Goal: Task Accomplishment & Management: Use online tool/utility

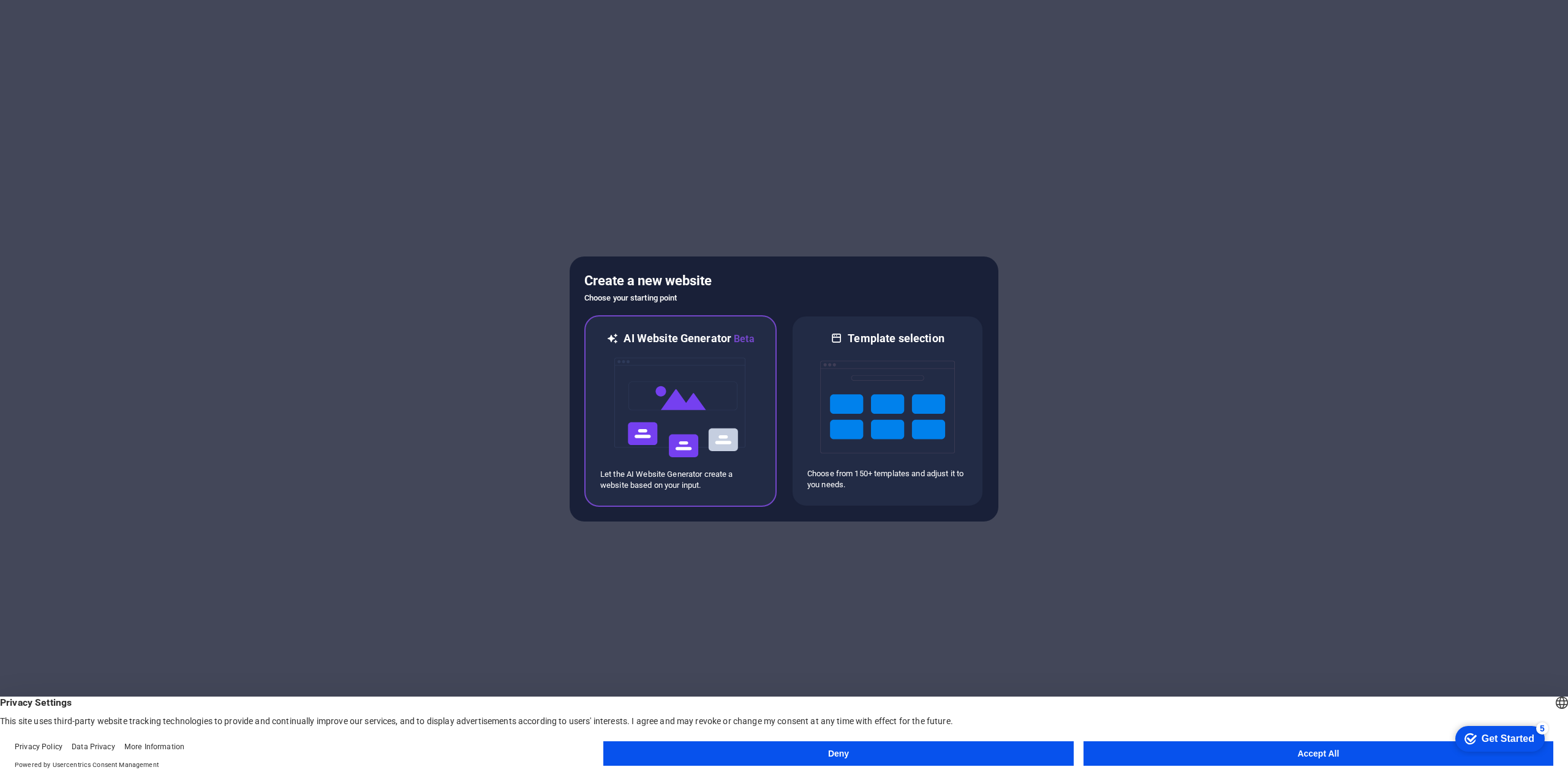
click at [736, 434] on img at bounding box center [680, 407] width 135 height 122
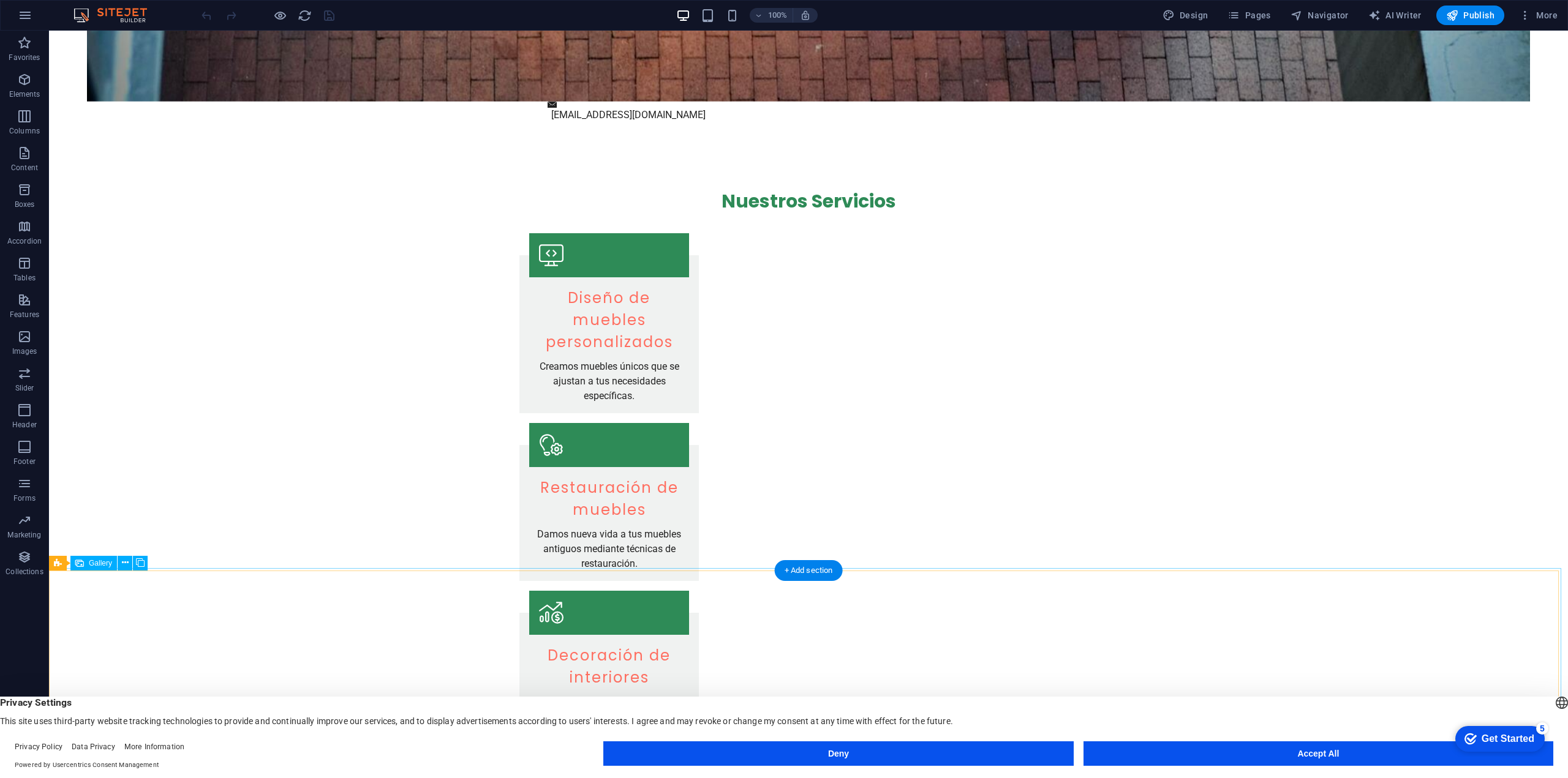
scroll to position [919, 0]
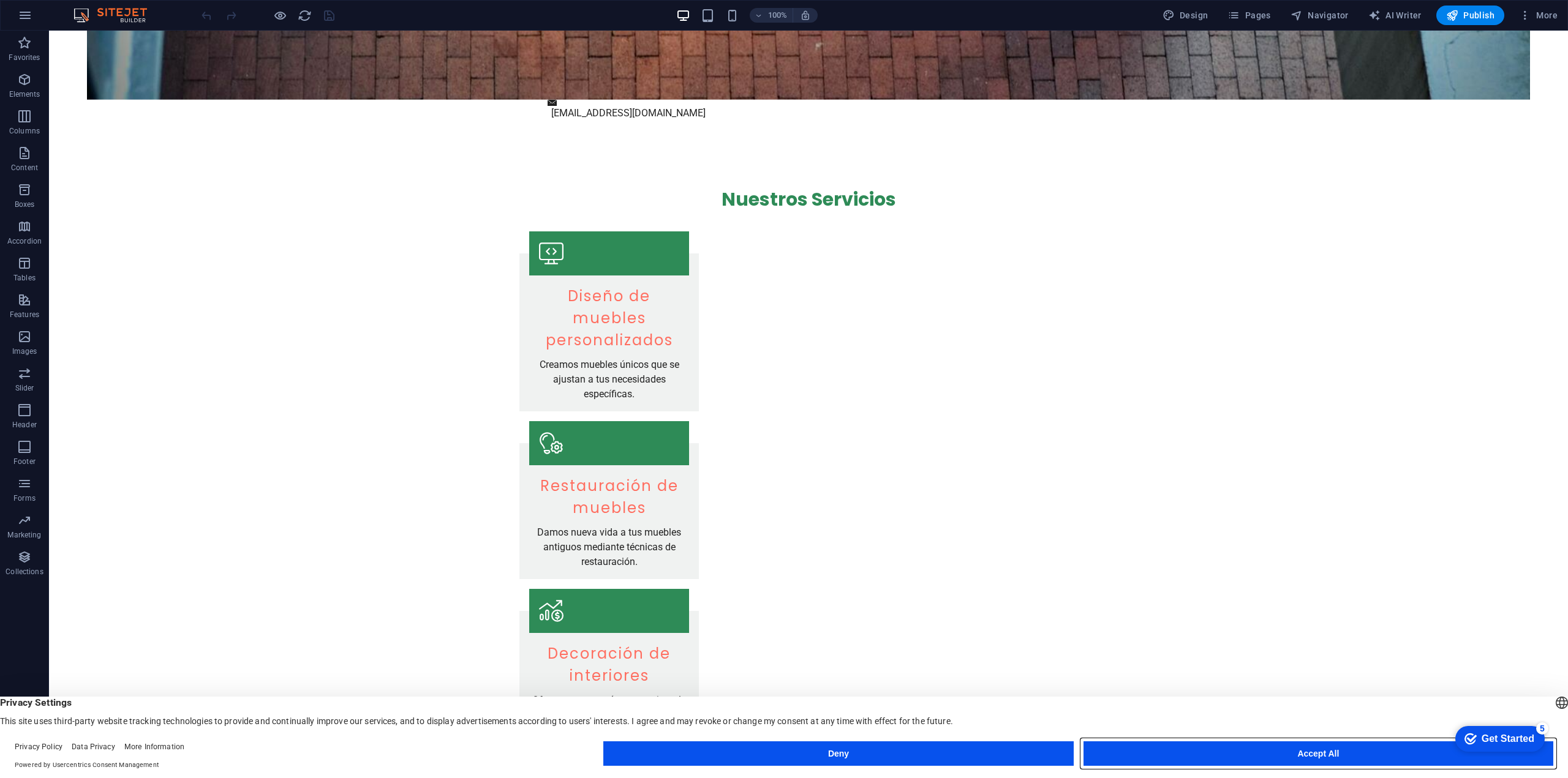
click at [1275, 755] on button "Accept All" at bounding box center [1318, 754] width 470 height 25
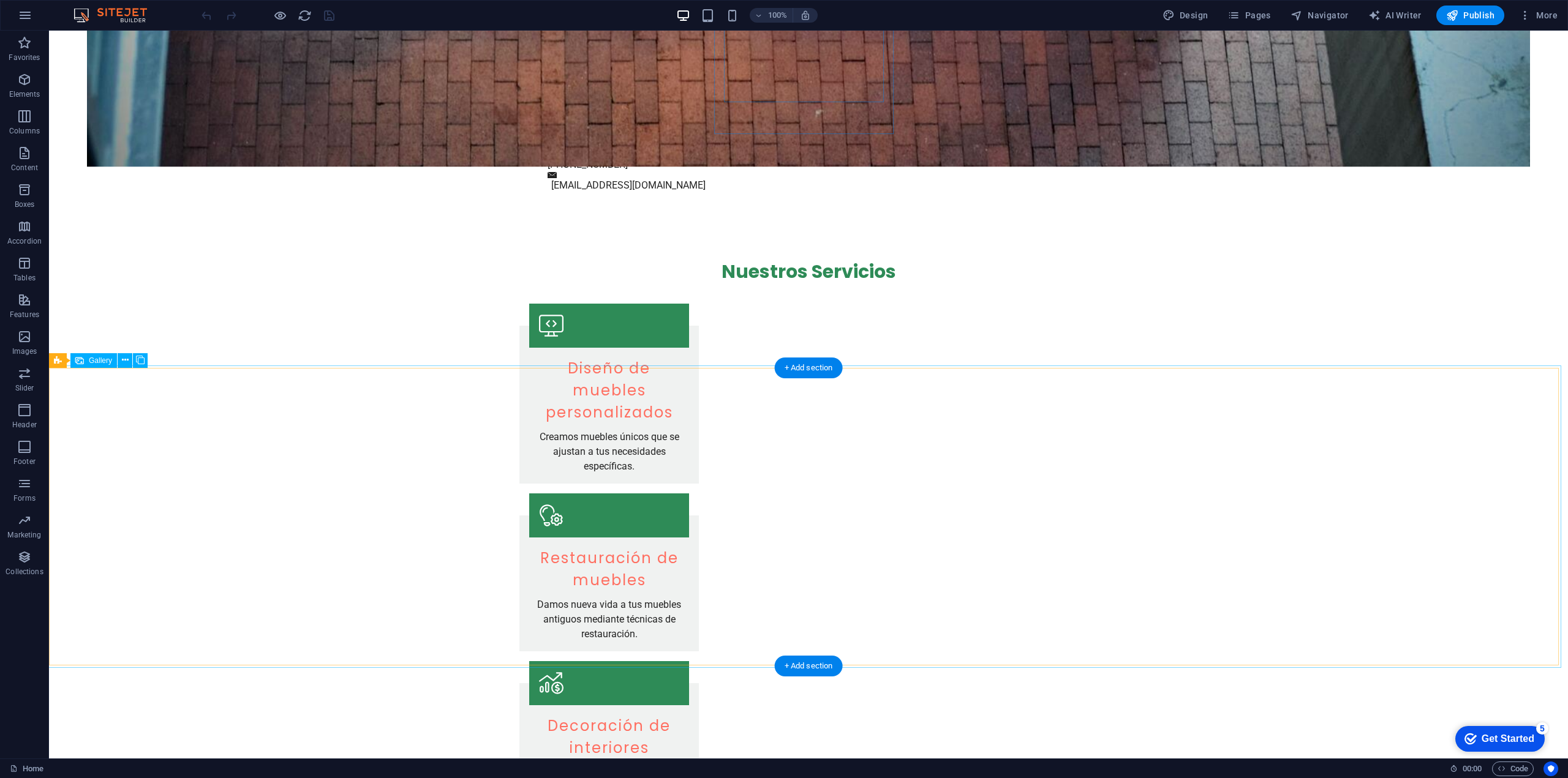
scroll to position [1040, 0]
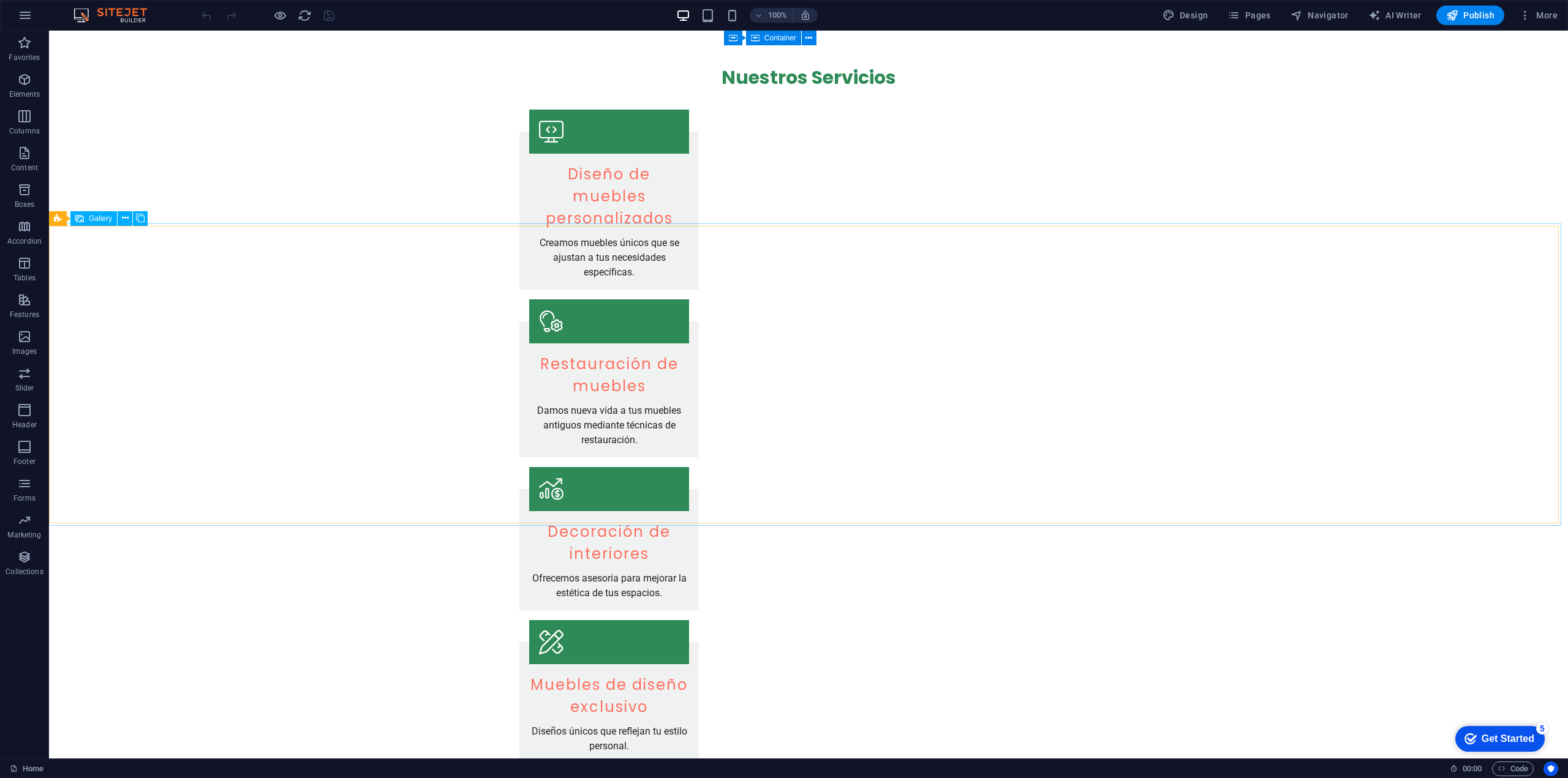
click at [96, 222] on span "Gallery" at bounding box center [100, 219] width 23 height 8
click at [125, 221] on icon at bounding box center [125, 218] width 7 height 13
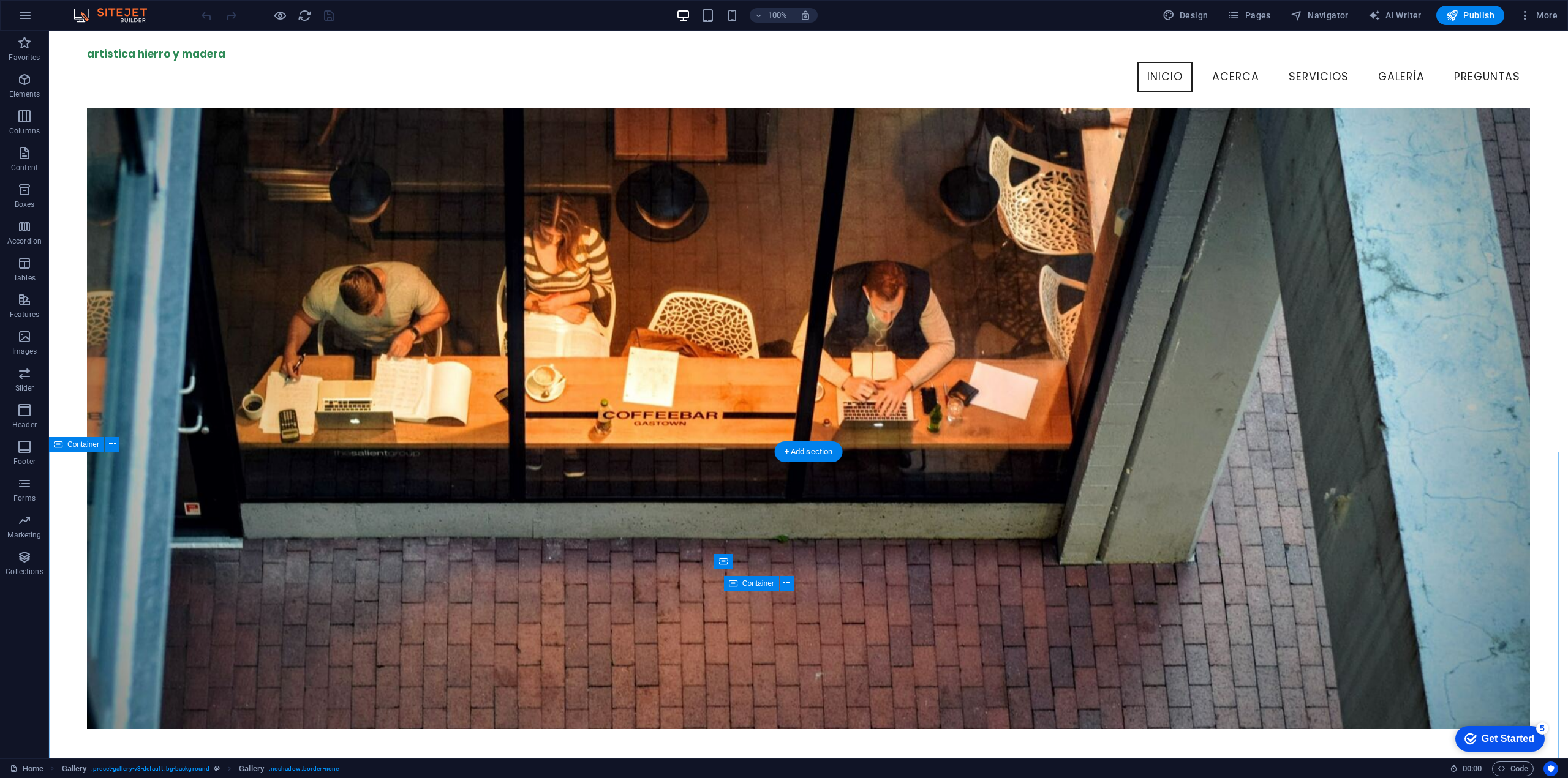
scroll to position [0, 0]
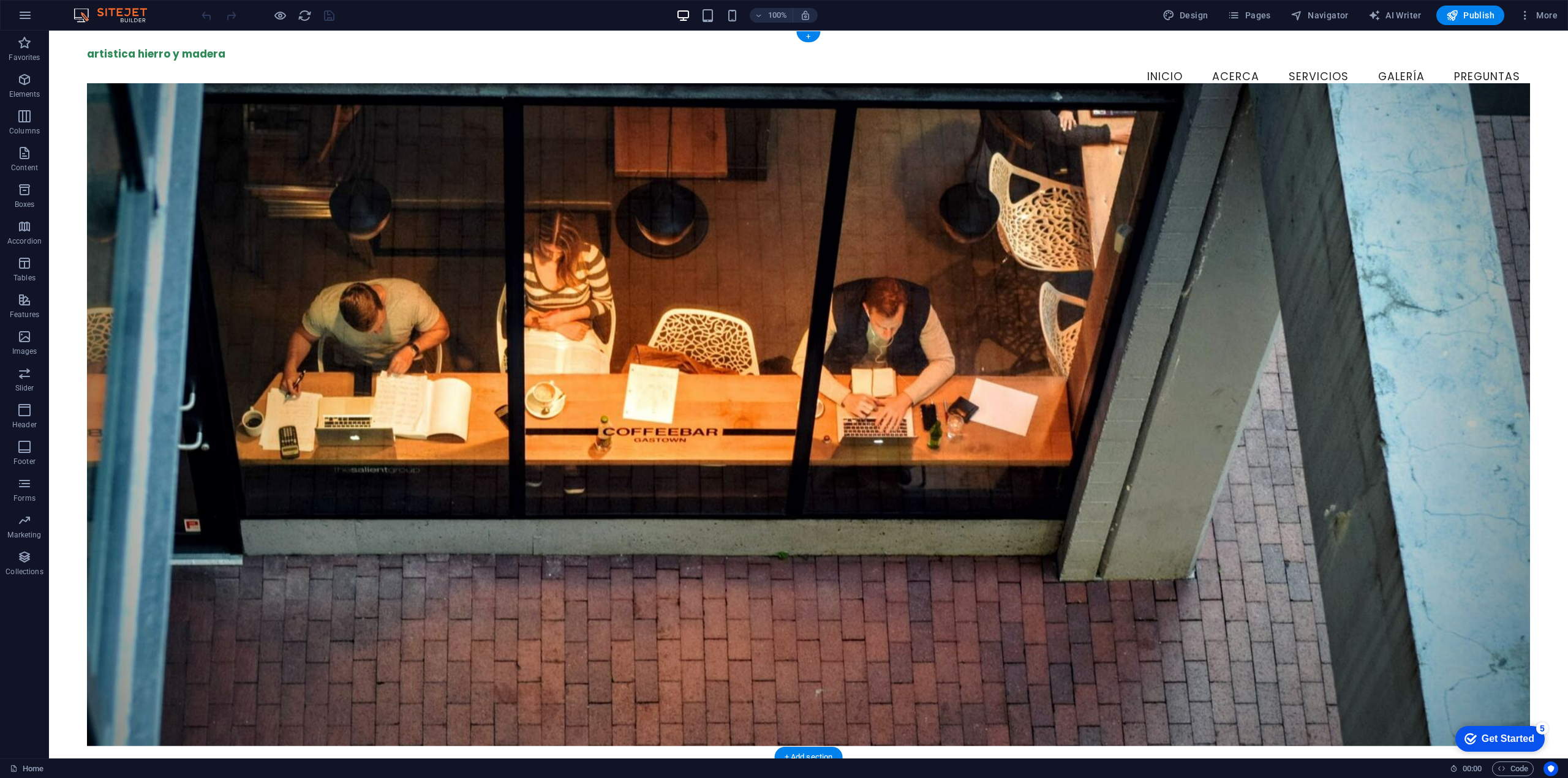
click at [1038, 488] on figure at bounding box center [808, 414] width 1443 height 663
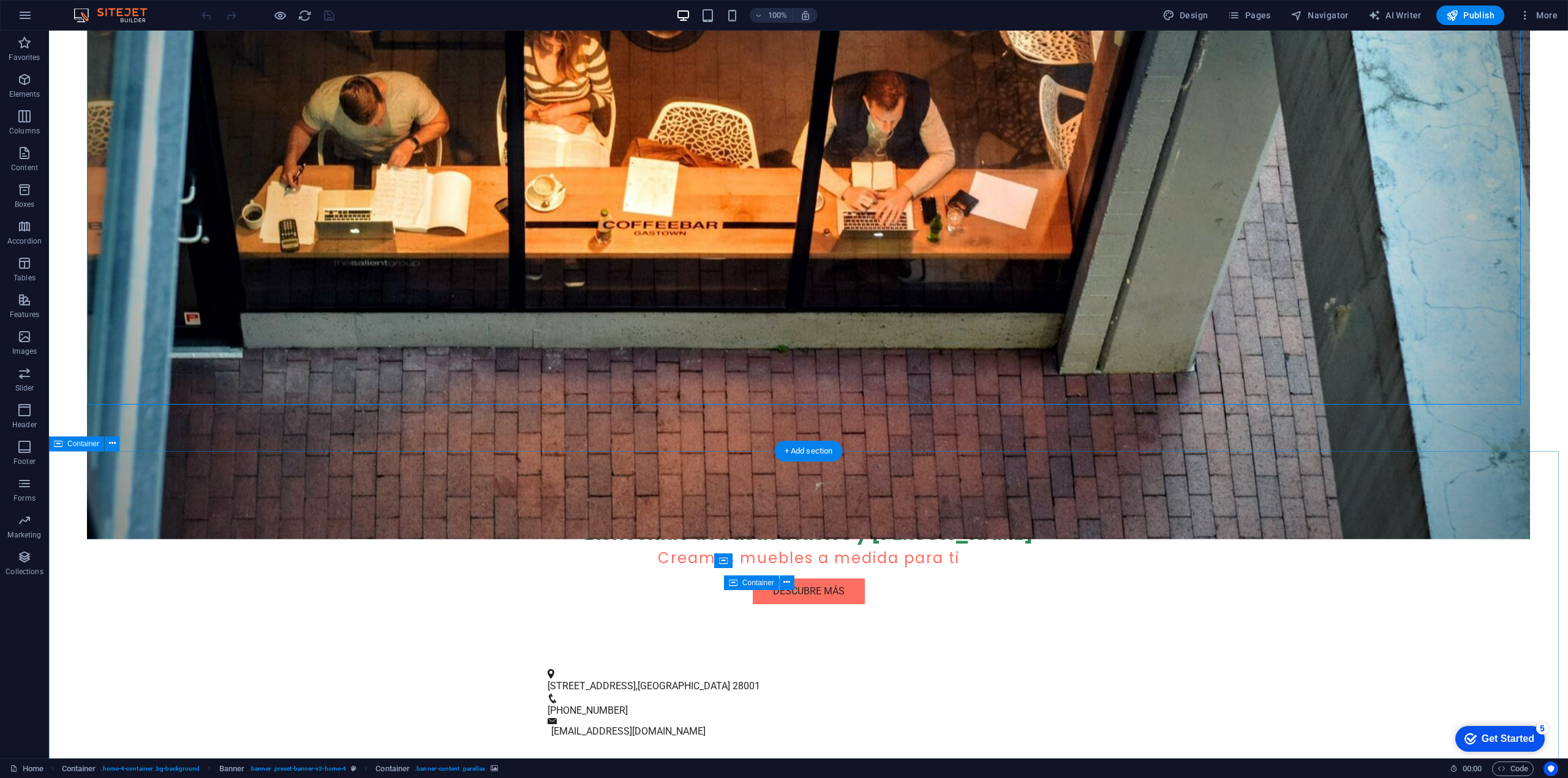
scroll to position [306, 0]
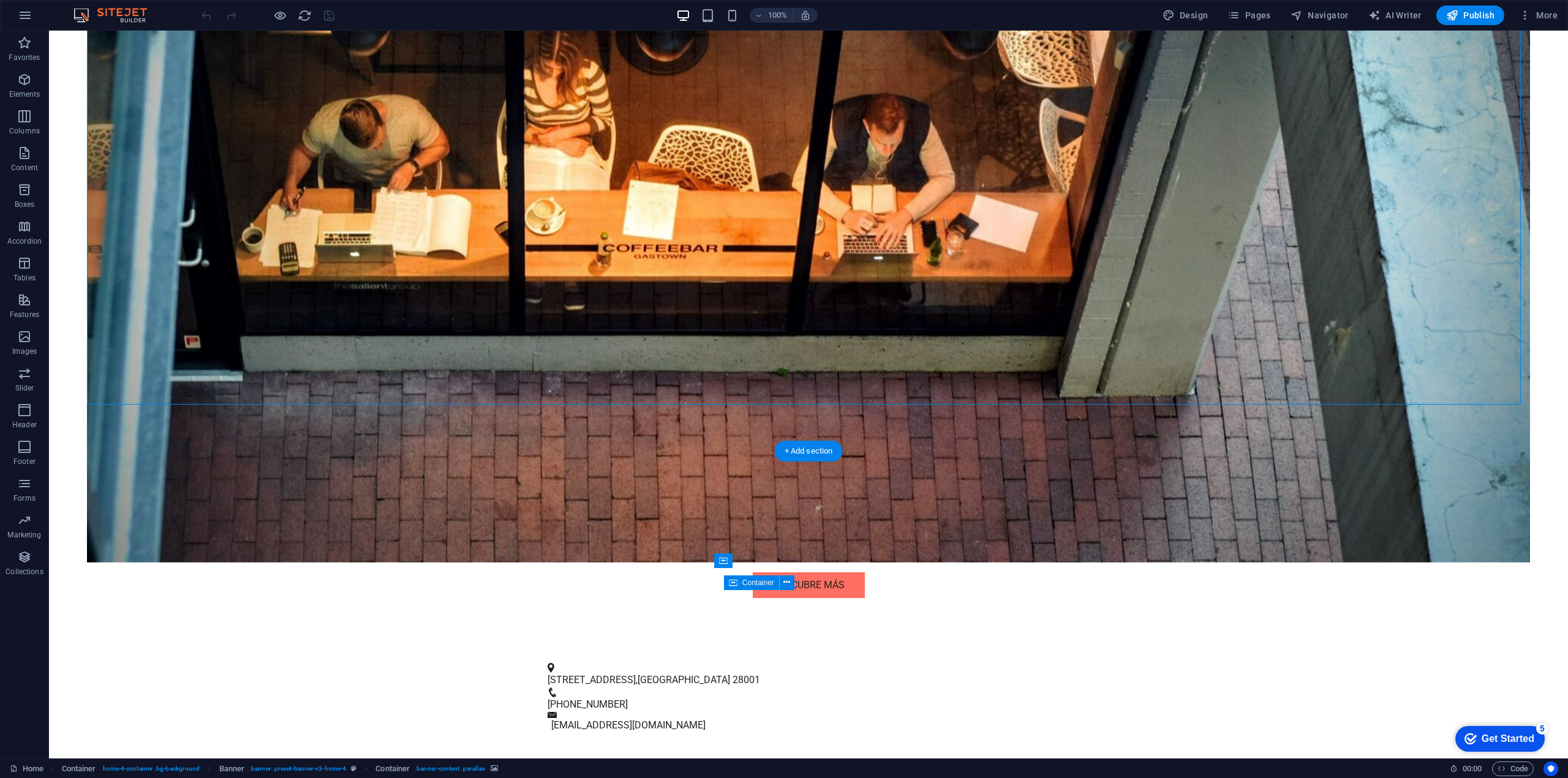
click at [513, 338] on figure at bounding box center [808, 231] width 1443 height 663
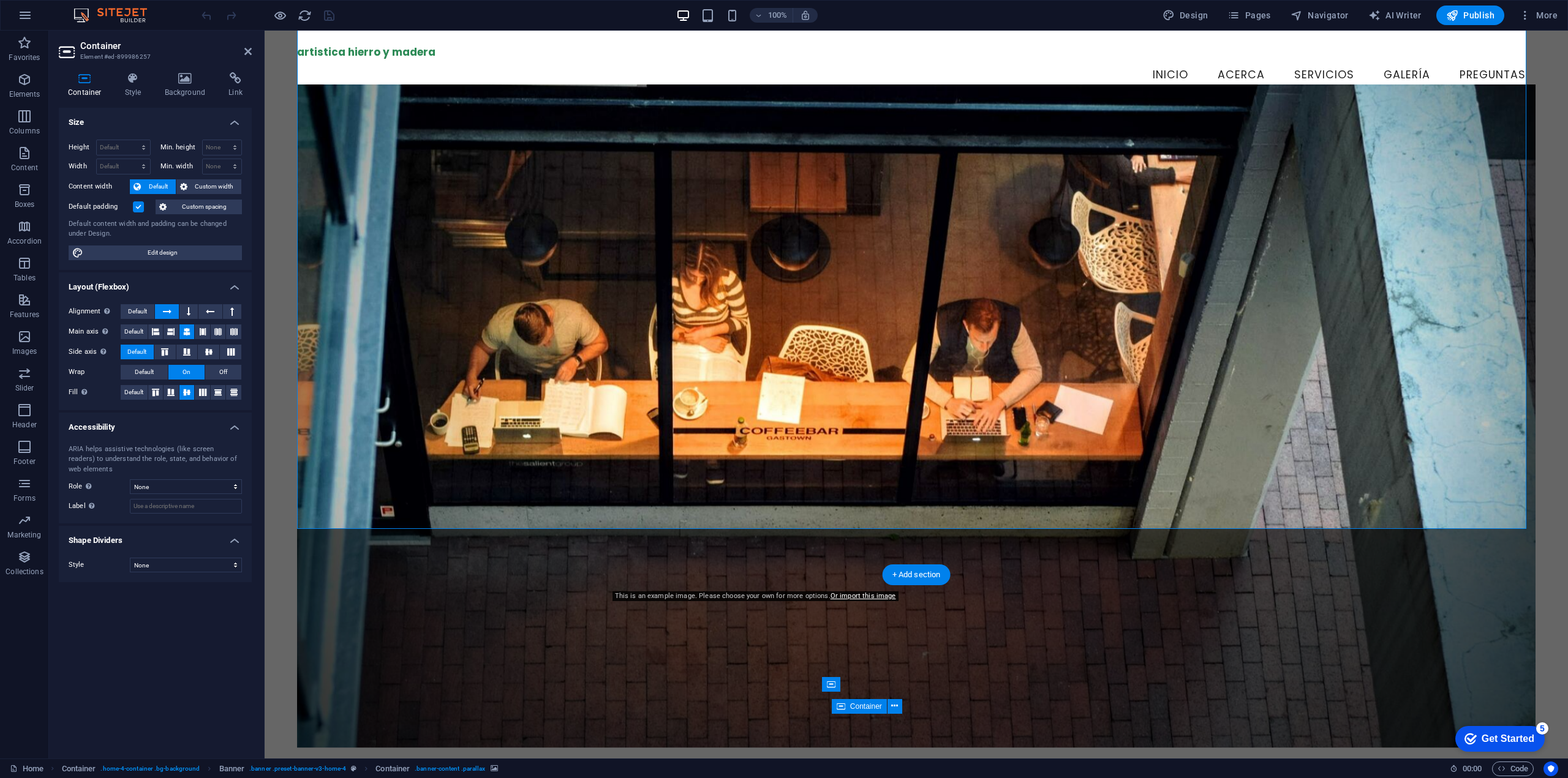
scroll to position [0, 0]
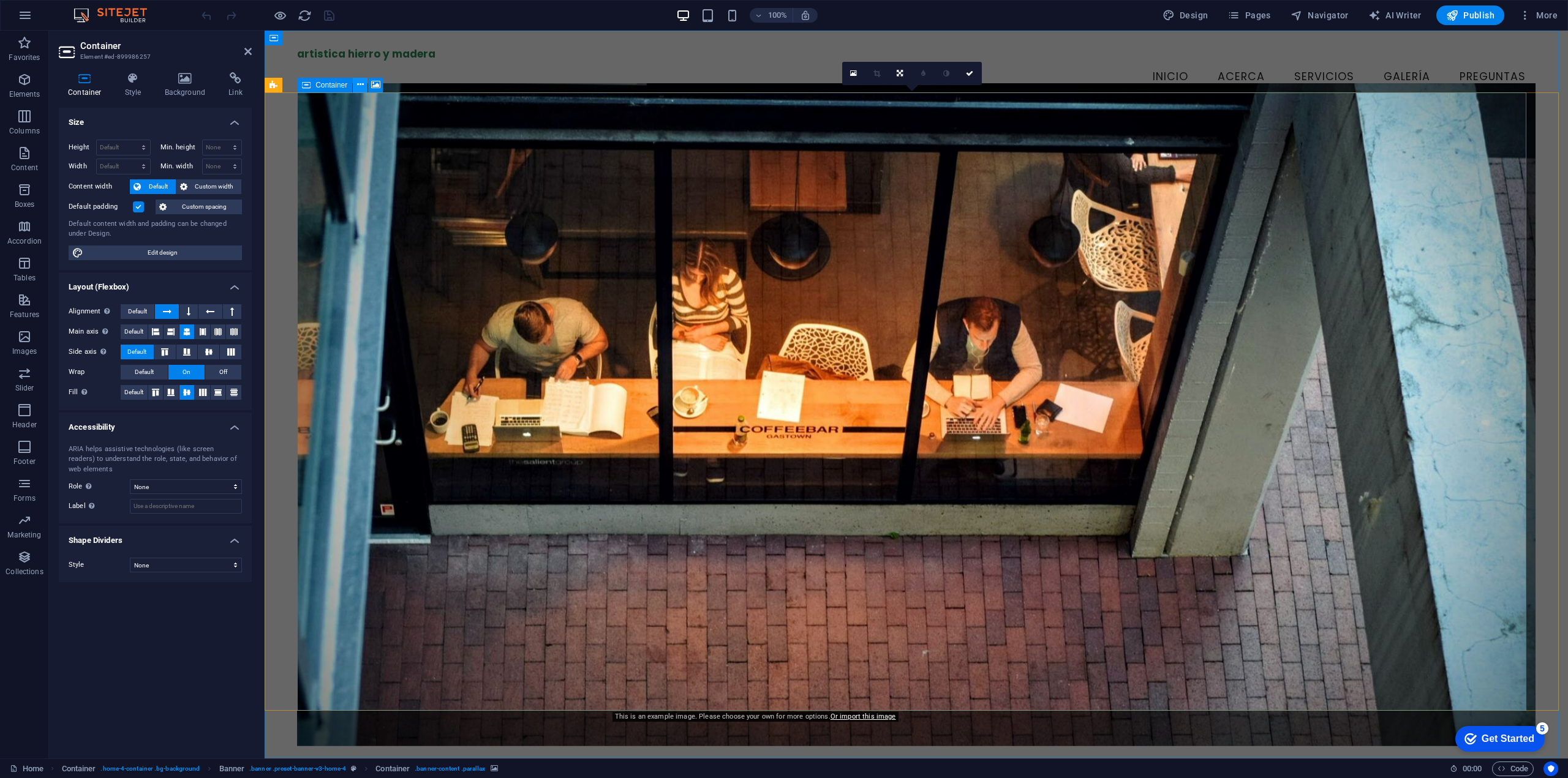
click at [358, 86] on icon at bounding box center [360, 85] width 7 height 13
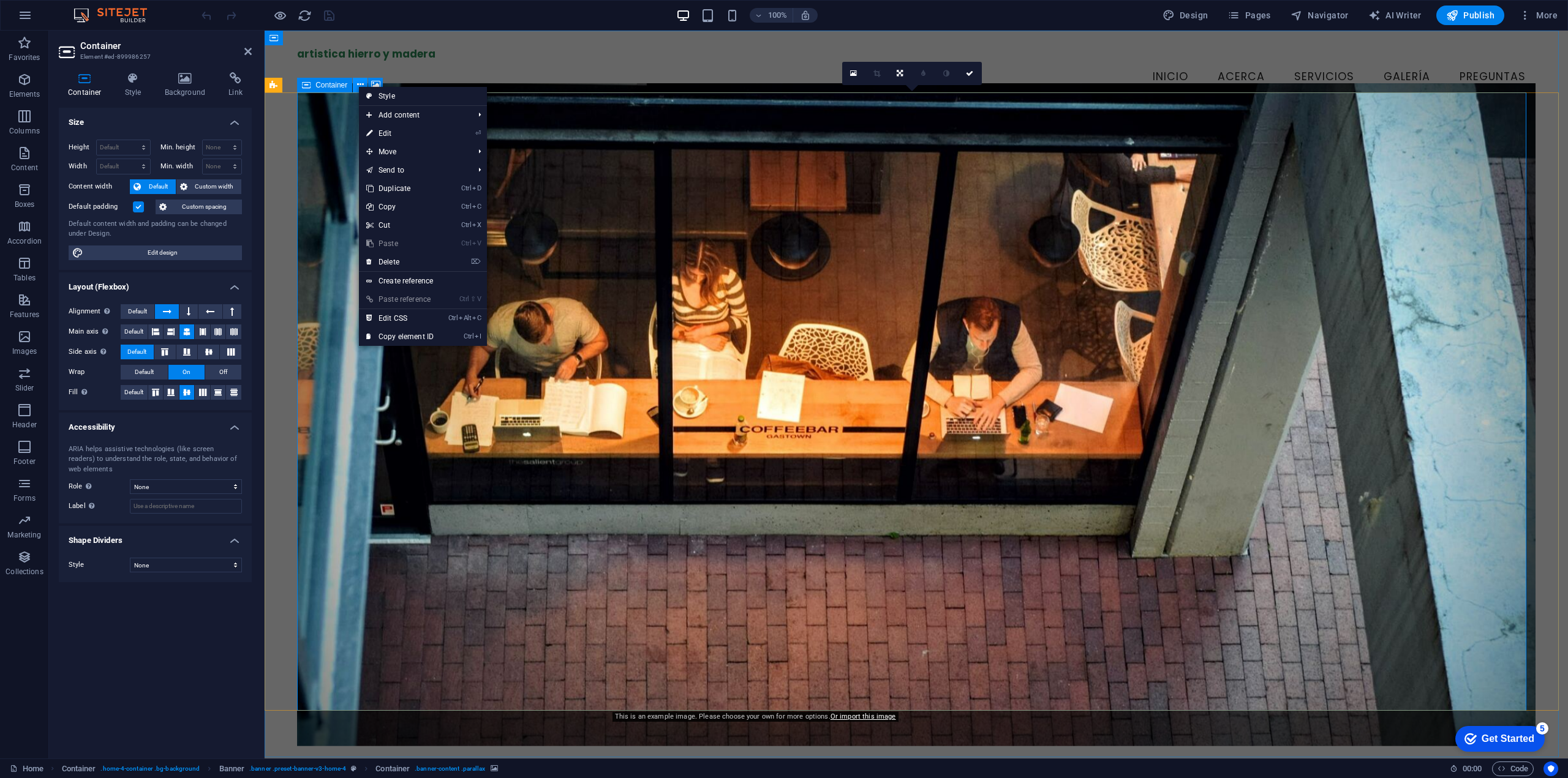
click at [358, 86] on icon at bounding box center [360, 85] width 7 height 13
click at [370, 82] on button at bounding box center [375, 85] width 15 height 15
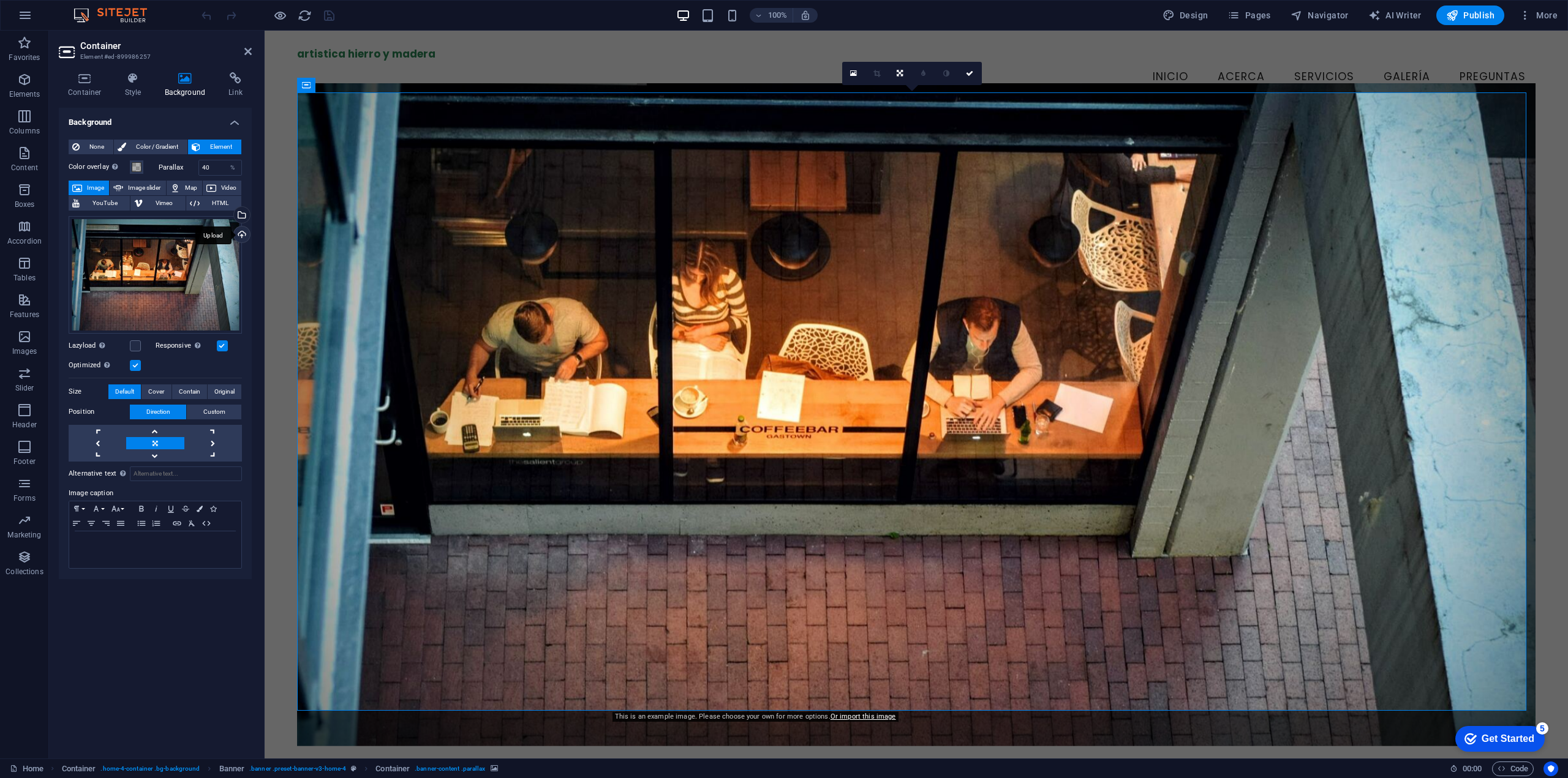
click at [244, 235] on div "Upload" at bounding box center [241, 236] width 18 height 18
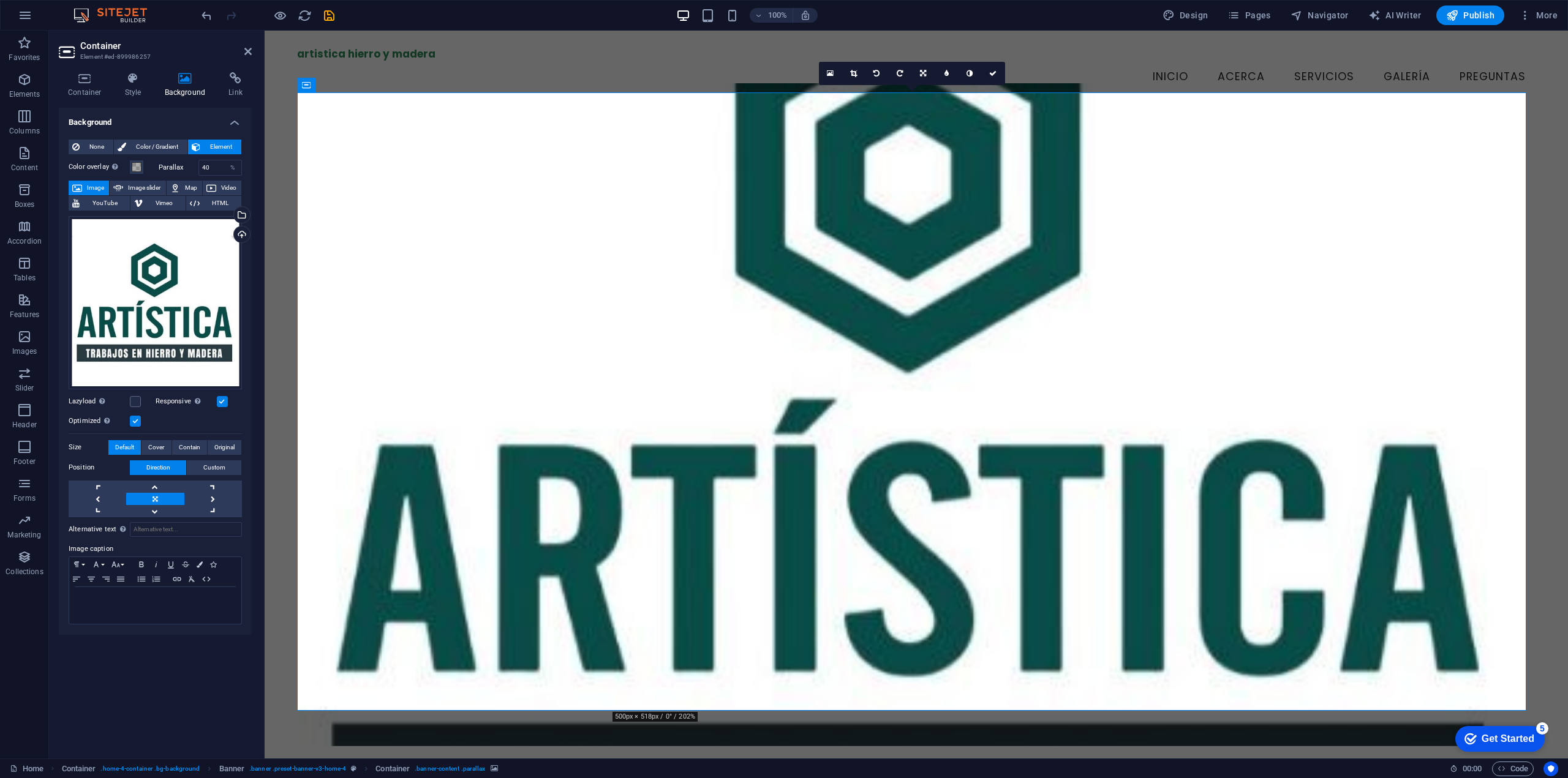
click at [1410, 639] on figure at bounding box center [916, 414] width 1239 height 663
click at [857, 78] on link at bounding box center [854, 73] width 23 height 23
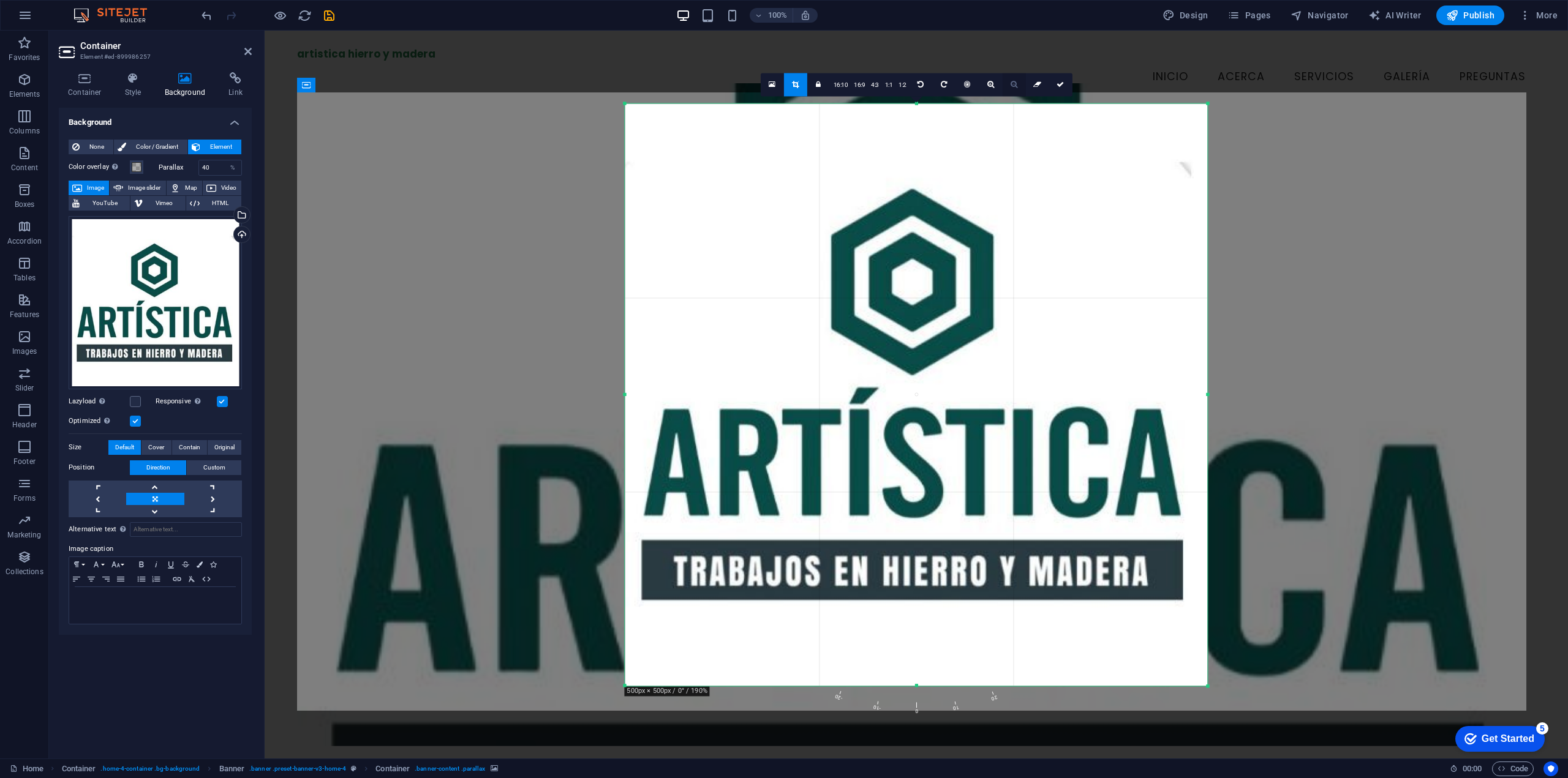
click at [1009, 85] on link at bounding box center [1014, 85] width 23 height 23
click at [1015, 88] on link at bounding box center [1014, 85] width 23 height 23
click at [995, 88] on link at bounding box center [991, 85] width 23 height 23
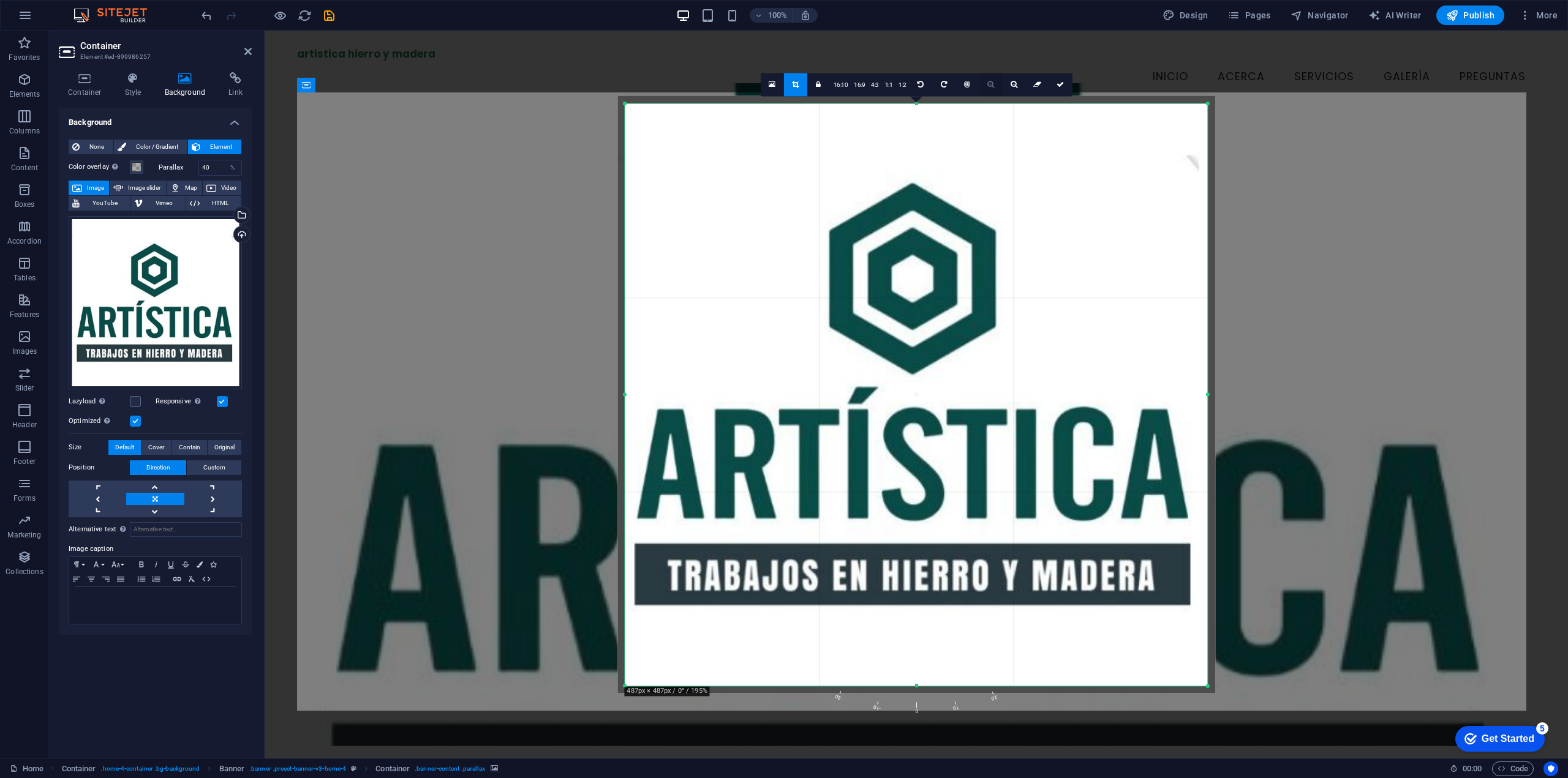
click at [995, 88] on link at bounding box center [991, 85] width 23 height 23
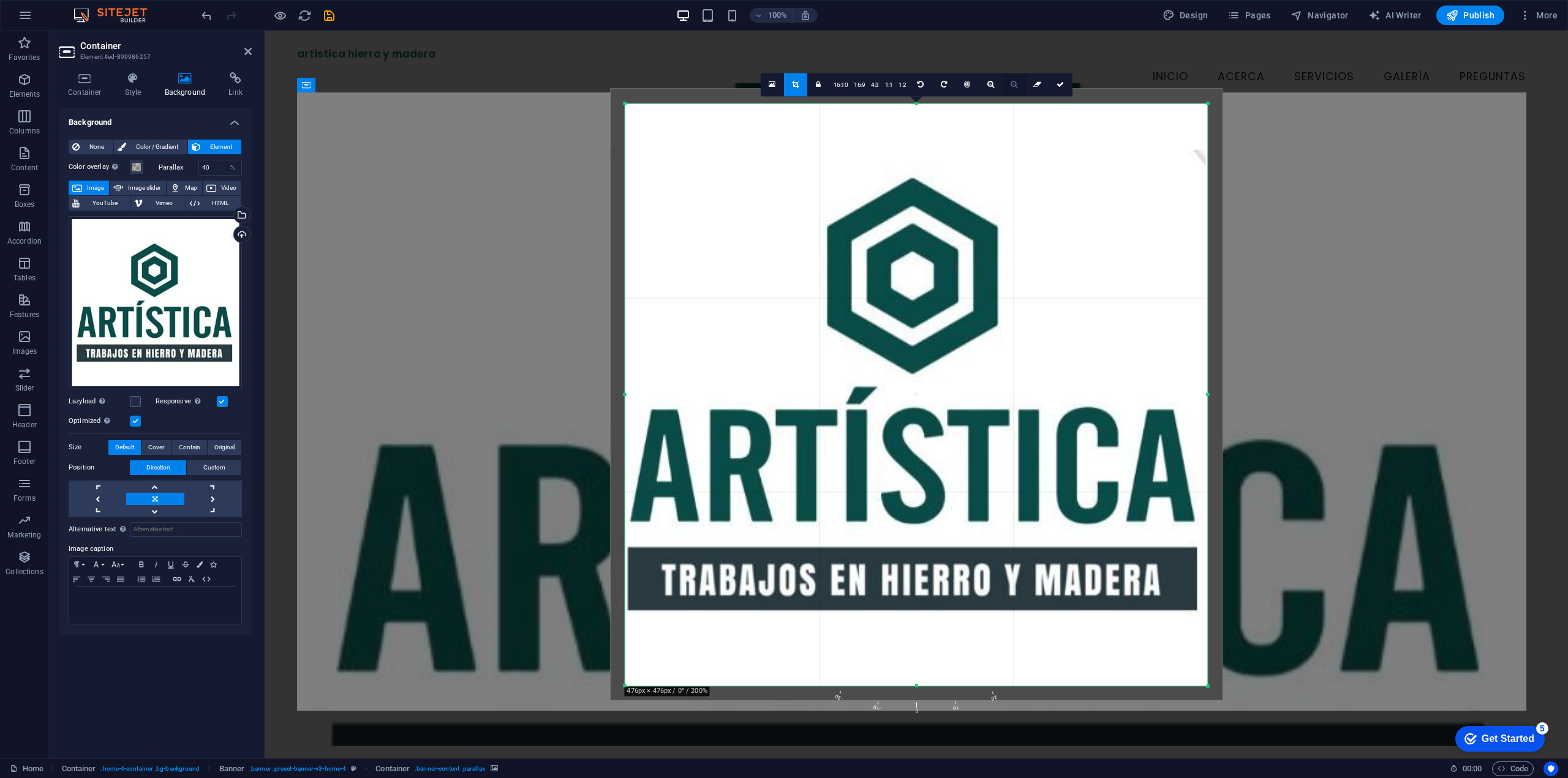
click at [1004, 87] on link at bounding box center [1014, 85] width 23 height 23
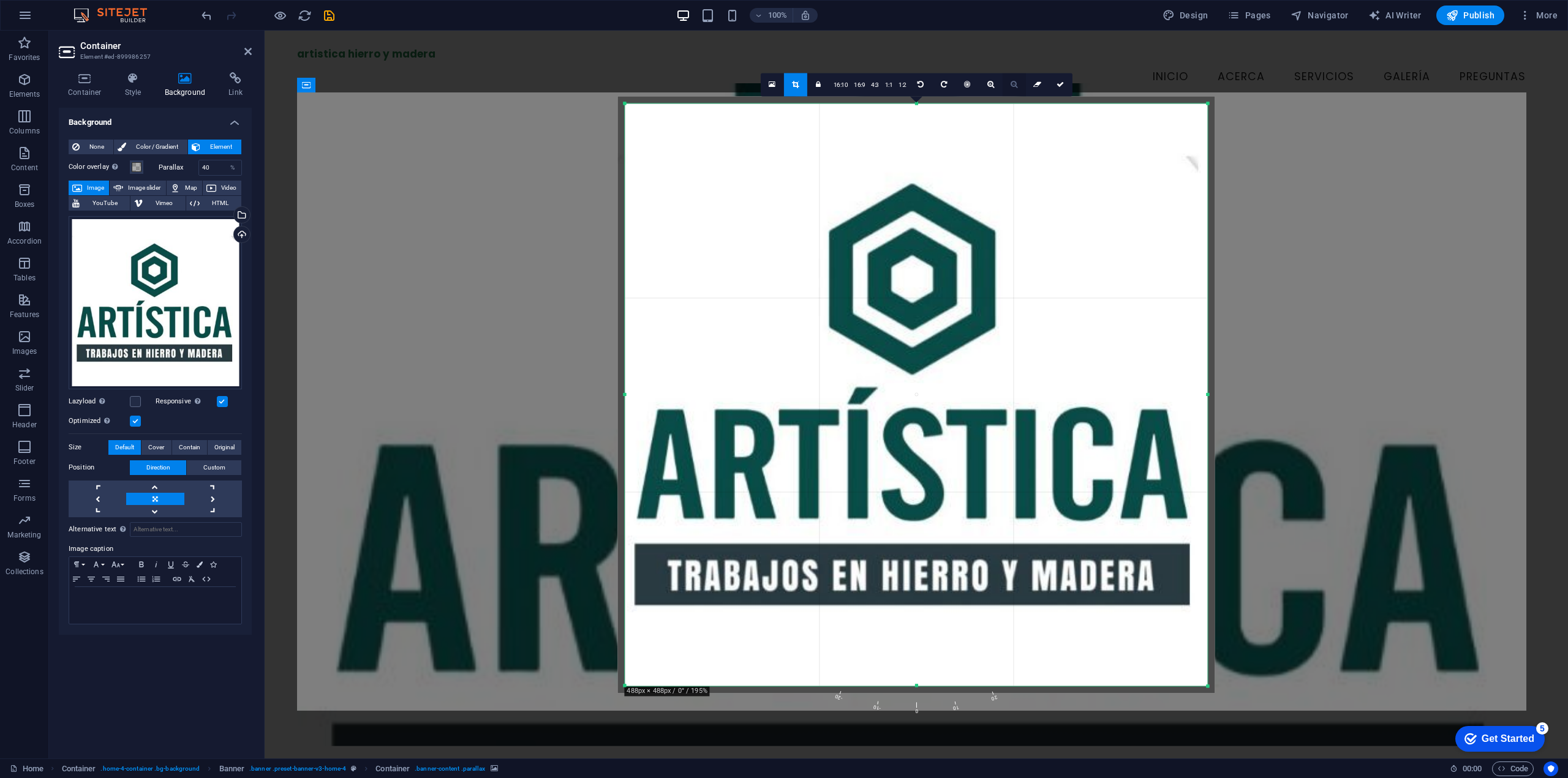
click at [1007, 86] on link at bounding box center [1014, 85] width 23 height 23
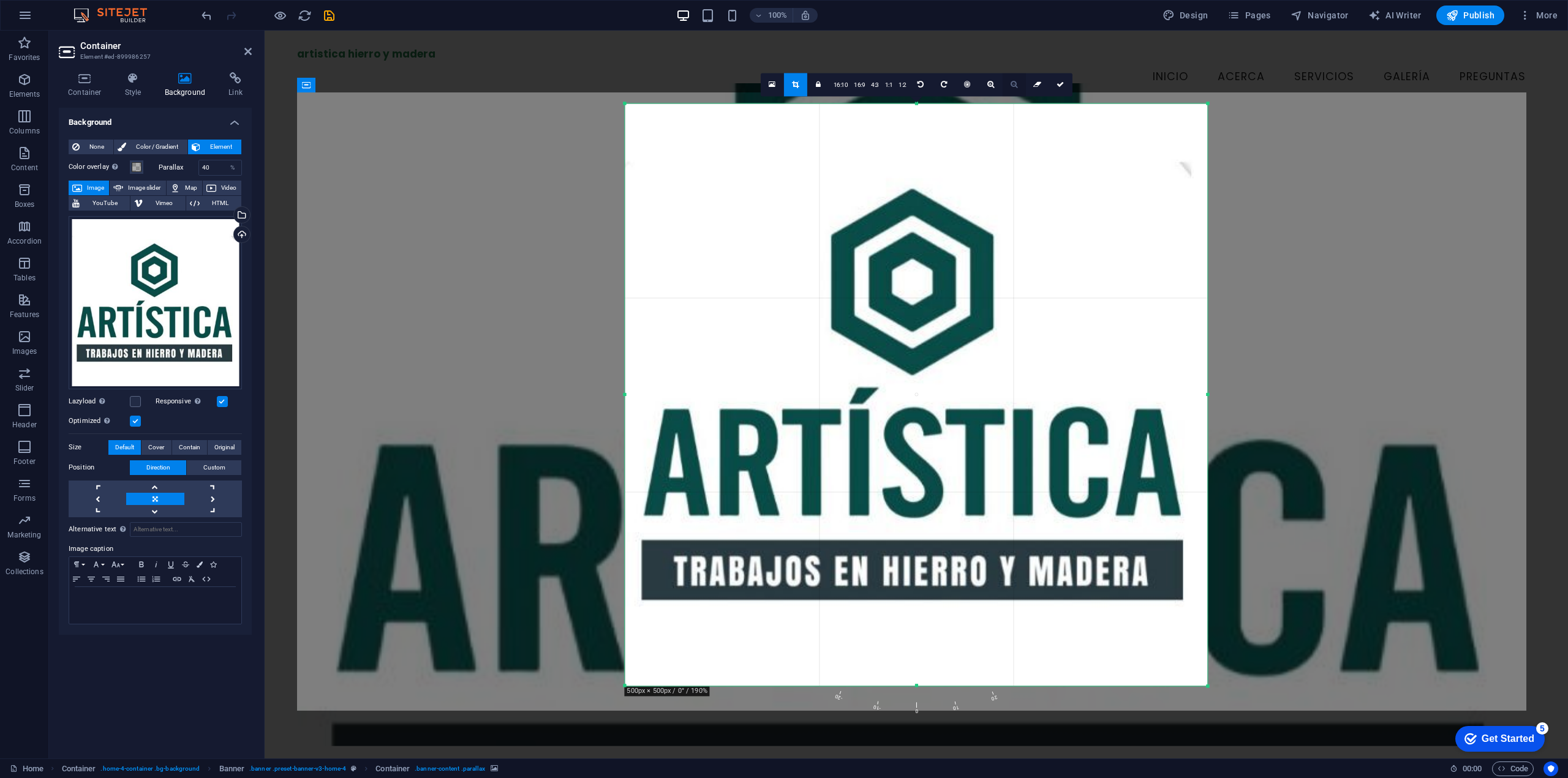
click at [1007, 86] on link at bounding box center [1014, 85] width 23 height 23
click at [855, 81] on link "16:9" at bounding box center [859, 85] width 17 height 23
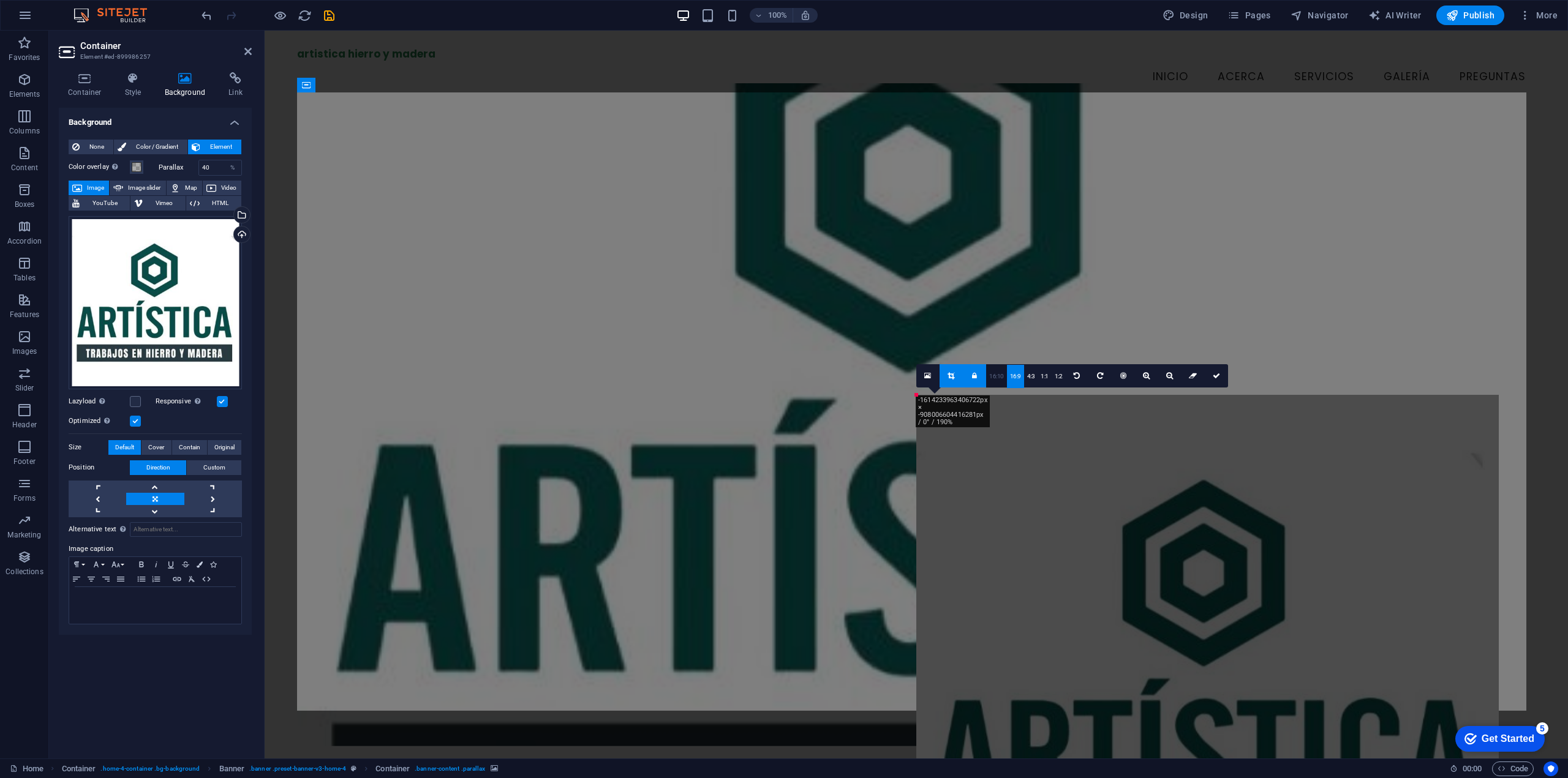
click at [998, 374] on link "16:10" at bounding box center [996, 377] width 21 height 23
click at [1357, 358] on div "Drag here to replace the existing content. Press “Ctrl” if you want to create a…" at bounding box center [916, 394] width 1303 height 728
click at [198, 277] on div "Drag files here, click to choose files or select files from Files or our free s…" at bounding box center [155, 302] width 173 height 173
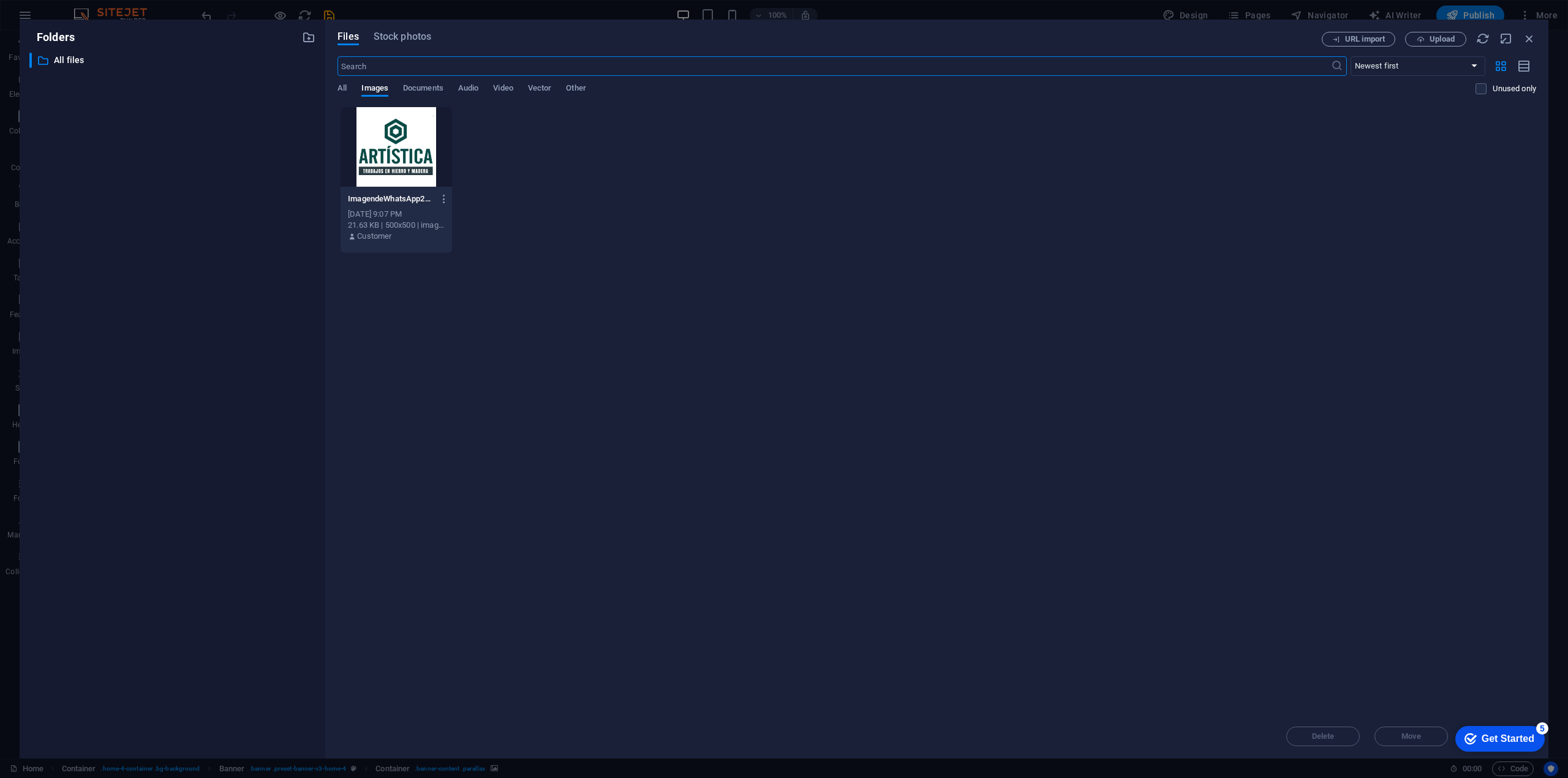
click at [228, 194] on div "​ All files All files" at bounding box center [172, 401] width 286 height 697
click at [1536, 40] on icon "button" at bounding box center [1530, 38] width 14 height 14
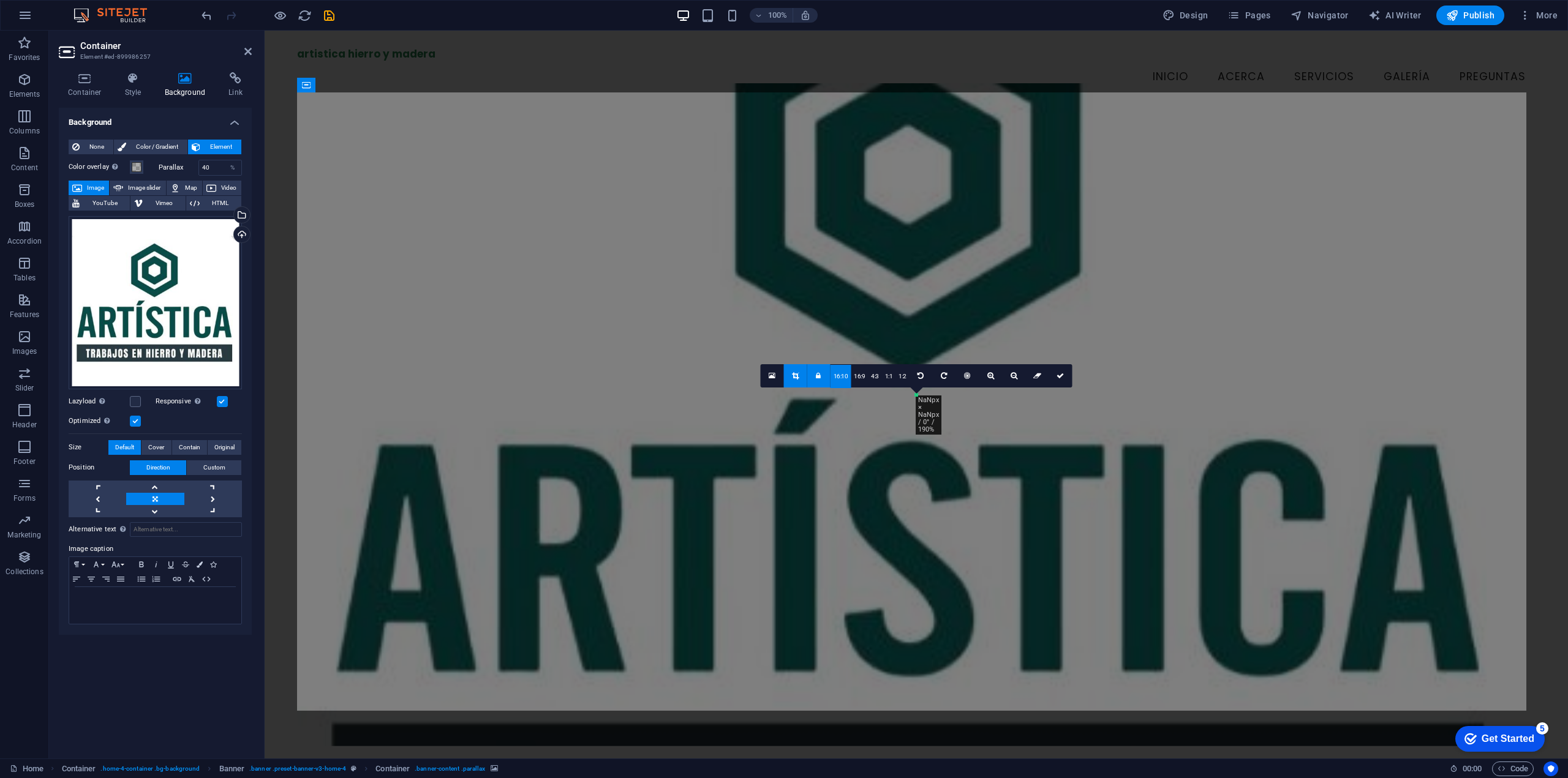
click at [0, 0] on div at bounding box center [0, 0] width 0 height 0
click at [794, 379] on icon at bounding box center [795, 376] width 7 height 8
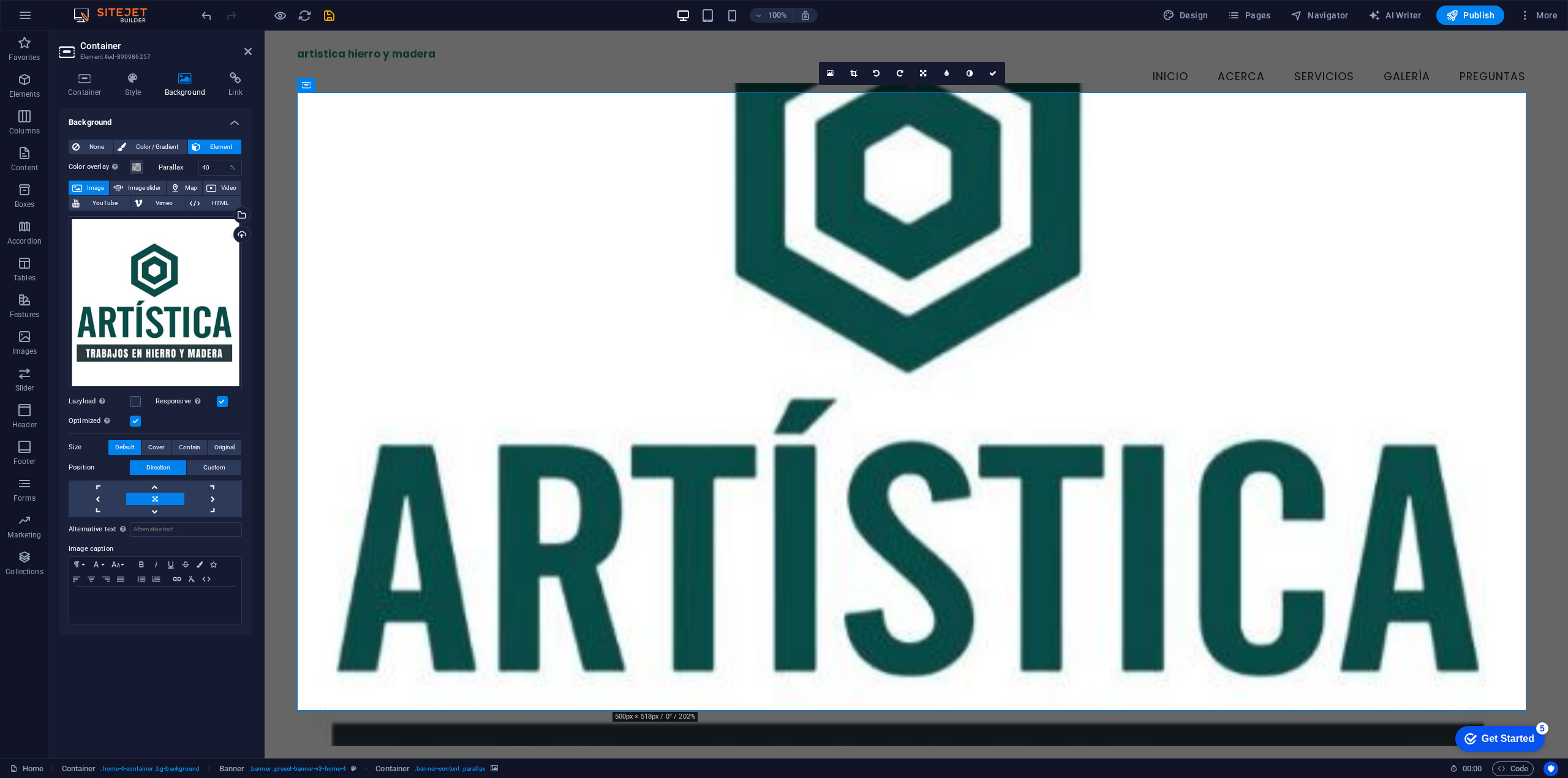
click at [618, 464] on figure at bounding box center [916, 414] width 1239 height 663
click at [160, 448] on span "Cover" at bounding box center [156, 447] width 16 height 15
click at [180, 450] on span "Contain" at bounding box center [190, 447] width 22 height 15
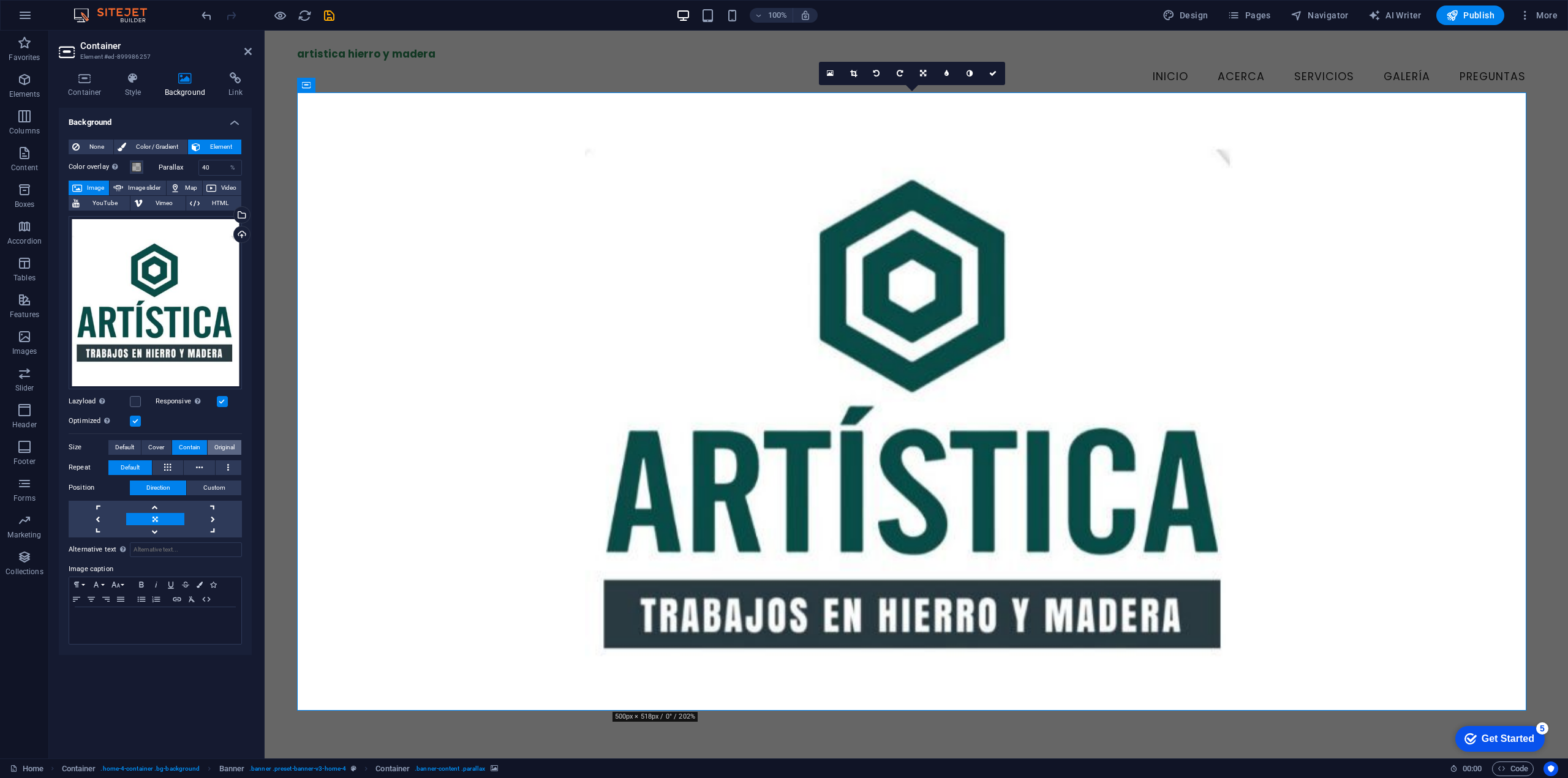
click at [221, 444] on span "Original" at bounding box center [225, 447] width 20 height 15
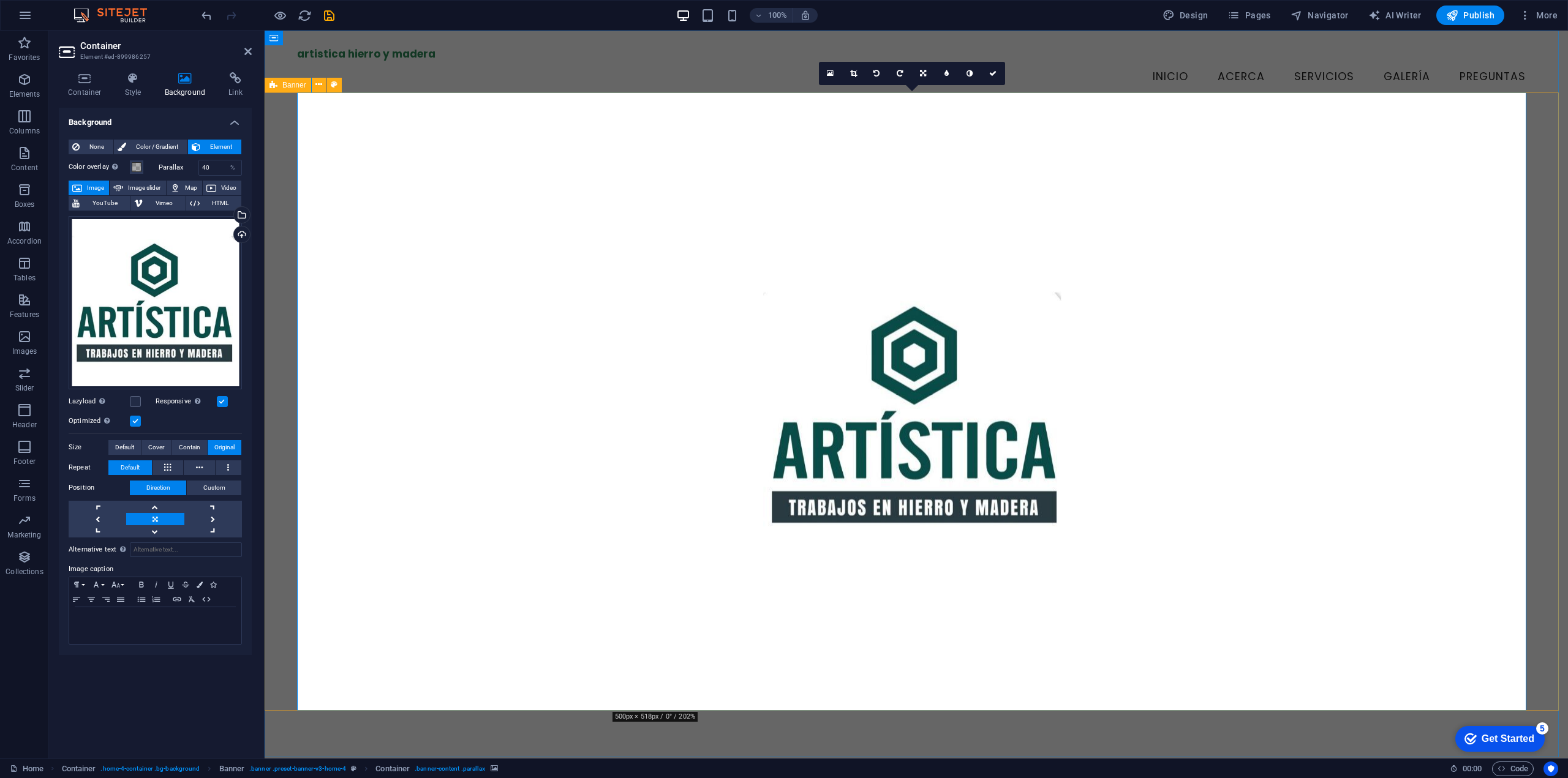
click at [381, 314] on figure at bounding box center [916, 414] width 1239 height 663
click at [281, 117] on div "Bienvenido a Artistica Hierro y Madera Creamos muebles a medida para ti Descubr…" at bounding box center [916, 530] width 1303 height 846
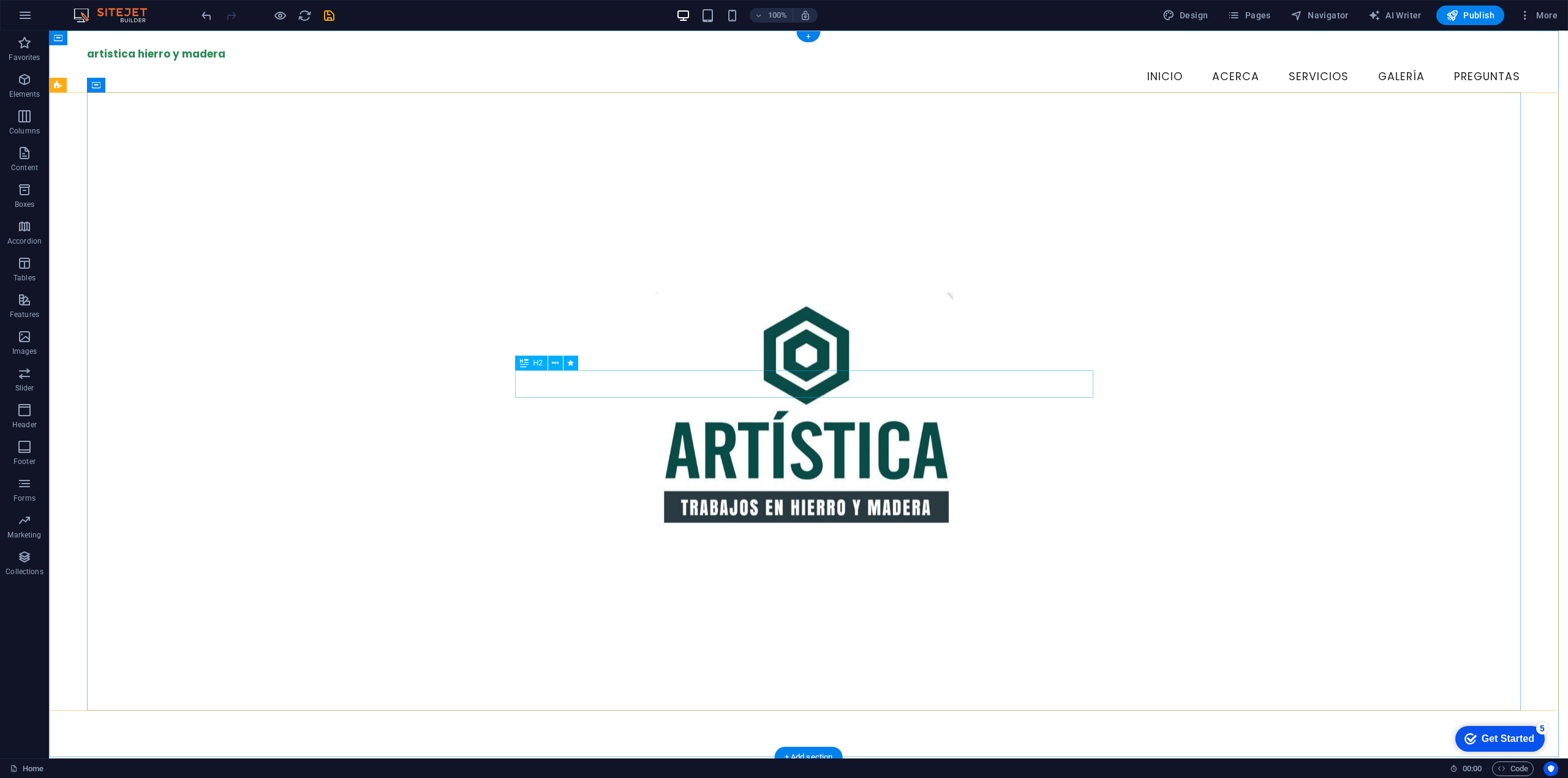
click at [807, 558] on figure at bounding box center [808, 414] width 1443 height 663
click at [733, 482] on figure at bounding box center [808, 414] width 1443 height 663
click at [396, 354] on figure at bounding box center [808, 414] width 1443 height 663
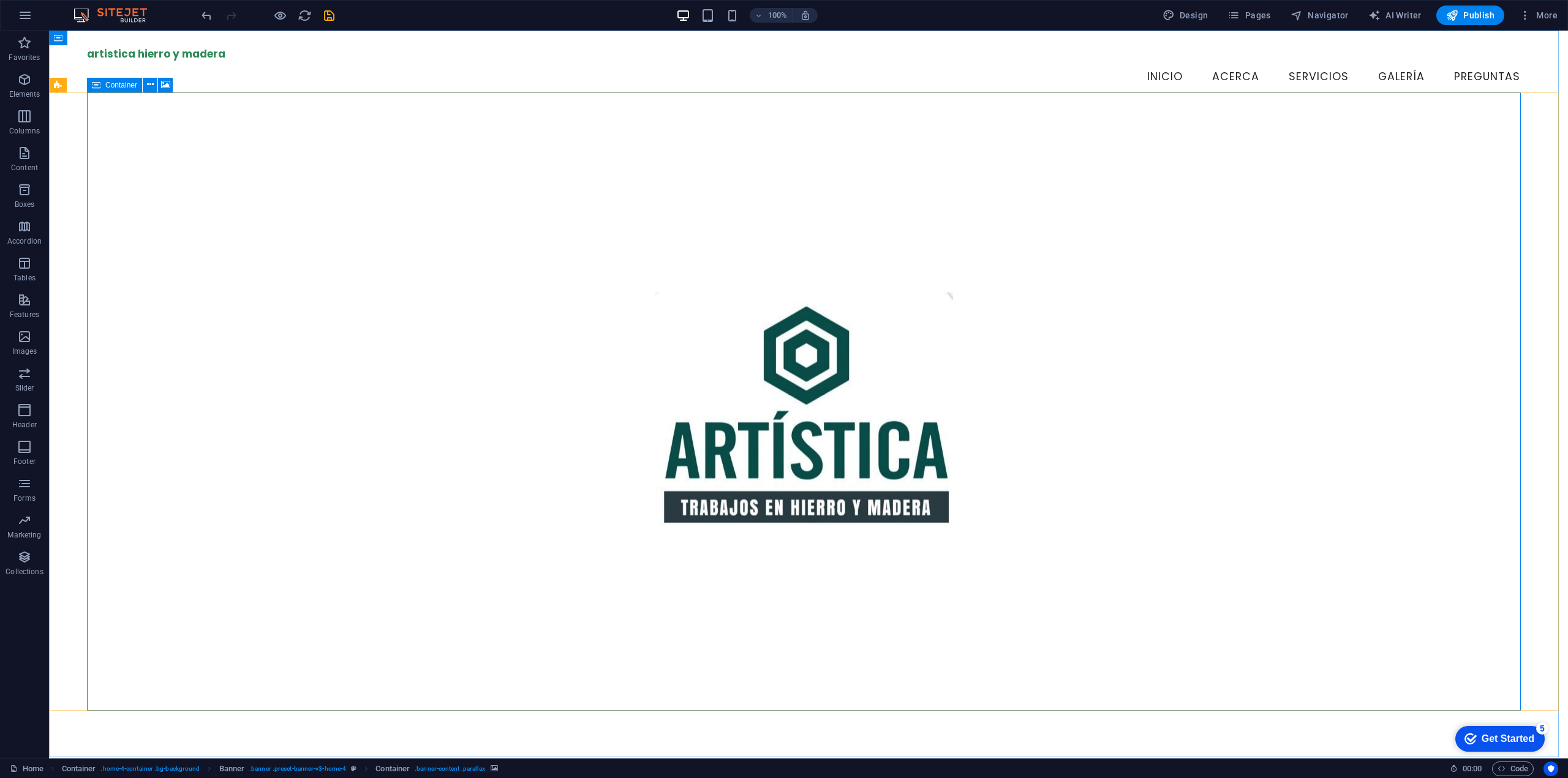
click at [0, 0] on span "Container" at bounding box center [0, 0] width 0 height 0
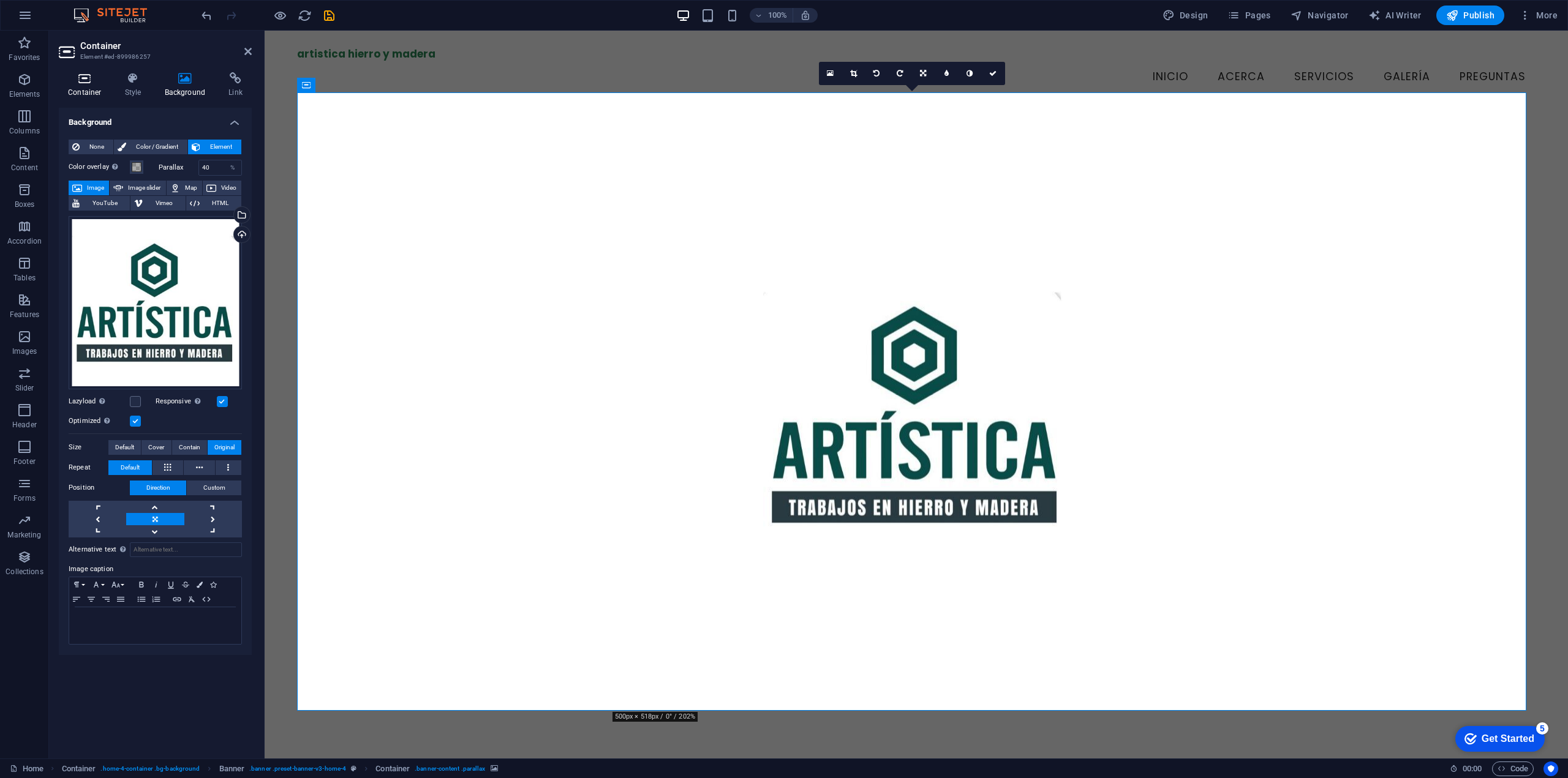
click at [85, 88] on h4 "Container" at bounding box center [87, 85] width 57 height 25
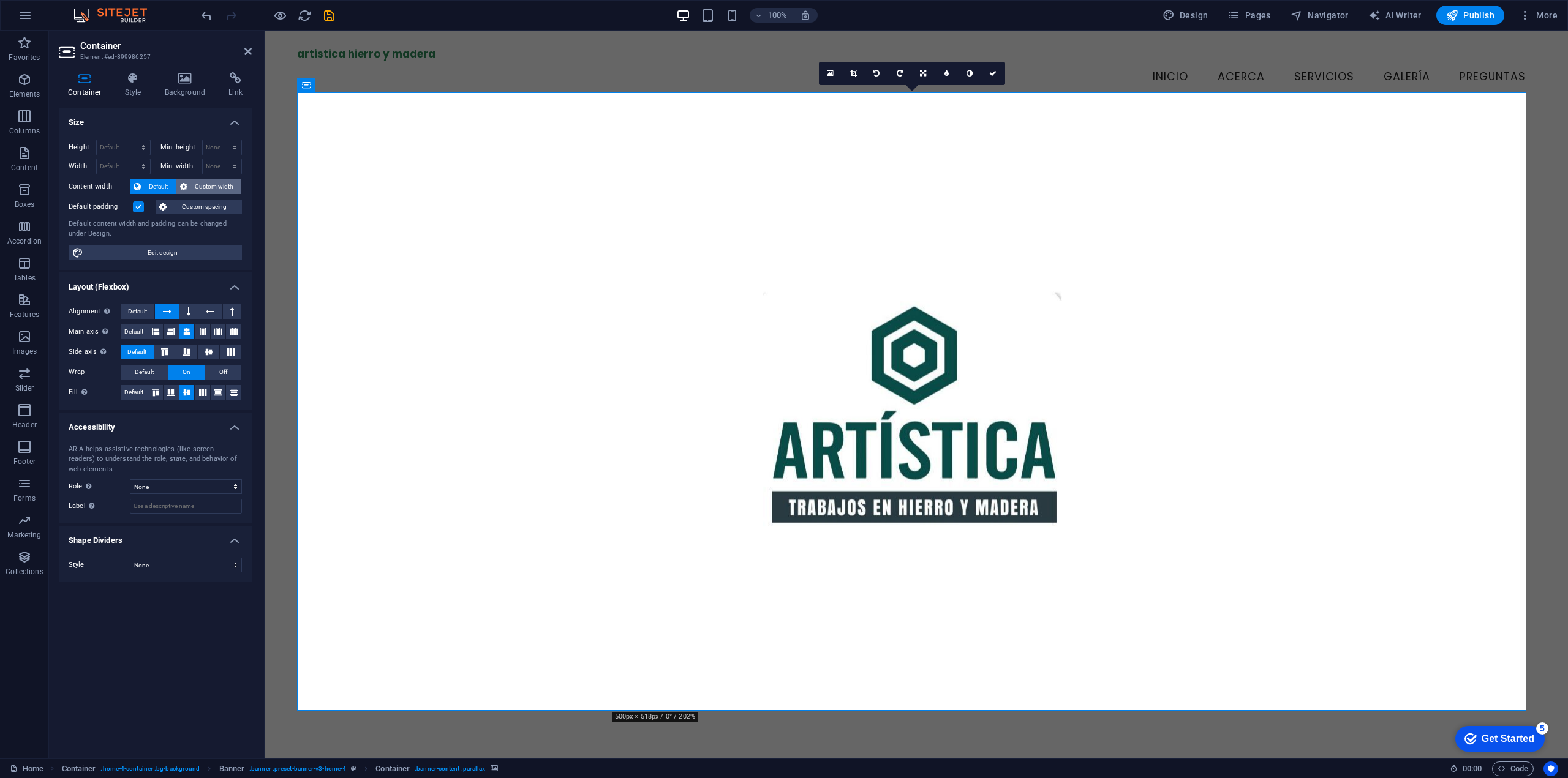
click at [182, 188] on icon at bounding box center [184, 186] width 8 height 15
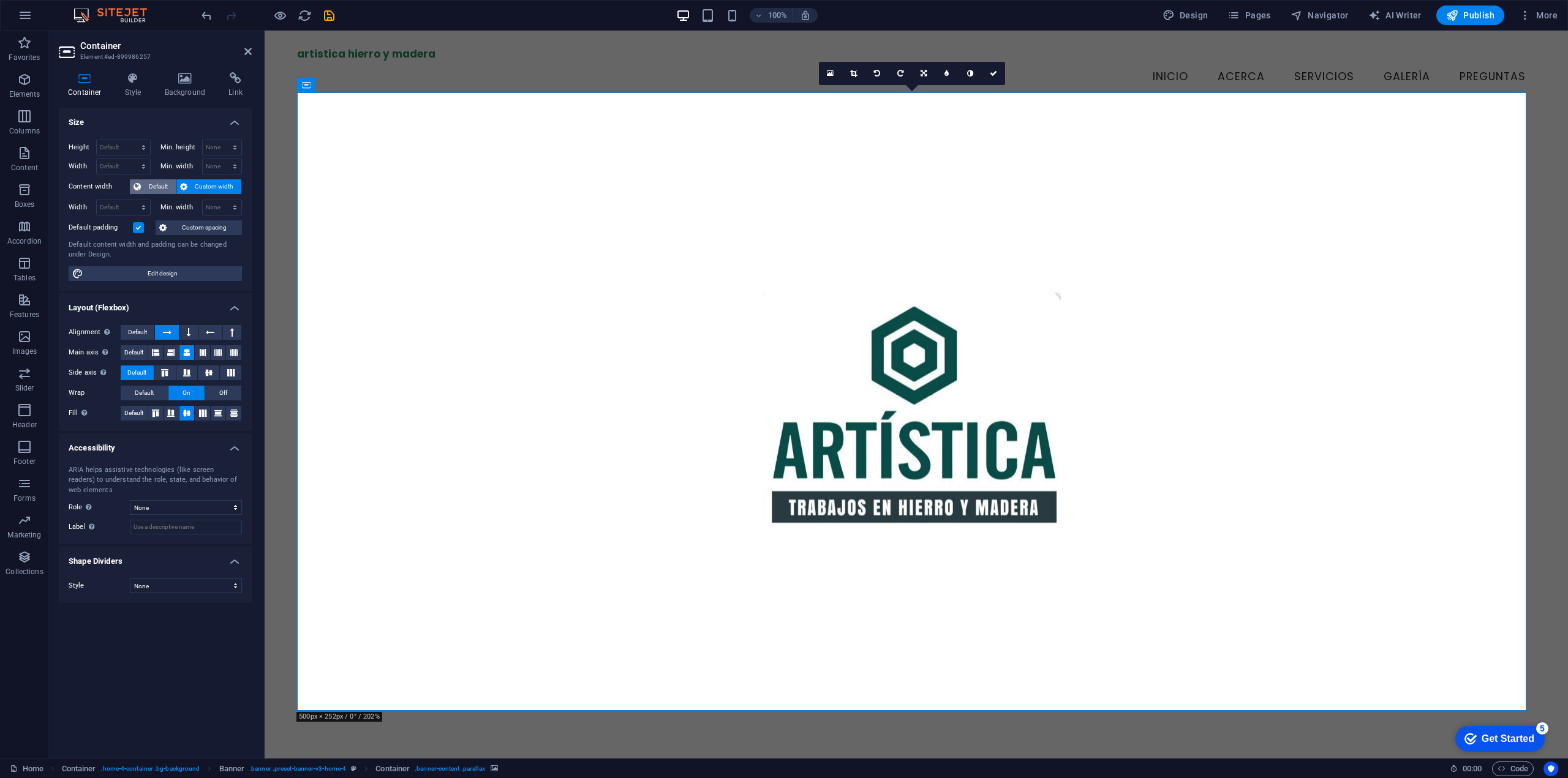
click at [161, 185] on span "Default" at bounding box center [158, 186] width 28 height 15
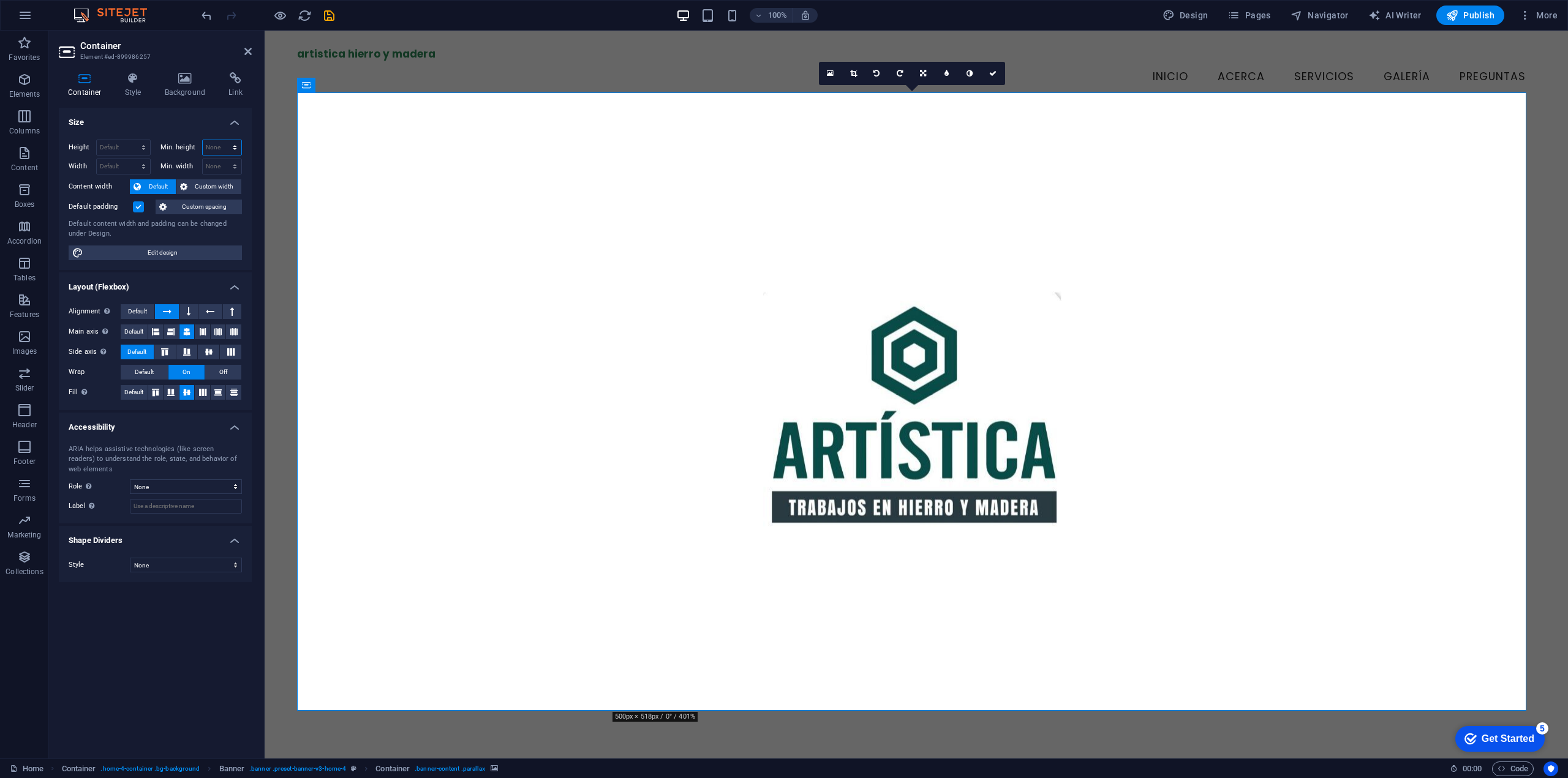
click at [233, 151] on select "None px rem % vh vw" at bounding box center [222, 147] width 39 height 15
click at [164, 182] on span "Default" at bounding box center [158, 186] width 28 height 15
click at [731, 507] on figure at bounding box center [916, 414] width 1239 height 663
drag, startPoint x: 1013, startPoint y: 711, endPoint x: 1011, endPoint y: 688, distance: 23.1
click at [1011, 688] on header "artistica hierro y madera Menu Inicio Acerca Servicios Galería Preguntas Calle …" at bounding box center [916, 505] width 1303 height 949
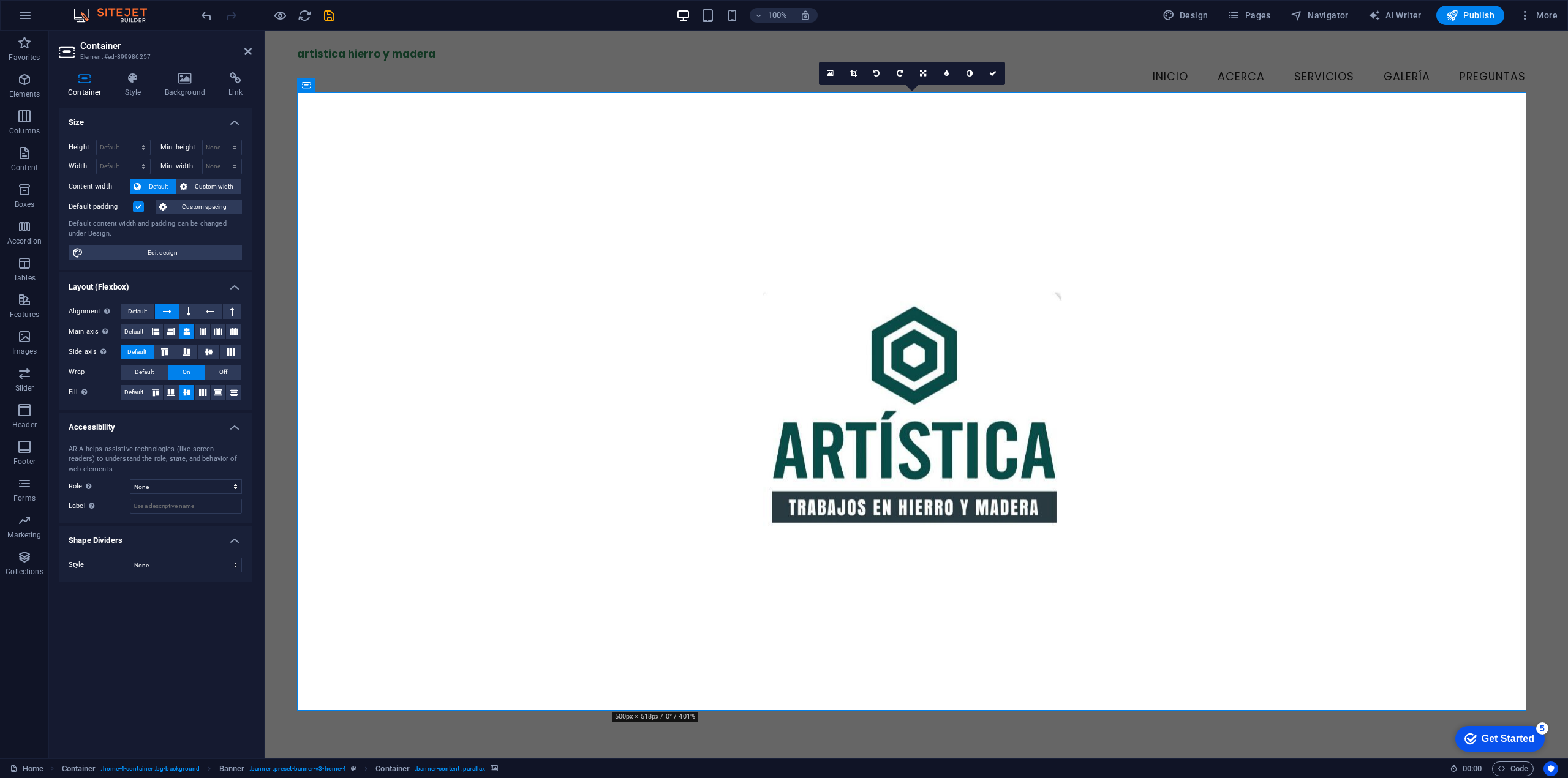
click at [788, 433] on figure at bounding box center [916, 414] width 1239 height 663
click at [855, 75] on icon at bounding box center [854, 74] width 7 height 8
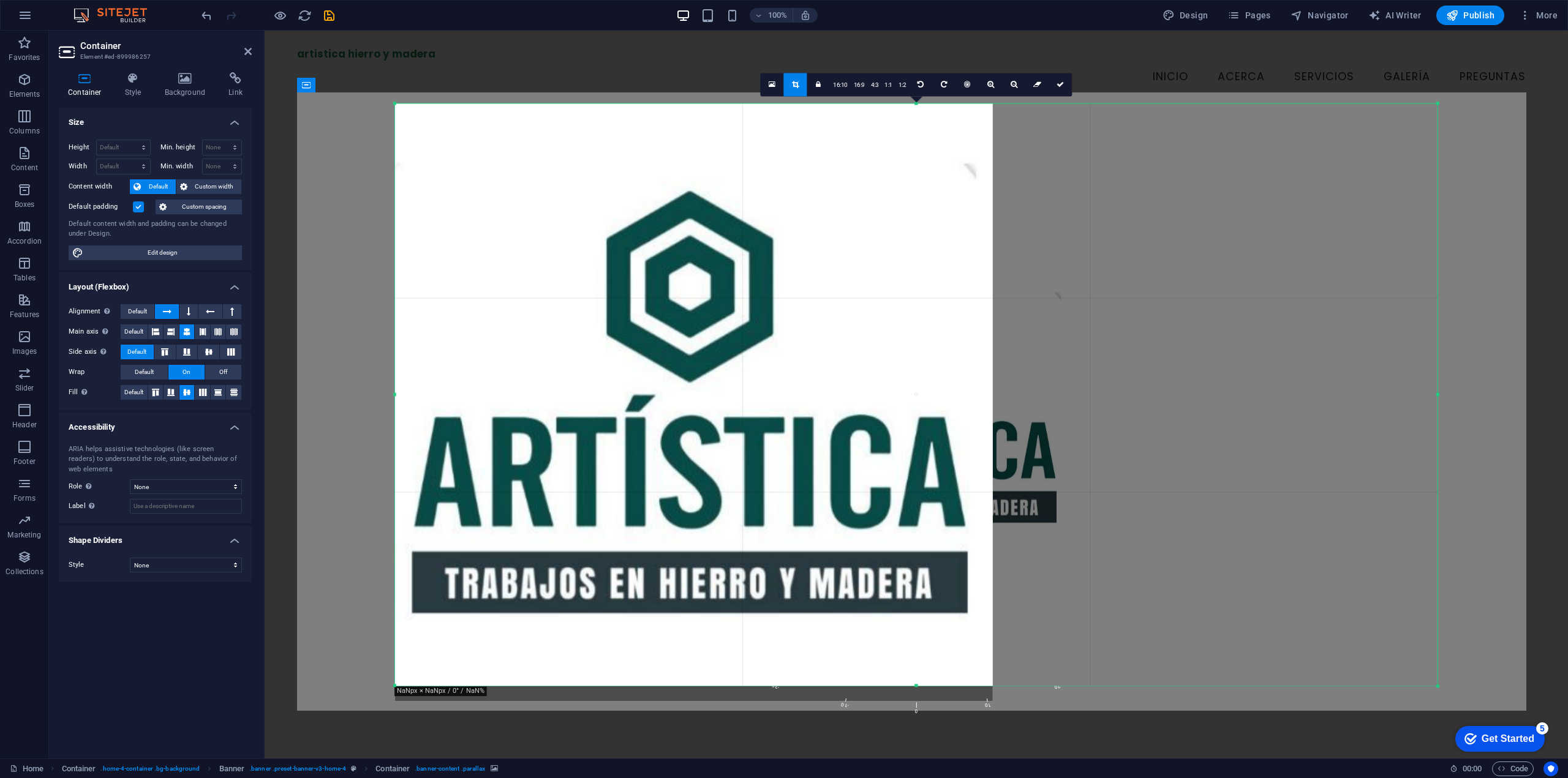
click at [344, 273] on div "Drag here to replace the existing content. Press “Ctrl” if you want to create a…" at bounding box center [916, 394] width 1303 height 728
click at [92, 80] on icon at bounding box center [85, 78] width 52 height 12
click at [345, 258] on div "Drag here to replace the existing content. Press “Ctrl” if you want to create a…" at bounding box center [916, 394] width 1303 height 728
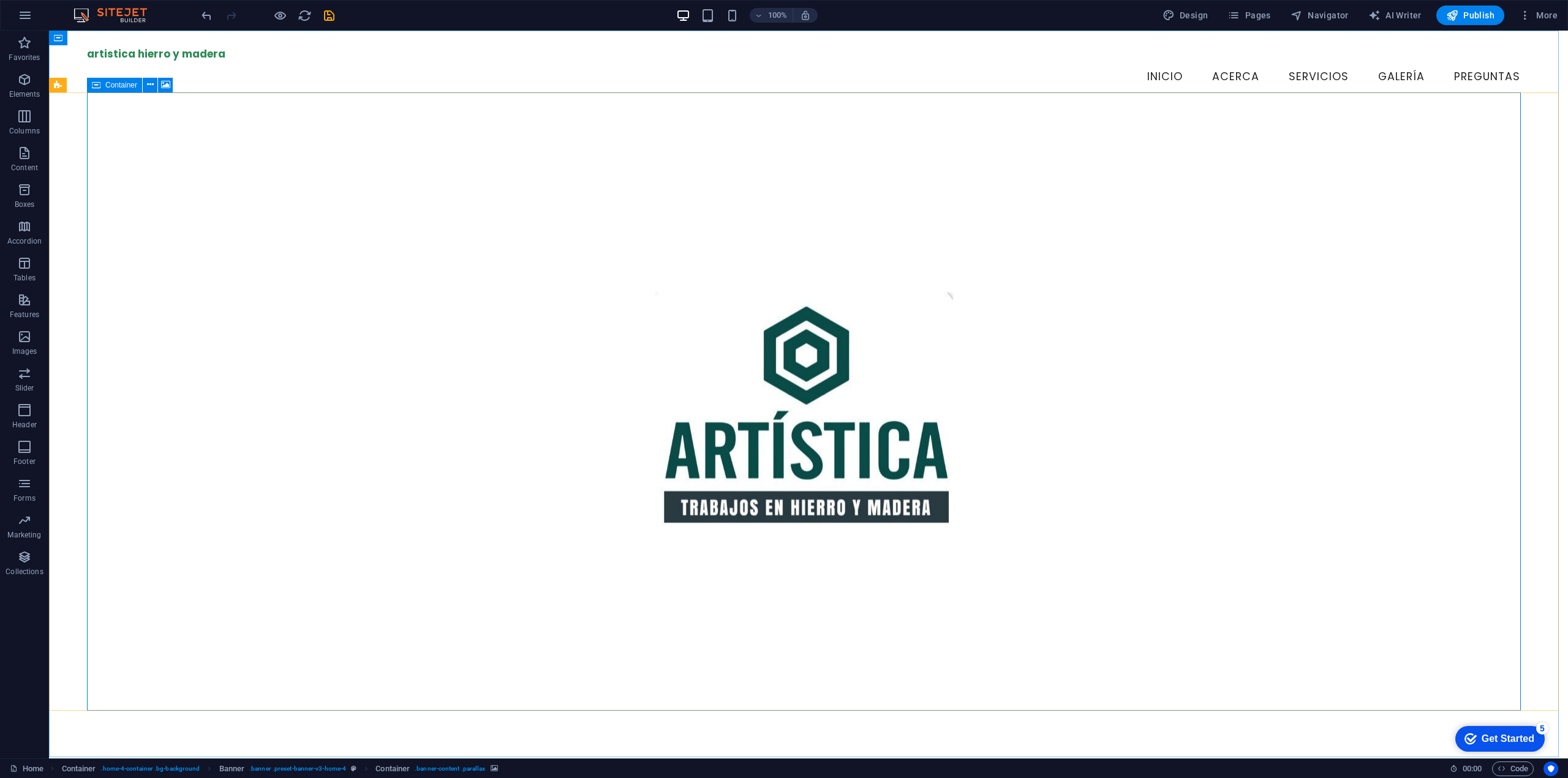
click at [0, 0] on icon at bounding box center [0, 0] width 0 height 0
click at [104, 87] on div "Container" at bounding box center [115, 85] width 55 height 15
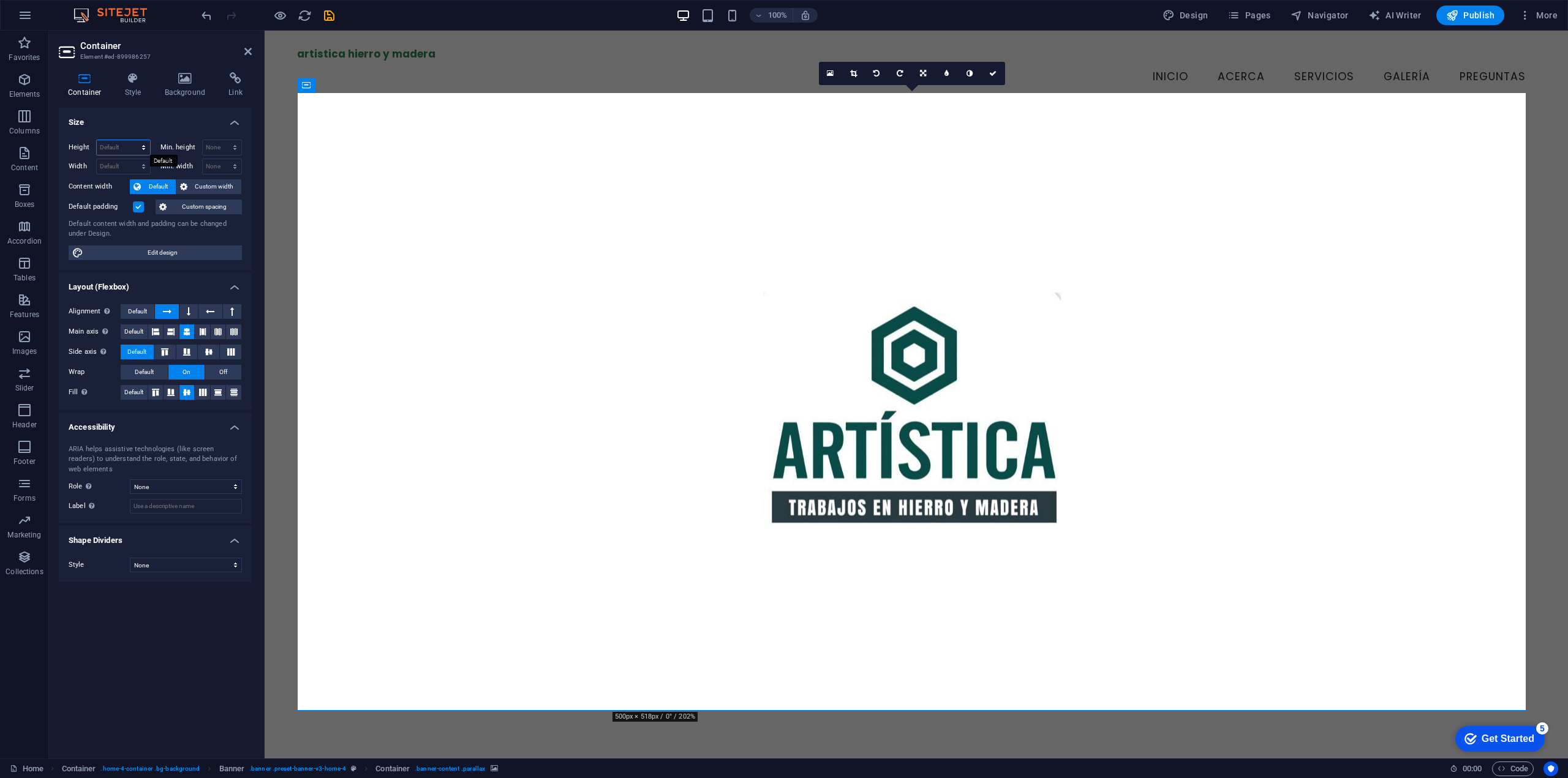
click at [145, 149] on select "Default px rem % vh vw" at bounding box center [123, 147] width 53 height 15
select select "px"
click at [132, 140] on select "Default px rem % vh vw" at bounding box center [123, 147] width 53 height 15
click at [124, 151] on input "1011" at bounding box center [123, 147] width 53 height 15
drag, startPoint x: 125, startPoint y: 148, endPoint x: 53, endPoint y: 140, distance: 72.4
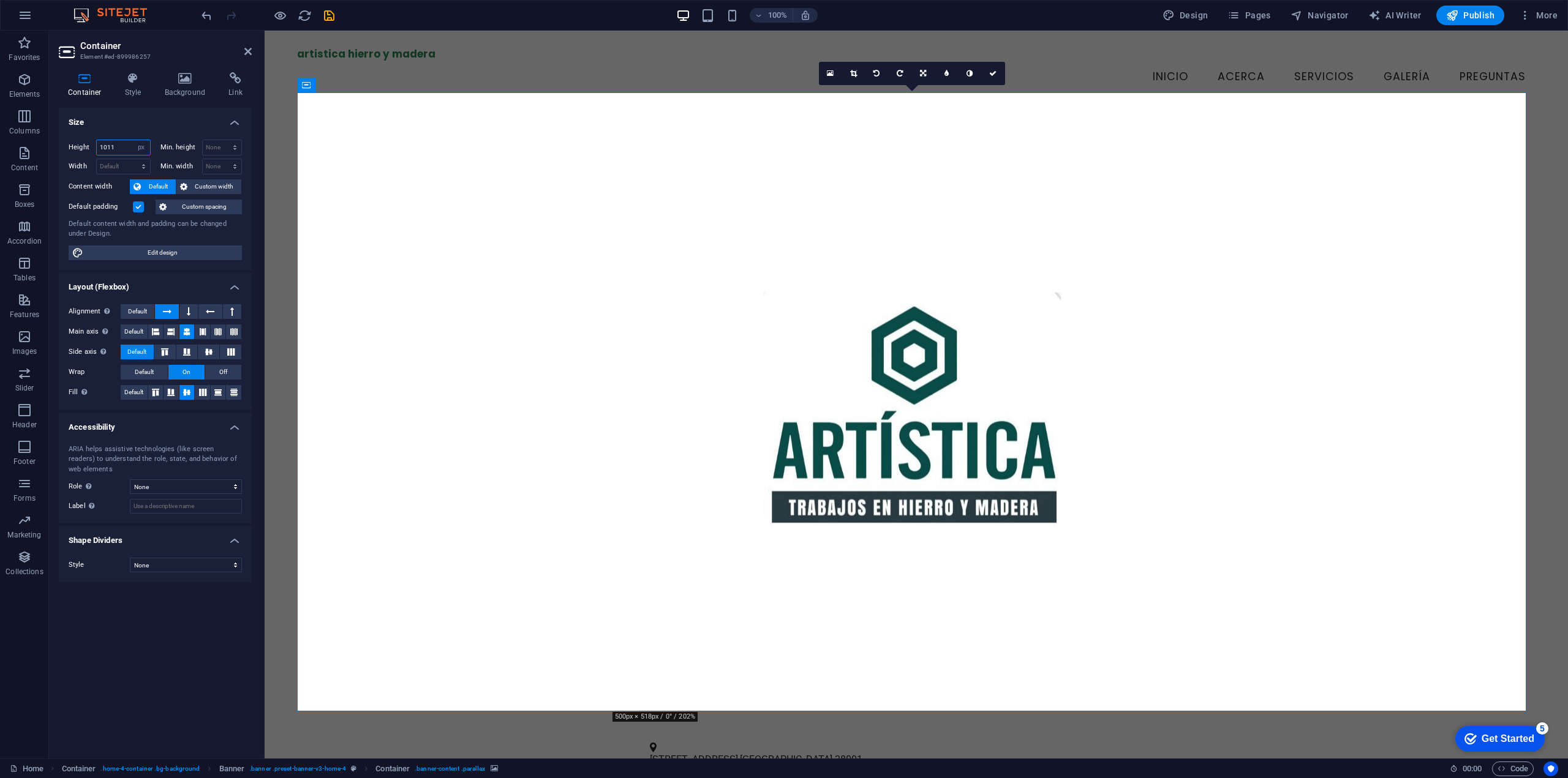
click at [58, 141] on div "Height 1011 Default px rem % vh vw Min. height None px rem % vh vw Width Defaul…" at bounding box center [155, 200] width 193 height 140
type input "500"
click at [164, 257] on span "Edit design" at bounding box center [162, 252] width 151 height 15
select select "px"
select select "200"
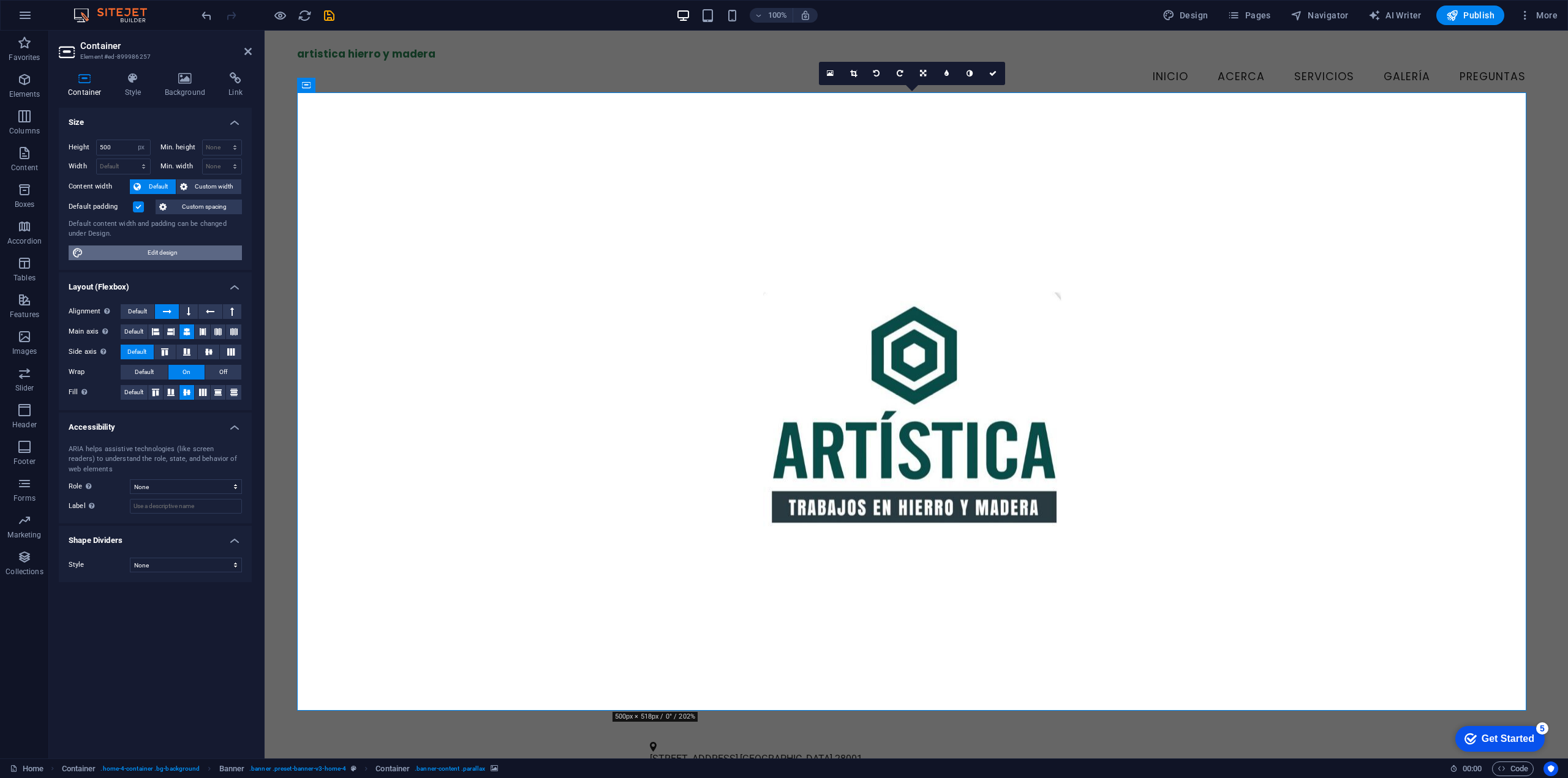
select select "px"
select select "rem"
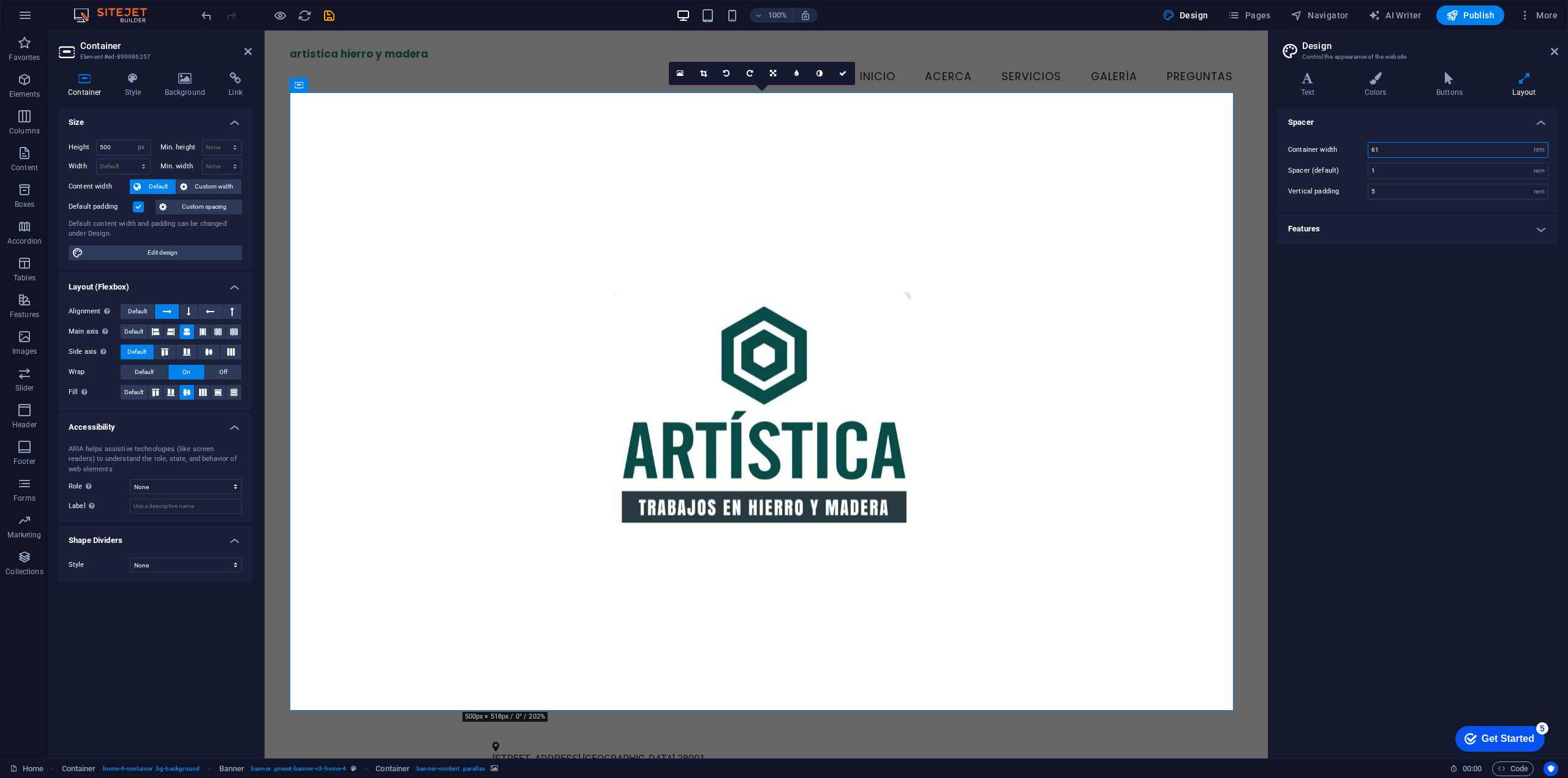
click at [1404, 156] on input "61" at bounding box center [1457, 150] width 179 height 15
type input "61"
click at [272, 237] on div at bounding box center [766, 417] width 1004 height 619
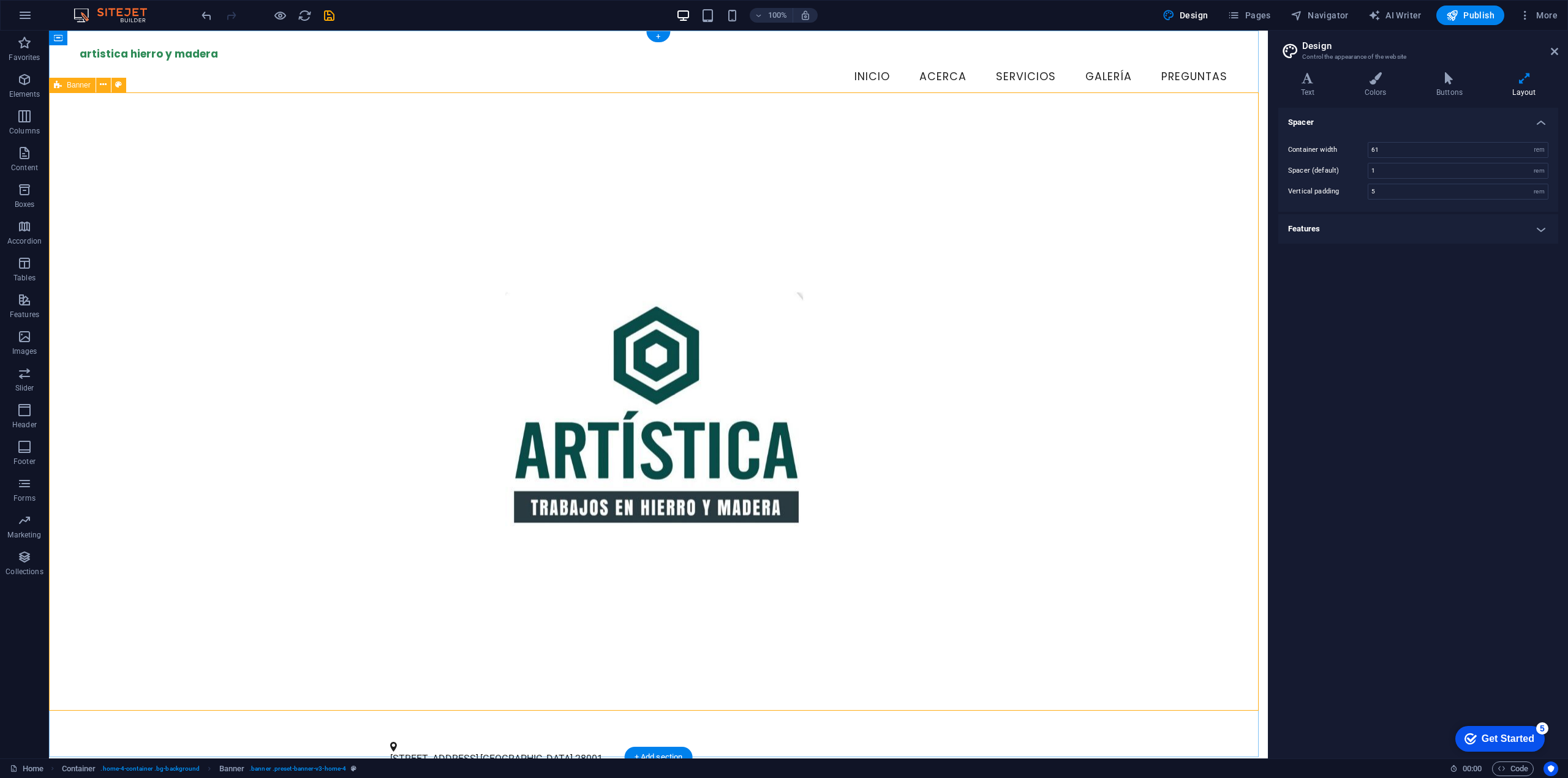
click at [1247, 108] on div at bounding box center [658, 417] width 1219 height 619
click at [104, 83] on icon at bounding box center [103, 85] width 7 height 13
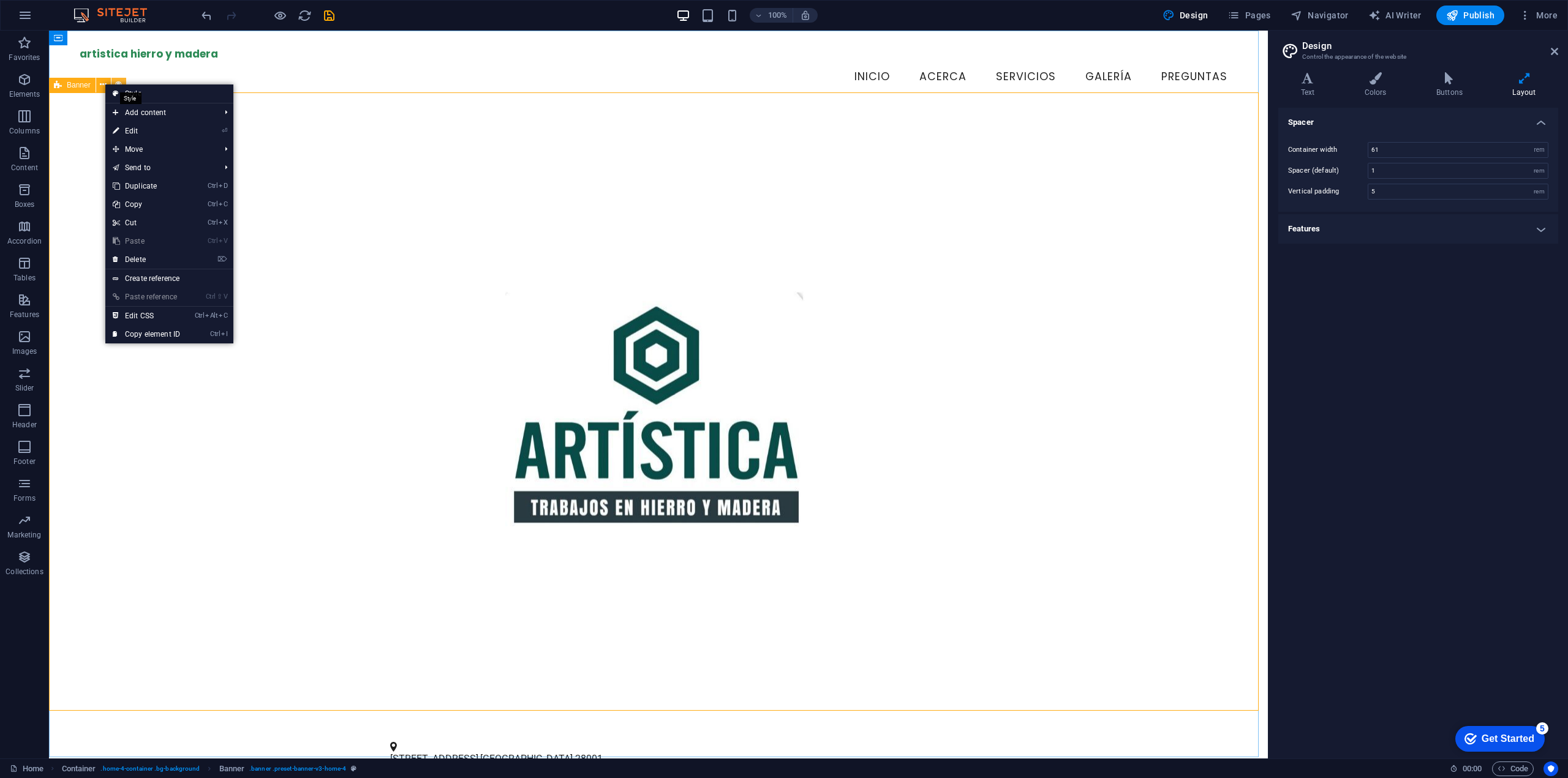
select select "preset-banner-v3-home-4"
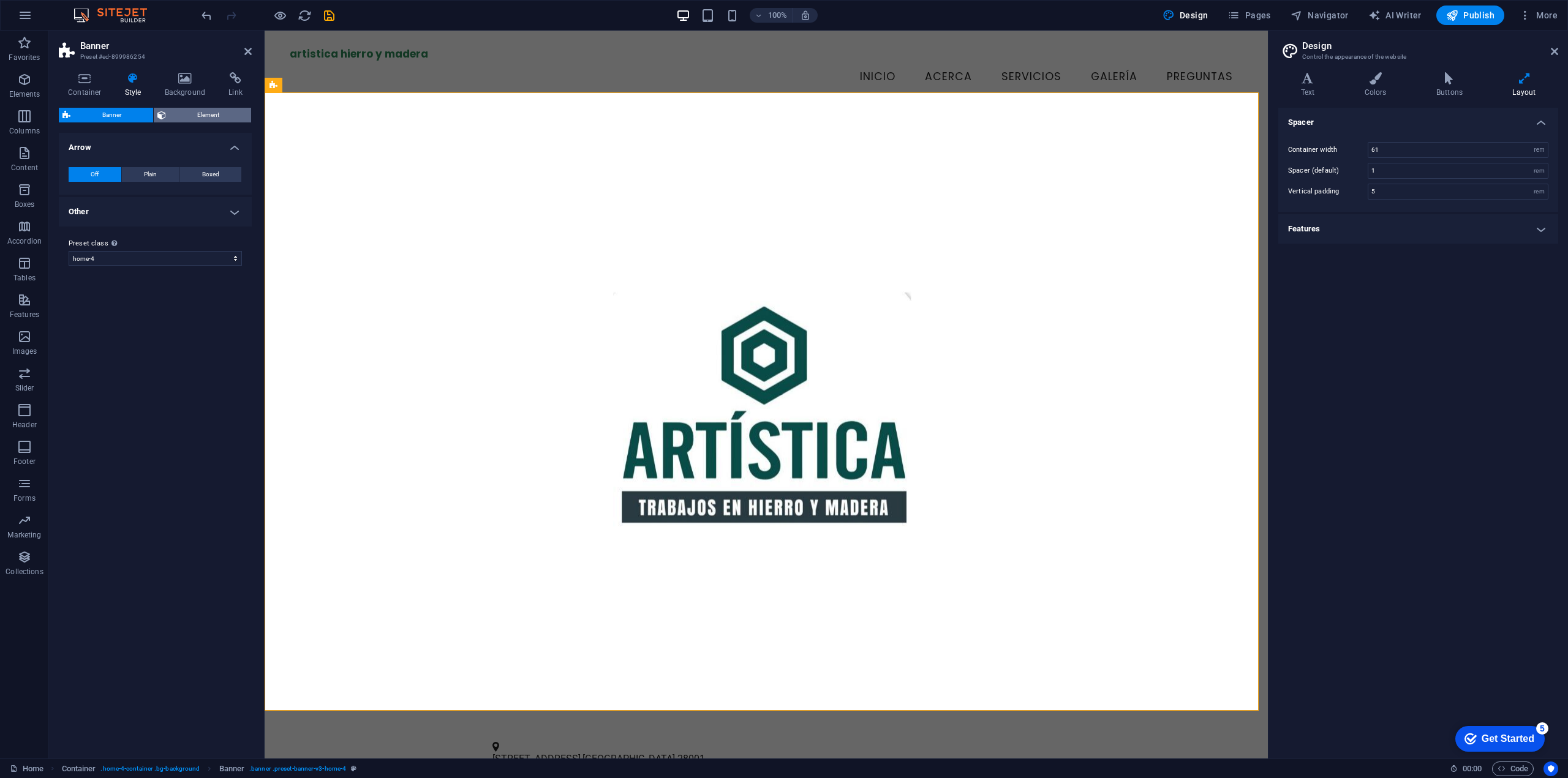
click at [168, 116] on button "Element" at bounding box center [202, 115] width 98 height 15
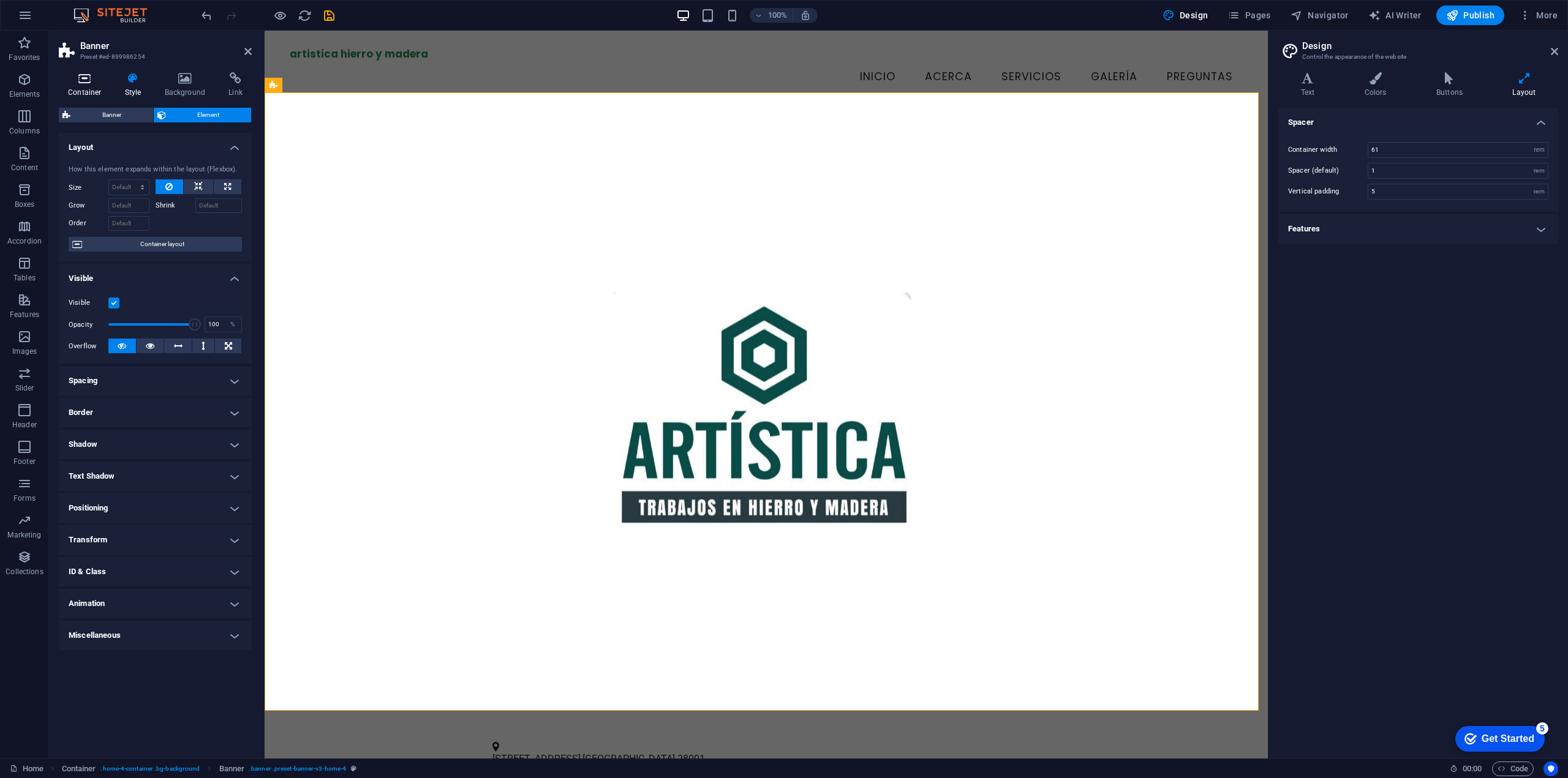
click at [89, 84] on icon at bounding box center [85, 78] width 52 height 12
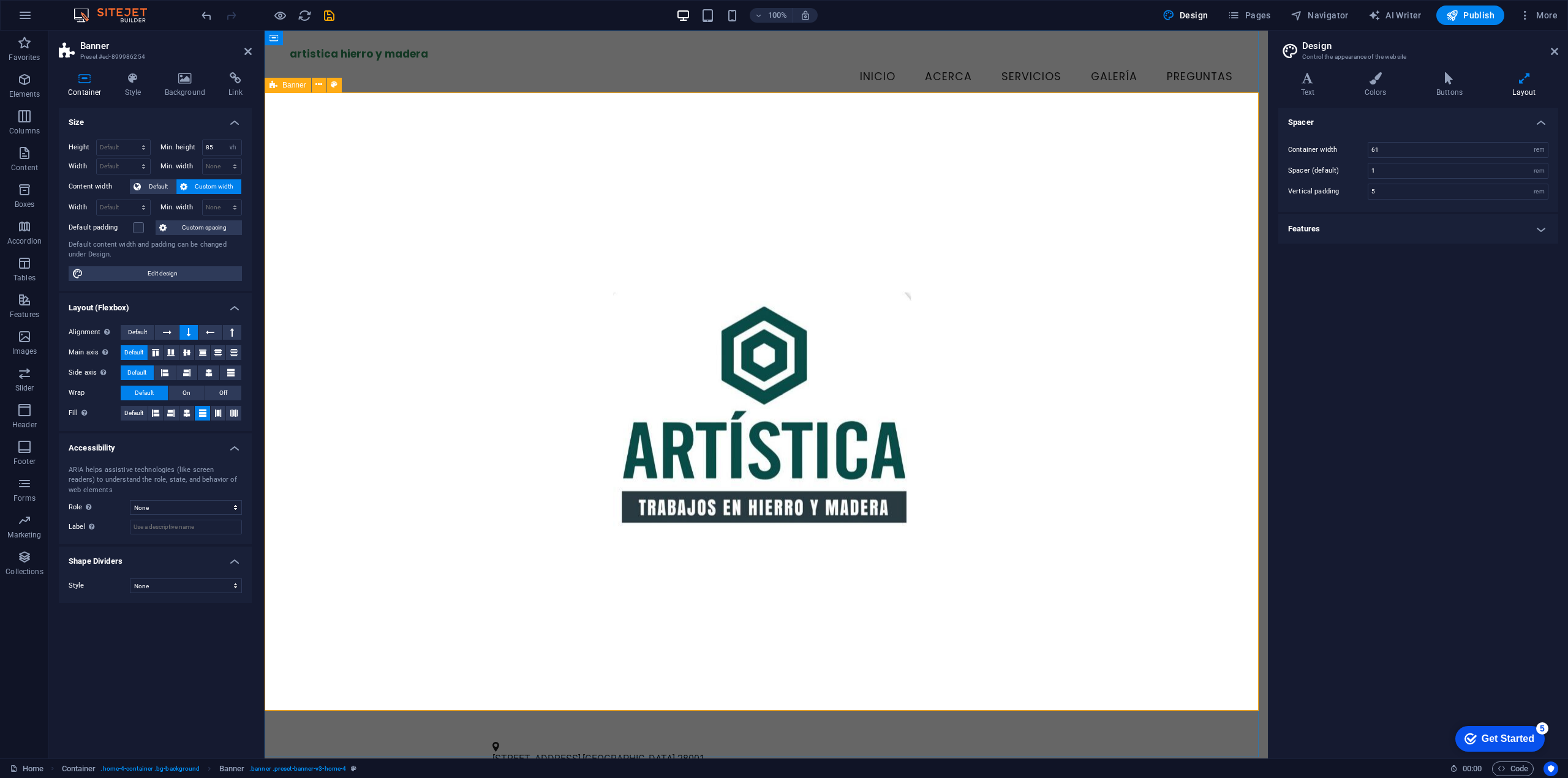
click at [275, 294] on div at bounding box center [766, 417] width 1004 height 619
click at [310, 175] on figure at bounding box center [766, 414] width 953 height 663
click at [1244, 211] on div at bounding box center [766, 417] width 1004 height 619
click at [1236, 211] on div at bounding box center [766, 417] width 1004 height 619
click at [273, 169] on div at bounding box center [766, 417] width 1004 height 619
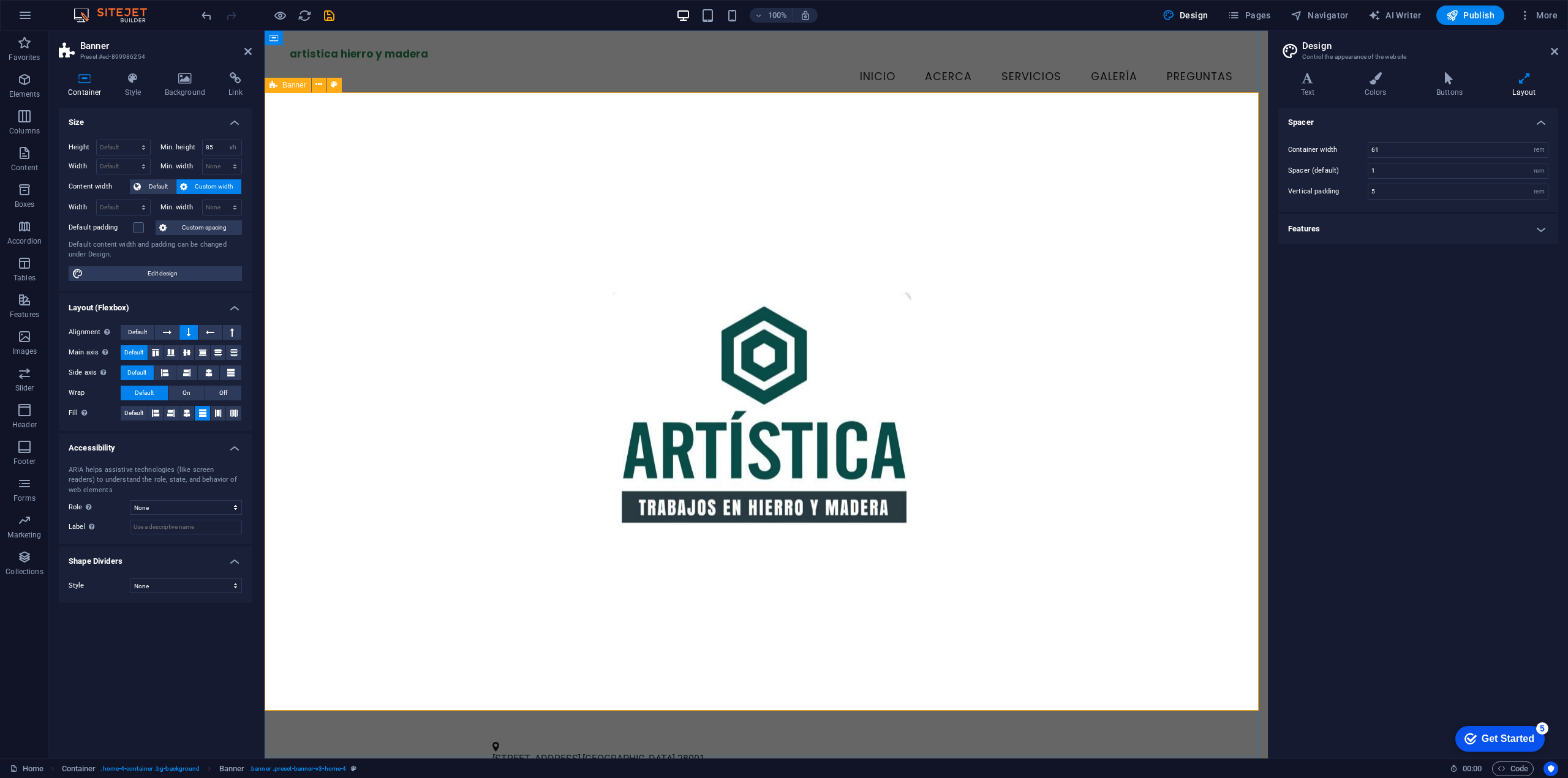
click at [298, 167] on figure at bounding box center [766, 414] width 953 height 663
select select "px"
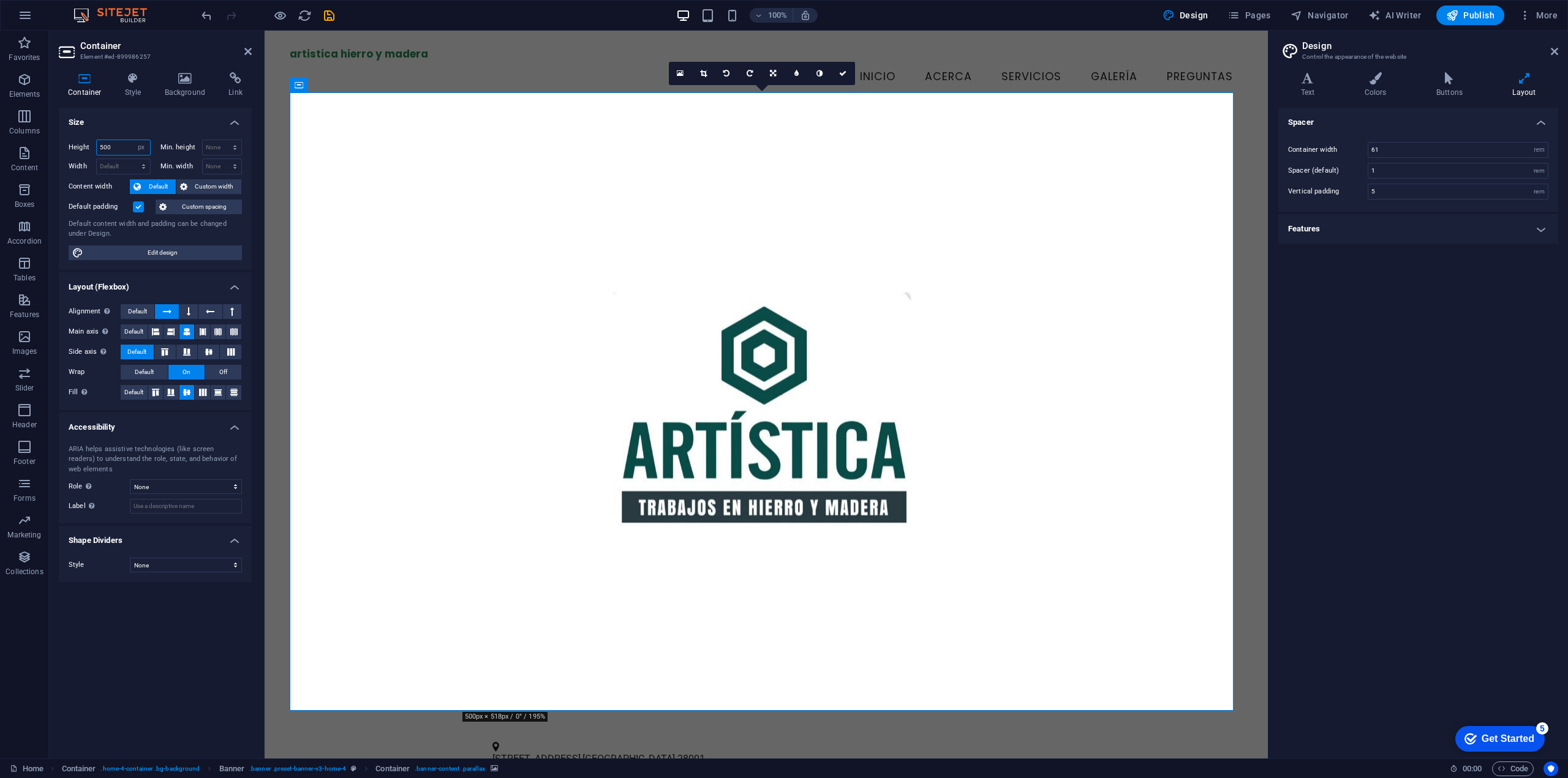
drag, startPoint x: 116, startPoint y: 149, endPoint x: 50, endPoint y: 143, distance: 66.3
click at [52, 143] on div "Container Style Background Link Size Height 500 Default px rem % vh vw Min. hei…" at bounding box center [155, 411] width 212 height 697
click at [276, 123] on div at bounding box center [766, 417] width 1004 height 619
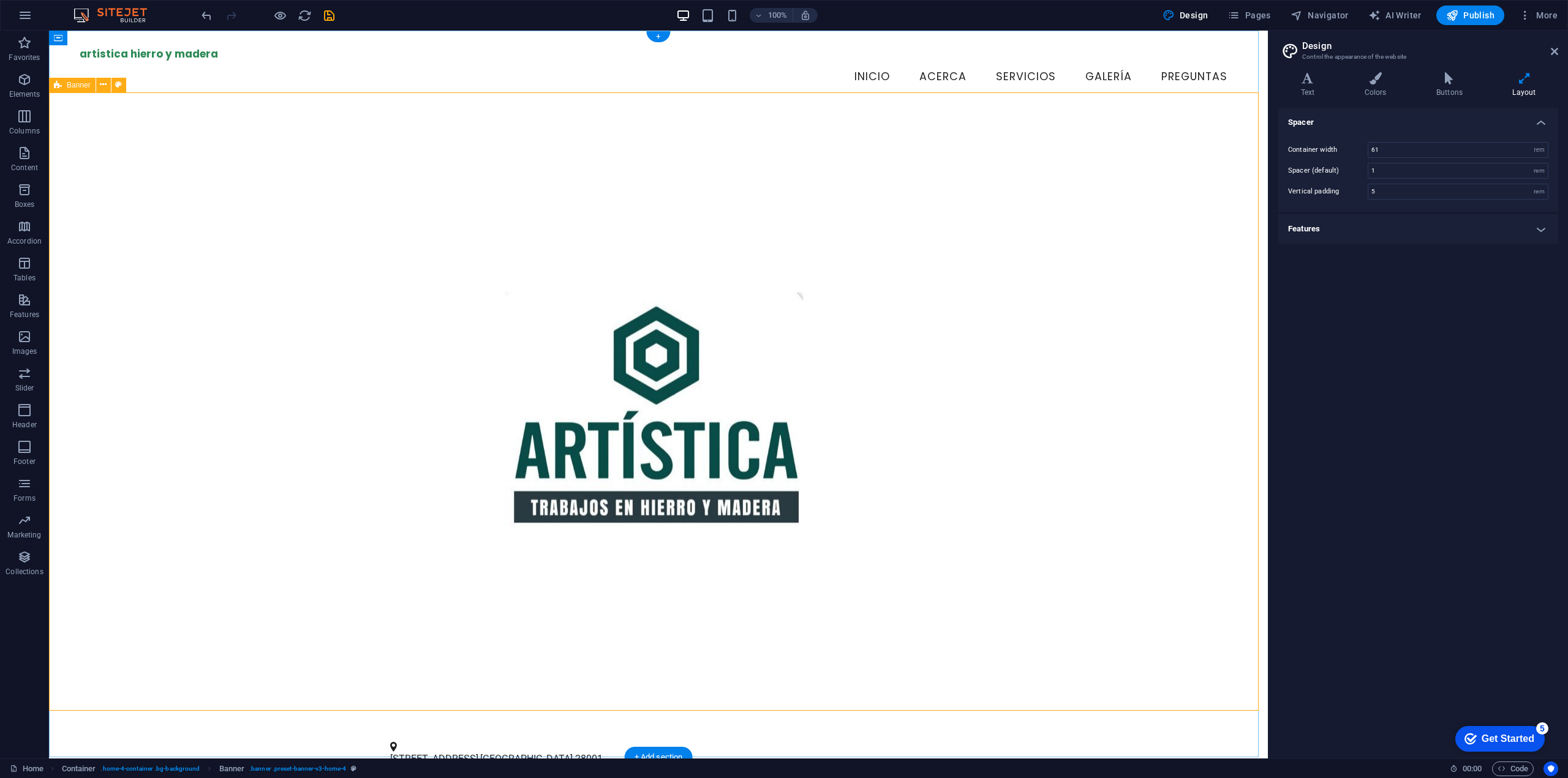
click at [66, 138] on div at bounding box center [658, 417] width 1219 height 619
select select "vh"
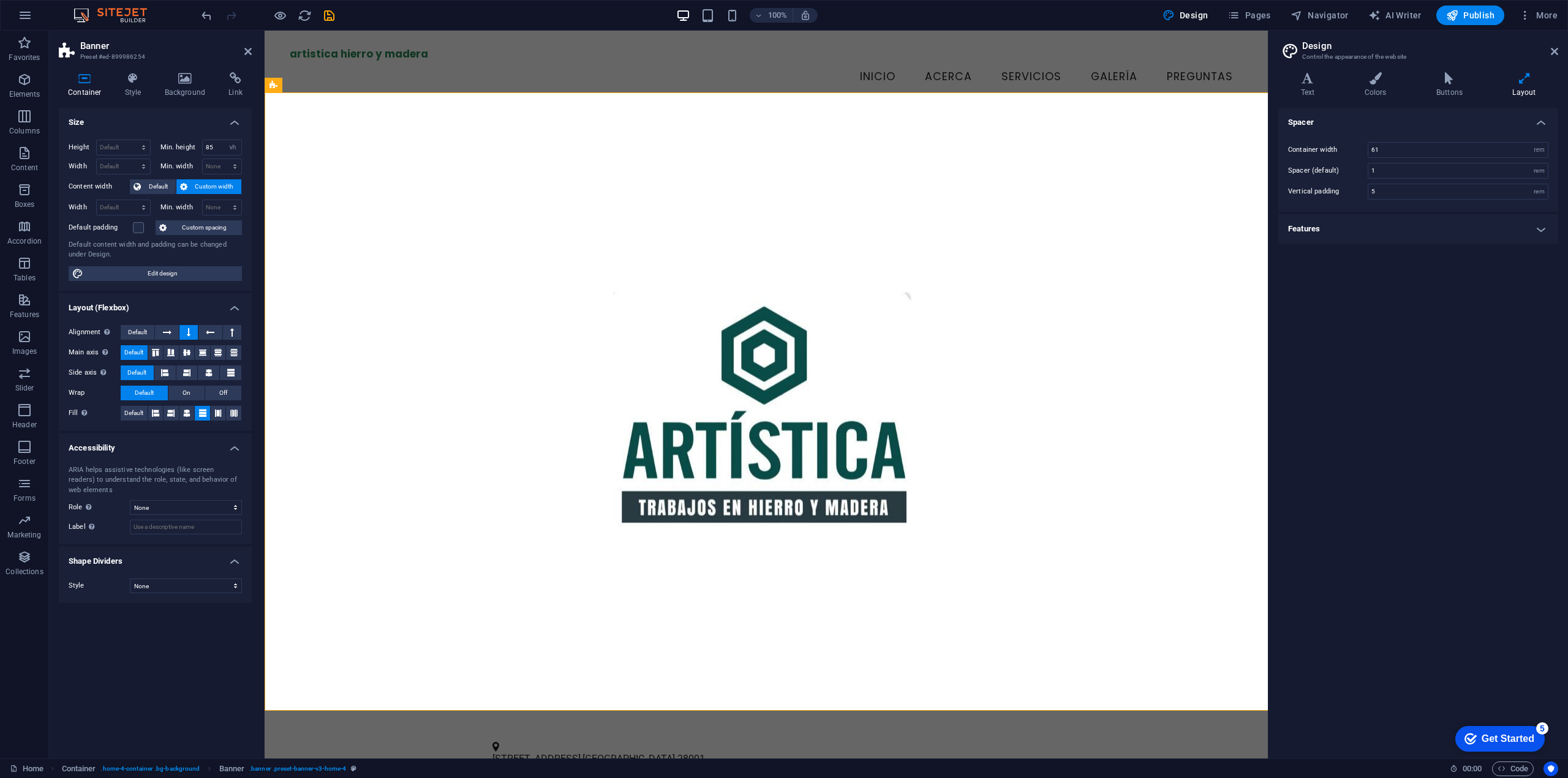
click at [66, 138] on div "Height Default px rem % vh vw Min. height 85 None px rem % vh vw Width Default …" at bounding box center [155, 210] width 193 height 161
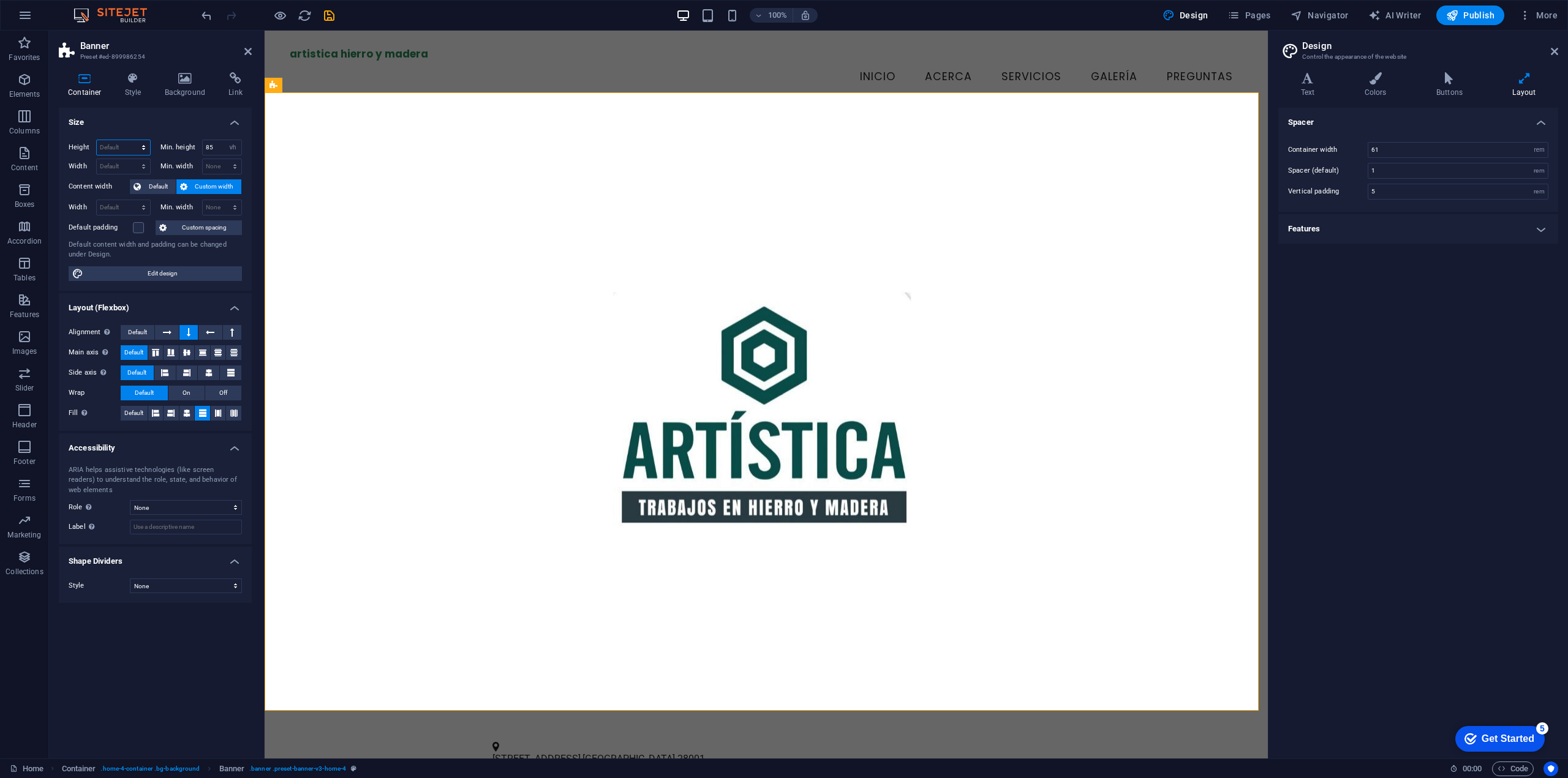
click at [114, 146] on select "Default px rem % vh vw" at bounding box center [123, 147] width 53 height 15
select select "px"
click at [132, 140] on select "Default px rem % vh vw" at bounding box center [123, 147] width 53 height 15
click at [107, 145] on input "1011" at bounding box center [123, 147] width 53 height 15
drag, startPoint x: 119, startPoint y: 148, endPoint x: 38, endPoint y: 138, distance: 81.6
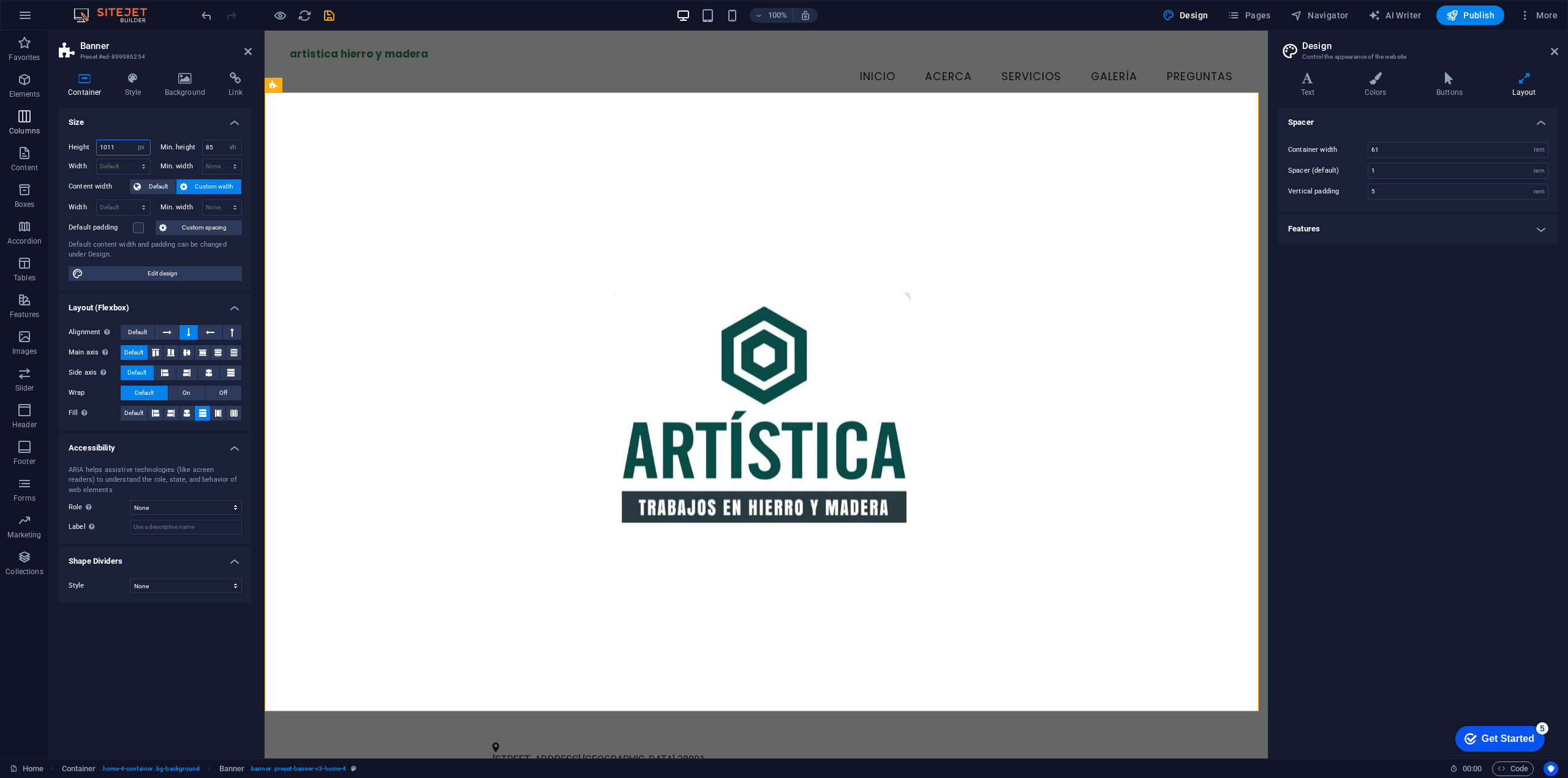
click at [47, 141] on section "Favorites Elements Columns Content Boxes Accordion Tables Features Images Slide…" at bounding box center [634, 394] width 1268 height 728
type input "500"
click at [160, 183] on span "Default" at bounding box center [158, 186] width 28 height 15
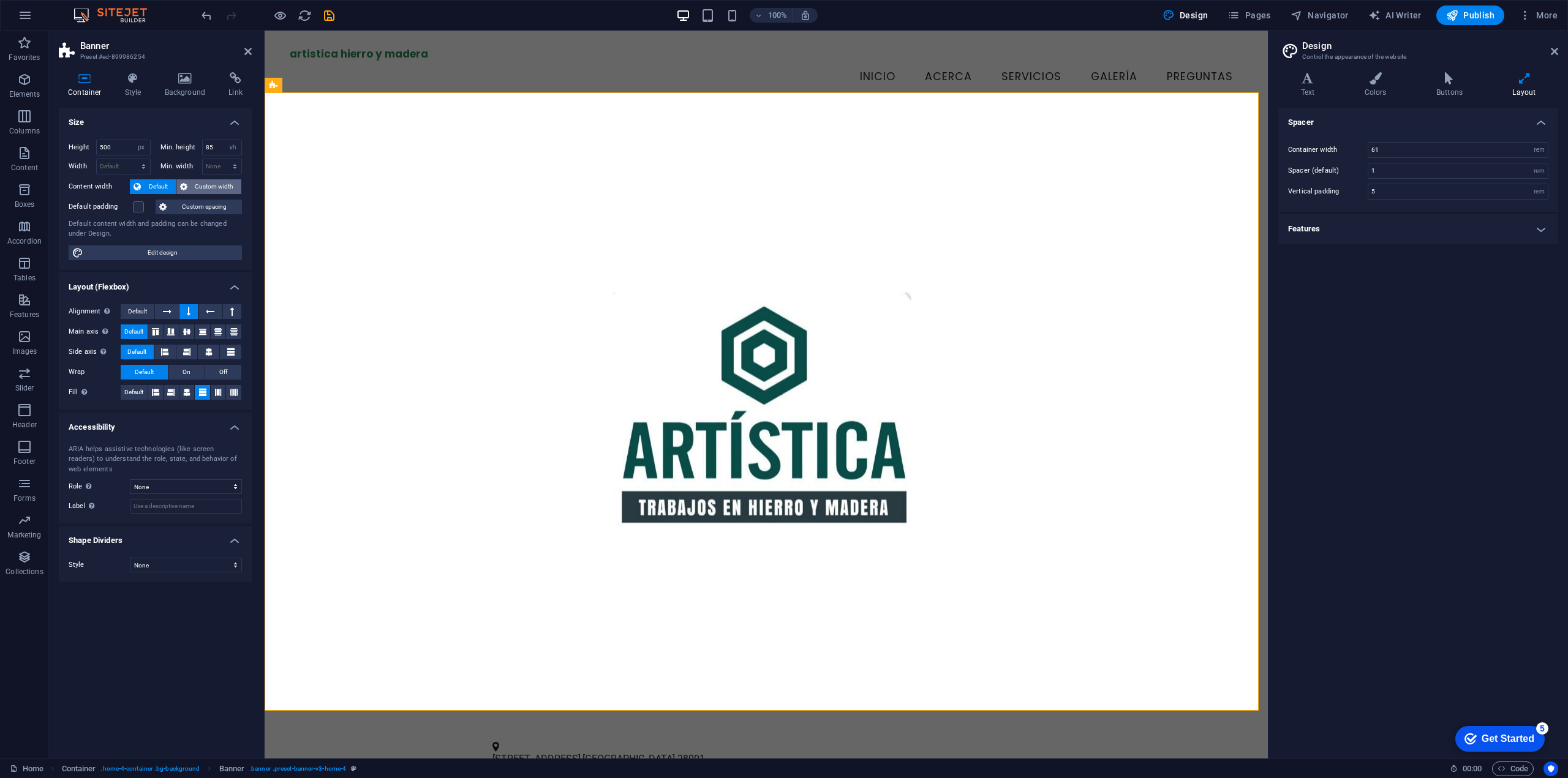
click at [197, 186] on span "Custom width" at bounding box center [215, 186] width 47 height 15
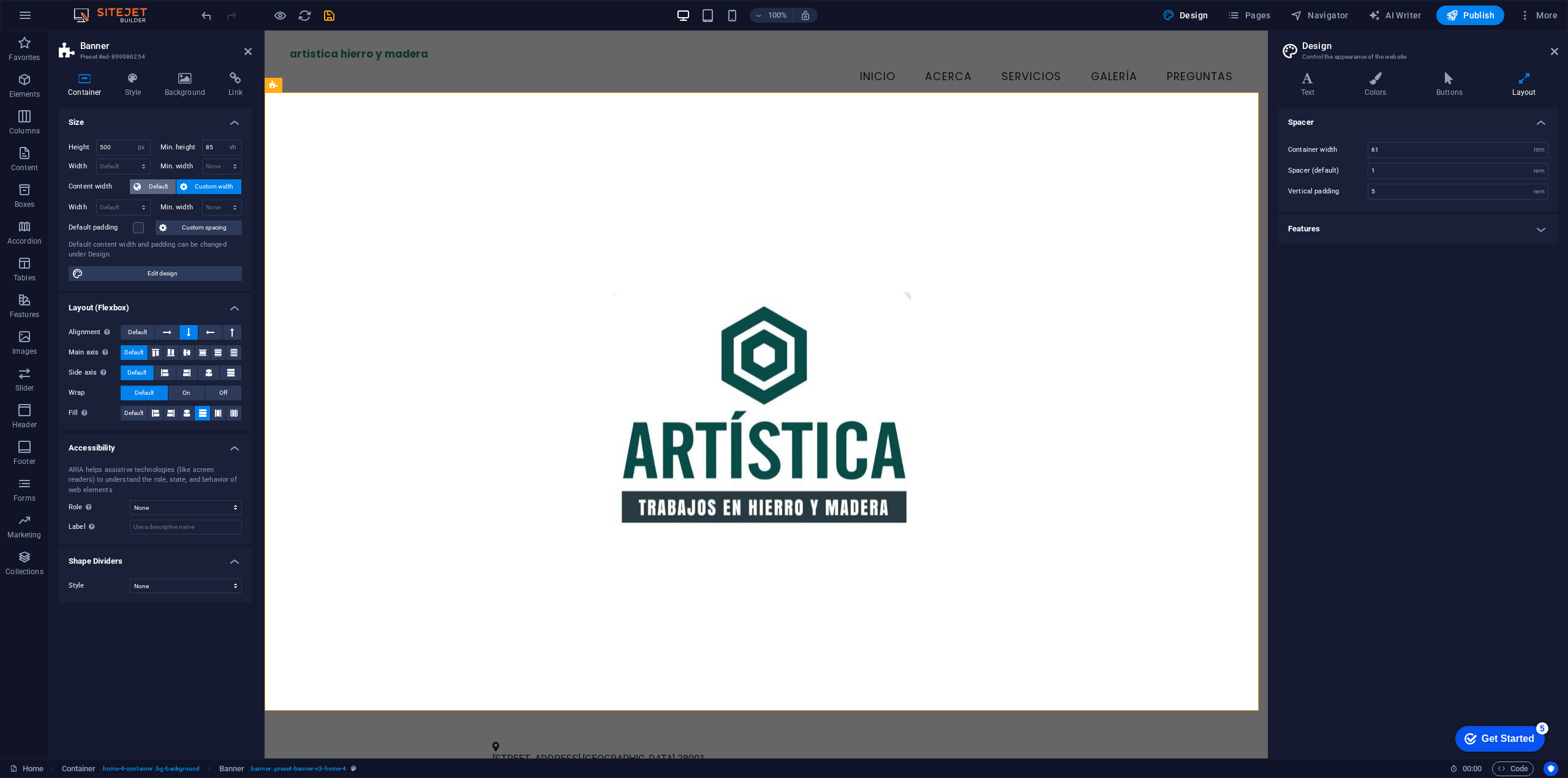
click at [161, 186] on span "Default" at bounding box center [158, 186] width 28 height 15
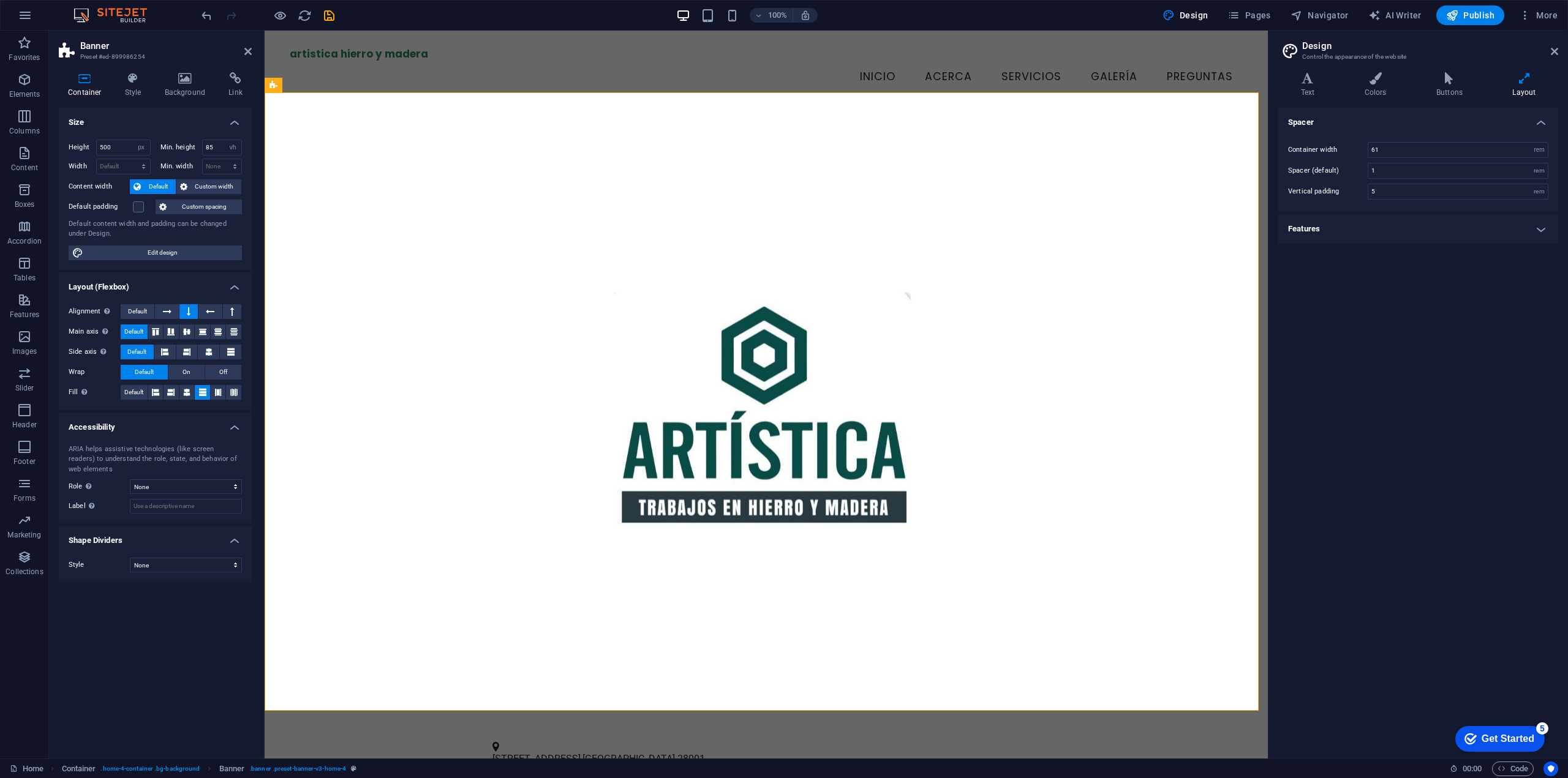
click at [166, 186] on span "Default" at bounding box center [158, 186] width 28 height 15
click at [194, 182] on span "Custom width" at bounding box center [215, 186] width 47 height 15
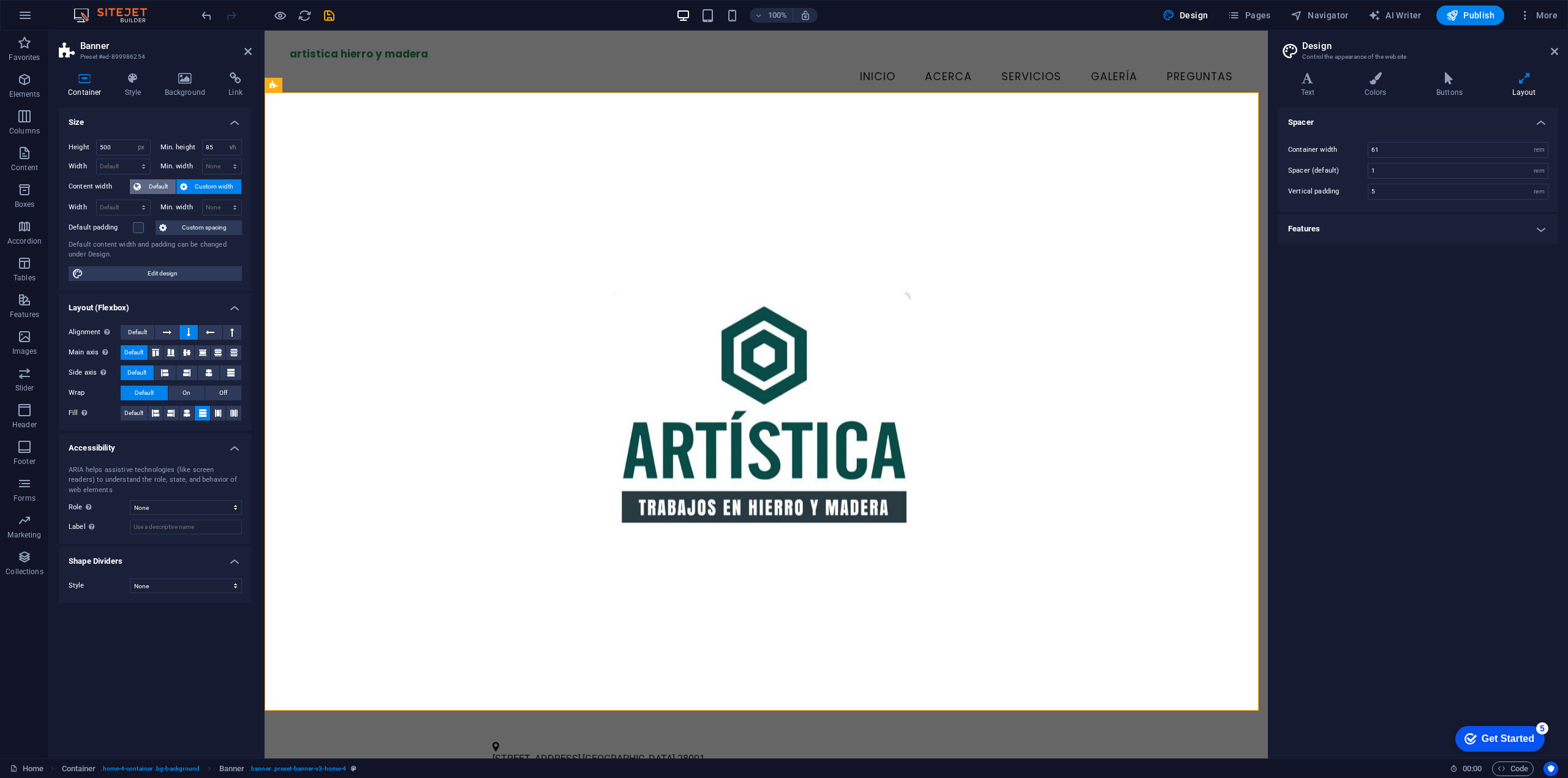
click at [158, 180] on span "Default" at bounding box center [158, 186] width 28 height 15
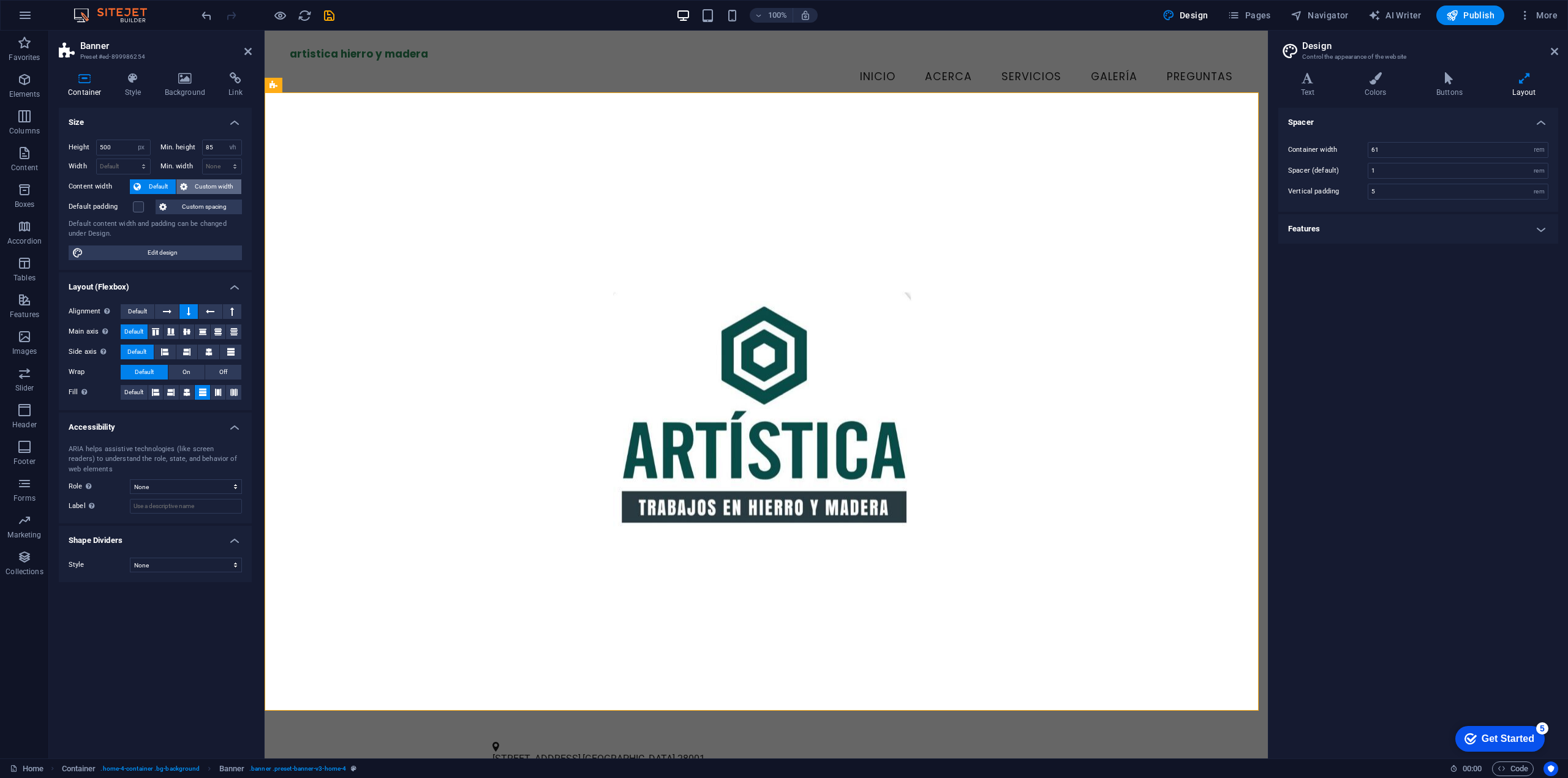
click at [193, 182] on span "Custom width" at bounding box center [215, 186] width 47 height 15
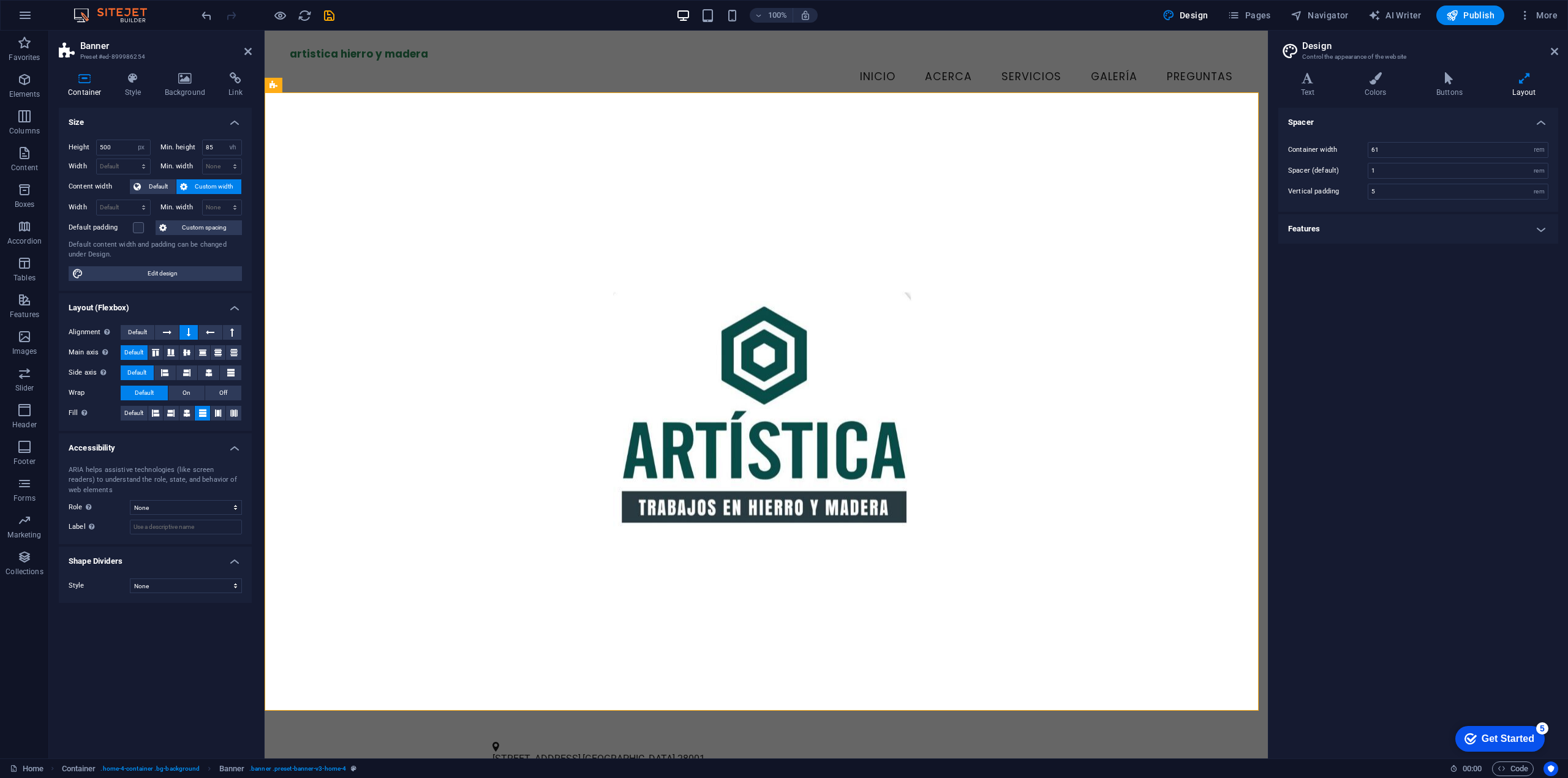
click at [1443, 327] on div "Spacer Container width 61 rem px Spacer (default) 1 rem Vertical padding 5 rem …" at bounding box center [1418, 428] width 280 height 641
click at [158, 186] on span "Default" at bounding box center [158, 186] width 28 height 15
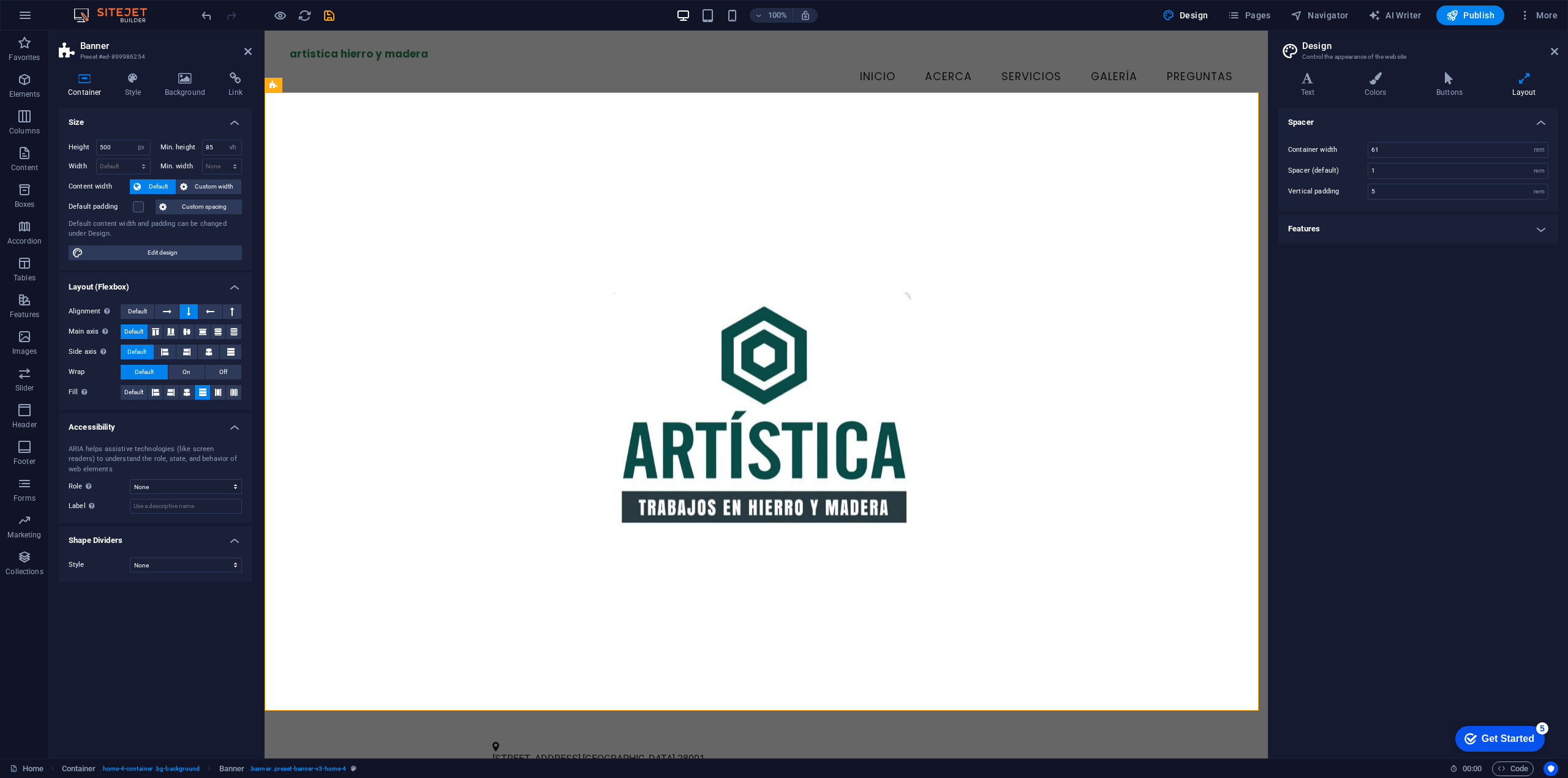
click at [319, 191] on div at bounding box center [766, 417] width 1004 height 619
click at [354, 47] on span "Logo" at bounding box center [361, 47] width 17 height 8
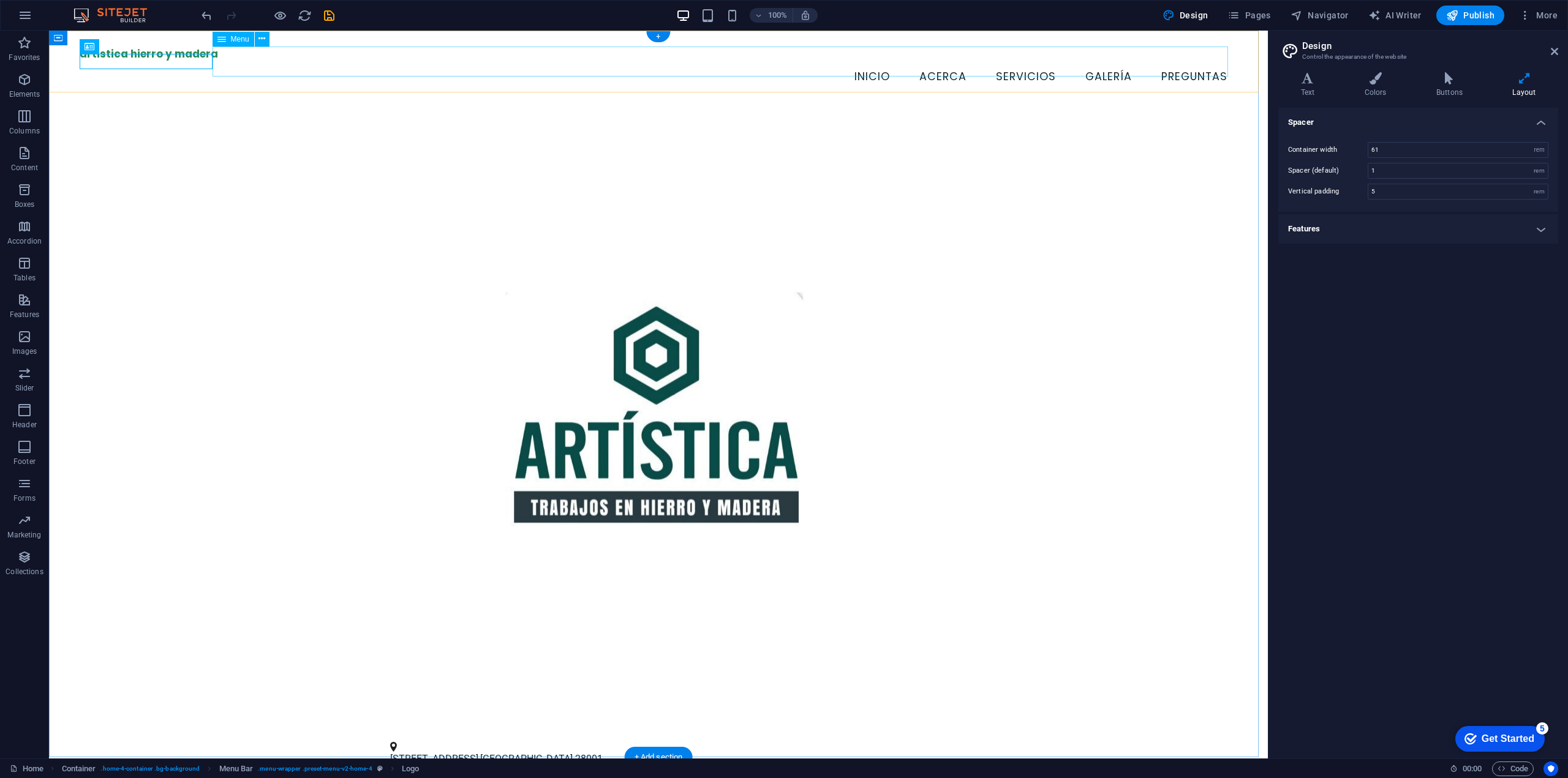
click at [352, 62] on nav "Inicio Acerca Servicios Galería Preguntas" at bounding box center [659, 77] width 1158 height 31
click at [686, 460] on figure at bounding box center [658, 414] width 538 height 663
click at [294, 245] on figure at bounding box center [659, 414] width 1158 height 663
type input "61"
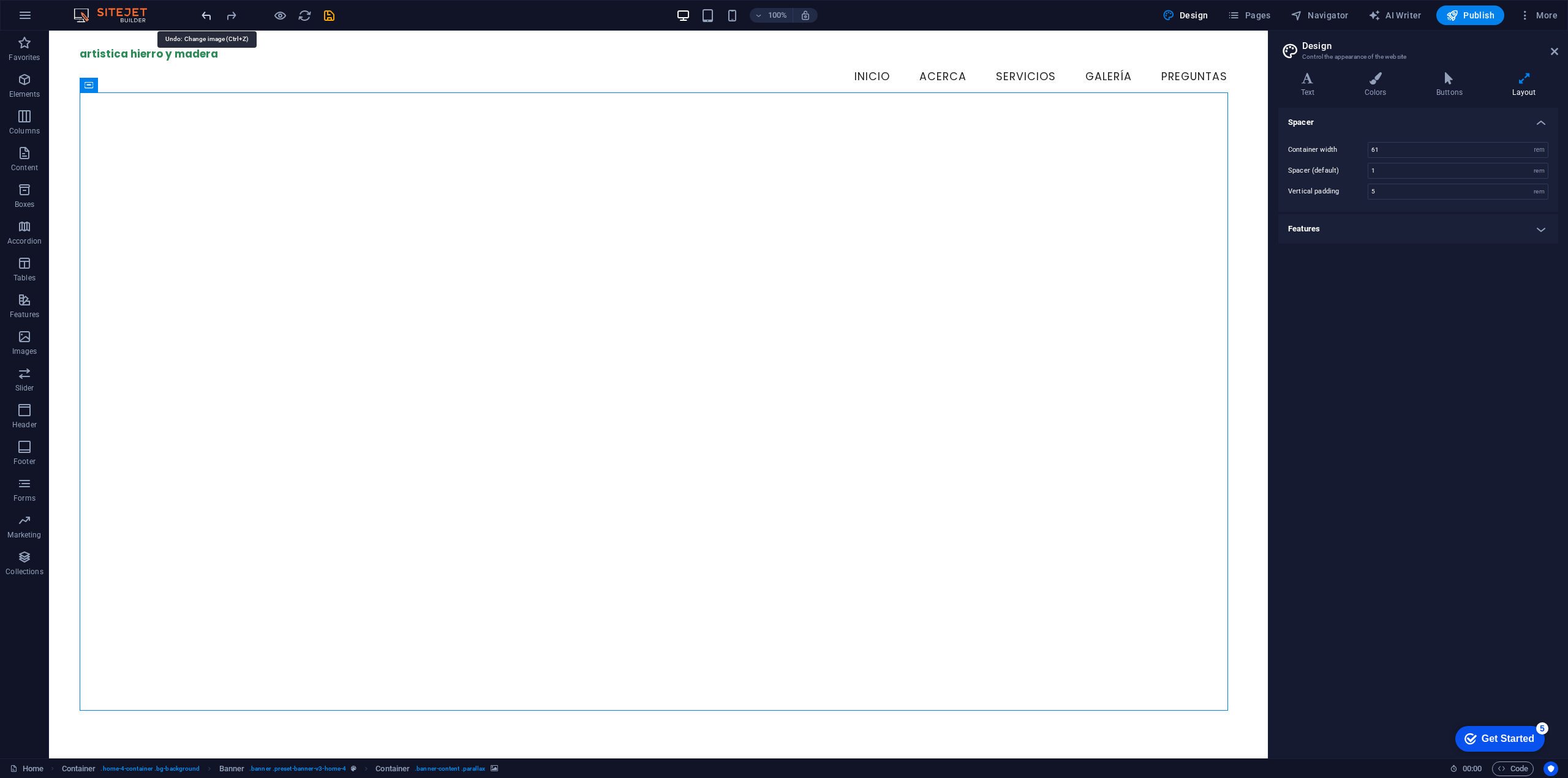
click at [209, 14] on div at bounding box center [268, 15] width 137 height 19
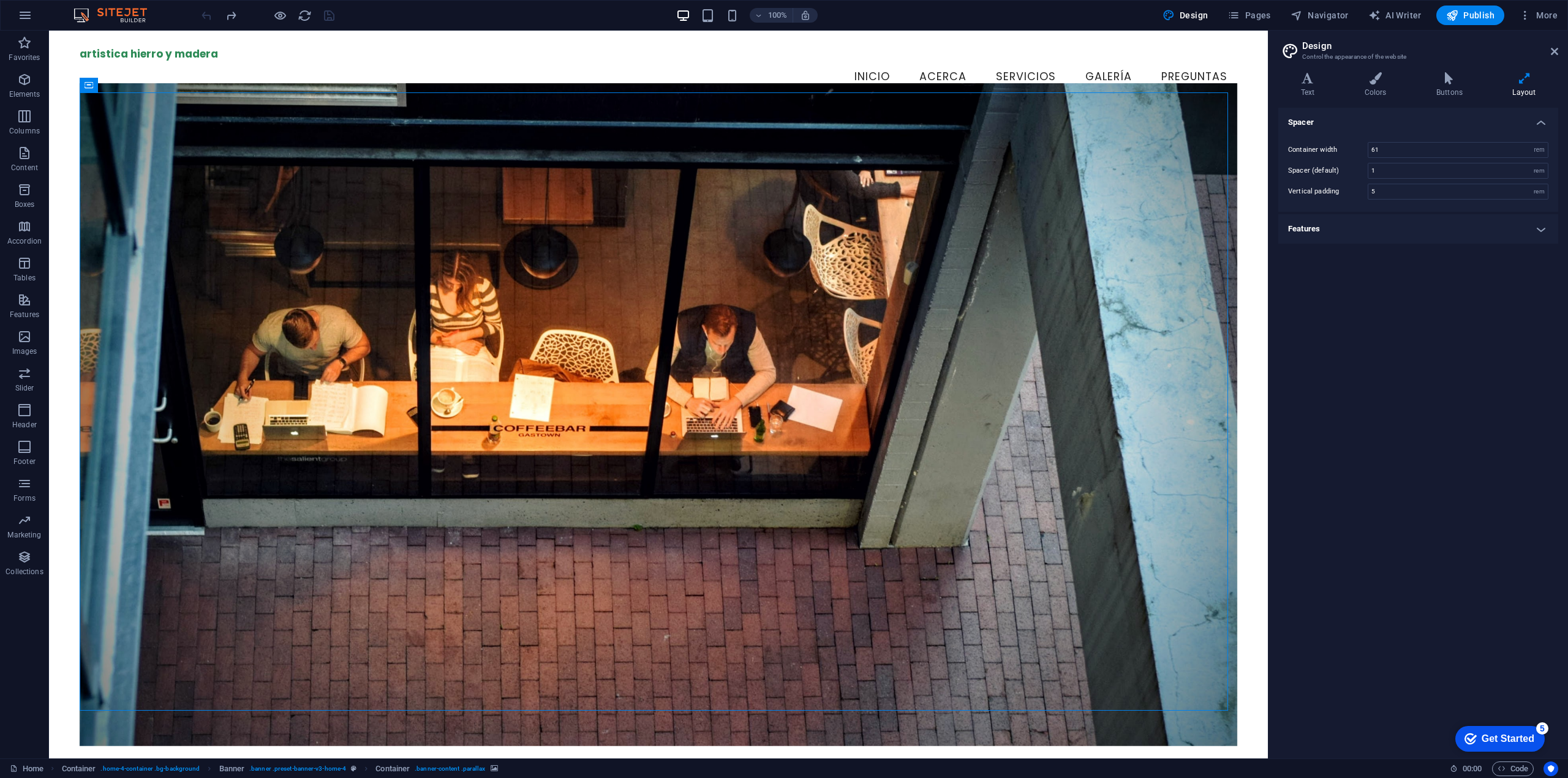
click at [209, 14] on div at bounding box center [268, 15] width 137 height 19
click at [209, 15] on div at bounding box center [268, 15] width 137 height 19
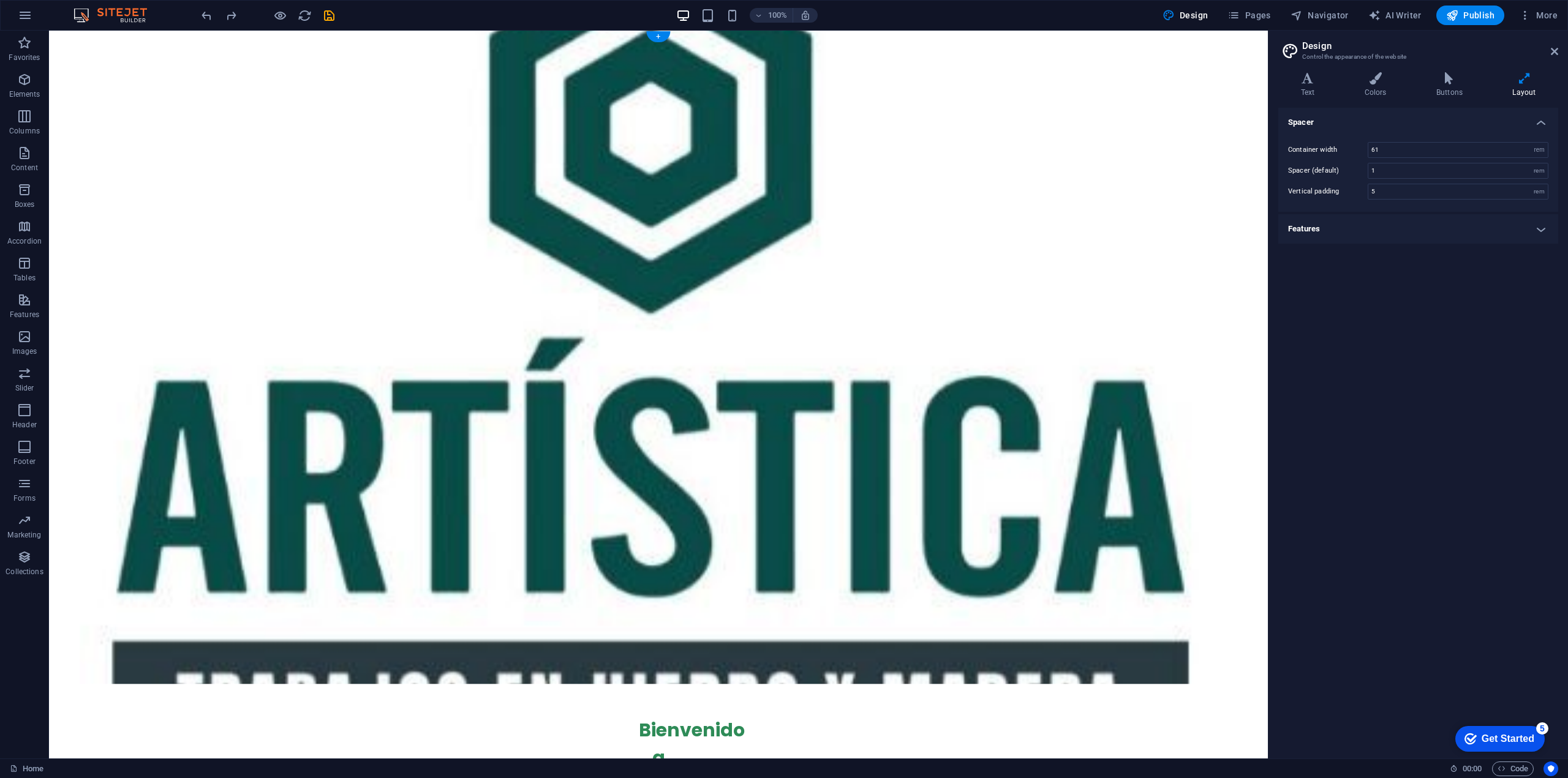
scroll to position [429, 0]
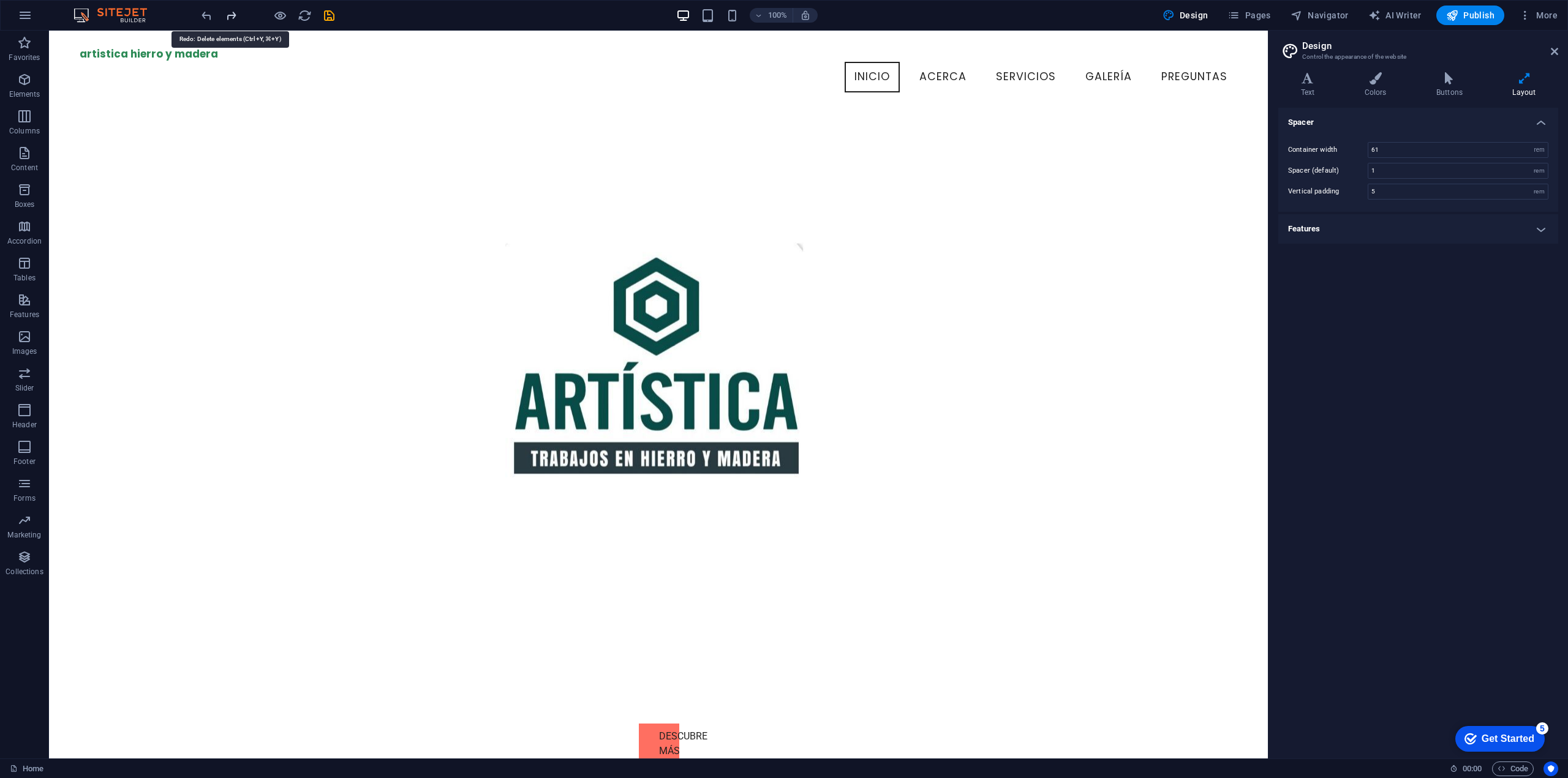
scroll to position [0, 0]
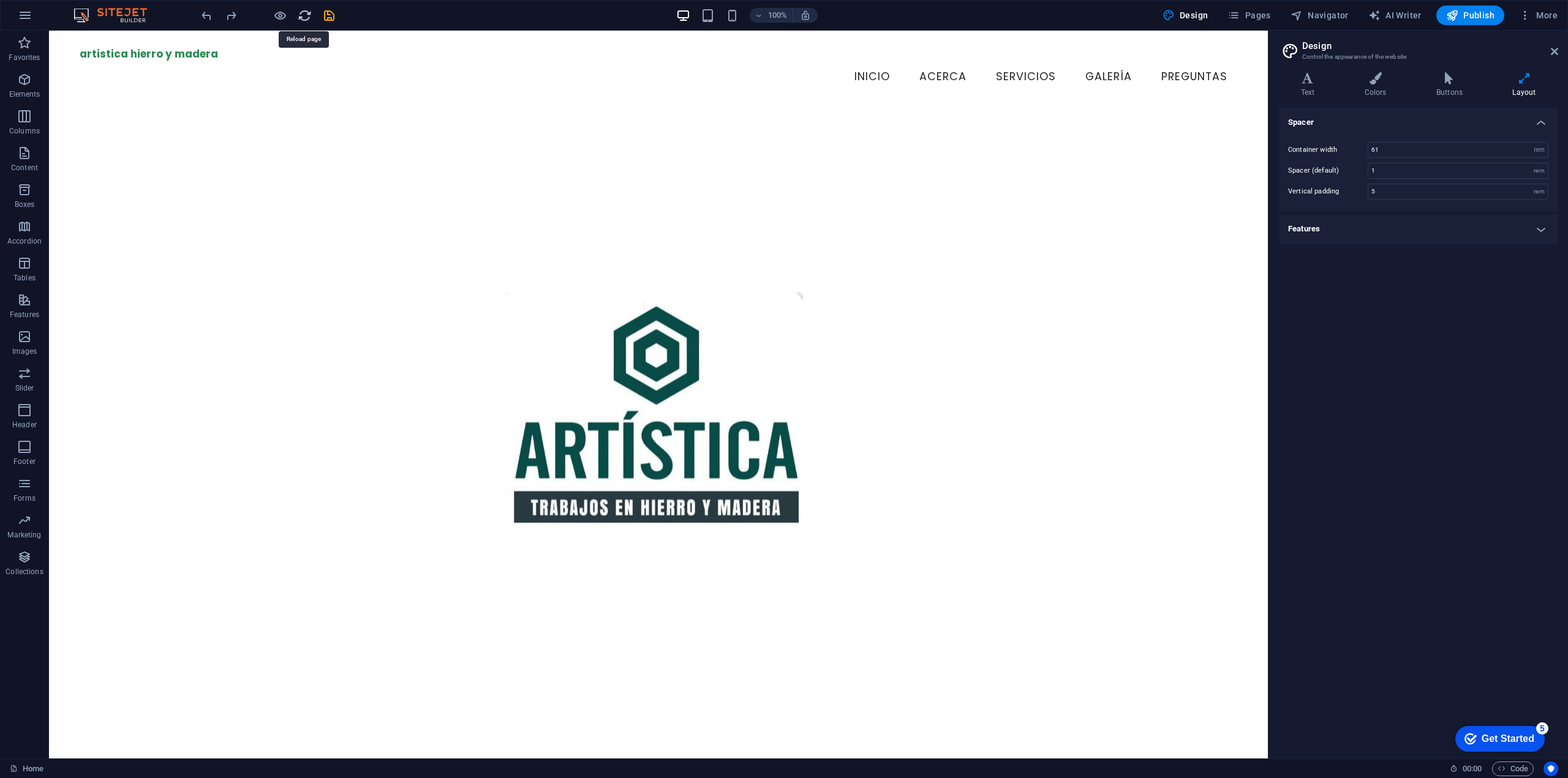
click at [0, 0] on icon "reload" at bounding box center [0, 0] width 0 height 0
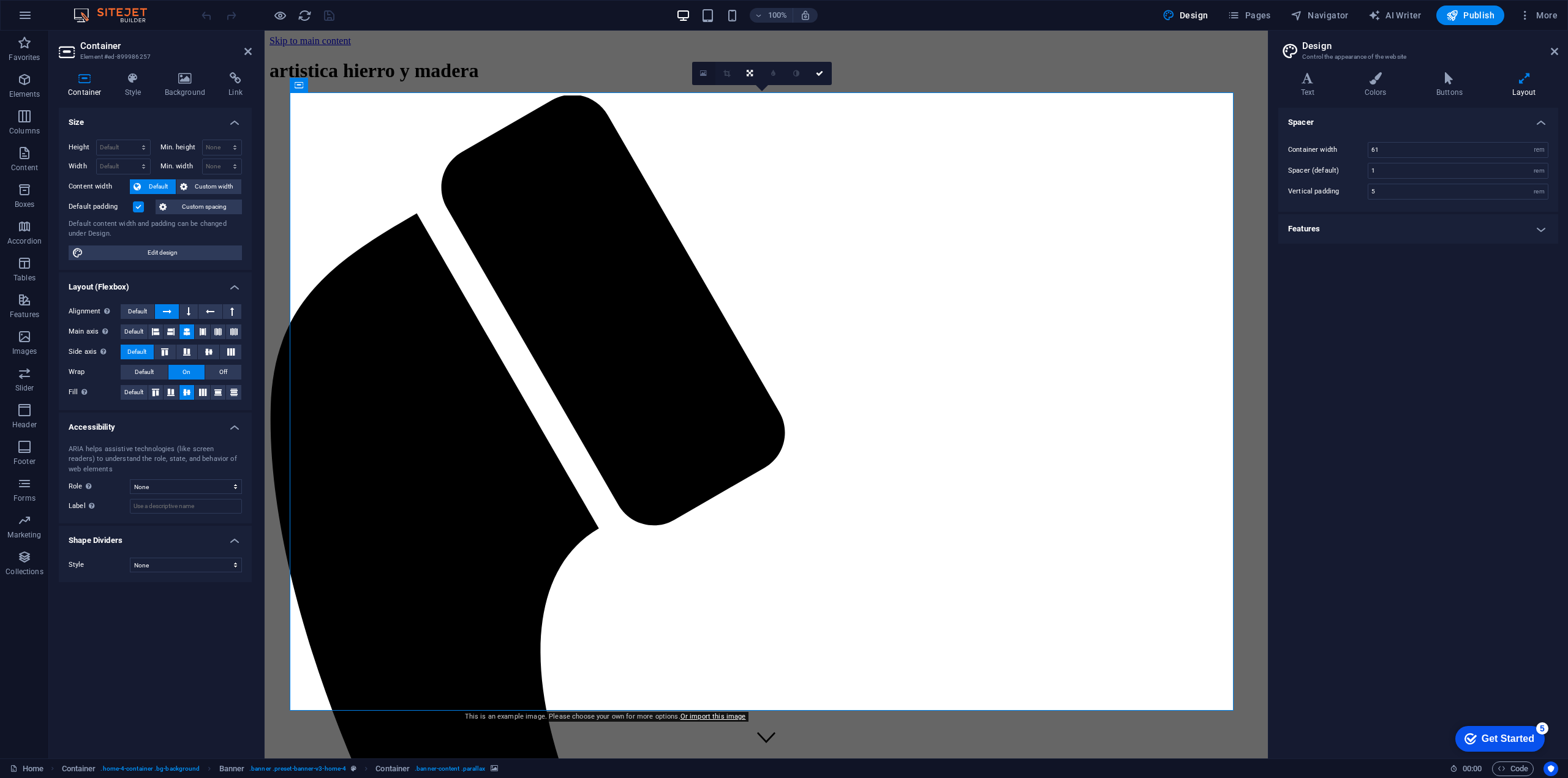
click at [707, 74] on link at bounding box center [704, 73] width 23 height 23
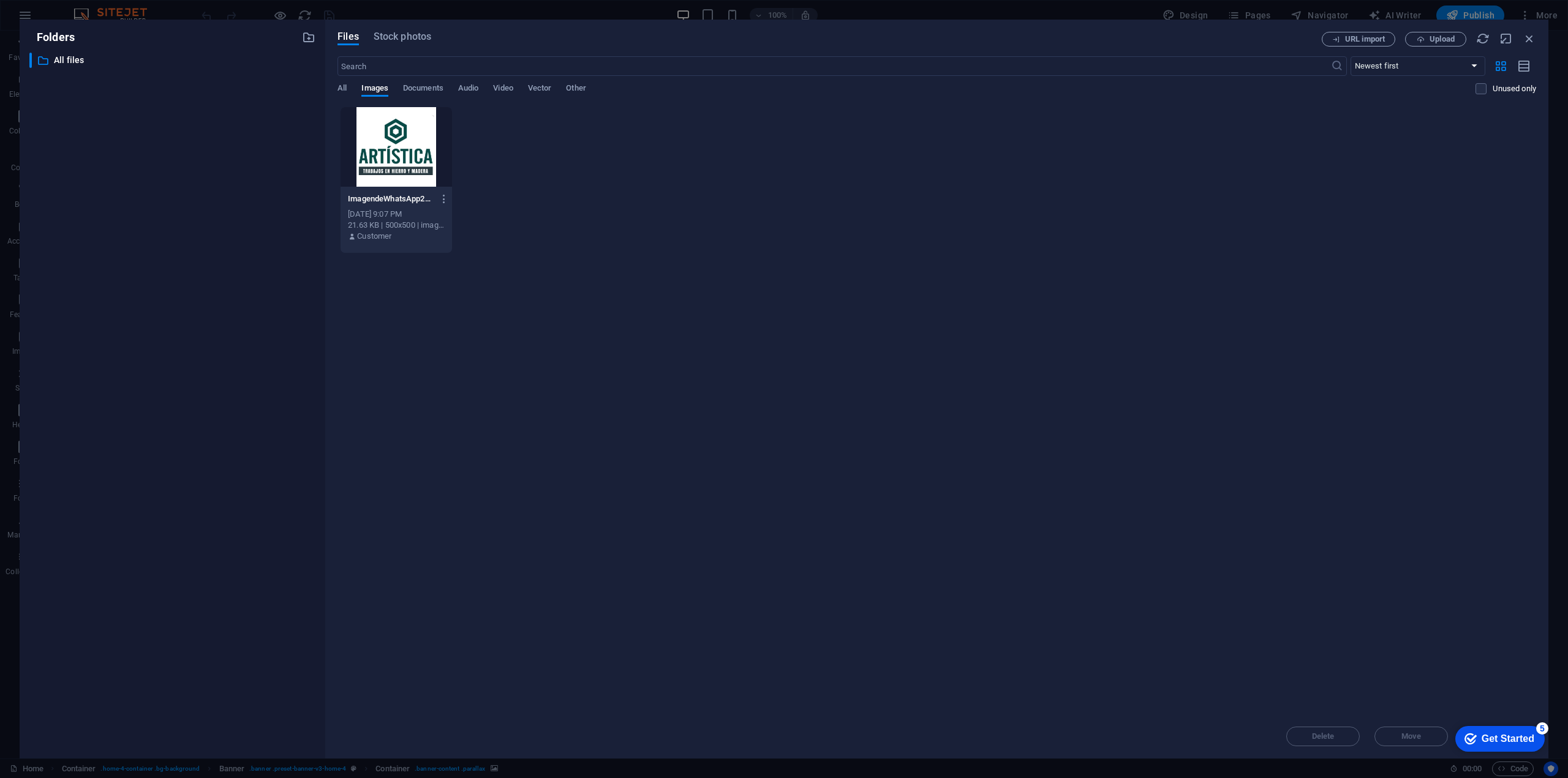
click at [375, 166] on div at bounding box center [396, 147] width 112 height 80
click at [379, 167] on div "1" at bounding box center [396, 147] width 112 height 80
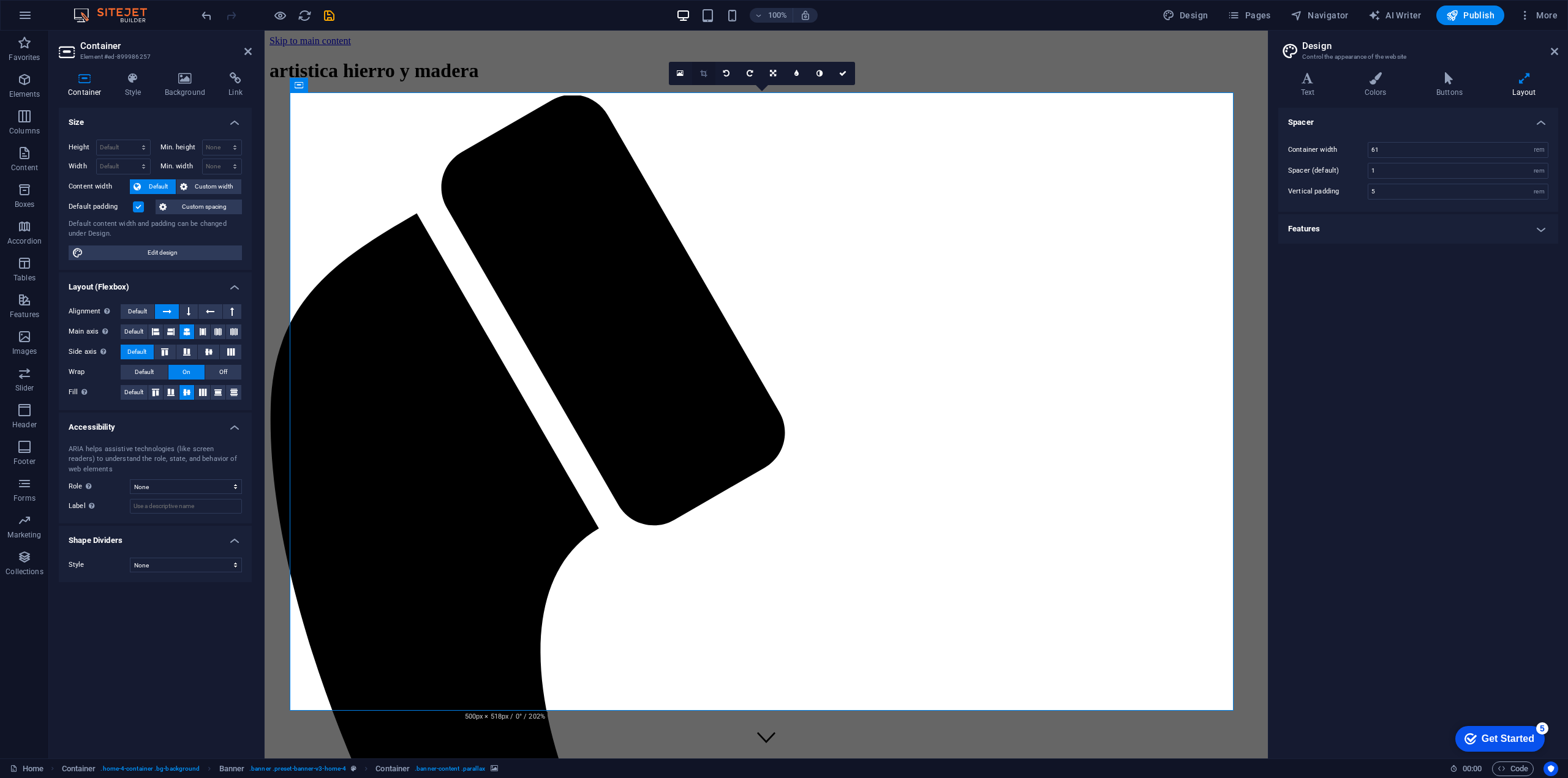
click at [710, 77] on link at bounding box center [704, 73] width 23 height 23
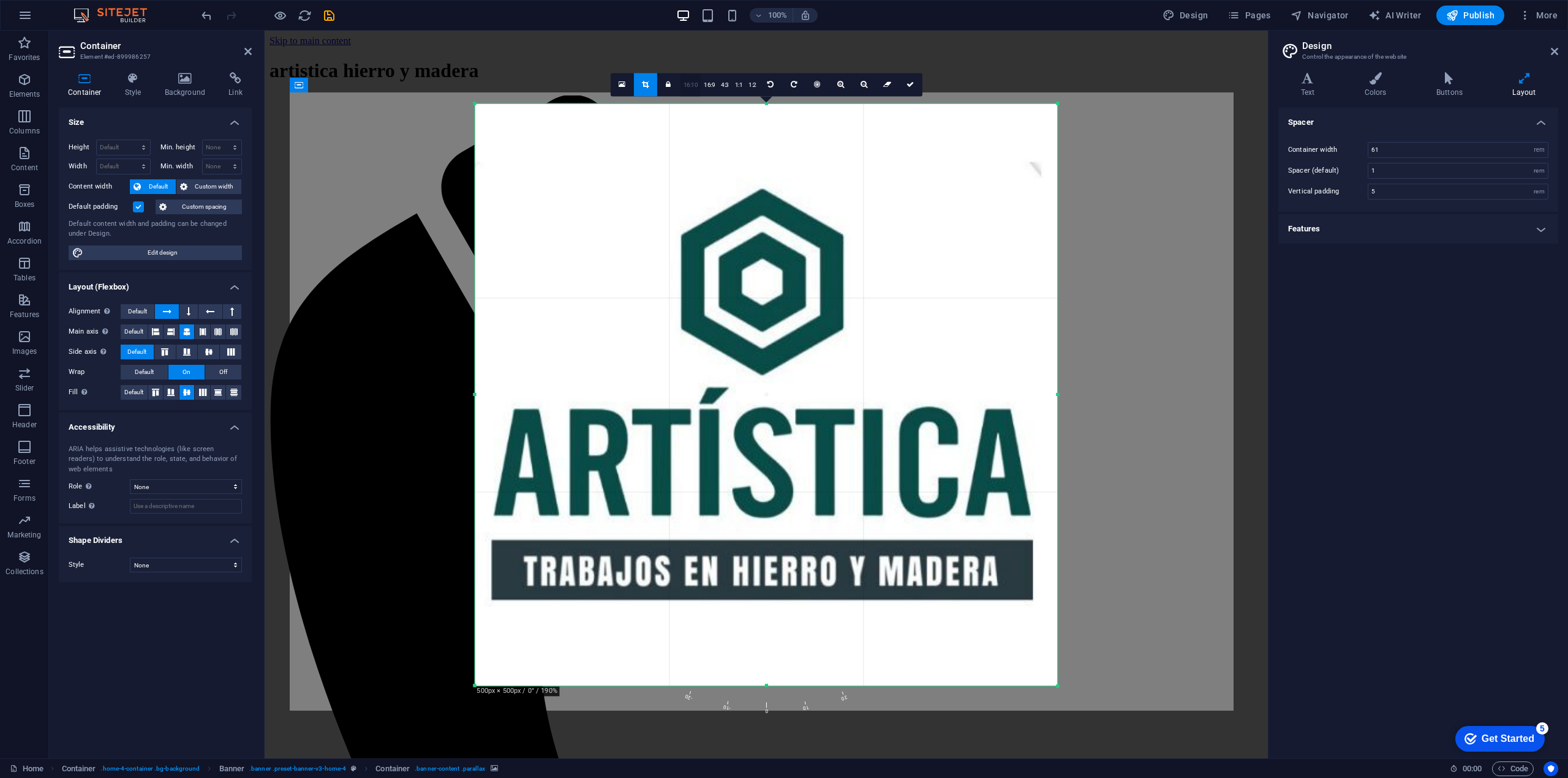
click at [692, 87] on link "16:10" at bounding box center [691, 85] width 21 height 23
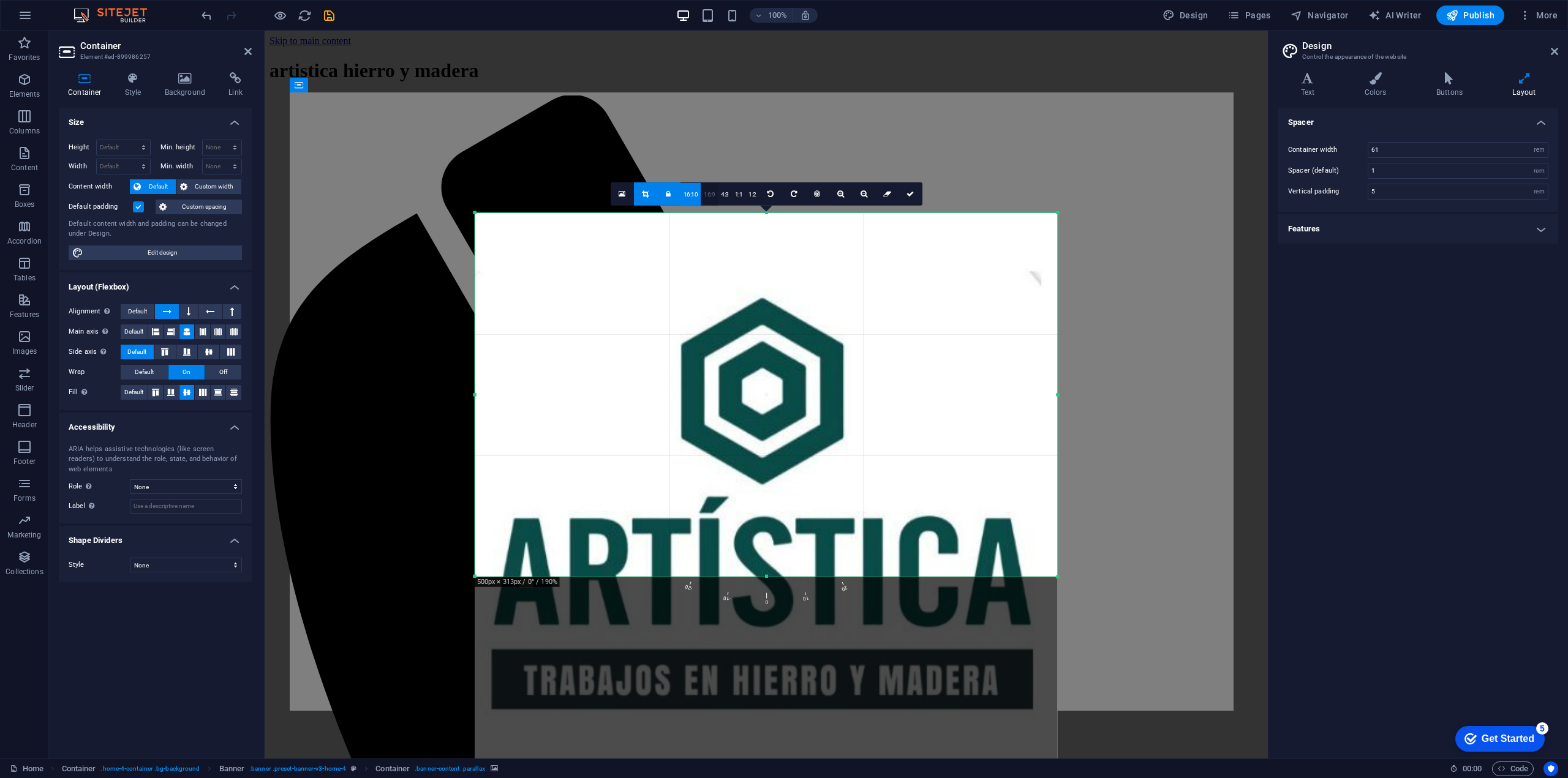
click at [715, 189] on link "16:9" at bounding box center [709, 194] width 17 height 23
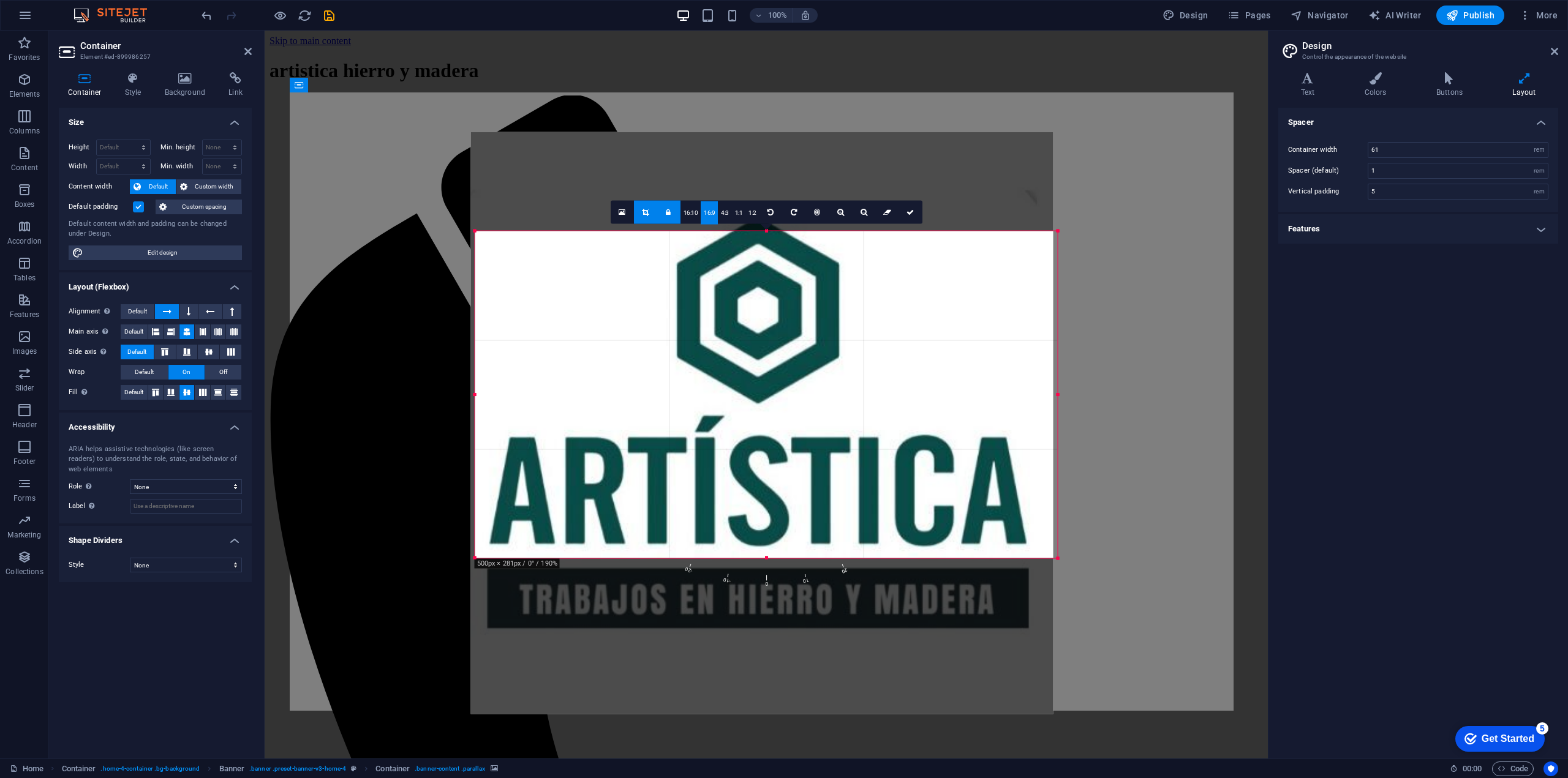
drag, startPoint x: 737, startPoint y: 347, endPoint x: 731, endPoint y: 251, distance: 96.2
click at [731, 251] on div at bounding box center [762, 422] width 582 height 582
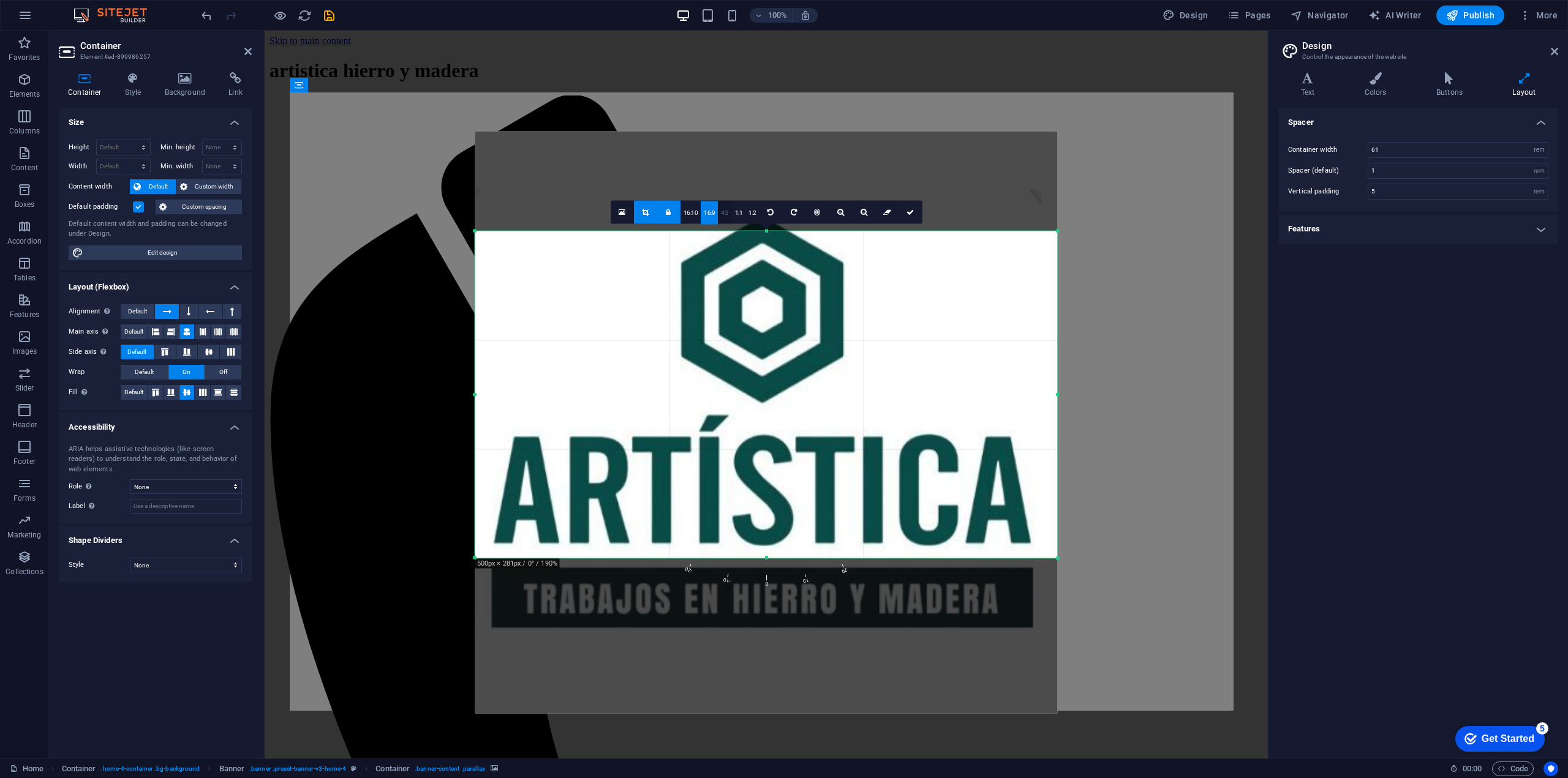
click at [724, 218] on link "4:3" at bounding box center [724, 212] width 14 height 23
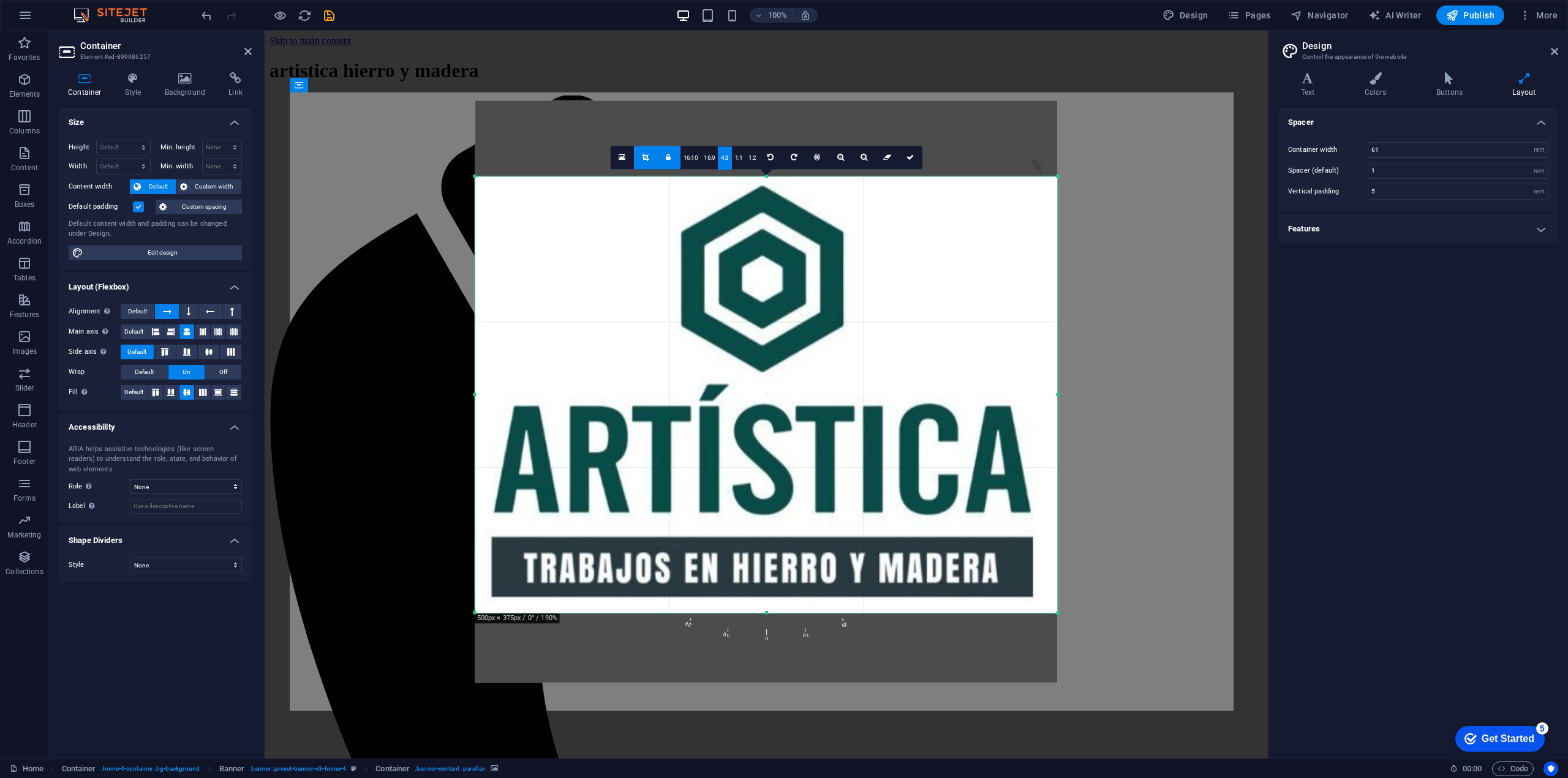
drag, startPoint x: 737, startPoint y: 298, endPoint x: 739, endPoint y: 311, distance: 13.2
click at [739, 311] on div at bounding box center [766, 391] width 582 height 582
click at [914, 159] on link at bounding box center [911, 158] width 23 height 23
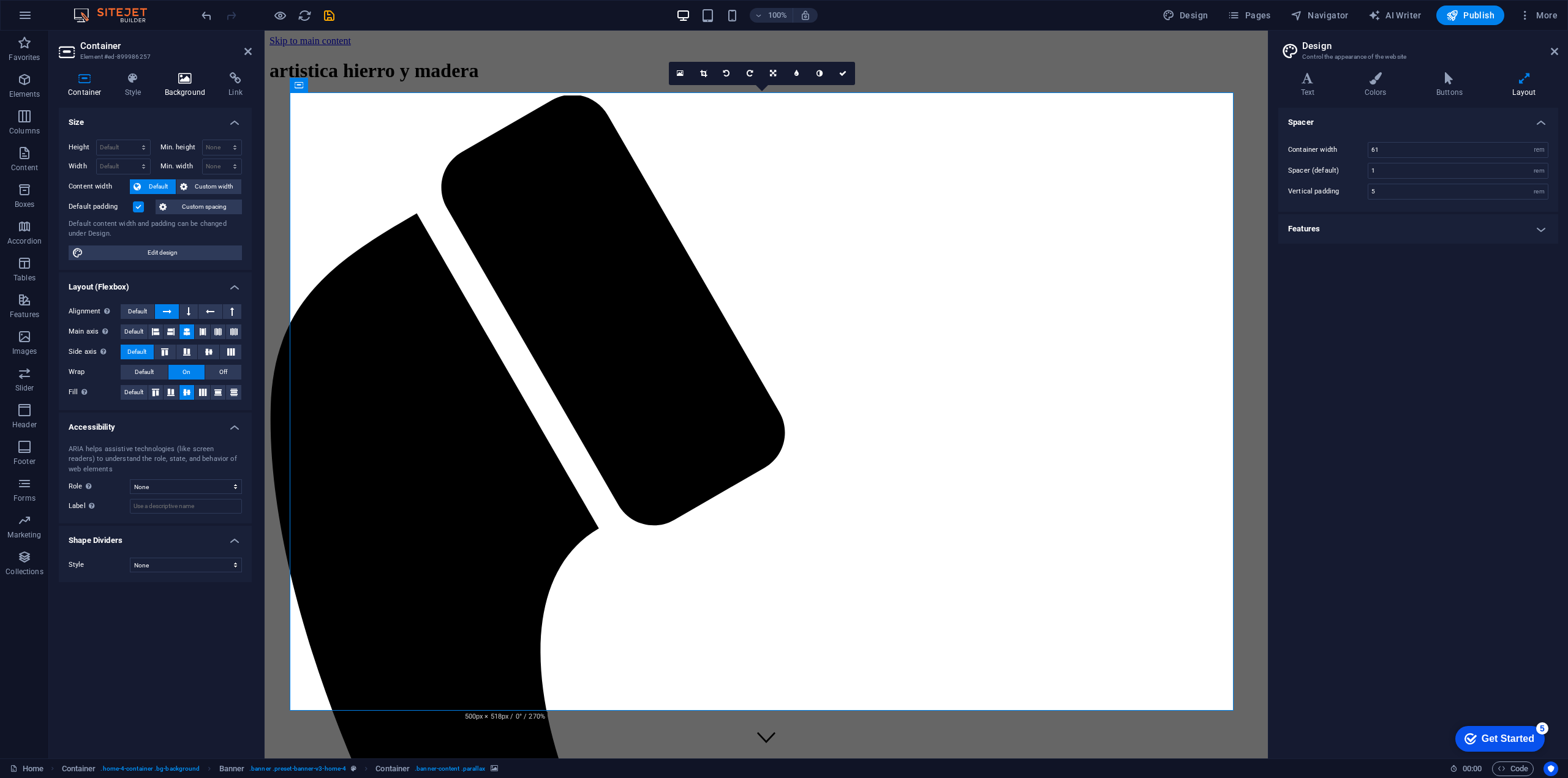
click at [178, 80] on icon at bounding box center [185, 78] width 59 height 12
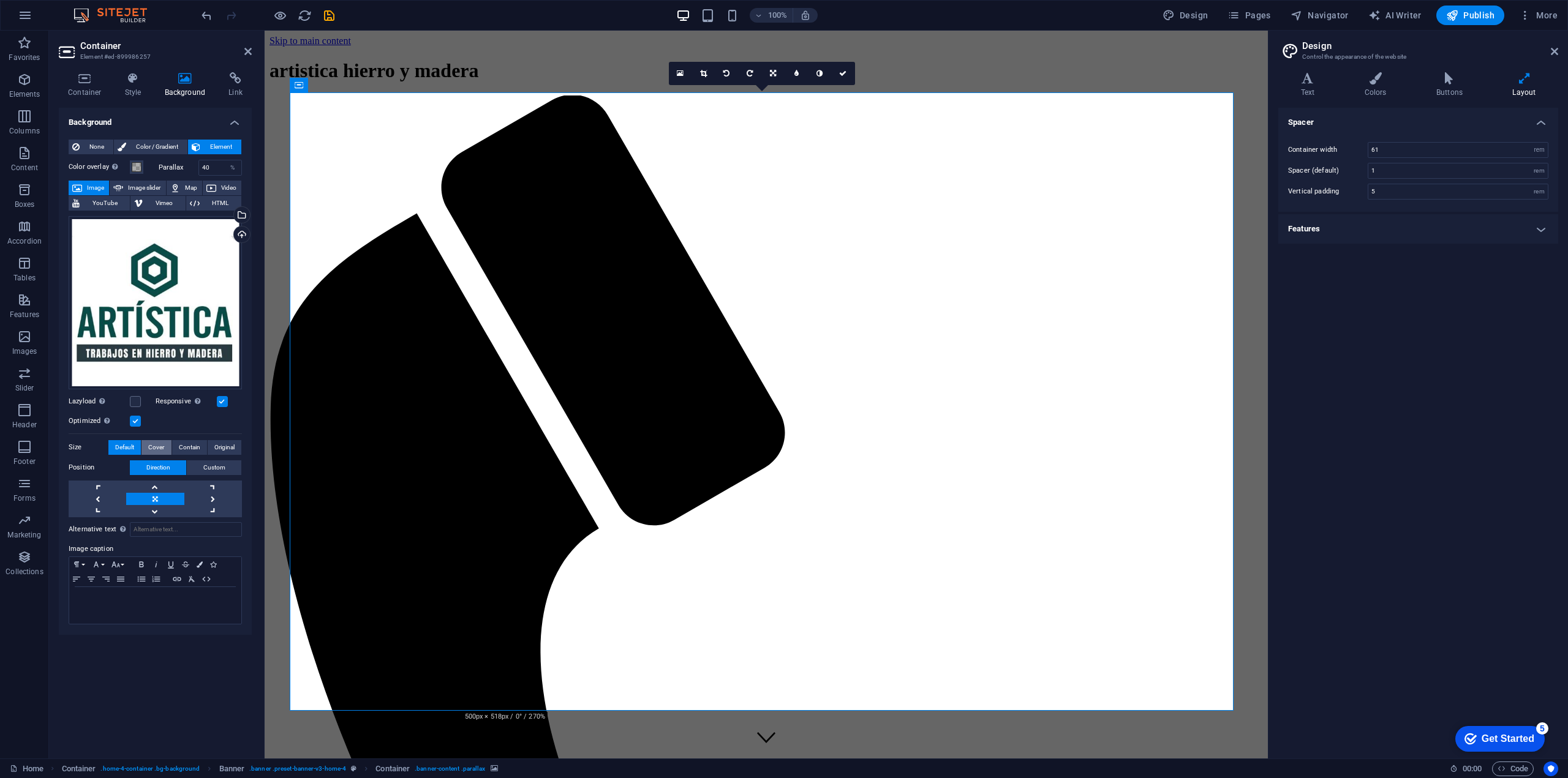
click at [155, 448] on span "Cover" at bounding box center [156, 447] width 16 height 15
click at [190, 446] on span "Contain" at bounding box center [190, 447] width 22 height 15
click at [215, 450] on span "Original" at bounding box center [225, 447] width 20 height 15
click at [179, 448] on span "Contain" at bounding box center [190, 447] width 22 height 15
click at [211, 442] on button "Original" at bounding box center [225, 447] width 34 height 15
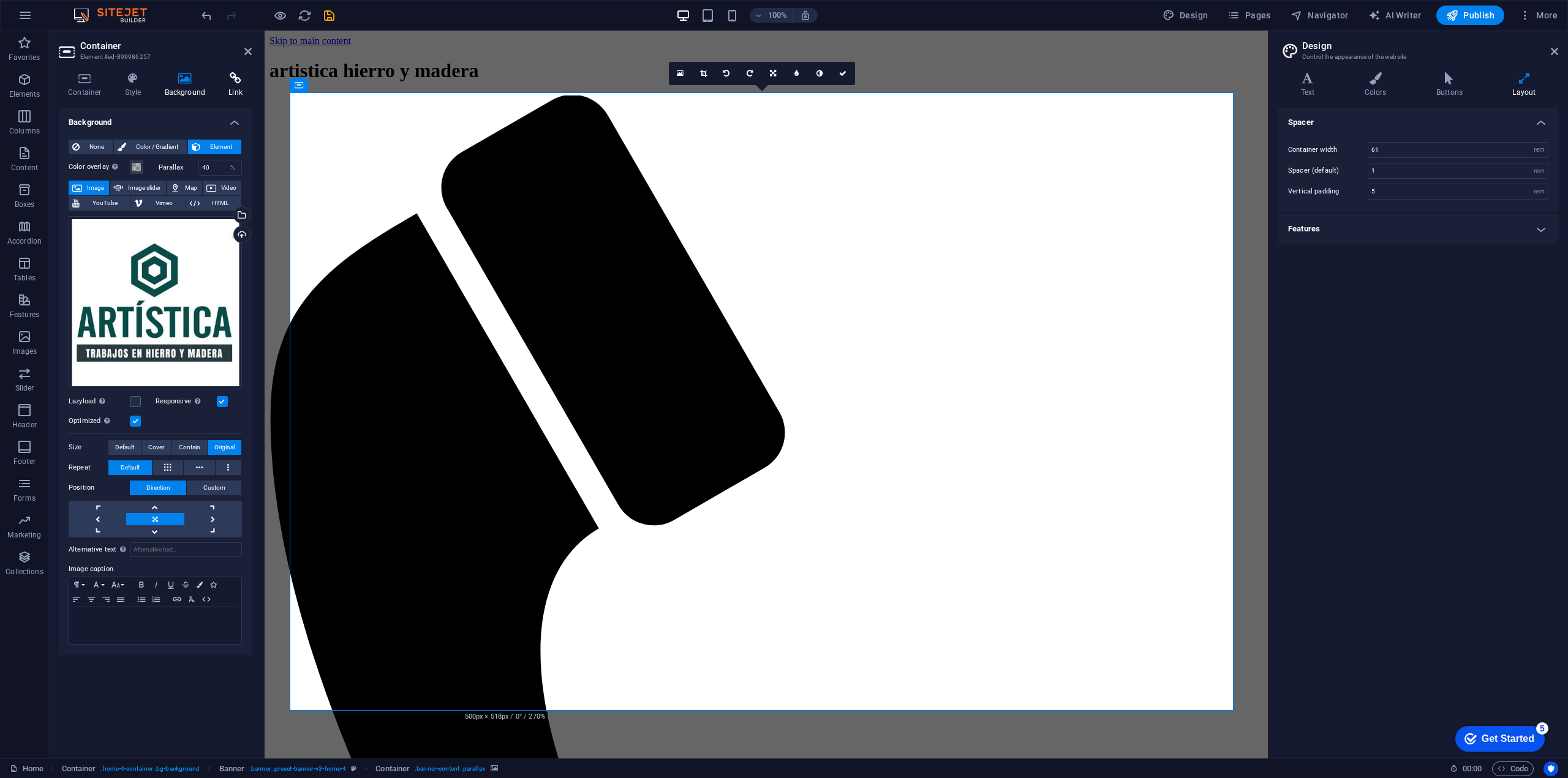
click at [231, 84] on icon at bounding box center [235, 78] width 32 height 12
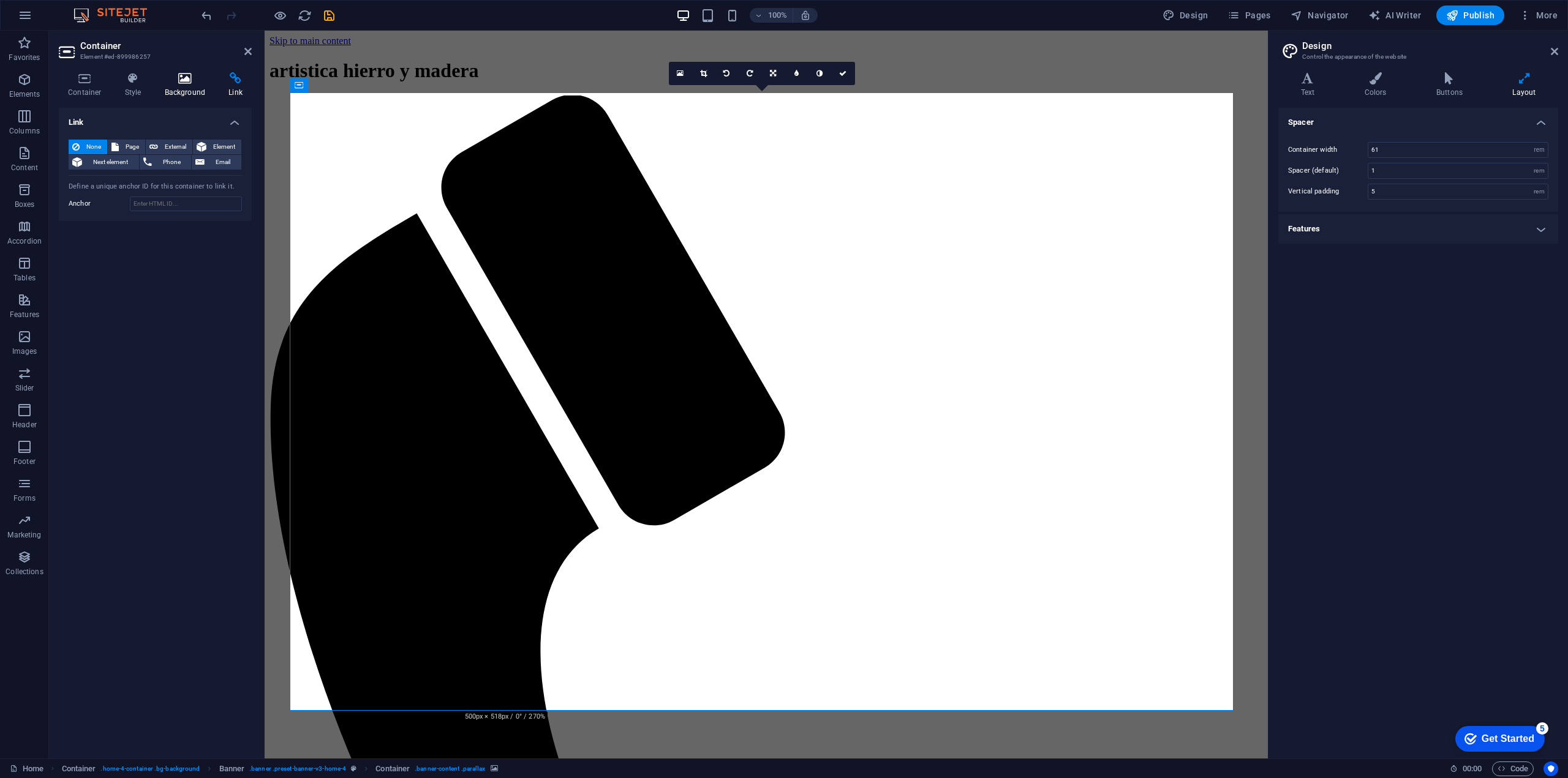
click at [191, 81] on icon at bounding box center [185, 78] width 59 height 12
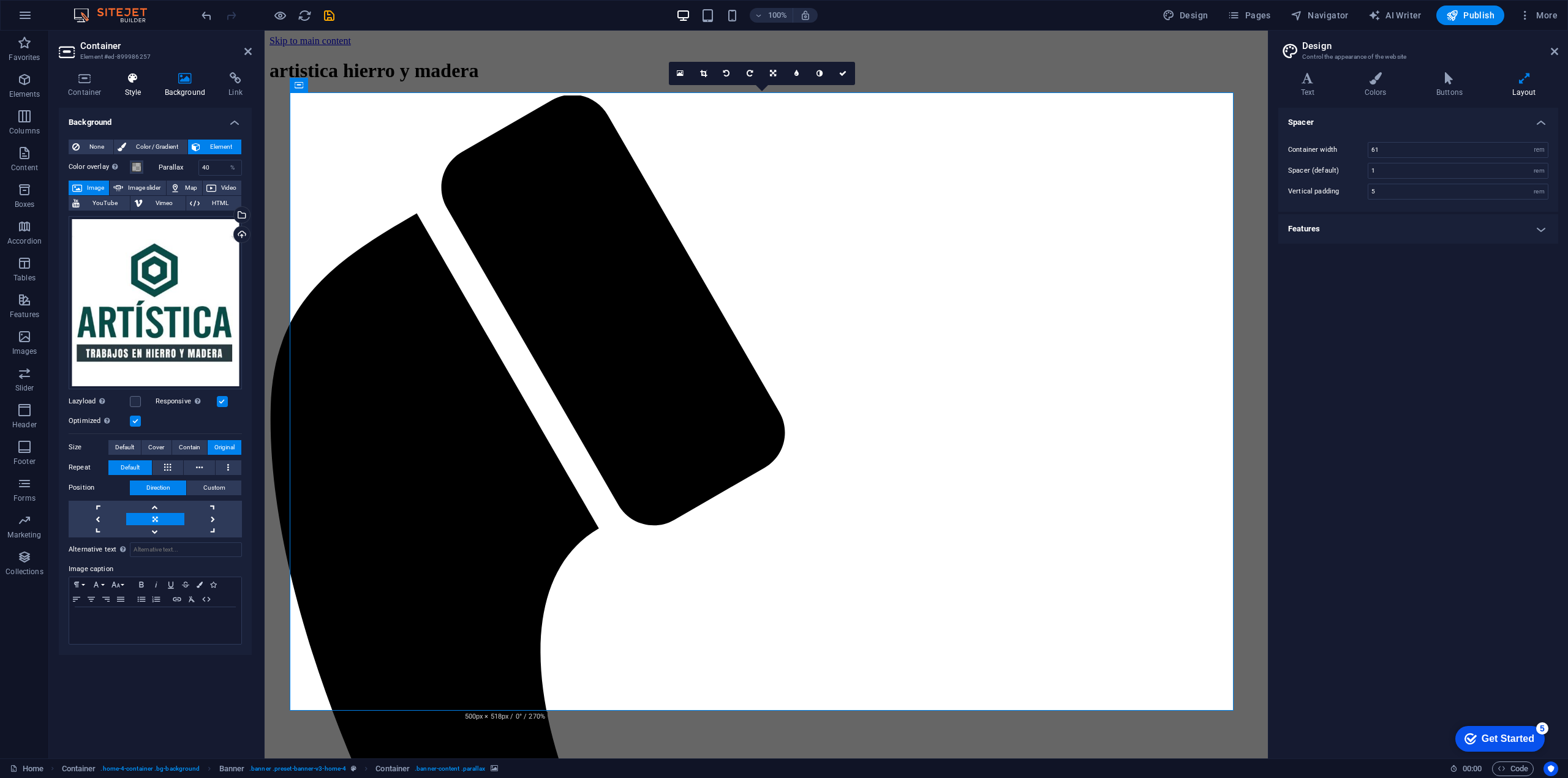
click at [144, 82] on icon at bounding box center [133, 78] width 35 height 12
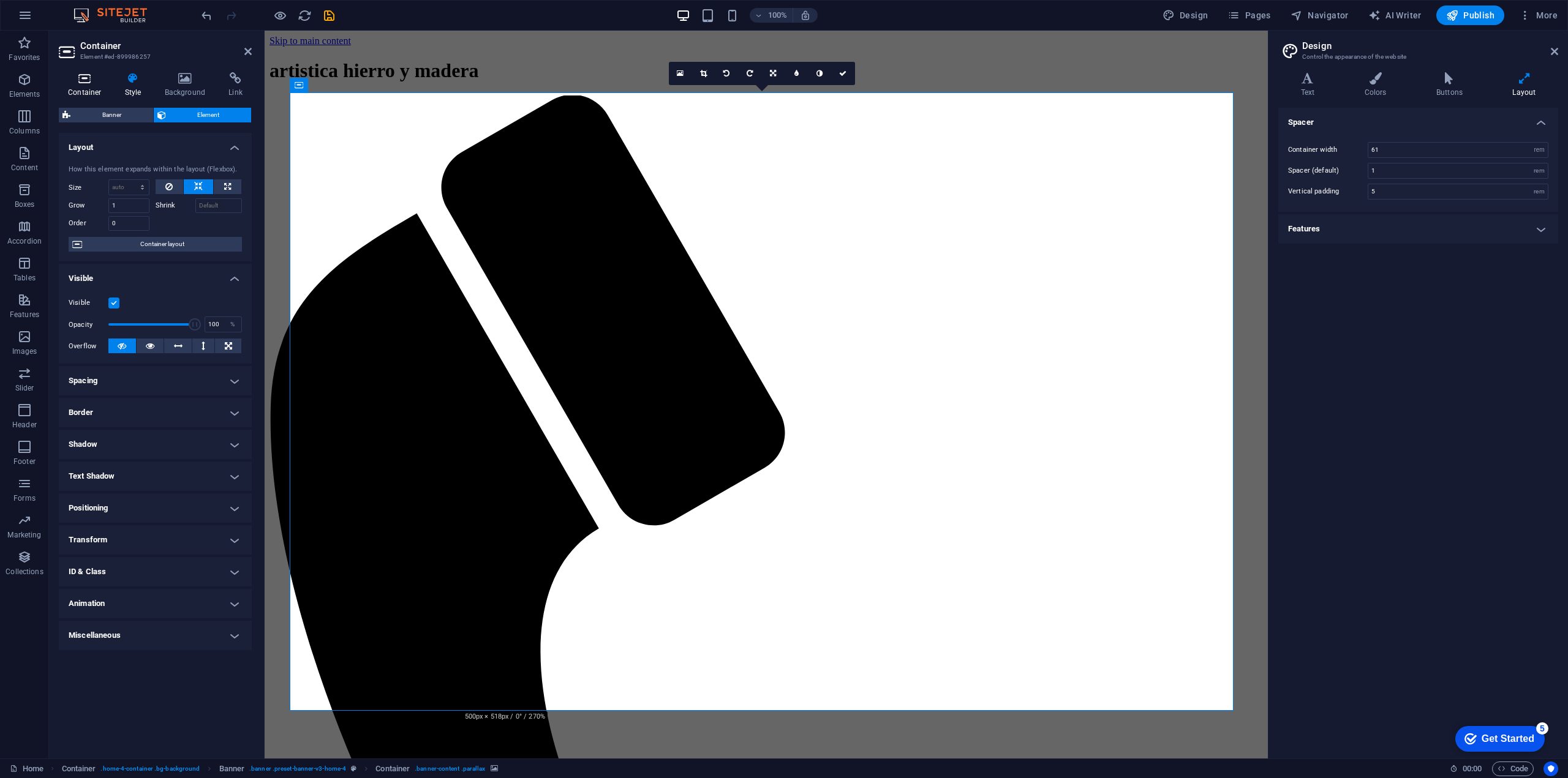
click at [90, 85] on h4 "Container" at bounding box center [87, 85] width 57 height 25
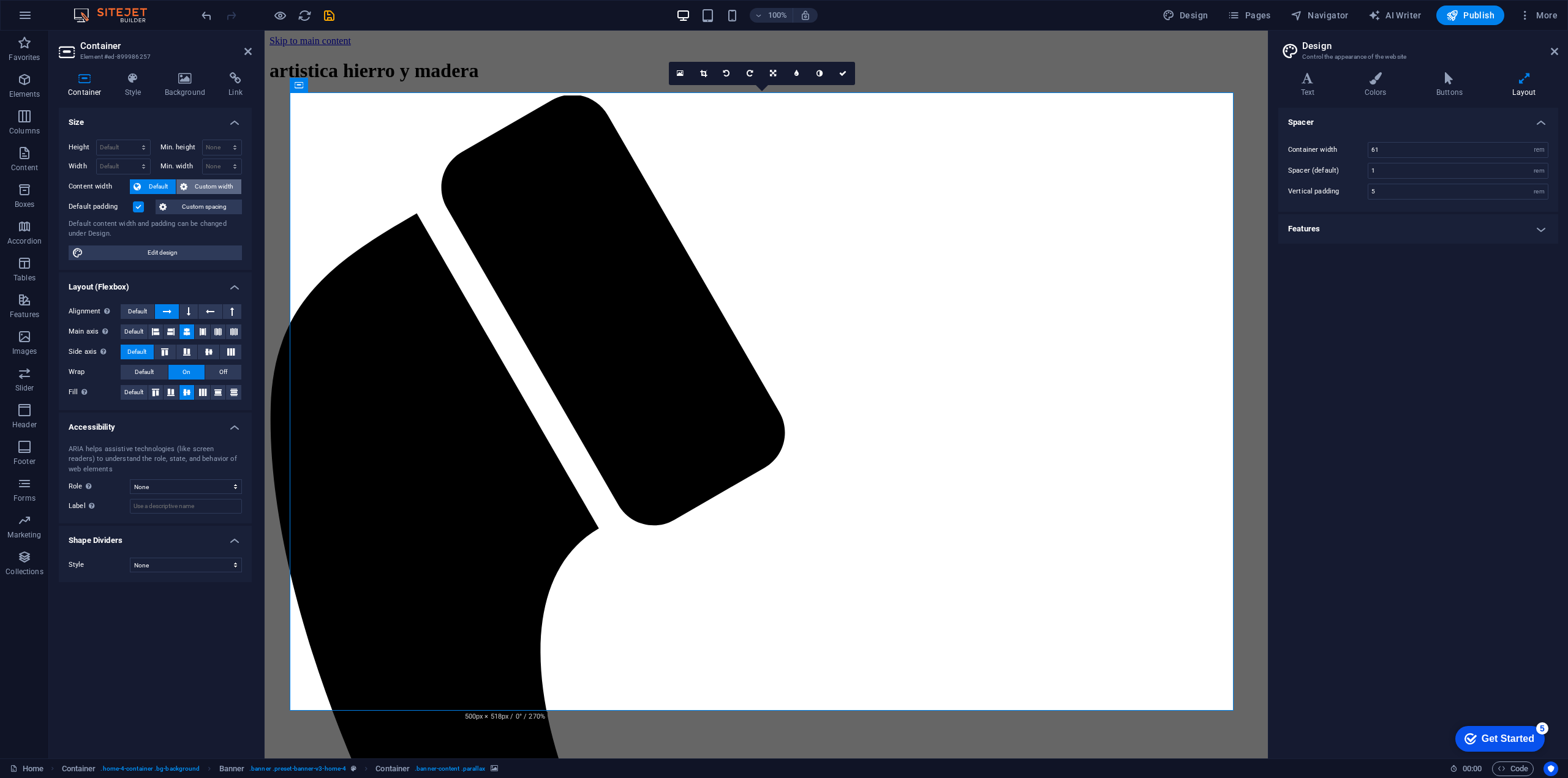
click at [200, 188] on span "Custom width" at bounding box center [215, 186] width 47 height 15
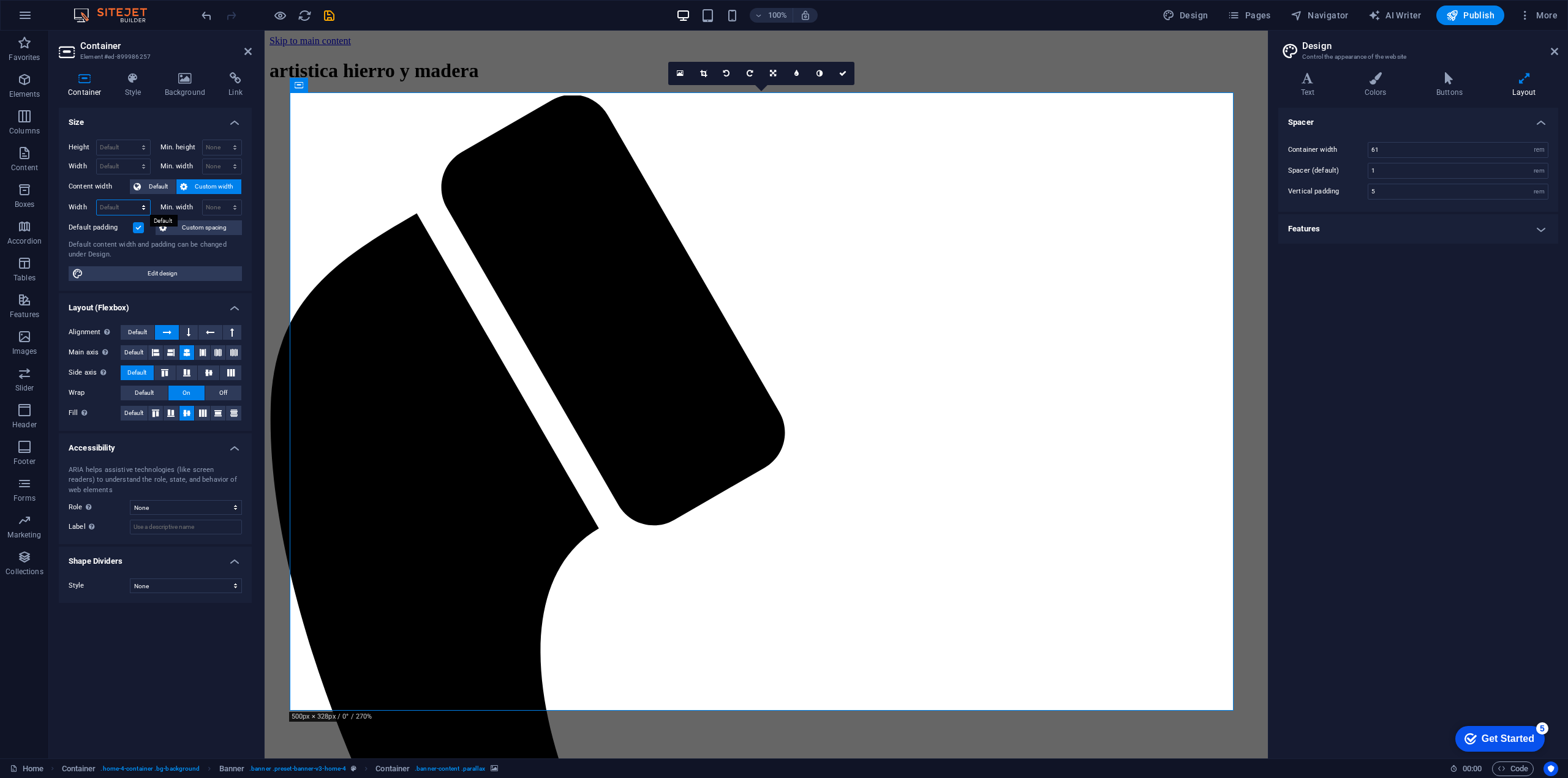
click at [143, 209] on select "Default px rem % em vh vw" at bounding box center [123, 207] width 53 height 15
select select "px"
click at [132, 200] on select "Default px rem % em vh vw" at bounding box center [123, 207] width 53 height 15
type input "1541"
click at [177, 277] on span "Edit design" at bounding box center [162, 273] width 151 height 15
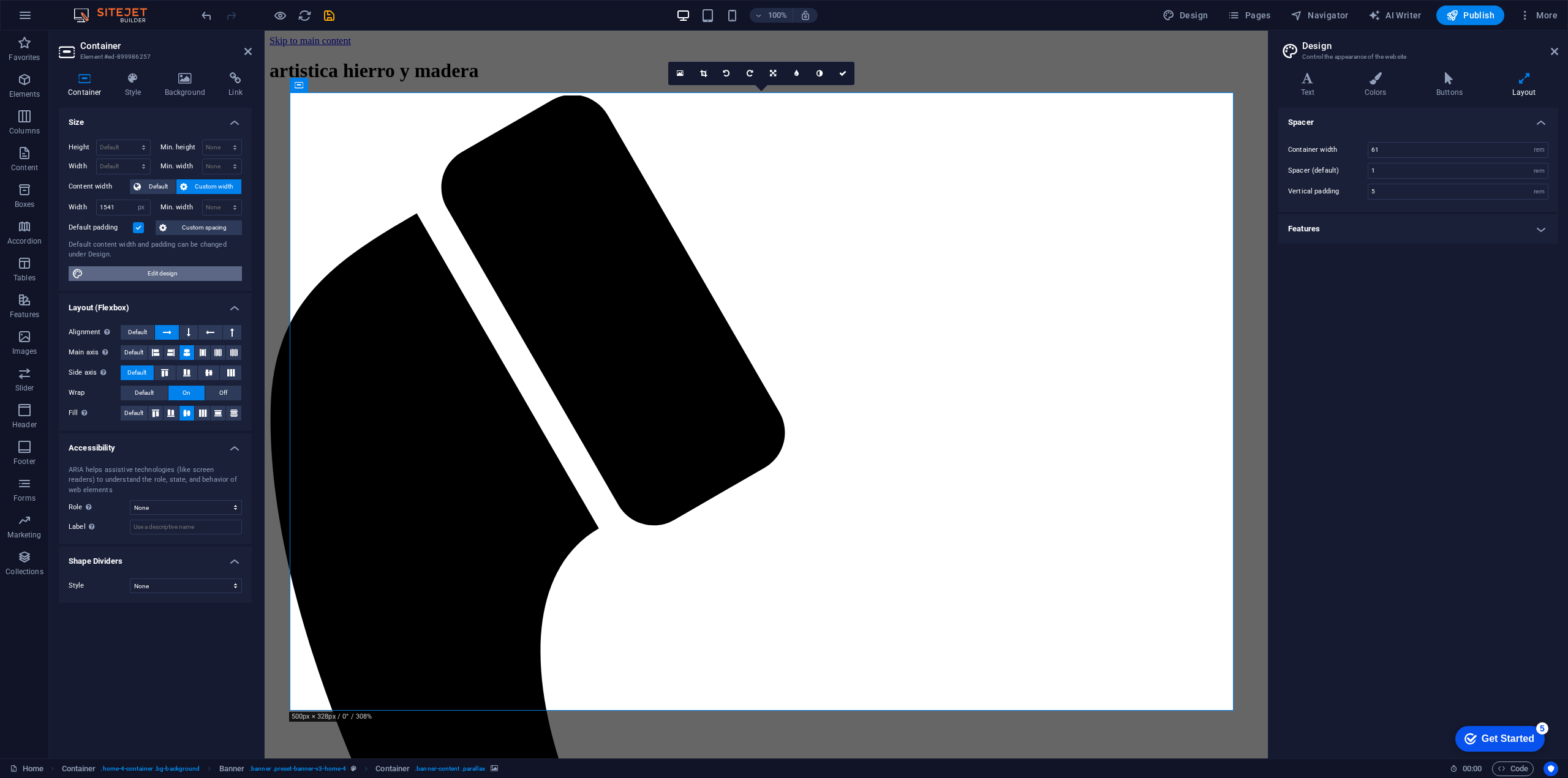
click at [146, 279] on span "Edit design" at bounding box center [162, 273] width 151 height 15
click at [84, 78] on icon at bounding box center [85, 78] width 52 height 12
click at [114, 208] on input "1541" at bounding box center [123, 207] width 53 height 15
click at [120, 146] on select "Default px rem % vh vw" at bounding box center [123, 147] width 53 height 15
select select "px"
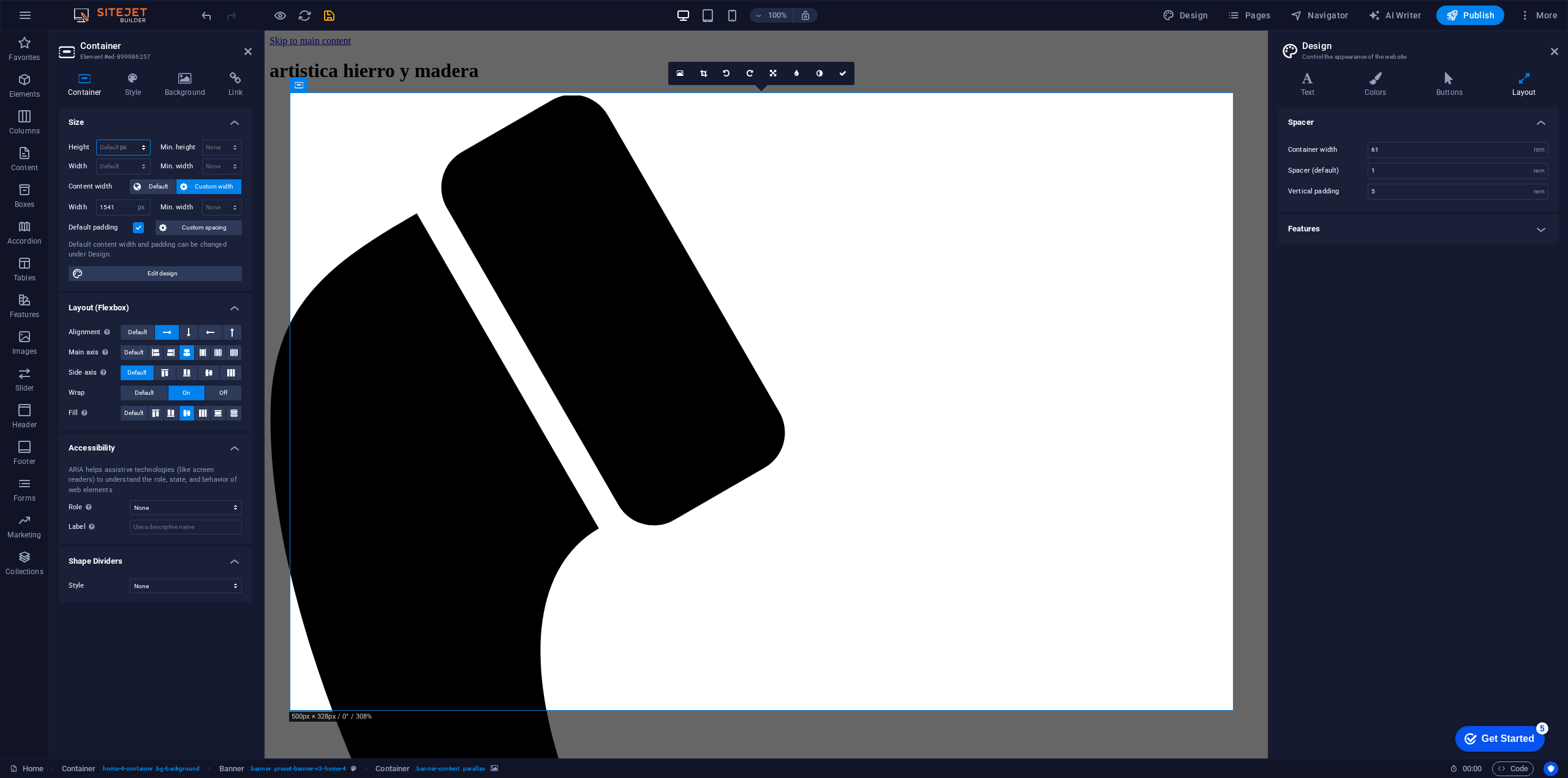
click at [132, 140] on select "Default px rem % vh vw" at bounding box center [123, 147] width 53 height 15
click at [124, 148] on input "1011" at bounding box center [123, 147] width 53 height 15
type input "1"
type input "700"
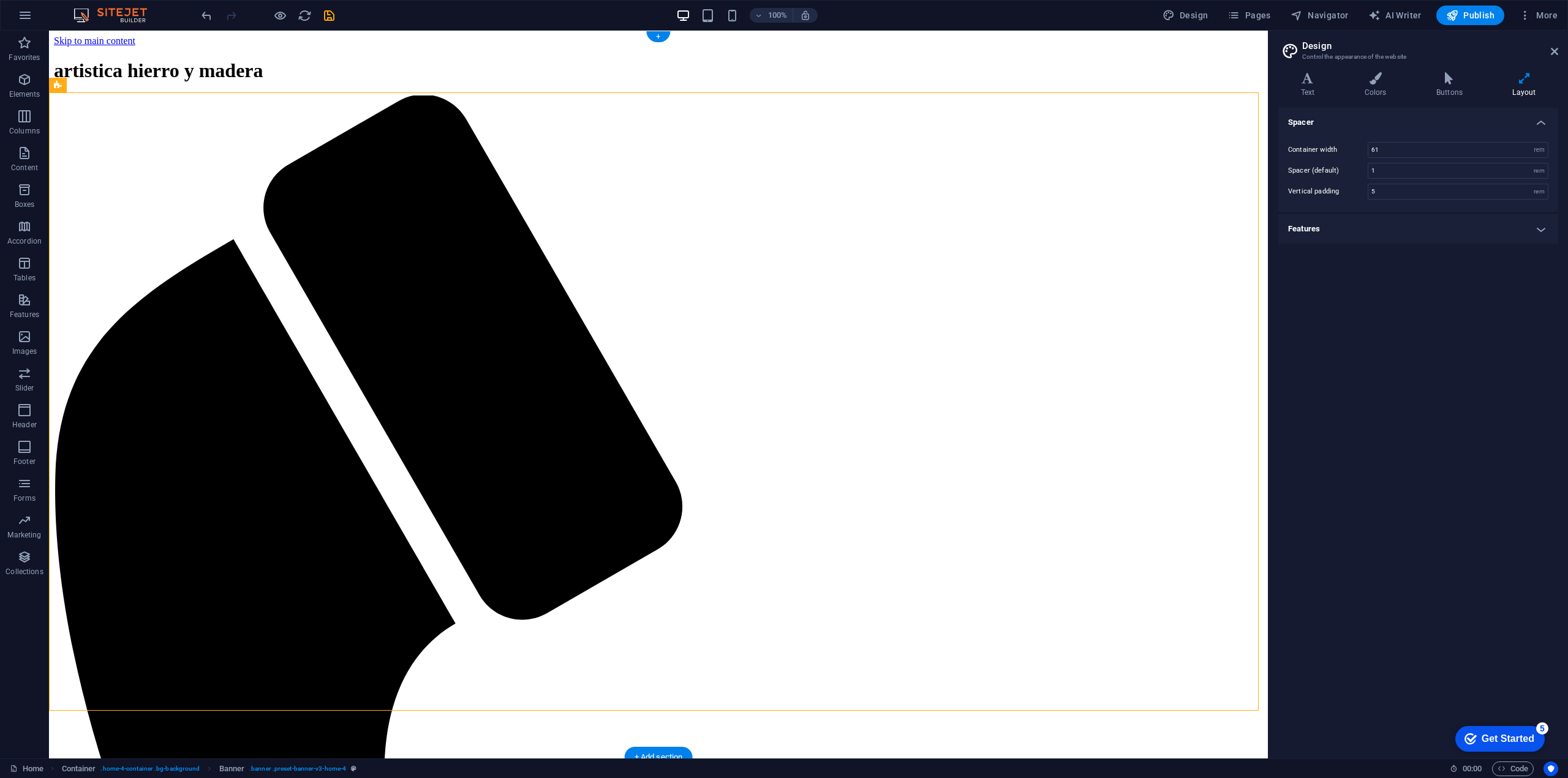
click at [97, 86] on div "Container" at bounding box center [108, 85] width 55 height 15
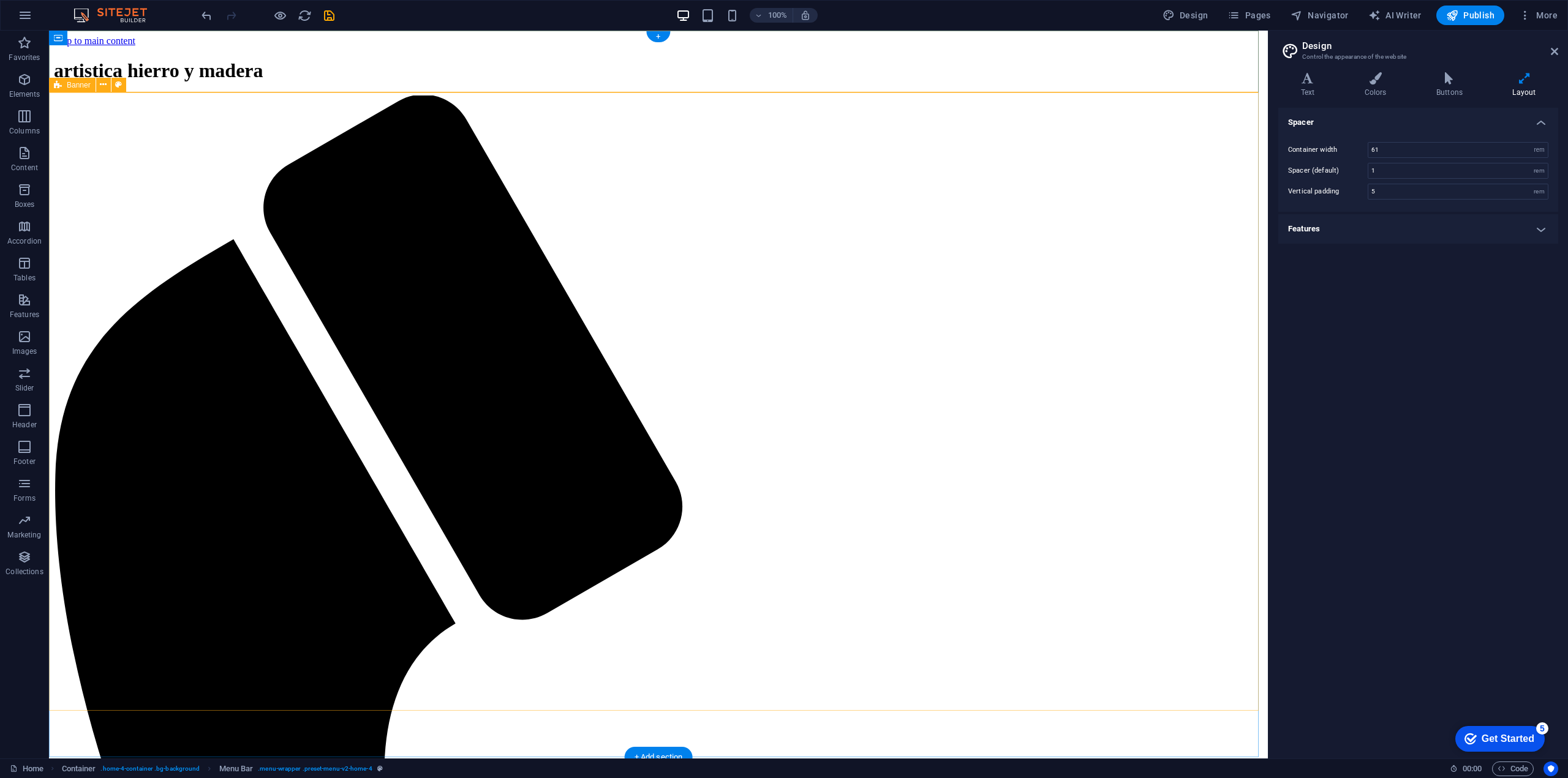
click at [63, 83] on div "Banner" at bounding box center [72, 85] width 47 height 15
select select "vh"
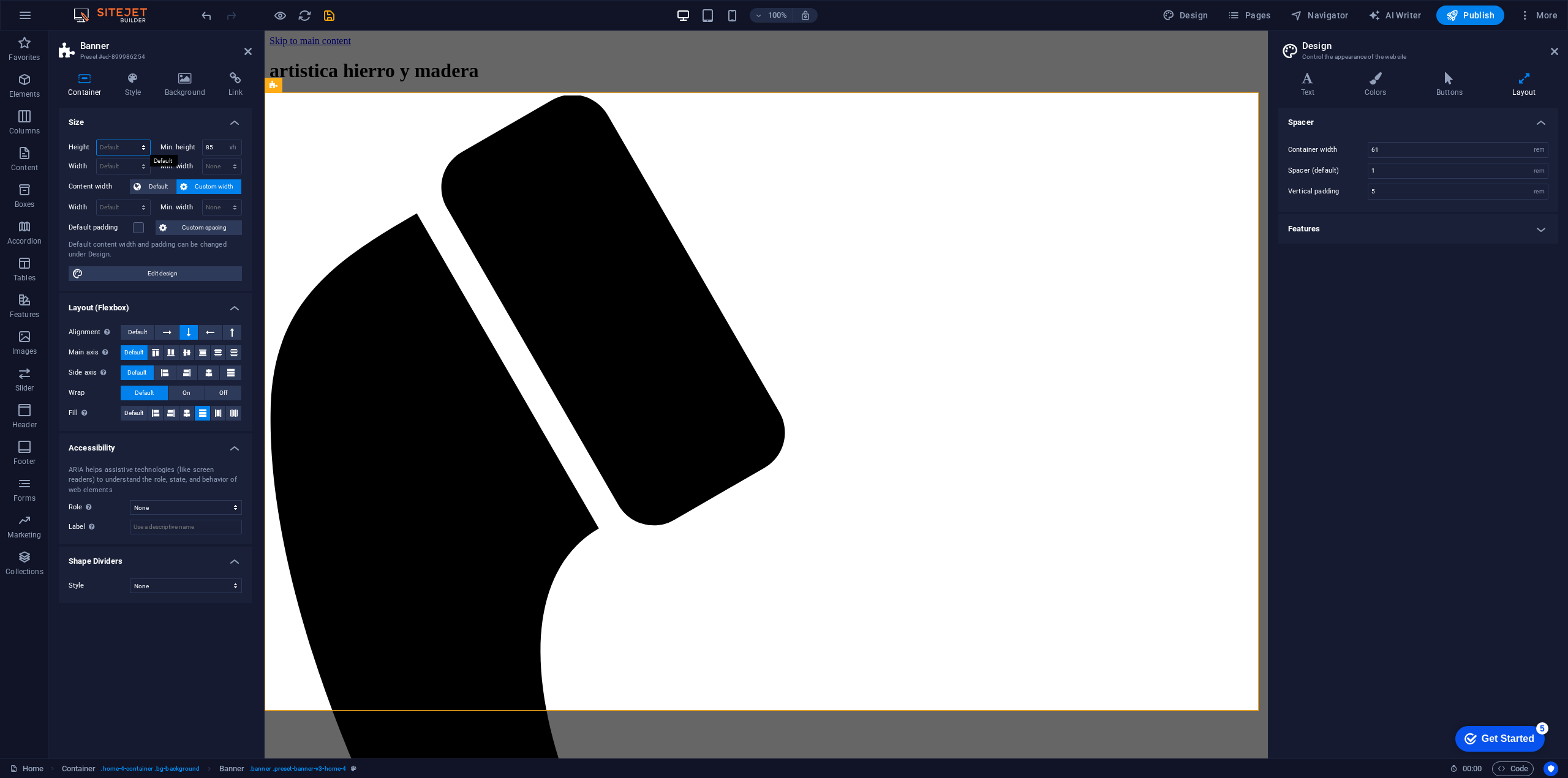
click at [112, 146] on select "Default px rem % vh vw" at bounding box center [123, 147] width 53 height 15
select select "px"
click at [132, 140] on select "Default px rem % vh vw" at bounding box center [123, 147] width 53 height 15
click at [112, 143] on input "1011" at bounding box center [123, 147] width 53 height 15
click at [116, 145] on input "1011" at bounding box center [123, 147] width 53 height 15
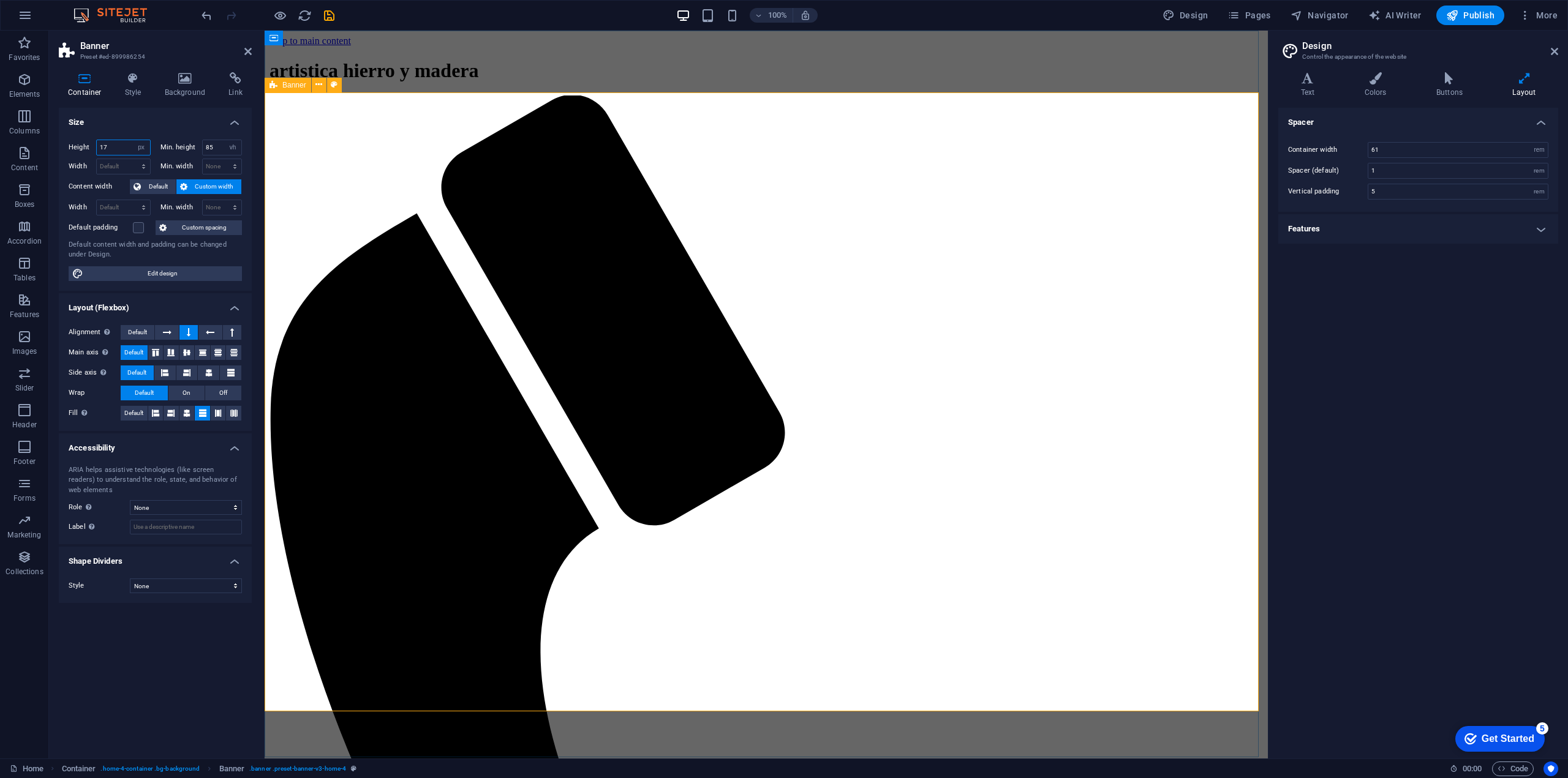
type input "1"
type input "700"
drag, startPoint x: 375, startPoint y: 95, endPoint x: 376, endPoint y: 160, distance: 65.0
click at [167, 188] on span "Default" at bounding box center [158, 186] width 28 height 15
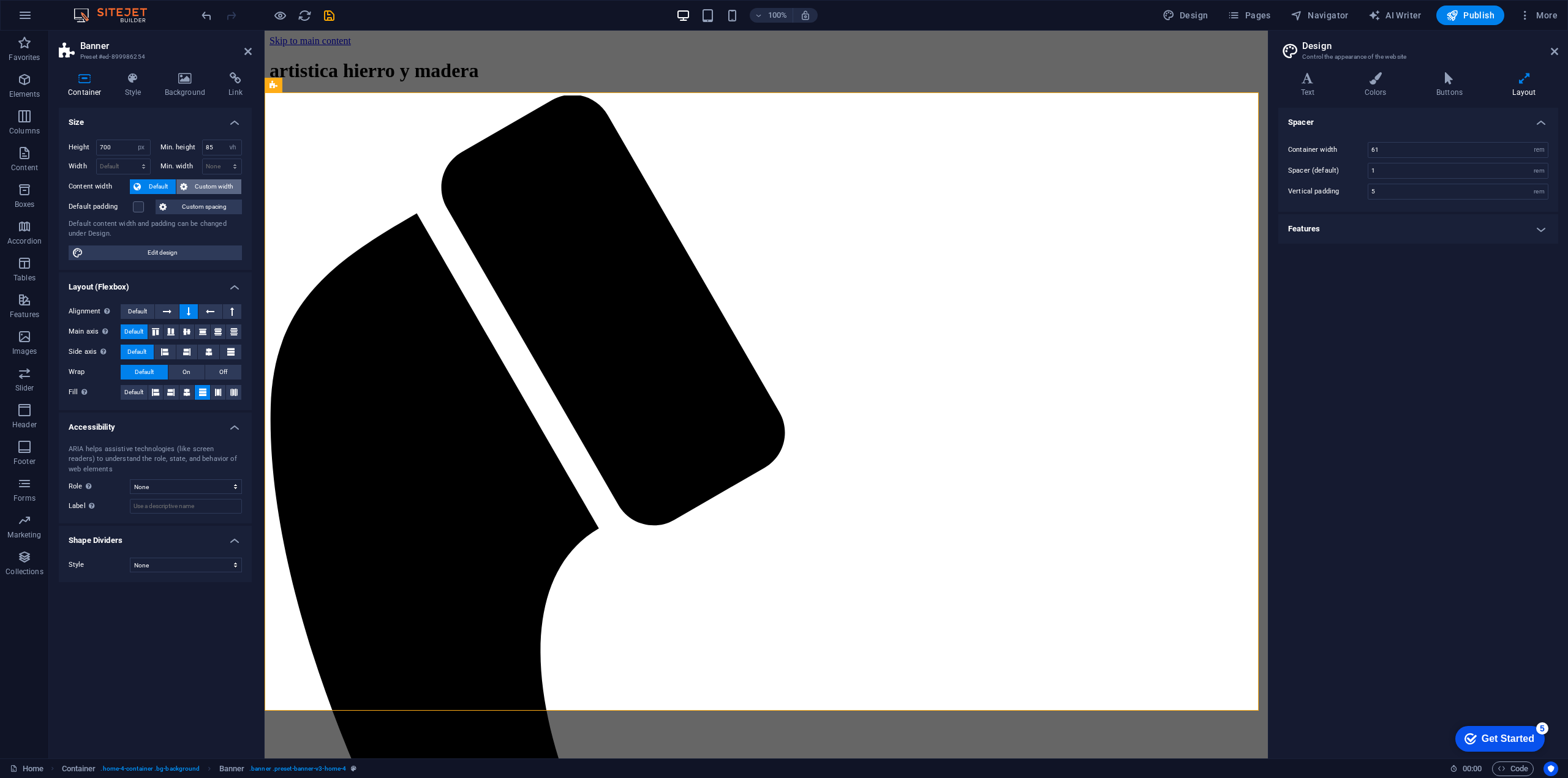
click at [185, 186] on icon at bounding box center [184, 186] width 8 height 15
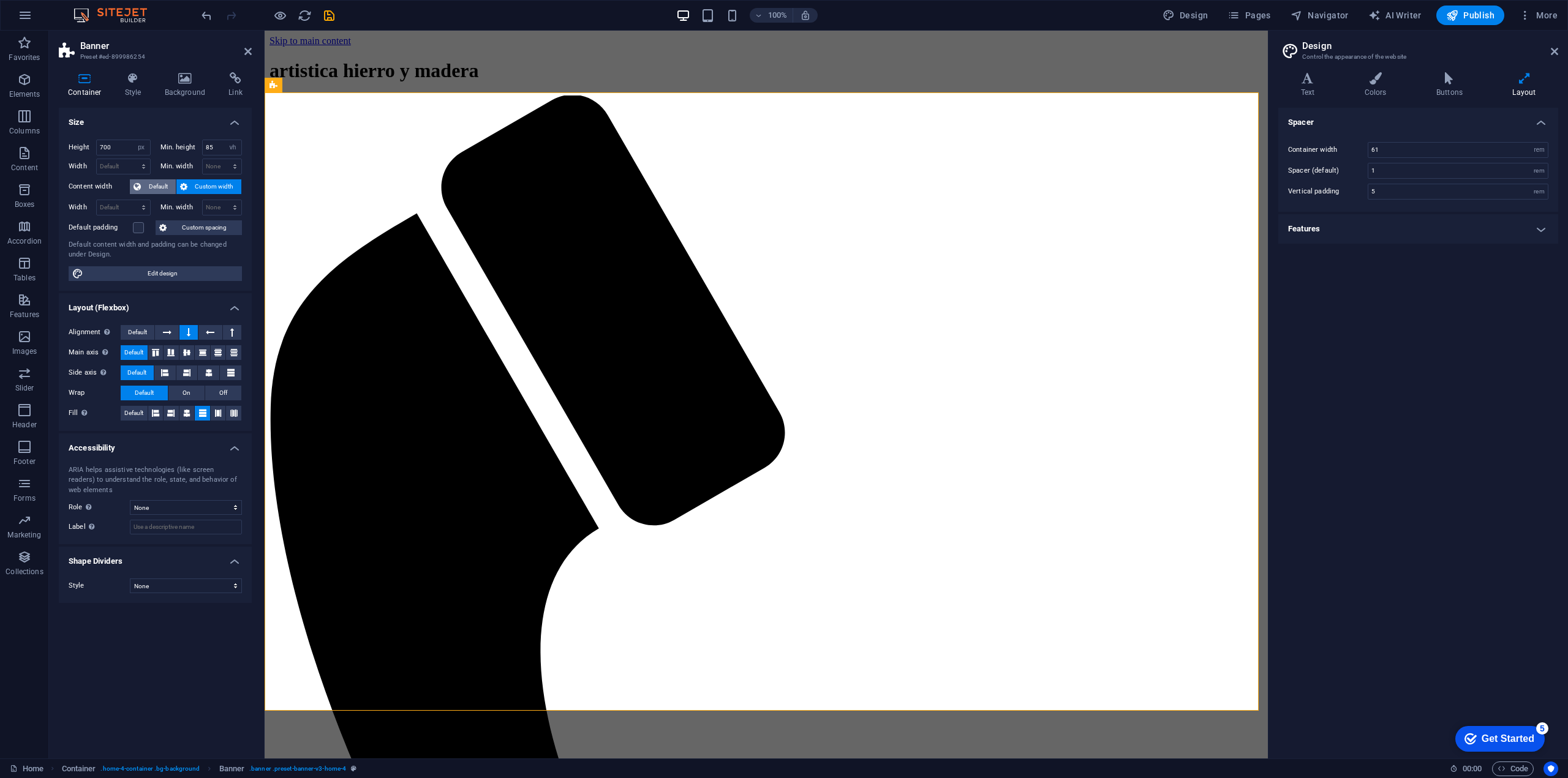
click at [146, 185] on span "Default" at bounding box center [158, 186] width 28 height 15
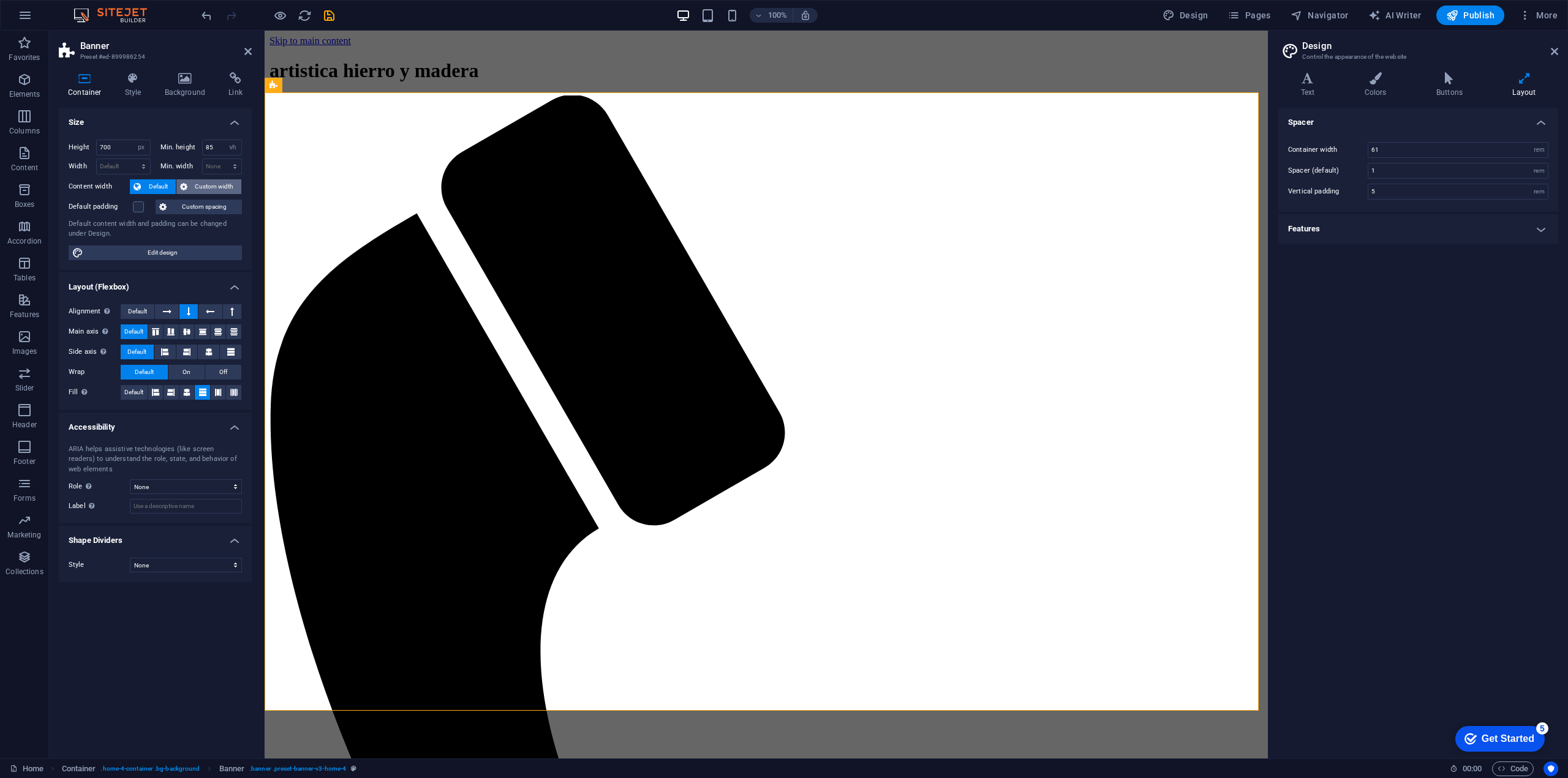
click at [198, 186] on span "Custom width" at bounding box center [215, 186] width 47 height 15
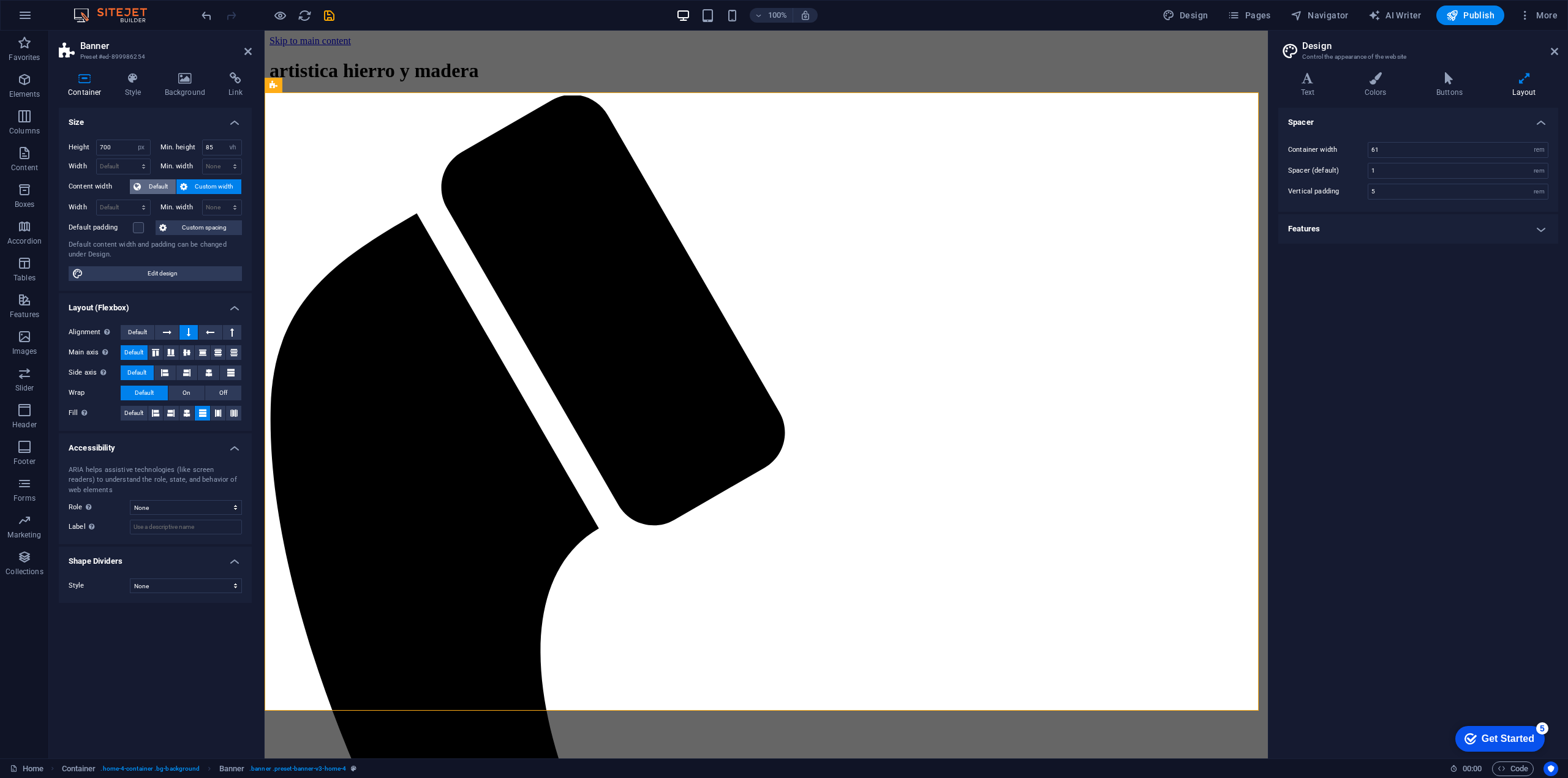
click at [164, 188] on span "Default" at bounding box center [158, 186] width 28 height 15
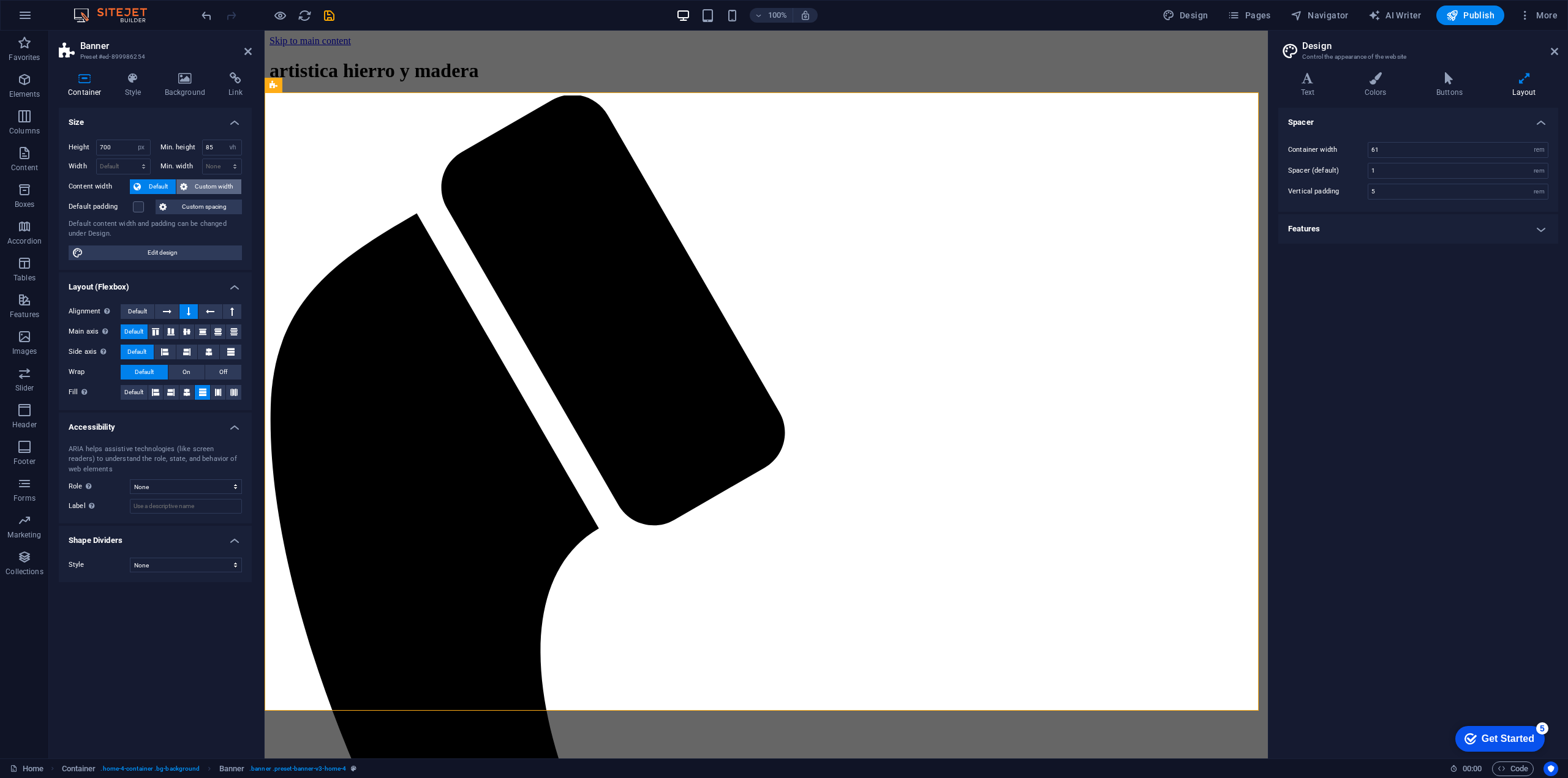
click at [195, 186] on span "Custom width" at bounding box center [215, 186] width 47 height 15
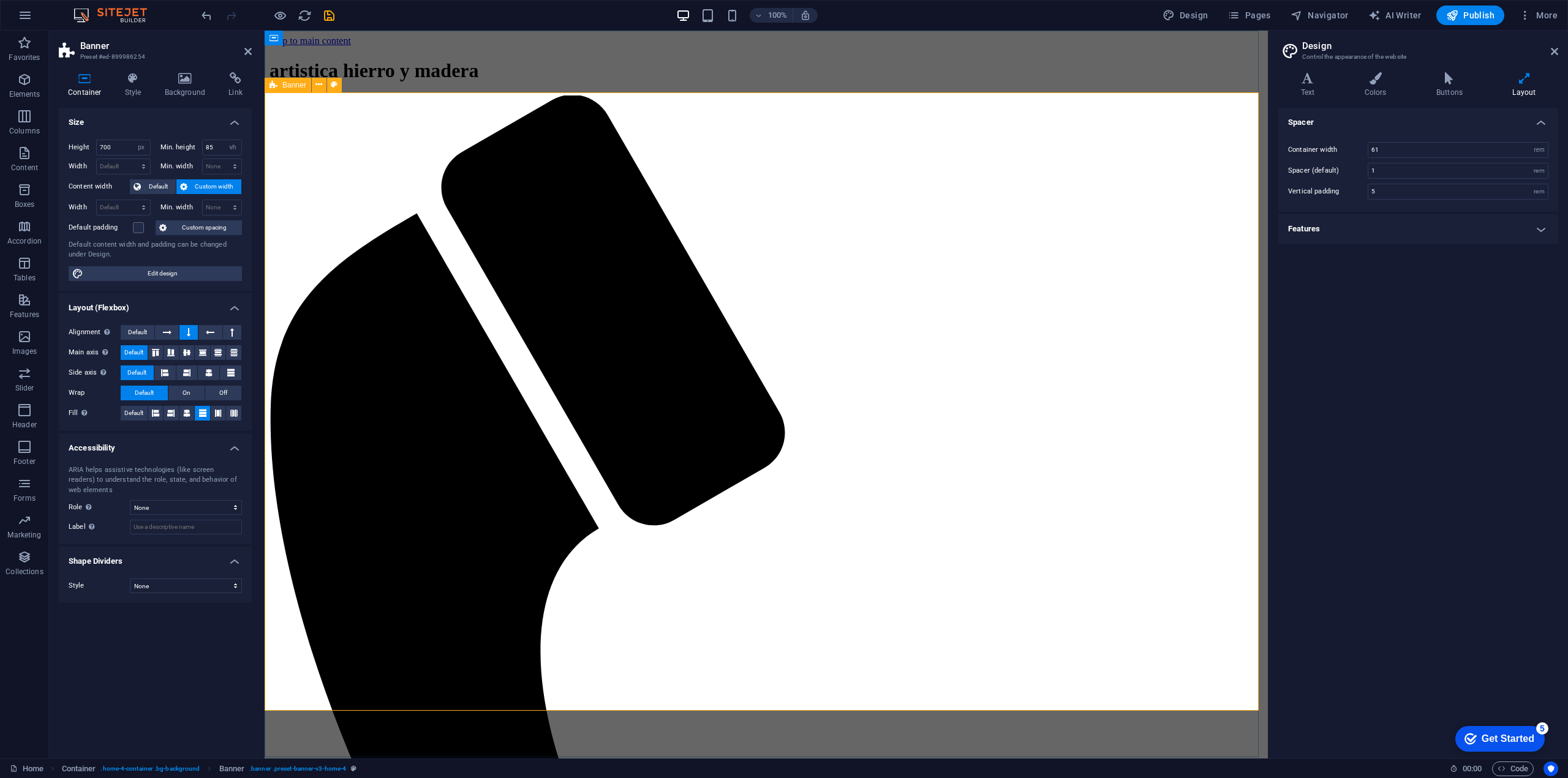
click at [351, 48] on div "Logo" at bounding box center [353, 46] width 41 height 15
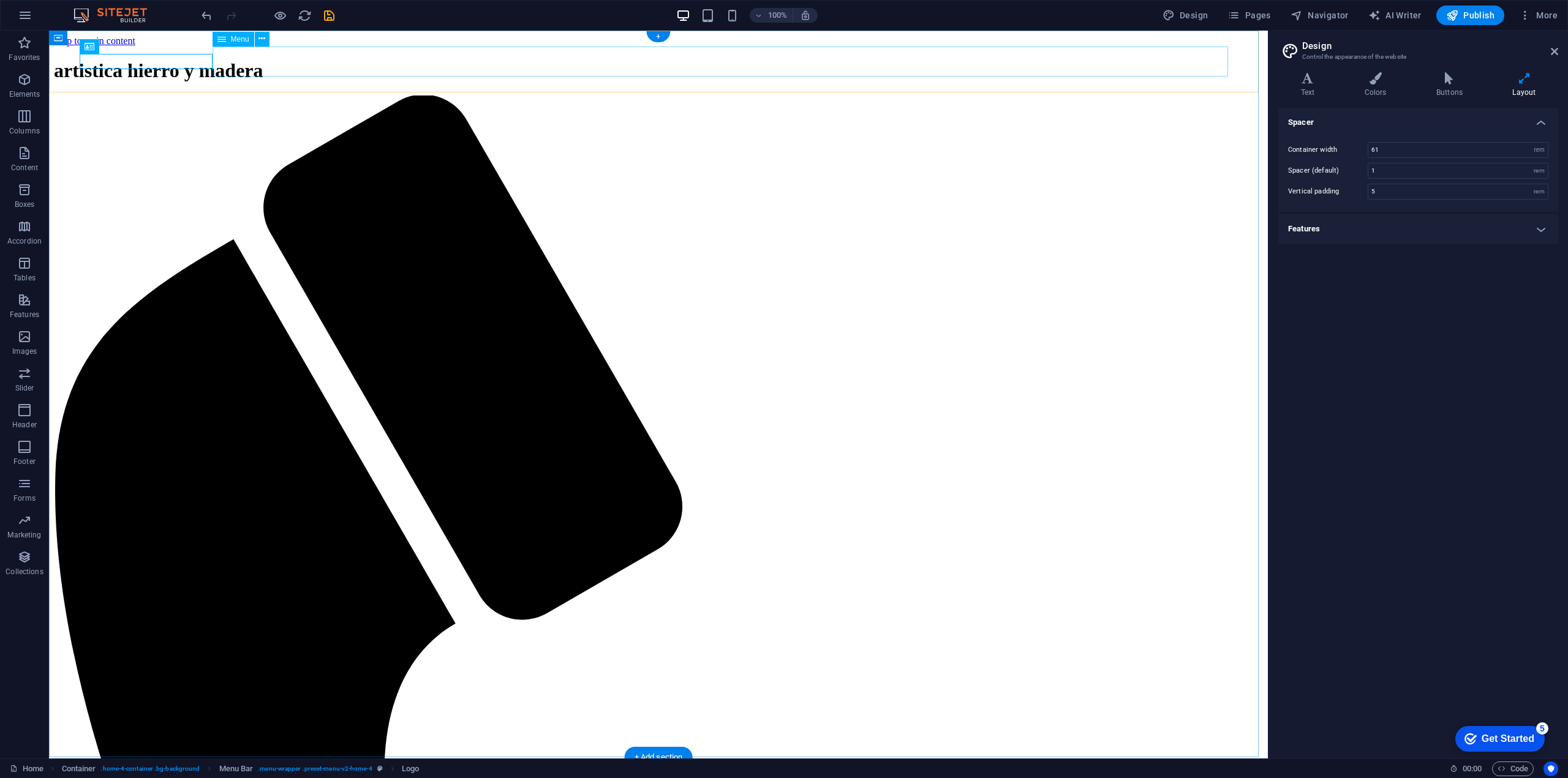
select select "px"
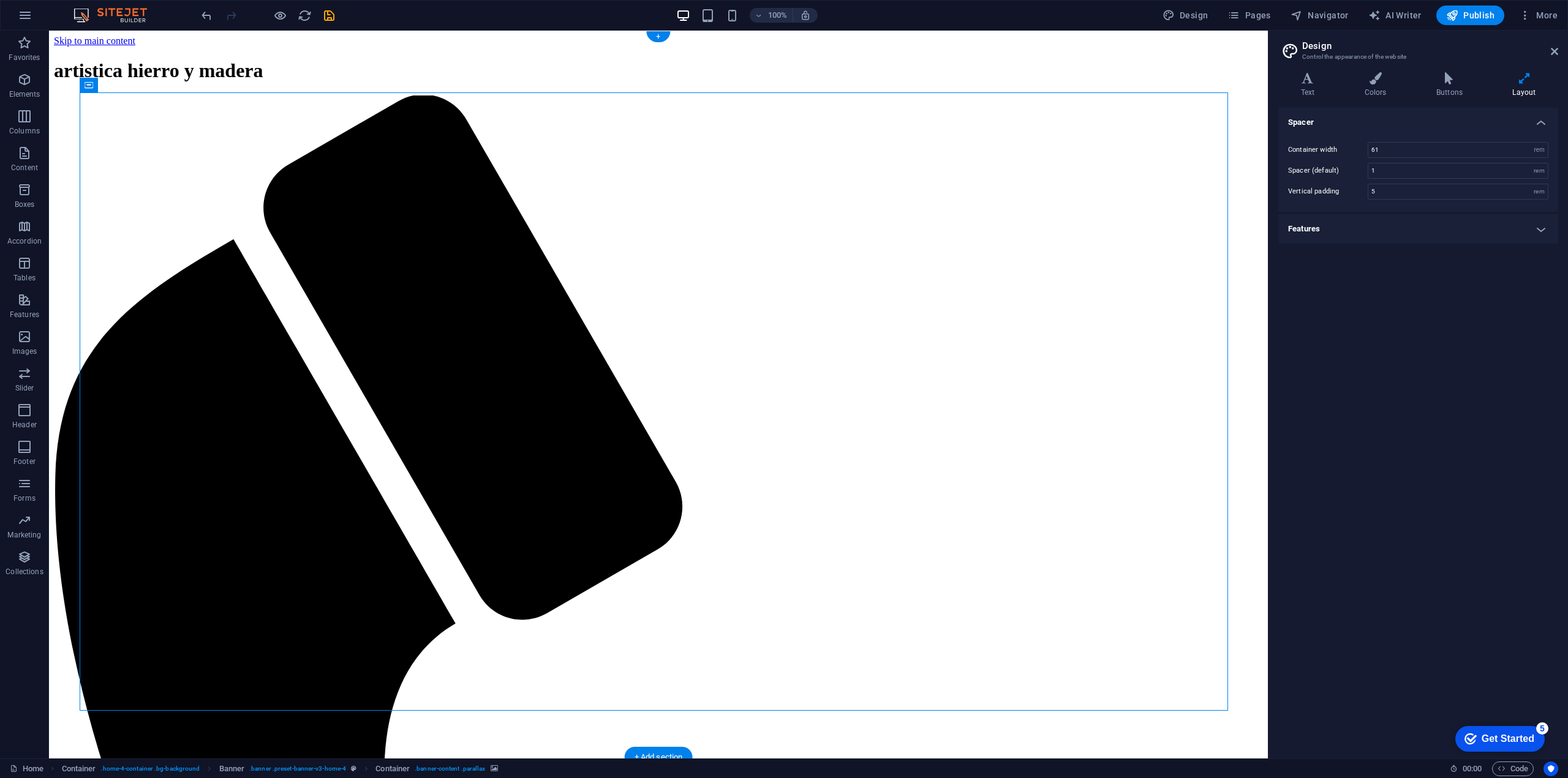
select select "px"
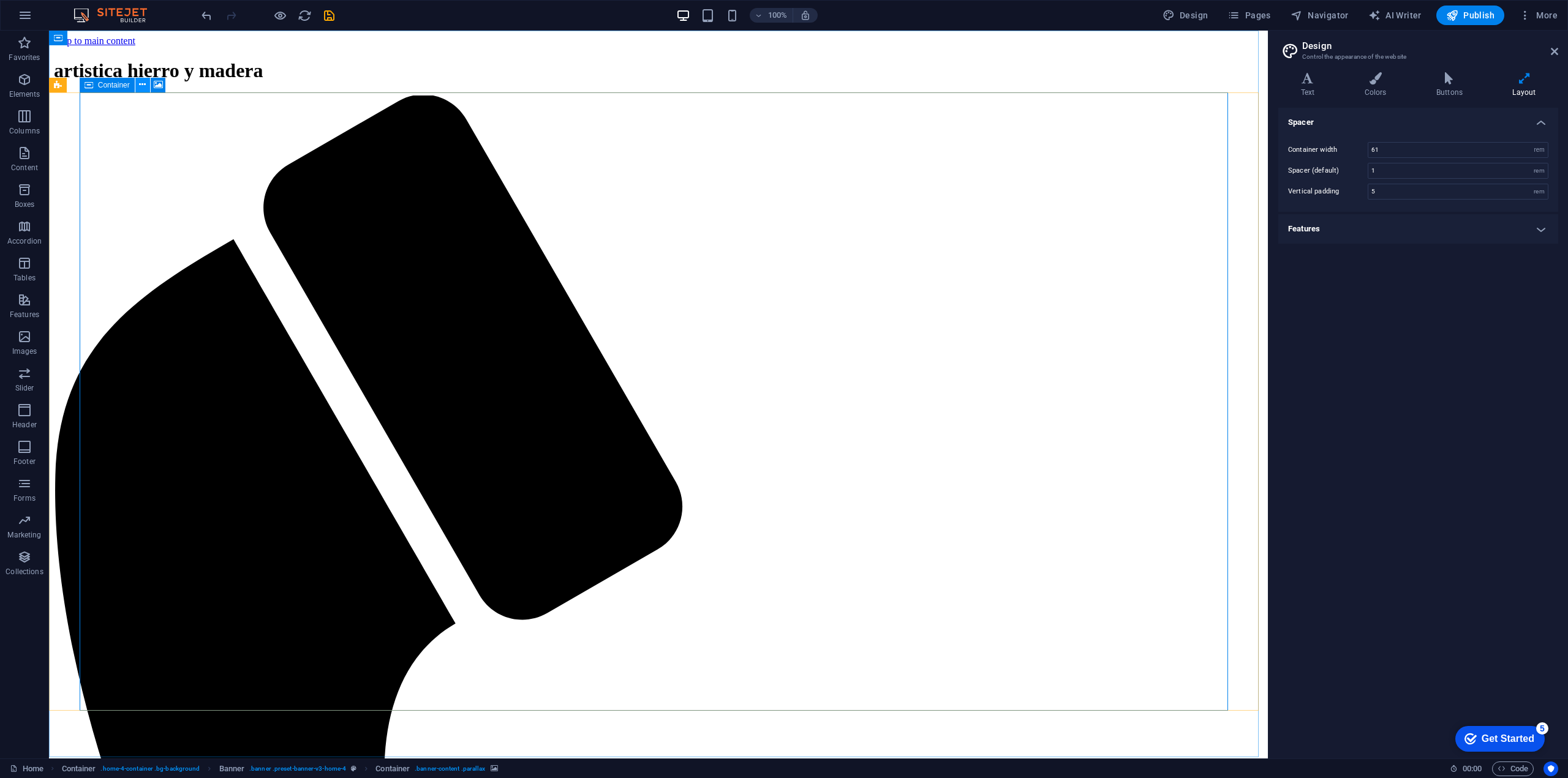
click at [145, 88] on icon at bounding box center [142, 85] width 7 height 13
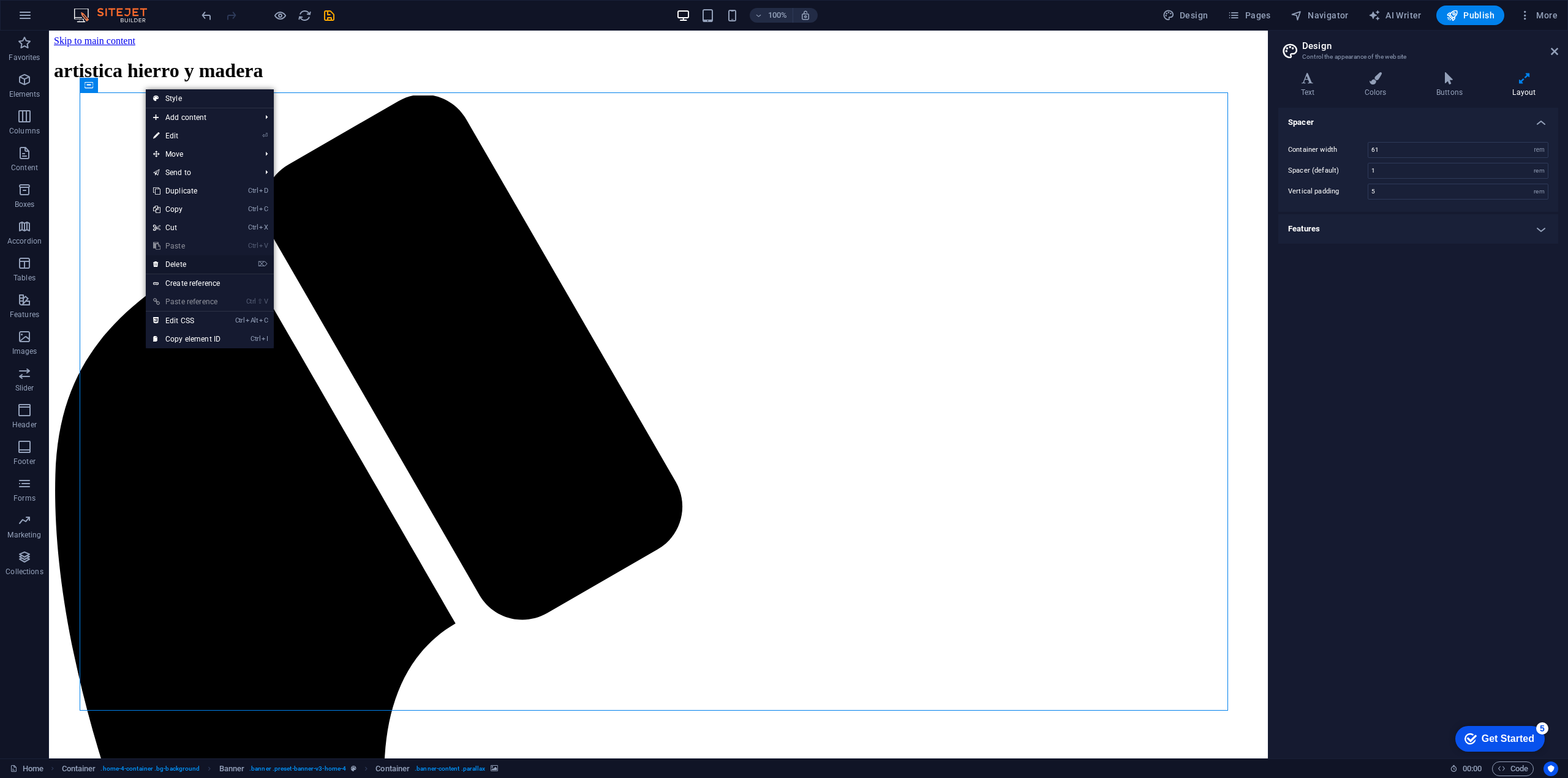
click at [195, 263] on link "⌦ Delete" at bounding box center [187, 264] width 82 height 18
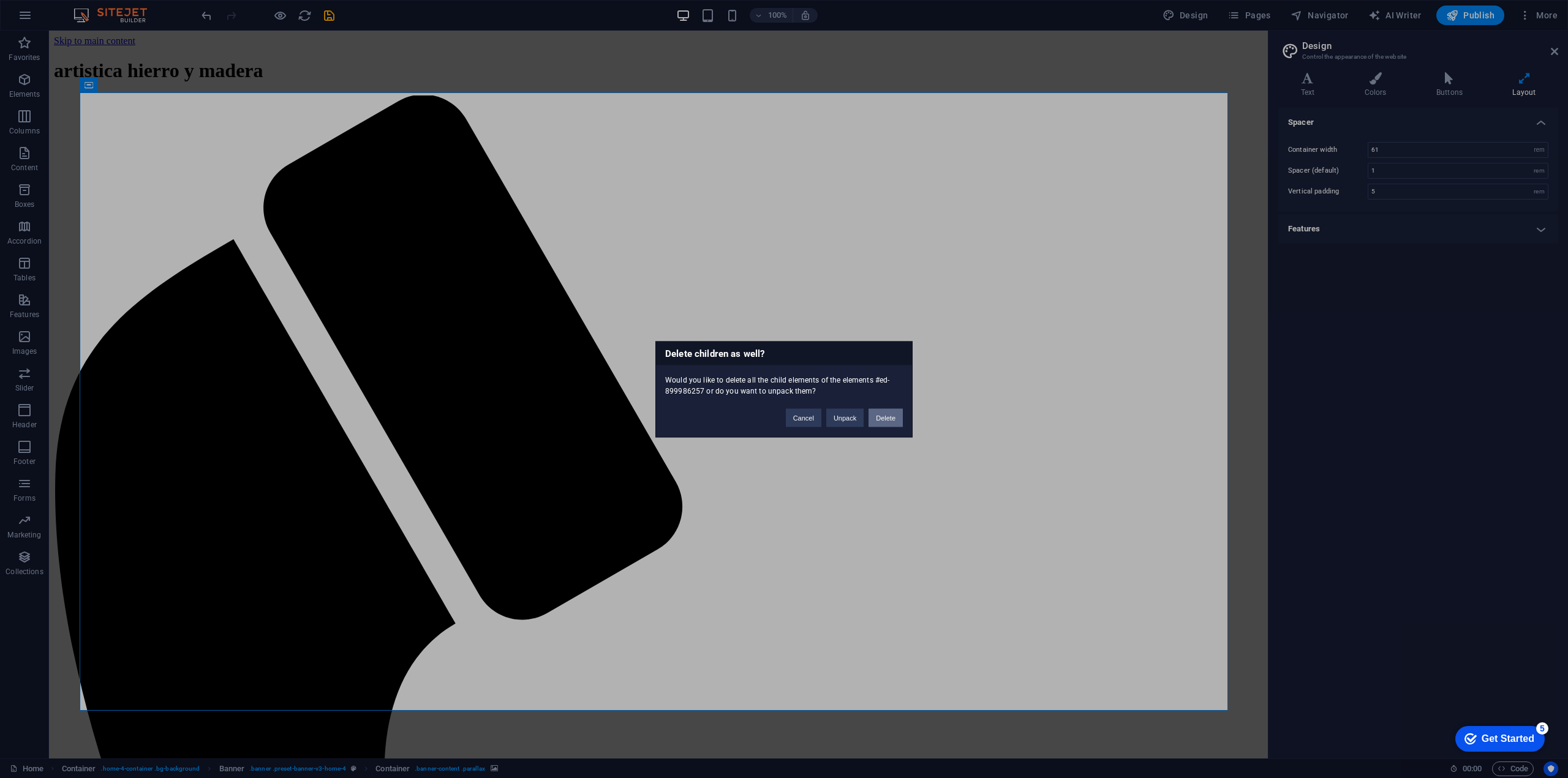
click at [883, 419] on button "Delete" at bounding box center [885, 417] width 35 height 18
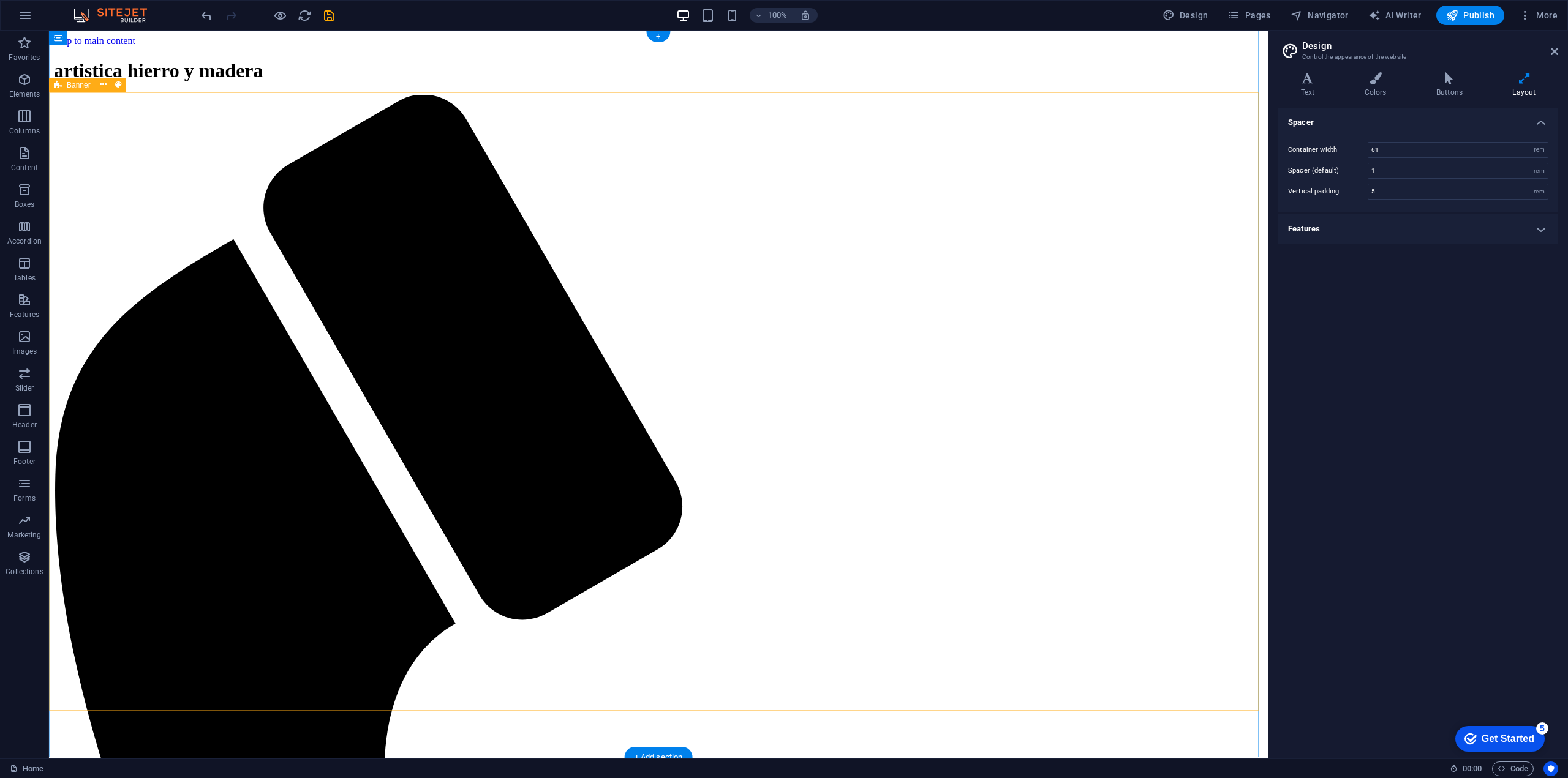
click at [104, 88] on icon at bounding box center [103, 85] width 7 height 13
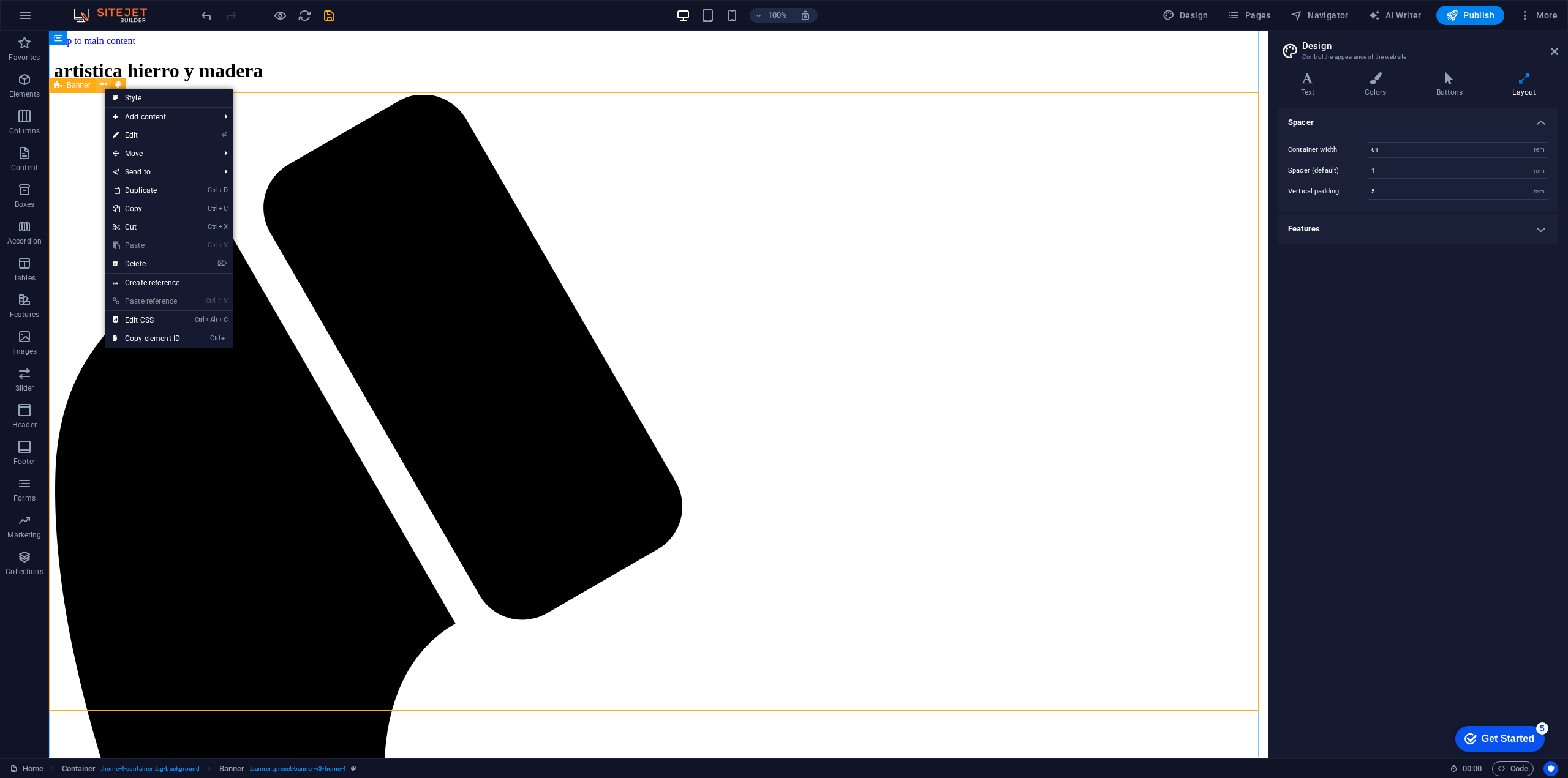
click at [104, 88] on icon at bounding box center [103, 85] width 7 height 13
click at [158, 258] on link "⌦ Delete" at bounding box center [146, 264] width 82 height 18
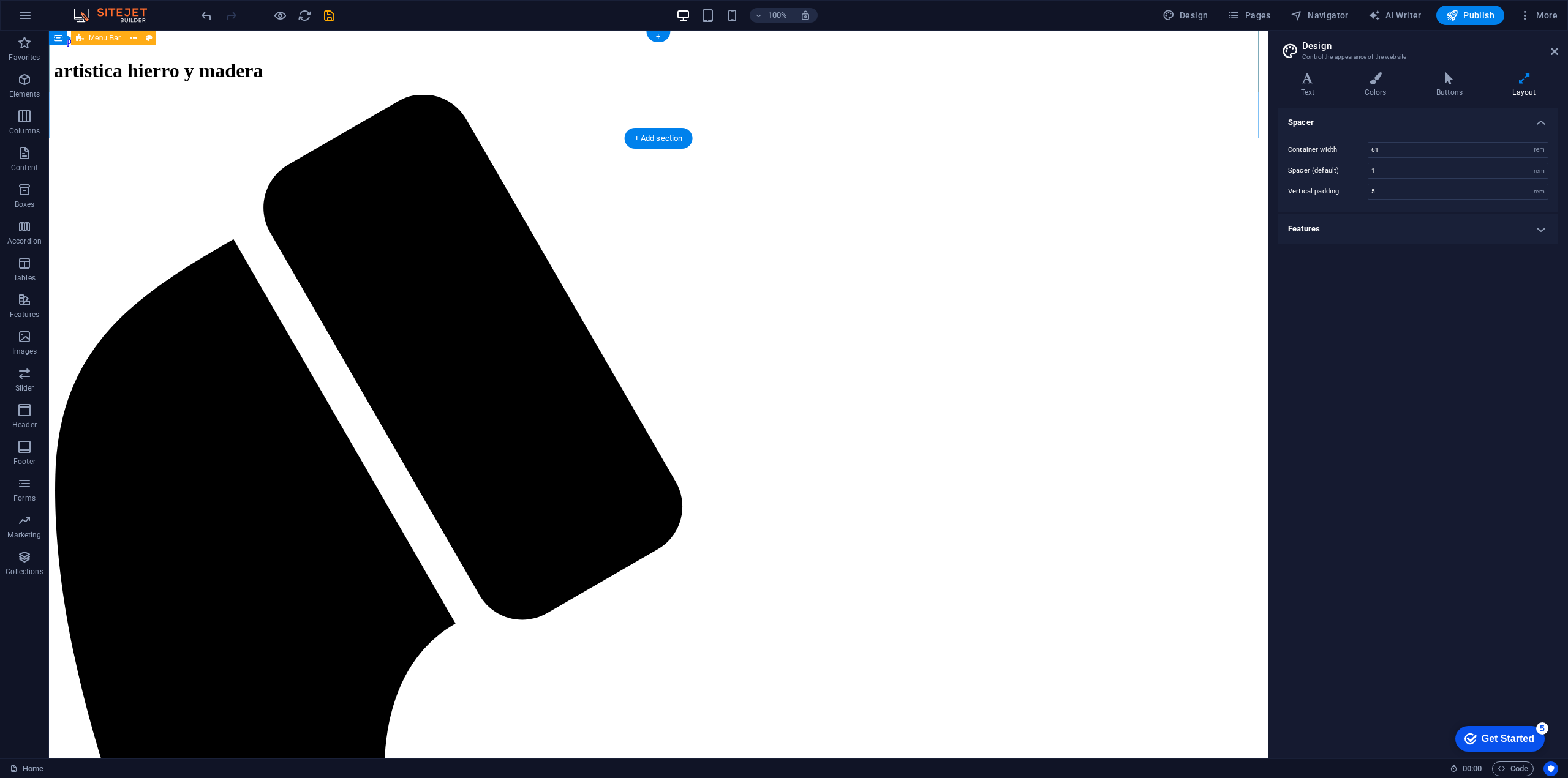
click at [25, 87] on span "Elements" at bounding box center [25, 87] width 49 height 29
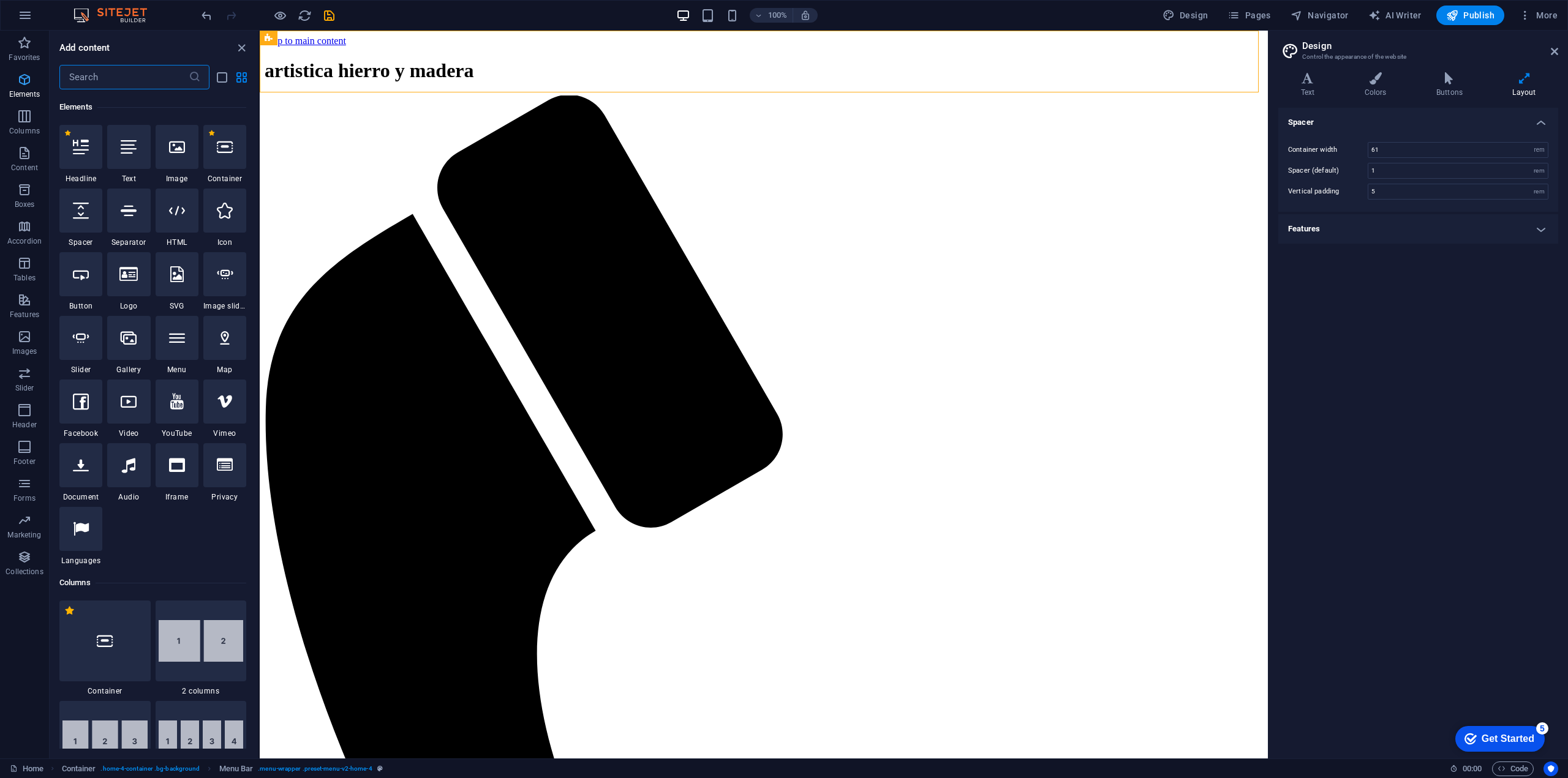
scroll to position [131, 0]
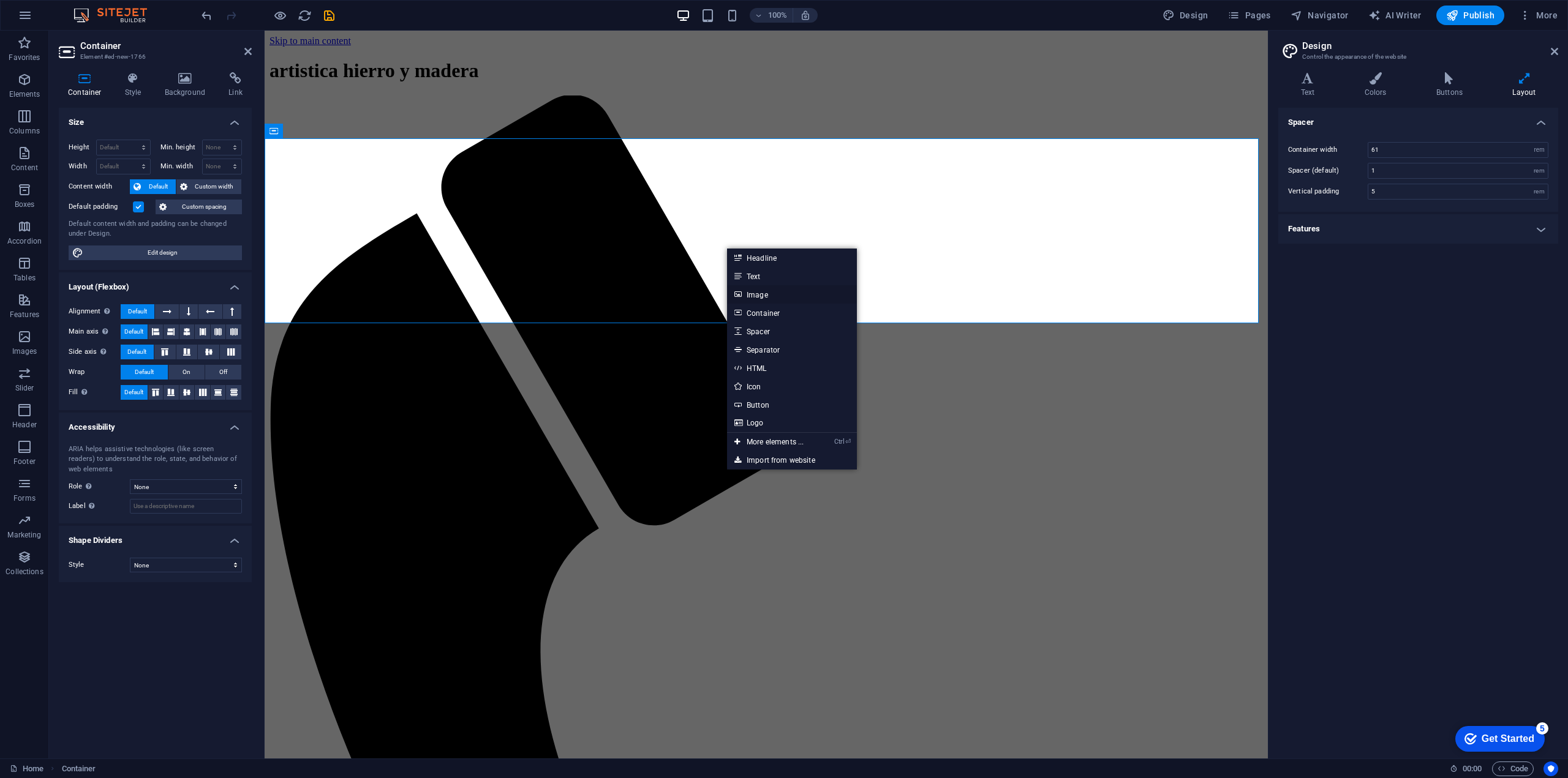
click at [771, 299] on link "Image" at bounding box center [791, 294] width 130 height 18
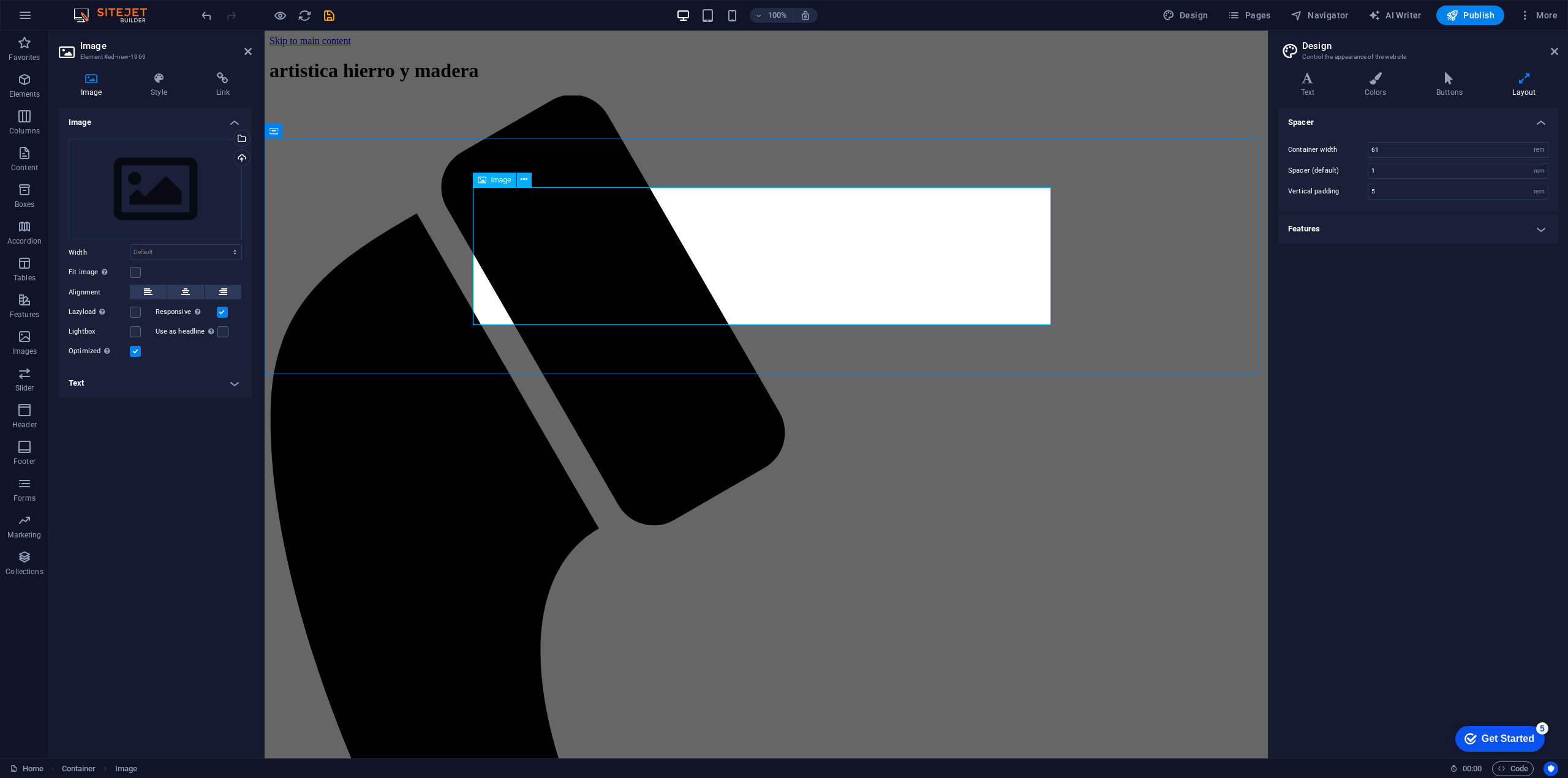
click at [142, 168] on div "Drag files here, click to choose files or select files from Files or our free s…" at bounding box center [155, 190] width 173 height 101
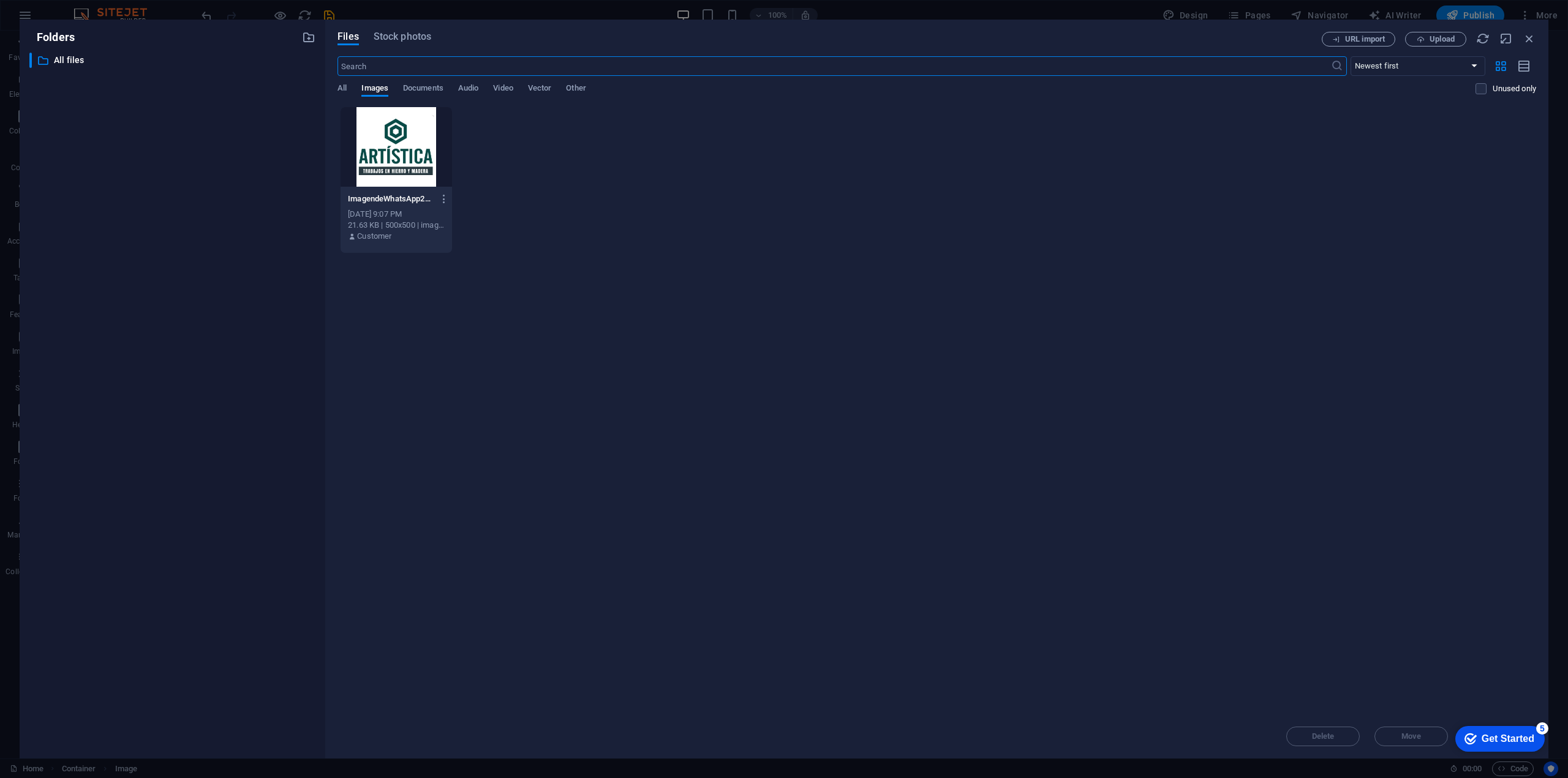
click at [418, 161] on div at bounding box center [396, 147] width 112 height 80
click at [418, 161] on div "1" at bounding box center [396, 147] width 112 height 80
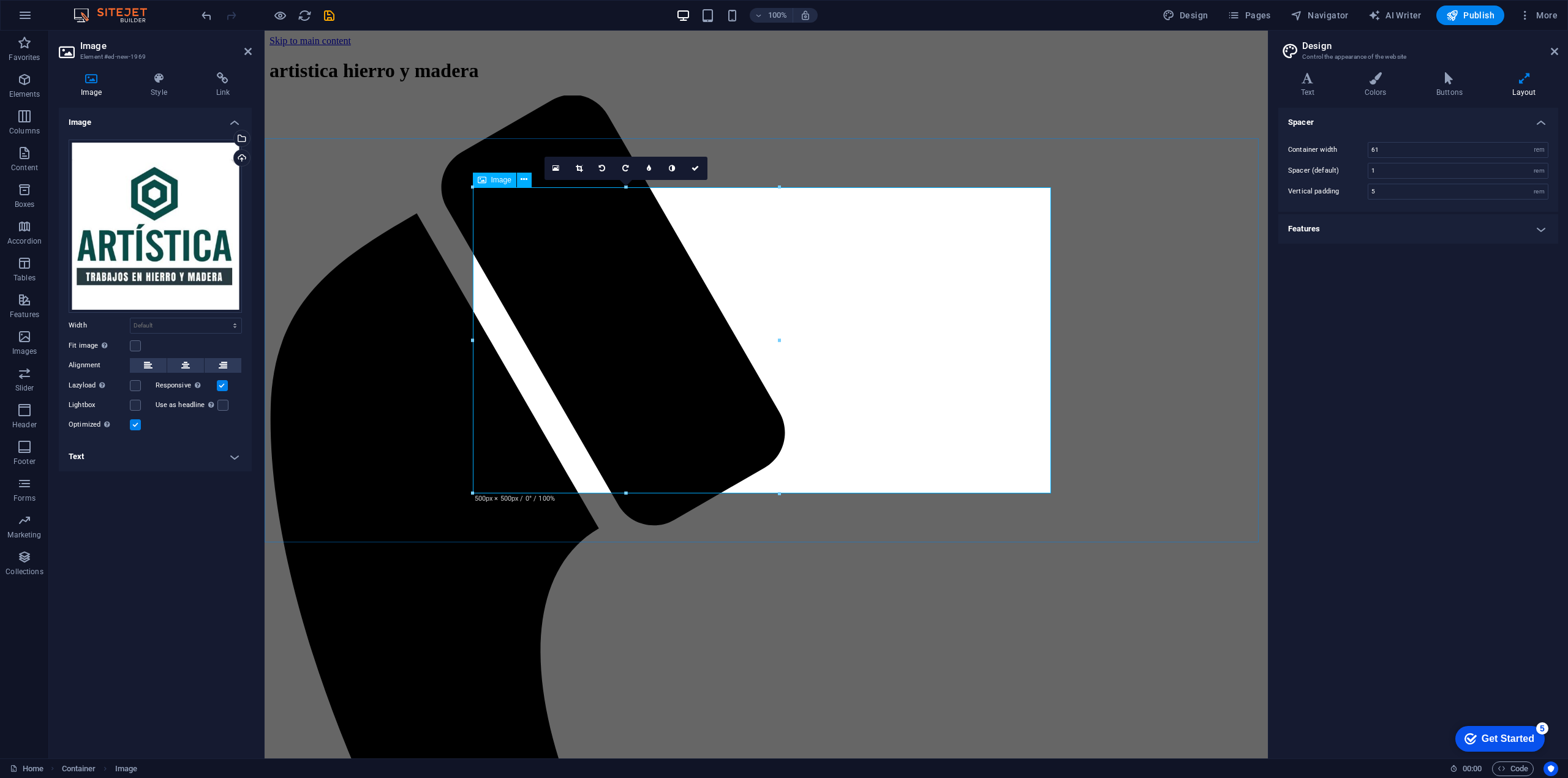
click at [182, 363] on icon at bounding box center [185, 365] width 8 height 15
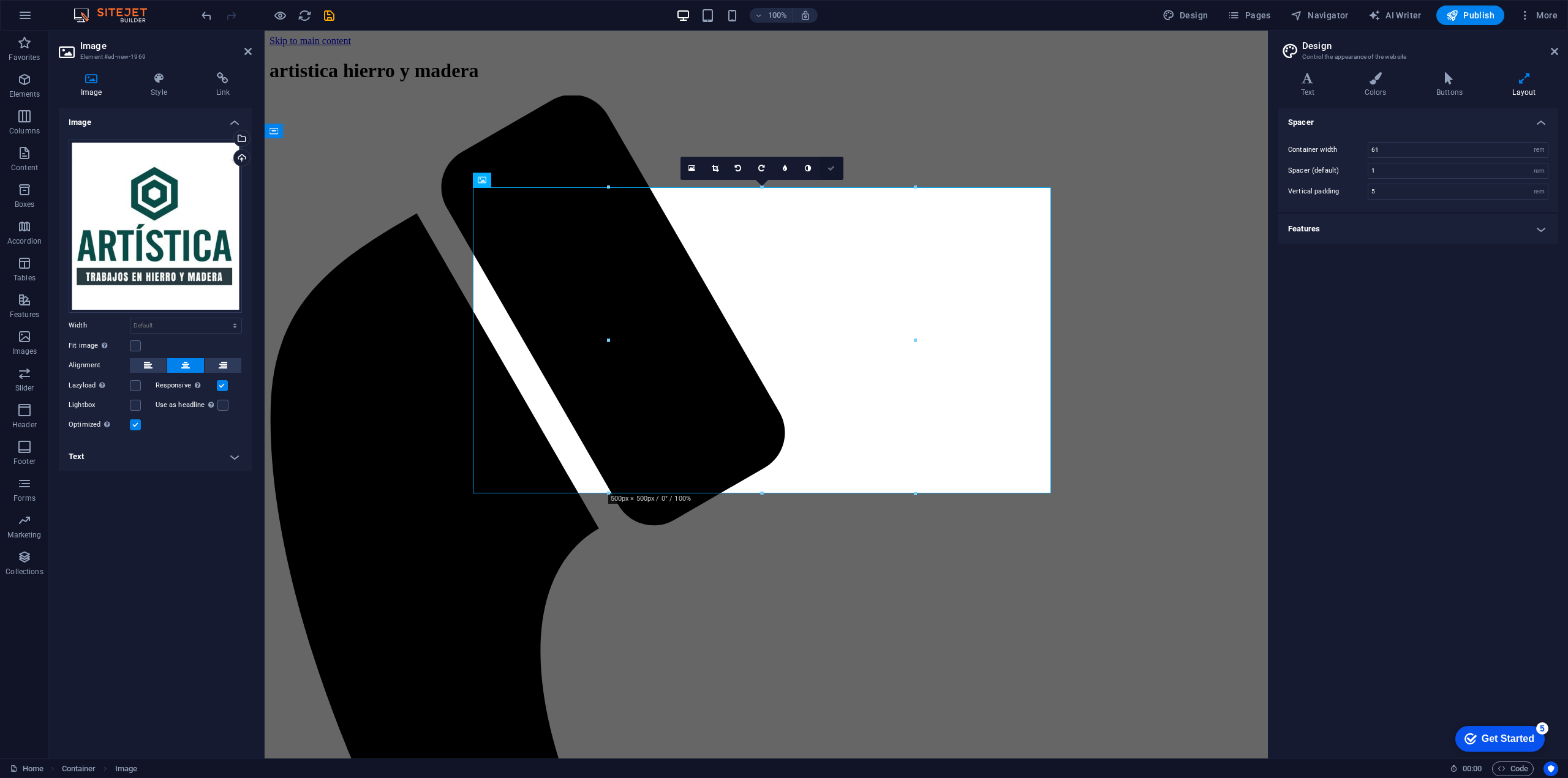
click at [836, 170] on link at bounding box center [832, 168] width 23 height 23
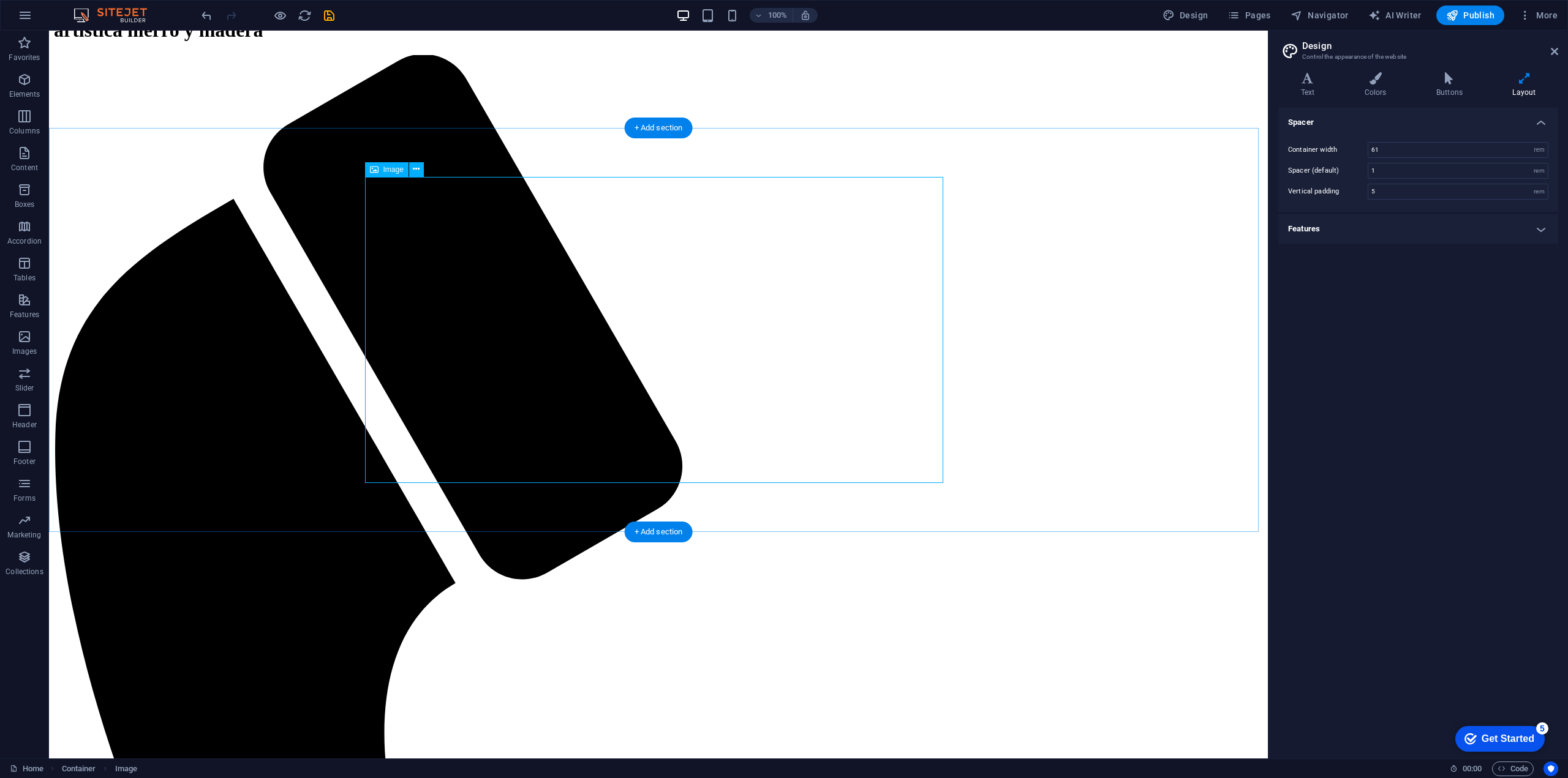
scroll to position [0, 0]
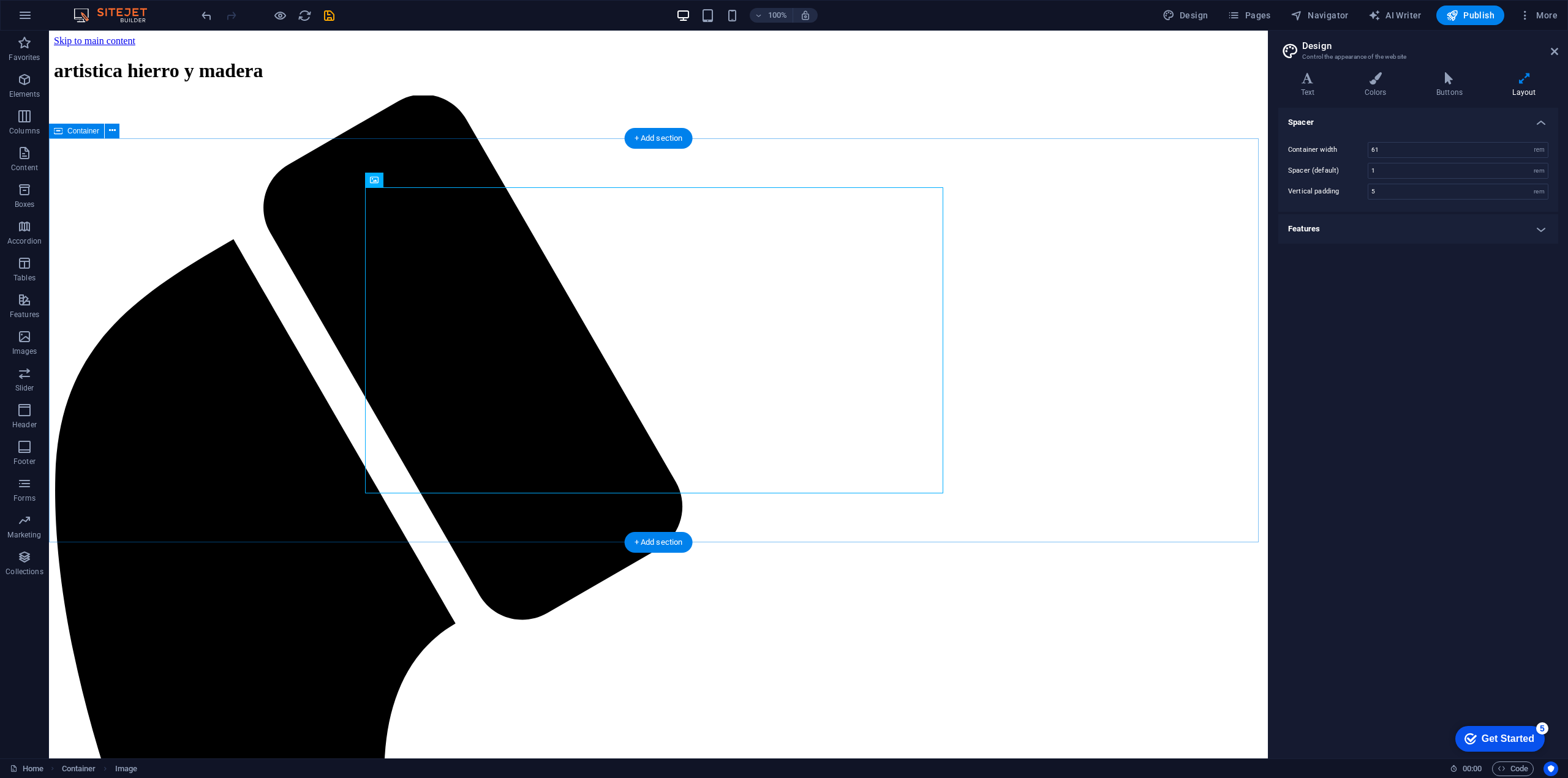
click at [110, 129] on icon at bounding box center [112, 131] width 7 height 13
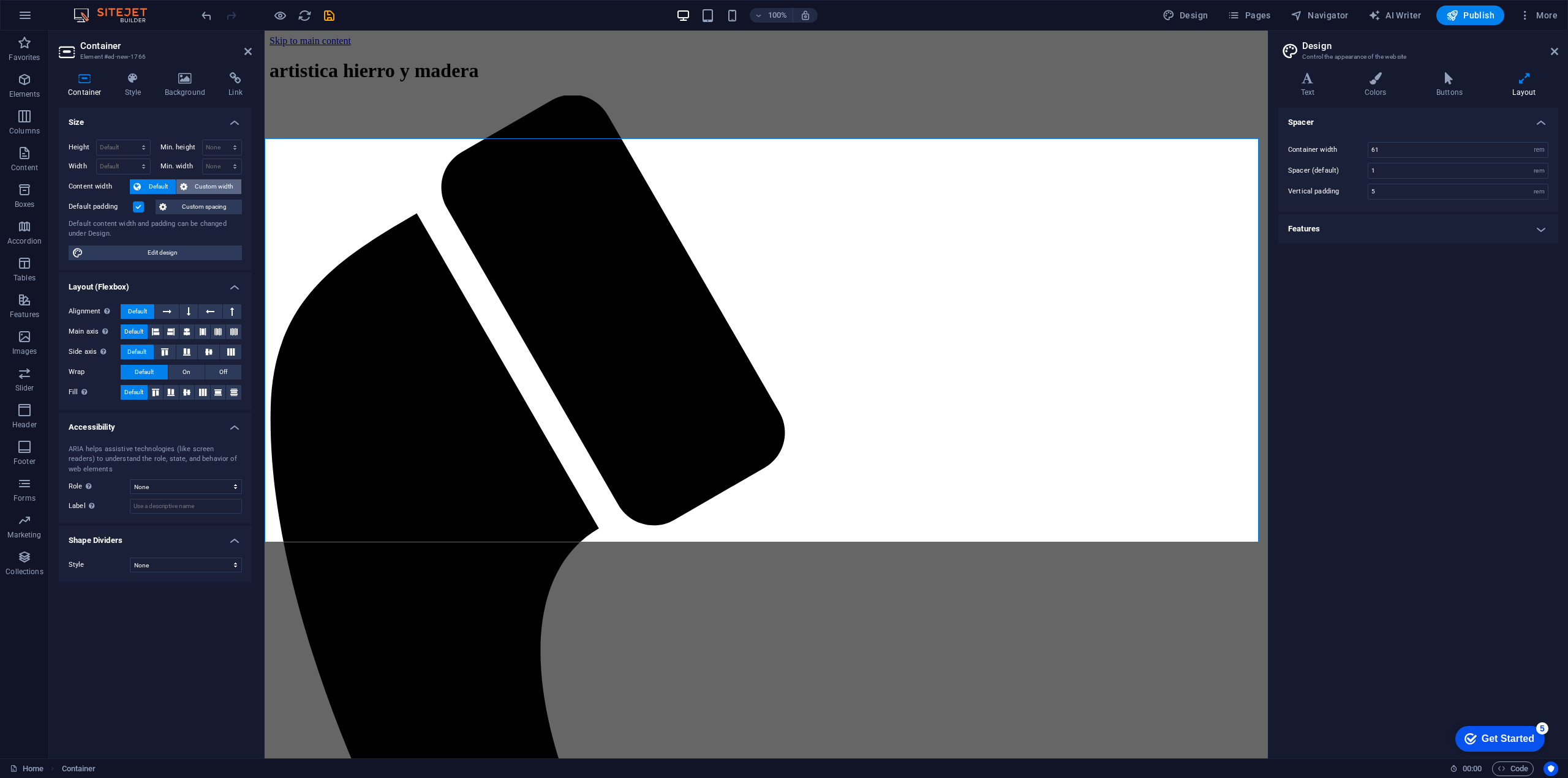
click at [200, 191] on span "Custom width" at bounding box center [215, 186] width 47 height 15
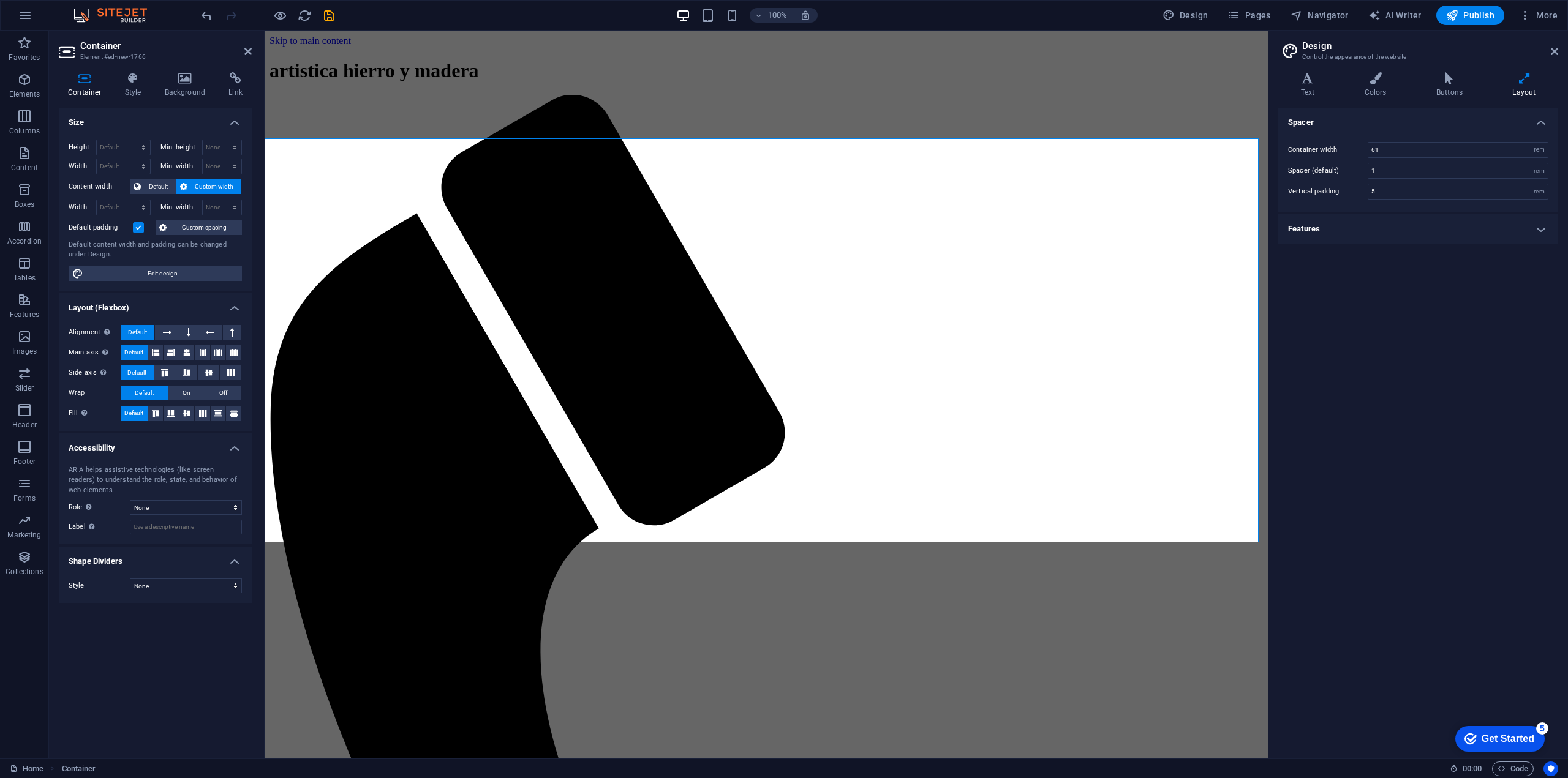
click at [200, 191] on span "Custom width" at bounding box center [215, 186] width 47 height 15
click at [157, 187] on span "Default" at bounding box center [158, 186] width 28 height 15
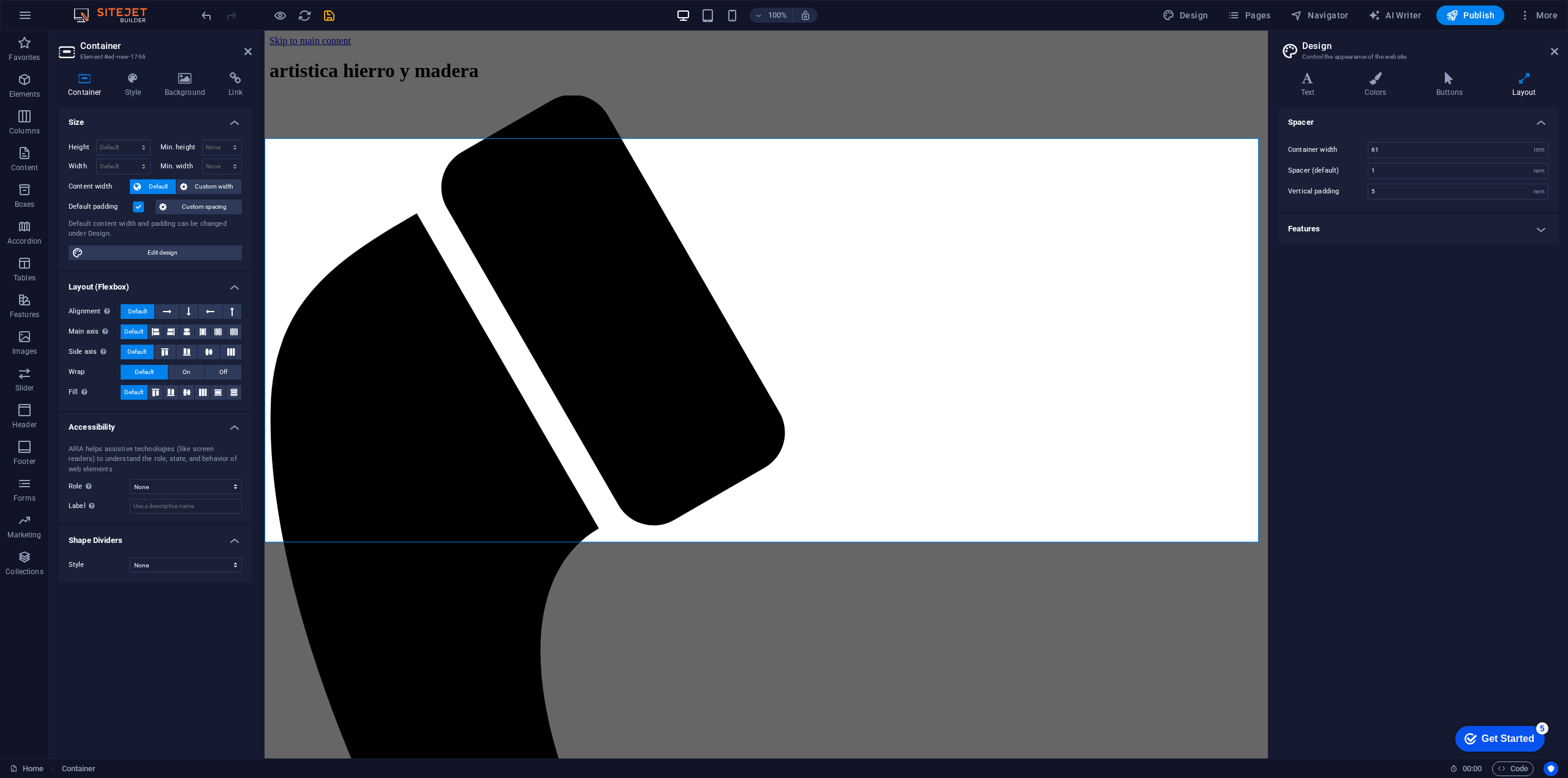
click at [140, 206] on label at bounding box center [138, 207] width 11 height 11
click at [0, 0] on input "Default padding" at bounding box center [0, 0] width 0 height 0
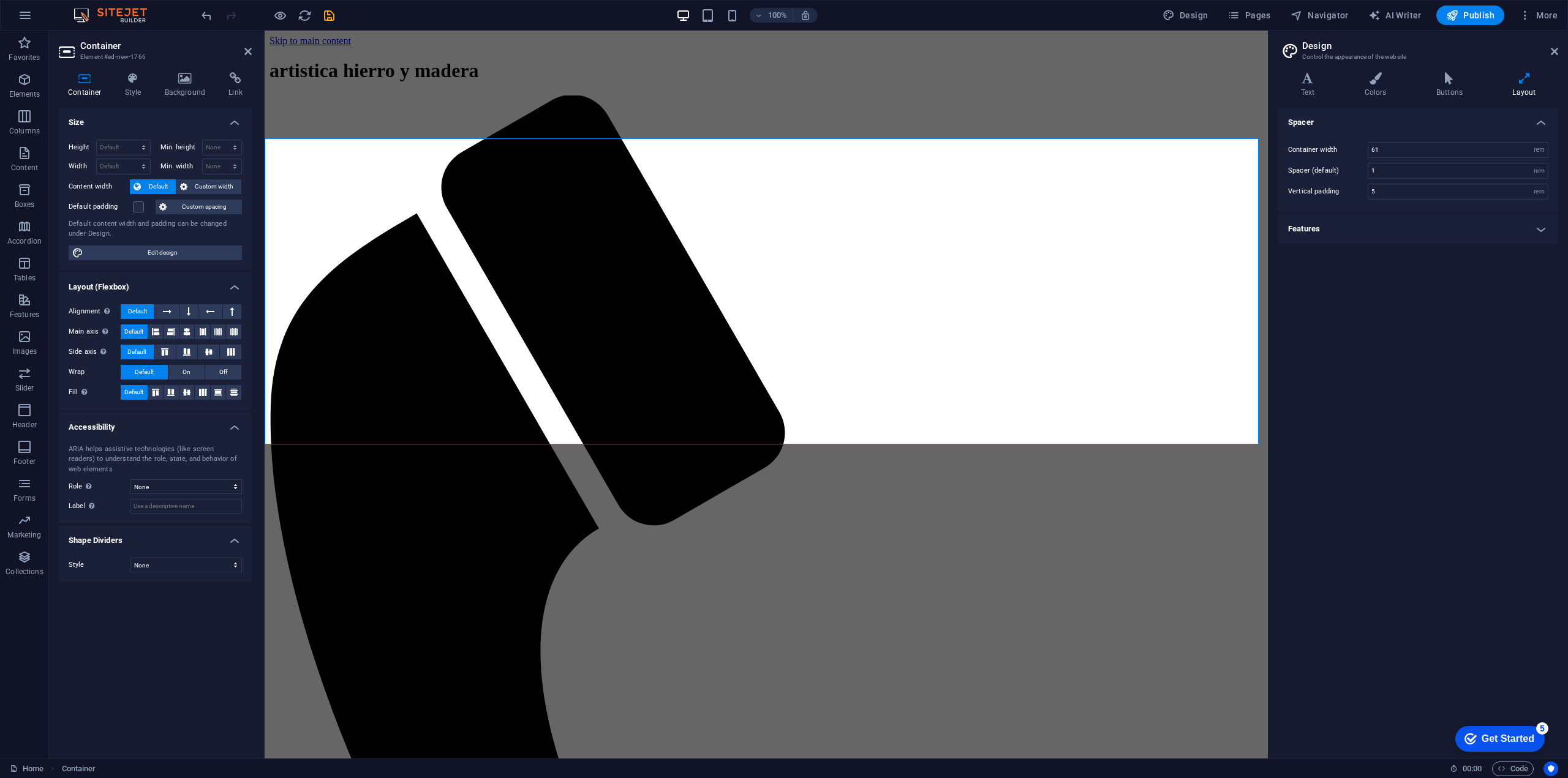
click at [144, 208] on div "Default padding" at bounding box center [110, 207] width 84 height 15
click at [141, 208] on label at bounding box center [138, 207] width 11 height 11
click at [0, 0] on input "Default padding" at bounding box center [0, 0] width 0 height 0
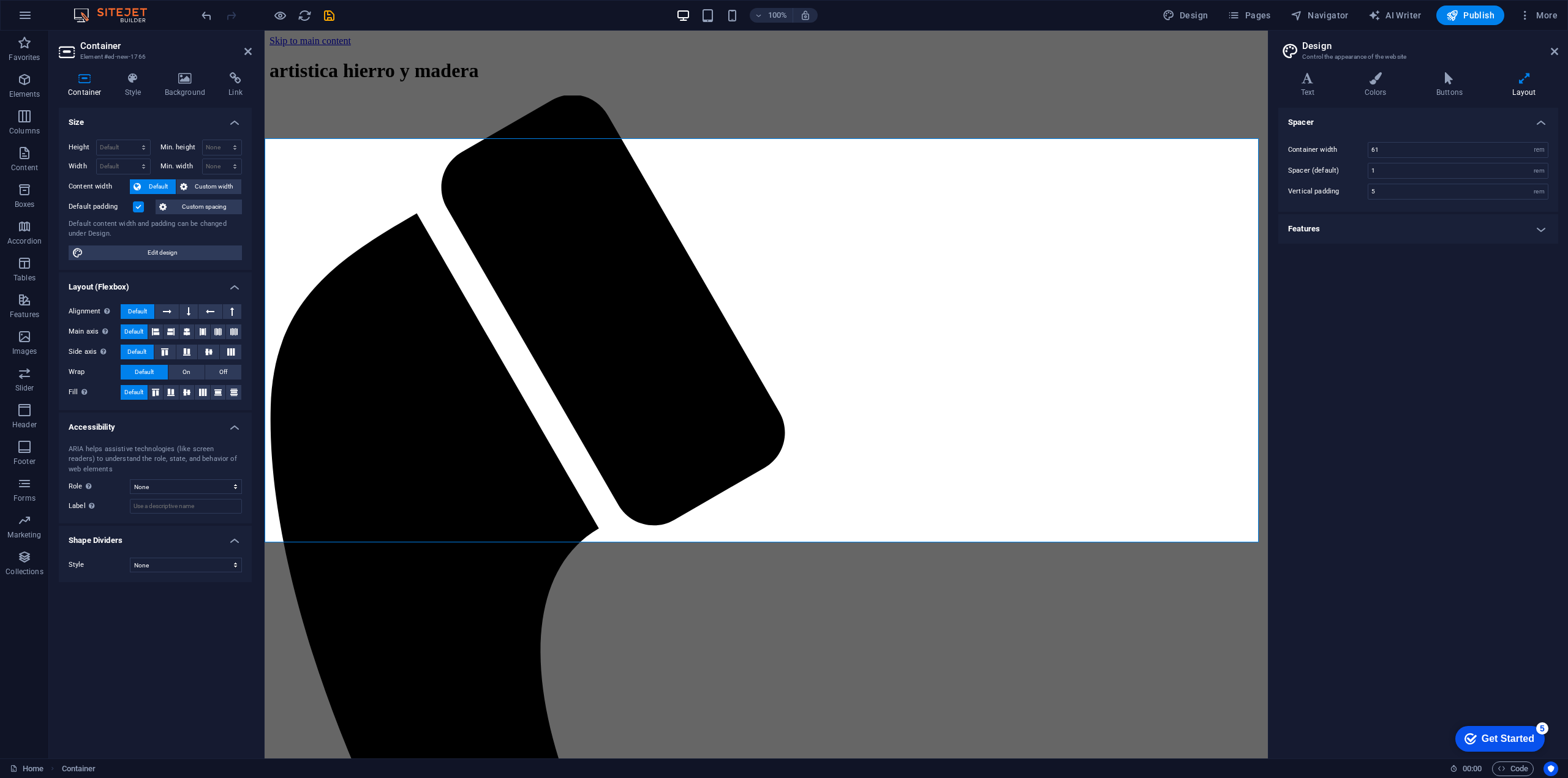
click at [141, 208] on label at bounding box center [138, 207] width 11 height 11
click at [0, 0] on input "Default padding" at bounding box center [0, 0] width 0 height 0
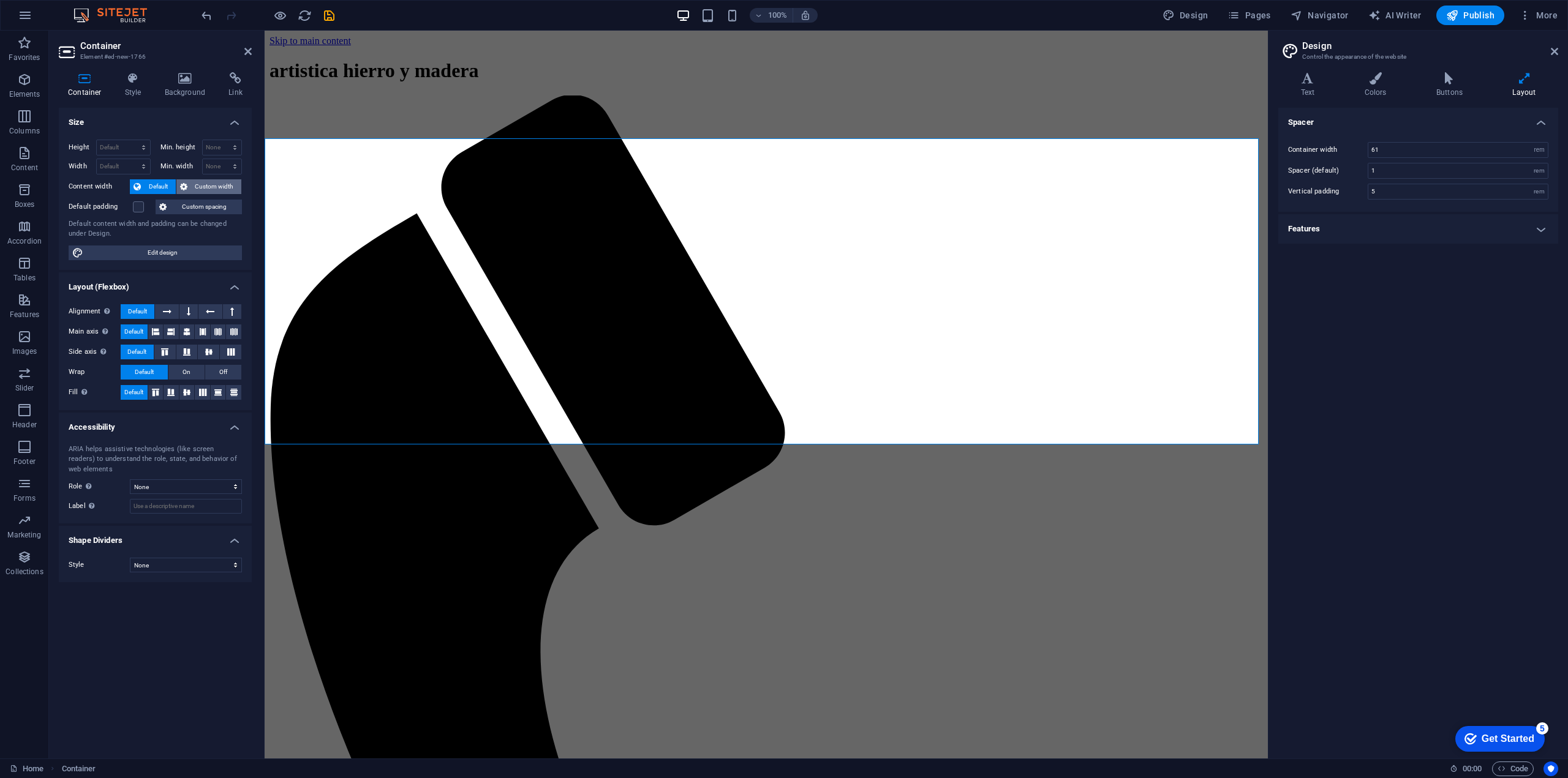
click at [199, 187] on span "Custom width" at bounding box center [215, 186] width 47 height 15
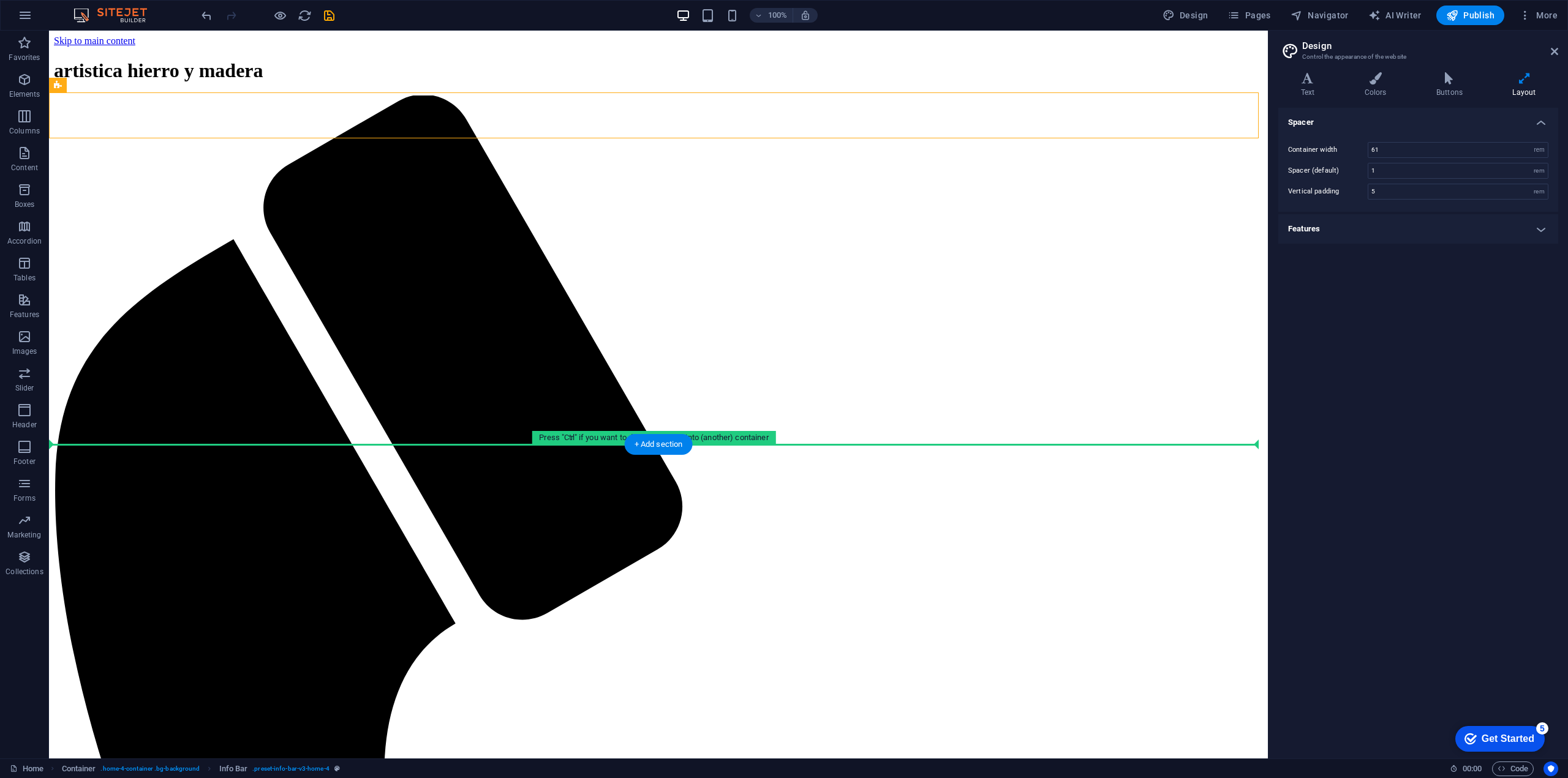
drag, startPoint x: 981, startPoint y: 116, endPoint x: 967, endPoint y: 452, distance: 336.3
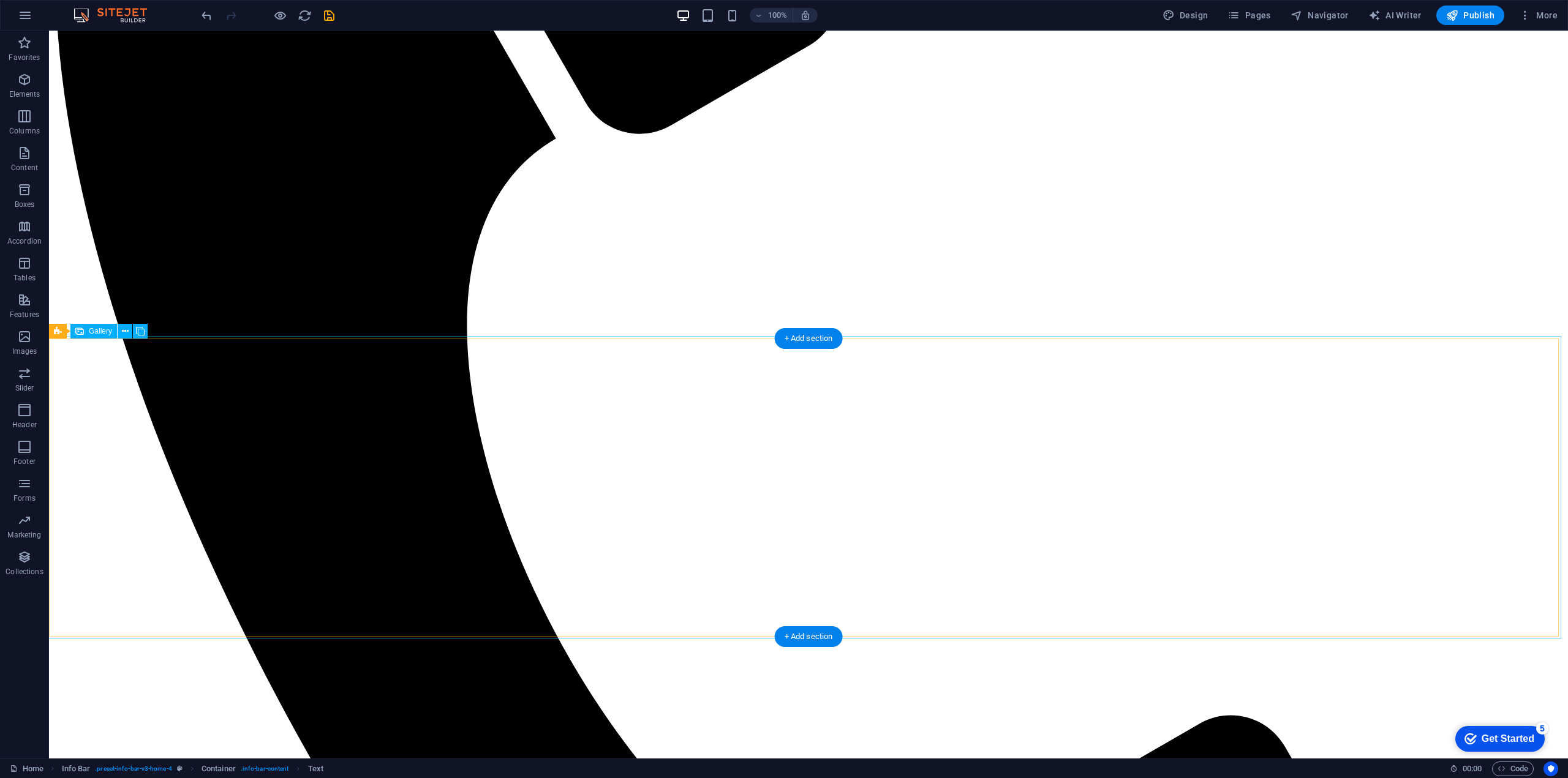
scroll to position [550, 0]
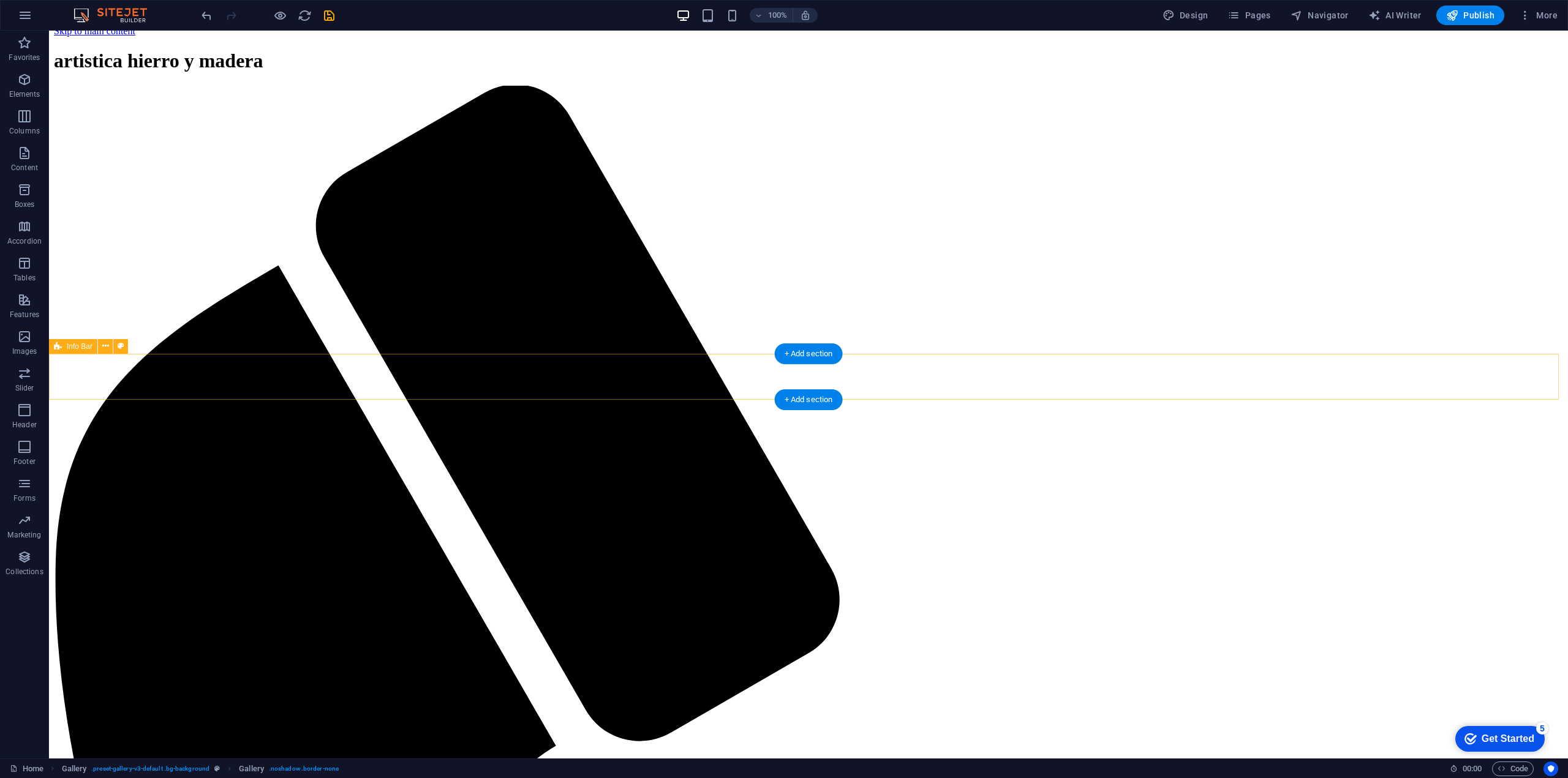
scroll to position [0, 0]
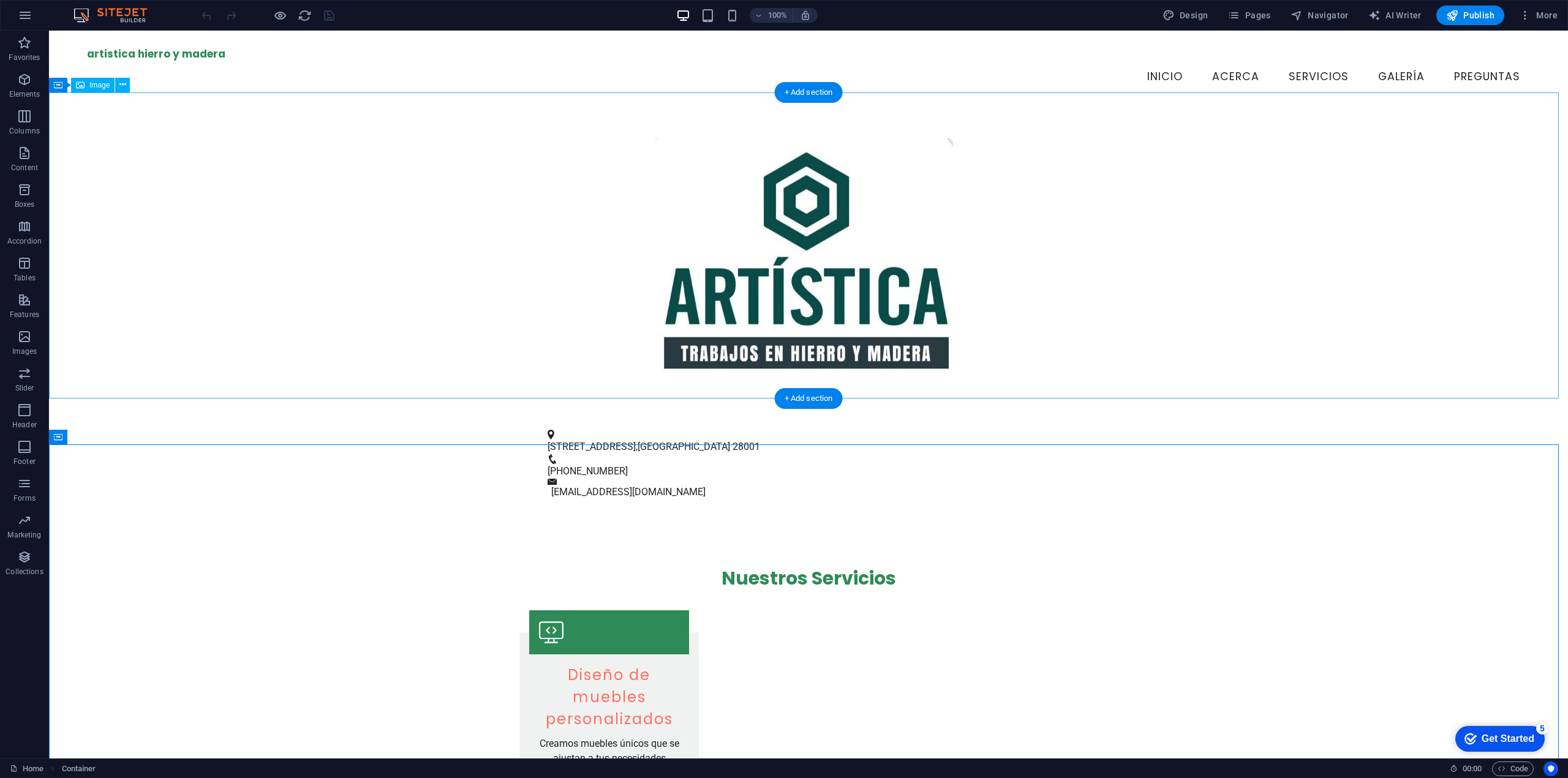
click at [762, 236] on figure at bounding box center [808, 261] width 1519 height 306
click at [768, 254] on figure at bounding box center [808, 261] width 1519 height 306
click at [769, 254] on figure at bounding box center [808, 261] width 1519 height 306
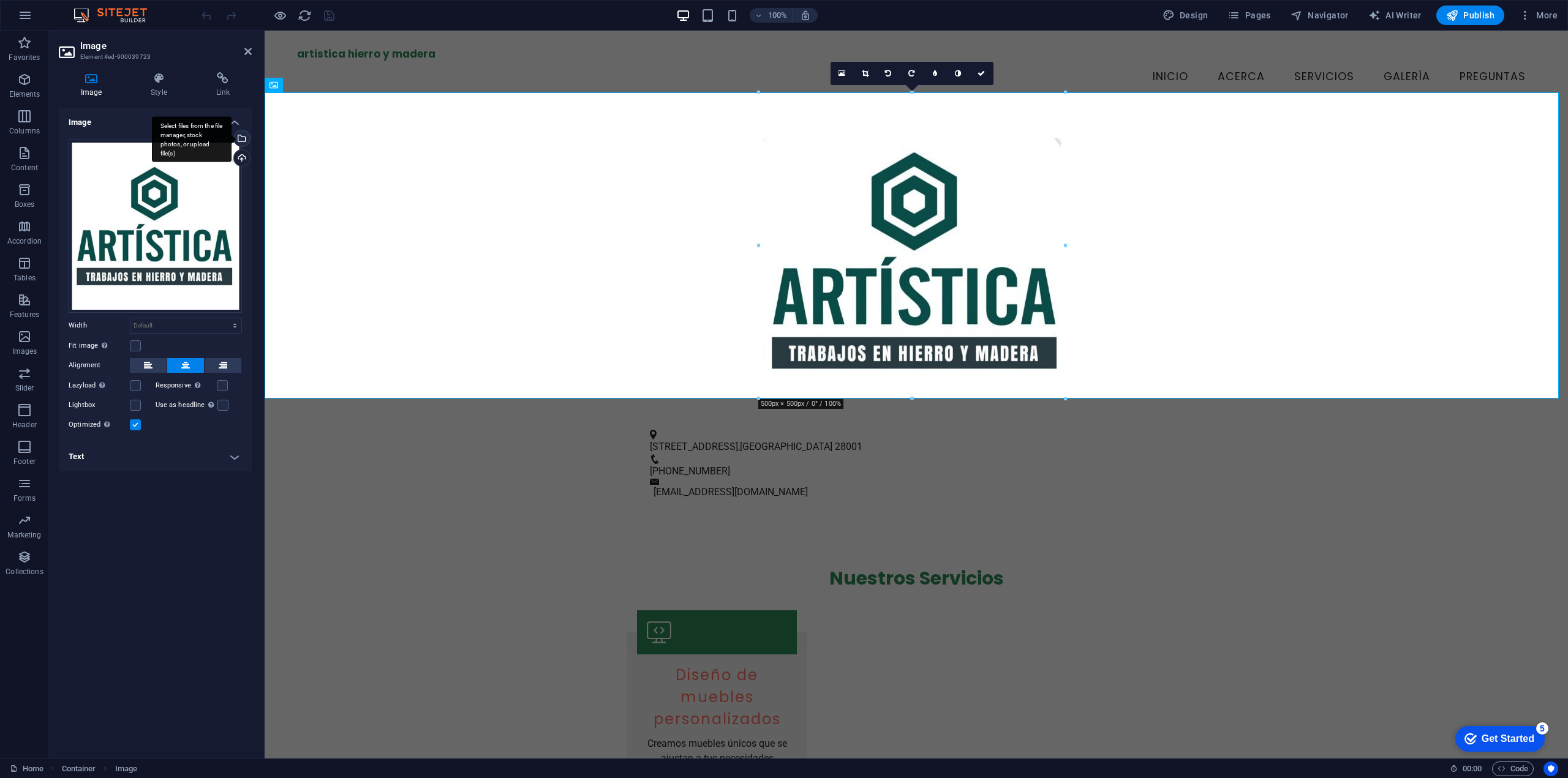
click at [231, 135] on div "Select files from the file manager, stock photos, or upload file(s)" at bounding box center [192, 139] width 80 height 46
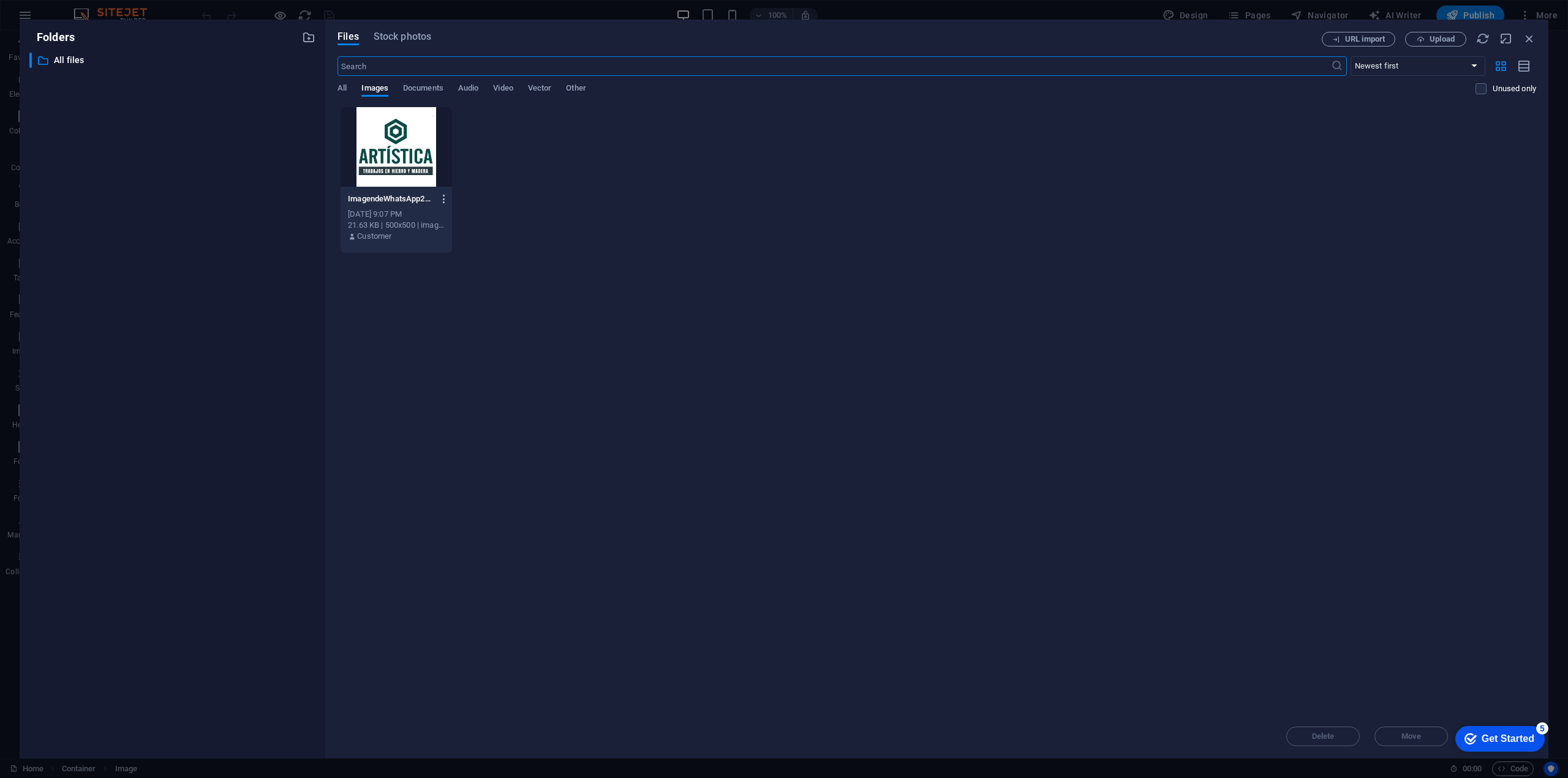
click at [444, 200] on icon "button" at bounding box center [444, 199] width 12 height 11
click at [431, 441] on h6 "Delete" at bounding box center [452, 436] width 52 height 15
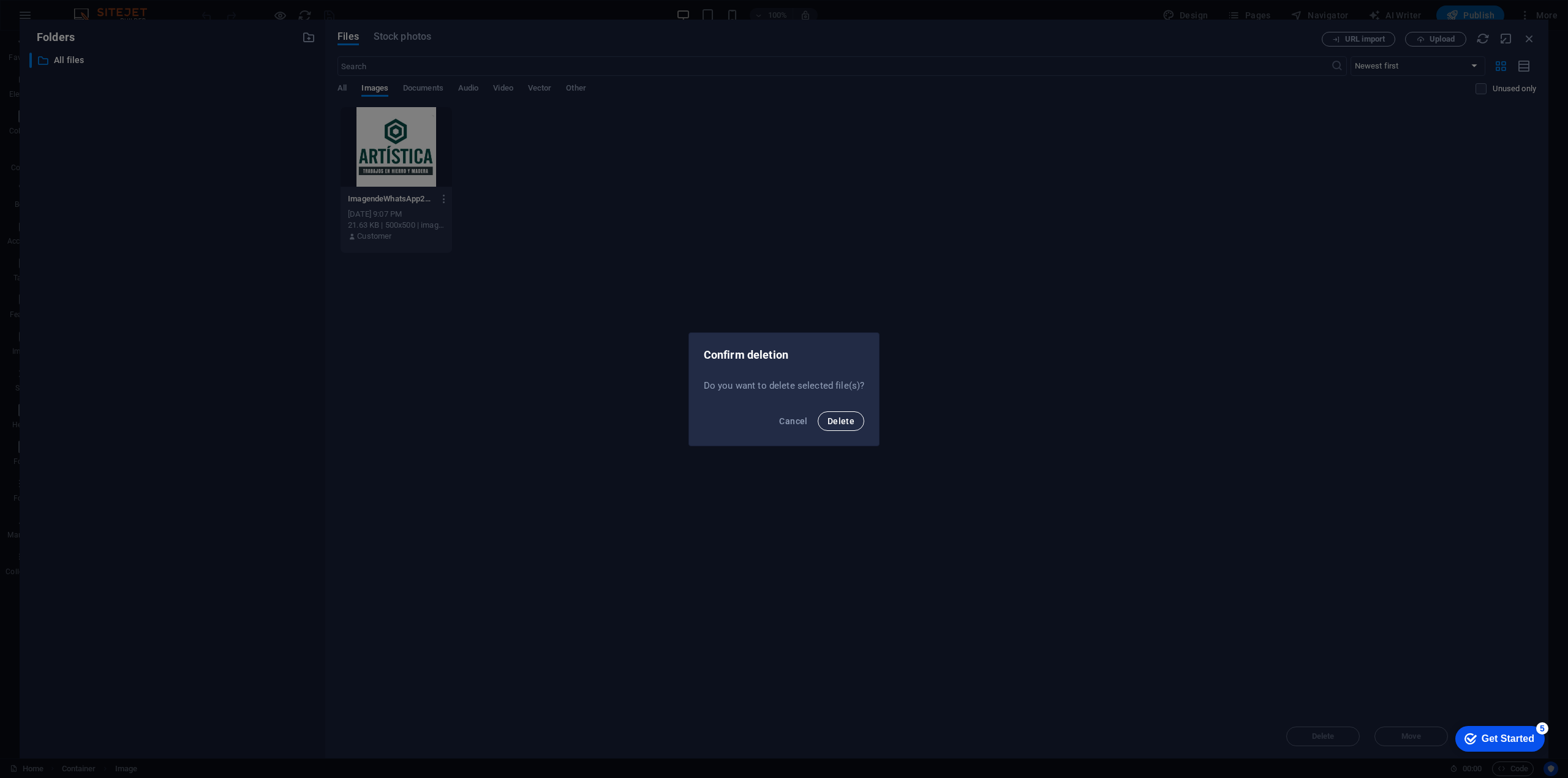
click at [851, 414] on button "Delete" at bounding box center [841, 421] width 47 height 19
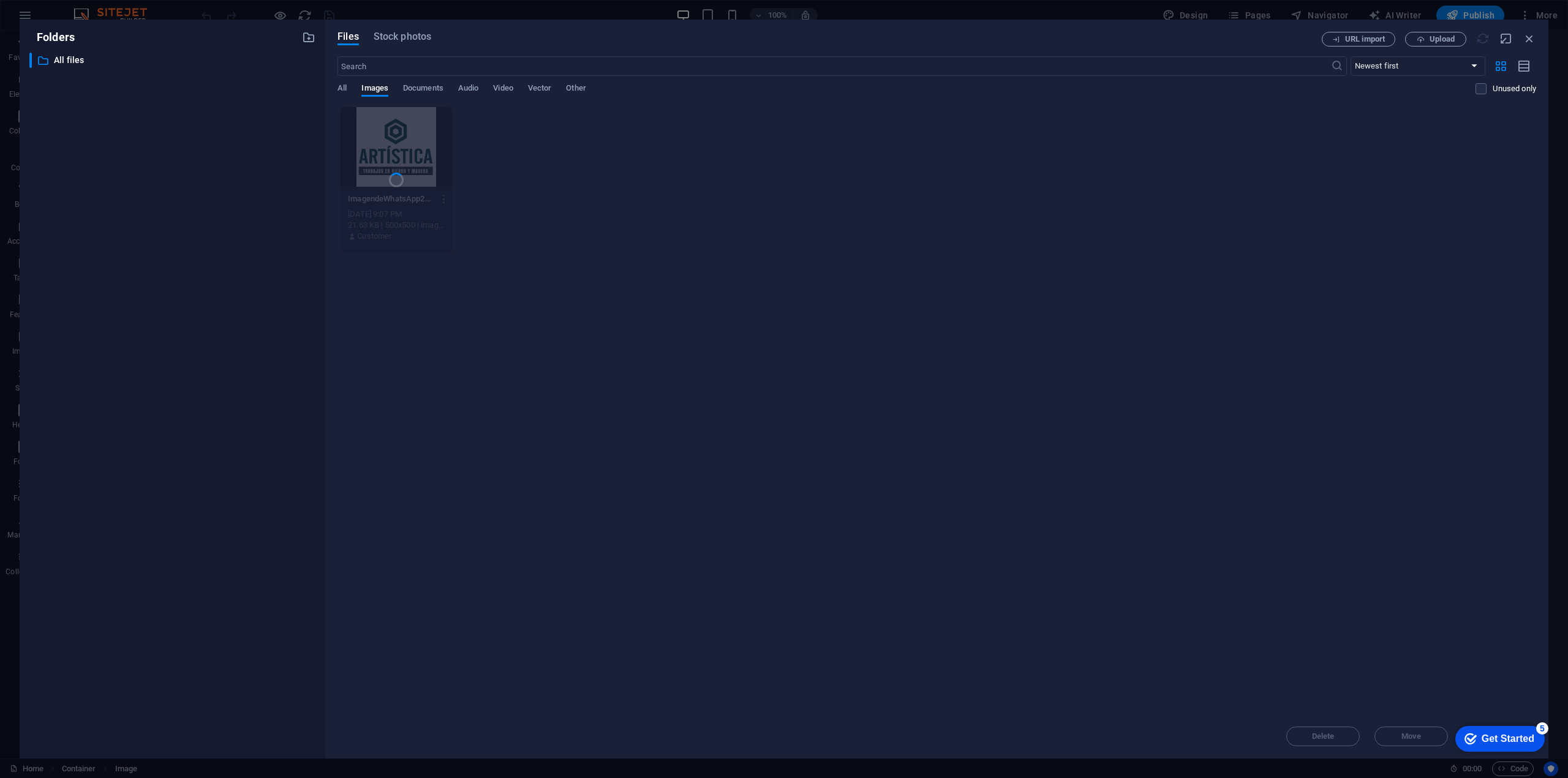
click at [393, 125] on div at bounding box center [396, 180] width 112 height 146
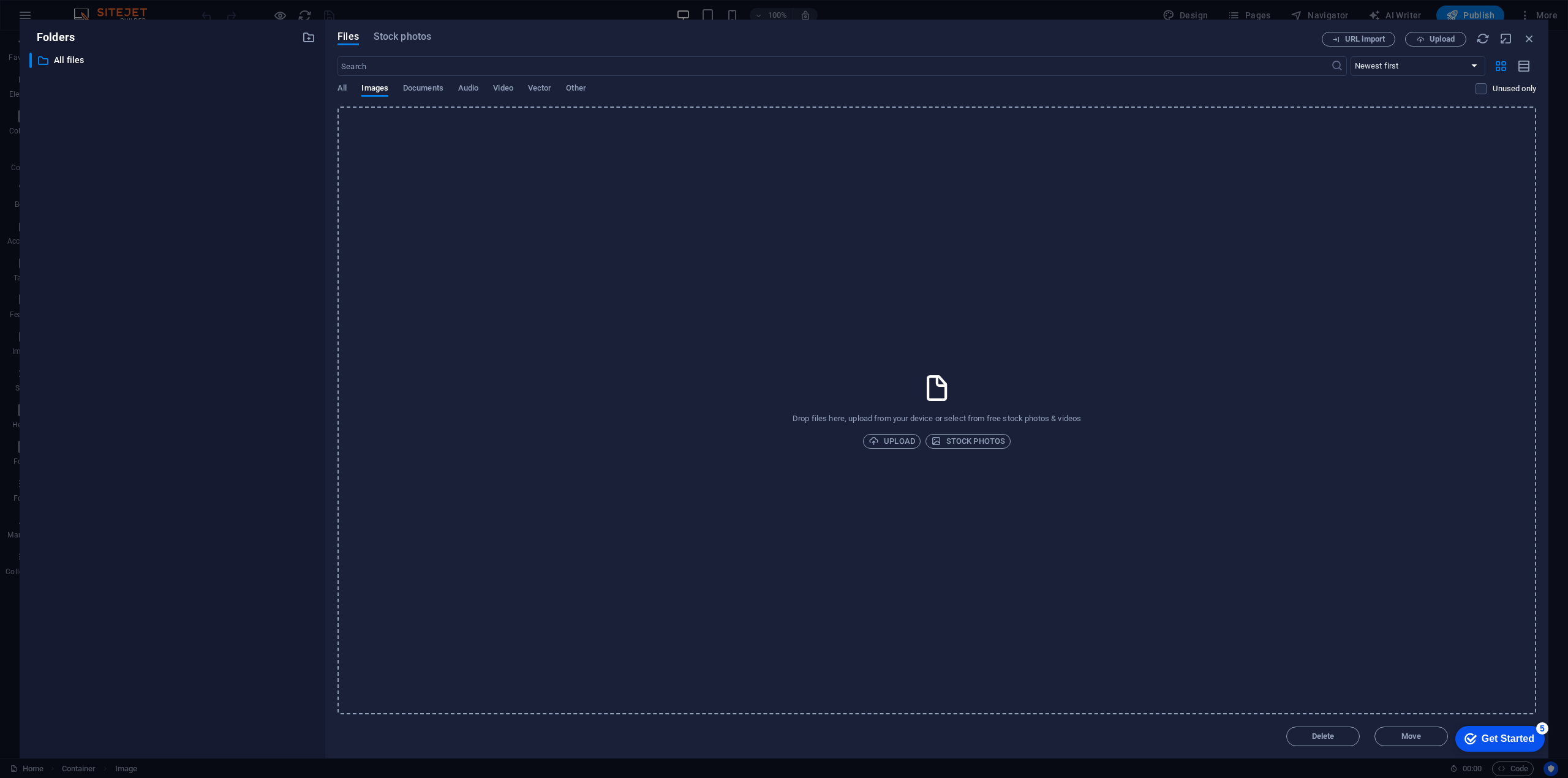
click at [394, 150] on div "Drop files here, upload from your device or select from free stock photos & vid…" at bounding box center [937, 411] width 1199 height 608
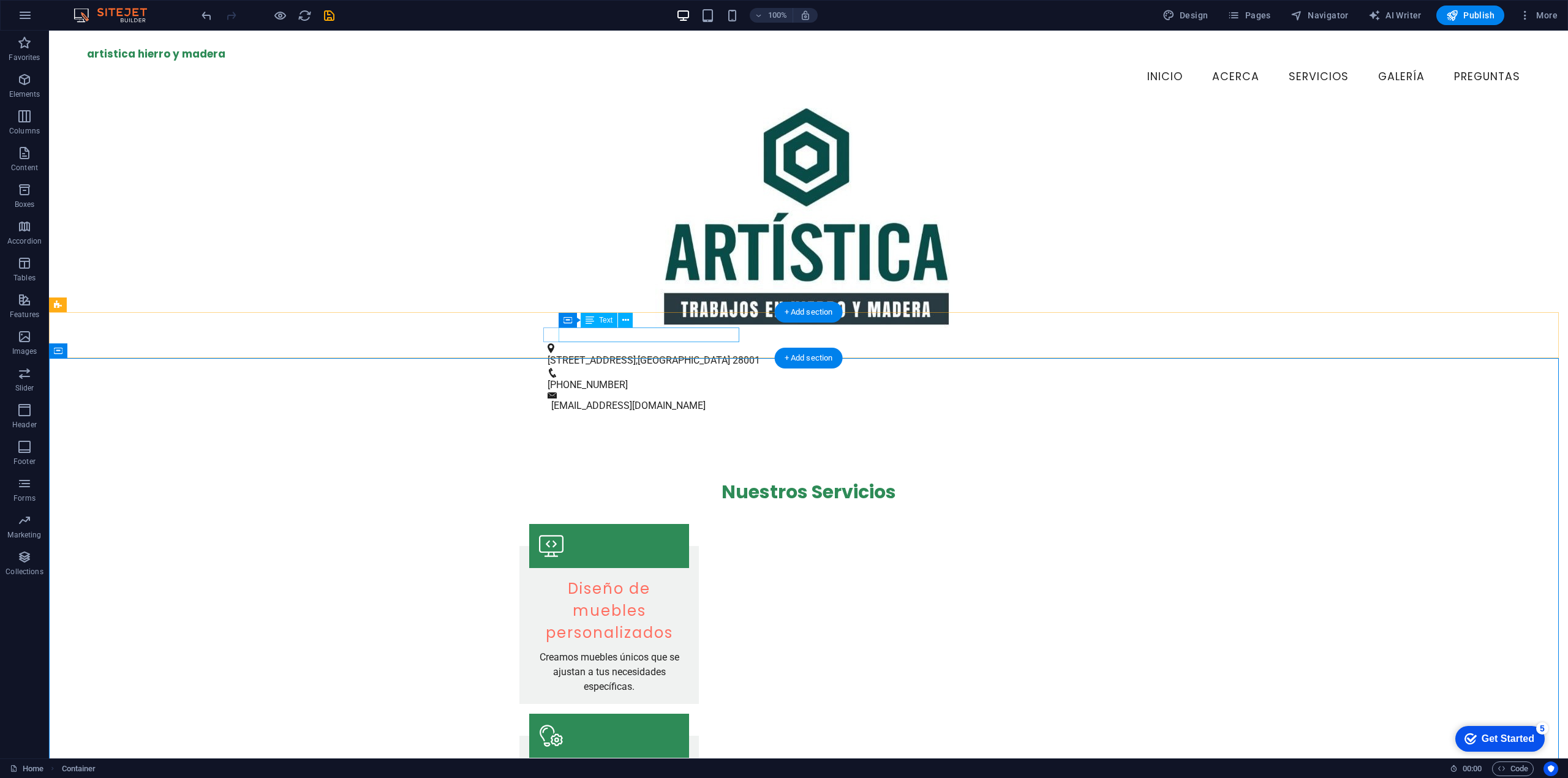
click at [589, 354] on span "Calle de la Creatividad 123" at bounding box center [591, 360] width 88 height 12
click at [594, 354] on span "Calle de la Creatividad 123" at bounding box center [591, 360] width 88 height 12
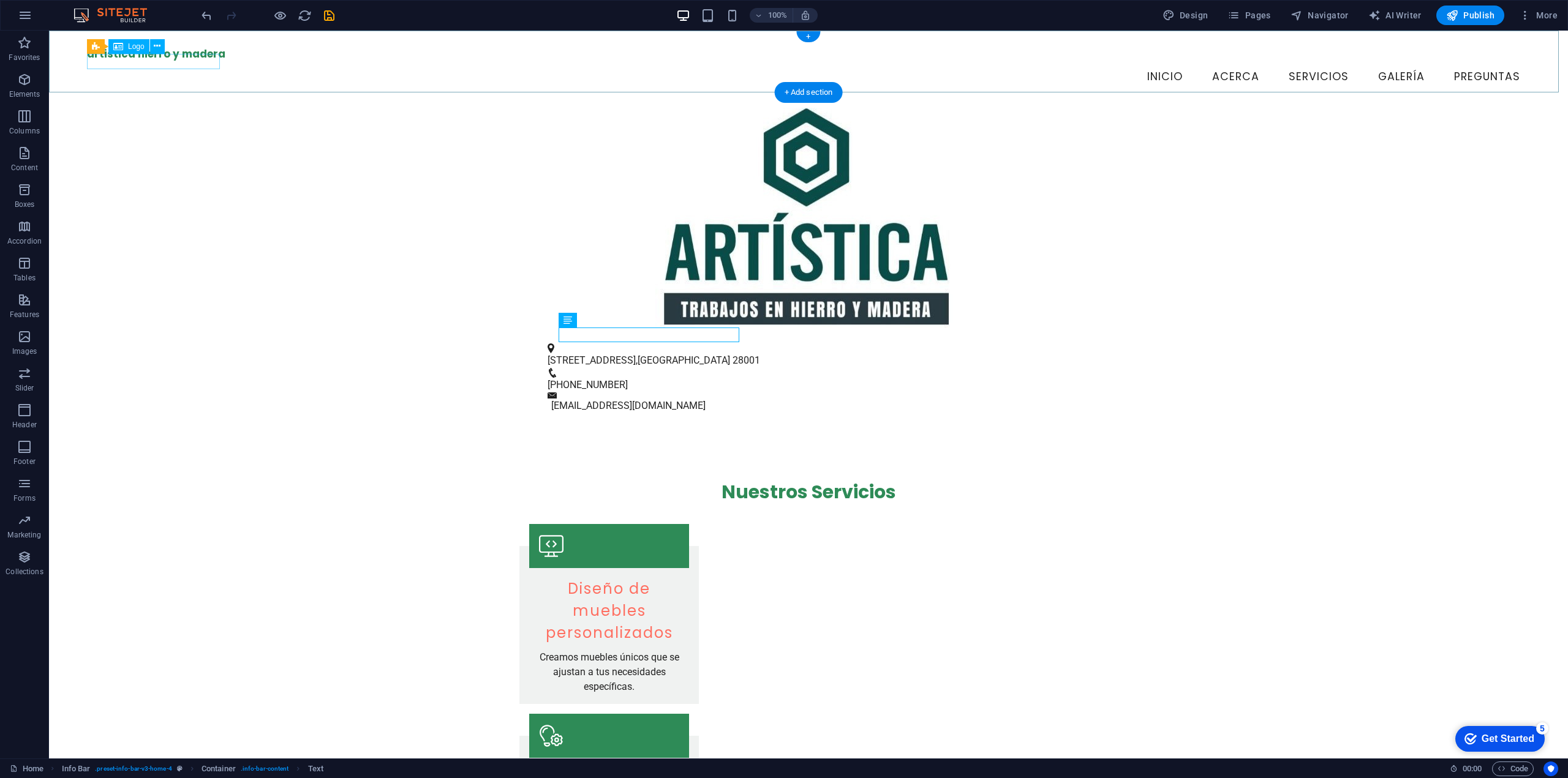
click at [182, 62] on div "artistica hierro y madera" at bounding box center [808, 55] width 1443 height 15
click at [184, 62] on div "artistica hierro y madera" at bounding box center [808, 55] width 1443 height 15
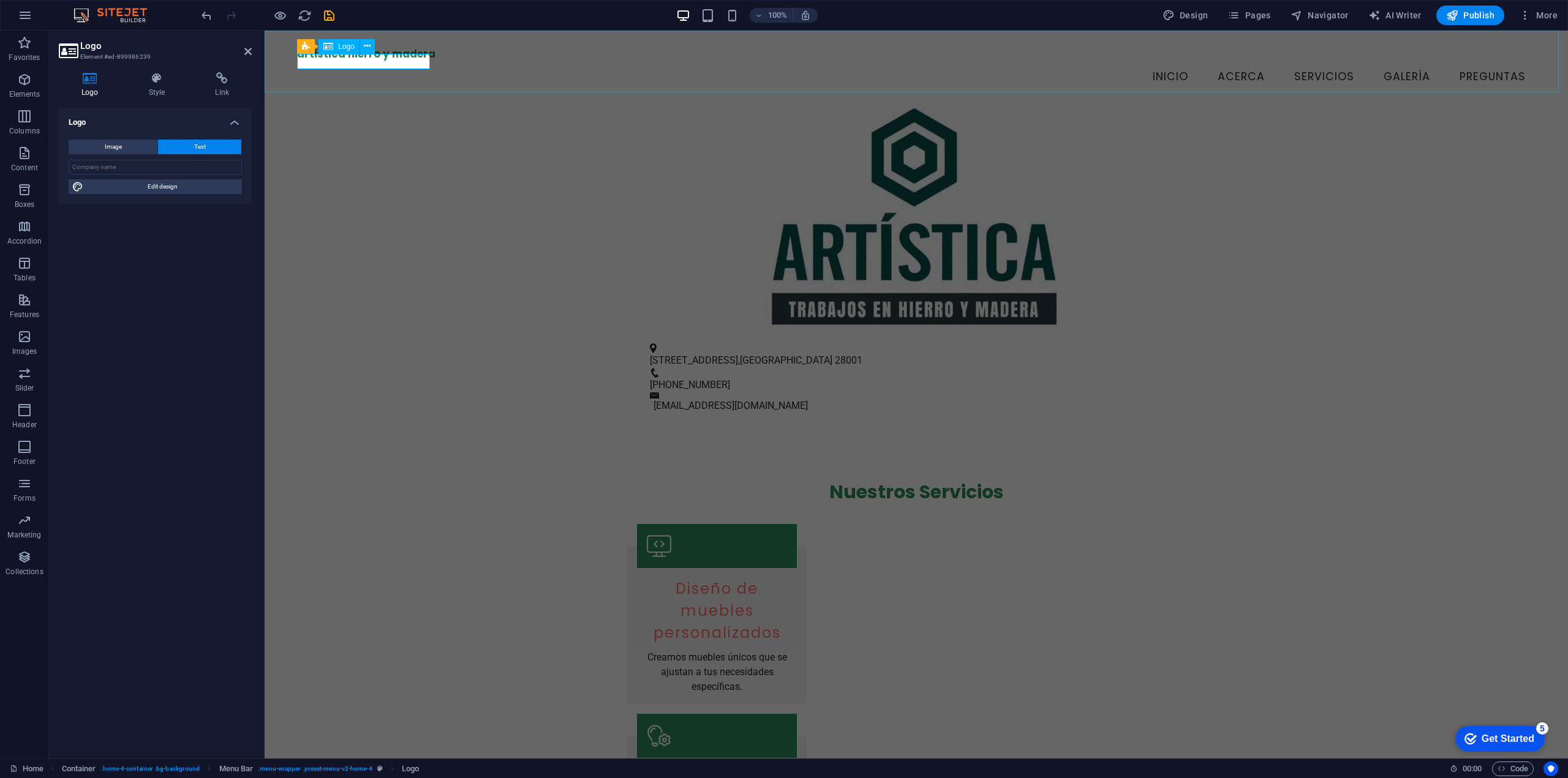
click at [344, 62] on div "artistica hierro y madera" at bounding box center [916, 55] width 1239 height 15
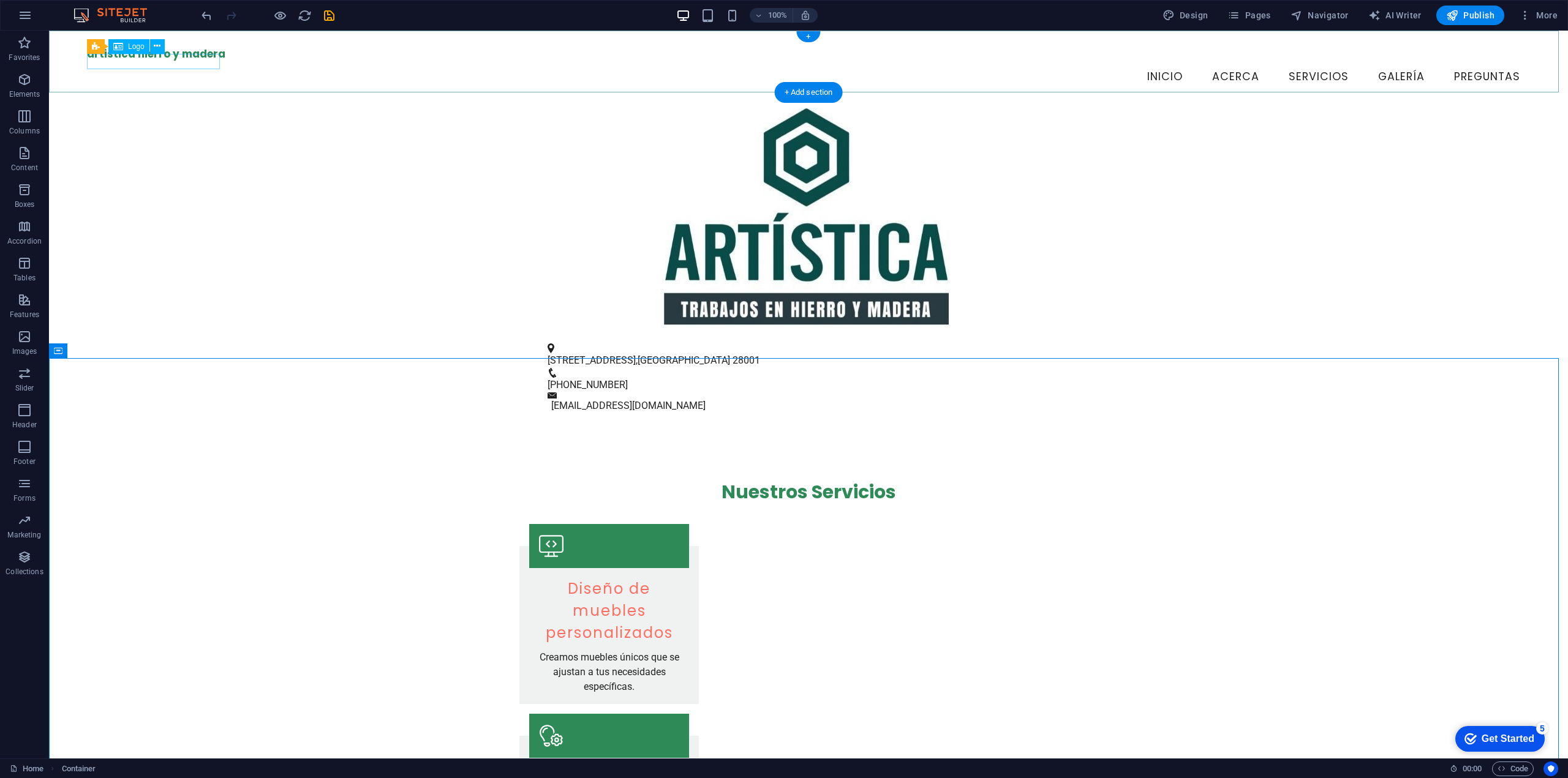
click at [171, 62] on div "artistica hierro y madera" at bounding box center [808, 55] width 1443 height 15
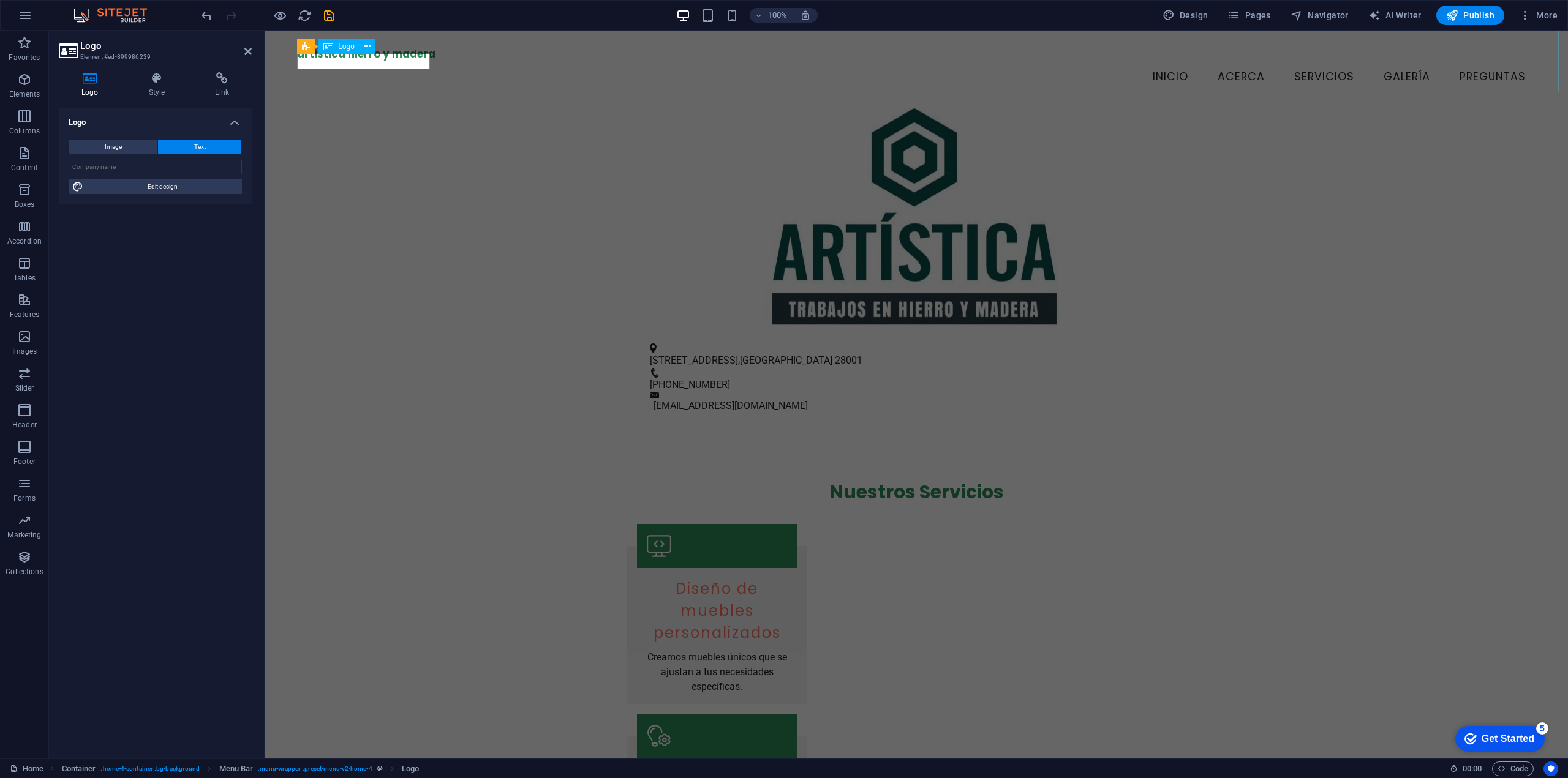
click at [324, 61] on div "artistica hierro y madera" at bounding box center [916, 55] width 1239 height 15
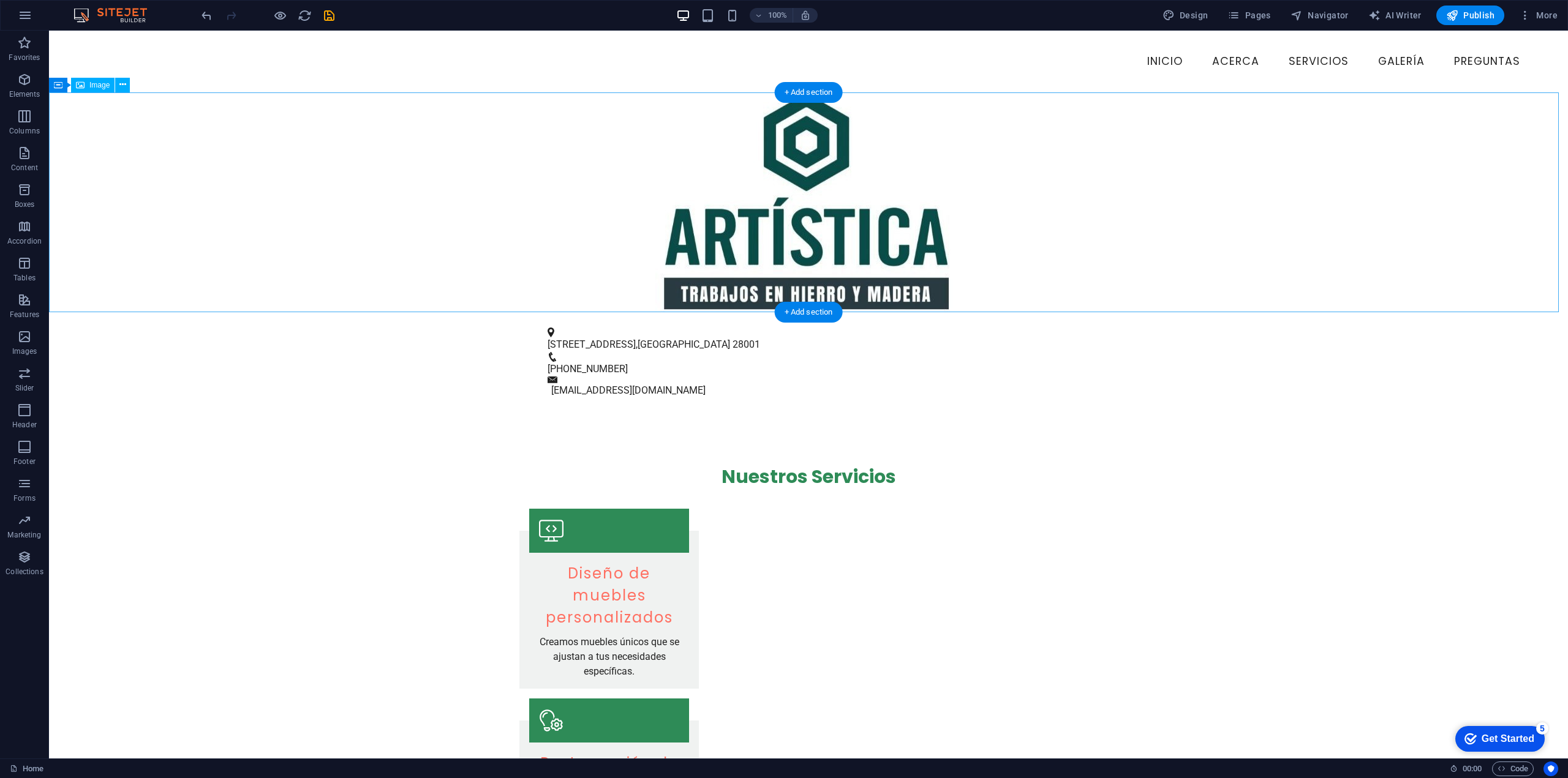
click at [290, 258] on figure at bounding box center [808, 202] width 1519 height 220
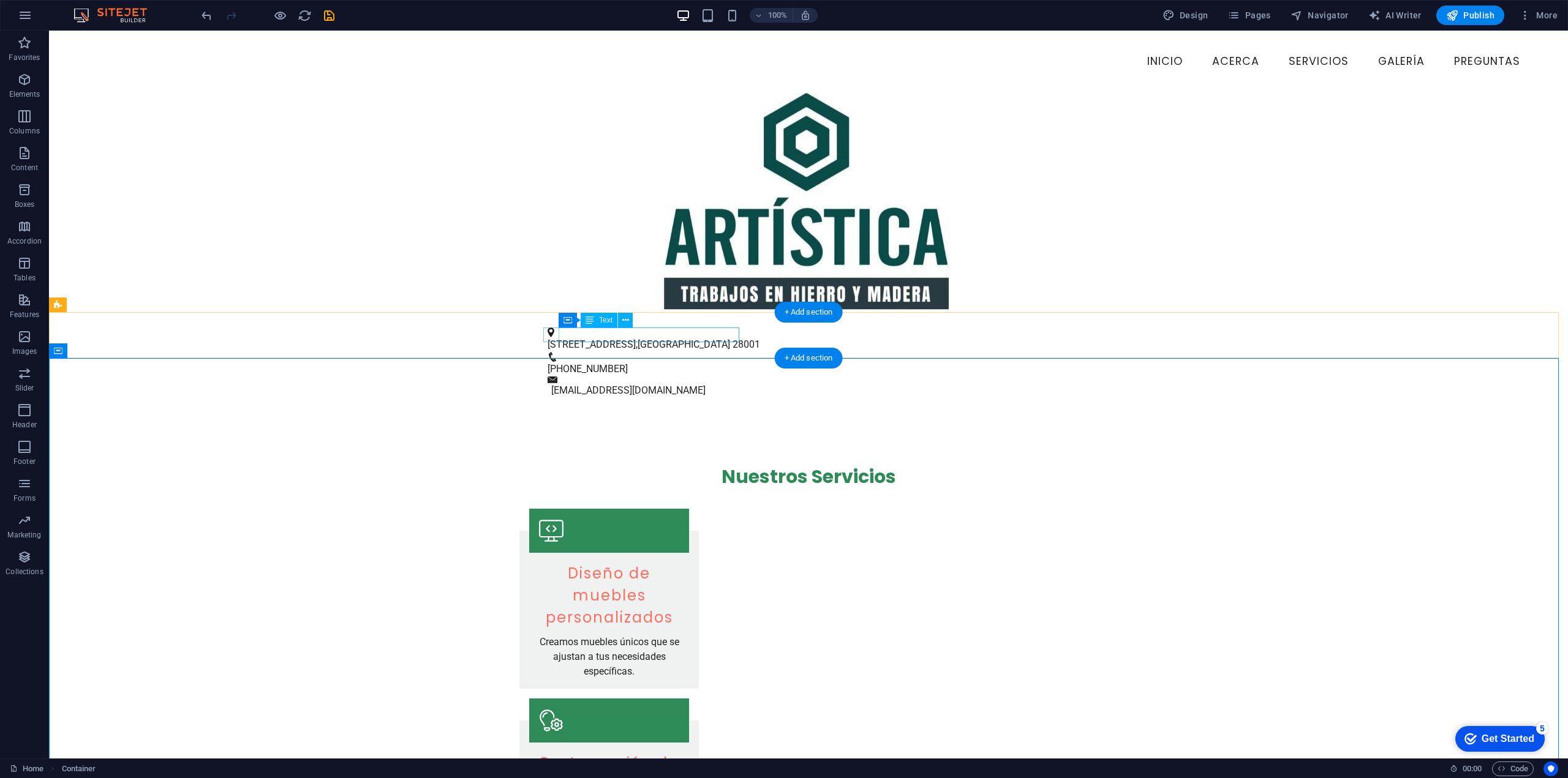
click at [636, 338] on span "Calle de la Creatividad 123" at bounding box center [591, 344] width 88 height 12
click at [597, 563] on div "Diseño de muebles personalizados" at bounding box center [609, 596] width 160 height 66
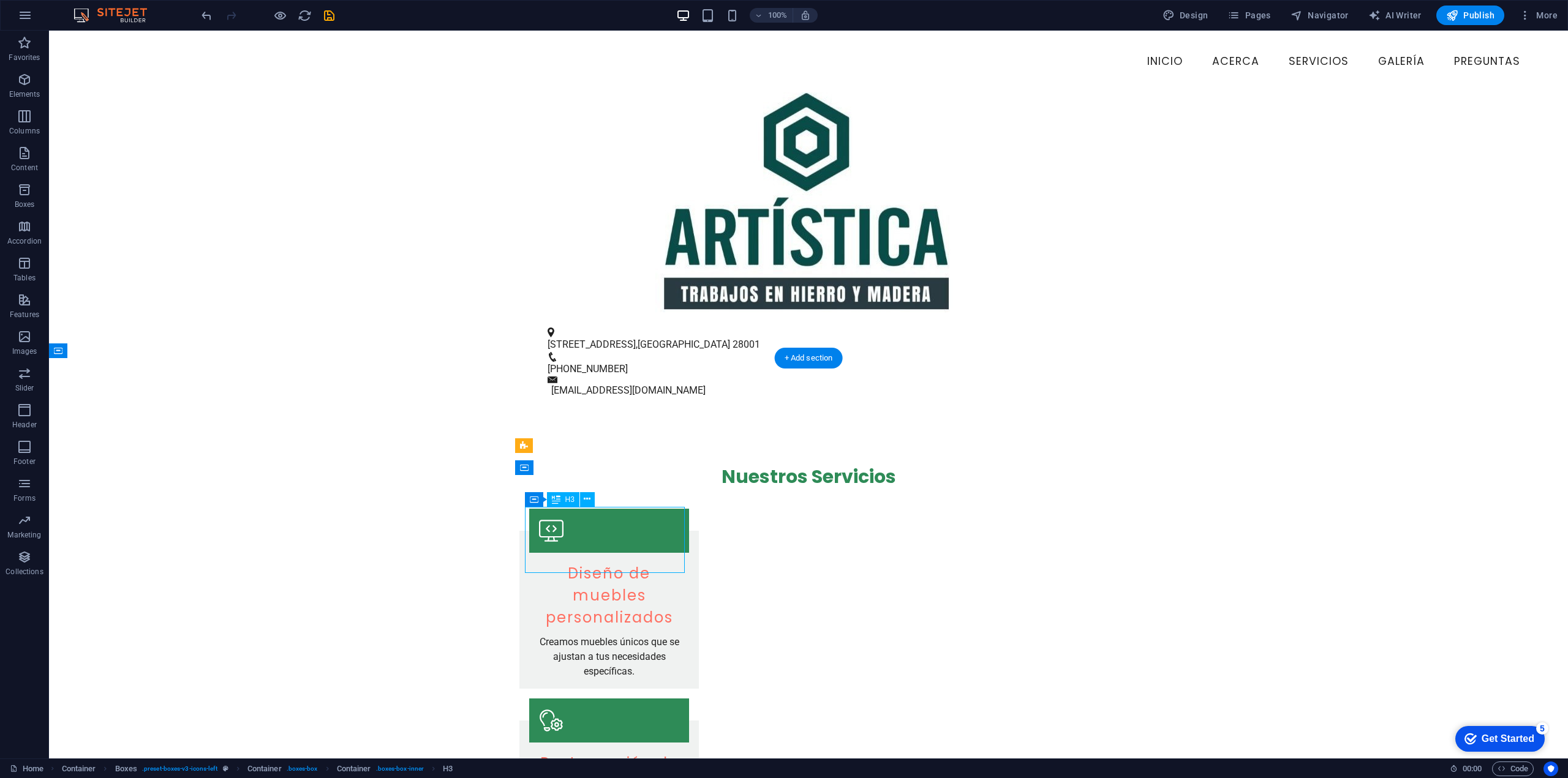
click at [597, 563] on div "Diseño de muebles personalizados" at bounding box center [609, 596] width 160 height 66
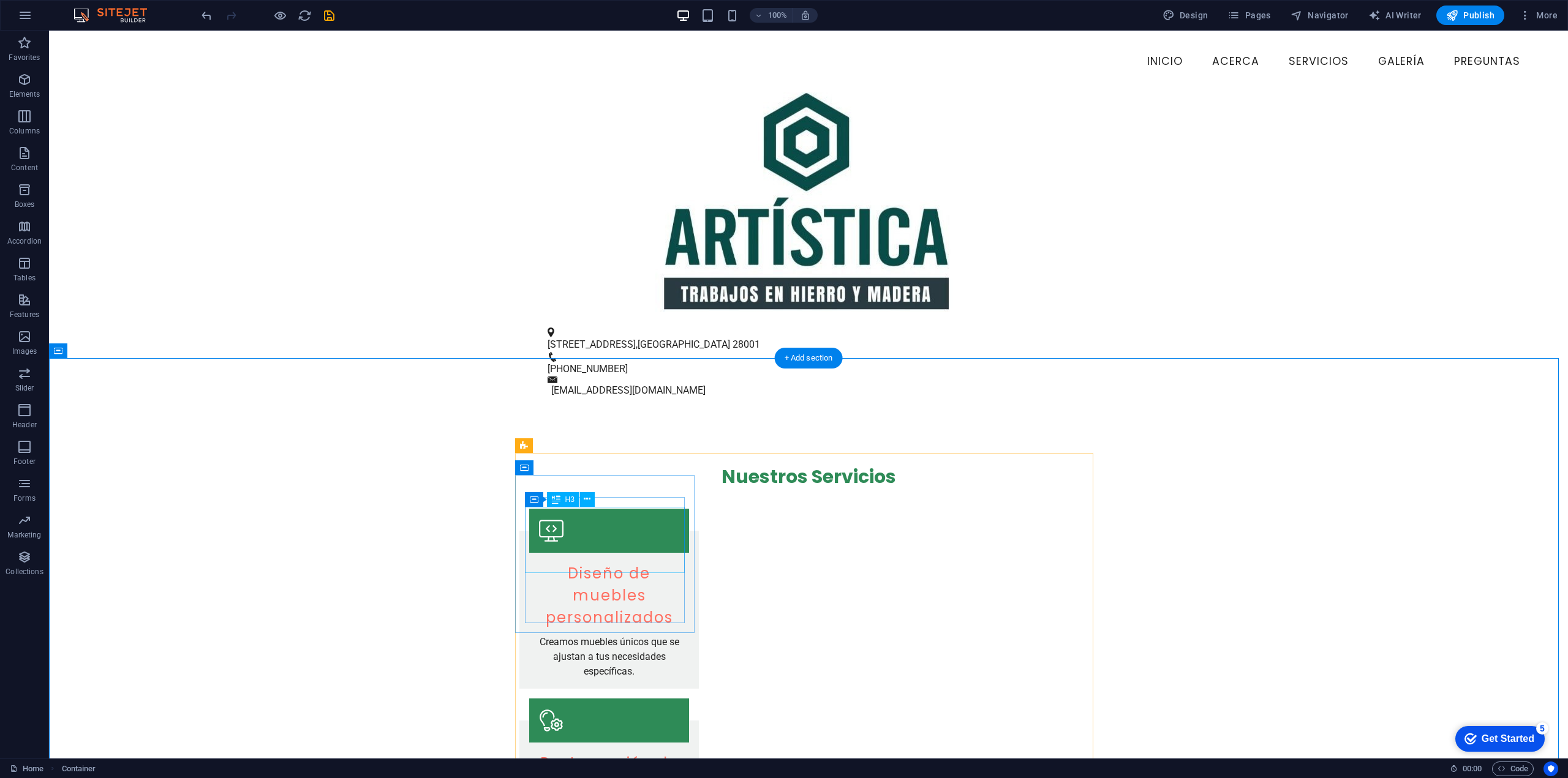
click at [567, 563] on div "Diseño de muebles personalizados" at bounding box center [609, 596] width 160 height 66
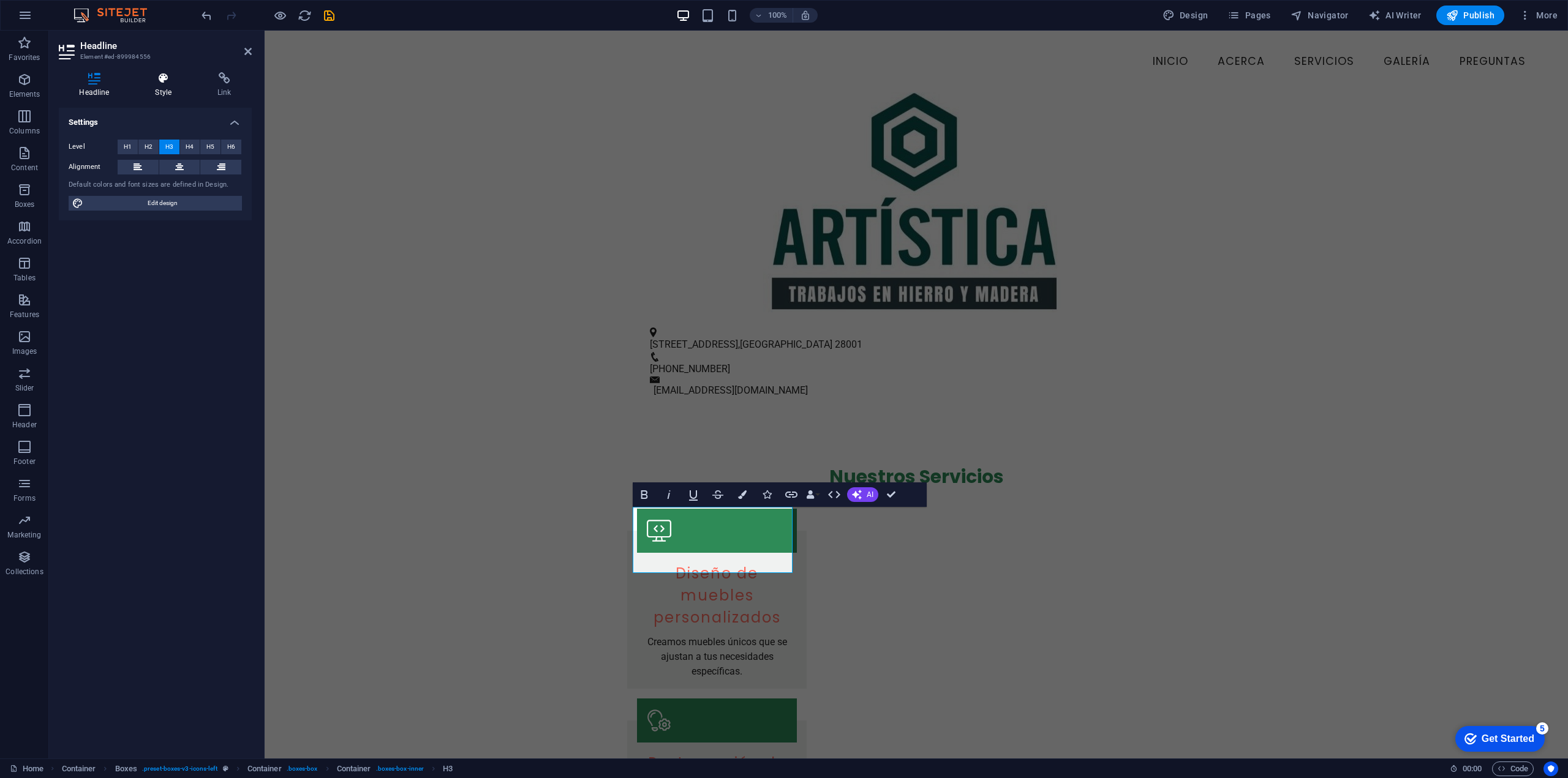
click at [171, 88] on h4 "Style" at bounding box center [165, 85] width 62 height 25
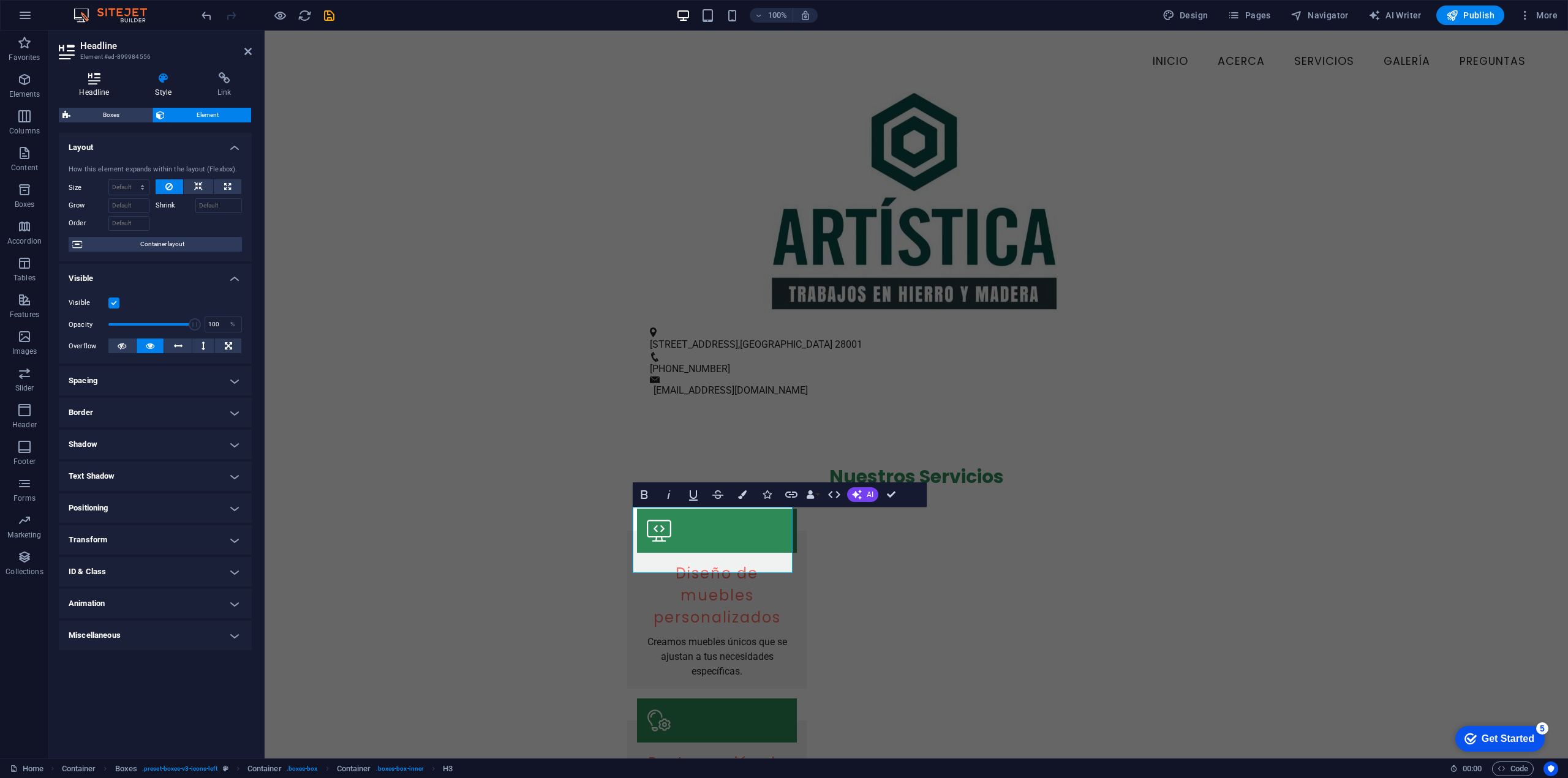
click at [97, 78] on icon at bounding box center [94, 78] width 71 height 12
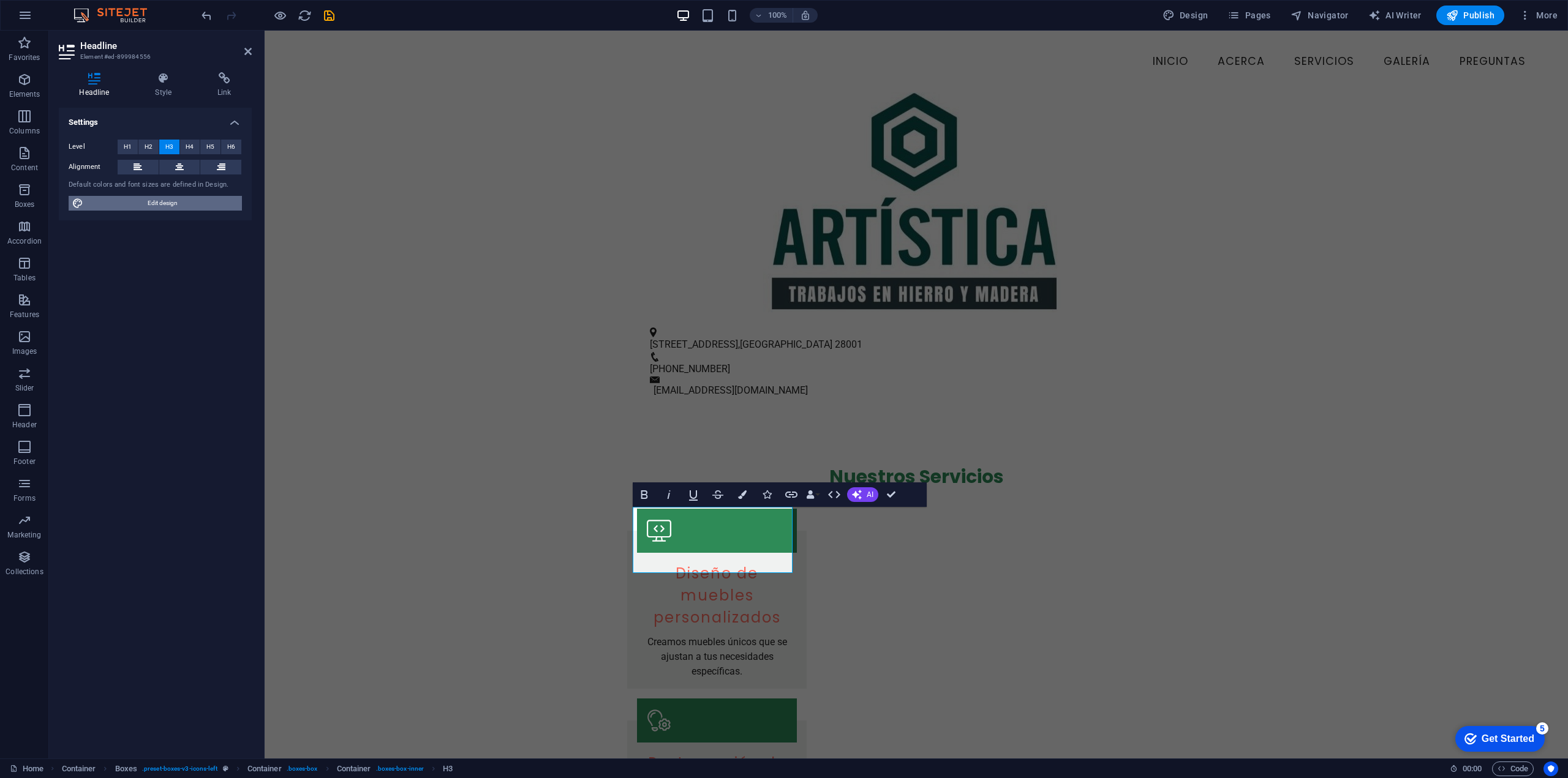
click at [162, 200] on span "Edit design" at bounding box center [162, 203] width 151 height 15
select select "px"
select select "200"
select select "px"
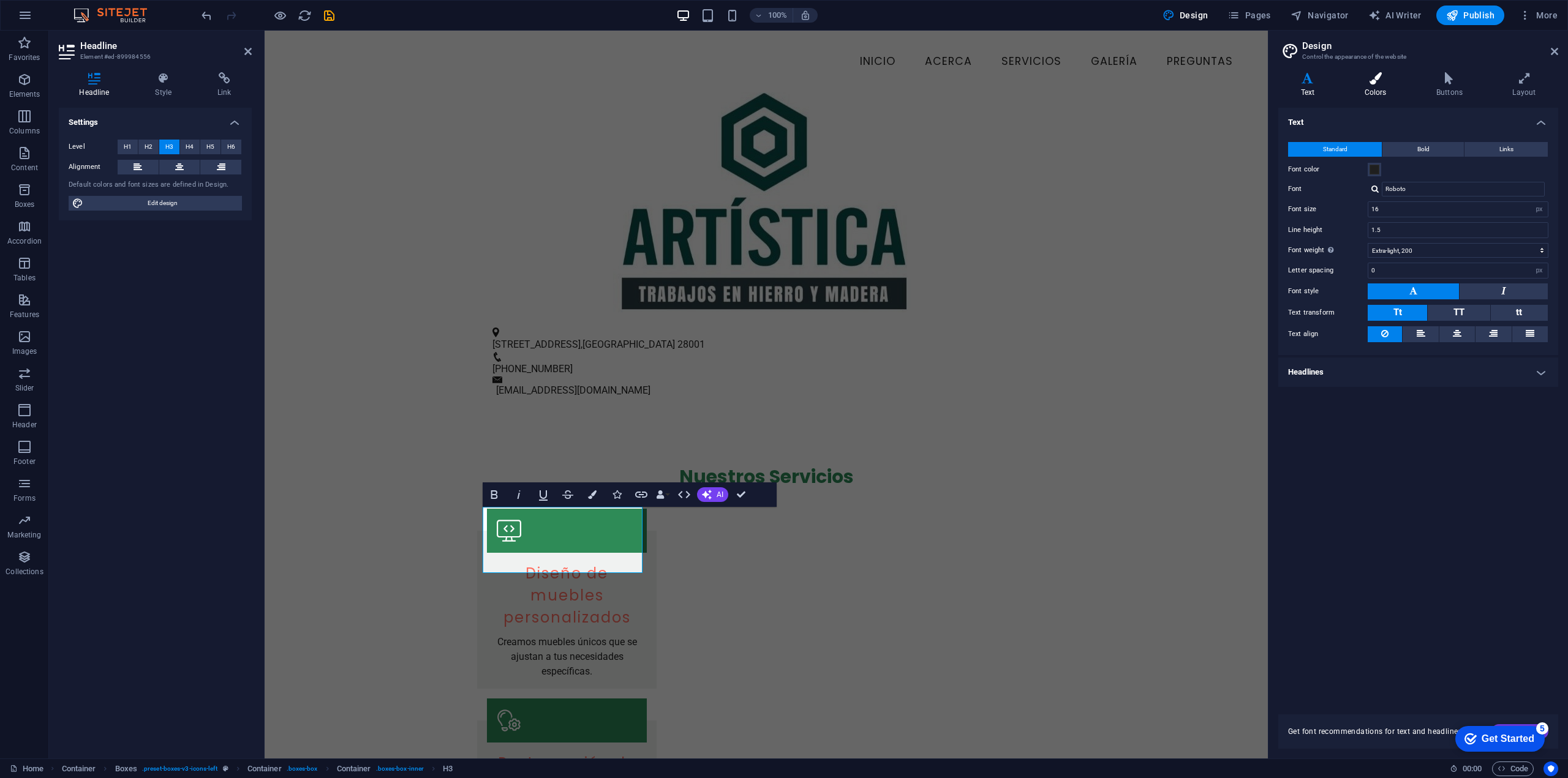
click at [1375, 82] on icon at bounding box center [1375, 78] width 67 height 12
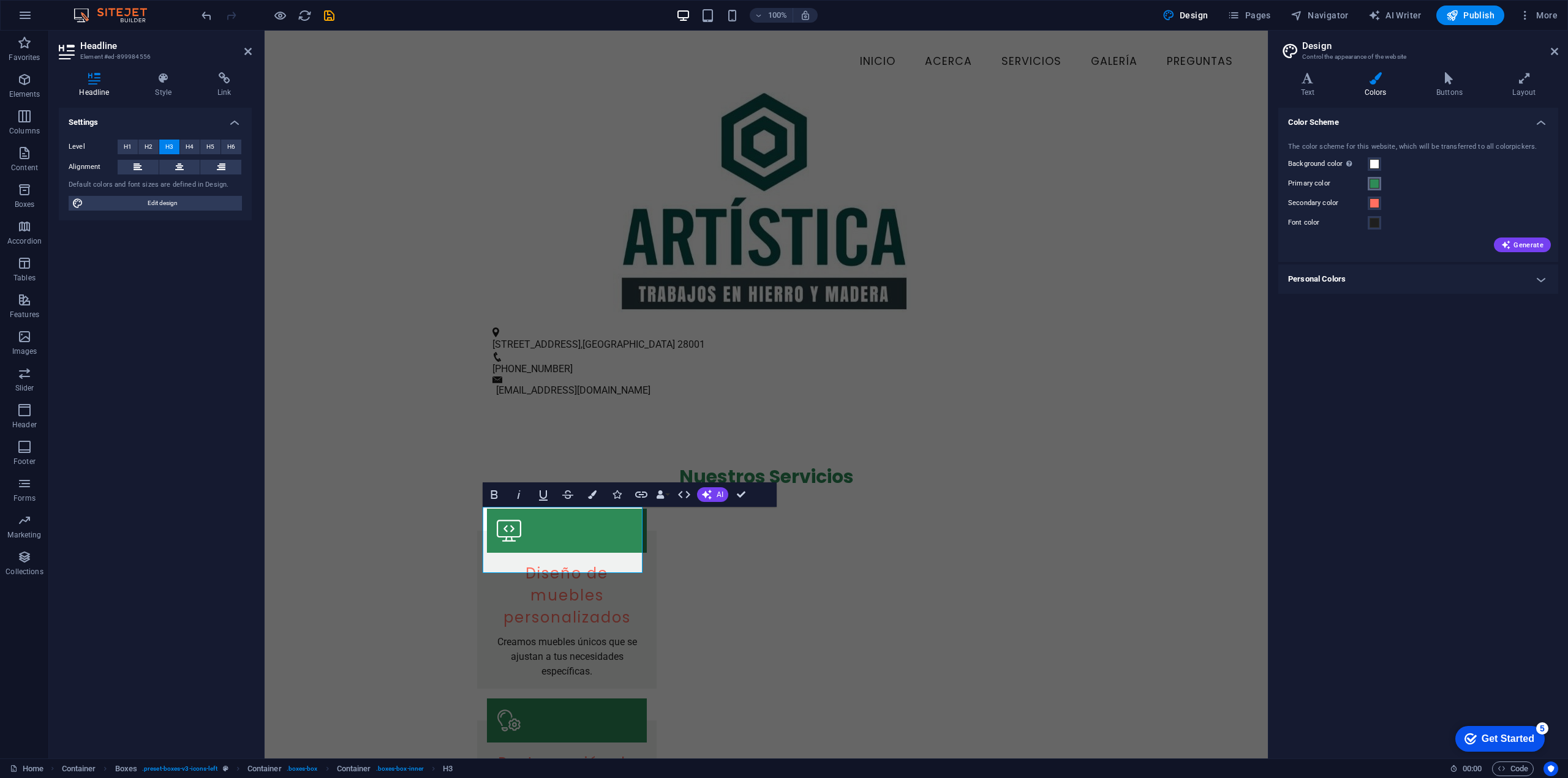
click at [1373, 187] on span at bounding box center [1374, 184] width 10 height 10
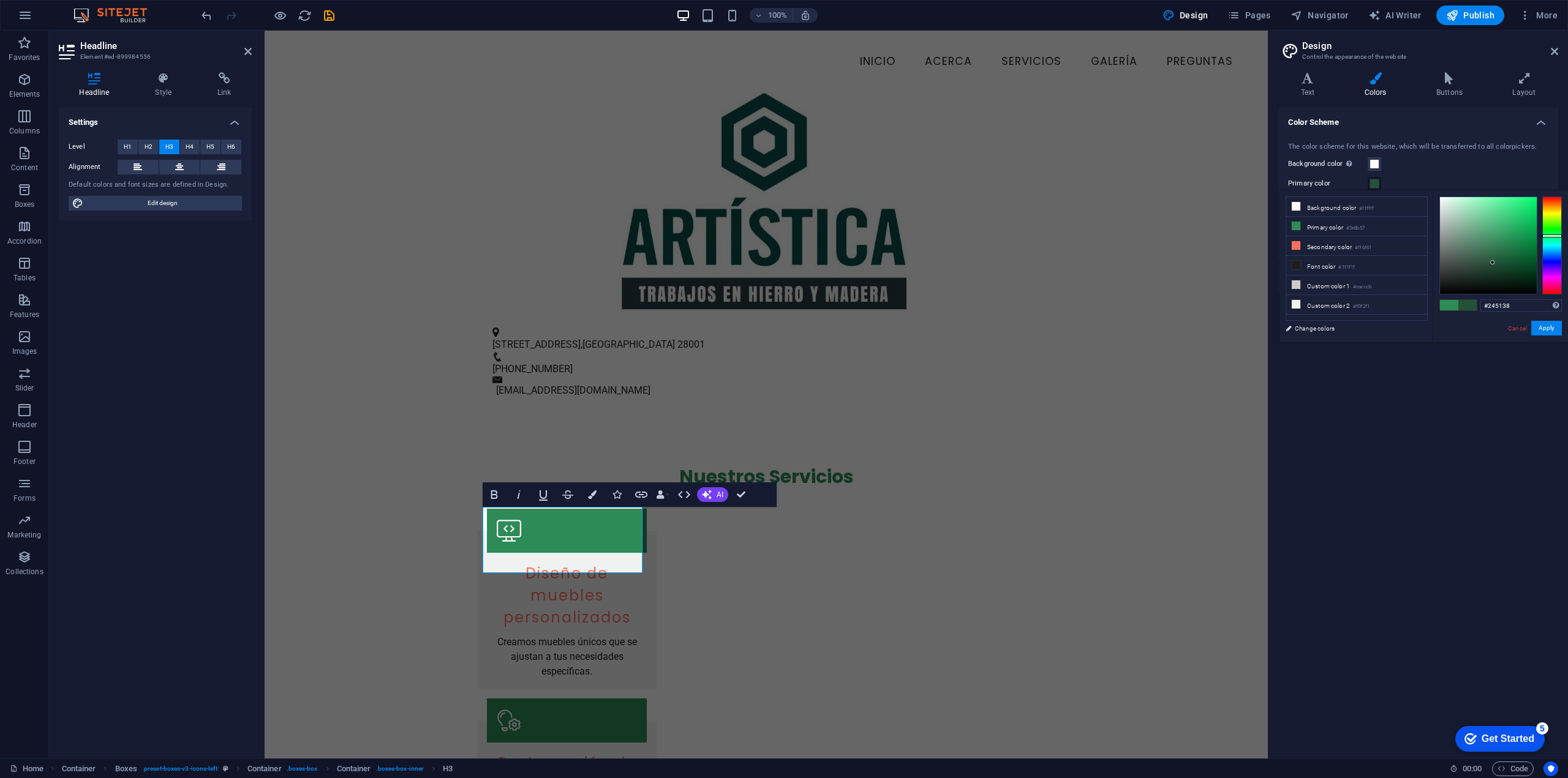
click at [1493, 263] on div at bounding box center [1489, 245] width 97 height 97
drag, startPoint x: 1493, startPoint y: 263, endPoint x: 1486, endPoint y: 268, distance: 8.6
click at [1486, 268] on div at bounding box center [1485, 268] width 5 height 5
click at [1296, 242] on icon at bounding box center [1296, 245] width 8 height 8
type input "#000000"
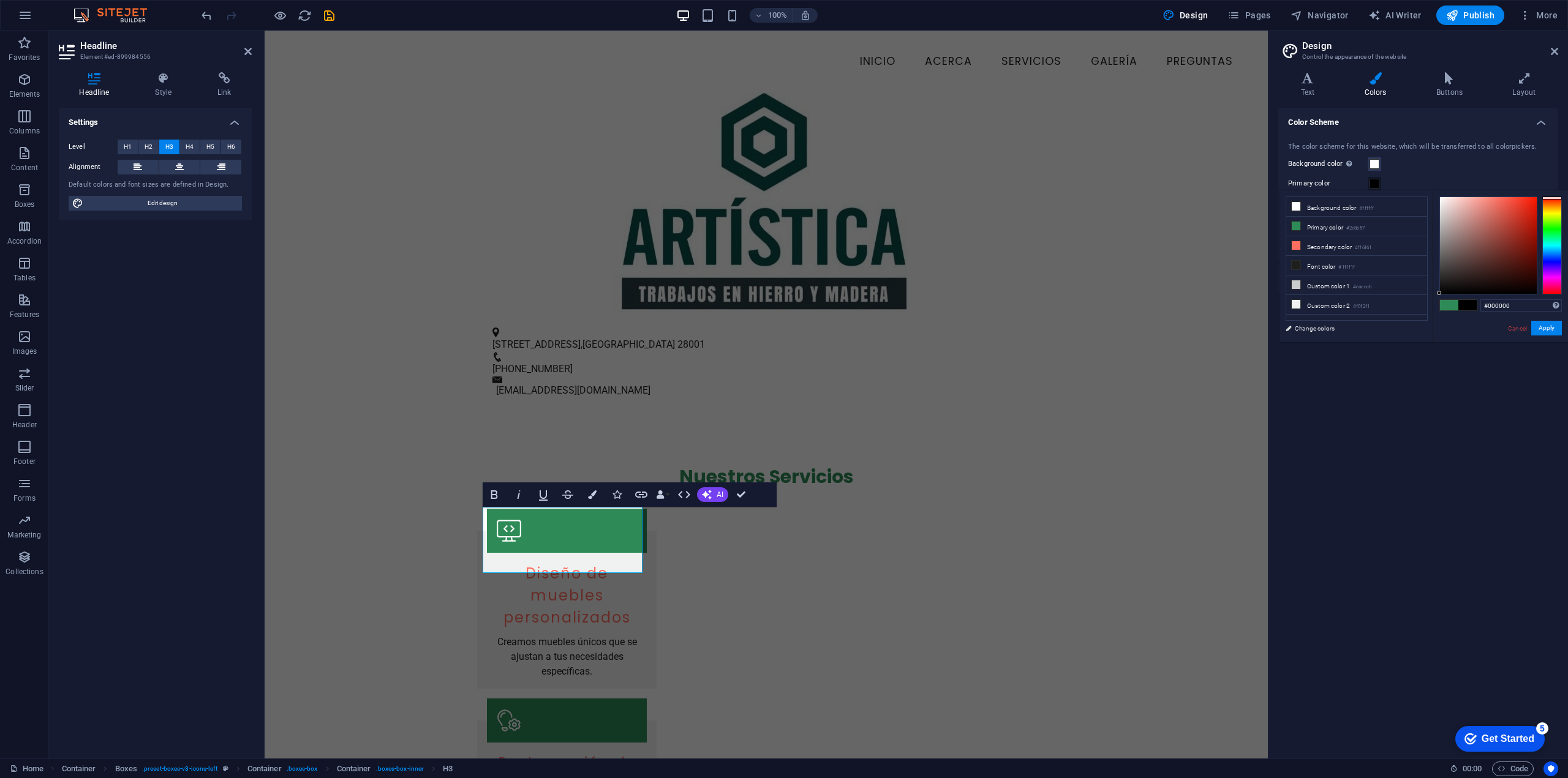
drag, startPoint x: 1461, startPoint y: 270, endPoint x: 1433, endPoint y: 315, distance: 53.0
click at [1433, 315] on div "#000000 Supported formats #0852ed rgb(8, 82, 237) rgba(8, 82, 237, 90%) hsv(221…" at bounding box center [1500, 355] width 135 height 330
click at [1543, 330] on button "Apply" at bounding box center [1546, 327] width 31 height 15
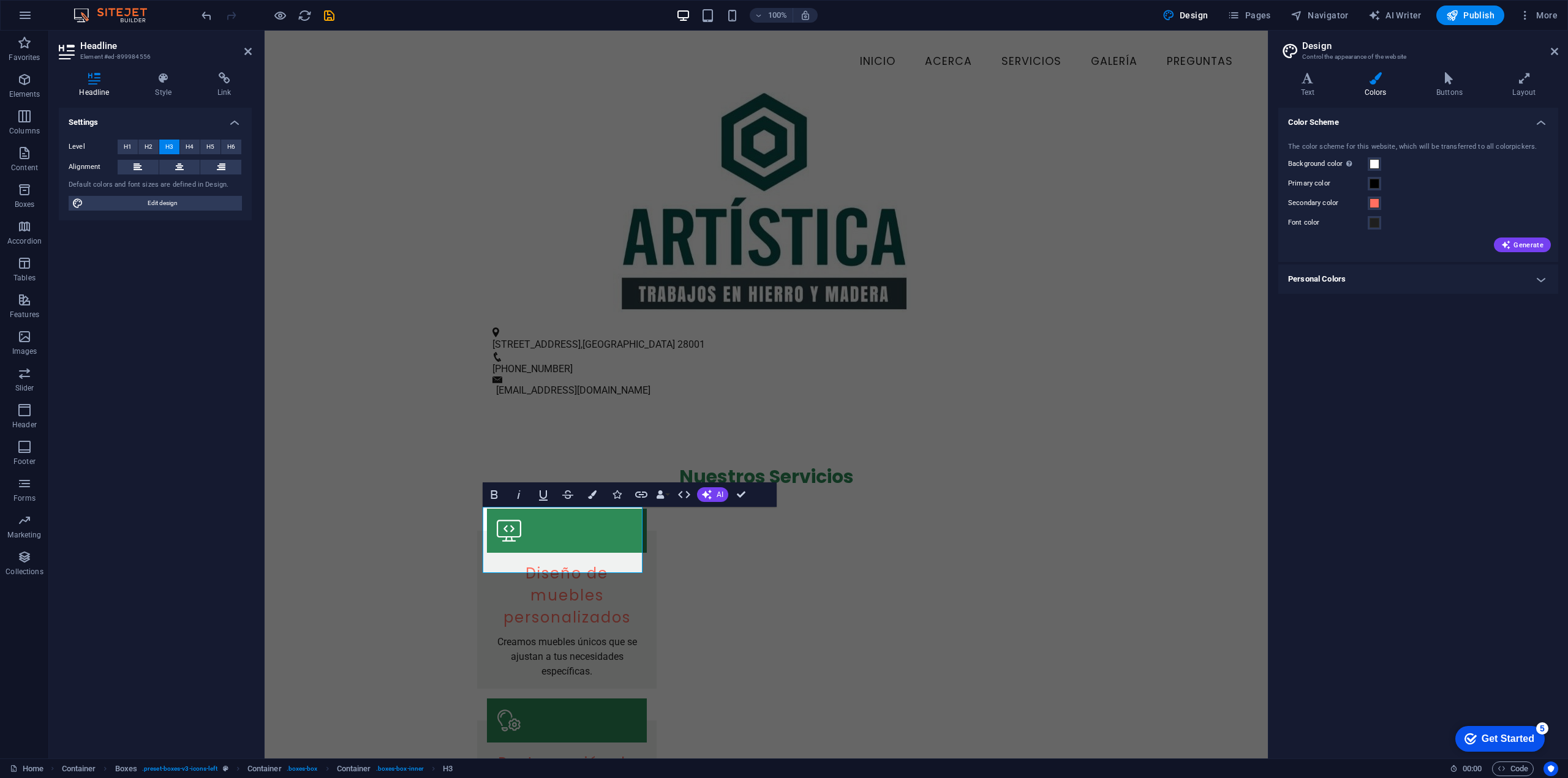
click at [1443, 411] on div "Color Scheme The color scheme for this website, which will be transferred to al…" at bounding box center [1418, 428] width 280 height 641
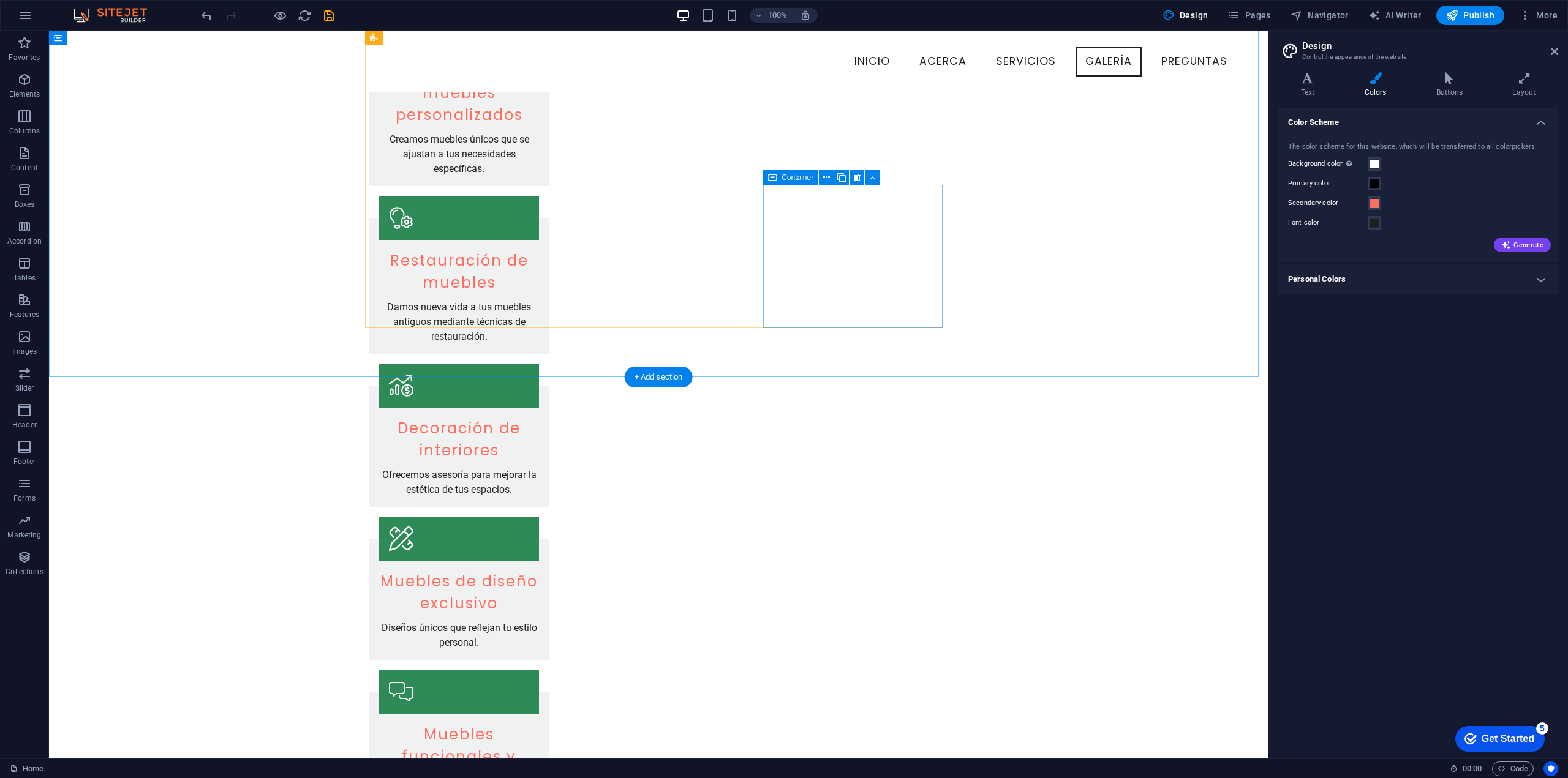
scroll to position [428, 0]
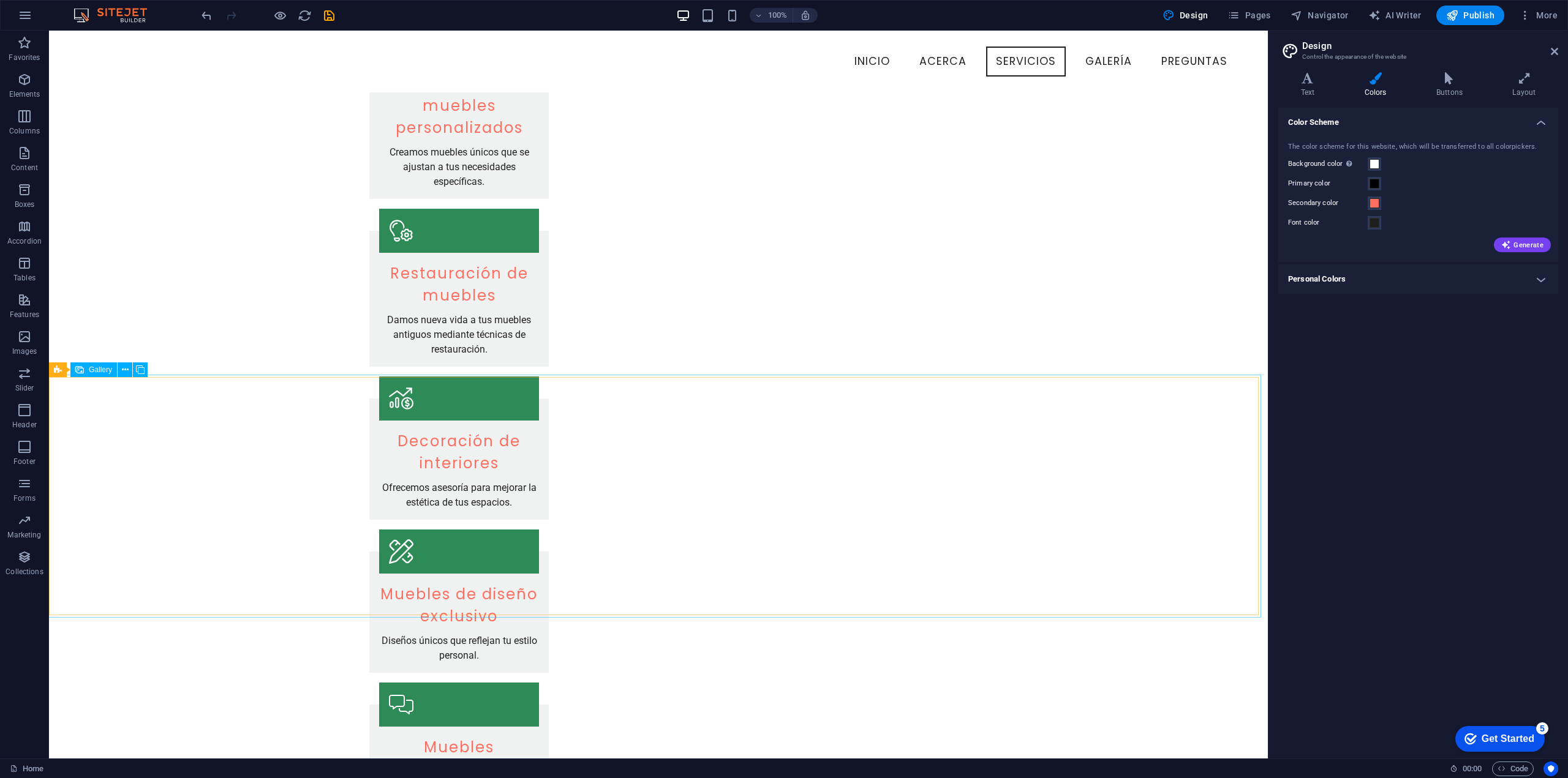
click at [97, 371] on span "Gallery" at bounding box center [100, 370] width 23 height 8
click at [97, 371] on span "Gallery" at bounding box center [100, 370] width 23 height 8
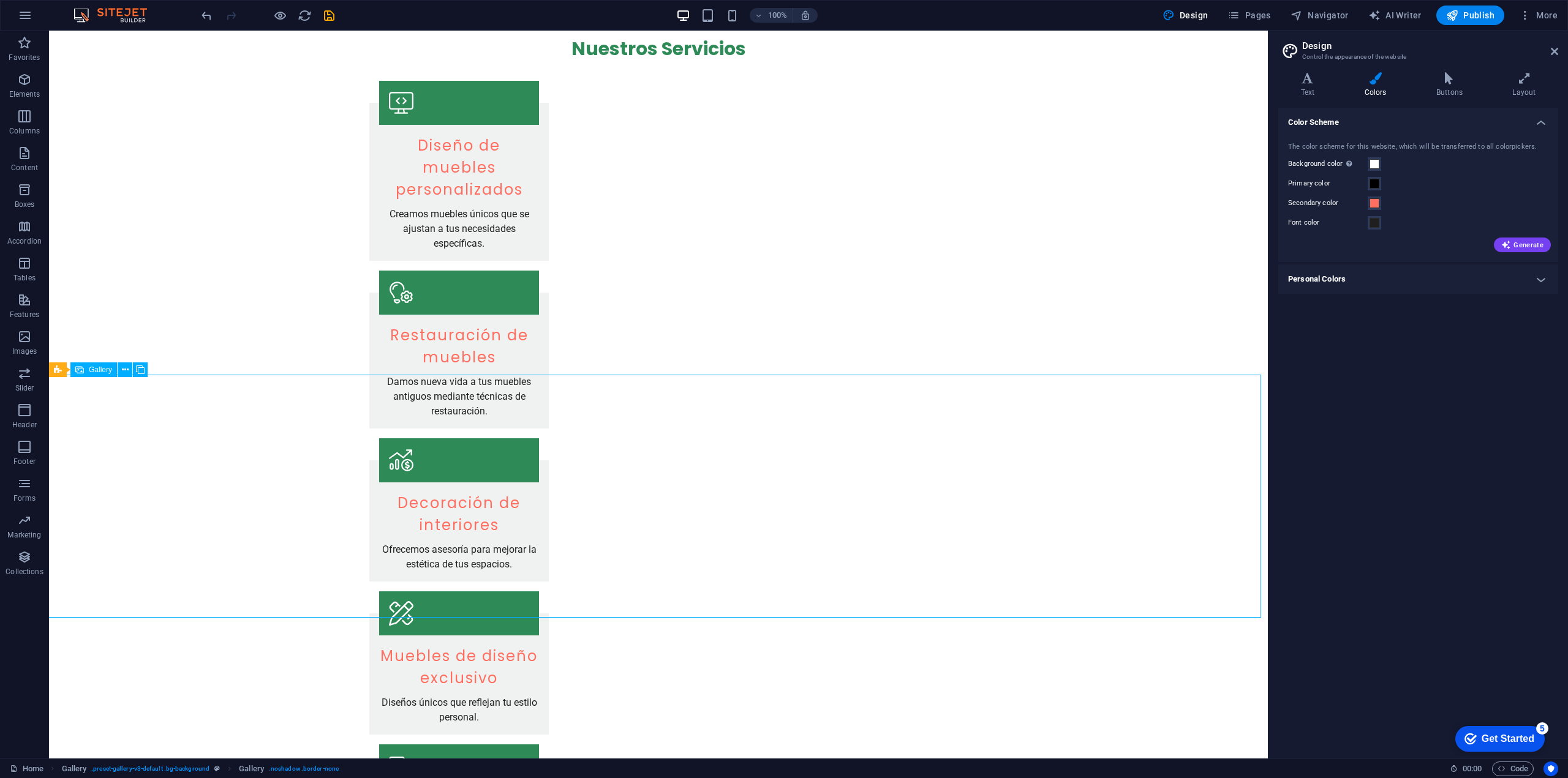
scroll to position [490, 0]
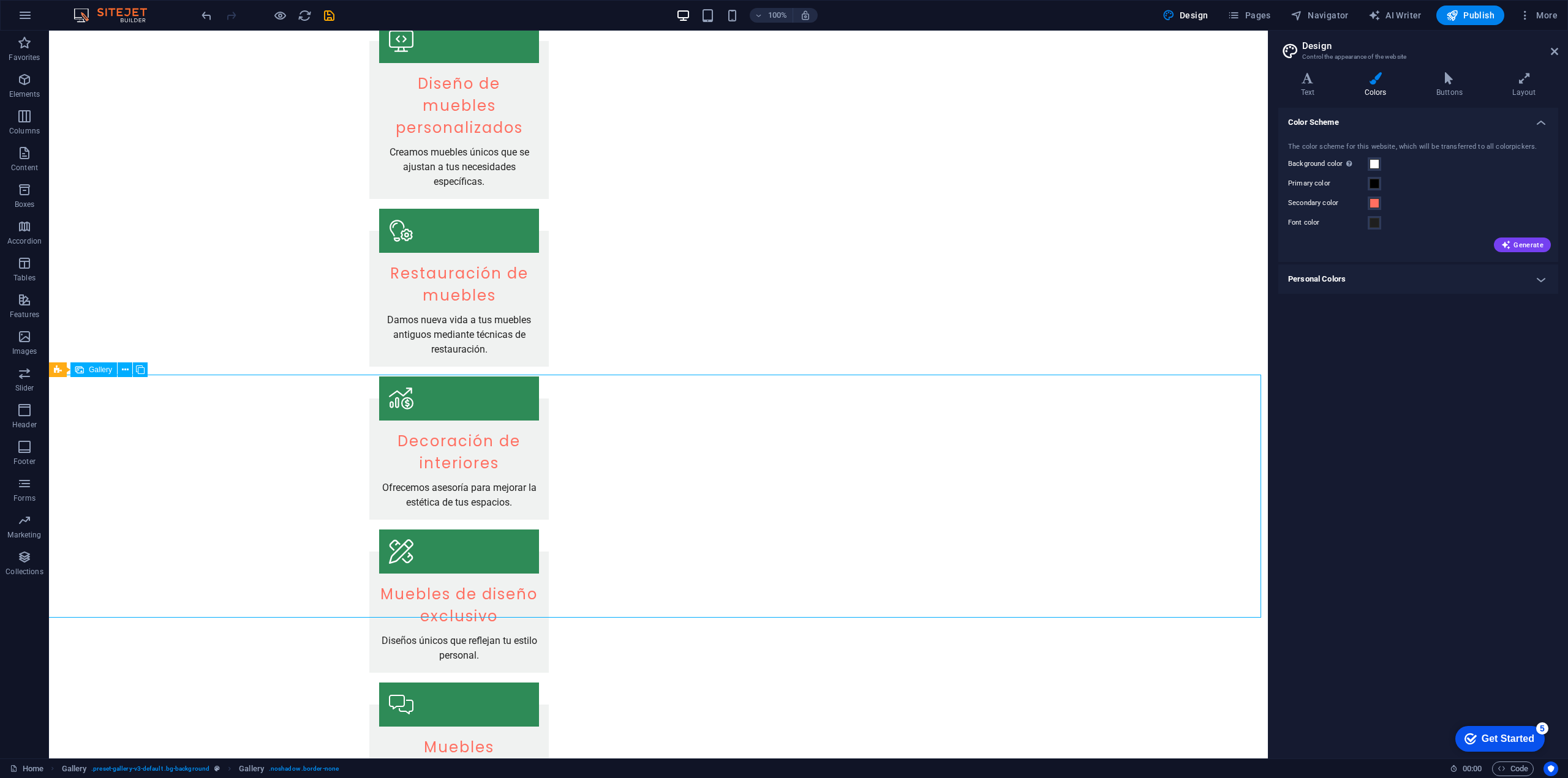
select select "px"
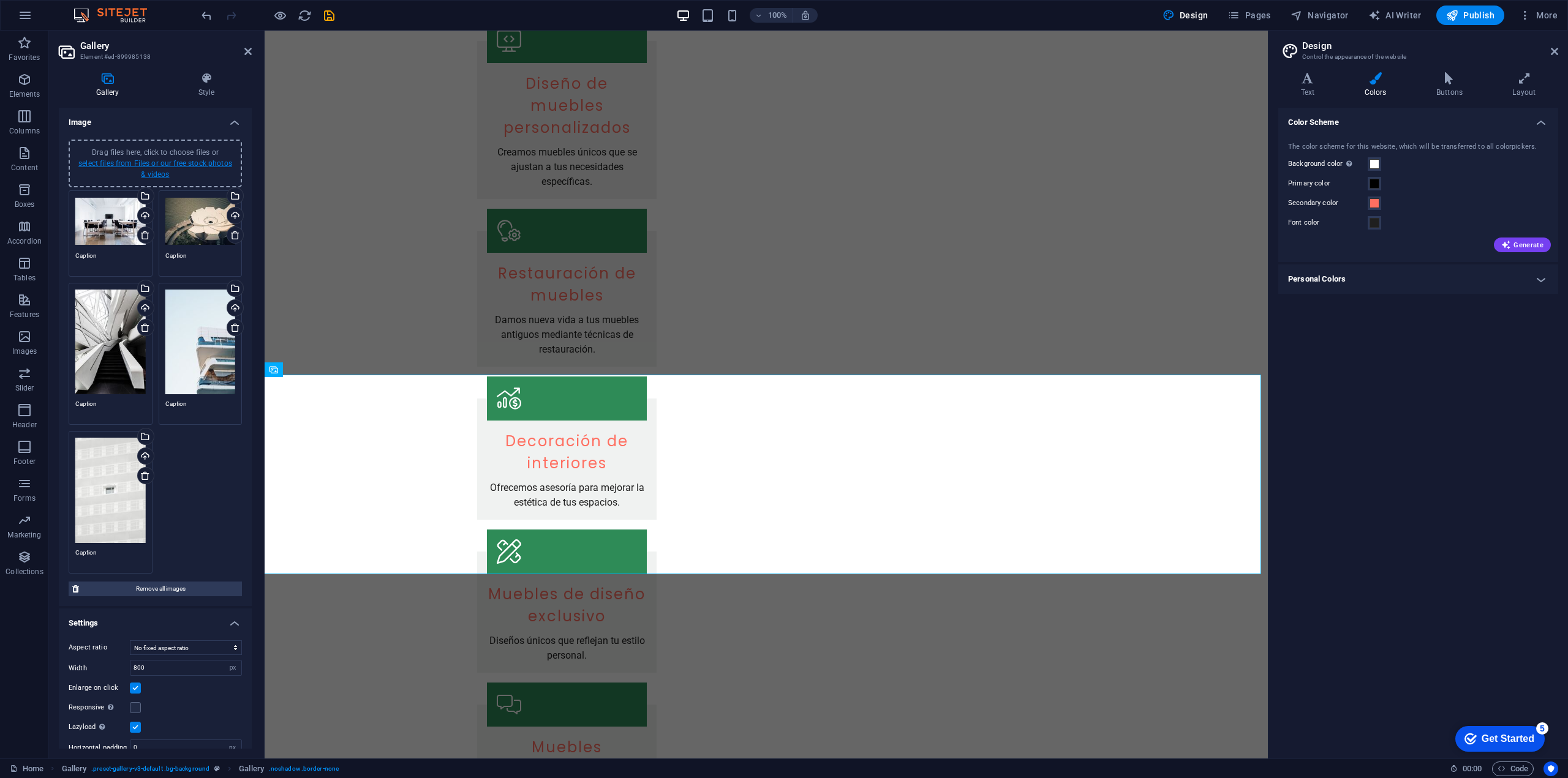
click at [158, 167] on link "select files from Files or our free stock photos & videos" at bounding box center [155, 168] width 154 height 19
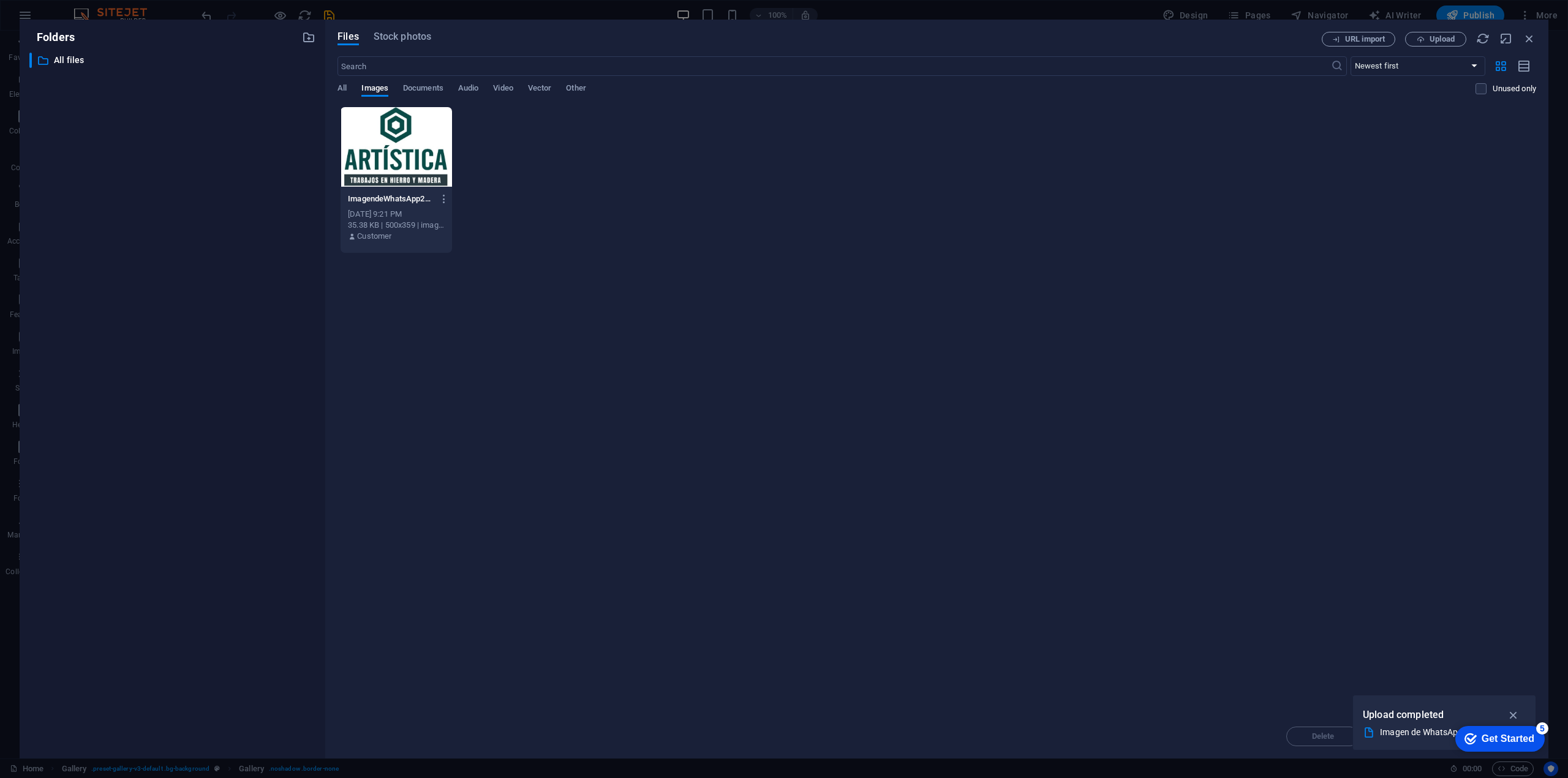
drag, startPoint x: 1355, startPoint y: 39, endPoint x: 1230, endPoint y: 257, distance: 251.3
click at [1230, 257] on div "Files Stock photos URL import Upload ​ Newest first Oldest first Name (A-Z) Nam…" at bounding box center [937, 389] width 1199 height 715
click at [1433, 35] on span "Upload" at bounding box center [1442, 39] width 25 height 8
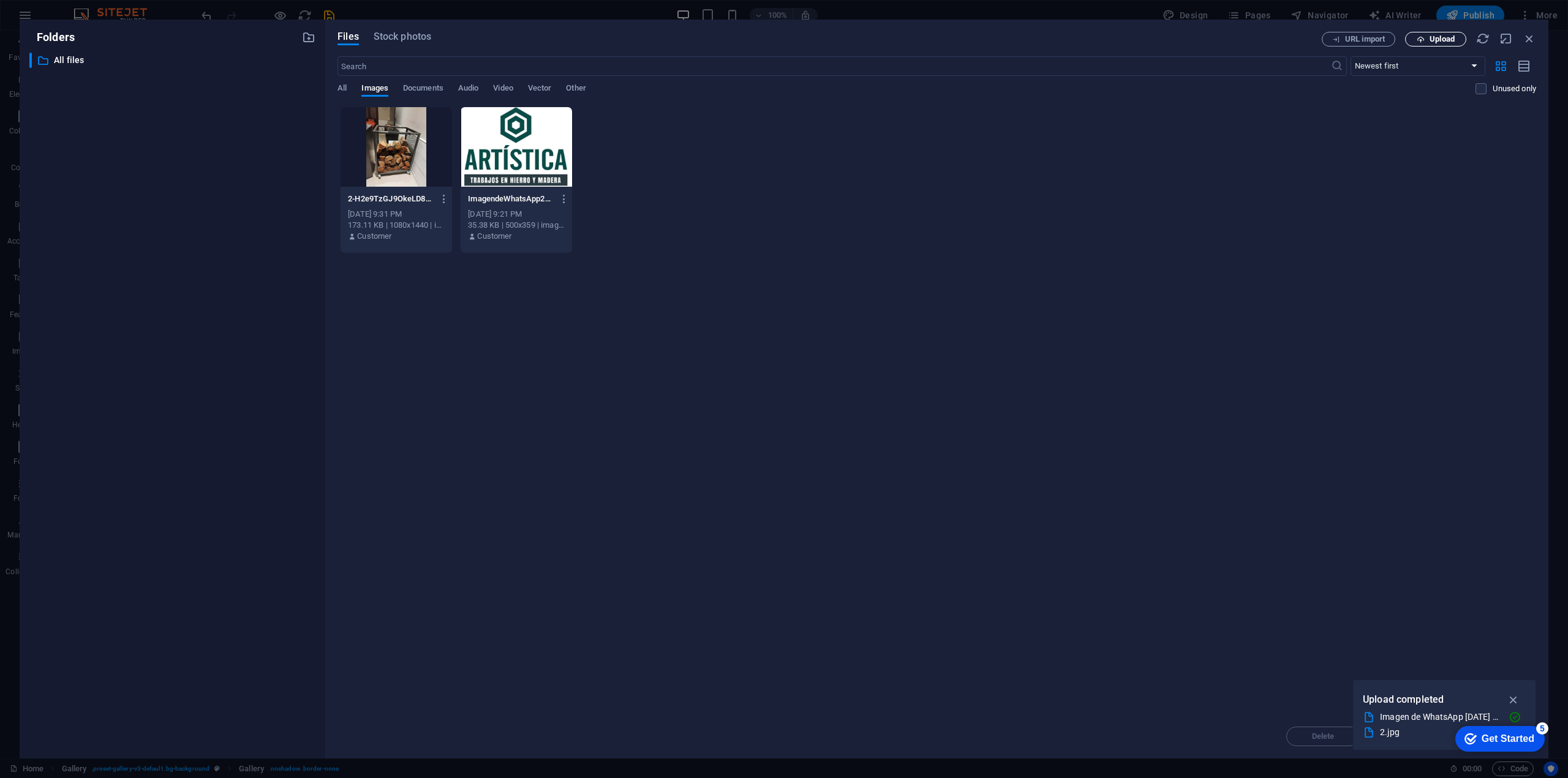
click at [1430, 44] on button "Upload" at bounding box center [1436, 38] width 62 height 15
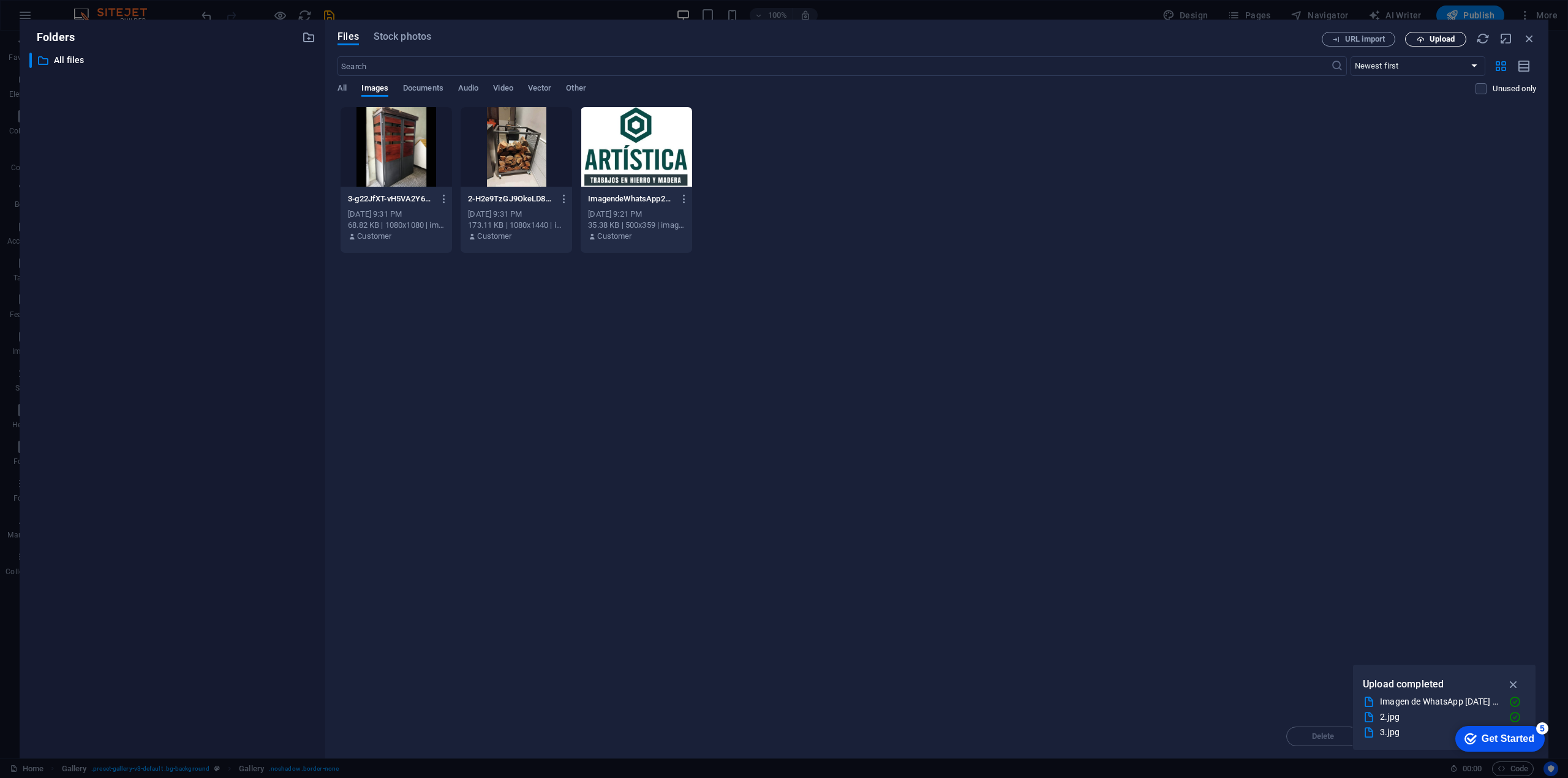
click at [1424, 38] on icon "button" at bounding box center [1420, 39] width 8 height 8
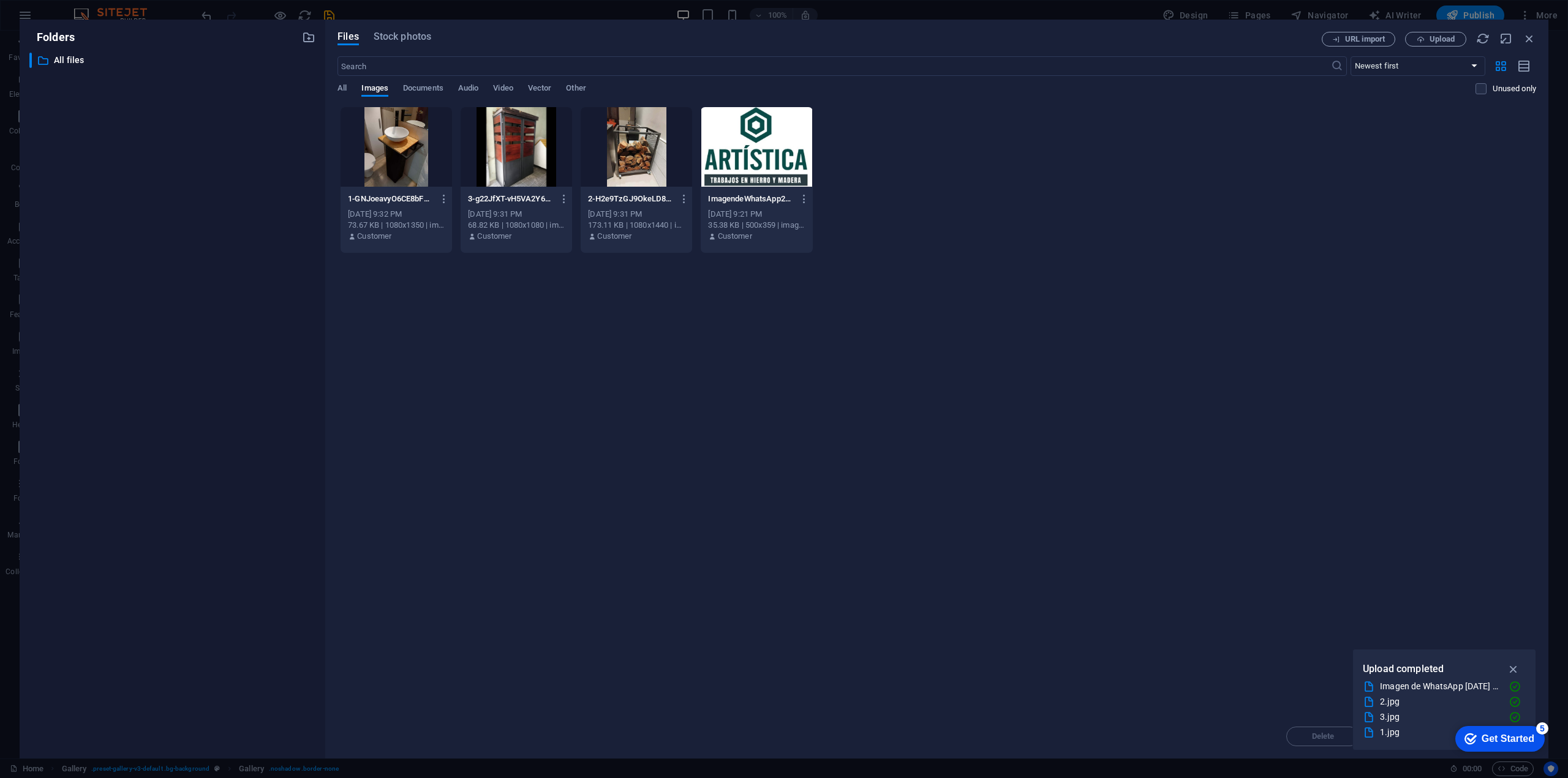
click at [618, 326] on div "Drop files here to upload them instantly 1-GNJoeavyO6CE8bFUWfbM-w.jpg 1-GNJoeav…" at bounding box center [937, 411] width 1199 height 608
click at [619, 165] on div at bounding box center [636, 147] width 112 height 80
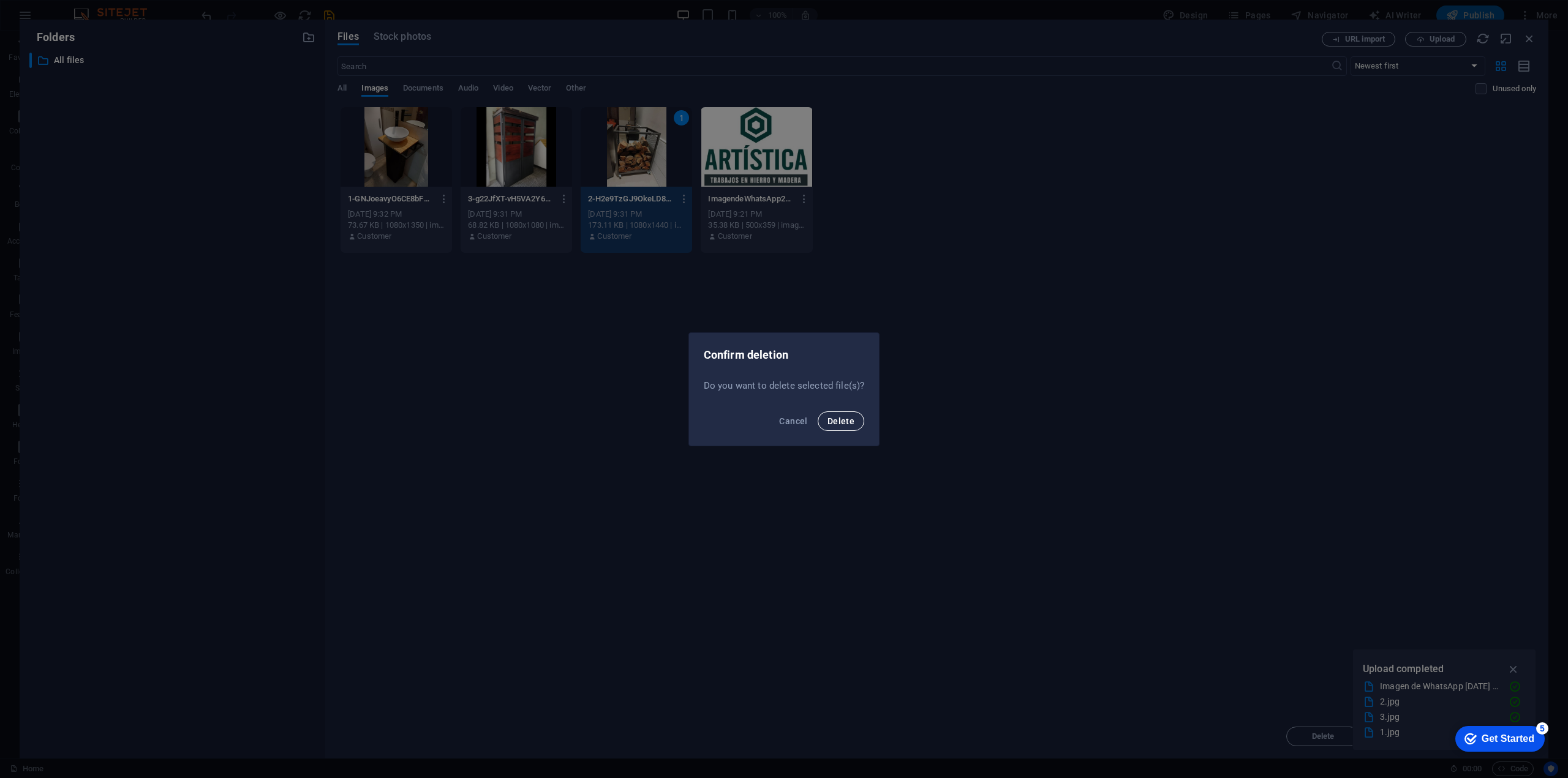
click at [841, 423] on span "Delete" at bounding box center [841, 421] width 27 height 10
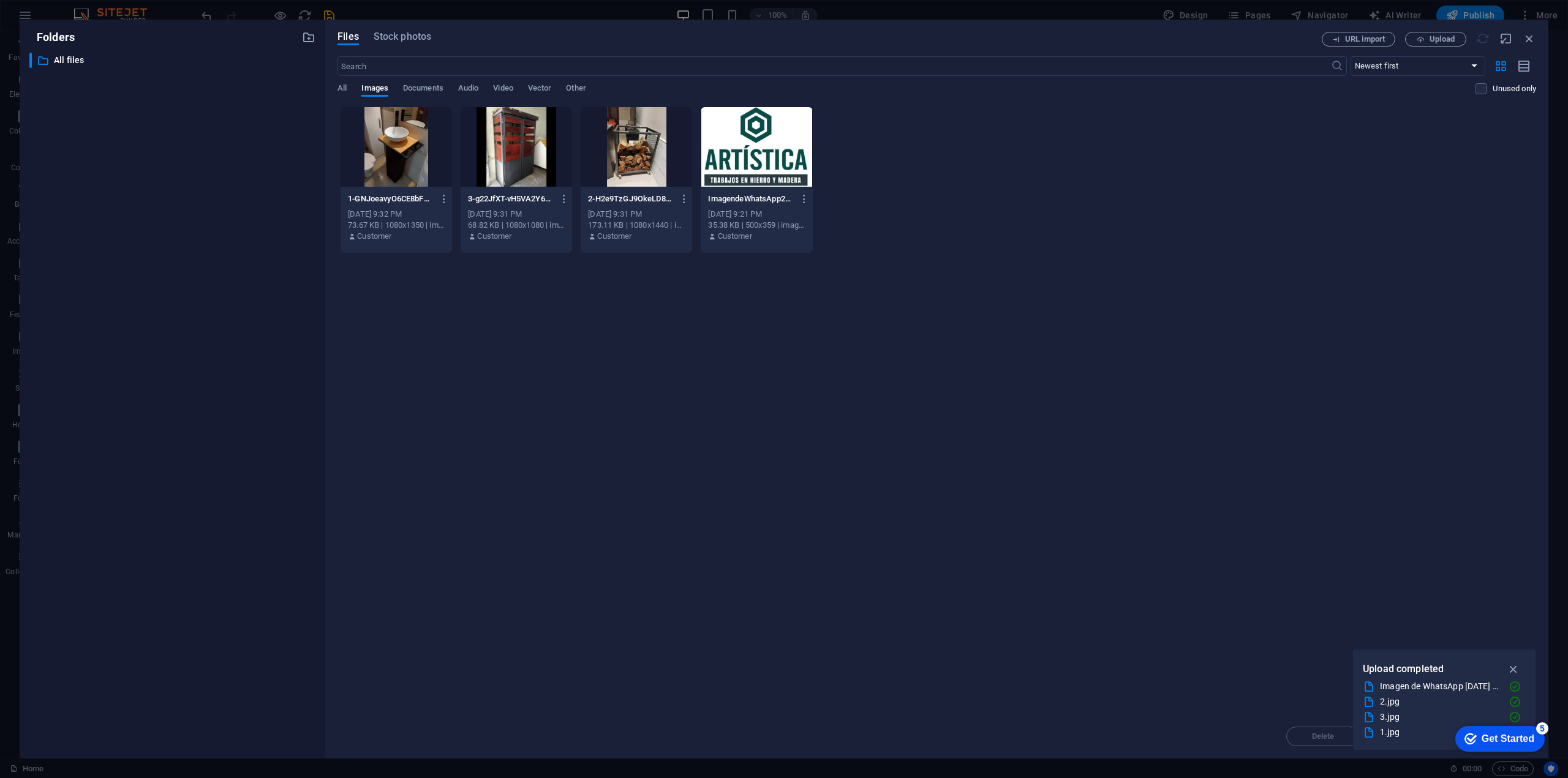
click at [555, 182] on div at bounding box center [516, 147] width 112 height 80
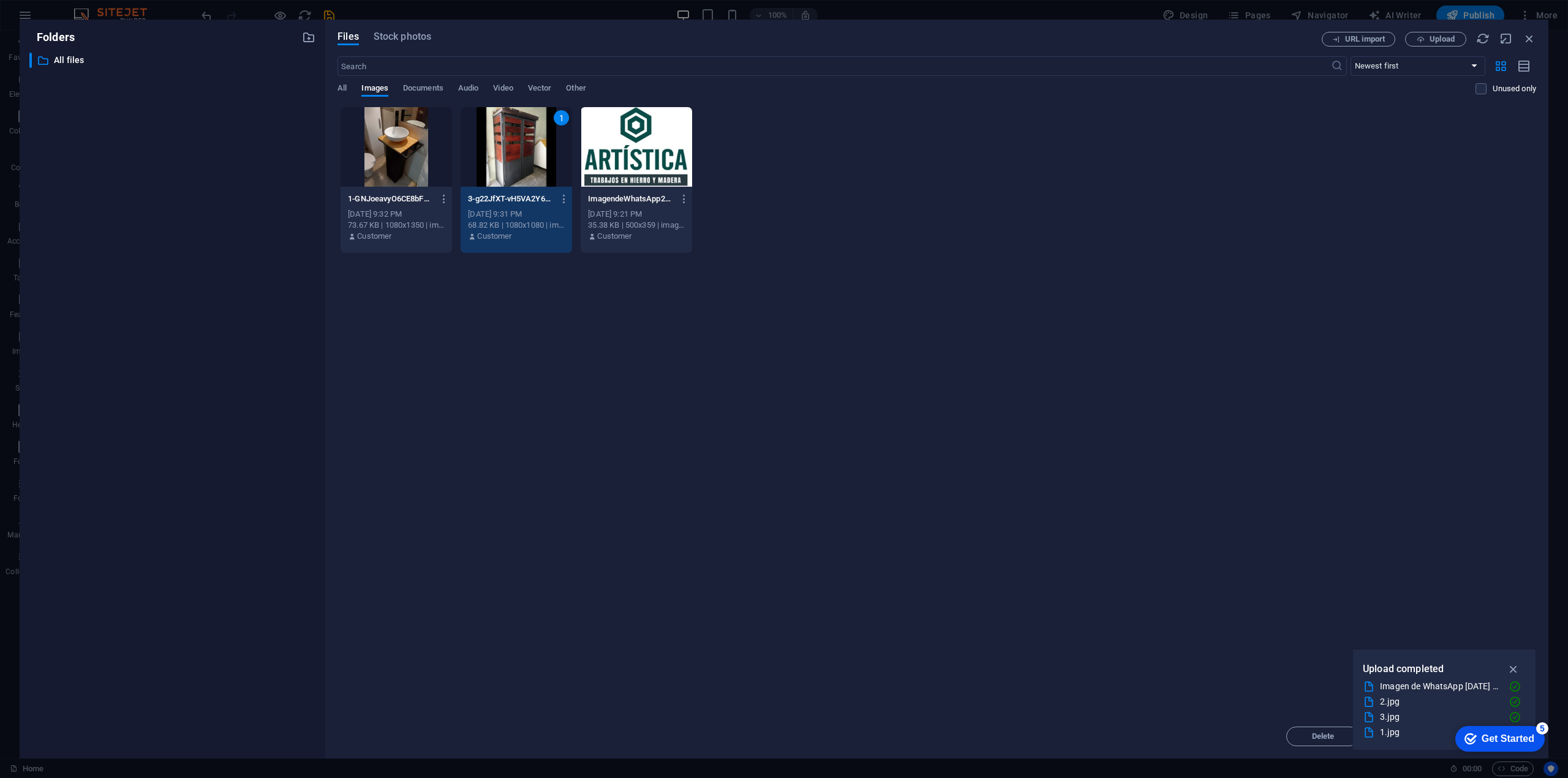
click at [519, 182] on div "1" at bounding box center [516, 147] width 112 height 80
click at [516, 172] on div at bounding box center [516, 147] width 112 height 80
click at [508, 399] on h6 "Delete" at bounding box center [519, 395] width 52 height 15
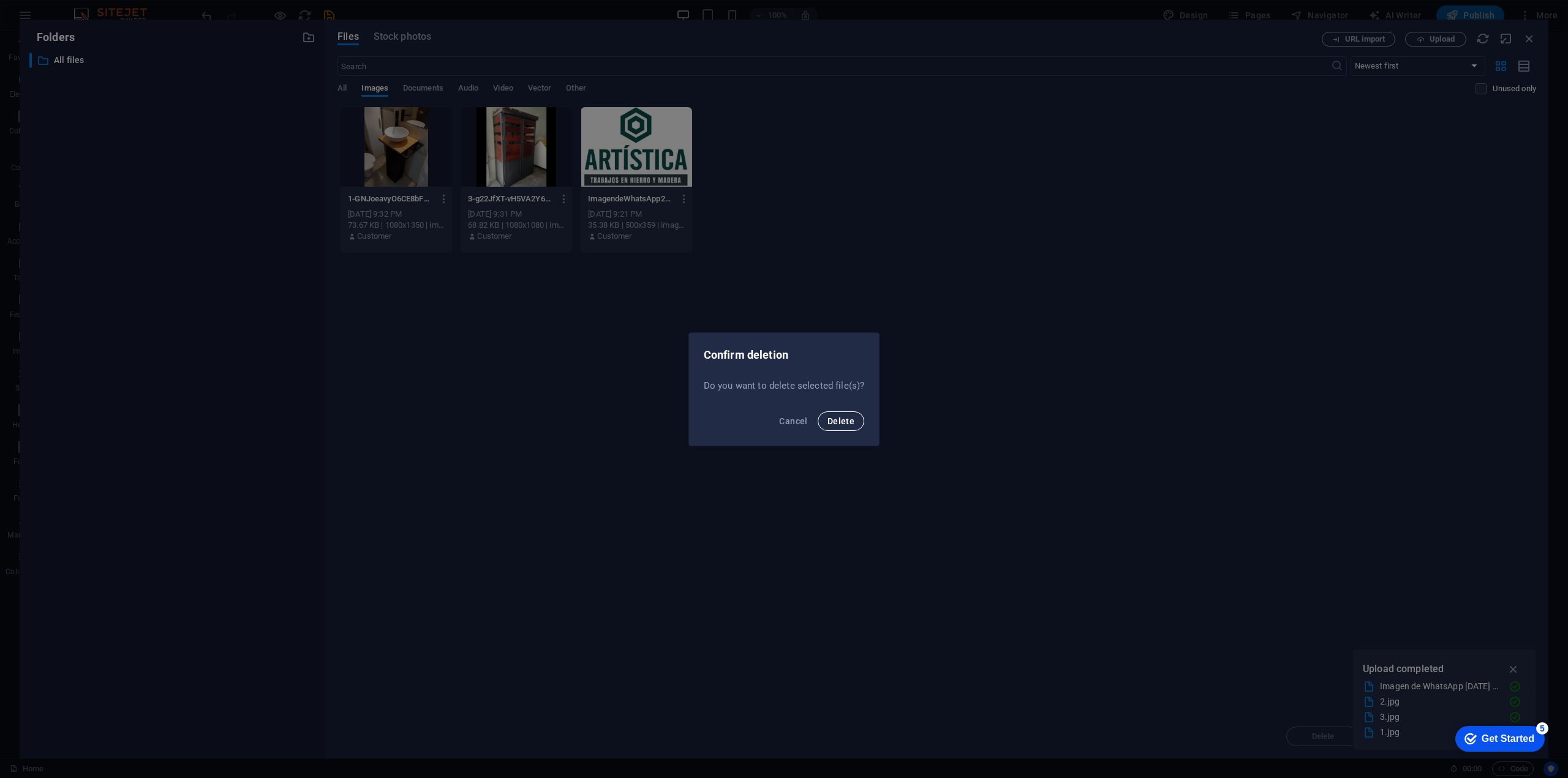
click at [838, 417] on span "Delete" at bounding box center [841, 421] width 27 height 10
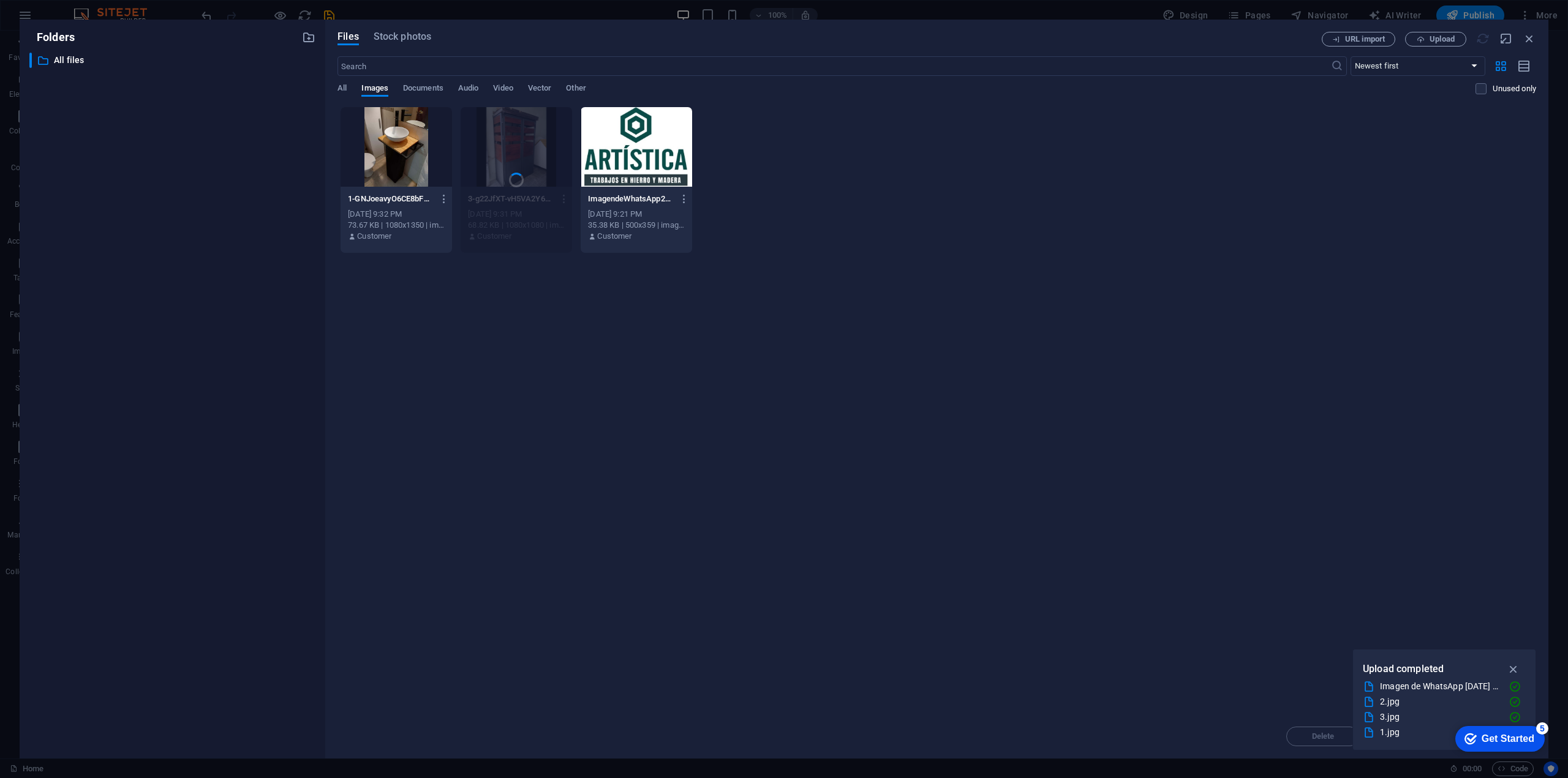
click at [388, 200] on p "1-GNJoeavyO6CE8bFUWfbM-w.jpg" at bounding box center [391, 199] width 86 height 11
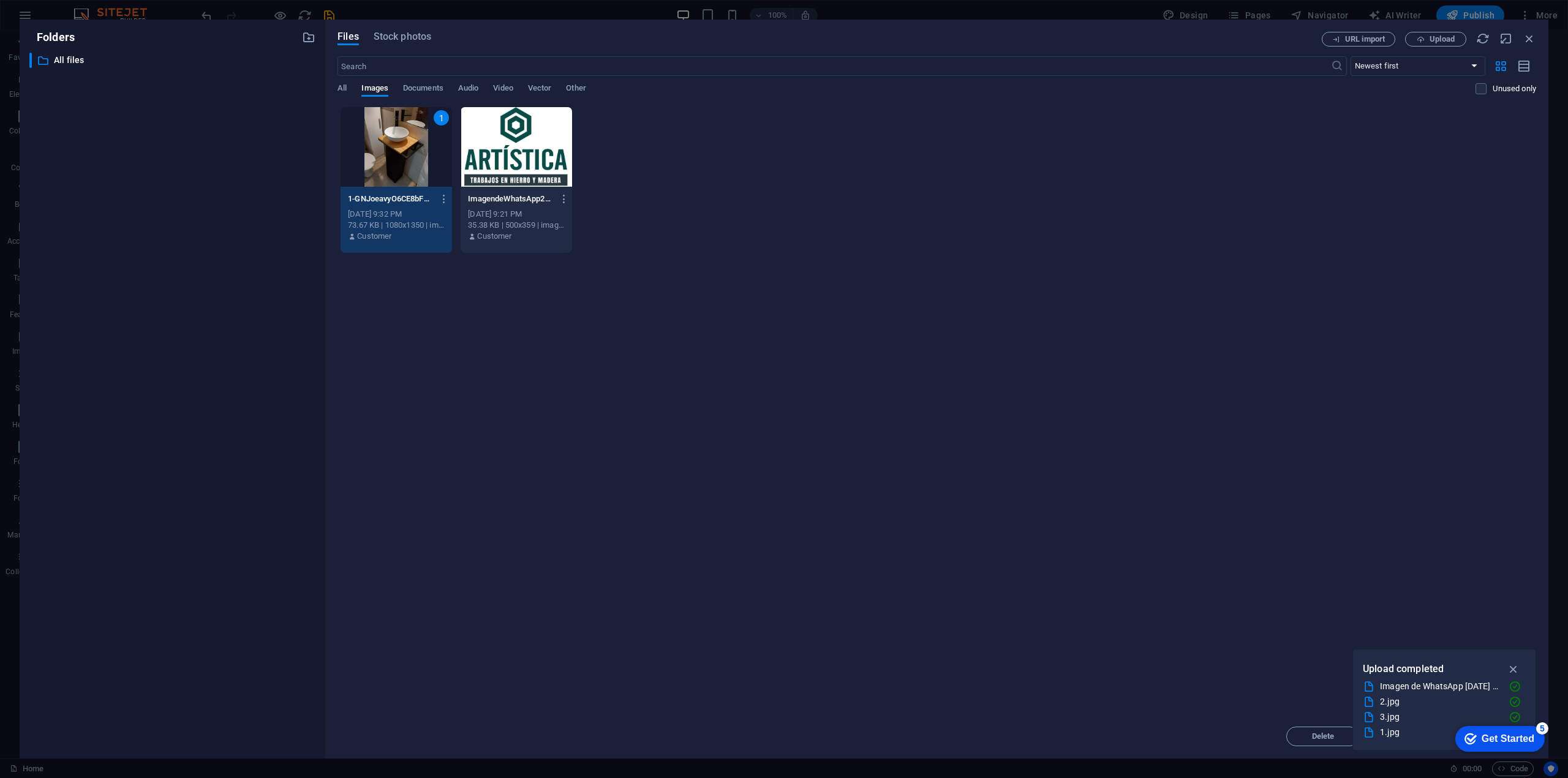
click at [395, 175] on div "1" at bounding box center [396, 147] width 112 height 80
click at [408, 402] on h6 "Delete" at bounding box center [407, 399] width 52 height 15
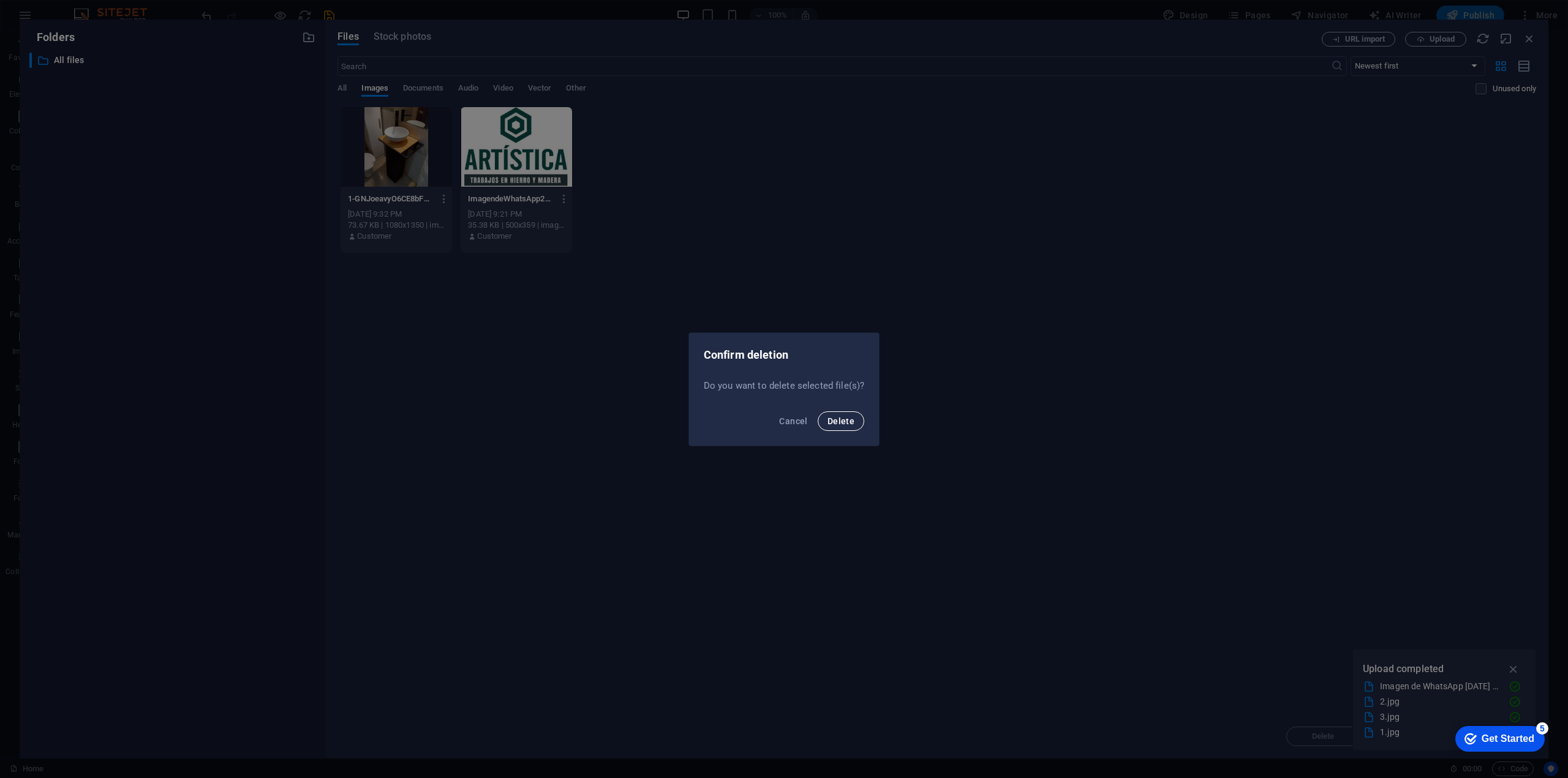
click at [851, 424] on span "Delete" at bounding box center [841, 421] width 27 height 10
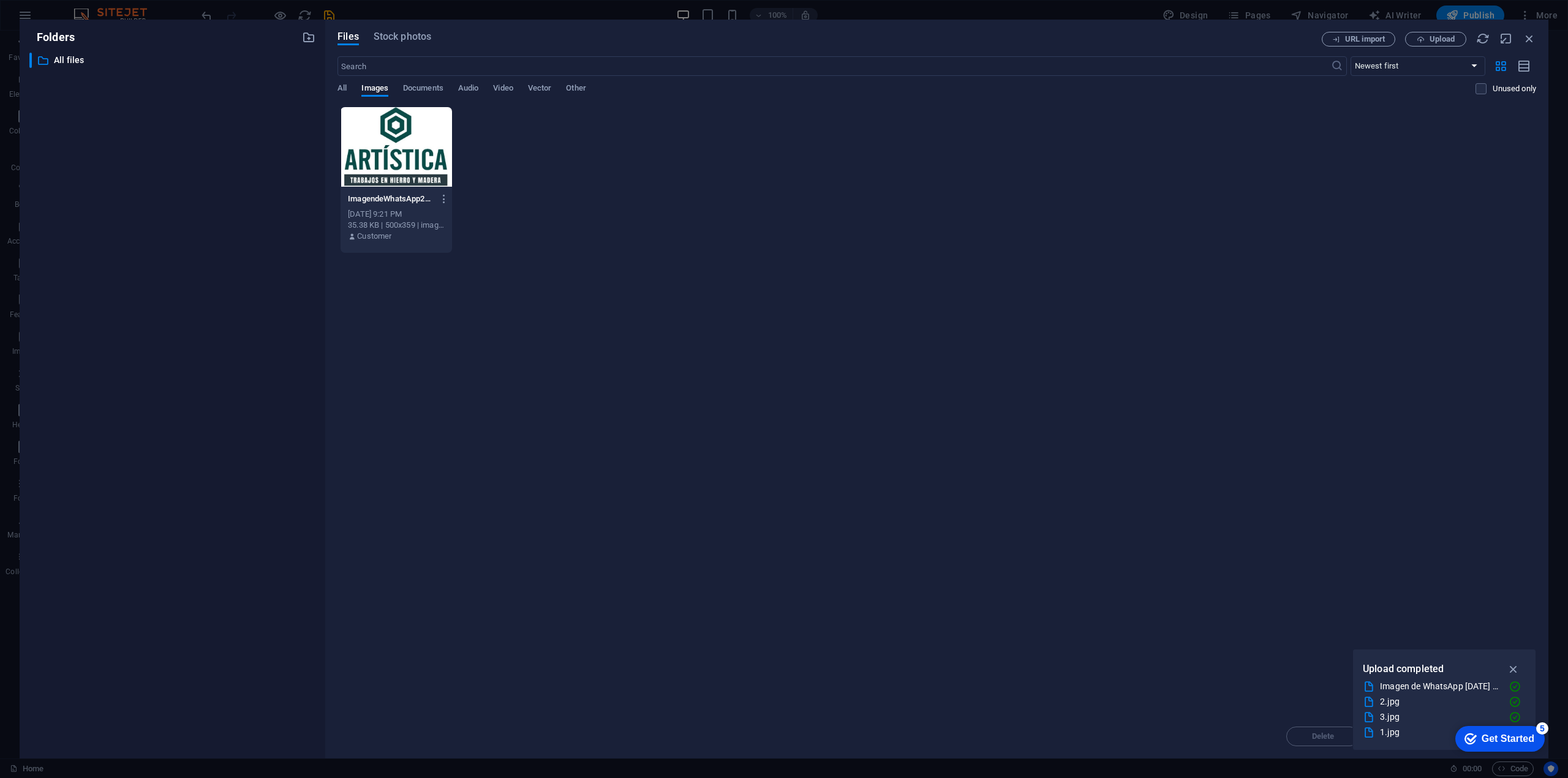
click at [1548, 269] on div "Files Stock photos URL import Upload ​ Newest first Oldest first Name (A-Z) Nam…" at bounding box center [937, 388] width 1223 height 739
click at [1529, 38] on icon "button" at bounding box center [1530, 38] width 14 height 14
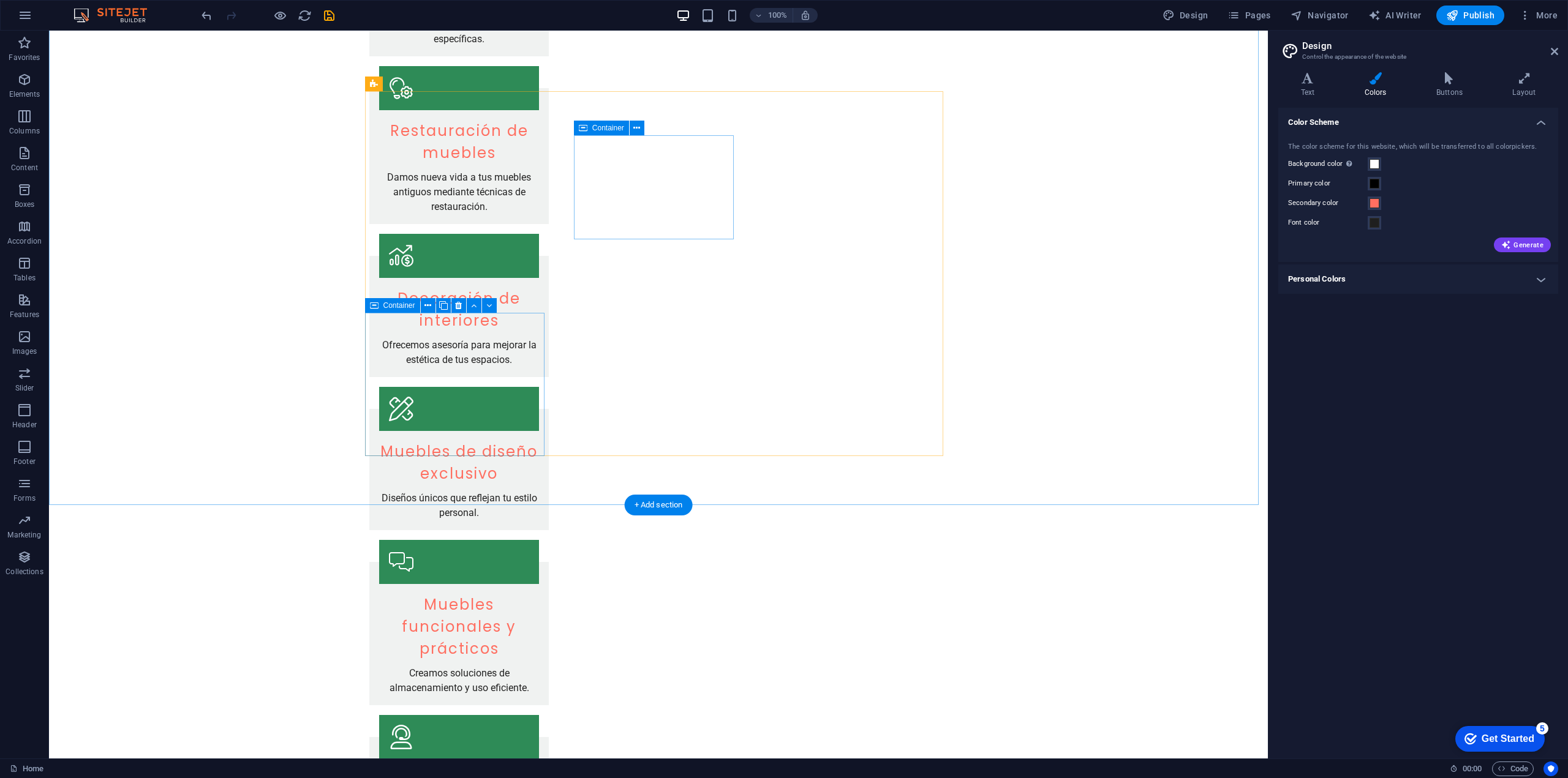
scroll to position [647, 0]
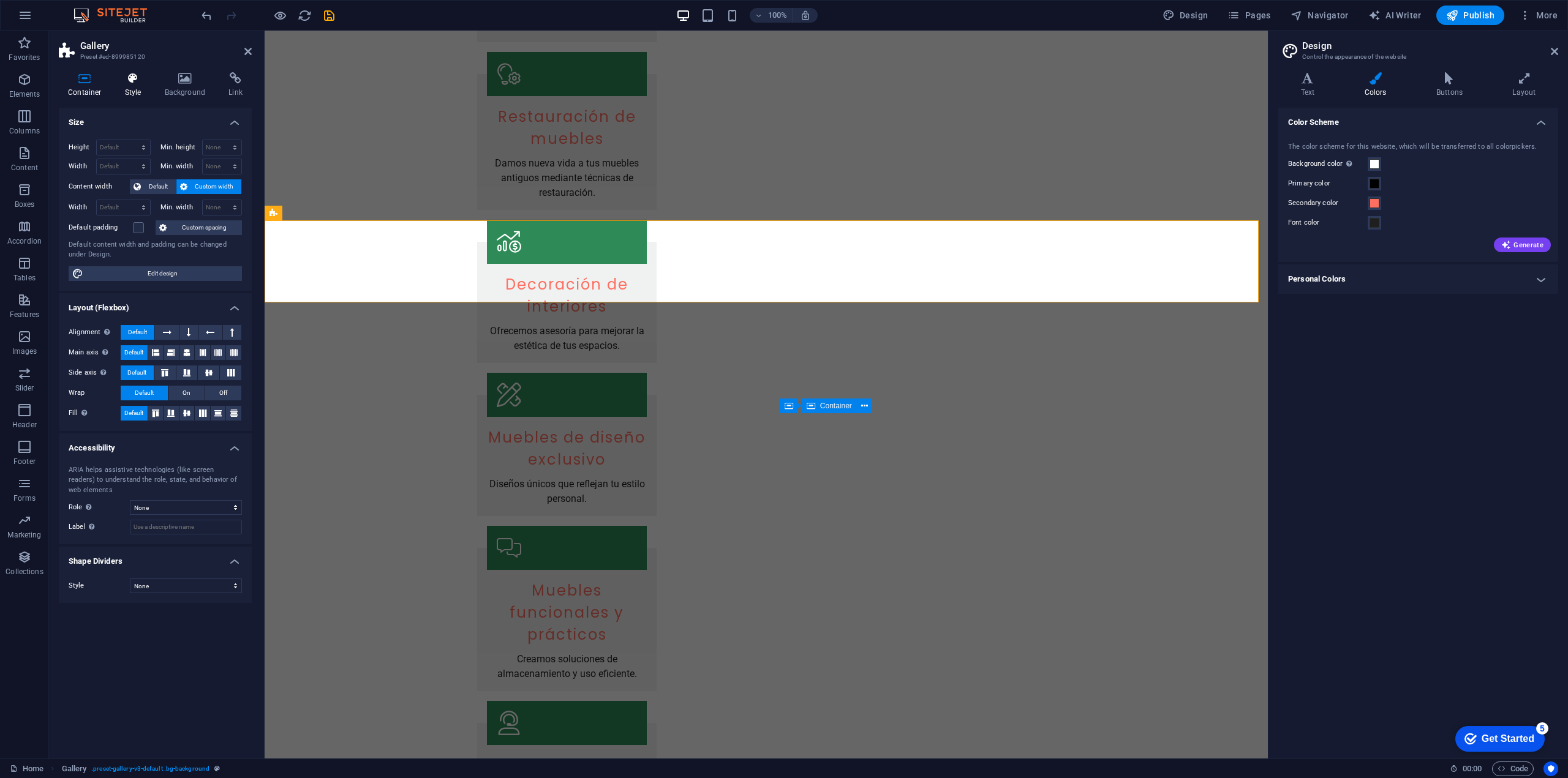
click at [128, 83] on icon at bounding box center [133, 78] width 35 height 12
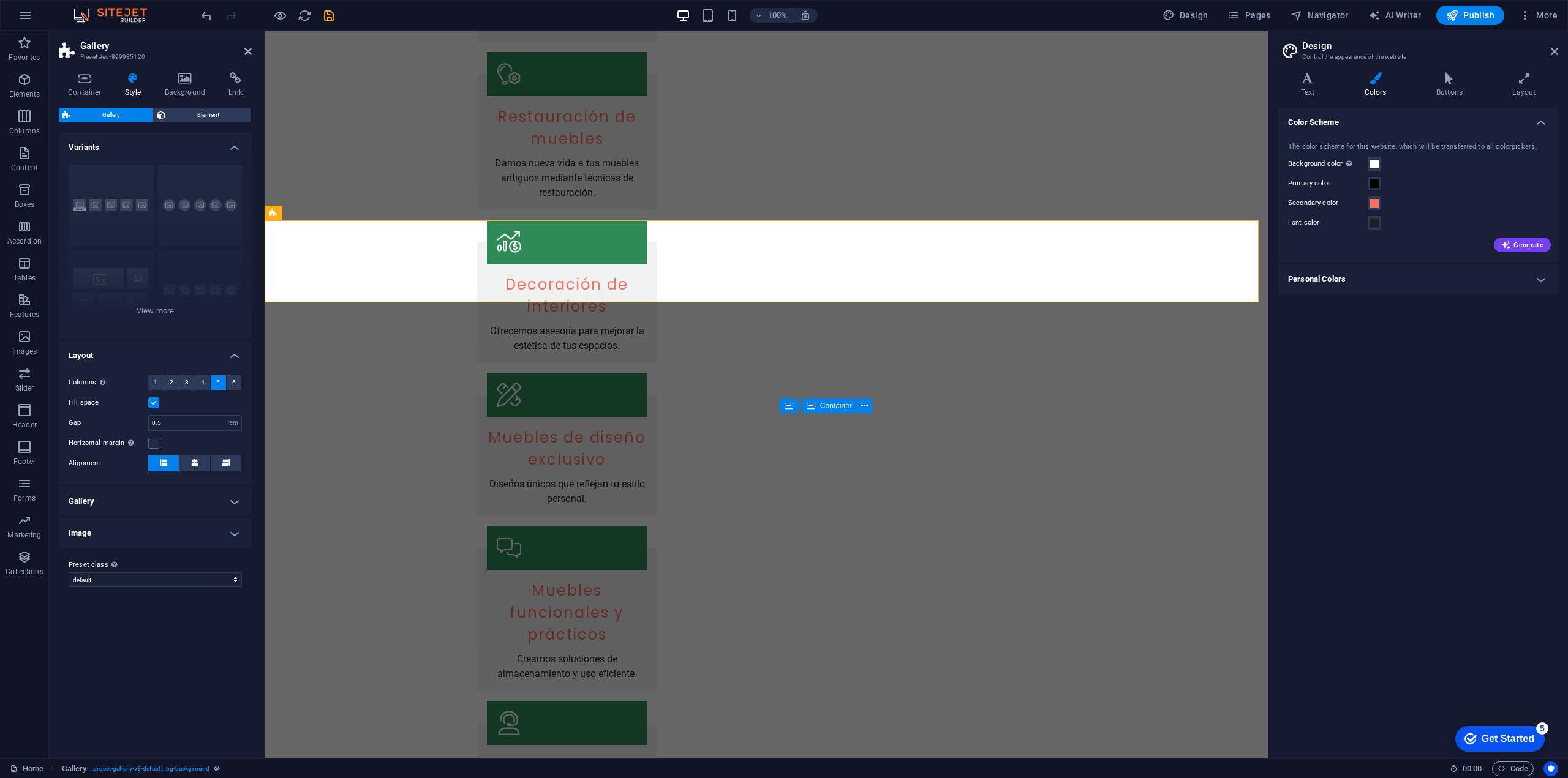
drag, startPoint x: 171, startPoint y: 83, endPoint x: 134, endPoint y: 84, distance: 37.0
click at [134, 84] on ul "Container Style Background Link" at bounding box center [155, 85] width 193 height 25
click at [110, 120] on span "Gallery" at bounding box center [111, 115] width 75 height 15
click at [108, 116] on span "Gallery" at bounding box center [111, 115] width 75 height 15
click at [160, 252] on div "Captions Circle Collage Default Grid Grid shifted" at bounding box center [155, 247] width 193 height 184
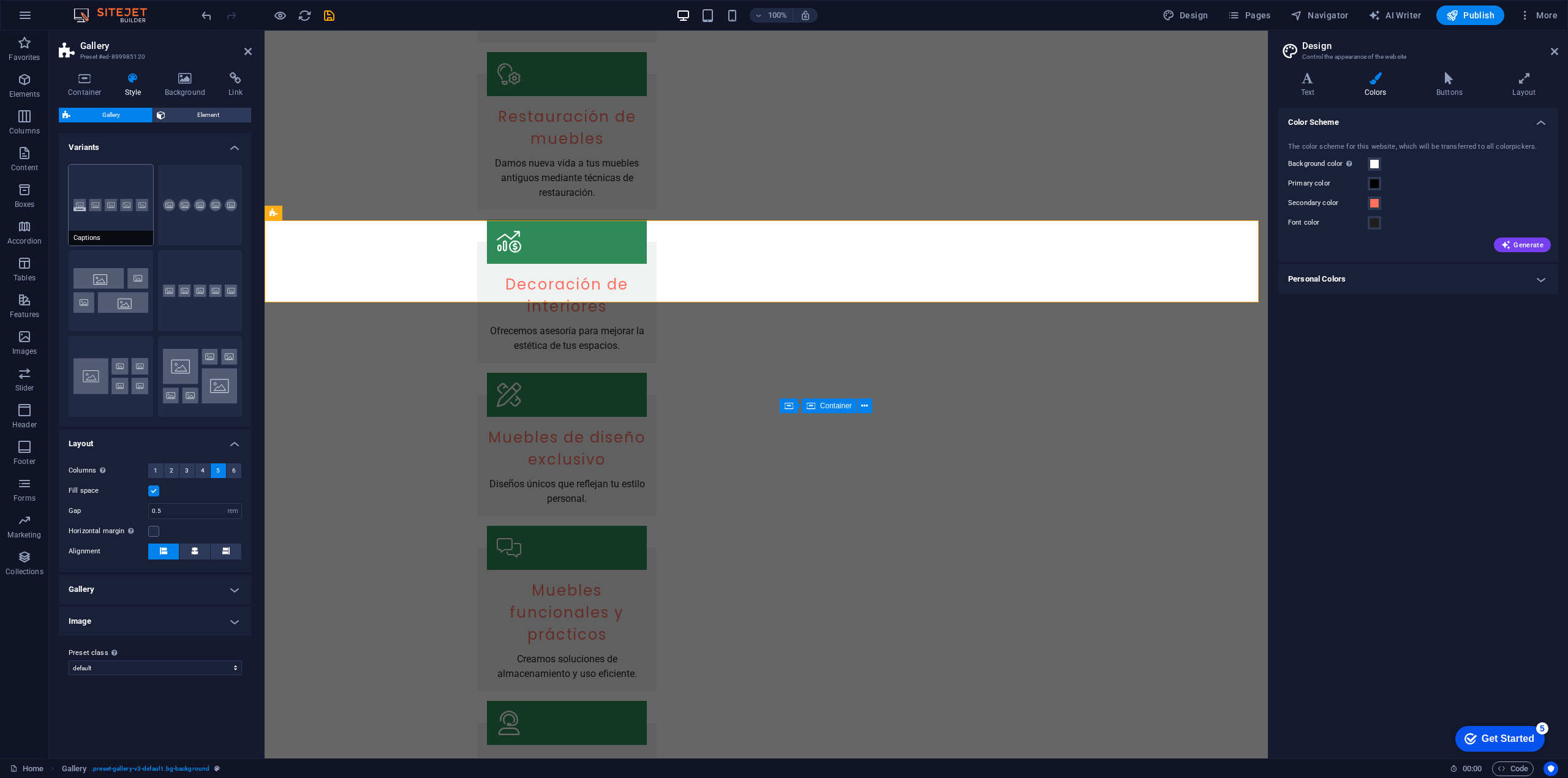
click at [104, 212] on button "Captions" at bounding box center [111, 204] width 85 height 81
type input "2"
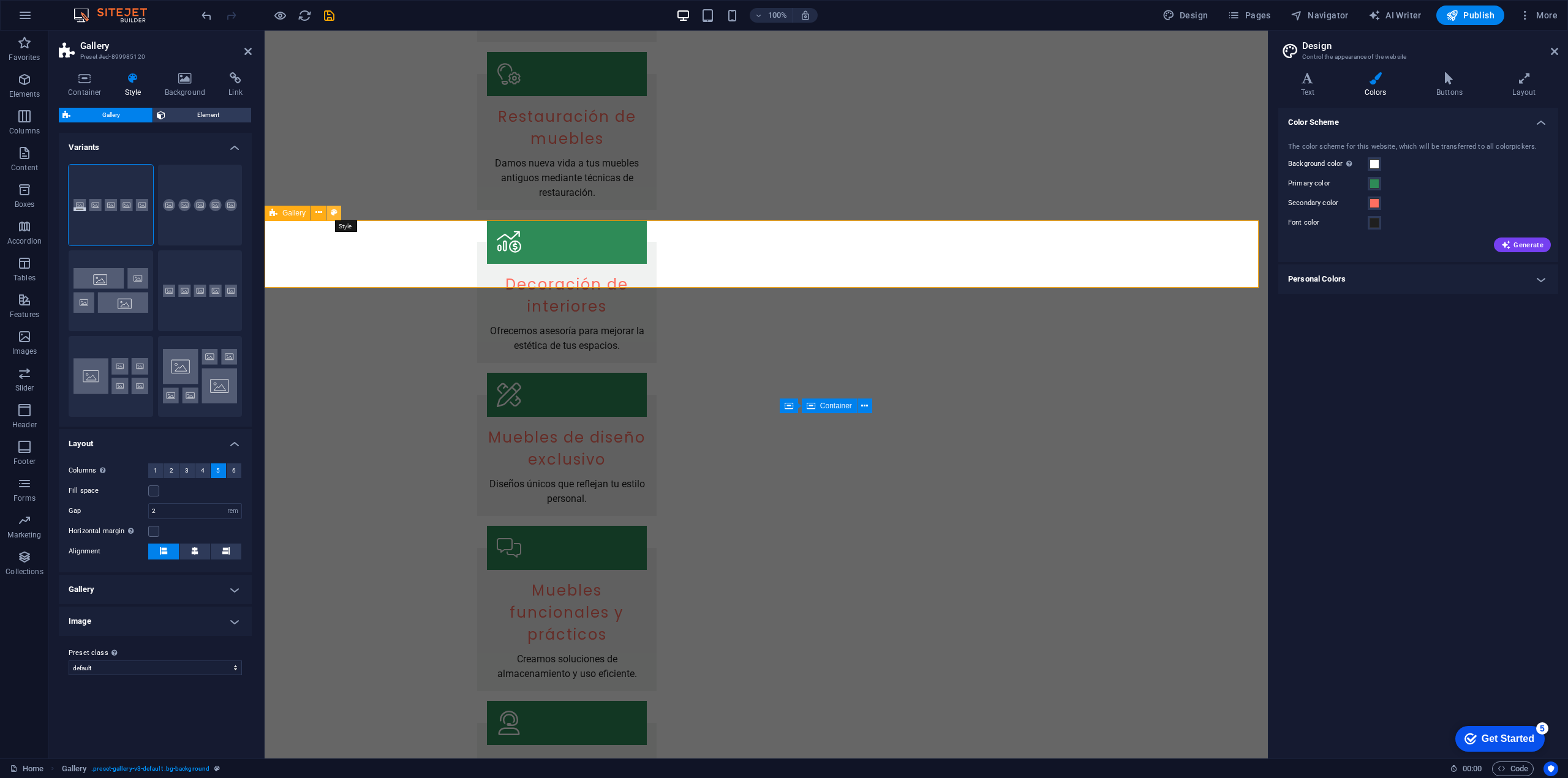
click at [333, 212] on icon at bounding box center [334, 212] width 7 height 13
click at [311, 214] on div "Gallery" at bounding box center [288, 213] width 46 height 15
click at [313, 214] on button at bounding box center [318, 213] width 15 height 15
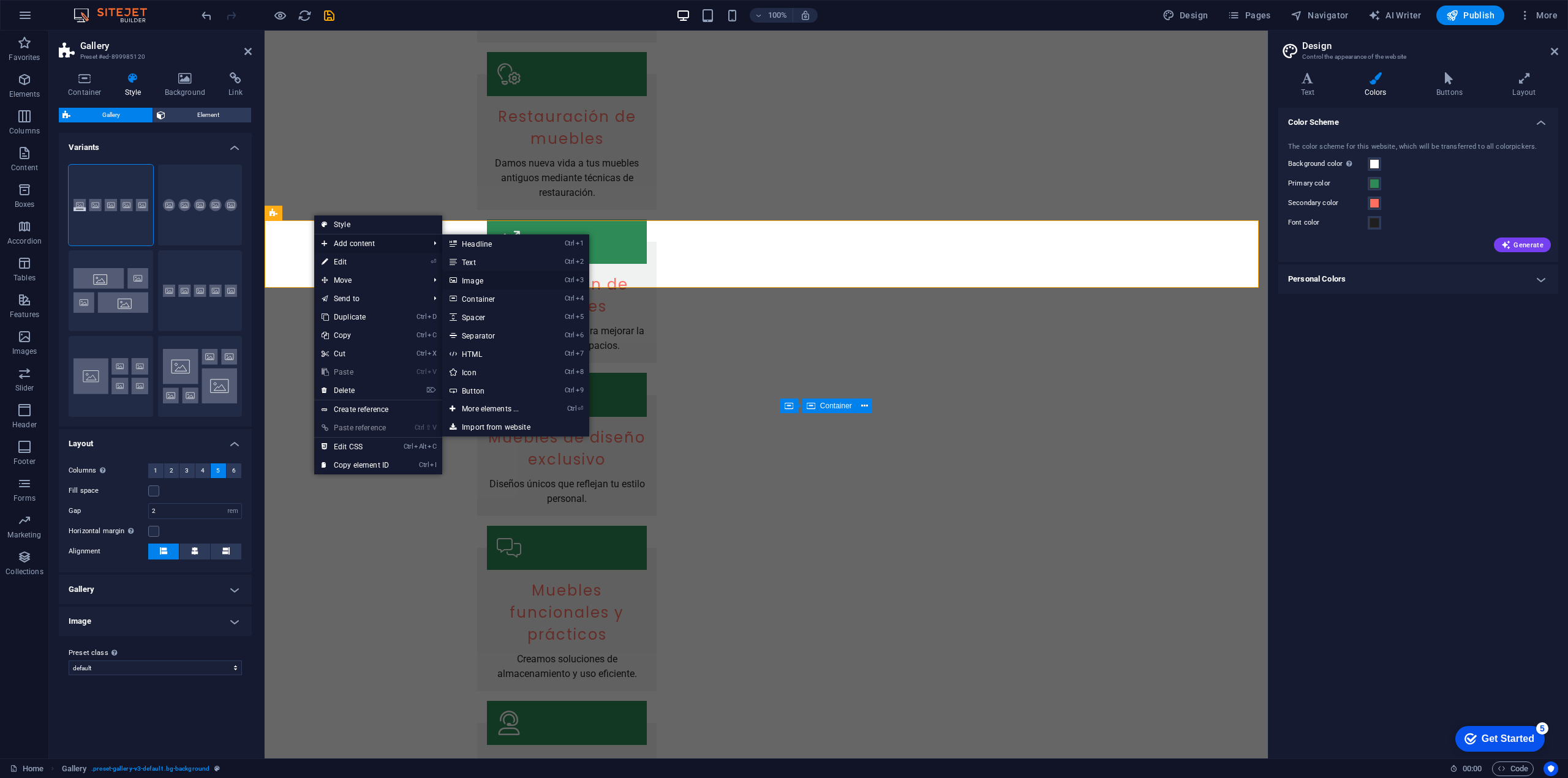
click at [492, 278] on link "Ctrl 3 Image" at bounding box center [492, 281] width 101 height 18
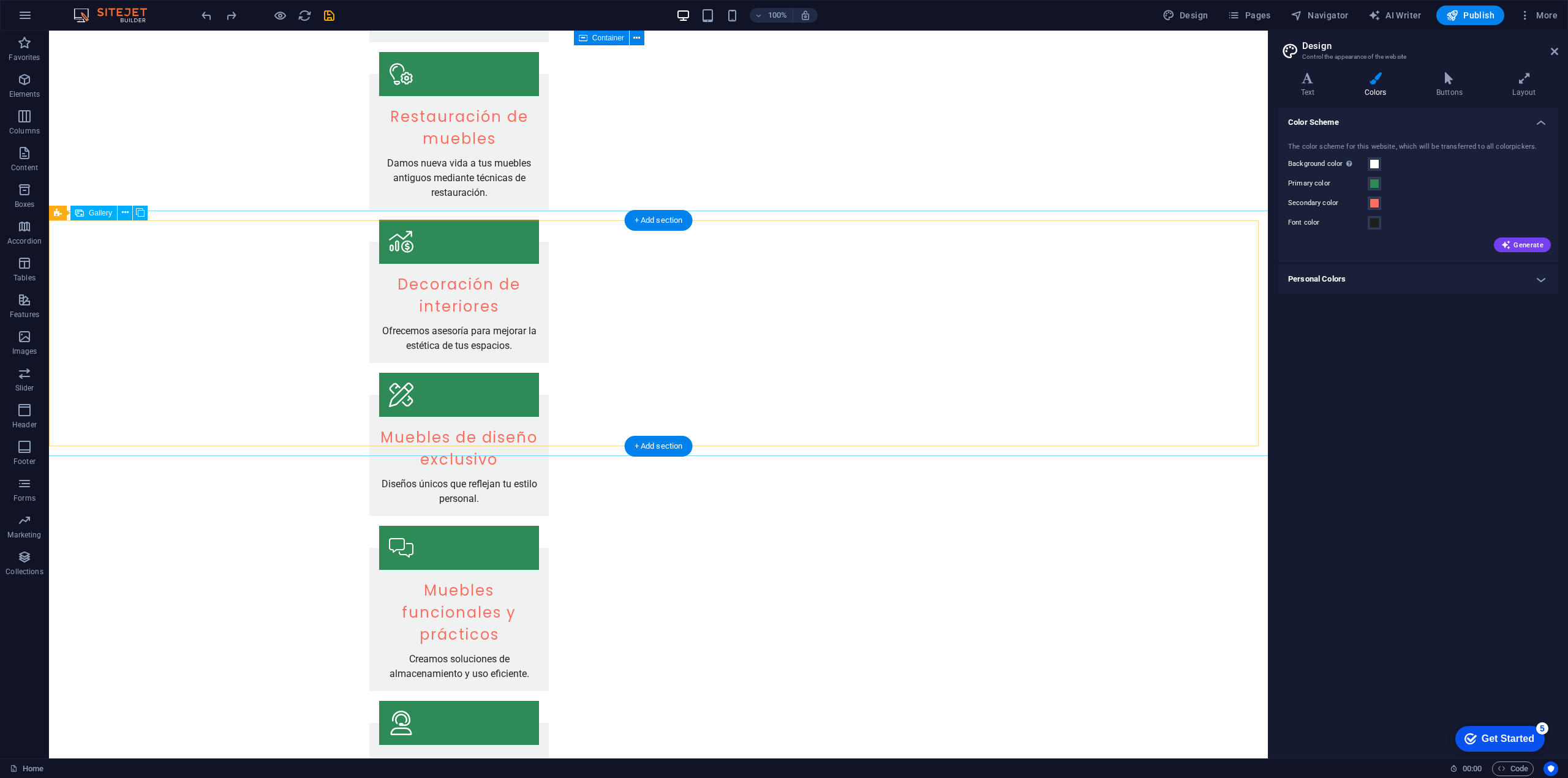
select select "px"
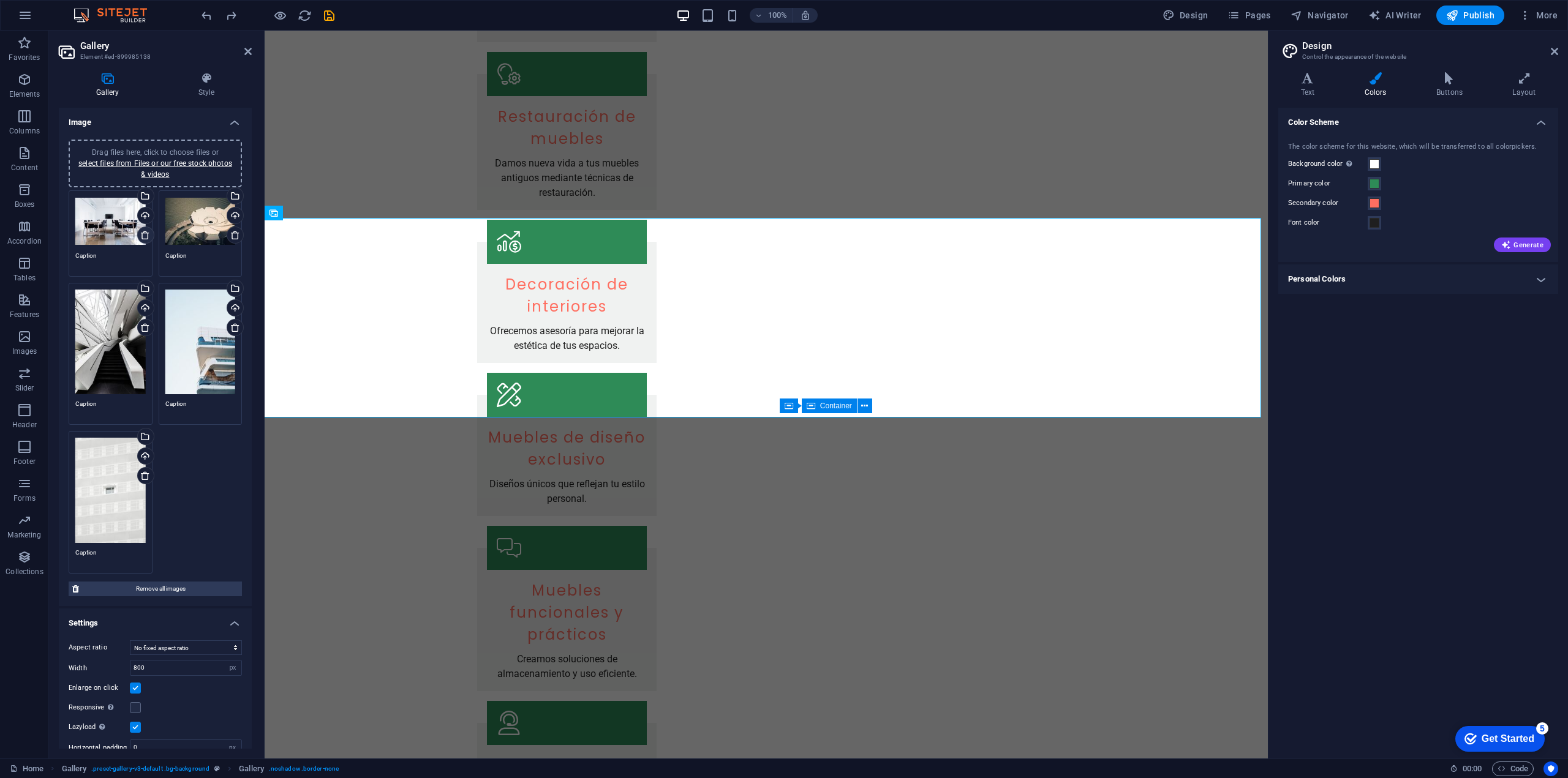
click at [148, 236] on icon at bounding box center [145, 234] width 10 height 10
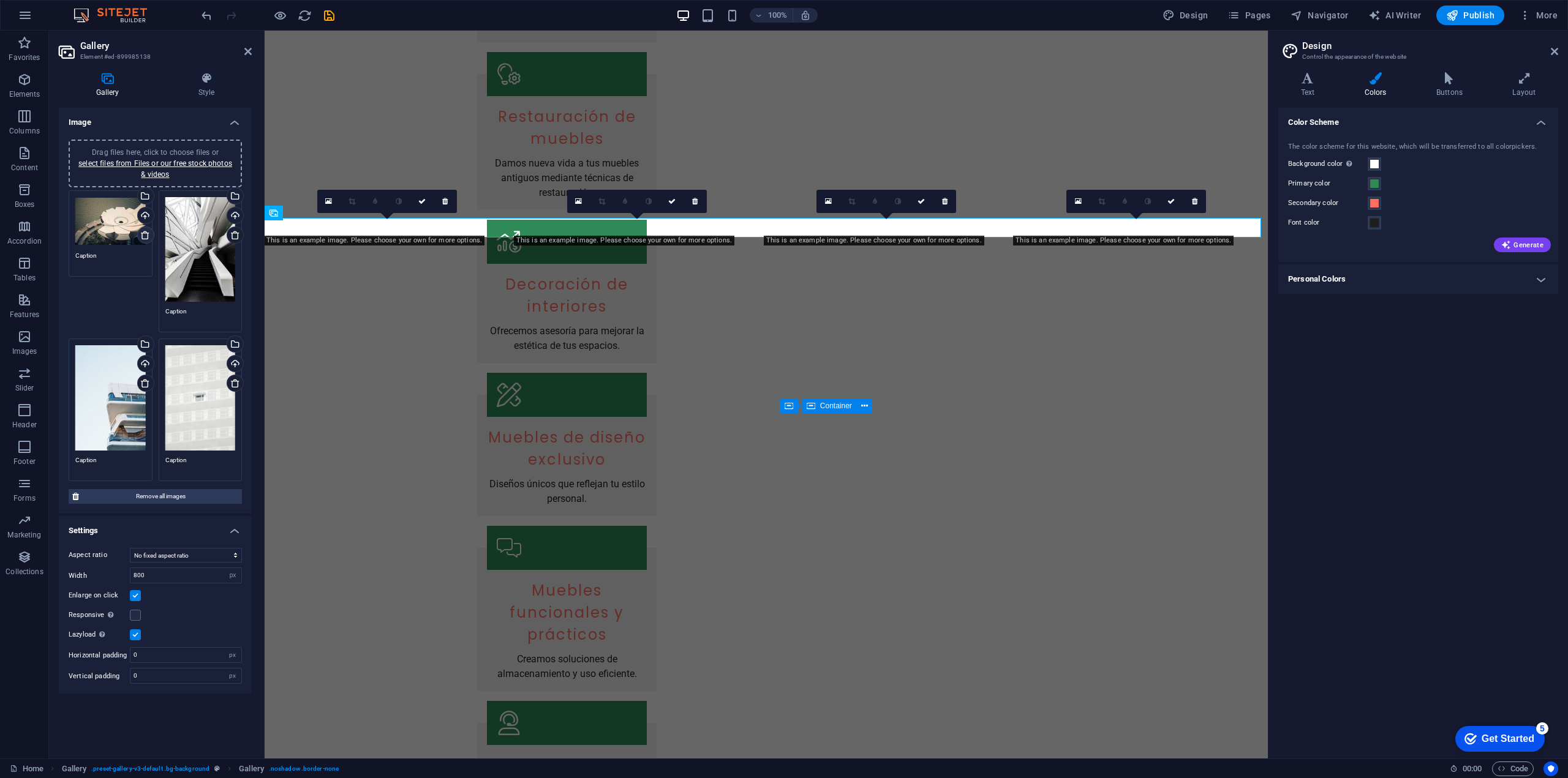
click at [148, 236] on icon at bounding box center [145, 234] width 10 height 10
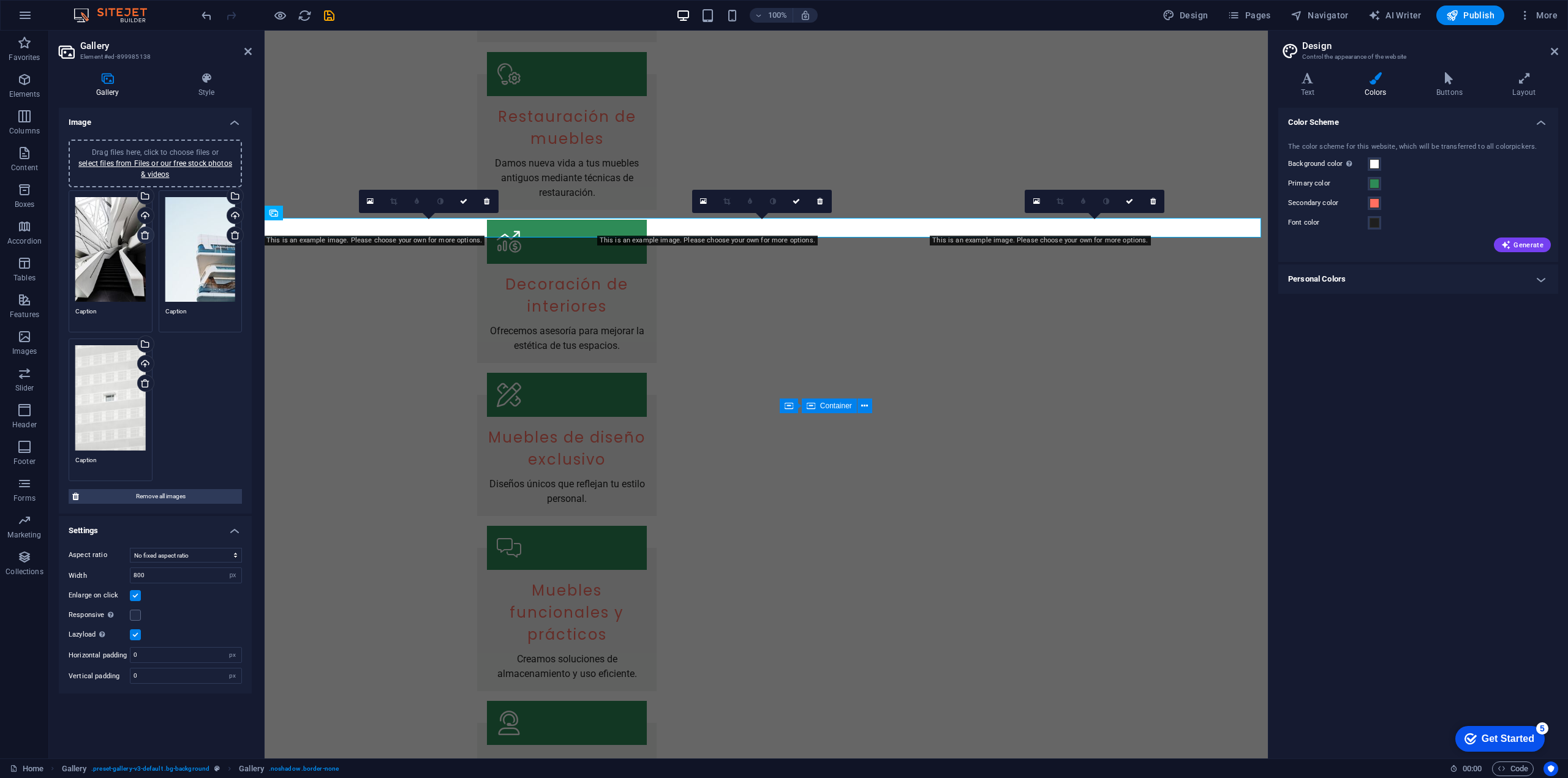
click at [148, 236] on icon at bounding box center [145, 234] width 10 height 10
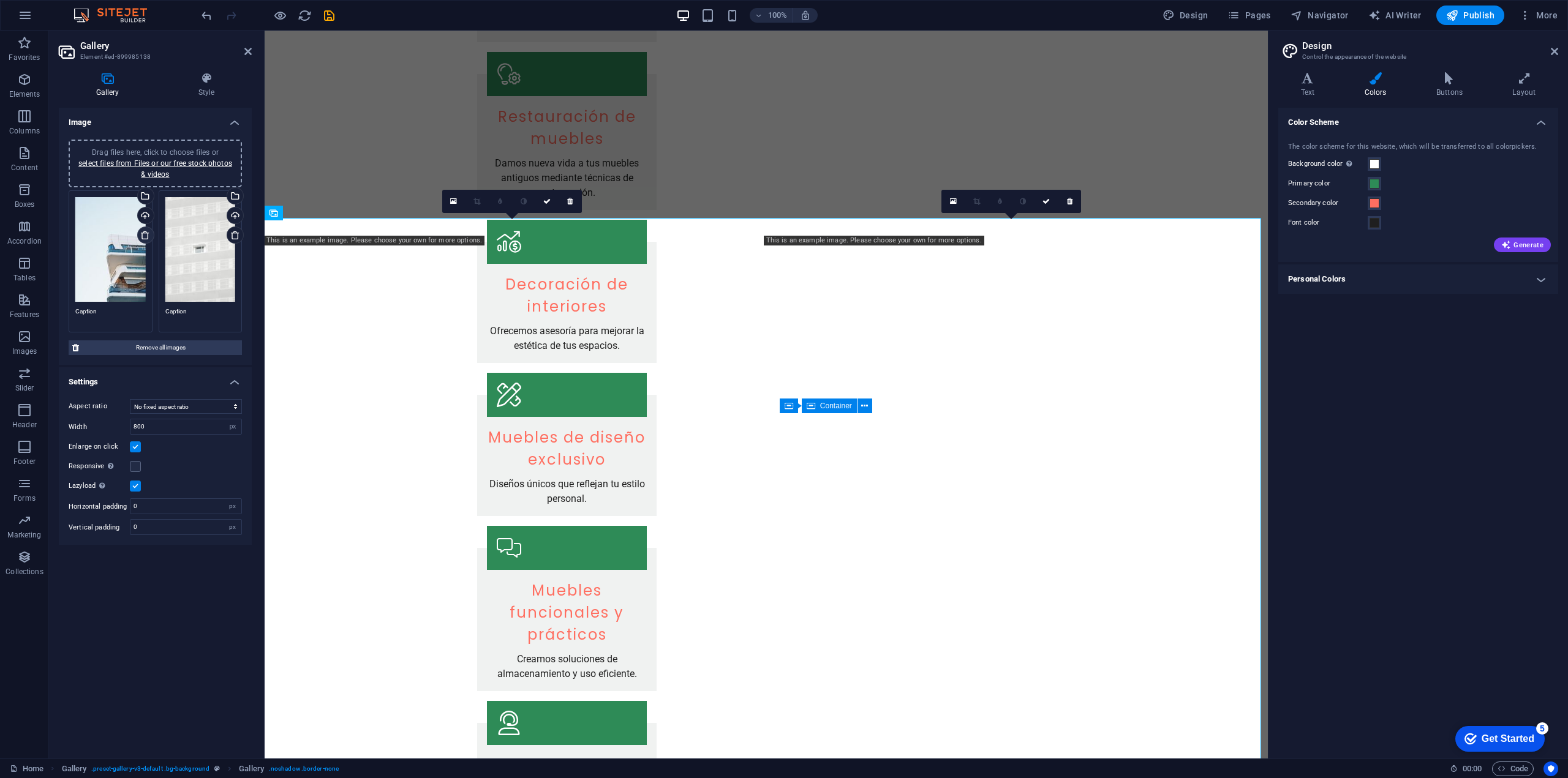
click at [148, 236] on icon at bounding box center [145, 234] width 10 height 10
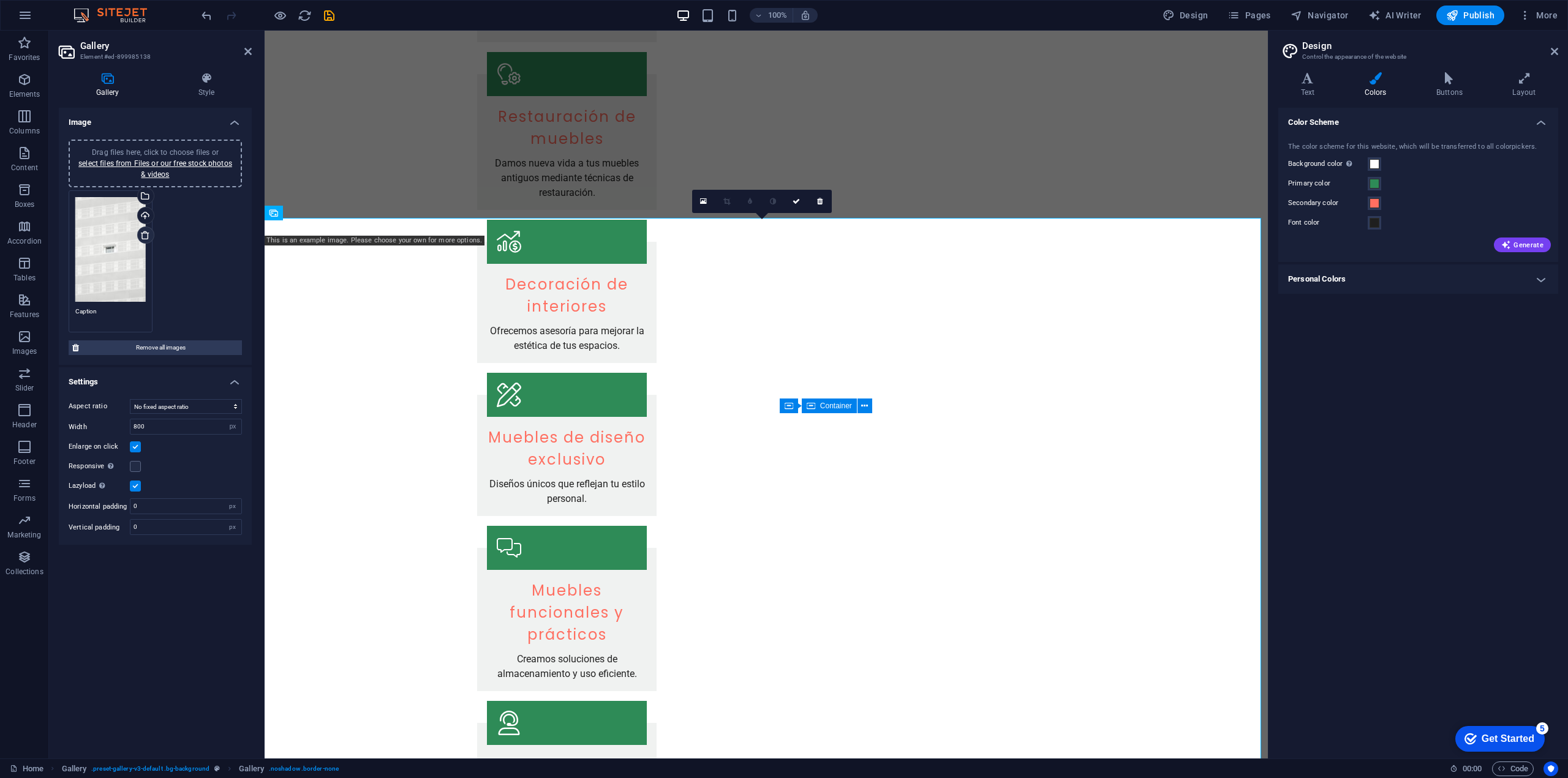
click at [148, 236] on icon at bounding box center [145, 234] width 10 height 10
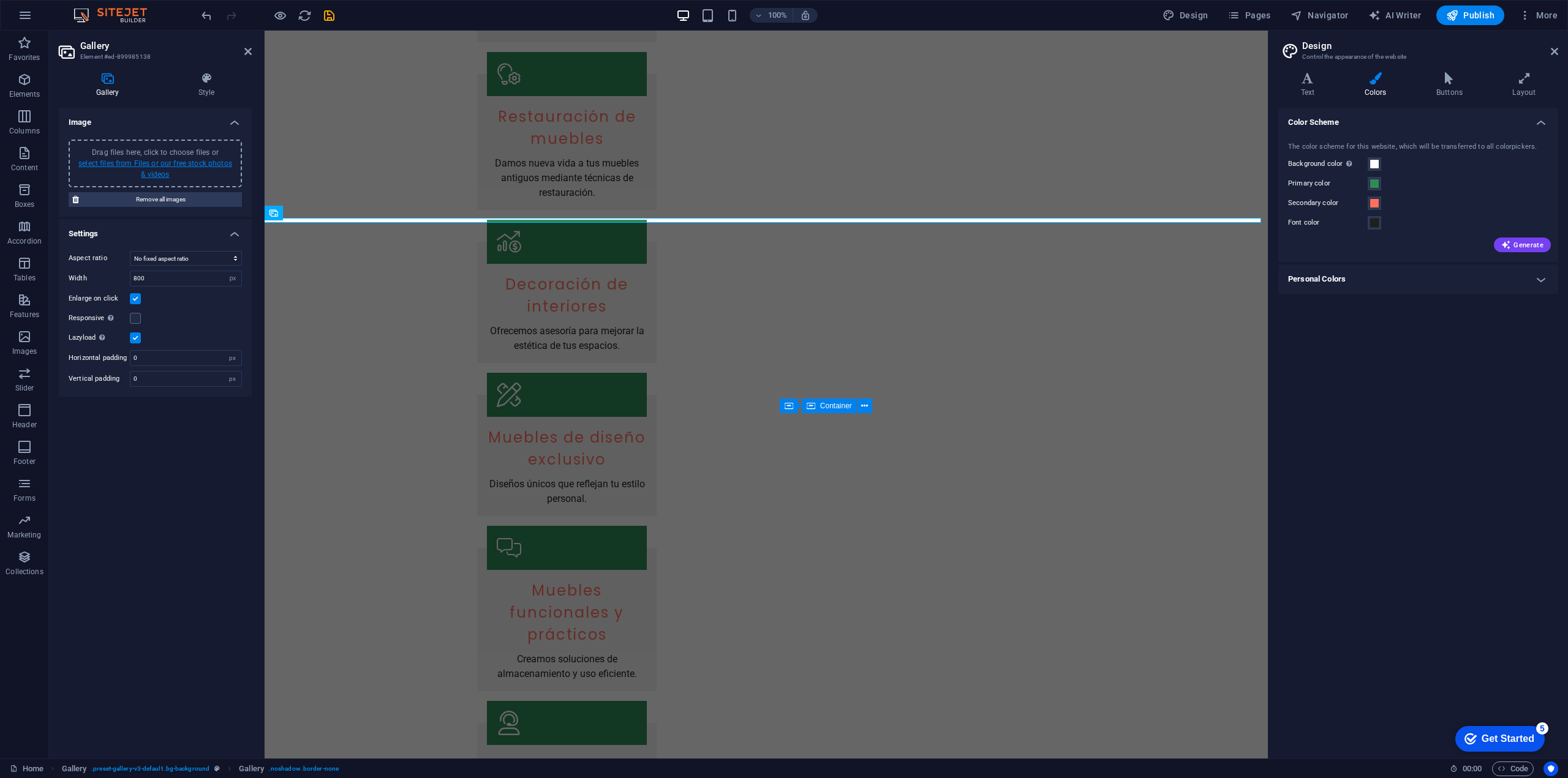
click at [151, 170] on link "select files from Files or our free stock photos & videos" at bounding box center [155, 168] width 154 height 19
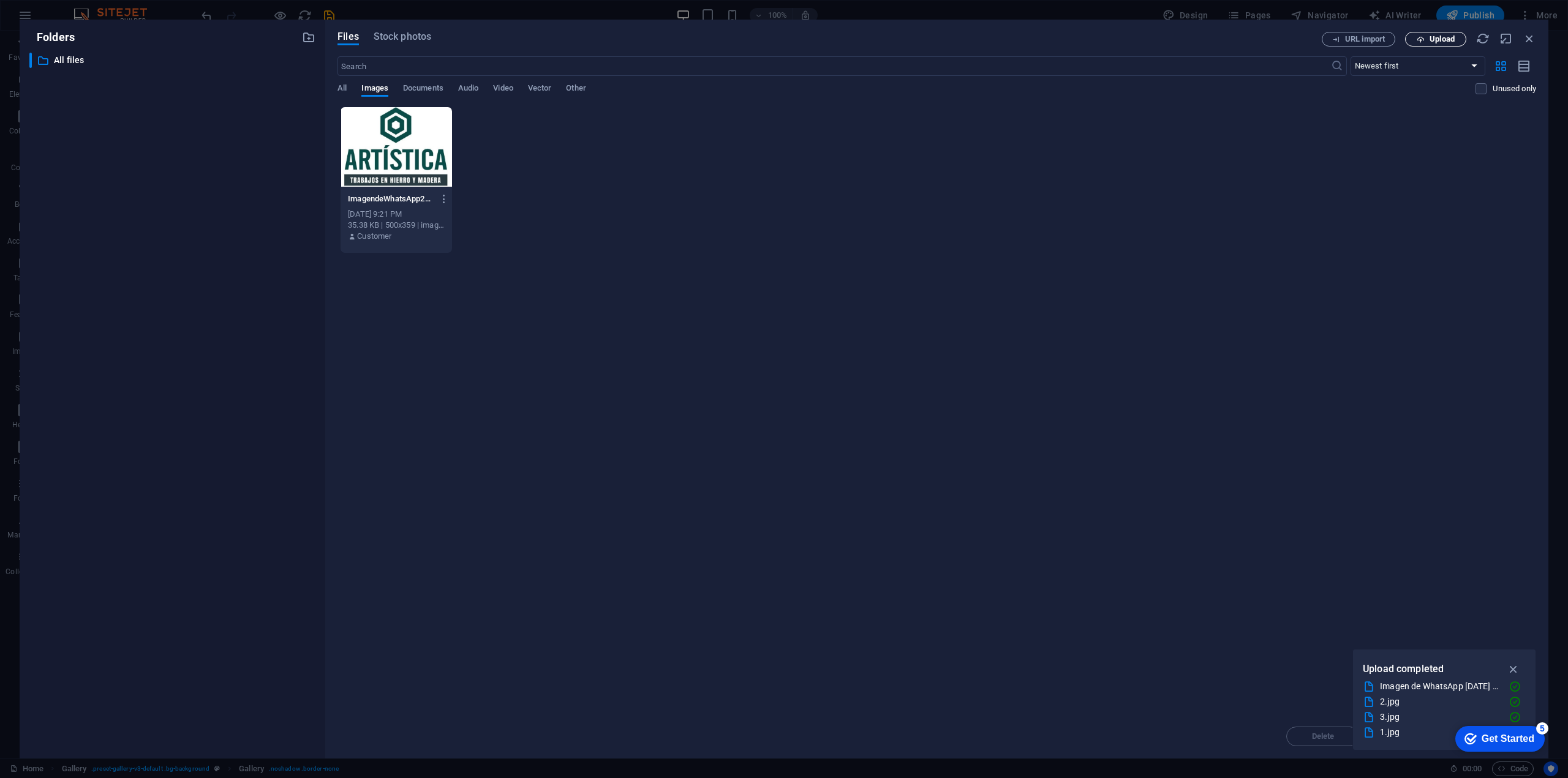
click at [1427, 43] on span "Upload" at bounding box center [1435, 39] width 50 height 8
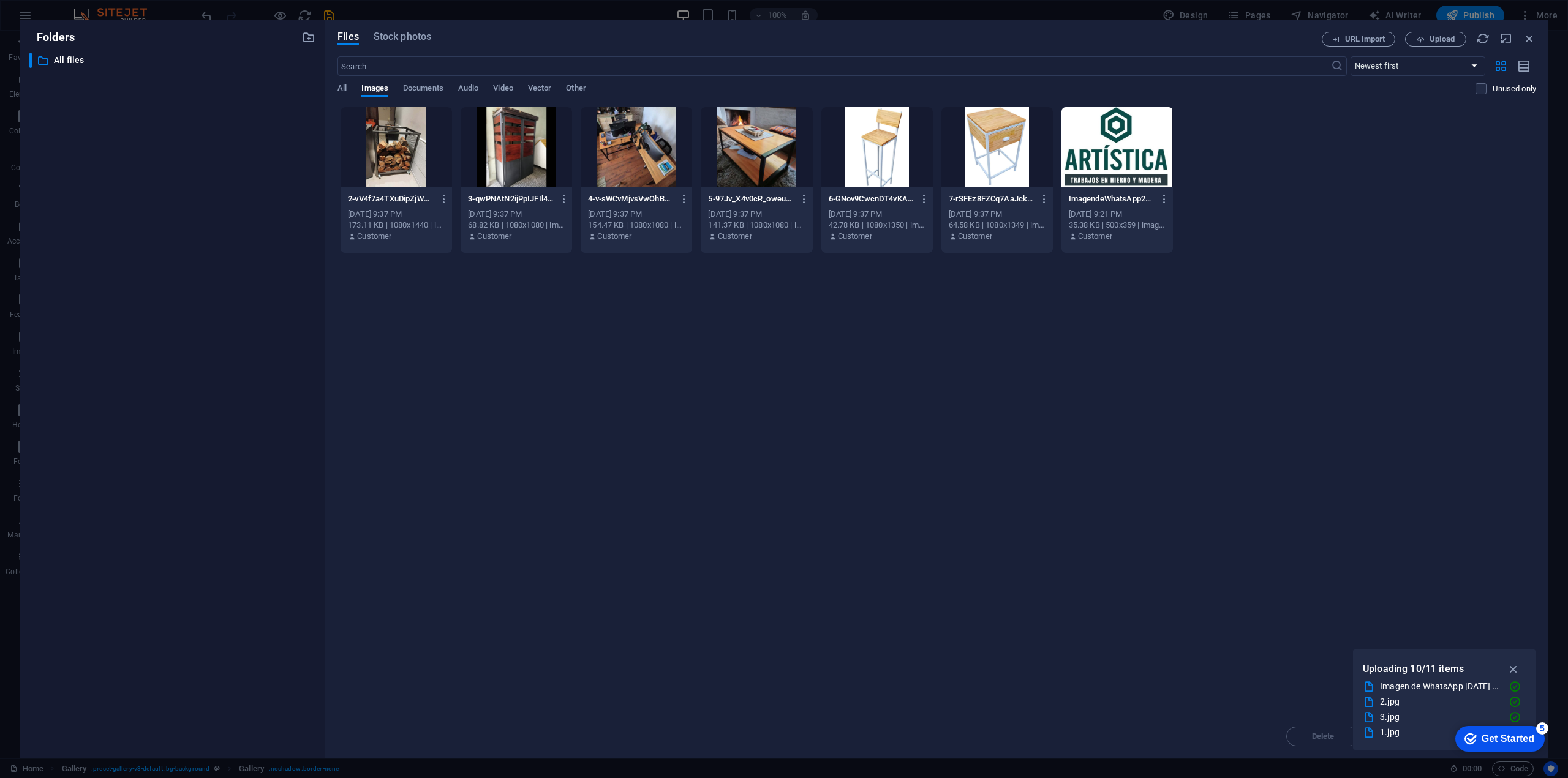
click at [391, 165] on div at bounding box center [396, 147] width 112 height 80
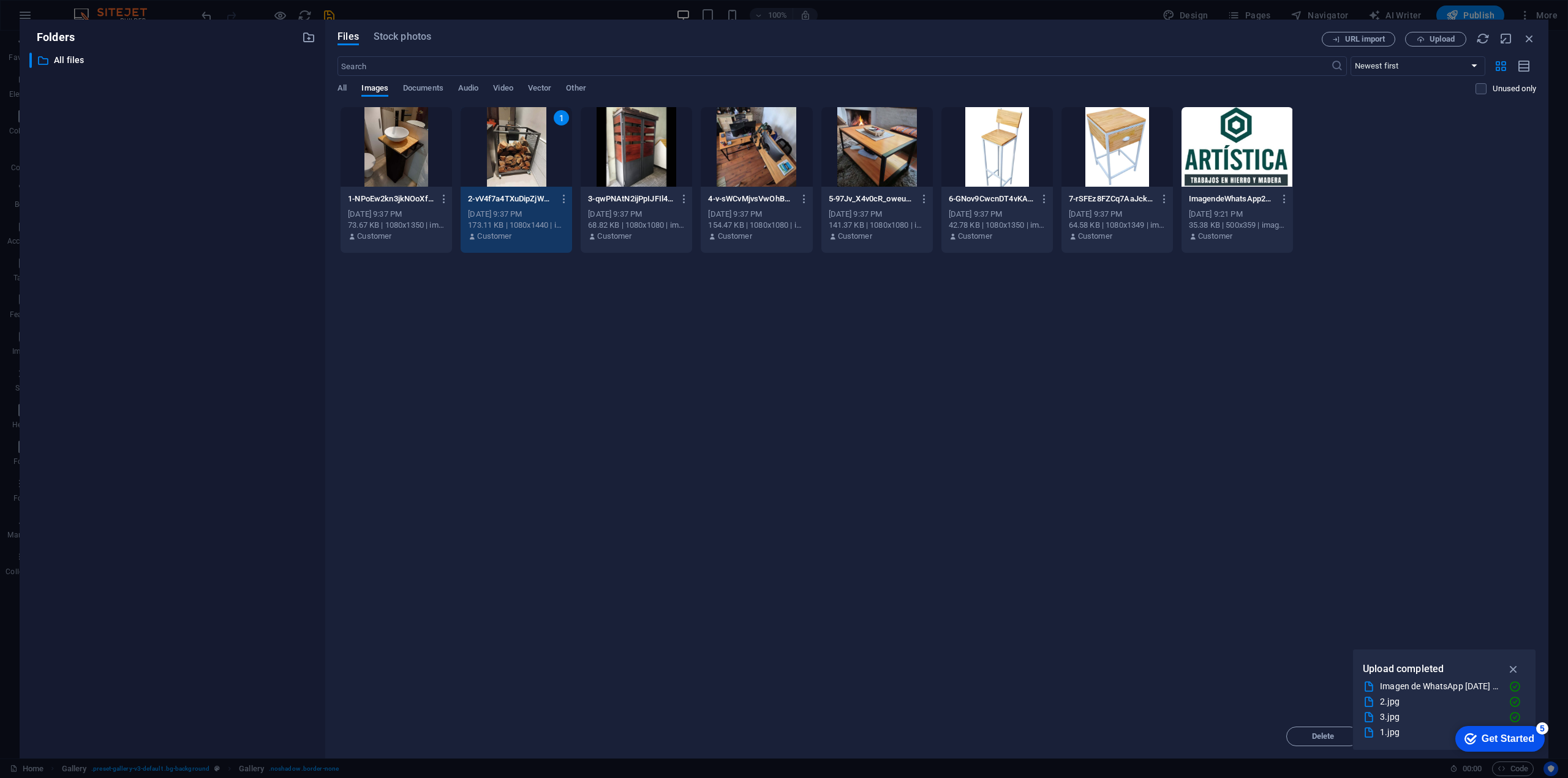
click at [407, 152] on div at bounding box center [396, 147] width 112 height 80
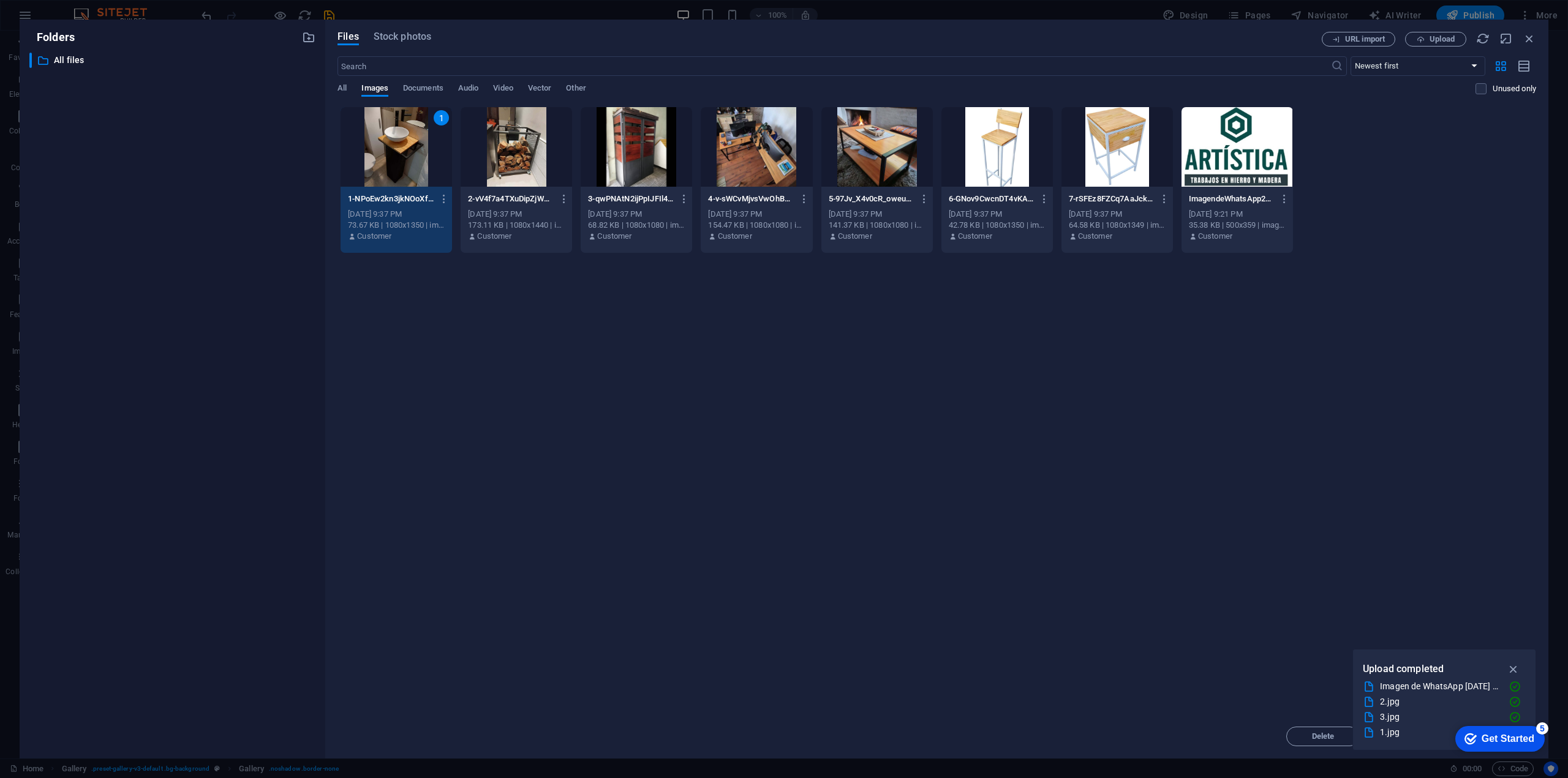
click at [1110, 147] on div at bounding box center [1117, 147] width 112 height 80
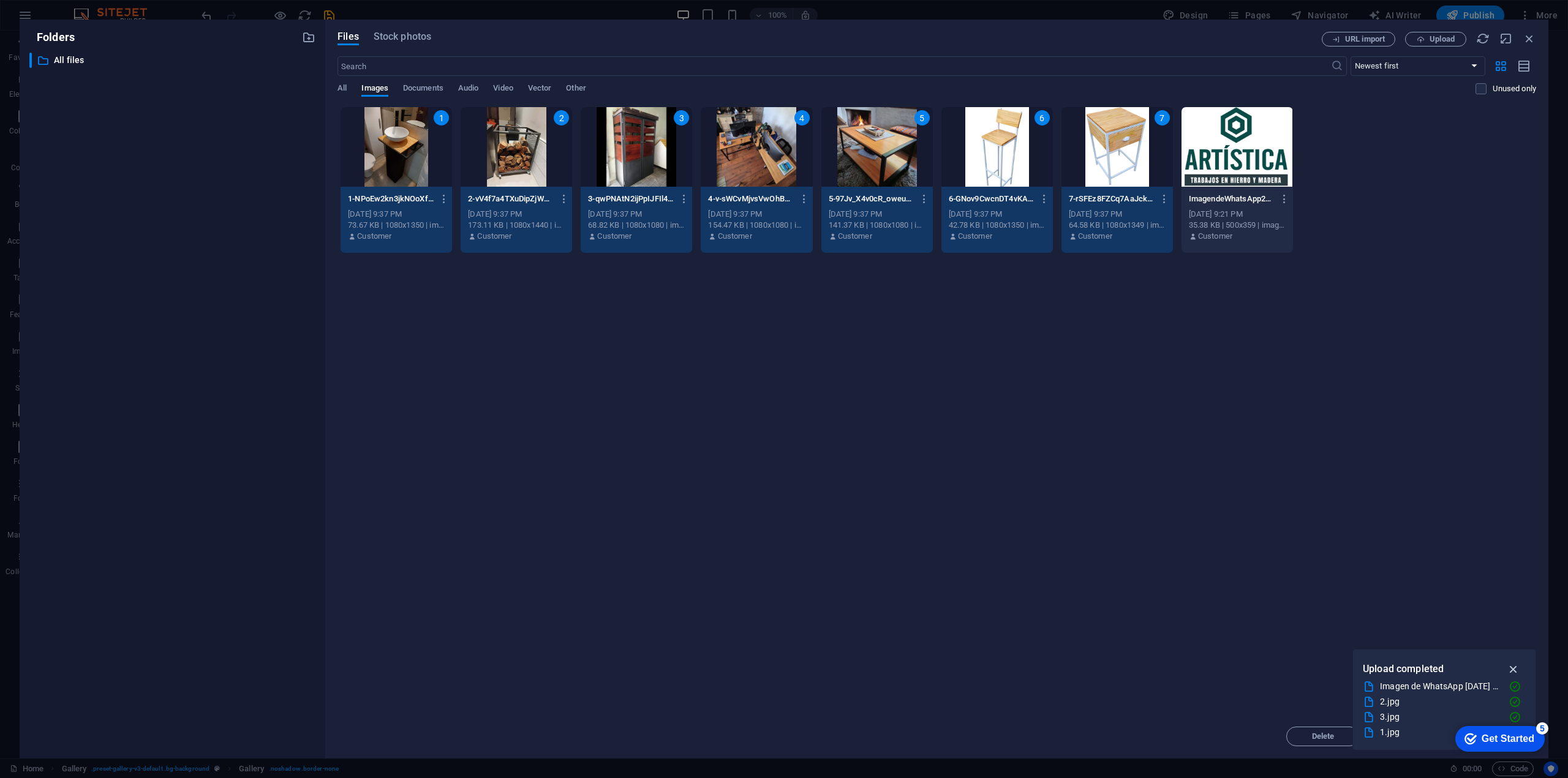
click at [1520, 666] on icon "button" at bounding box center [1513, 670] width 14 height 14
drag, startPoint x: 1487, startPoint y: 737, endPoint x: 1272, endPoint y: 554, distance: 282.3
click at [1446, 720] on html "checkmark Get Started 5 First Steps in the Editor Let's guide you through the t…" at bounding box center [1497, 739] width 104 height 37
click at [1307, 587] on div "Drop files here to upload them instantly 1 1-NPoEw2kn3jkNOoXf1VMAjg.jpg 1-NPoEw…" at bounding box center [937, 411] width 1199 height 608
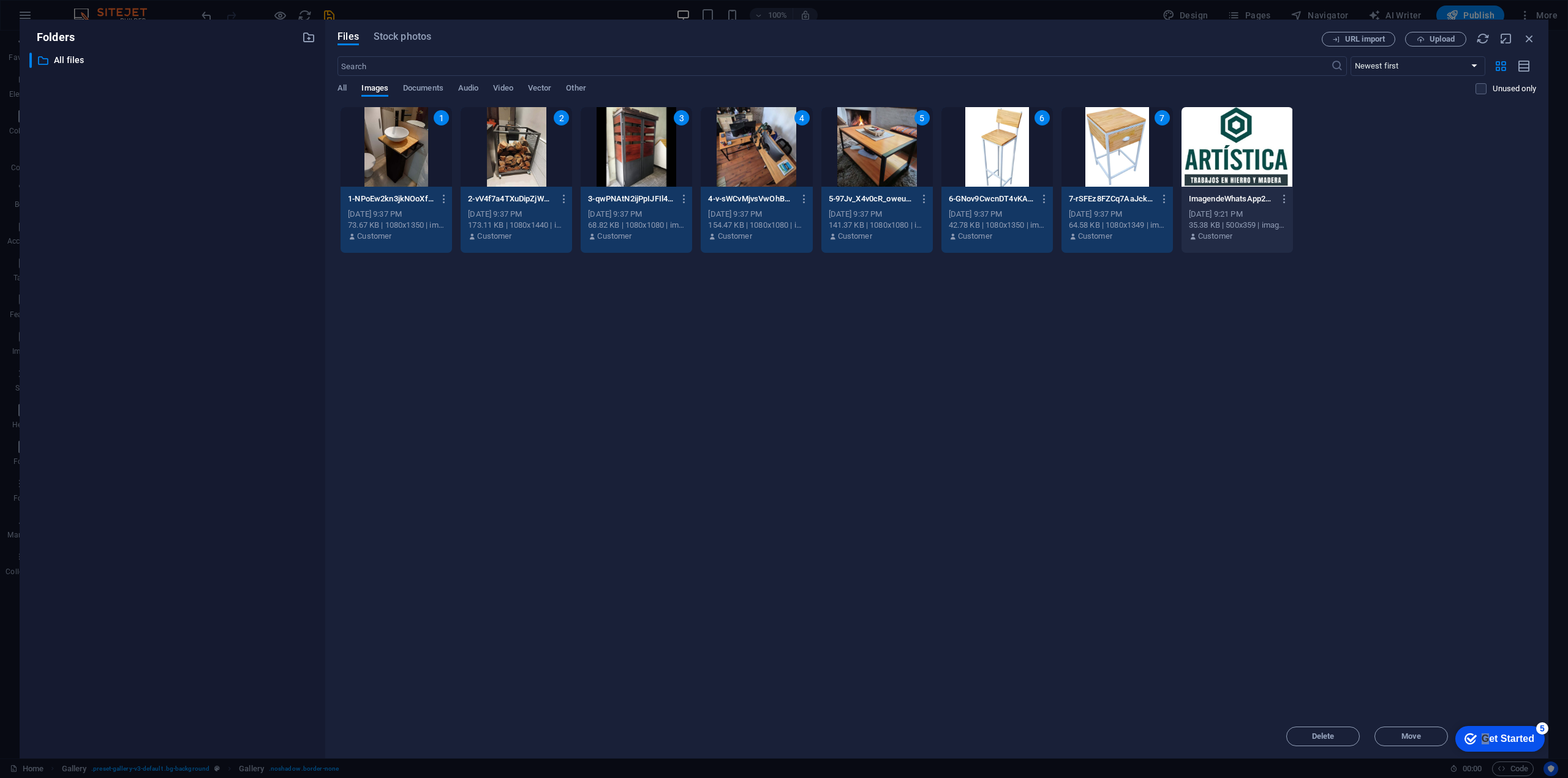
click at [1197, 465] on div "Drop files here to upload them instantly 1 1-NPoEw2kn3jkNOoXf1VMAjg.jpg 1-NPoEw…" at bounding box center [937, 411] width 1199 height 608
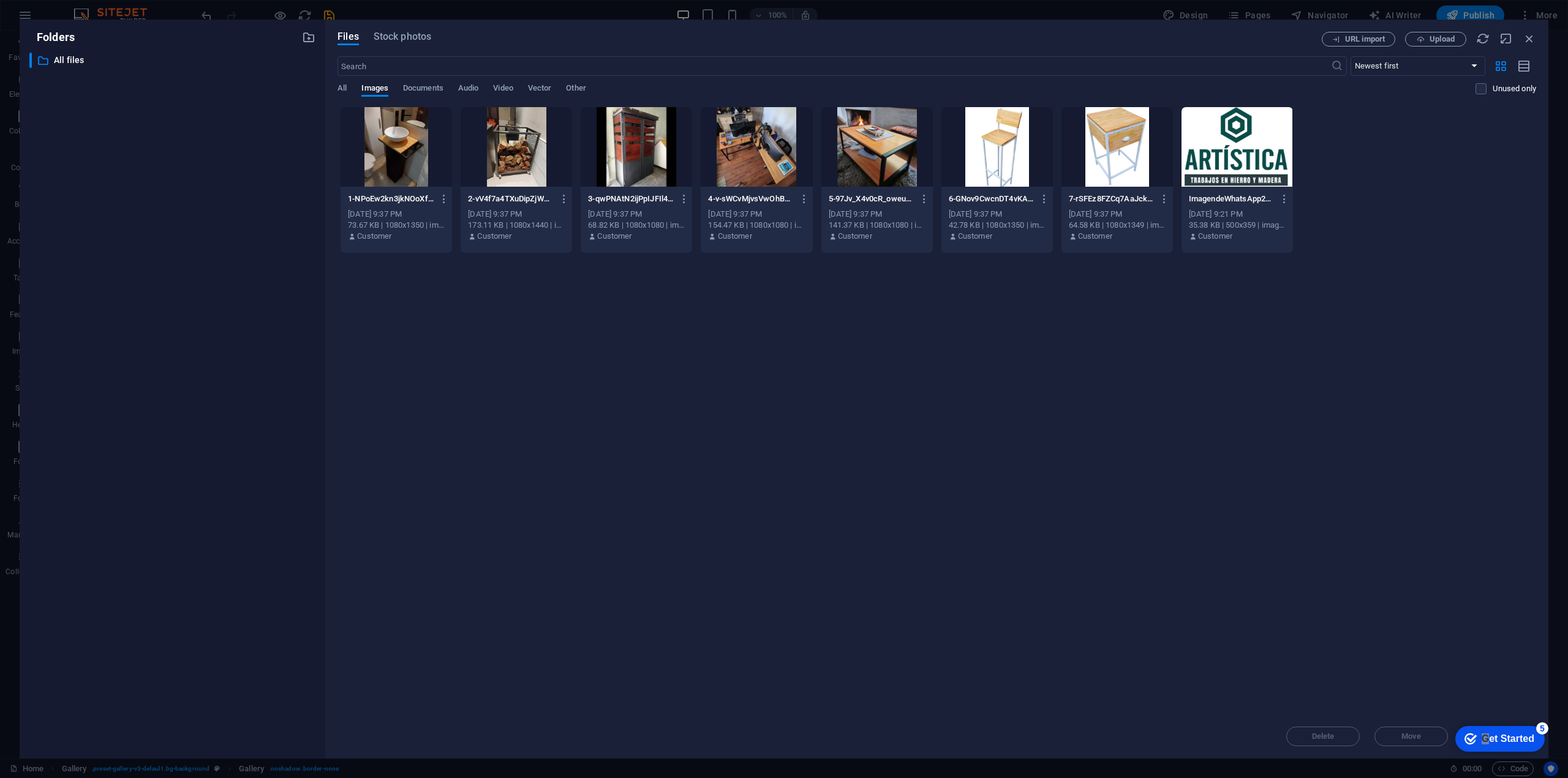
click at [381, 154] on div at bounding box center [396, 147] width 112 height 80
click at [402, 157] on div "1" at bounding box center [396, 147] width 112 height 80
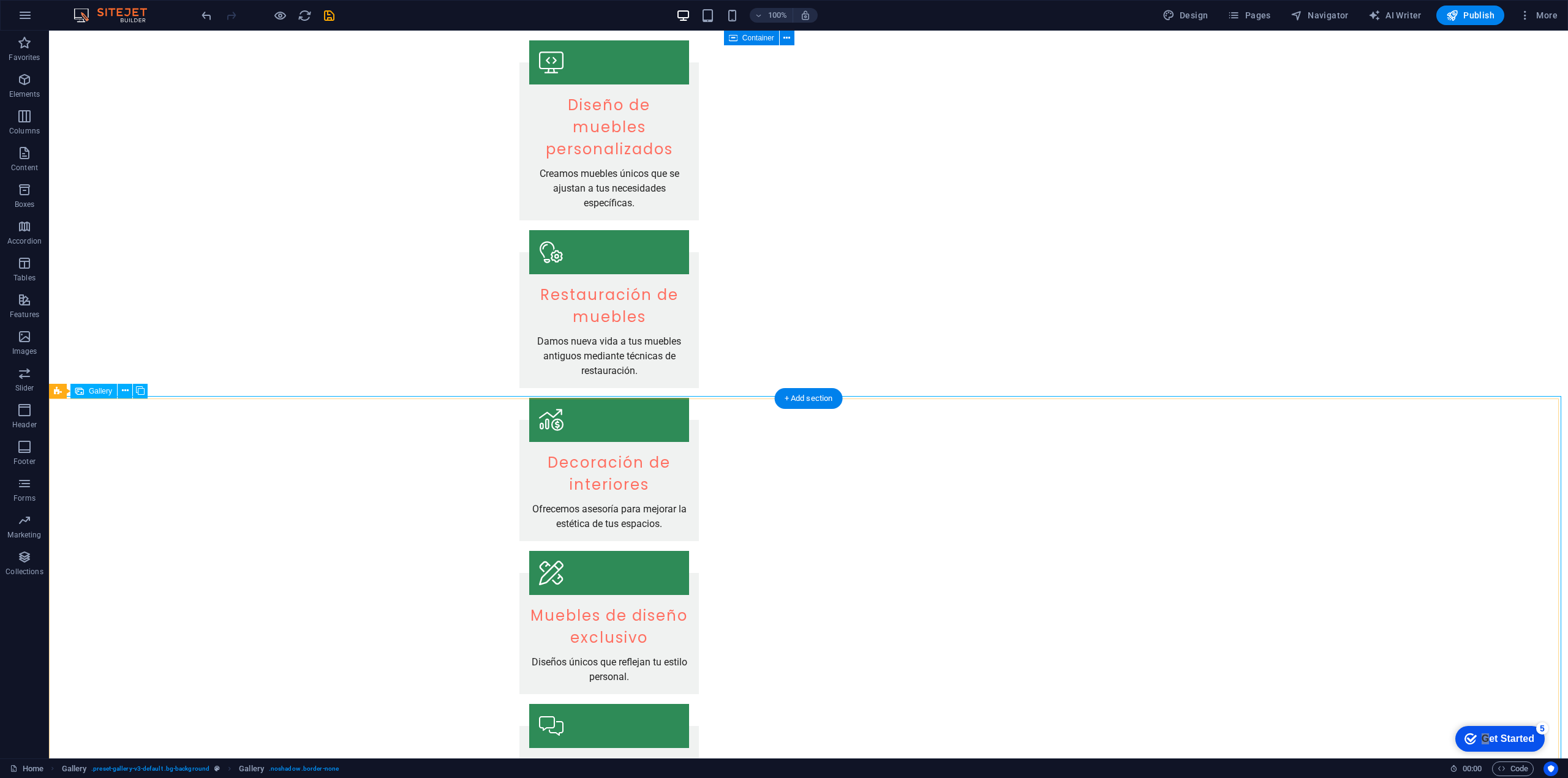
select select "px"
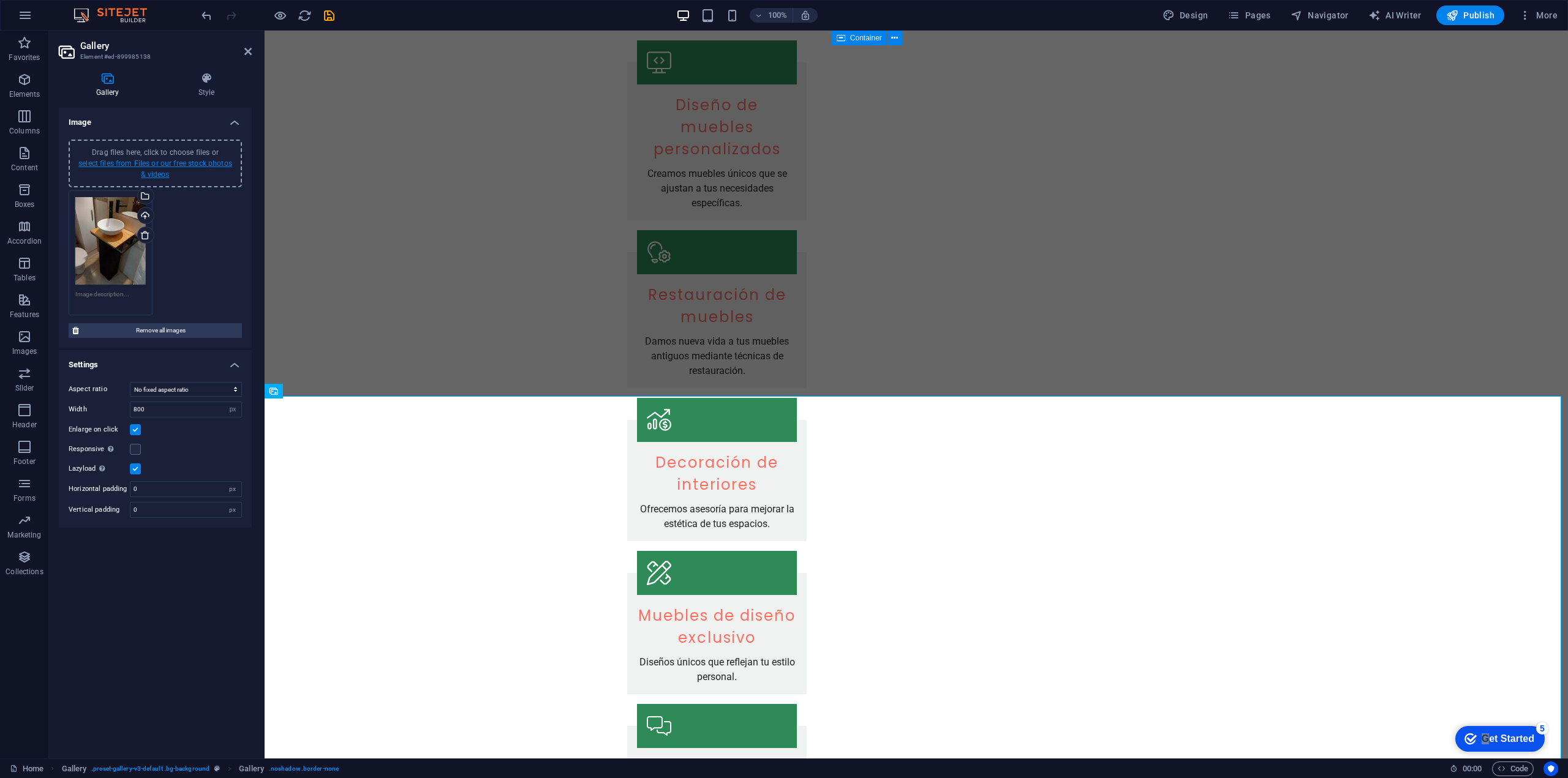
click at [165, 175] on link "select files from Files or our free stock photos & videos" at bounding box center [155, 168] width 154 height 19
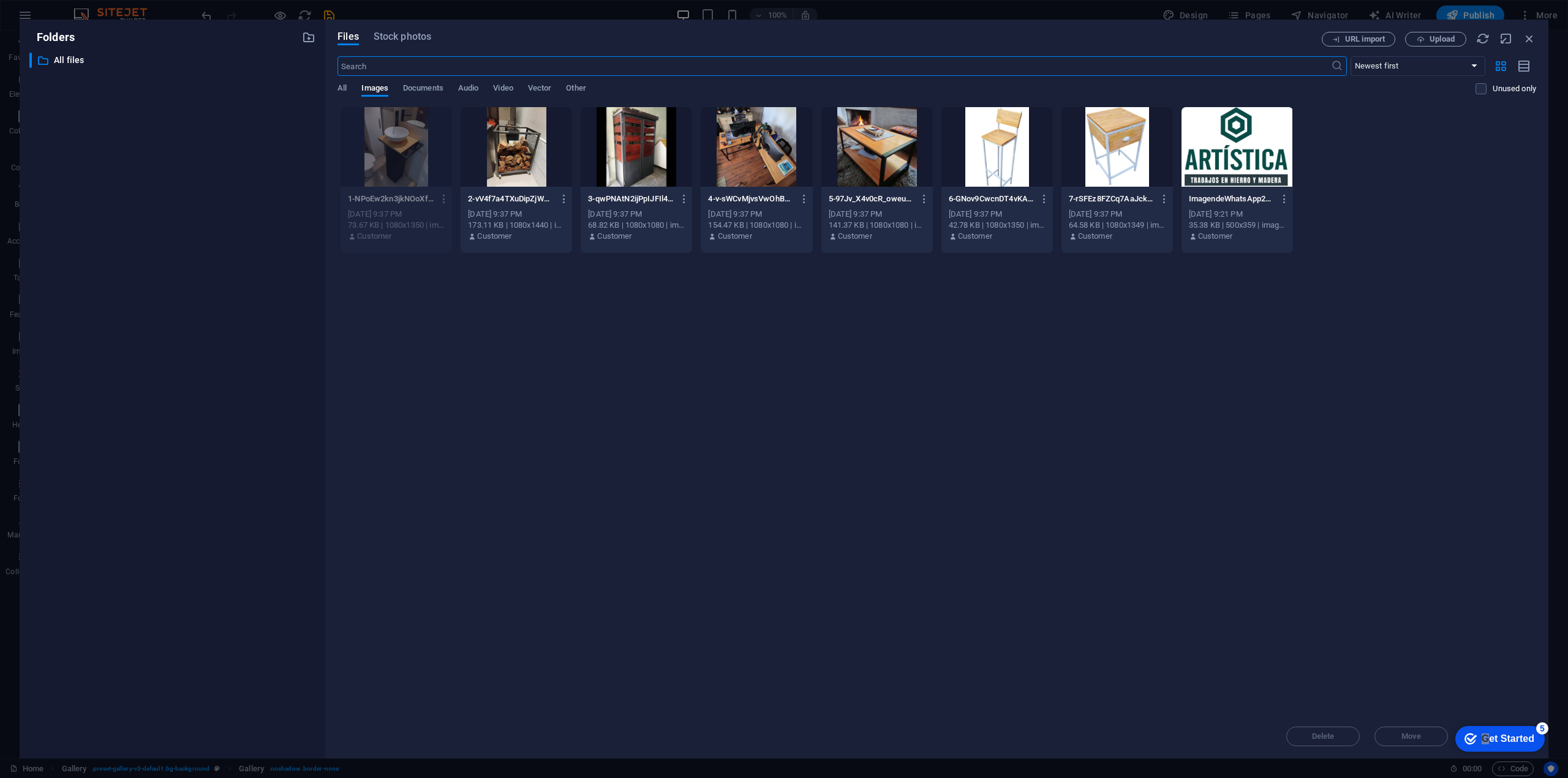
click at [541, 182] on div at bounding box center [516, 147] width 112 height 80
click at [1083, 165] on div at bounding box center [1117, 147] width 112 height 80
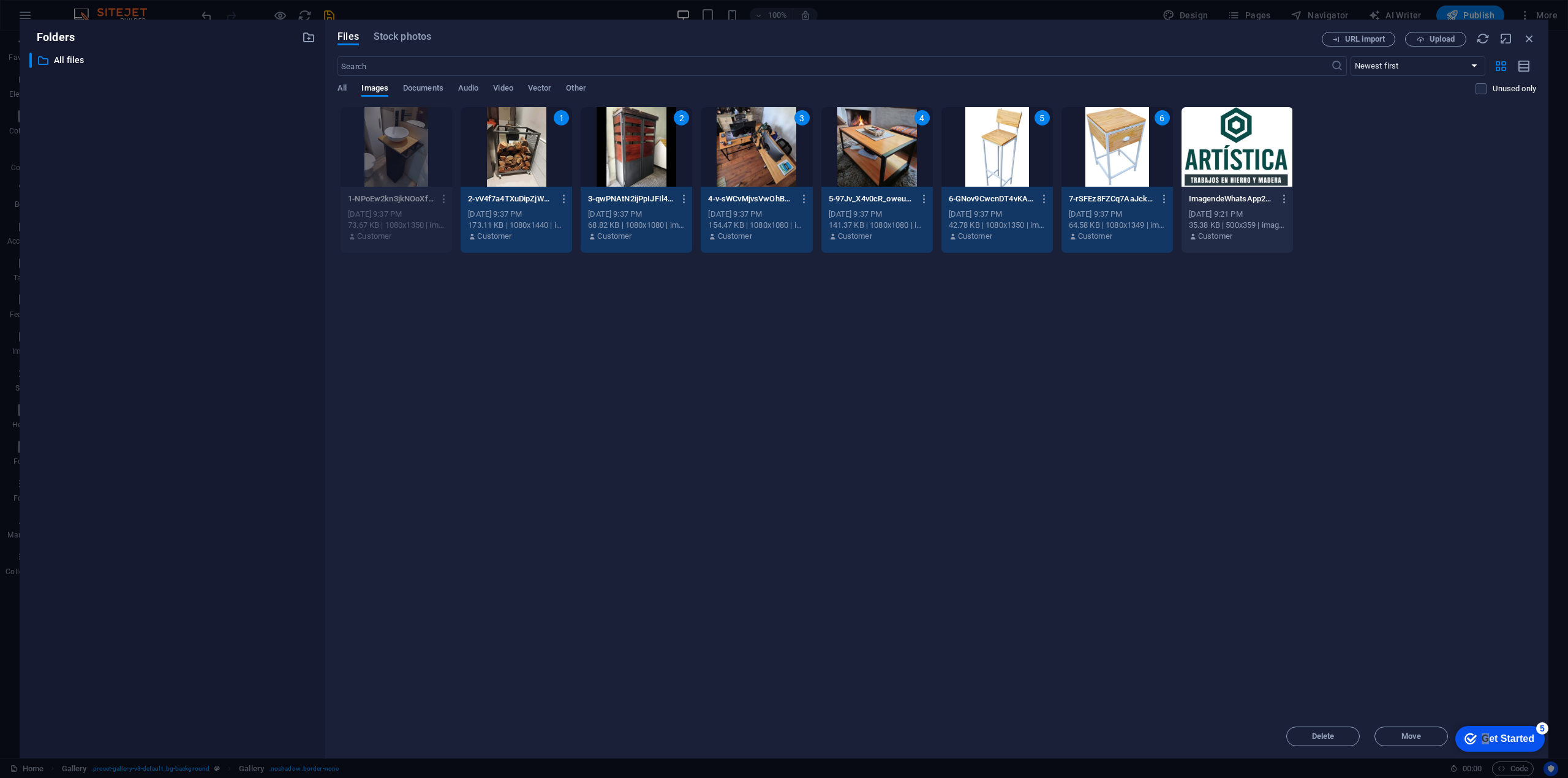
click at [1105, 161] on div "6" at bounding box center [1117, 147] width 112 height 80
click at [1398, 743] on button "Move" at bounding box center [1411, 736] width 74 height 19
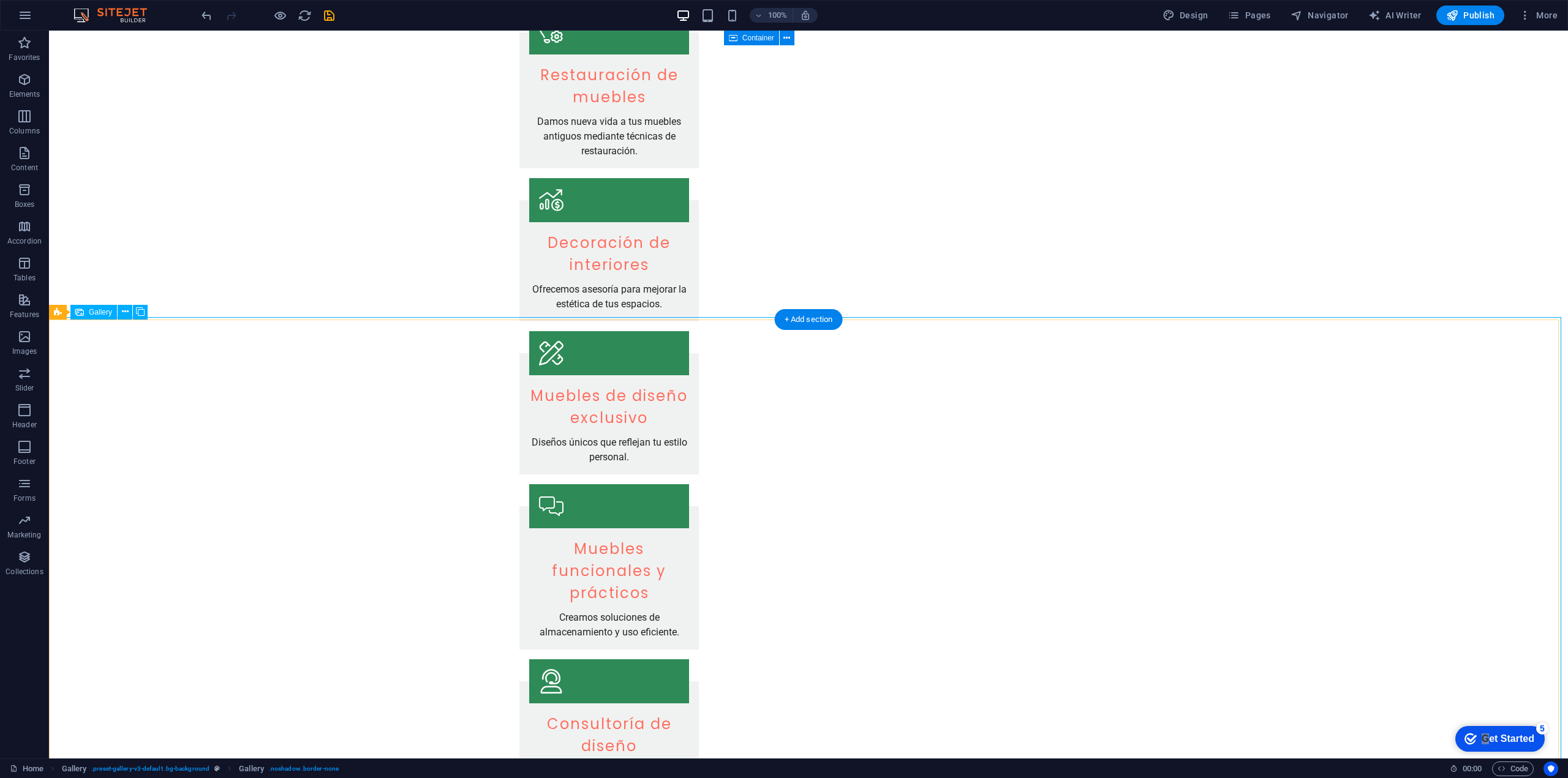
scroll to position [713, 0]
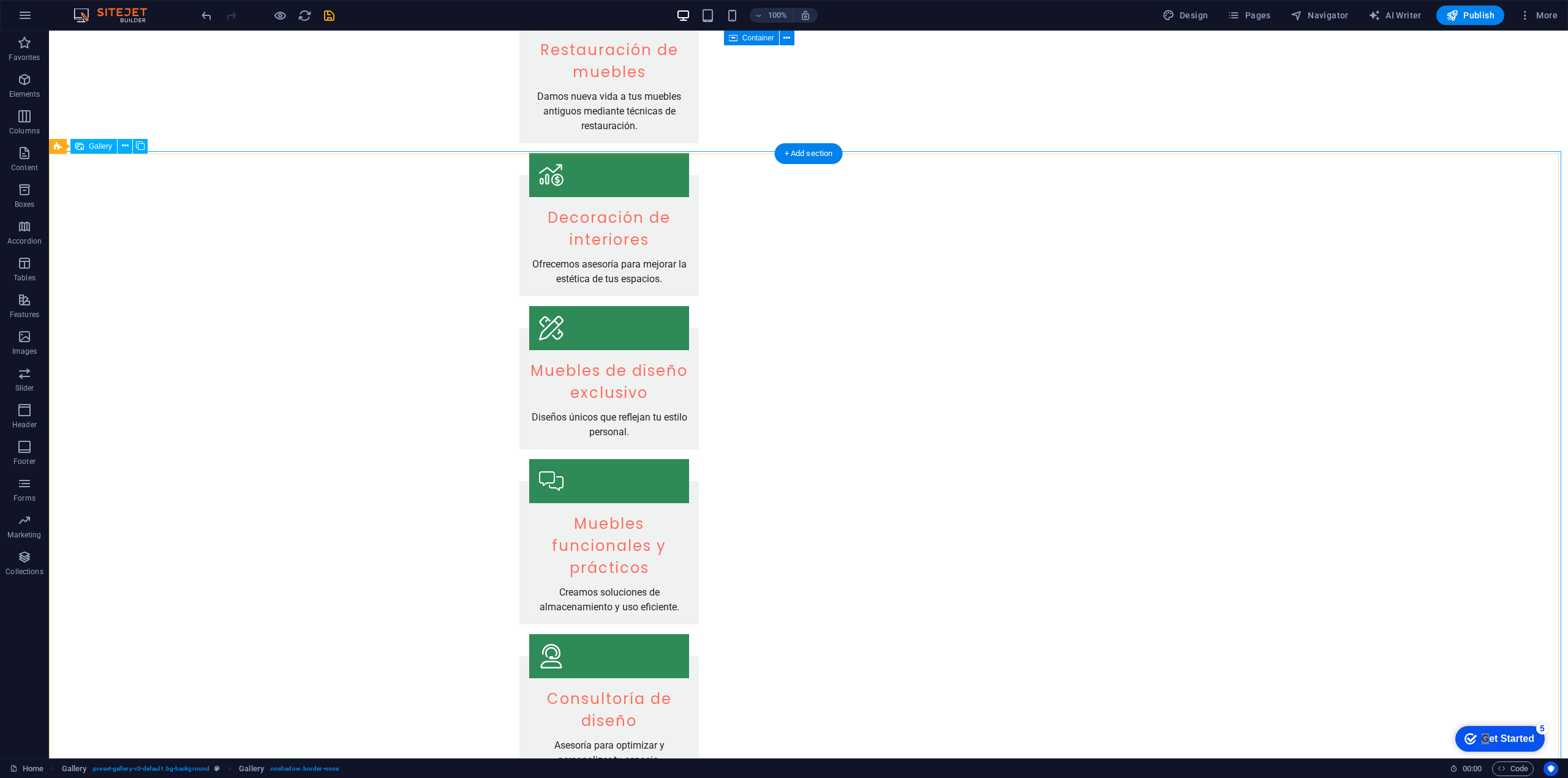
select select "px"
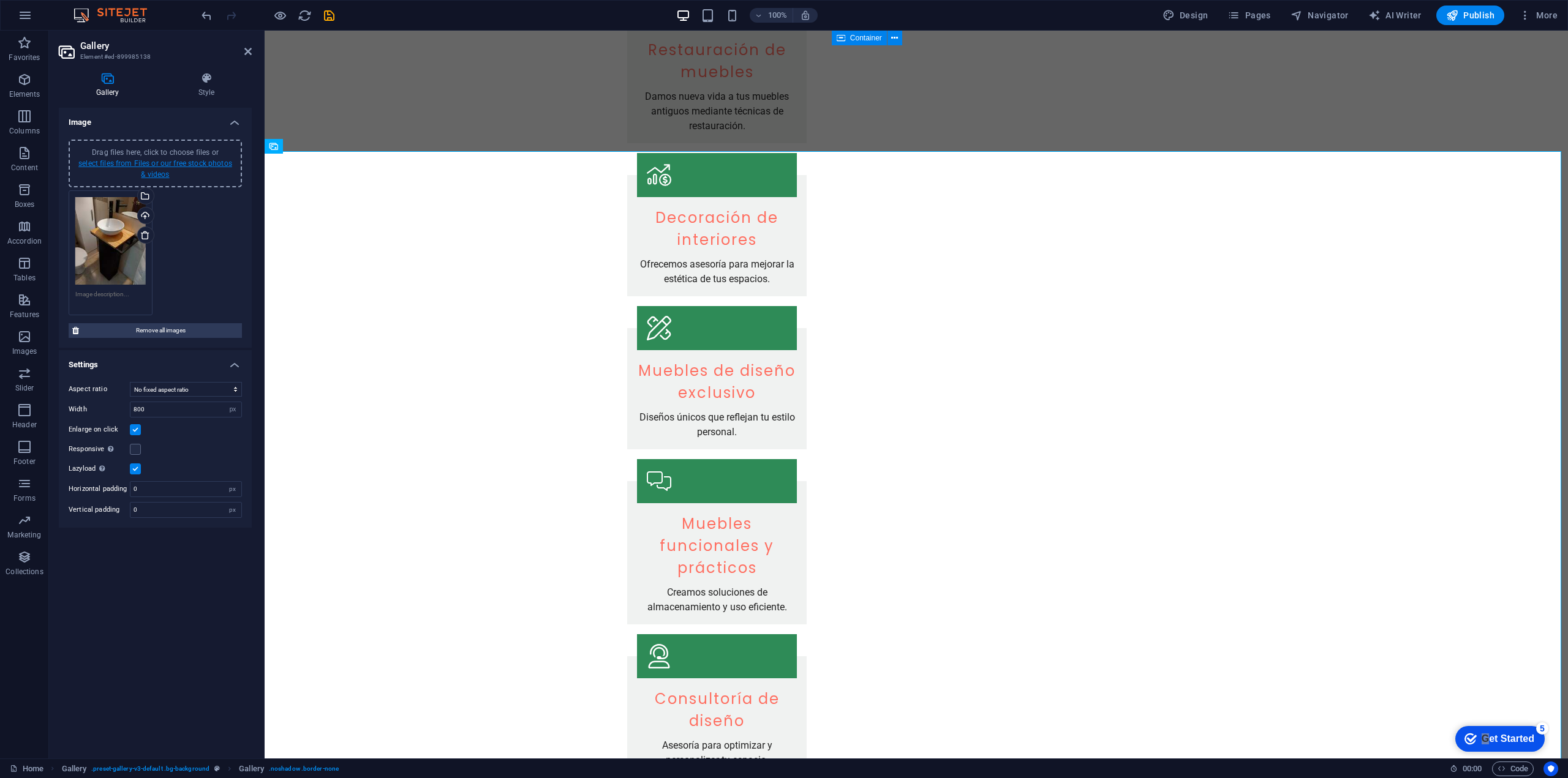
click at [153, 174] on link "select files from Files or our free stock photos & videos" at bounding box center [155, 168] width 154 height 19
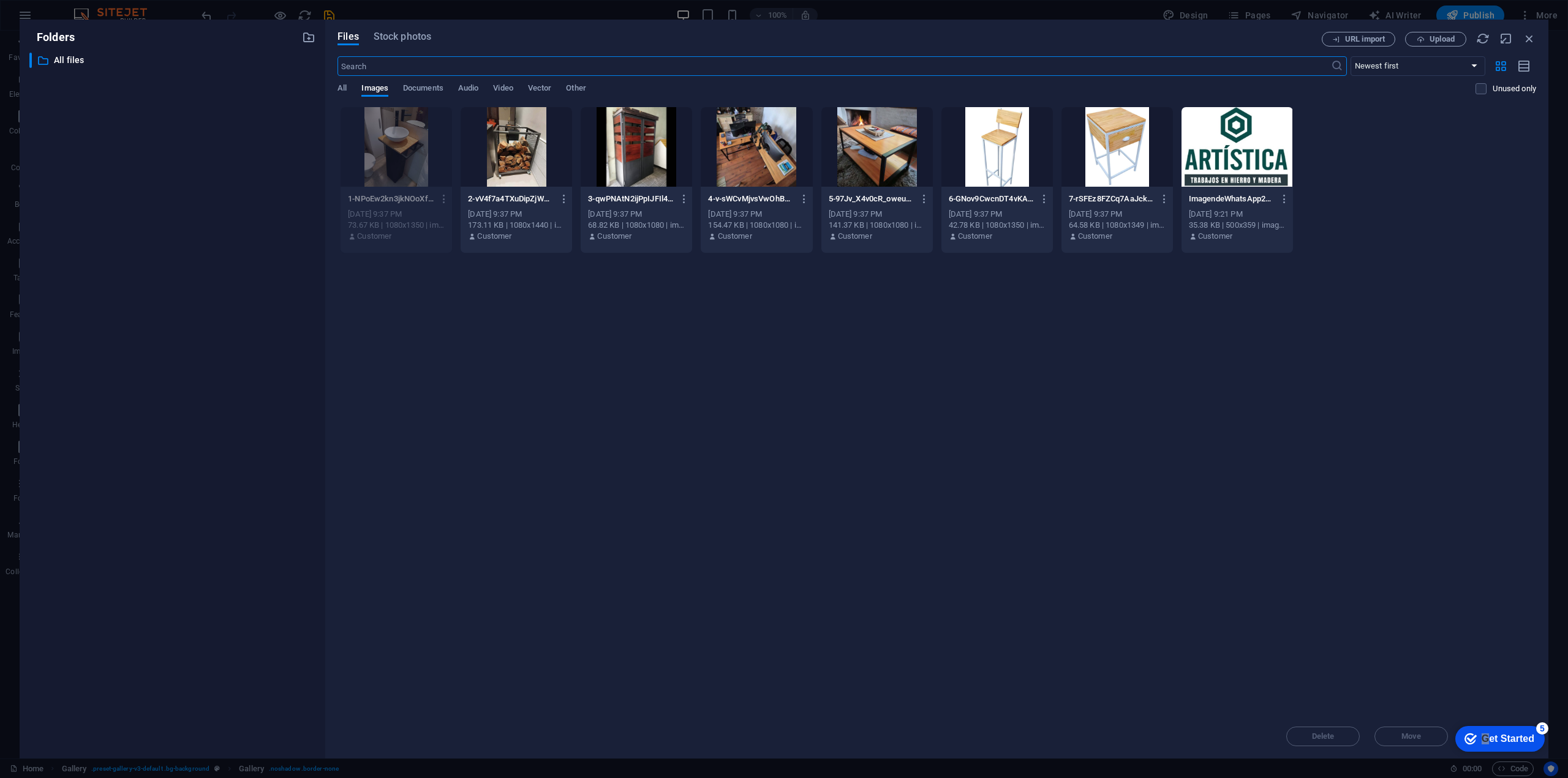
click at [521, 155] on div at bounding box center [516, 147] width 112 height 80
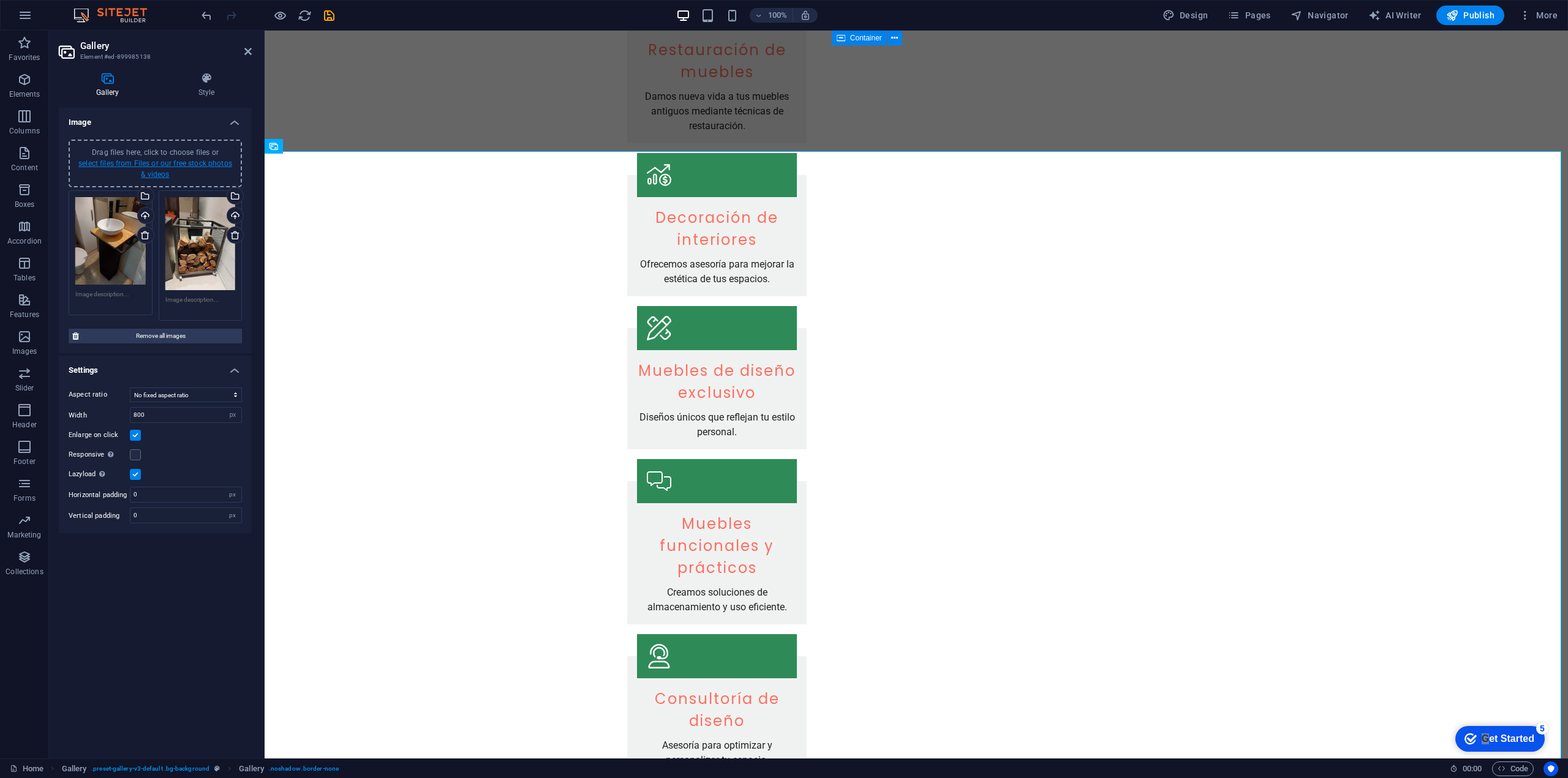
click at [154, 176] on link "select files from Files or our free stock photos & videos" at bounding box center [155, 168] width 154 height 19
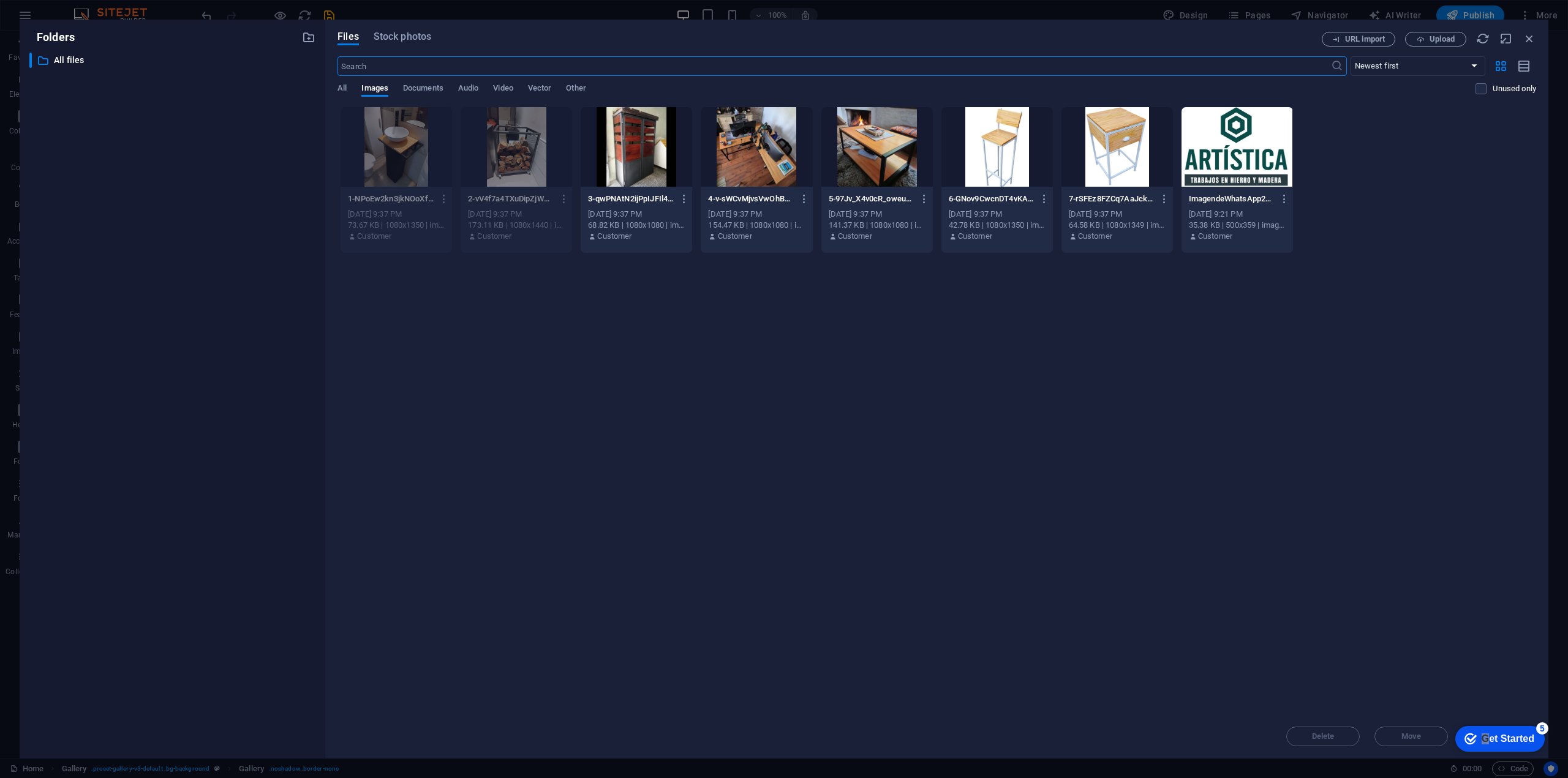
click at [624, 172] on div at bounding box center [636, 147] width 112 height 80
click at [624, 172] on div "1" at bounding box center [636, 147] width 112 height 80
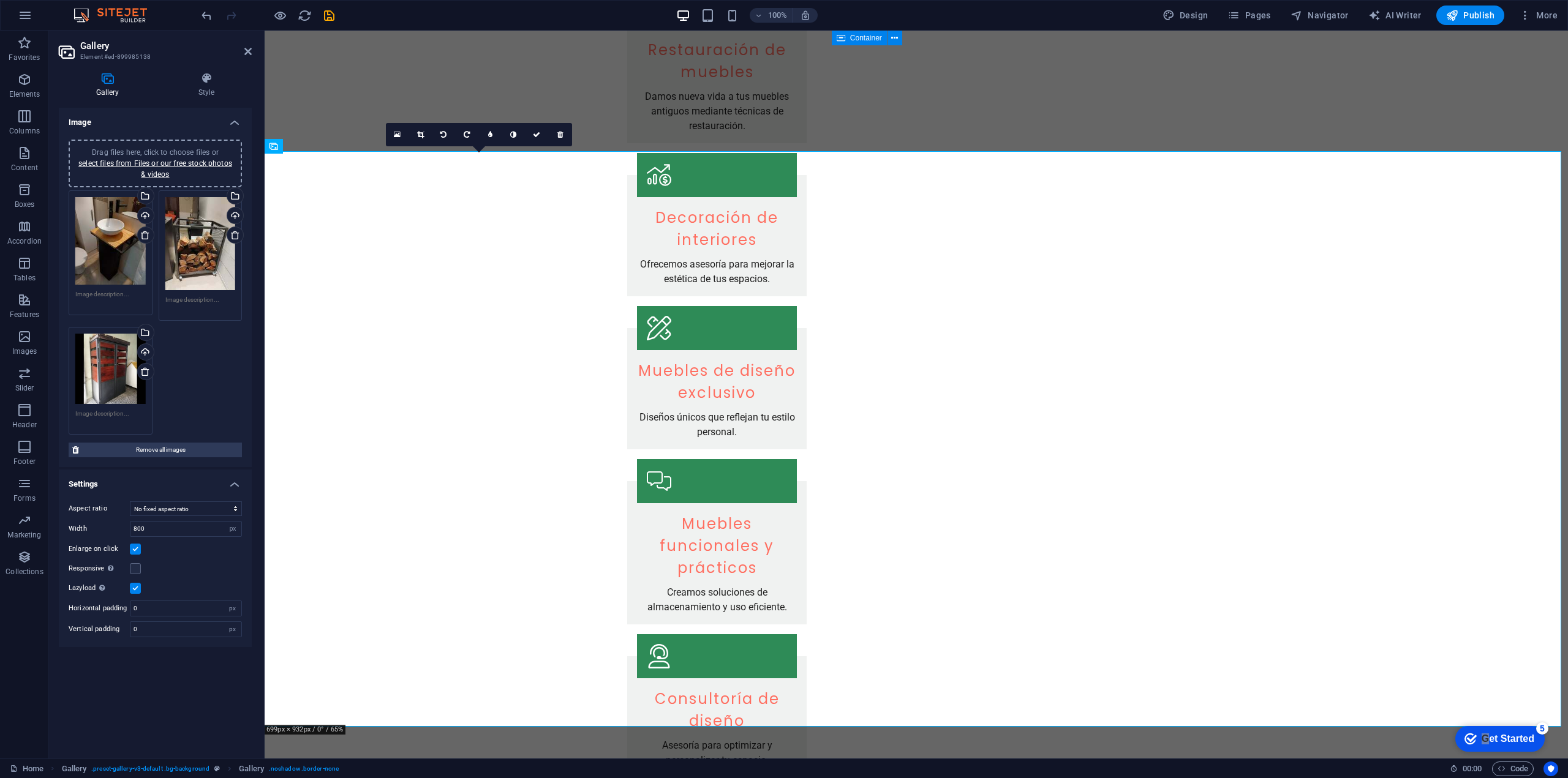
click at [208, 153] on span "Drag files here, click to choose files or select files from Files or our free s…" at bounding box center [155, 164] width 154 height 31
click at [145, 172] on link "select files from Files or our free stock photos & videos" at bounding box center [155, 168] width 154 height 19
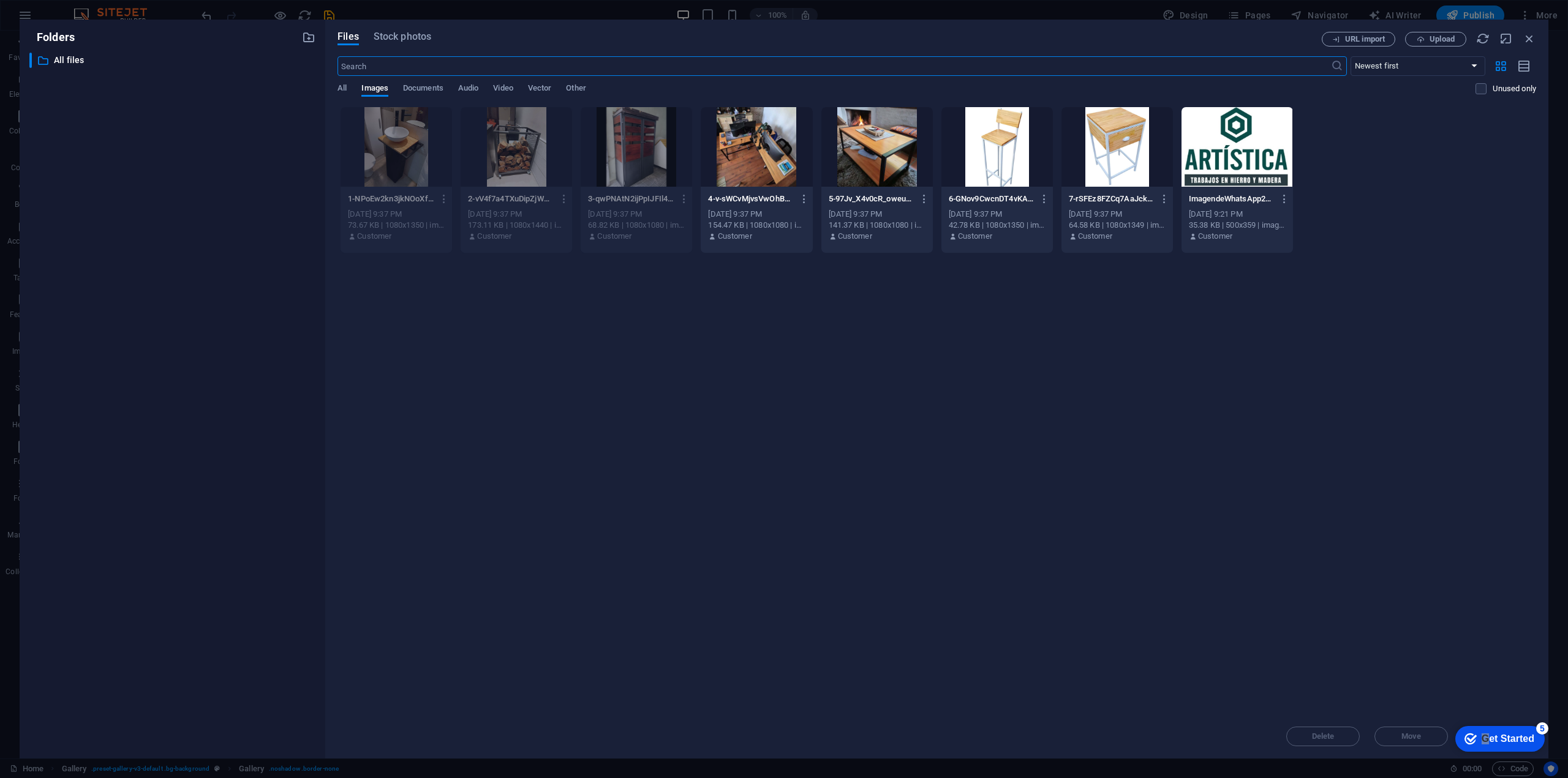
click at [738, 172] on div at bounding box center [756, 147] width 112 height 80
click at [738, 172] on div "1" at bounding box center [756, 147] width 112 height 80
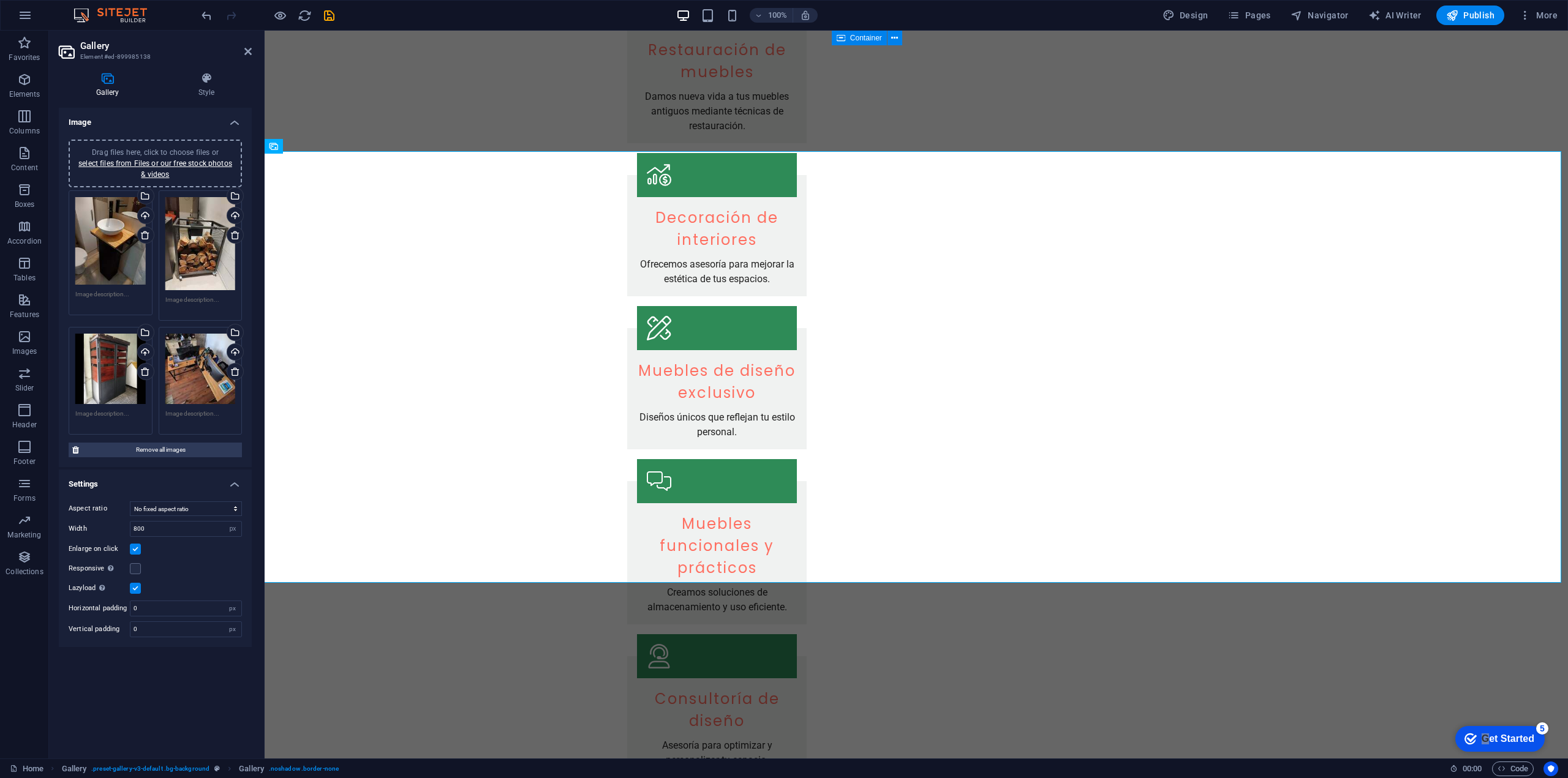
click at [140, 174] on div "Drag files here, click to choose files or select files from Files or our free s…" at bounding box center [155, 163] width 158 height 33
click at [155, 173] on link "select files from Files or our free stock photos & videos" at bounding box center [155, 168] width 154 height 19
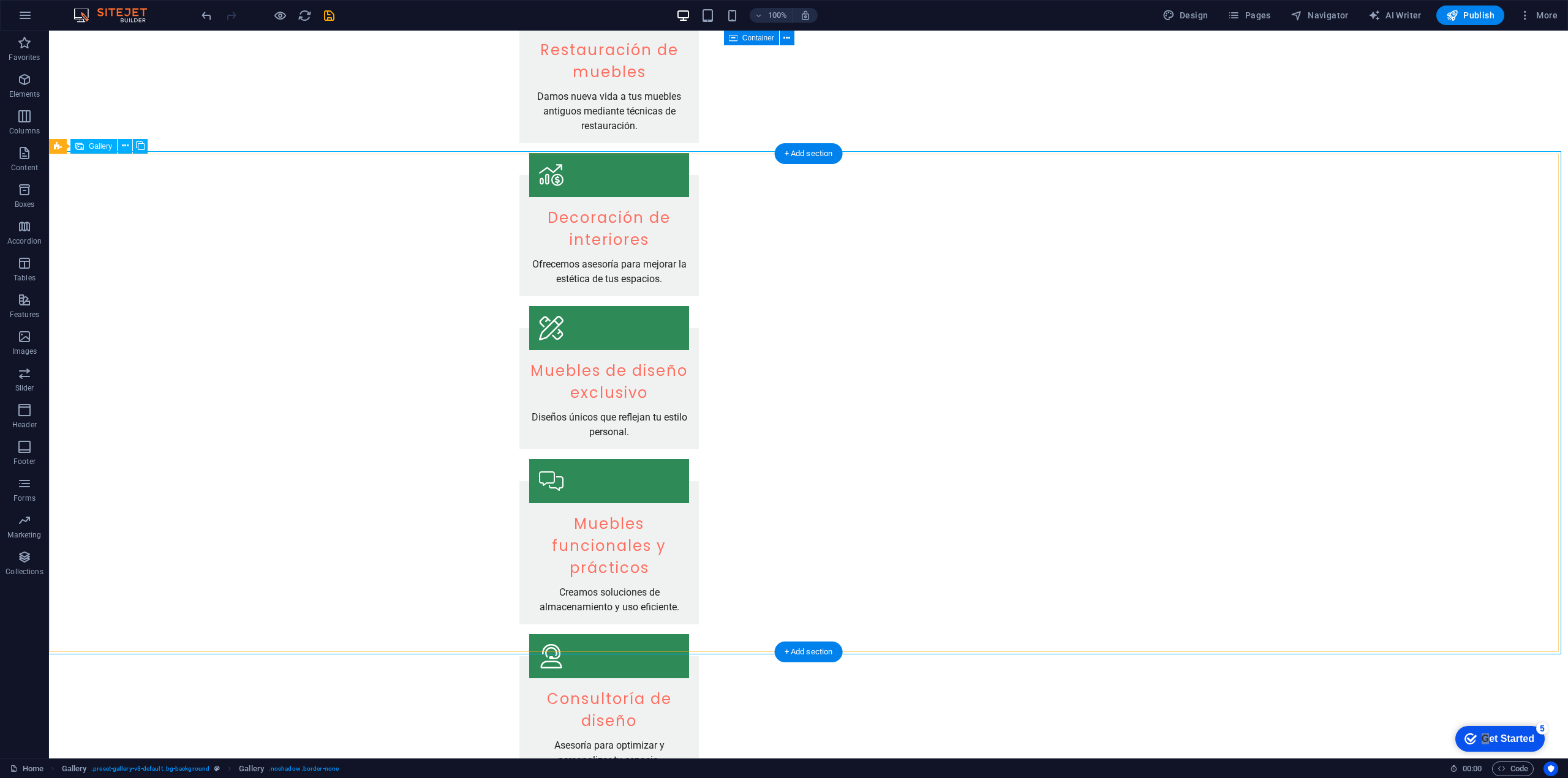
select select "px"
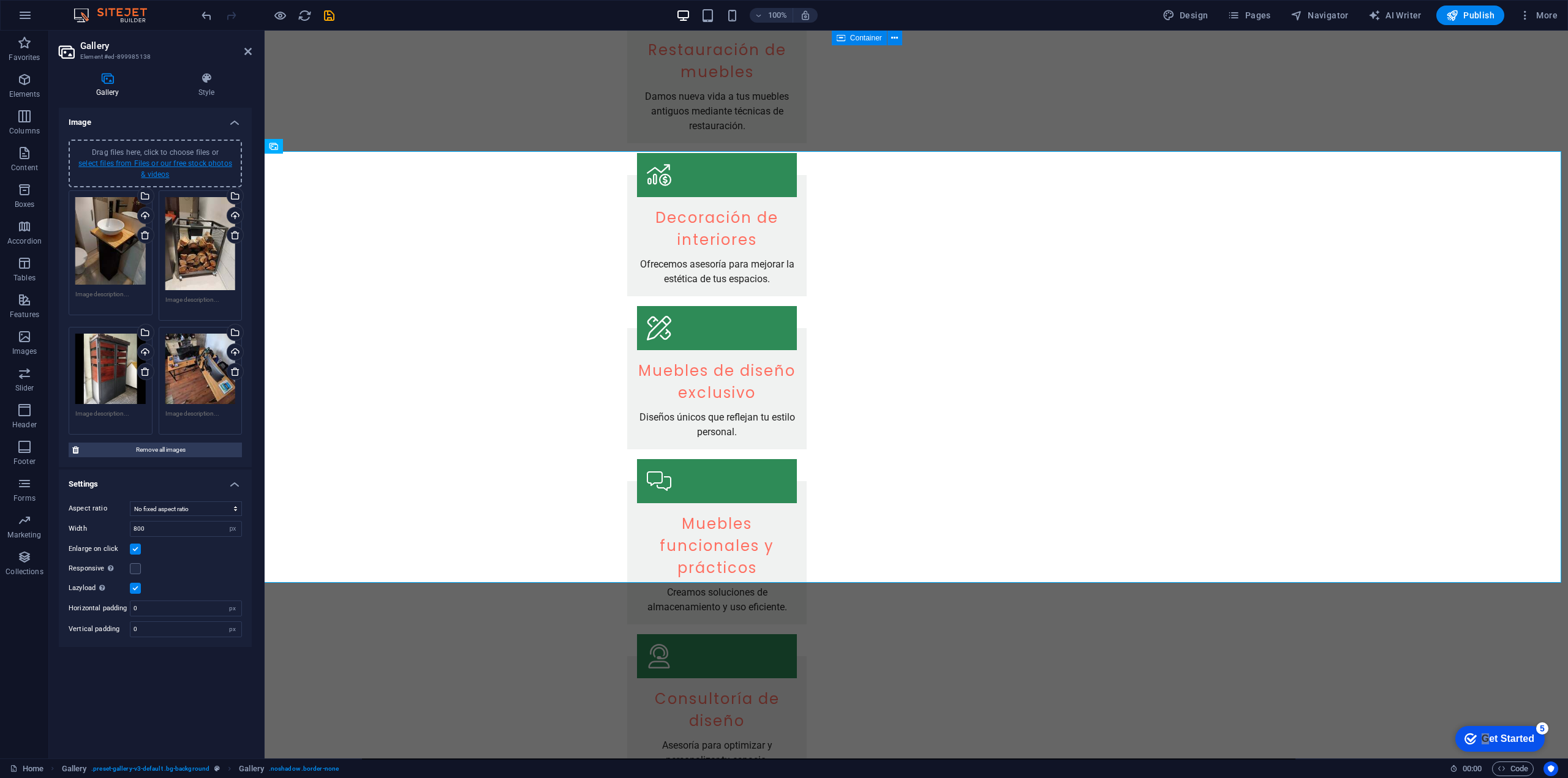
click at [155, 175] on link "select files from Files or our free stock photos & videos" at bounding box center [155, 168] width 154 height 19
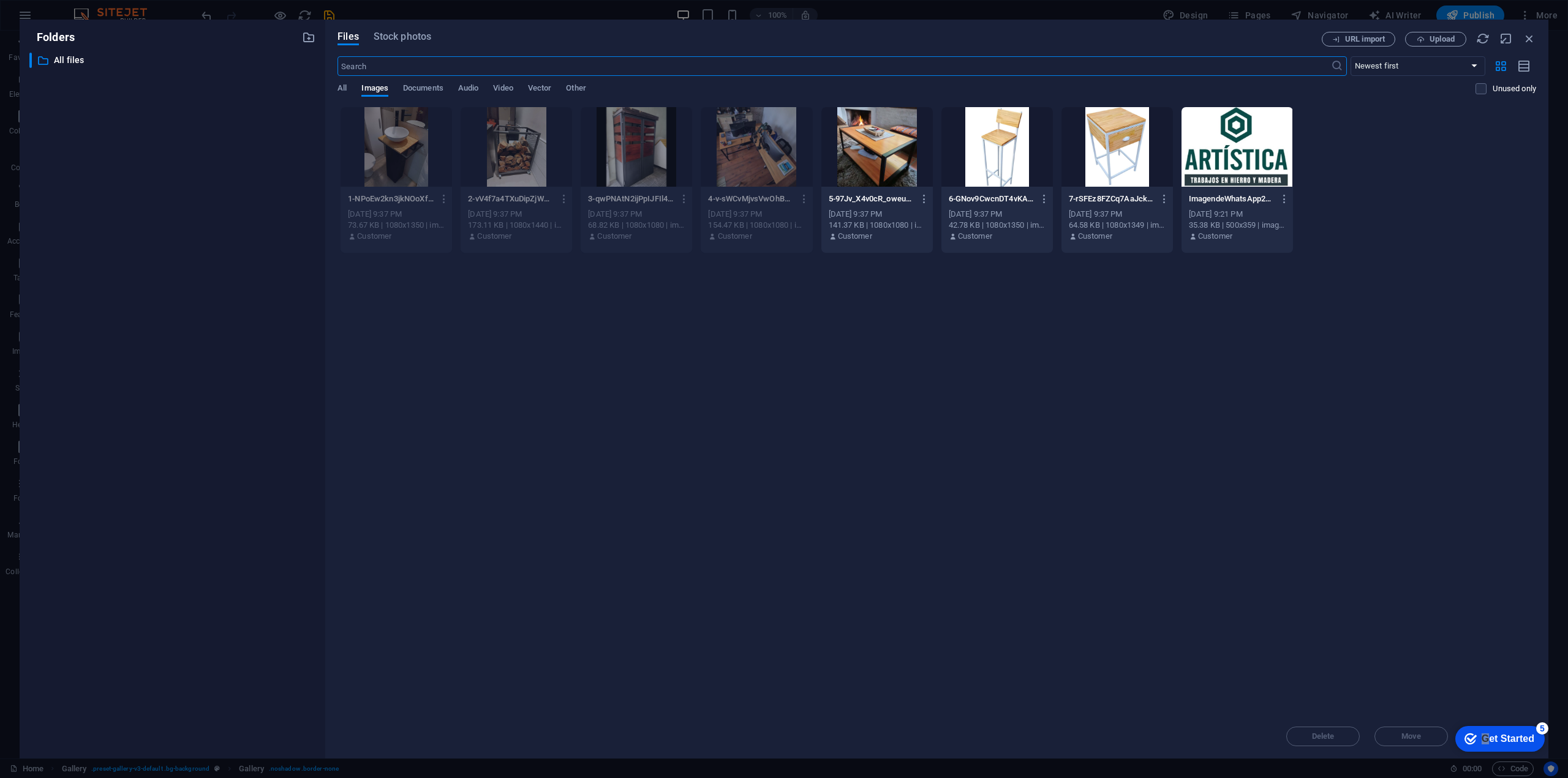
click at [890, 162] on div at bounding box center [877, 147] width 112 height 80
drag, startPoint x: 890, startPoint y: 162, endPoint x: 513, endPoint y: 131, distance: 378.3
click at [890, 162] on div "1" at bounding box center [877, 147] width 112 height 80
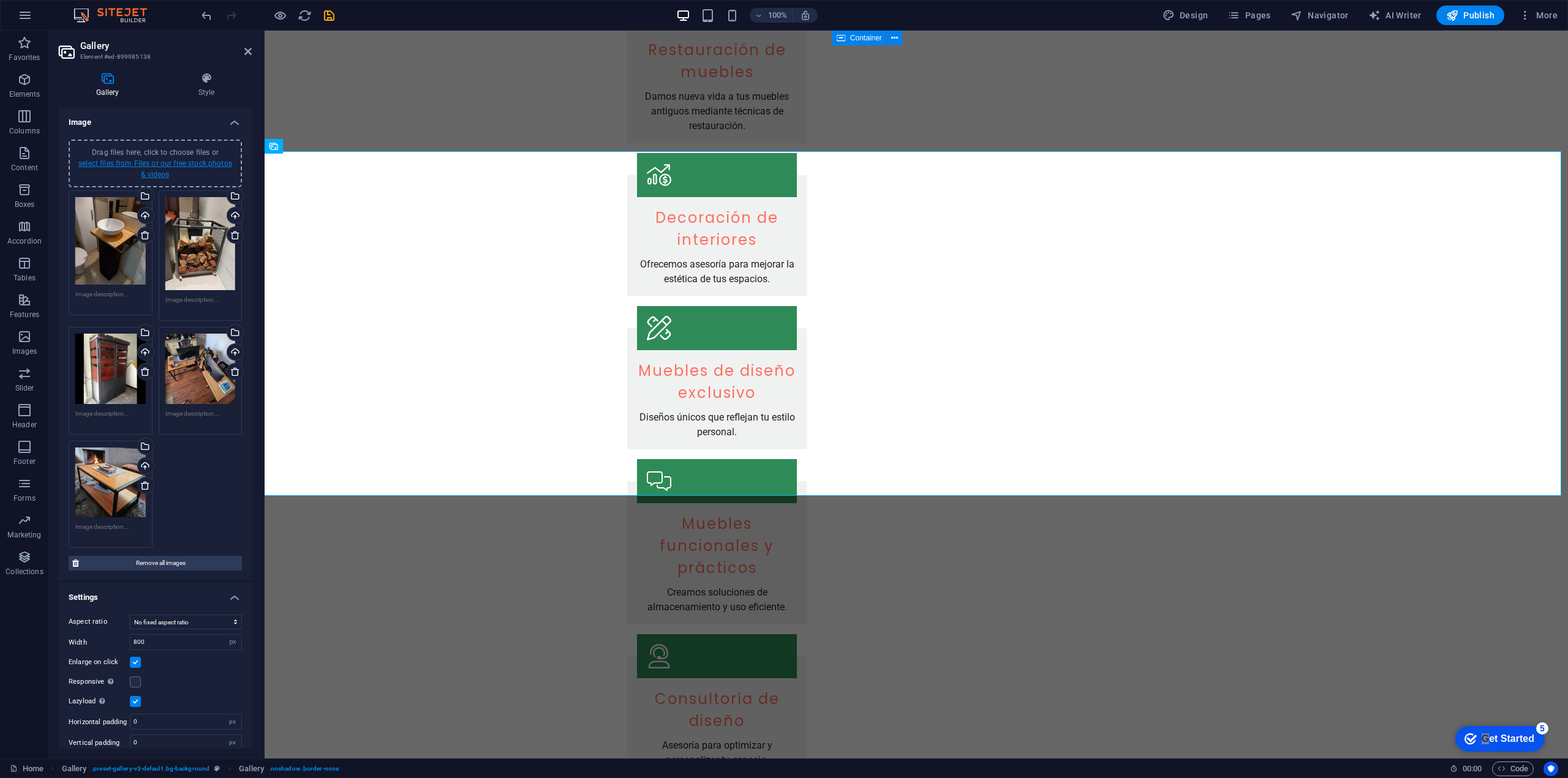
click at [152, 175] on link "select files from Files or our free stock photos & videos" at bounding box center [155, 168] width 154 height 19
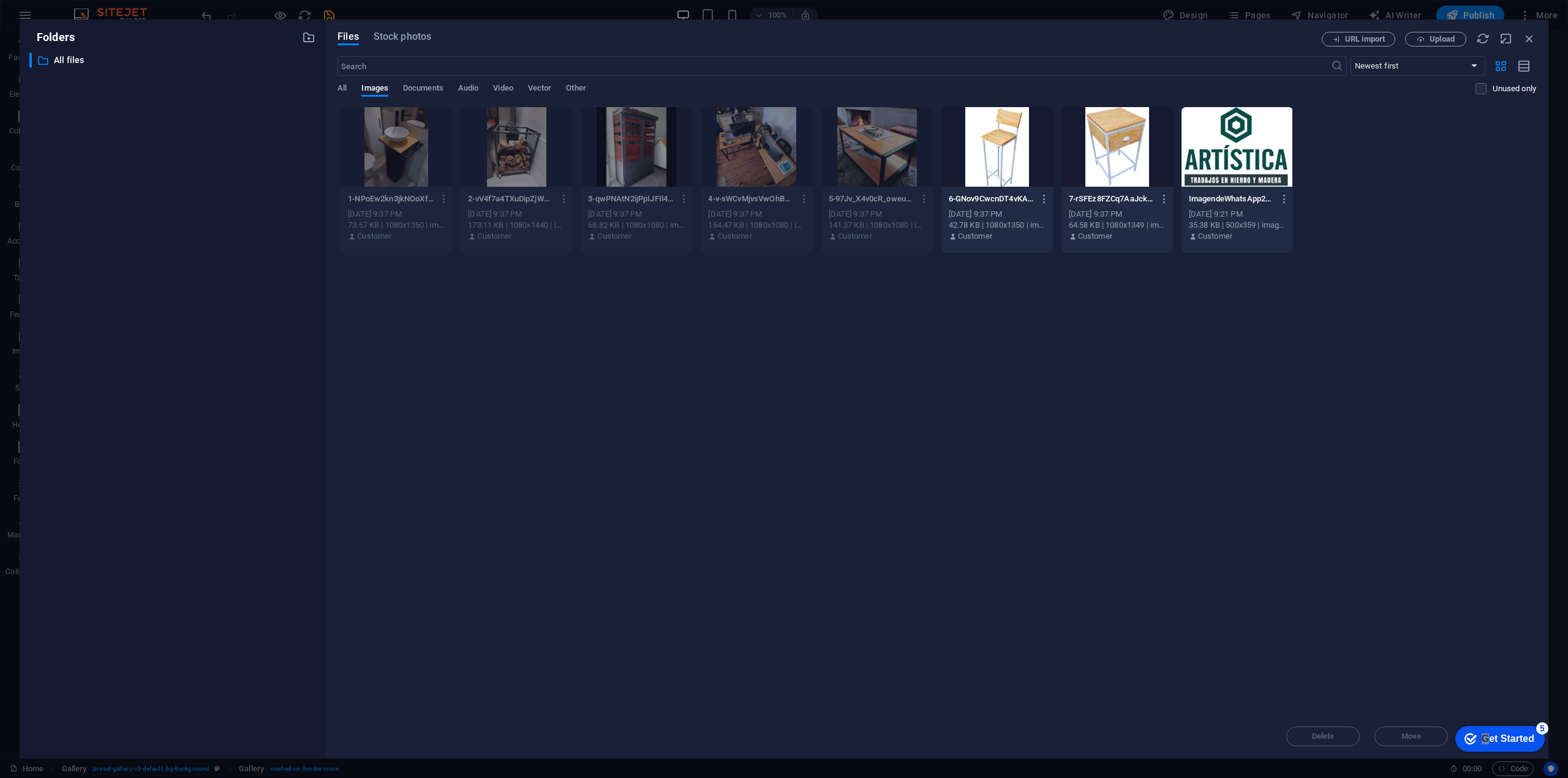
click at [1027, 173] on div at bounding box center [997, 147] width 112 height 80
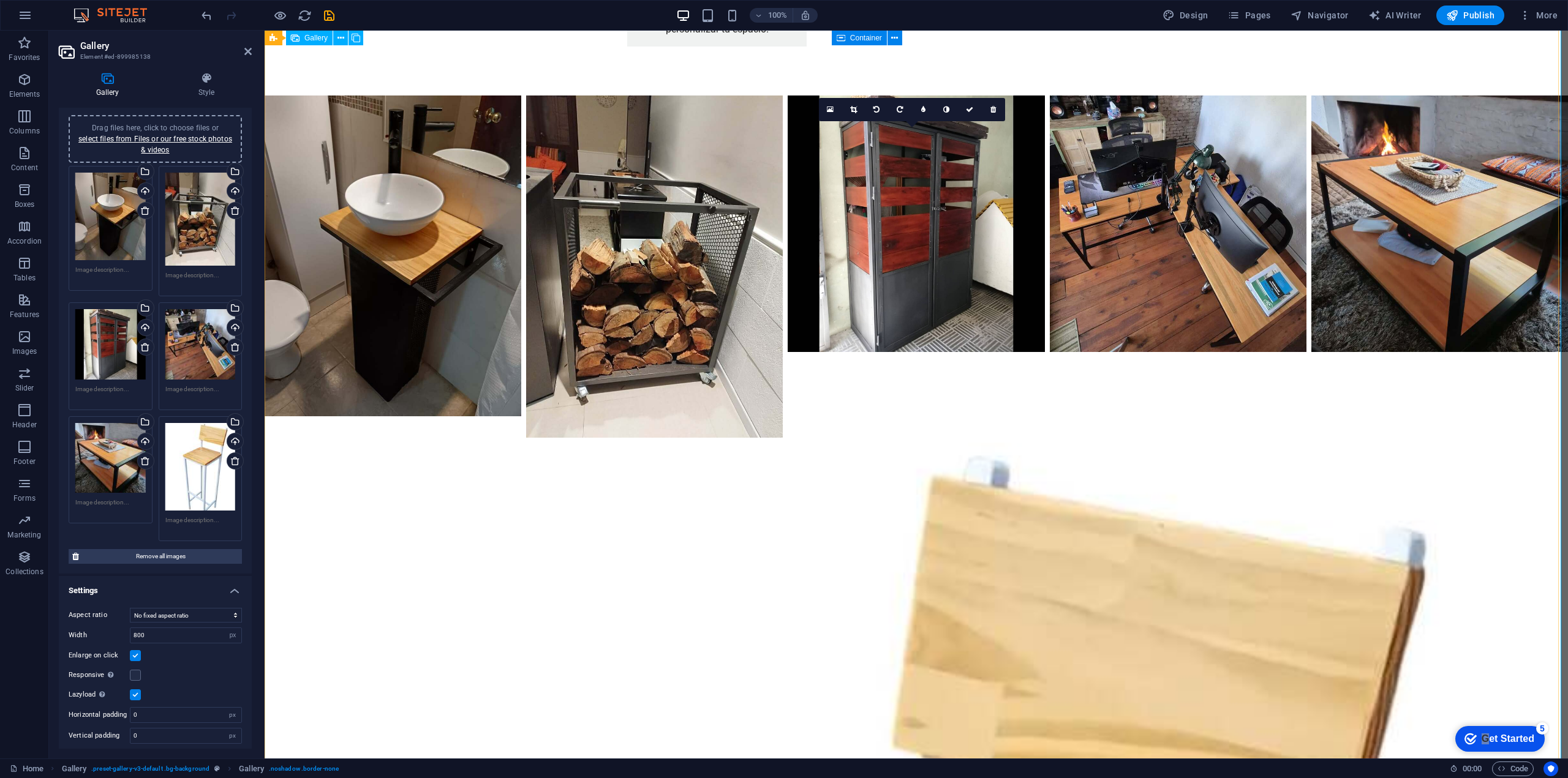
scroll to position [1448, 0]
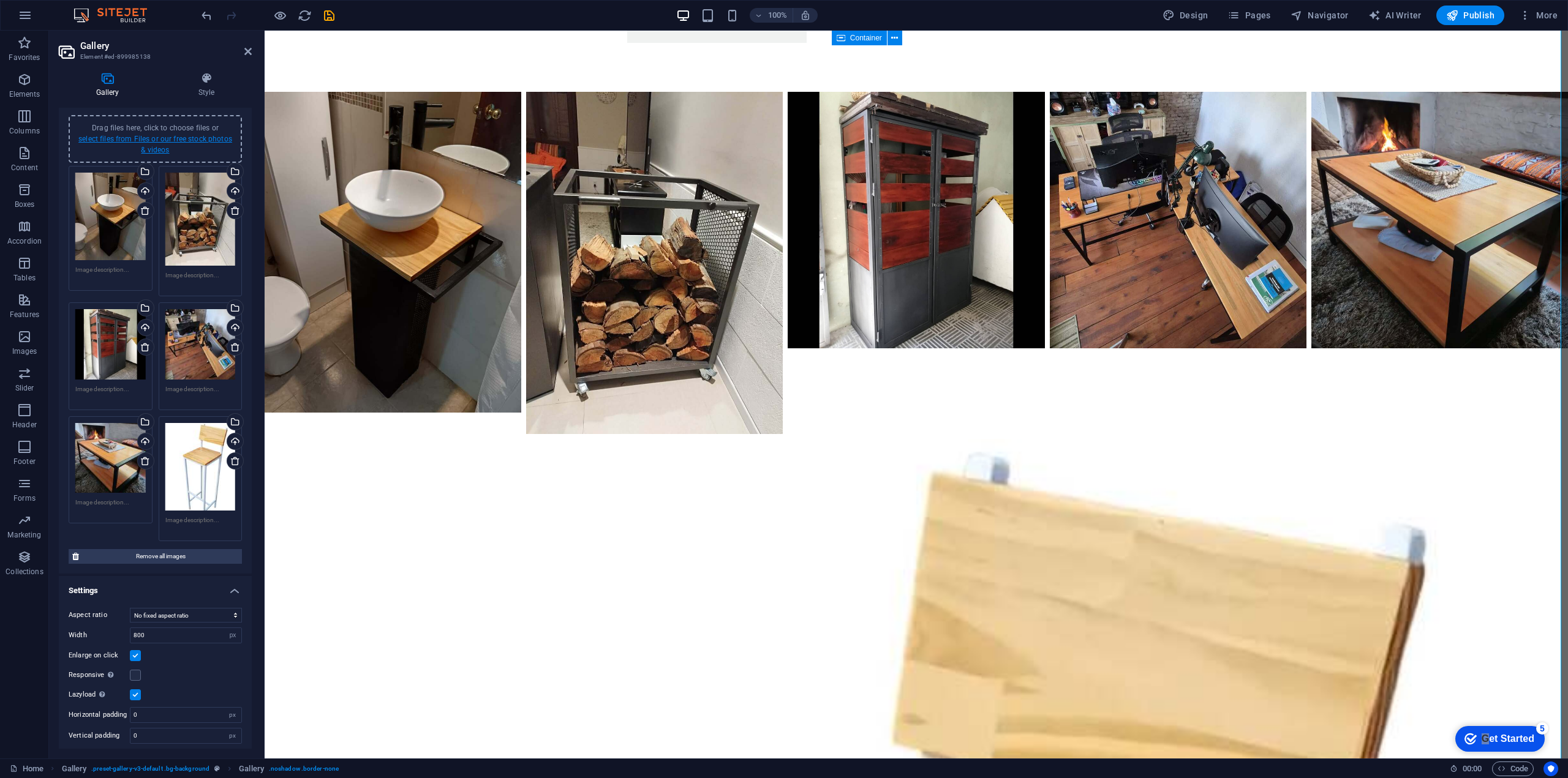
click at [149, 138] on link "select files from Files or our free stock photos & videos" at bounding box center [155, 144] width 154 height 19
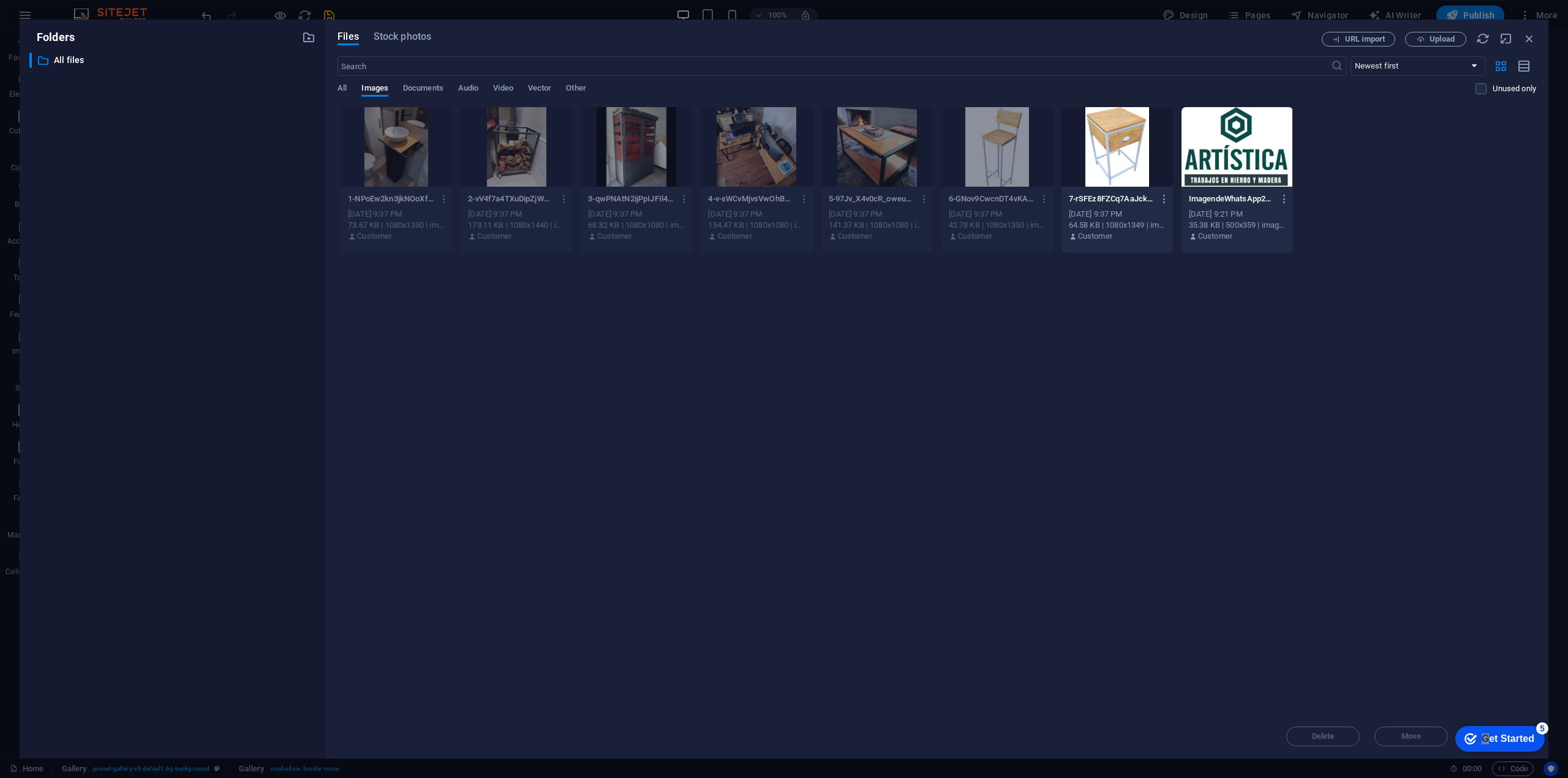
click at [1101, 156] on div at bounding box center [1117, 147] width 112 height 80
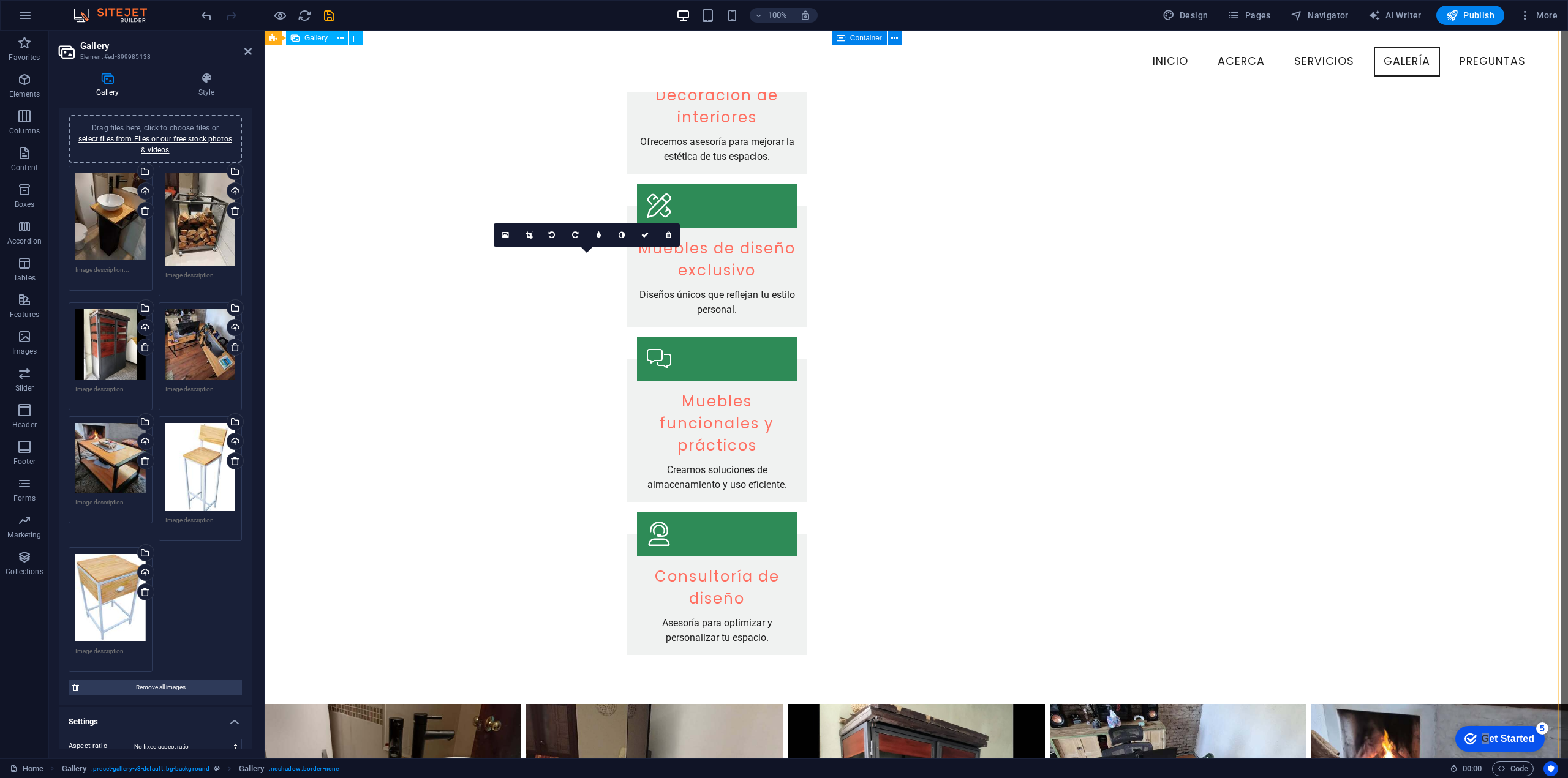
scroll to position [529, 0]
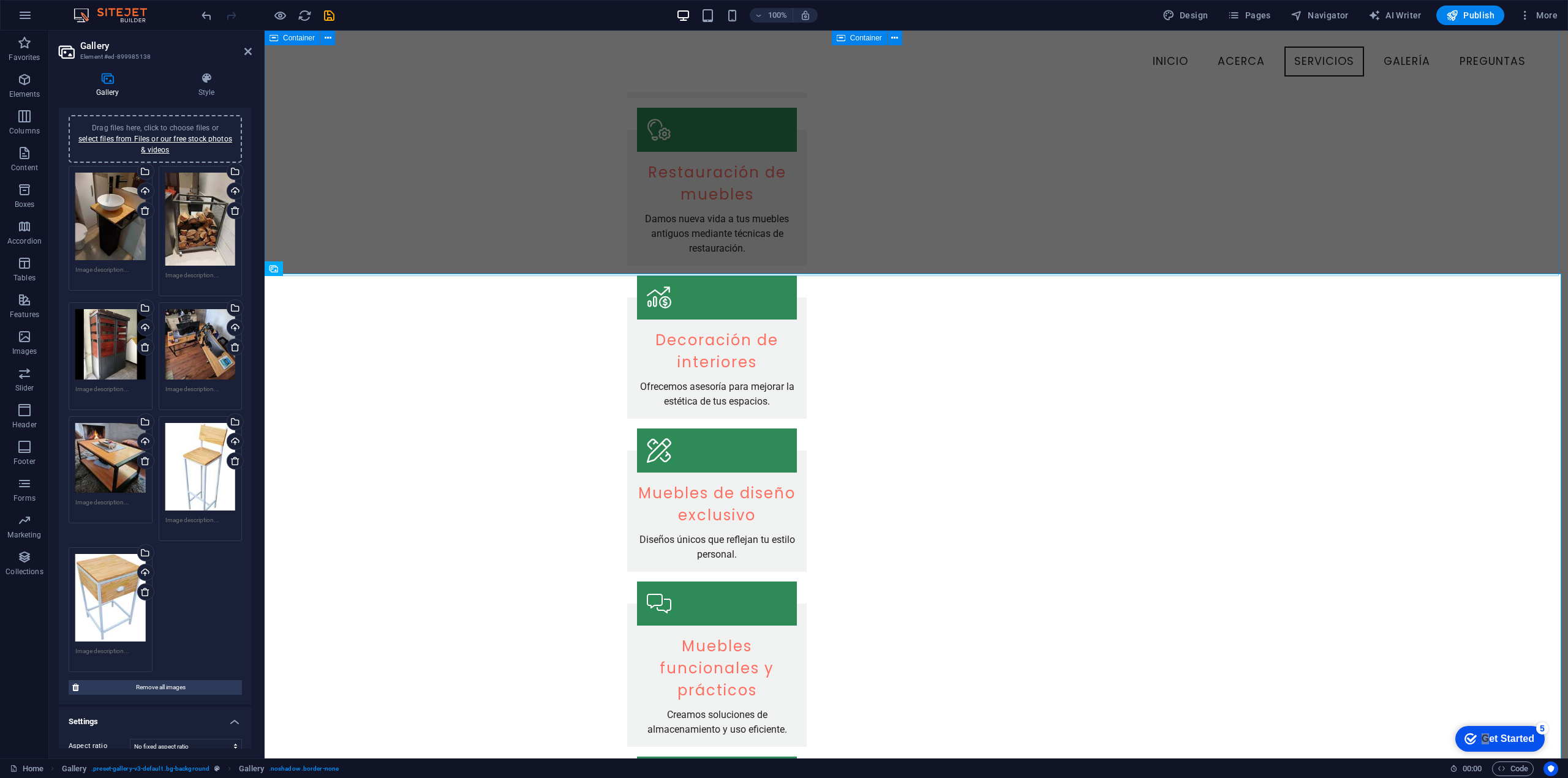
click at [433, 216] on div "Nuestros Servicios Diseño de muebles personalizados Creamos muebles únicos que …" at bounding box center [916, 386] width 1303 height 1126
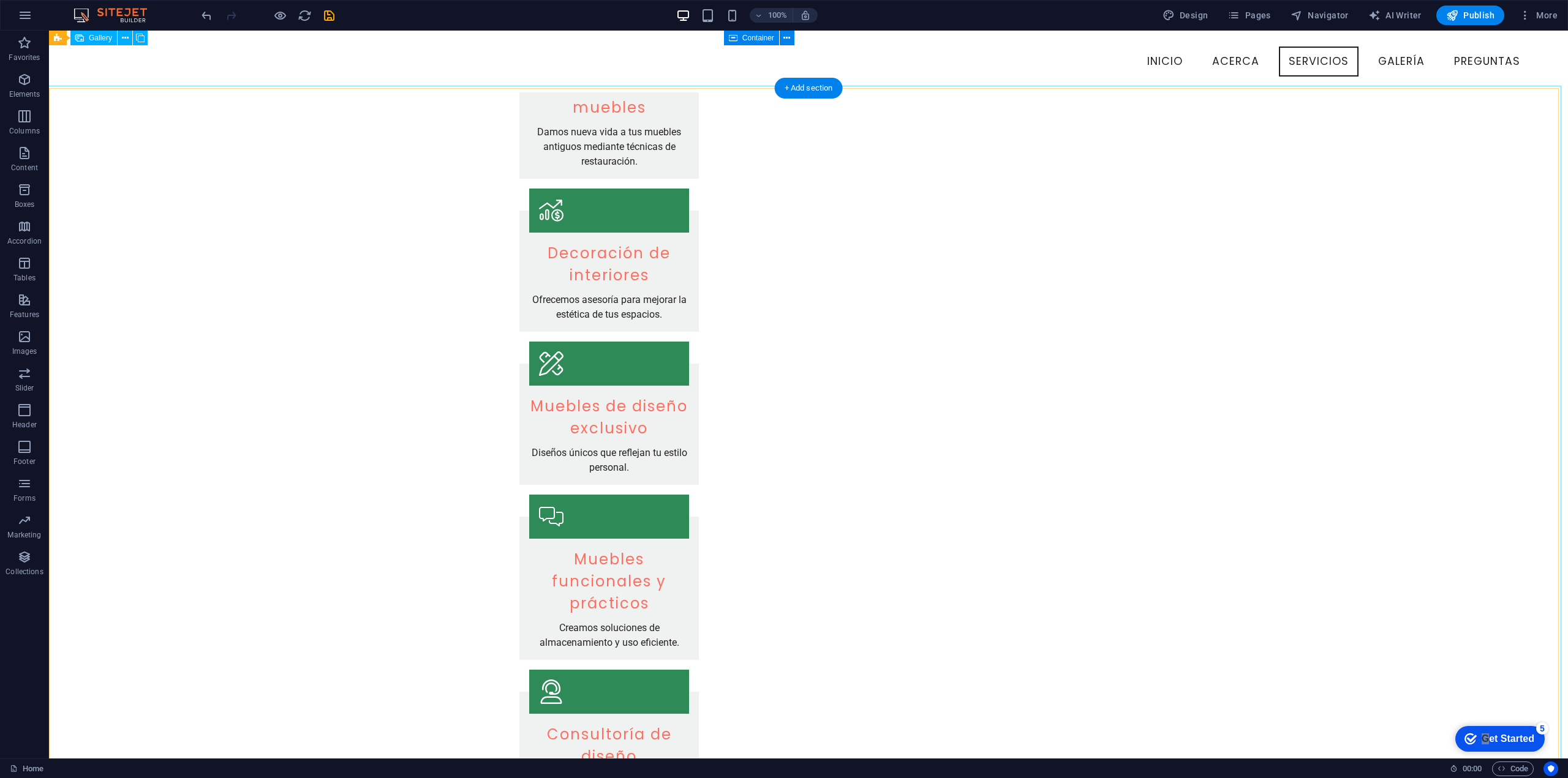
scroll to position [590, 0]
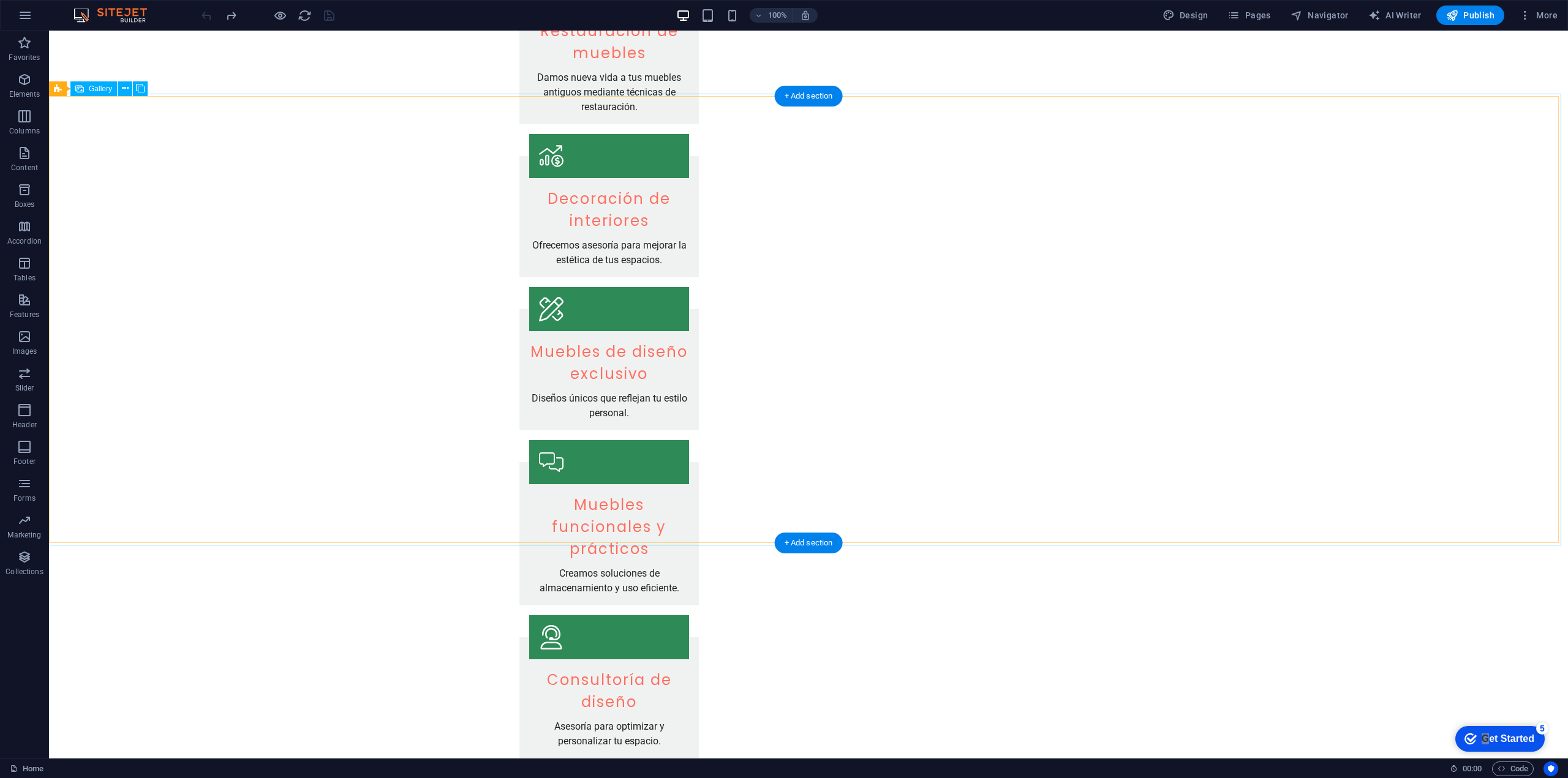
scroll to position [857, 0]
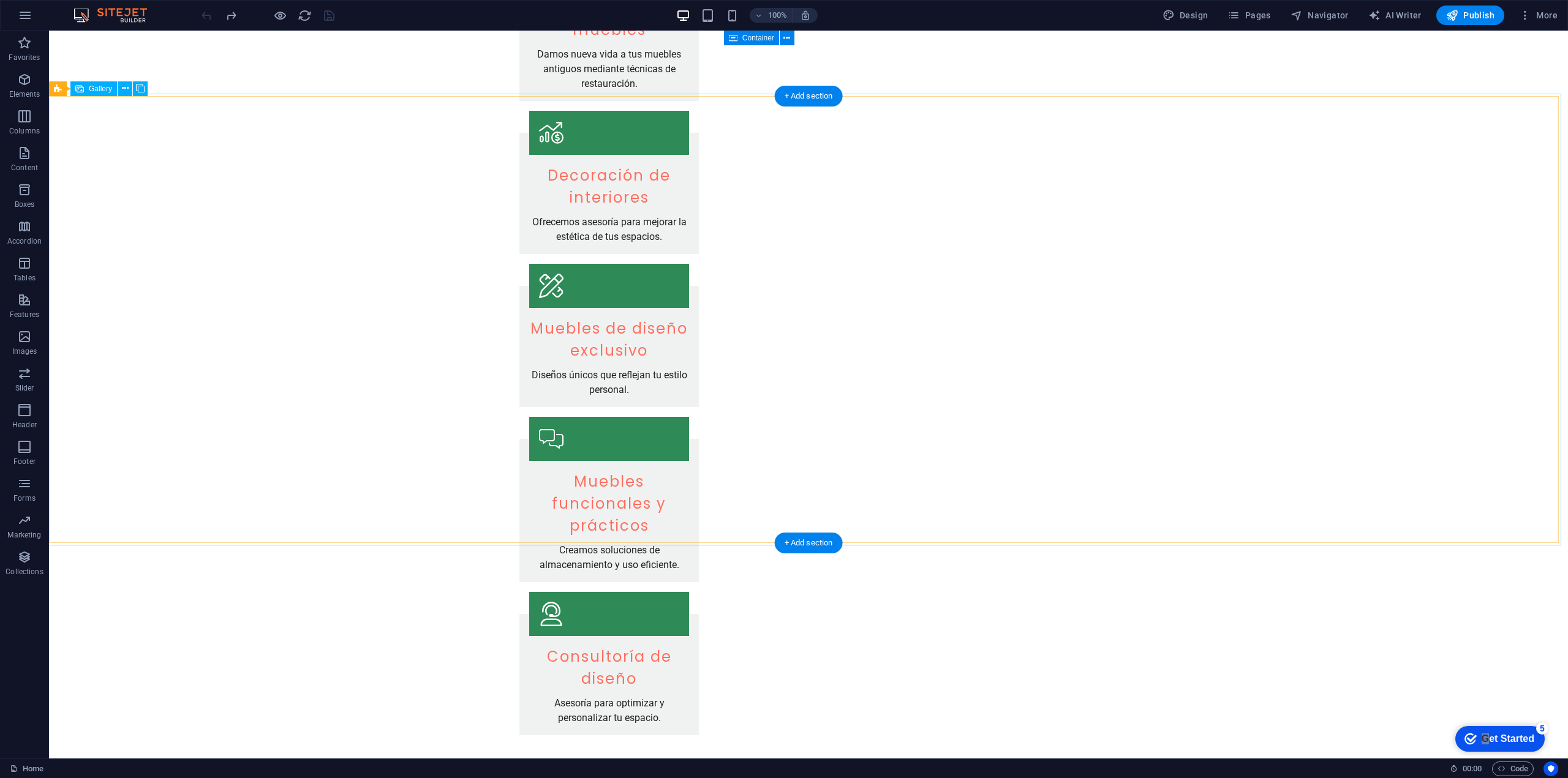
select select "px"
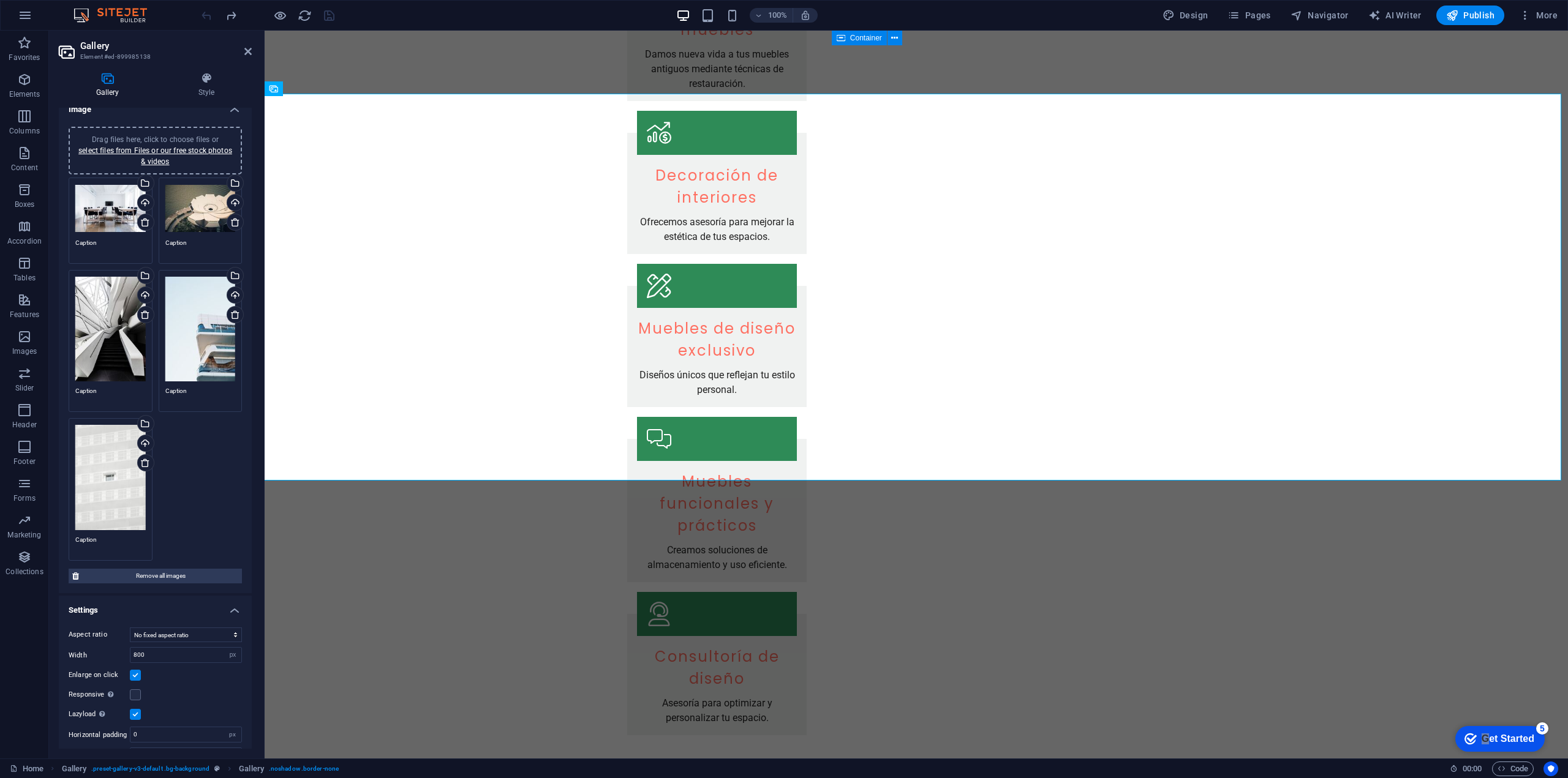
scroll to position [34, 0]
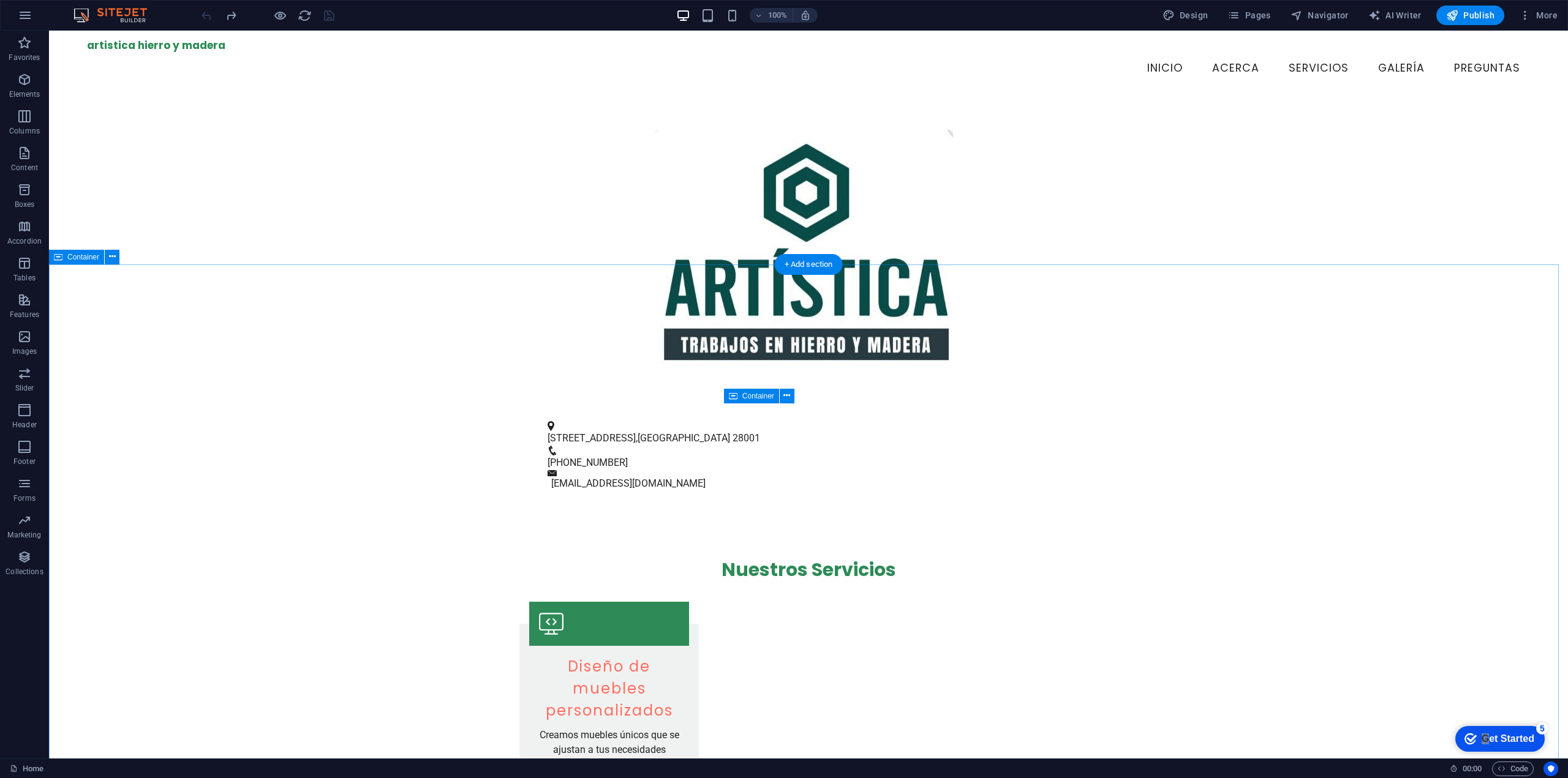
scroll to position [0, 0]
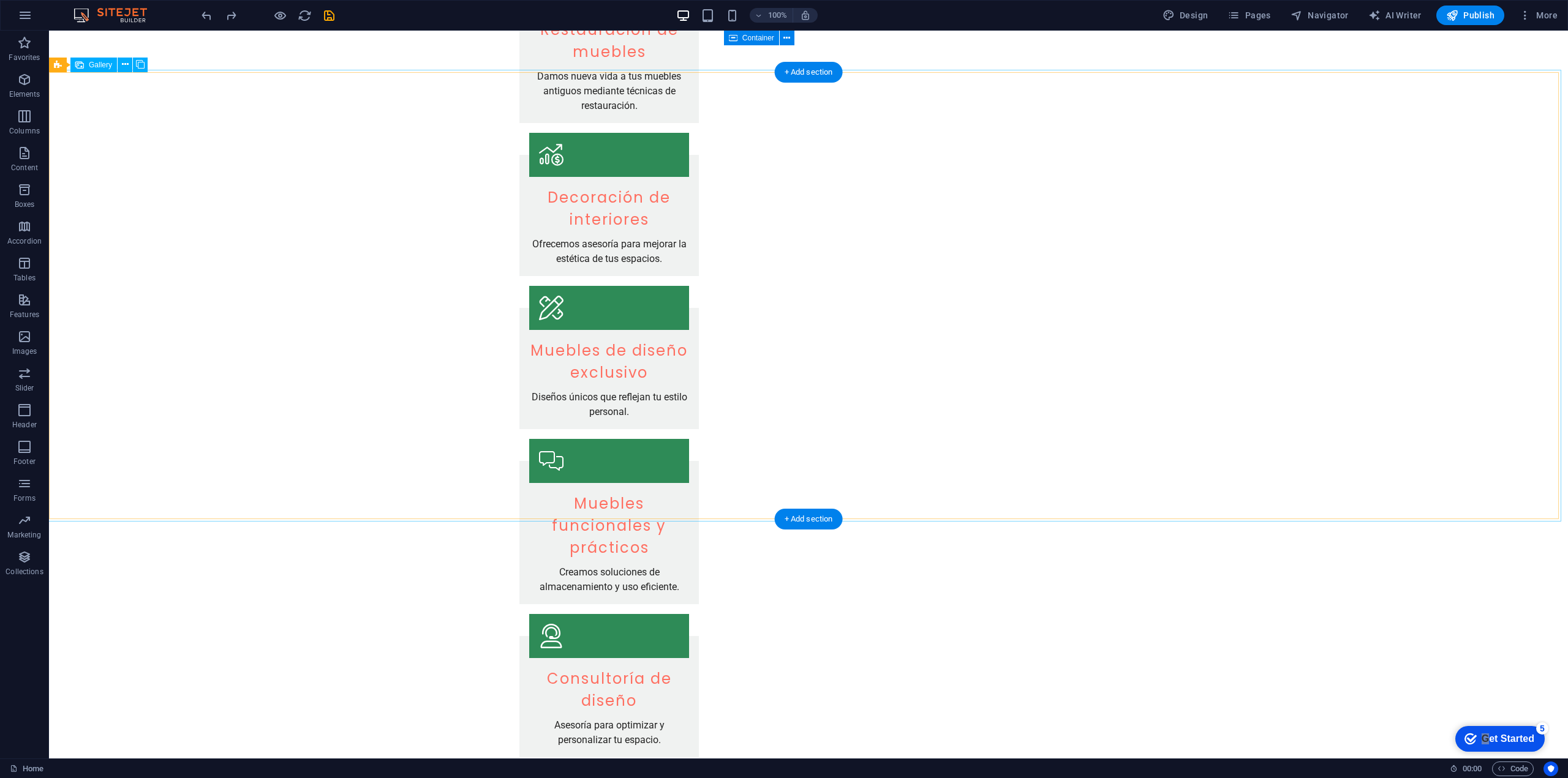
scroll to position [796, 0]
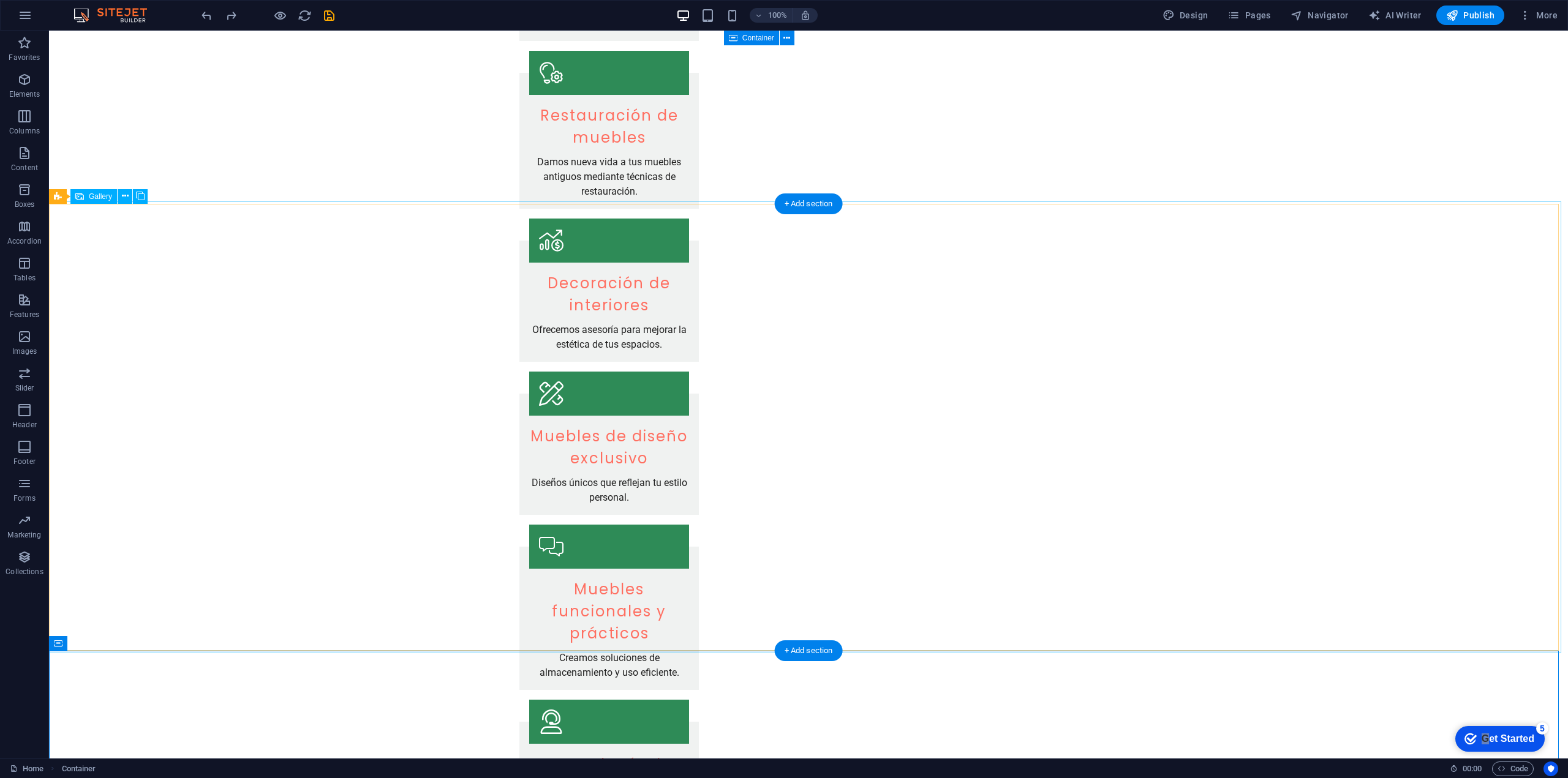
scroll to position [428, 0]
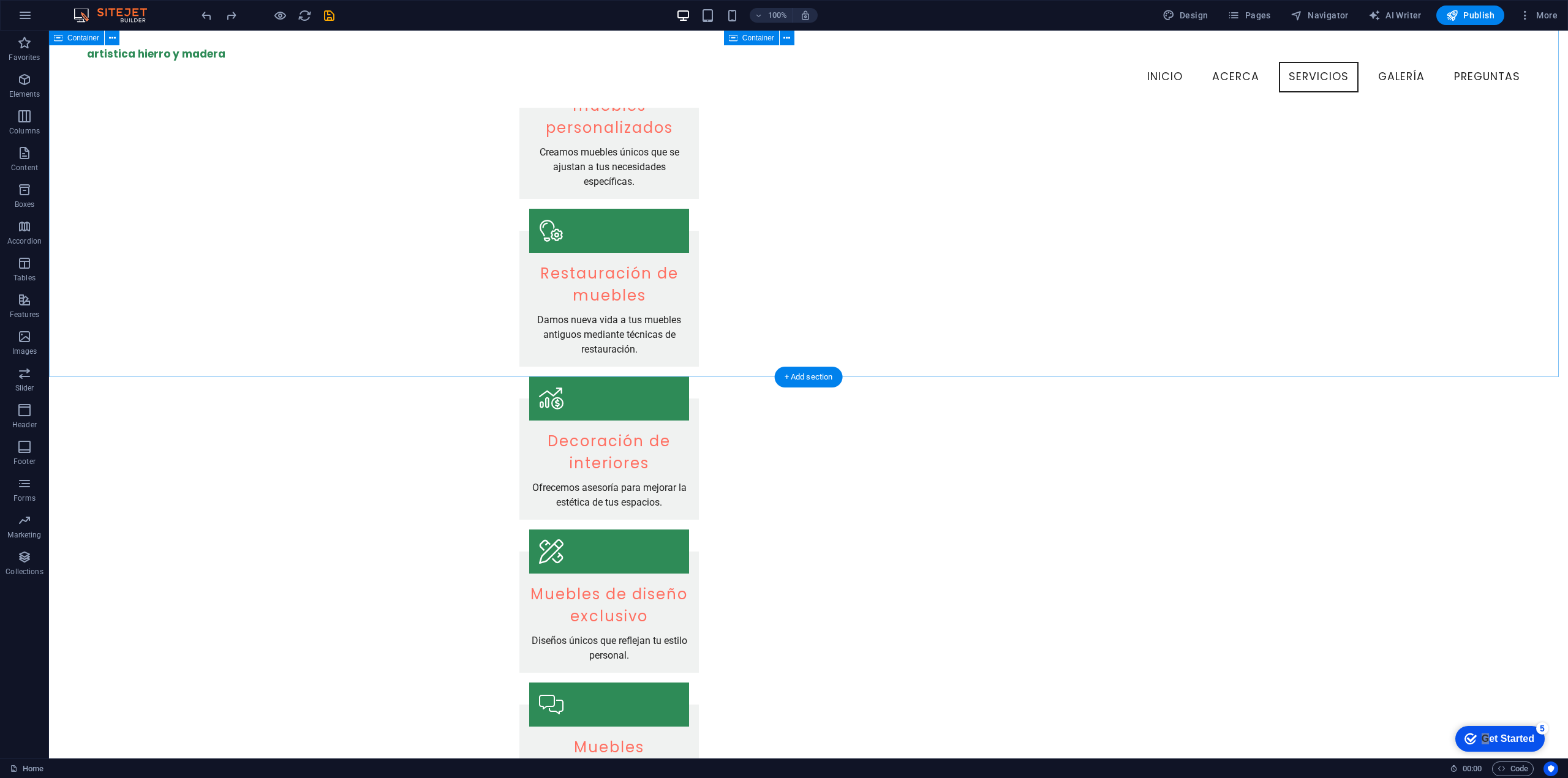
click at [429, 254] on div "Nuestros Servicios Diseño de muebles personalizados Creamos muebles únicos que …" at bounding box center [808, 487] width 1519 height 1126
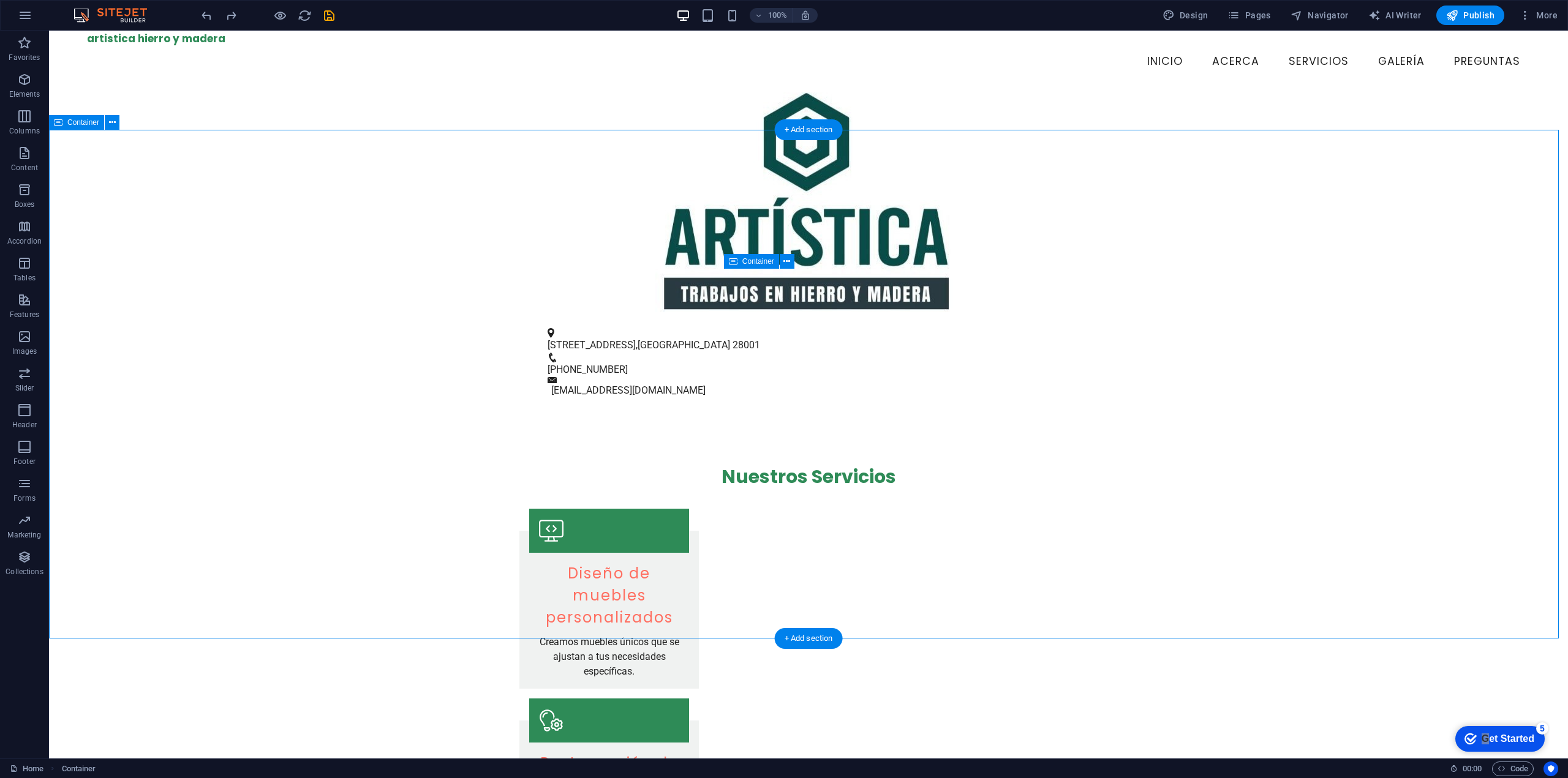
scroll to position [0, 0]
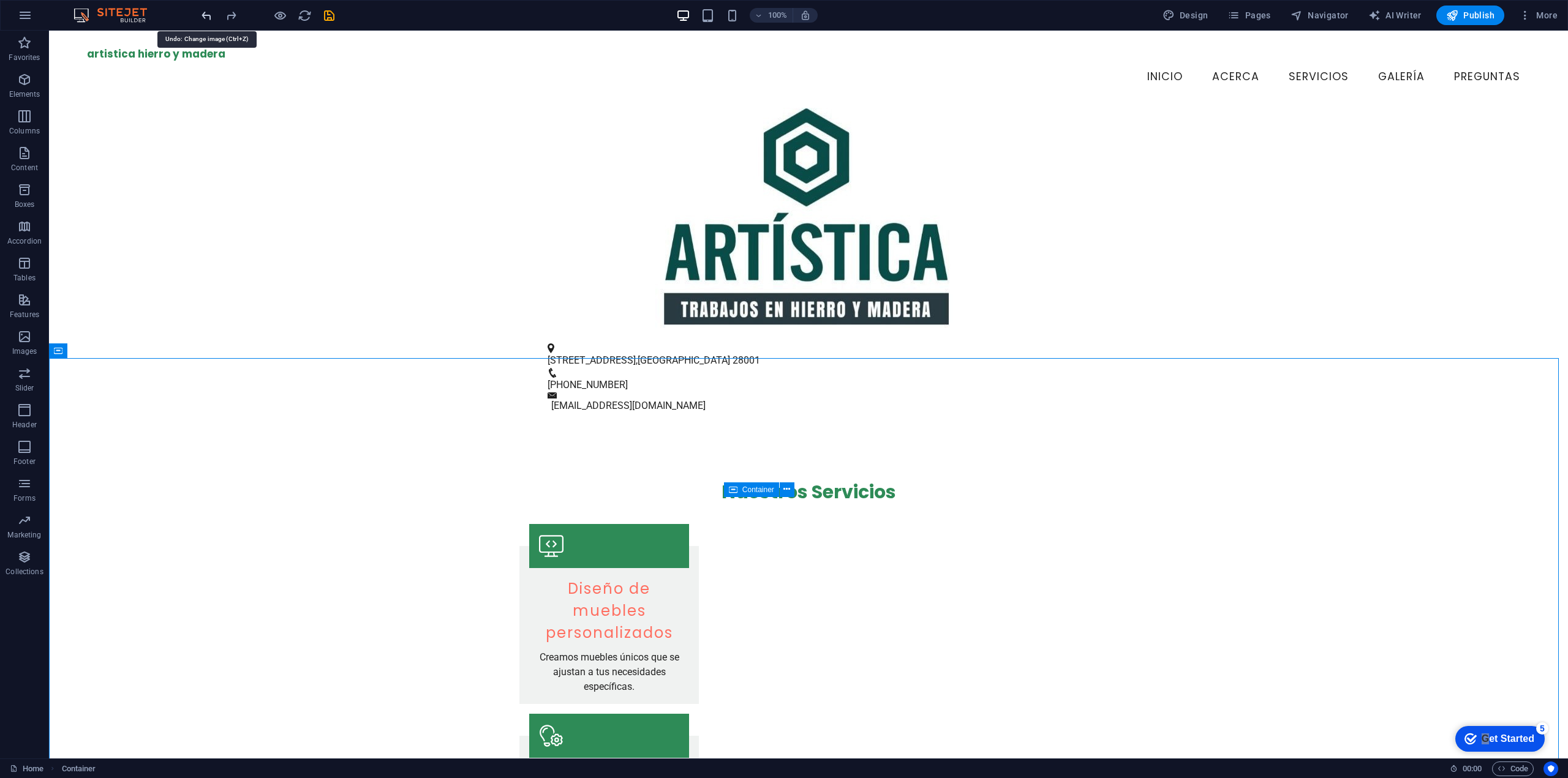
click at [203, 14] on icon "undo" at bounding box center [207, 15] width 14 height 14
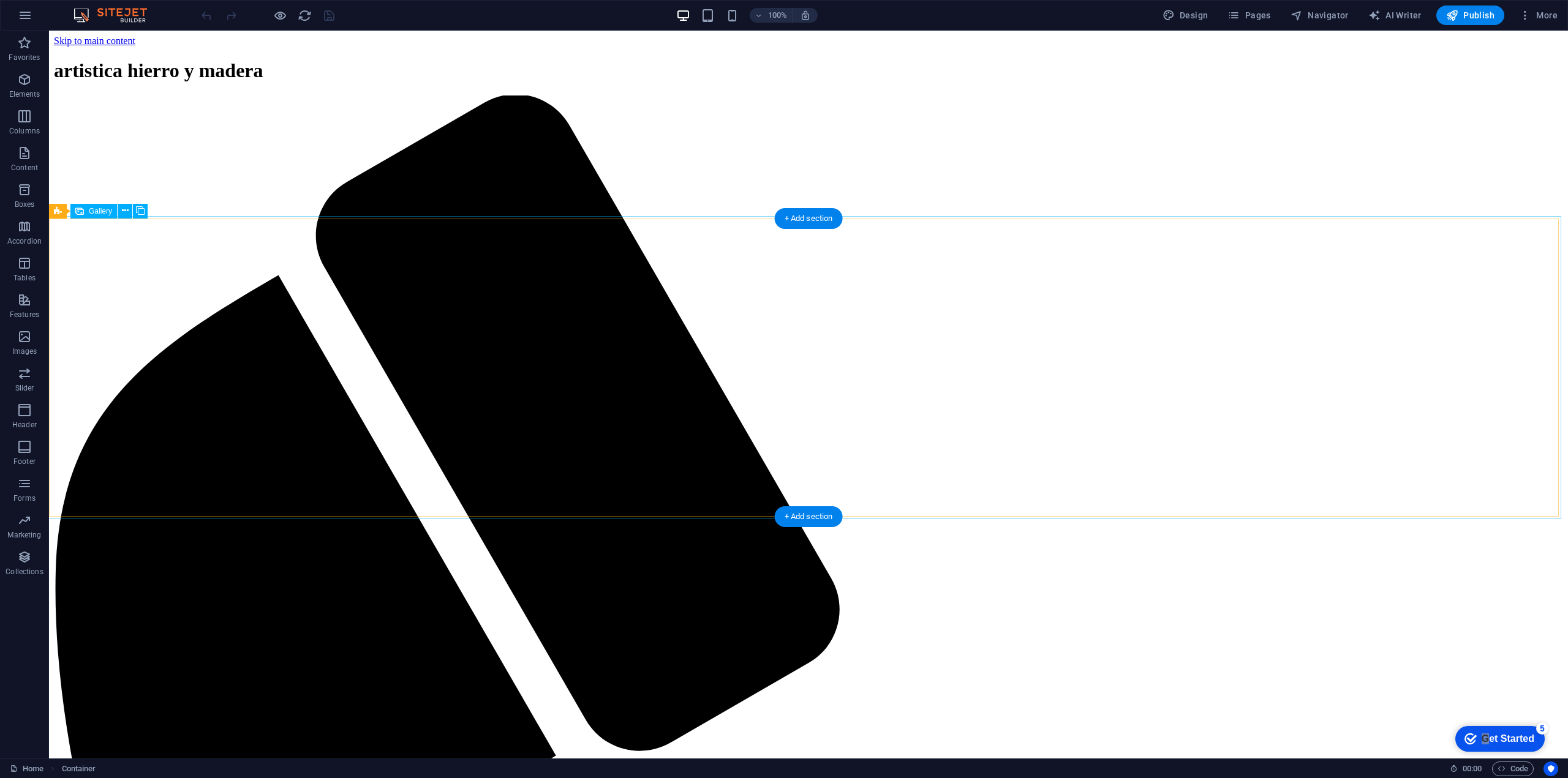
scroll to position [735, 0]
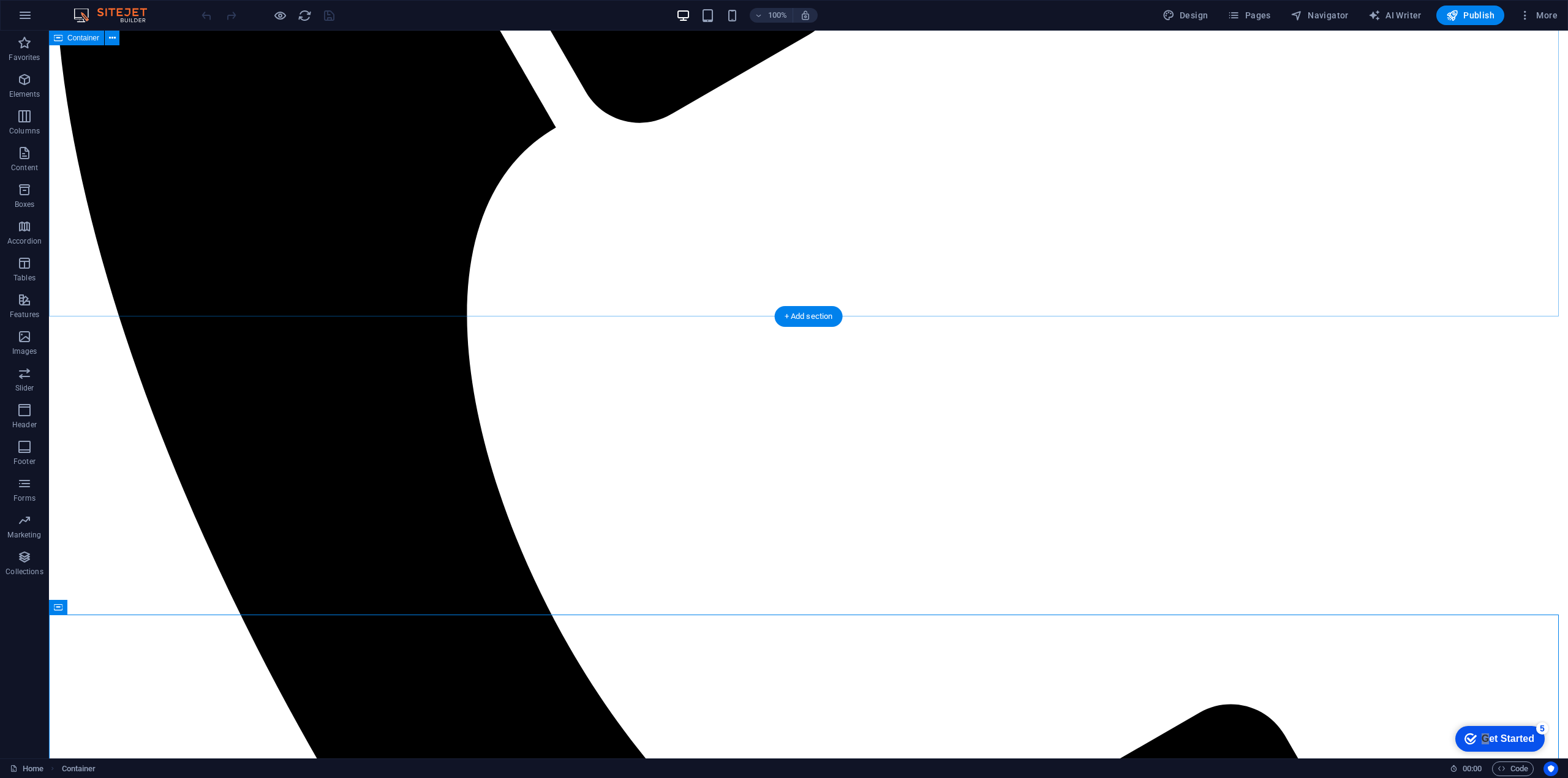
scroll to position [428, 0]
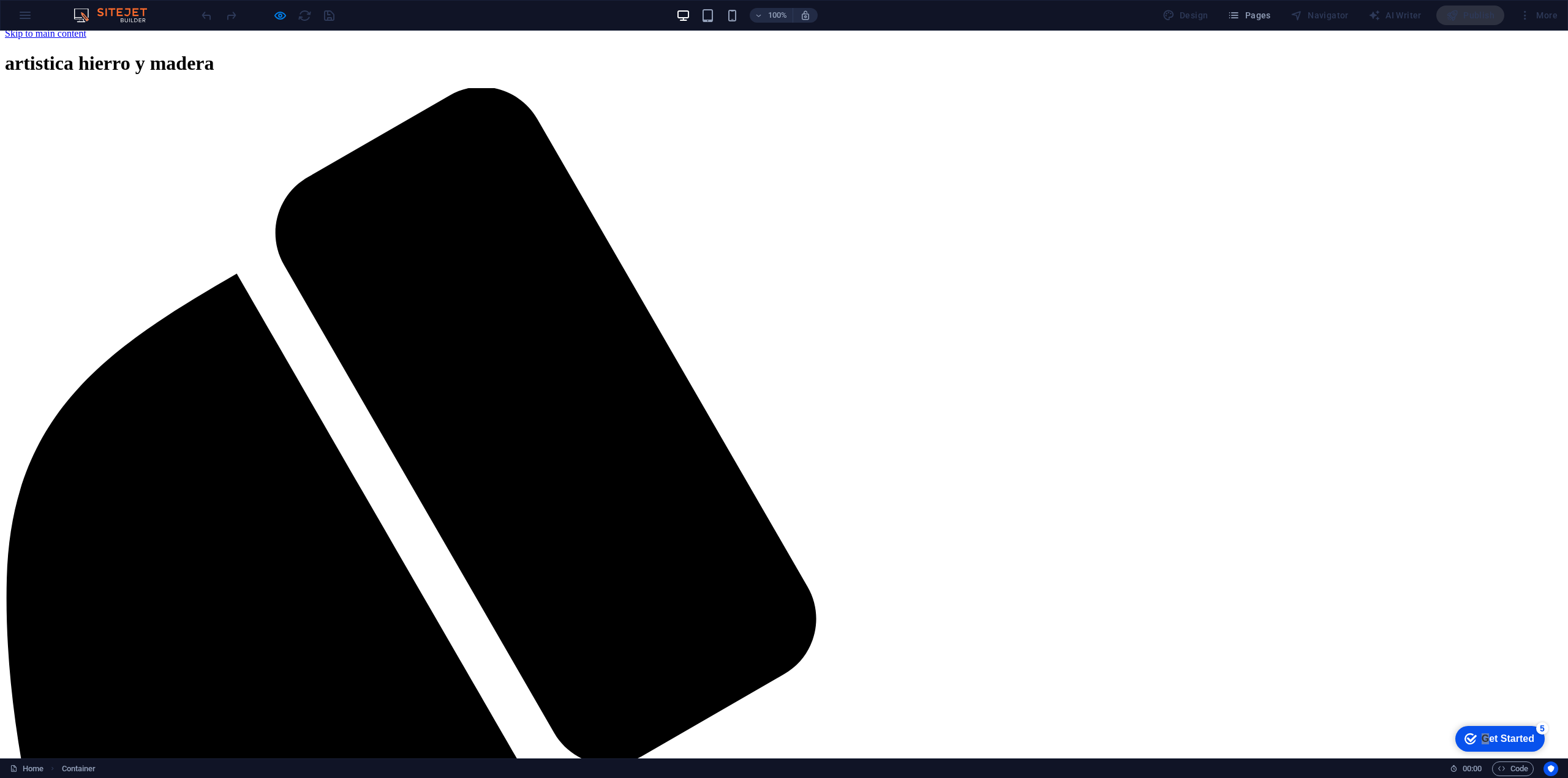
scroll to position [0, 0]
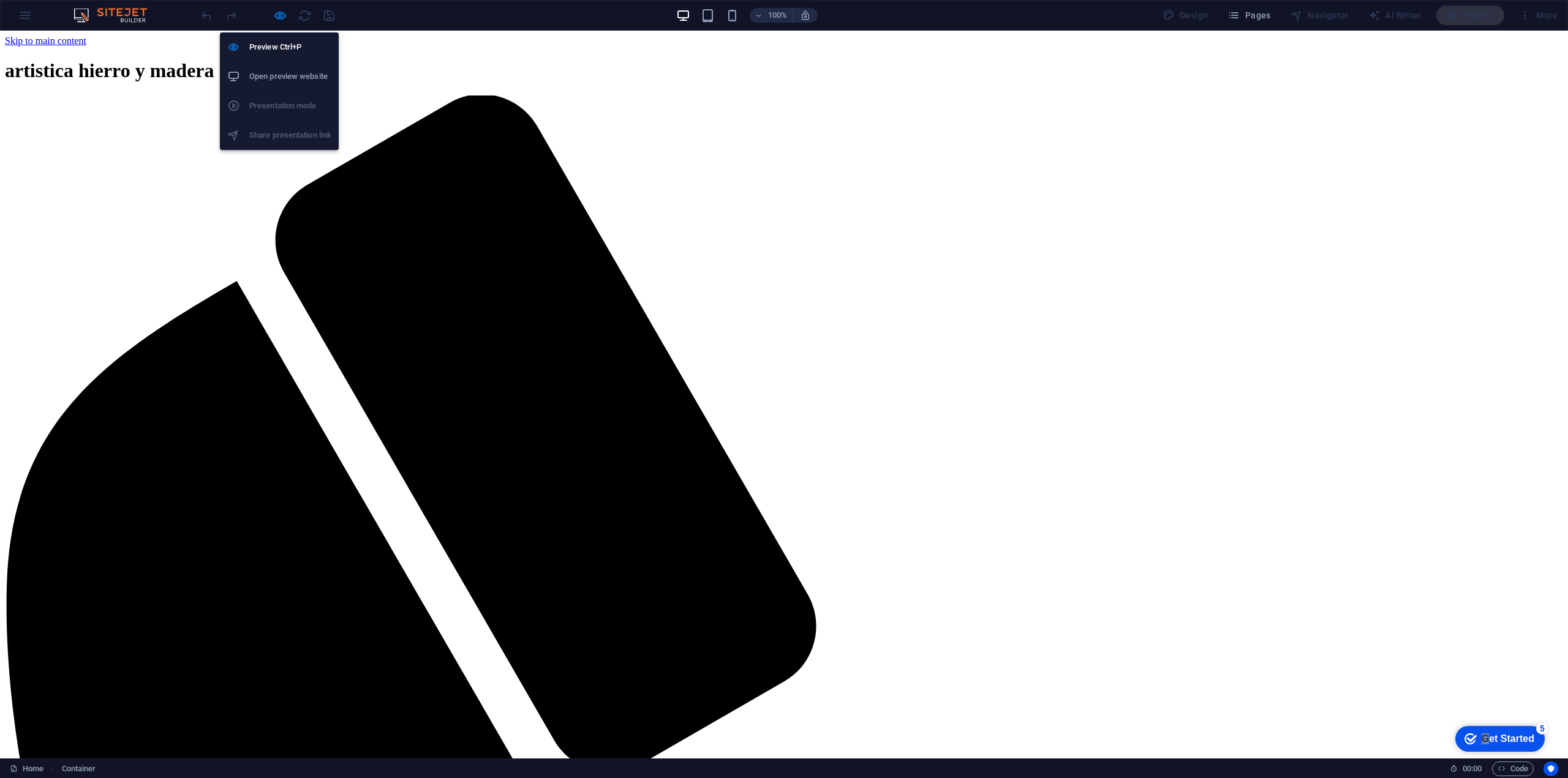
click at [269, 81] on h6 "Open preview website" at bounding box center [290, 76] width 82 height 15
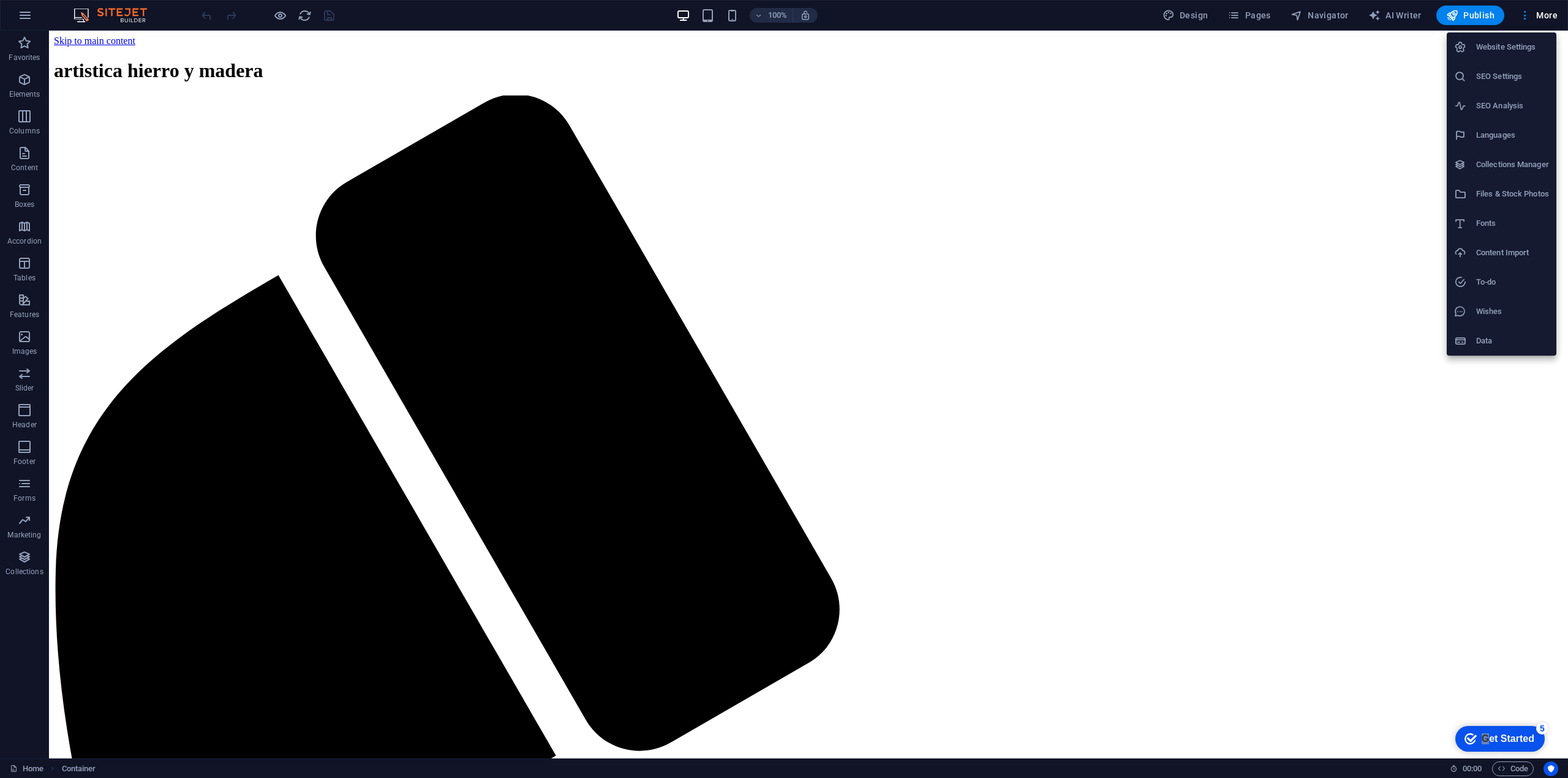
click at [1530, 13] on div at bounding box center [784, 389] width 1568 height 778
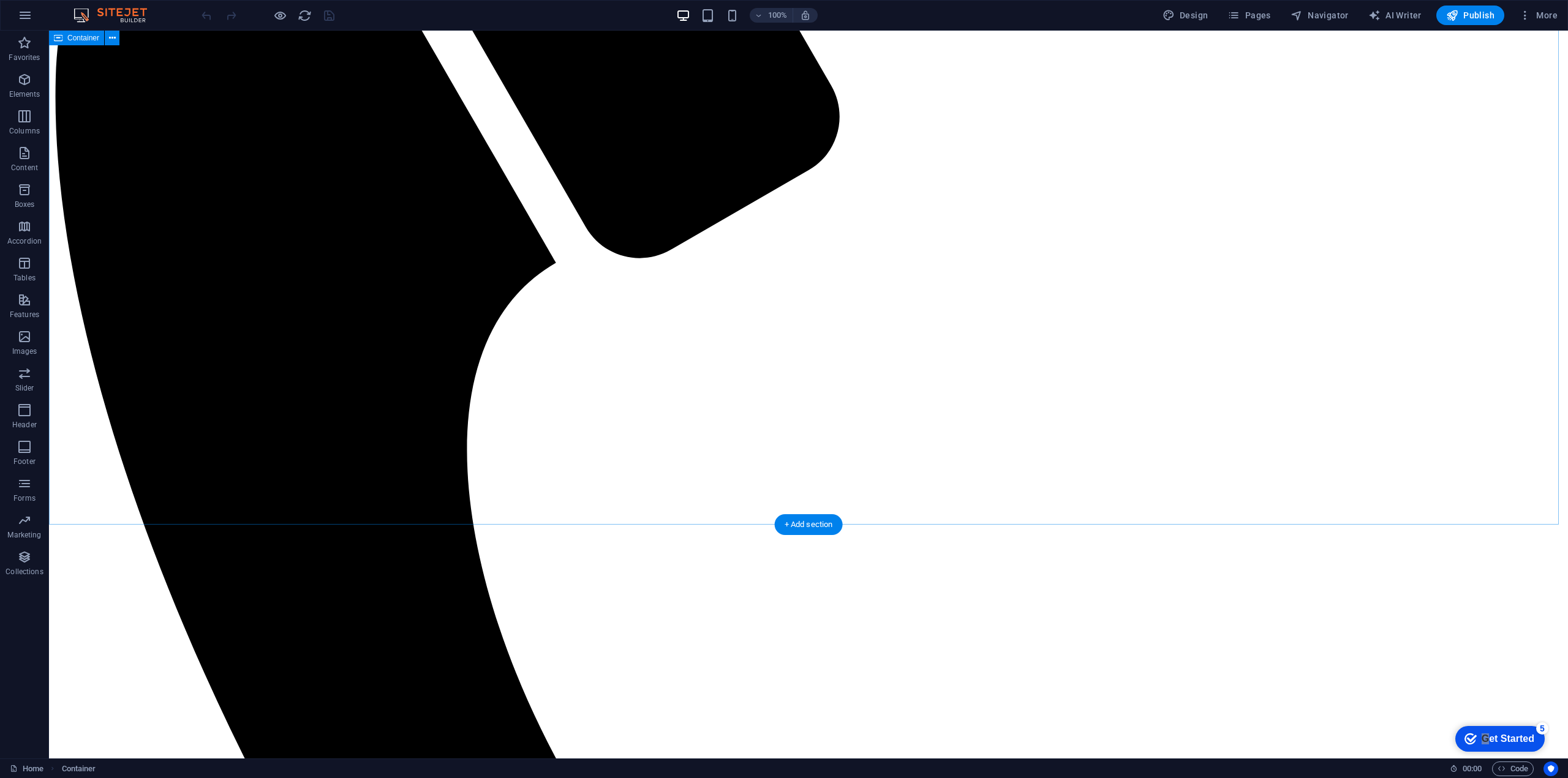
scroll to position [673, 0]
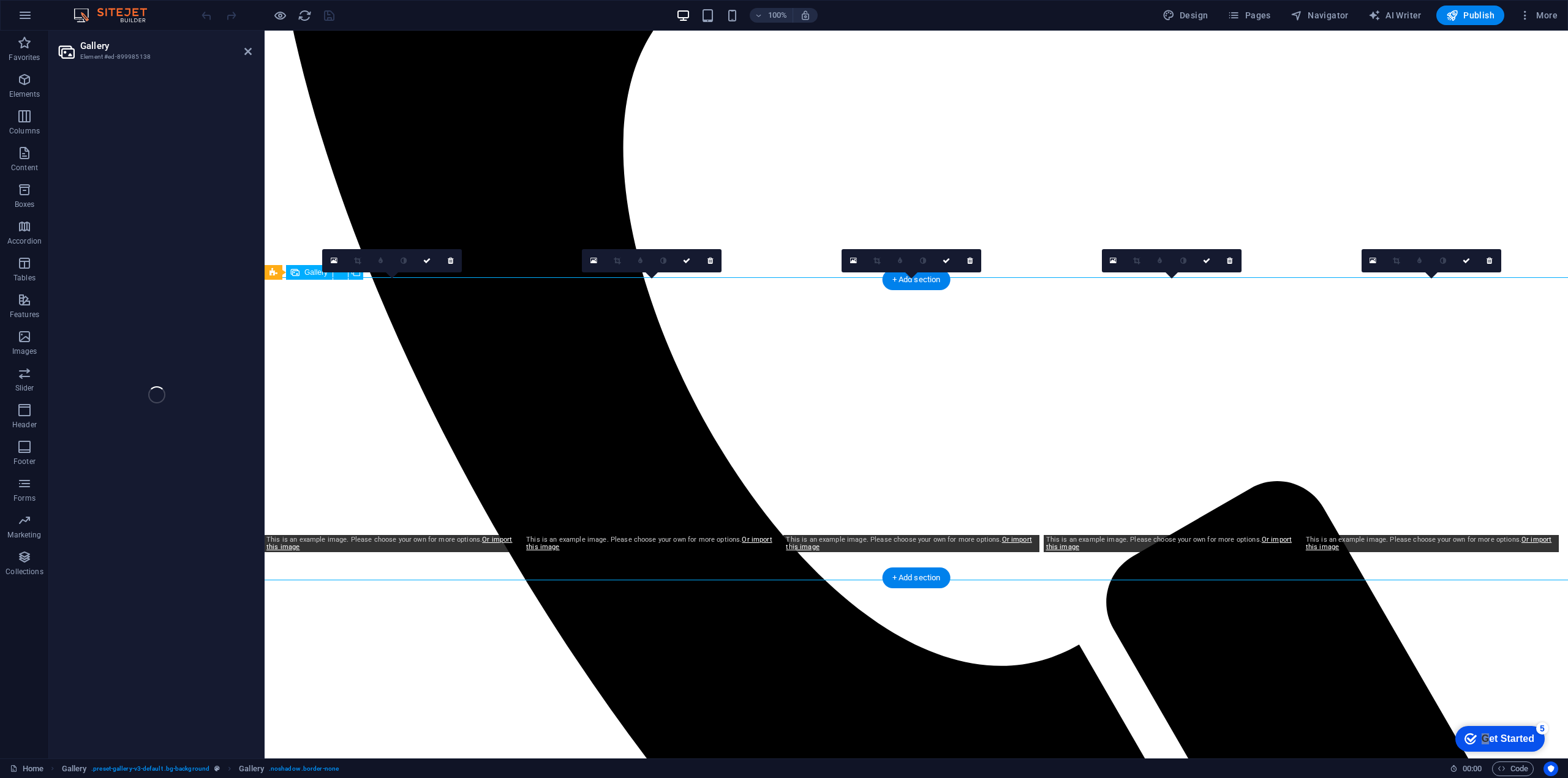
select select "px"
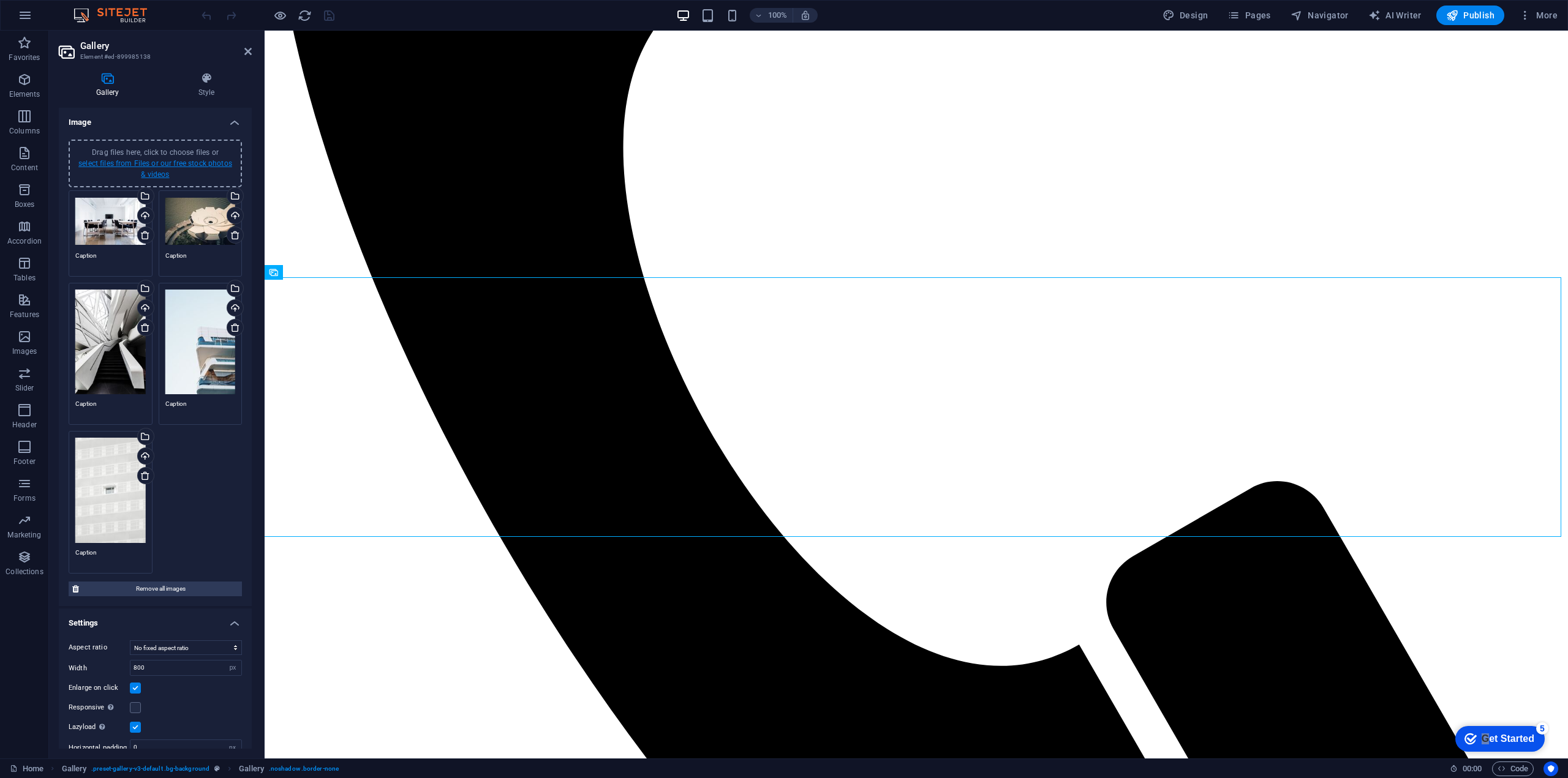
click at [158, 173] on link "select files from Files or our free stock photos & videos" at bounding box center [155, 168] width 154 height 19
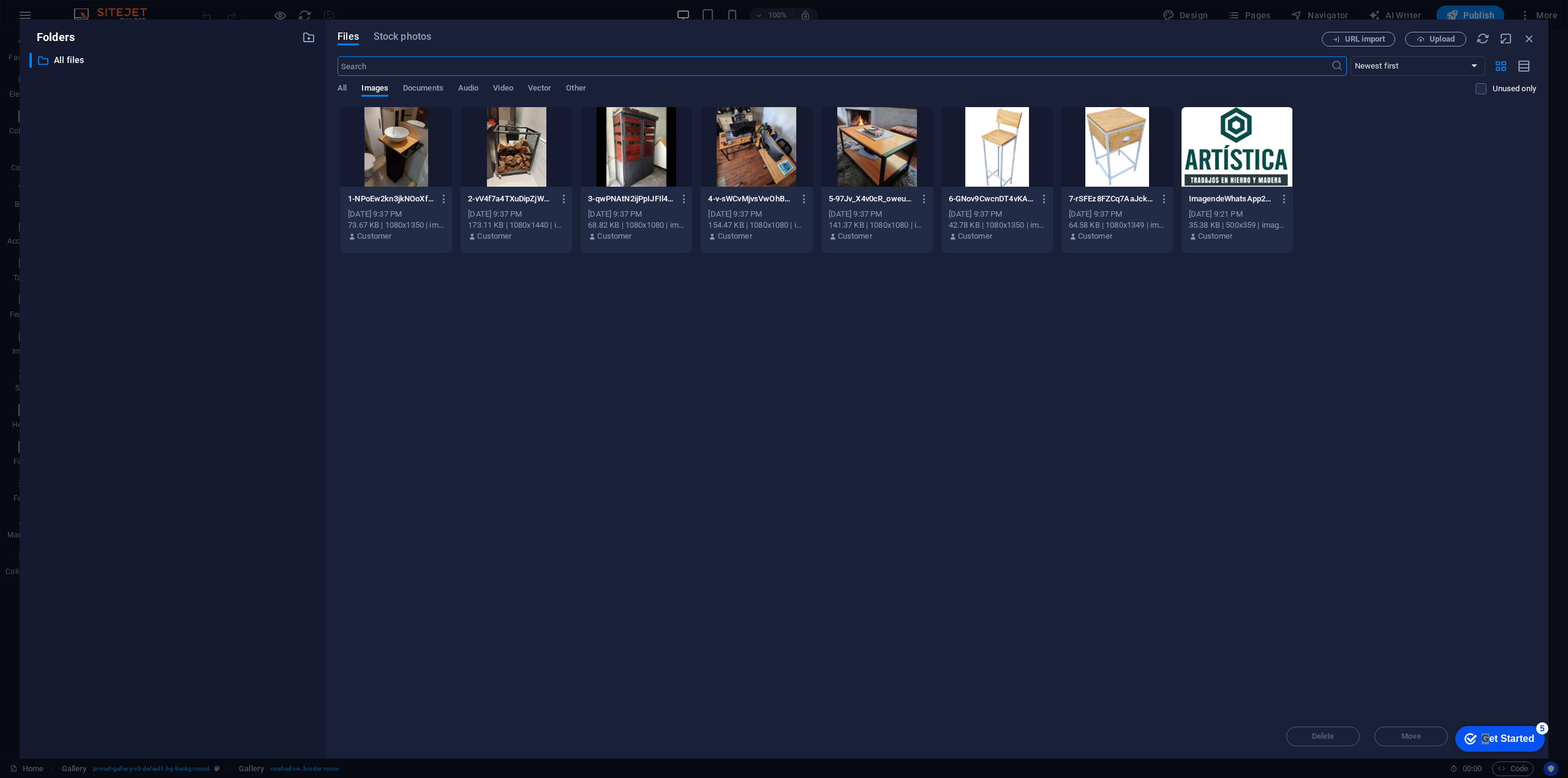
click at [414, 169] on div at bounding box center [396, 147] width 112 height 80
click at [414, 169] on div "1" at bounding box center [396, 147] width 112 height 80
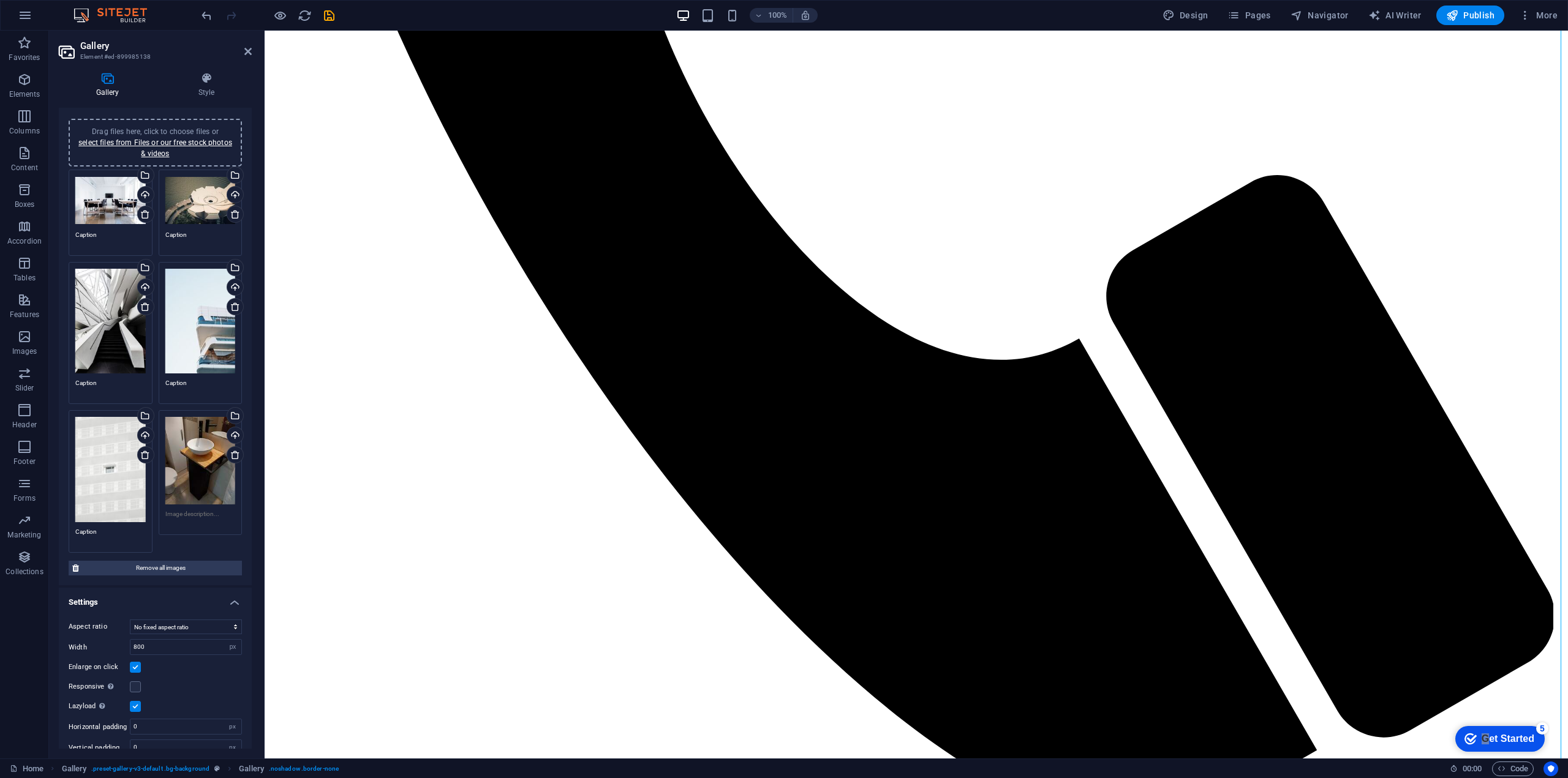
scroll to position [0, 0]
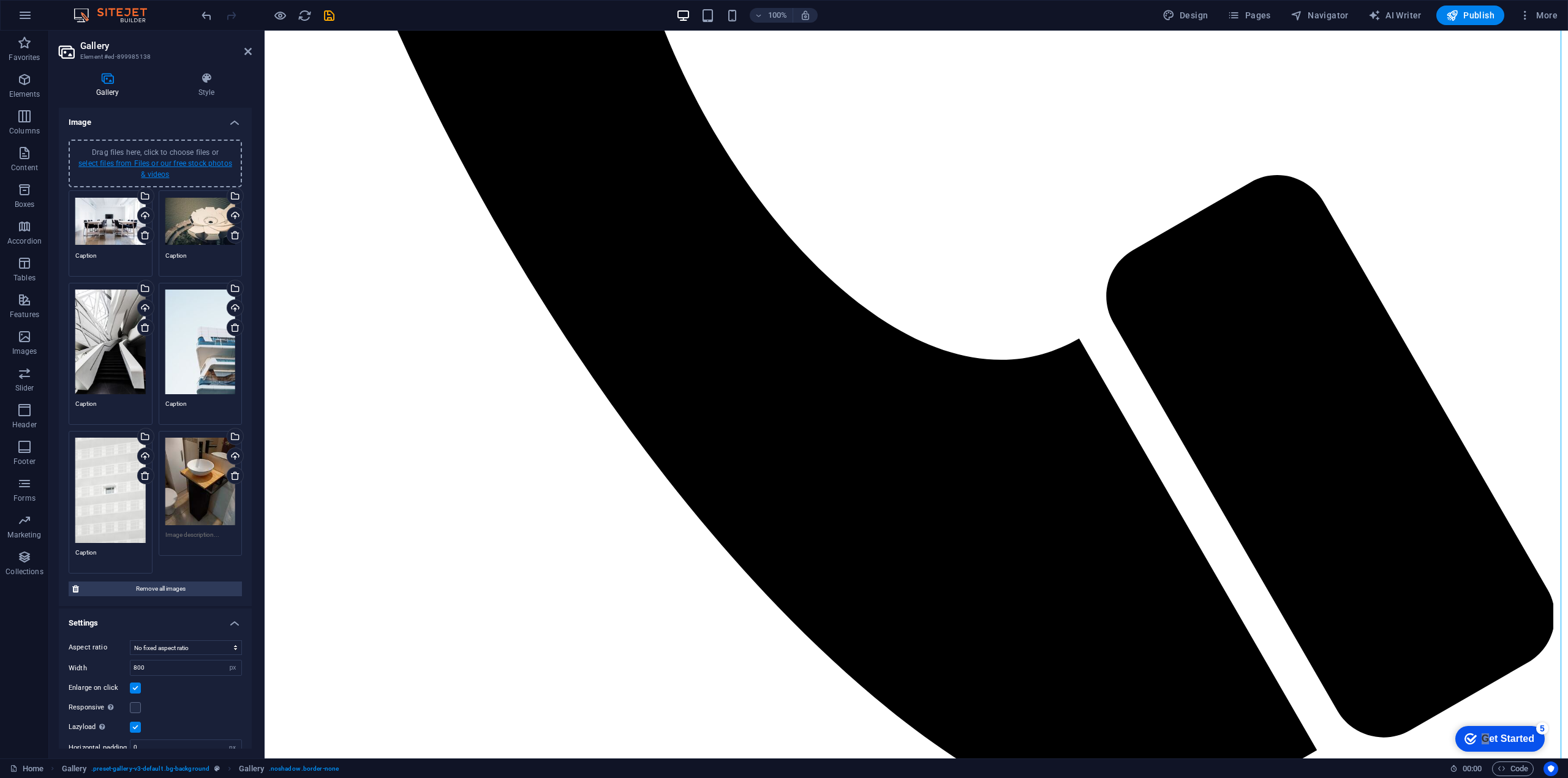
click at [154, 173] on link "select files from Files or our free stock photos & videos" at bounding box center [155, 168] width 154 height 19
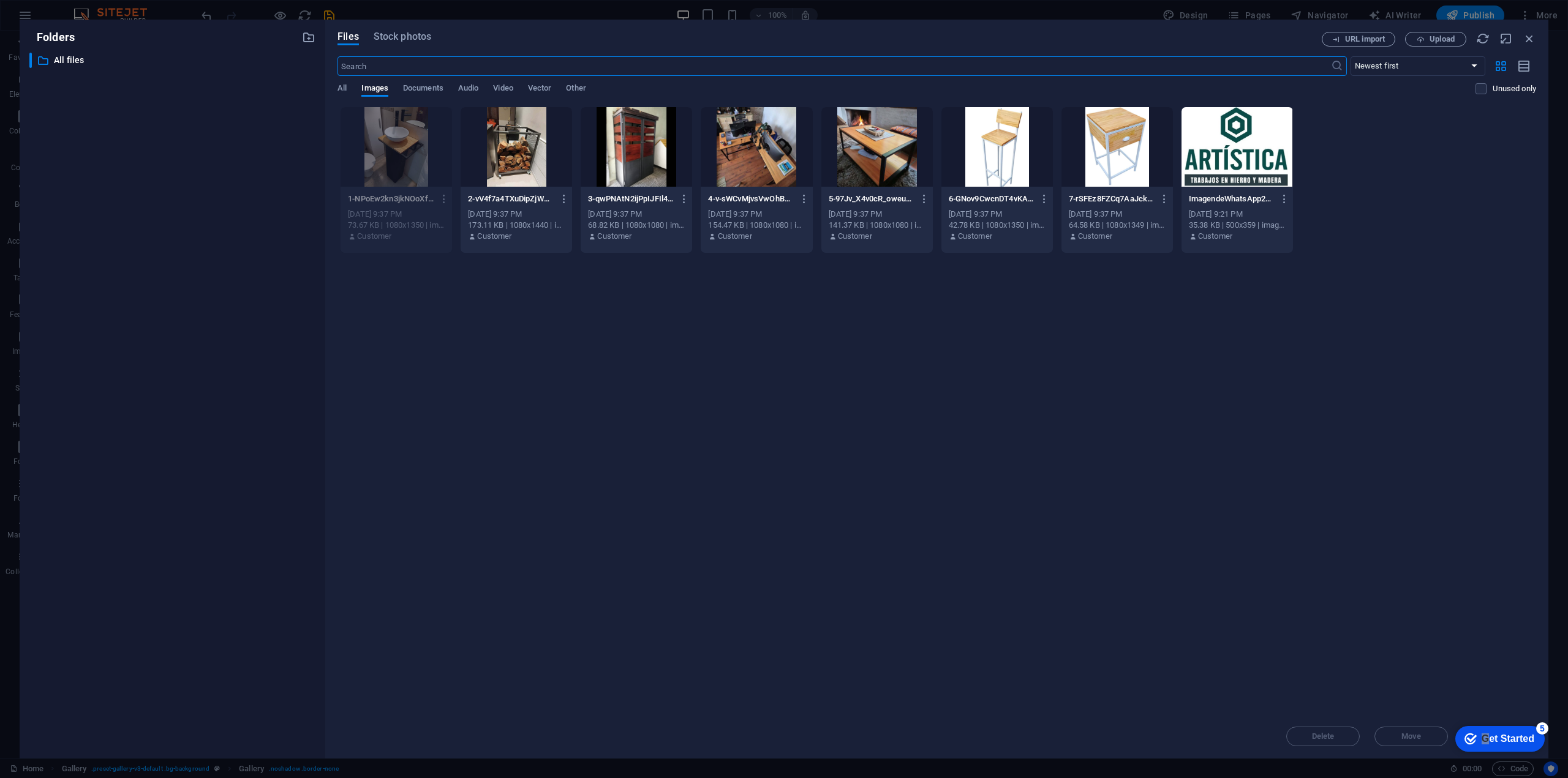
click at [533, 157] on div at bounding box center [516, 147] width 112 height 80
drag, startPoint x: 533, startPoint y: 157, endPoint x: 125, endPoint y: 171, distance: 408.2
click at [533, 157] on div "1" at bounding box center [516, 147] width 112 height 80
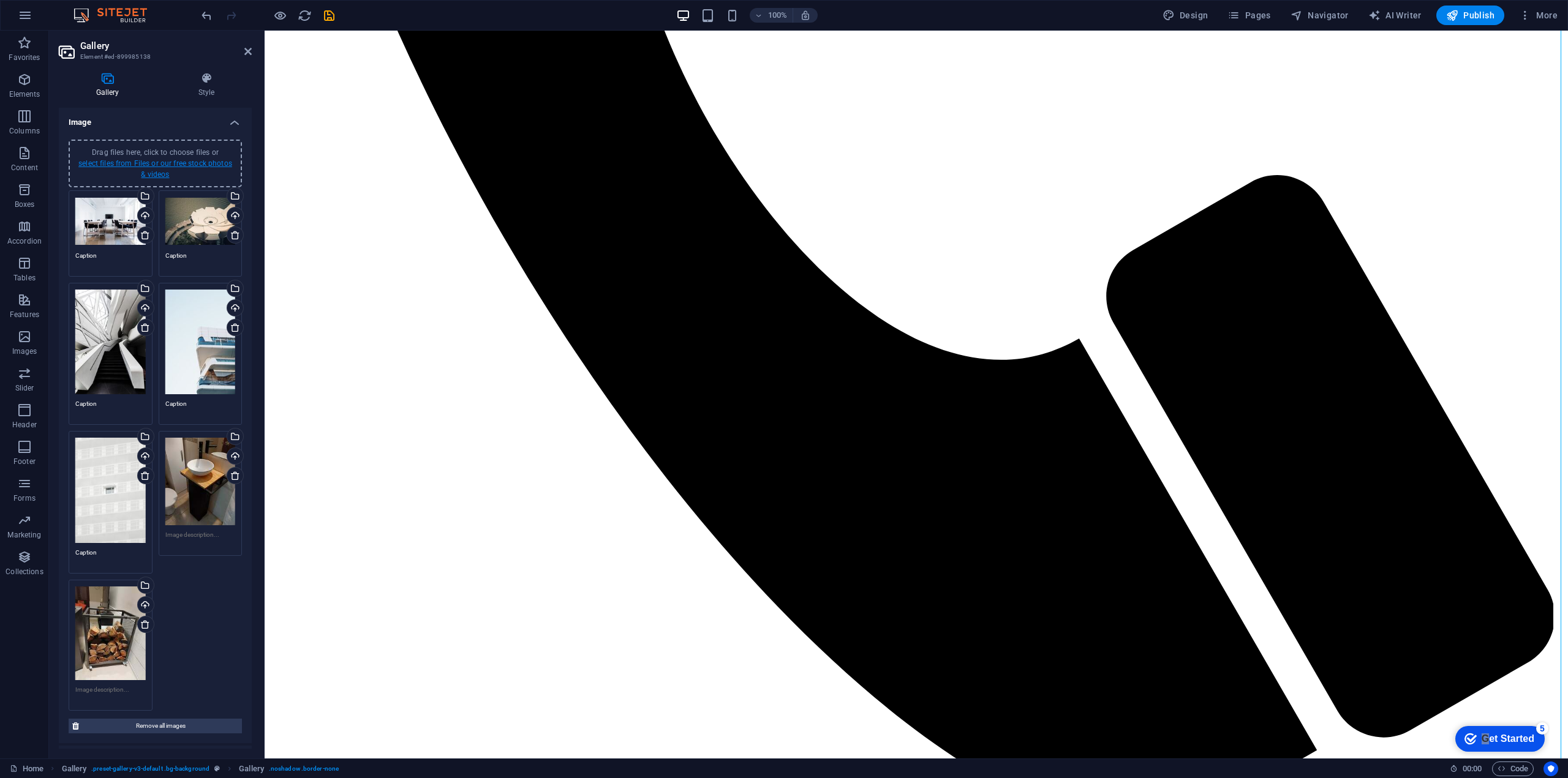
click at [157, 178] on link "select files from Files or our free stock photos & videos" at bounding box center [155, 168] width 154 height 19
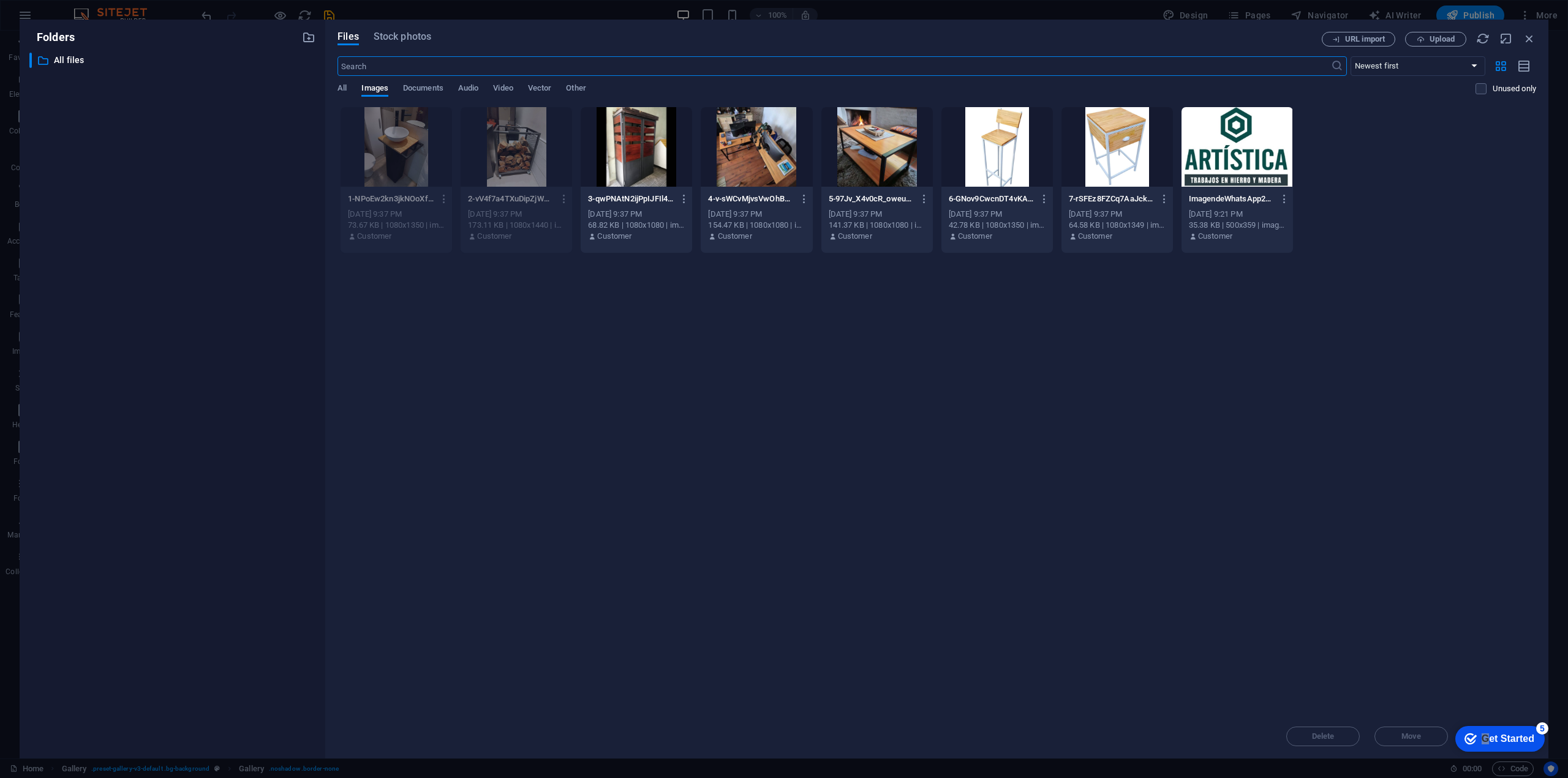
click at [652, 161] on div at bounding box center [636, 147] width 112 height 80
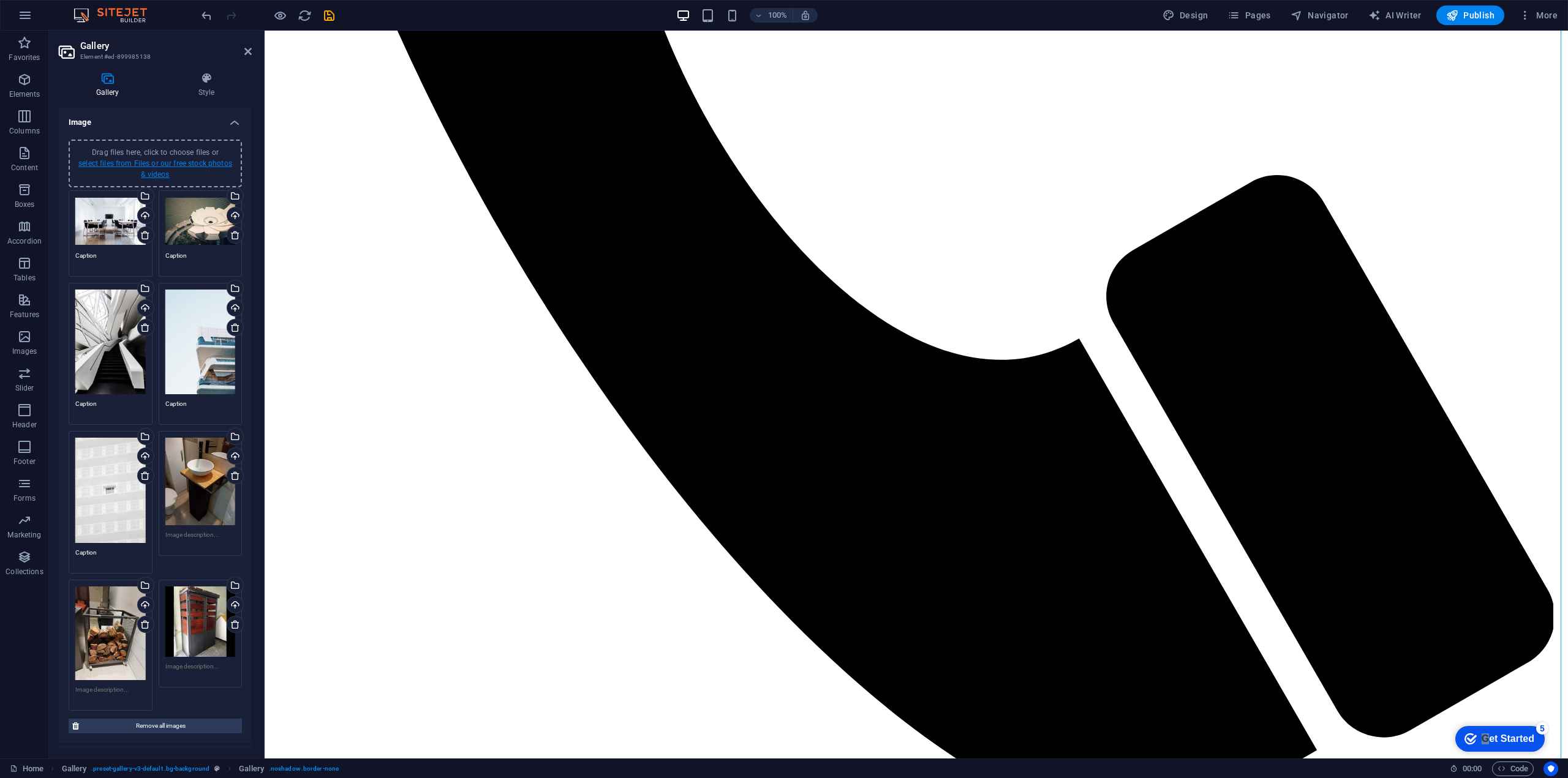
click at [162, 171] on link "select files from Files or our free stock photos & videos" at bounding box center [155, 168] width 154 height 19
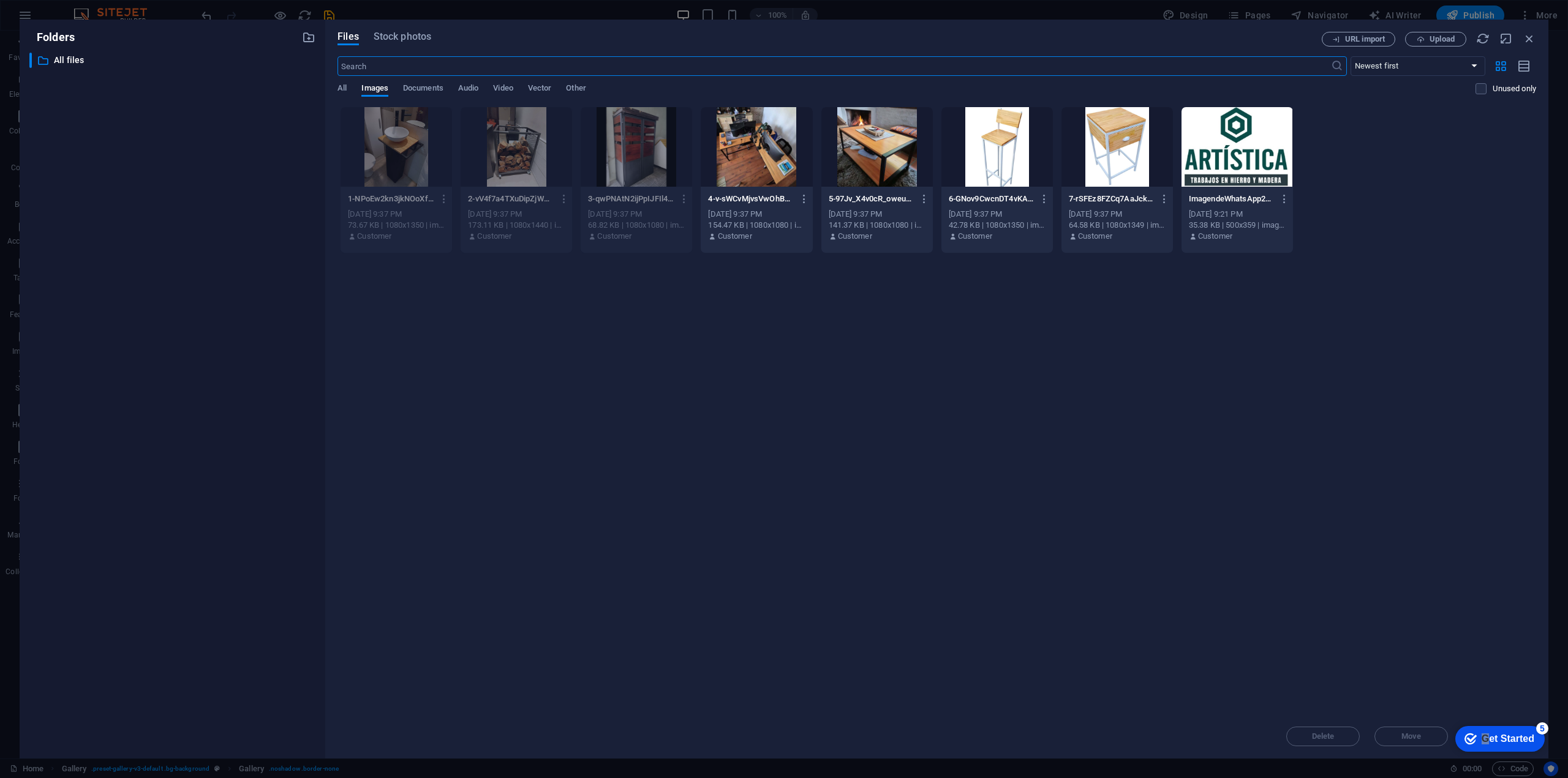
click at [790, 182] on div at bounding box center [756, 147] width 112 height 80
click at [790, 182] on div "1" at bounding box center [756, 147] width 112 height 80
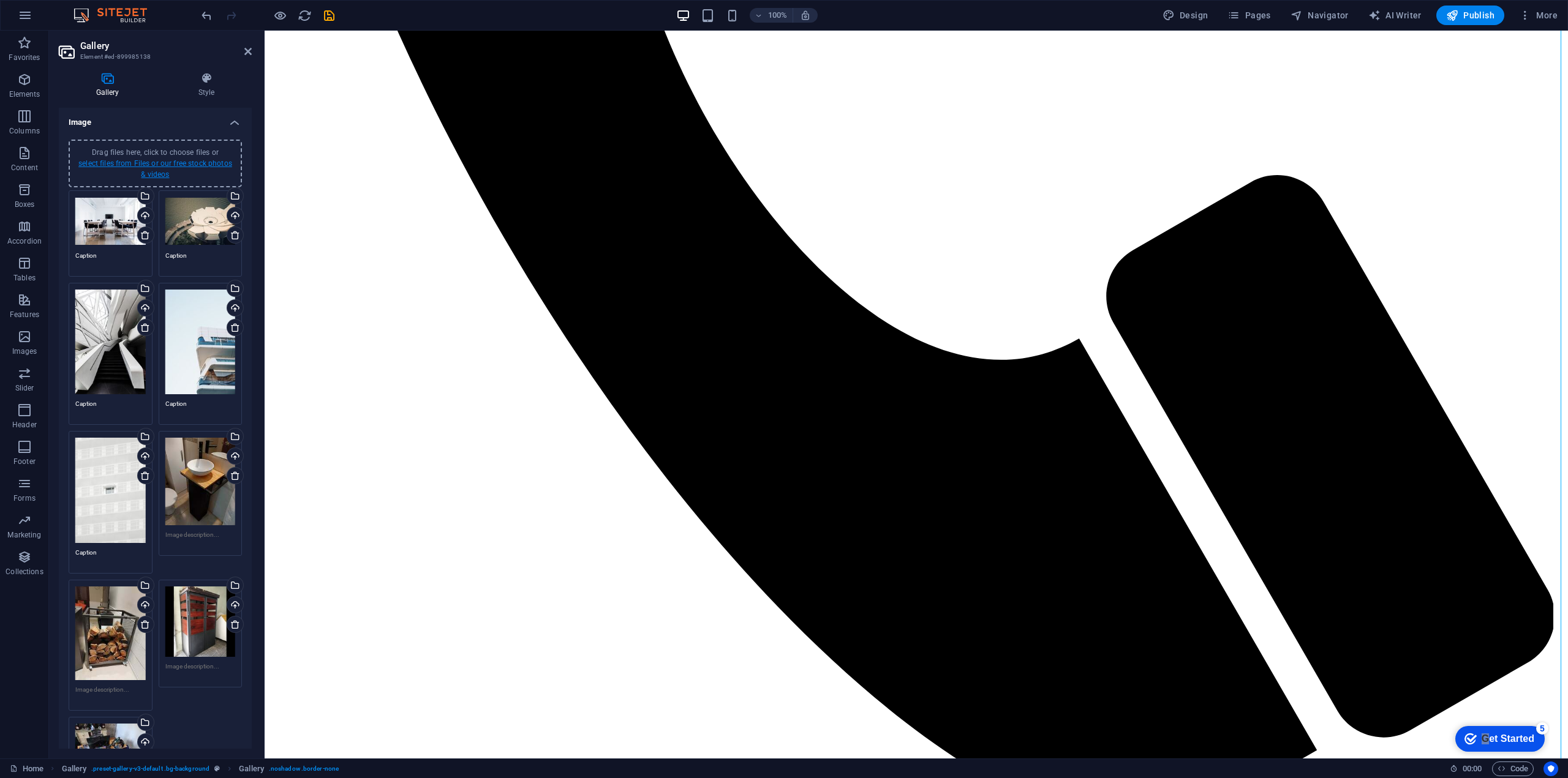
click at [146, 165] on link "select files from Files or our free stock photos & videos" at bounding box center [155, 168] width 154 height 19
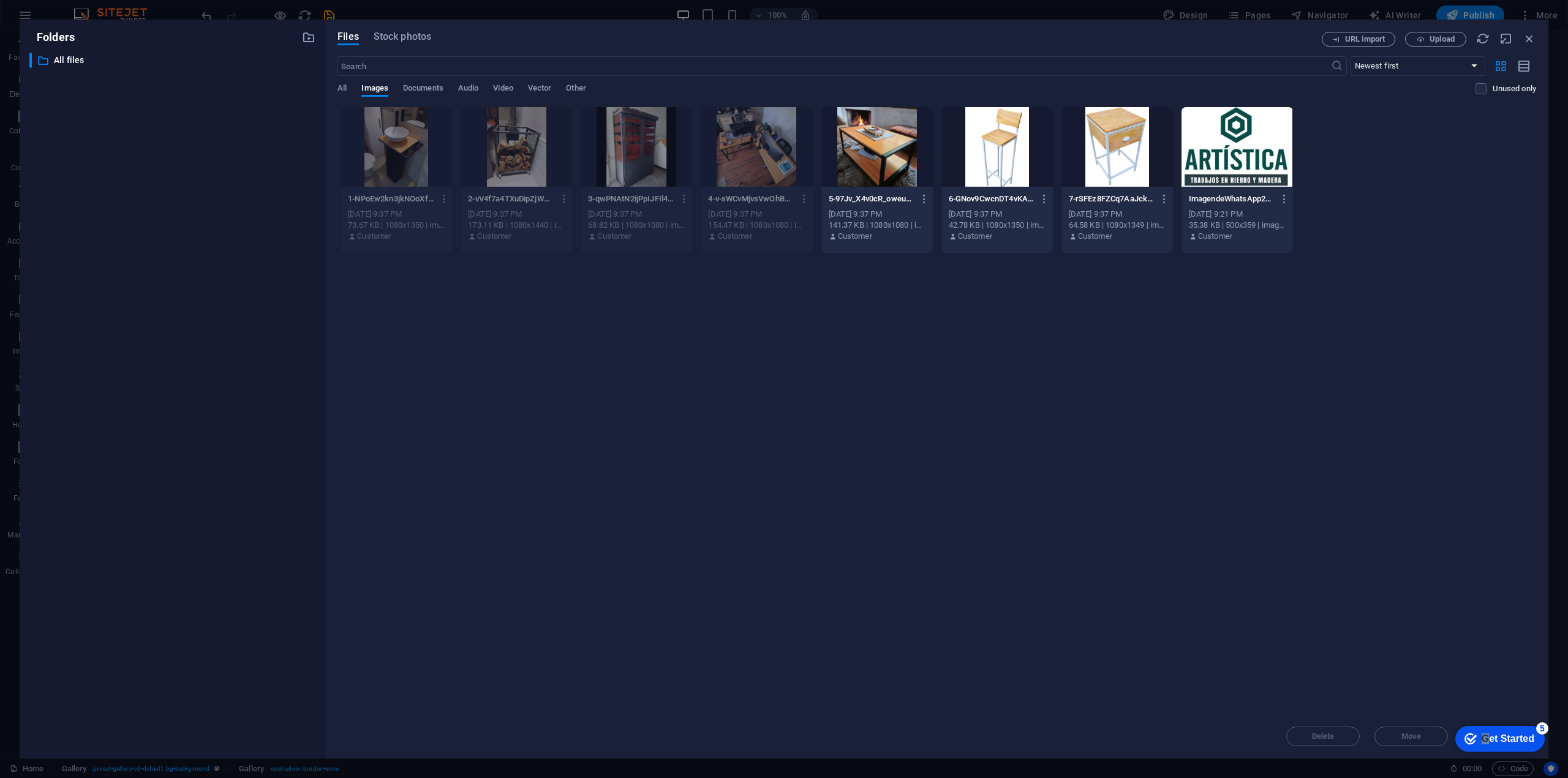
click at [862, 163] on div at bounding box center [877, 147] width 112 height 80
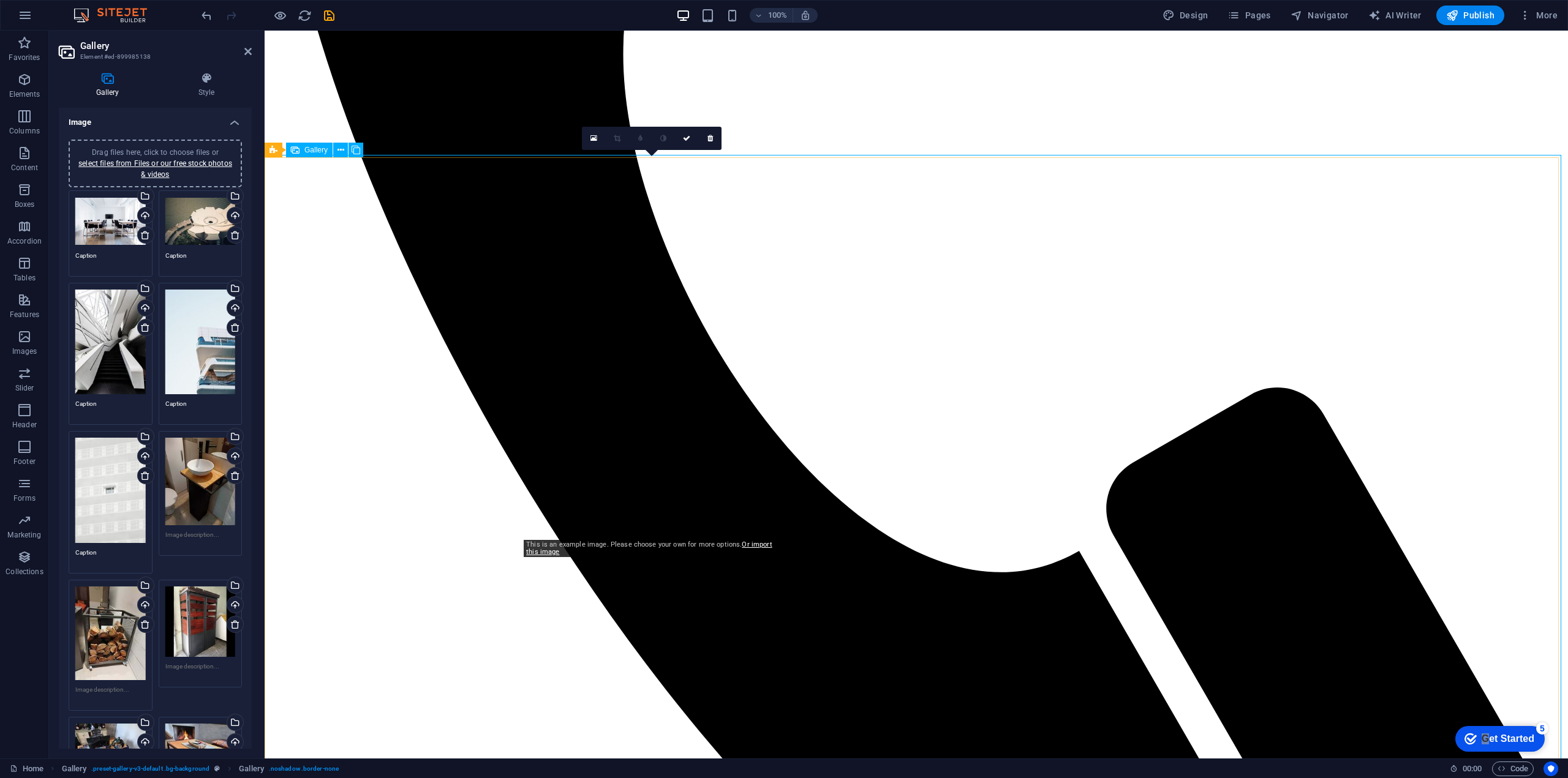
scroll to position [734, 0]
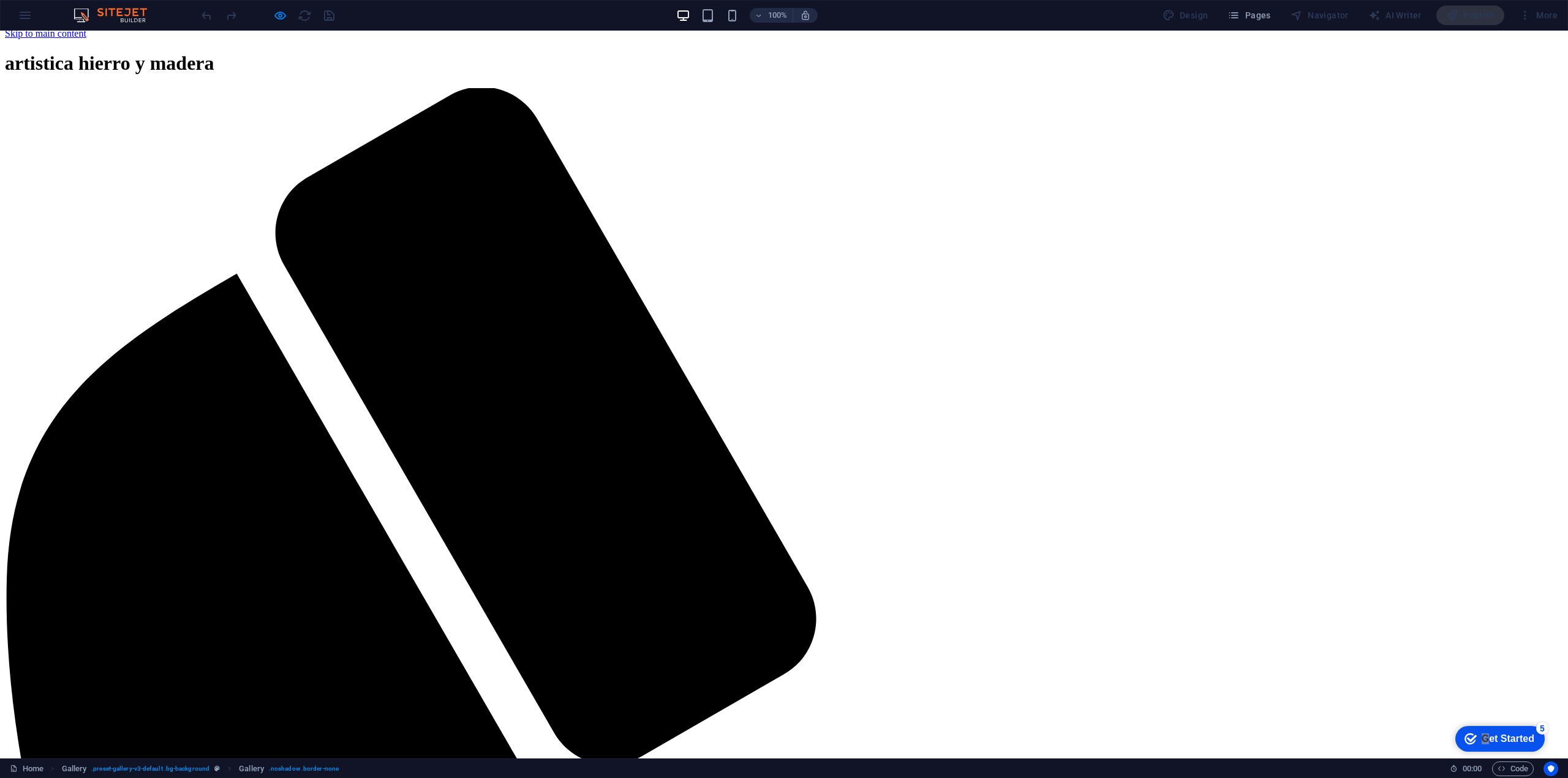
scroll to position [0, 0]
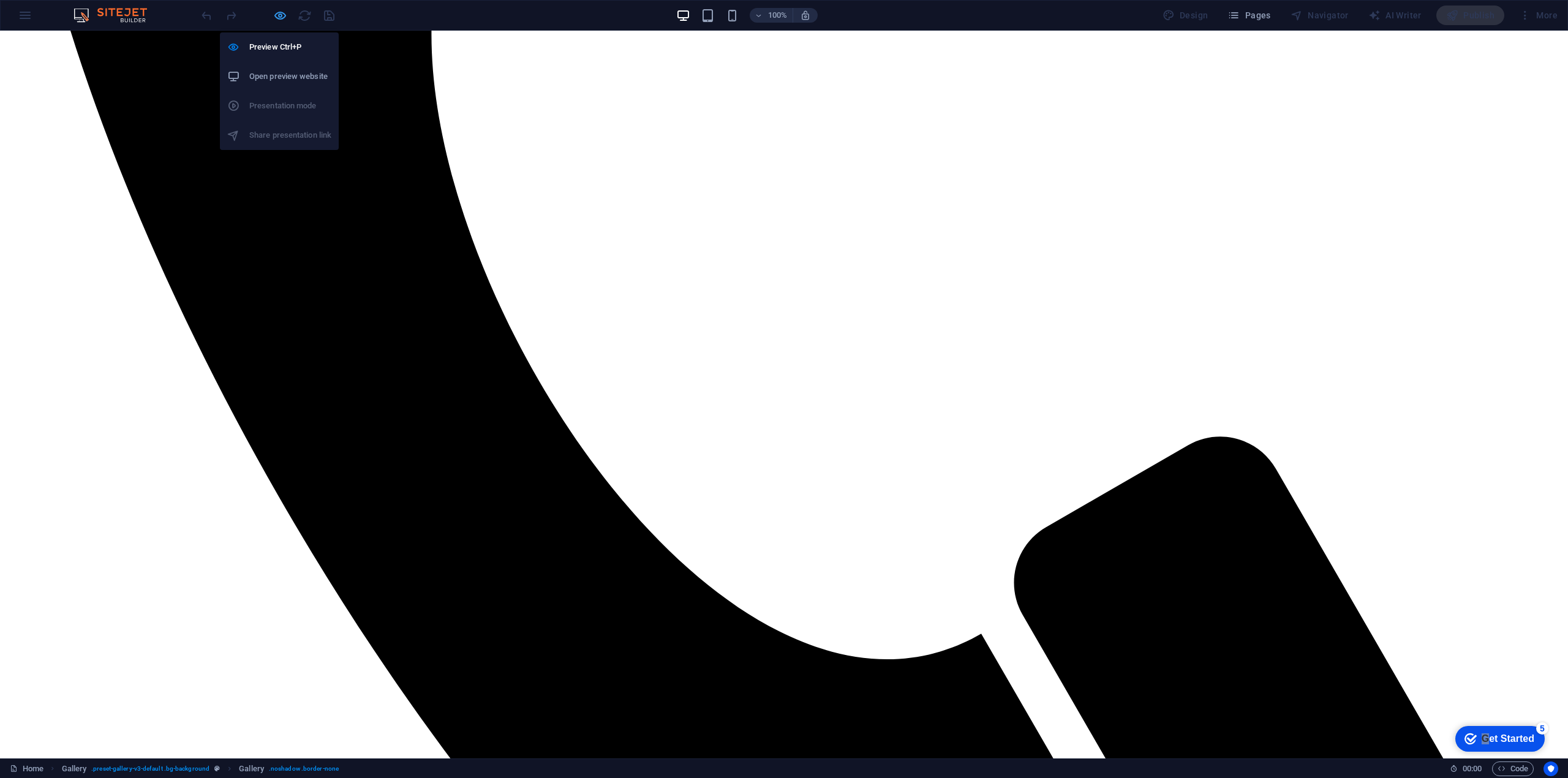
select select "px"
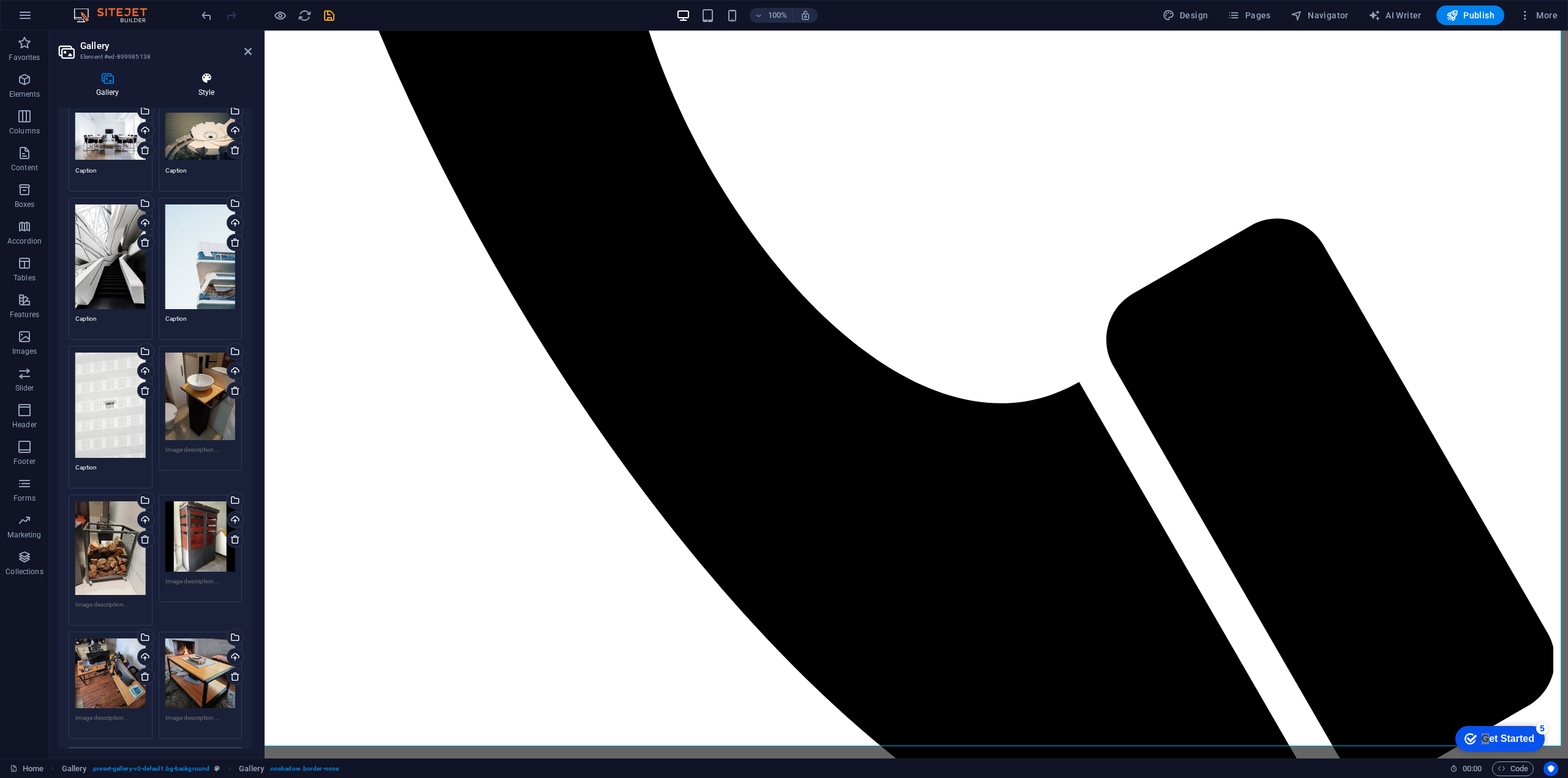
scroll to position [122, 0]
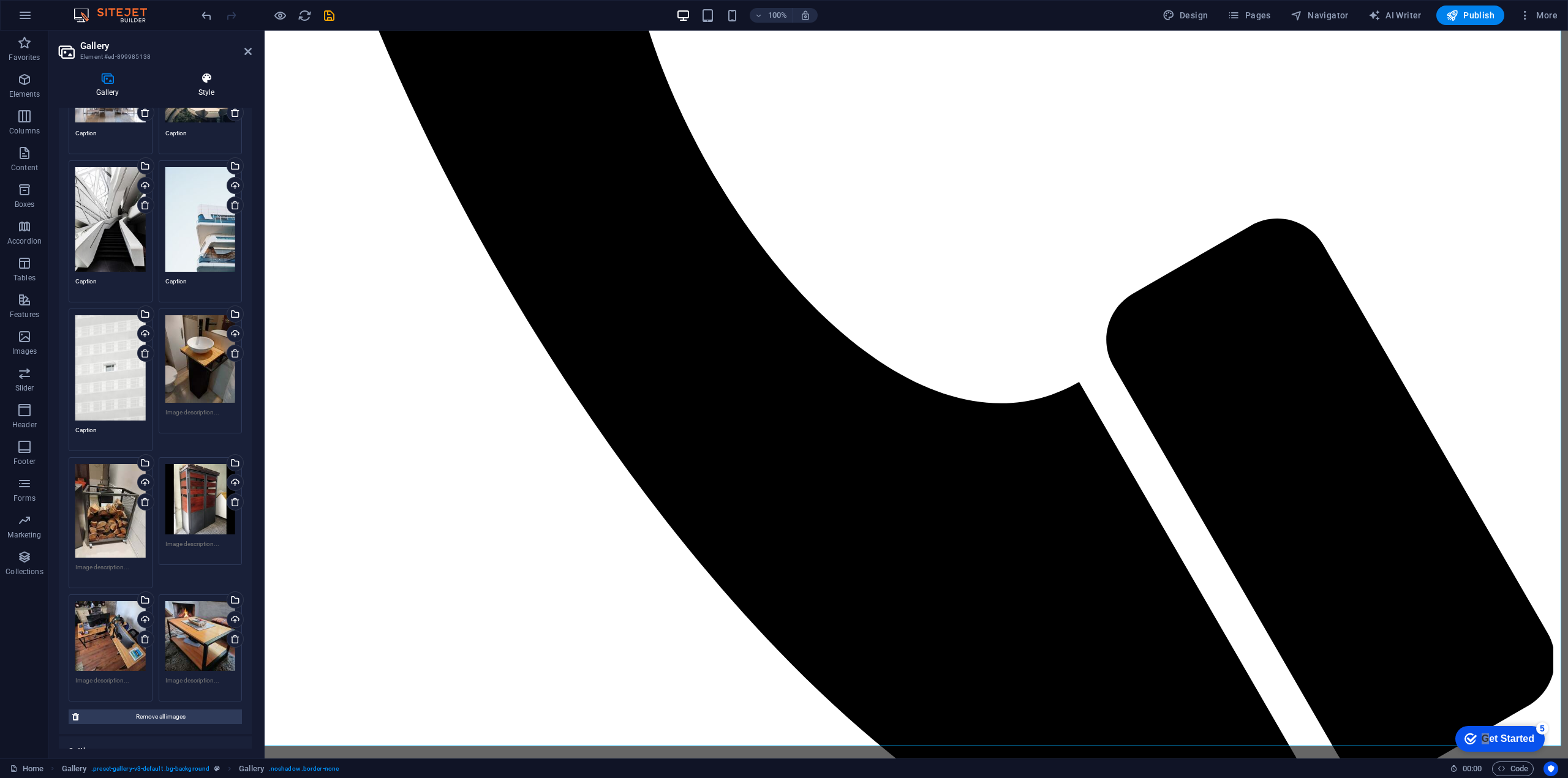
click at [207, 77] on icon at bounding box center [206, 78] width 91 height 12
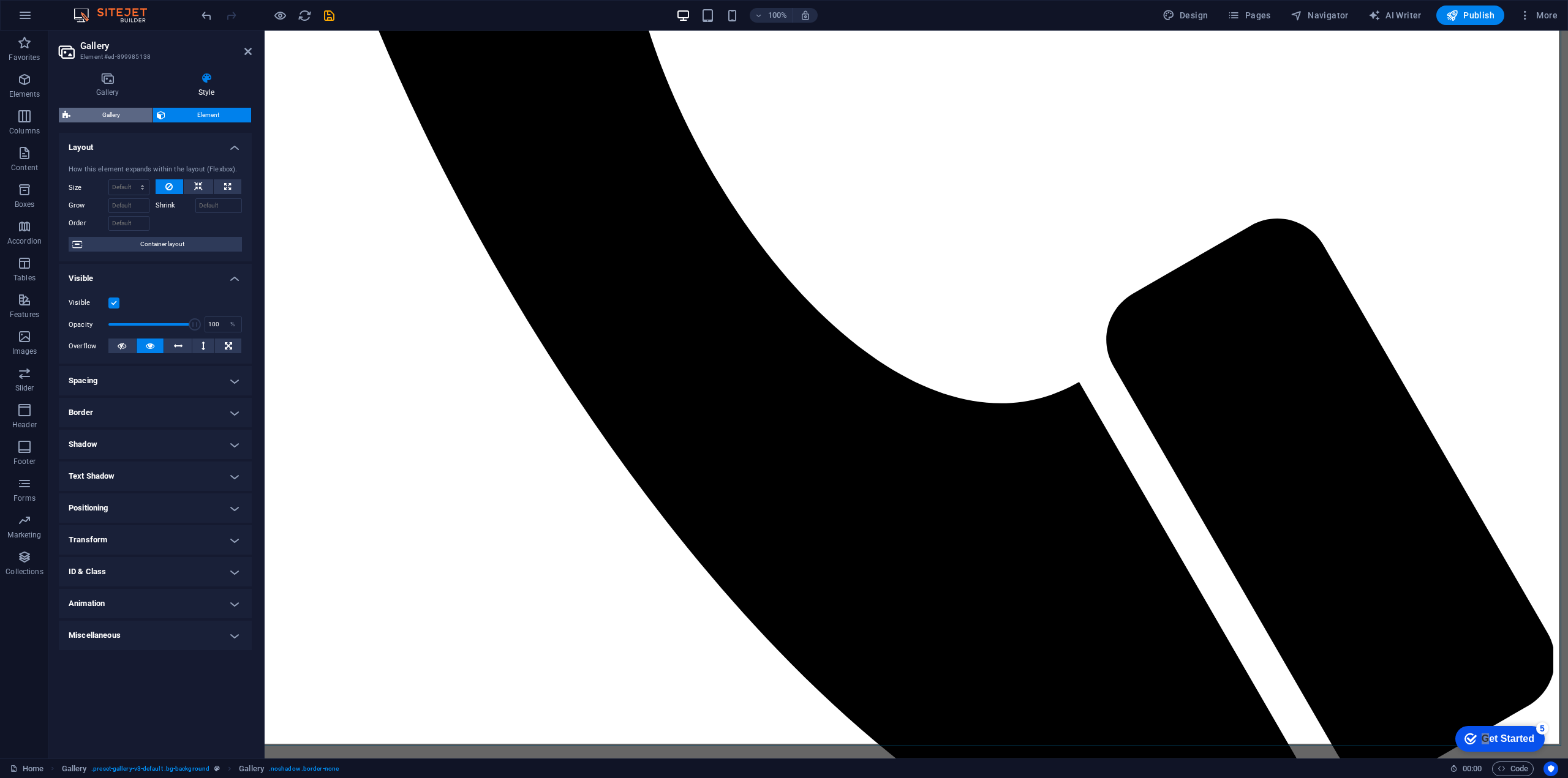
click at [135, 115] on span "Gallery" at bounding box center [111, 115] width 75 height 15
select select "rem"
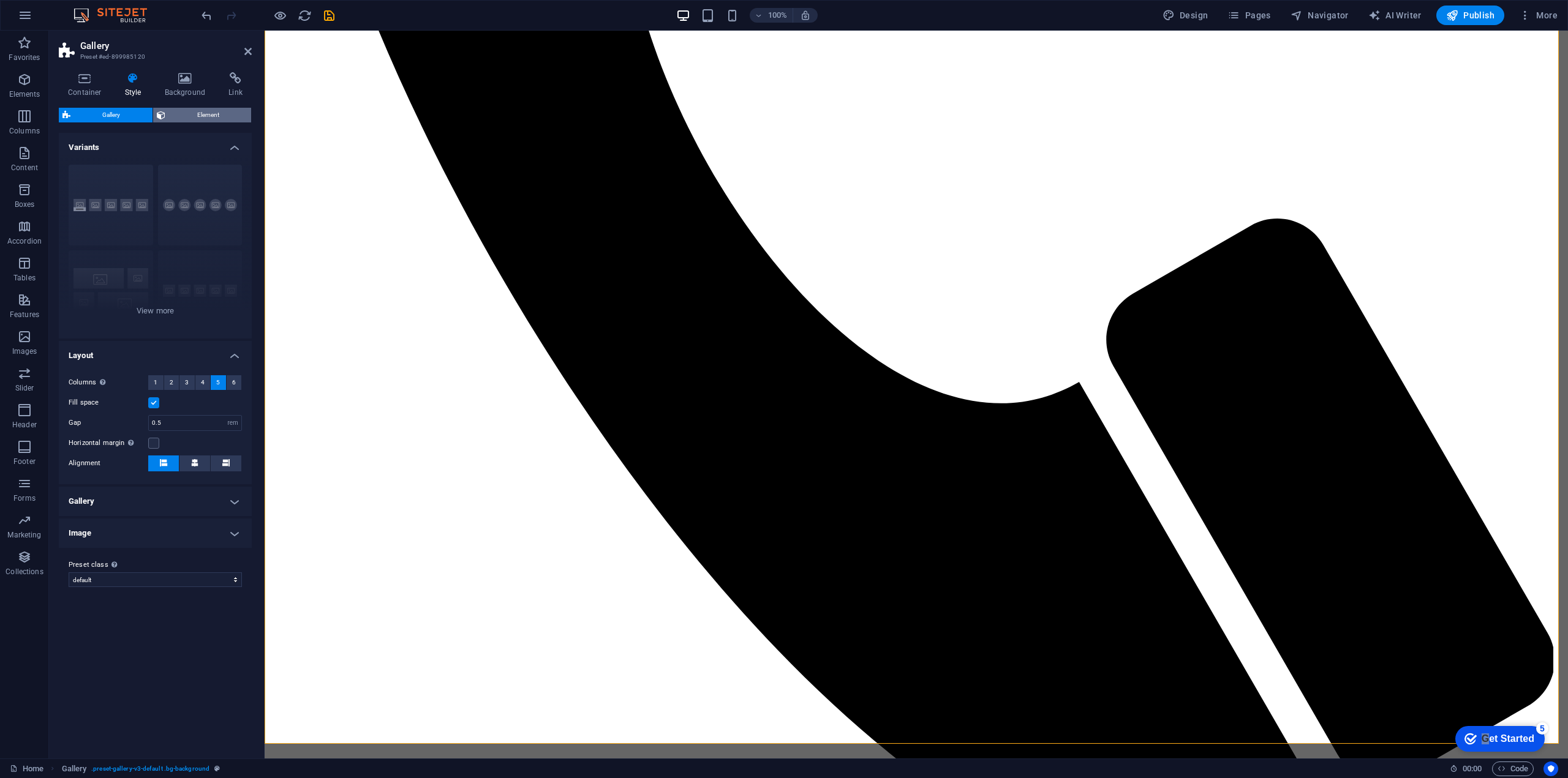
click at [189, 115] on span "Element" at bounding box center [208, 115] width 79 height 15
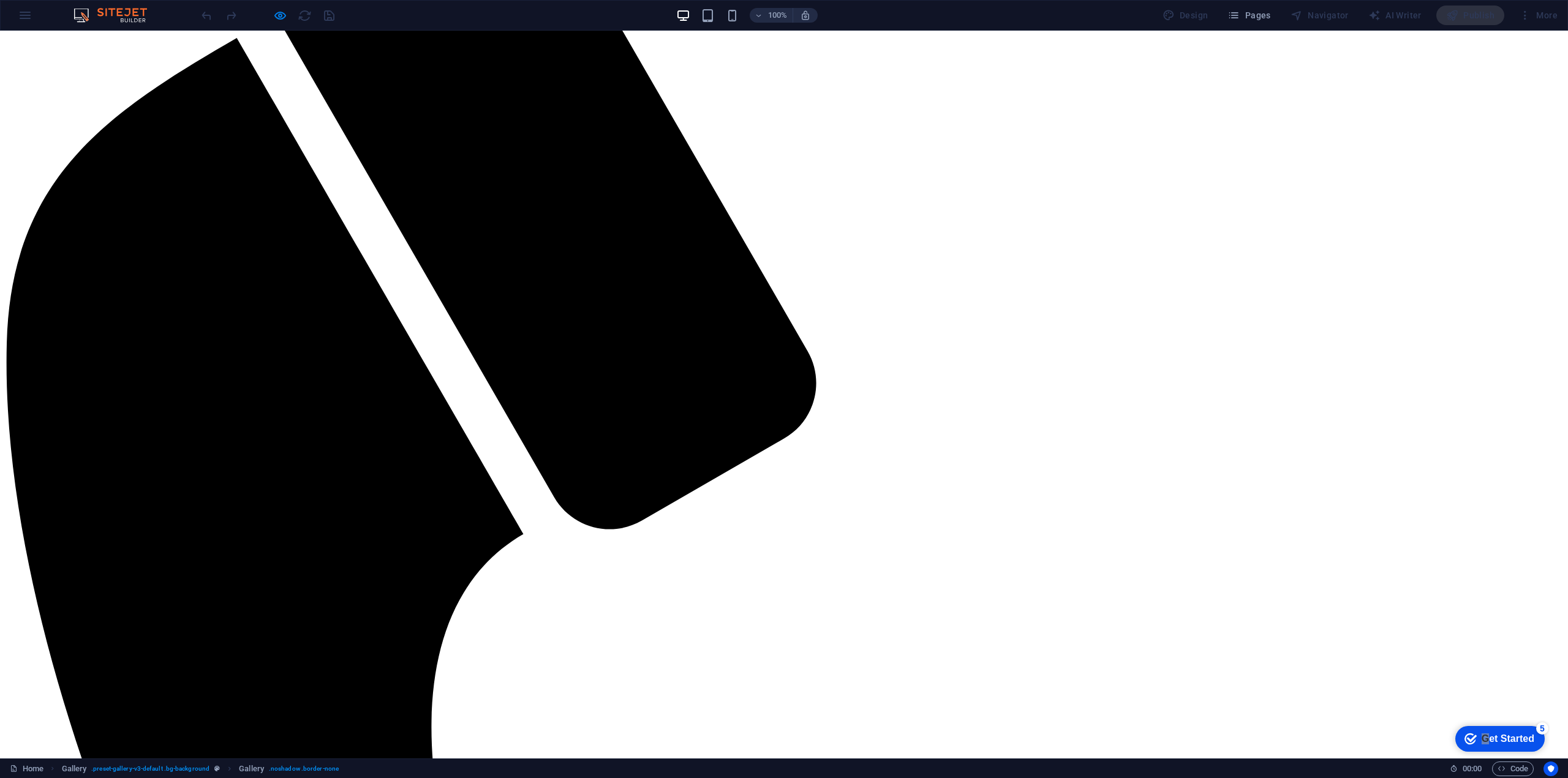
scroll to position [201, 0]
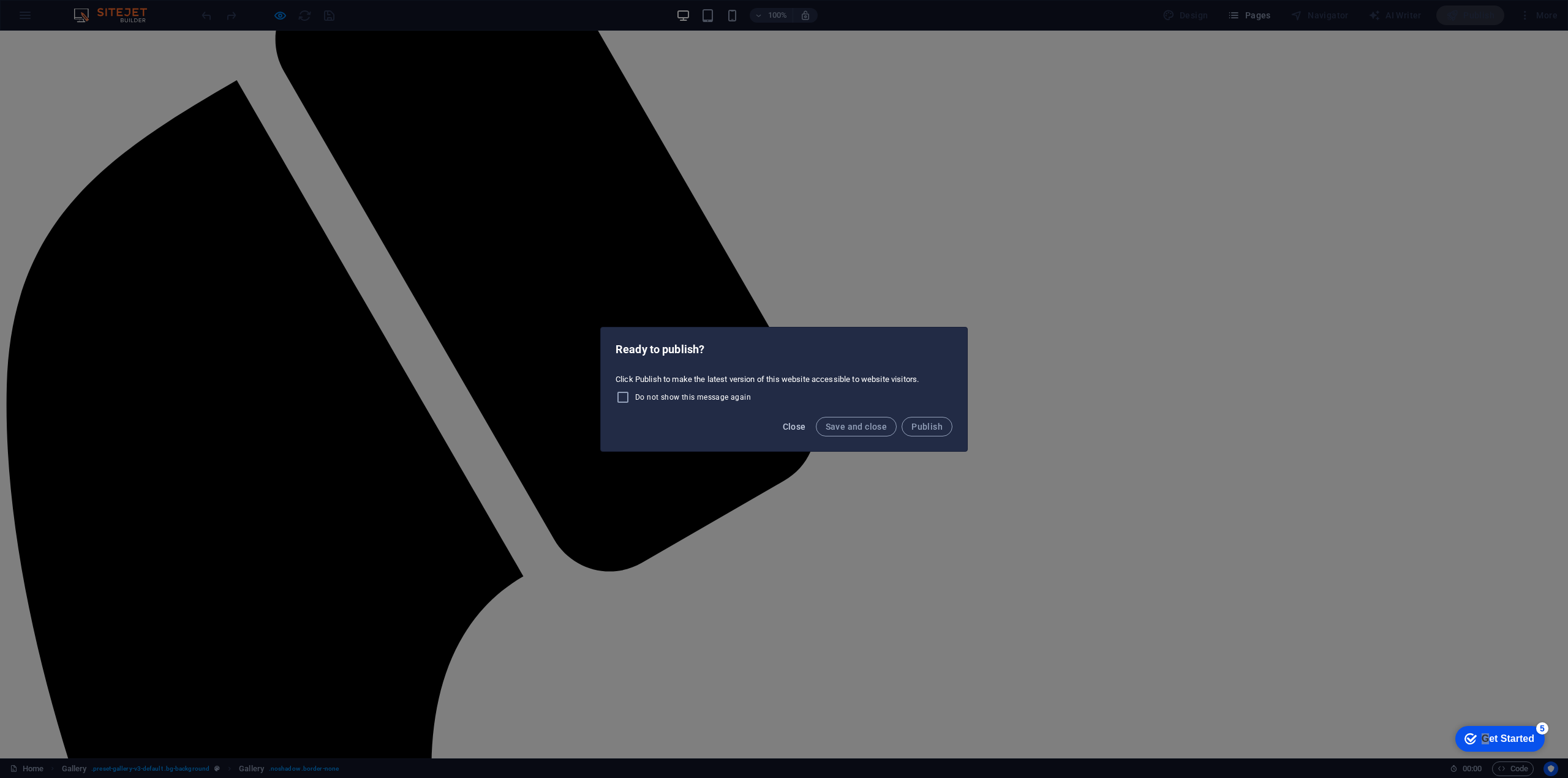
click at [808, 429] on button "Close" at bounding box center [794, 426] width 33 height 19
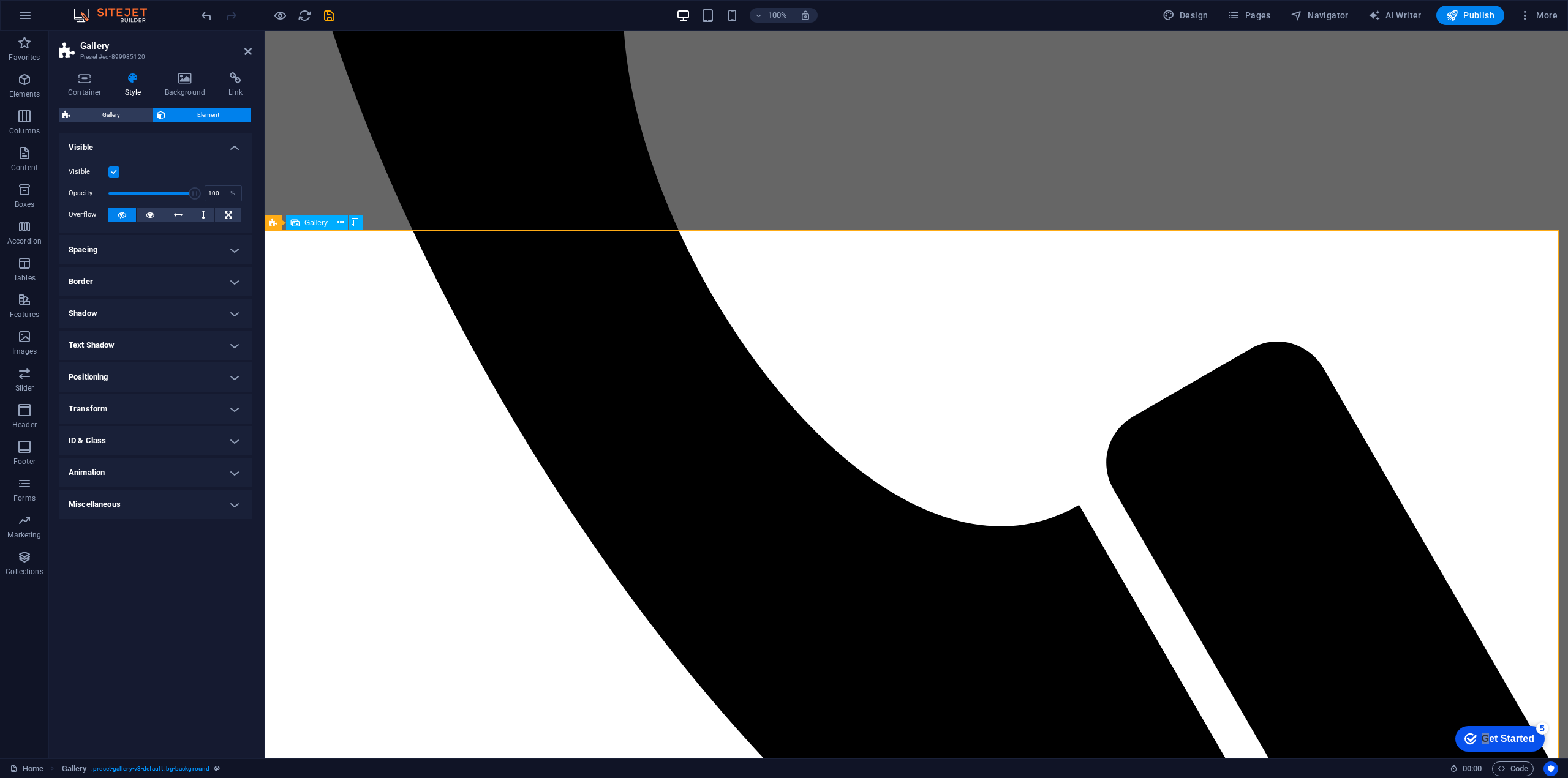
scroll to position [814, 0]
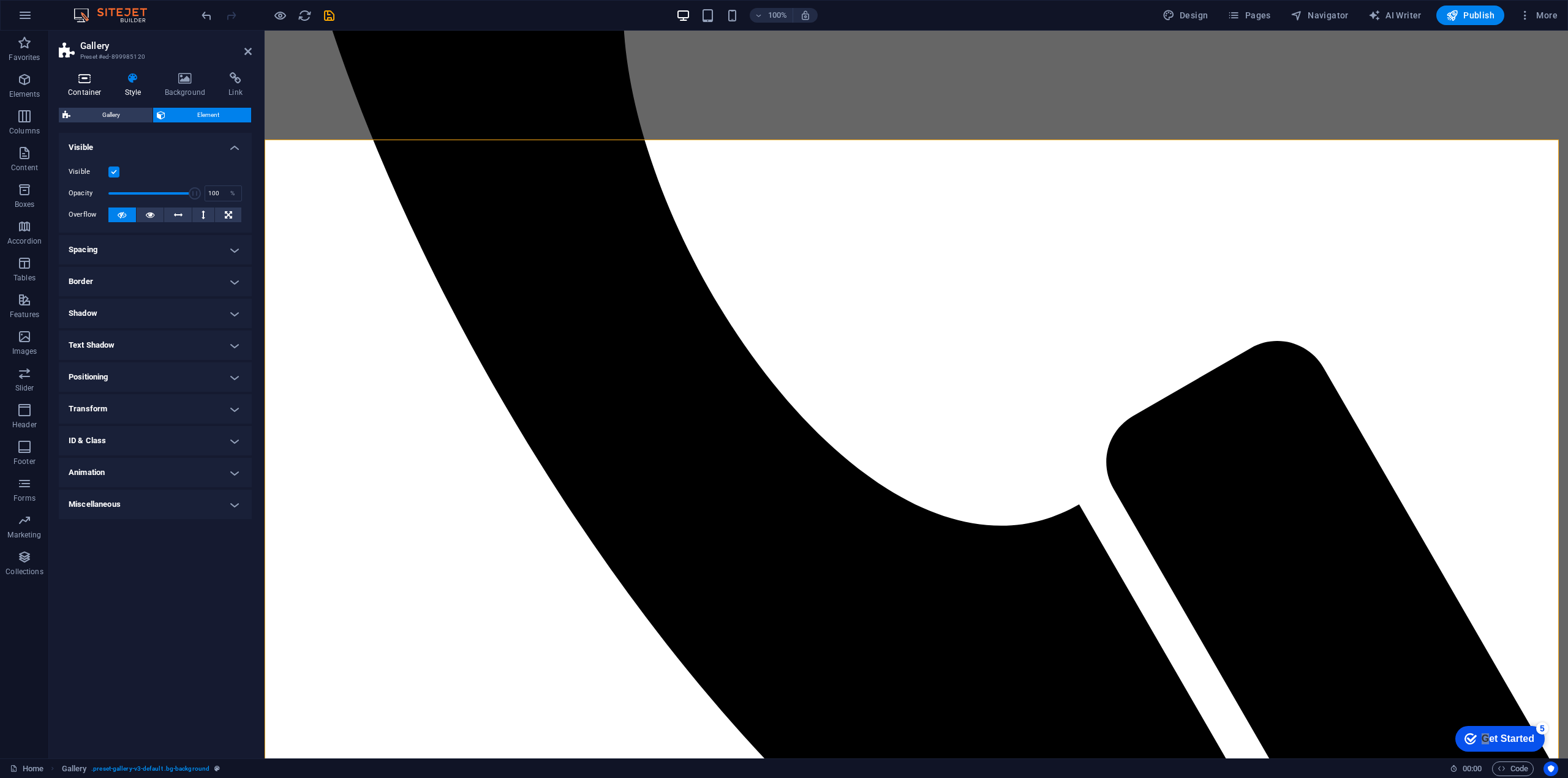
click at [93, 86] on h4 "Container" at bounding box center [87, 85] width 57 height 25
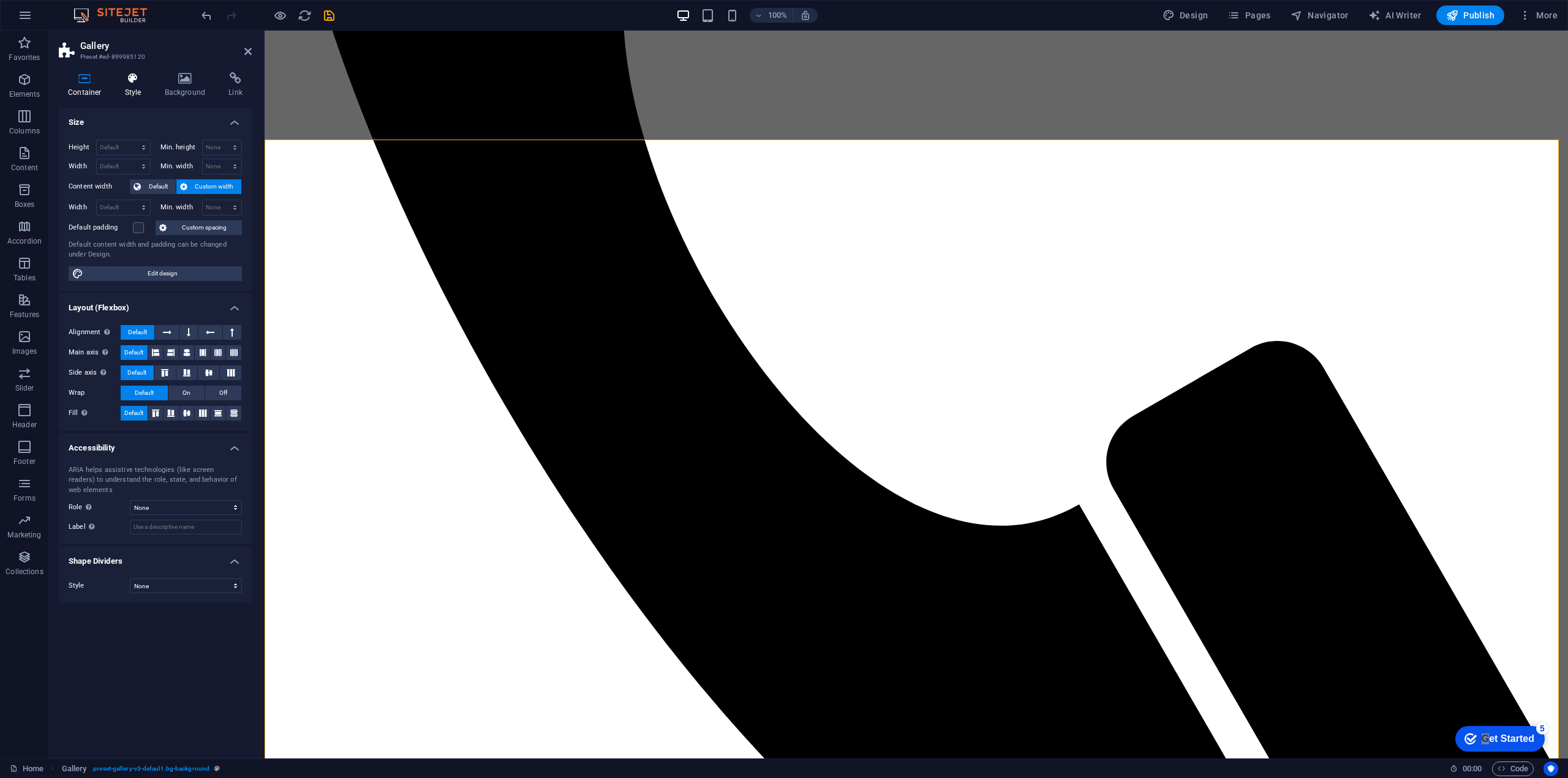
click at [124, 79] on icon at bounding box center [133, 78] width 35 height 12
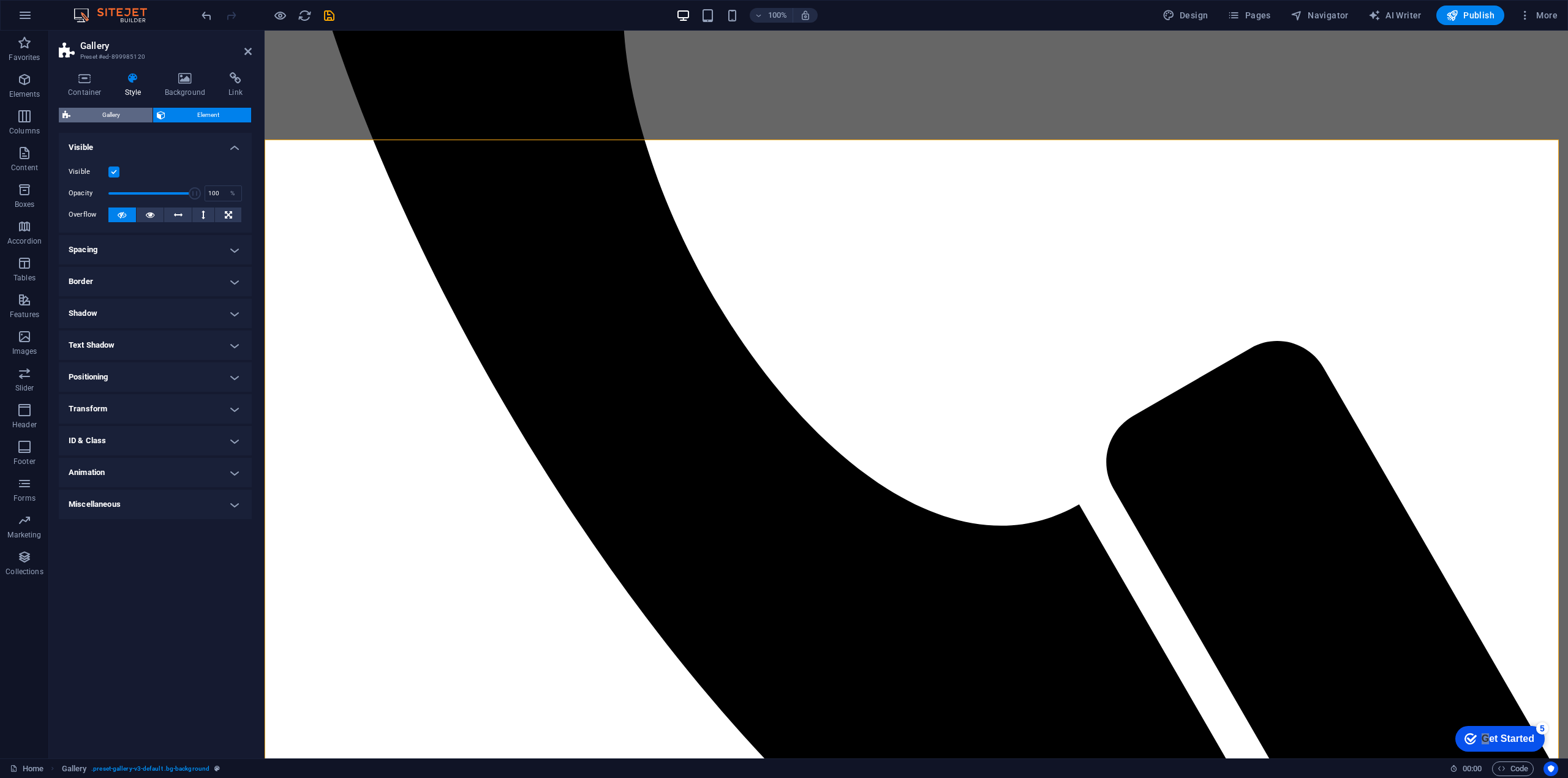
click at [105, 117] on span "Gallery" at bounding box center [111, 115] width 75 height 15
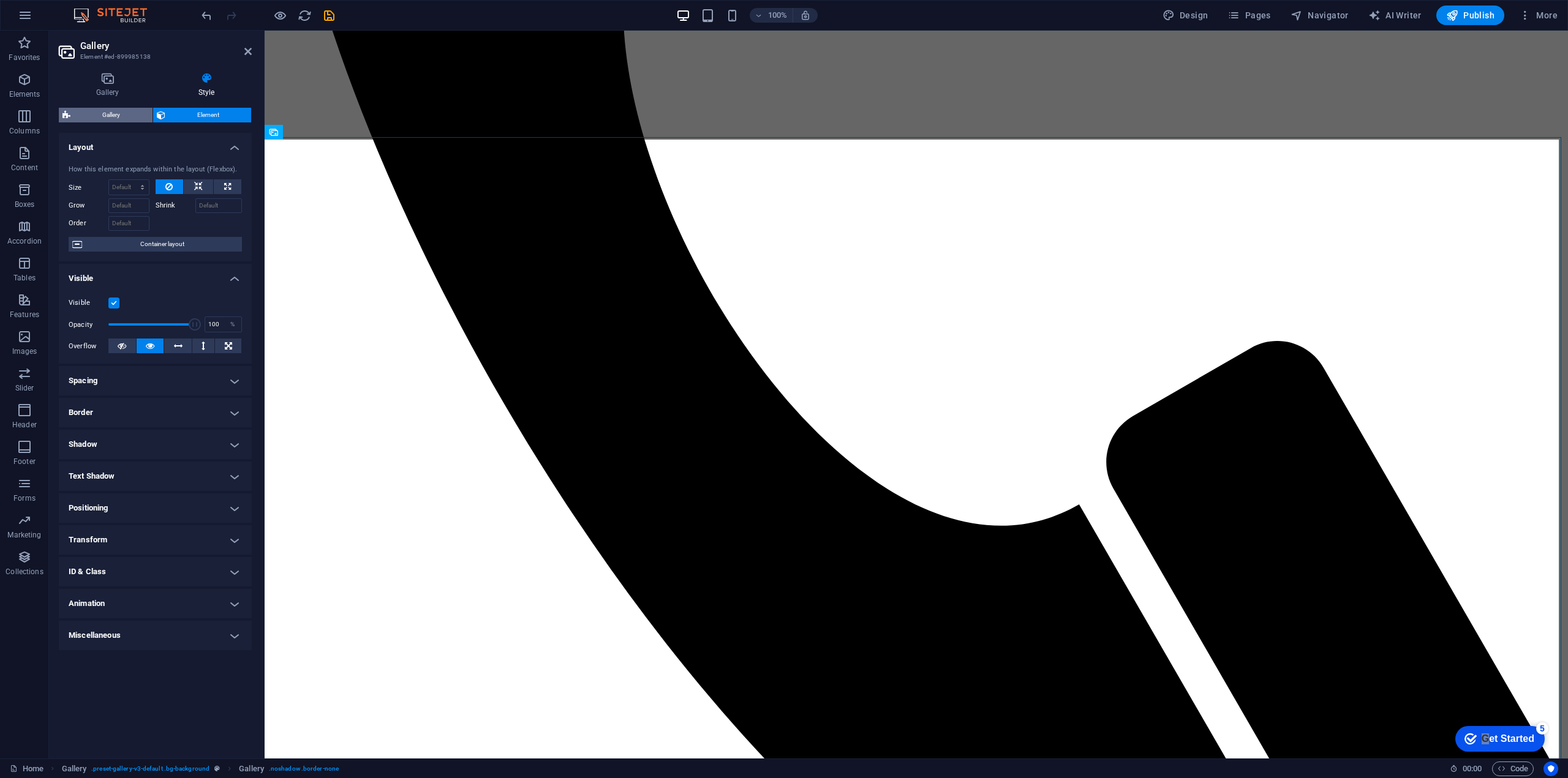
click at [122, 121] on span "Gallery" at bounding box center [111, 115] width 75 height 15
select select "rem"
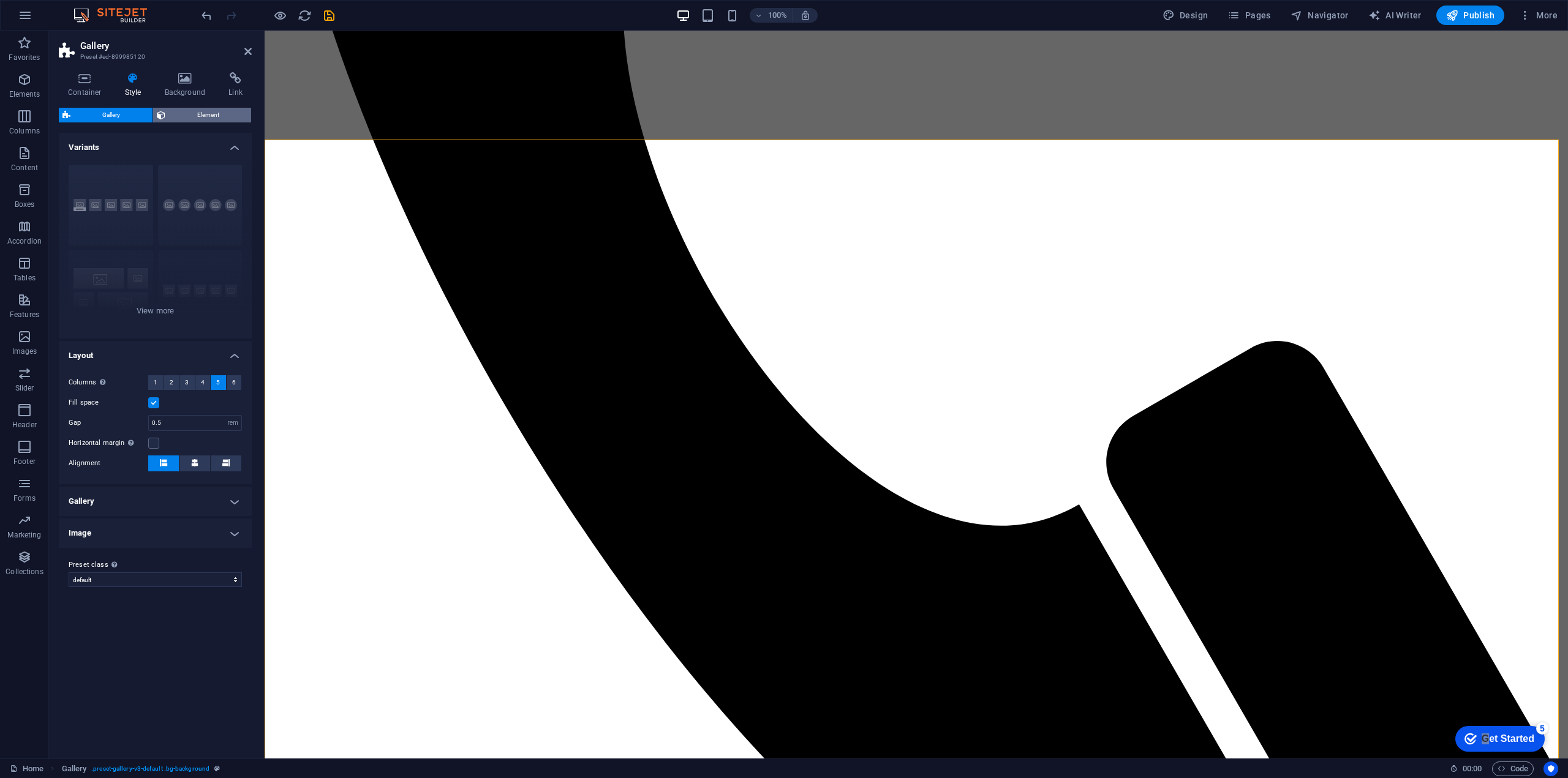
click at [191, 117] on span "Element" at bounding box center [208, 115] width 79 height 15
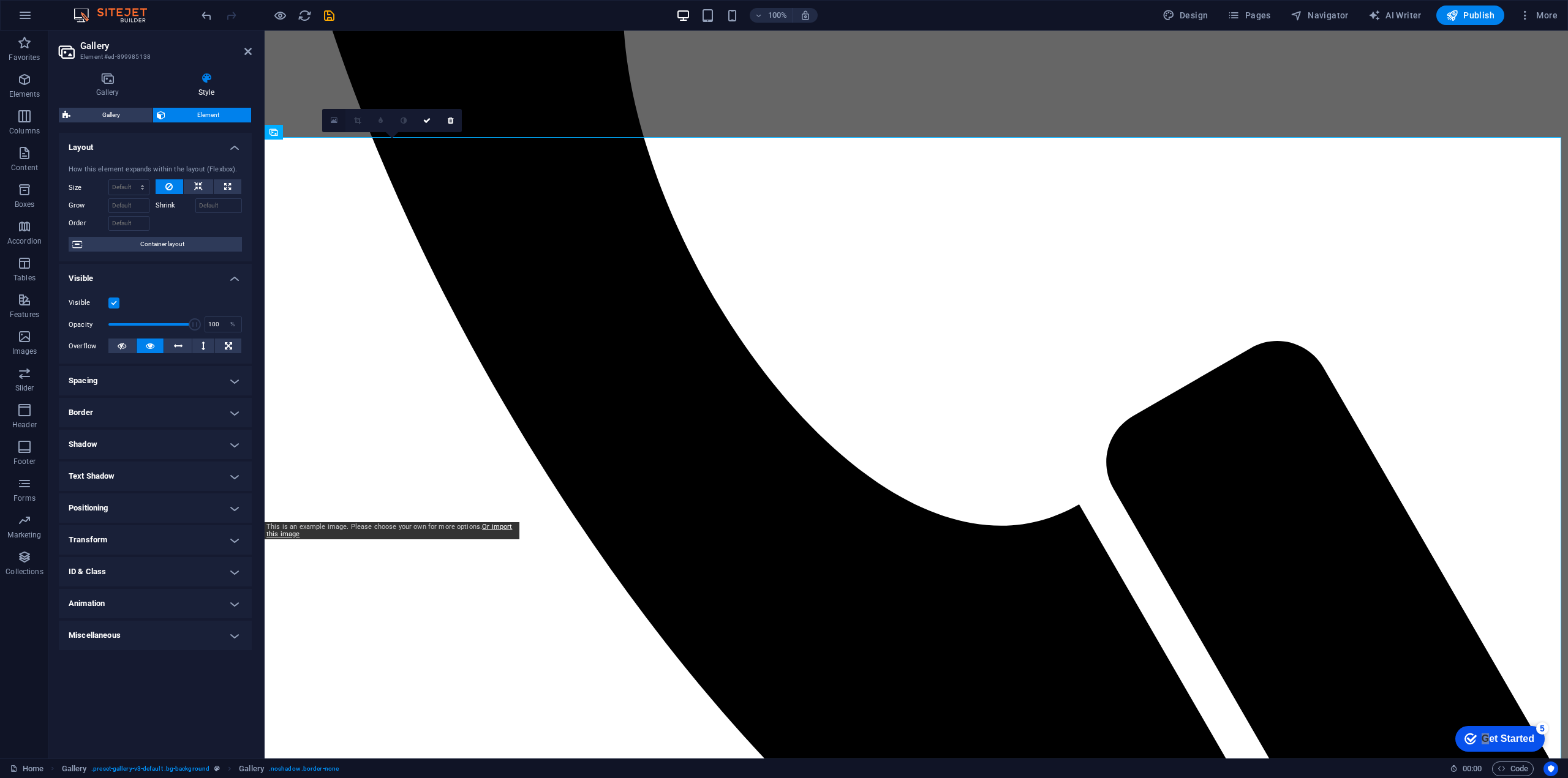
click at [335, 122] on icon at bounding box center [334, 120] width 7 height 8
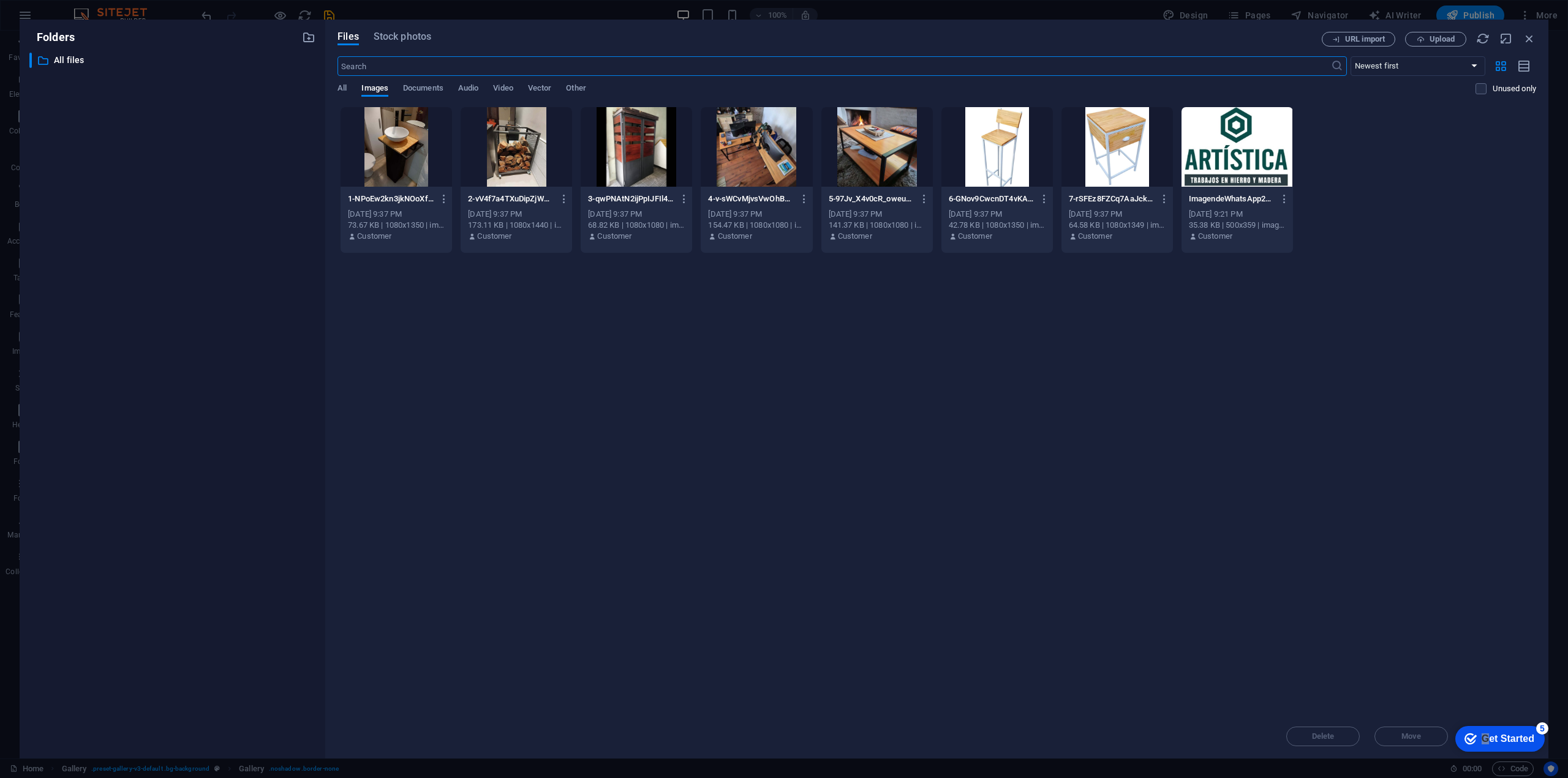
click at [269, 193] on div "​ All files All files" at bounding box center [172, 401] width 286 height 697
click at [1526, 40] on icon "button" at bounding box center [1530, 38] width 14 height 14
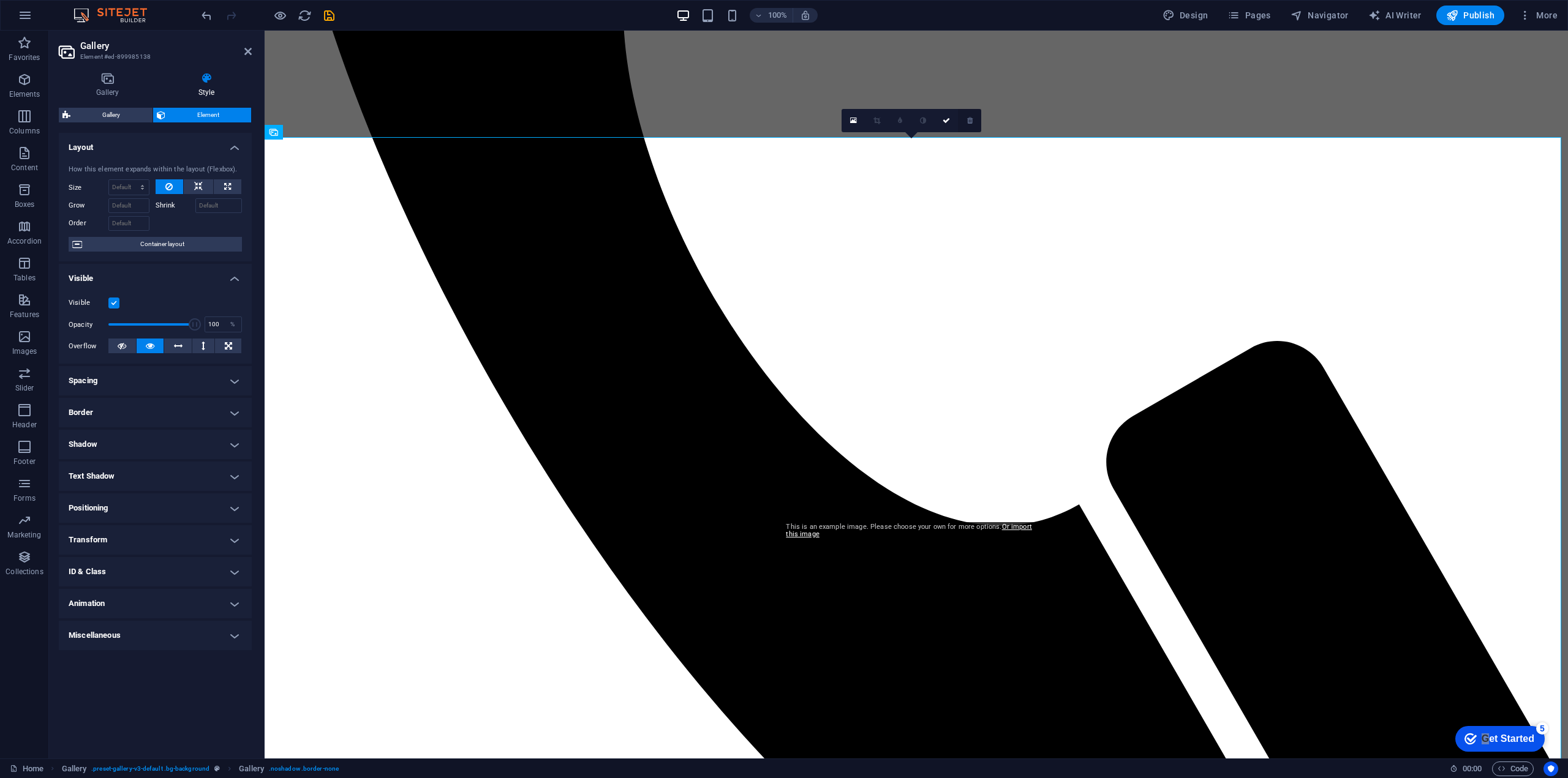
click at [971, 118] on icon at bounding box center [970, 121] width 5 height 8
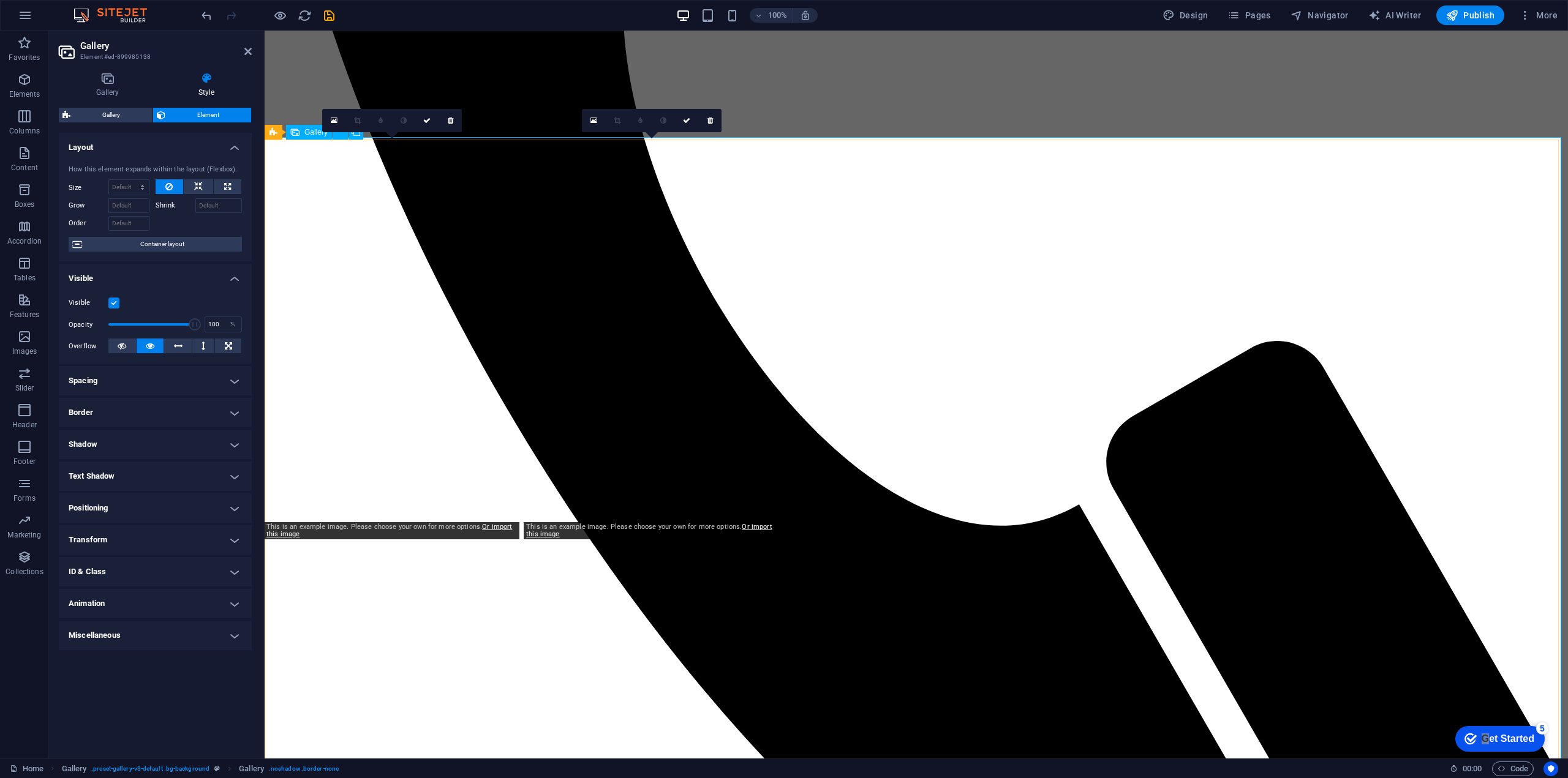
click at [451, 118] on icon at bounding box center [450, 121] width 5 height 8
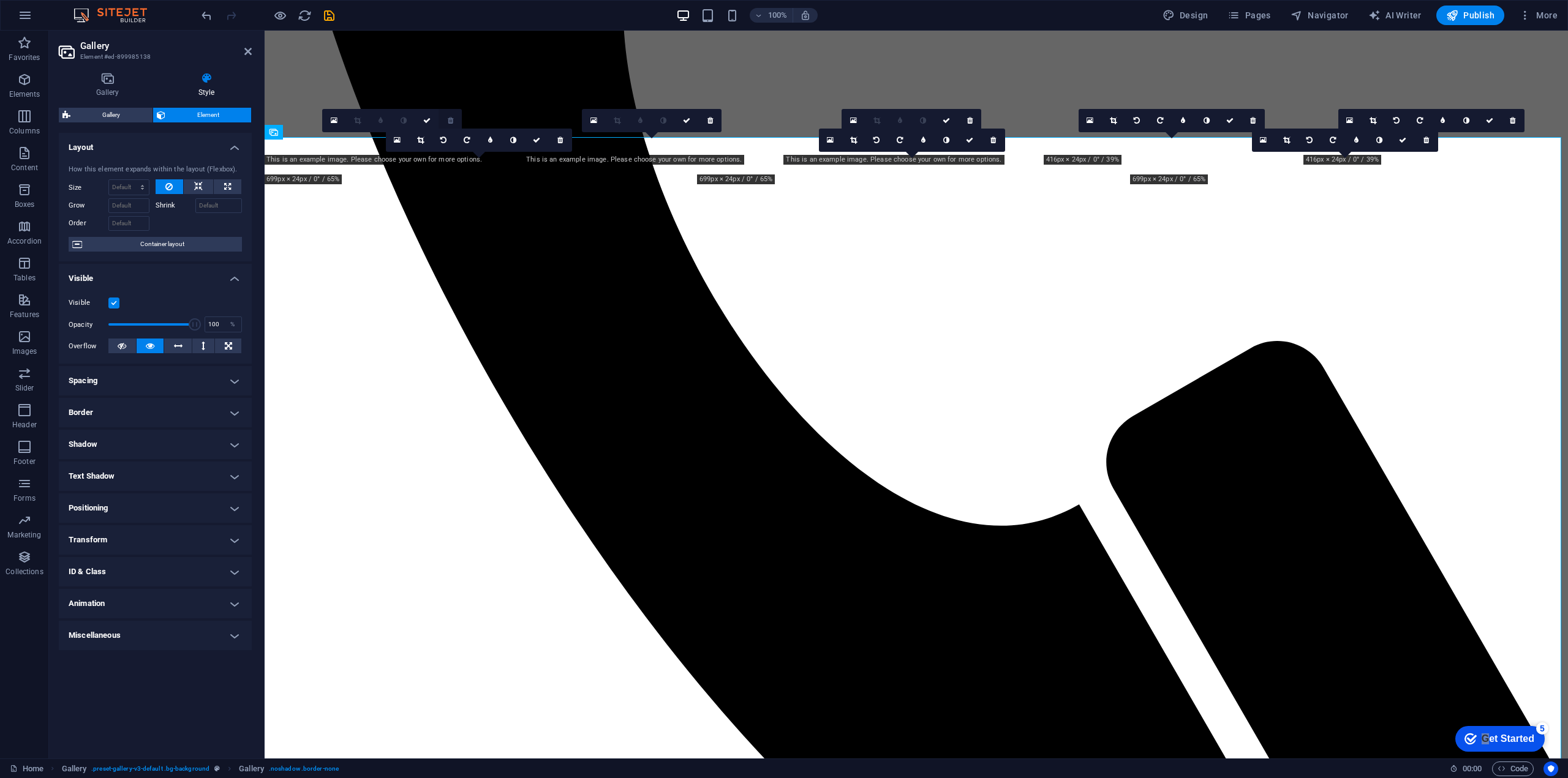
click at [453, 117] on icon at bounding box center [450, 121] width 5 height 8
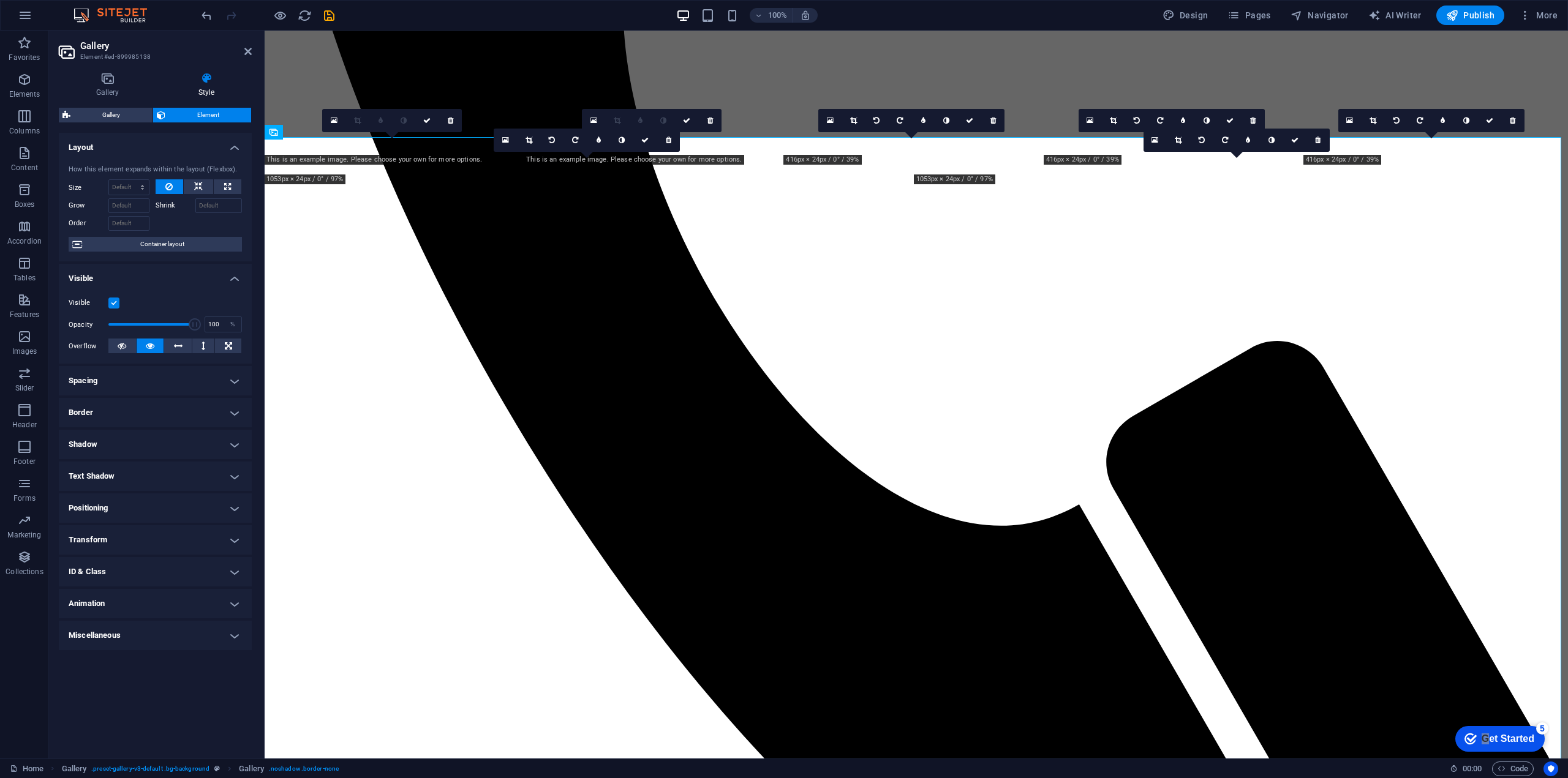
click at [453, 117] on icon at bounding box center [450, 121] width 5 height 8
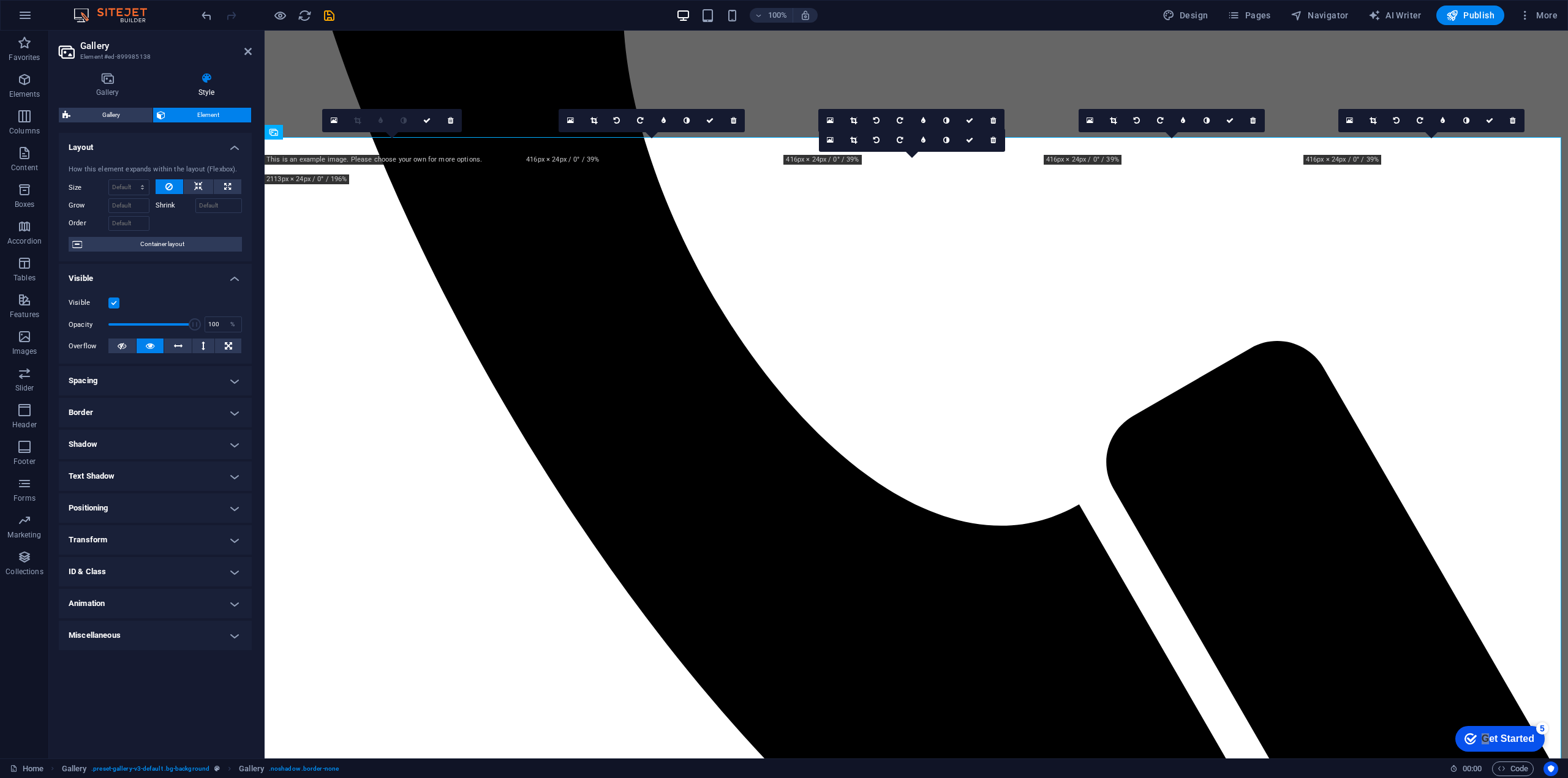
click at [453, 117] on icon at bounding box center [450, 121] width 5 height 8
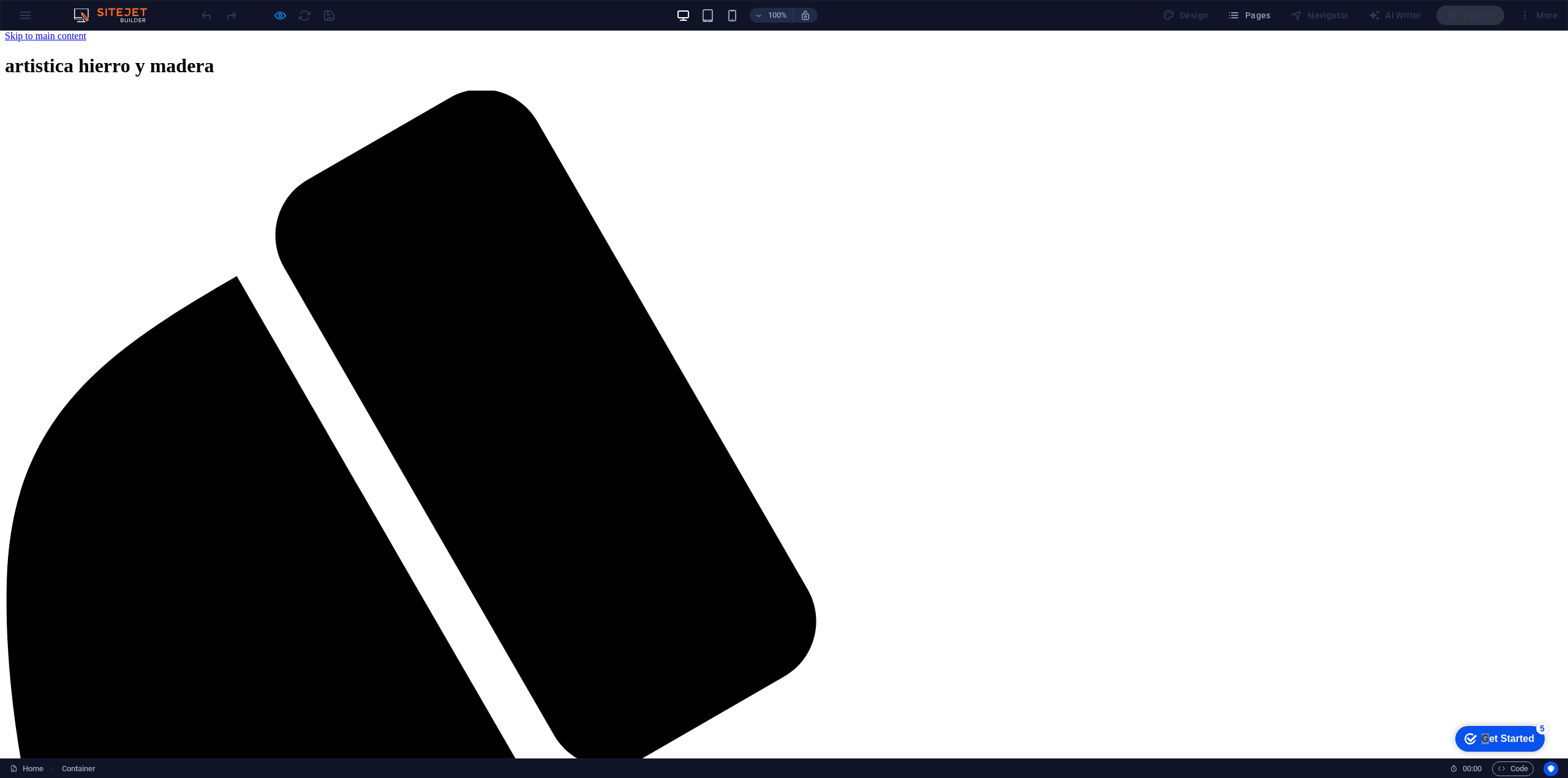
scroll to position [0, 0]
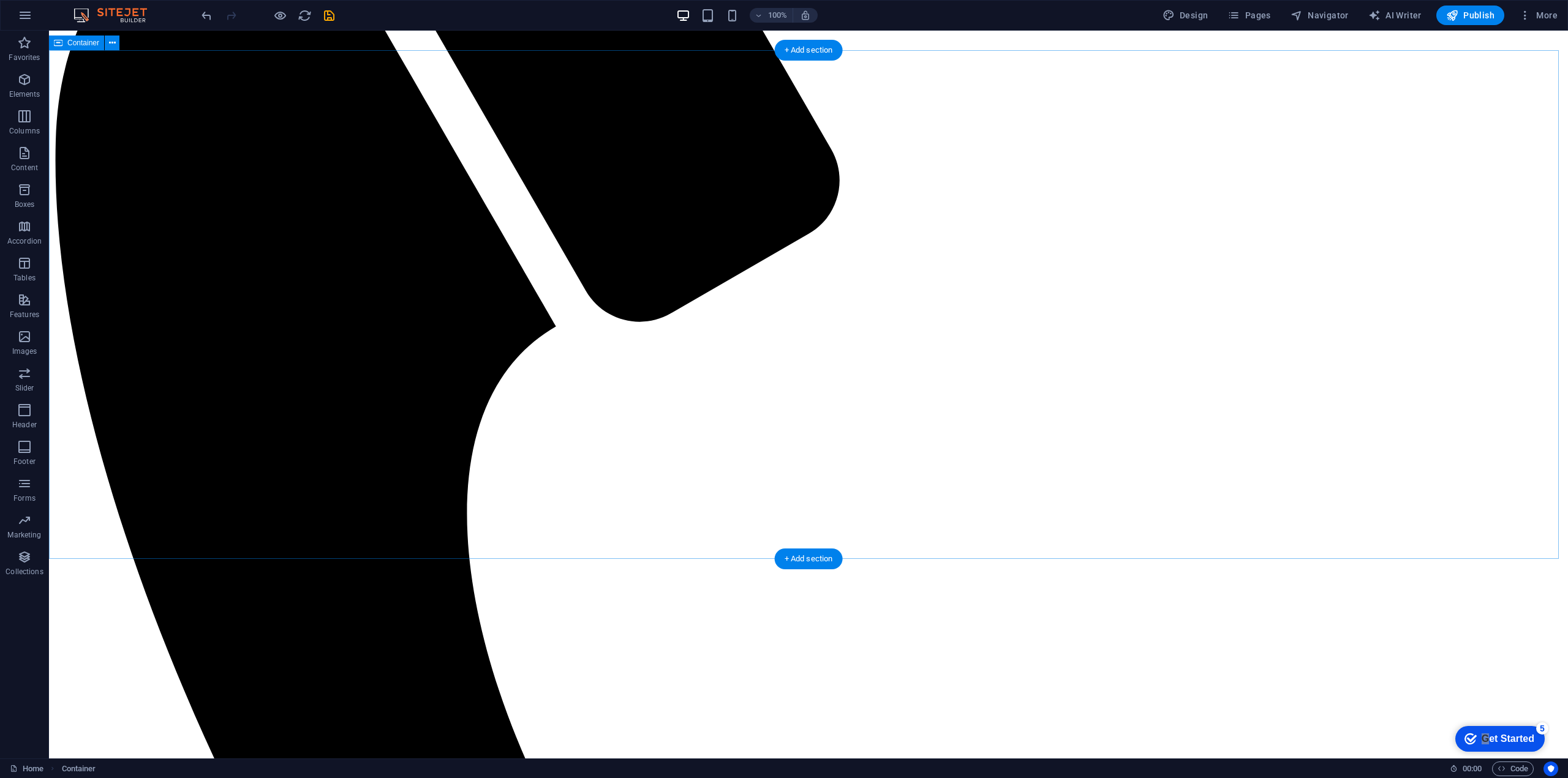
scroll to position [577, 0]
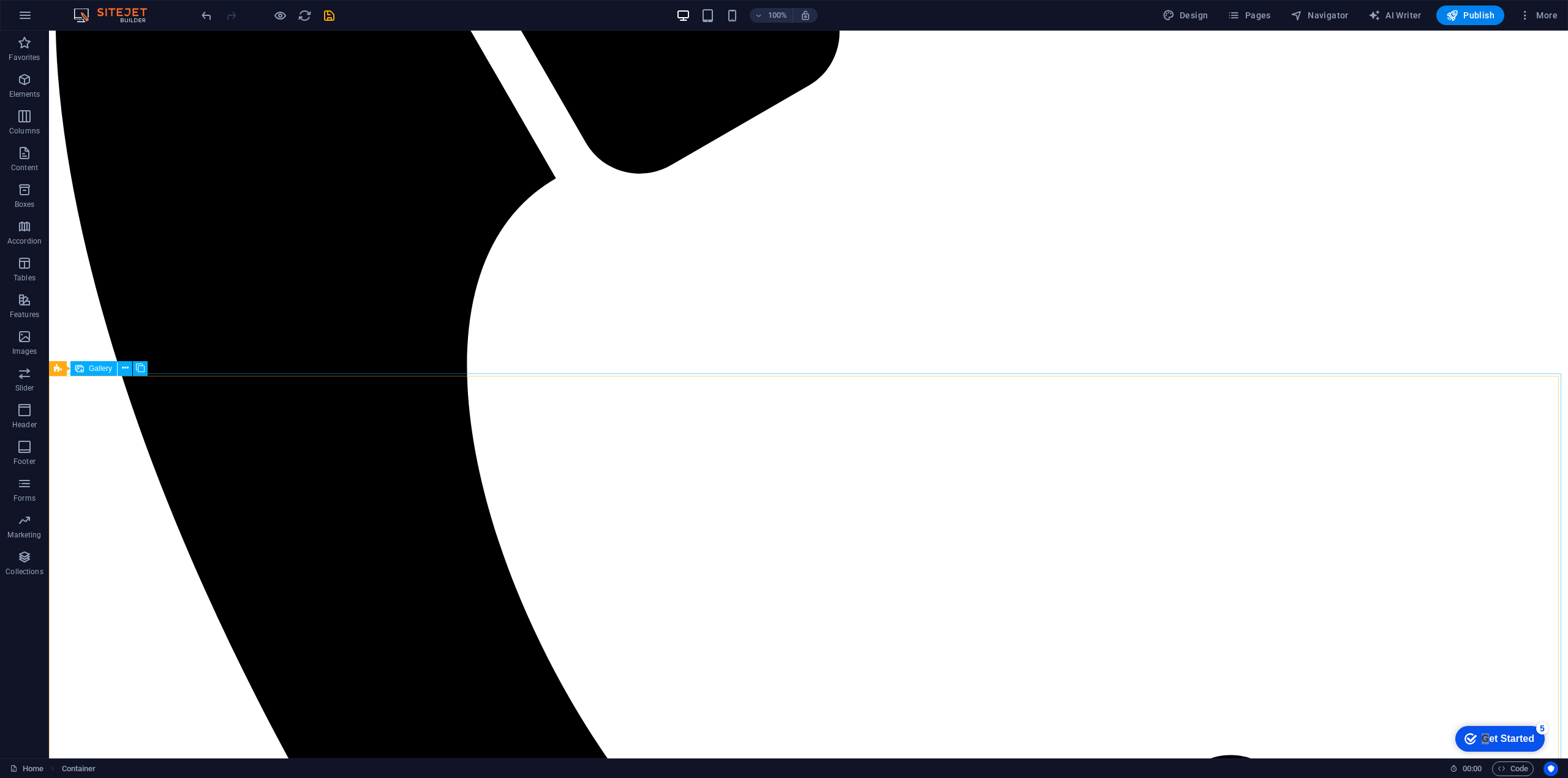
click at [93, 369] on span "Gallery" at bounding box center [100, 369] width 23 height 8
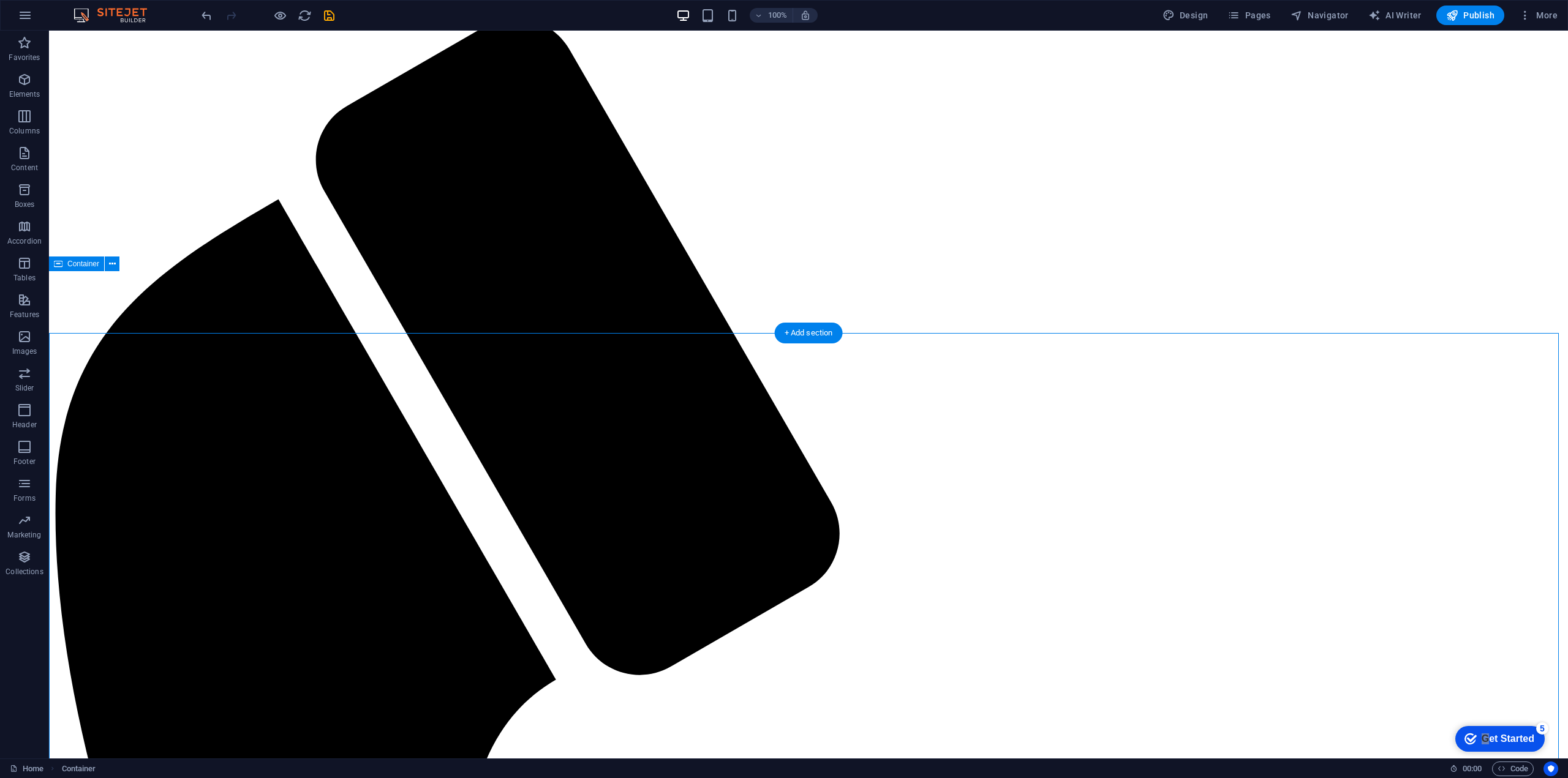
scroll to position [0, 0]
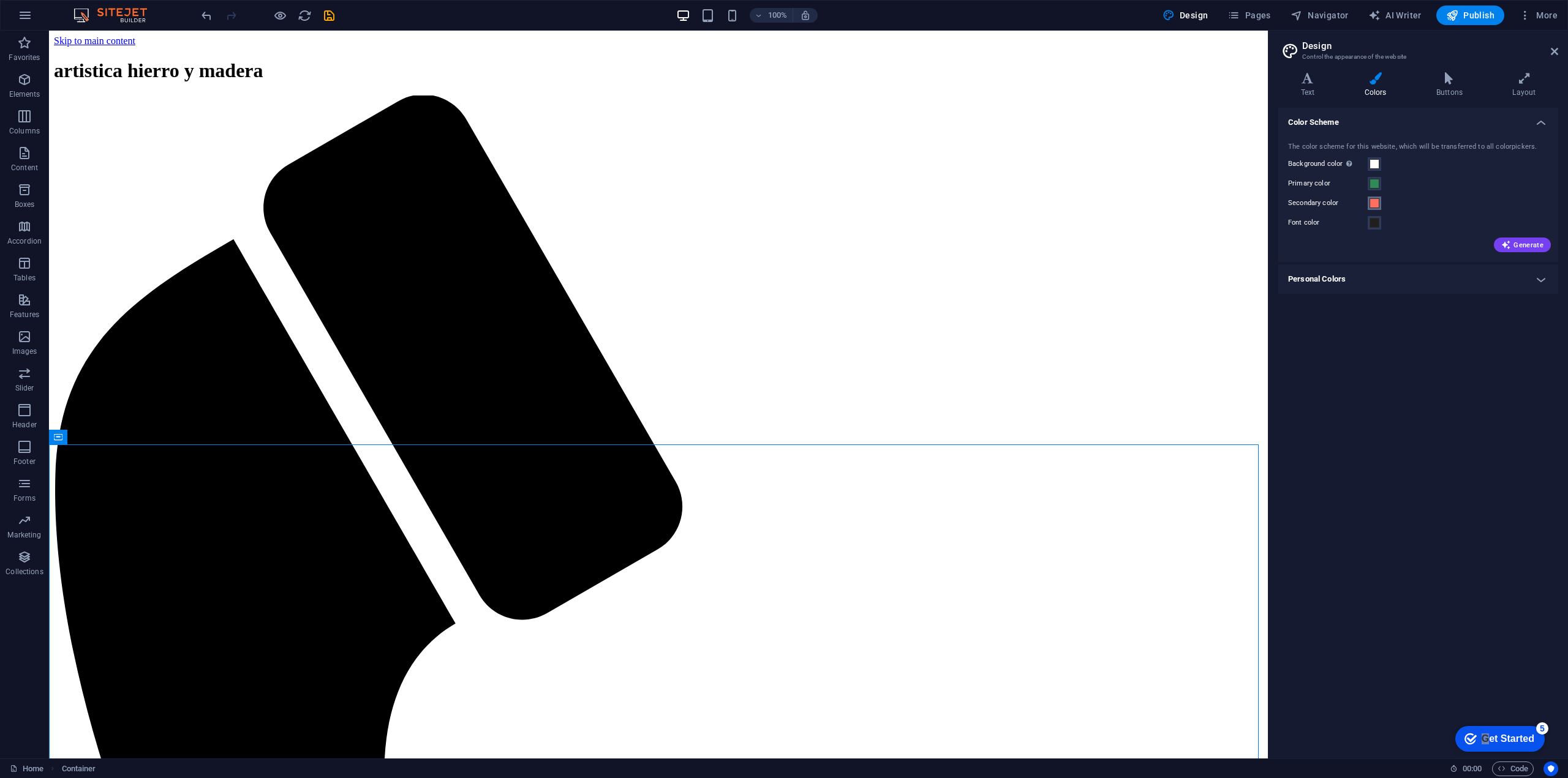
click at [1374, 203] on span at bounding box center [1374, 203] width 10 height 10
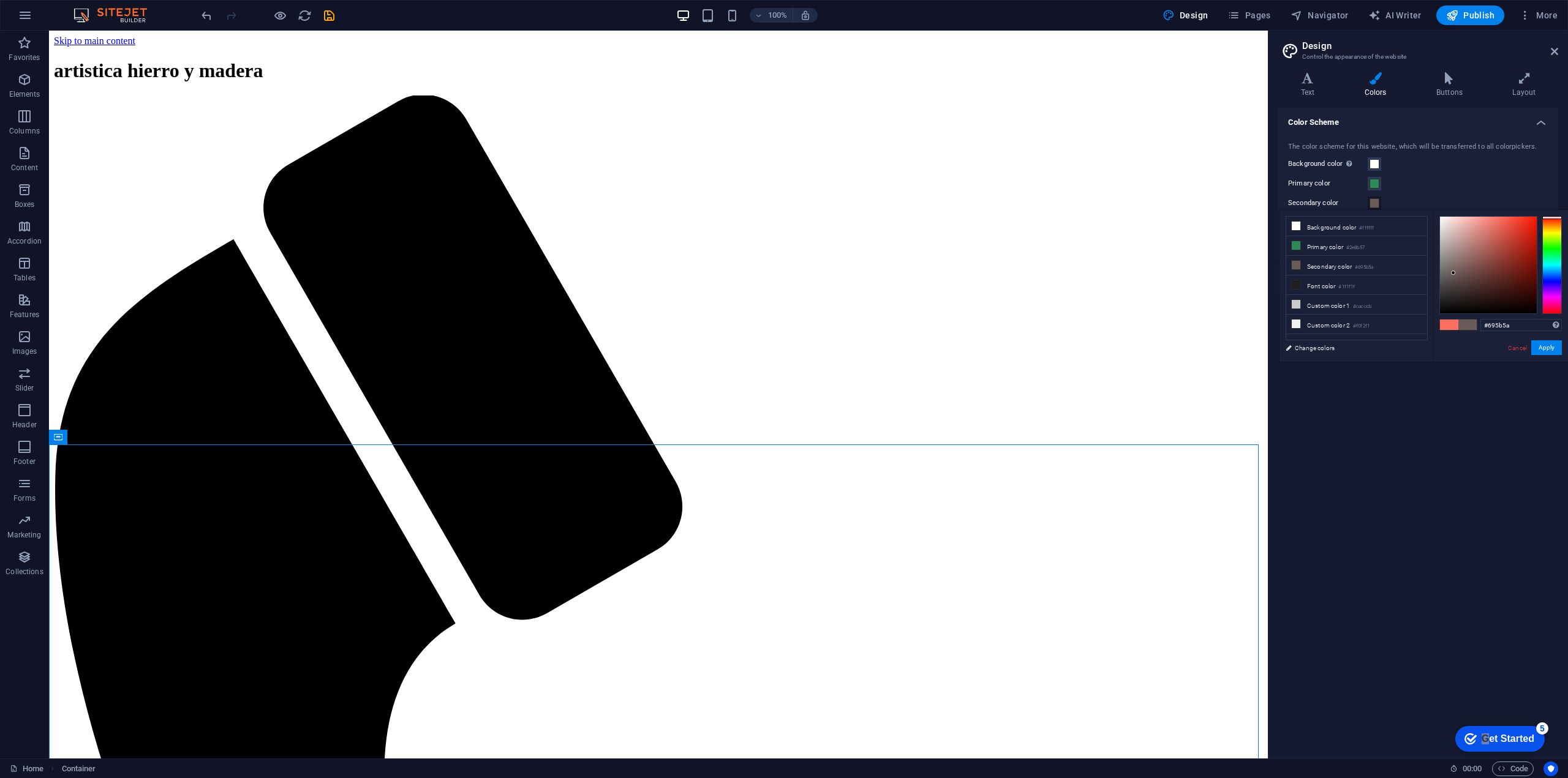
drag, startPoint x: 1464, startPoint y: 261, endPoint x: 1453, endPoint y: 273, distance: 16.3
click at [1453, 273] on div at bounding box center [1489, 265] width 97 height 97
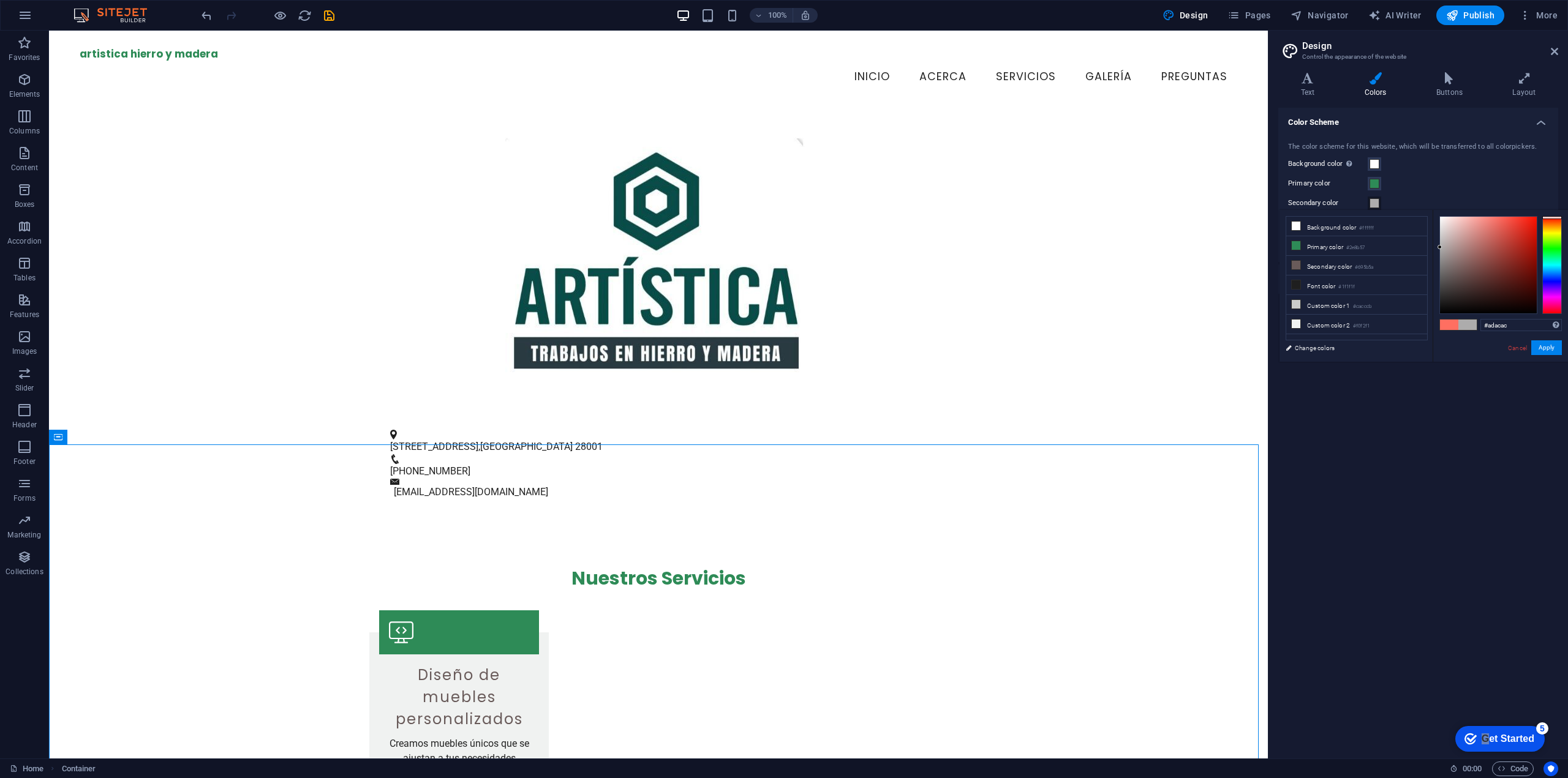
drag, startPoint x: 1453, startPoint y: 251, endPoint x: 1442, endPoint y: 248, distance: 11.4
click at [1440, 248] on div at bounding box center [1489, 265] width 97 height 97
click at [1543, 347] on button "Apply" at bounding box center [1546, 347] width 31 height 15
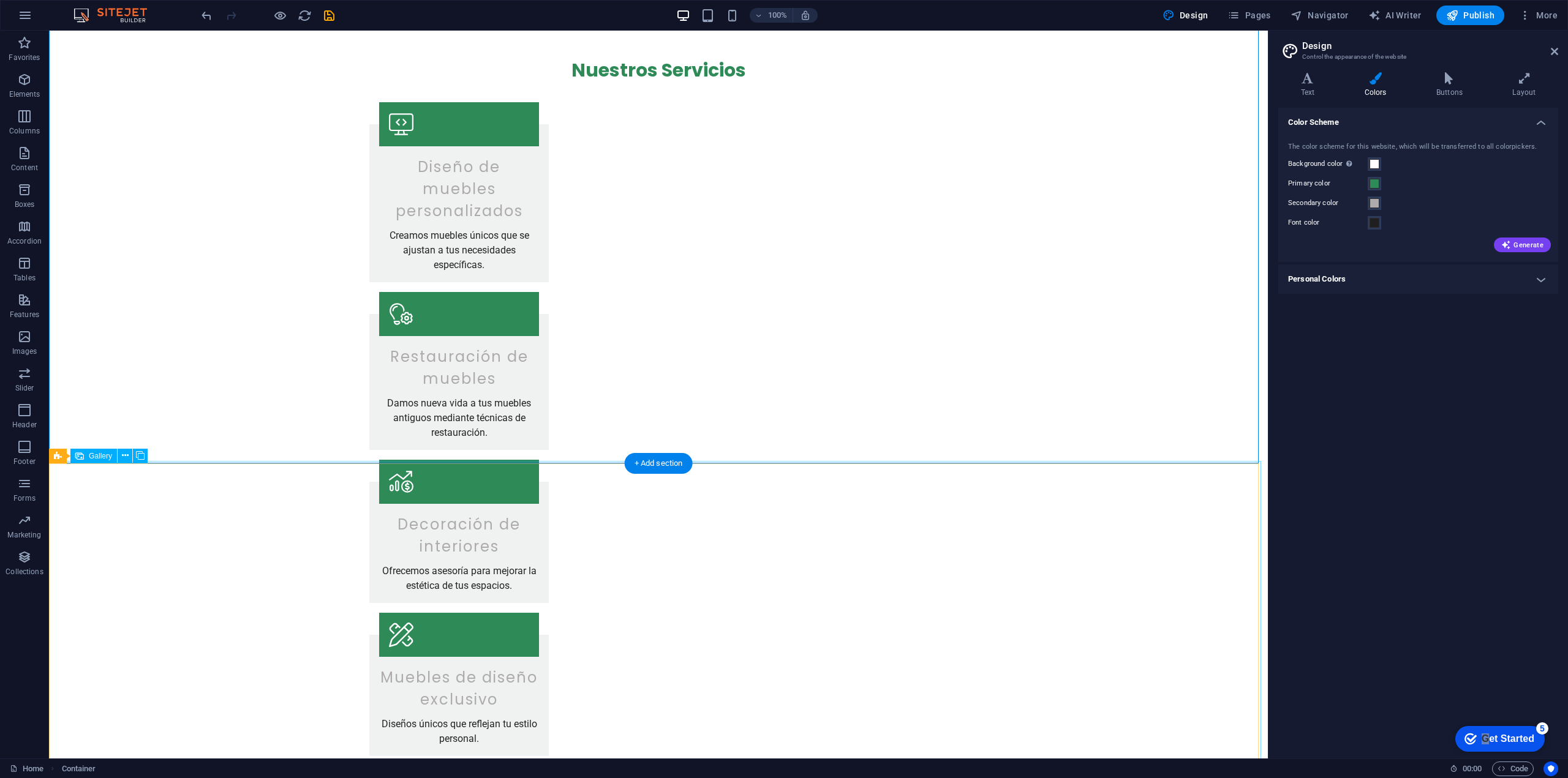
scroll to position [673, 0]
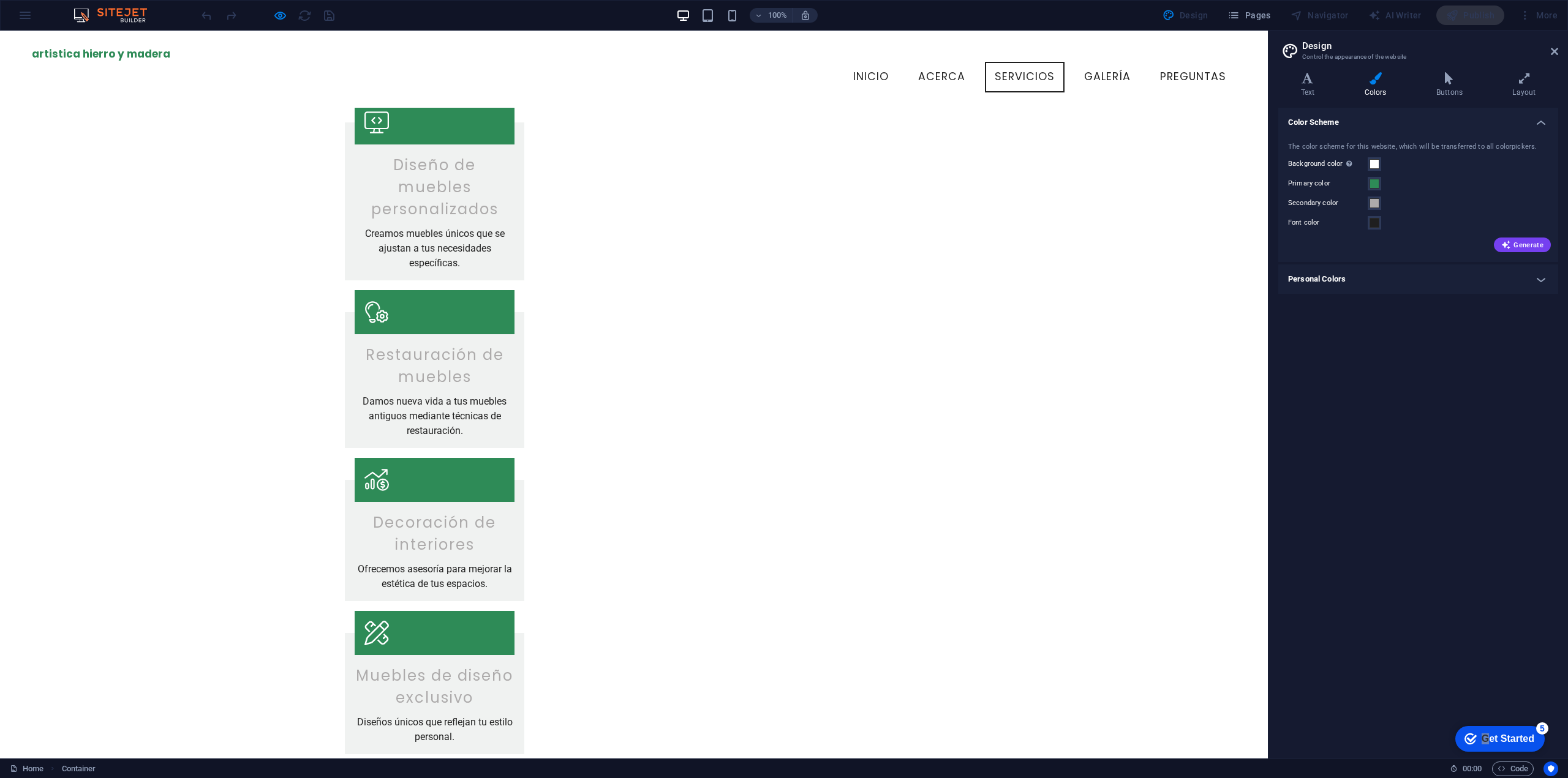
scroll to position [428, 0]
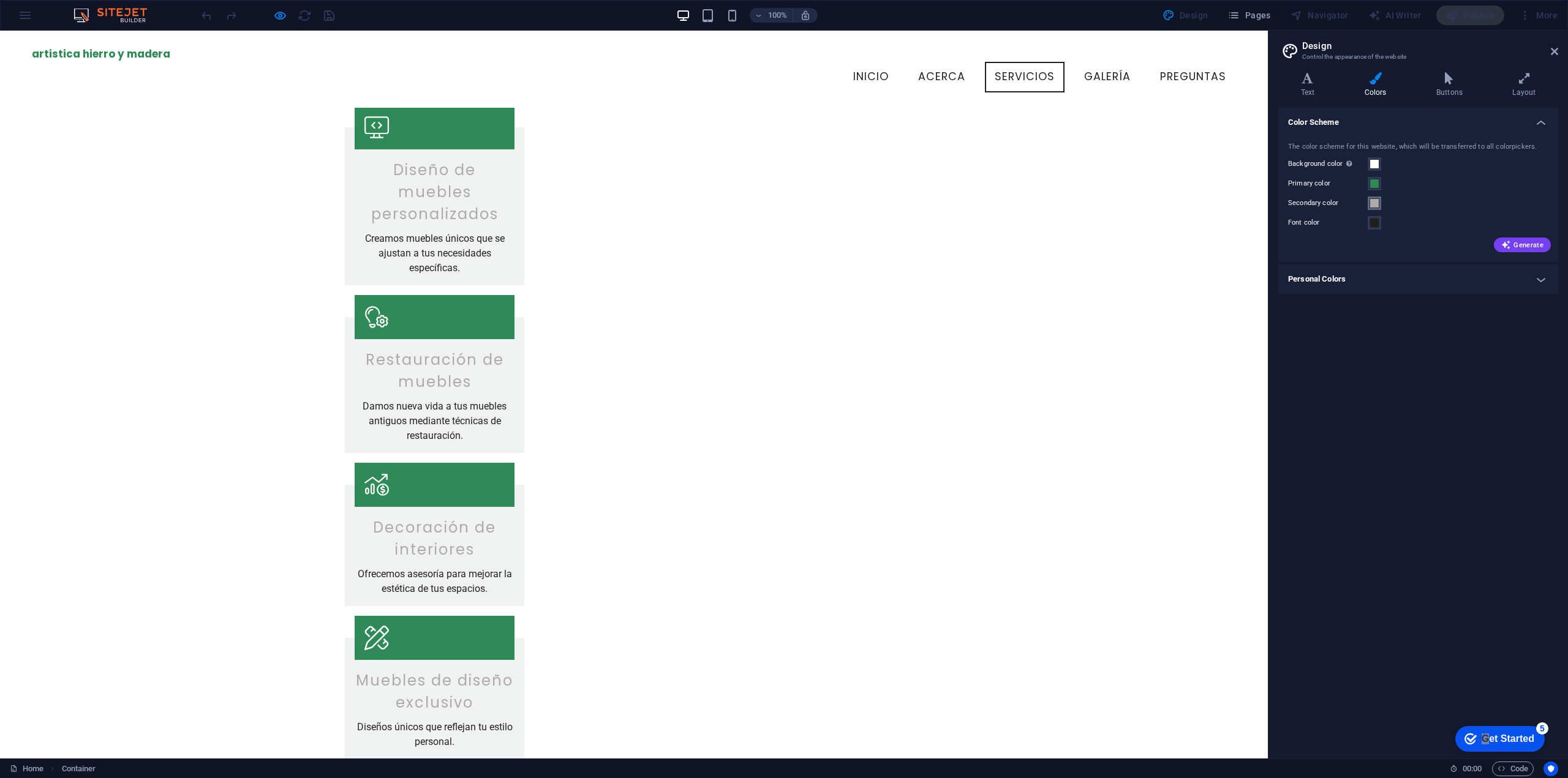
click at [1374, 205] on span at bounding box center [1374, 203] width 10 height 10
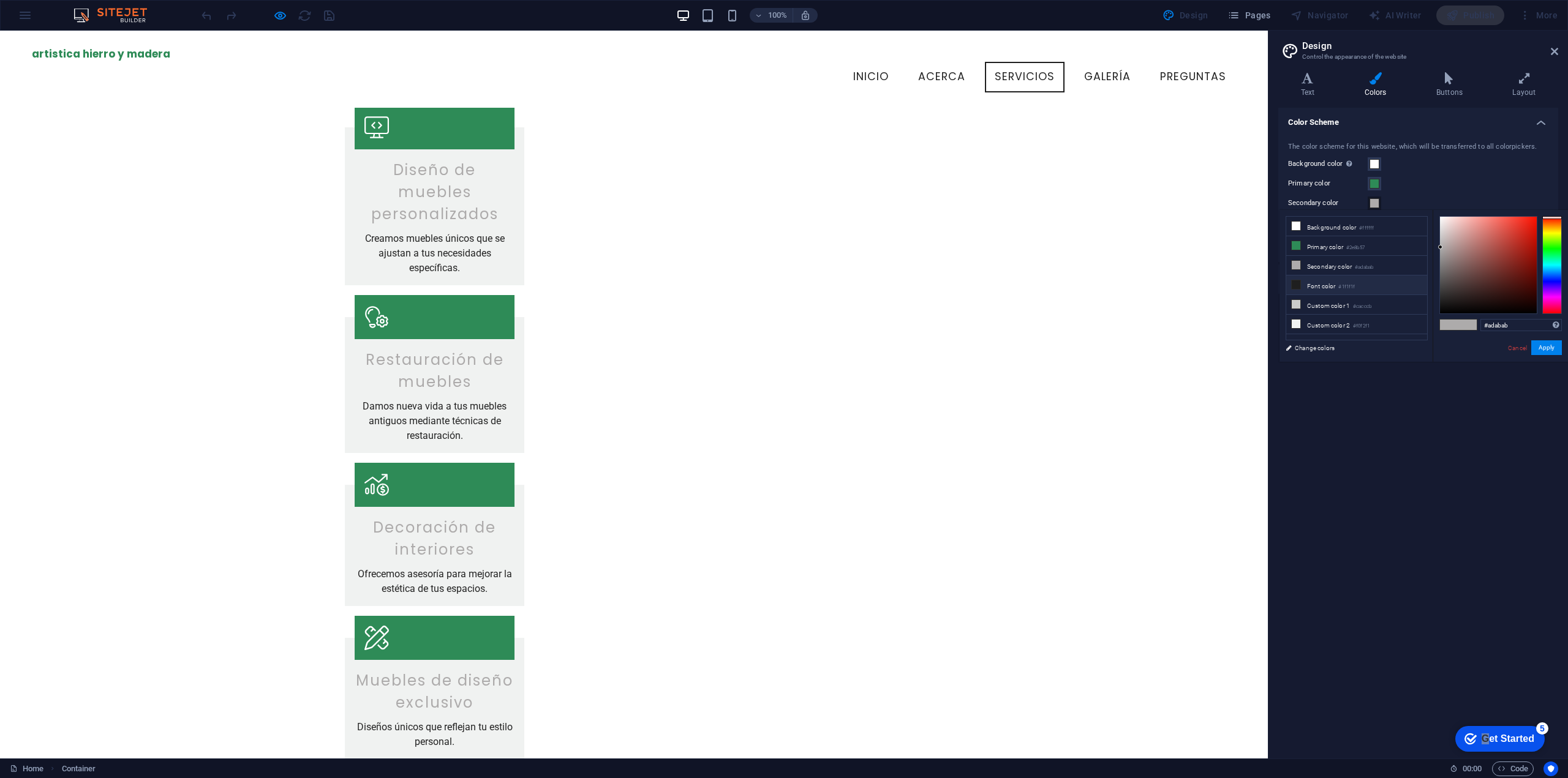
click at [1297, 283] on icon at bounding box center [1296, 284] width 8 height 8
type input "#1f1f1f"
click at [1540, 346] on button "Apply" at bounding box center [1546, 347] width 31 height 15
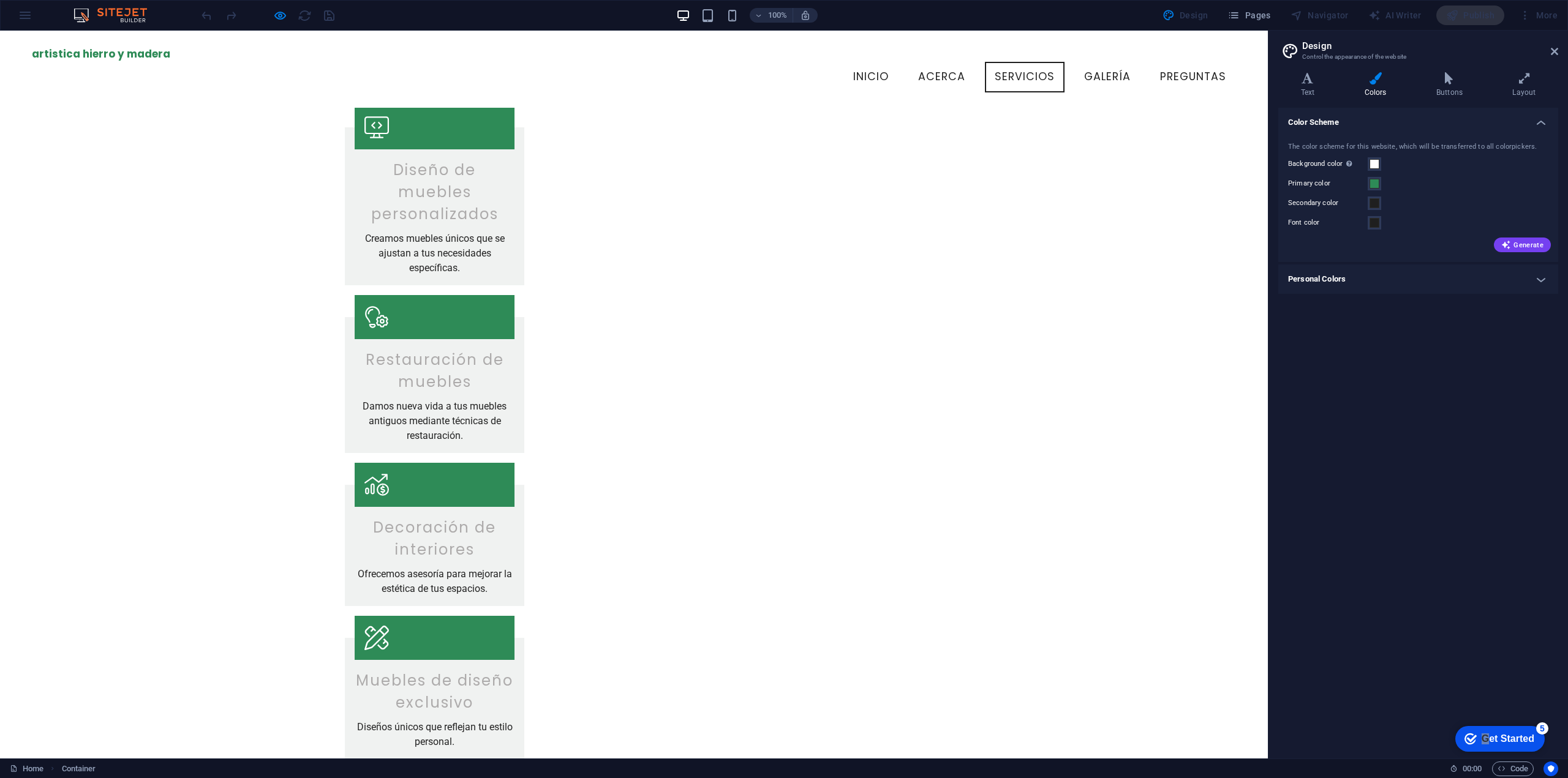
click at [1079, 371] on div "Nuestros Servicios Diseño de muebles personalizados Creamos muebles únicos que …" at bounding box center [634, 574] width 1268 height 1126
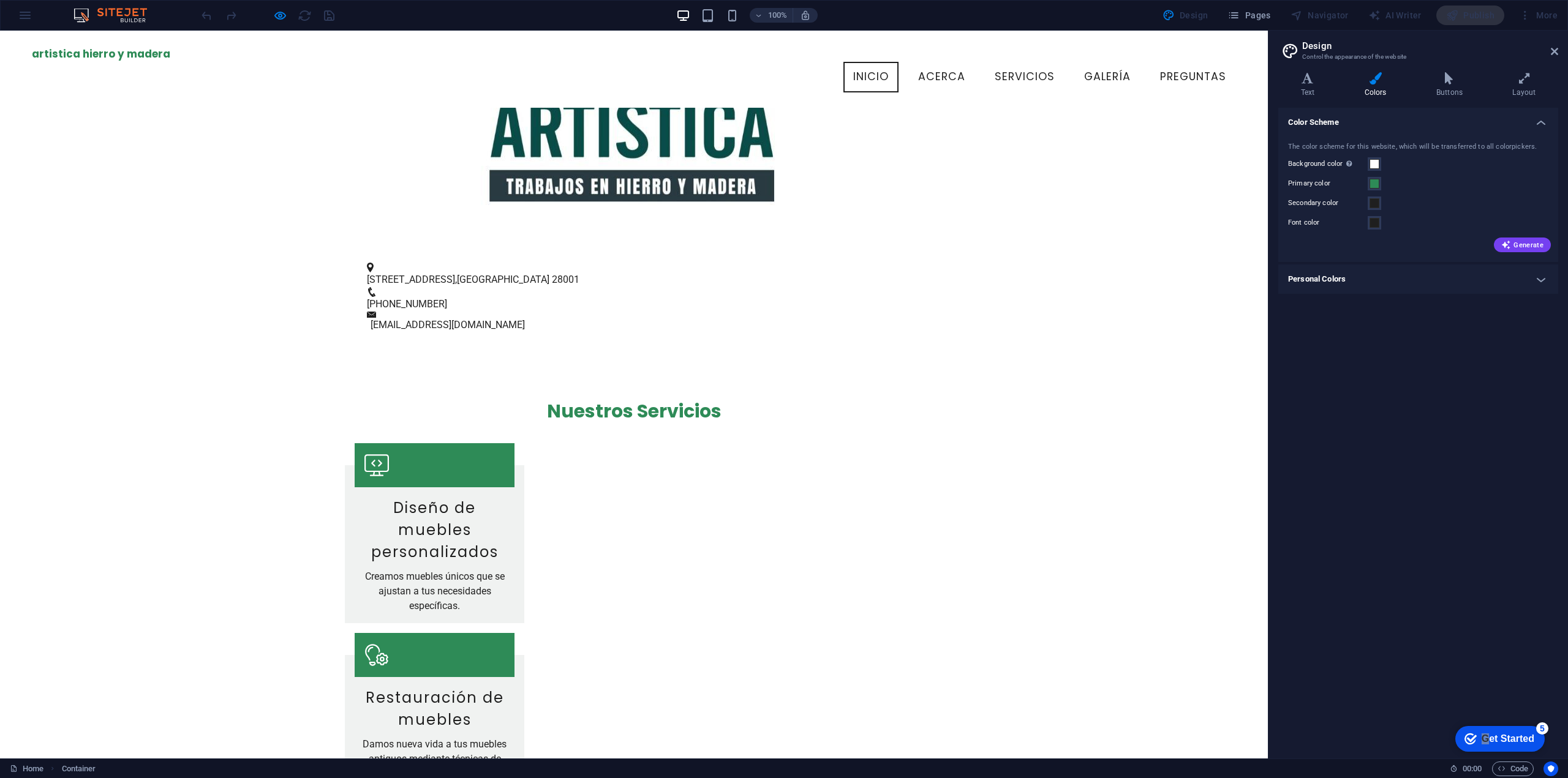
scroll to position [0, 0]
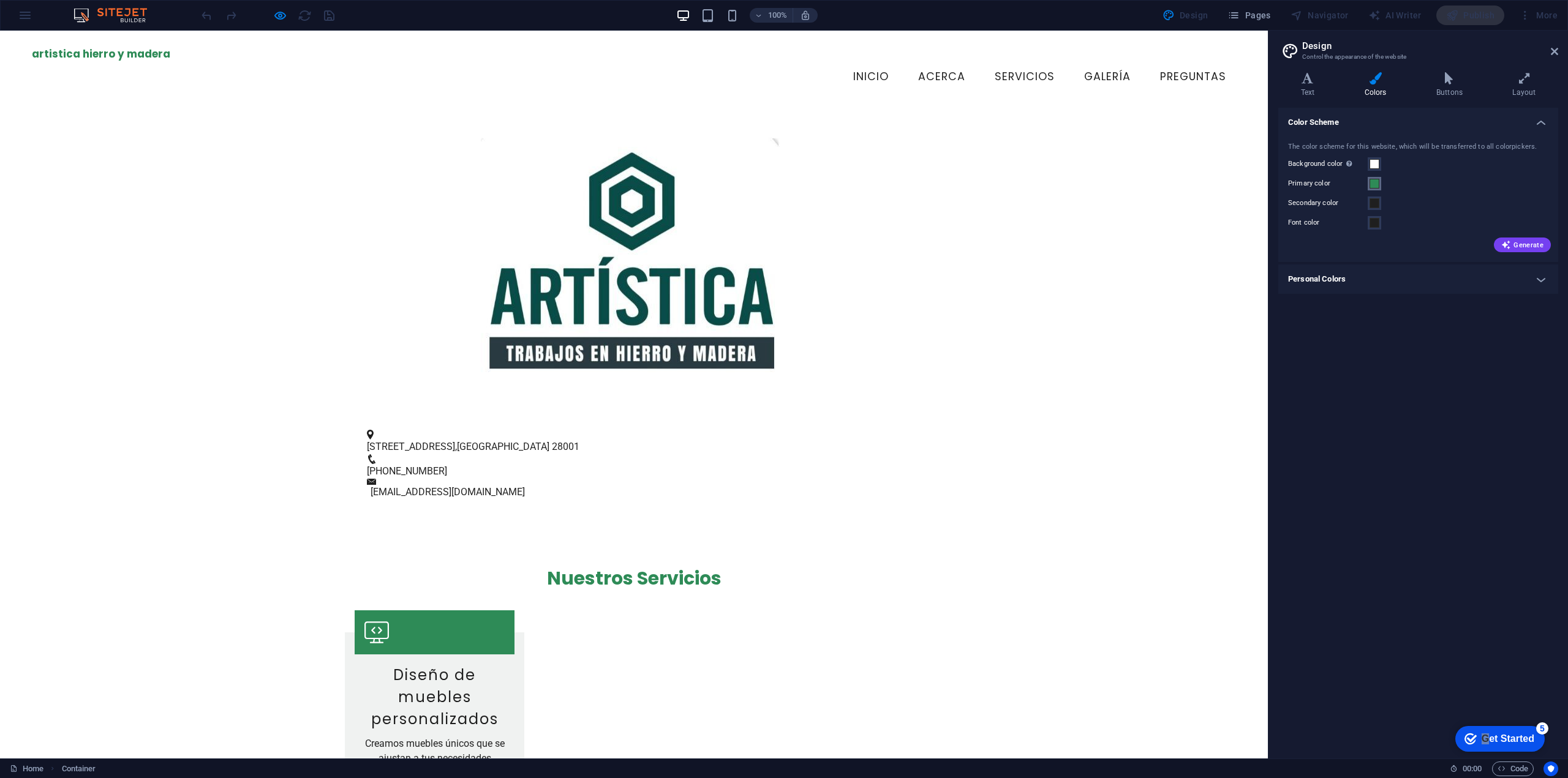
click at [1377, 187] on span at bounding box center [1374, 184] width 10 height 10
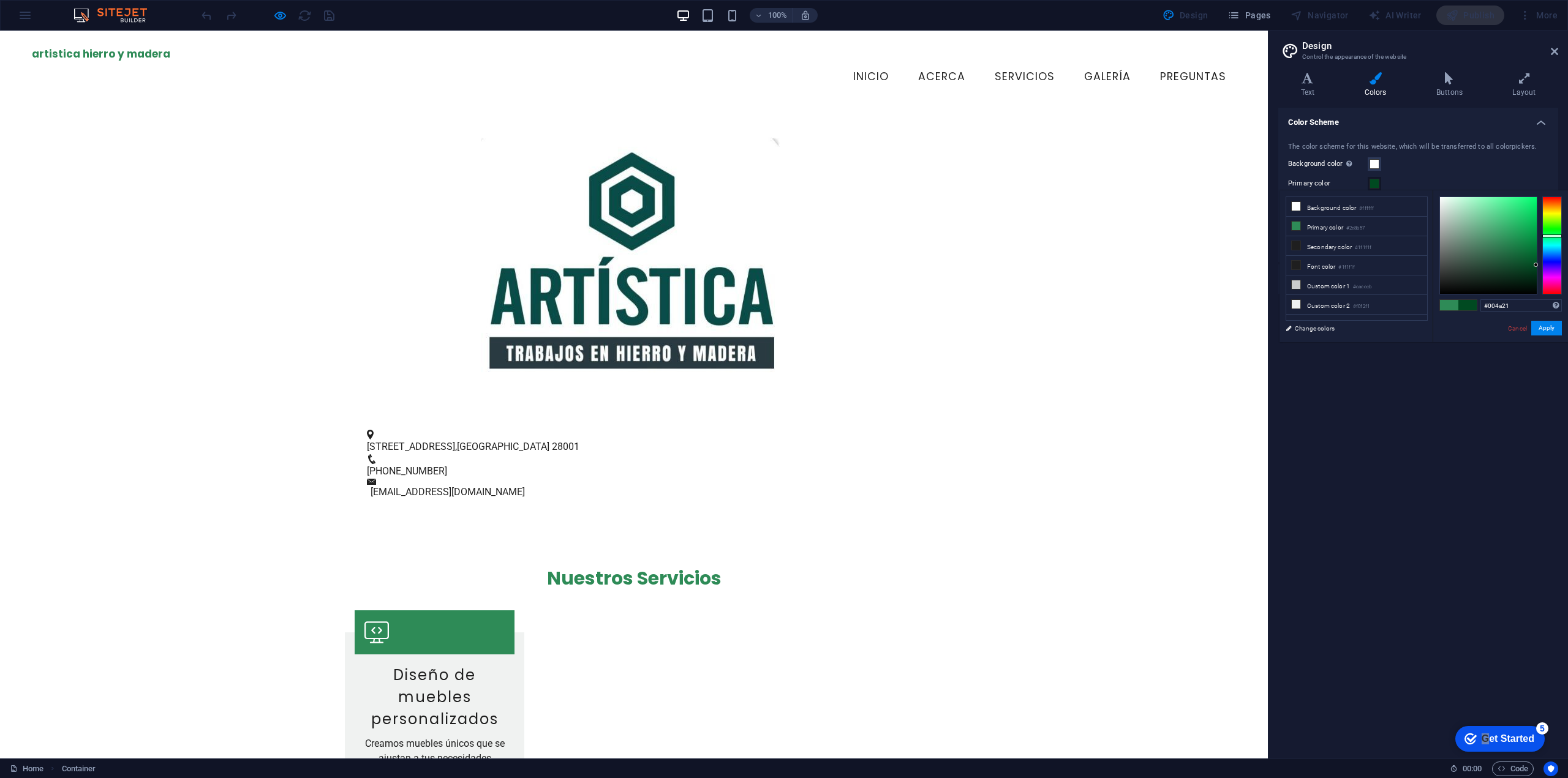
drag, startPoint x: 1518, startPoint y: 244, endPoint x: 1544, endPoint y: 265, distance: 33.4
click at [1544, 265] on div at bounding box center [1500, 245] width 122 height 98
click at [1552, 330] on button "Apply" at bounding box center [1546, 327] width 31 height 15
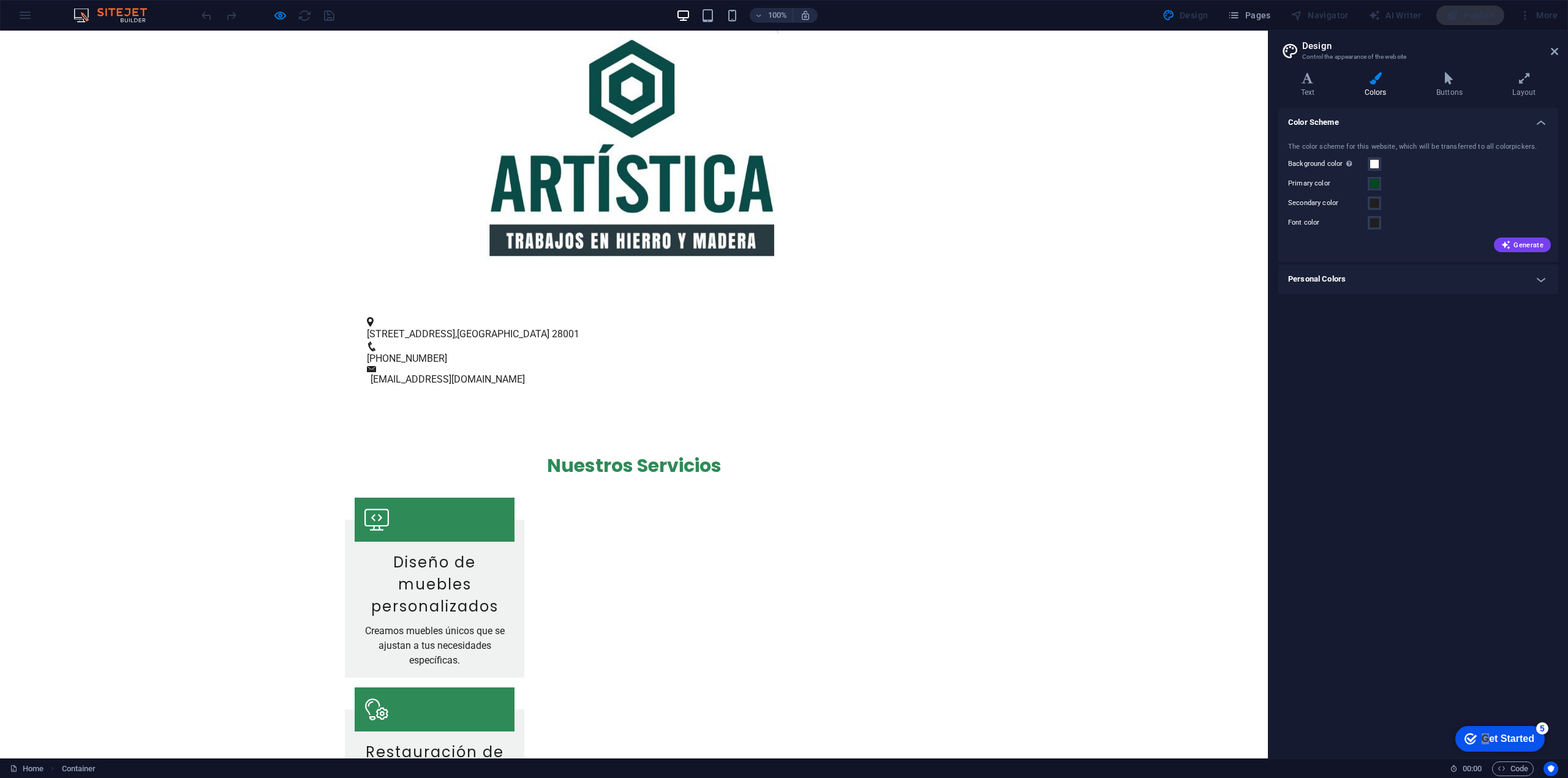
scroll to position [184, 0]
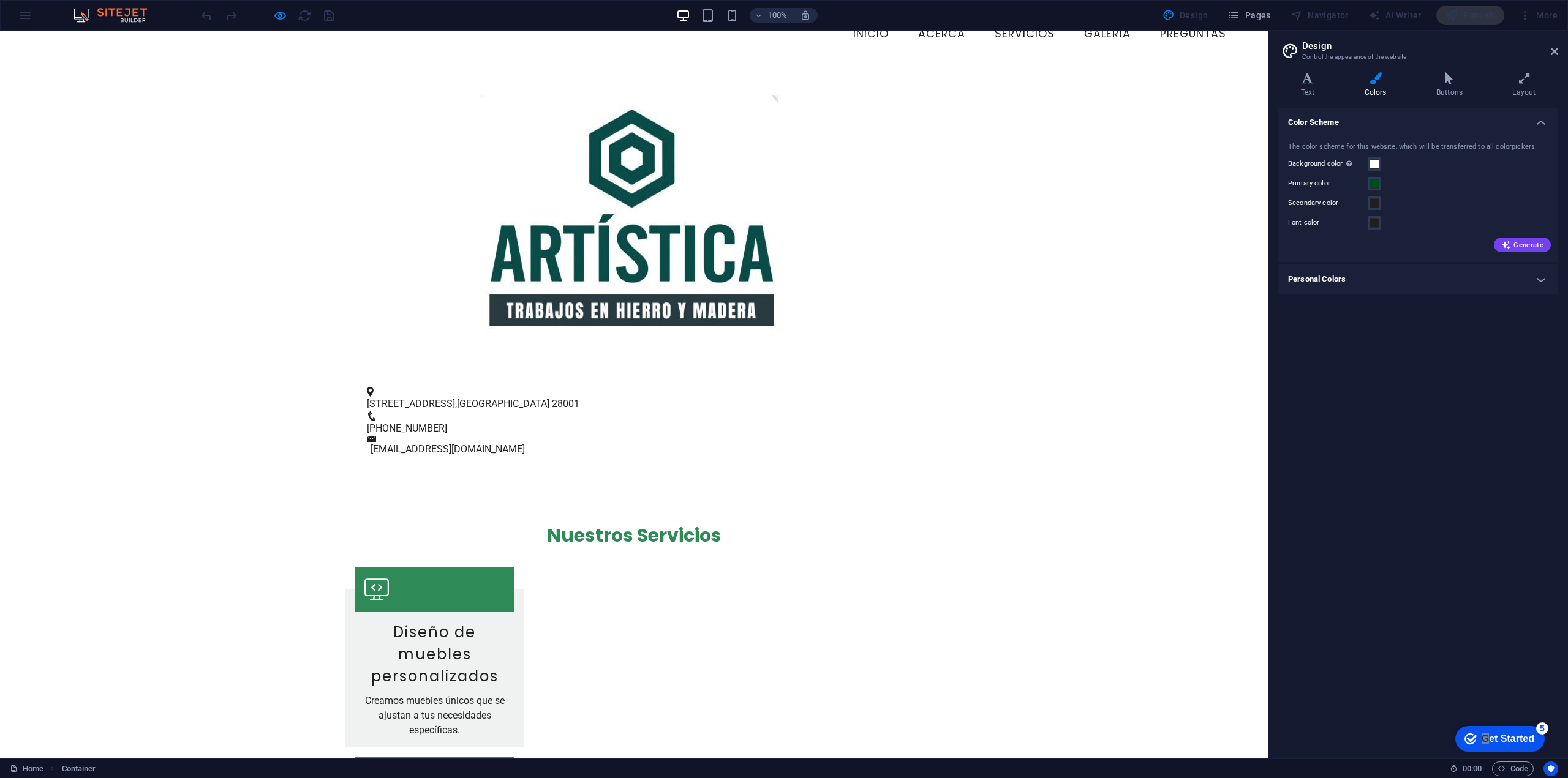
scroll to position [0, 0]
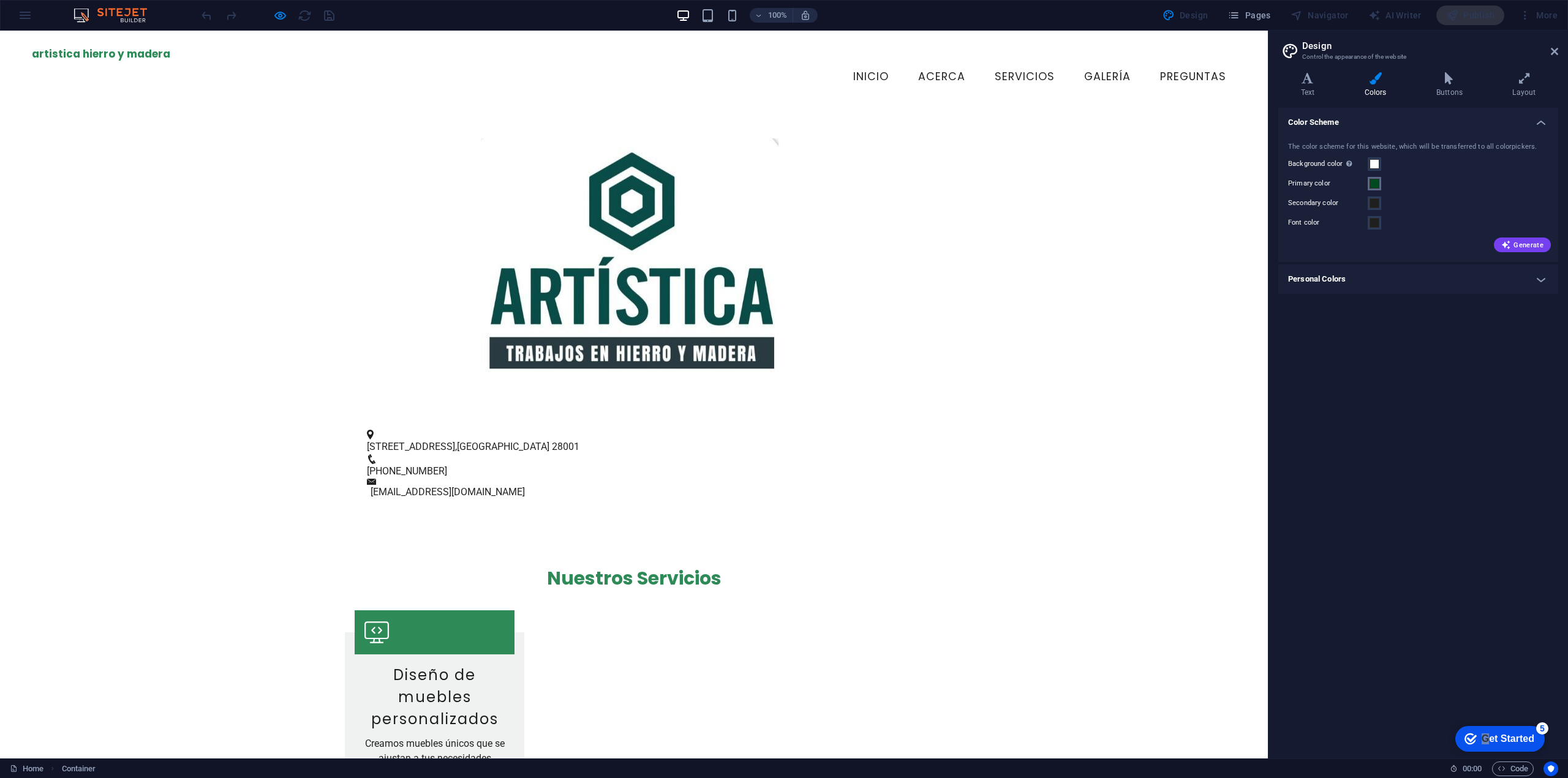
click at [1380, 185] on button "Primary color" at bounding box center [1375, 184] width 14 height 14
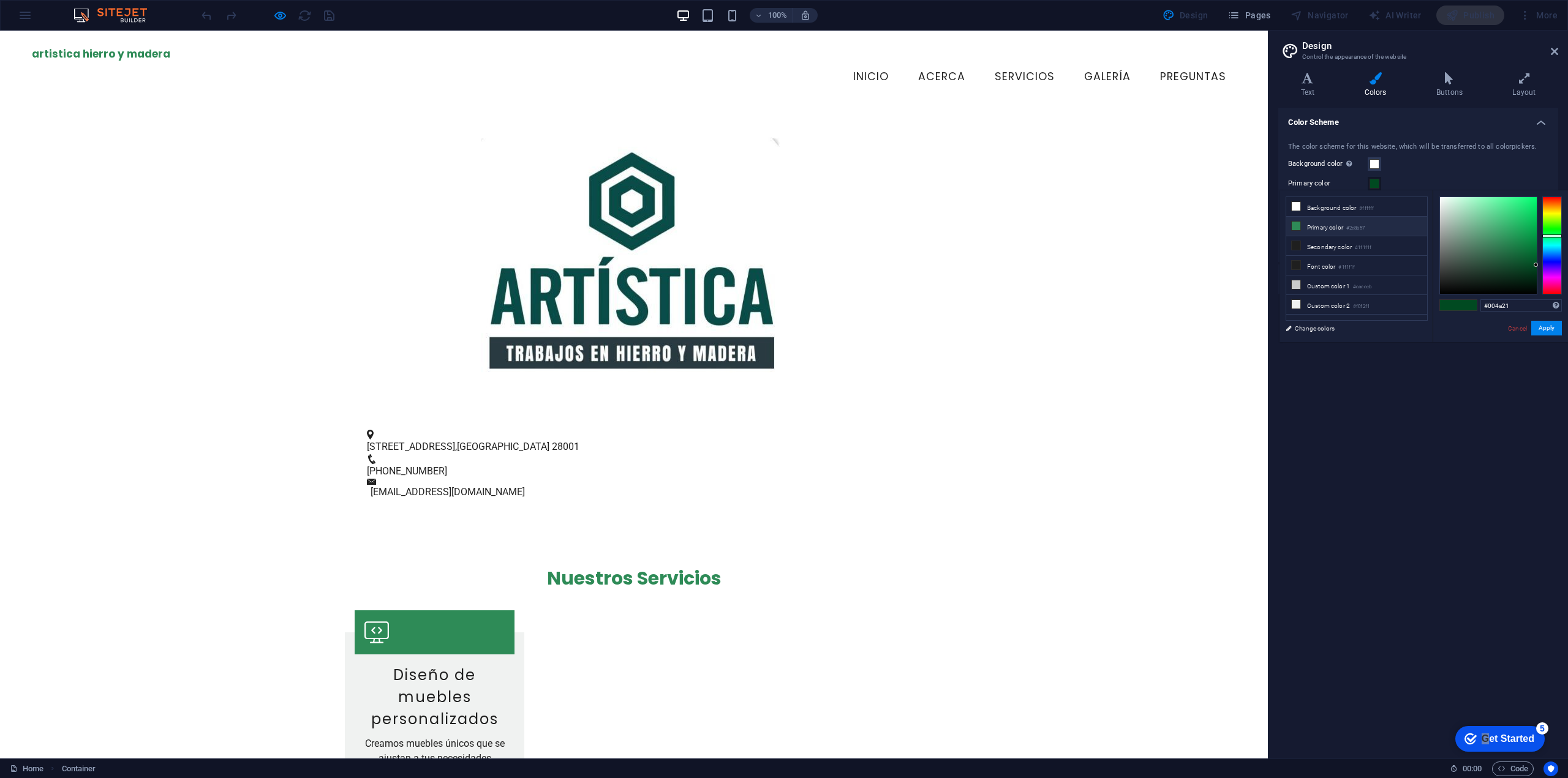
click at [1295, 226] on icon at bounding box center [1296, 225] width 8 height 8
drag, startPoint x: 1506, startPoint y: 241, endPoint x: 1543, endPoint y: 261, distance: 42.1
click at [1543, 261] on div at bounding box center [1500, 245] width 122 height 98
click at [1548, 330] on button "Apply" at bounding box center [1546, 327] width 31 height 15
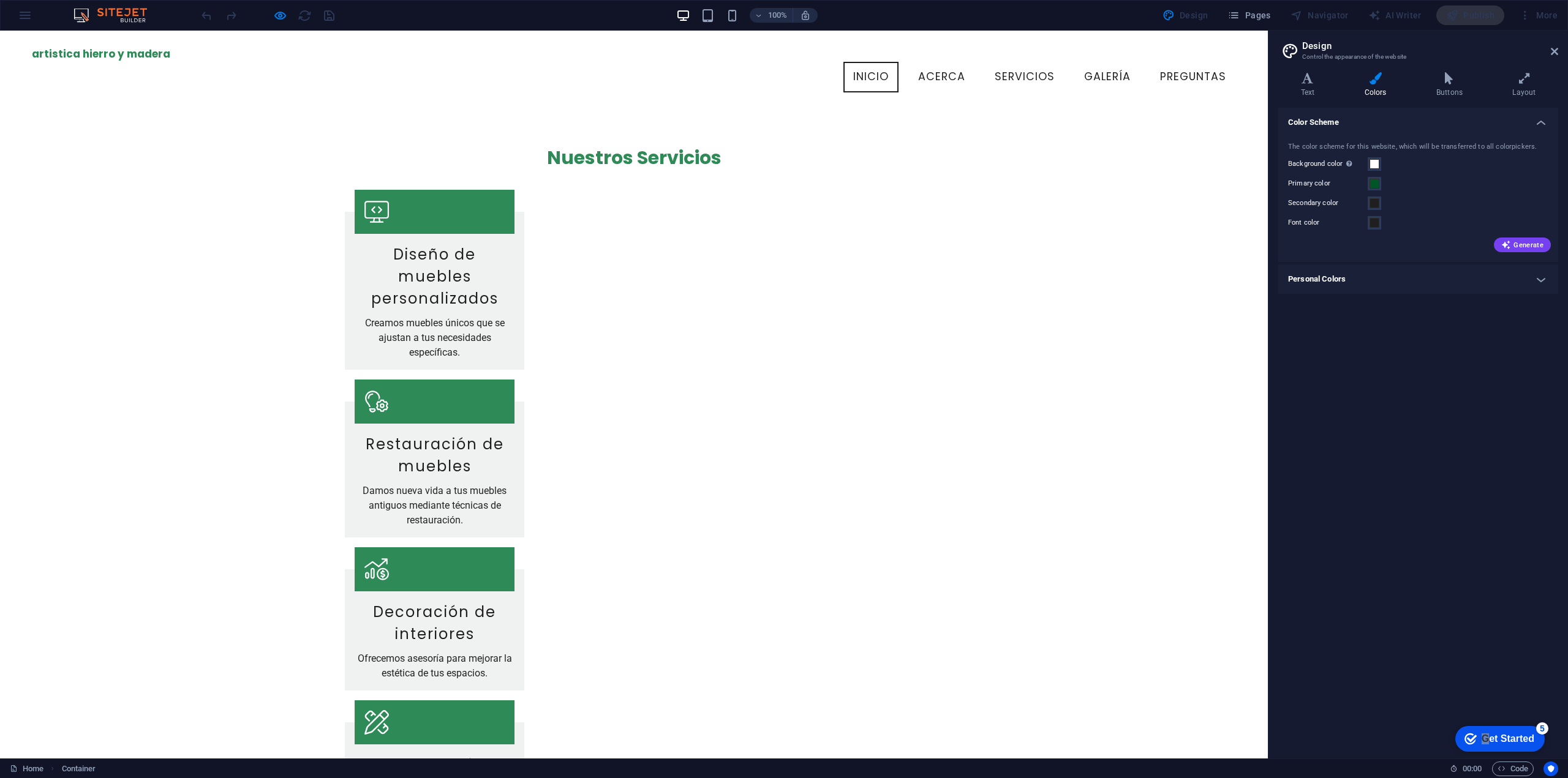
scroll to position [62, 0]
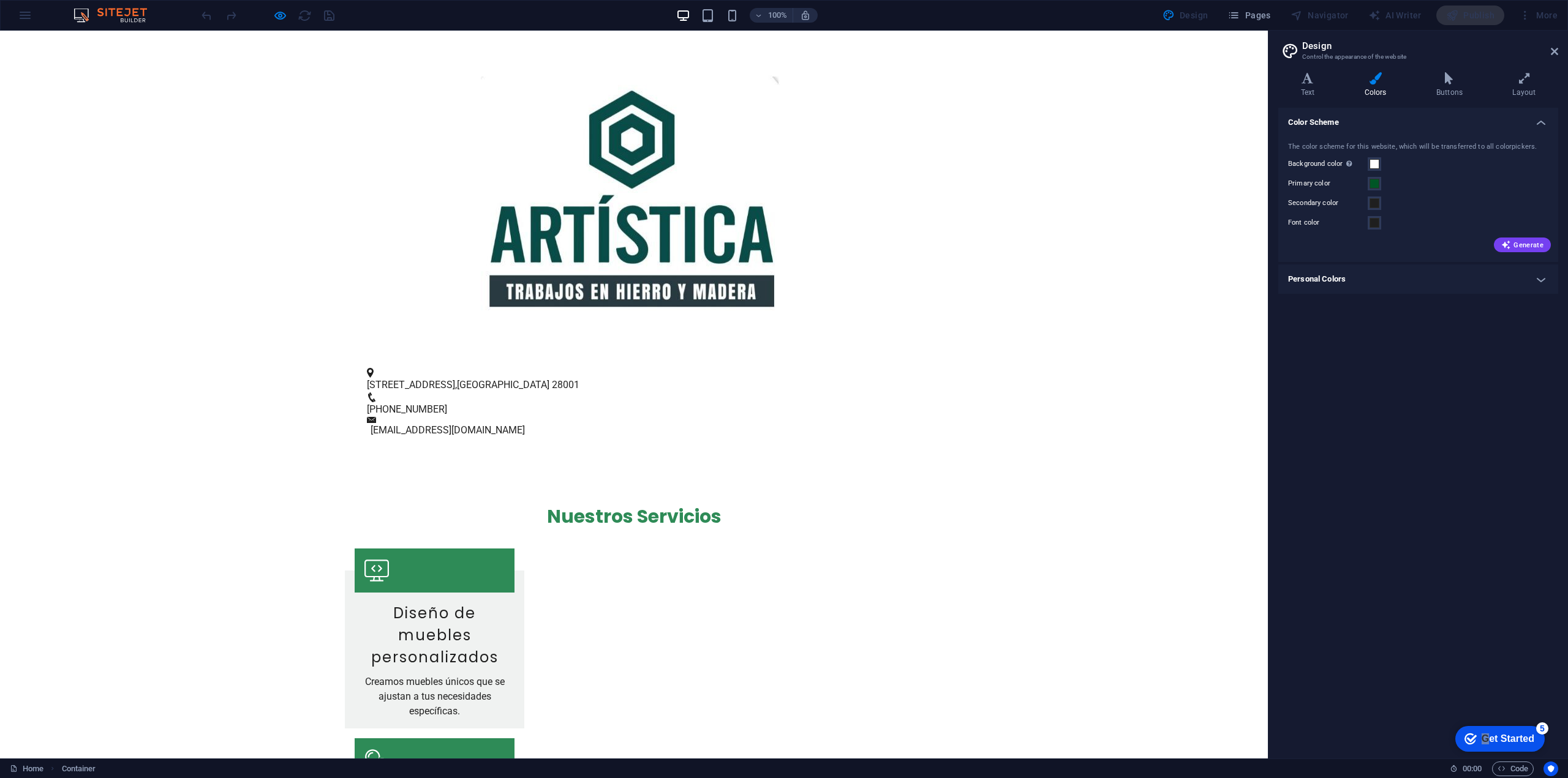
click at [514, 739] on figure at bounding box center [434, 760] width 160 height 44
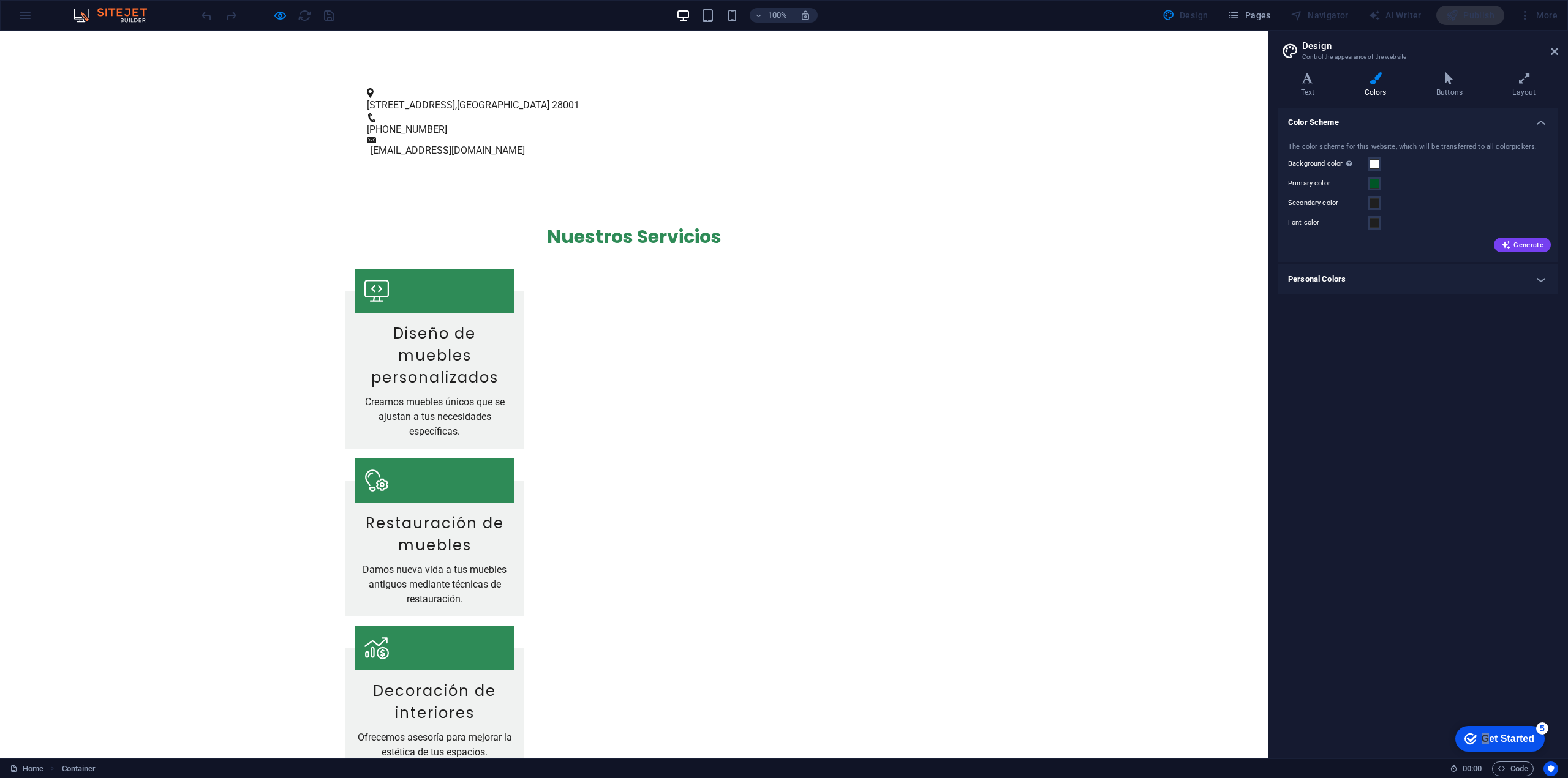
scroll to position [368, 0]
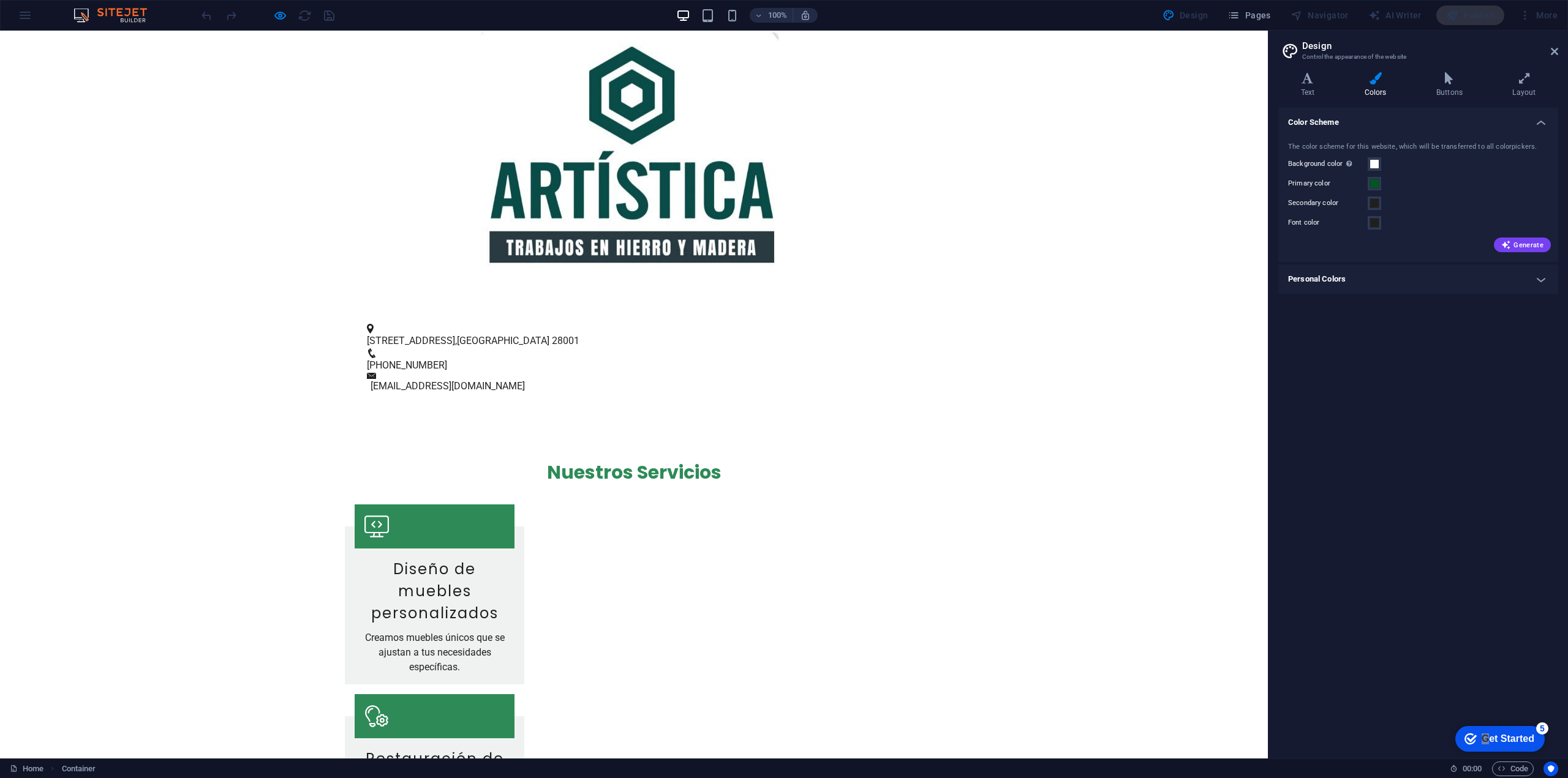
scroll to position [122, 0]
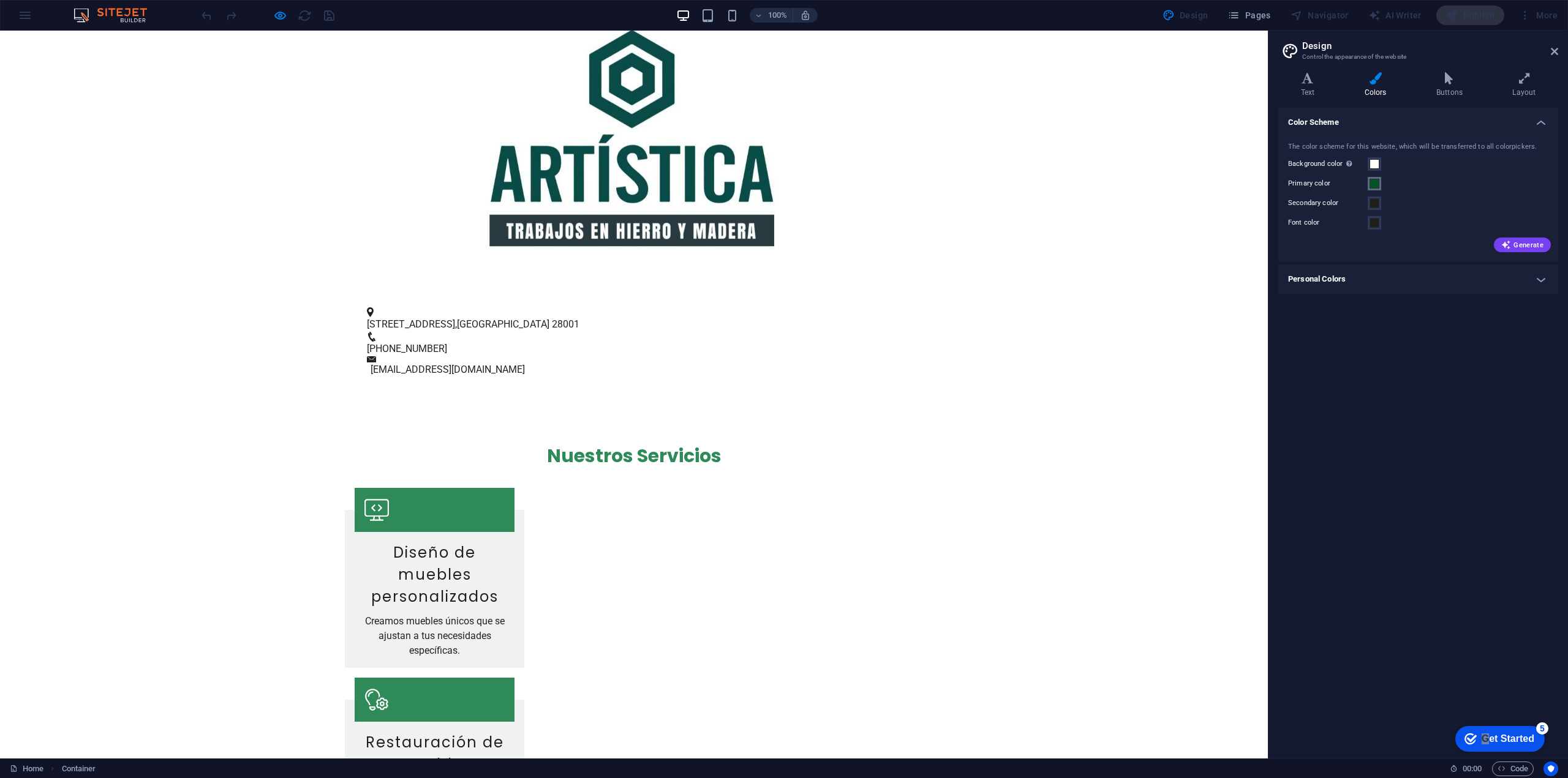
click at [1377, 179] on span at bounding box center [1374, 184] width 10 height 10
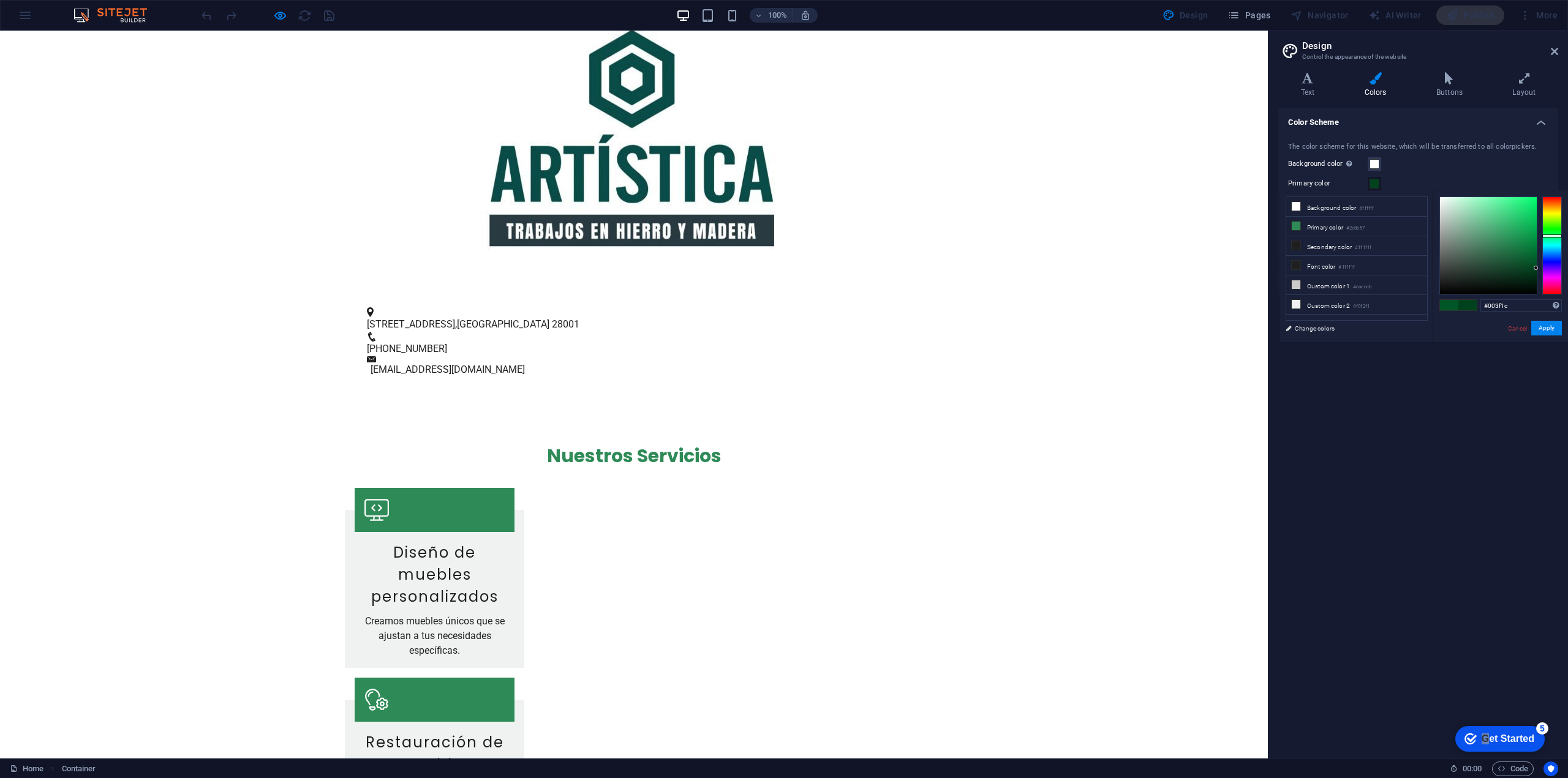
drag, startPoint x: 1537, startPoint y: 260, endPoint x: 1555, endPoint y: 269, distance: 20.1
click at [1555, 269] on div at bounding box center [1500, 245] width 122 height 98
click at [1555, 269] on div at bounding box center [1552, 245] width 19 height 98
click at [1293, 224] on icon at bounding box center [1296, 225] width 8 height 8
drag, startPoint x: 1505, startPoint y: 239, endPoint x: 1548, endPoint y: 268, distance: 51.9
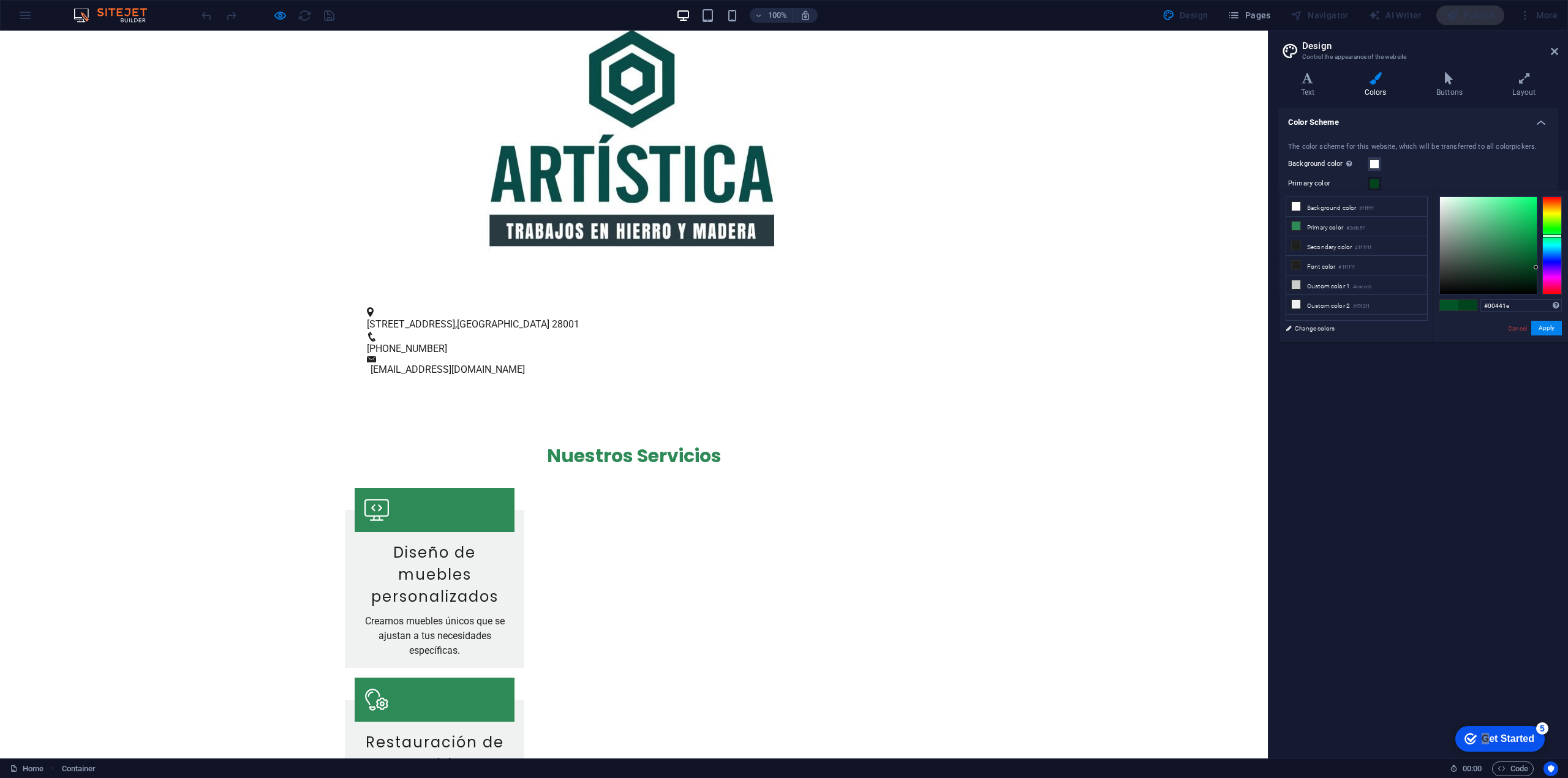
click at [1548, 268] on div at bounding box center [1500, 245] width 122 height 98
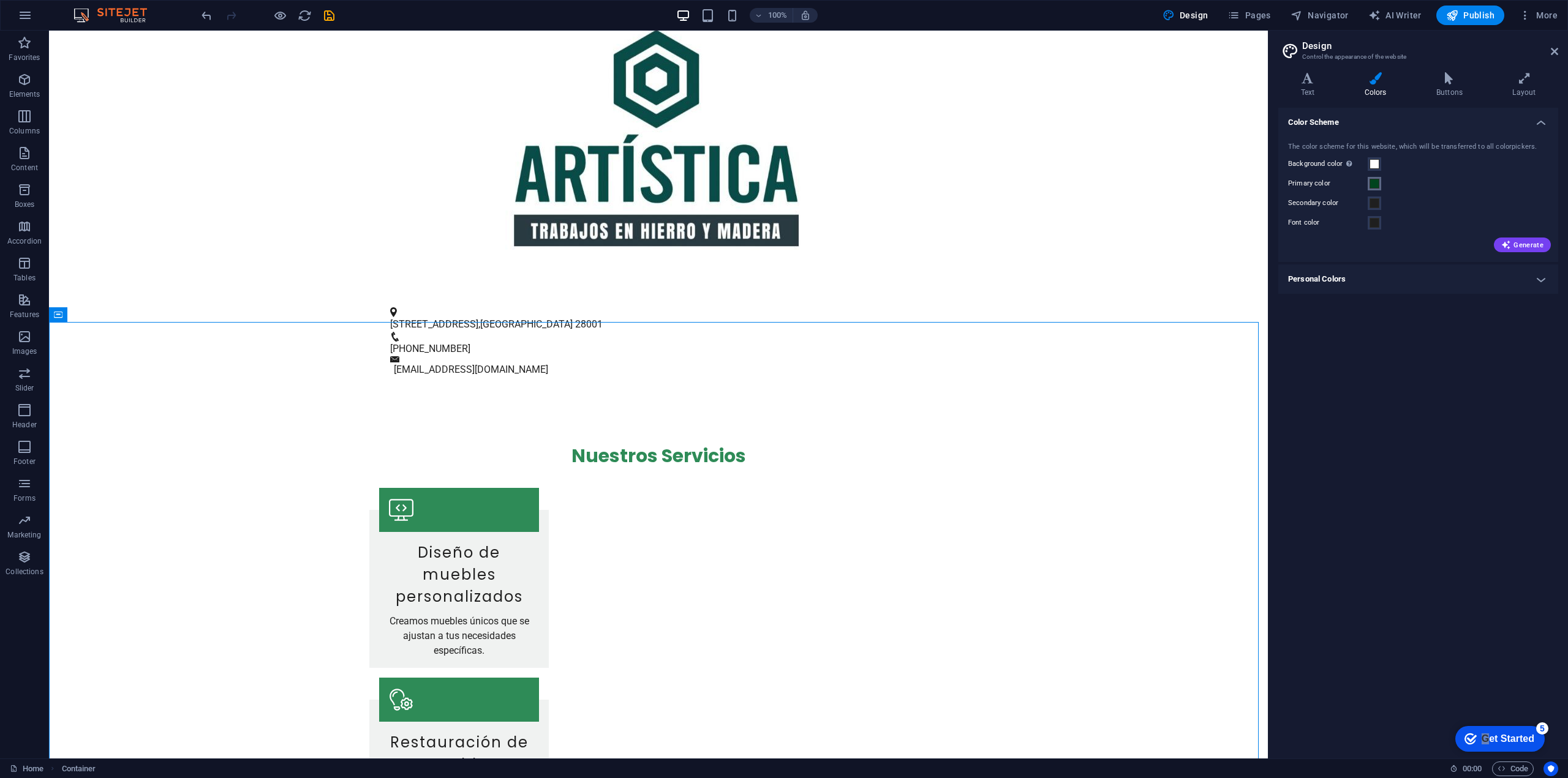
click at [1378, 185] on span at bounding box center [1374, 184] width 10 height 10
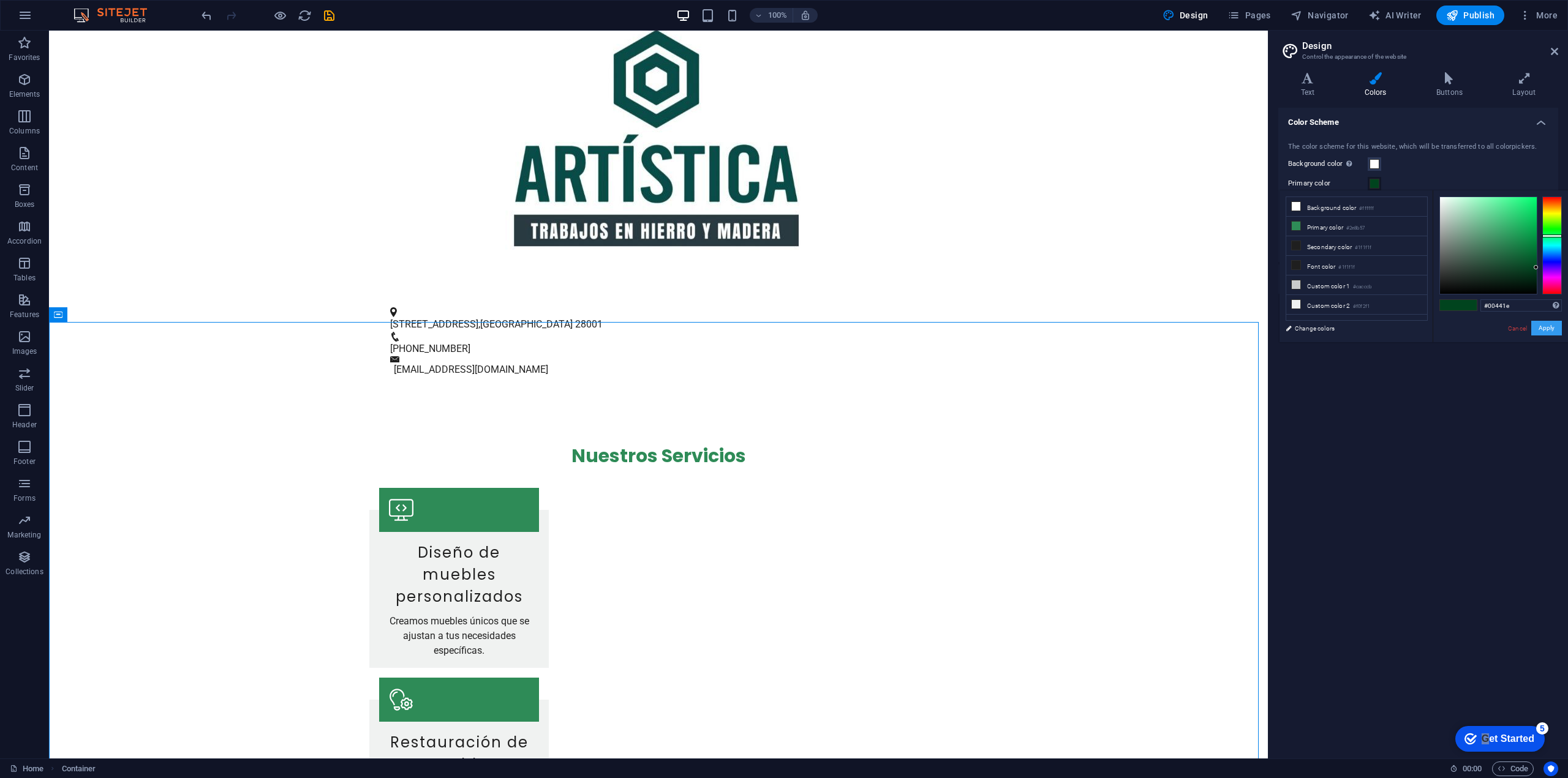
click at [1546, 324] on button "Apply" at bounding box center [1546, 327] width 31 height 15
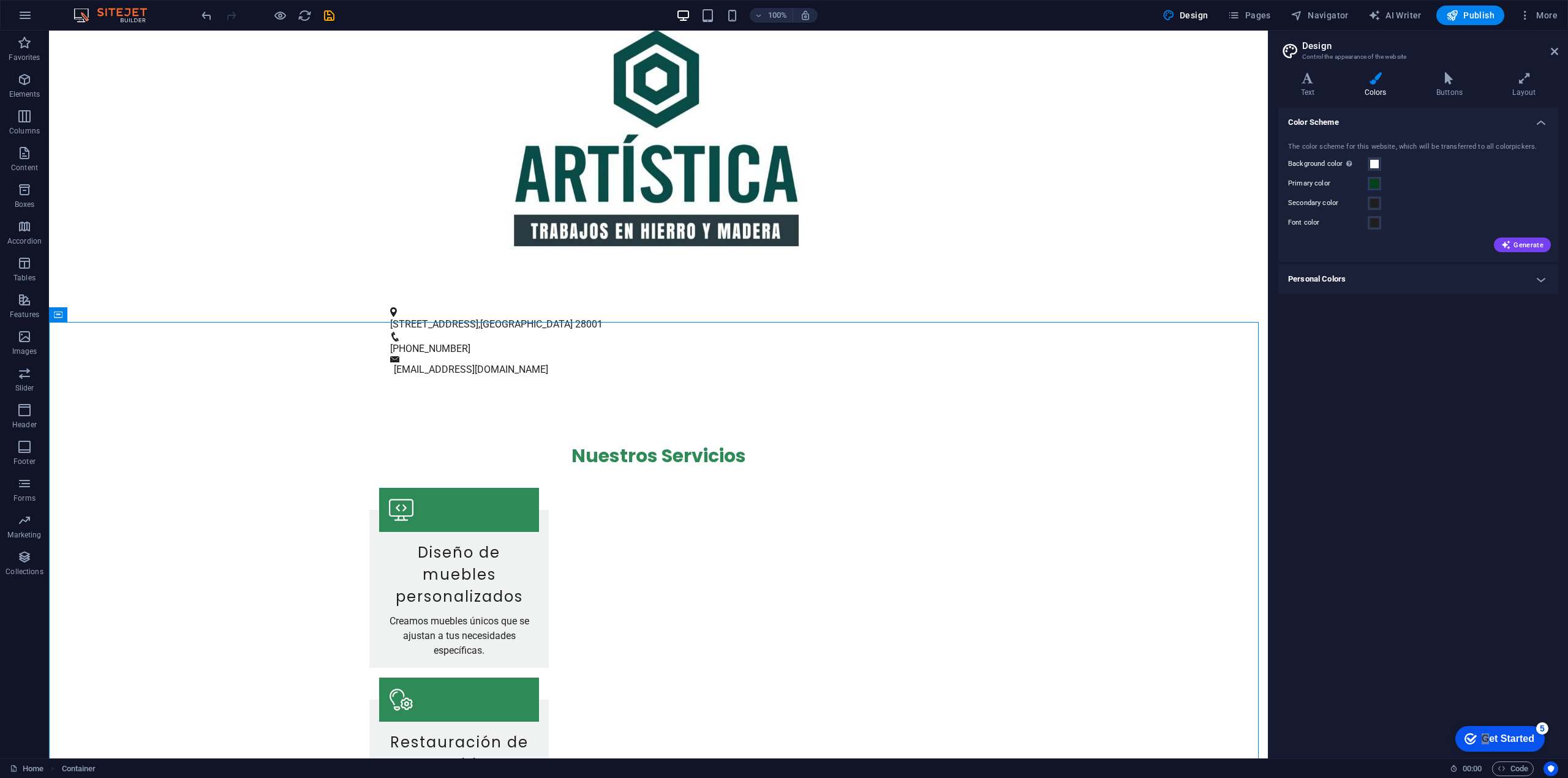
click at [1392, 412] on div "Color Scheme The color scheme for this website, which will be transferred to al…" at bounding box center [1418, 428] width 280 height 641
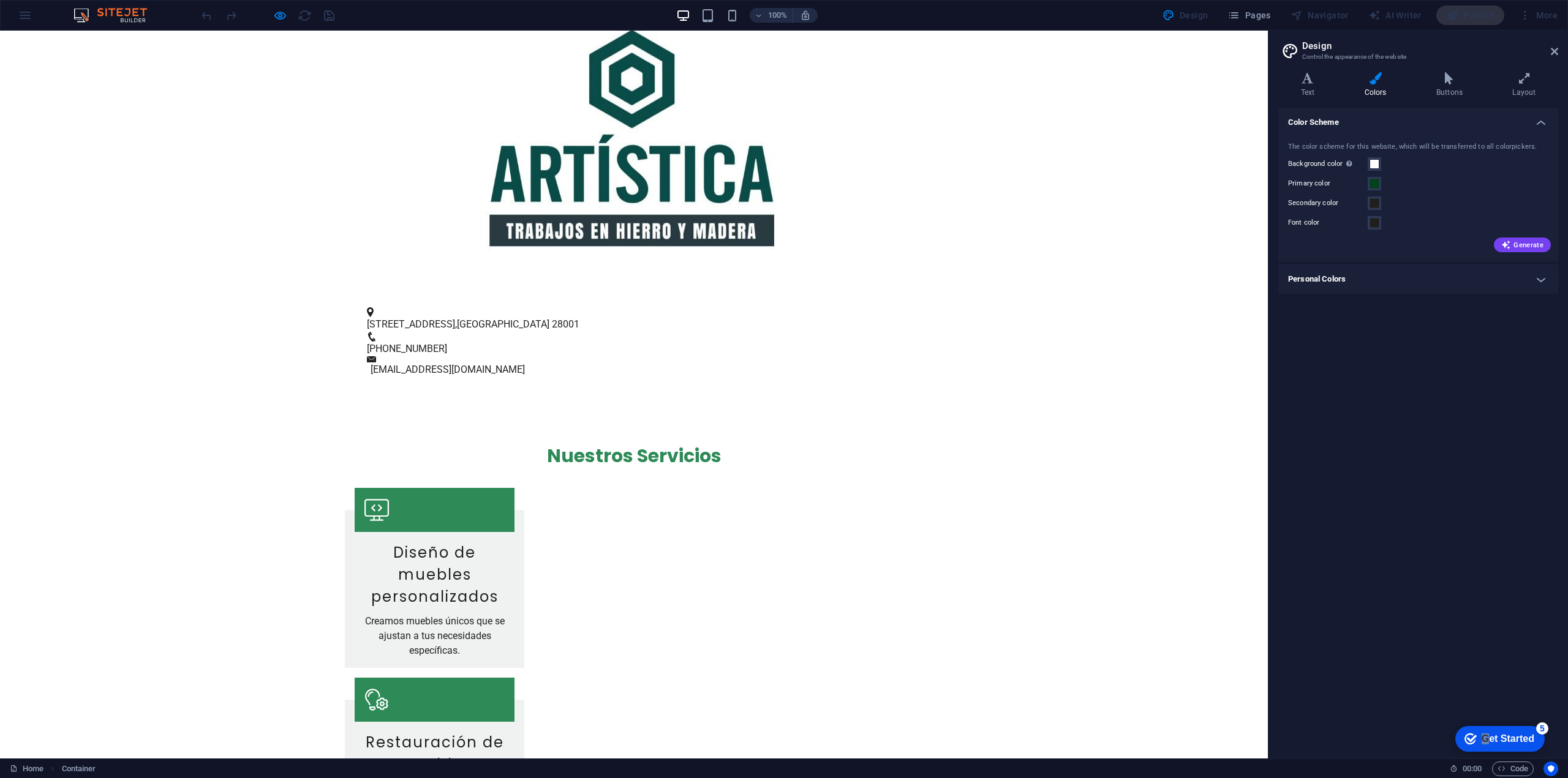
click at [389, 687] on icon at bounding box center [377, 700] width 25 height 25
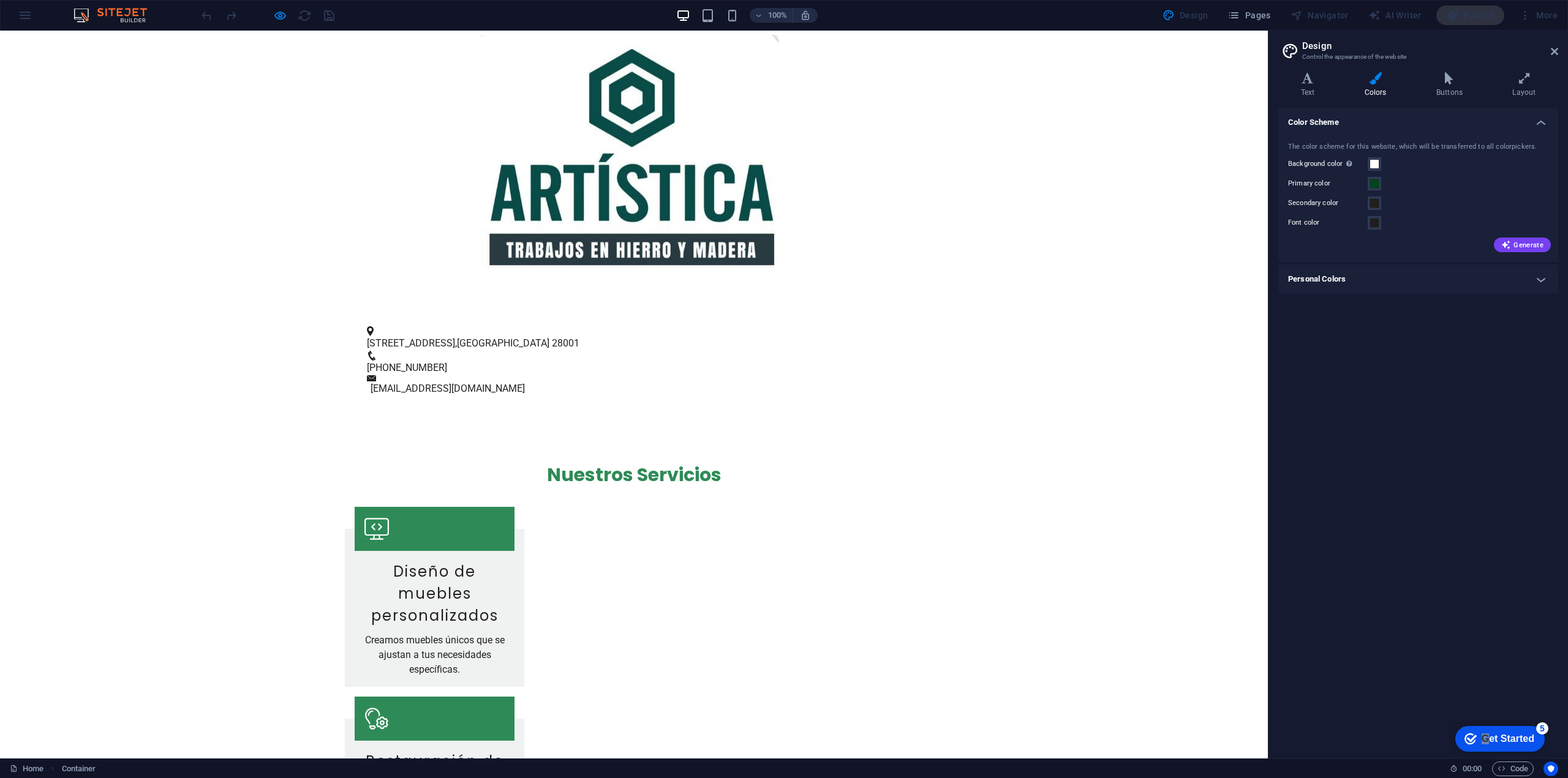
scroll to position [0, 0]
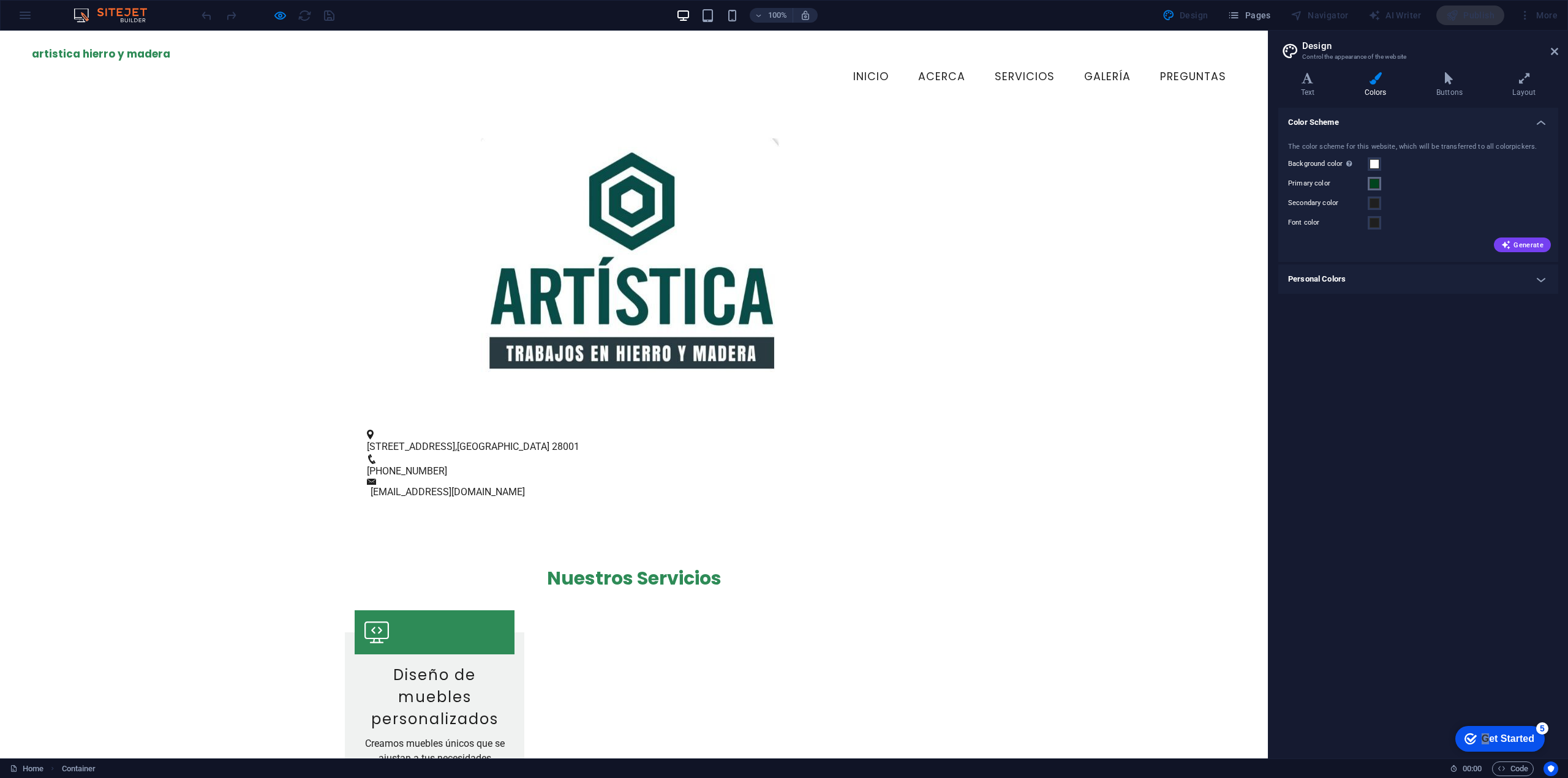
click at [1374, 185] on span at bounding box center [1374, 184] width 10 height 10
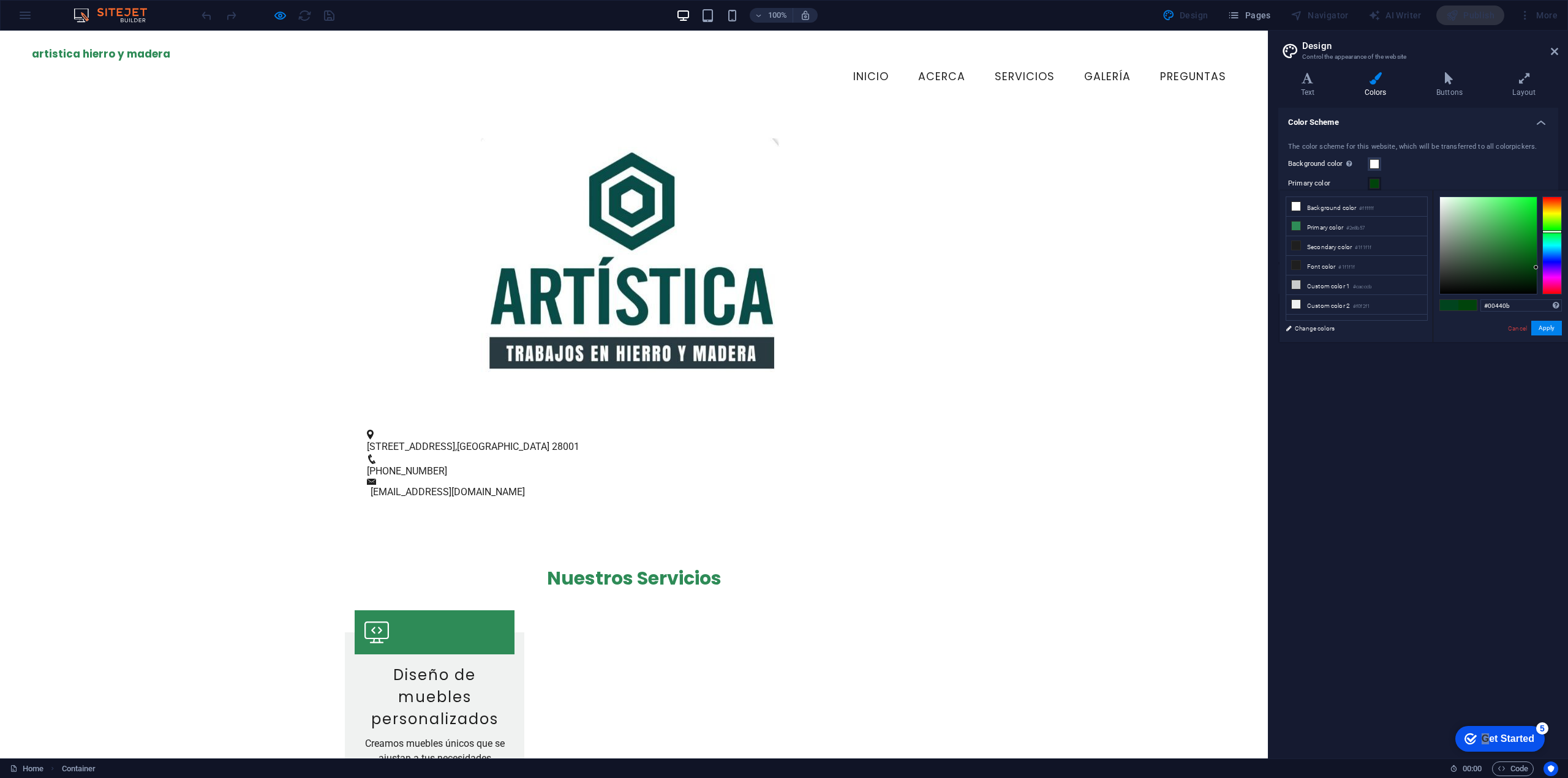
drag, startPoint x: 1552, startPoint y: 204, endPoint x: 1567, endPoint y: 231, distance: 30.9
click at [1567, 231] on div "#00440b Supported formats #0852ed rgb(8, 82, 237) rgba(8, 82, 237, 90%) hsv(221…" at bounding box center [1500, 355] width 135 height 330
type input "#00440b"
drag, startPoint x: 1516, startPoint y: 243, endPoint x: 1552, endPoint y: 268, distance: 43.8
click at [1552, 268] on div at bounding box center [1500, 245] width 122 height 98
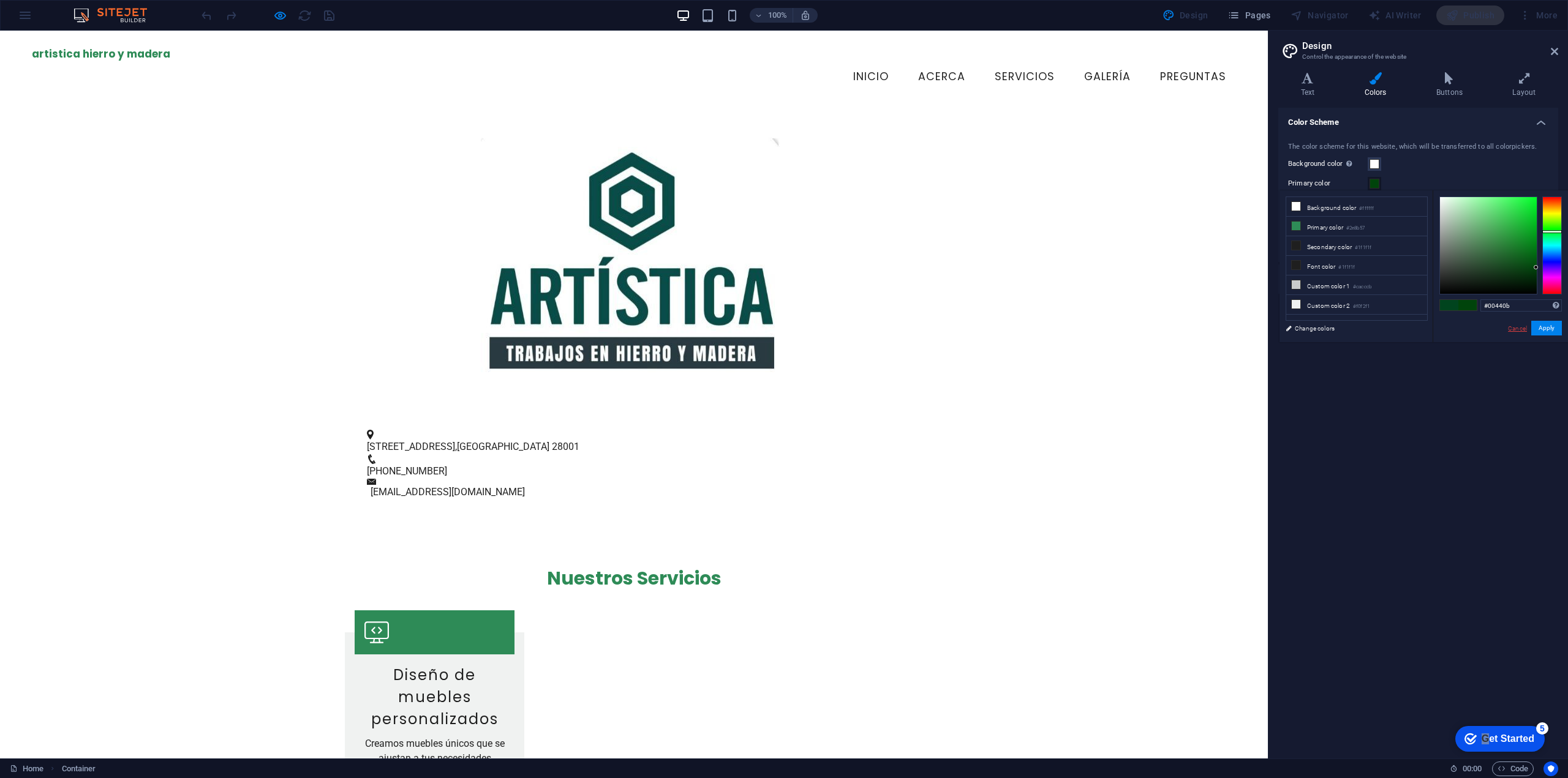
click at [1513, 332] on link "Cancel" at bounding box center [1517, 328] width 22 height 9
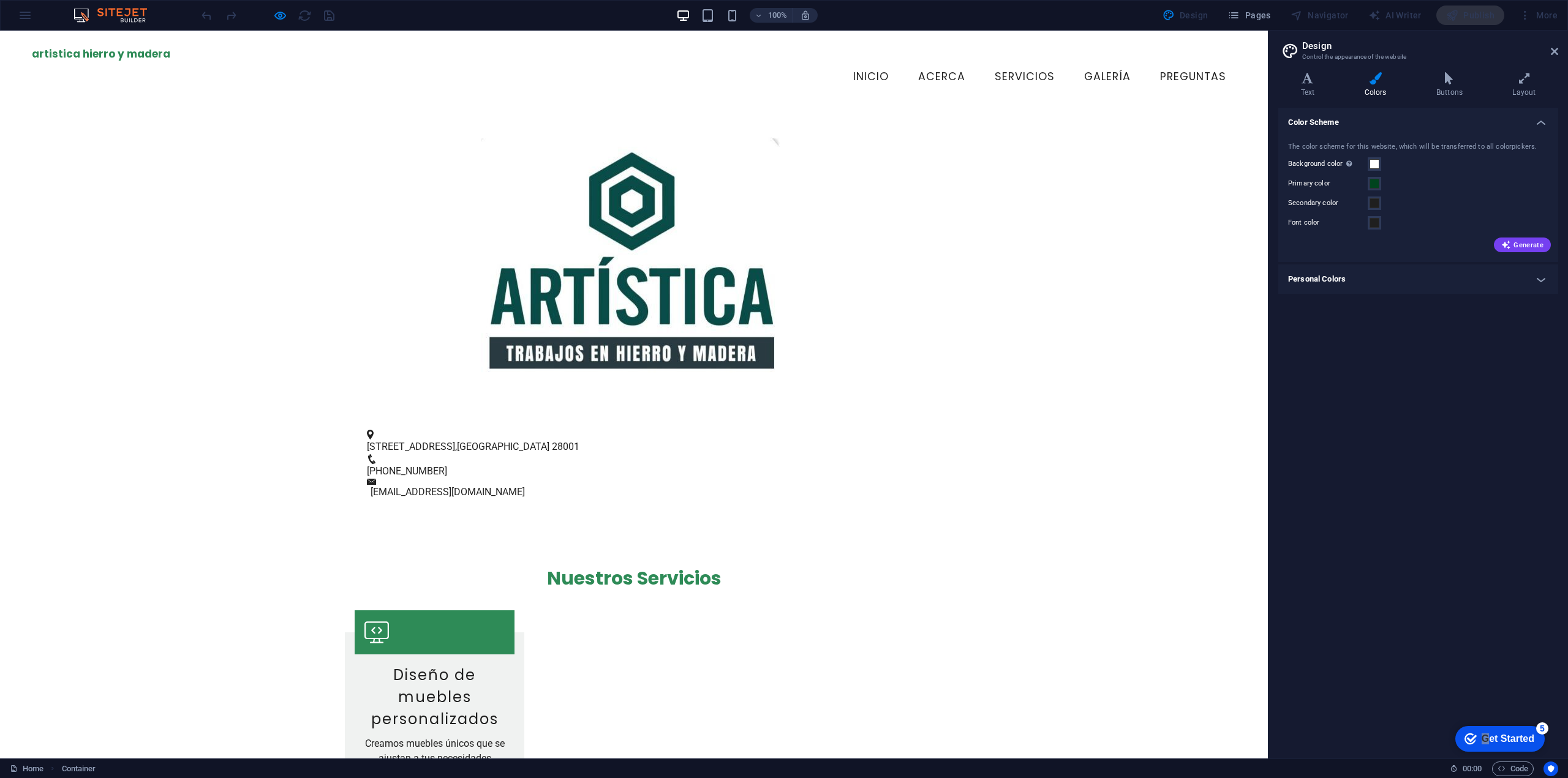
click at [1357, 391] on div "Color Scheme The color scheme for this website, which will be transferred to al…" at bounding box center [1418, 428] width 280 height 641
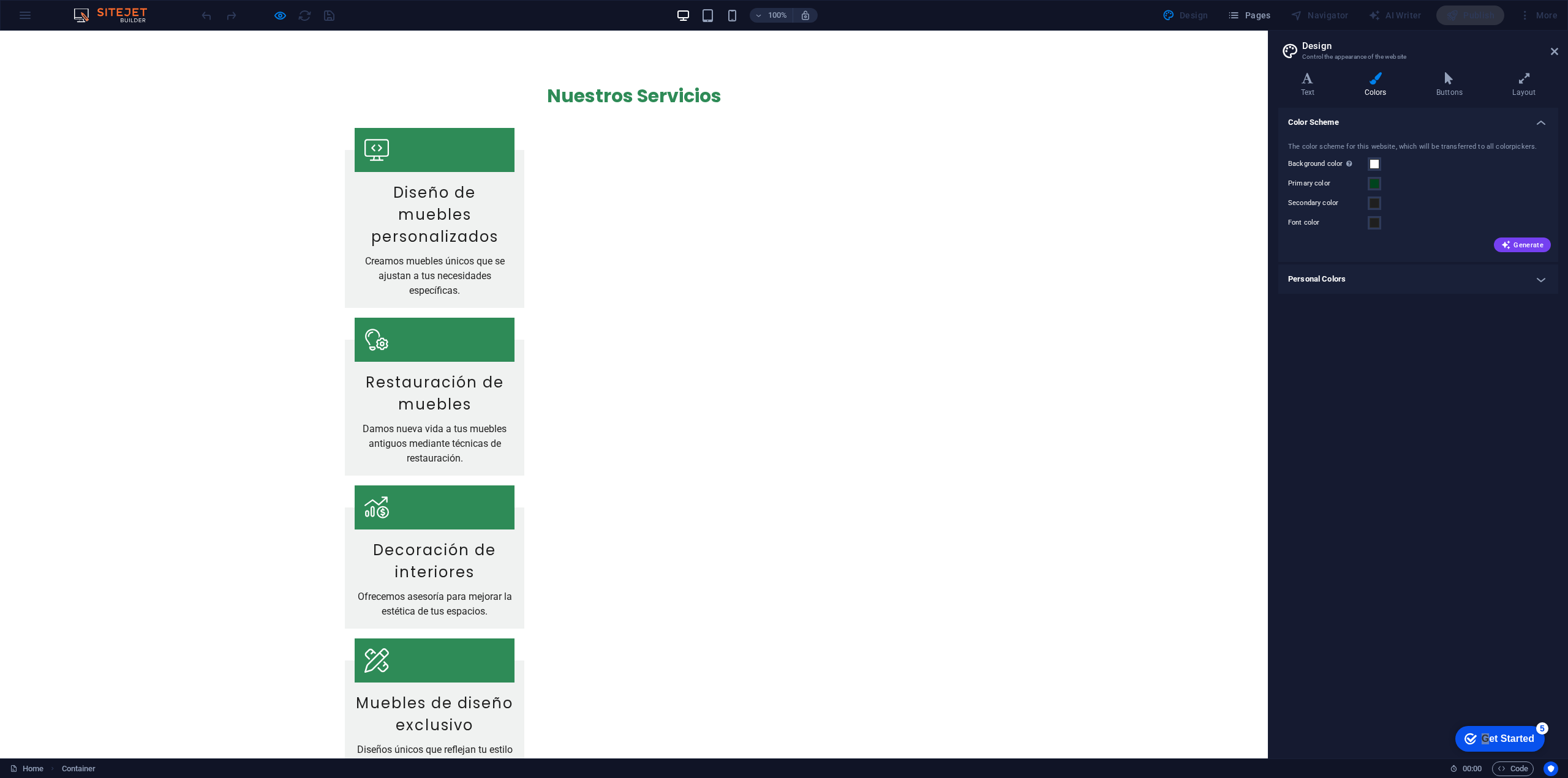
scroll to position [735, 0]
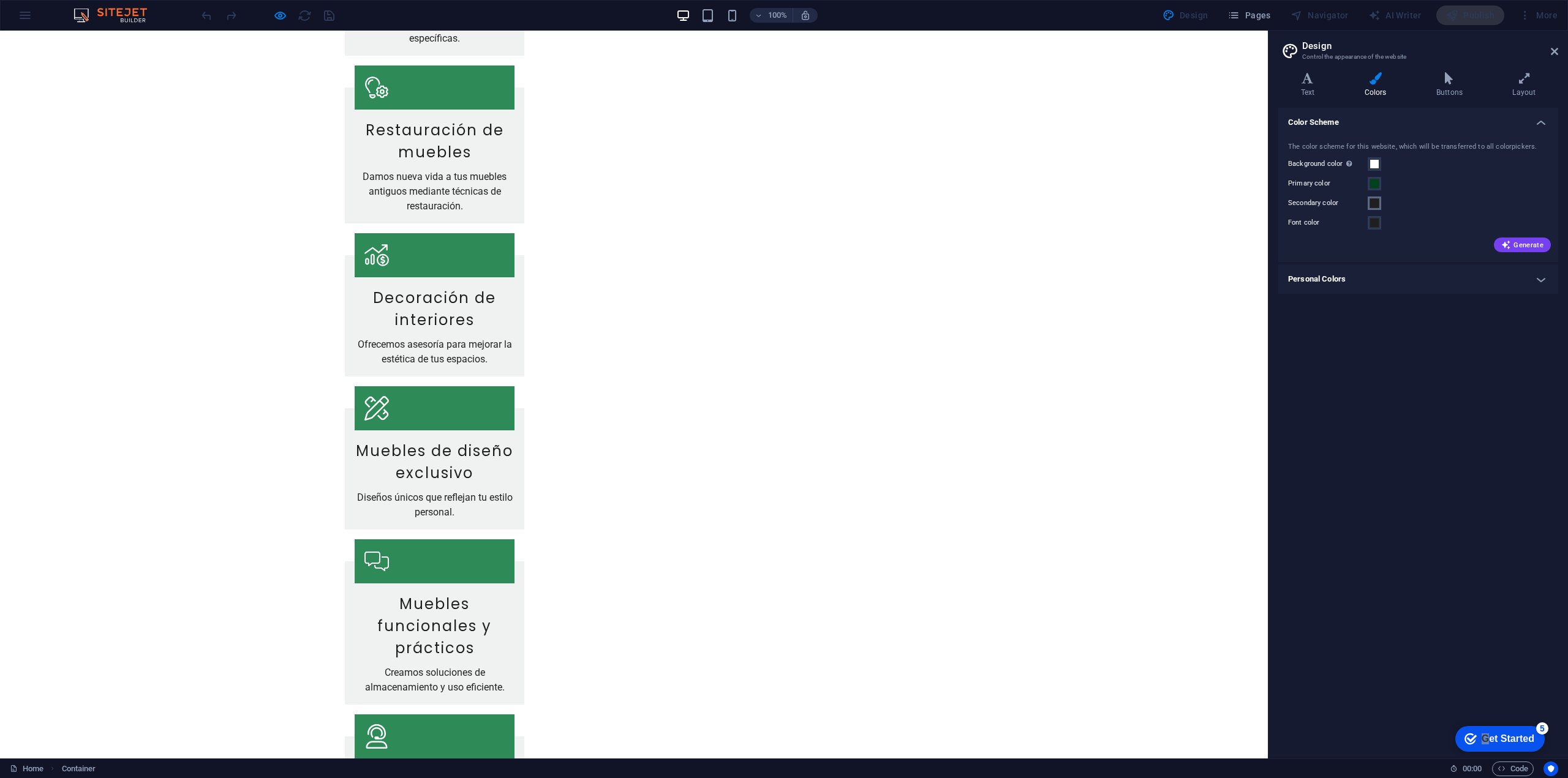
click at [1376, 204] on span at bounding box center [1374, 203] width 10 height 10
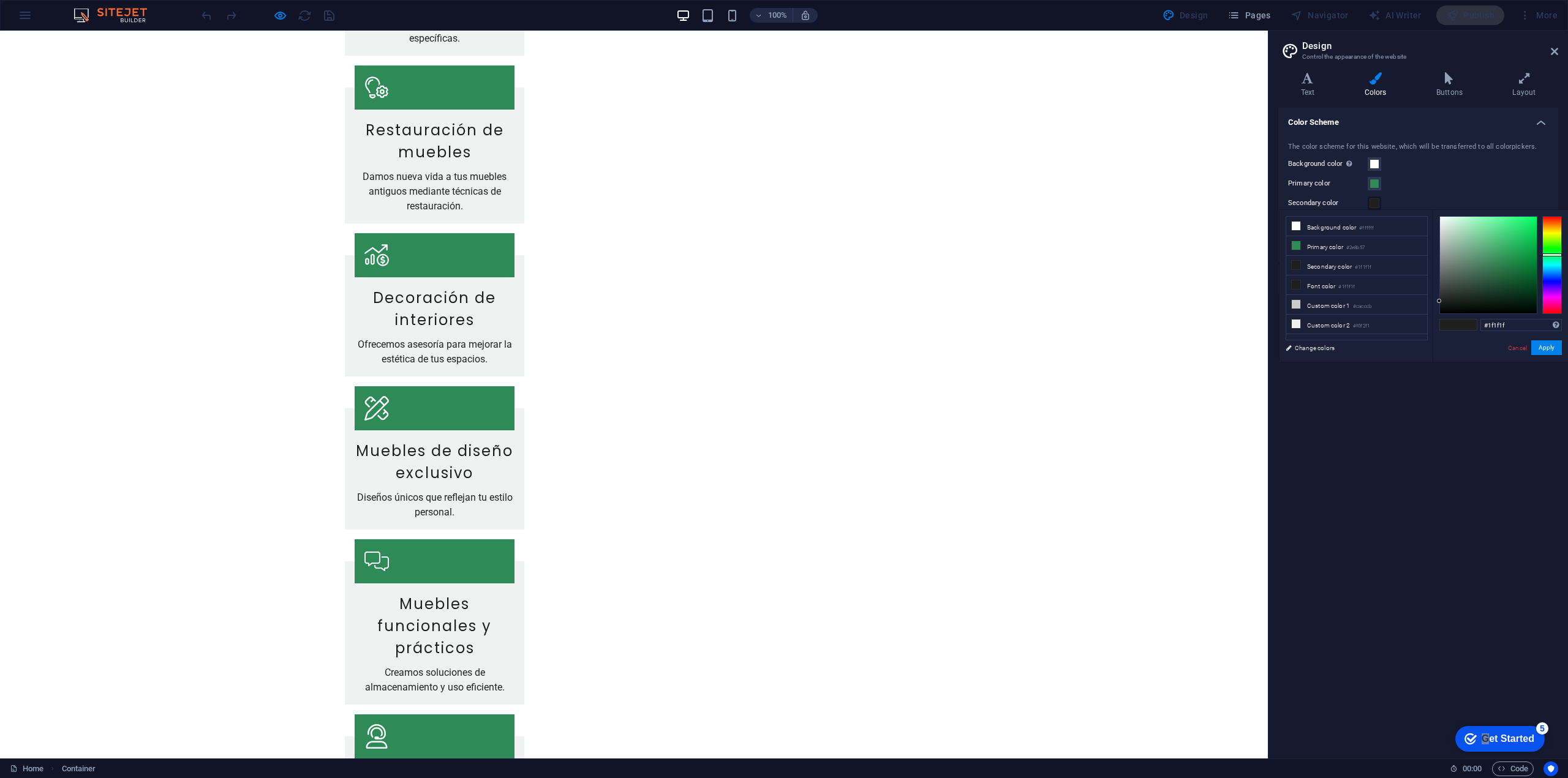
click at [1566, 254] on div "#1f1f1f Supported formats #0852ed rgb(8, 82, 237) rgba(8, 82, 237, 90%) hsv(221…" at bounding box center [1500, 374] width 135 height 330
type input "#007c30"
drag, startPoint x: 1513, startPoint y: 264, endPoint x: 1549, endPoint y: 266, distance: 36.1
click at [1549, 266] on div at bounding box center [1500, 264] width 122 height 98
click at [1546, 347] on button "Apply" at bounding box center [1546, 347] width 31 height 15
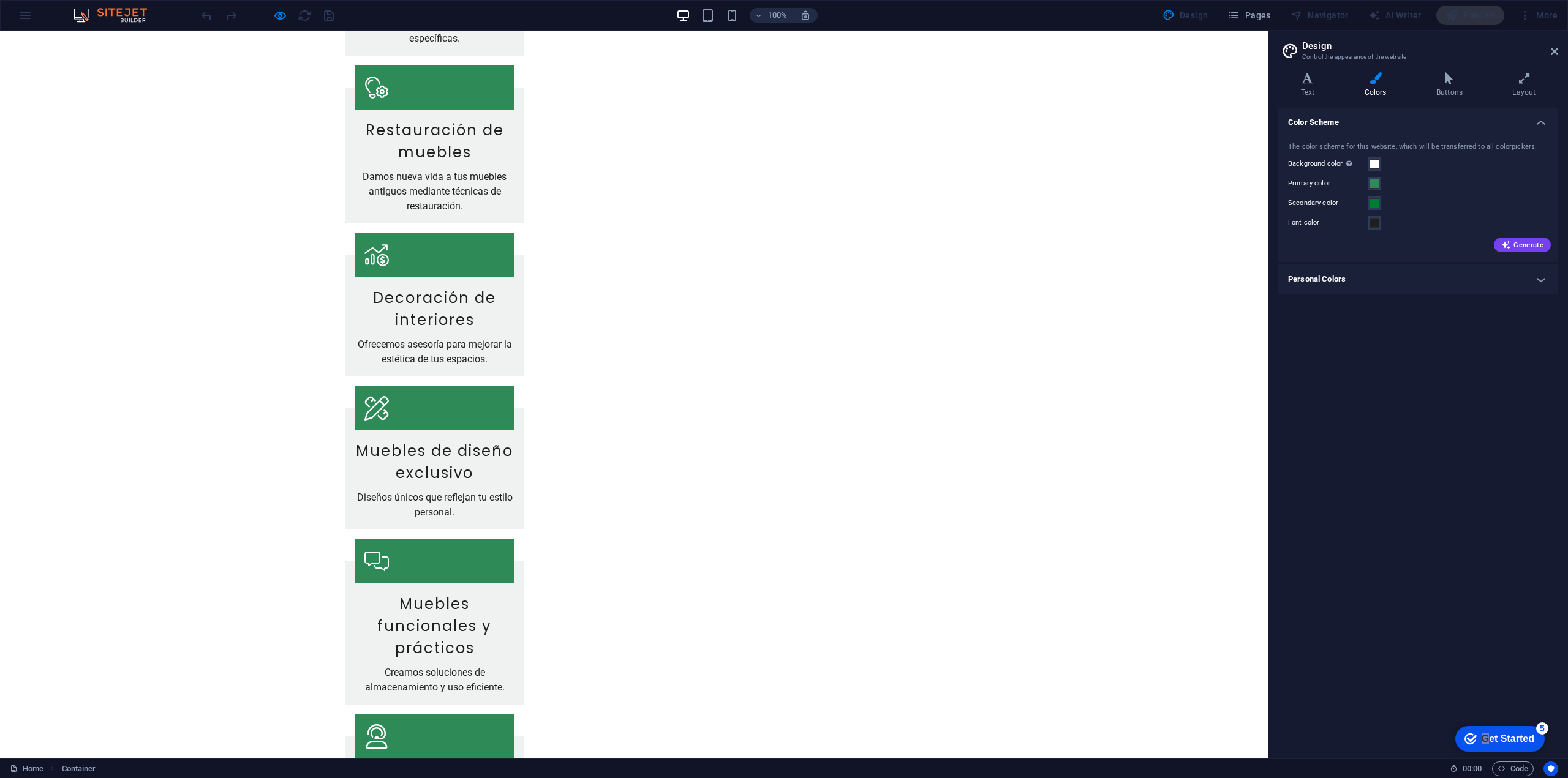
click at [175, 152] on div "Nuestros Servicios Diseño de muebles personalizados Creamos muebles únicos que …" at bounding box center [634, 344] width 1268 height 1126
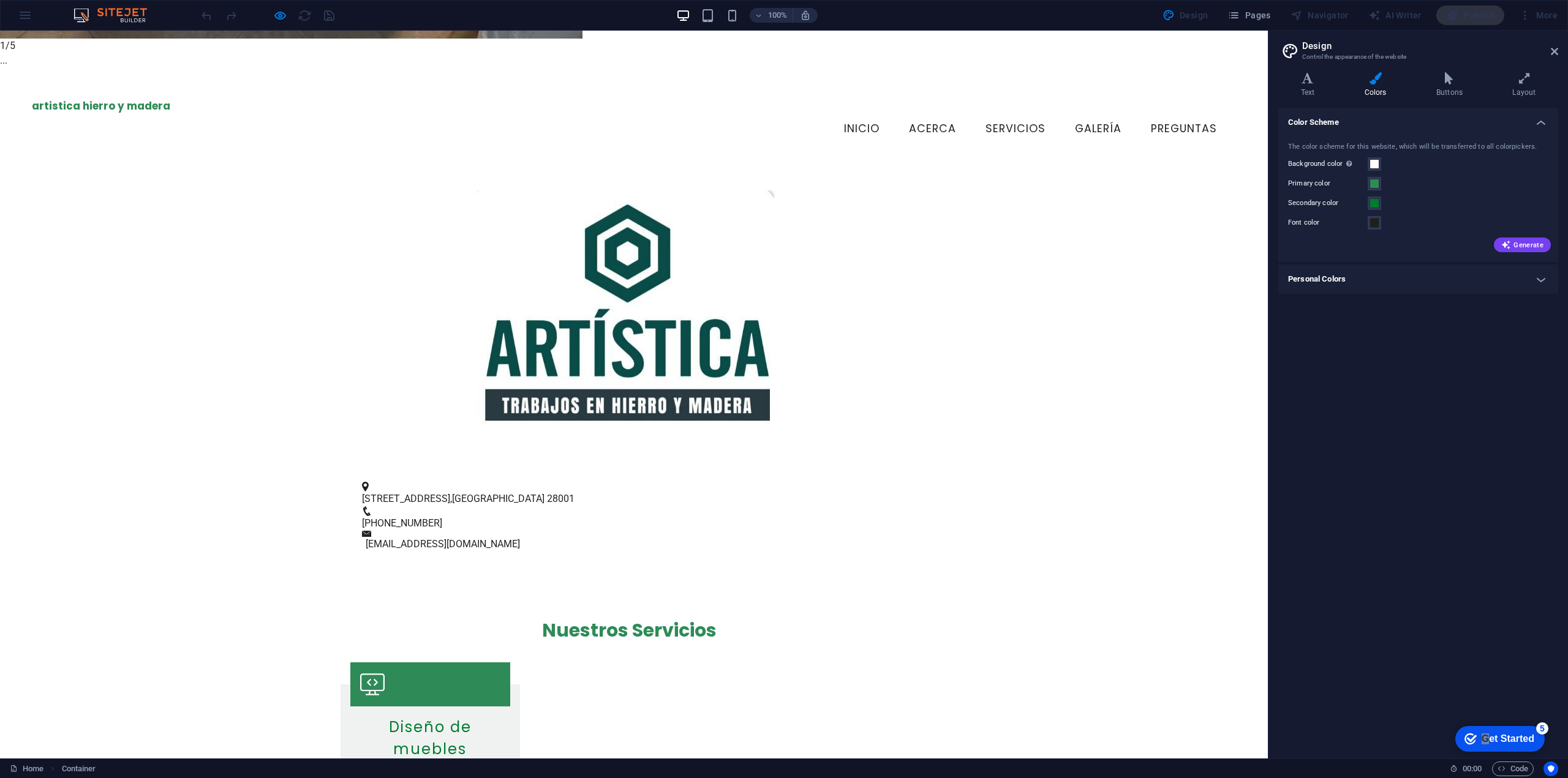
click at [0, 78] on button "button" at bounding box center [0, 78] width 0 height 0
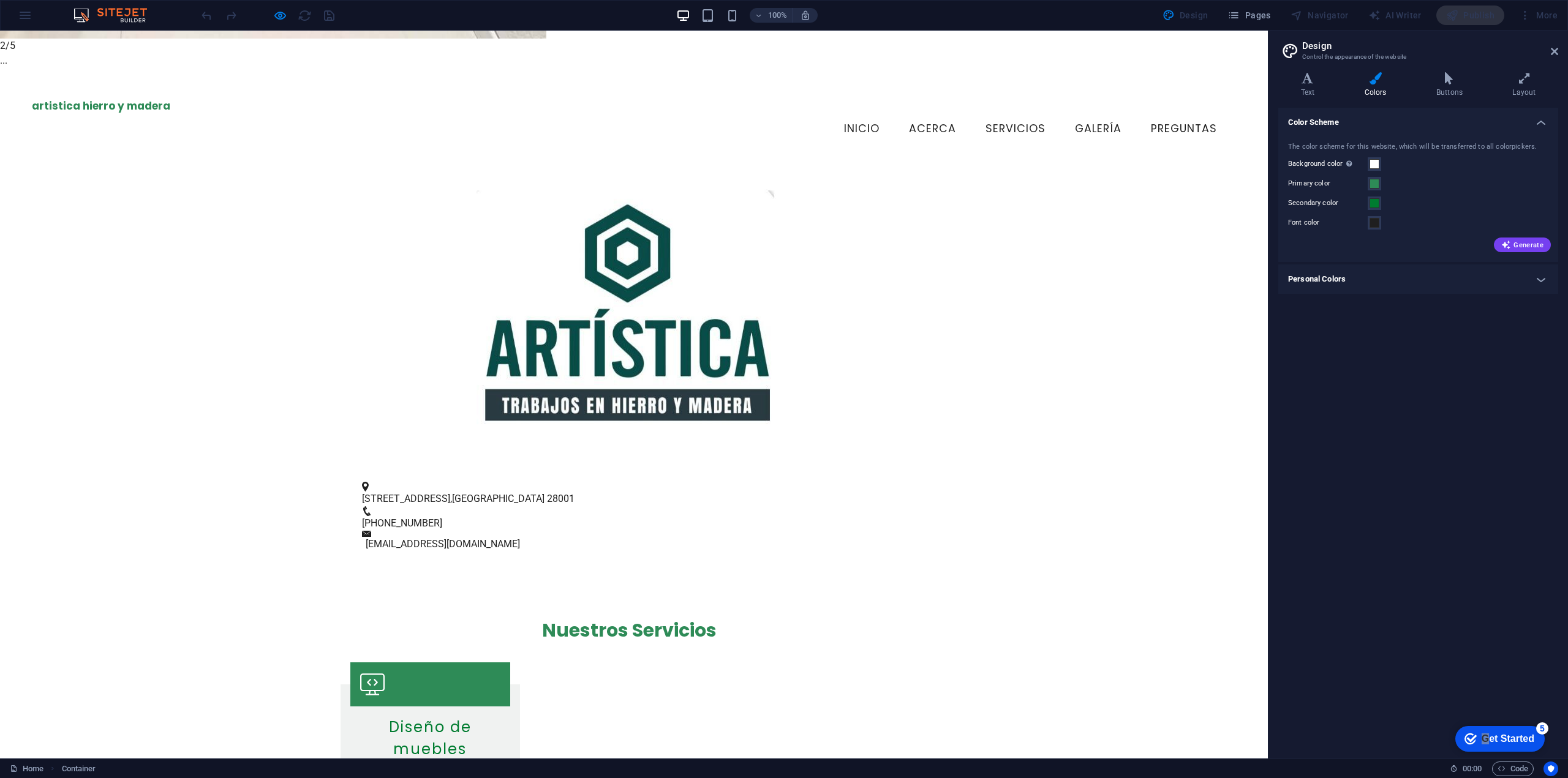
click at [0, 78] on button "button" at bounding box center [0, 78] width 0 height 0
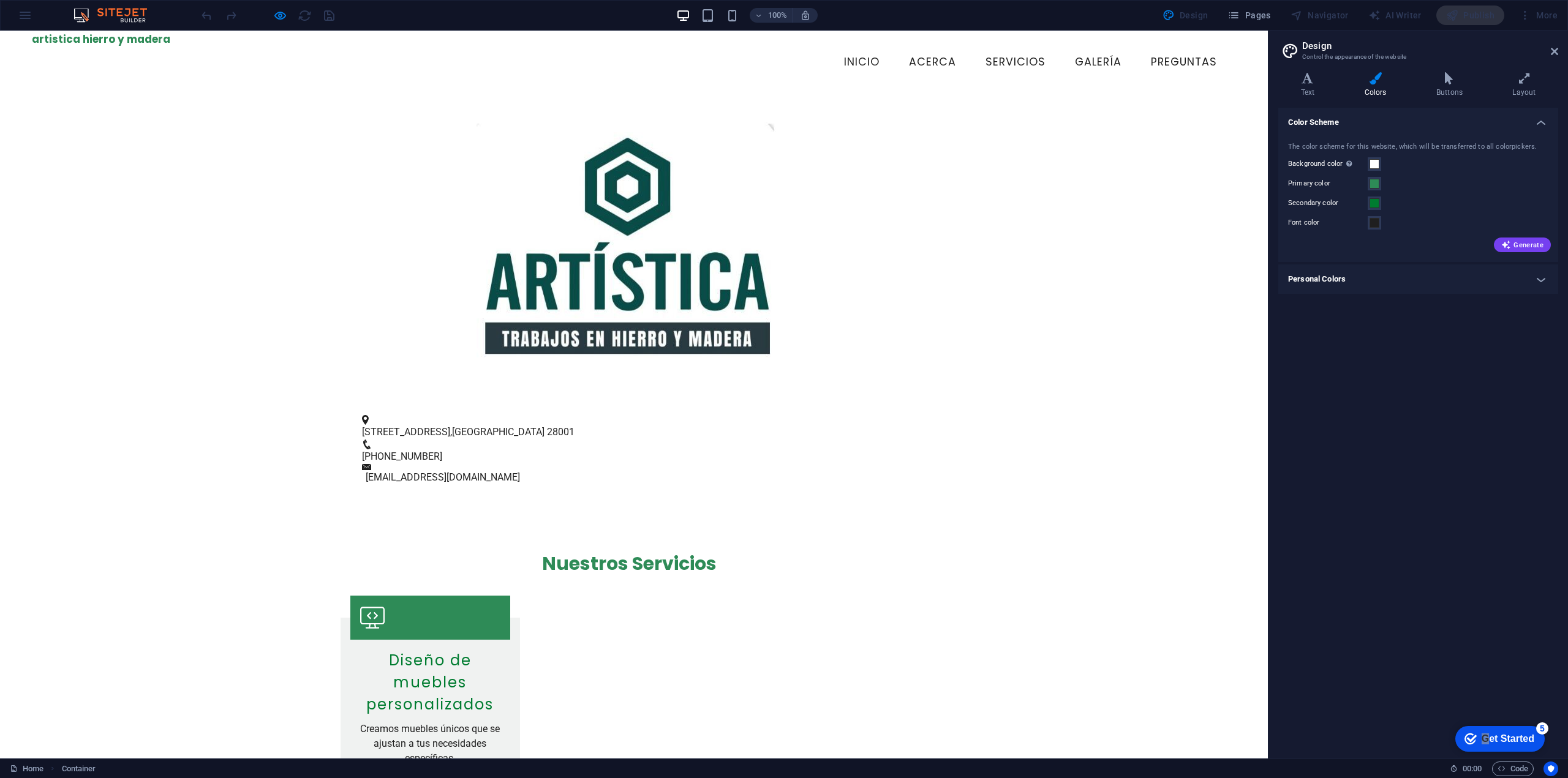
click at [0, 12] on button "button" at bounding box center [0, 12] width 0 height 0
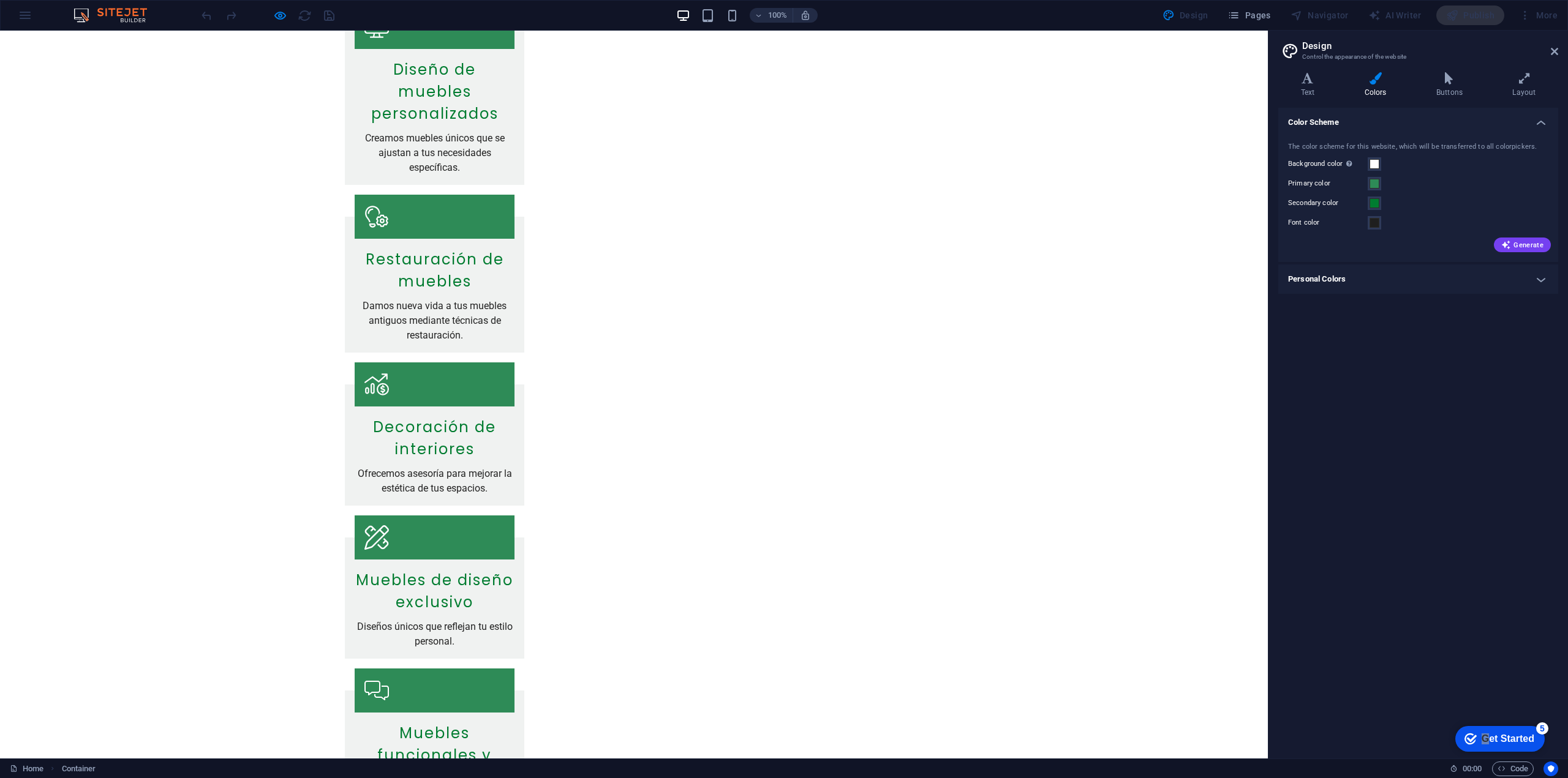
scroll to position [613, 0]
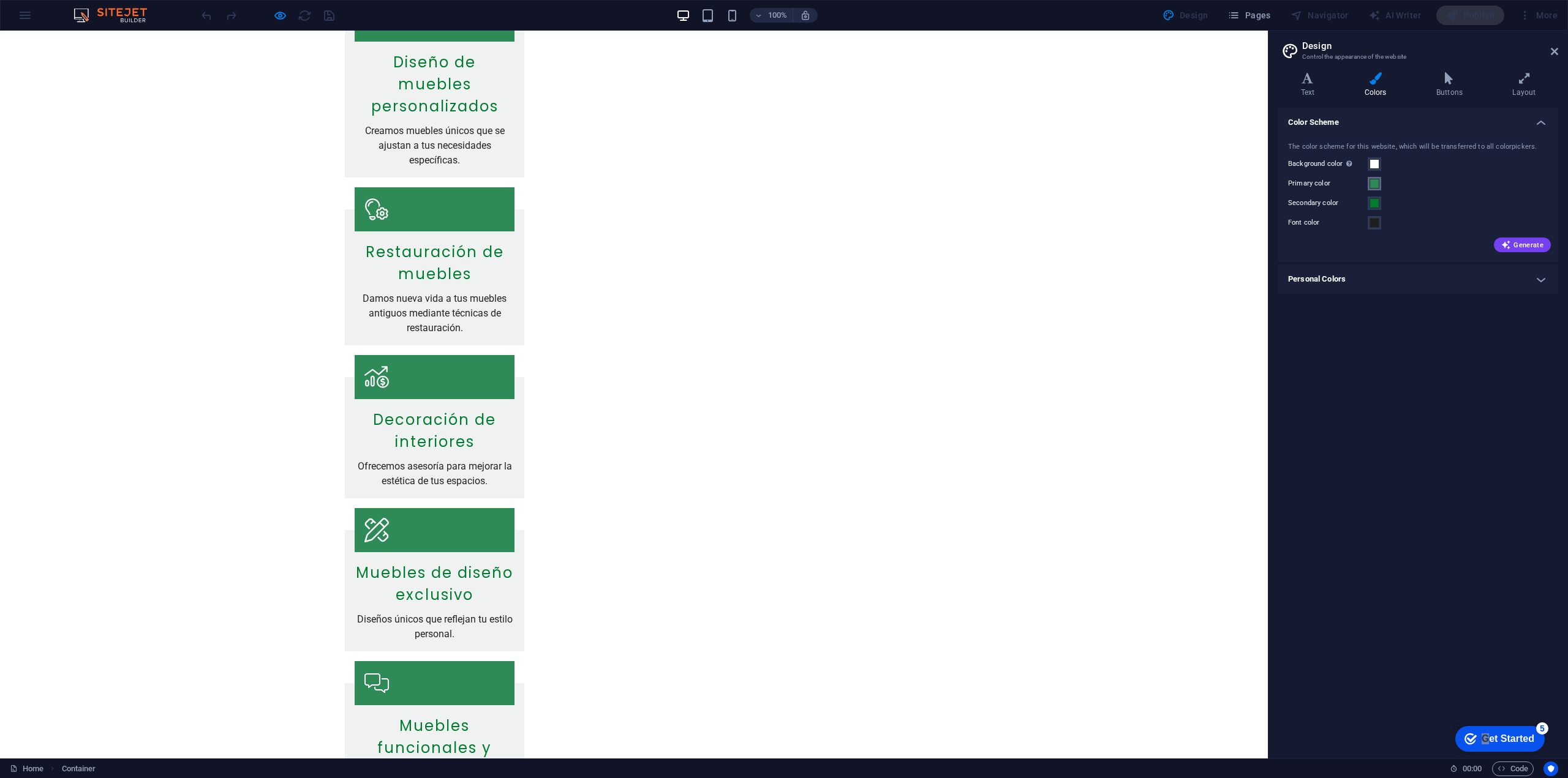
click at [1375, 182] on span at bounding box center [1374, 184] width 10 height 10
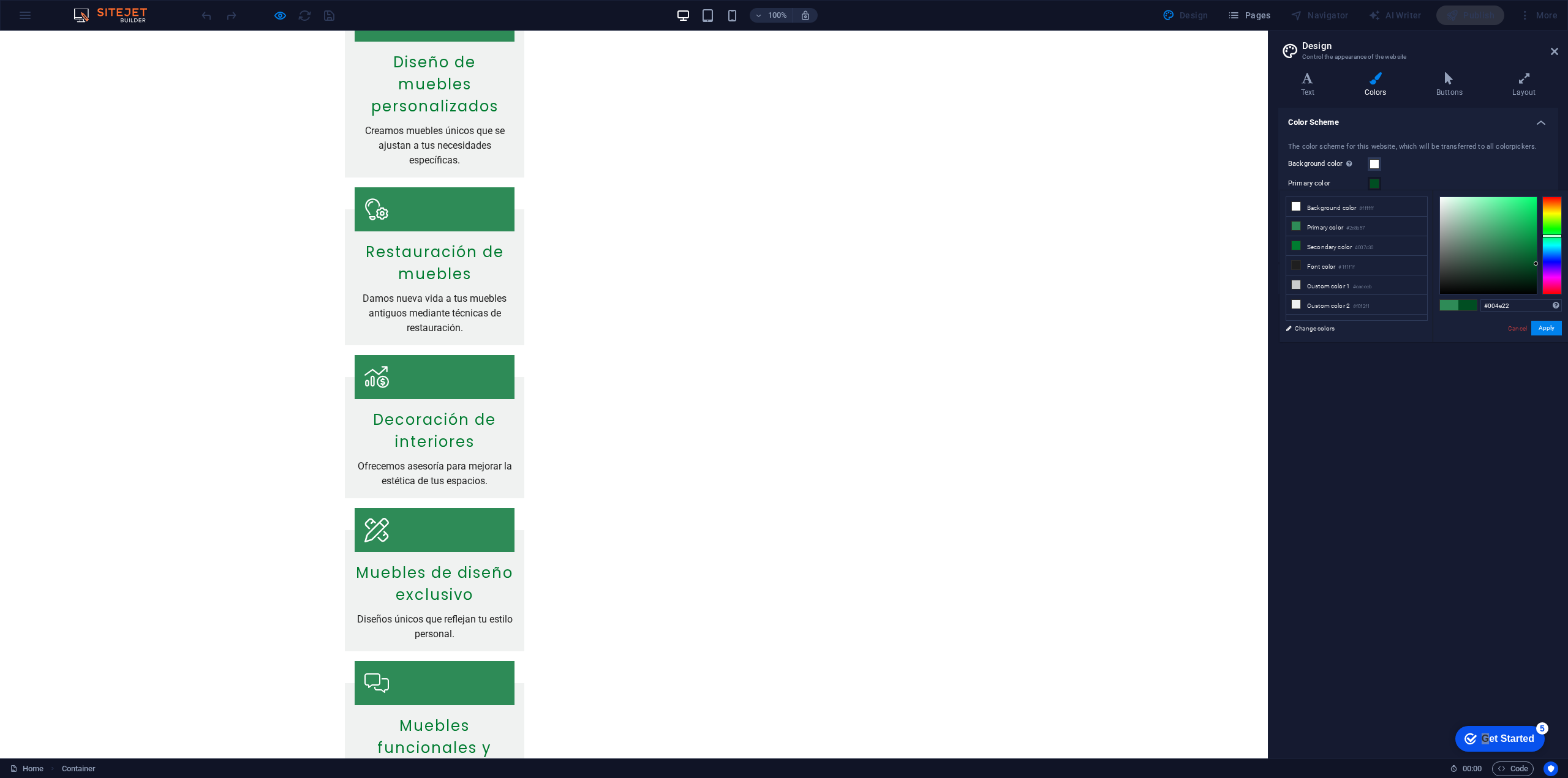
type input "#004c21"
drag, startPoint x: 1524, startPoint y: 249, endPoint x: 1557, endPoint y: 264, distance: 36.2
click at [1557, 264] on div at bounding box center [1500, 245] width 122 height 98
click at [1545, 328] on button "Apply" at bounding box center [1546, 327] width 31 height 15
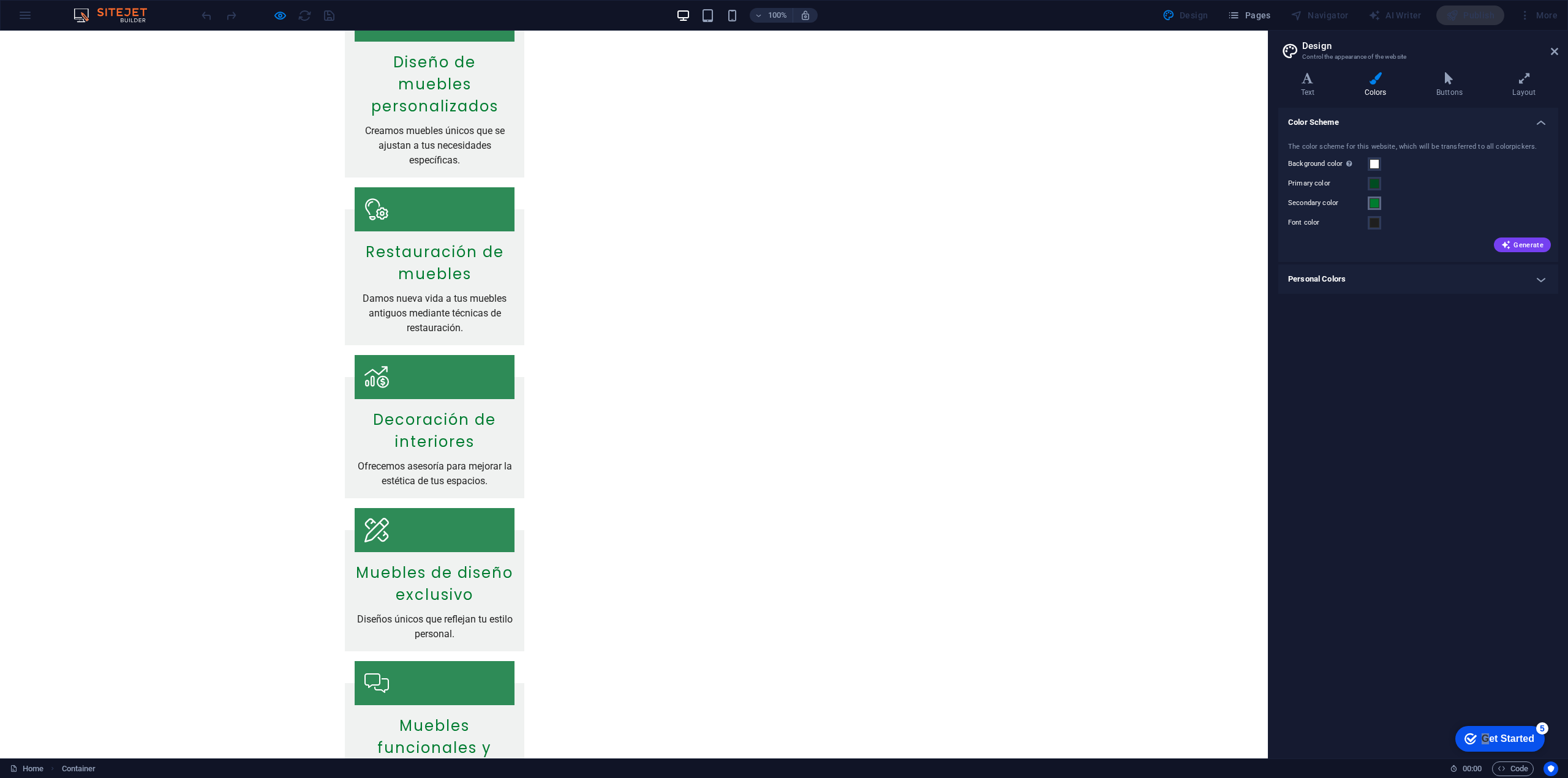
click at [1377, 204] on span at bounding box center [1374, 203] width 10 height 10
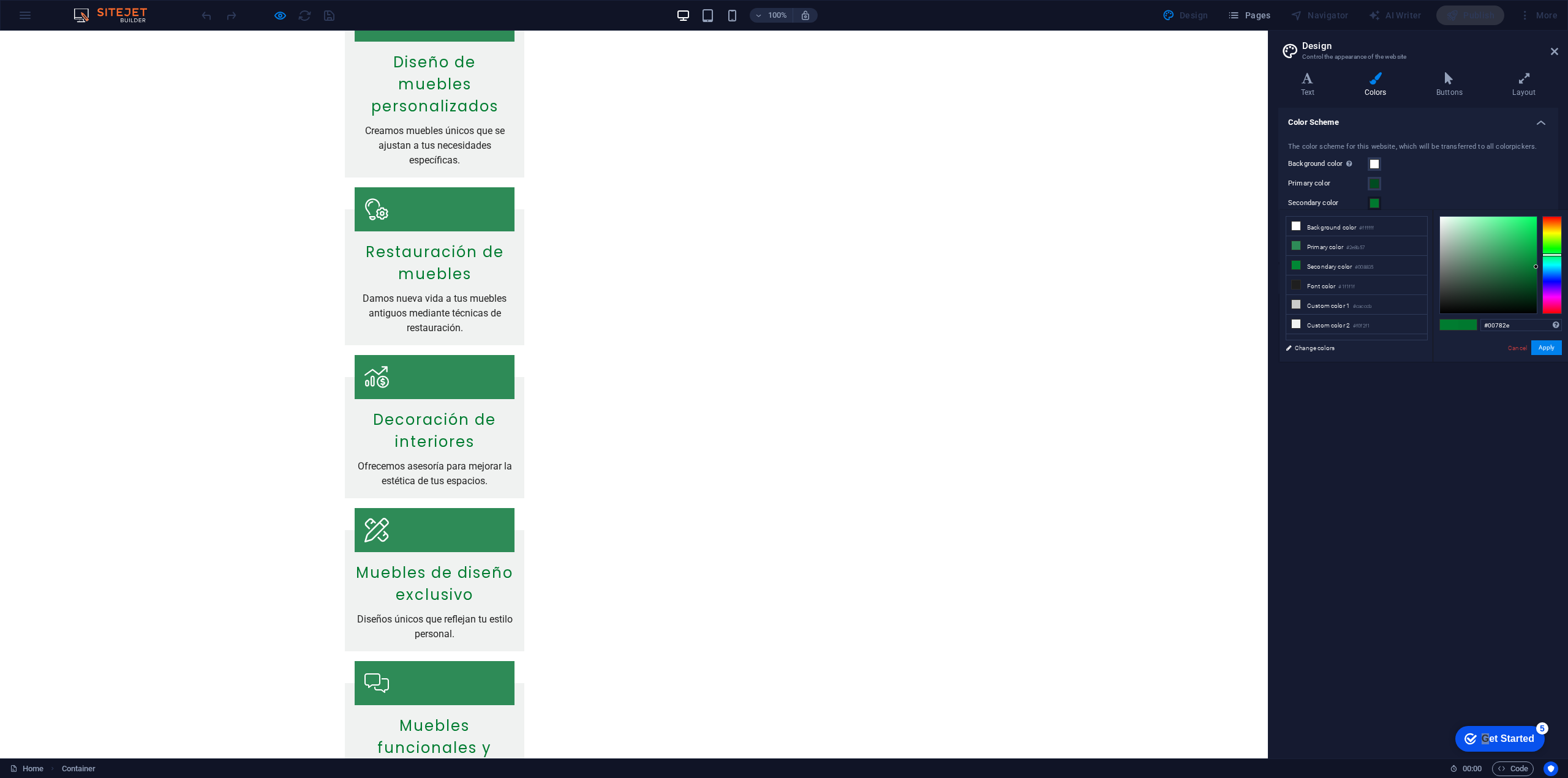
type input "#00762e"
drag, startPoint x: 1535, startPoint y: 264, endPoint x: 1543, endPoint y: 268, distance: 8.9
click at [1543, 268] on div at bounding box center [1500, 264] width 122 height 98
click at [1544, 349] on button "Apply" at bounding box center [1546, 347] width 31 height 15
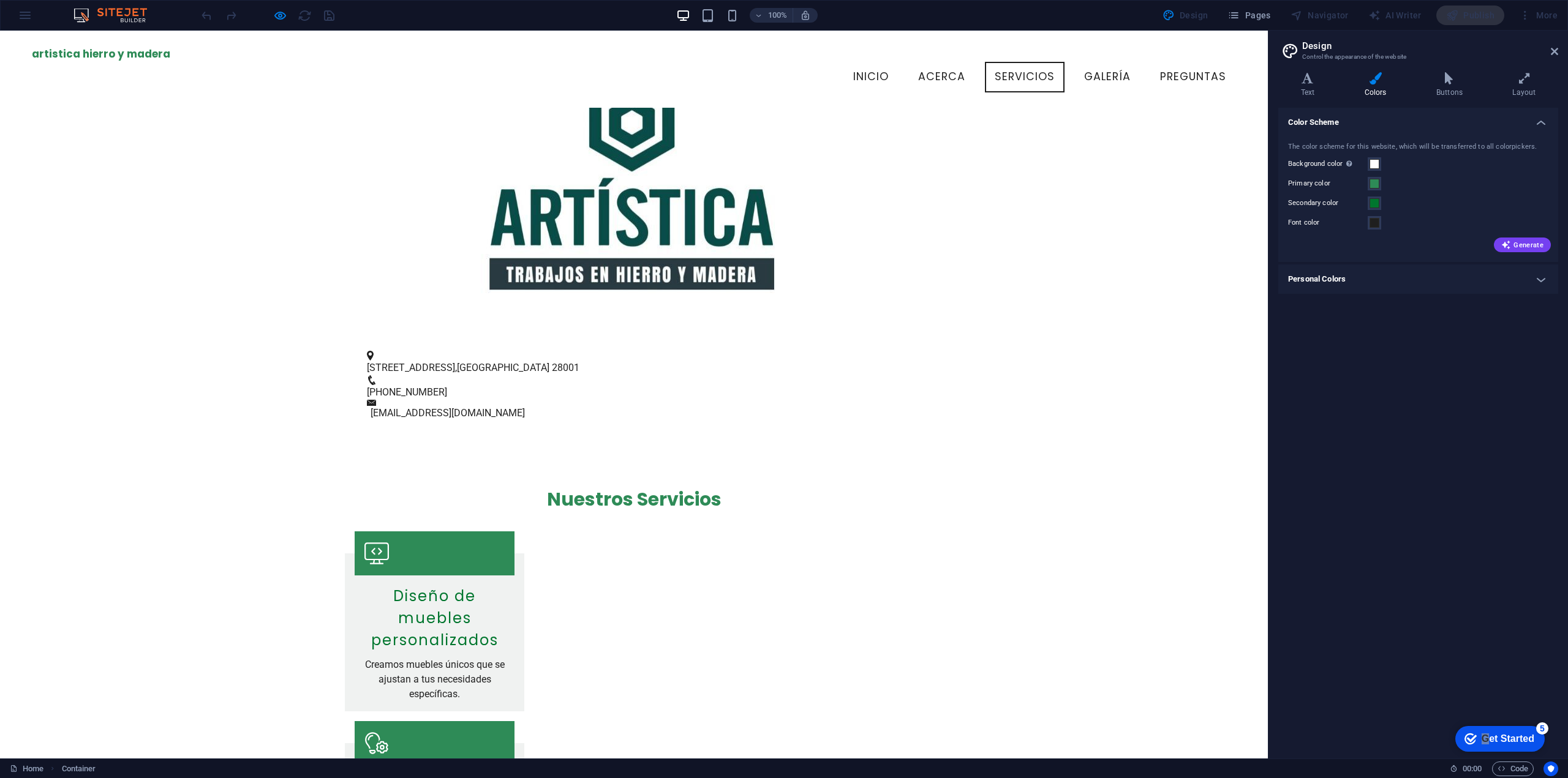
scroll to position [62, 0]
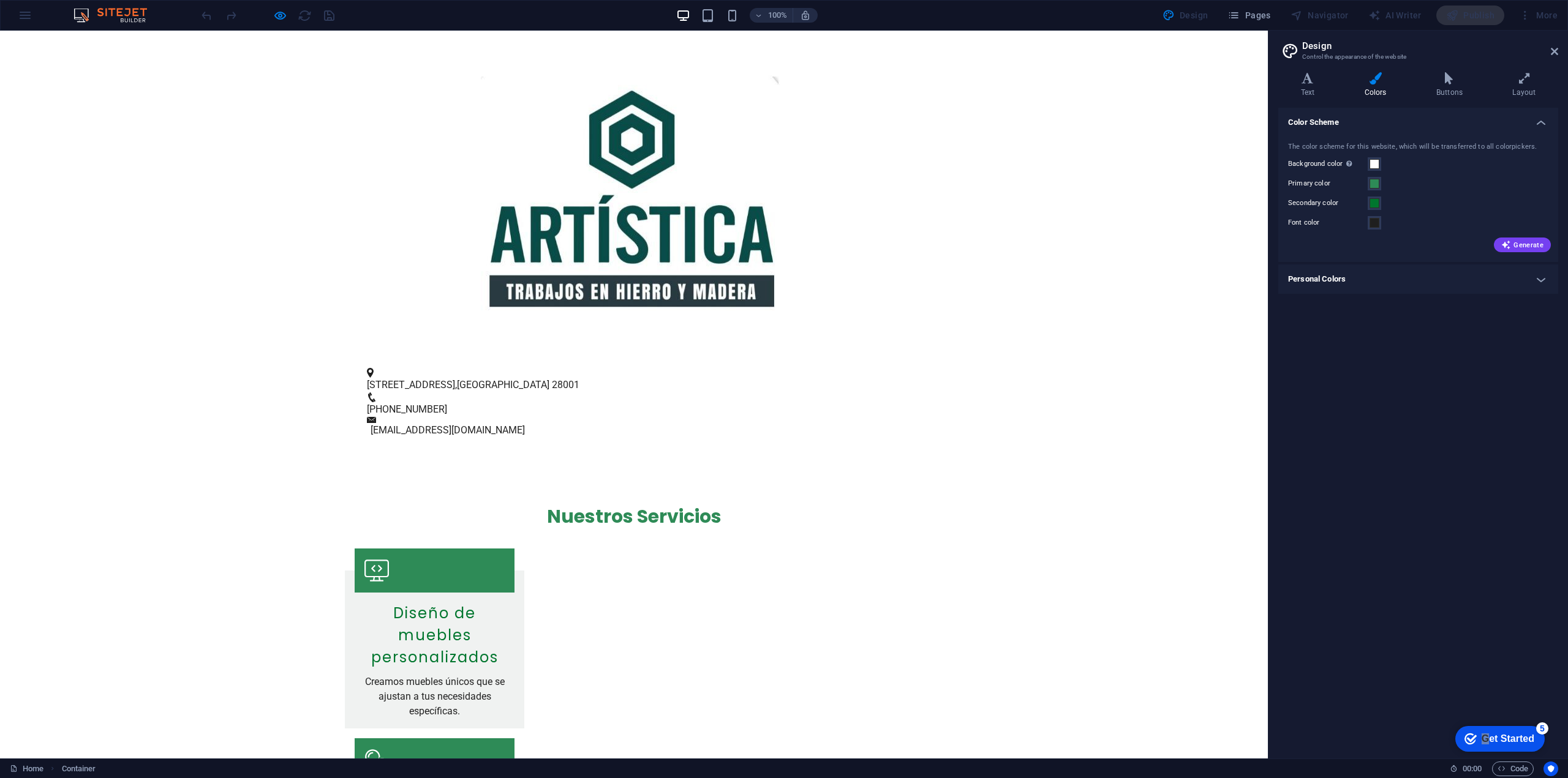
click at [1491, 401] on div "Color Scheme The color scheme for this website, which will be transferred to al…" at bounding box center [1418, 428] width 280 height 641
click at [1460, 82] on icon at bounding box center [1449, 78] width 71 height 12
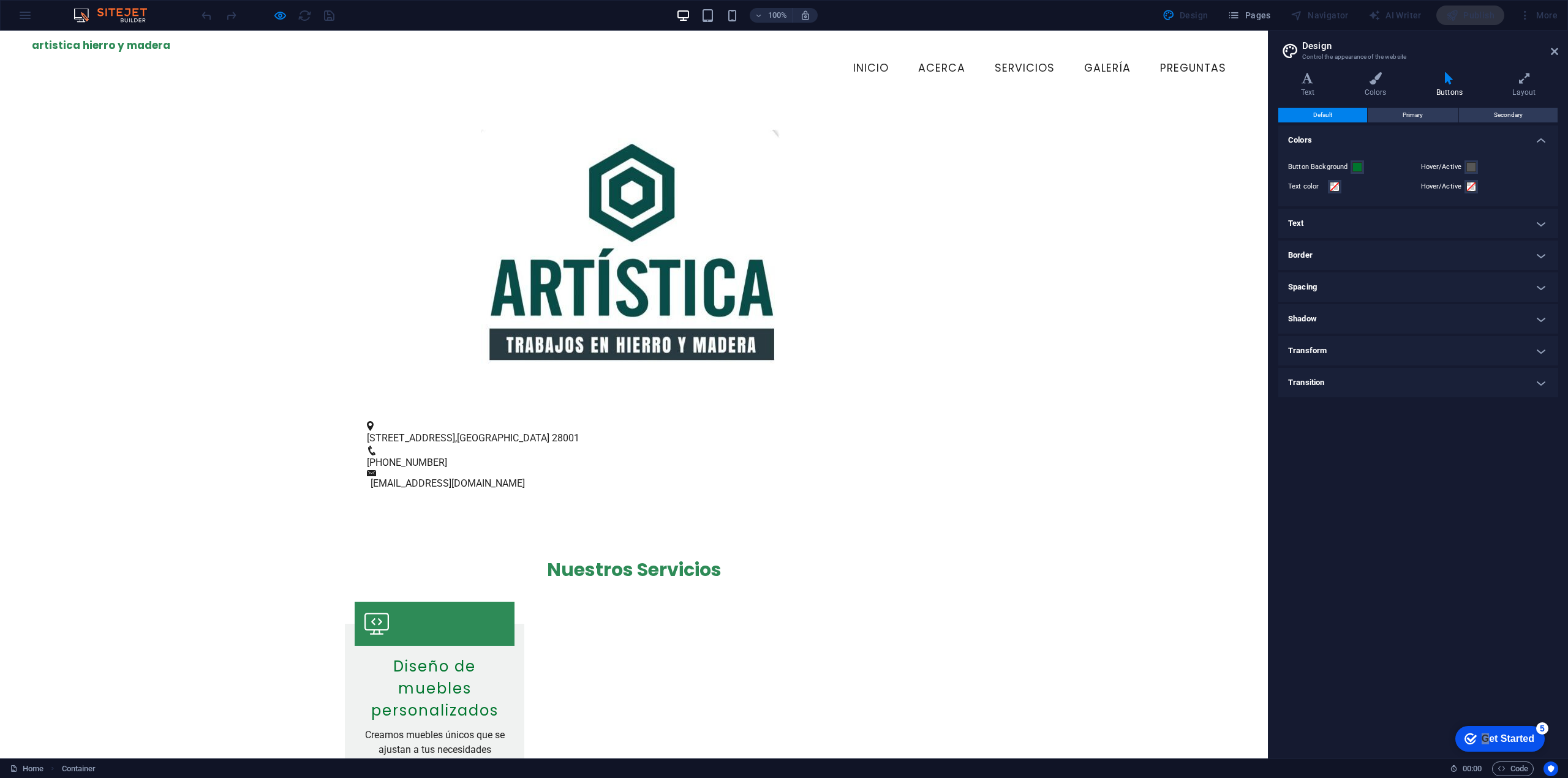
scroll to position [0, 0]
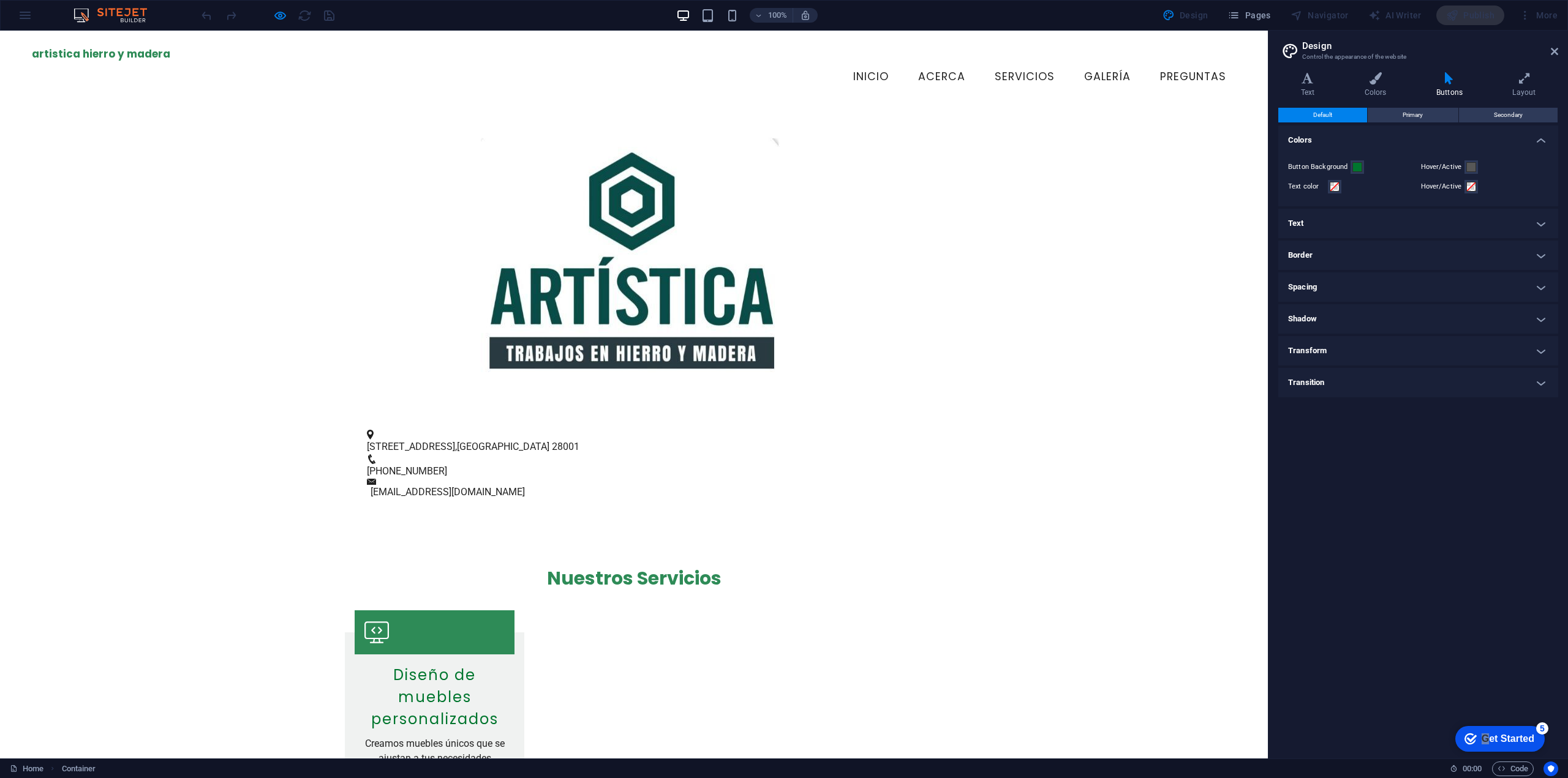
click at [1363, 69] on div "Variants Text Colors Buttons Layout Text Standard Bold Links Font color Font Ro…" at bounding box center [1418, 411] width 299 height 697
click at [1313, 85] on h4 "Text" at bounding box center [1310, 85] width 64 height 25
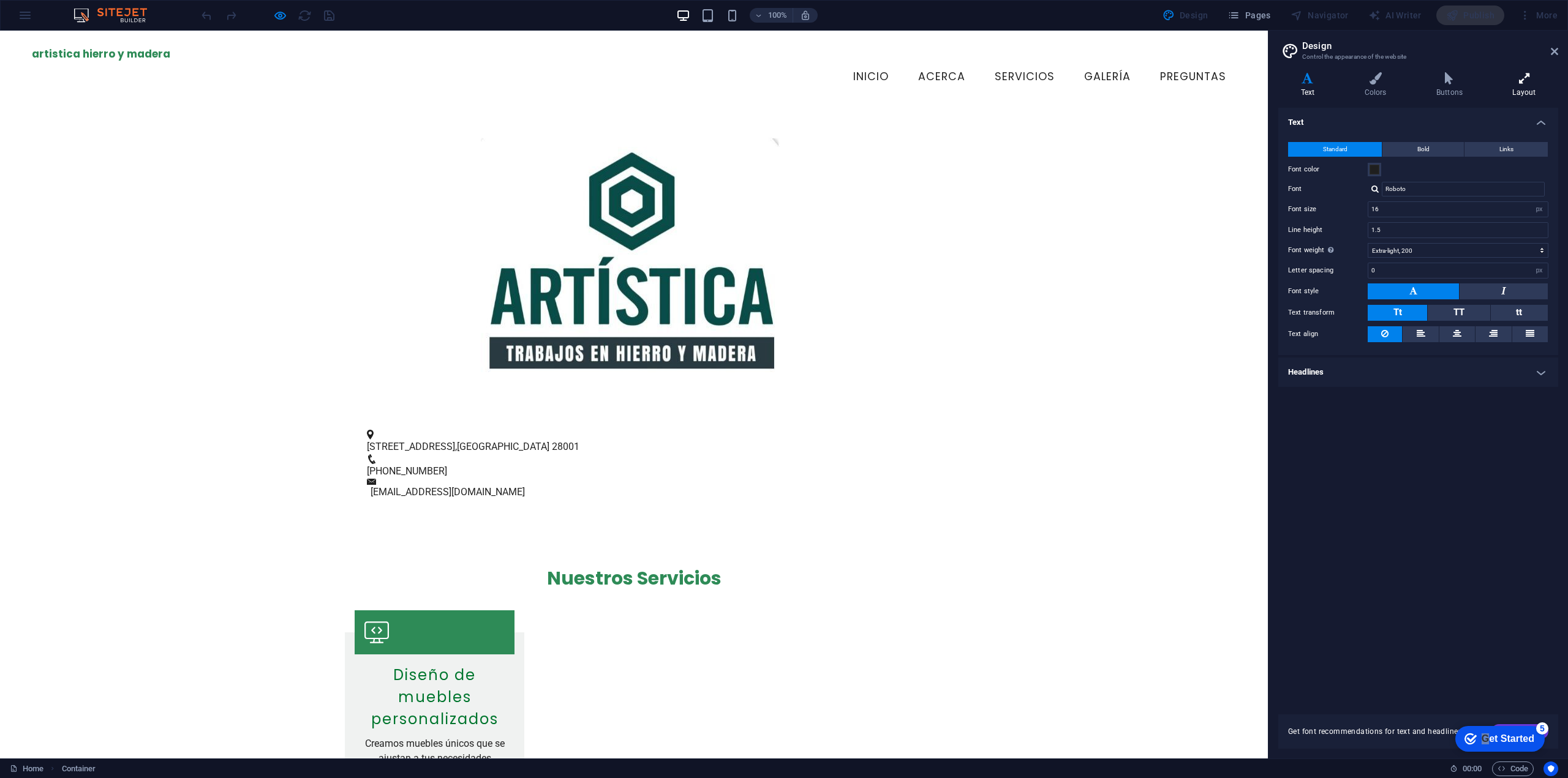
click at [1516, 88] on h4 "Layout" at bounding box center [1524, 85] width 68 height 25
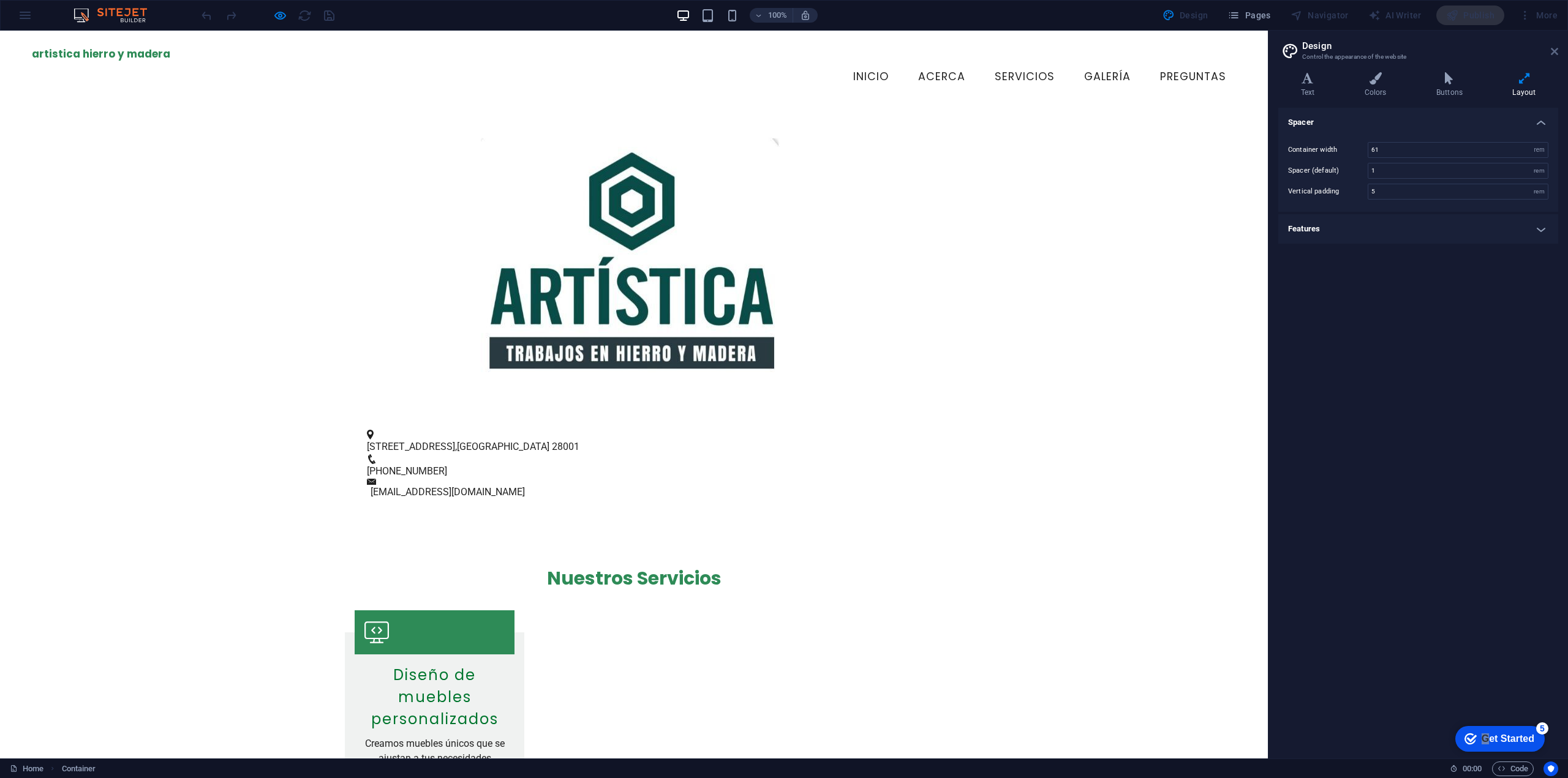
click at [1552, 52] on icon at bounding box center [1555, 52] width 8 height 10
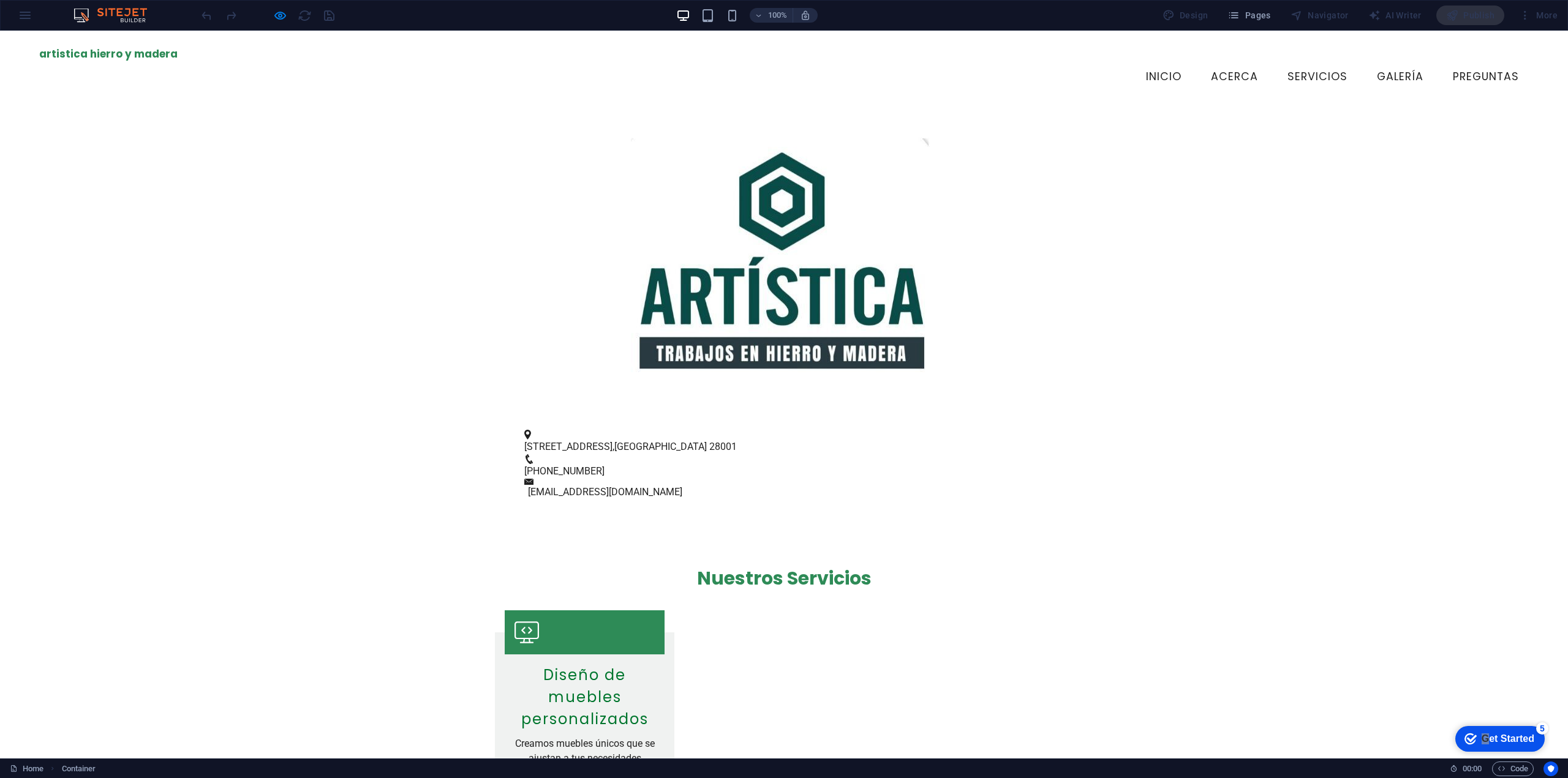
click at [1223, 62] on link "Acerca" at bounding box center [1234, 77] width 67 height 31
click at [1169, 62] on link "Inicio" at bounding box center [1164, 77] width 55 height 31
click at [1208, 68] on link "Acerca" at bounding box center [1234, 77] width 67 height 31
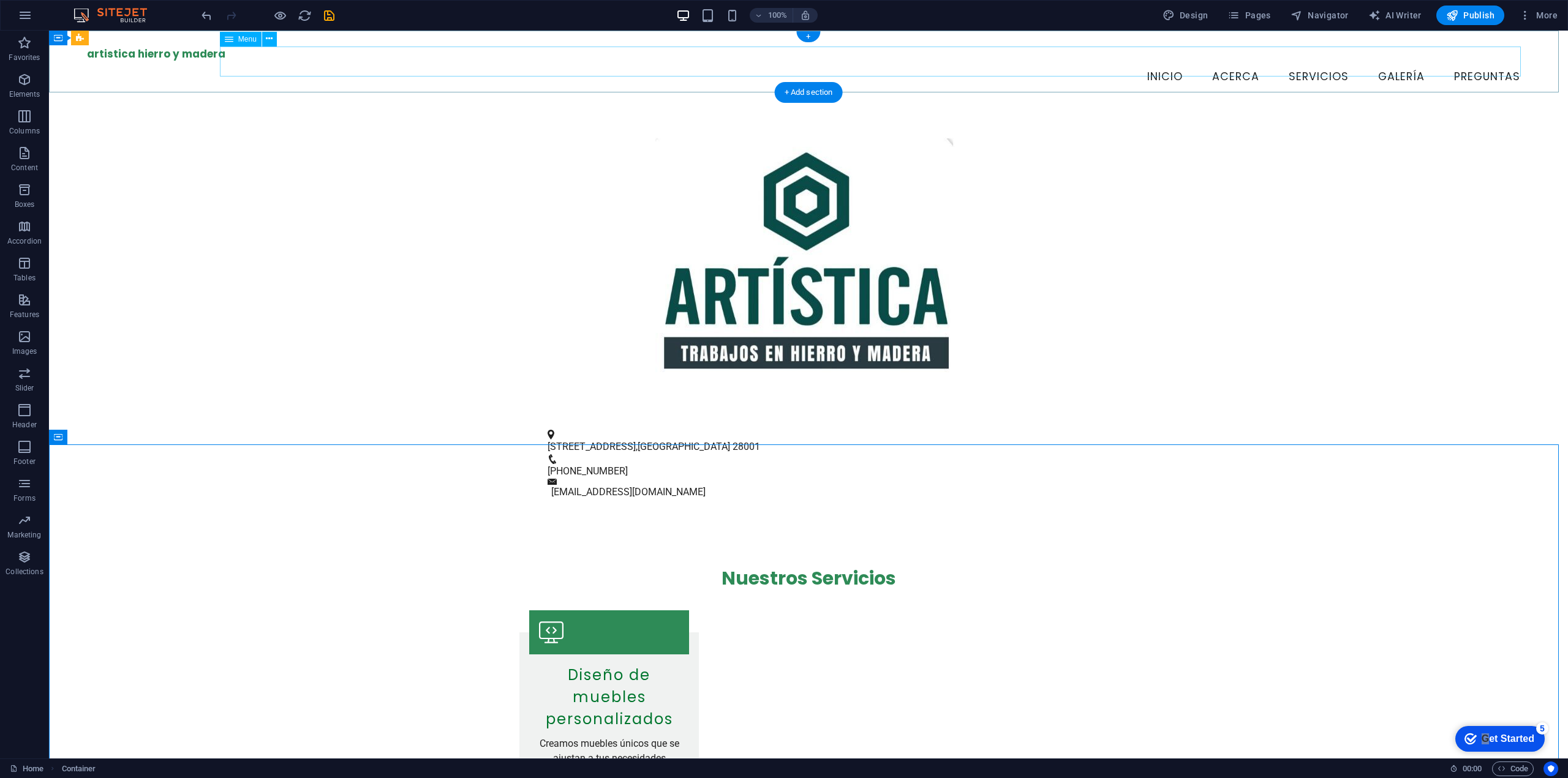
click at [1230, 62] on nav "Inicio Acerca Servicios Galería Preguntas" at bounding box center [808, 77] width 1443 height 31
select select
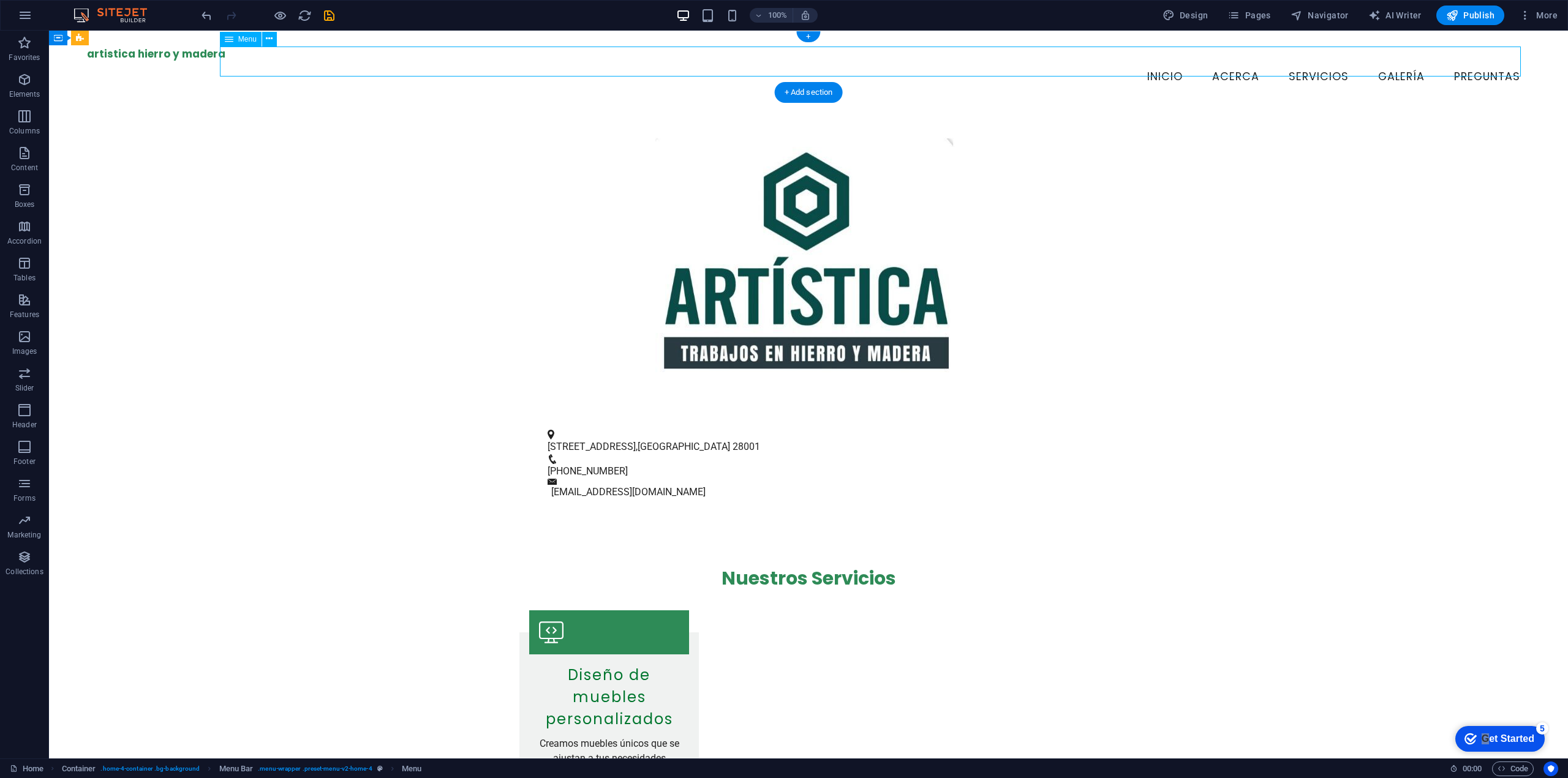
select select
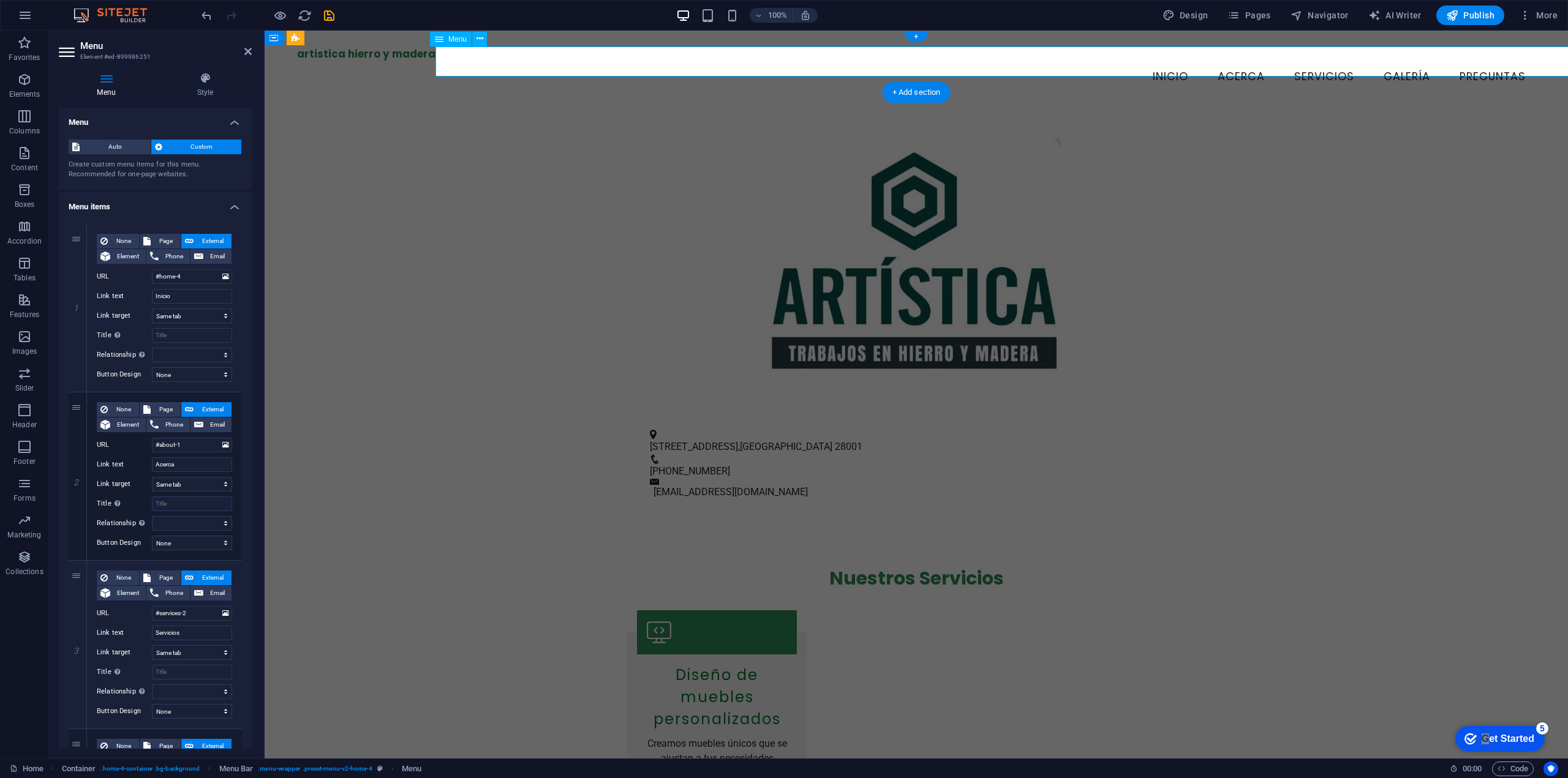
click at [1230, 62] on nav "Inicio Acerca Servicios Galería Preguntas" at bounding box center [916, 77] width 1239 height 31
click at [1226, 62] on nav "Inicio Acerca Servicios Galería Preguntas" at bounding box center [916, 77] width 1239 height 31
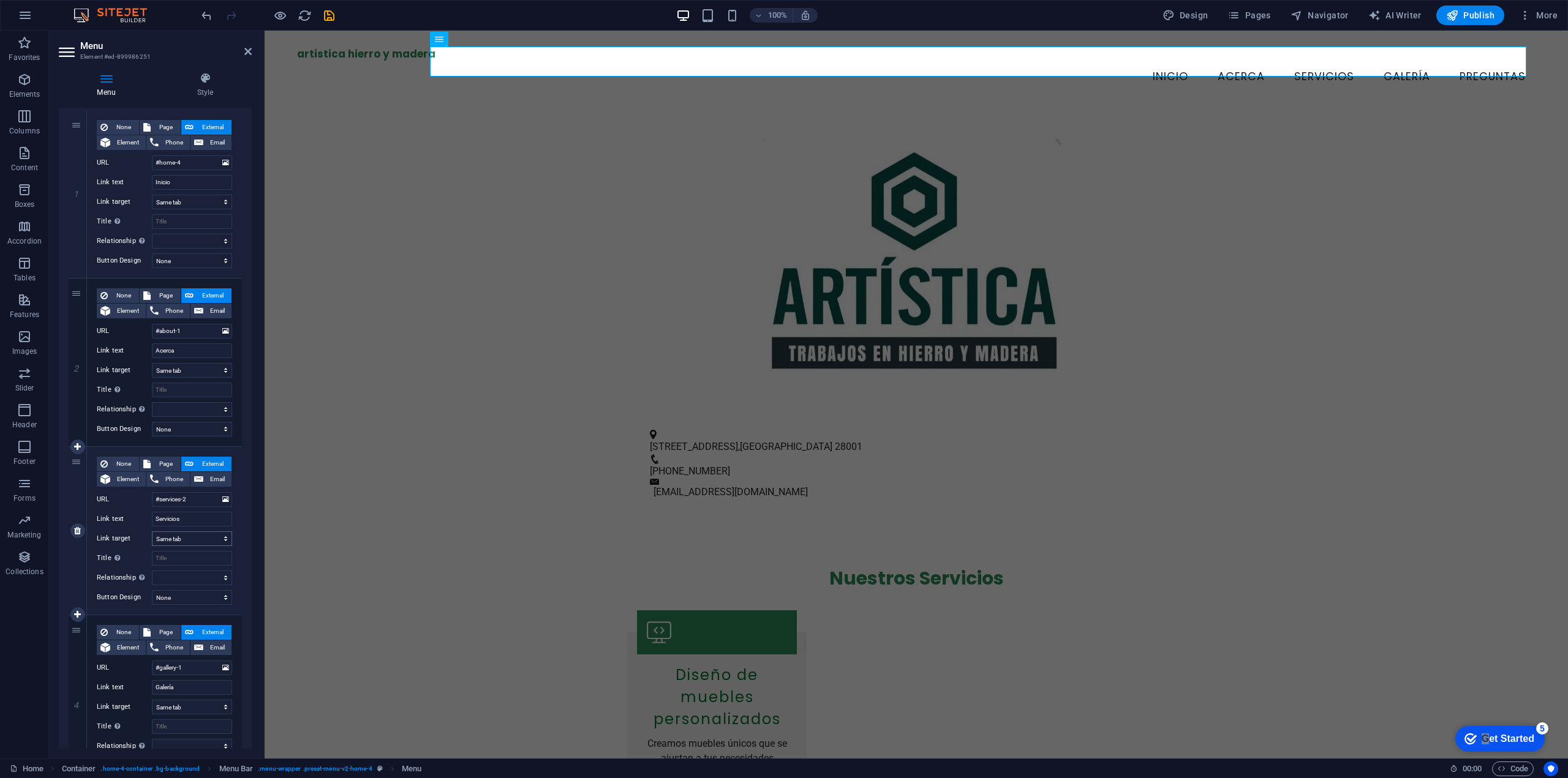
scroll to position [106, 0]
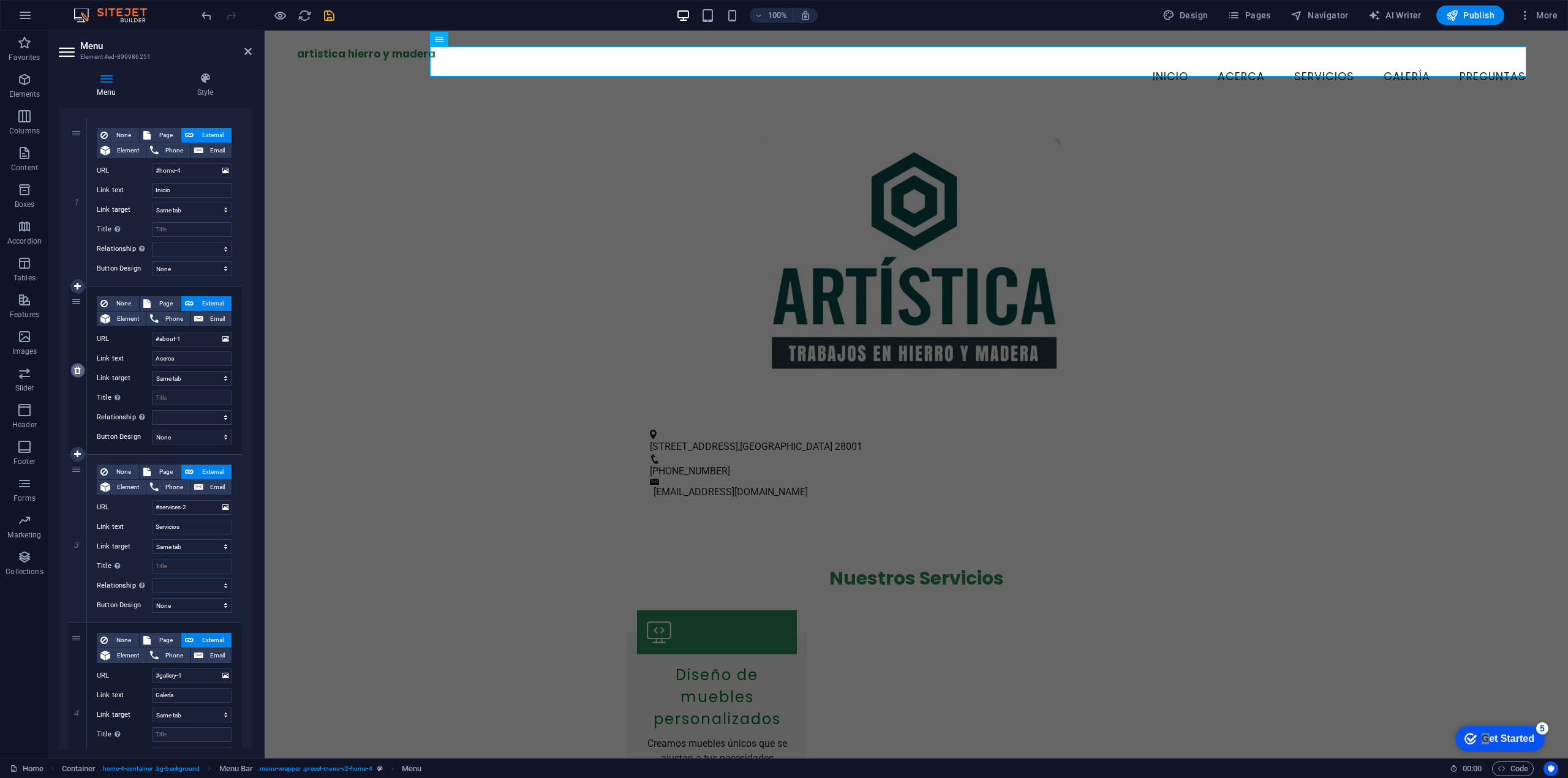
click at [76, 368] on icon at bounding box center [77, 370] width 7 height 8
select select
type input "#services-2"
type input "Servicios"
select select
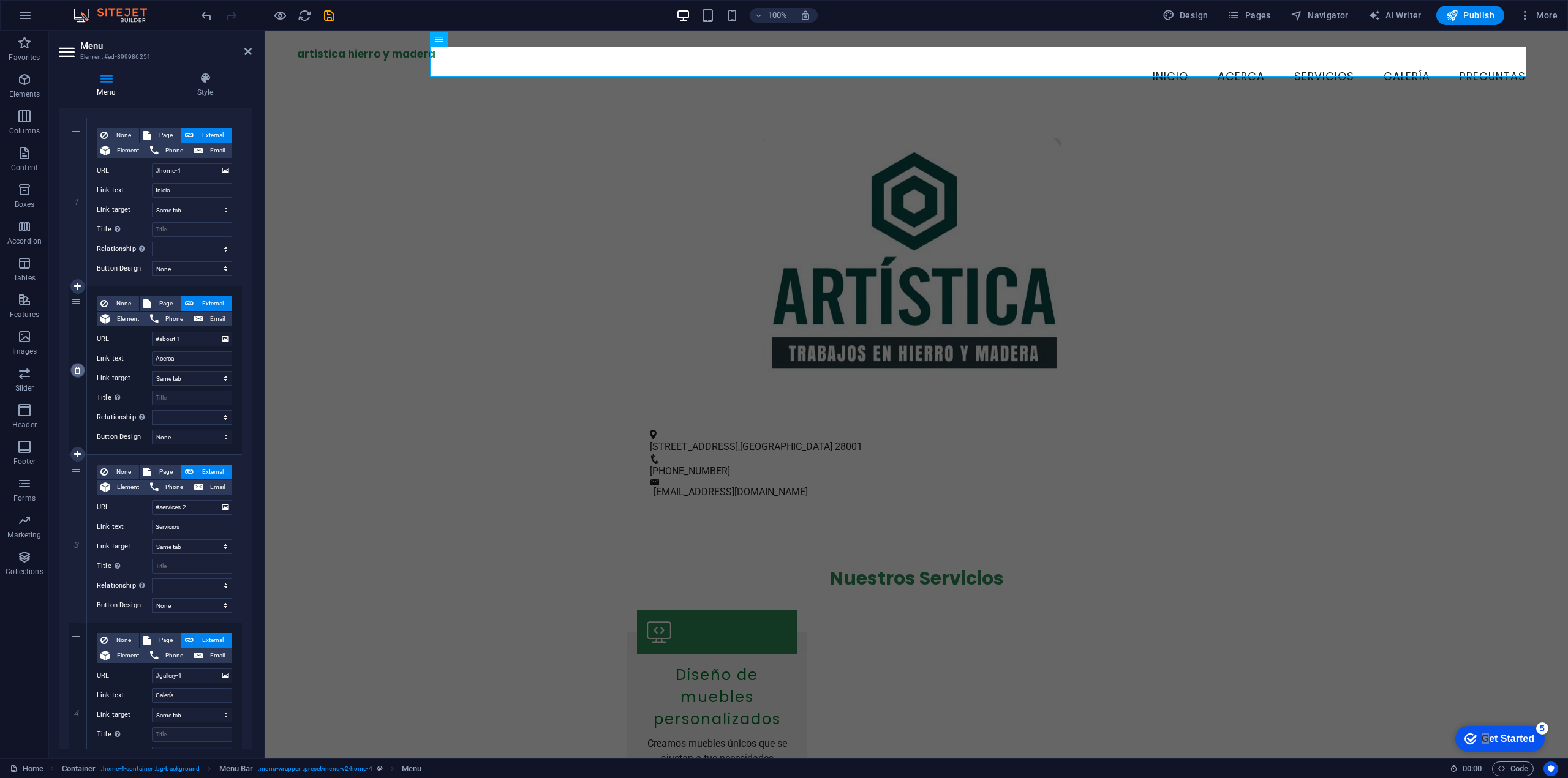
type input "#gallery-1"
type input "Galería"
select select
type input "#faq"
type input "Preguntas"
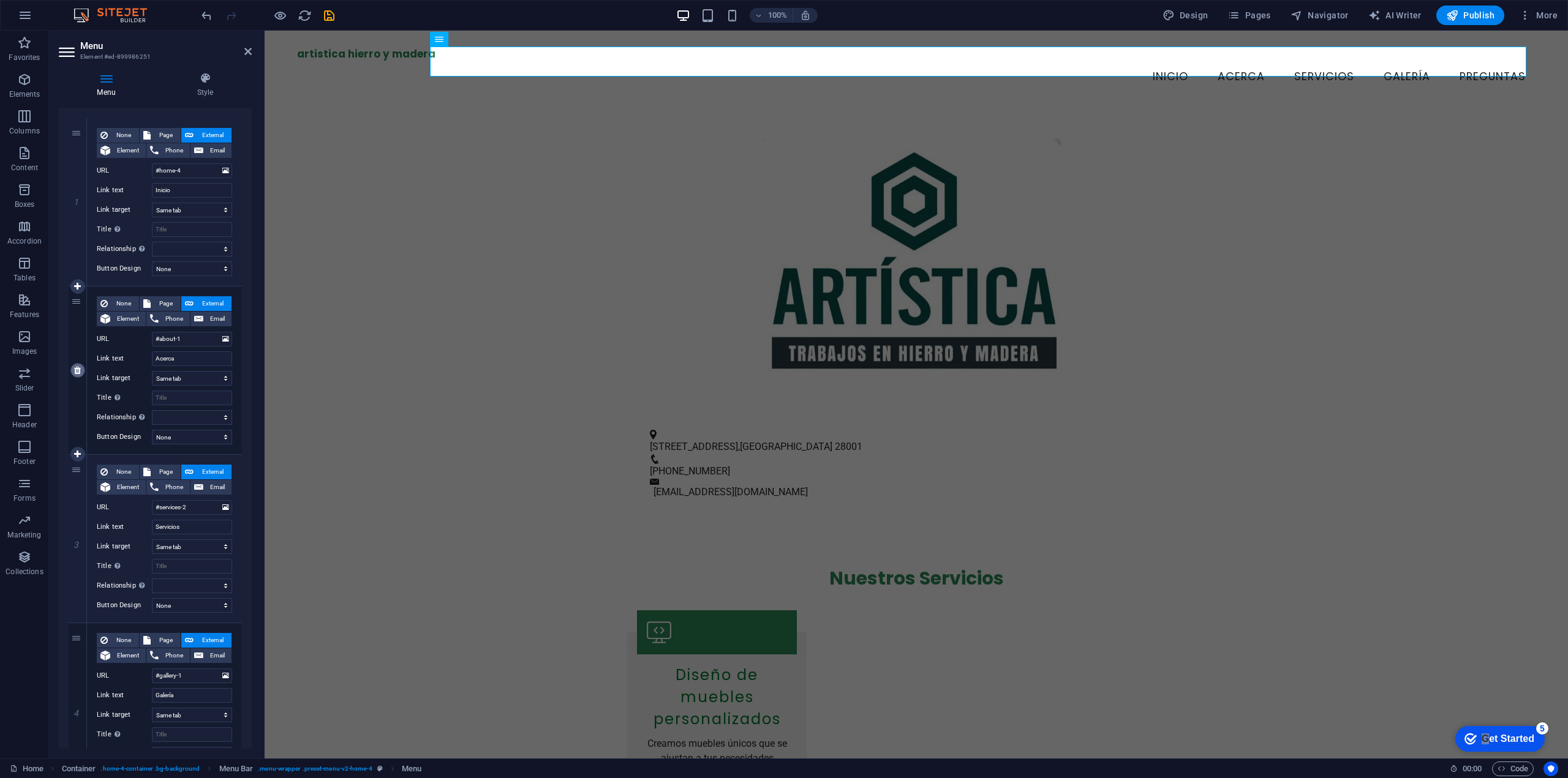
select select
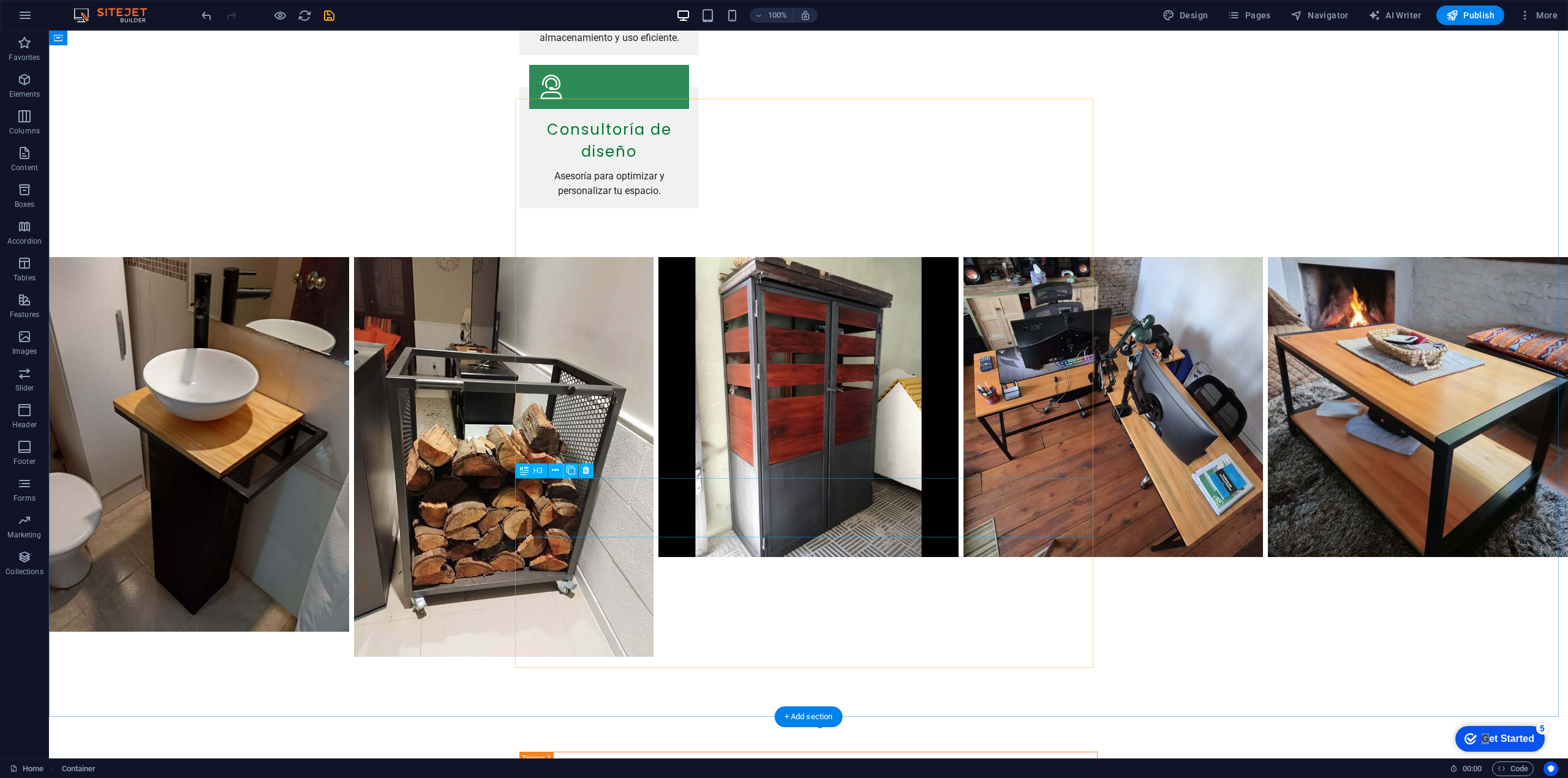
scroll to position [1538, 0]
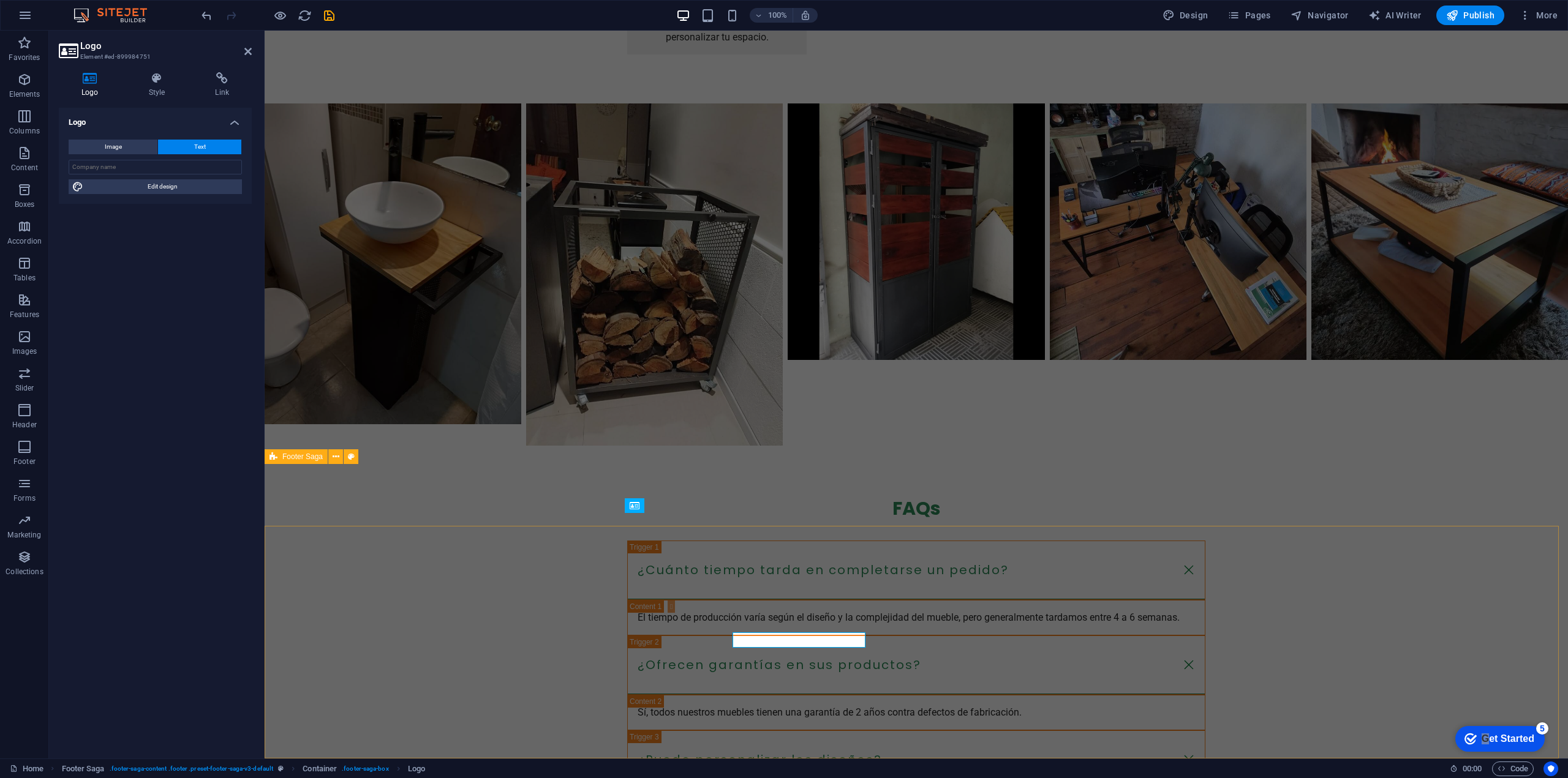
scroll to position [1481, 0]
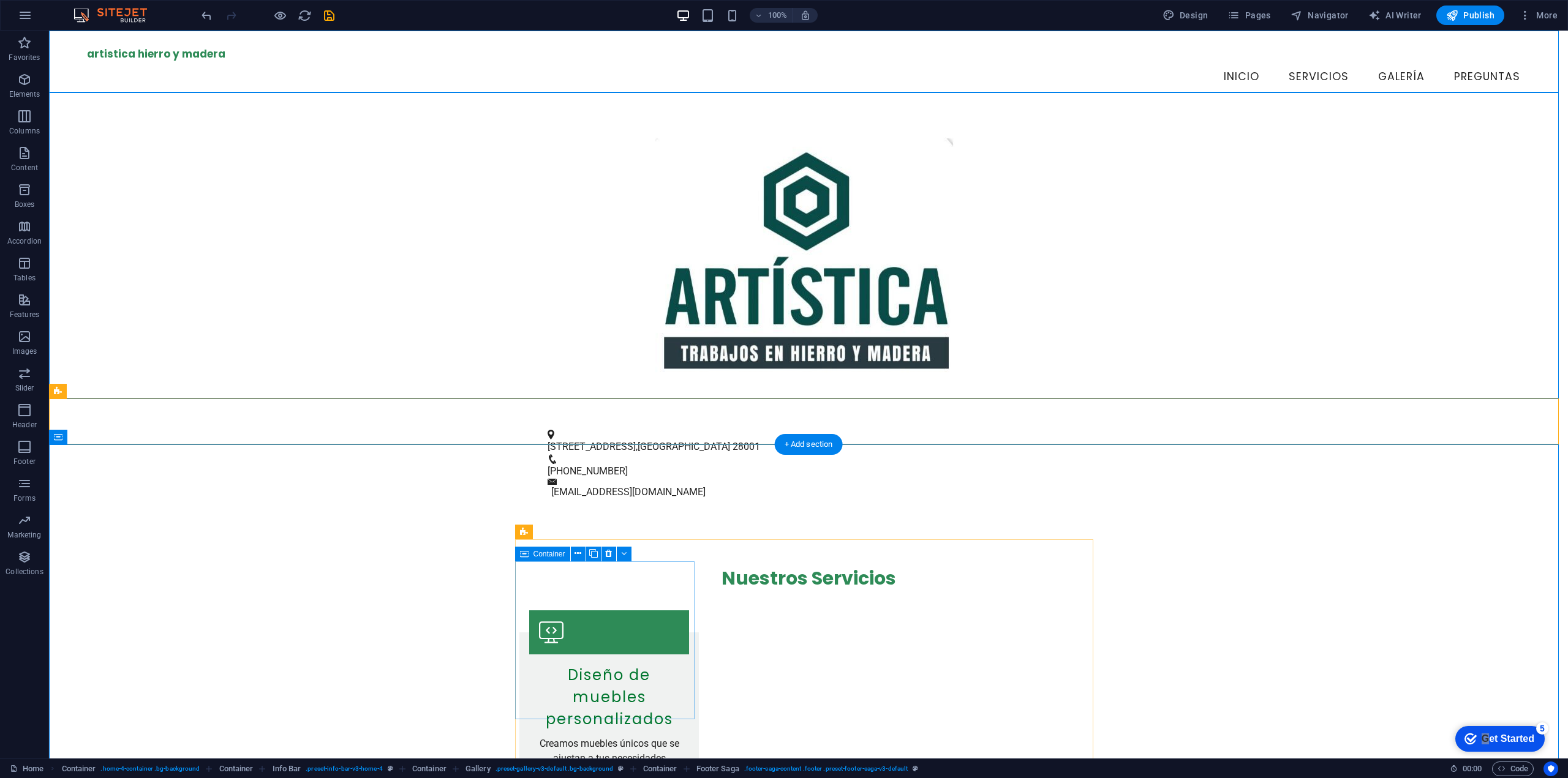
click at [692, 581] on div "Diseño de muebles personalizados Creamos muebles únicos que se ajustan a tus ne…" at bounding box center [857, 425] width 1519 height 728
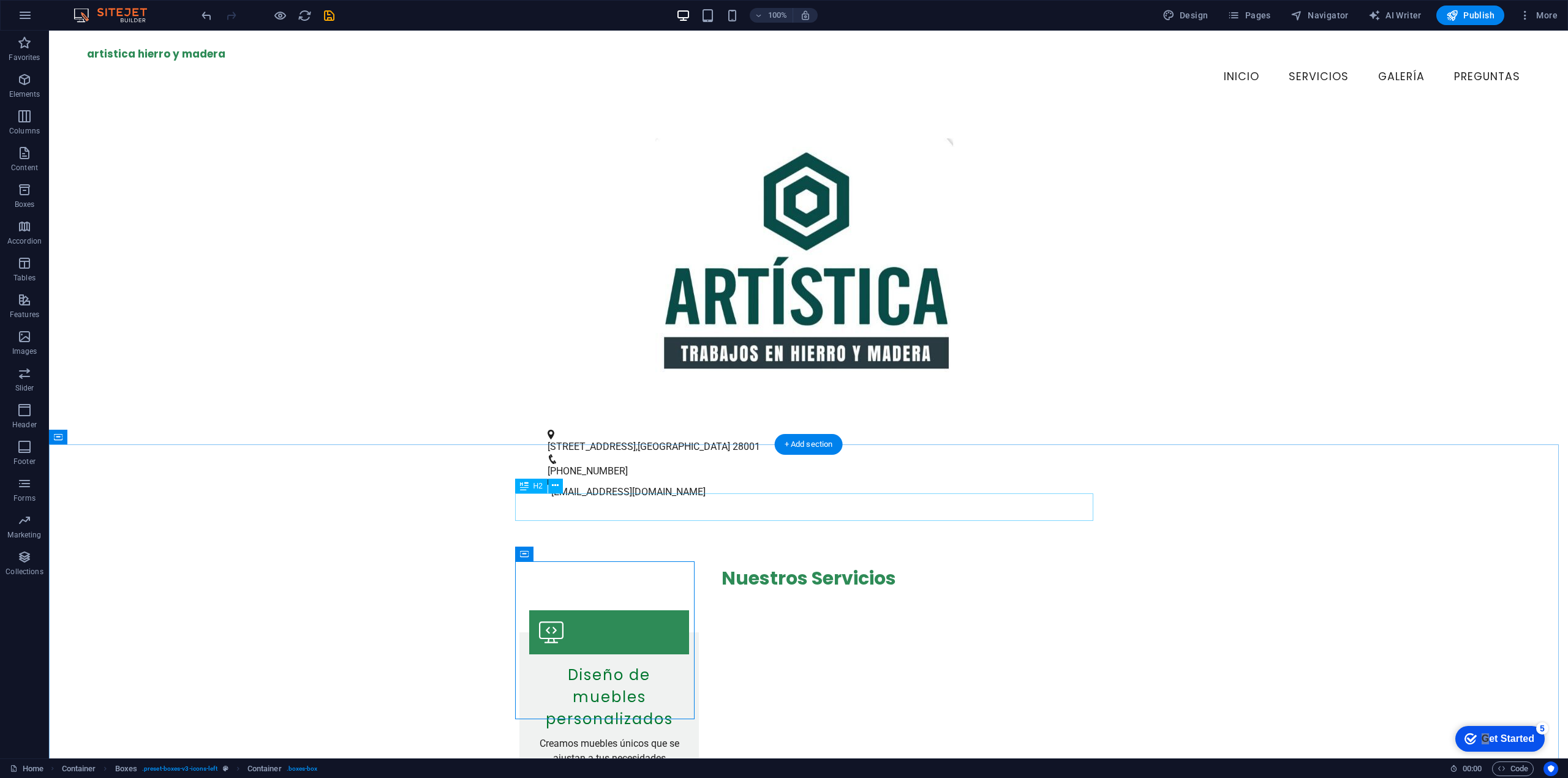
click at [693, 564] on div "Nuestros Servicios" at bounding box center [808, 578] width 578 height 28
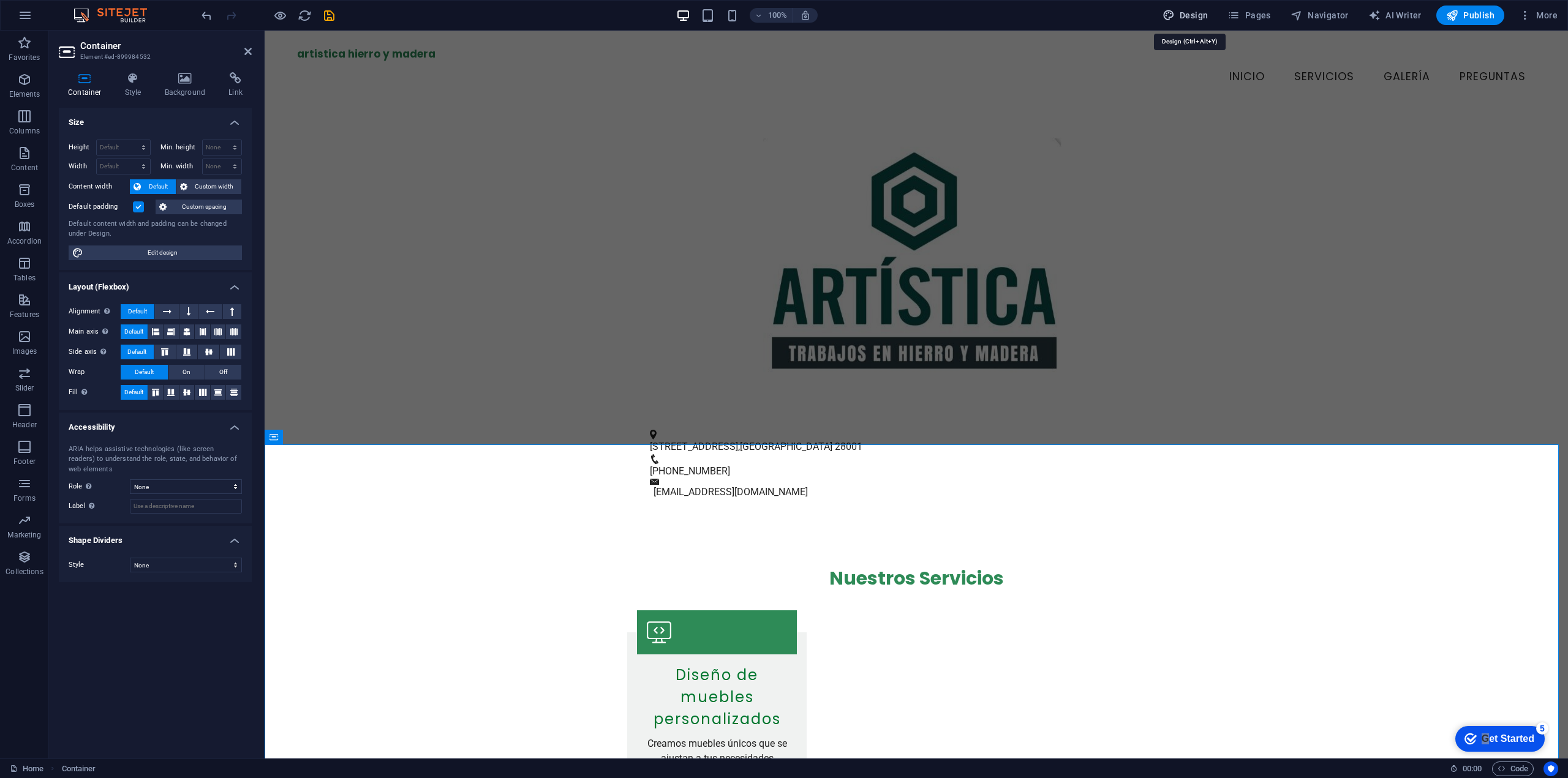
click at [1175, 10] on icon "button" at bounding box center [1169, 15] width 12 height 12
select select "rem"
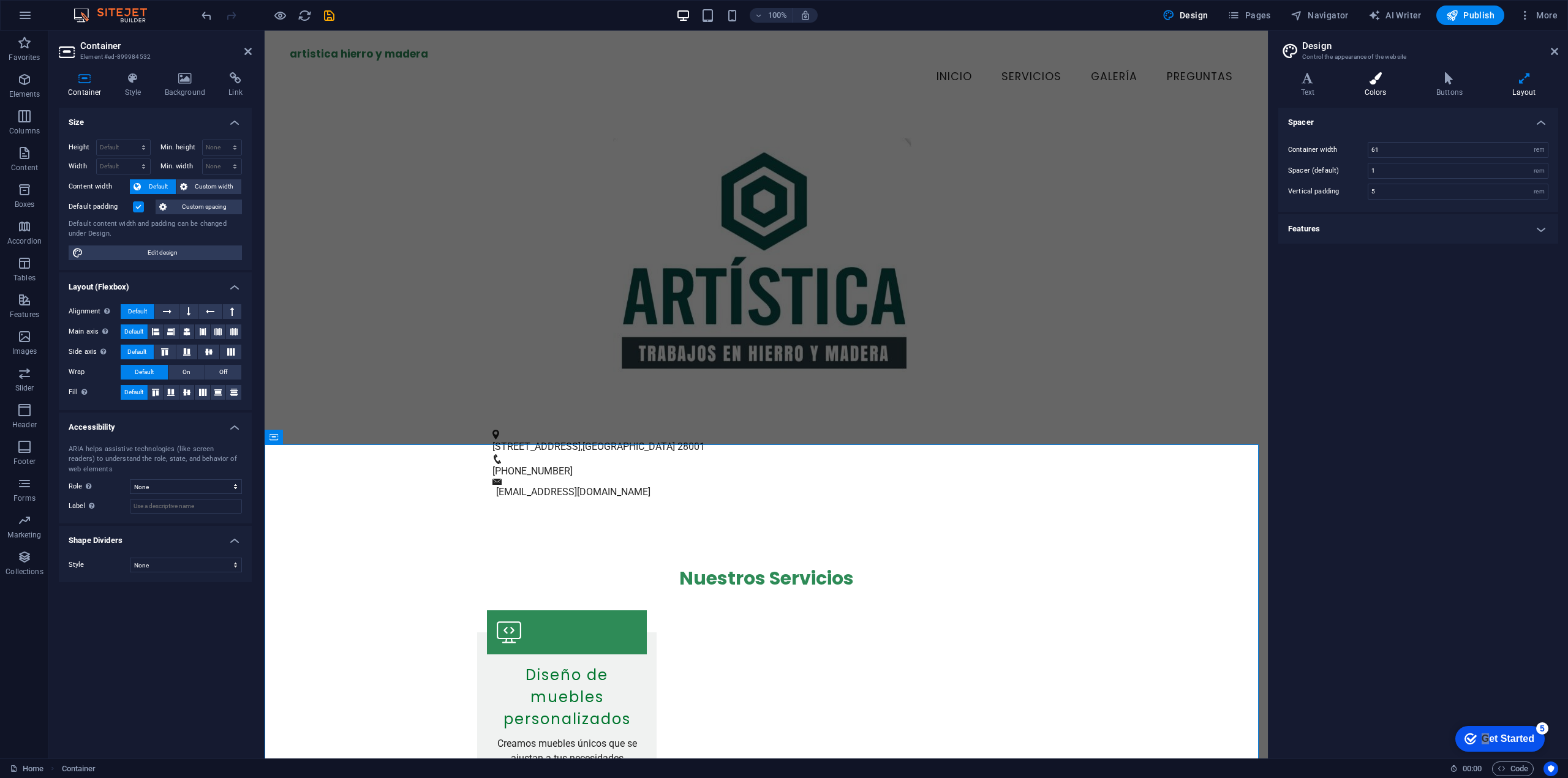
click at [1376, 86] on h4 "Colors" at bounding box center [1377, 85] width 72 height 25
click at [1379, 185] on span at bounding box center [1374, 184] width 10 height 10
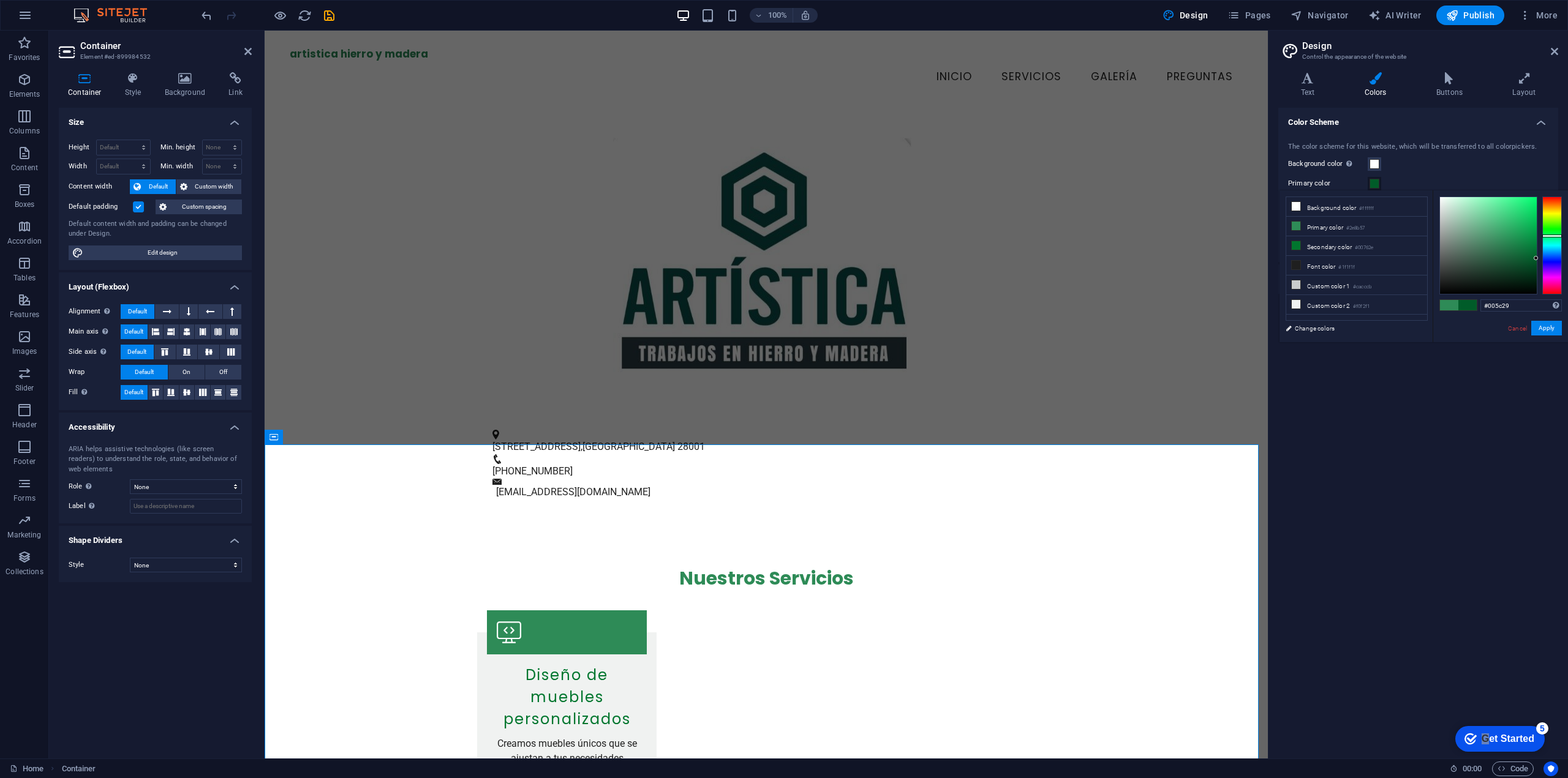
type input "#005b28"
drag, startPoint x: 1530, startPoint y: 251, endPoint x: 1544, endPoint y: 259, distance: 16.1
click at [1544, 259] on div at bounding box center [1500, 245] width 122 height 98
click at [1549, 330] on button "Apply" at bounding box center [1546, 327] width 31 height 15
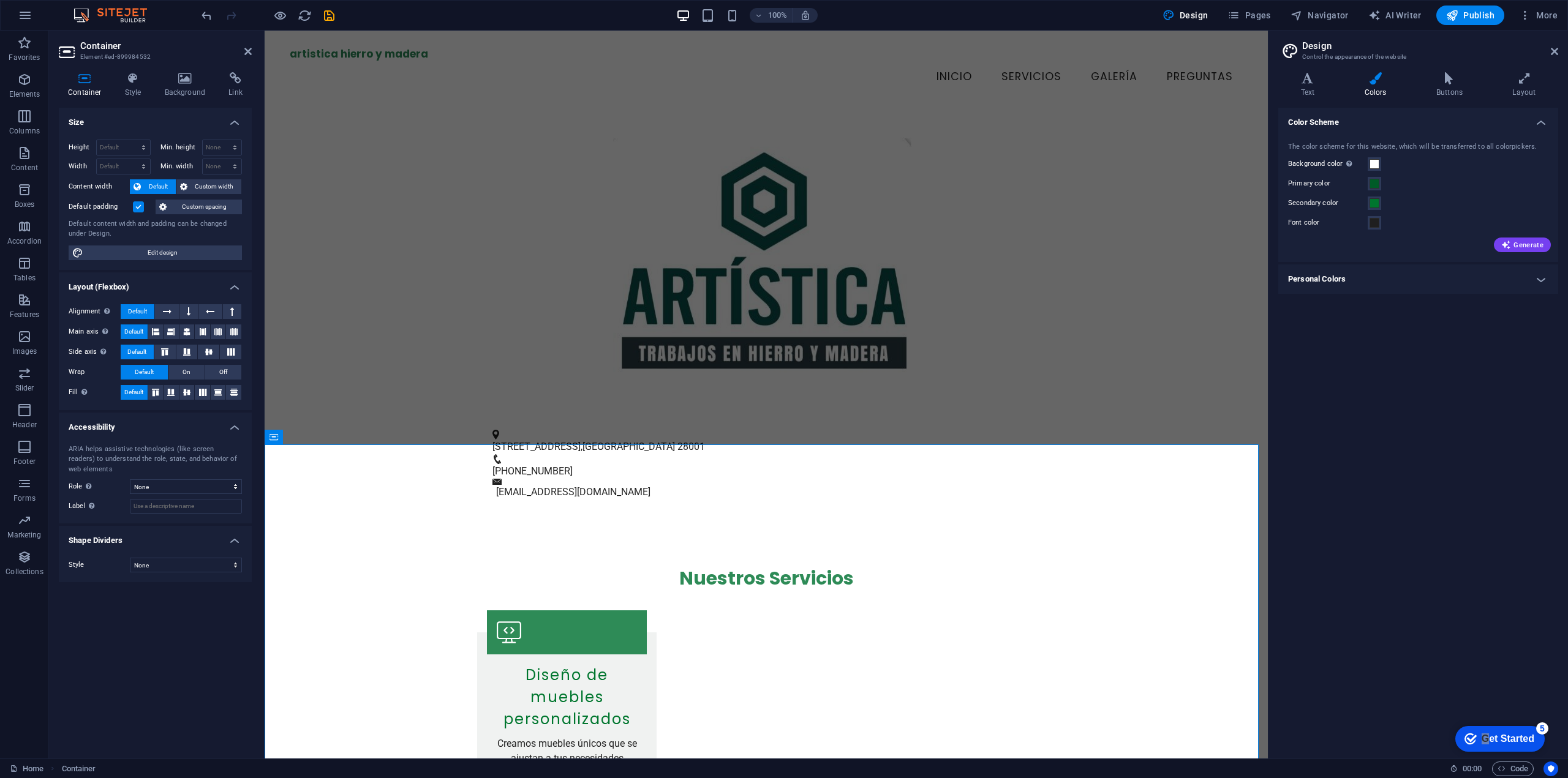
click at [1440, 612] on div "Color Scheme The color scheme for this website, which will be transferred to al…" at bounding box center [1418, 428] width 280 height 641
click at [1556, 54] on icon at bounding box center [1555, 52] width 8 height 10
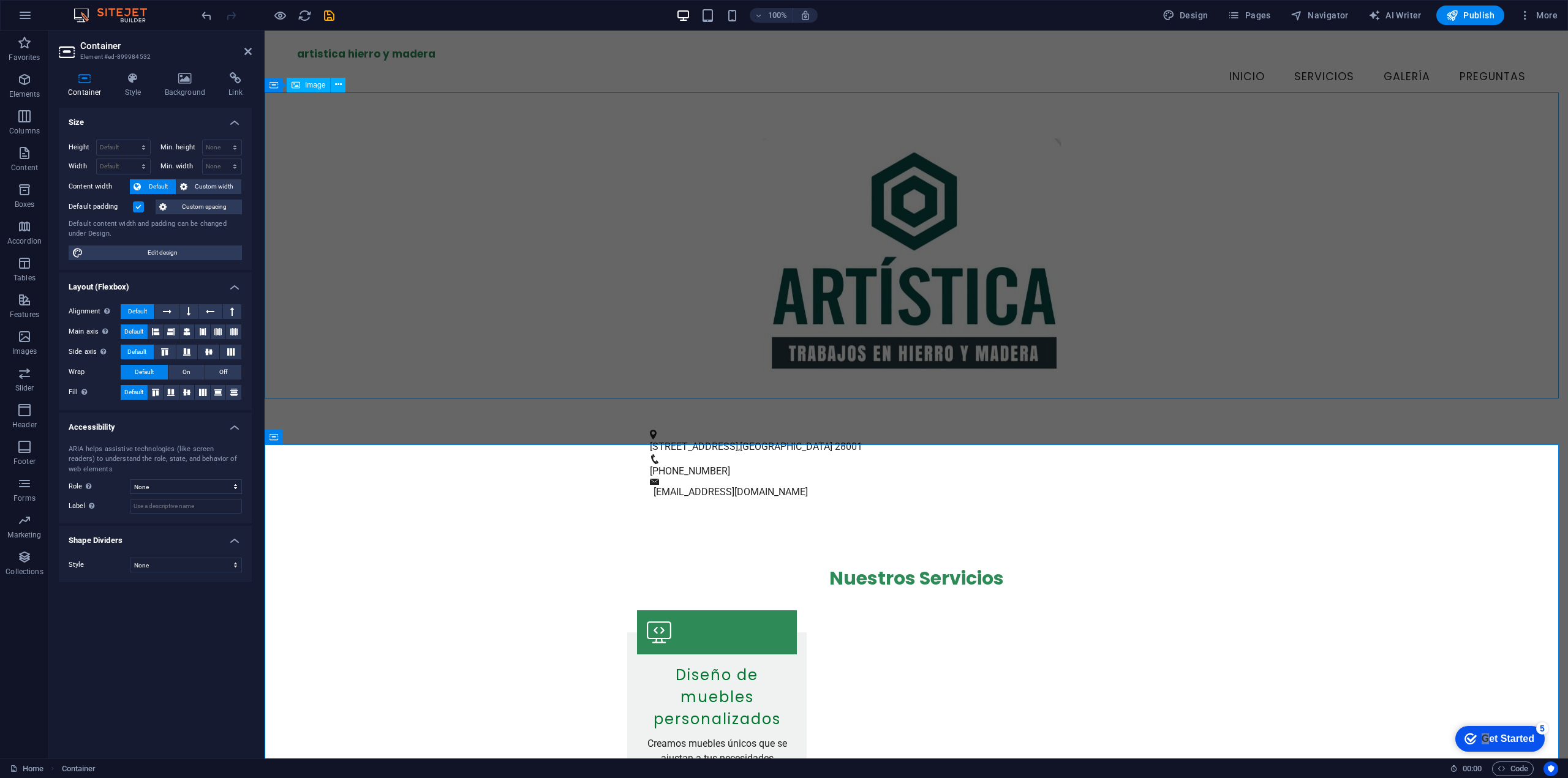
click at [1267, 261] on figure at bounding box center [916, 261] width 1303 height 306
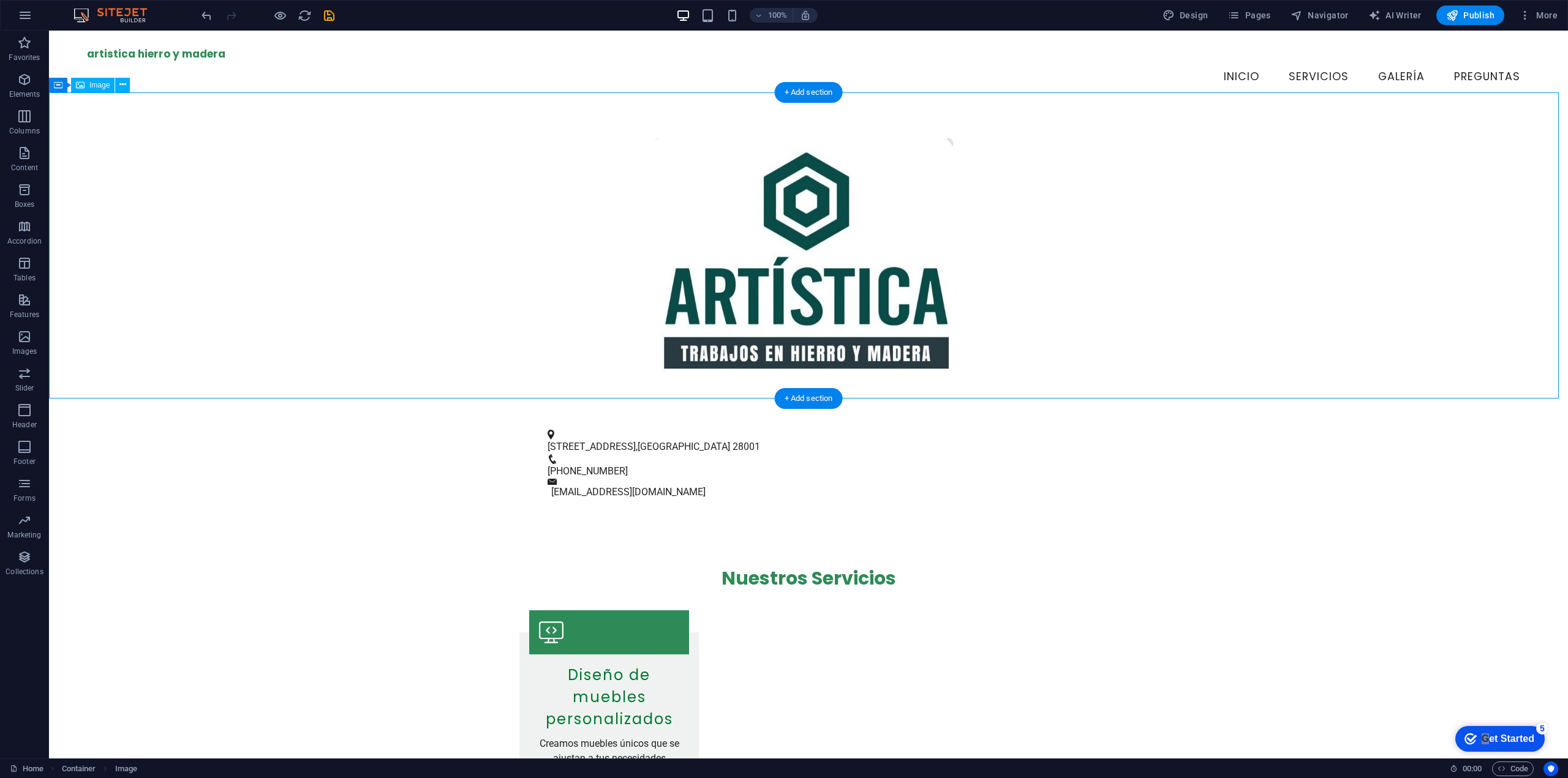
click at [840, 288] on figure at bounding box center [808, 261] width 1519 height 306
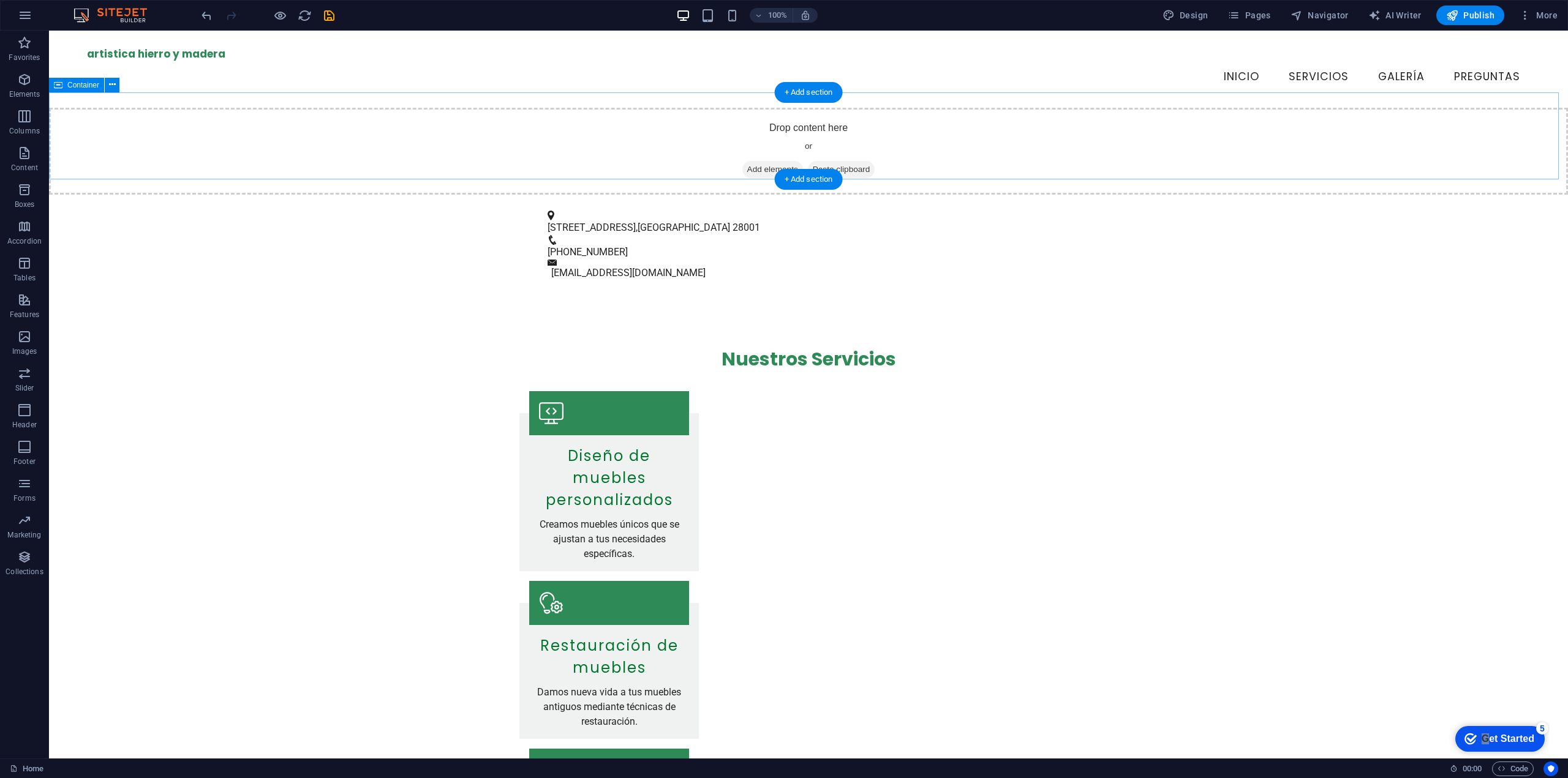
click at [775, 161] on span "Add elements" at bounding box center [772, 169] width 61 height 17
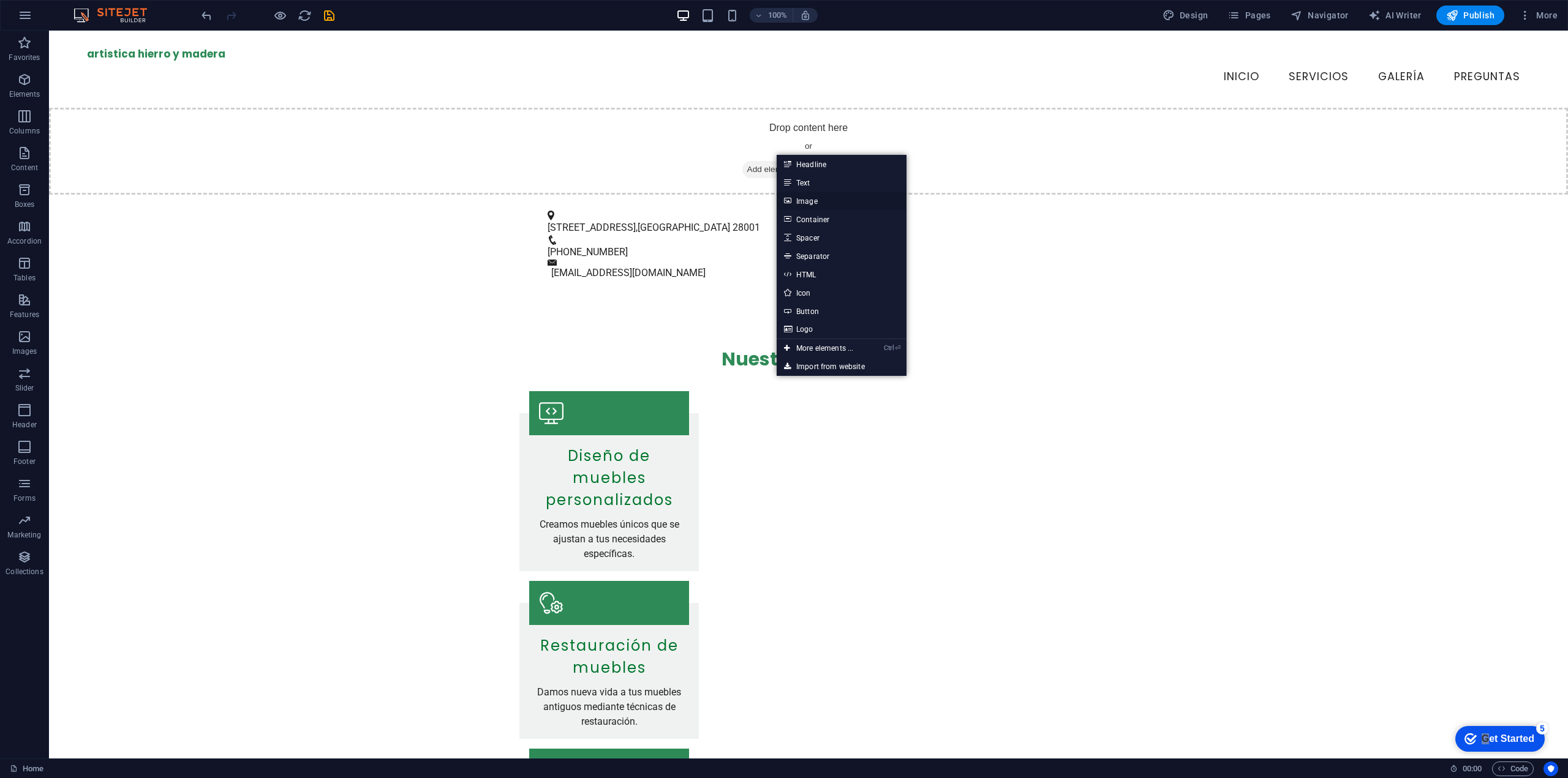
click at [796, 202] on link "Image" at bounding box center [841, 201] width 130 height 18
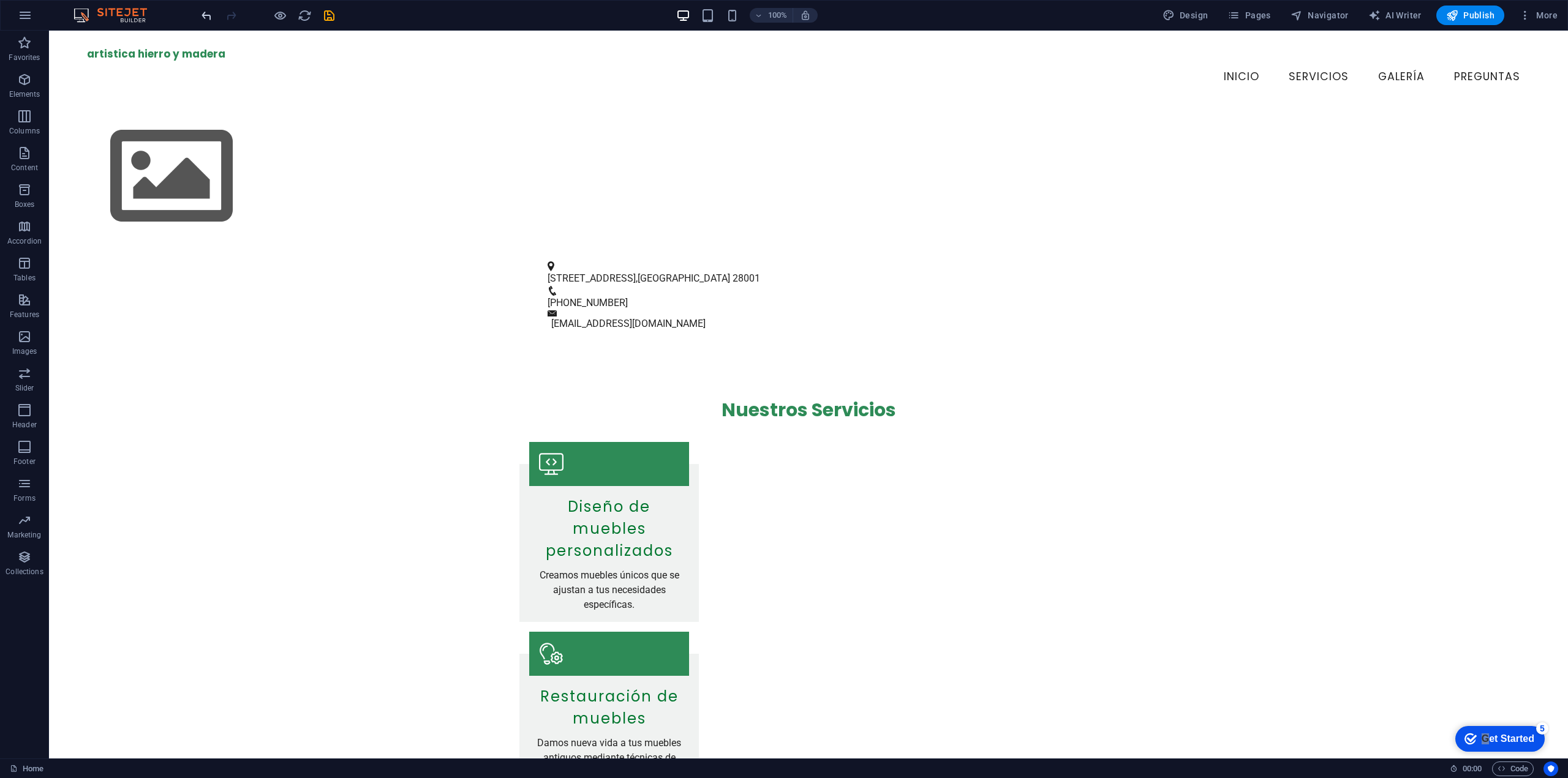
click at [0, 0] on icon "undo" at bounding box center [0, 0] width 0 height 0
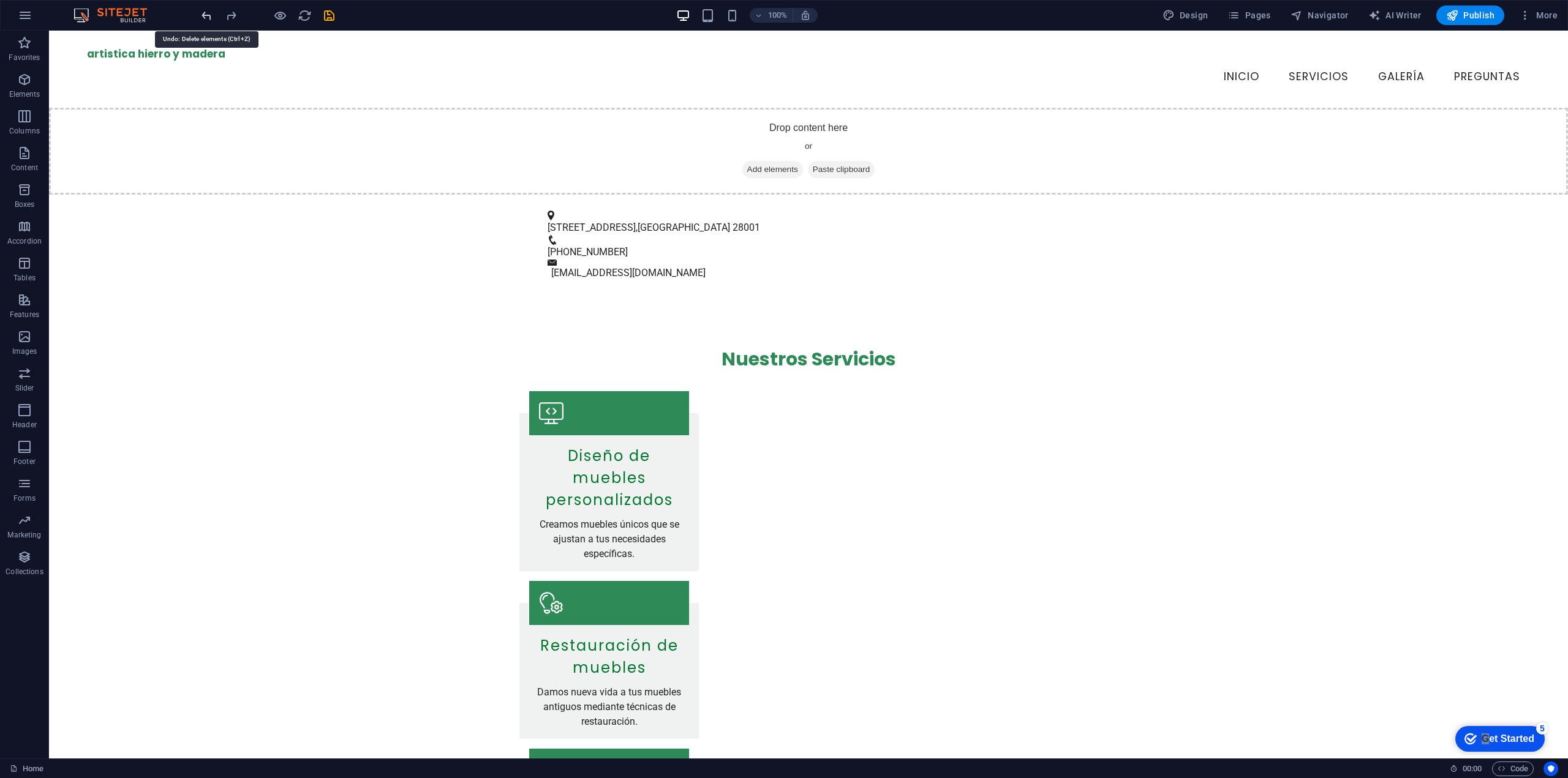
click at [0, 0] on icon "undo" at bounding box center [0, 0] width 0 height 0
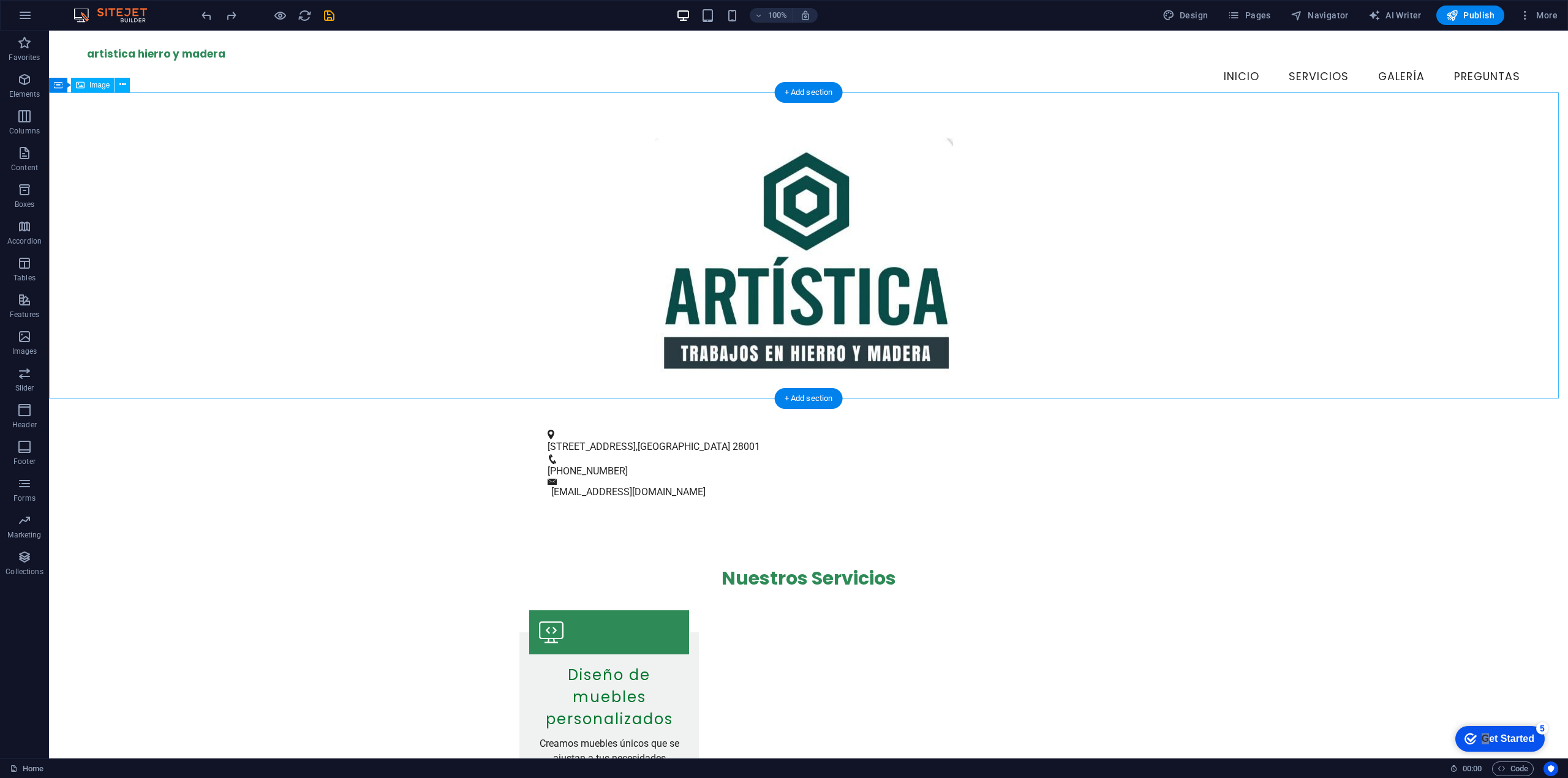
click at [763, 215] on figure at bounding box center [808, 261] width 1519 height 306
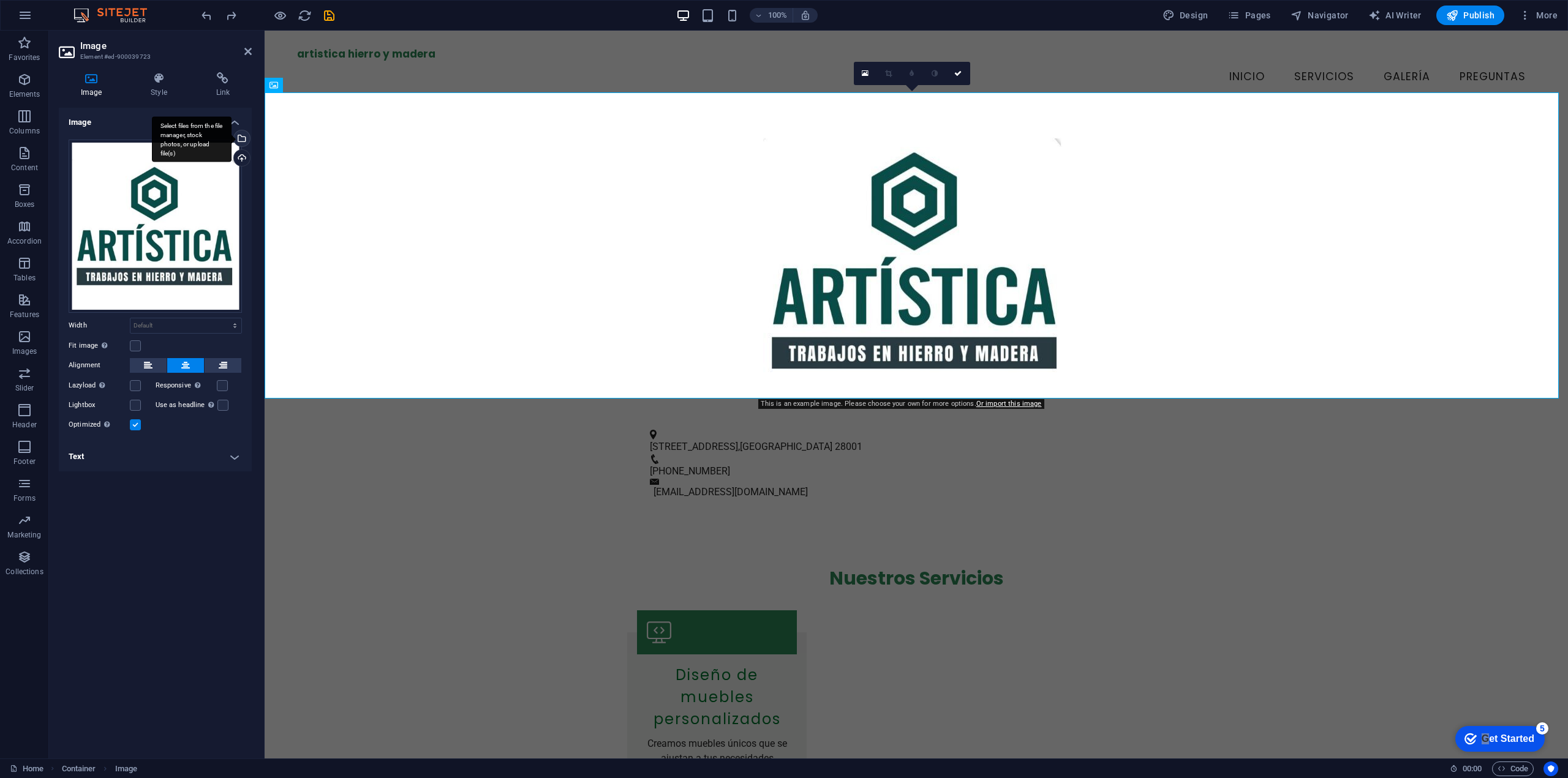
click at [242, 140] on div "Select files from the file manager, stock photos, or upload file(s)" at bounding box center [241, 140] width 18 height 18
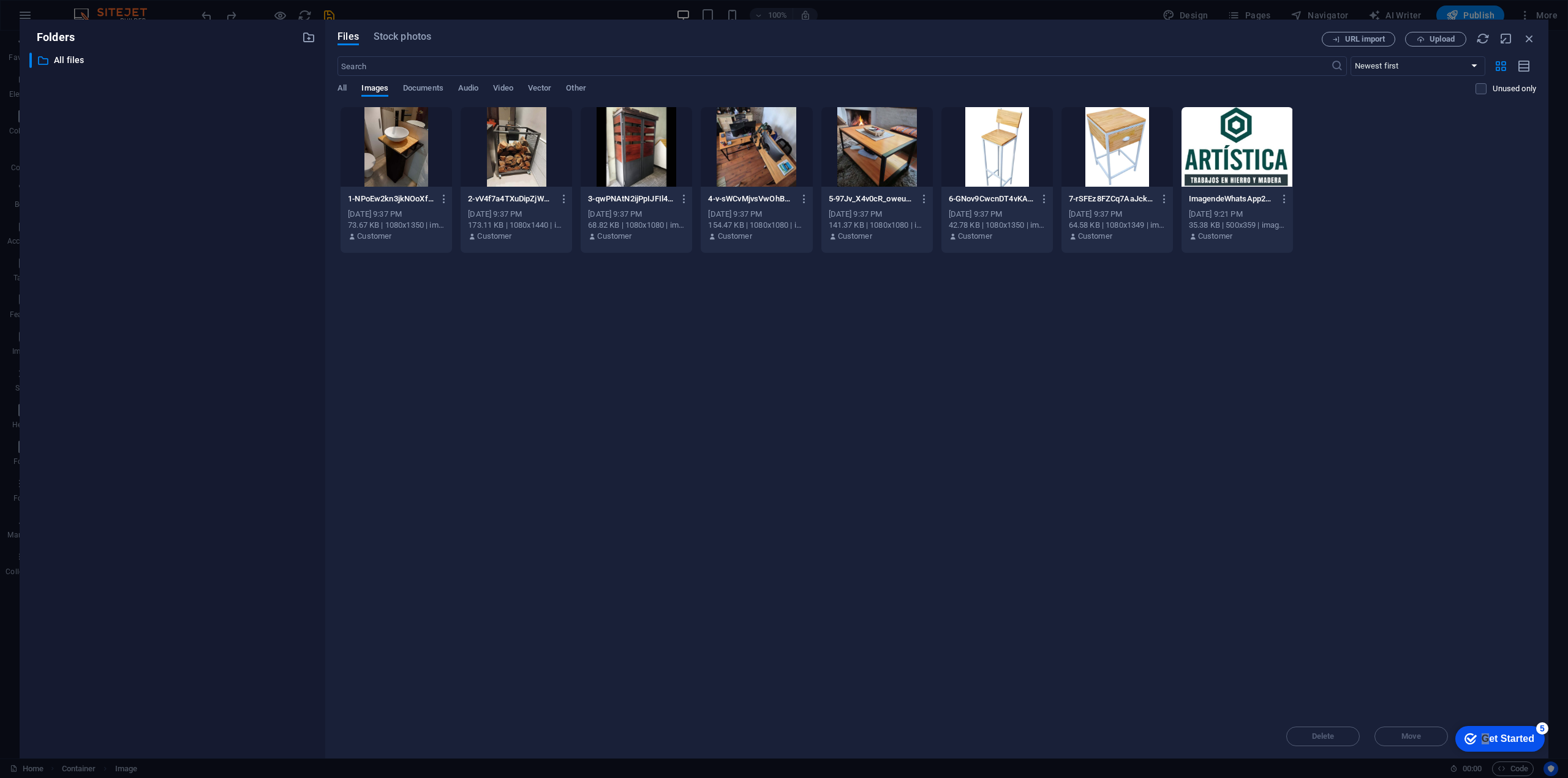
click at [1207, 167] on div at bounding box center [1237, 147] width 112 height 80
click at [1207, 167] on div "1" at bounding box center [1237, 147] width 112 height 80
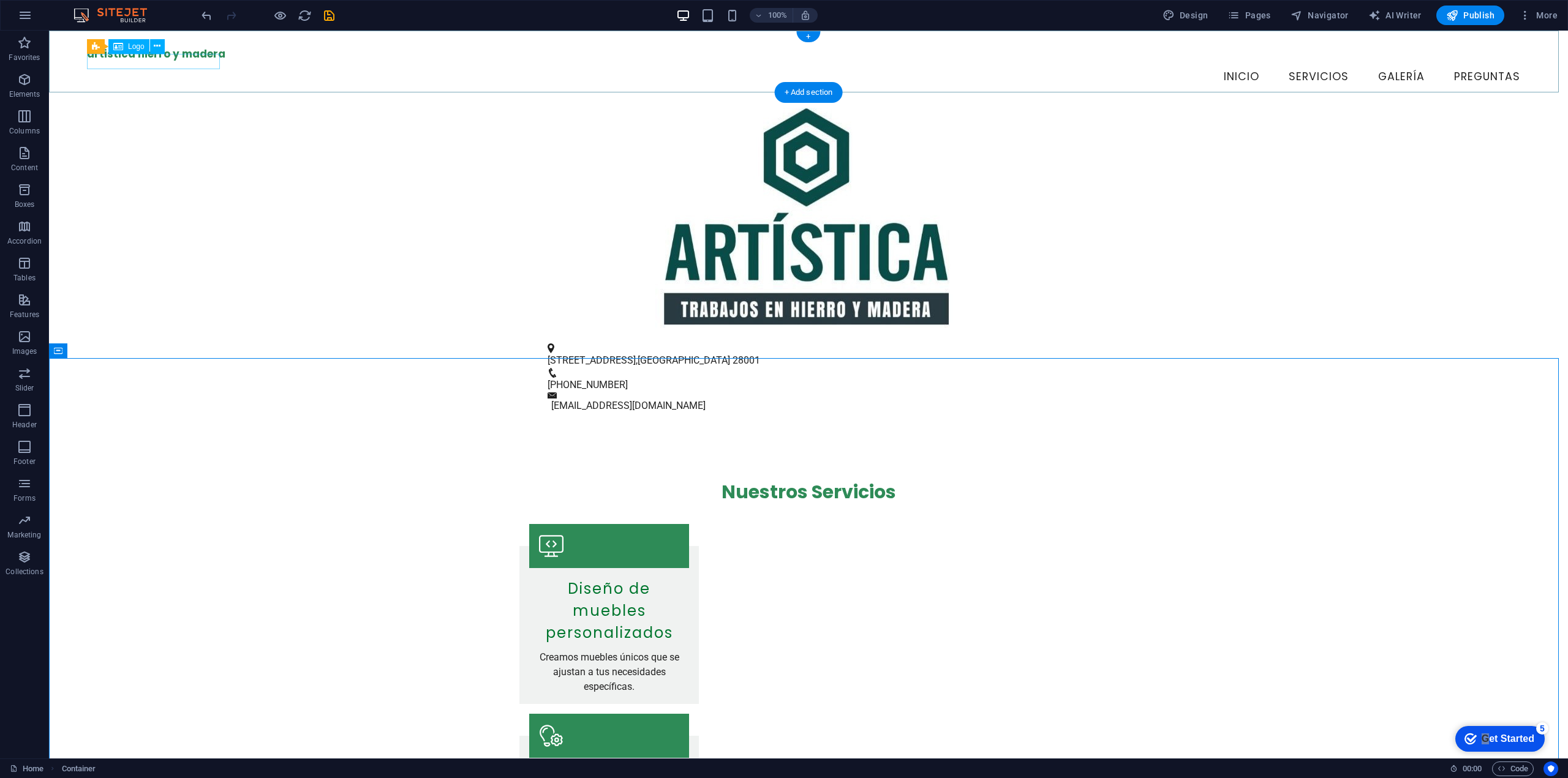
click at [175, 62] on div "artistica hierro y madera" at bounding box center [808, 55] width 1443 height 15
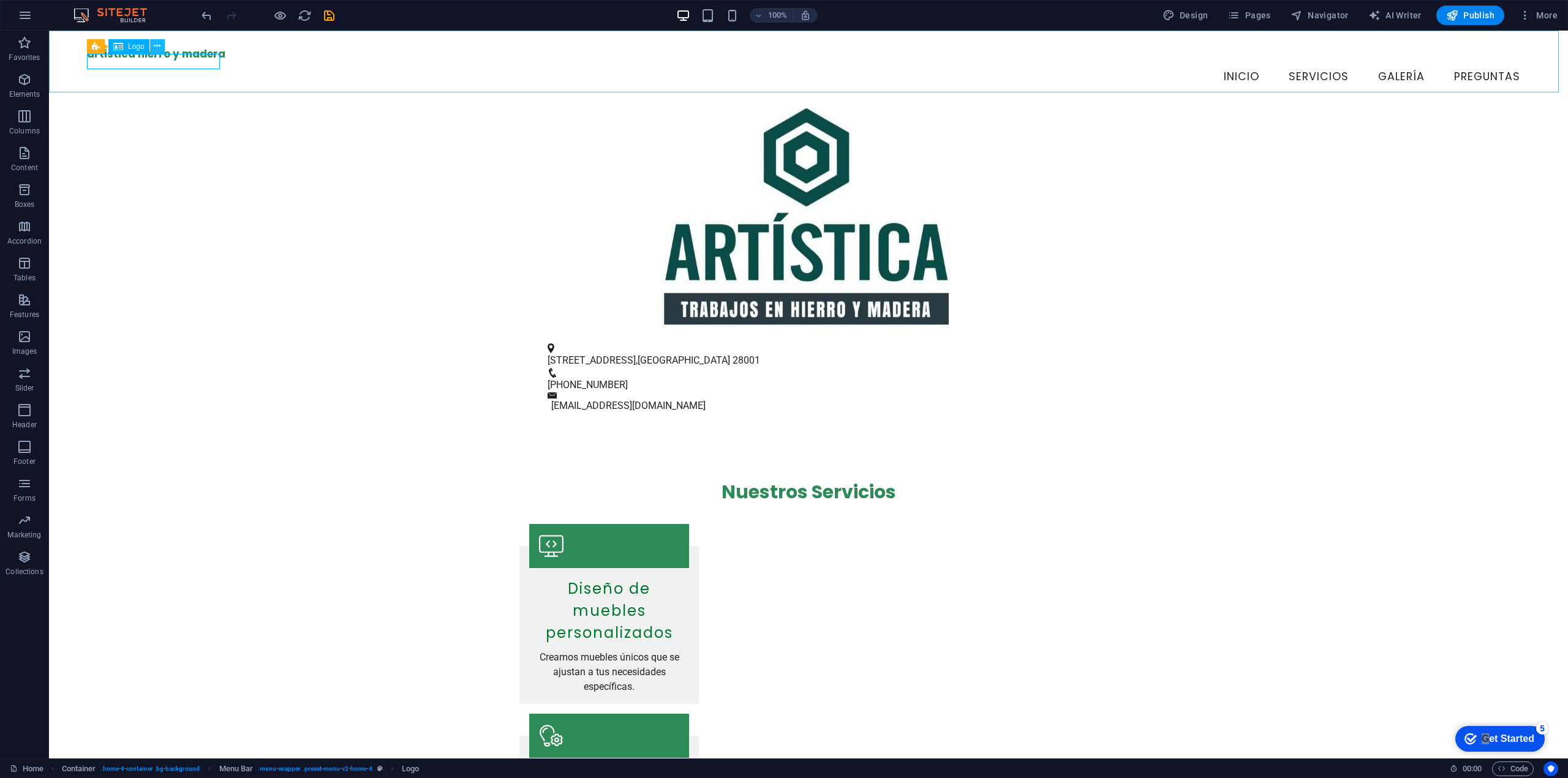
click at [154, 48] on icon at bounding box center [157, 46] width 7 height 13
click at [161, 62] on div "artistica hierro y madera" at bounding box center [808, 55] width 1443 height 15
select select "px"
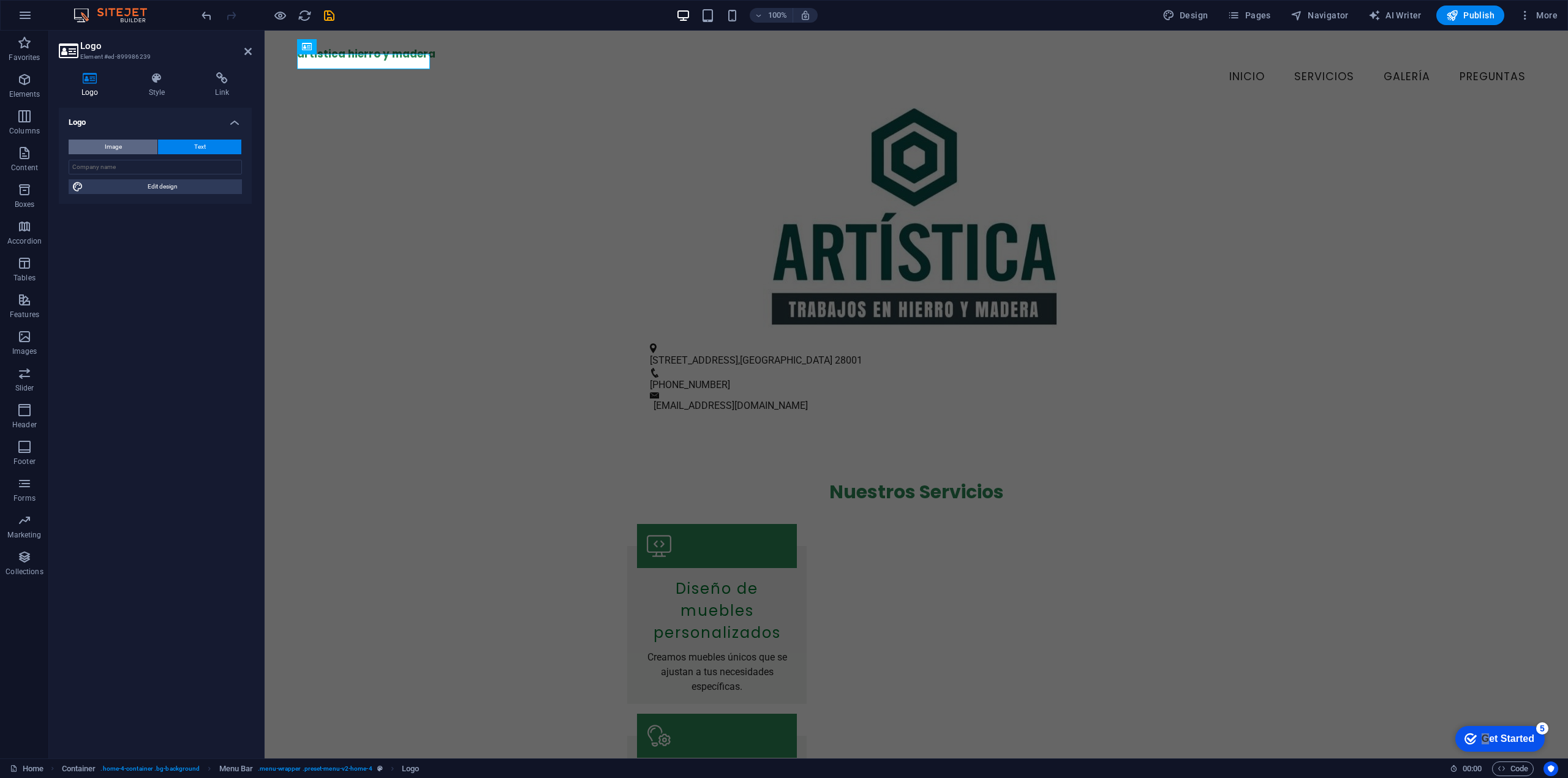
click at [118, 149] on span "Image" at bounding box center [113, 147] width 17 height 15
select select "DISABLED_OPTION_VALUE"
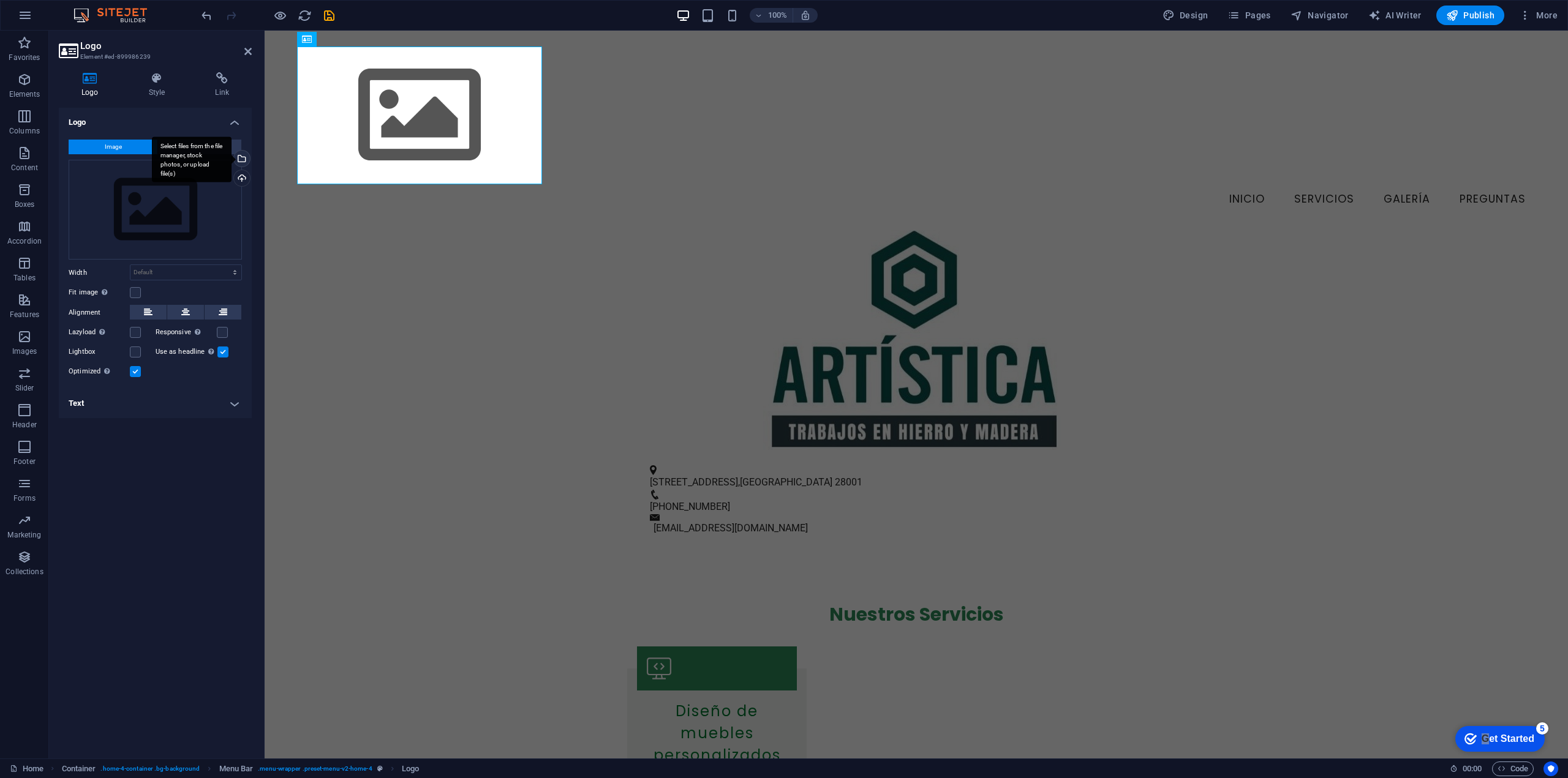
click at [231, 158] on div "Select files from the file manager, stock photos, or upload file(s)" at bounding box center [192, 160] width 80 height 46
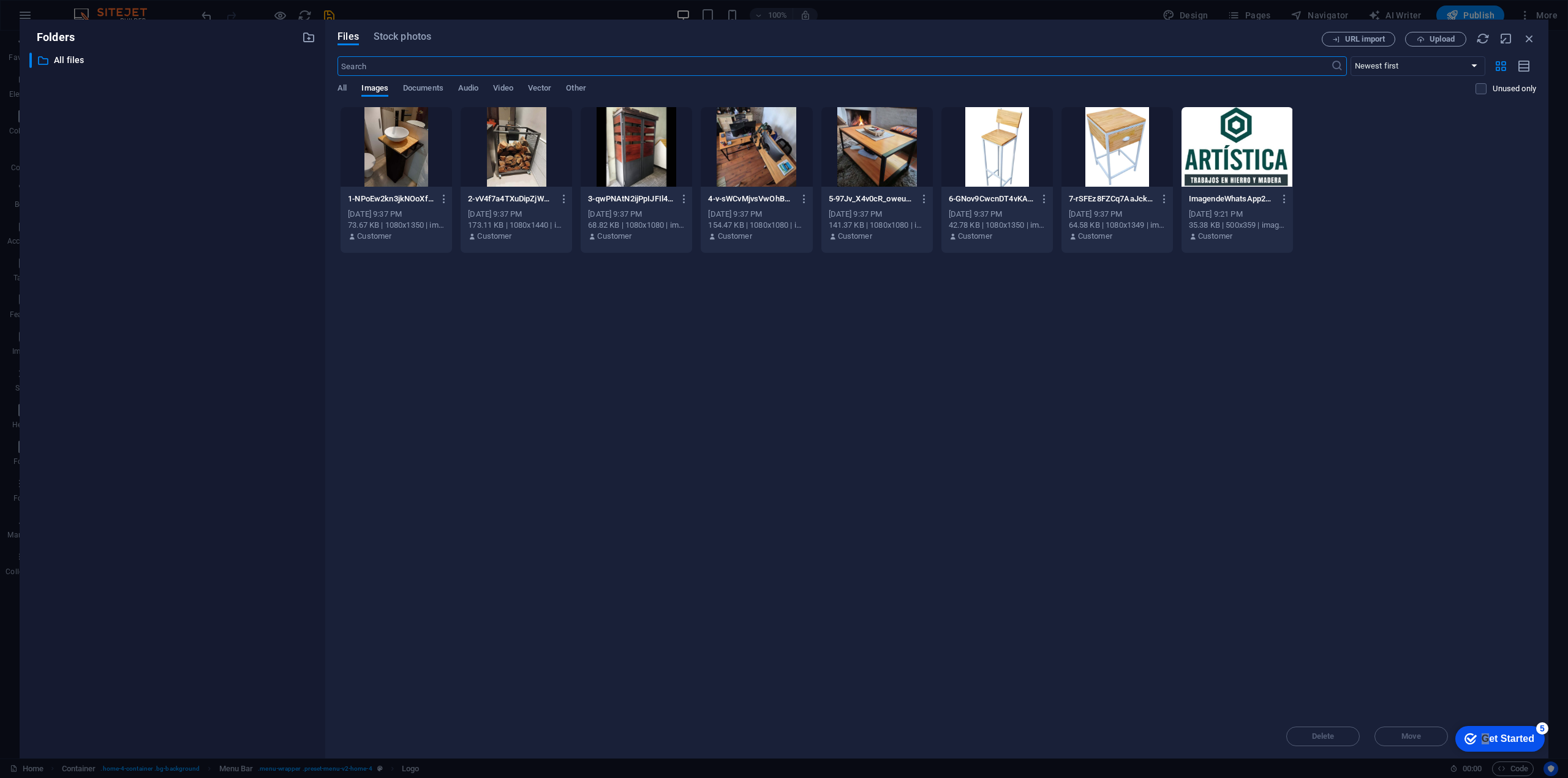
click at [1243, 138] on div at bounding box center [1237, 147] width 112 height 80
click at [1239, 150] on div "1" at bounding box center [1237, 147] width 112 height 80
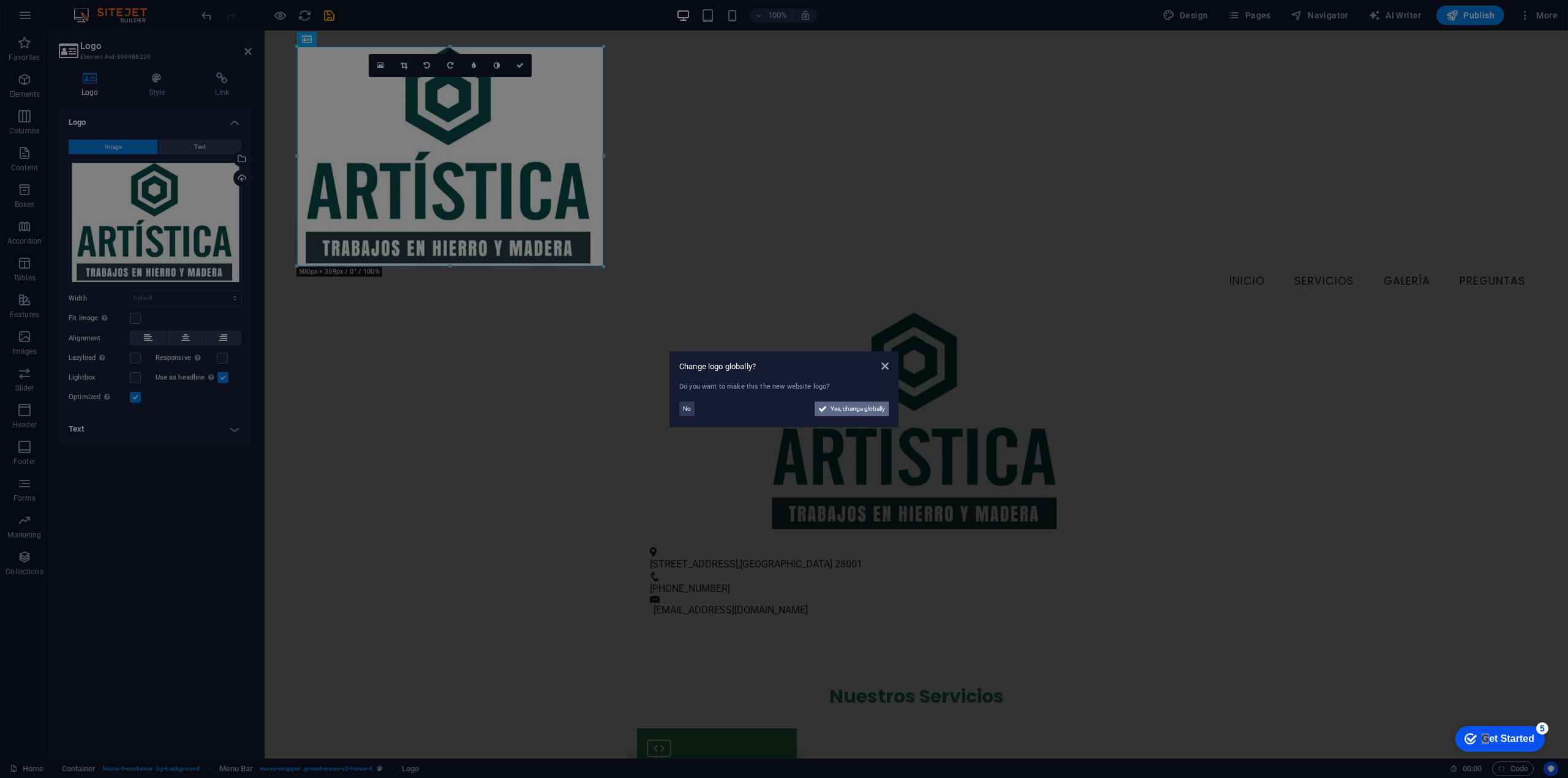
click at [841, 412] on span "Yes, change globally" at bounding box center [857, 409] width 55 height 15
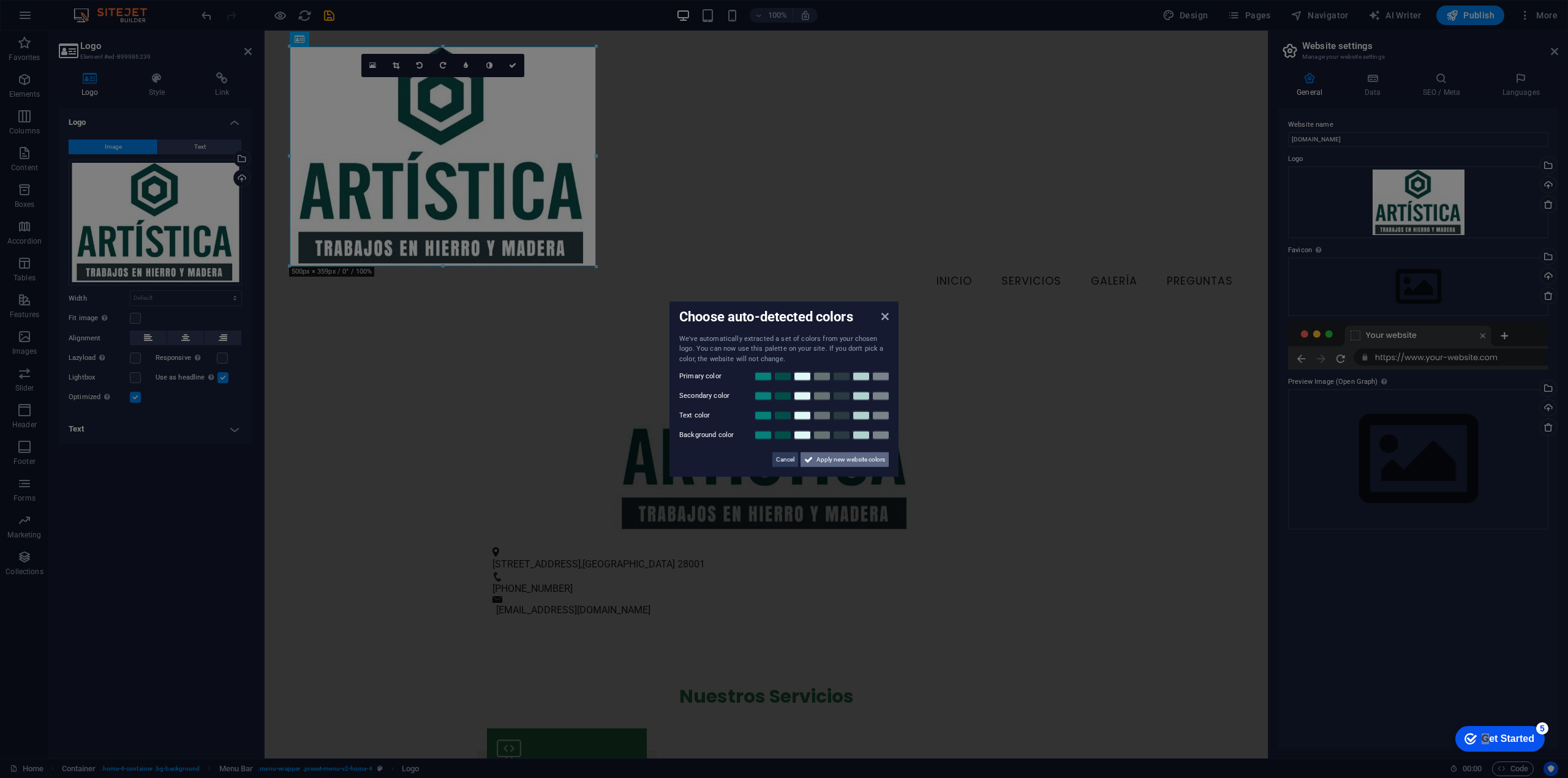
click at [852, 460] on span "Apply new website colors" at bounding box center [851, 460] width 68 height 15
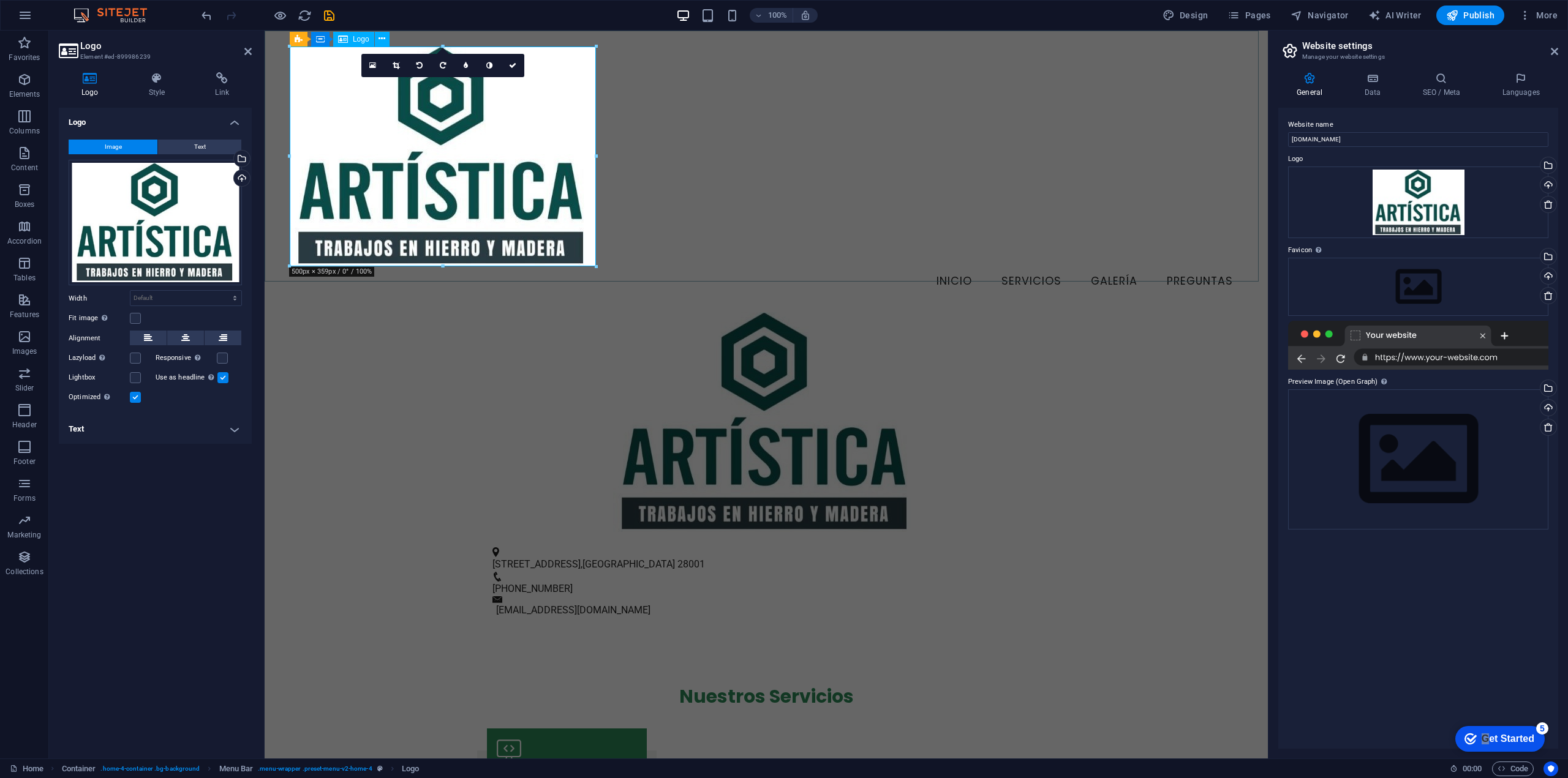
click at [403, 172] on div at bounding box center [766, 157] width 953 height 220
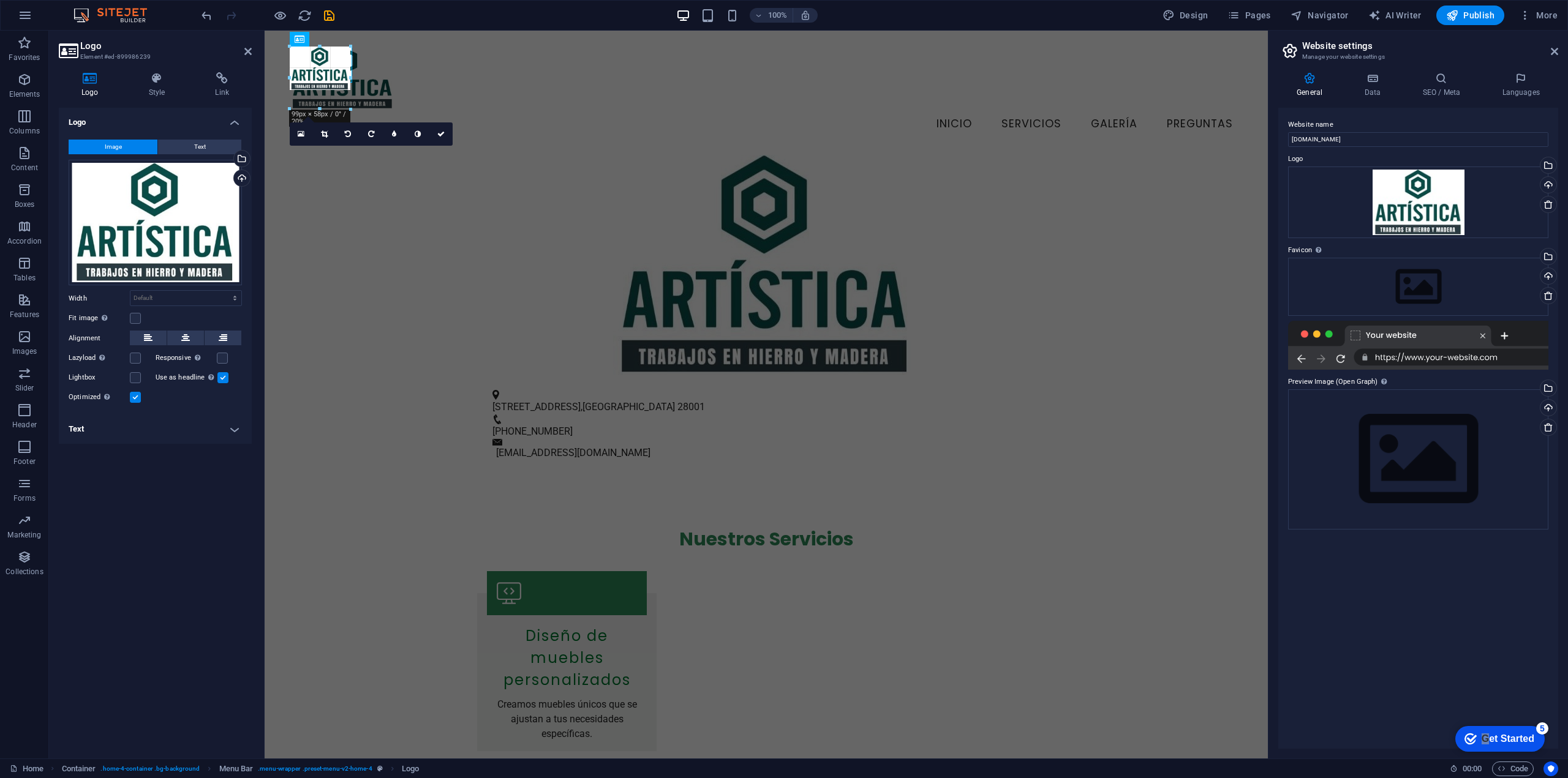
drag, startPoint x: 598, startPoint y: 268, endPoint x: 398, endPoint y: 76, distance: 277.2
type input "174"
select select "px"
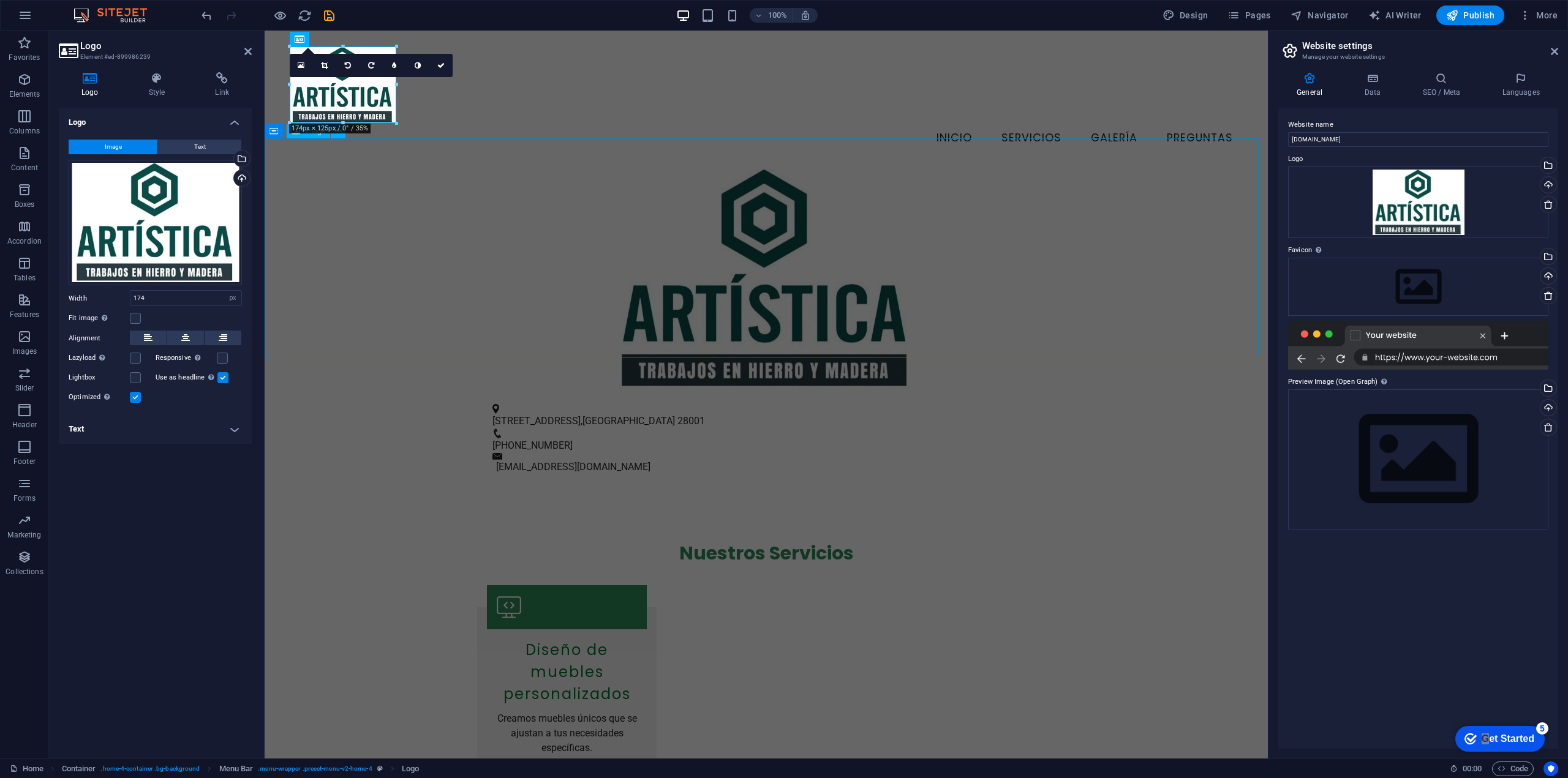
click at [344, 236] on figure at bounding box center [766, 279] width 1004 height 220
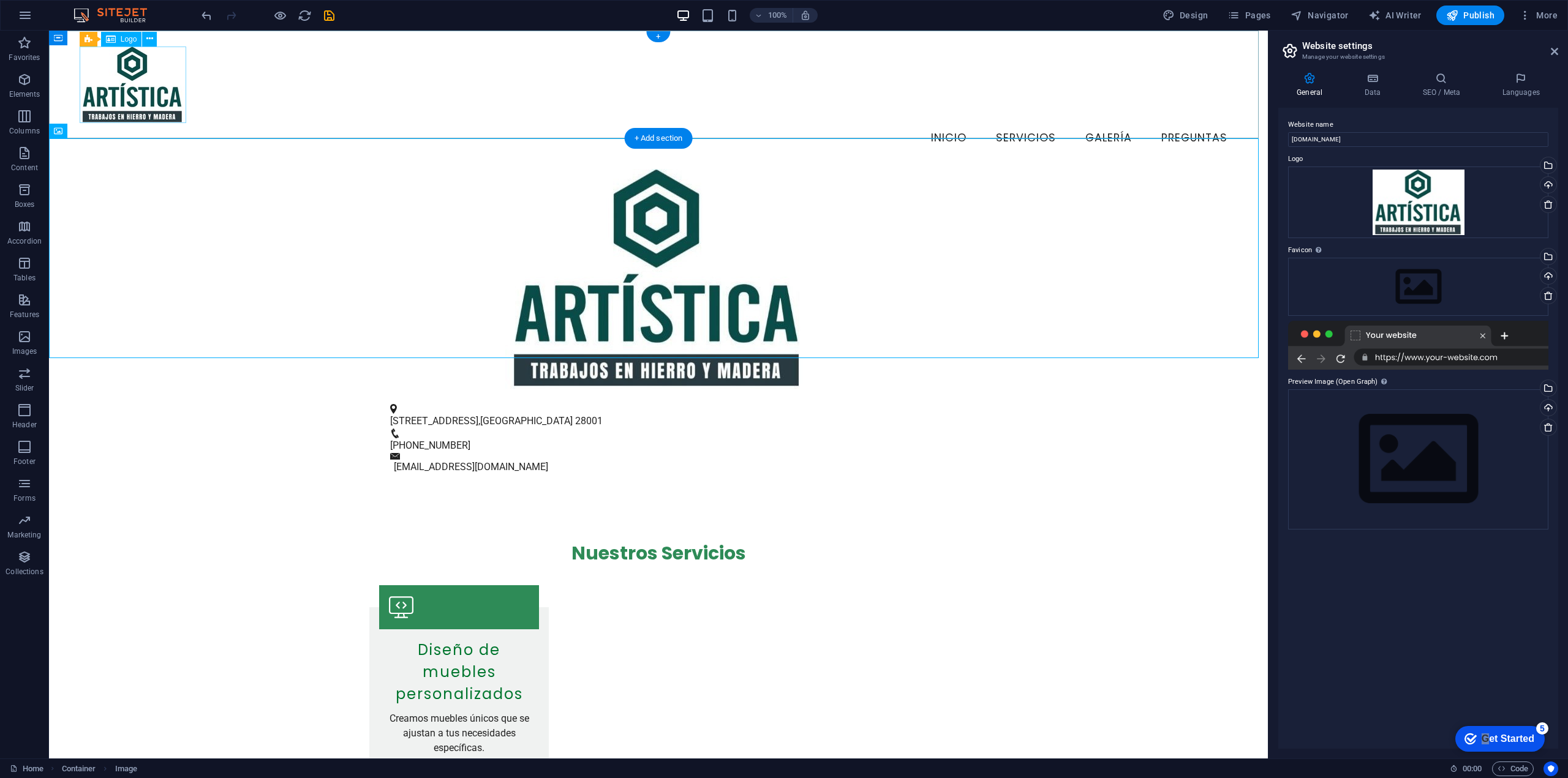
click at [143, 83] on div at bounding box center [659, 85] width 1158 height 77
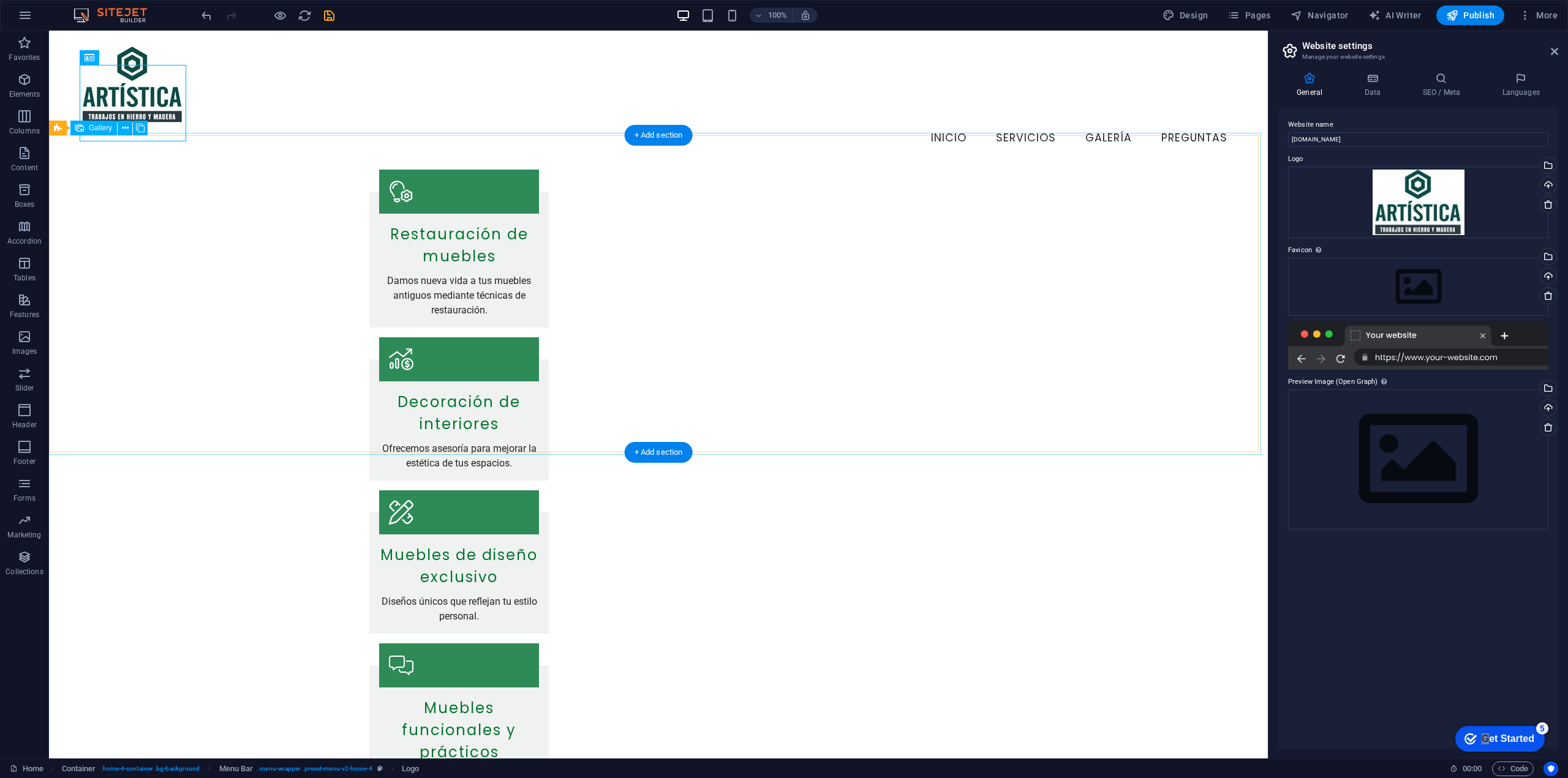
scroll to position [444, 0]
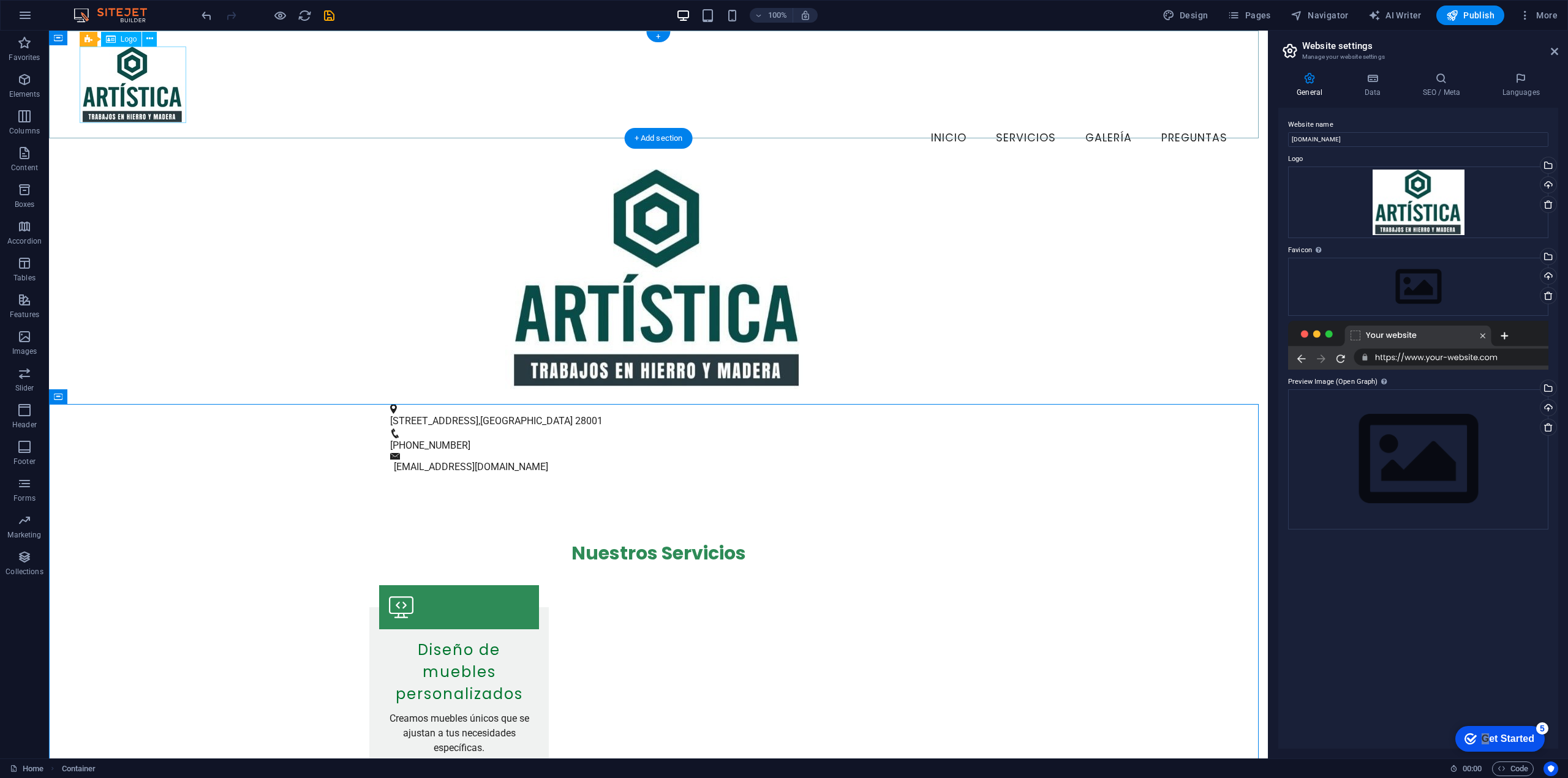
click at [161, 104] on div at bounding box center [659, 85] width 1158 height 77
click at [105, 75] on div at bounding box center [659, 85] width 1158 height 77
select select "px"
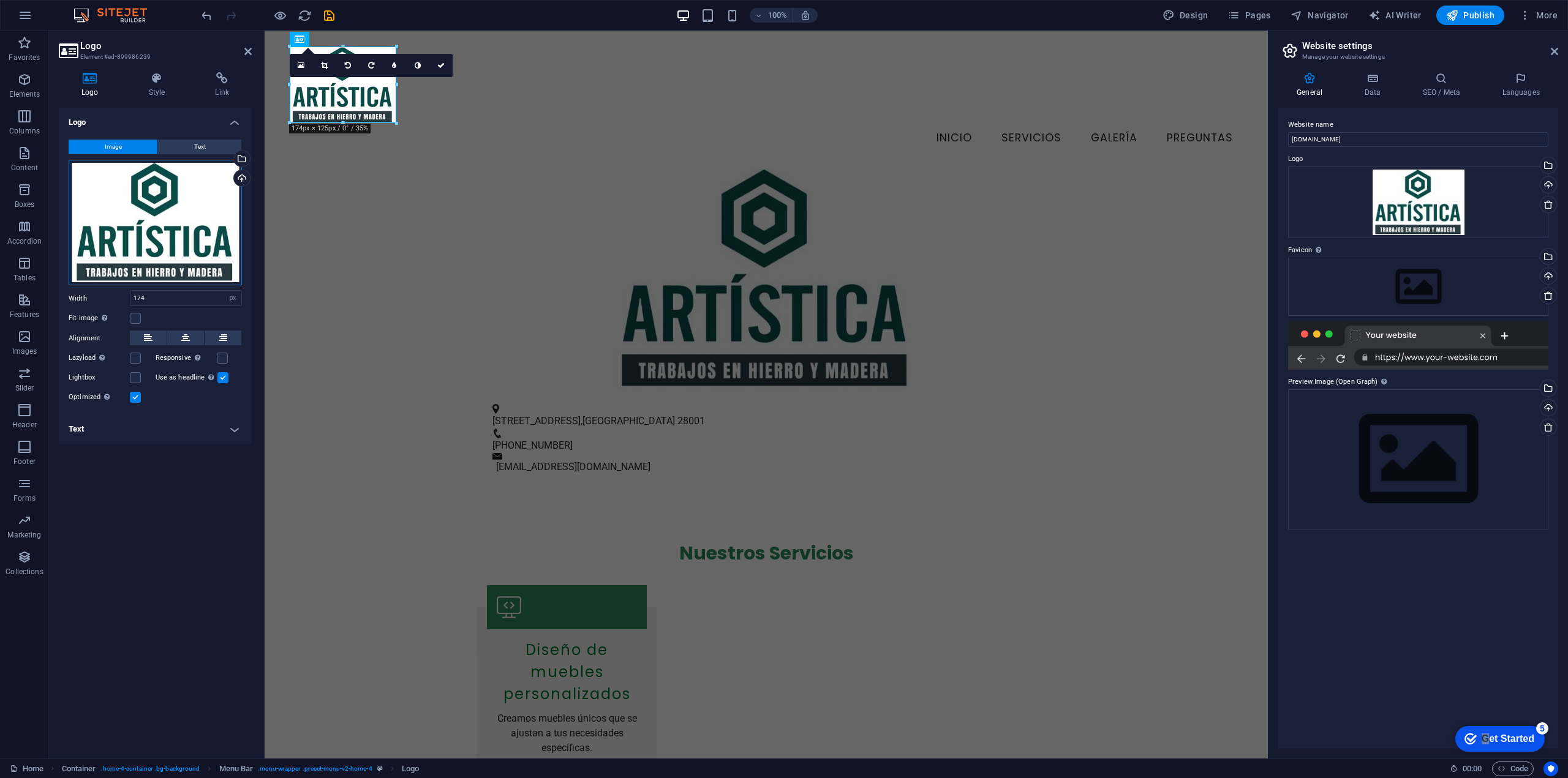
click at [179, 191] on div "Drag files here, click to choose files or select files from Files or our free s…" at bounding box center [155, 223] width 173 height 126
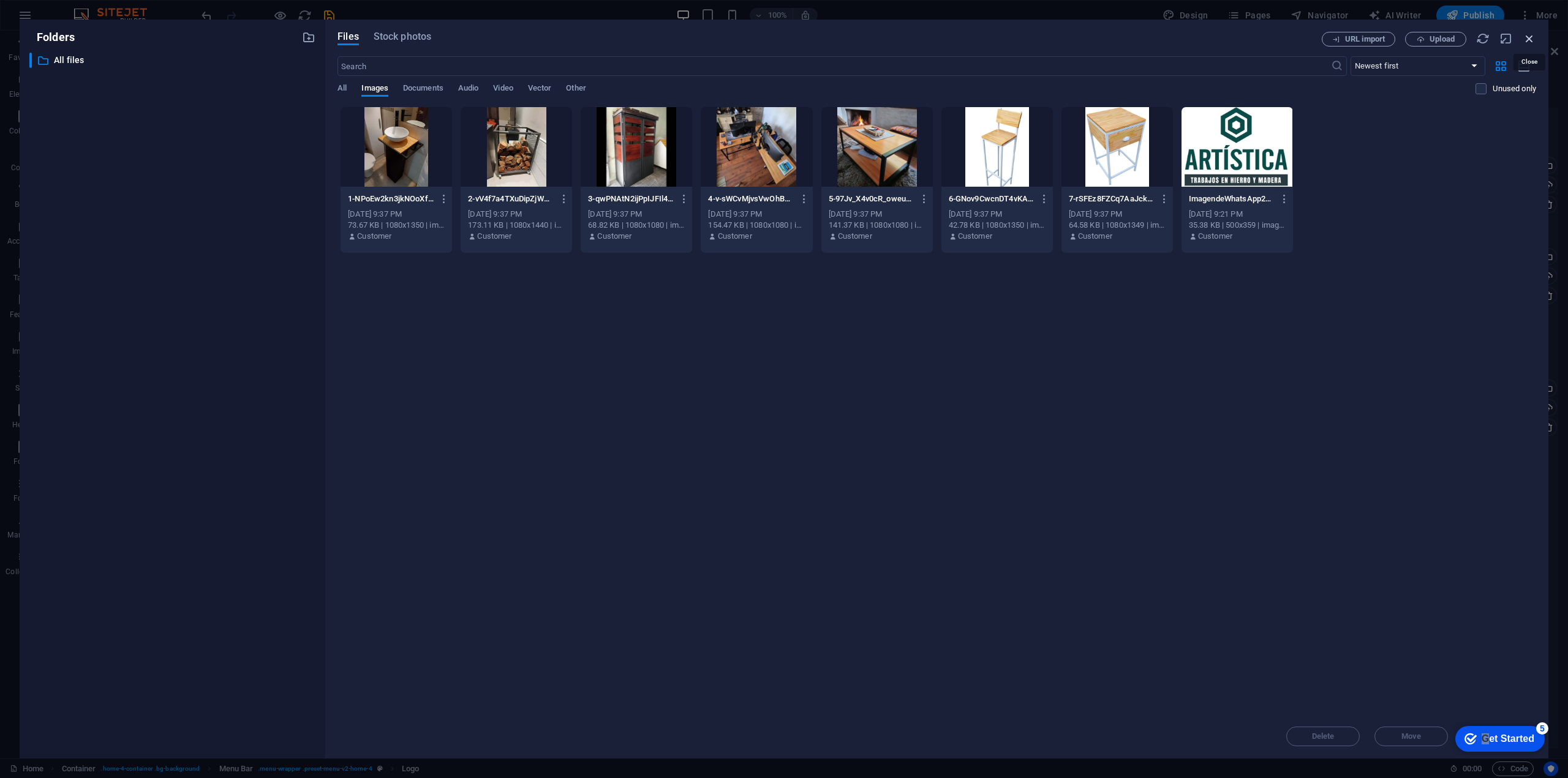
click at [1526, 38] on icon "button" at bounding box center [1530, 38] width 14 height 14
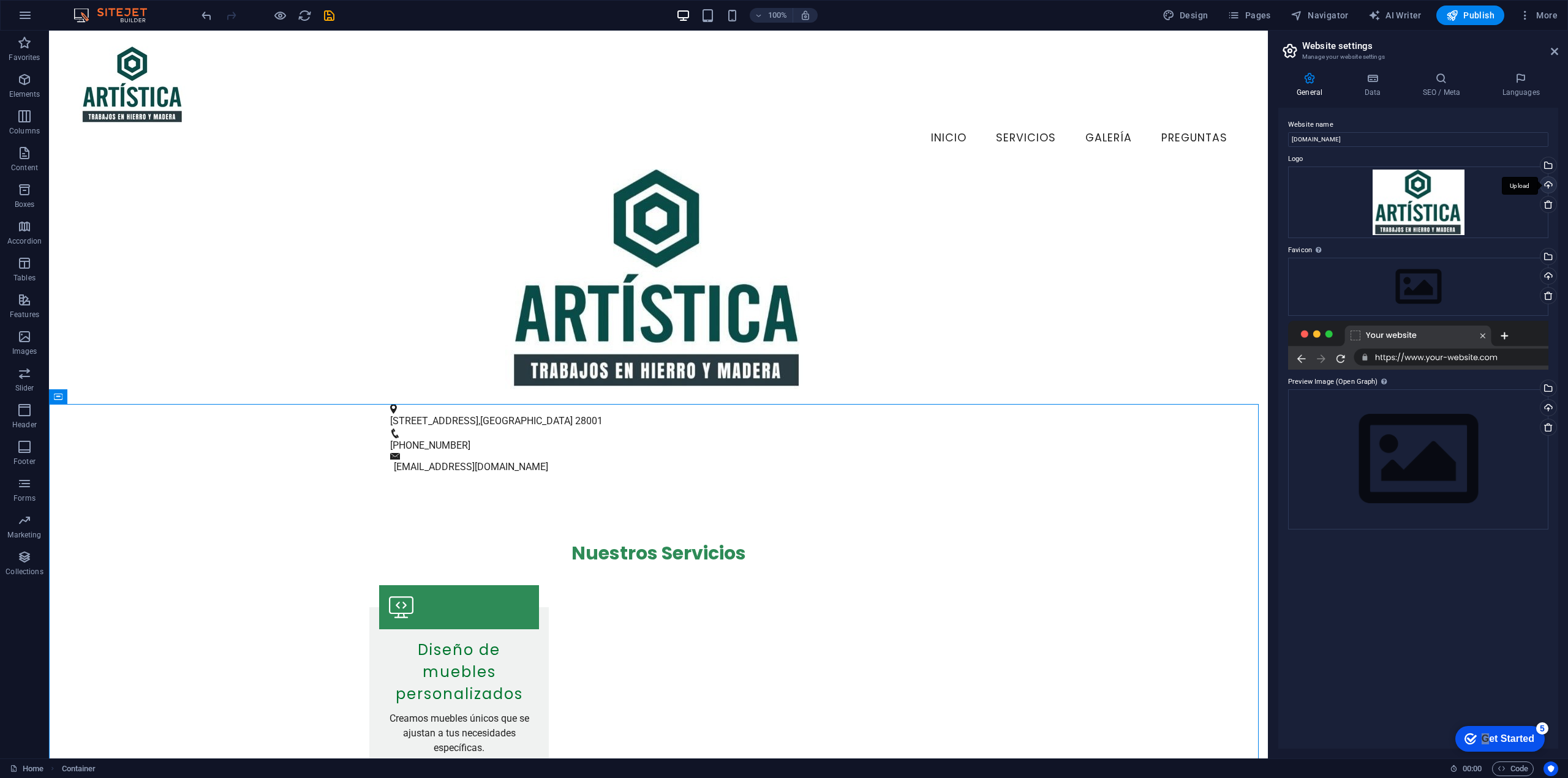
click at [1551, 183] on div "Upload" at bounding box center [1547, 186] width 18 height 18
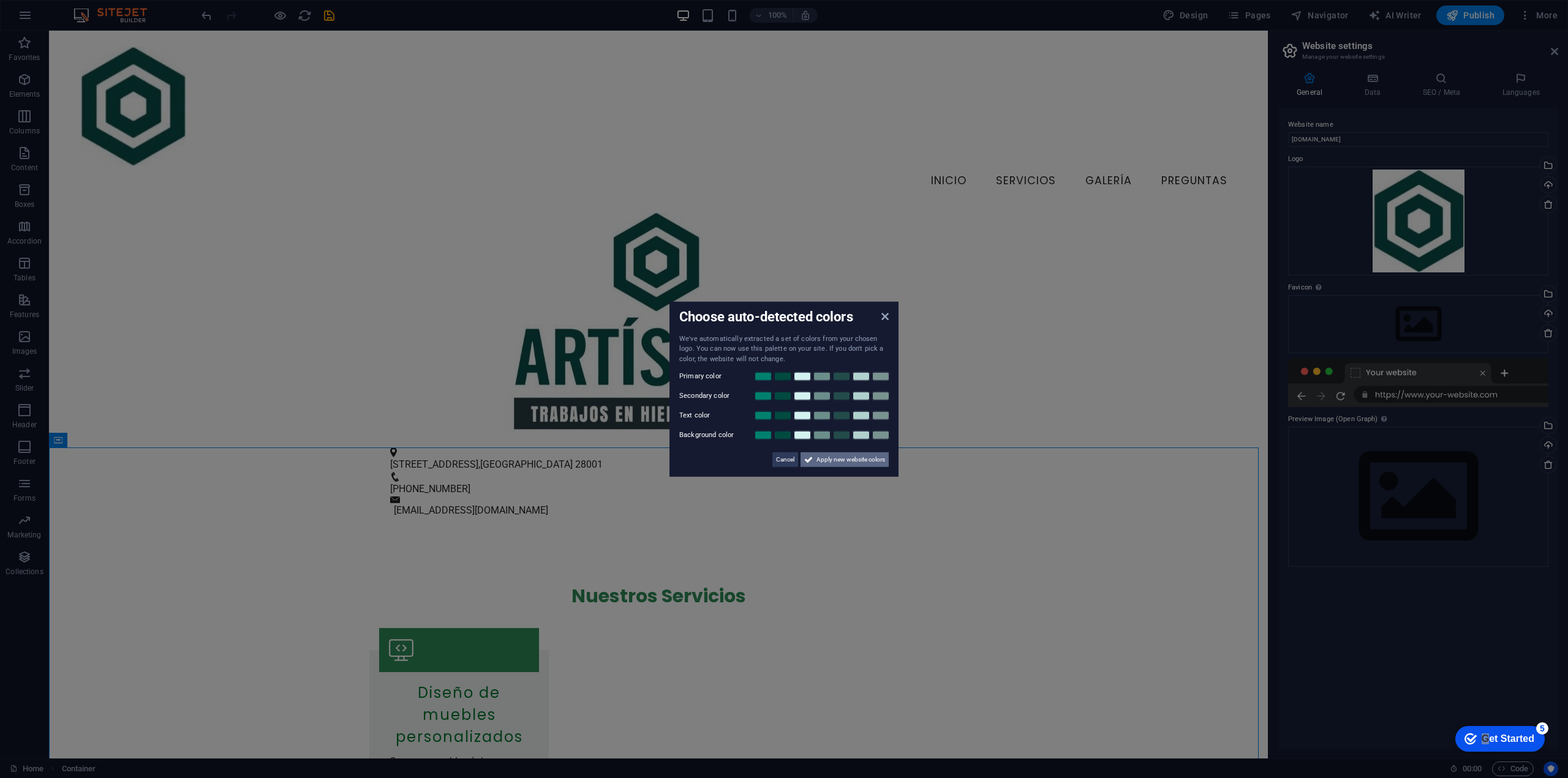
click at [841, 460] on span "Apply new website colors" at bounding box center [851, 460] width 68 height 15
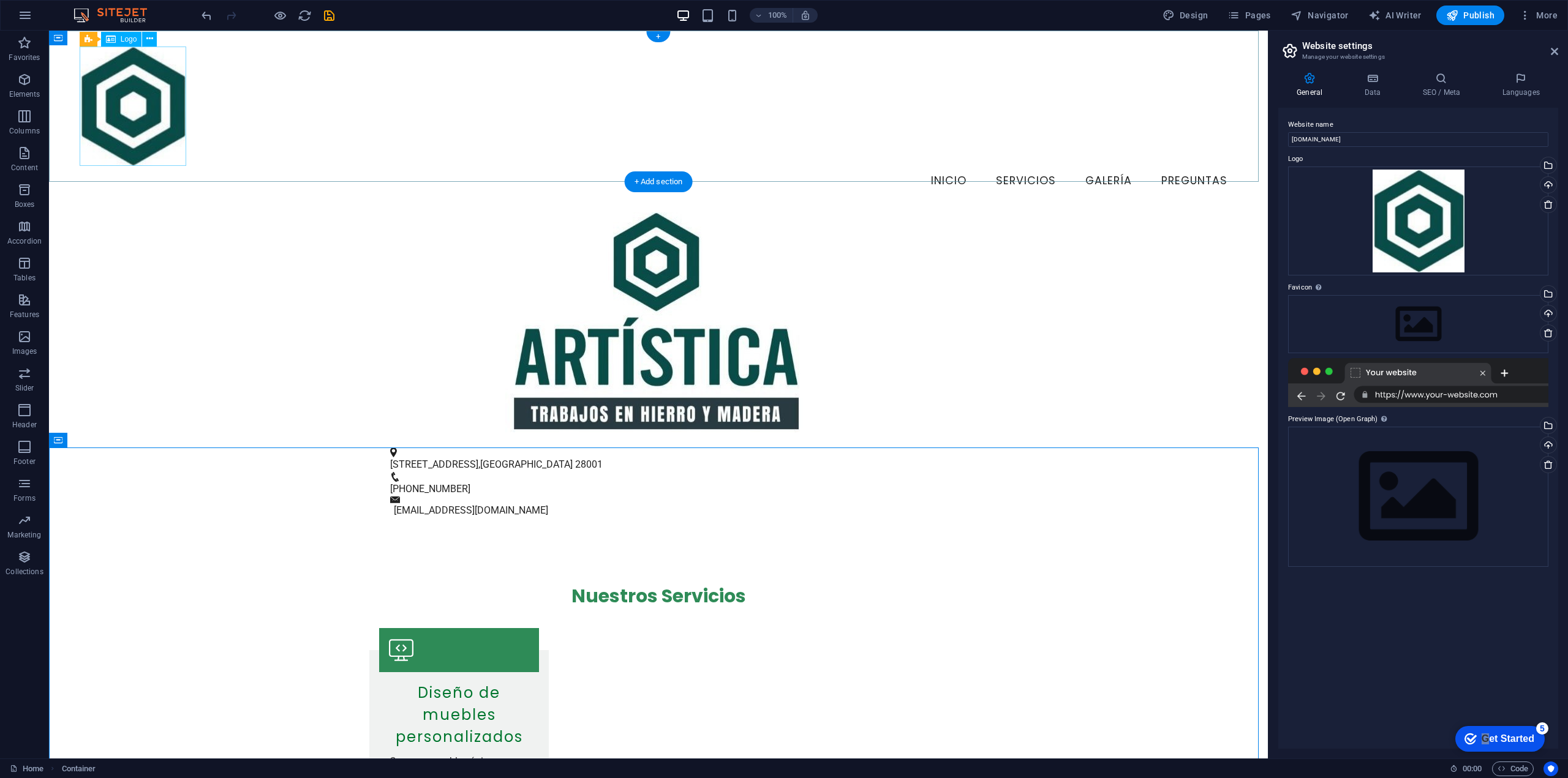
click at [146, 124] on div at bounding box center [659, 107] width 1158 height 120
click at [143, 112] on div at bounding box center [659, 107] width 1158 height 120
select select "px"
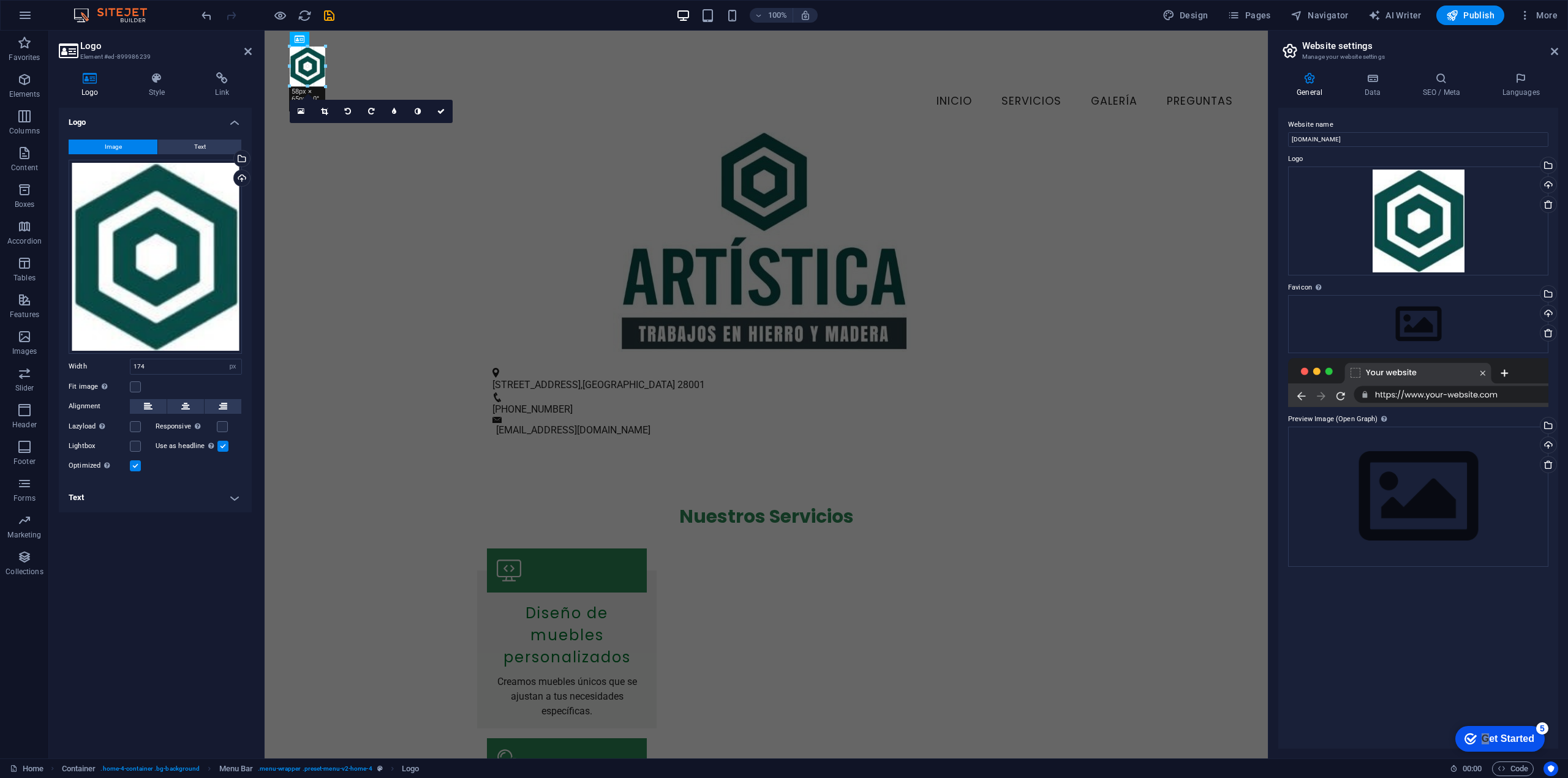
drag, startPoint x: 396, startPoint y: 164, endPoint x: 322, endPoint y: 83, distance: 109.7
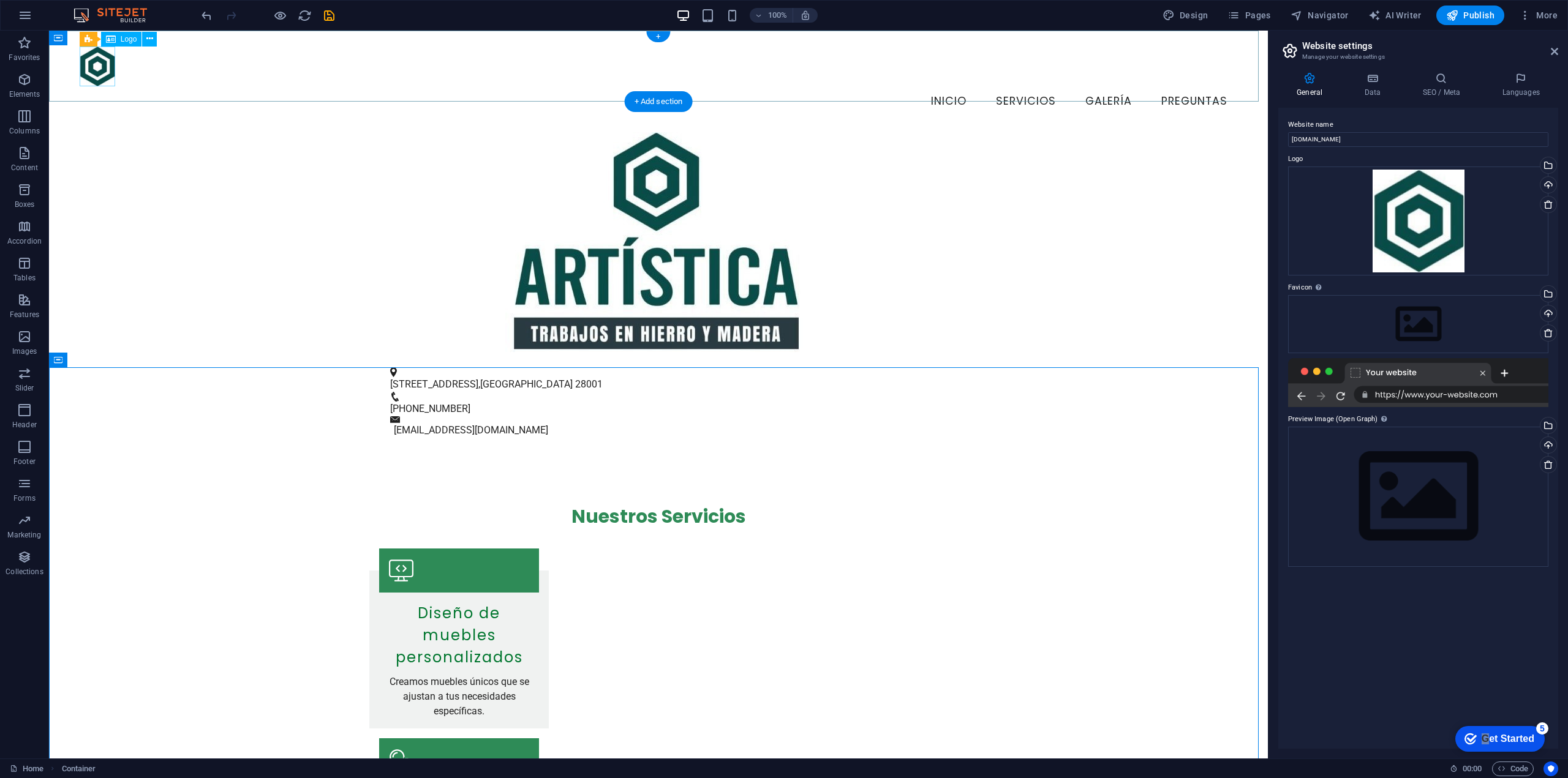
click at [109, 71] on div at bounding box center [659, 67] width 1158 height 40
click at [102, 75] on div at bounding box center [659, 67] width 1158 height 40
select select "px"
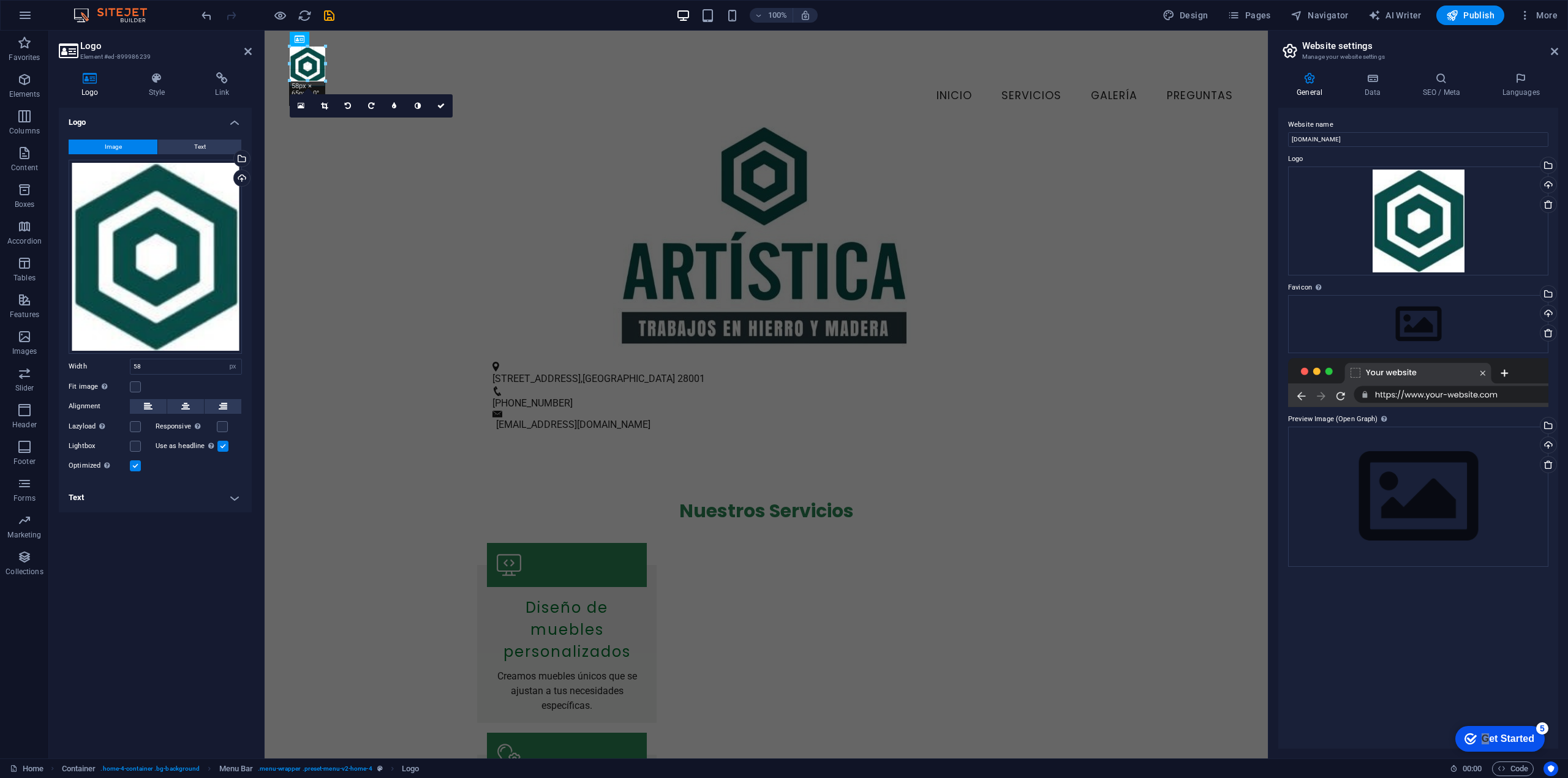
drag, startPoint x: 324, startPoint y: 85, endPoint x: 318, endPoint y: 78, distance: 9.2
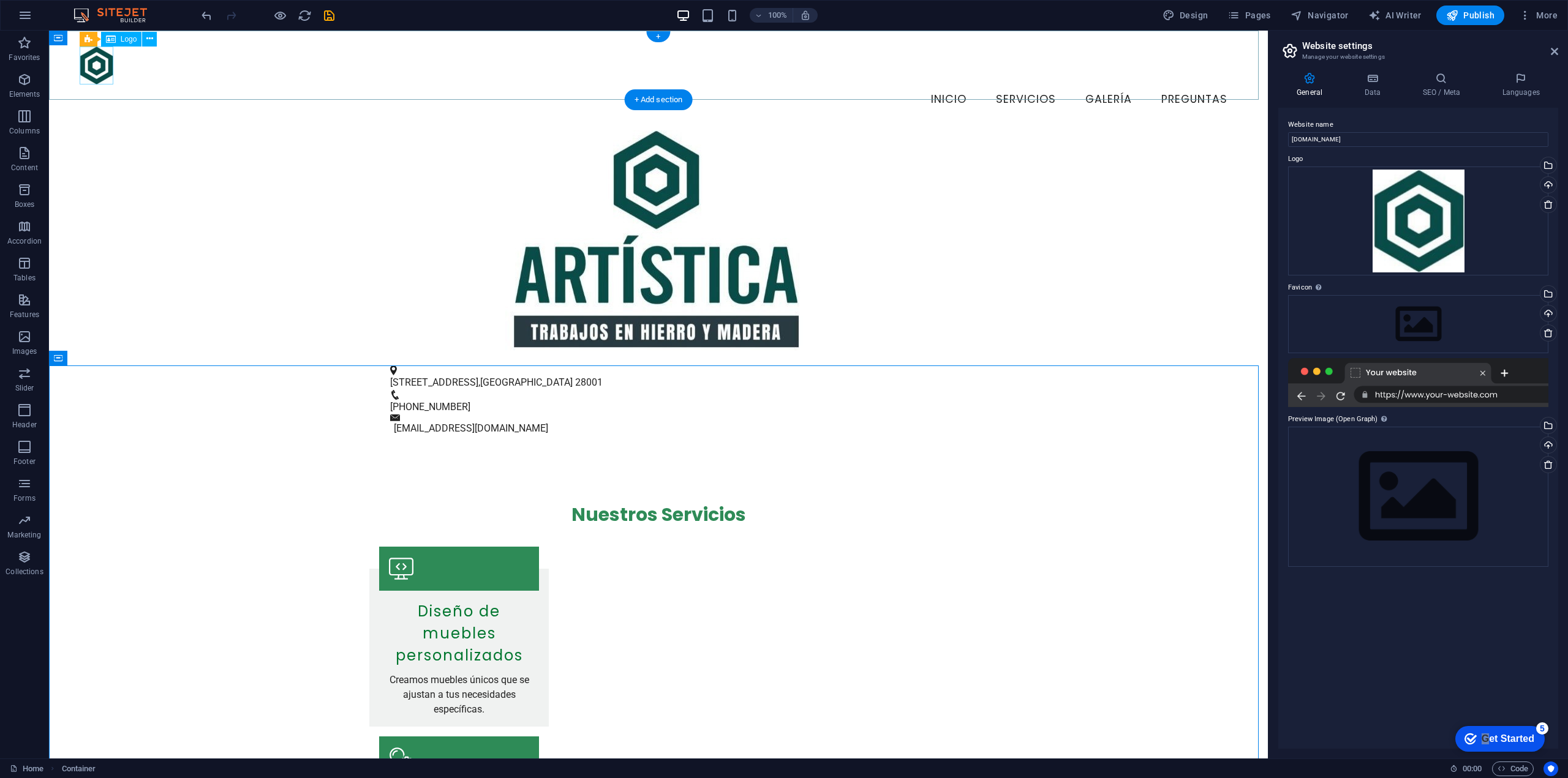
click at [104, 63] on div at bounding box center [659, 65] width 1158 height 38
click at [98, 65] on div at bounding box center [659, 65] width 1158 height 38
select select "px"
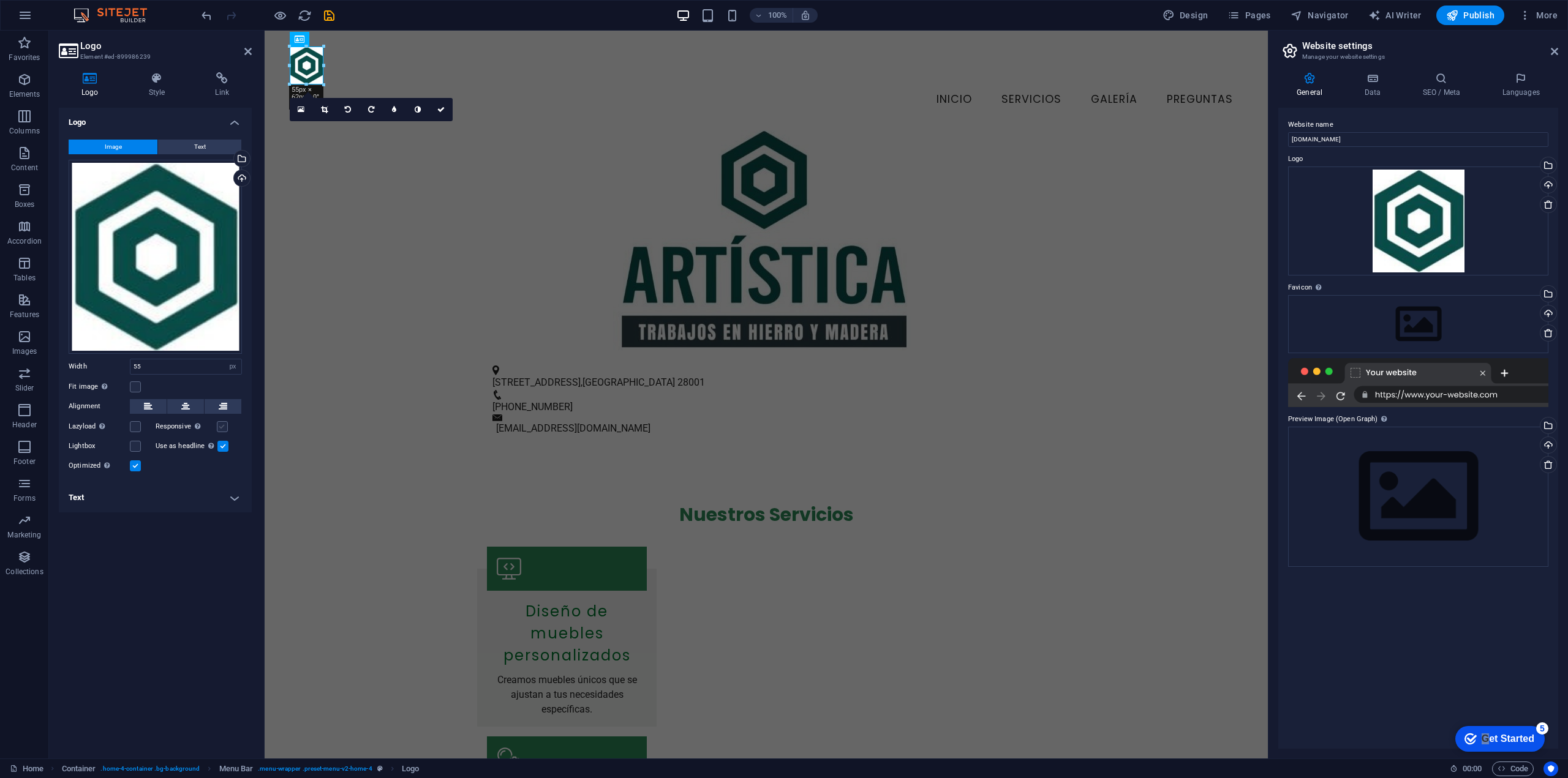
click at [225, 426] on label at bounding box center [222, 427] width 11 height 11
click at [0, 0] on input "Responsive Automatically load retina image and smartphone optimized sizes." at bounding box center [0, 0] width 0 height 0
click at [218, 428] on label at bounding box center [222, 427] width 11 height 11
click at [0, 0] on input "Responsive Automatically load retina image and smartphone optimized sizes." at bounding box center [0, 0] width 0 height 0
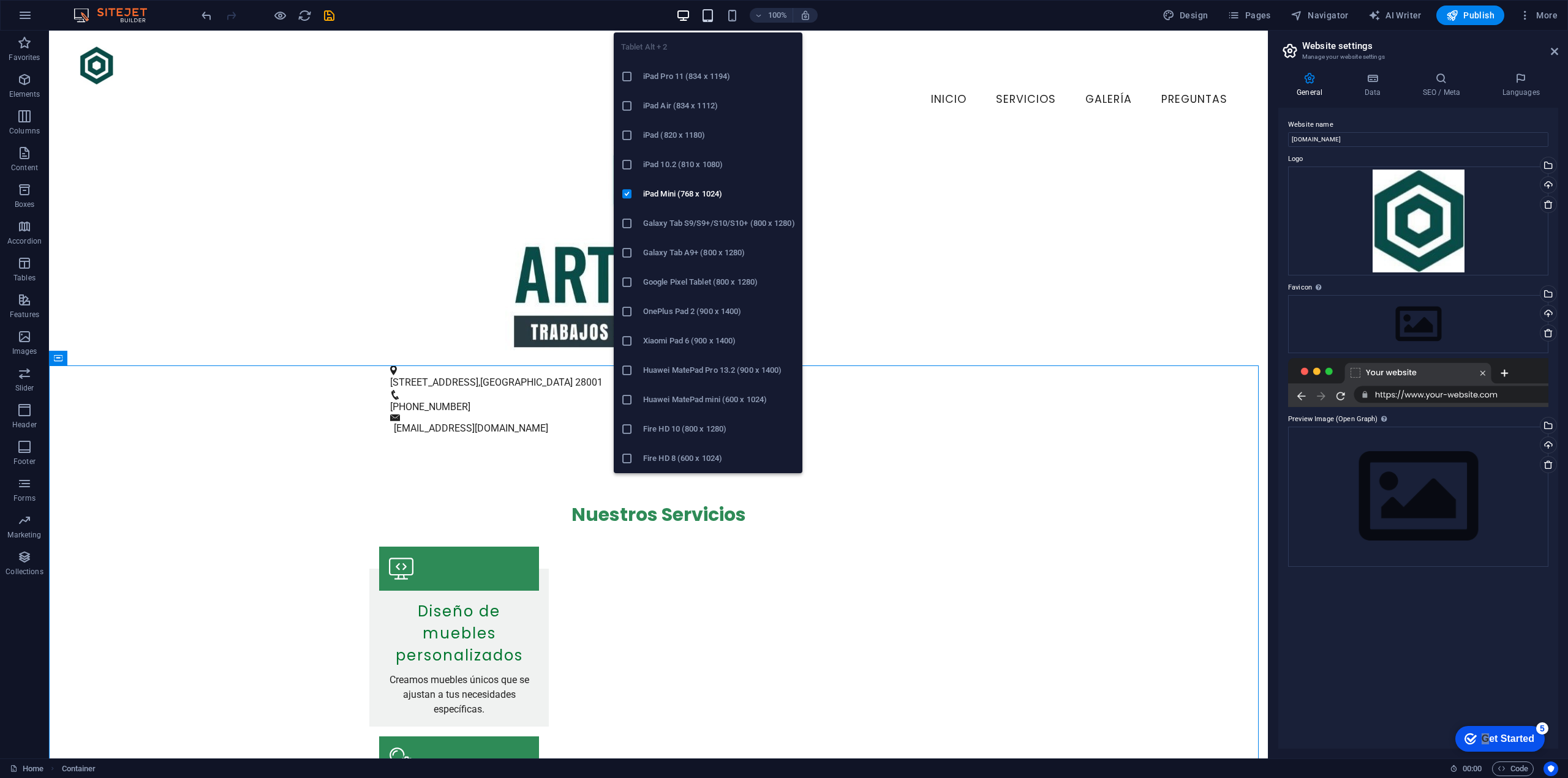
click at [713, 15] on icon "button" at bounding box center [707, 15] width 14 height 14
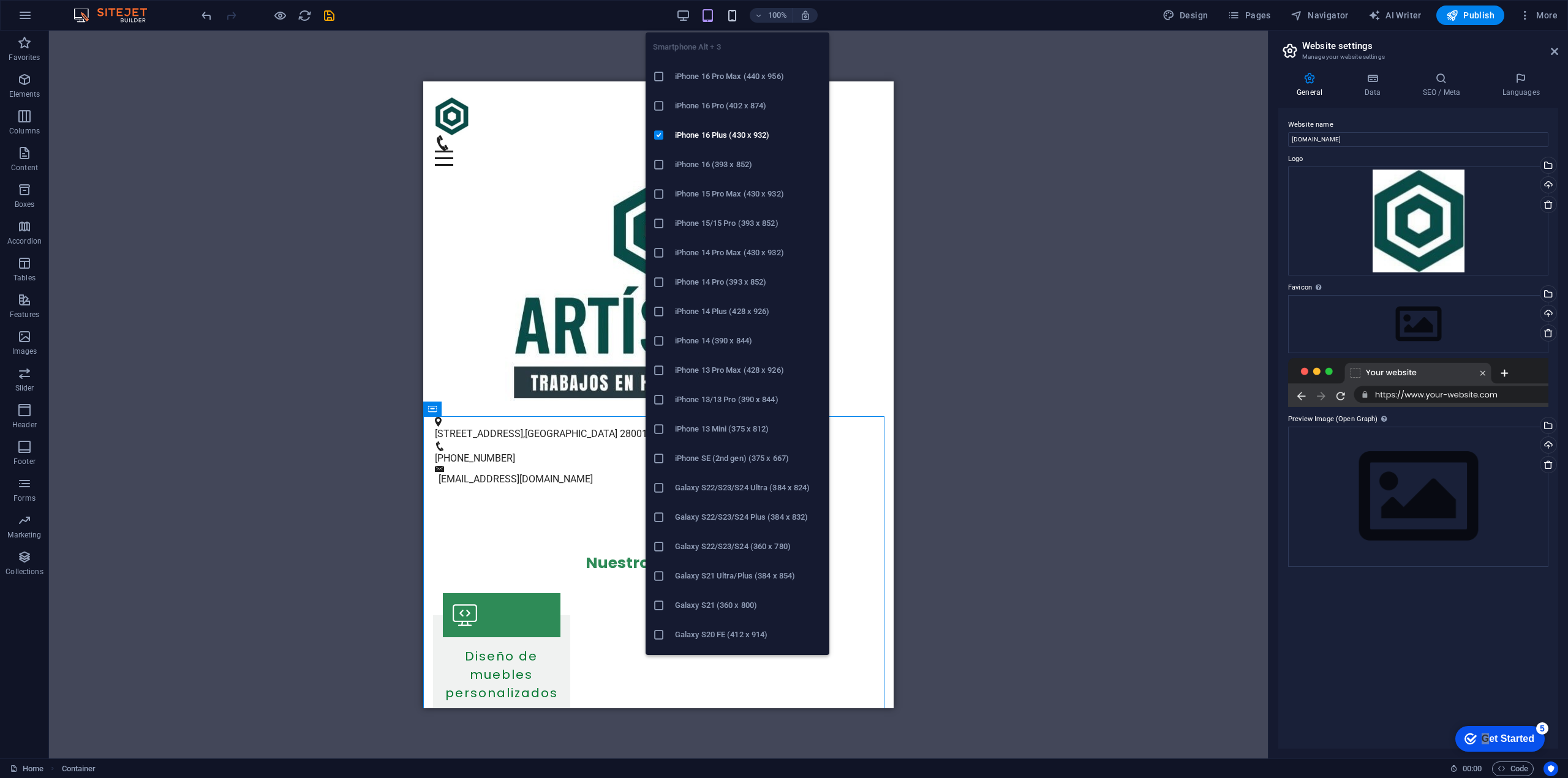
click at [737, 19] on icon "button" at bounding box center [732, 15] width 14 height 14
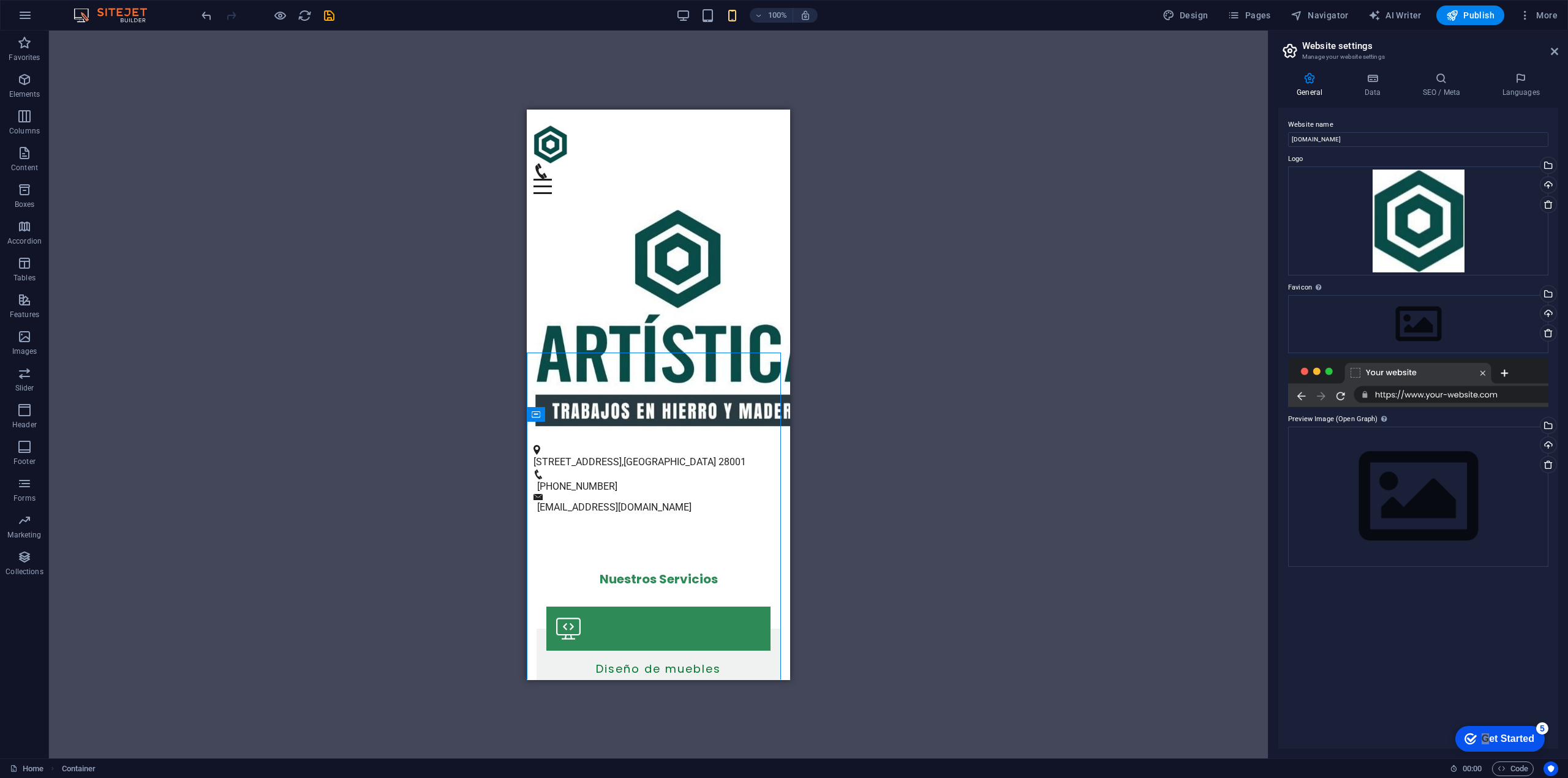
click at [416, 407] on div "Container Image Container Info Bar Container Text Info Bar Container Container …" at bounding box center [658, 394] width 1219 height 728
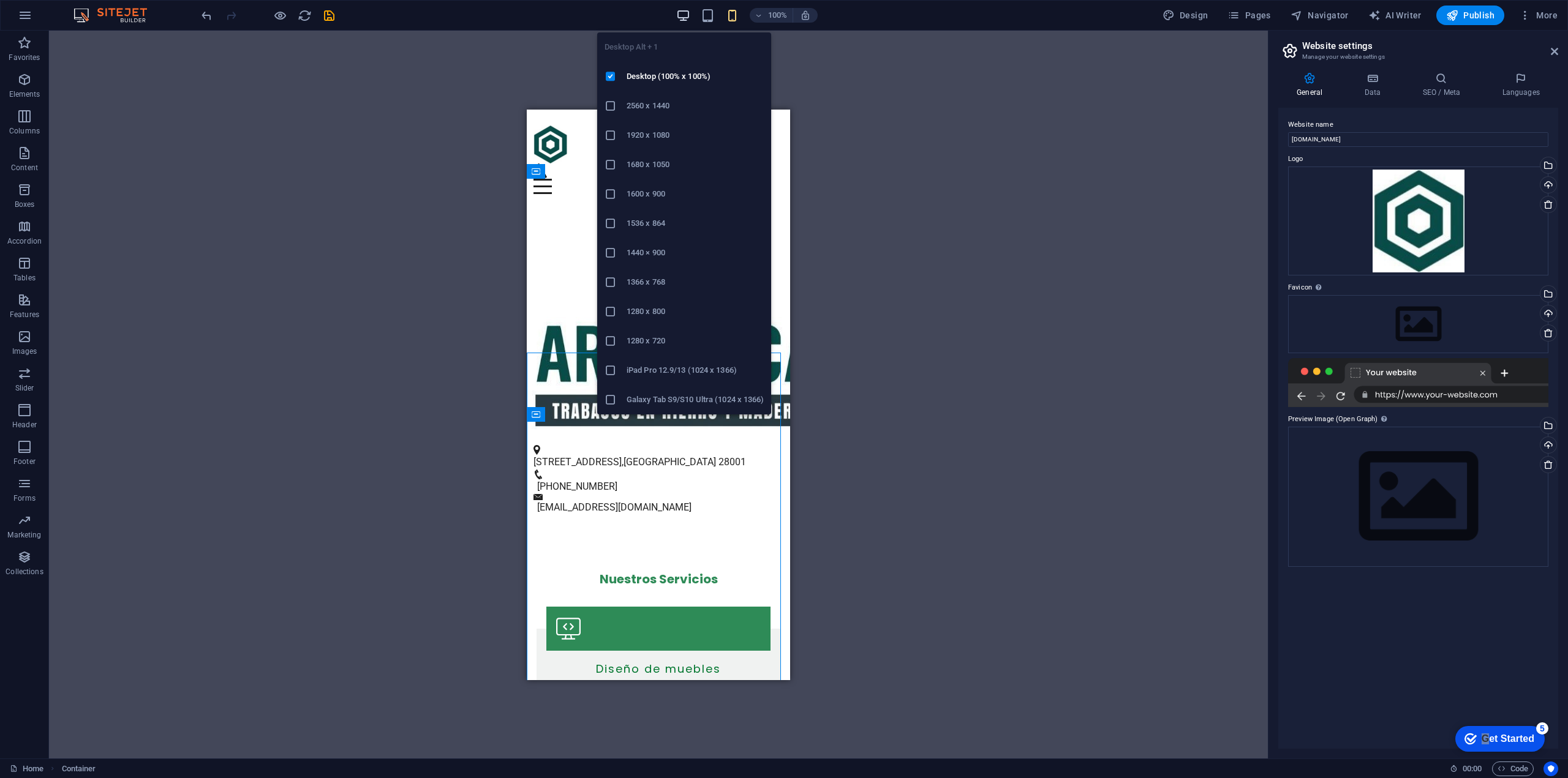
click at [687, 22] on icon "button" at bounding box center [683, 15] width 14 height 14
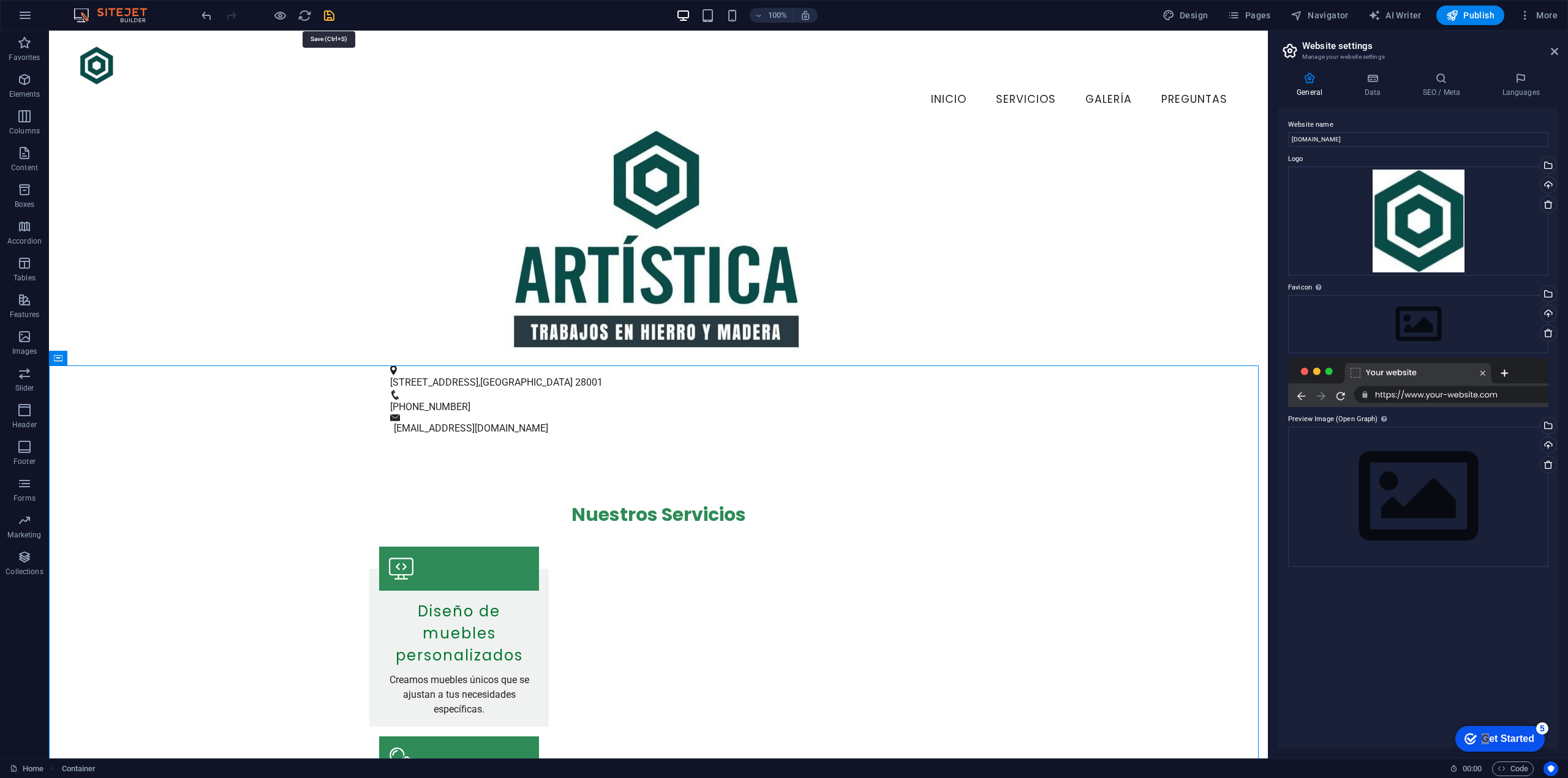
click at [331, 18] on icon "save" at bounding box center [329, 15] width 14 height 14
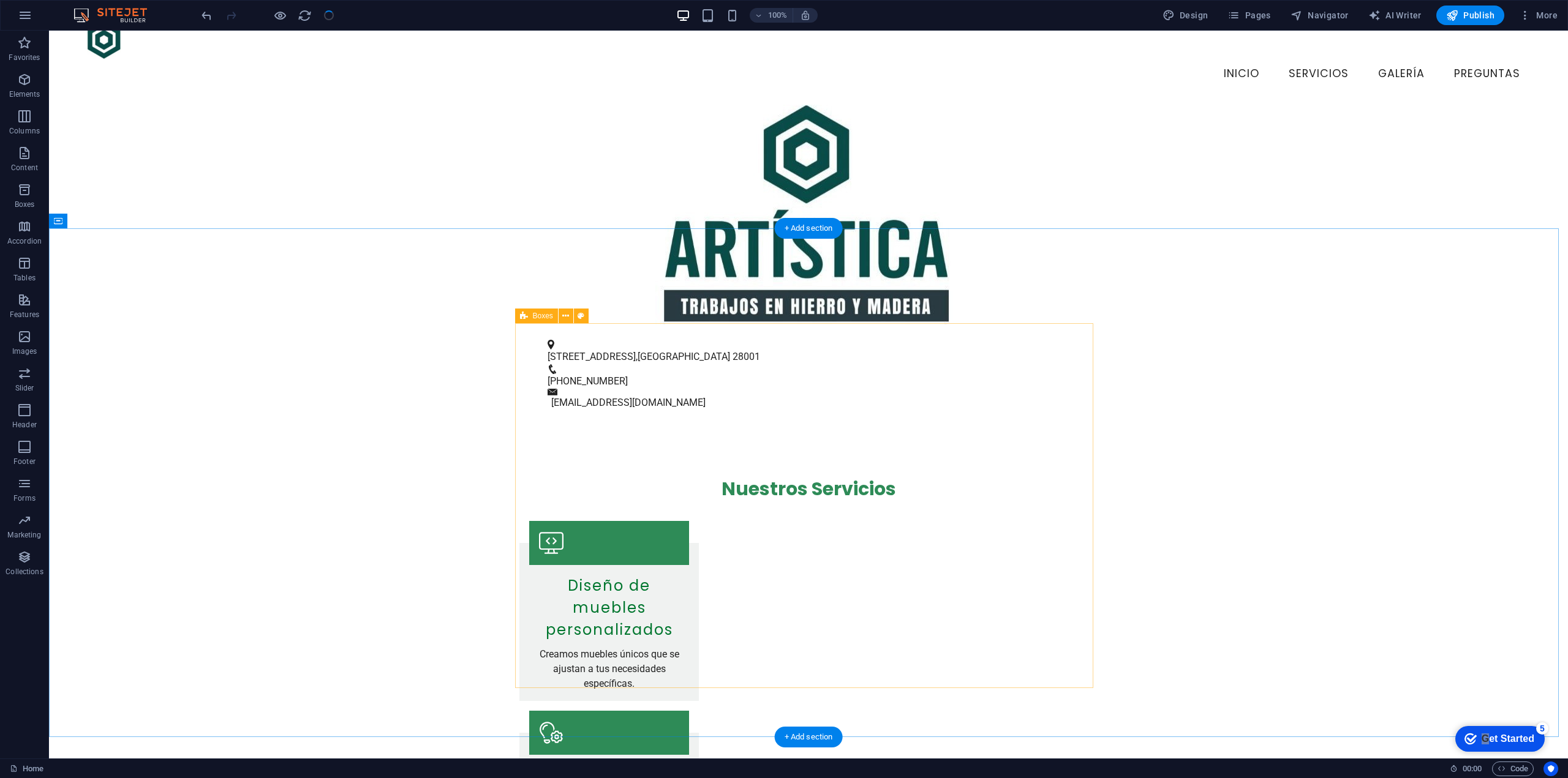
scroll to position [8, 0]
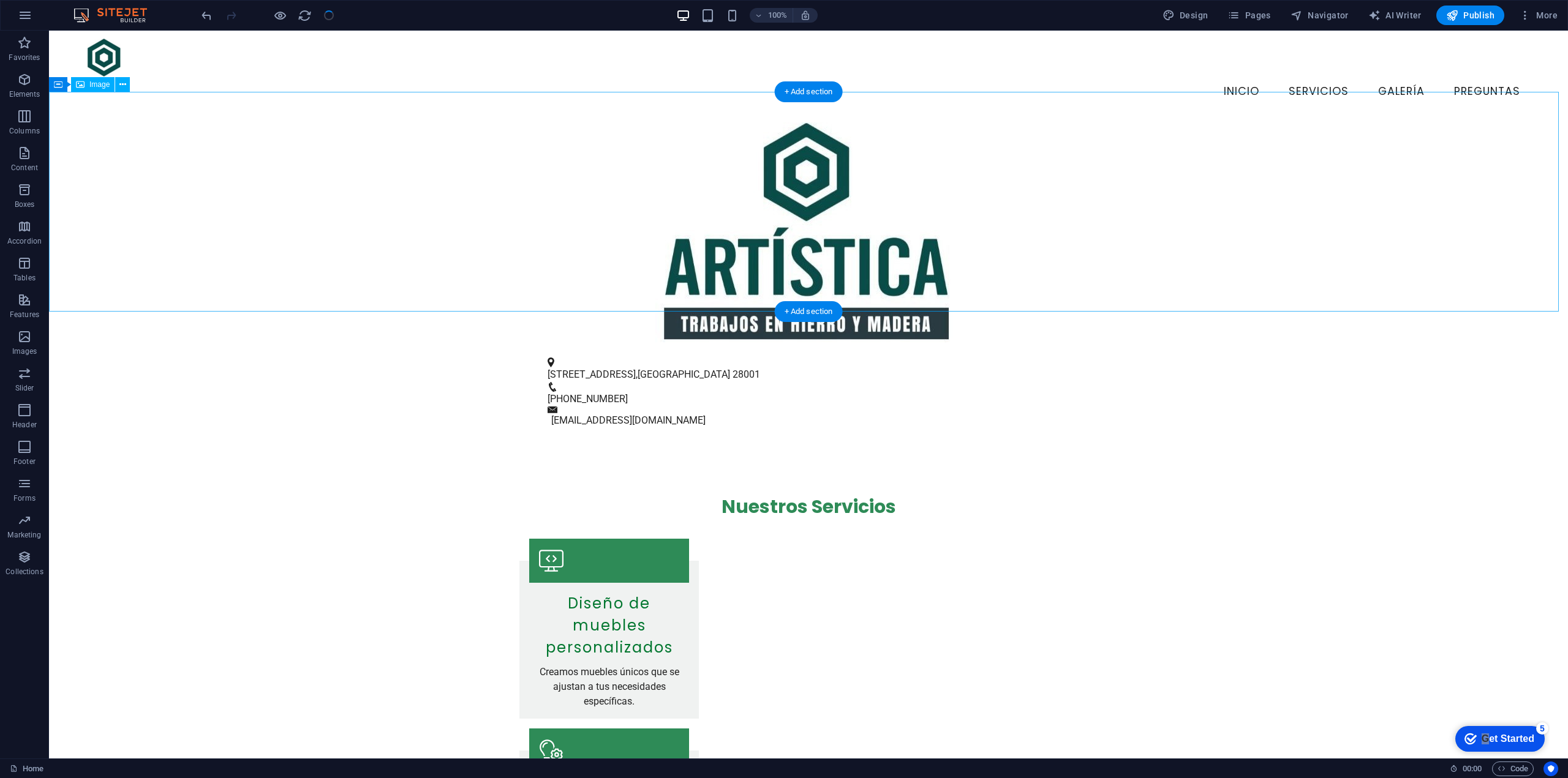
click at [1288, 175] on figure at bounding box center [808, 232] width 1519 height 220
click at [1179, 17] on span "Design" at bounding box center [1186, 15] width 46 height 12
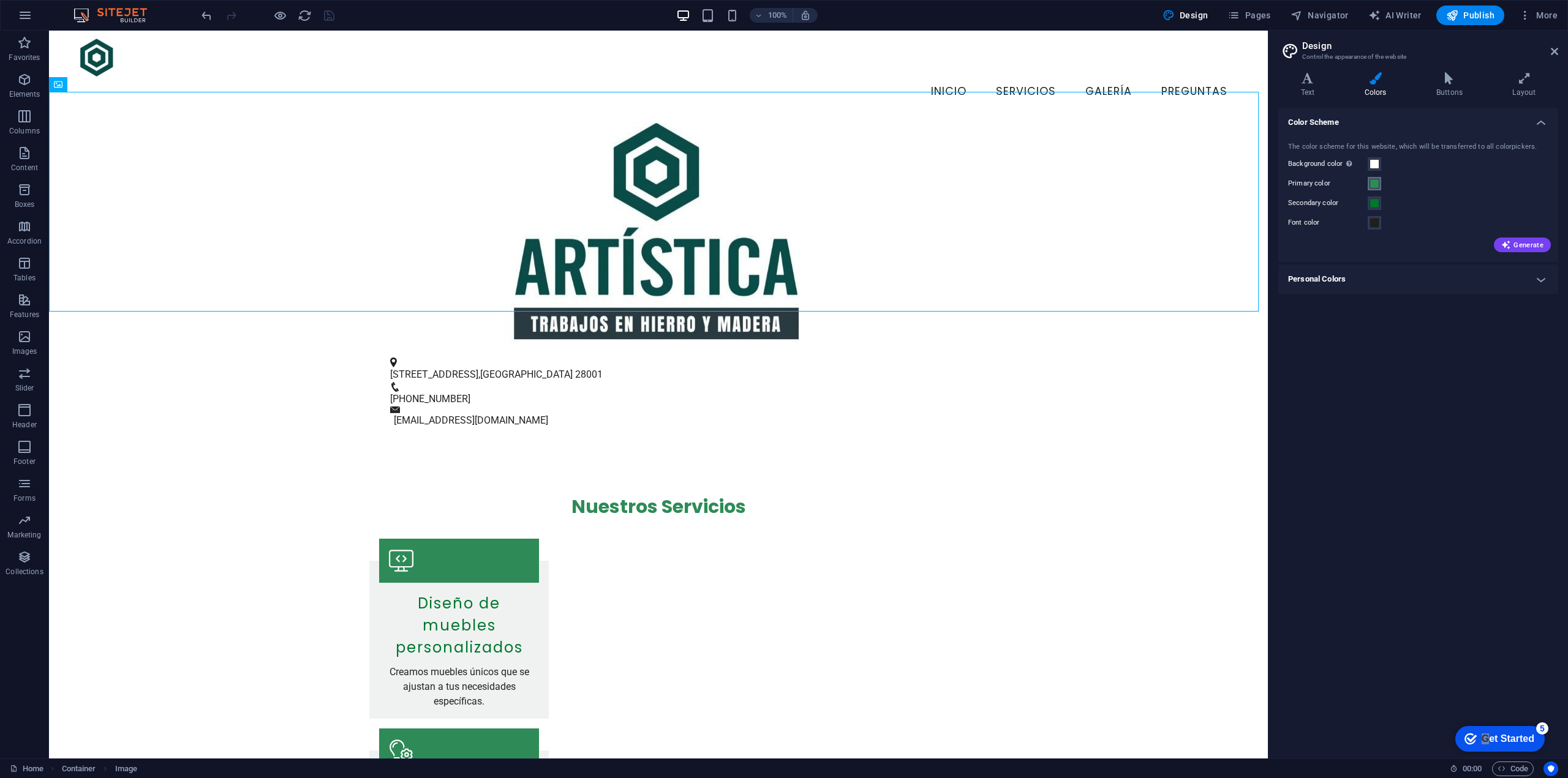
click at [1379, 184] on span at bounding box center [1374, 184] width 10 height 10
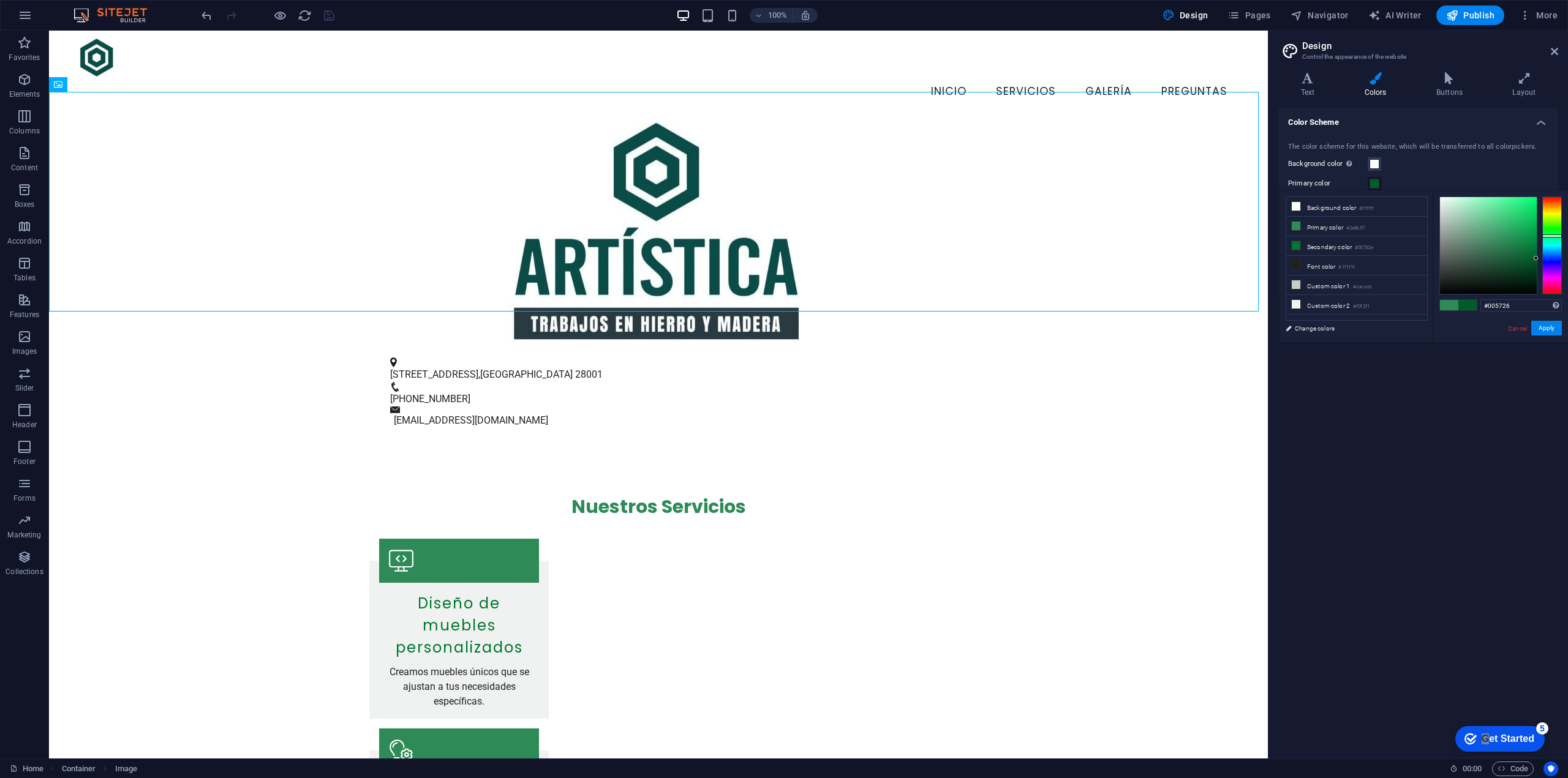
type input "#005626"
drag, startPoint x: 1516, startPoint y: 251, endPoint x: 1552, endPoint y: 261, distance: 37.4
click at [1552, 261] on div at bounding box center [1500, 245] width 122 height 98
click at [1553, 331] on button "Apply" at bounding box center [1546, 327] width 31 height 15
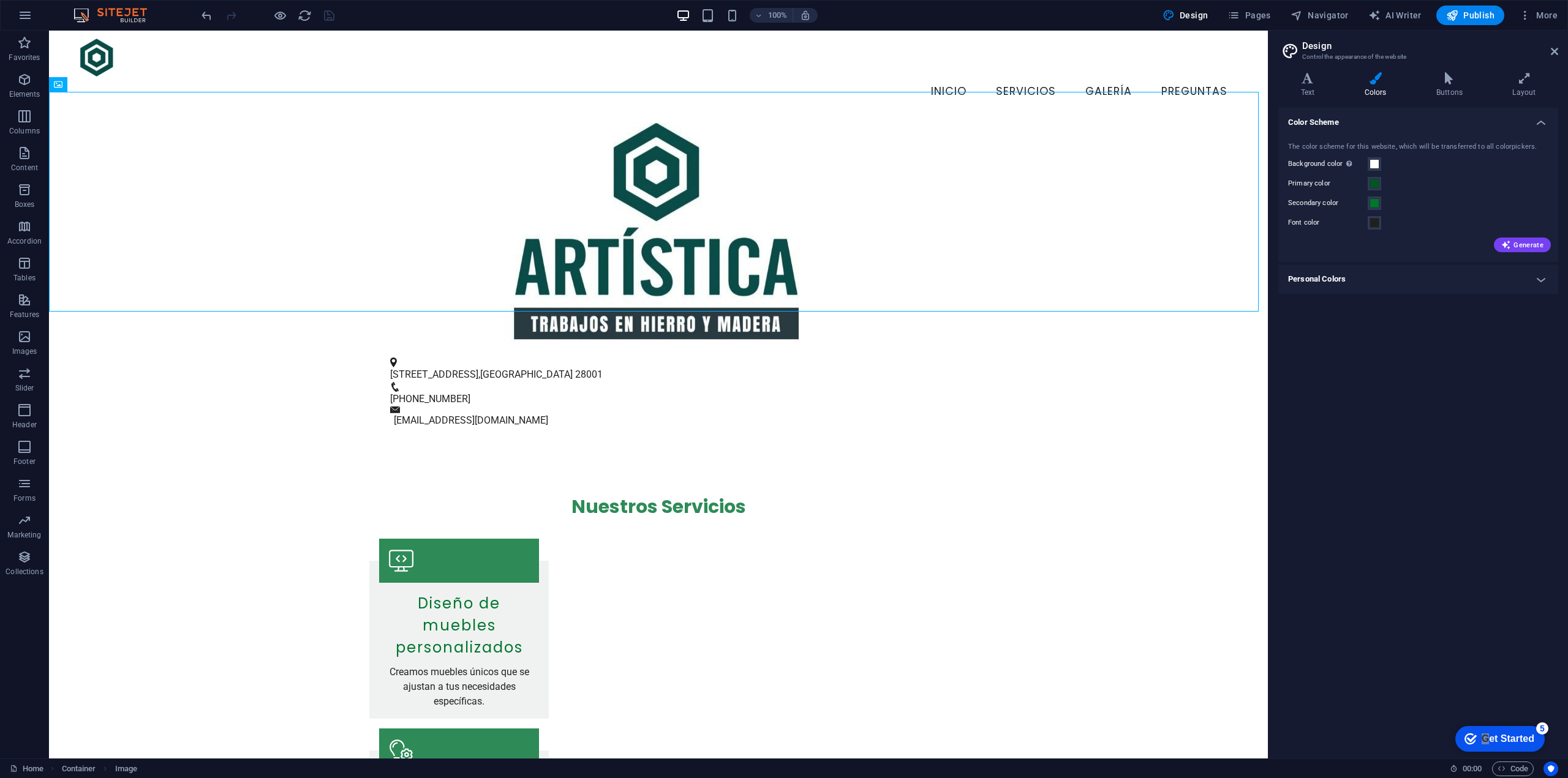
click at [1502, 364] on div "Color Scheme The color scheme for this website, which will be transferred to al…" at bounding box center [1418, 428] width 280 height 641
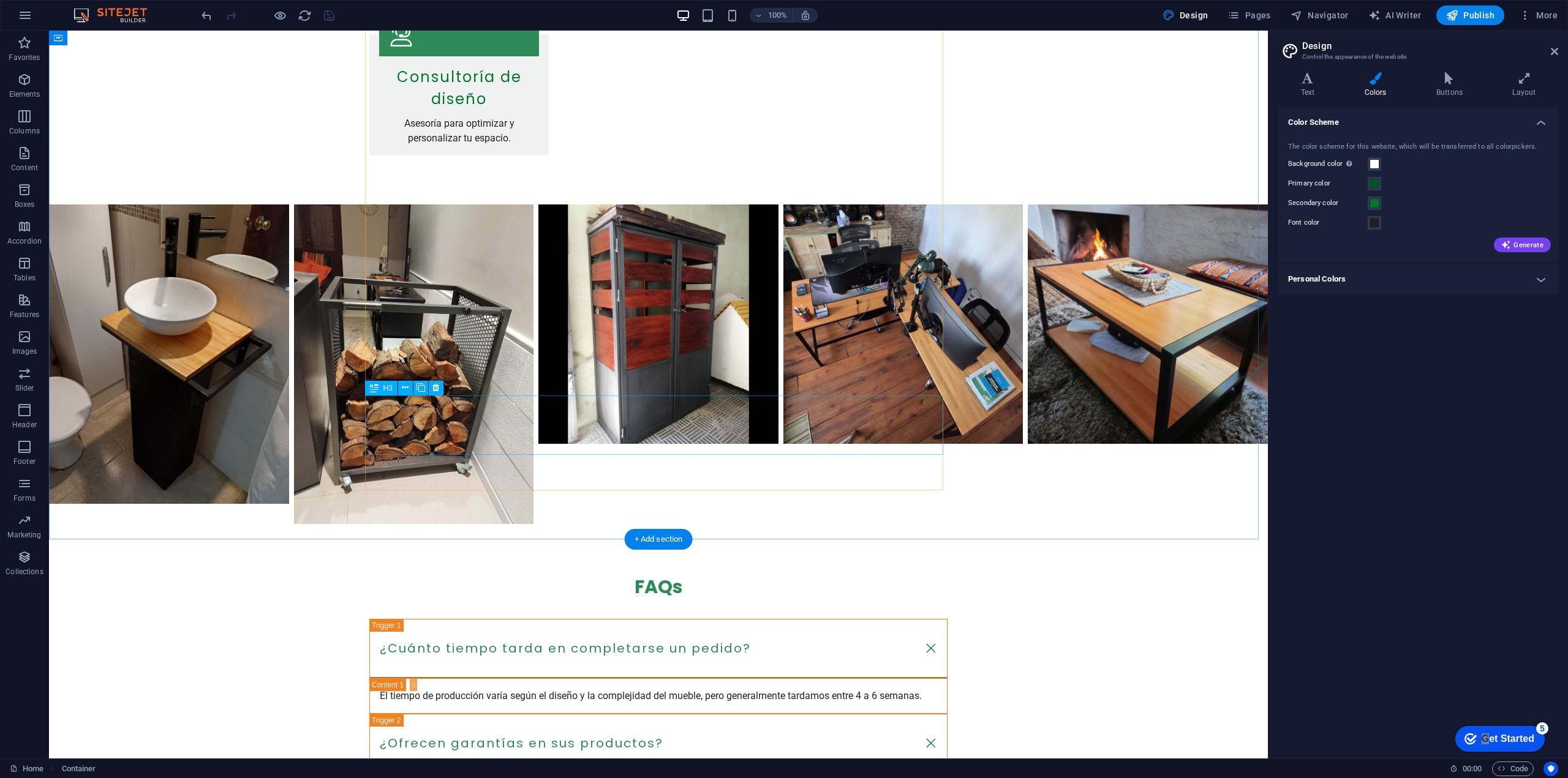
scroll to position [1380, 0]
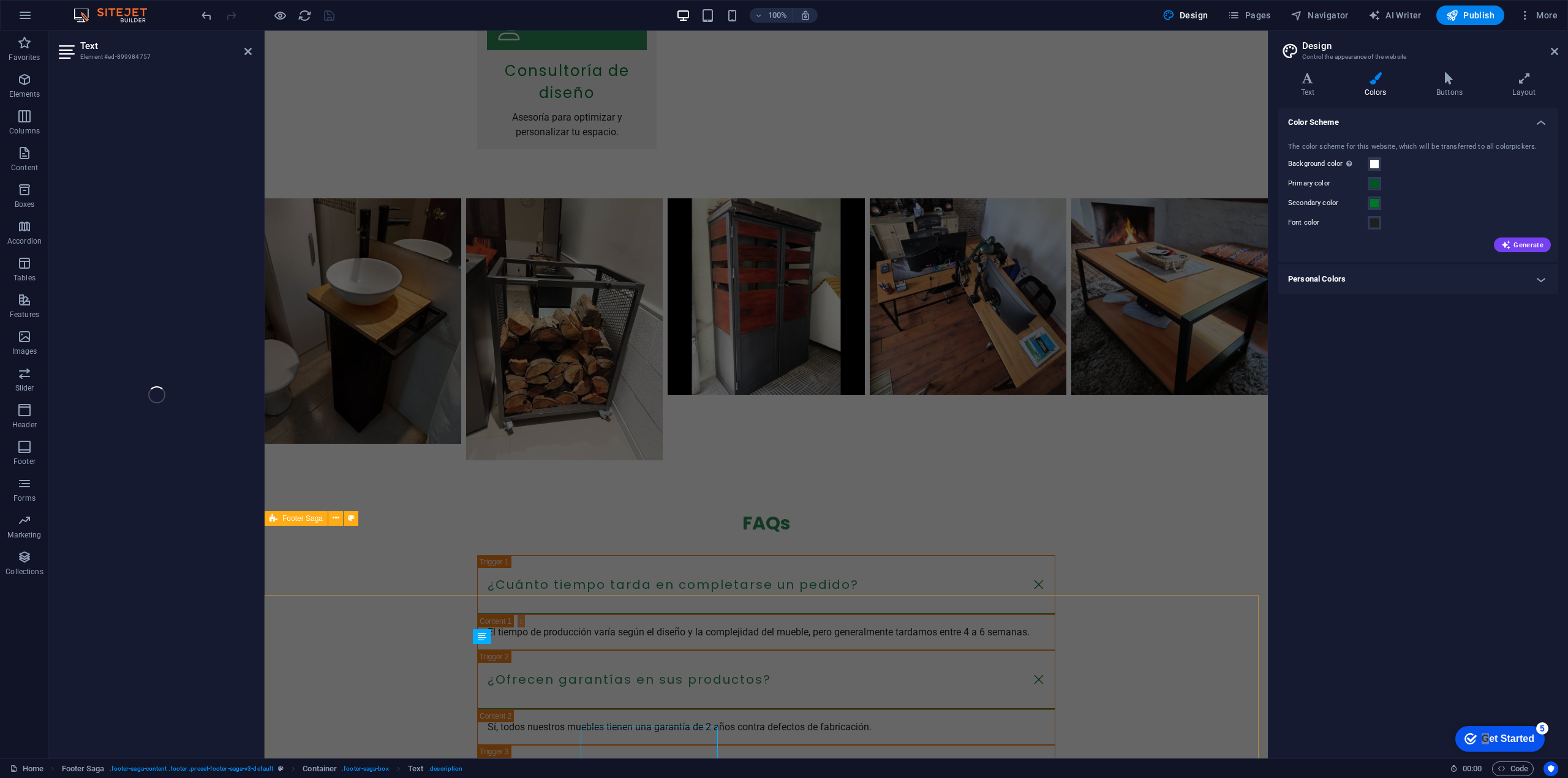
scroll to position [1322, 0]
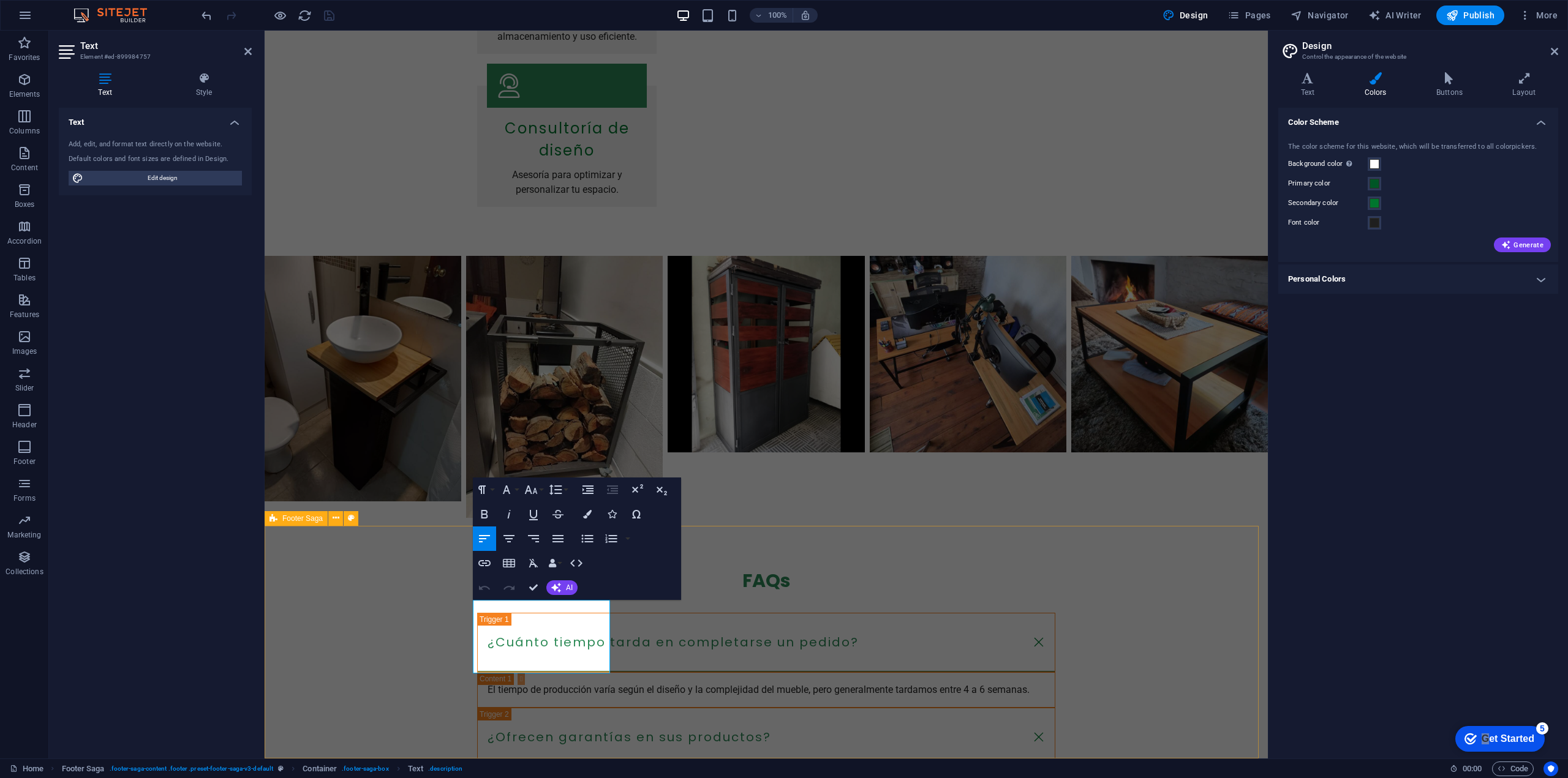
drag, startPoint x: 570, startPoint y: 667, endPoint x: 465, endPoint y: 647, distance: 106.9
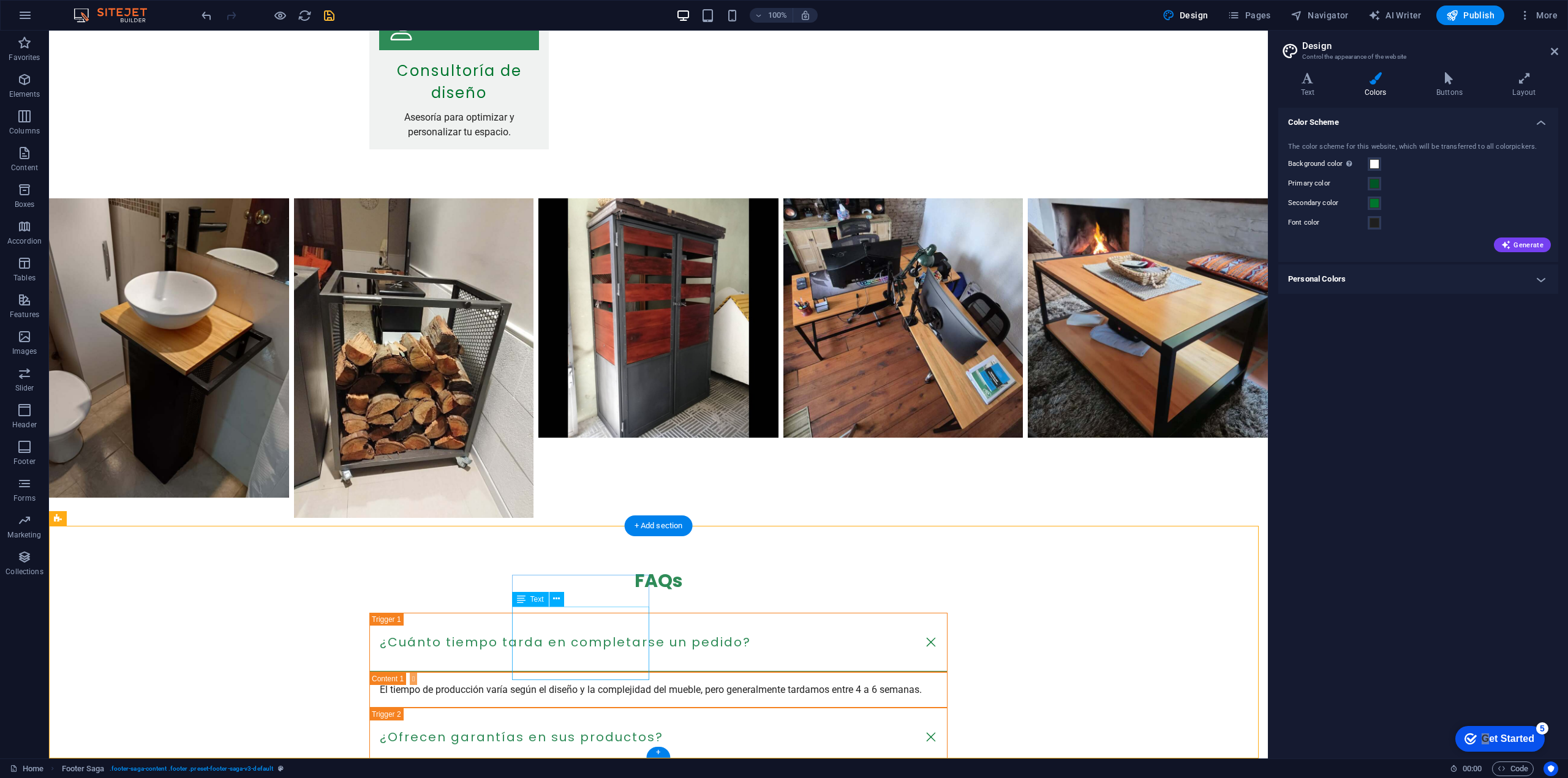
select select
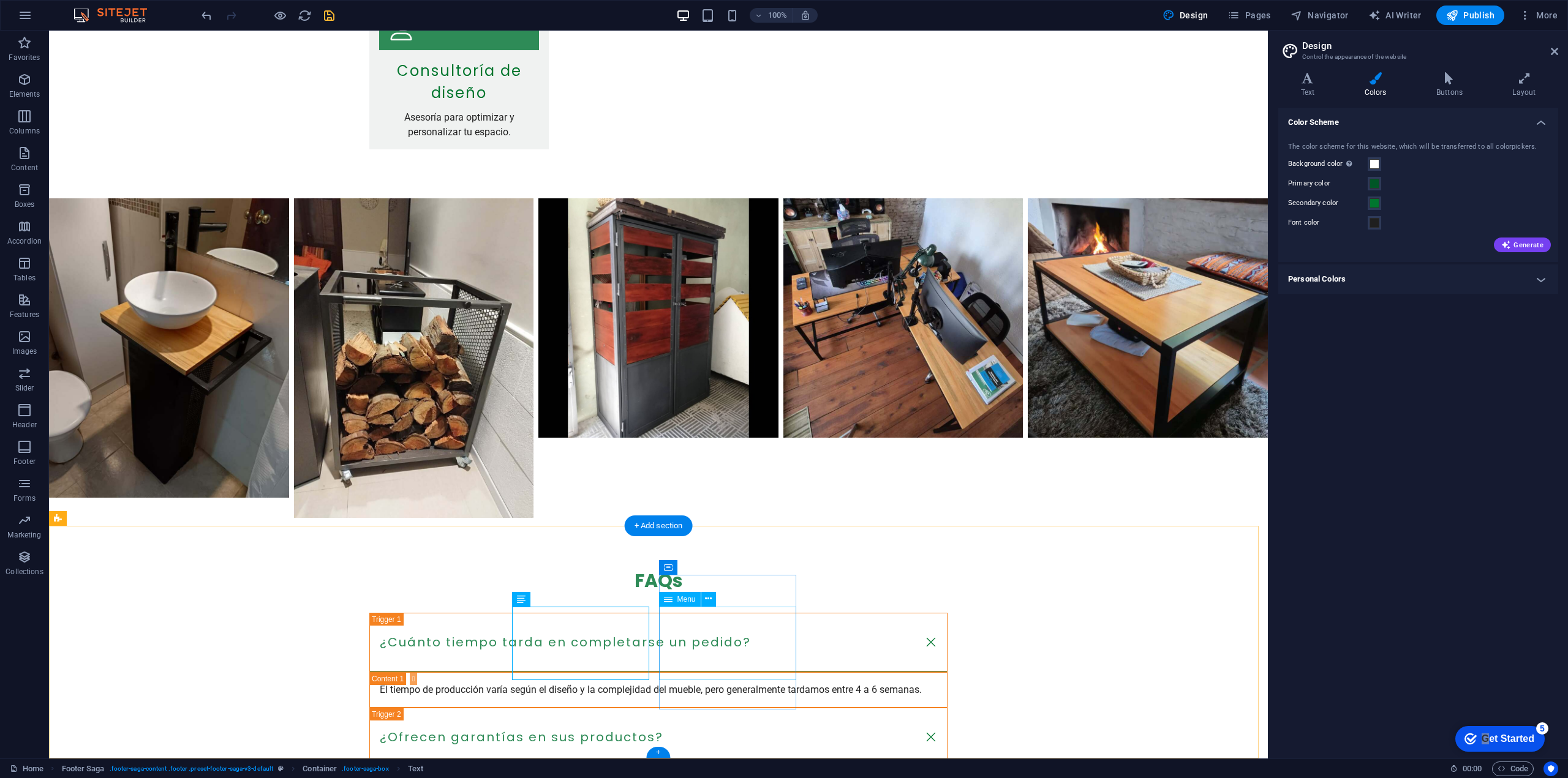
select select
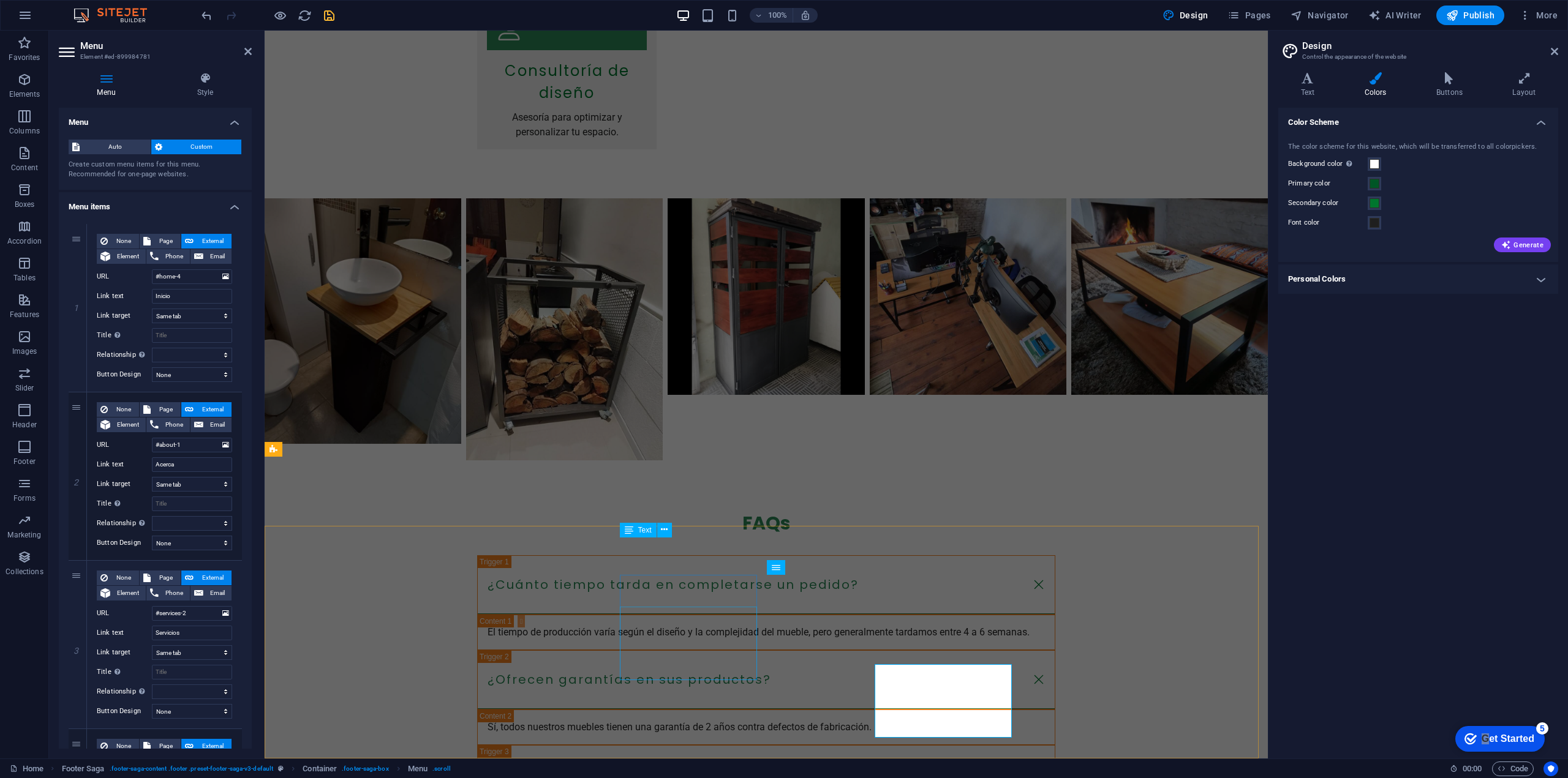
scroll to position [1322, 0]
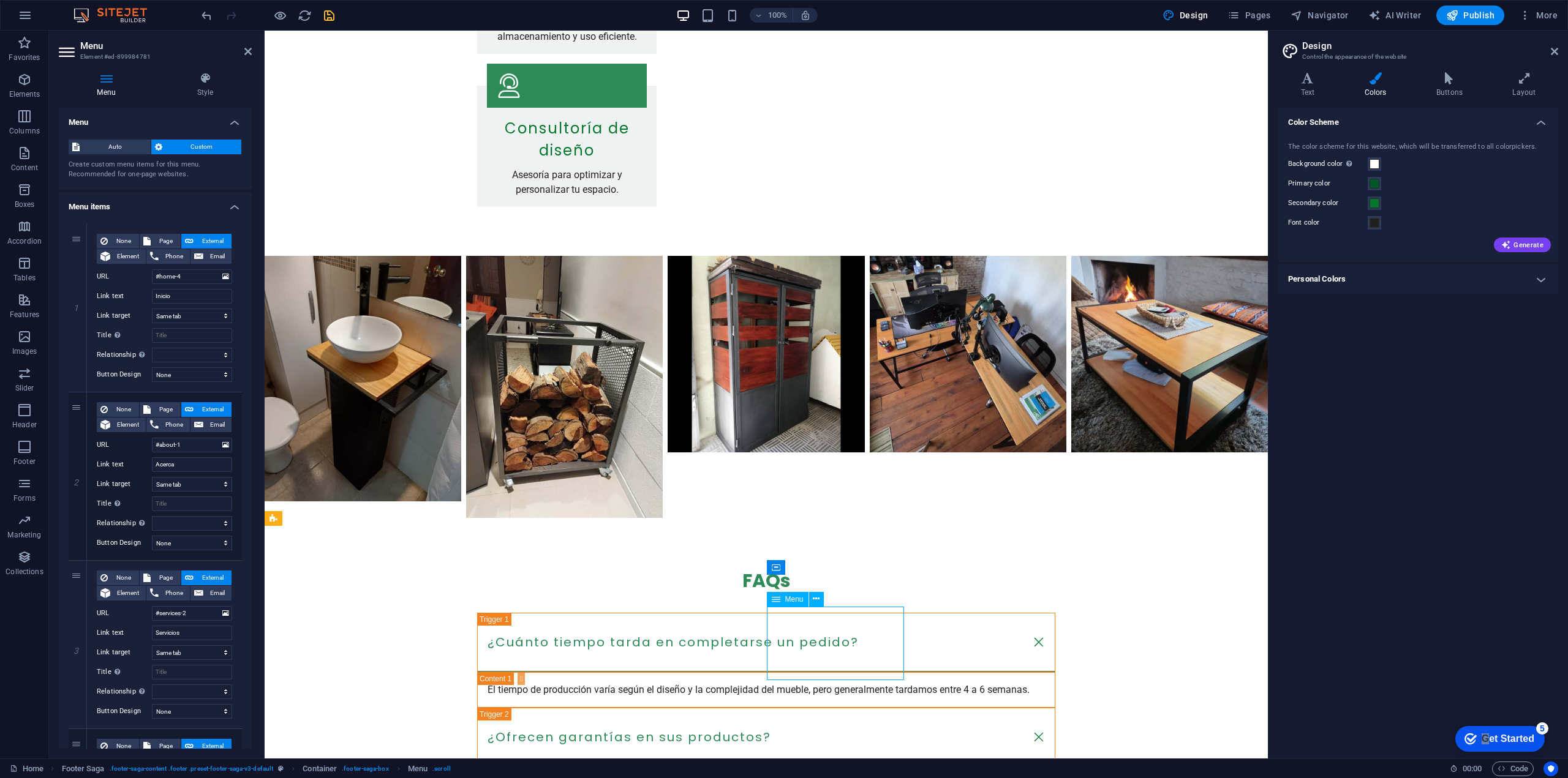
drag, startPoint x: 797, startPoint y: 644, endPoint x: 775, endPoint y: 643, distance: 22.0
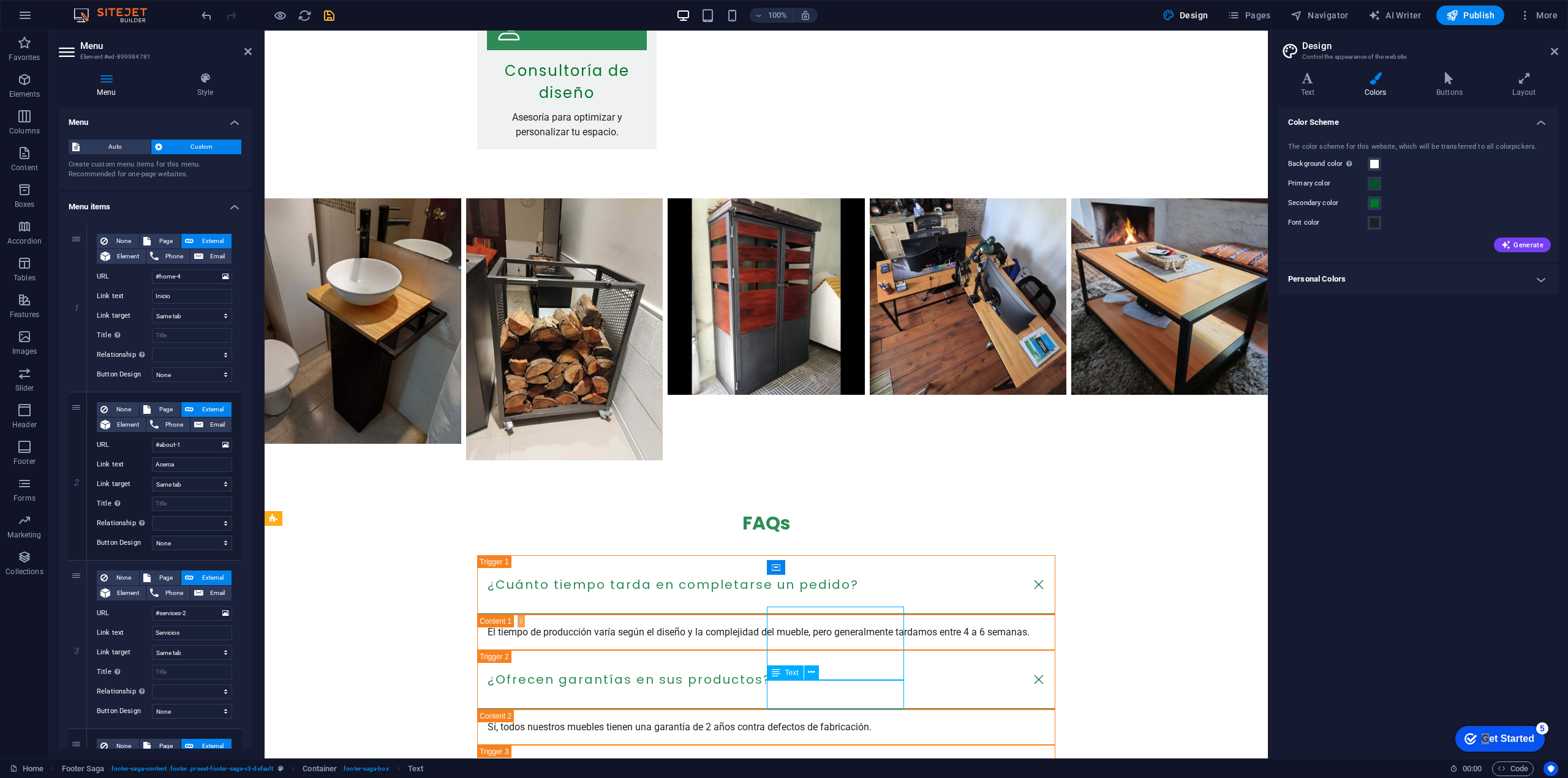
scroll to position [1280, 0]
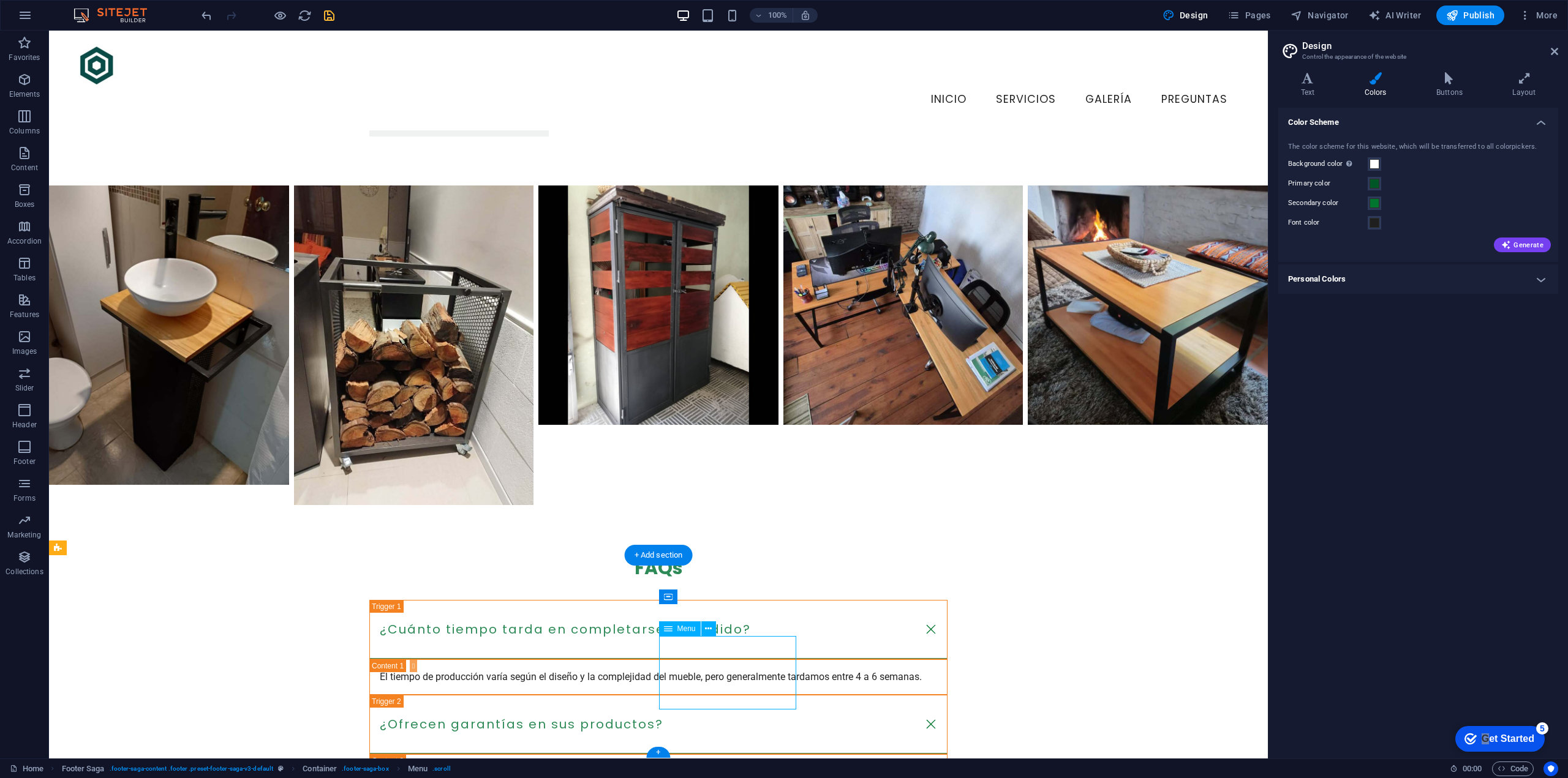
select select
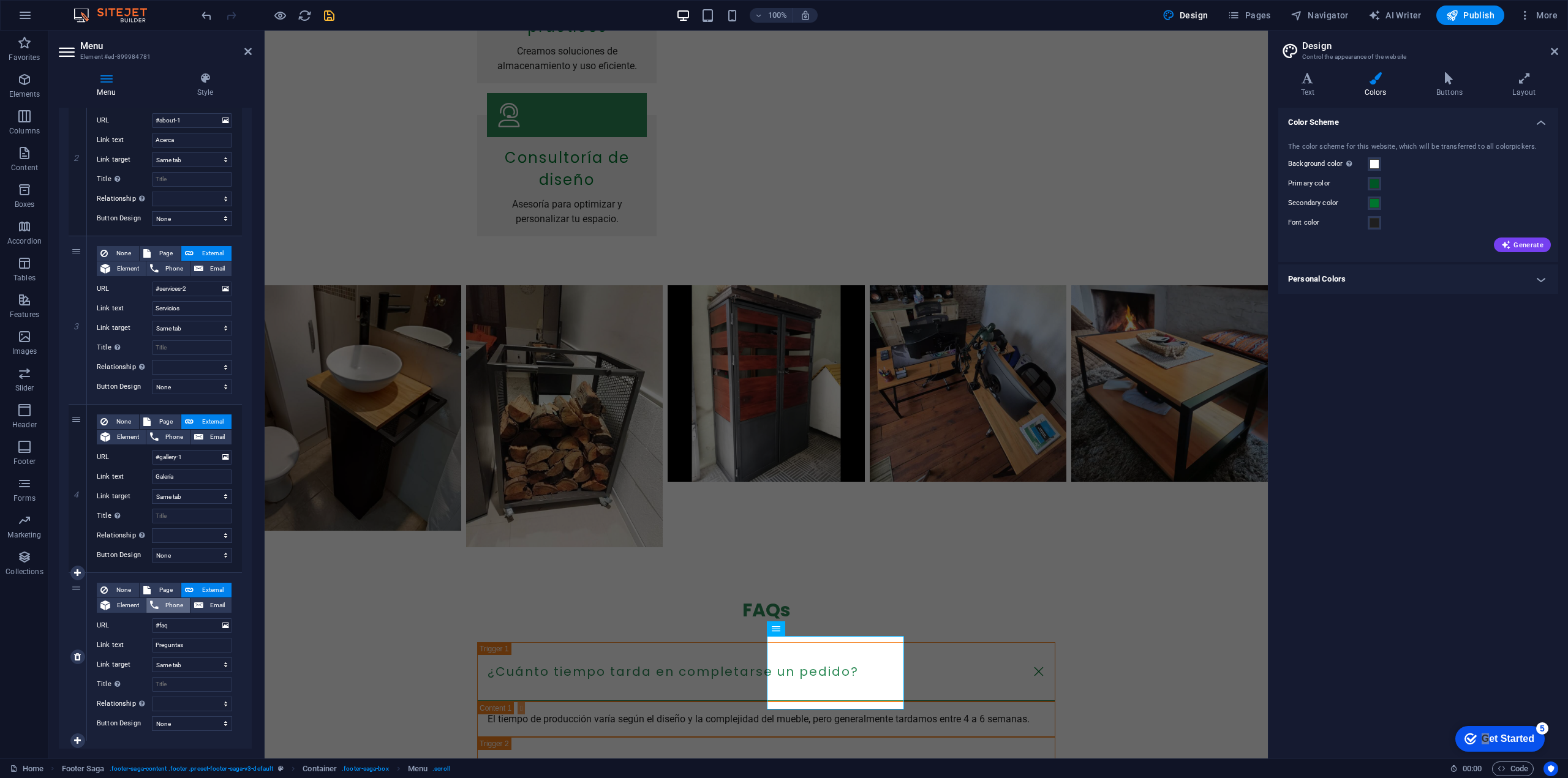
scroll to position [351, 0]
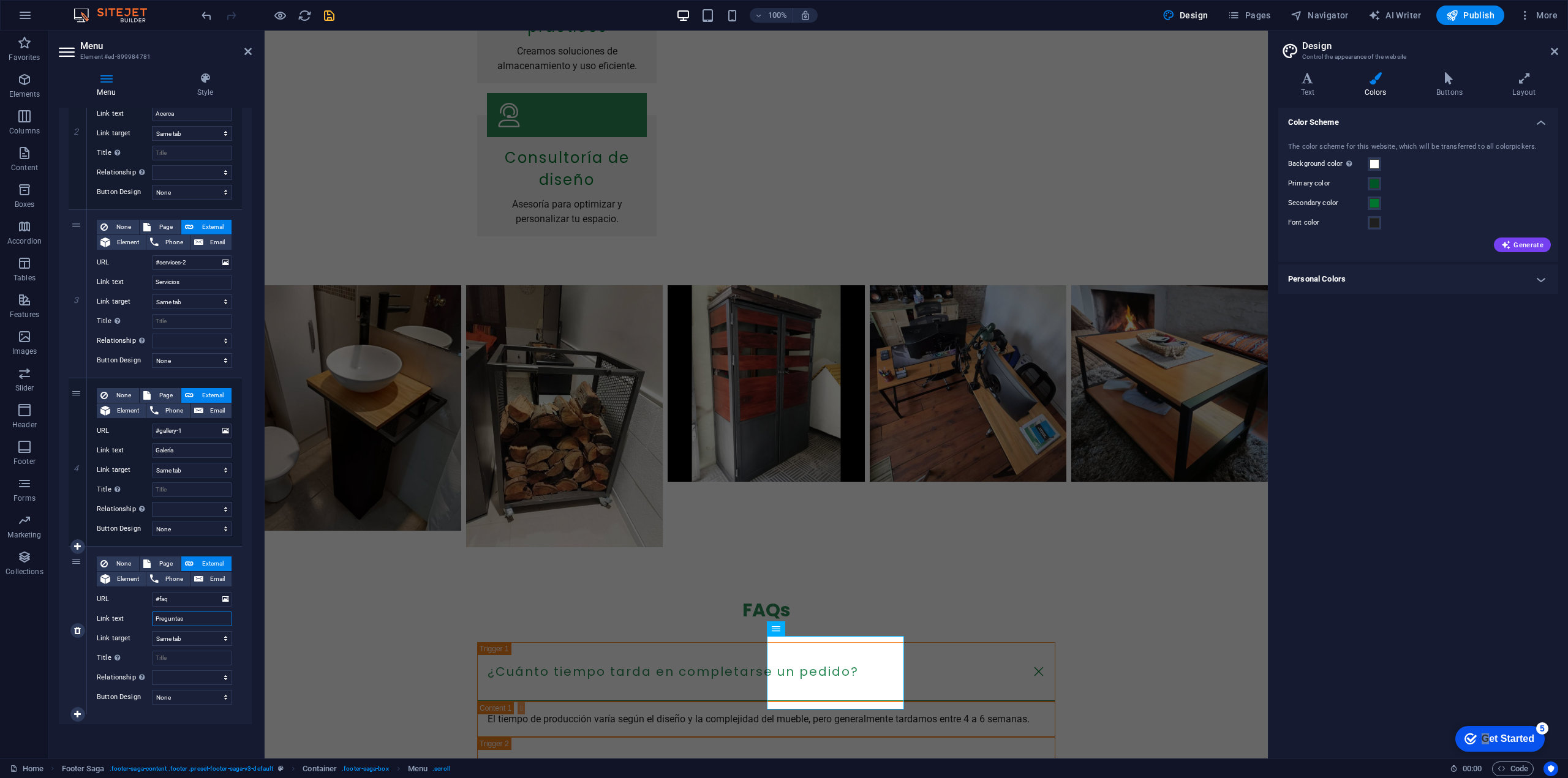
click at [188, 614] on input "Preguntas" at bounding box center [192, 619] width 80 height 15
type input "Preguntas Frecuentes"
select select
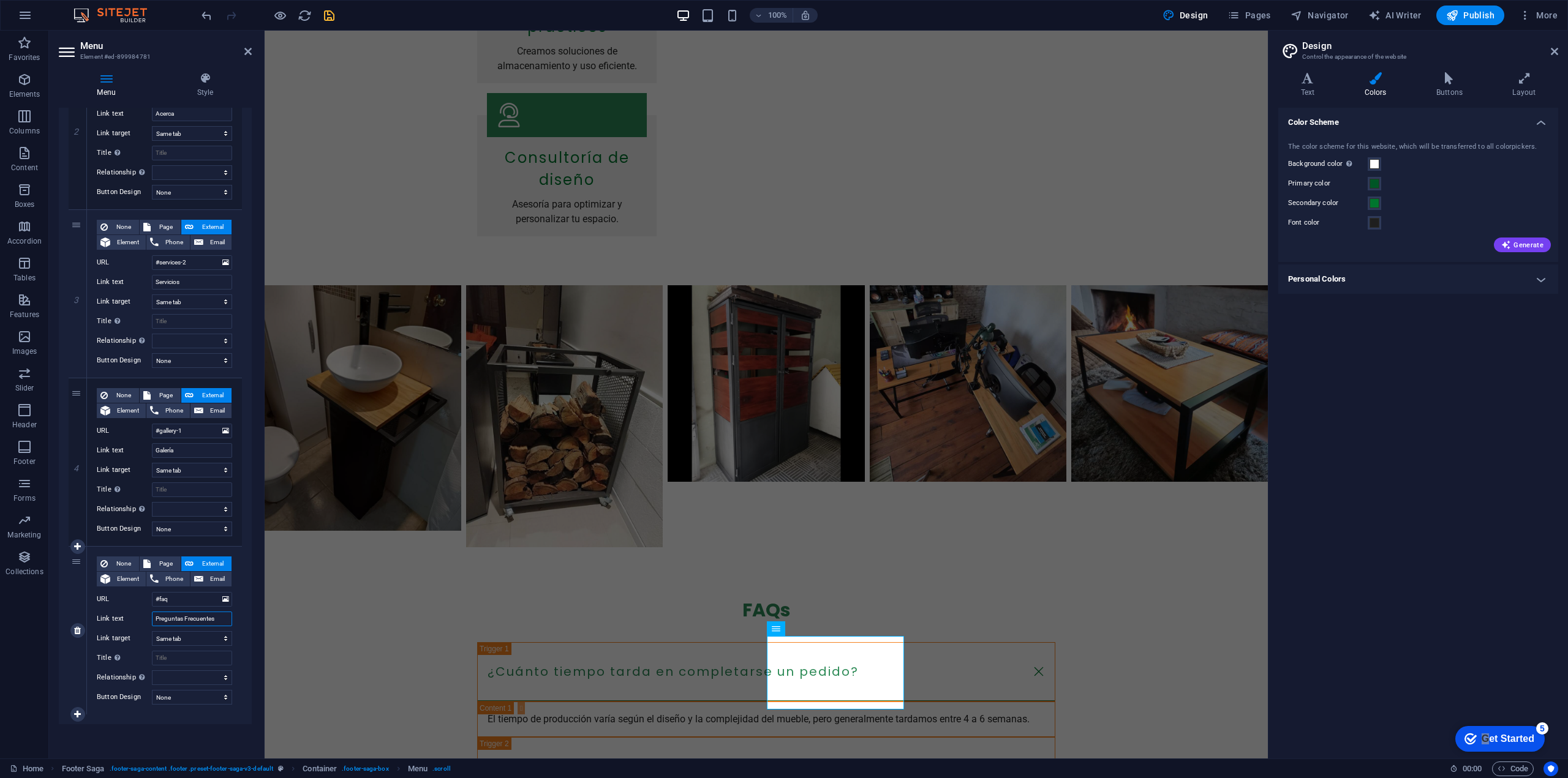
select select
type input "Preguntas"
select select
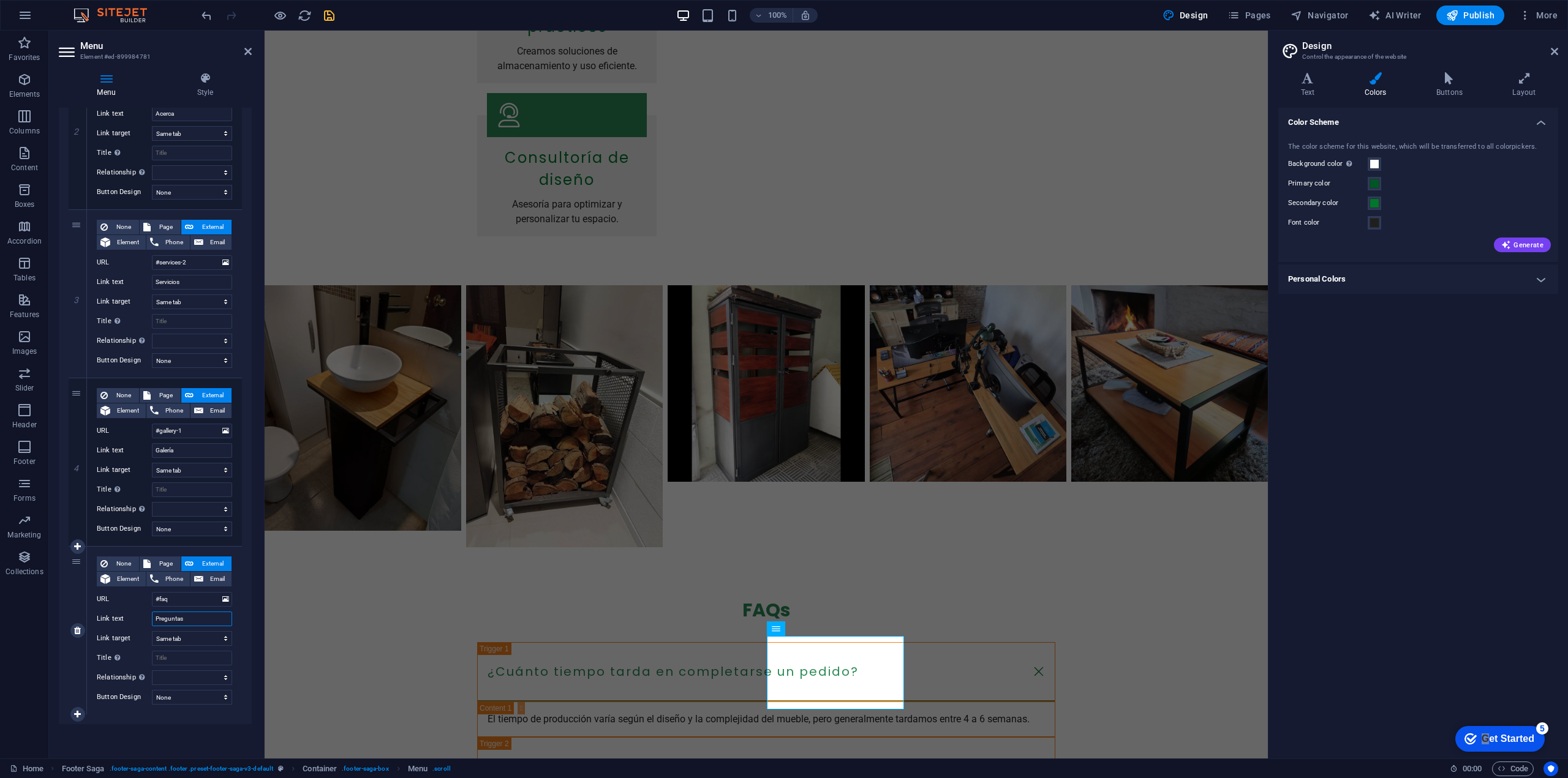
select select
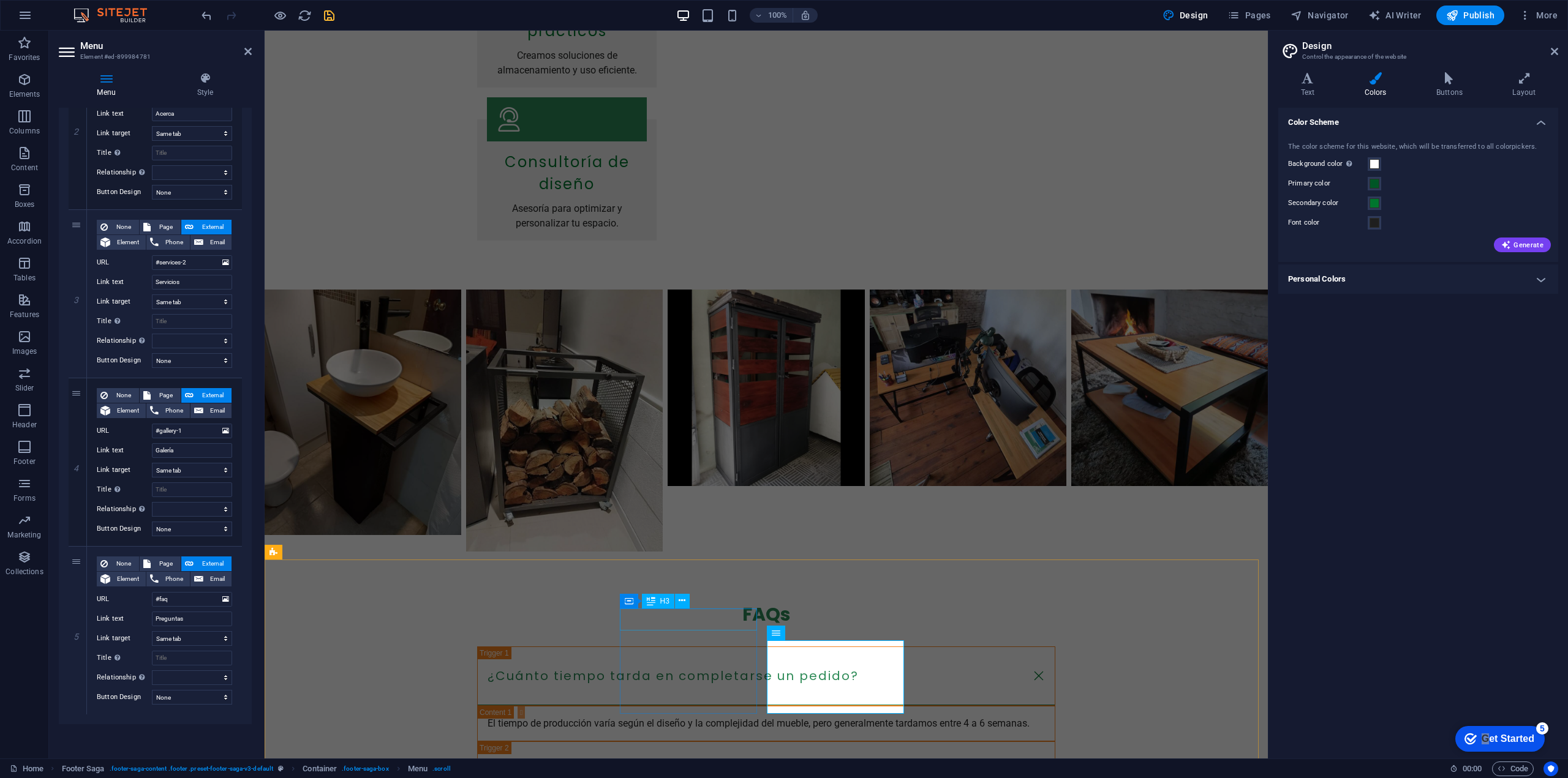
scroll to position [1292, 0]
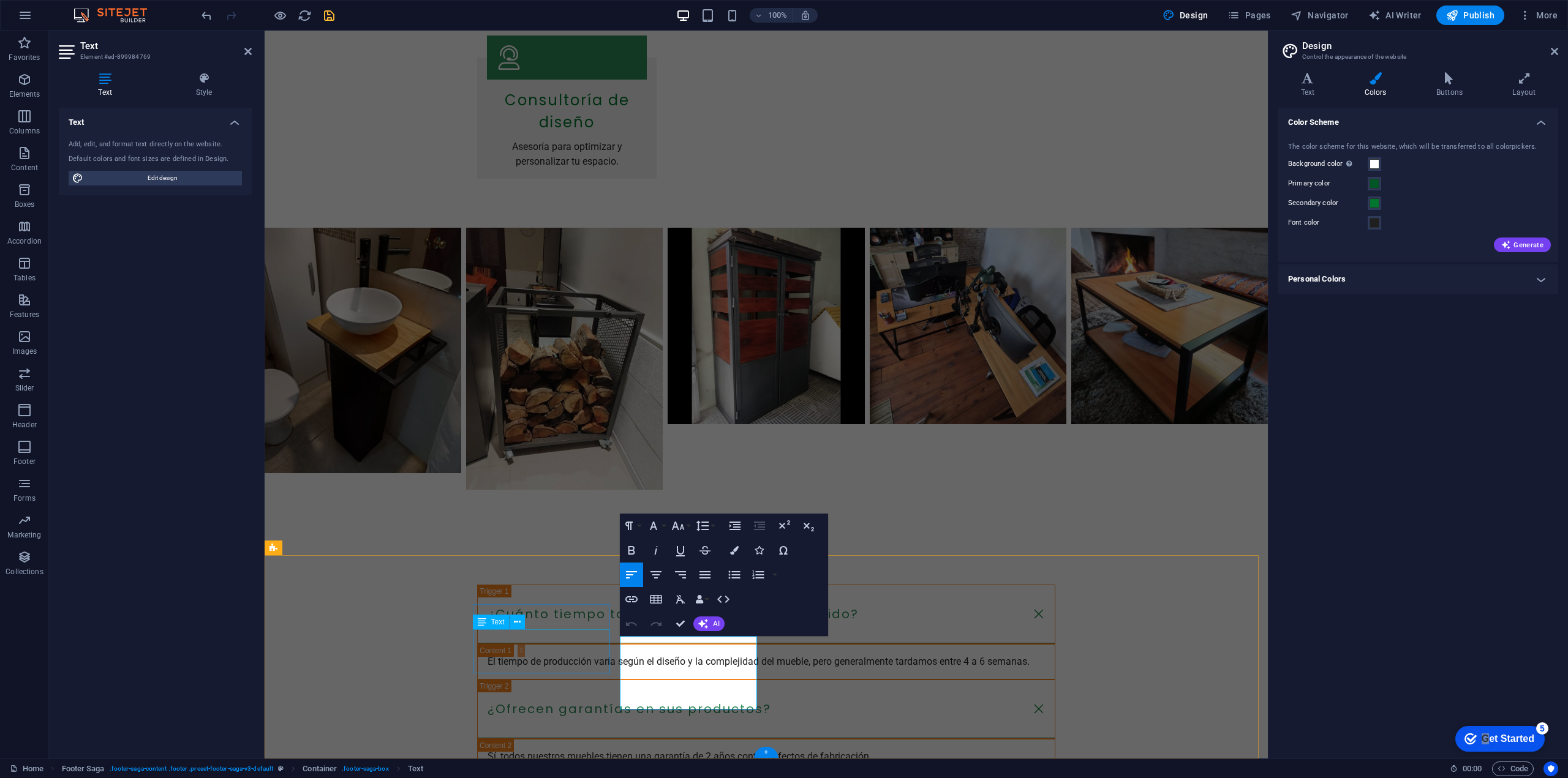
scroll to position [1292, 0]
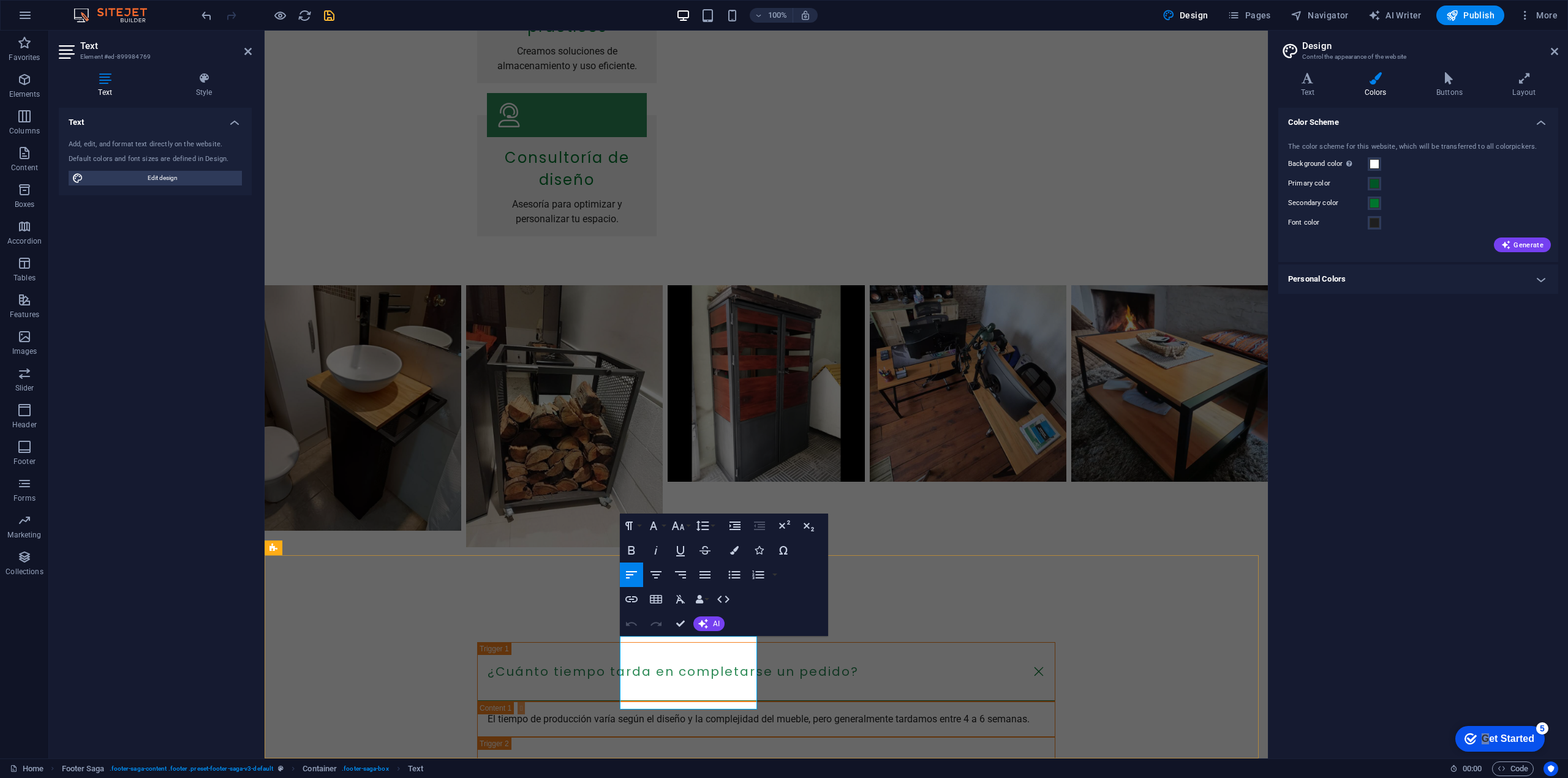
drag, startPoint x: 687, startPoint y: 688, endPoint x: 606, endPoint y: 684, distance: 81.1
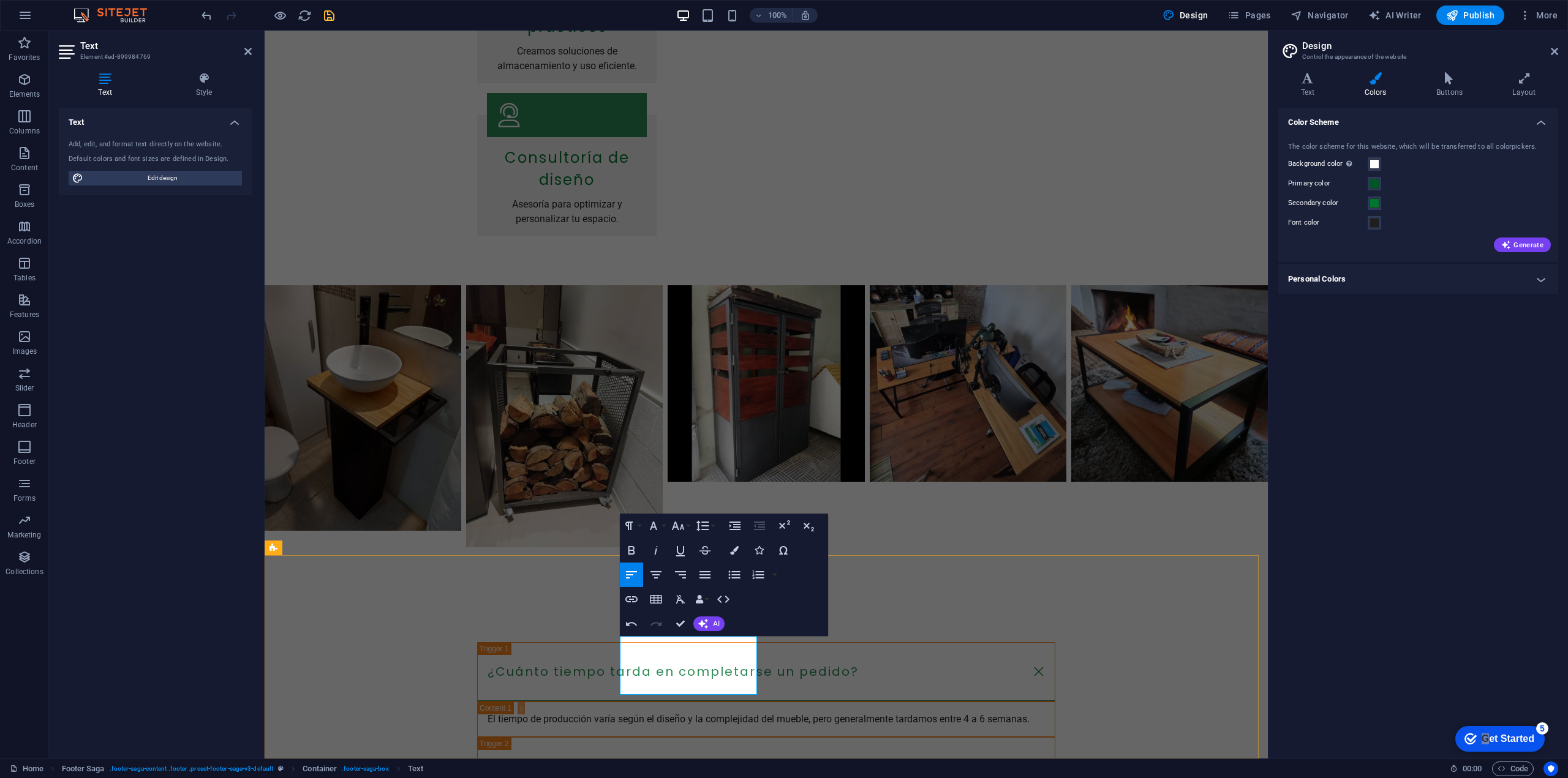
drag, startPoint x: 737, startPoint y: 672, endPoint x: 673, endPoint y: 674, distance: 64.0
drag, startPoint x: 706, startPoint y: 673, endPoint x: 662, endPoint y: 668, distance: 44.3
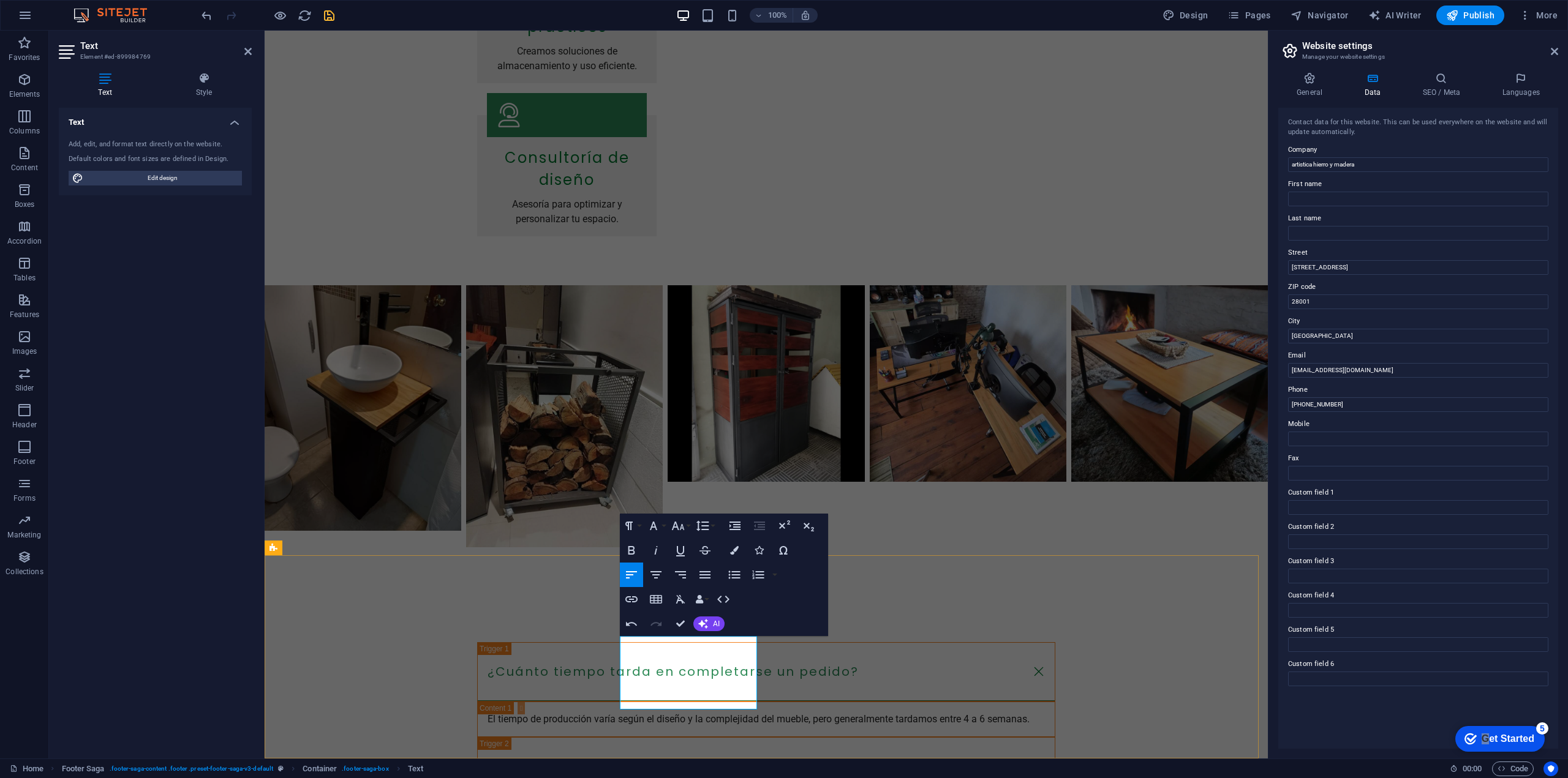
drag, startPoint x: 669, startPoint y: 644, endPoint x: 695, endPoint y: 646, distance: 26.1
drag, startPoint x: 747, startPoint y: 661, endPoint x: 621, endPoint y: 662, distance: 126.0
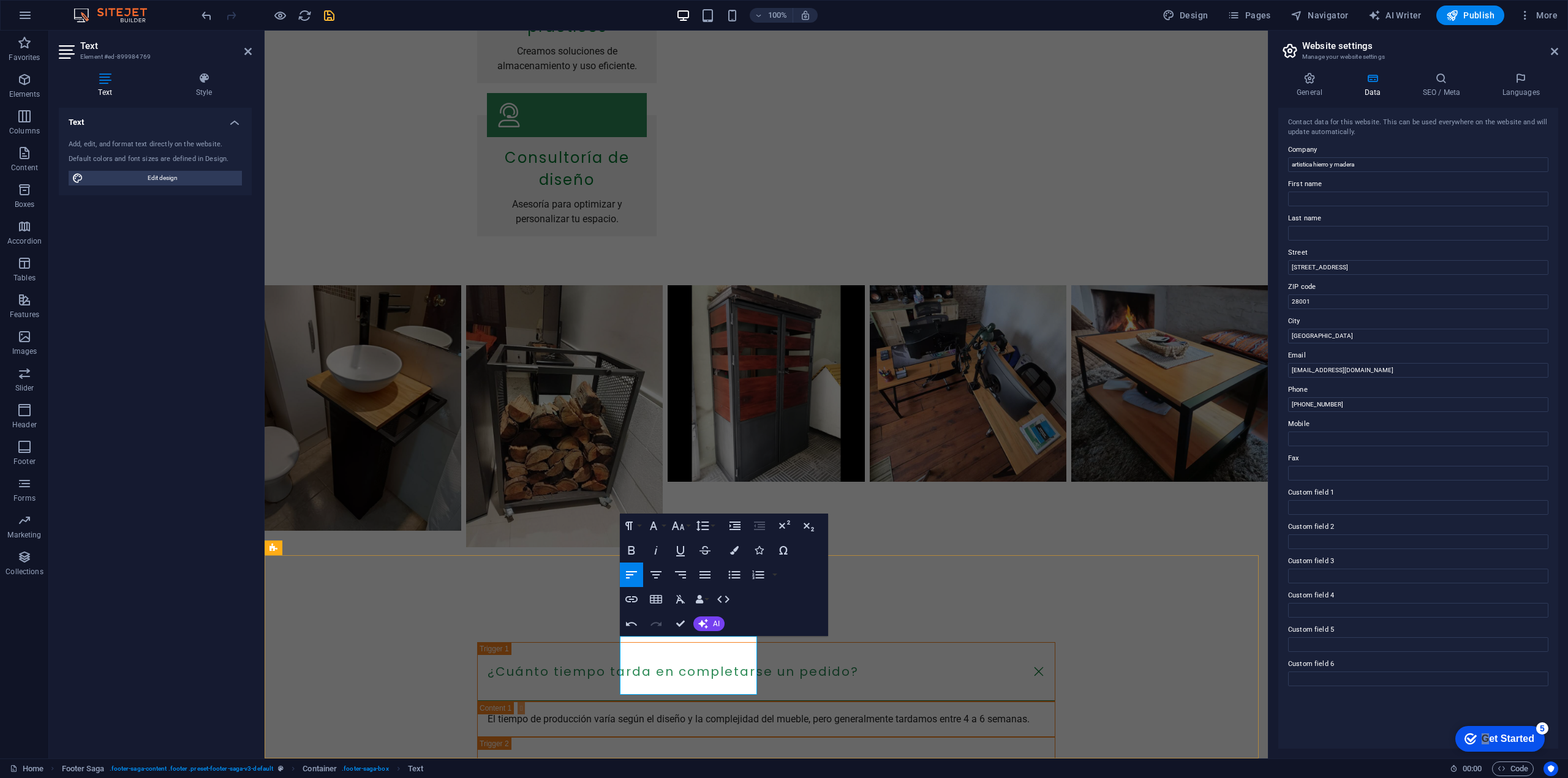
drag, startPoint x: 734, startPoint y: 687, endPoint x: 691, endPoint y: 687, distance: 43.0
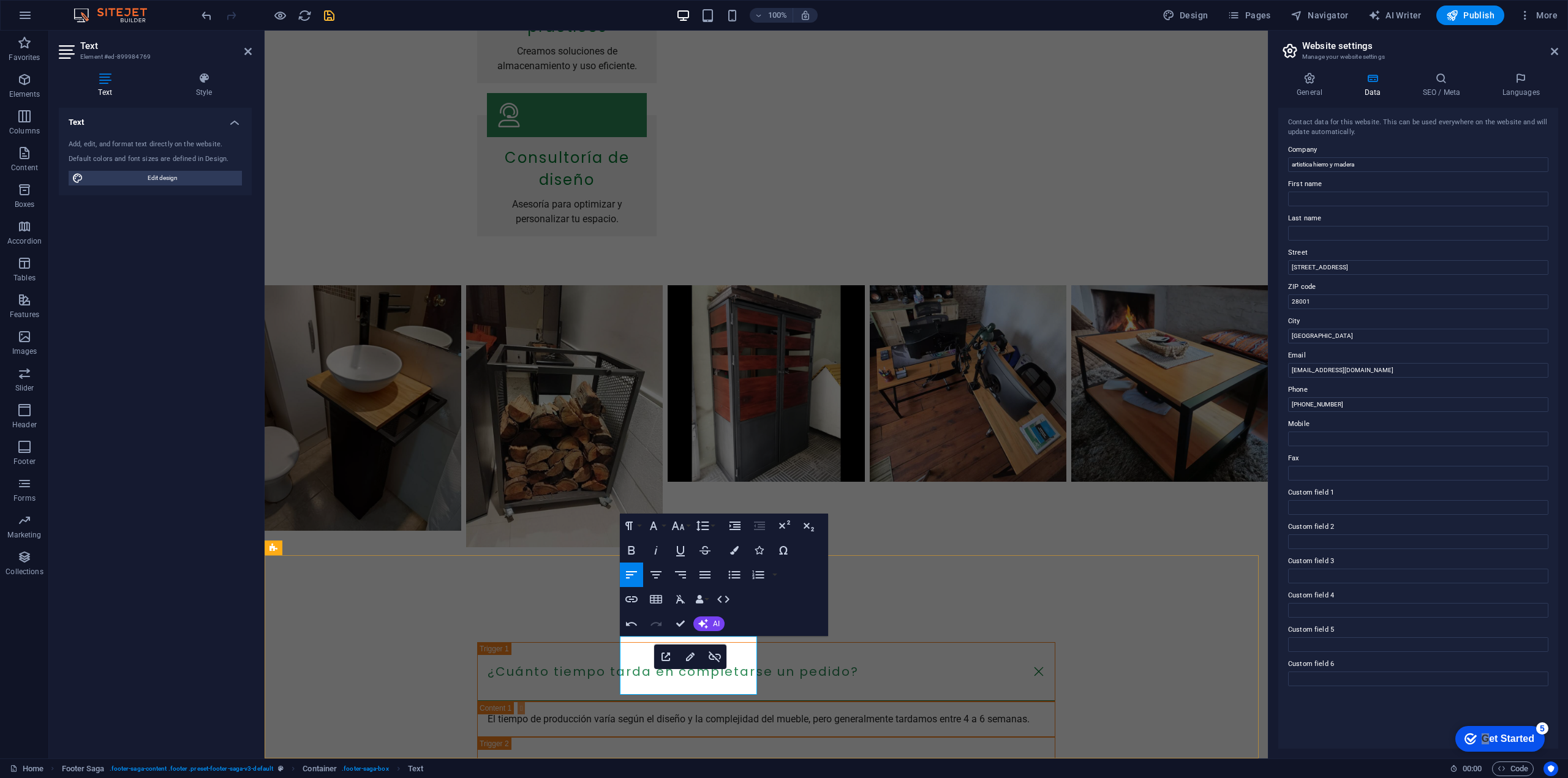
click at [1378, 268] on input "Calle de la Creatividad 123" at bounding box center [1418, 268] width 261 height 15
click at [1363, 161] on input "artistica hierro y madera" at bounding box center [1418, 165] width 261 height 15
drag, startPoint x: 1636, startPoint y: 194, endPoint x: 1256, endPoint y: 161, distance: 381.4
click at [1328, 161] on input "artistica hierro y madera" at bounding box center [1418, 165] width 261 height 15
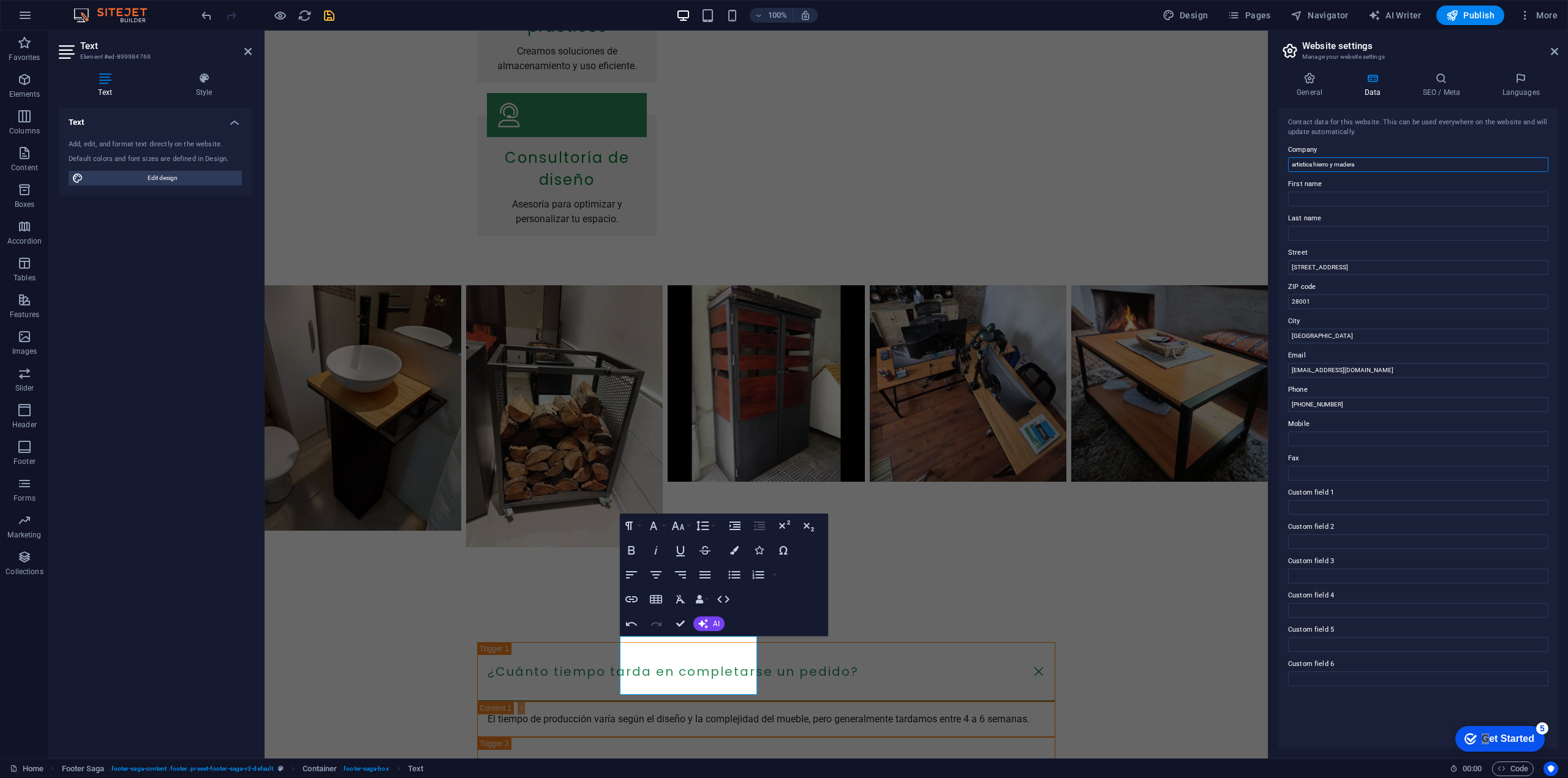
drag, startPoint x: 1624, startPoint y: 193, endPoint x: 1224, endPoint y: 158, distance: 401.5
type input "Artística Hierro y Madera"
drag, startPoint x: 1637, startPoint y: 298, endPoint x: 1250, endPoint y: 260, distance: 388.9
type input "[PERSON_NAME] 234"
type input "80000"
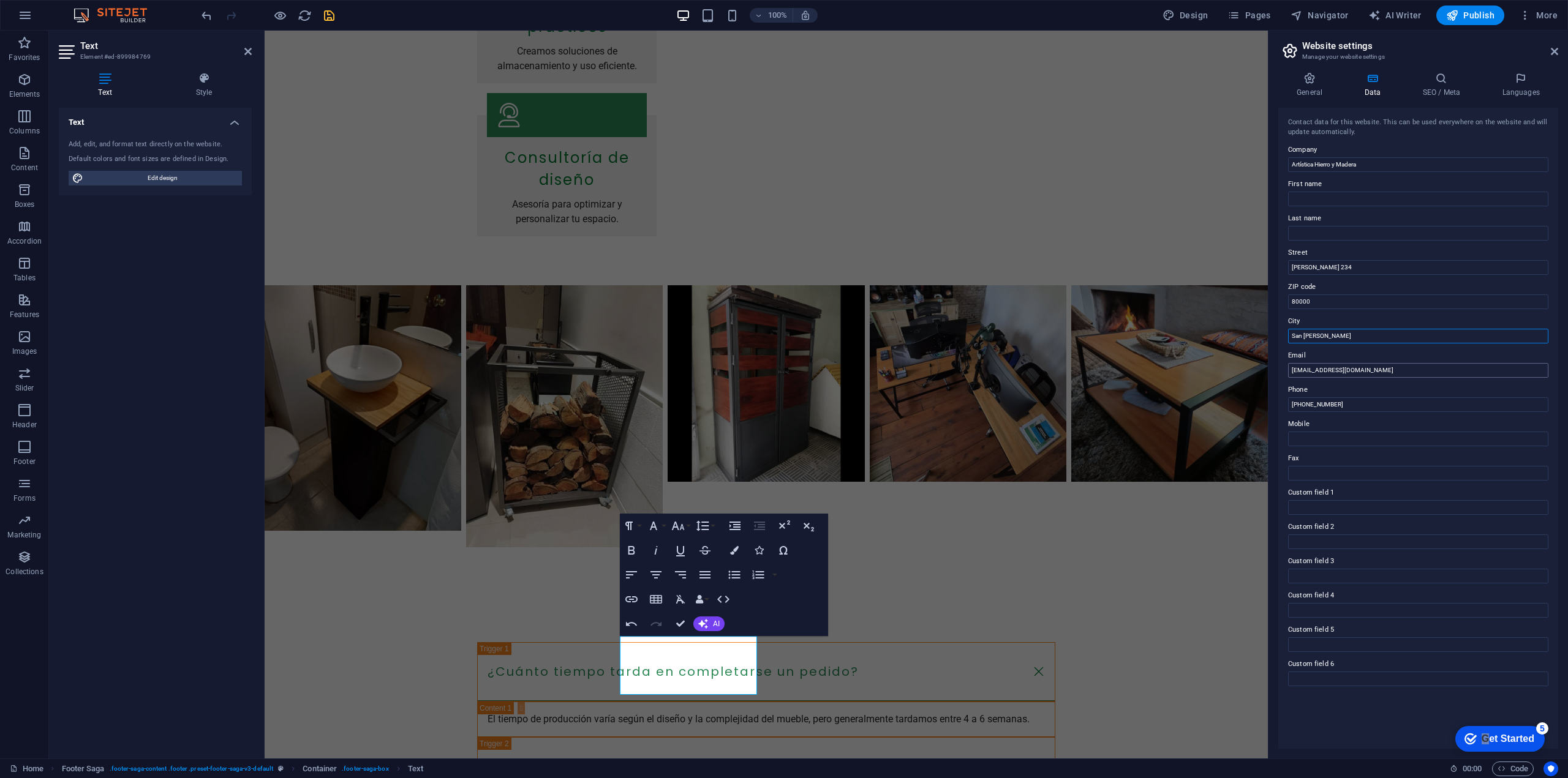
type input "San [PERSON_NAME]"
click at [1340, 374] on input "info@artistica.com" at bounding box center [1418, 370] width 261 height 15
click at [1330, 373] on input "info@artistica.com" at bounding box center [1418, 370] width 261 height 15
type input "[EMAIL_ADDRESS][DOMAIN_NAME]"
click at [1343, 401] on input "+34 912 345 678" at bounding box center [1418, 404] width 261 height 15
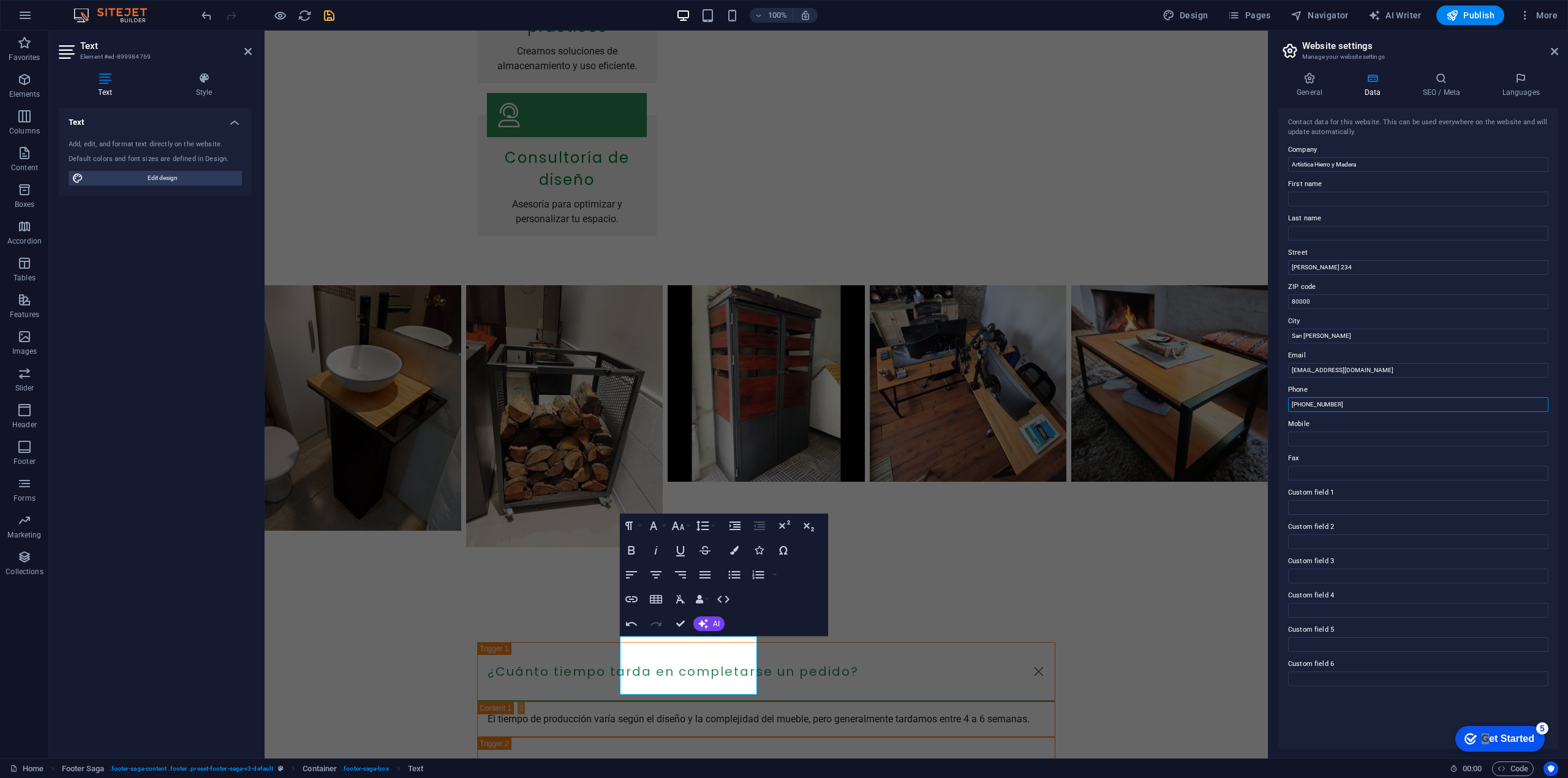
drag, startPoint x: 1616, startPoint y: 434, endPoint x: 1249, endPoint y: 391, distance: 369.5
type input "+59898984691"
click at [1384, 726] on div "Contact data for this website. This can be used everywhere on the website and w…" at bounding box center [1418, 428] width 280 height 641
click at [1555, 50] on icon at bounding box center [1555, 52] width 8 height 10
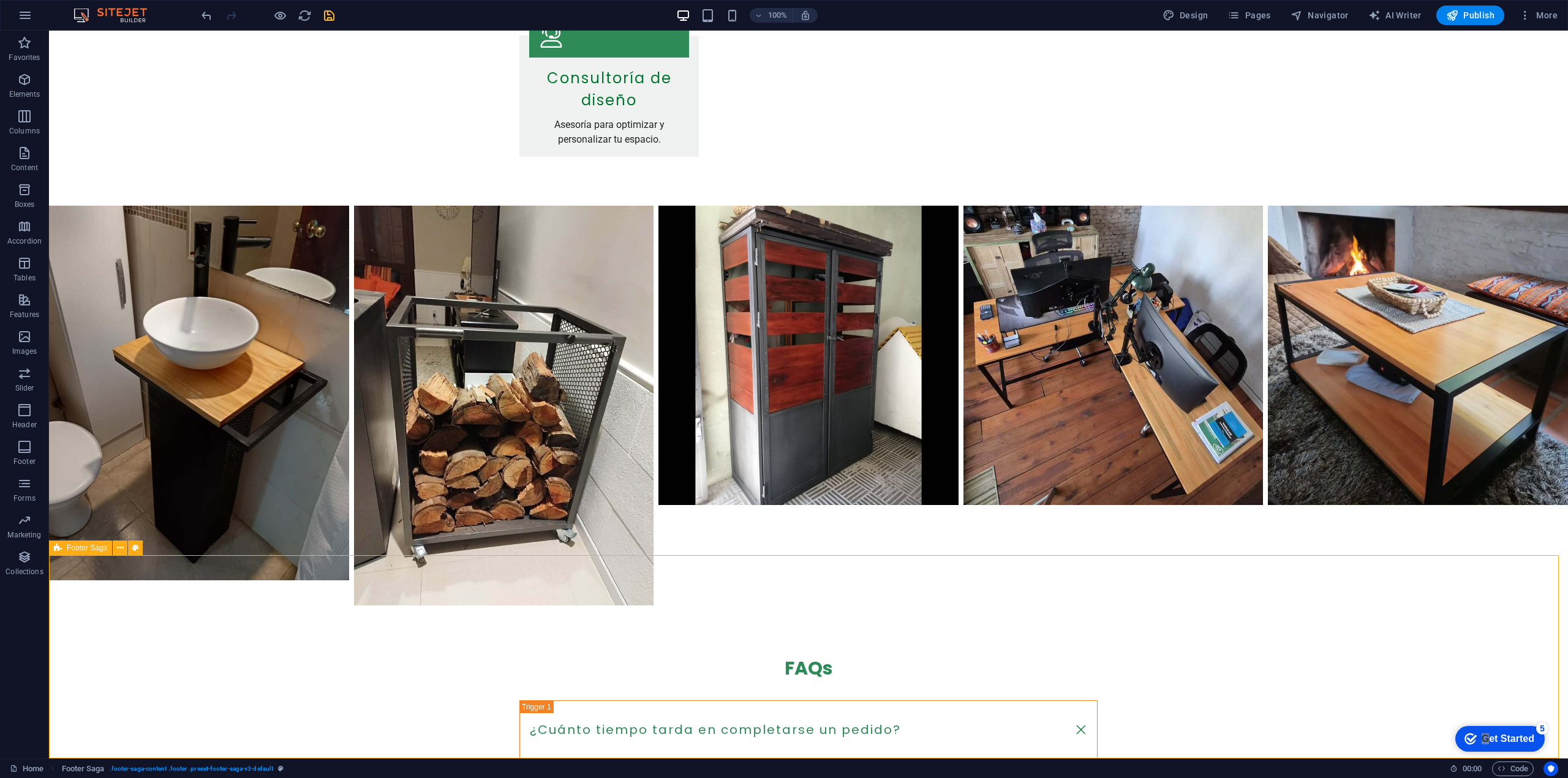
scroll to position [1430, 0]
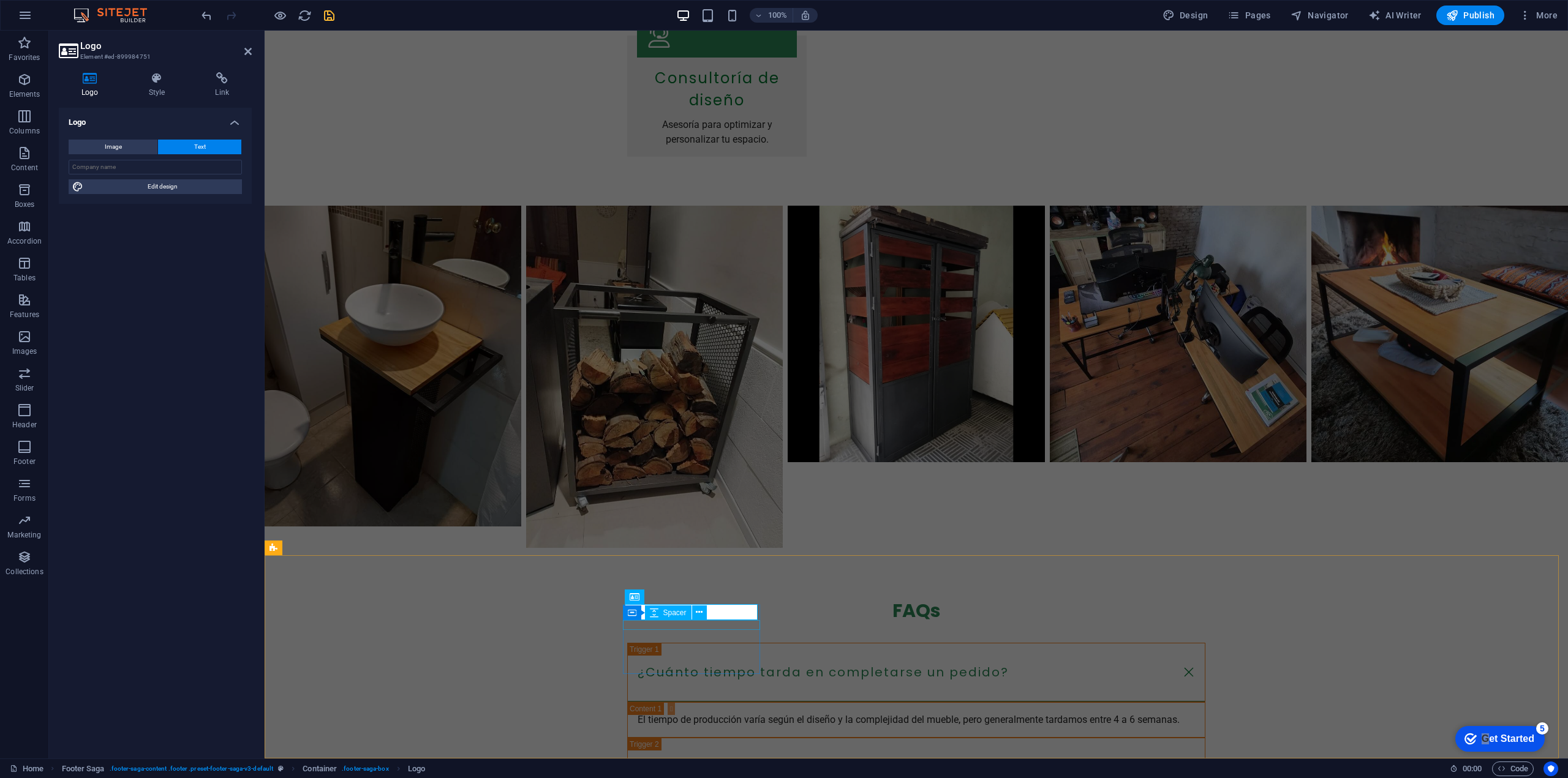
click at [671, 620] on div "Container Spacer" at bounding box center [668, 613] width 92 height 15
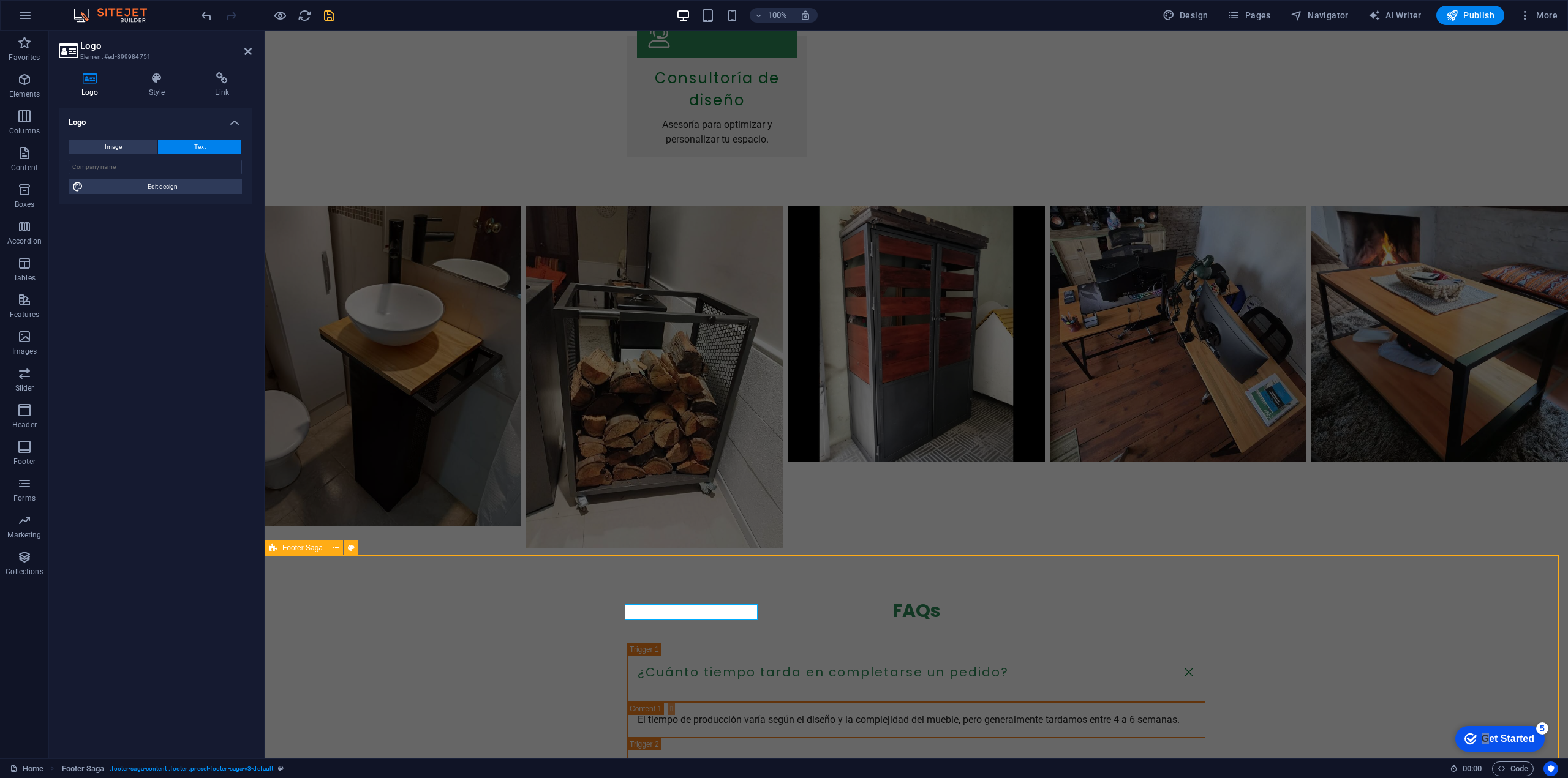
scroll to position [1430, 0]
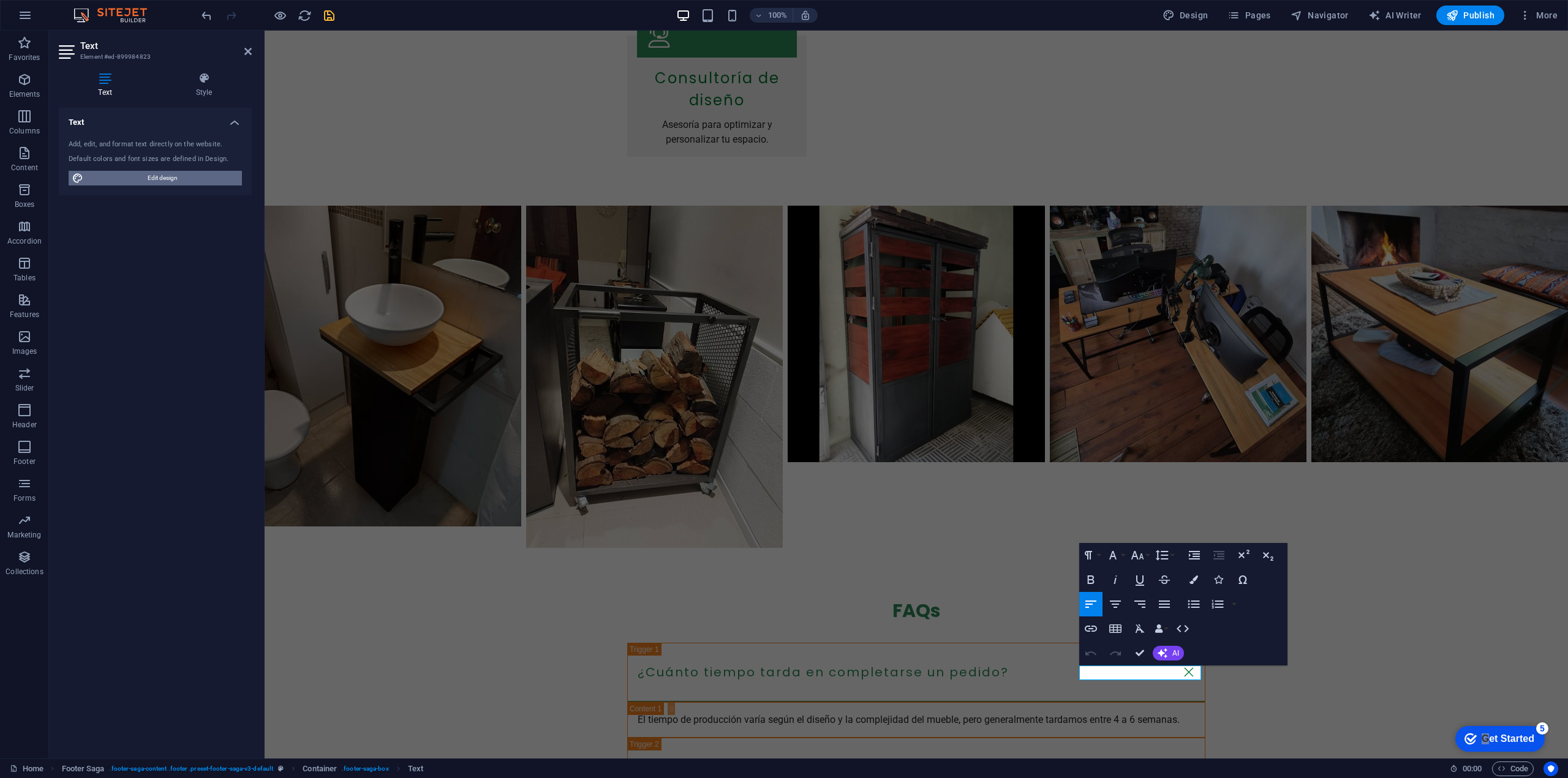
click at [148, 176] on span "Edit design" at bounding box center [162, 178] width 151 height 15
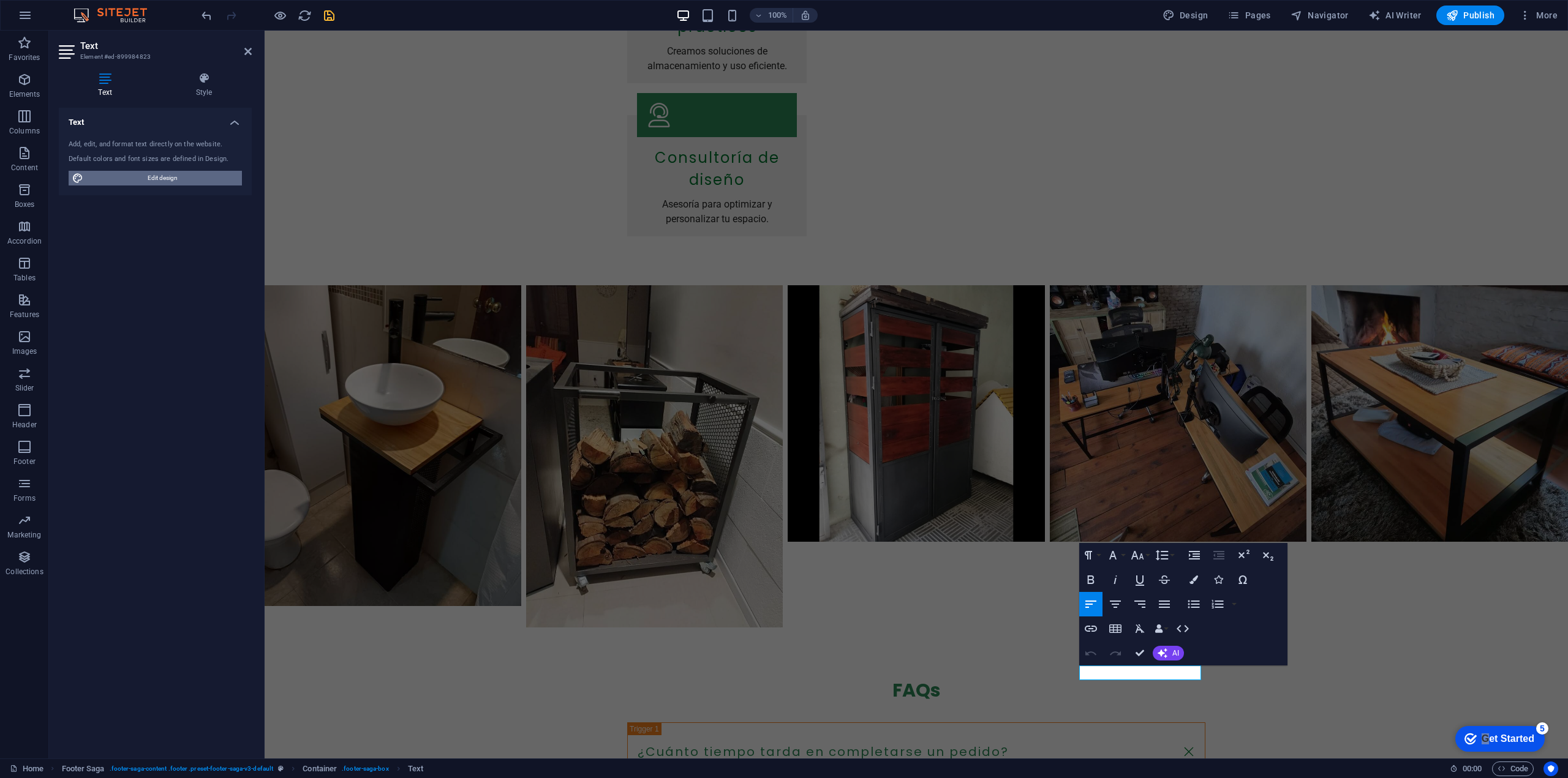
select select "px"
select select "200"
select select "px"
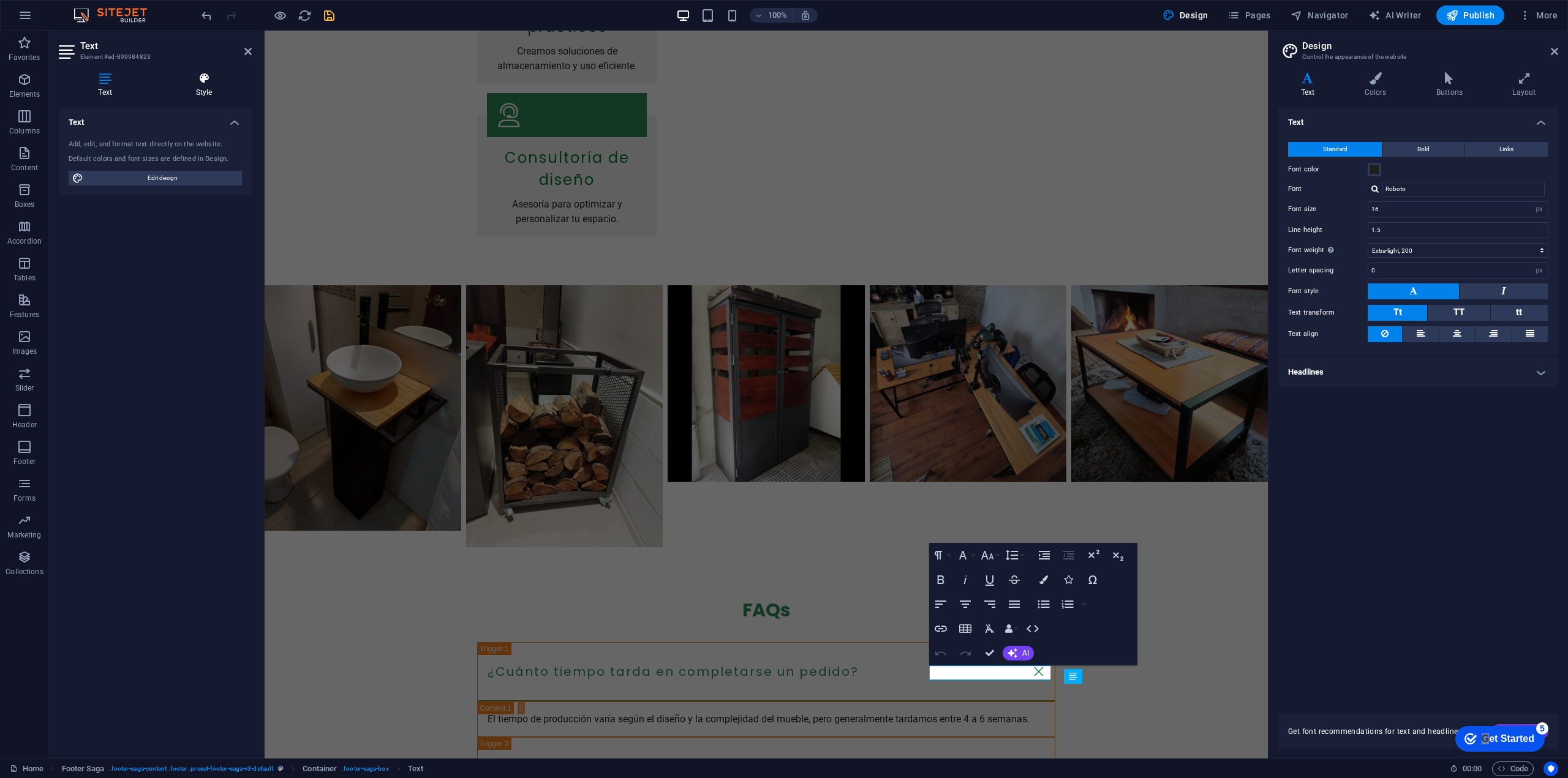
click at [200, 88] on h4 "Style" at bounding box center [204, 85] width 95 height 25
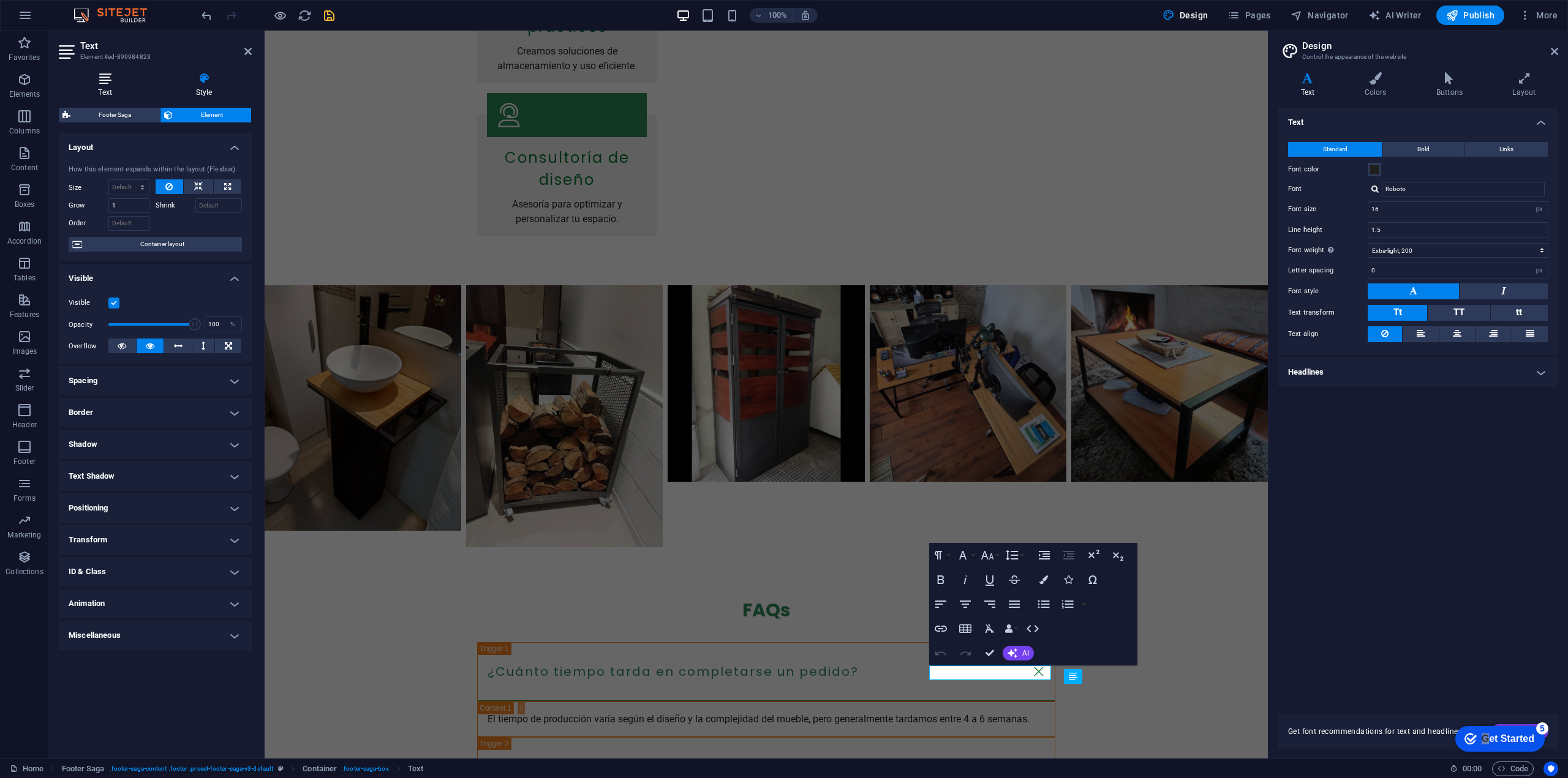
click at [107, 95] on h4 "Text" at bounding box center [107, 85] width 98 height 25
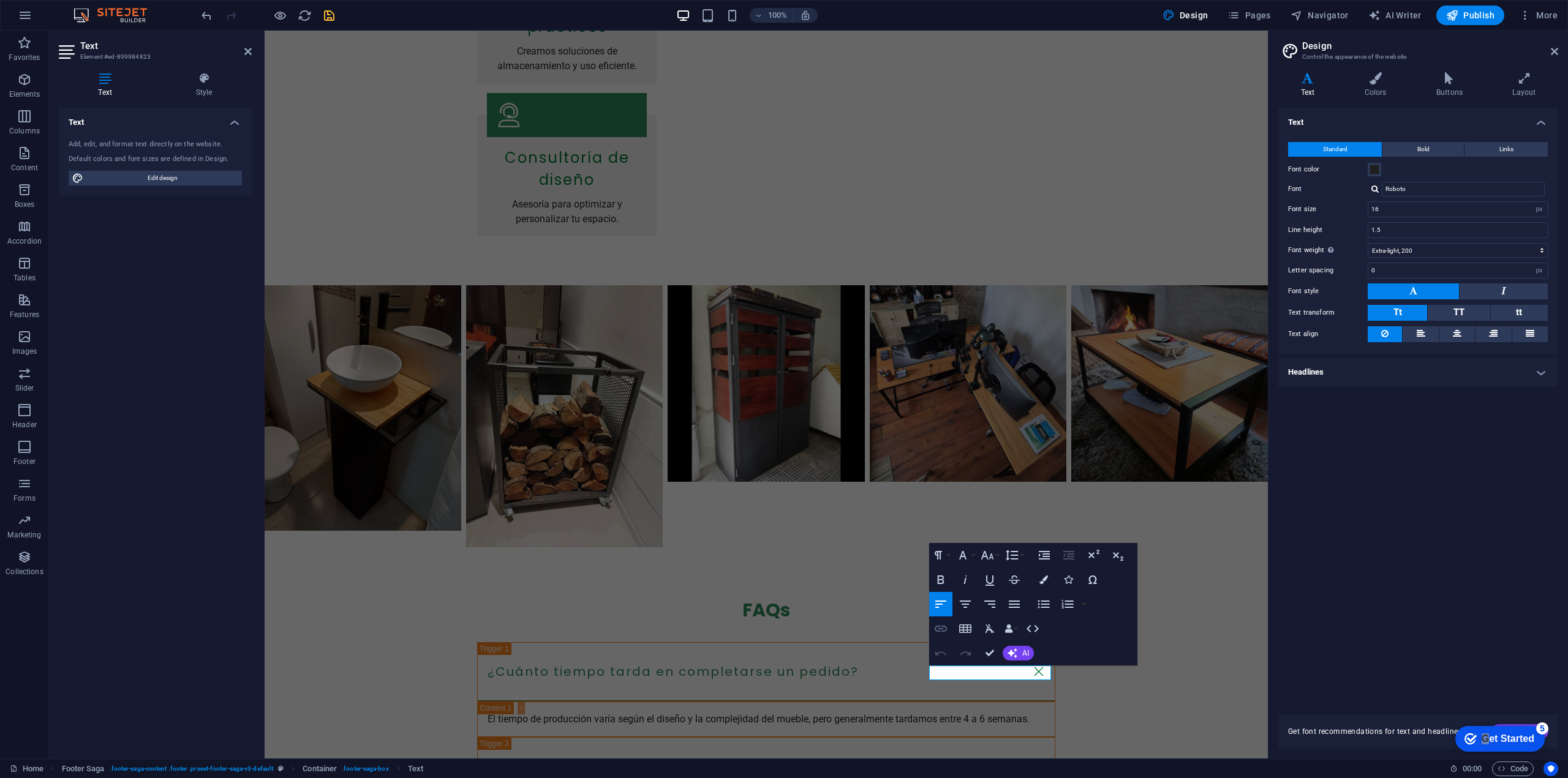
click at [946, 630] on icon "button" at bounding box center [940, 629] width 12 height 6
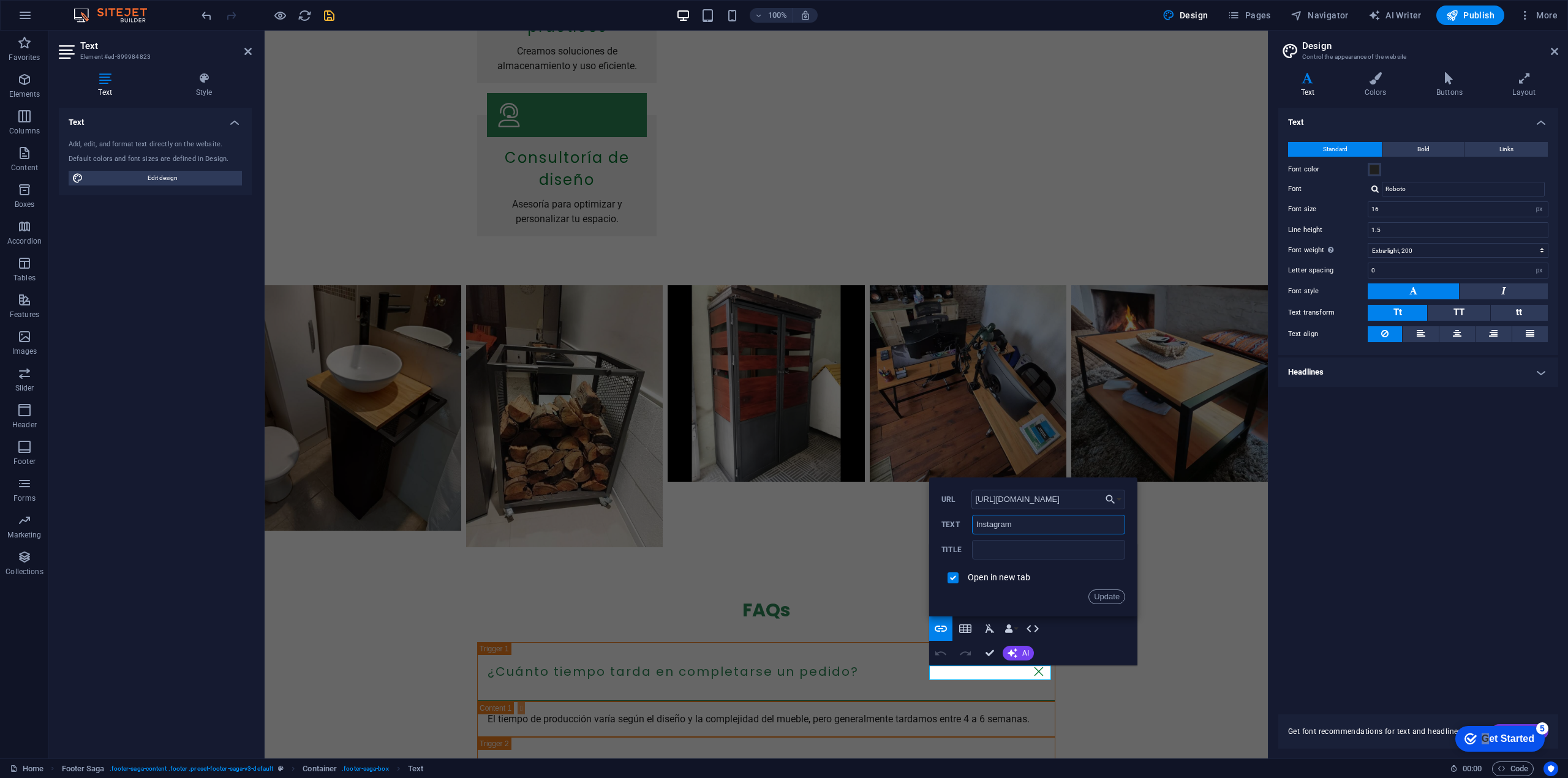
click at [1022, 528] on input "Instagram" at bounding box center [1048, 524] width 153 height 19
click at [1076, 502] on input "https://www.instagram.com/" at bounding box center [1048, 499] width 155 height 19
paste input "artistica_hierroymadera/"
type input "https://www.instagram.com/artistica_hierroymadera/"
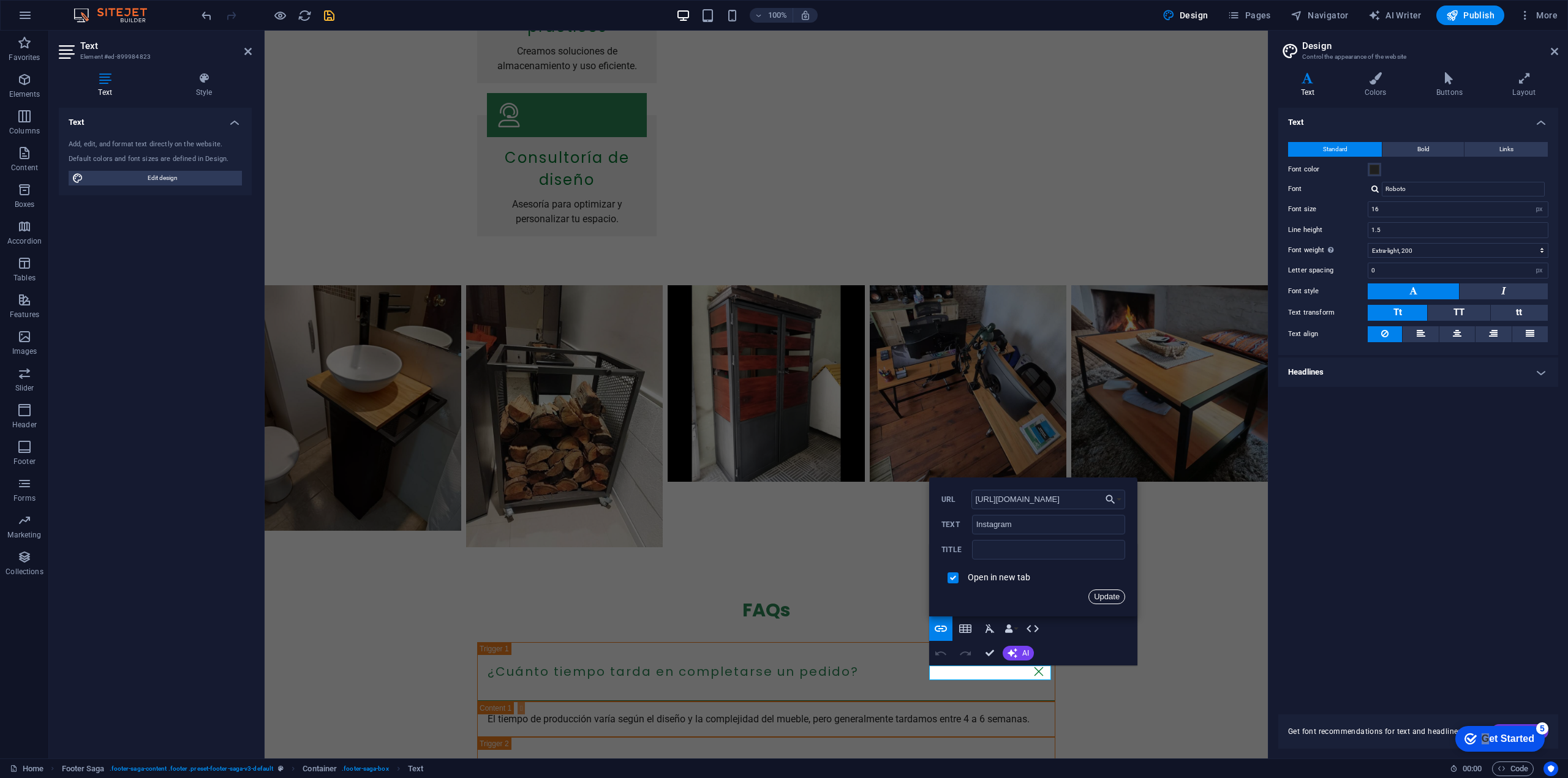
click at [1117, 598] on button "Update" at bounding box center [1107, 597] width 37 height 15
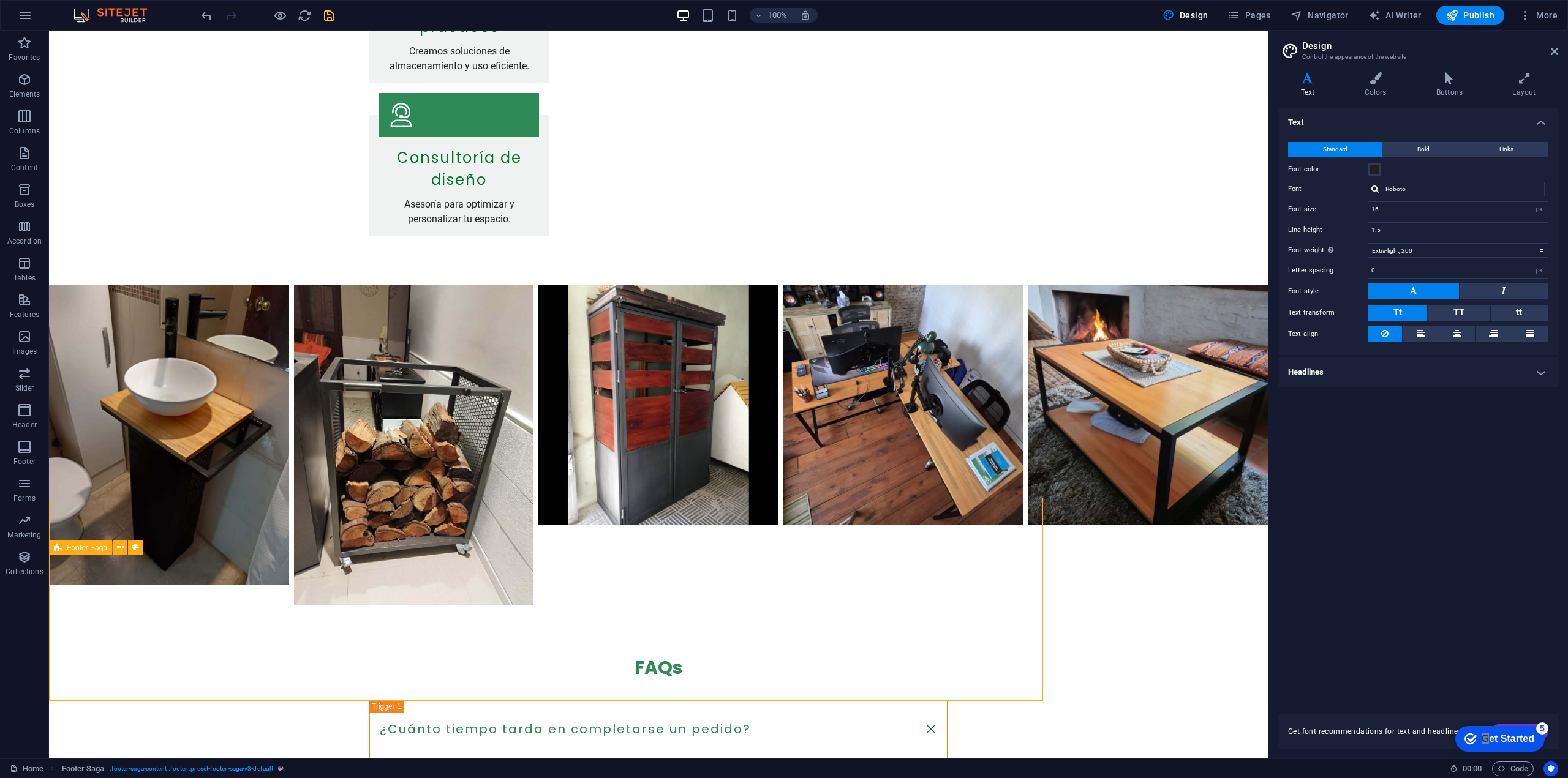
scroll to position [1350, 0]
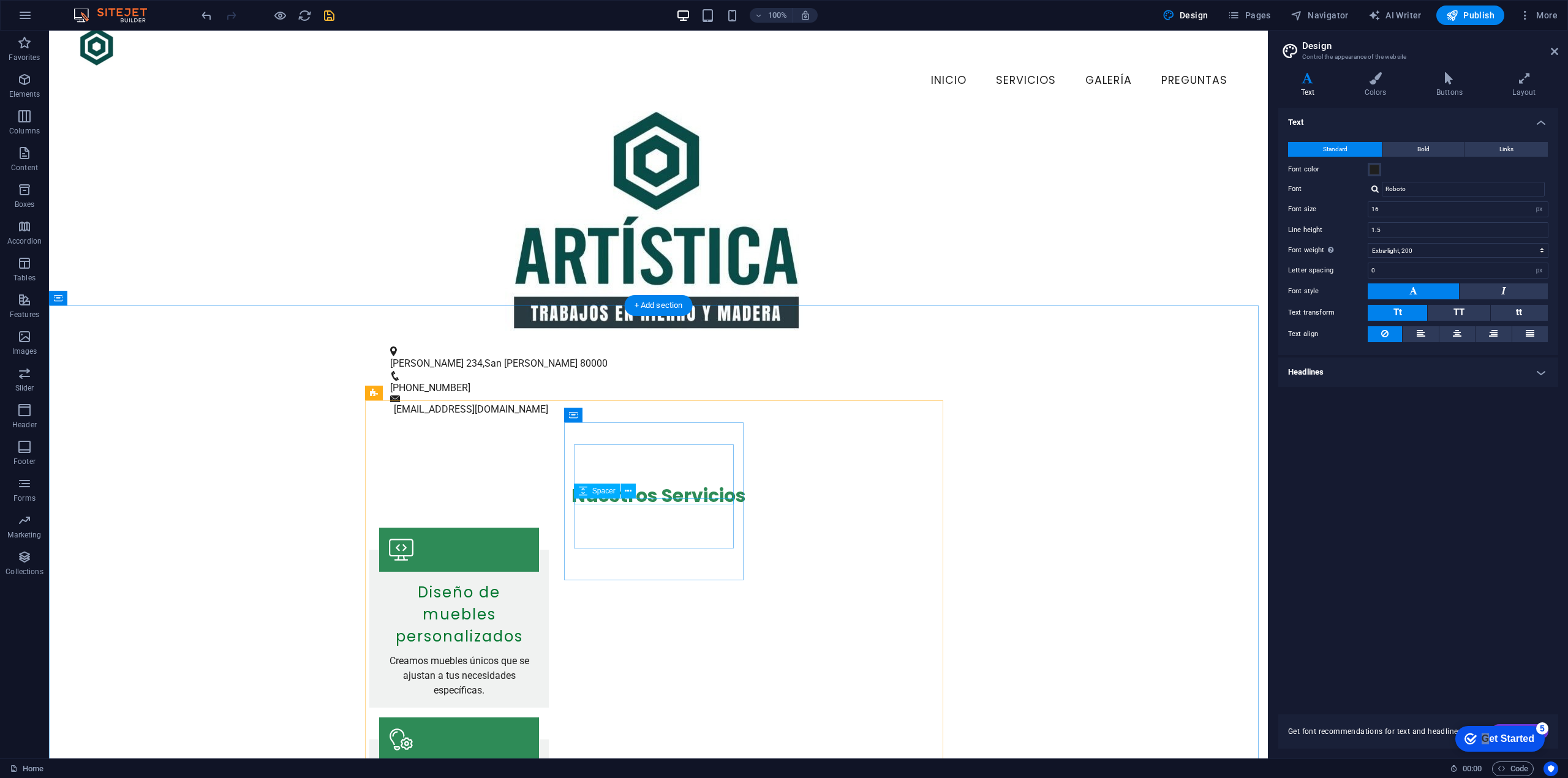
scroll to position [0, 0]
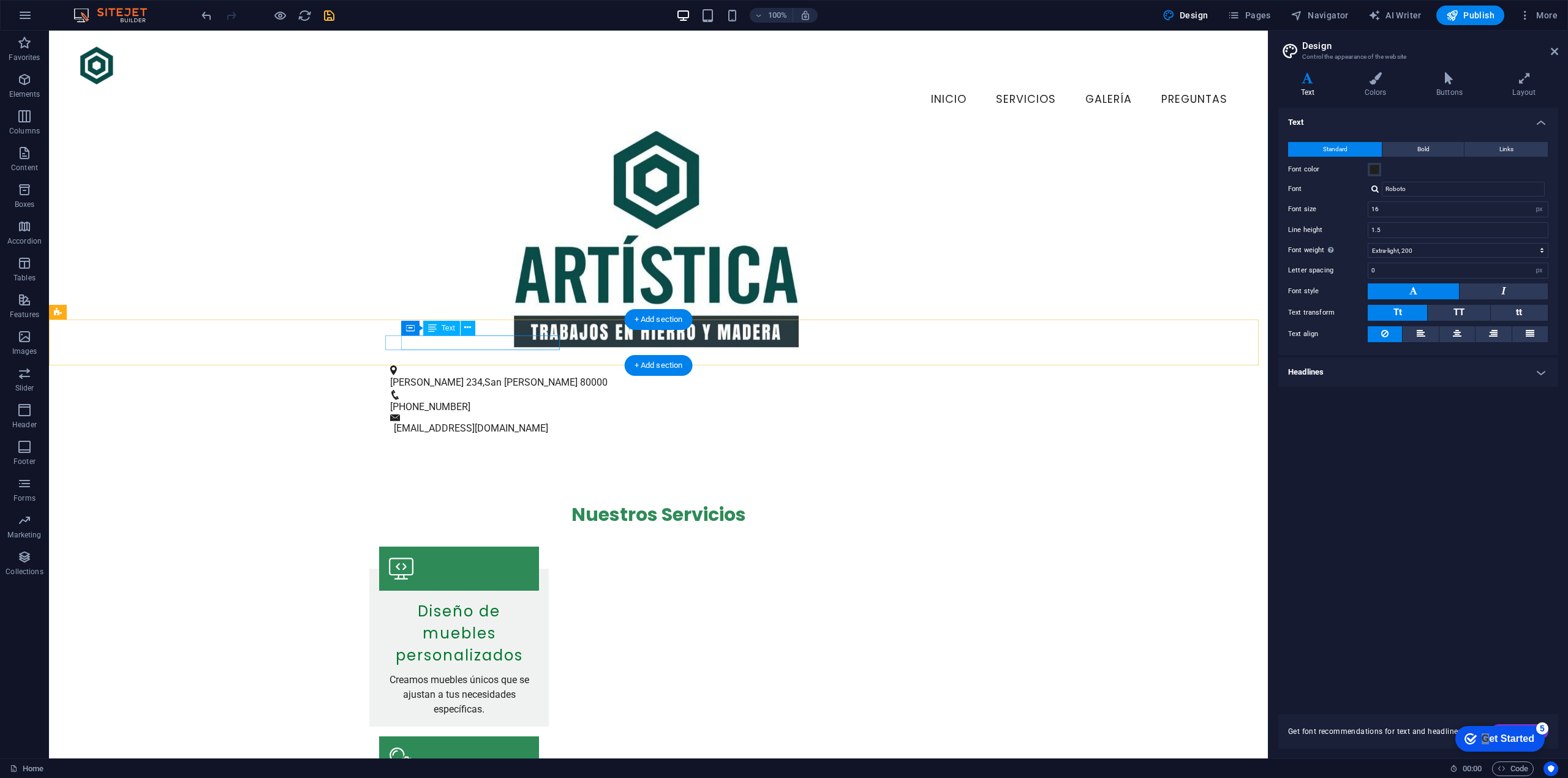
click at [528, 377] on span "San [PERSON_NAME]" at bounding box center [531, 382] width 93 height 12
click at [580, 377] on span "80000" at bounding box center [594, 382] width 28 height 12
drag, startPoint x: 534, startPoint y: 342, endPoint x: 571, endPoint y: 344, distance: 37.1
click at [571, 351] on div "Colón 234 , San José de Mayo 80000 +59898984691 info@artisticahierroymadera.uy" at bounding box center [658, 401] width 1219 height 101
click at [484, 377] on span "San [PERSON_NAME]" at bounding box center [531, 382] width 93 height 12
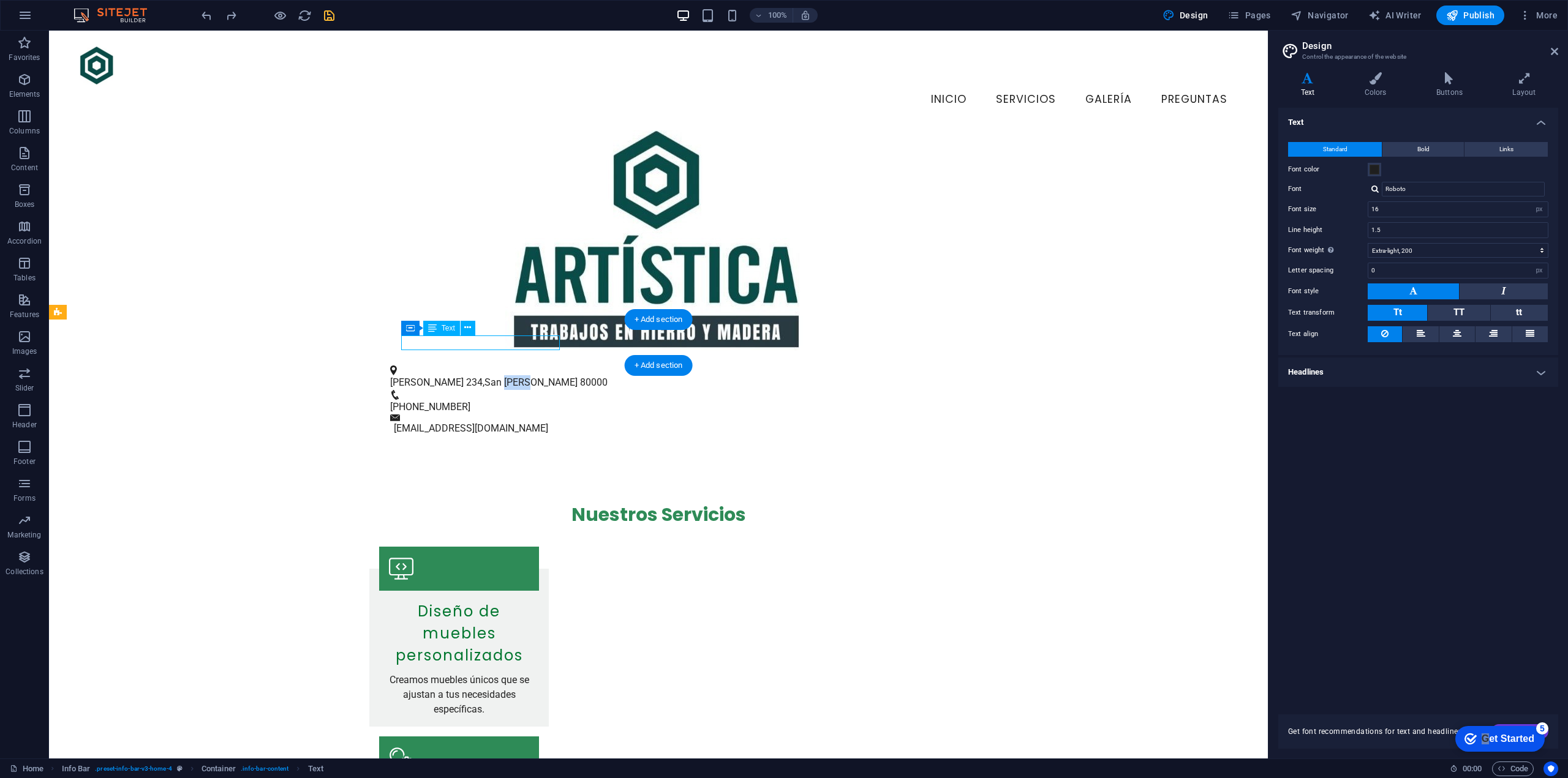
click at [484, 377] on span "San [PERSON_NAME]" at bounding box center [531, 382] width 93 height 12
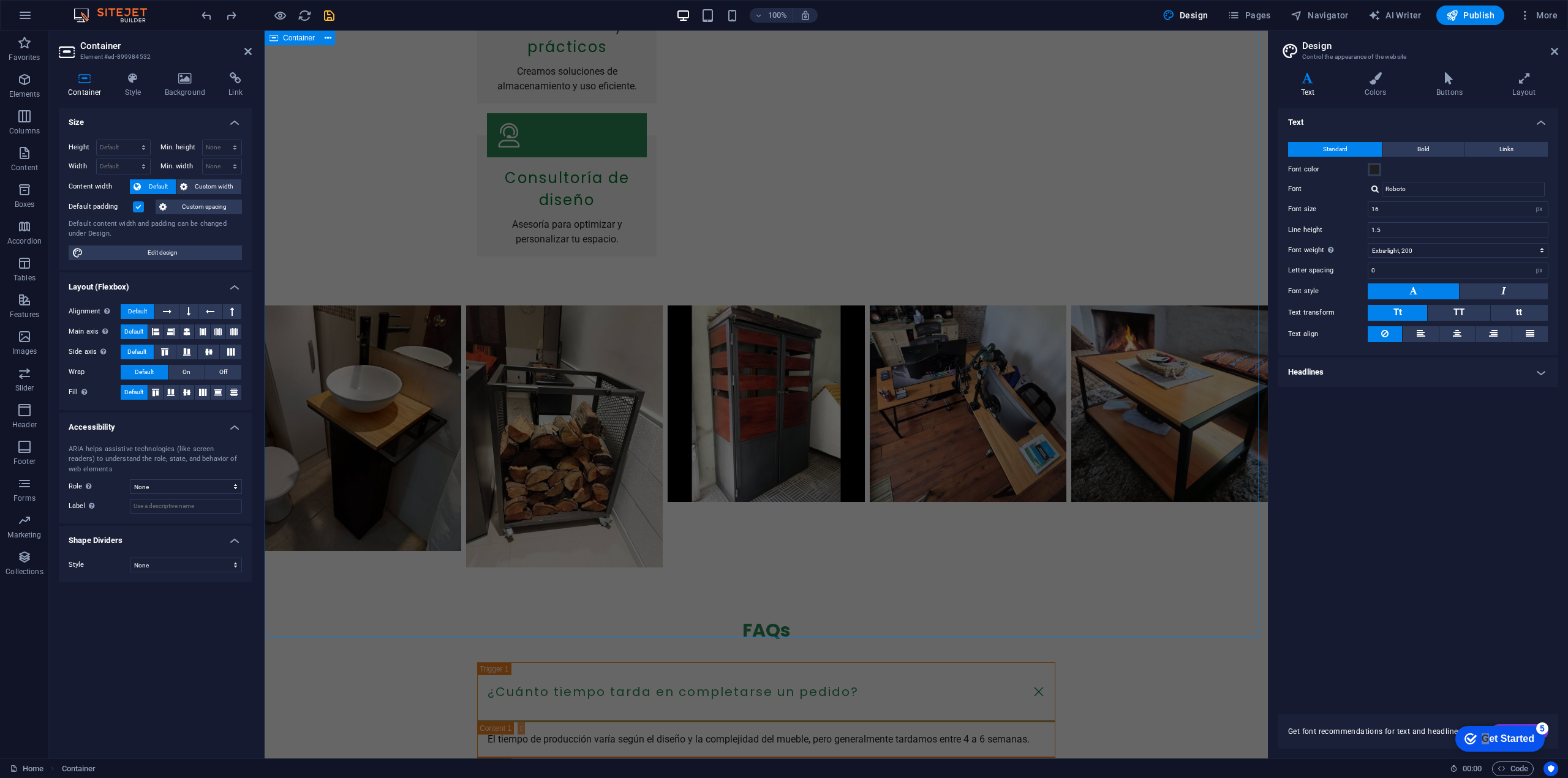
scroll to position [1292, 0]
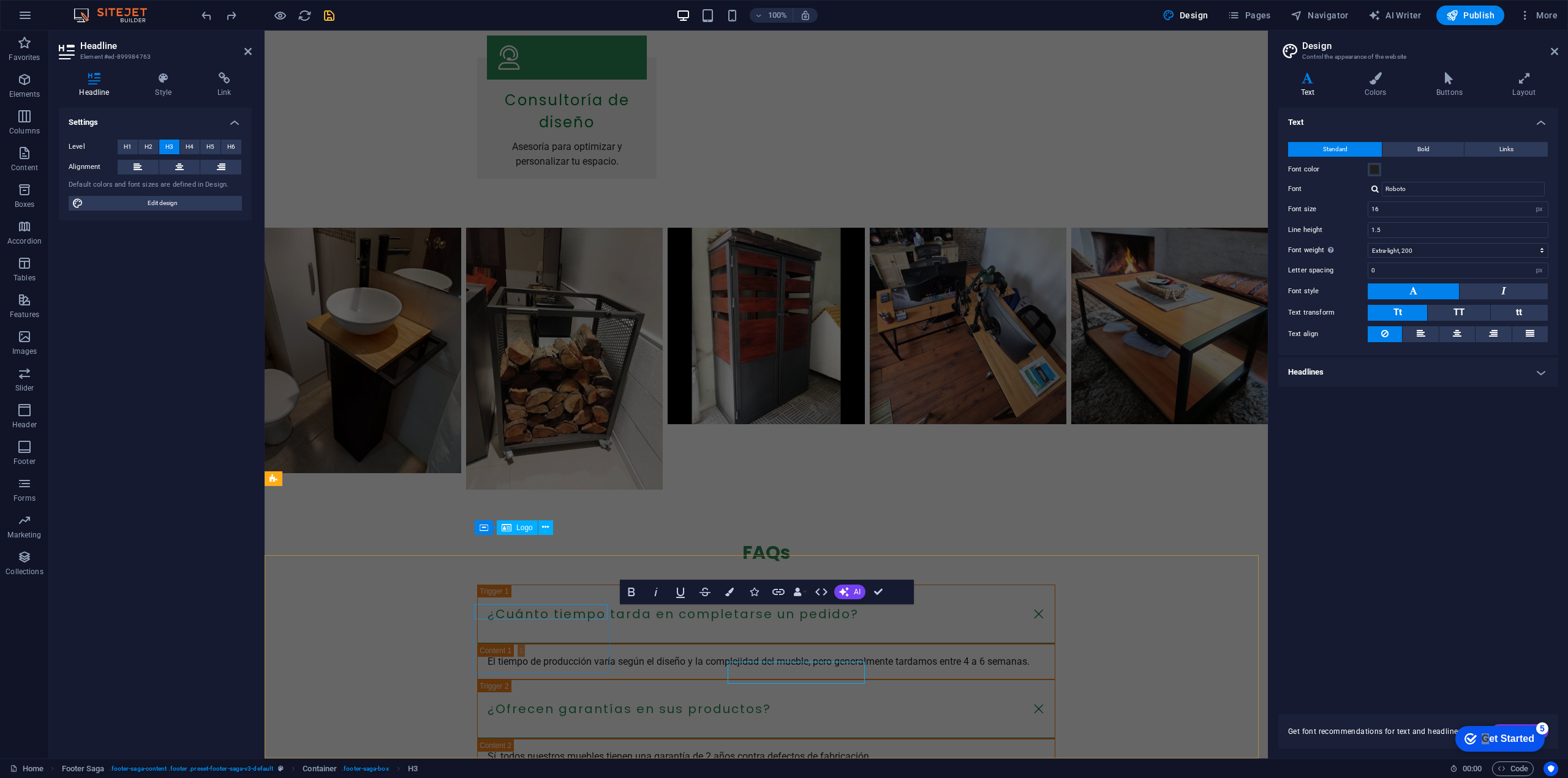
scroll to position [1292, 0]
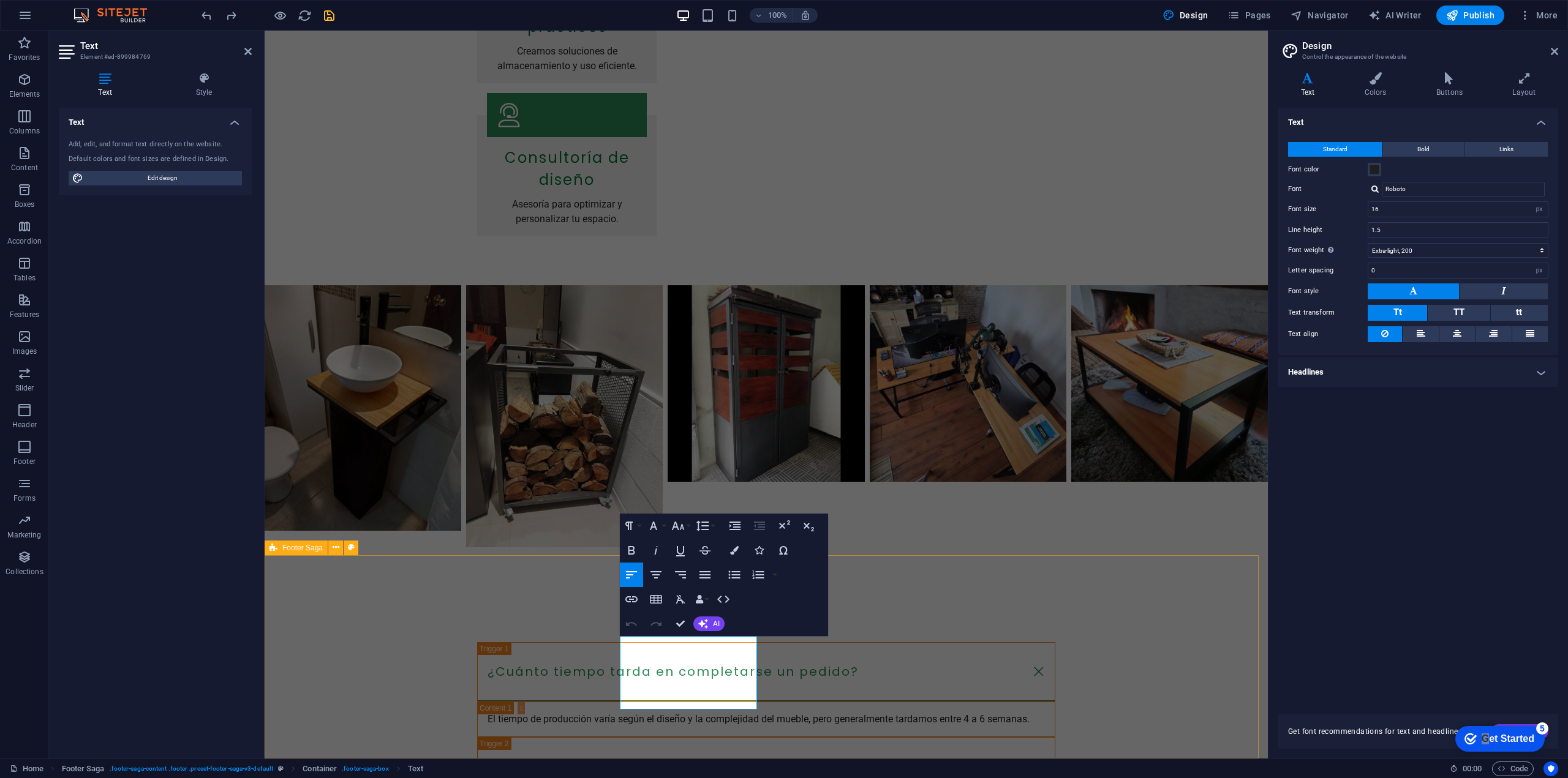
select select "footer"
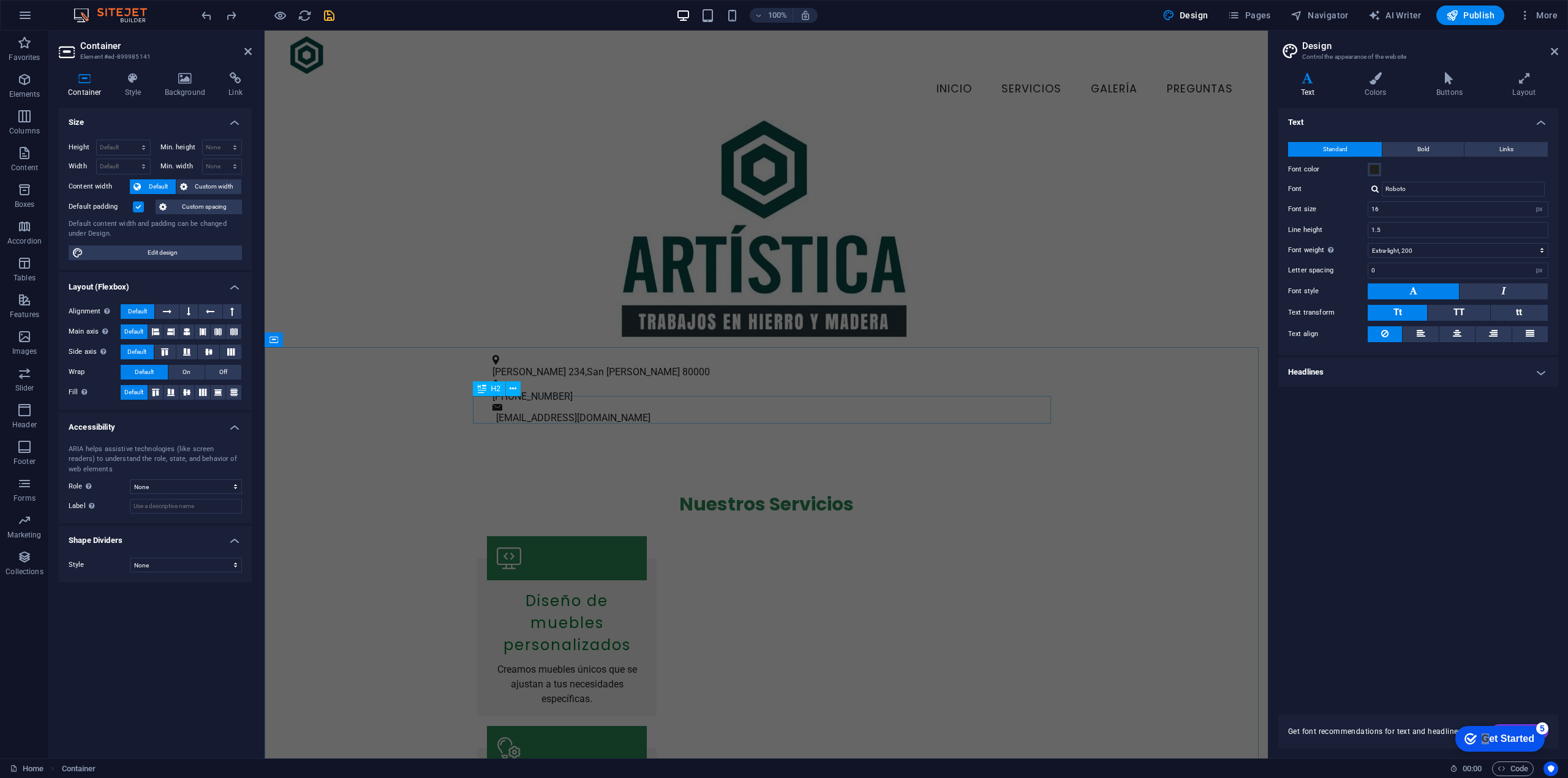
scroll to position [0, 0]
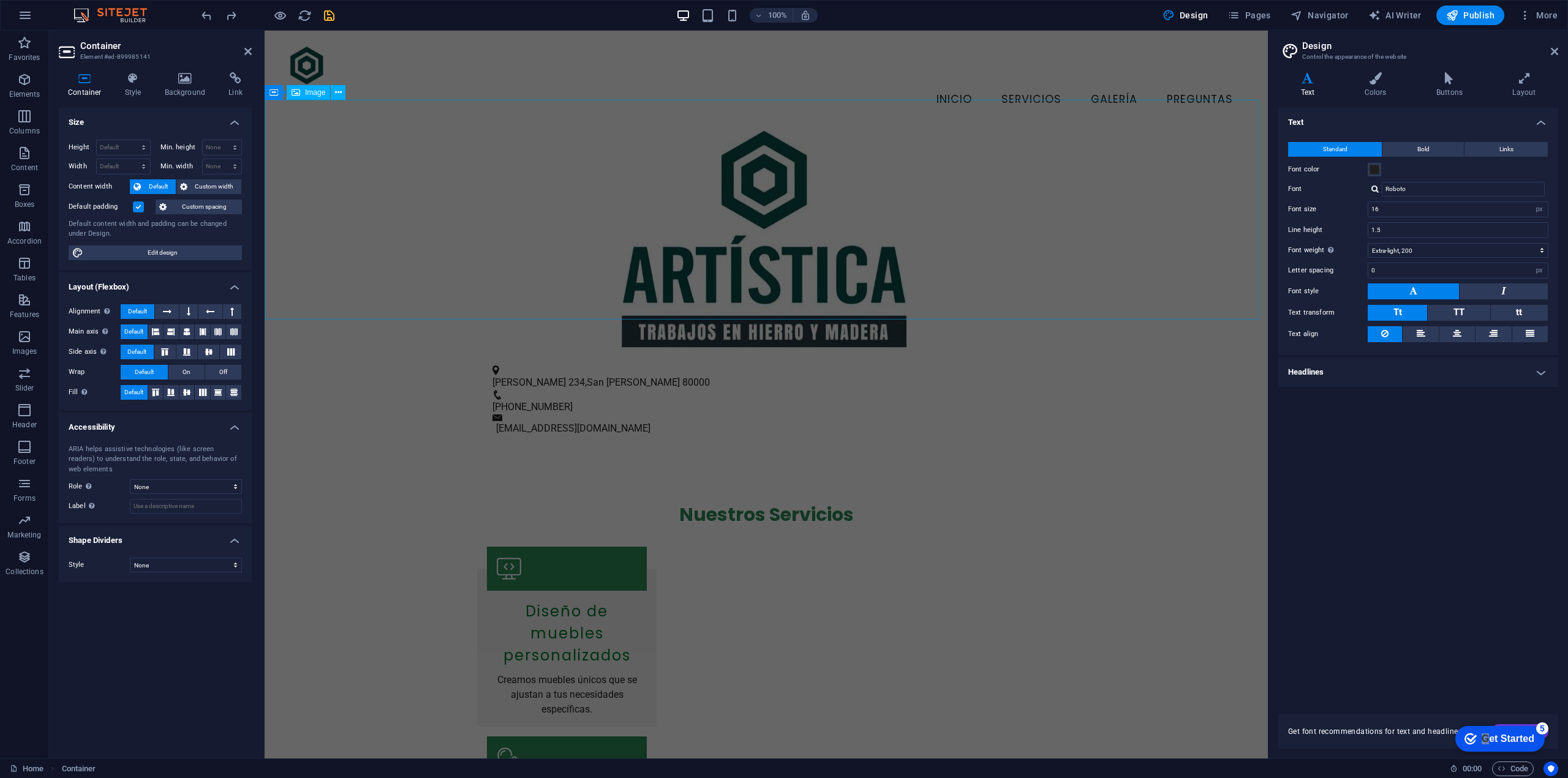
click at [498, 95] on div "Menu Inicio Servicios Galería Preguntas" at bounding box center [766, 81] width 1004 height 100
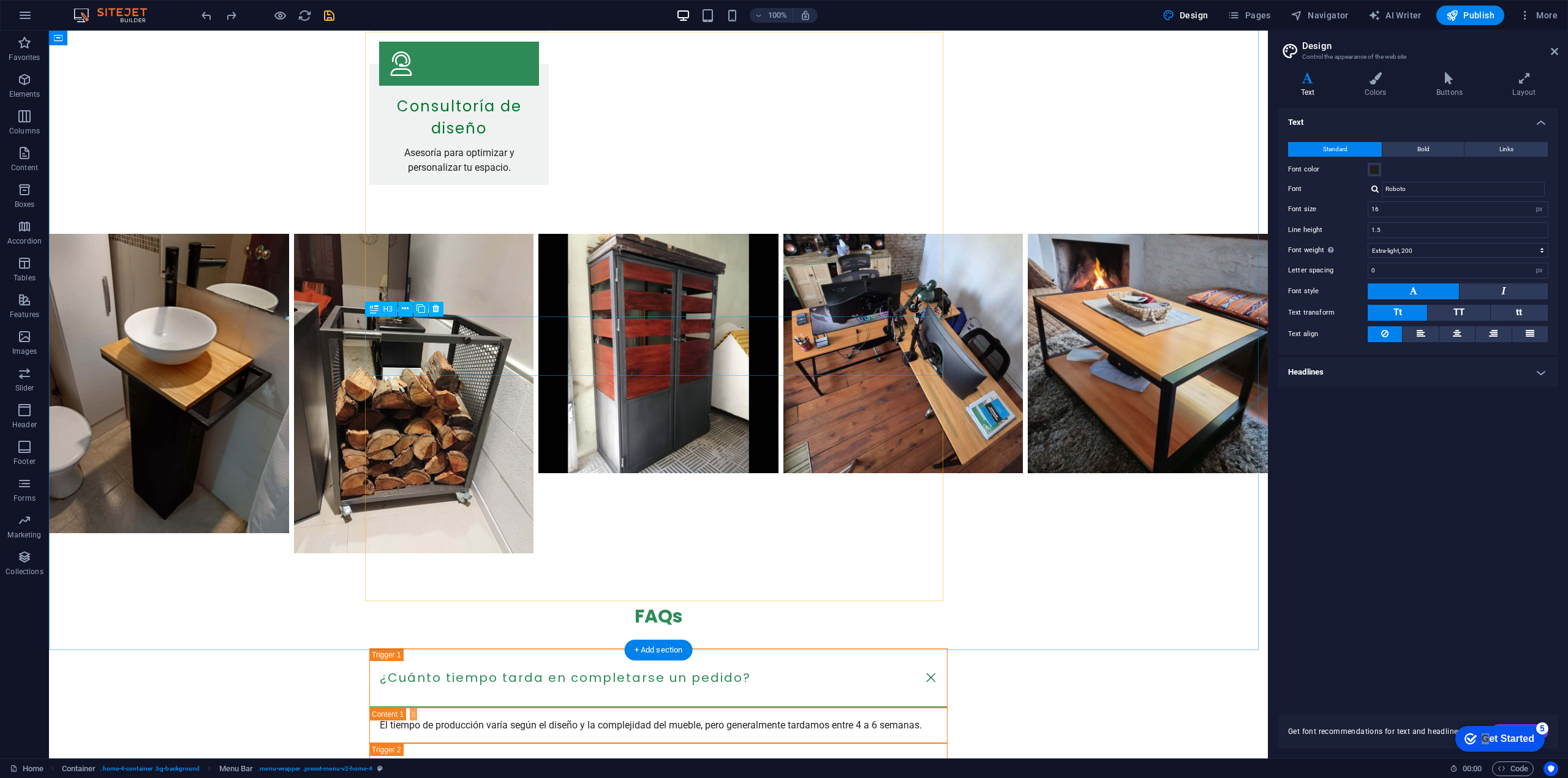
scroll to position [1350, 0]
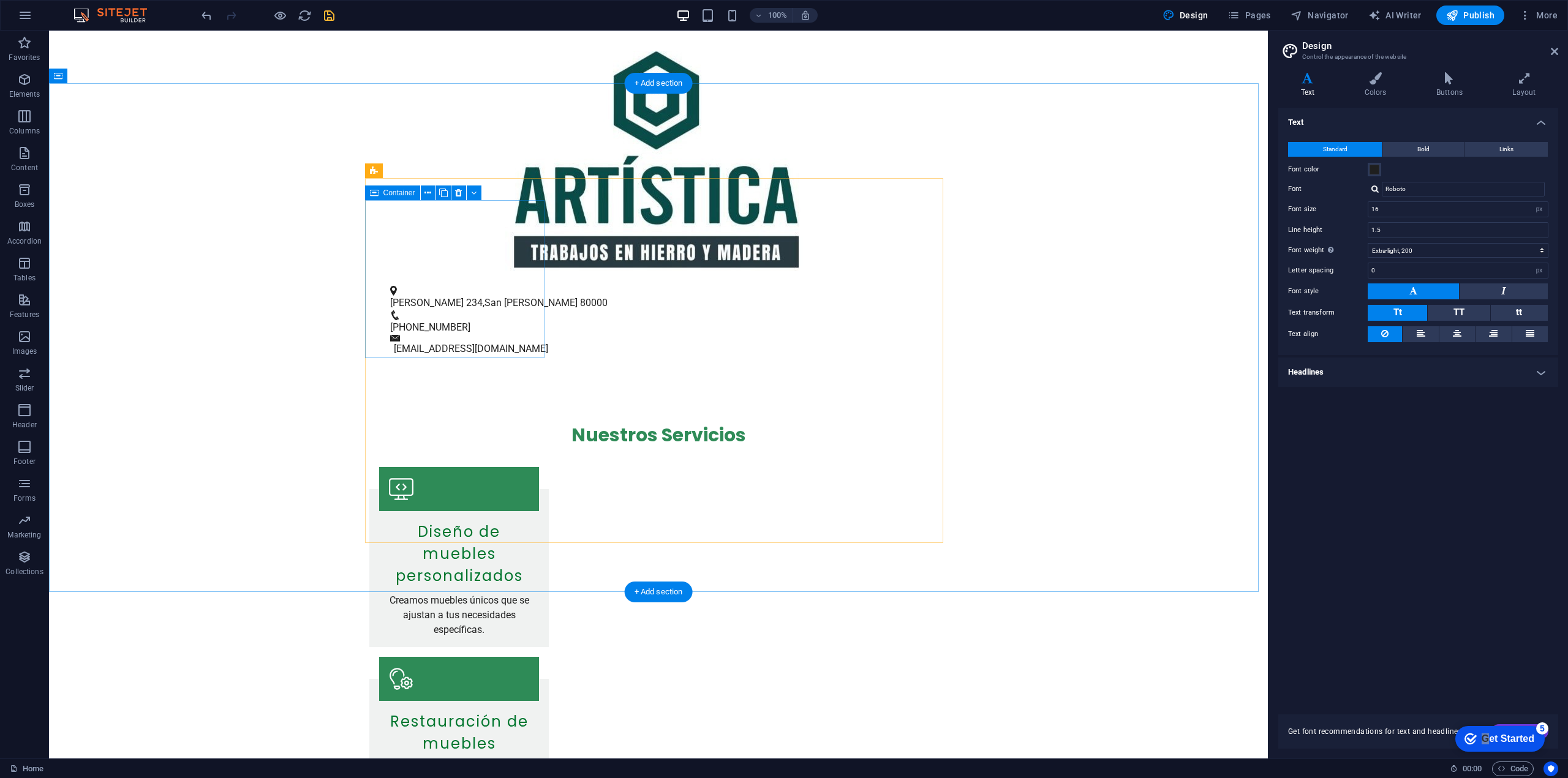
scroll to position [69, 0]
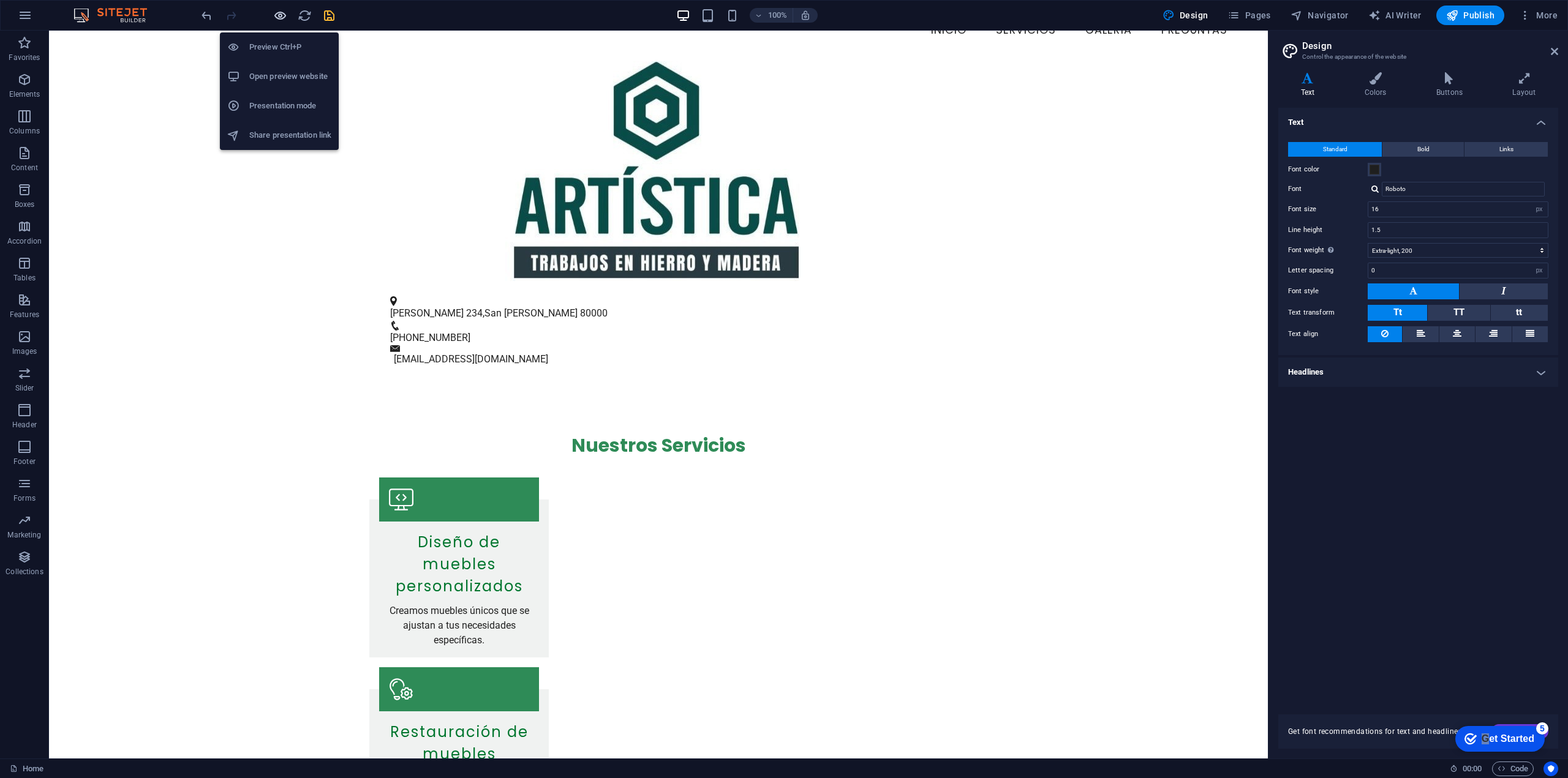
click at [278, 18] on icon "button" at bounding box center [280, 15] width 14 height 14
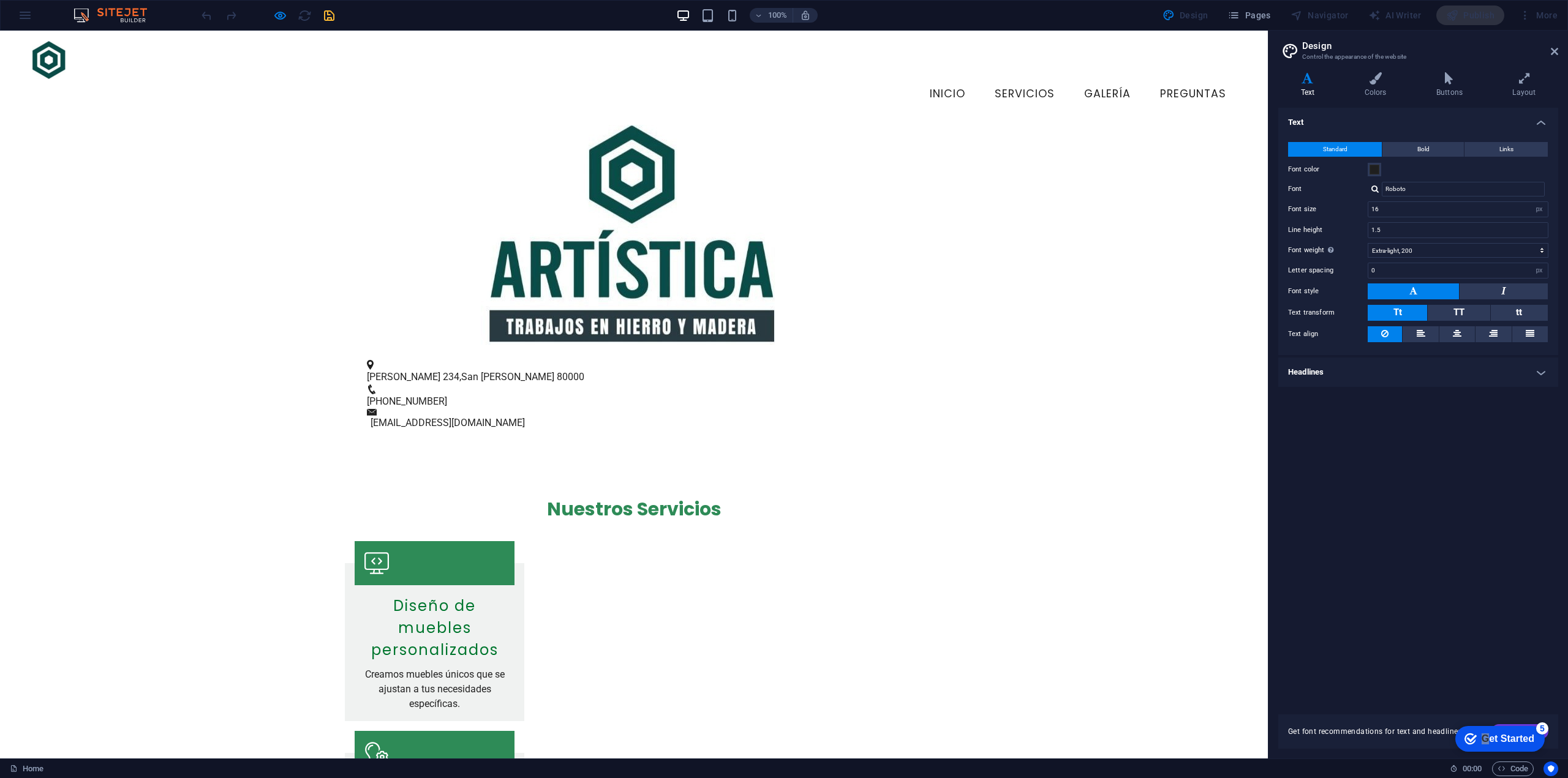
scroll to position [0, 0]
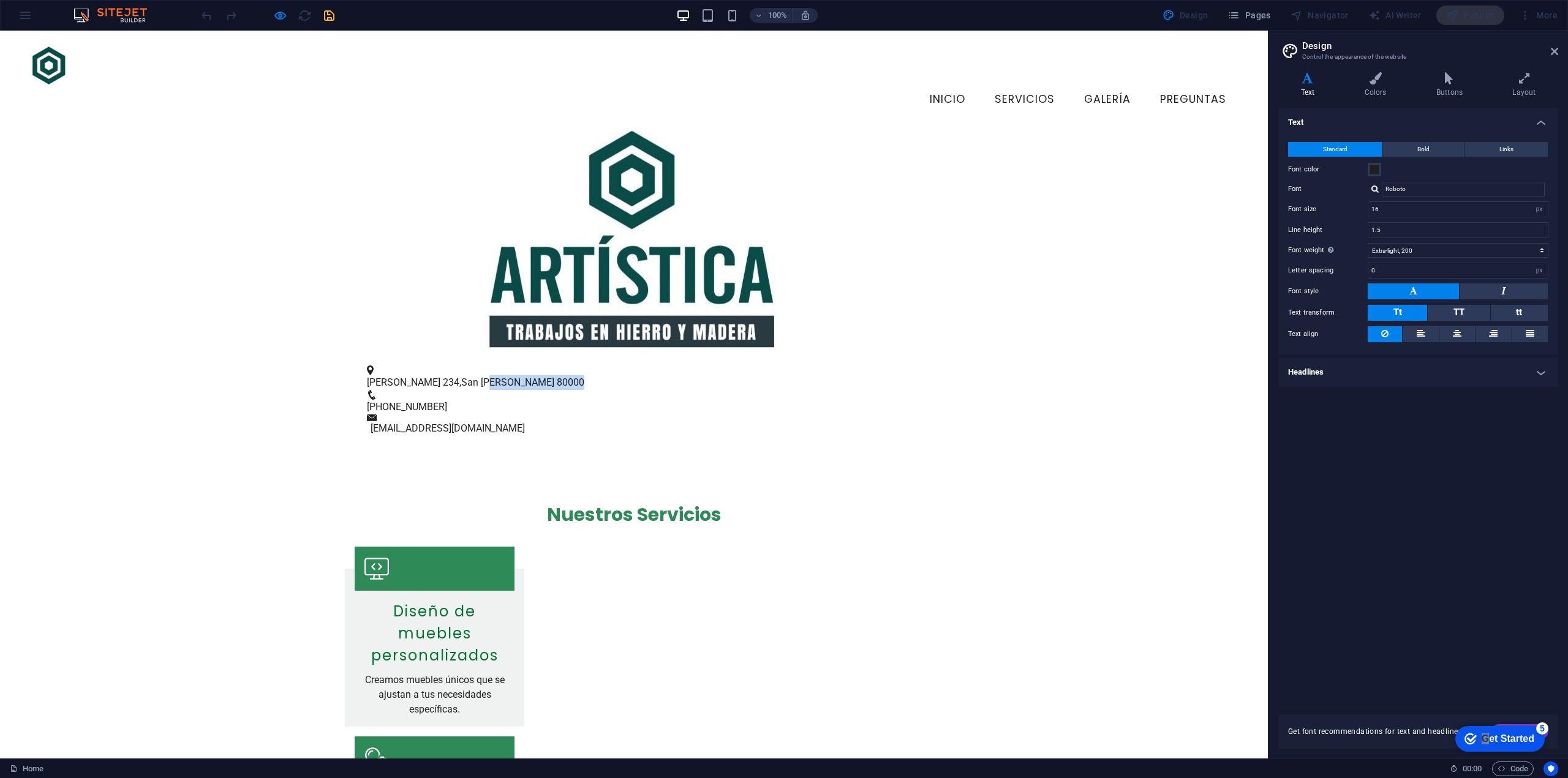
drag, startPoint x: 454, startPoint y: 341, endPoint x: 552, endPoint y: 347, distance: 98.2
click at [552, 351] on div "Colón 234 , San José de Mayo 80000 +59898984691 info@artisticahierroymadera.uy" at bounding box center [634, 401] width 1268 height 101
click at [525, 423] on link "[EMAIL_ADDRESS][DOMAIN_NAME]" at bounding box center [448, 428] width 155 height 12
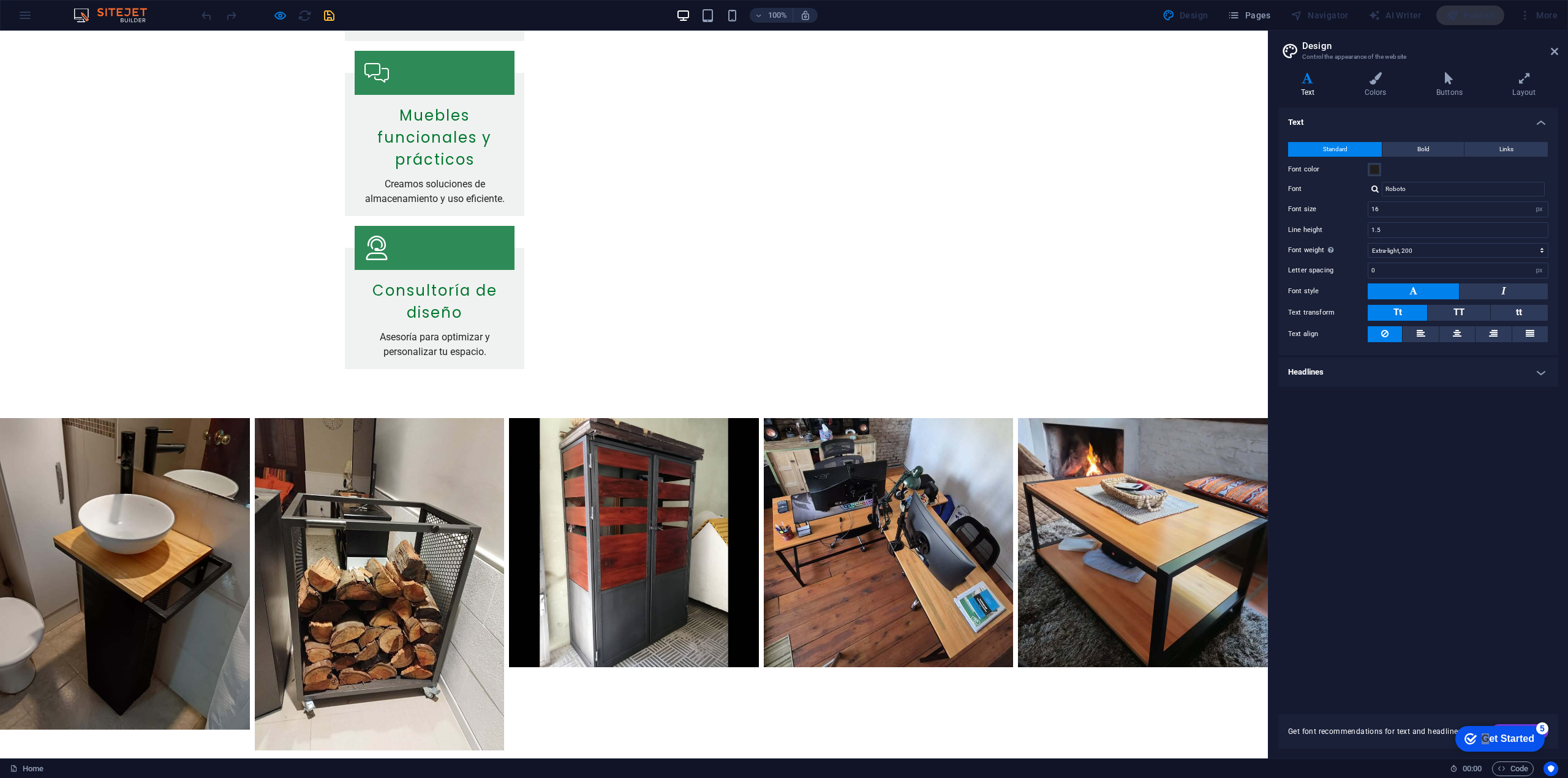
scroll to position [1177, 0]
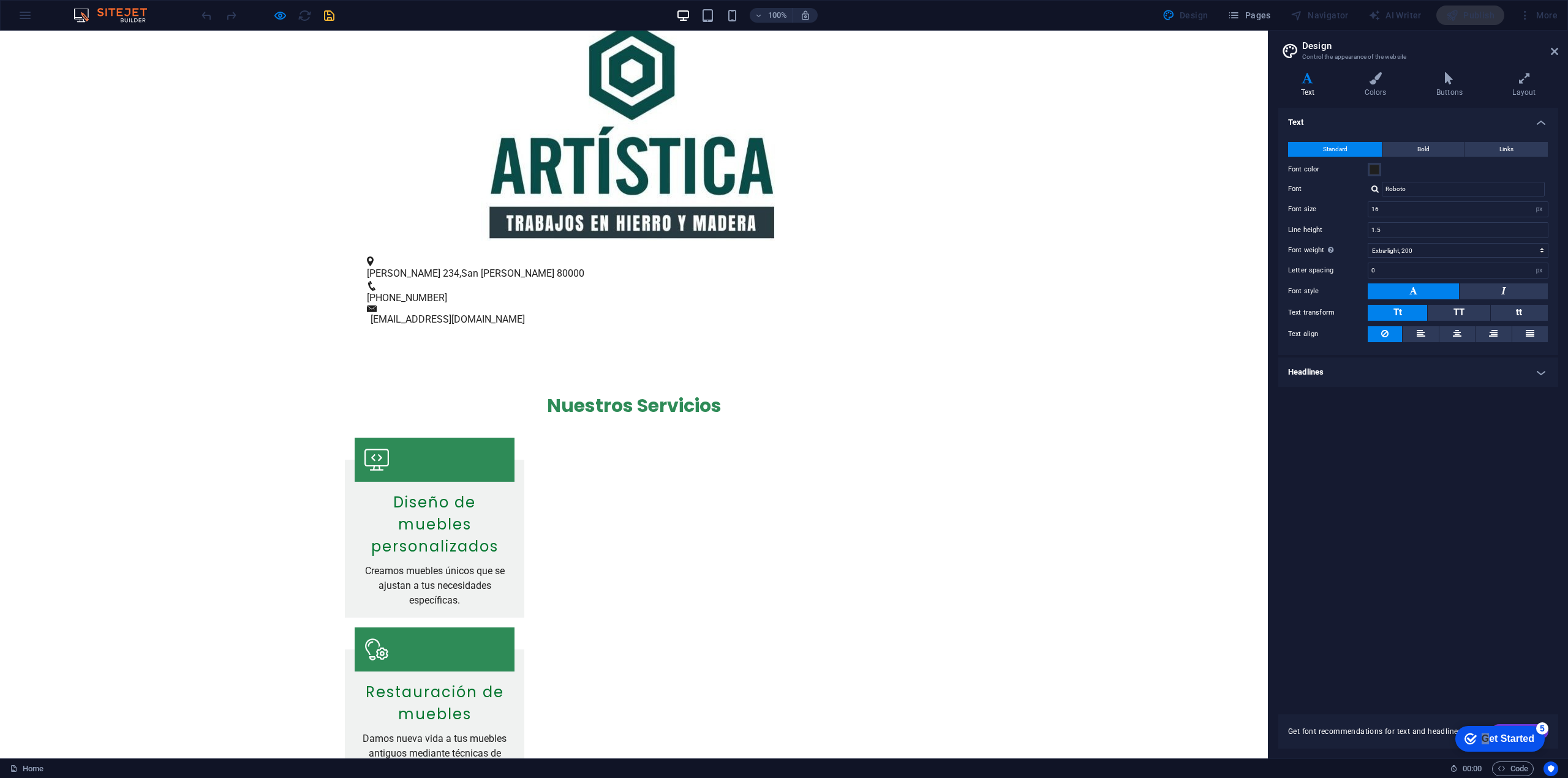
scroll to position [0, 0]
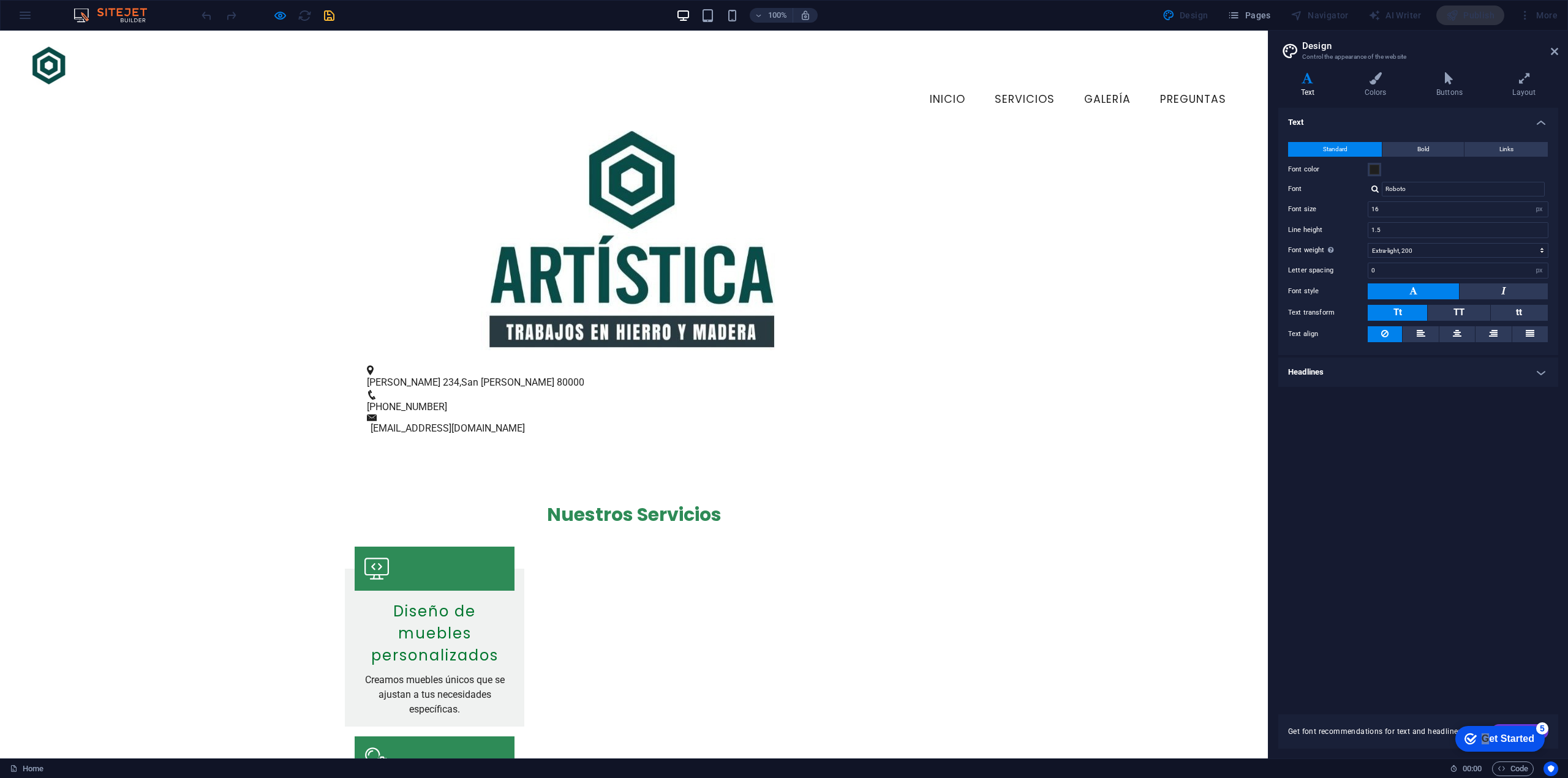
click at [447, 401] on span "+59898984691" at bounding box center [407, 407] width 80 height 12
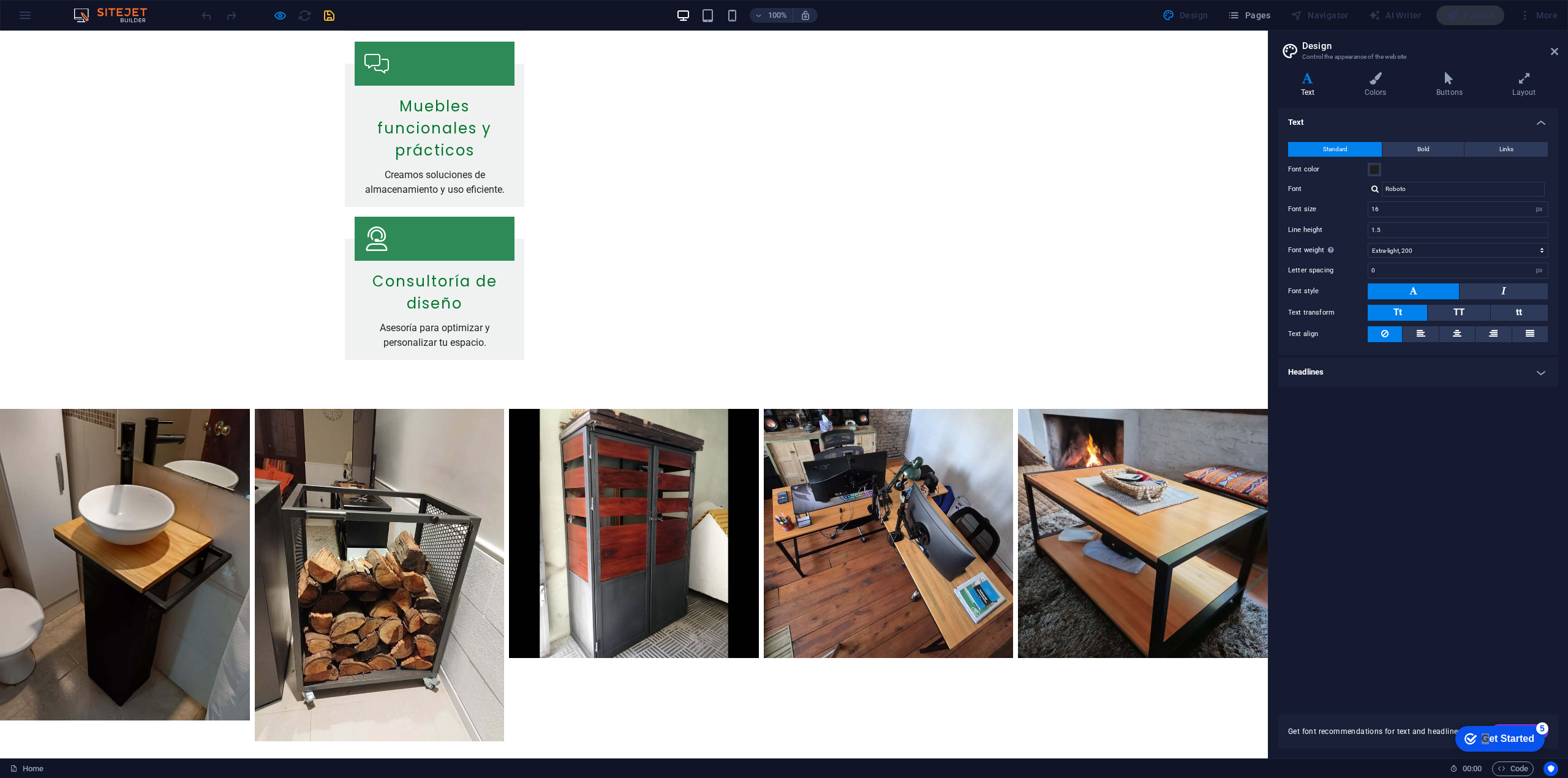
scroll to position [1177, 0]
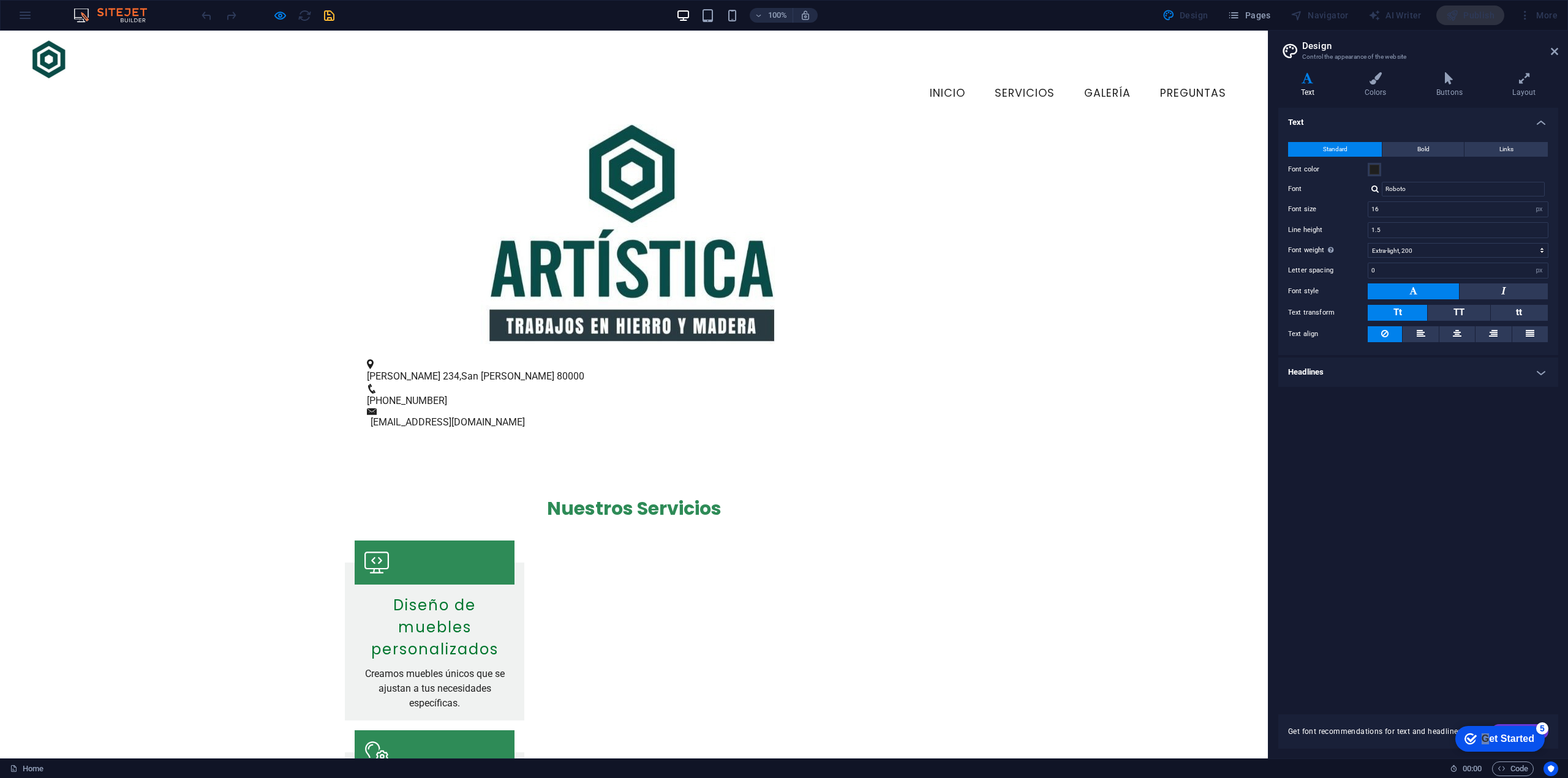
scroll to position [0, 0]
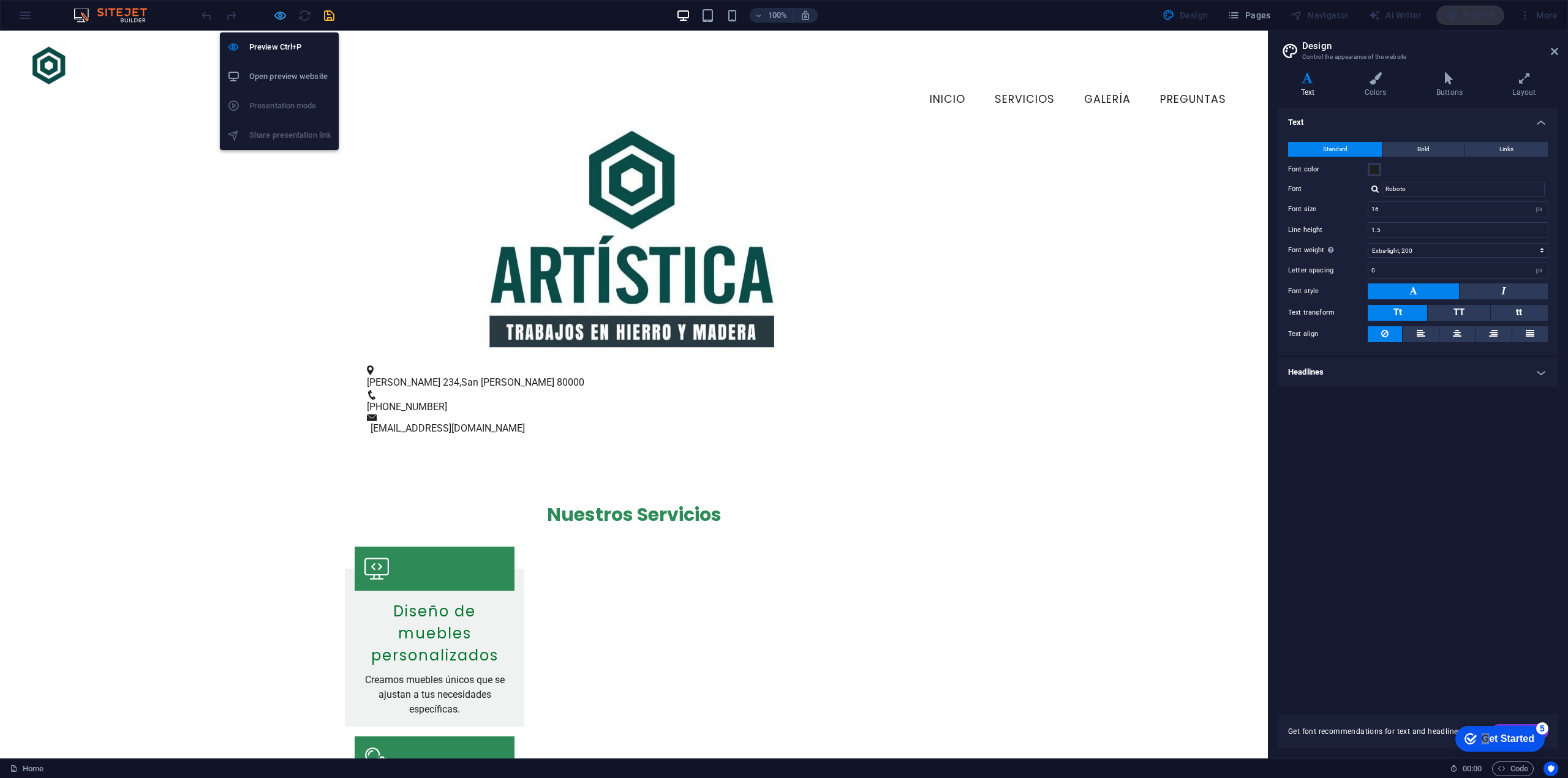
click at [280, 12] on icon "button" at bounding box center [280, 15] width 14 height 14
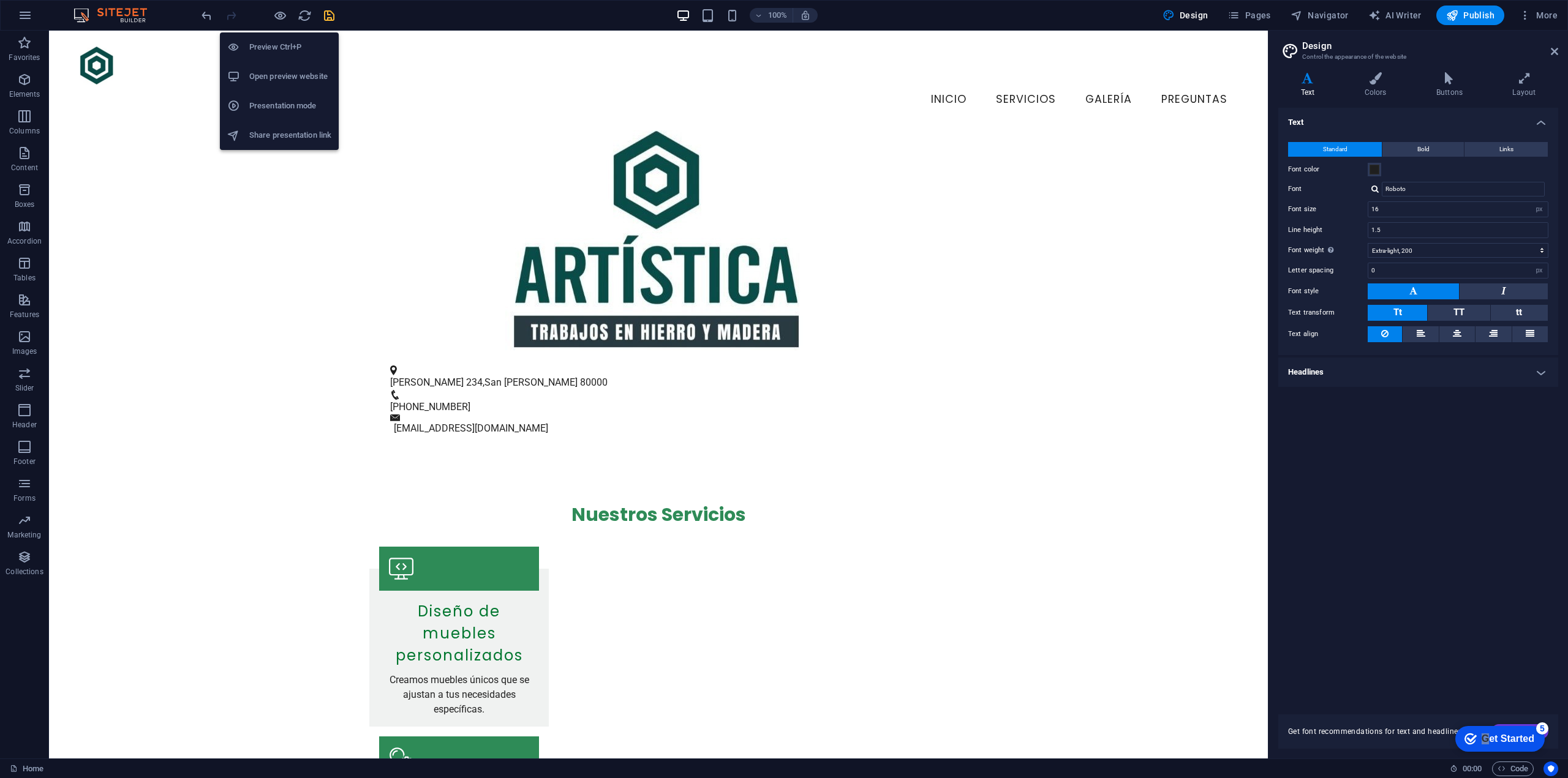
click at [293, 68] on li "Open preview website" at bounding box center [279, 76] width 119 height 29
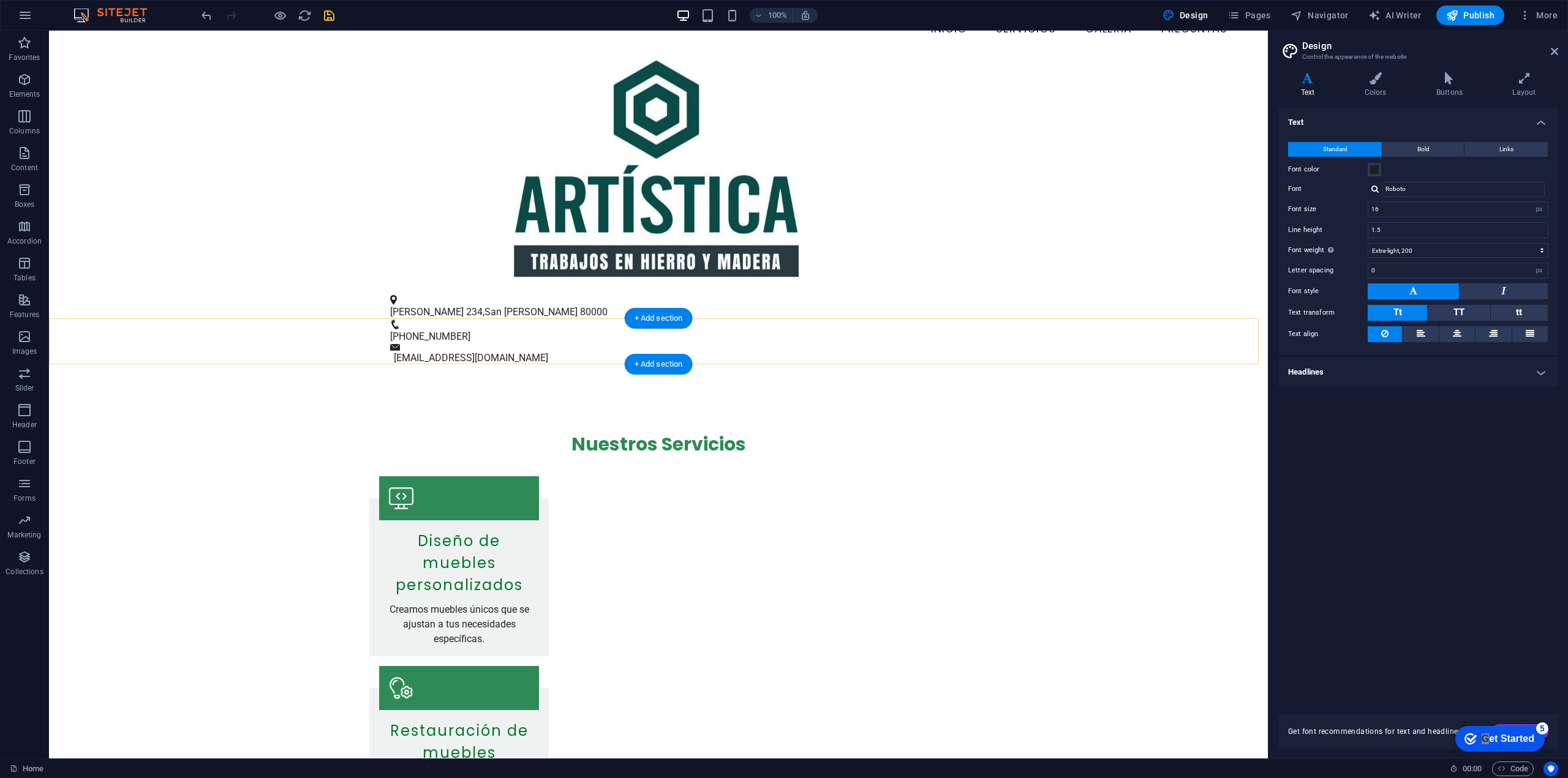
scroll to position [69, 0]
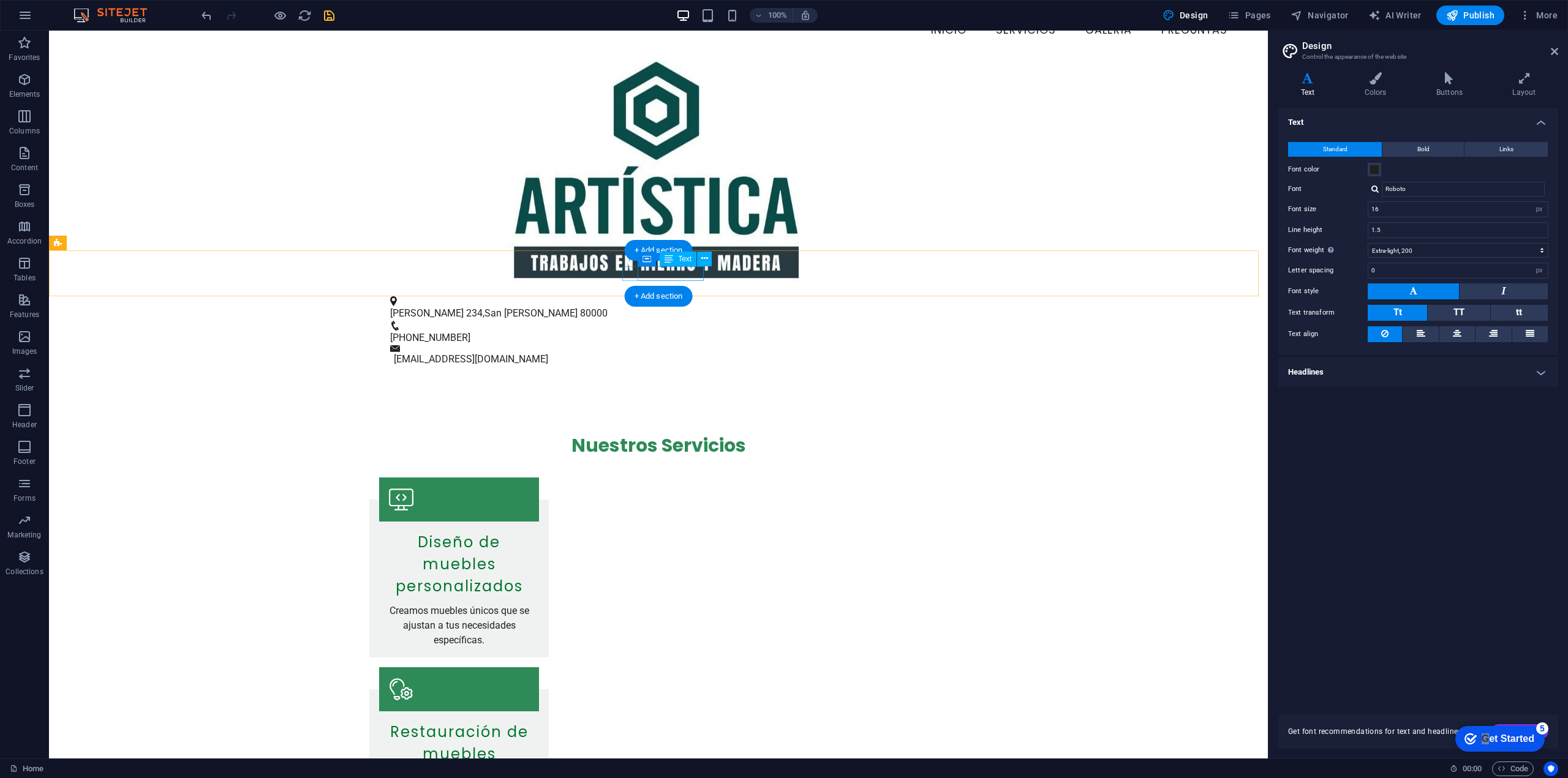
click at [471, 332] on span "+59898984691" at bounding box center [430, 337] width 80 height 12
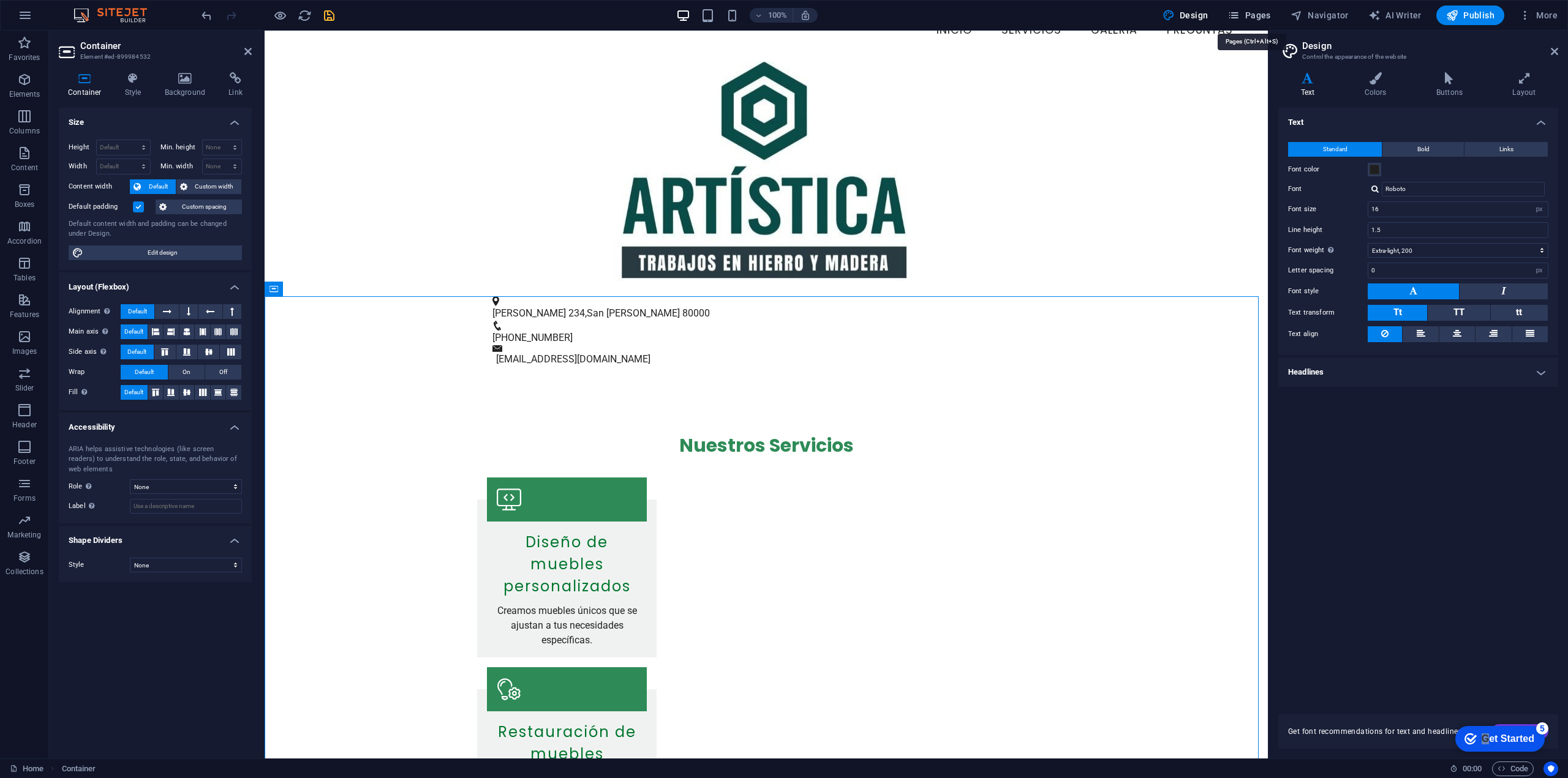
click at [1248, 14] on span "Pages" at bounding box center [1249, 15] width 43 height 12
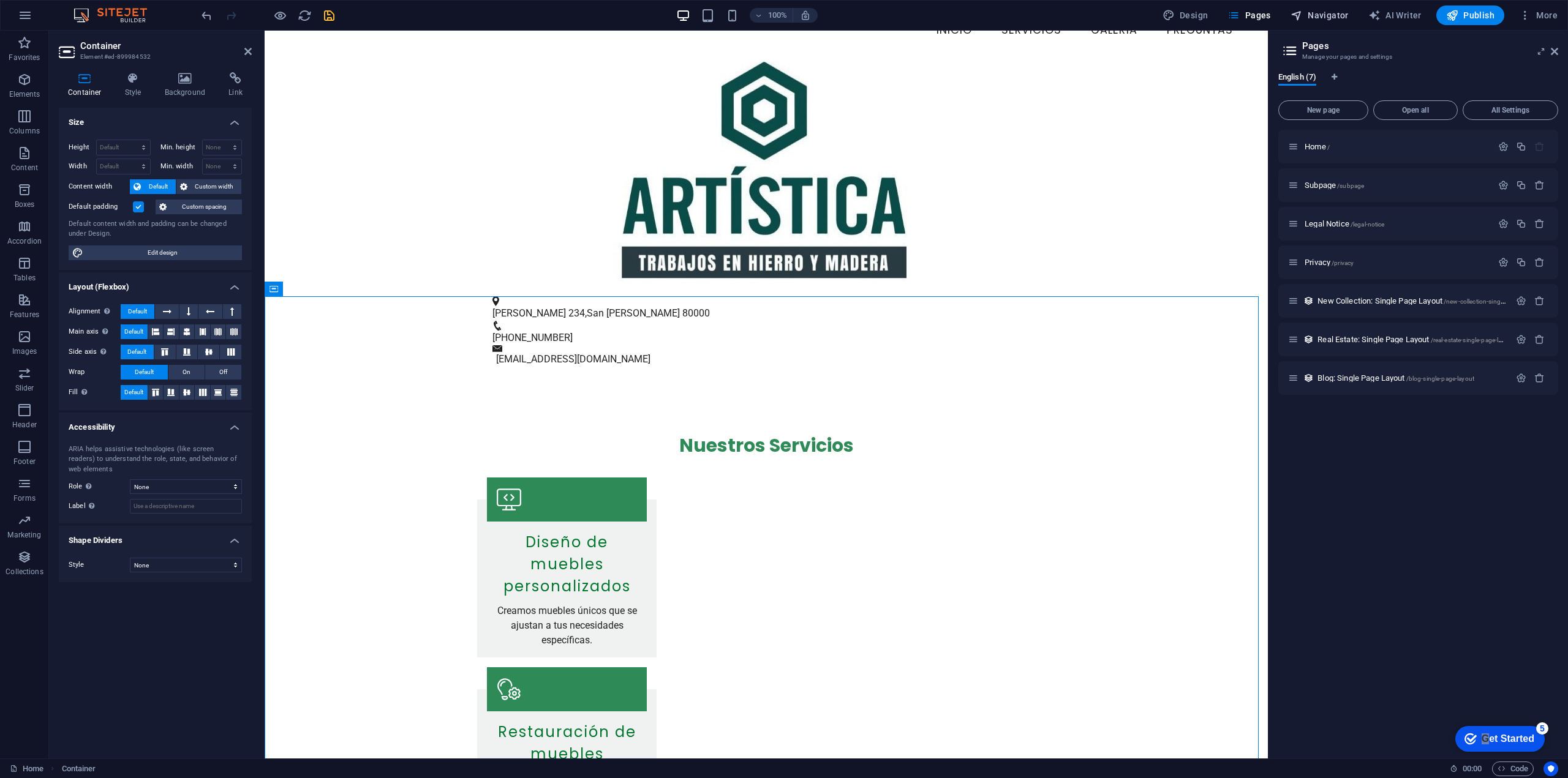
click at [1323, 16] on span "Navigator" at bounding box center [1320, 15] width 58 height 12
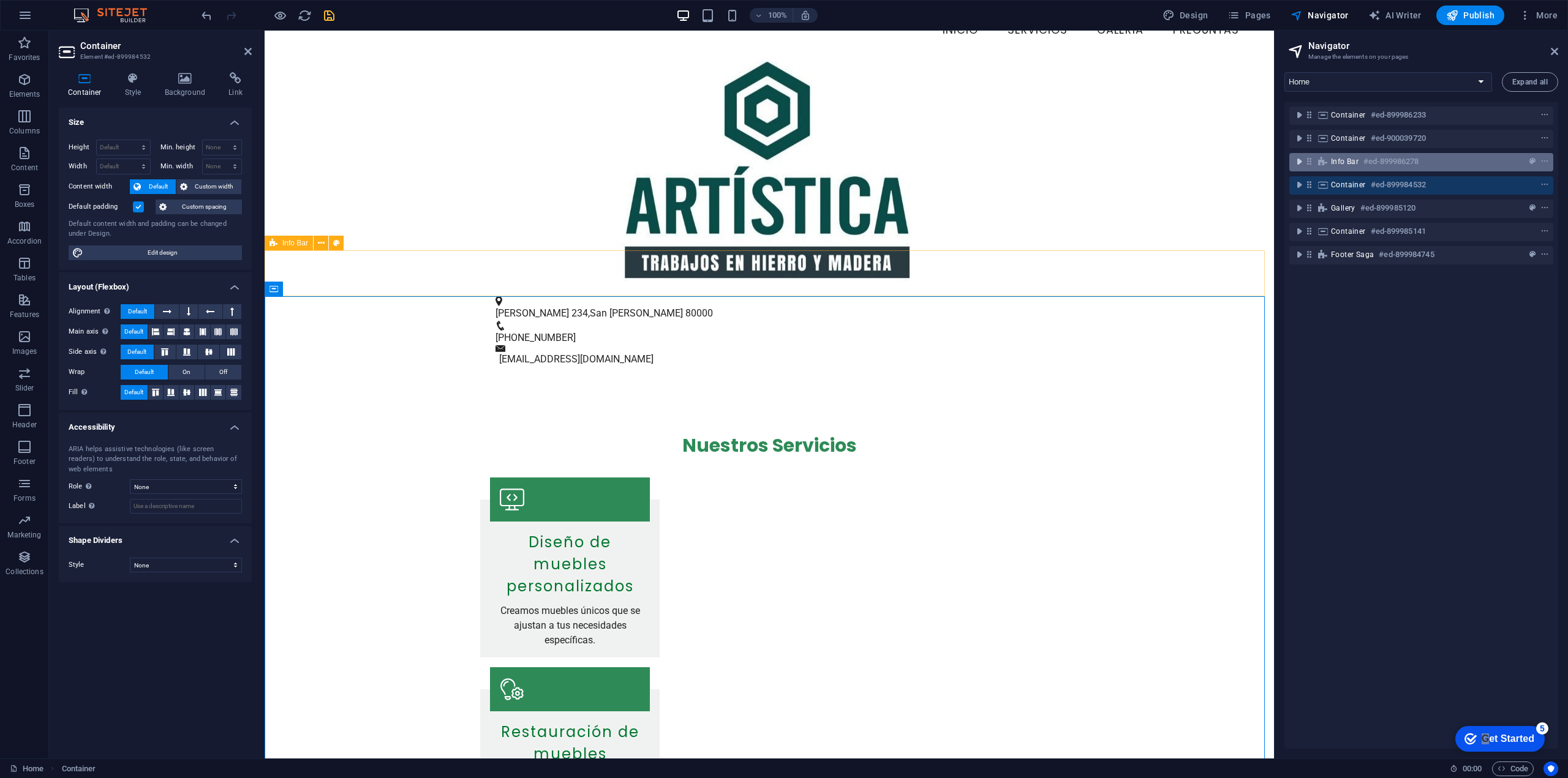
click at [1299, 162] on icon "toggle-expand" at bounding box center [1299, 161] width 12 height 12
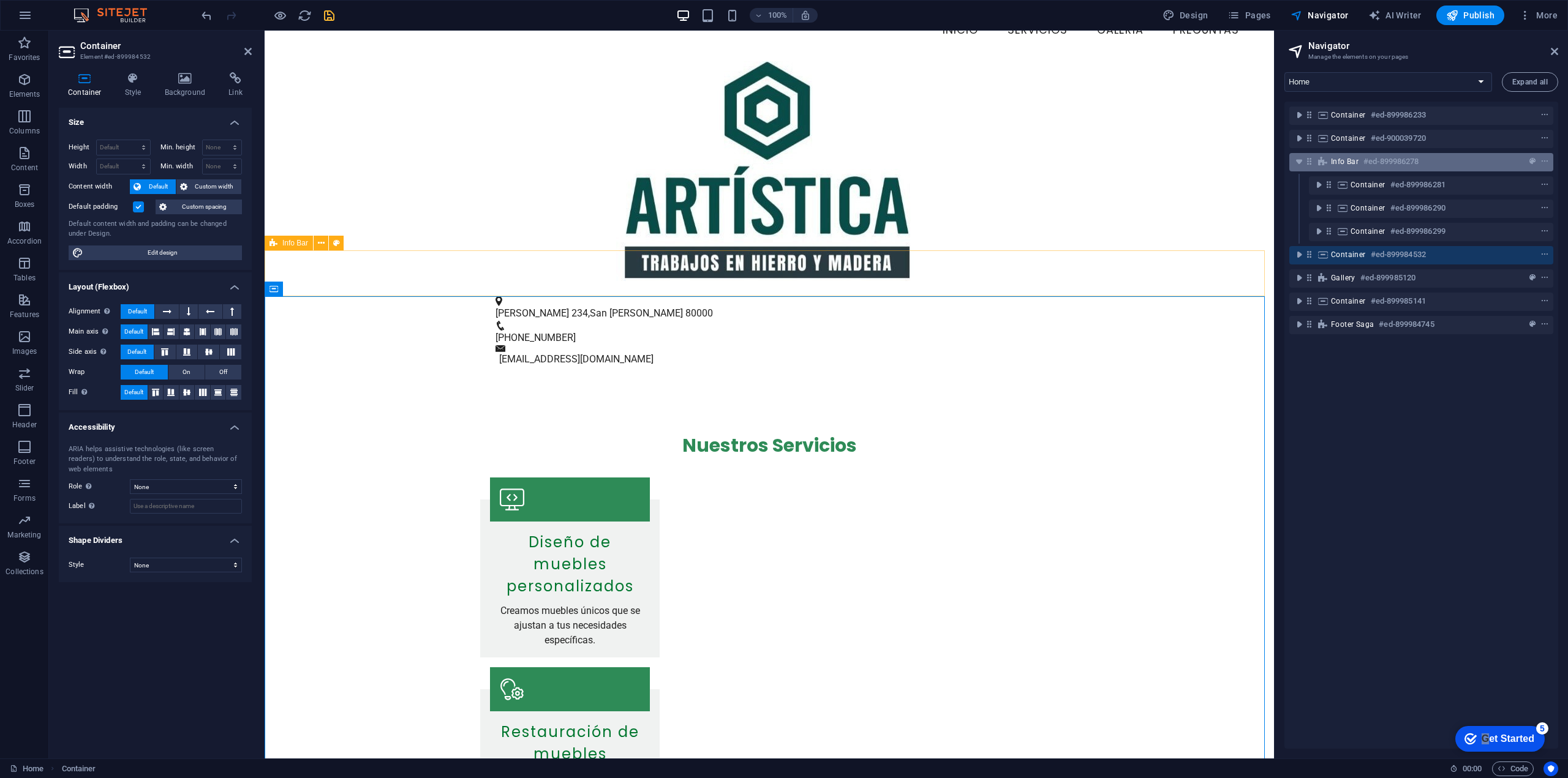
click at [1350, 165] on span "Info Bar" at bounding box center [1345, 161] width 28 height 10
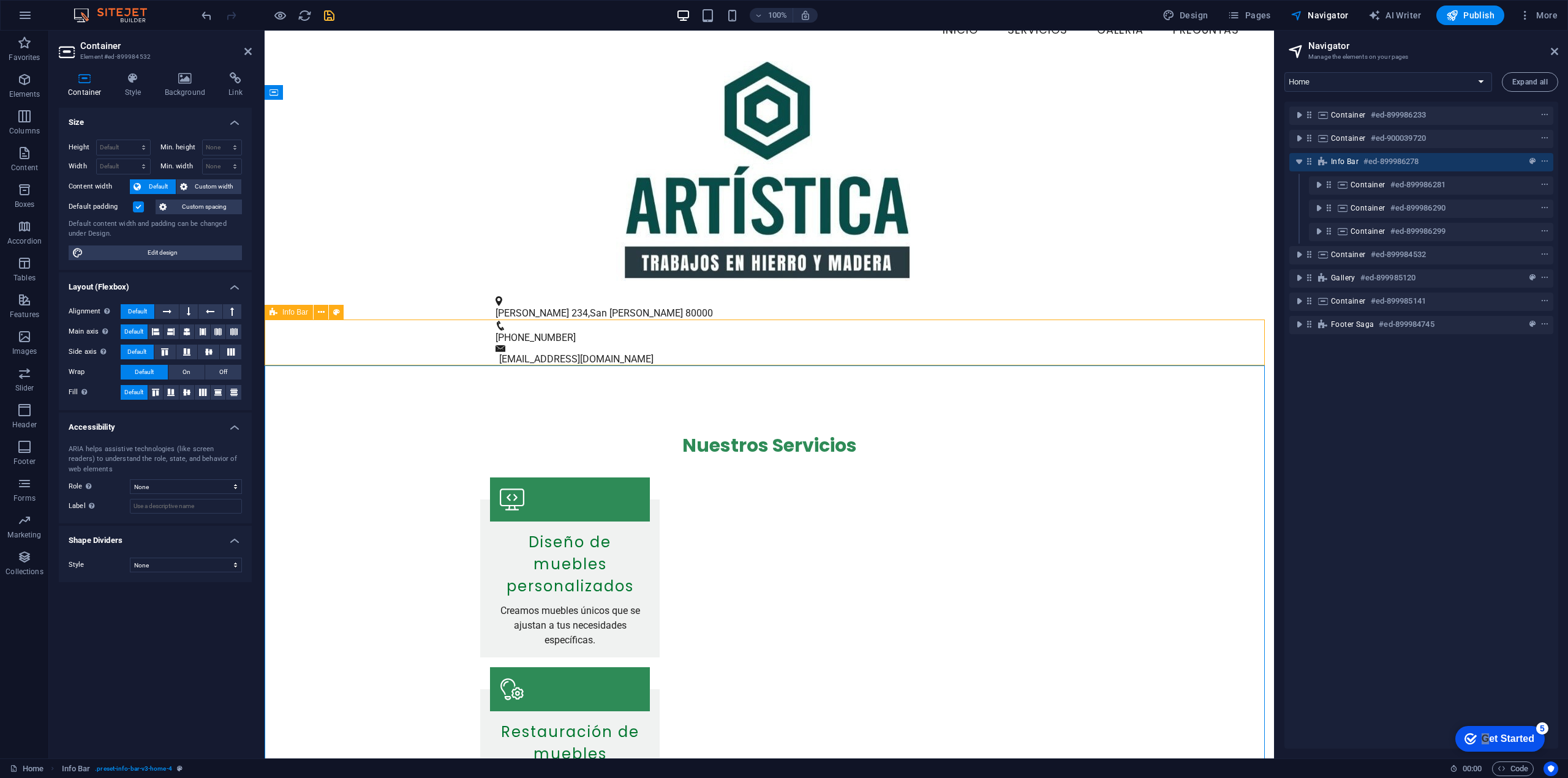
scroll to position [0, 0]
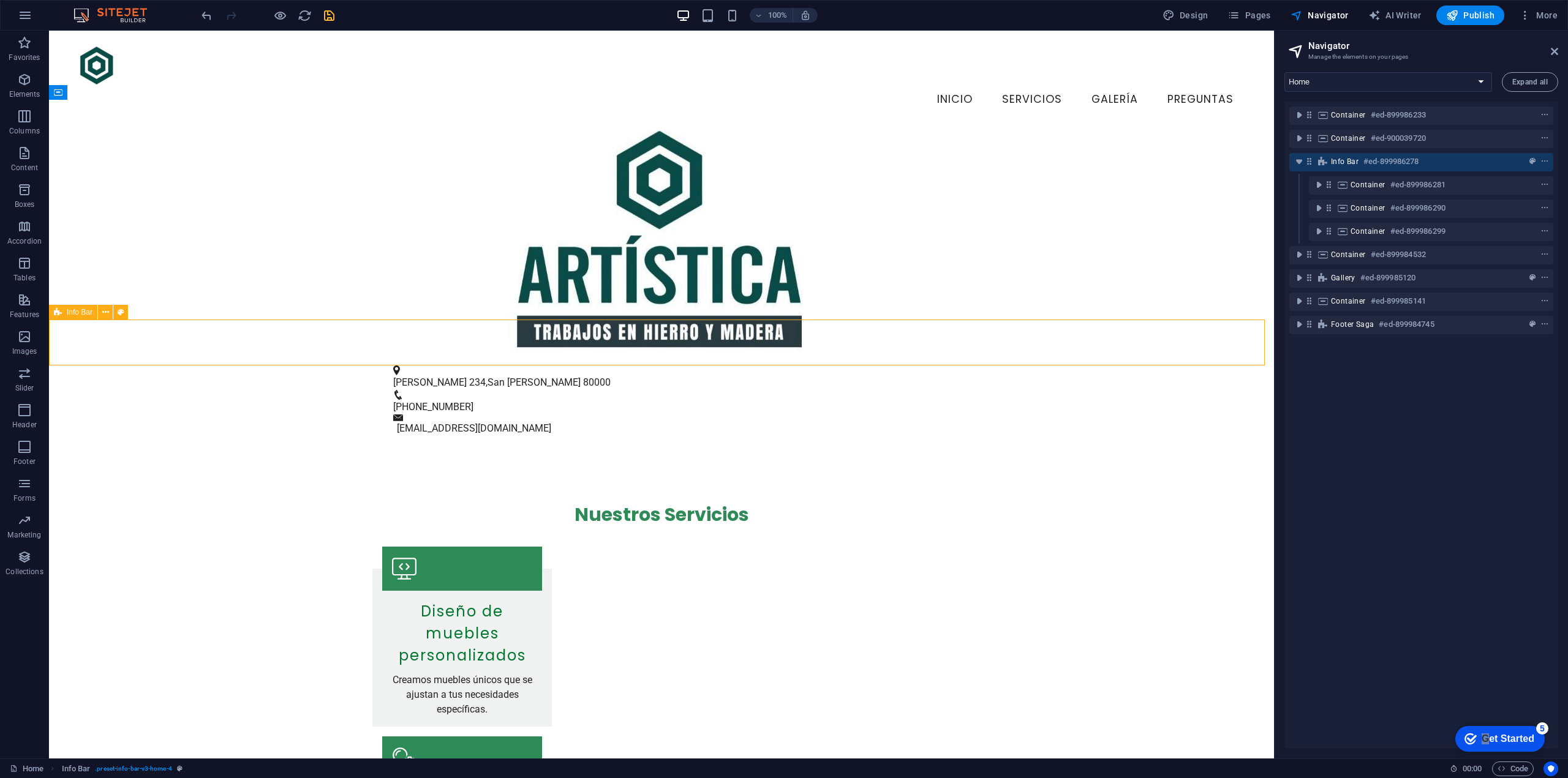
click at [1350, 164] on span "Info Bar" at bounding box center [1345, 161] width 28 height 10
click at [1303, 161] on icon "toggle-expand" at bounding box center [1299, 161] width 12 height 12
drag, startPoint x: 1310, startPoint y: 161, endPoint x: 1303, endPoint y: 164, distance: 7.6
click at [1310, 161] on icon at bounding box center [1310, 161] width 11 height 11
click at [1302, 164] on icon "toggle-expand" at bounding box center [1299, 161] width 12 height 12
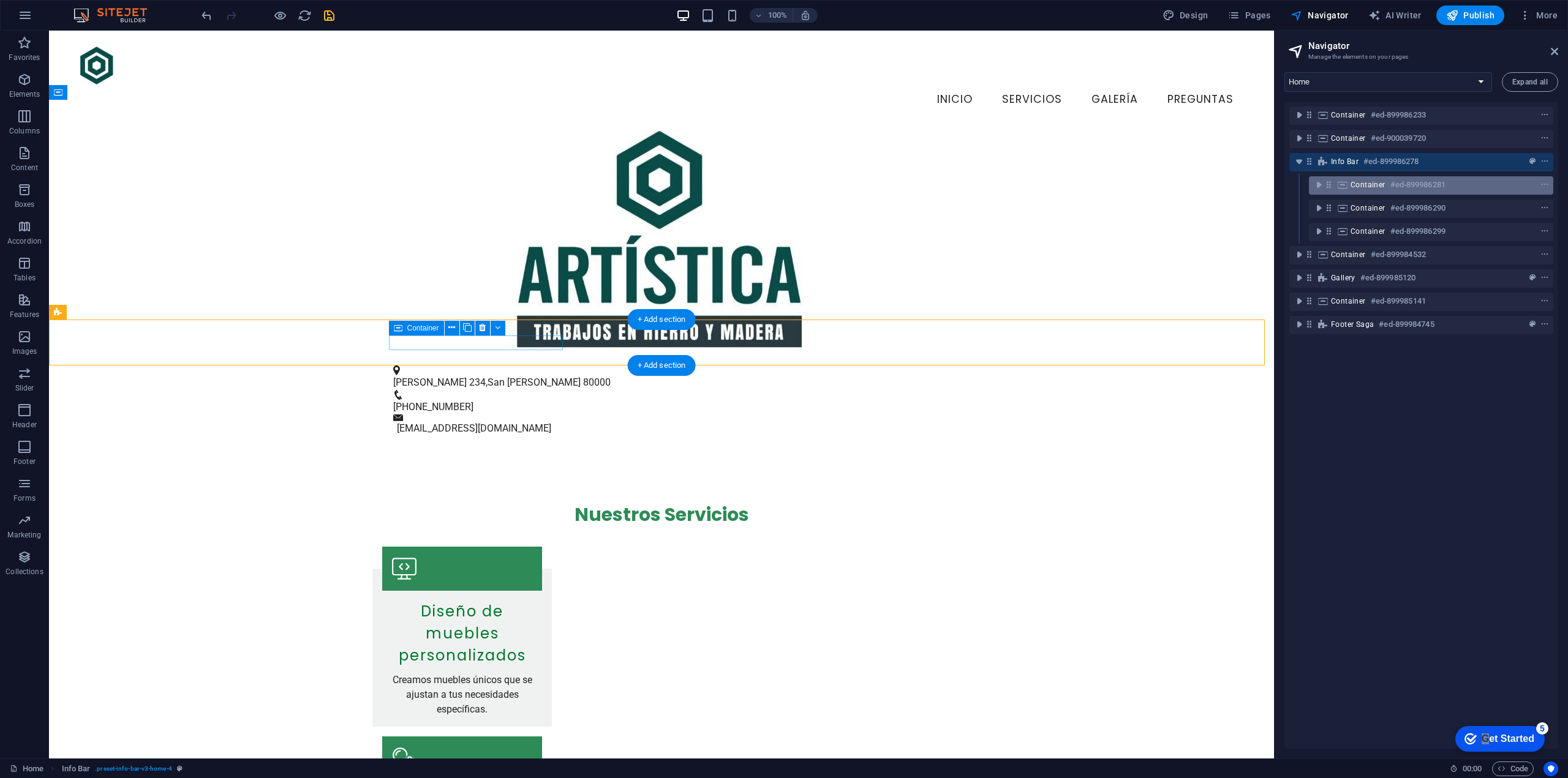
click at [1350, 181] on div "Container #ed-899986281" at bounding box center [1431, 185] width 245 height 18
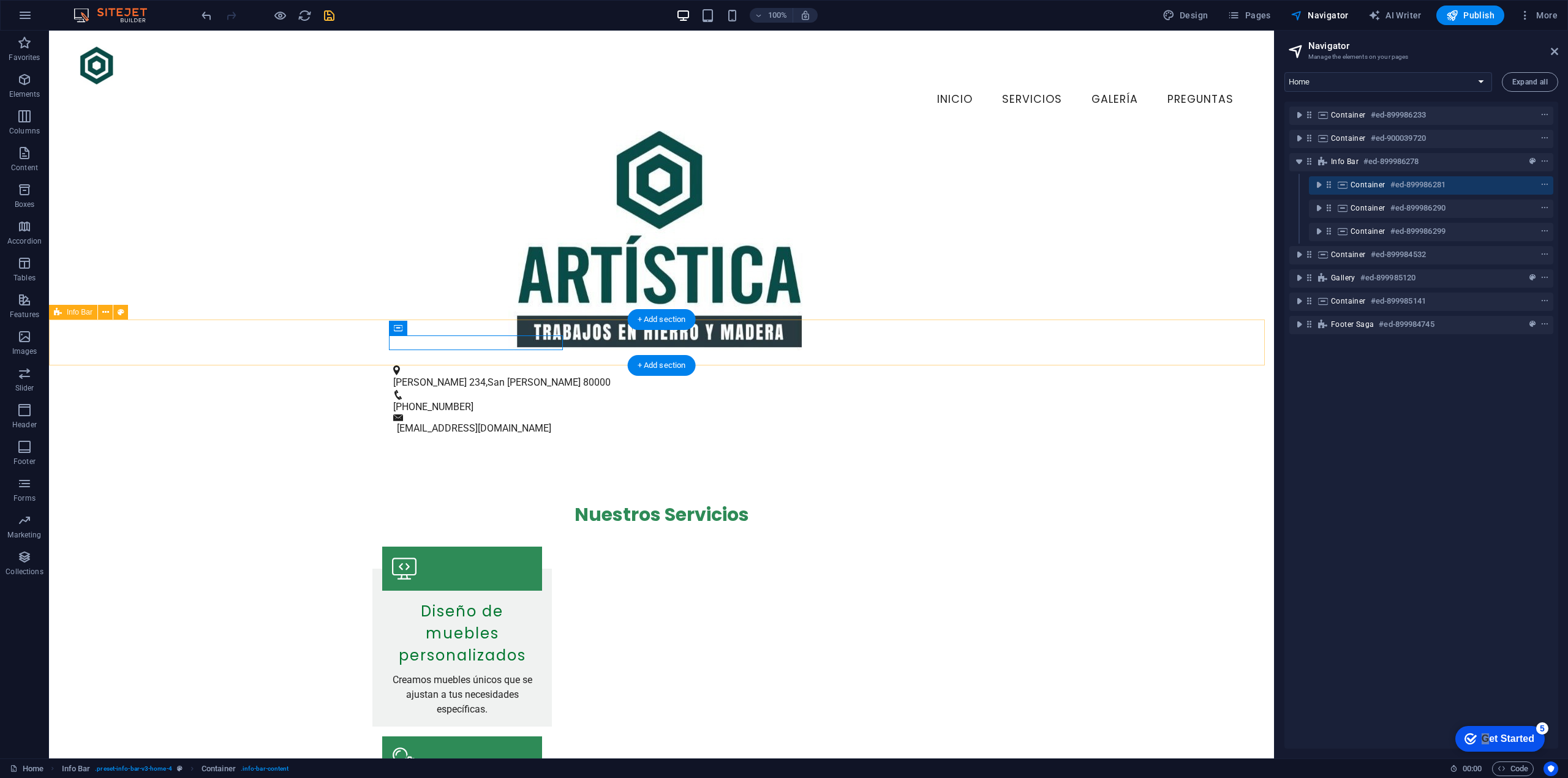
click at [1098, 351] on div "Colón 234 , San José de Mayo 80000 +59898984691 info@artisticahierroymadera.uy" at bounding box center [661, 401] width 1225 height 101
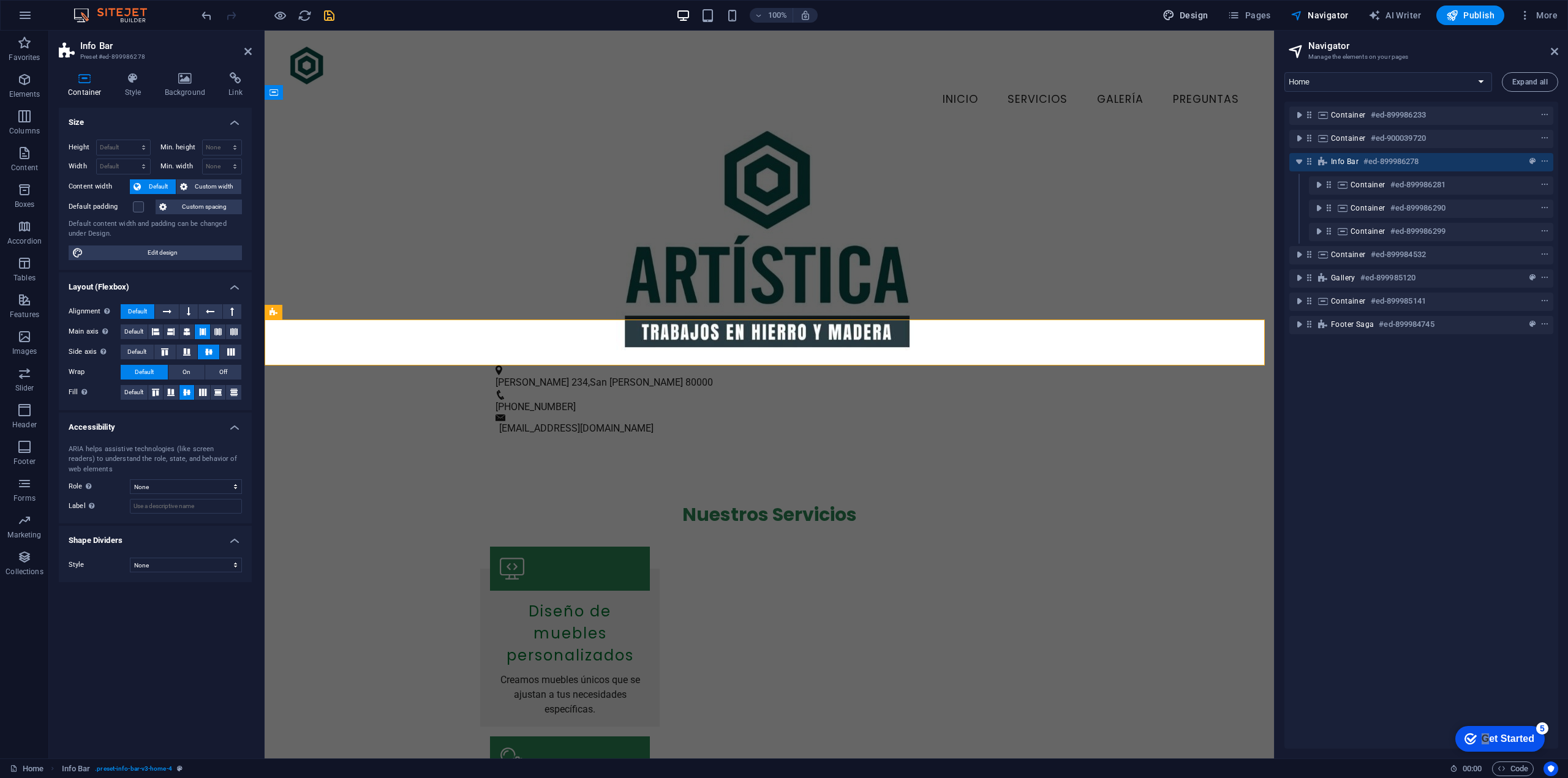
click at [1194, 14] on span "Design" at bounding box center [1186, 15] width 46 height 12
select select "px"
select select "200"
select select "px"
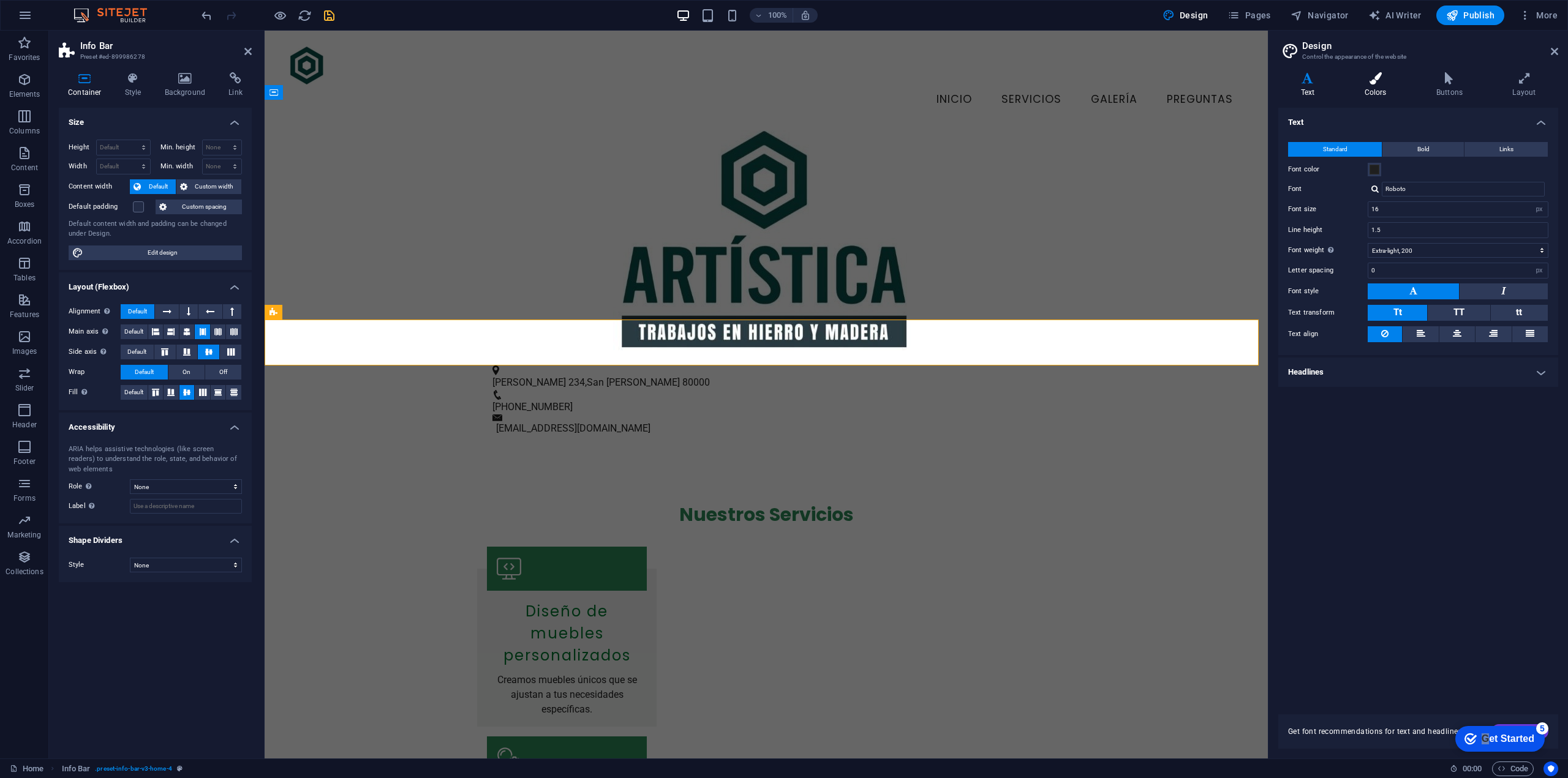
click at [1350, 77] on icon at bounding box center [1375, 78] width 67 height 12
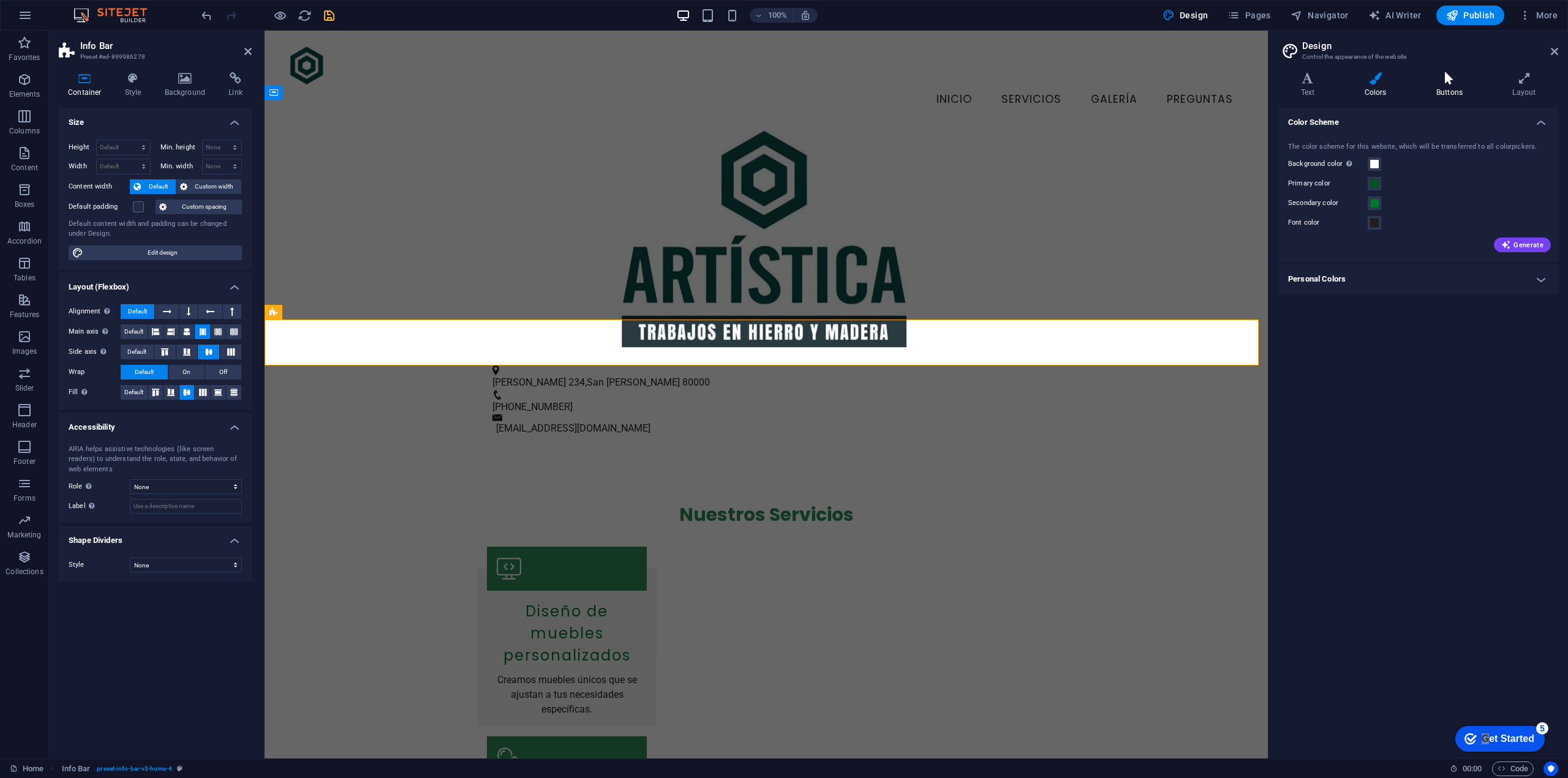
click at [1425, 82] on icon at bounding box center [1449, 78] width 71 height 12
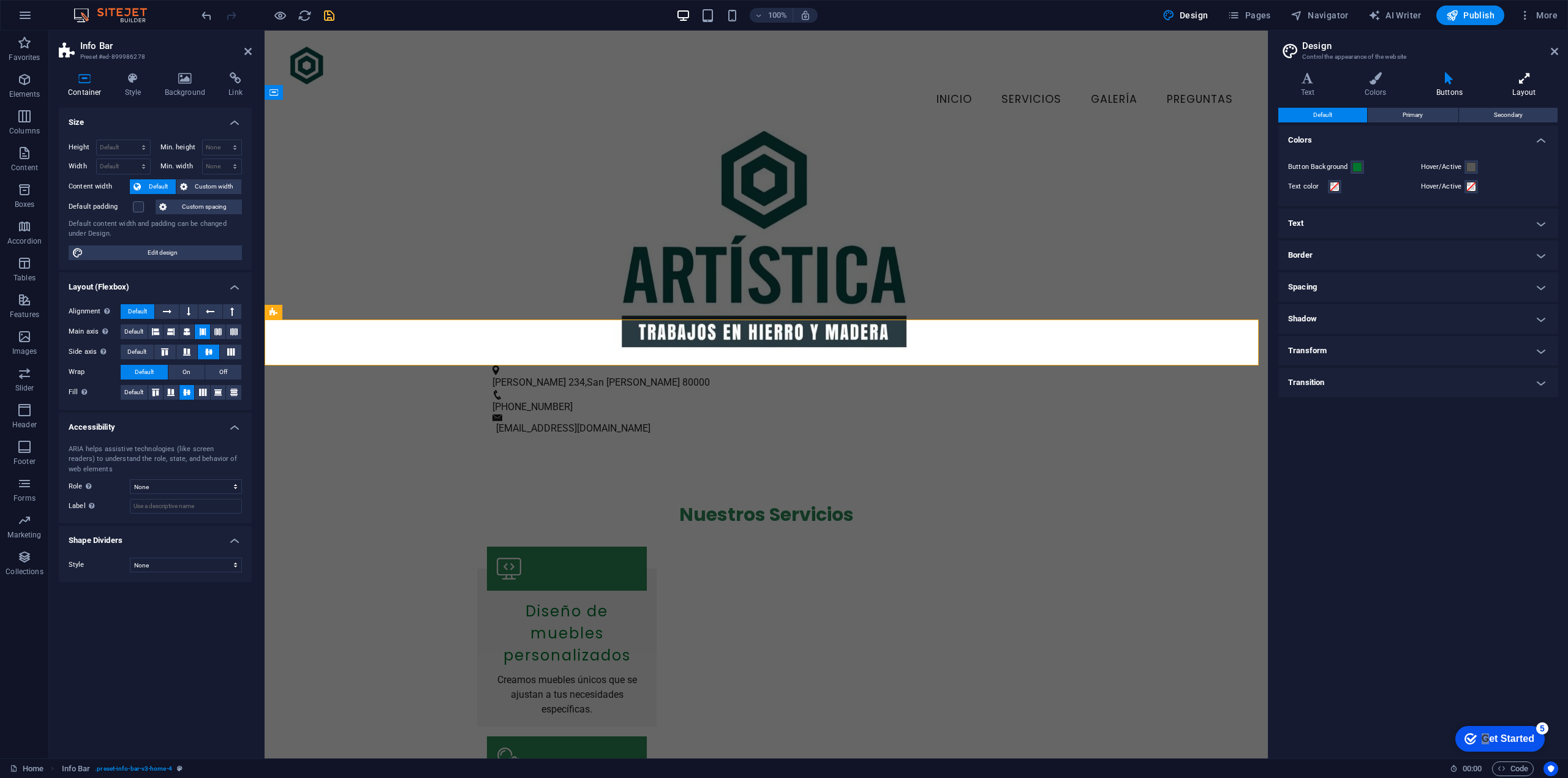
click at [1522, 90] on h4 "Layout" at bounding box center [1524, 85] width 68 height 25
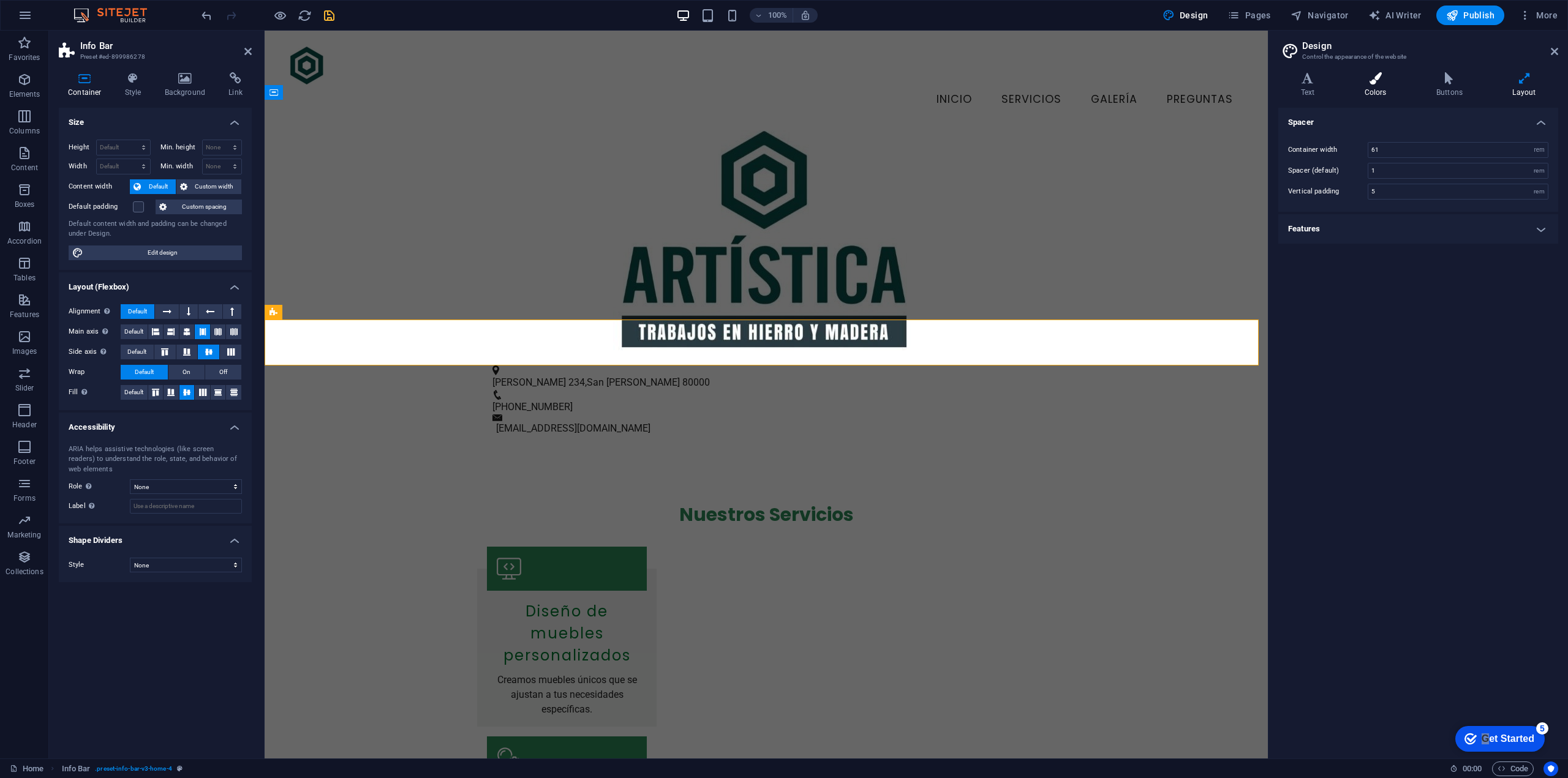
click at [1369, 91] on h4 "Colors" at bounding box center [1377, 85] width 72 height 25
click at [1318, 91] on h4 "Text" at bounding box center [1310, 85] width 64 height 25
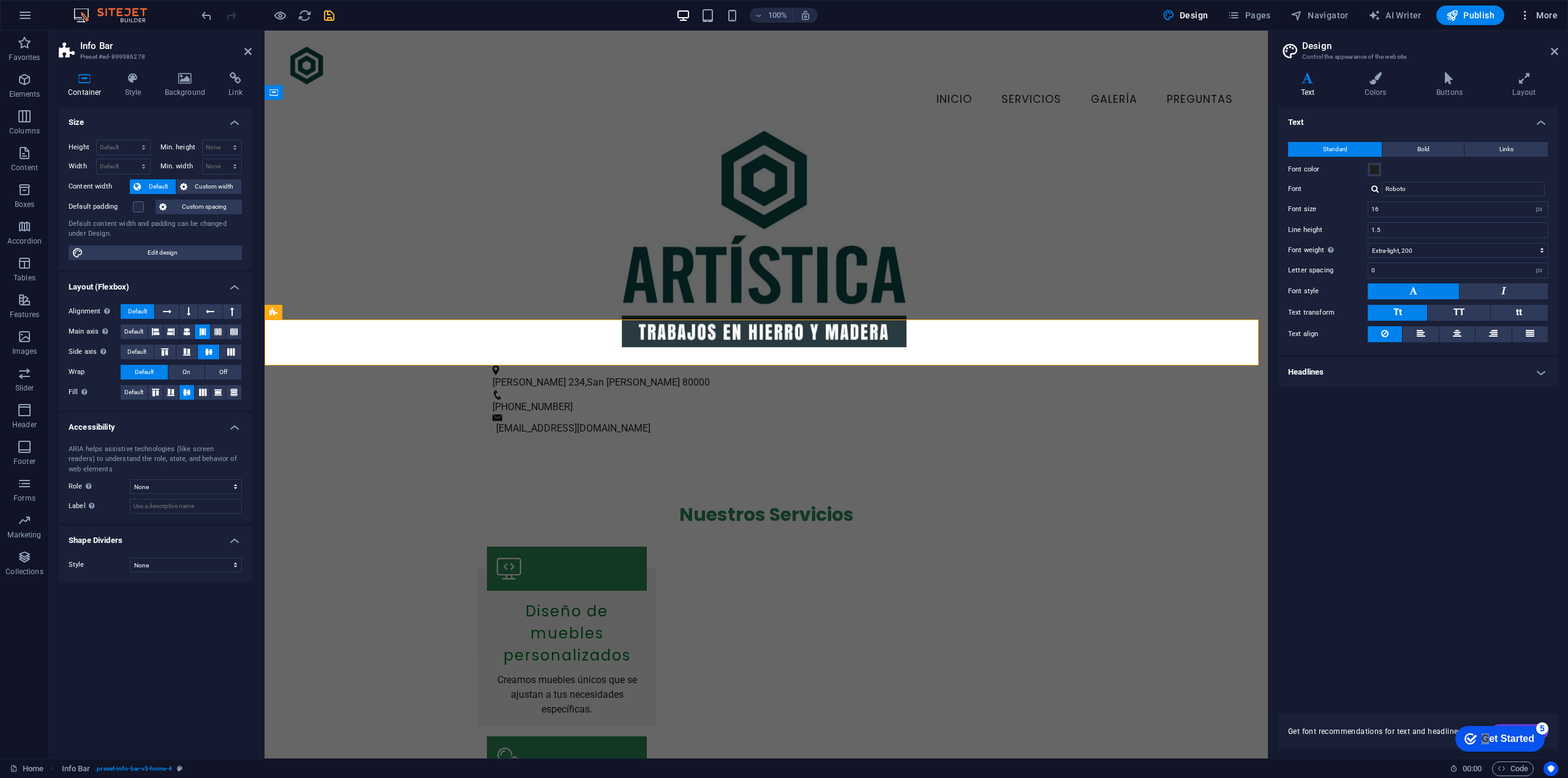
click at [1527, 17] on icon "button" at bounding box center [1525, 15] width 12 height 12
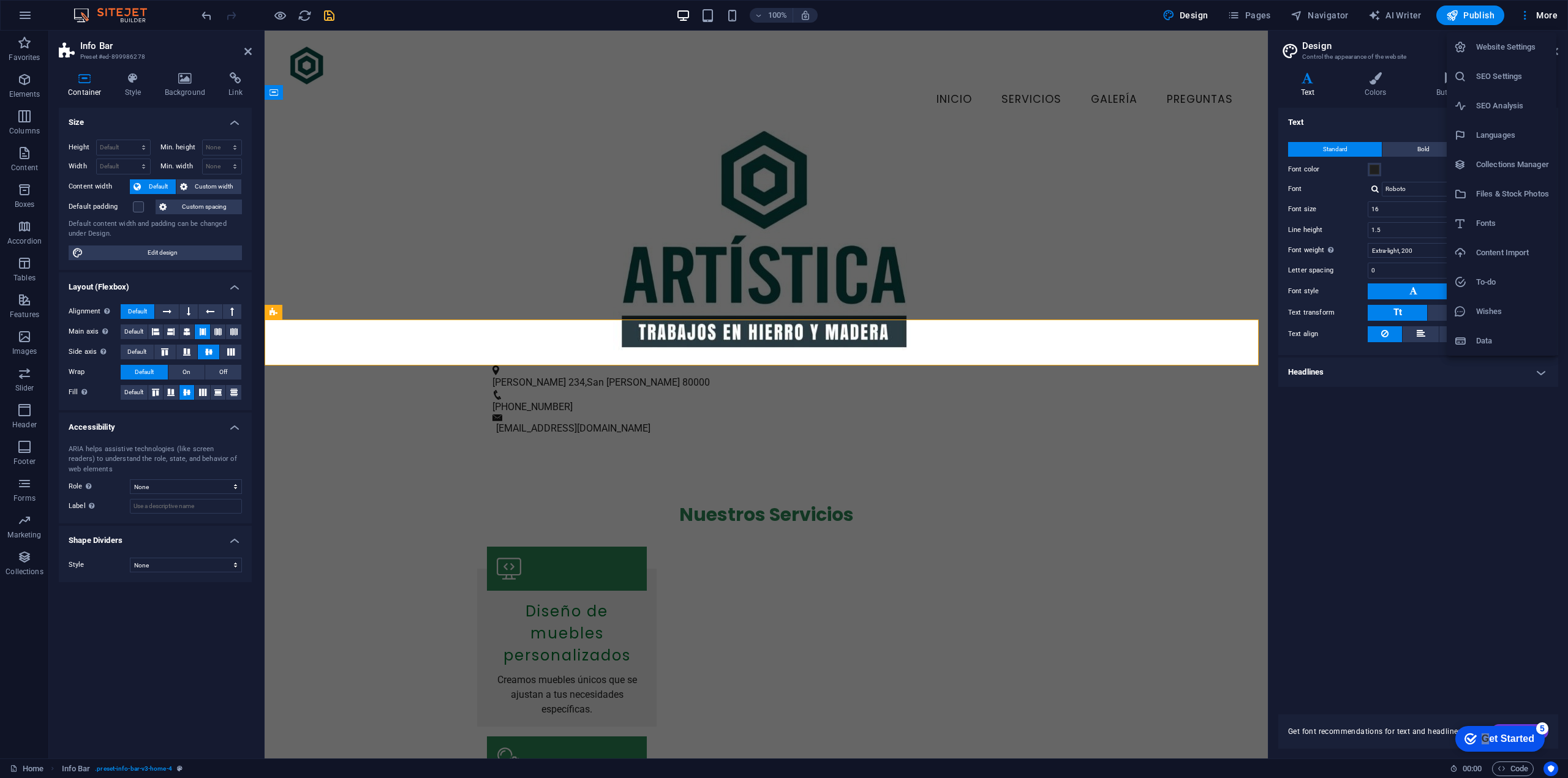
click at [1527, 50] on h6 "Website Settings" at bounding box center [1513, 47] width 73 height 15
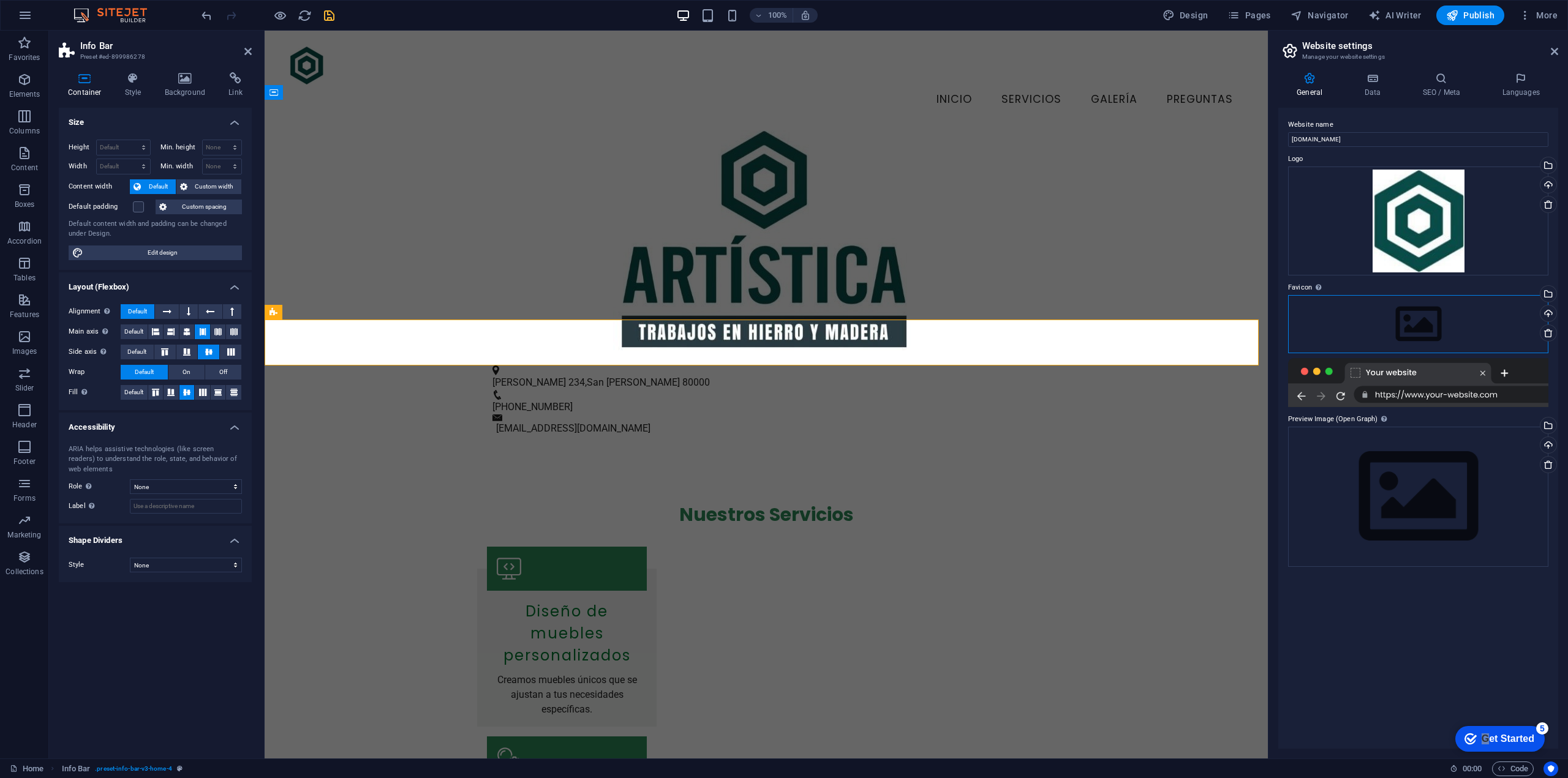
click at [1407, 321] on div "Drag files here, click to choose files or select files from Files or our free s…" at bounding box center [1418, 324] width 261 height 58
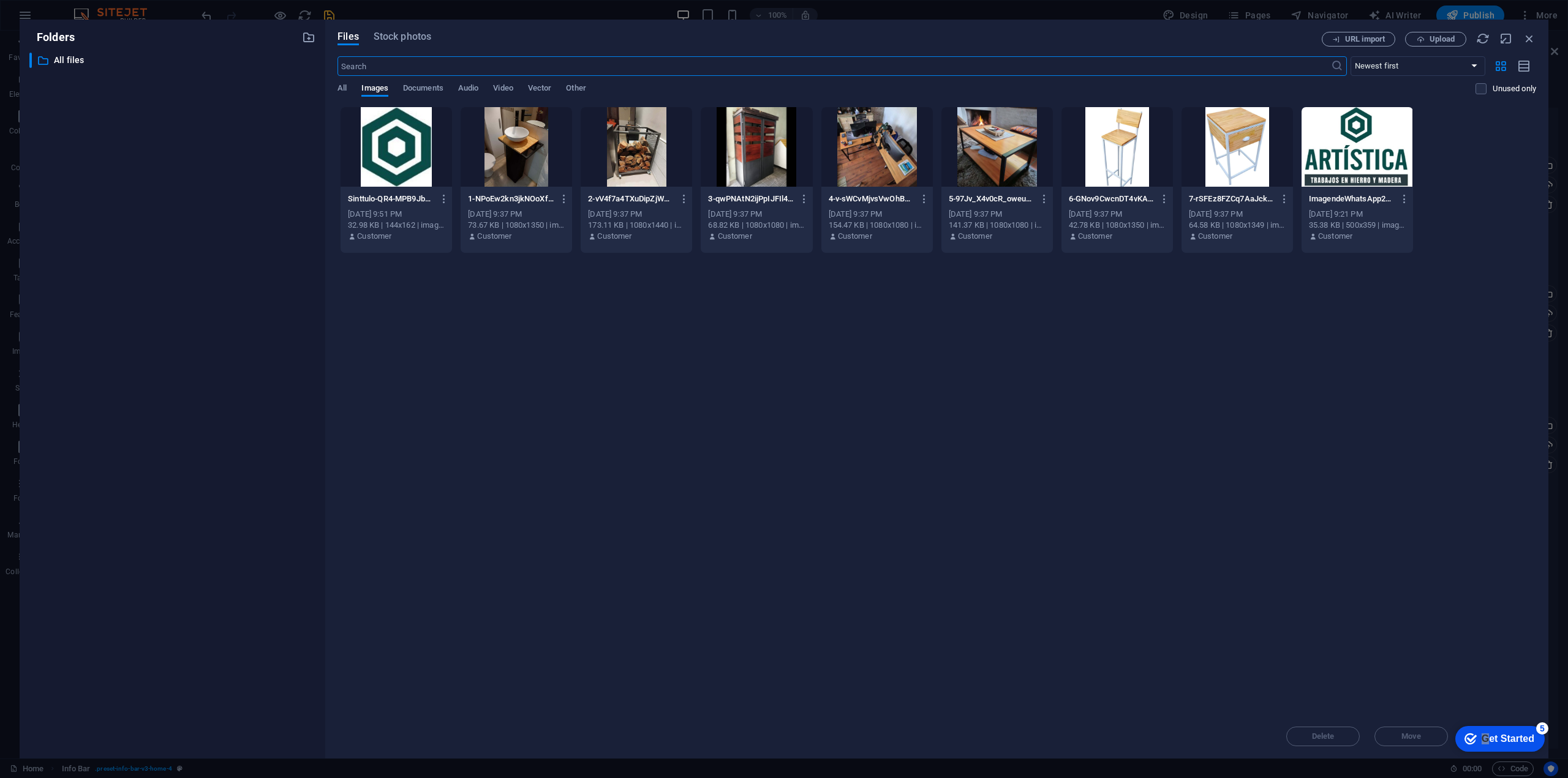
click at [387, 148] on div at bounding box center [396, 147] width 112 height 80
click at [387, 148] on div "1" at bounding box center [396, 147] width 112 height 80
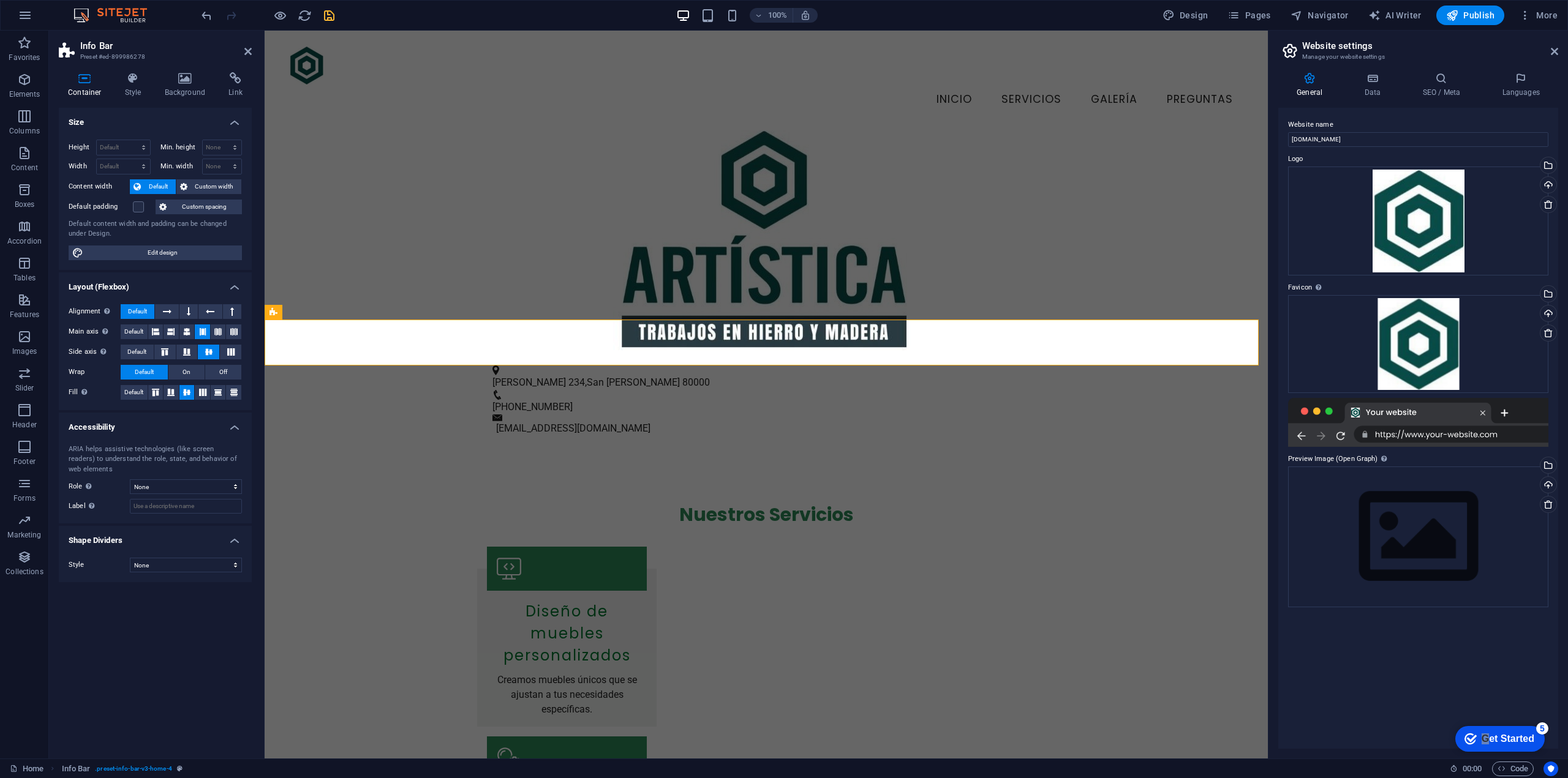
click at [1453, 439] on div at bounding box center [1418, 423] width 261 height 49
click at [1367, 86] on h4 "Data" at bounding box center [1375, 85] width 58 height 25
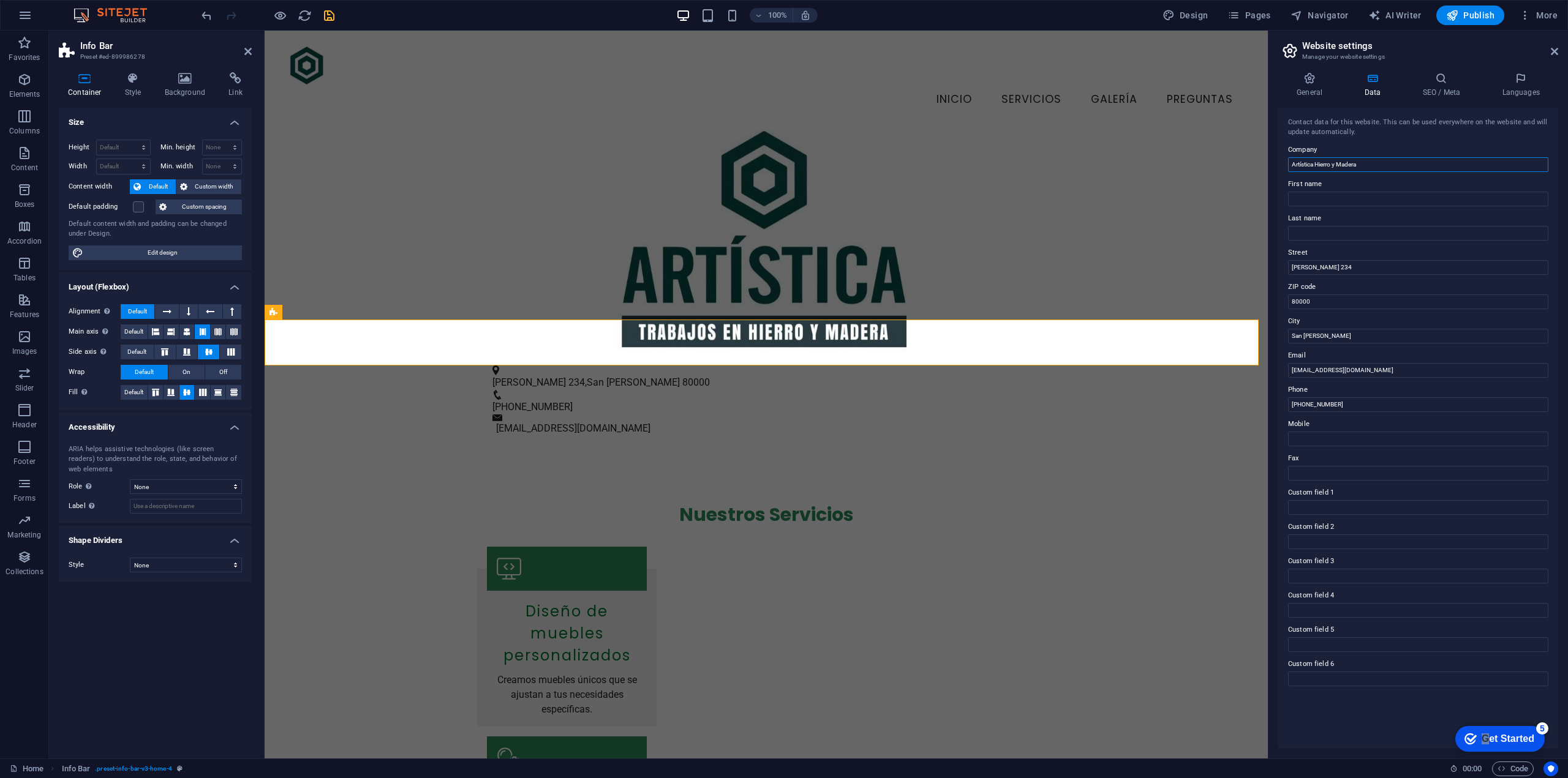
click at [1368, 167] on input "Artística Hierro y Madera" at bounding box center [1418, 165] width 261 height 15
click at [1340, 272] on input "[PERSON_NAME] 234" at bounding box center [1418, 268] width 261 height 15
drag, startPoint x: 1596, startPoint y: 332, endPoint x: 1233, endPoint y: 292, distance: 365.2
click at [1322, 302] on input "80000" at bounding box center [1418, 301] width 261 height 15
click at [1322, 303] on input "80000" at bounding box center [1418, 301] width 261 height 15
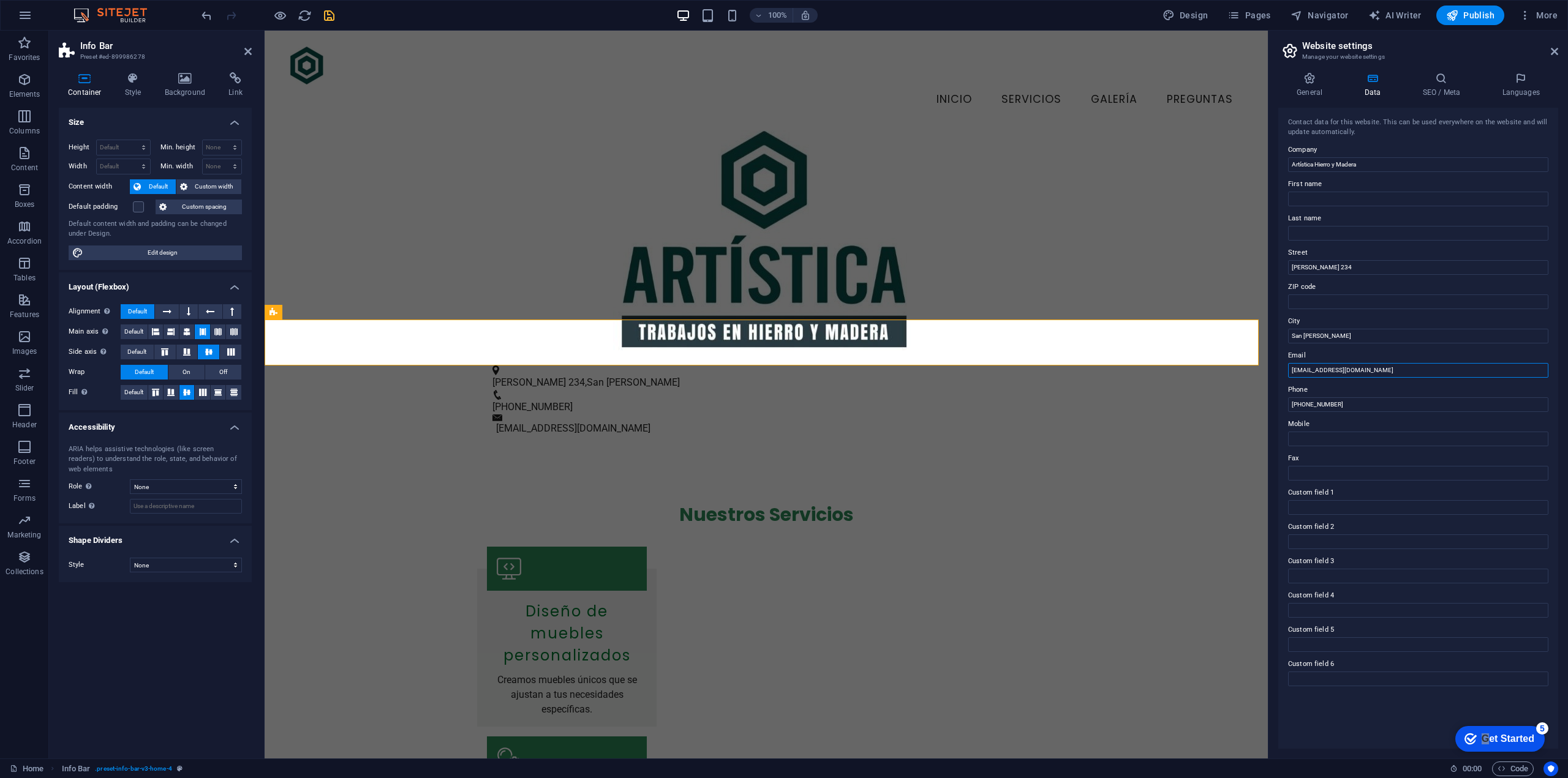
click at [1389, 371] on input "[EMAIL_ADDRESS][DOMAIN_NAME]" at bounding box center [1418, 370] width 261 height 15
drag, startPoint x: 1606, startPoint y: 432, endPoint x: 1250, endPoint y: 402, distance: 357.3
click at [1304, 402] on input "+59898984691" at bounding box center [1418, 404] width 261 height 15
drag, startPoint x: 1568, startPoint y: 435, endPoint x: 1253, endPoint y: 397, distance: 317.3
type input "098 984 691"
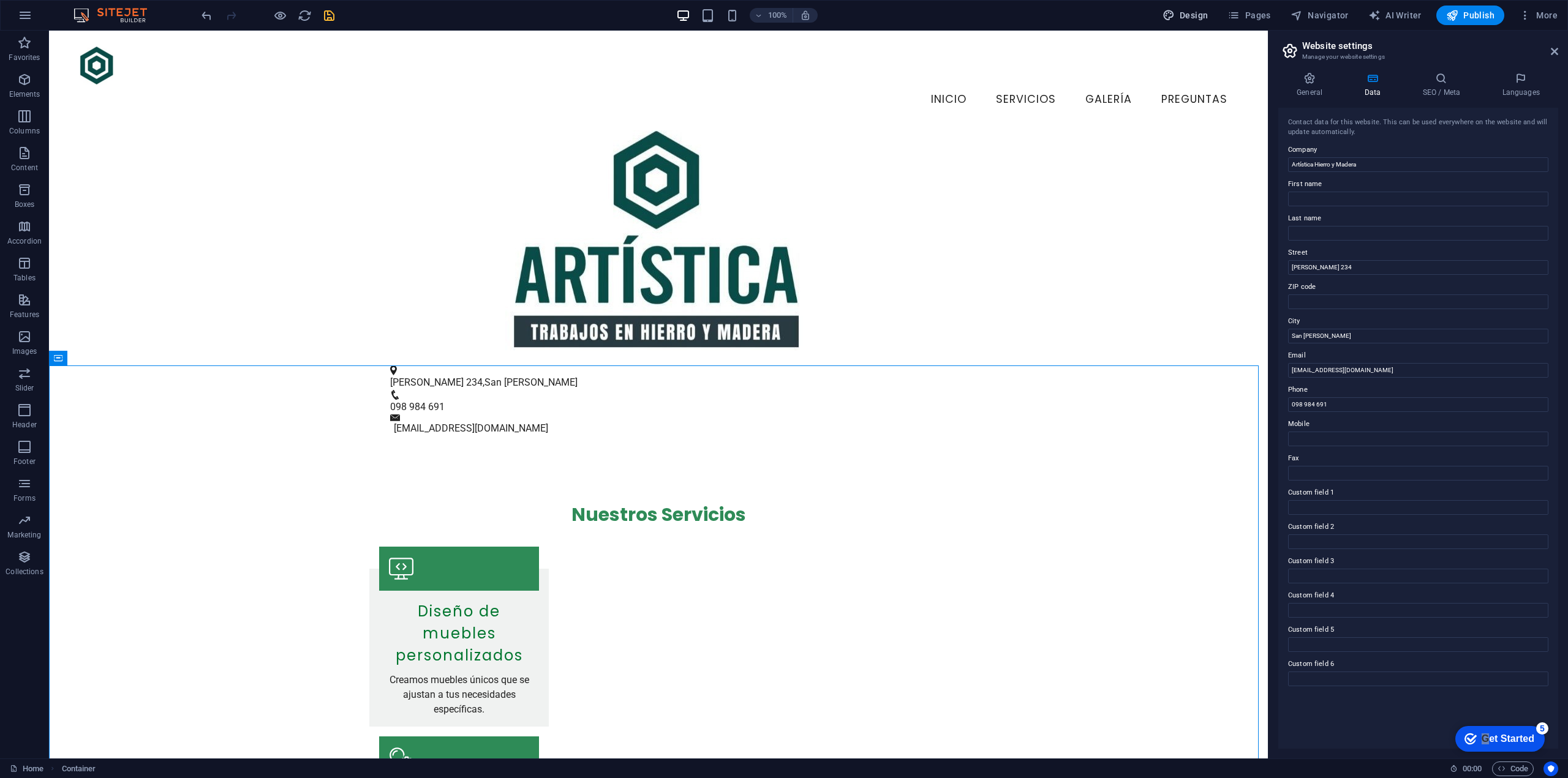
click at [1197, 12] on span "Design" at bounding box center [1186, 15] width 46 height 12
select select "px"
select select "200"
select select "px"
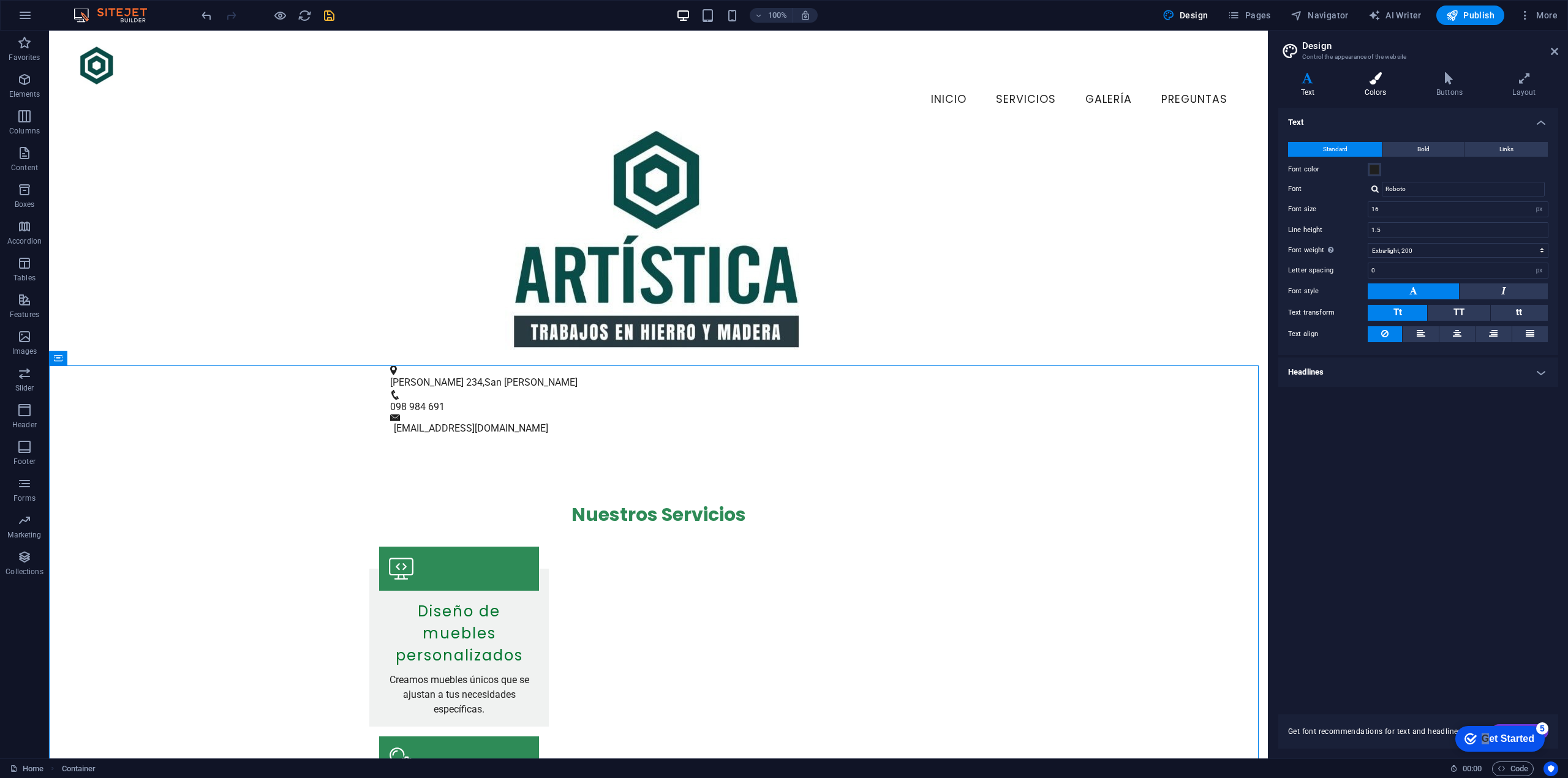
click at [1380, 86] on h4 "Colors" at bounding box center [1377, 85] width 72 height 25
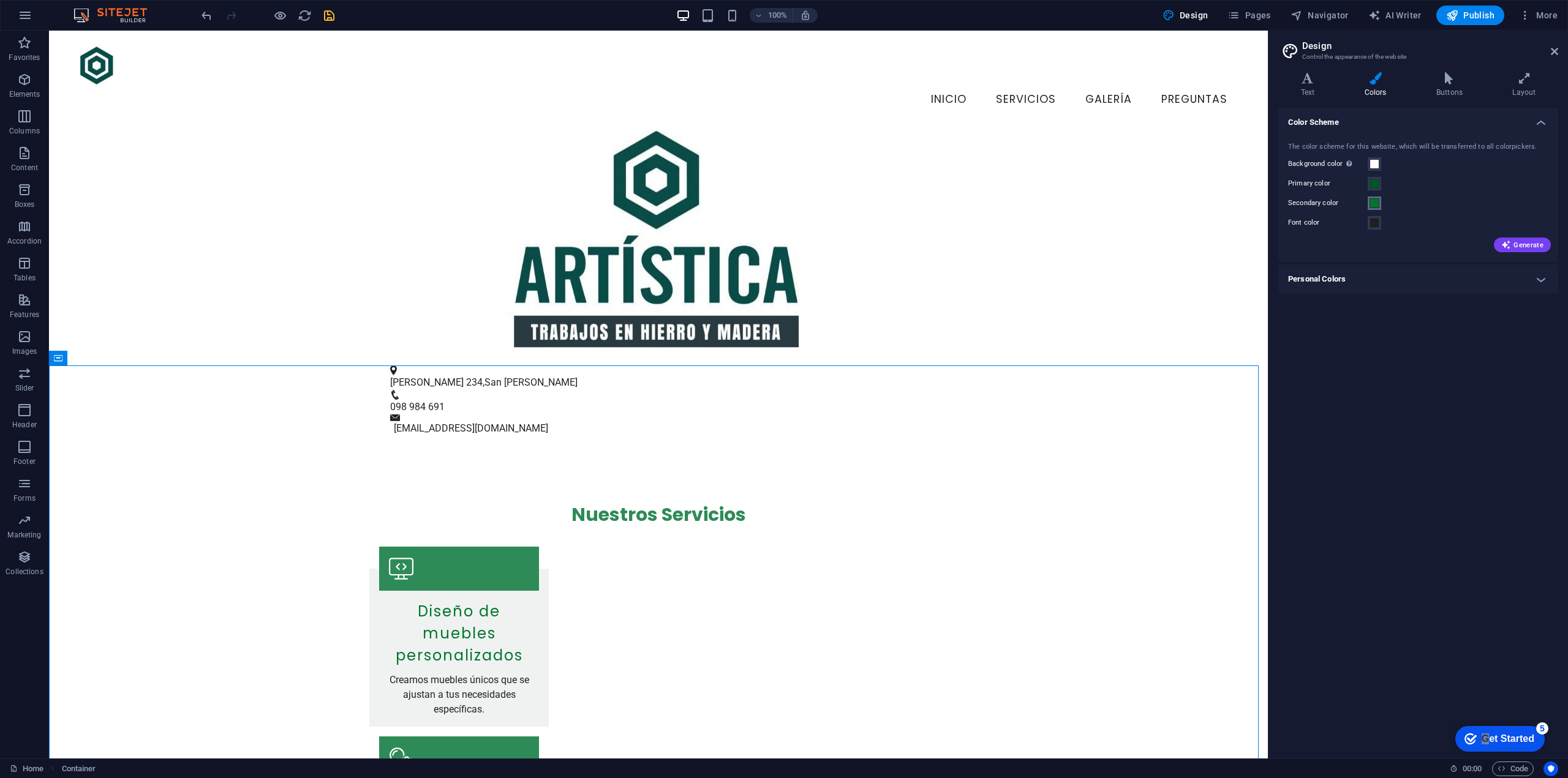
click at [1374, 207] on span at bounding box center [1374, 203] width 10 height 10
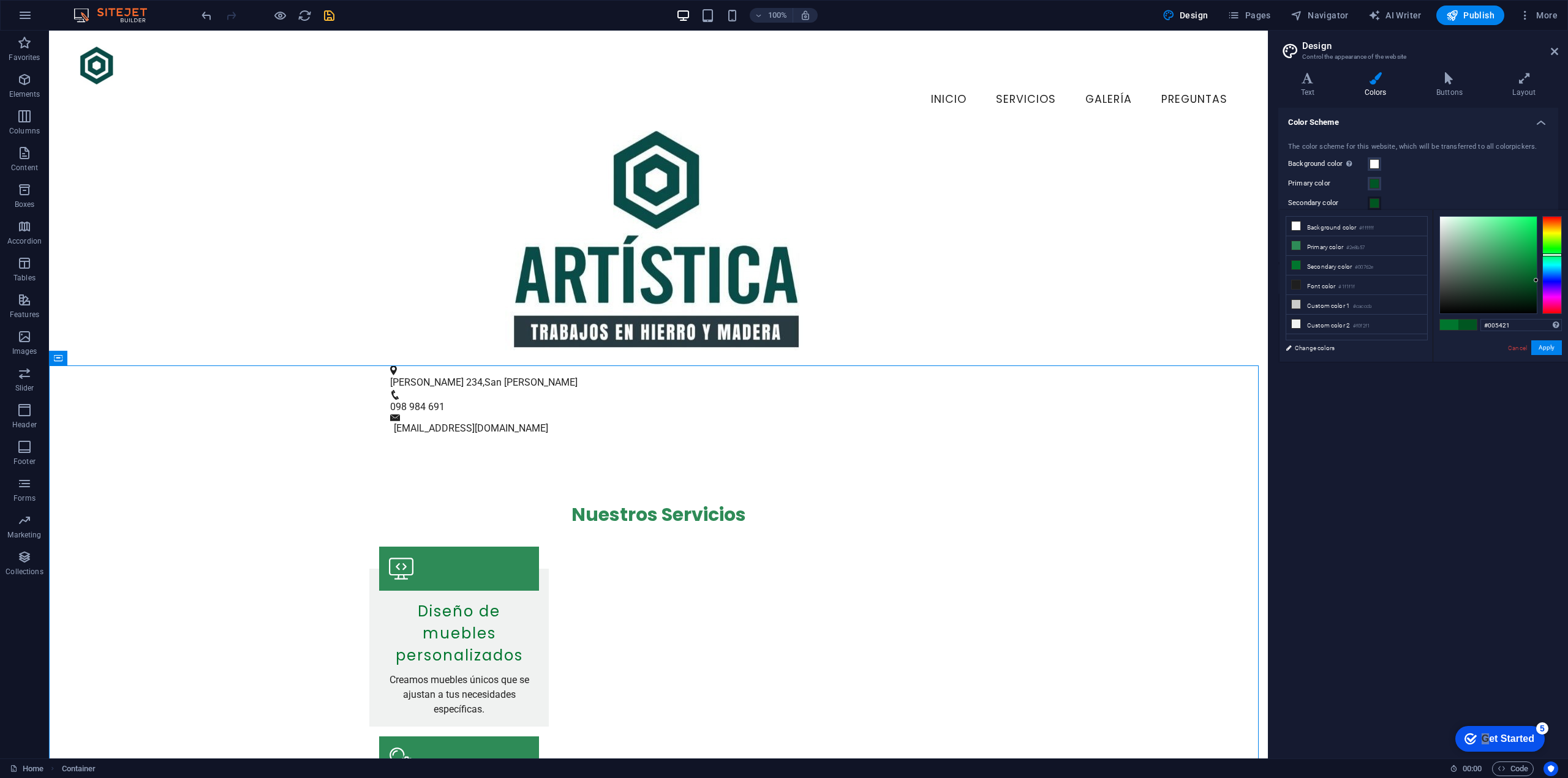
type input "#005220"
drag, startPoint x: 1533, startPoint y: 276, endPoint x: 1551, endPoint y: 281, distance: 18.7
click at [1551, 281] on div at bounding box center [1500, 264] width 122 height 98
click at [1550, 349] on button "Apply" at bounding box center [1546, 347] width 31 height 15
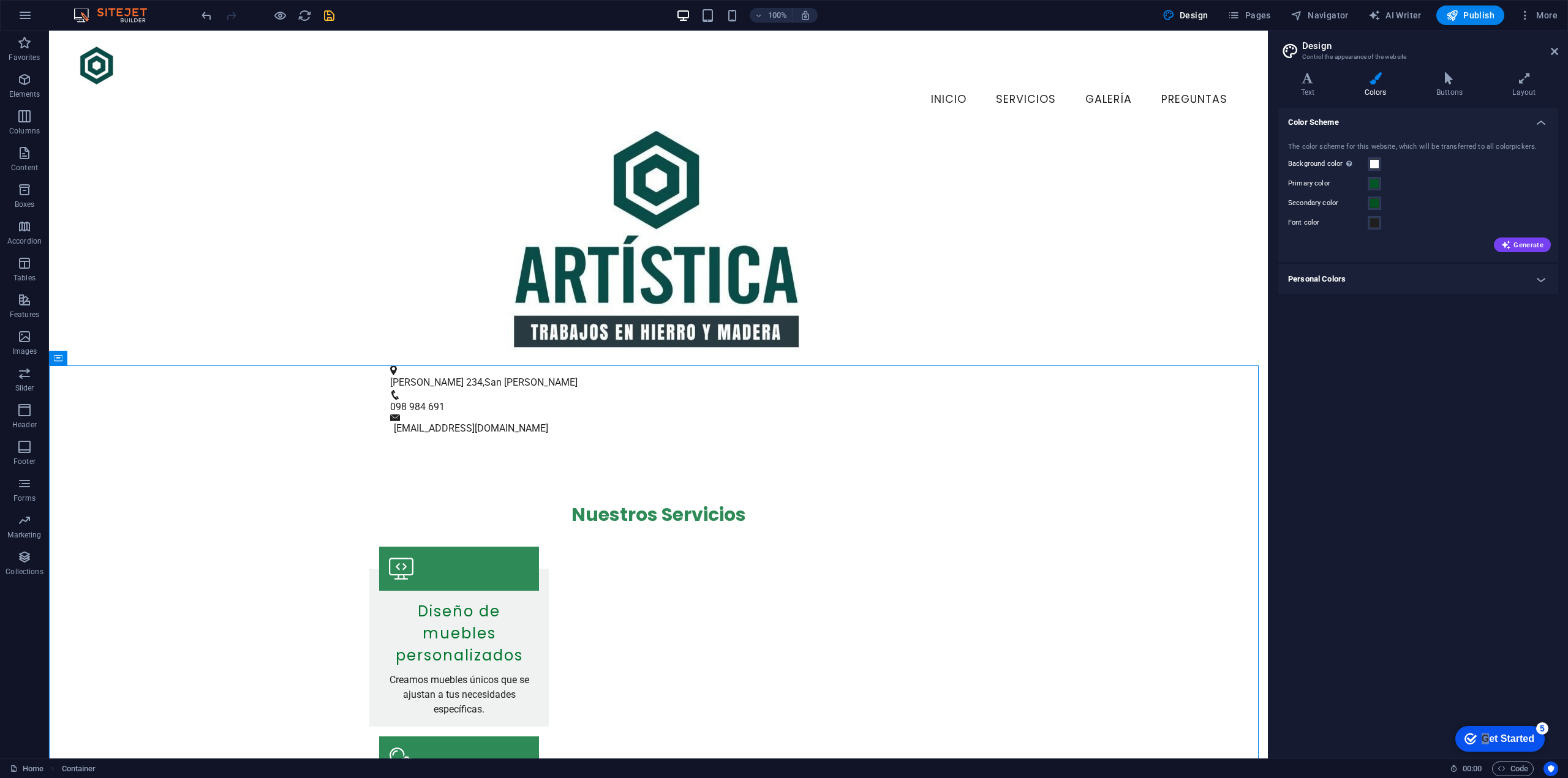
click at [1476, 377] on div "Color Scheme The color scheme for this website, which will be transferred to al…" at bounding box center [1418, 428] width 280 height 641
click at [539, 736] on figure at bounding box center [459, 758] width 160 height 44
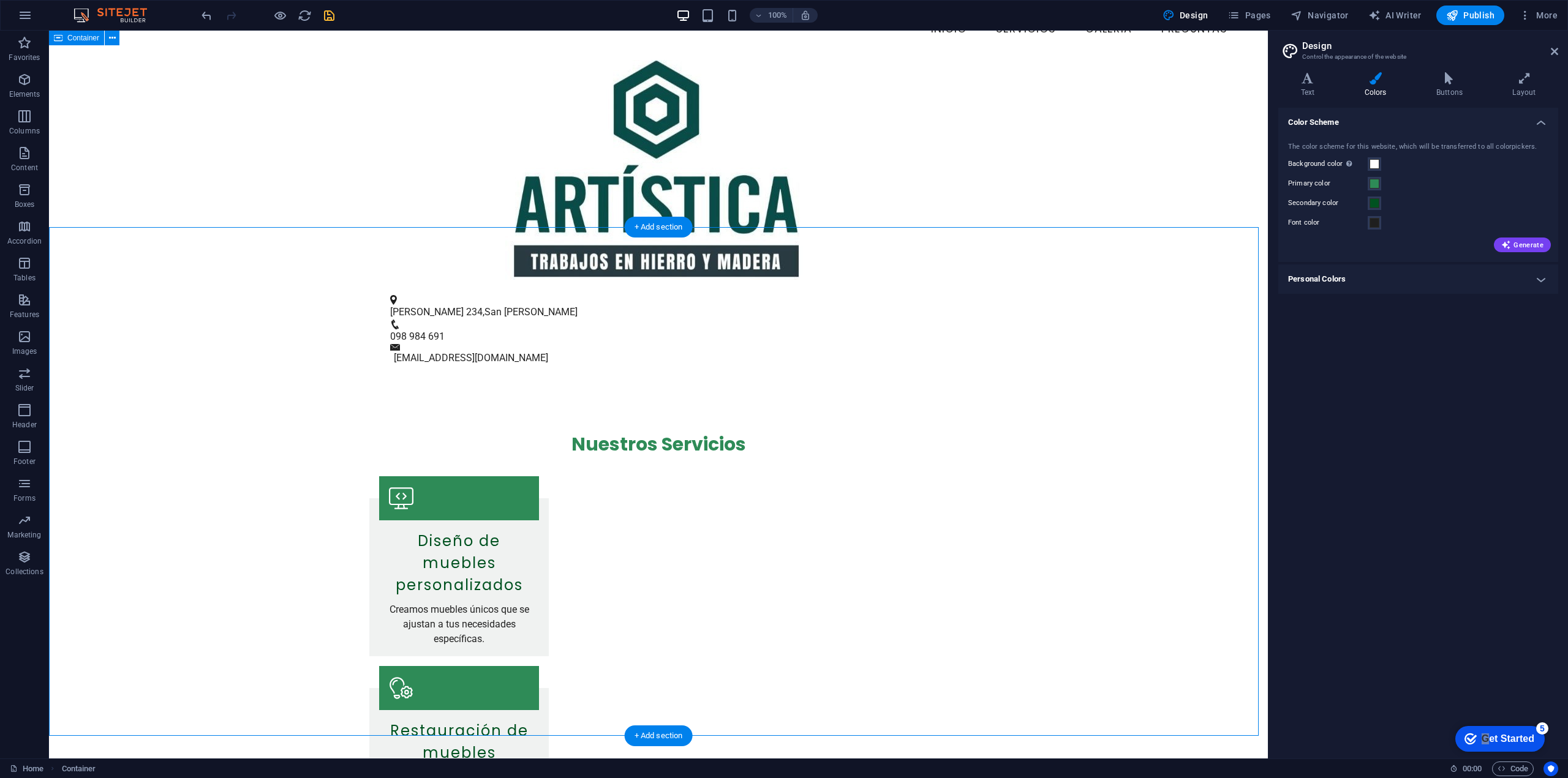
scroll to position [69, 0]
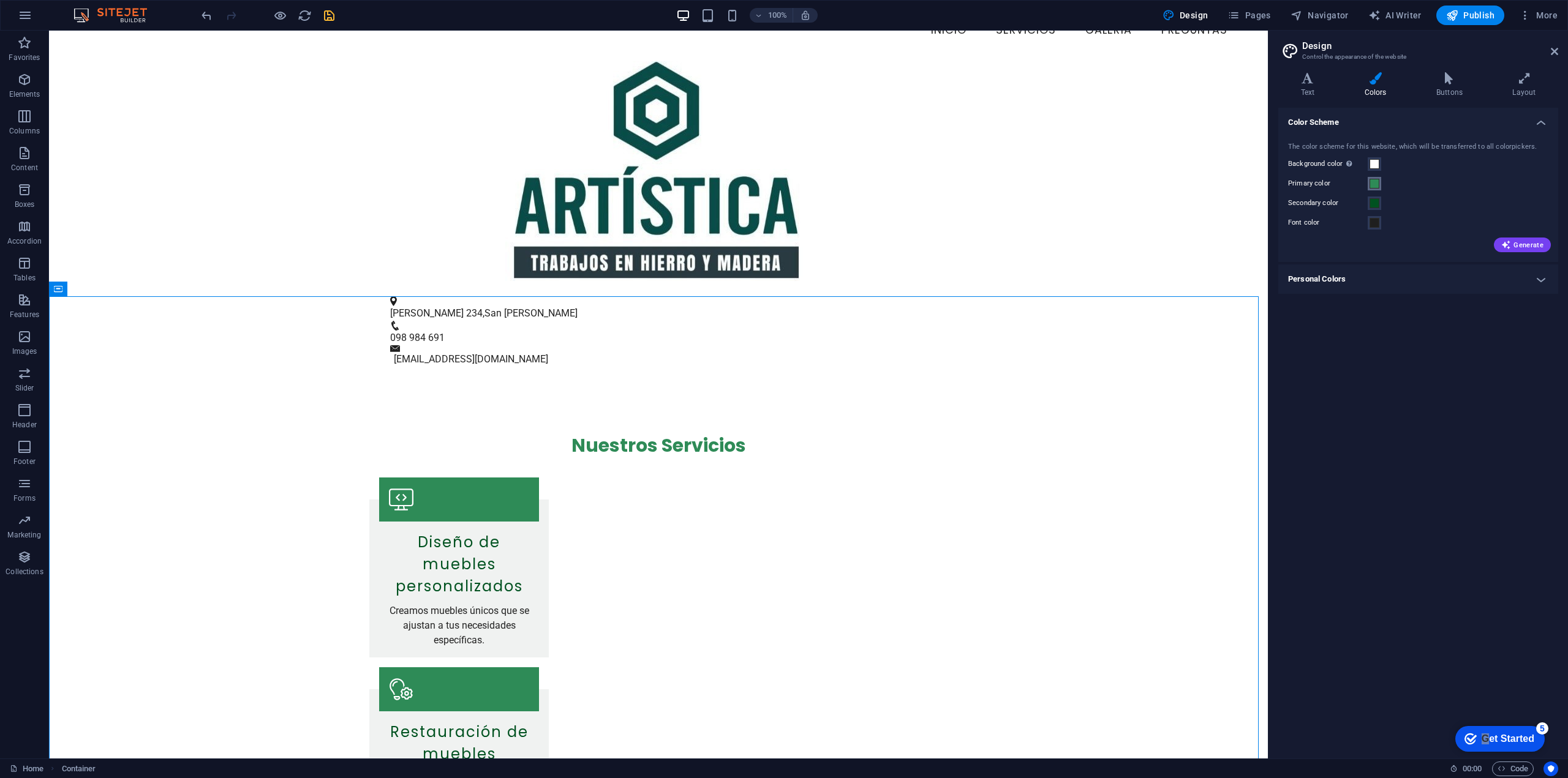
click at [1377, 181] on span at bounding box center [1374, 184] width 10 height 10
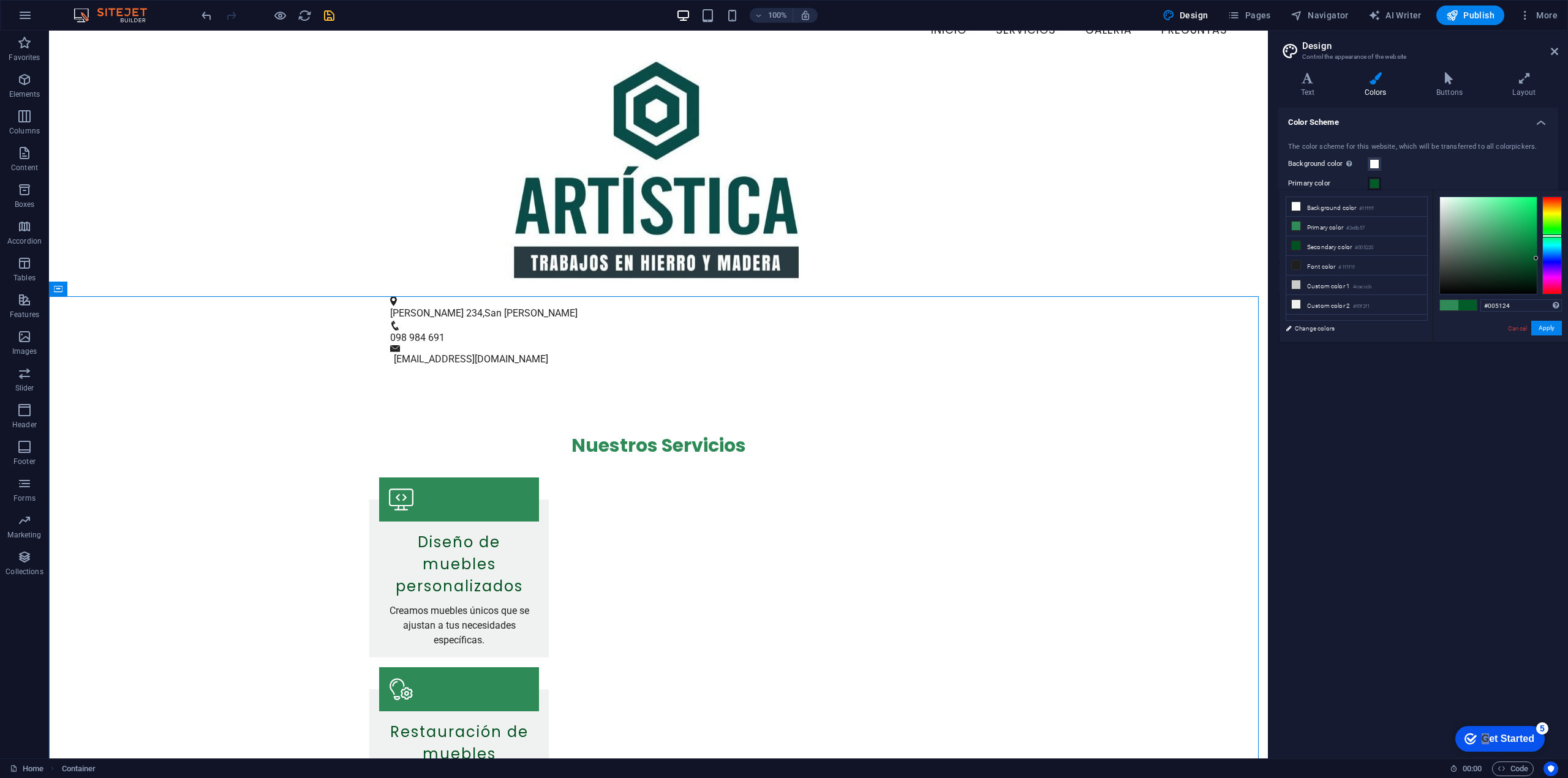
type input "#004f23"
drag, startPoint x: 1523, startPoint y: 253, endPoint x: 1558, endPoint y: 263, distance: 36.4
click at [1558, 263] on div at bounding box center [1500, 245] width 122 height 98
click at [1544, 327] on button "Apply" at bounding box center [1546, 327] width 31 height 15
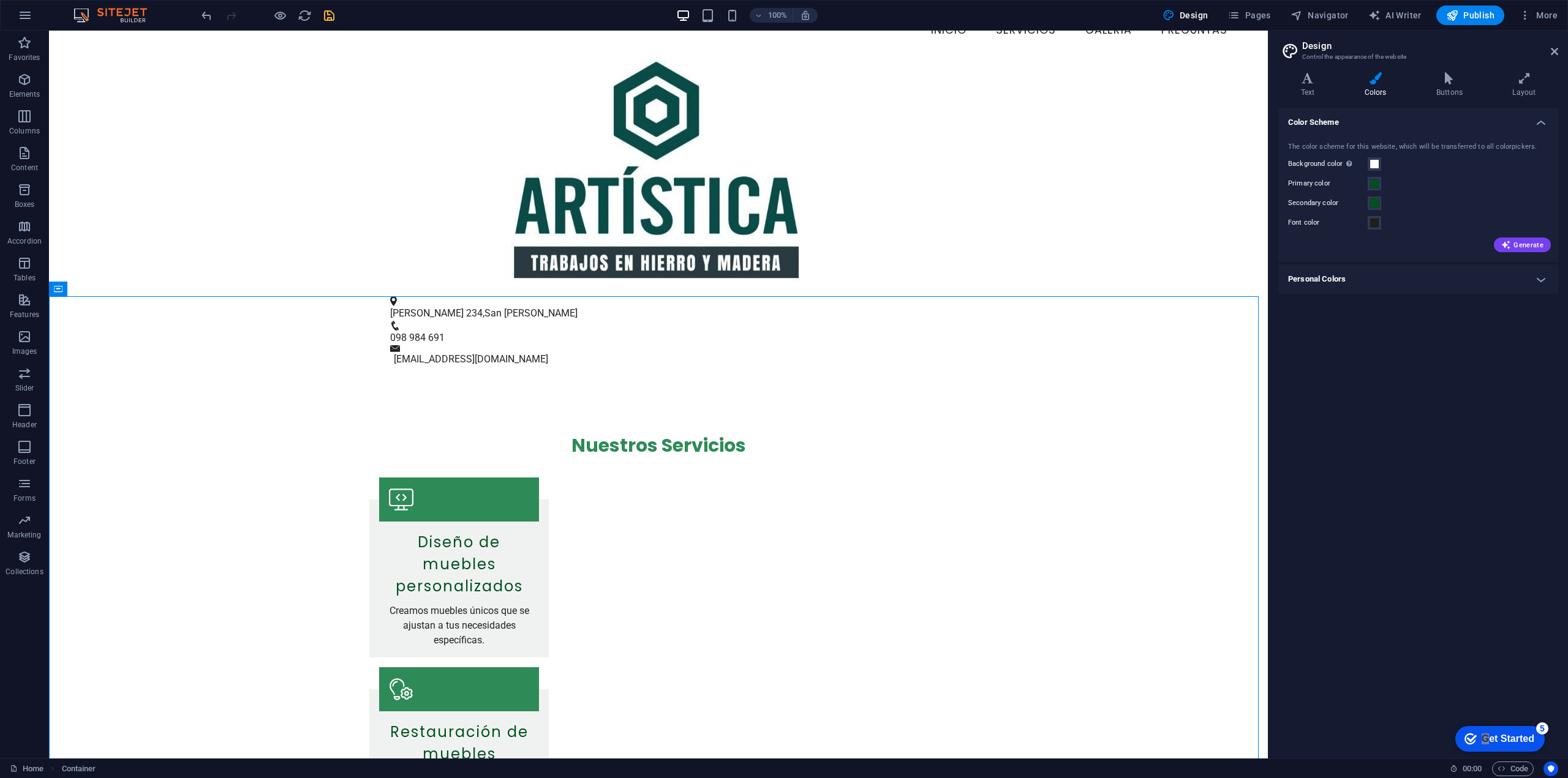
click at [1398, 330] on div "Color Scheme The color scheme for this website, which will be transferred to al…" at bounding box center [1418, 428] width 280 height 641
click at [327, 16] on icon "save" at bounding box center [329, 15] width 14 height 14
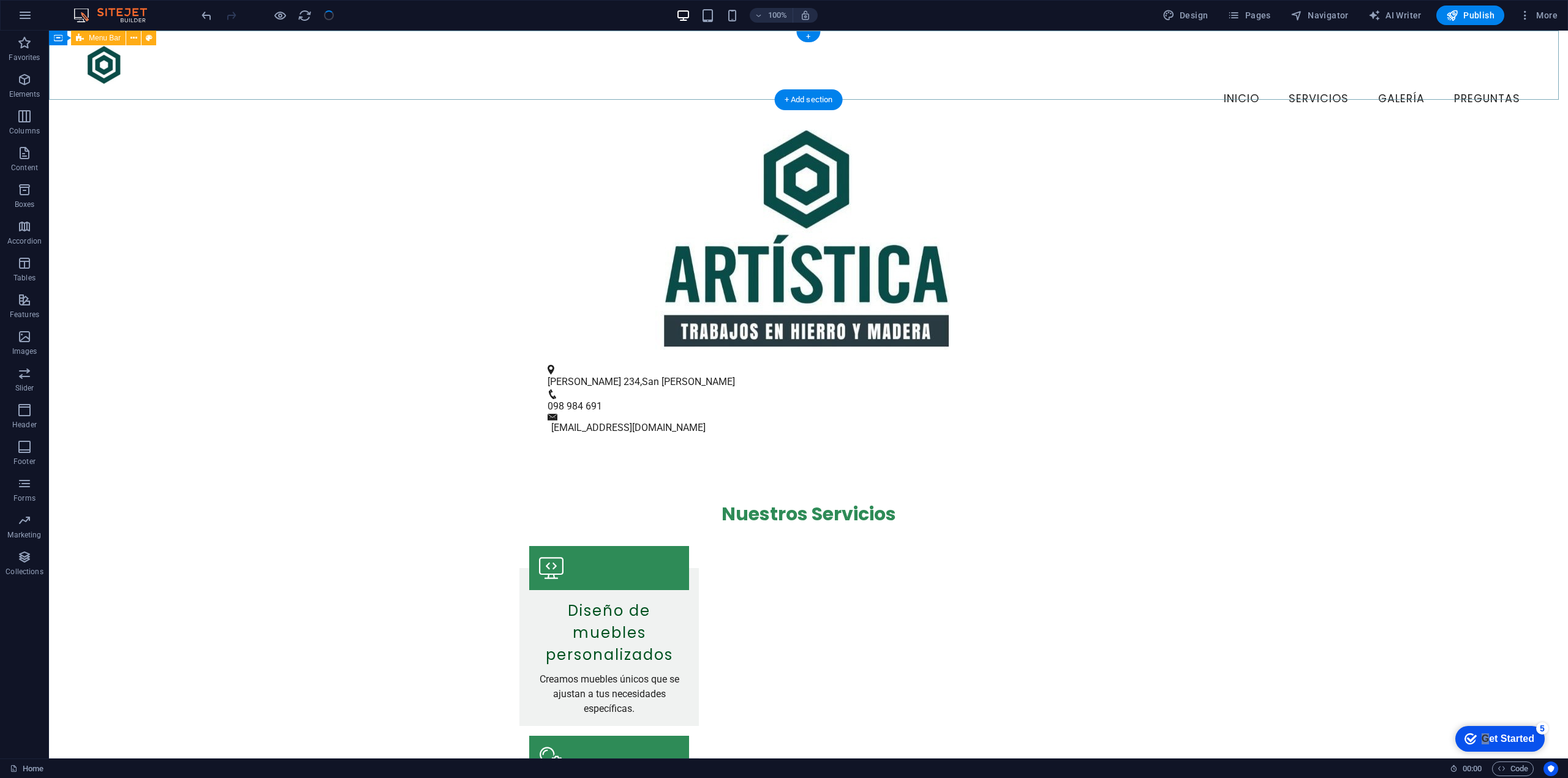
scroll to position [0, 0]
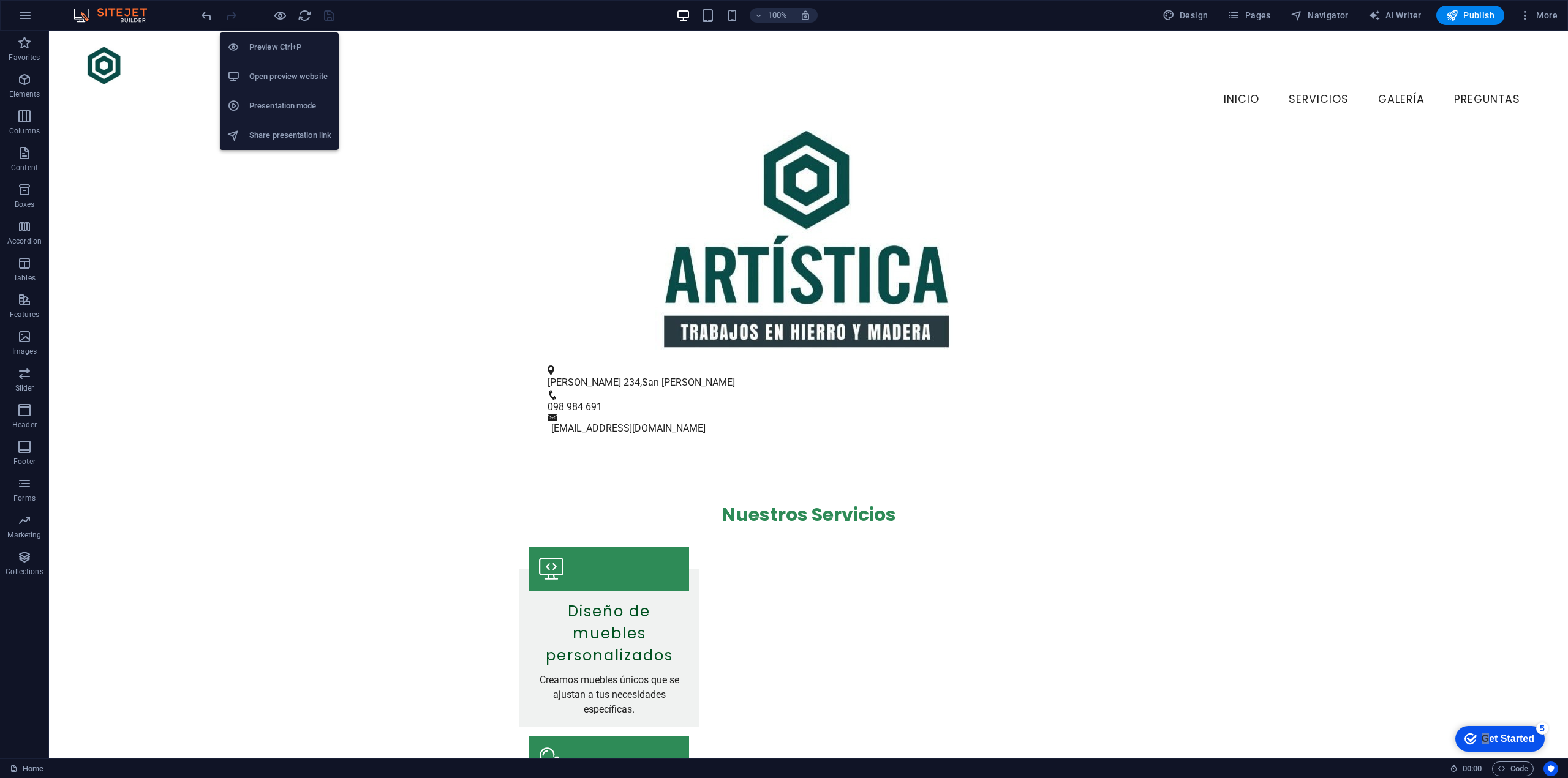
click at [278, 86] on li "Open preview website" at bounding box center [279, 76] width 119 height 29
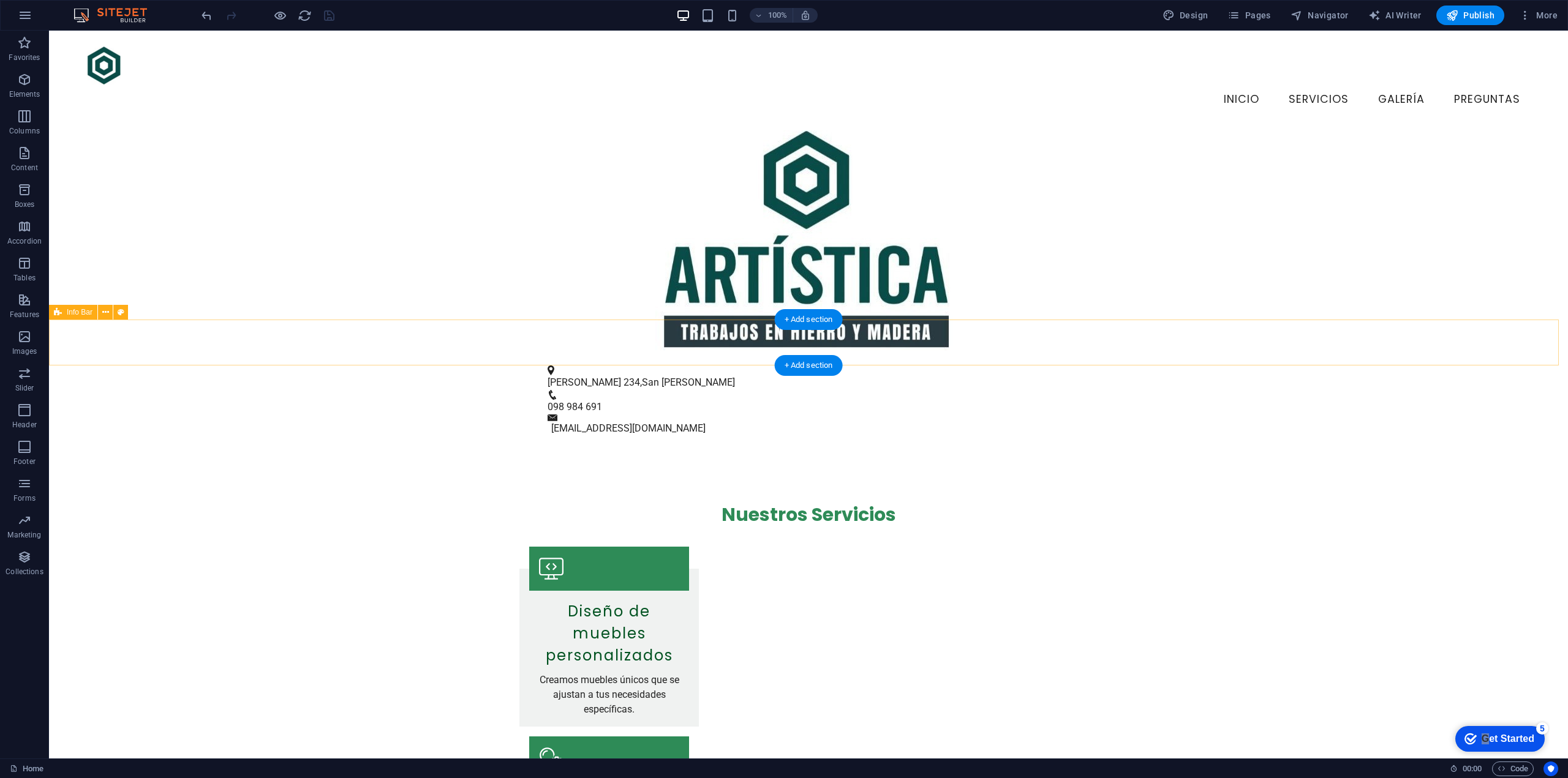
click at [562, 351] on div "Colón 234 , San José de Mayo 098 984 691 info@artisticahierroymadera.uy" at bounding box center [808, 401] width 1519 height 101
click at [551, 366] on figure at bounding box center [804, 371] width 512 height 10
click at [577, 377] on span "[PERSON_NAME] 234" at bounding box center [594, 382] width 92 height 12
click at [664, 377] on span "San [PERSON_NAME]" at bounding box center [688, 382] width 93 height 12
click at [548, 366] on figure at bounding box center [804, 371] width 512 height 10
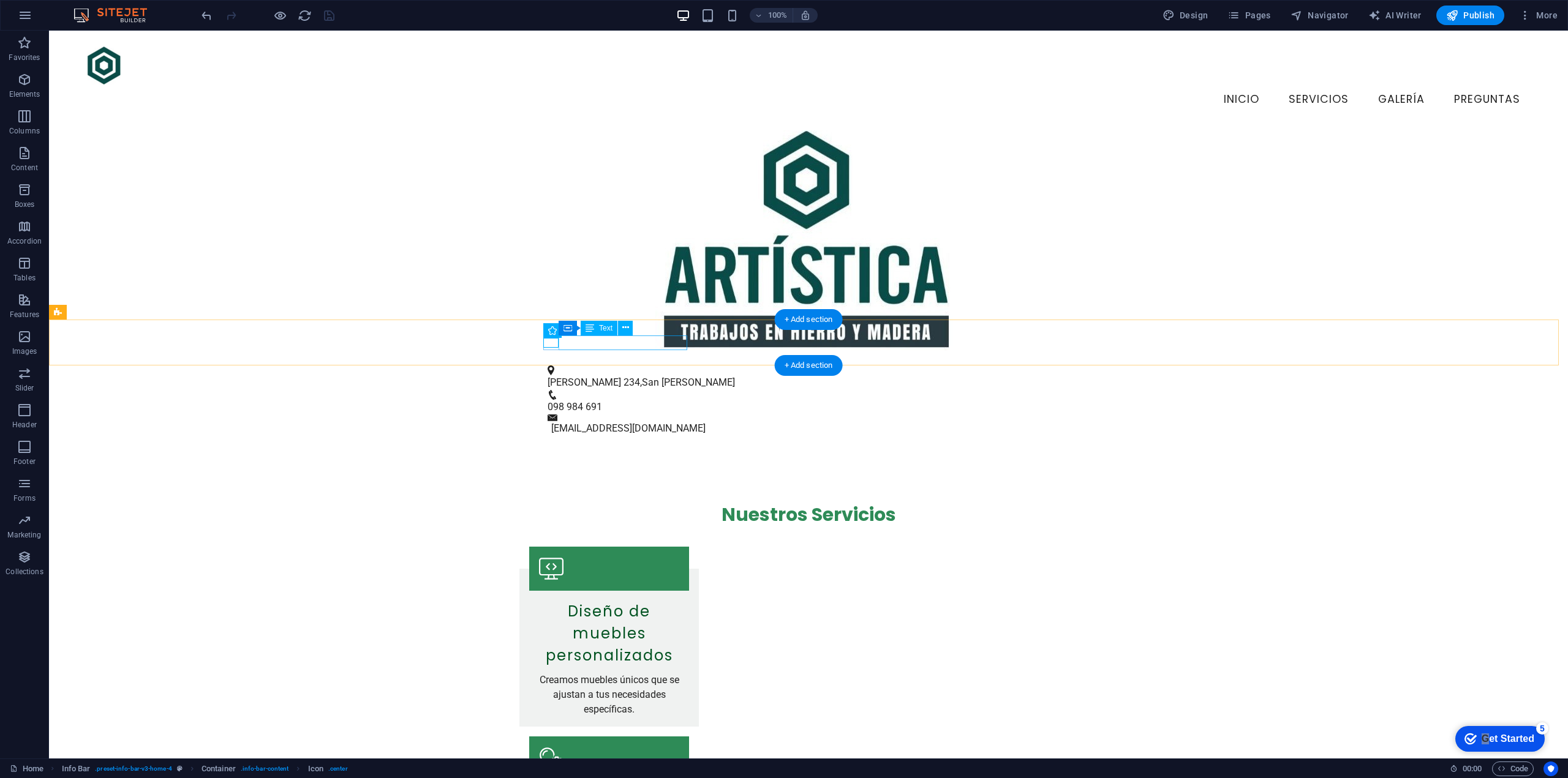
click at [588, 375] on div "Colón 234 , San José de Mayo" at bounding box center [804, 382] width 512 height 15
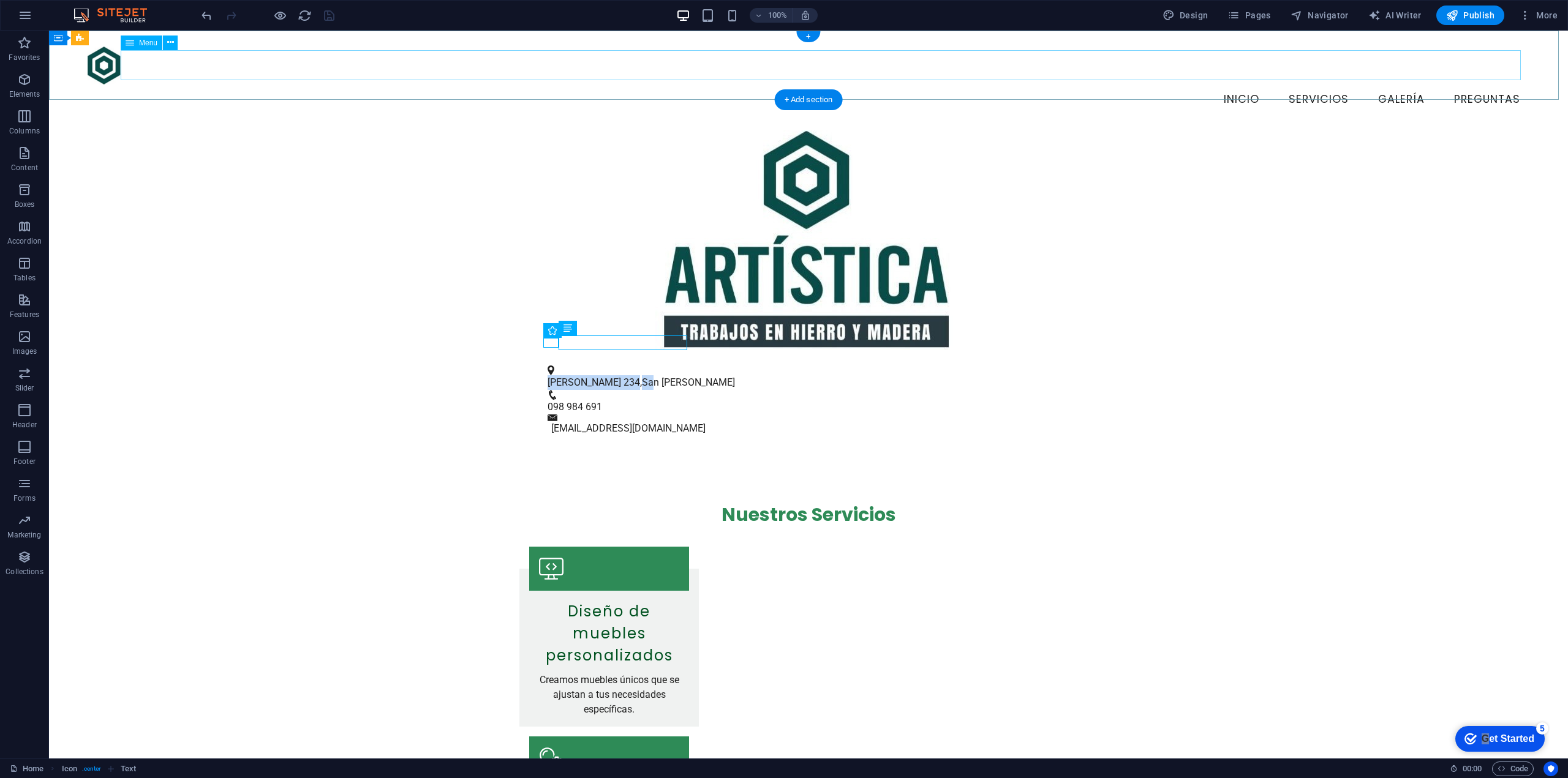
drag, startPoint x: 620, startPoint y: 347, endPoint x: 571, endPoint y: 58, distance: 293.1
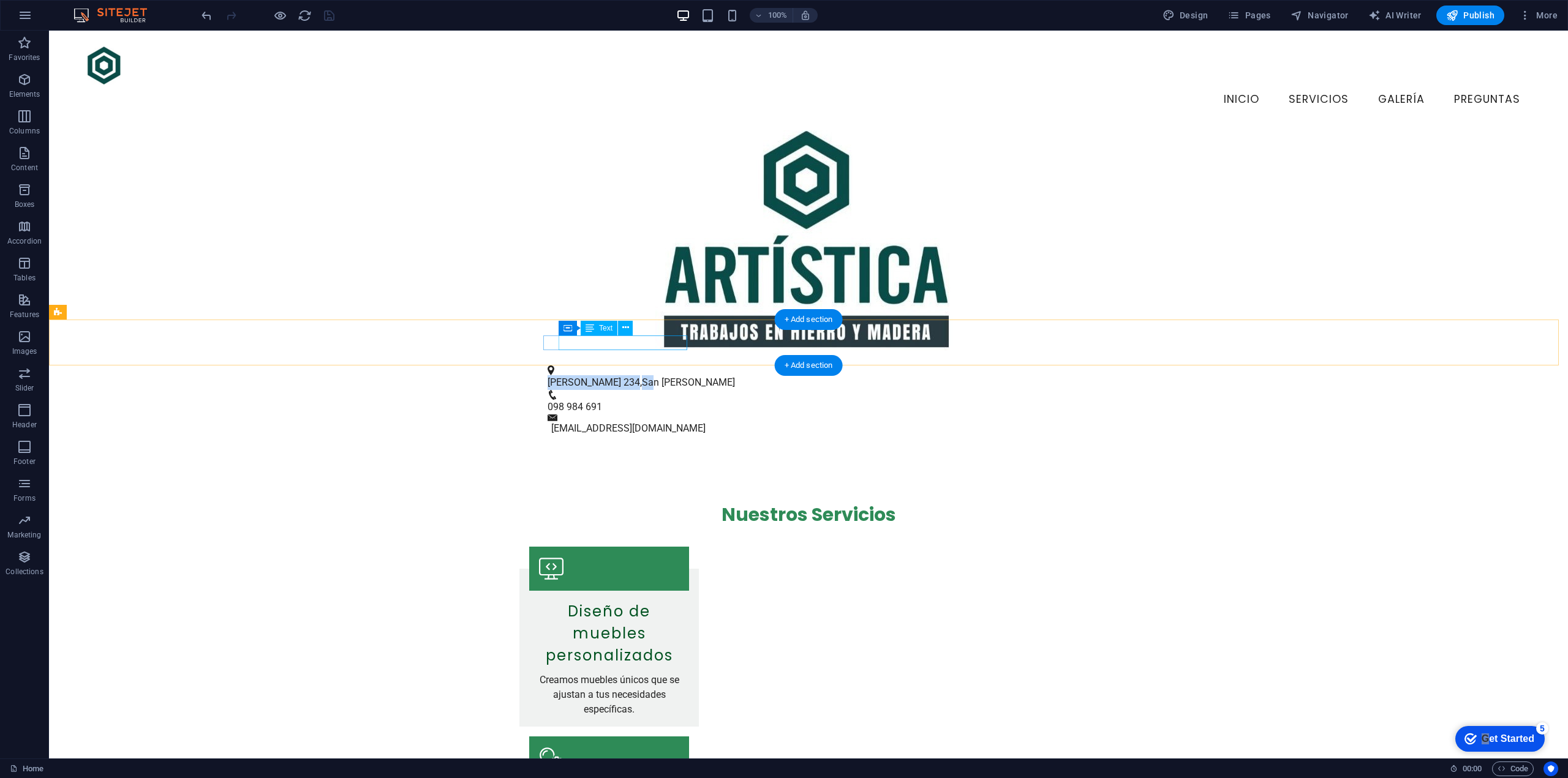
click at [571, 377] on span "[PERSON_NAME] 234" at bounding box center [594, 382] width 92 height 12
click at [549, 366] on figure at bounding box center [804, 371] width 512 height 10
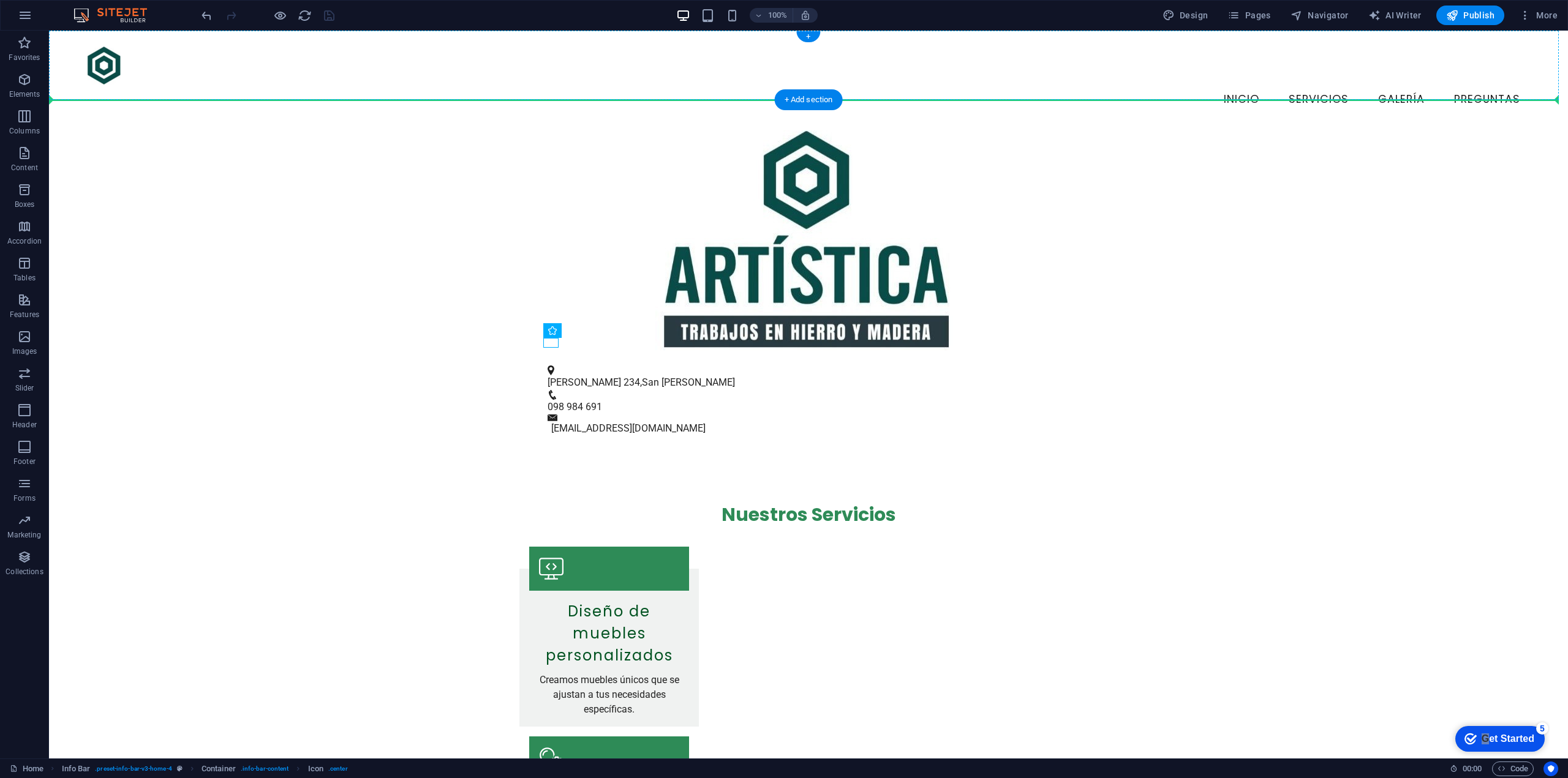
drag, startPoint x: 549, startPoint y: 344, endPoint x: 517, endPoint y: 66, distance: 279.8
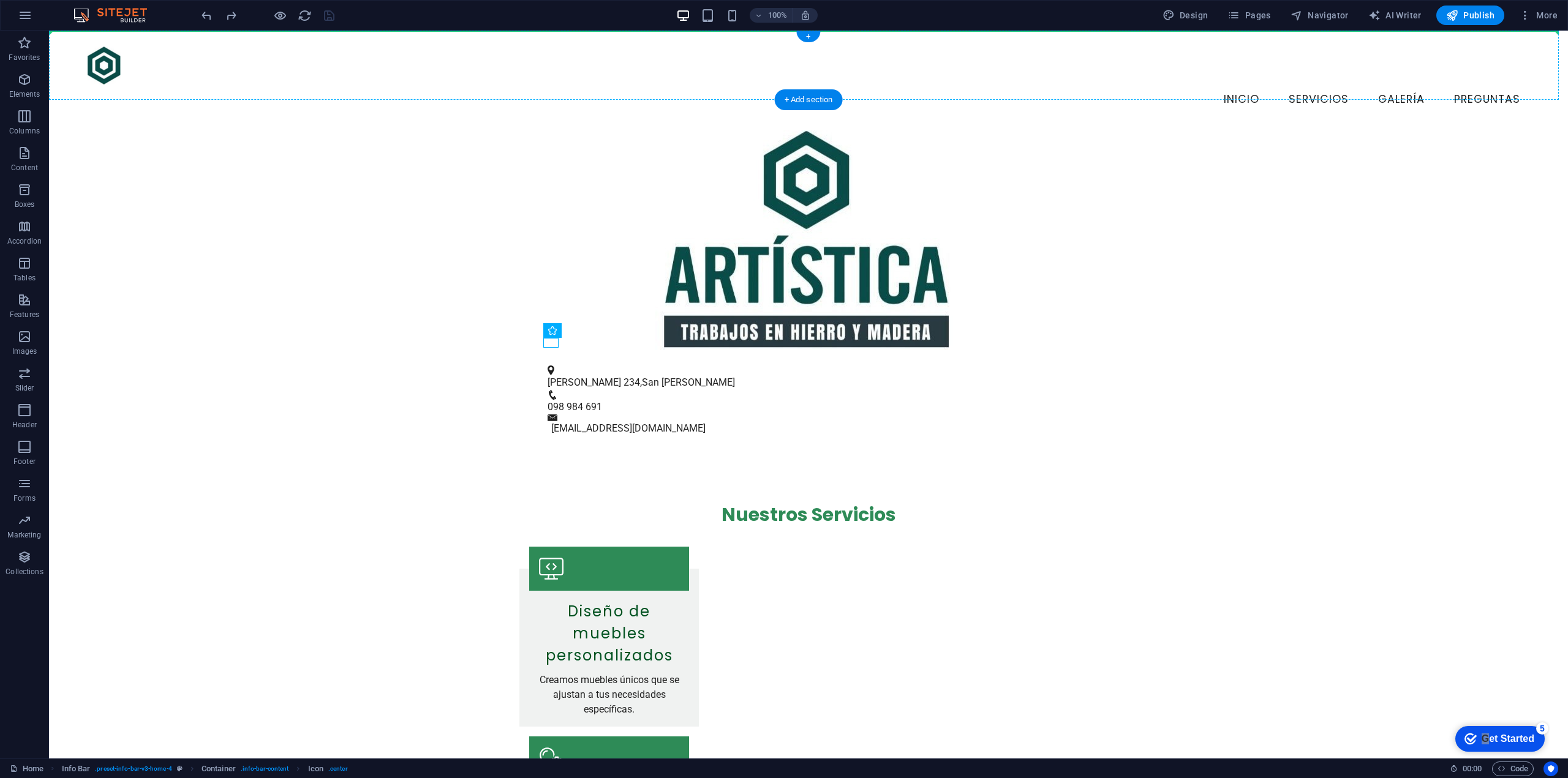
drag, startPoint x: 548, startPoint y: 344, endPoint x: 535, endPoint y: 32, distance: 312.3
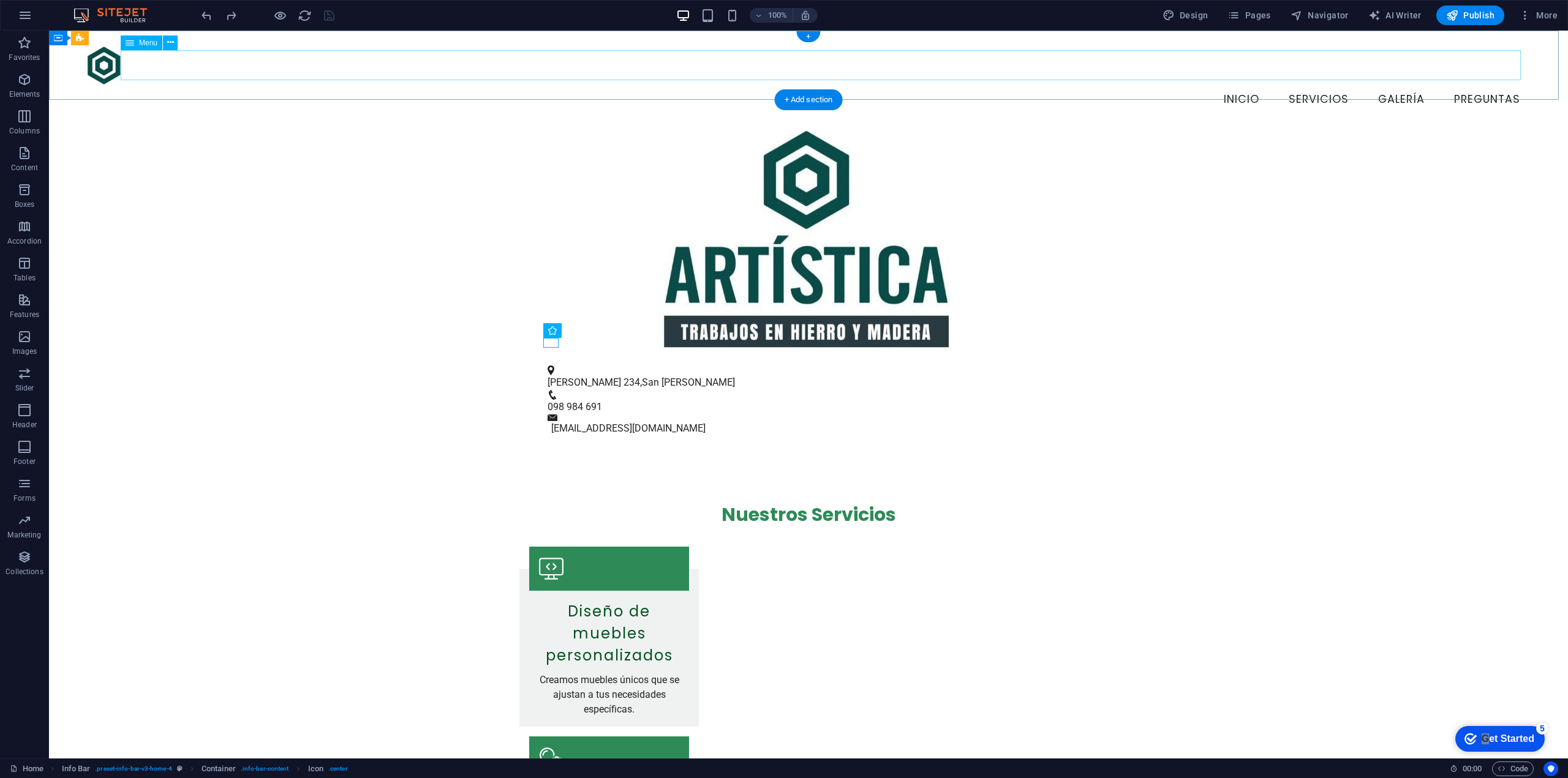
click at [318, 85] on nav "Inicio Servicios Galería Preguntas" at bounding box center [808, 100] width 1443 height 31
click at [538, 85] on nav "Inicio Servicios Galería Preguntas" at bounding box center [808, 100] width 1443 height 31
click at [536, 85] on nav "Inicio Servicios Galería Preguntas" at bounding box center [808, 100] width 1443 height 31
select select
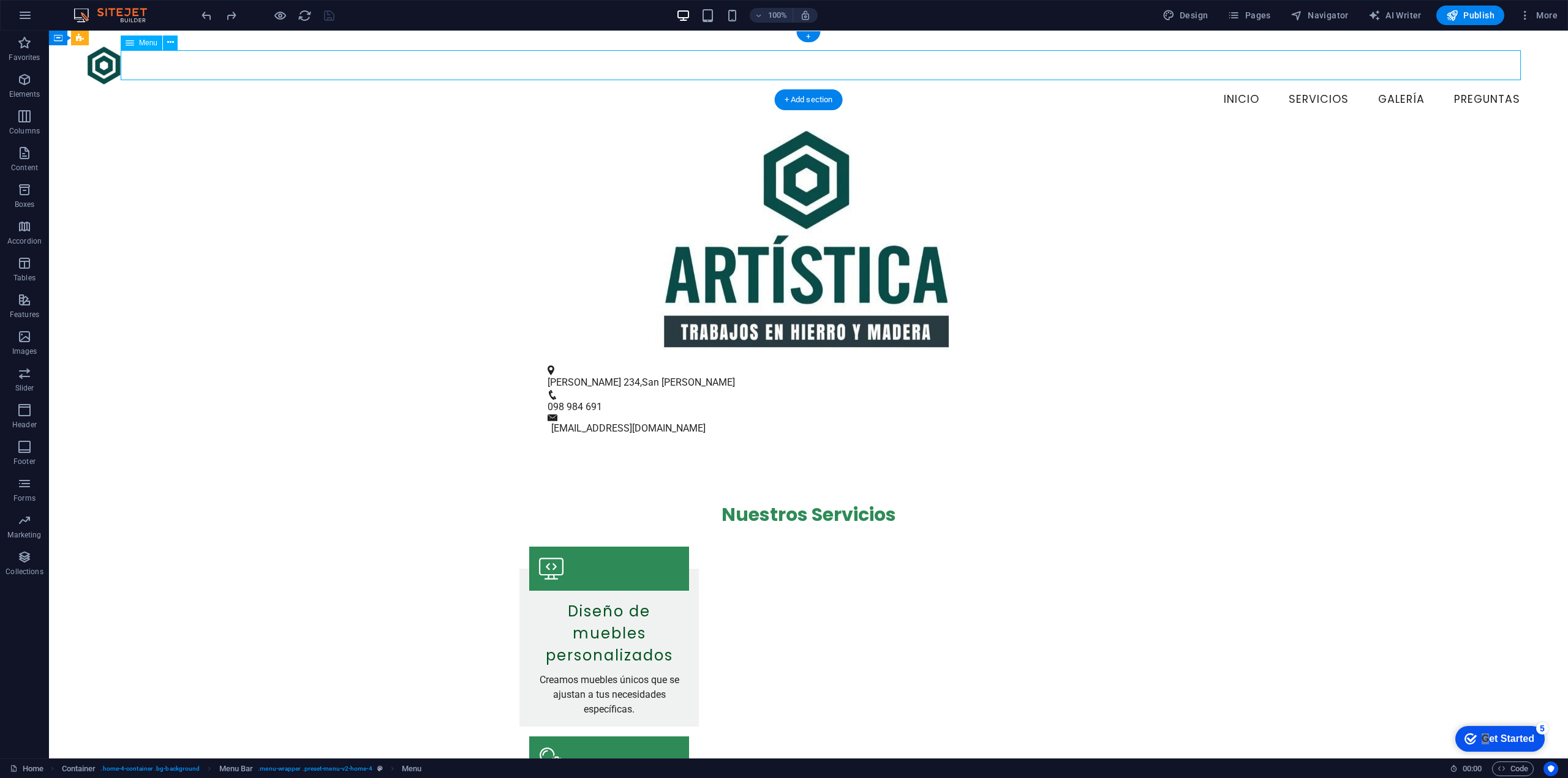
select select
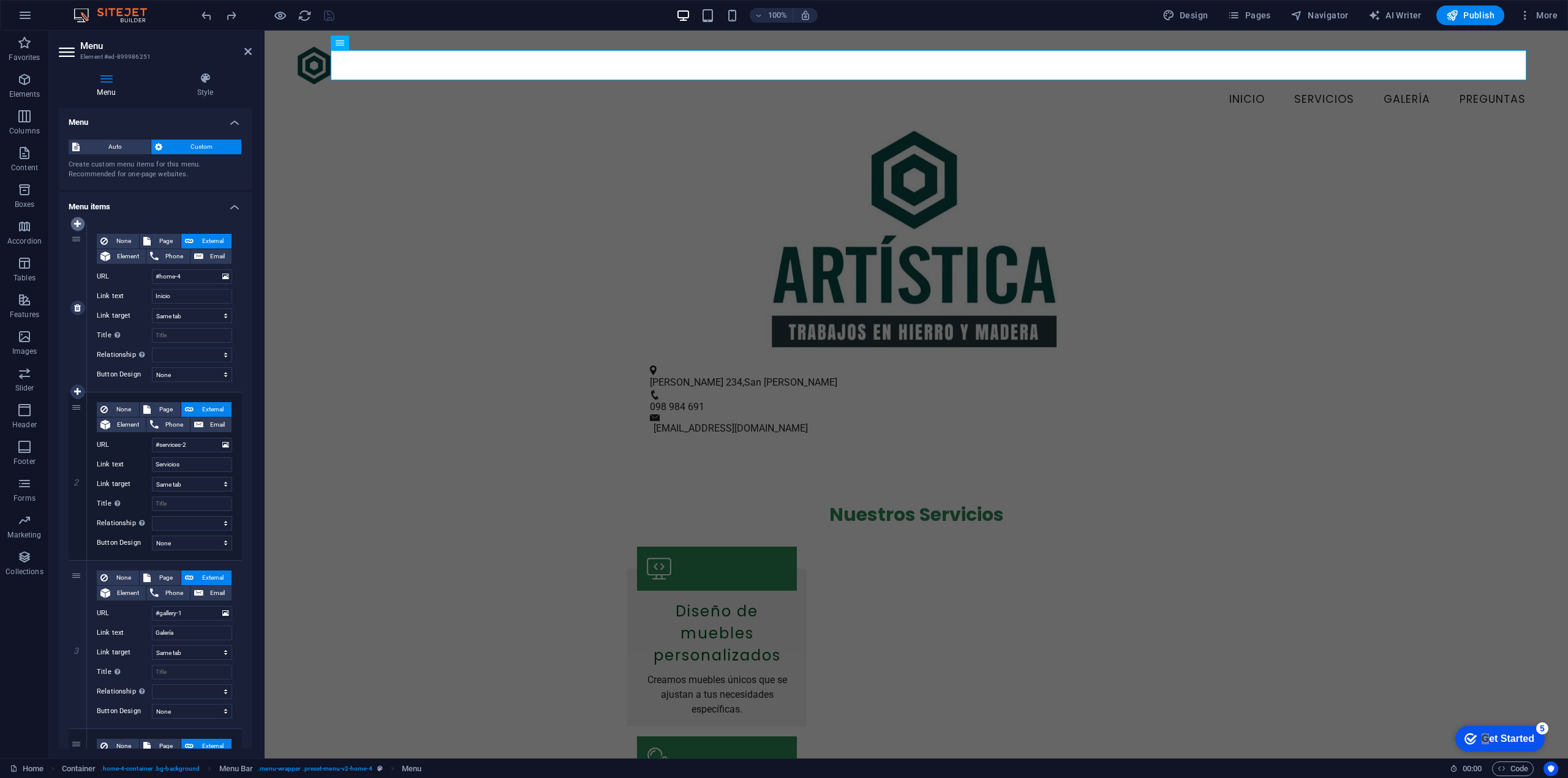
click at [82, 221] on link at bounding box center [78, 224] width 15 height 15
select select
type input "#home-4"
type input "Inicio"
select select
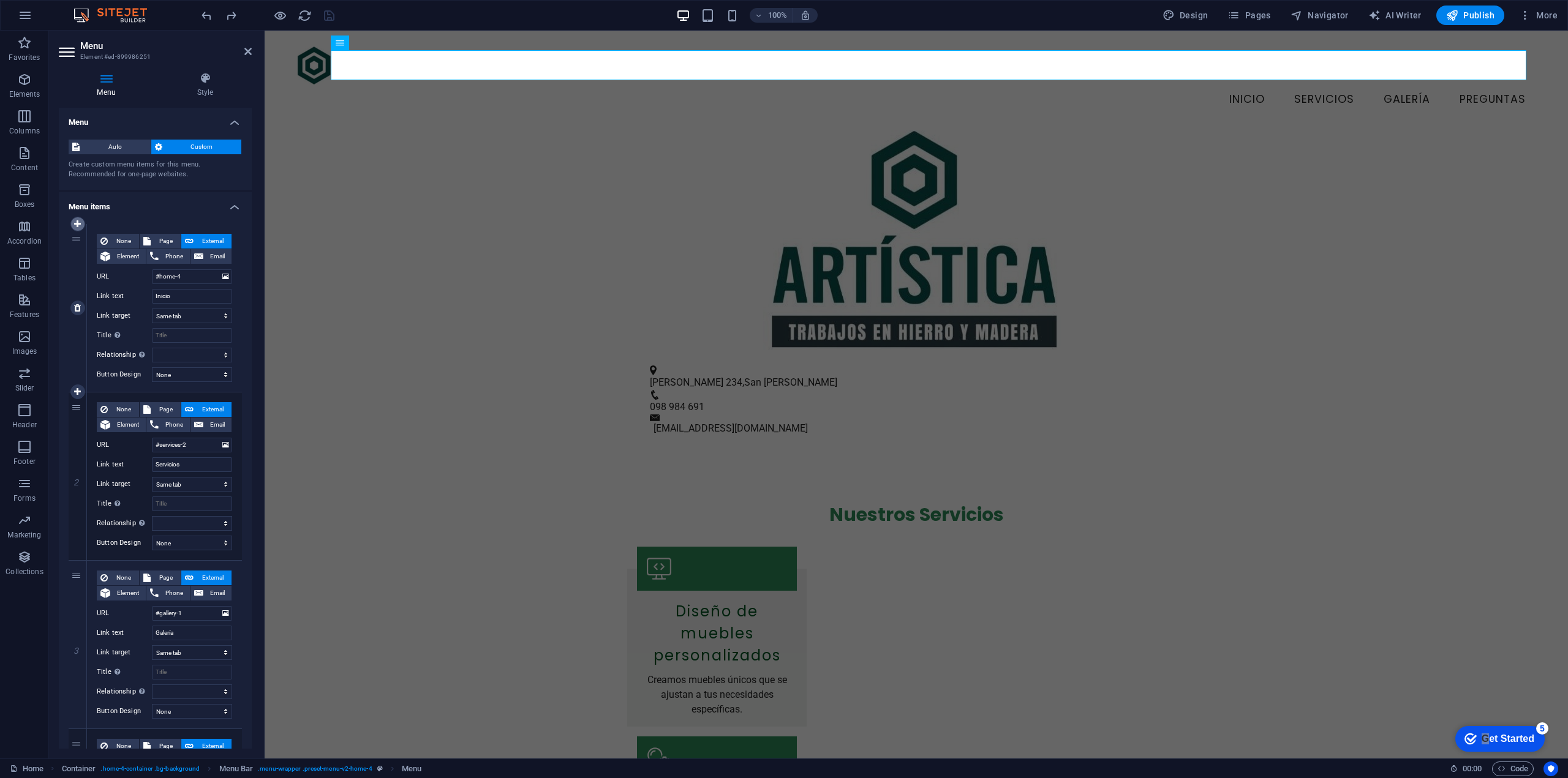
type input "#services-2"
type input "Servicios"
select select
type input "#gallery-1"
type input "Galería"
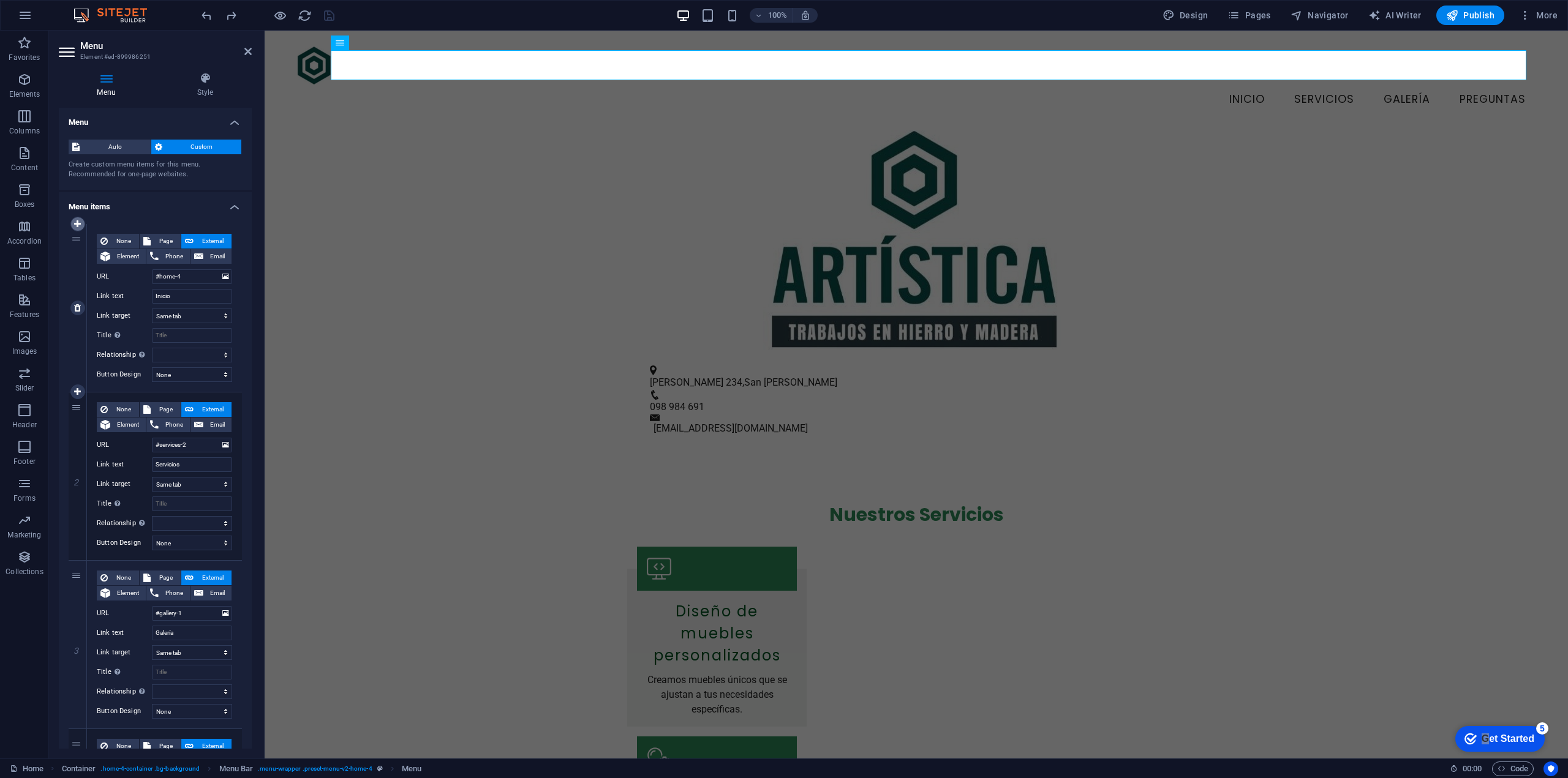
select select
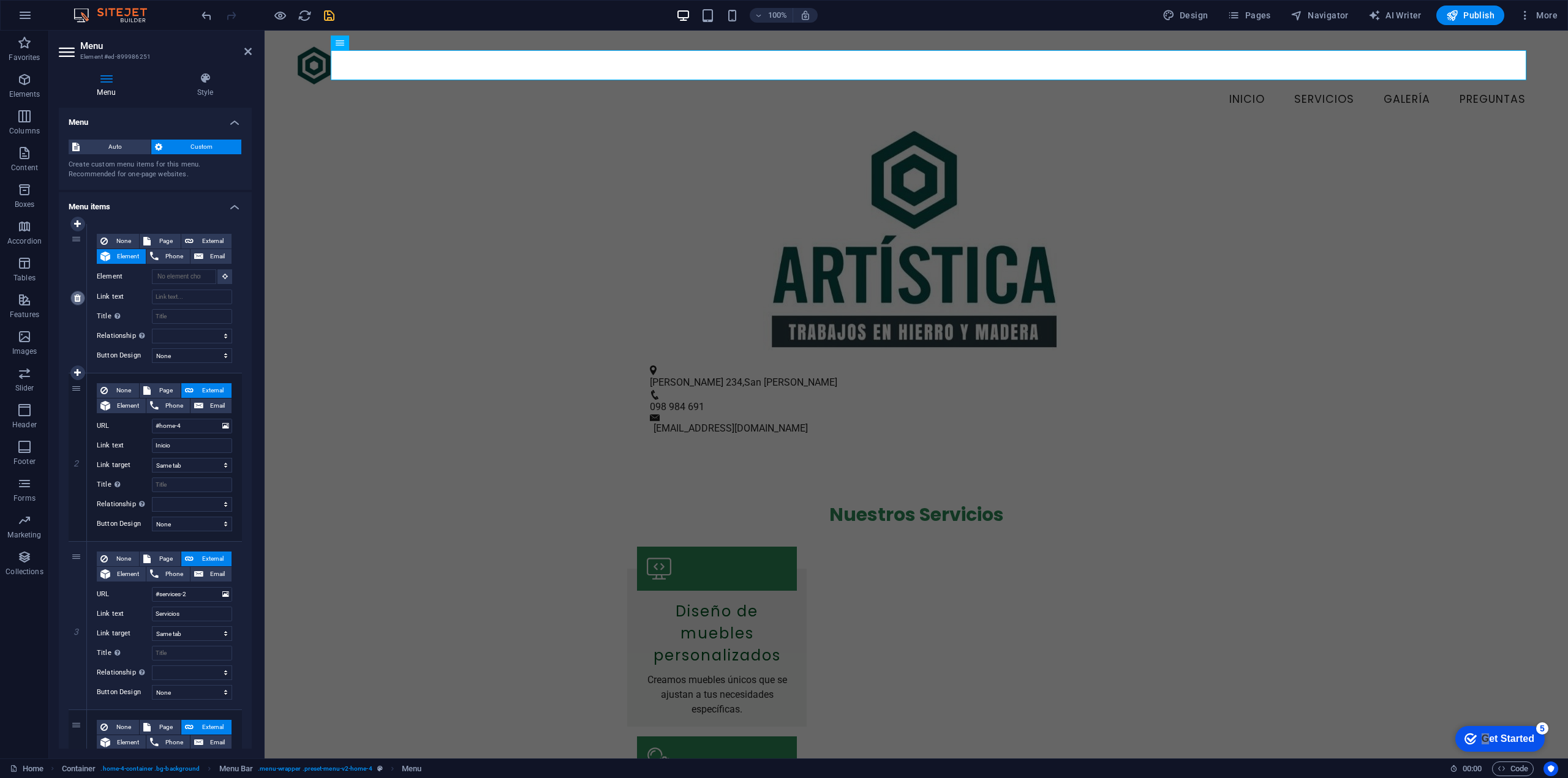
click at [76, 298] on icon at bounding box center [77, 298] width 7 height 8
type input "#home-4"
type input "Inicio"
select select
type input "#services-2"
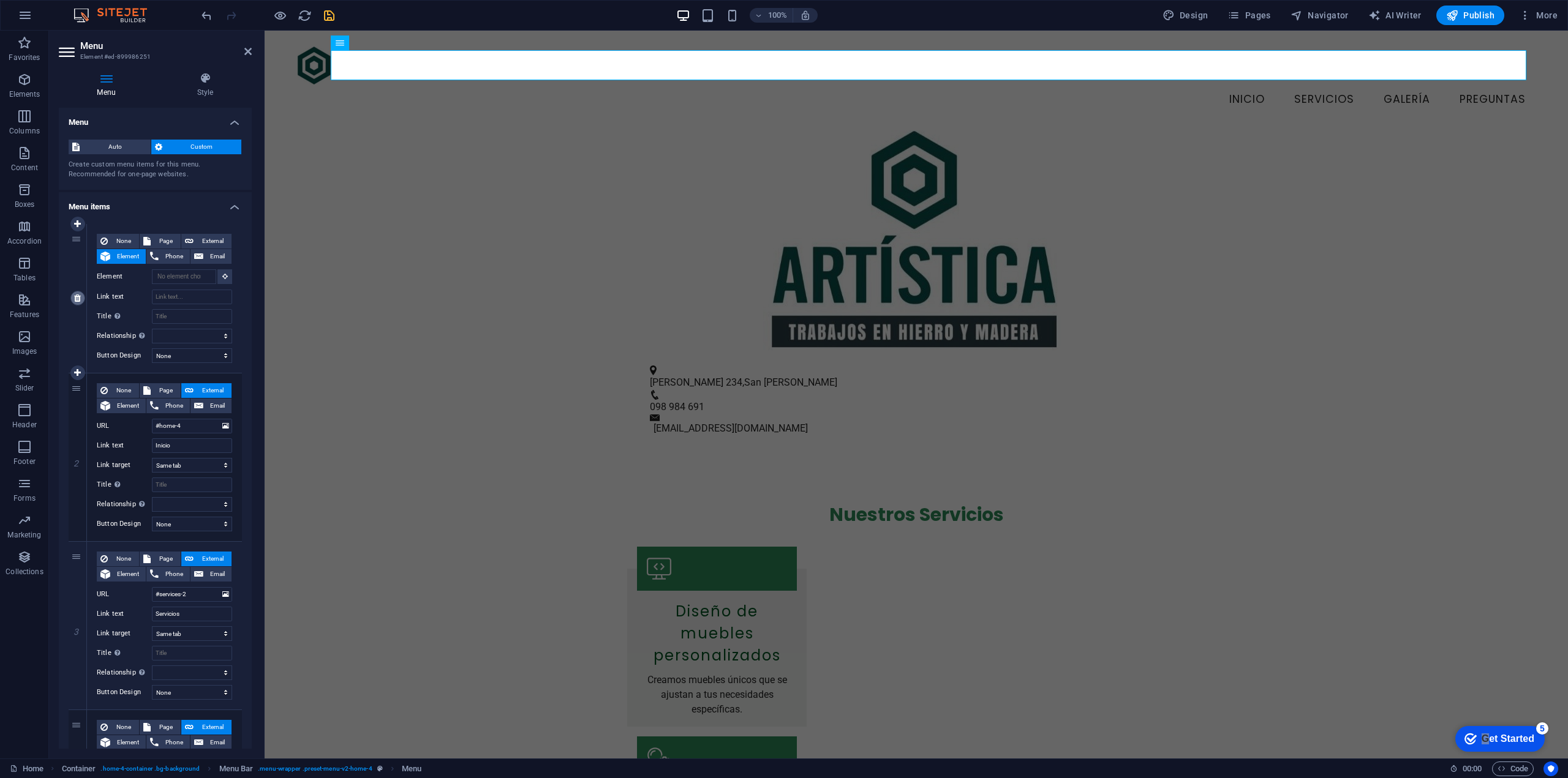
type input "Servicios"
select select
type input "#gallery-1"
type input "Galería"
select select
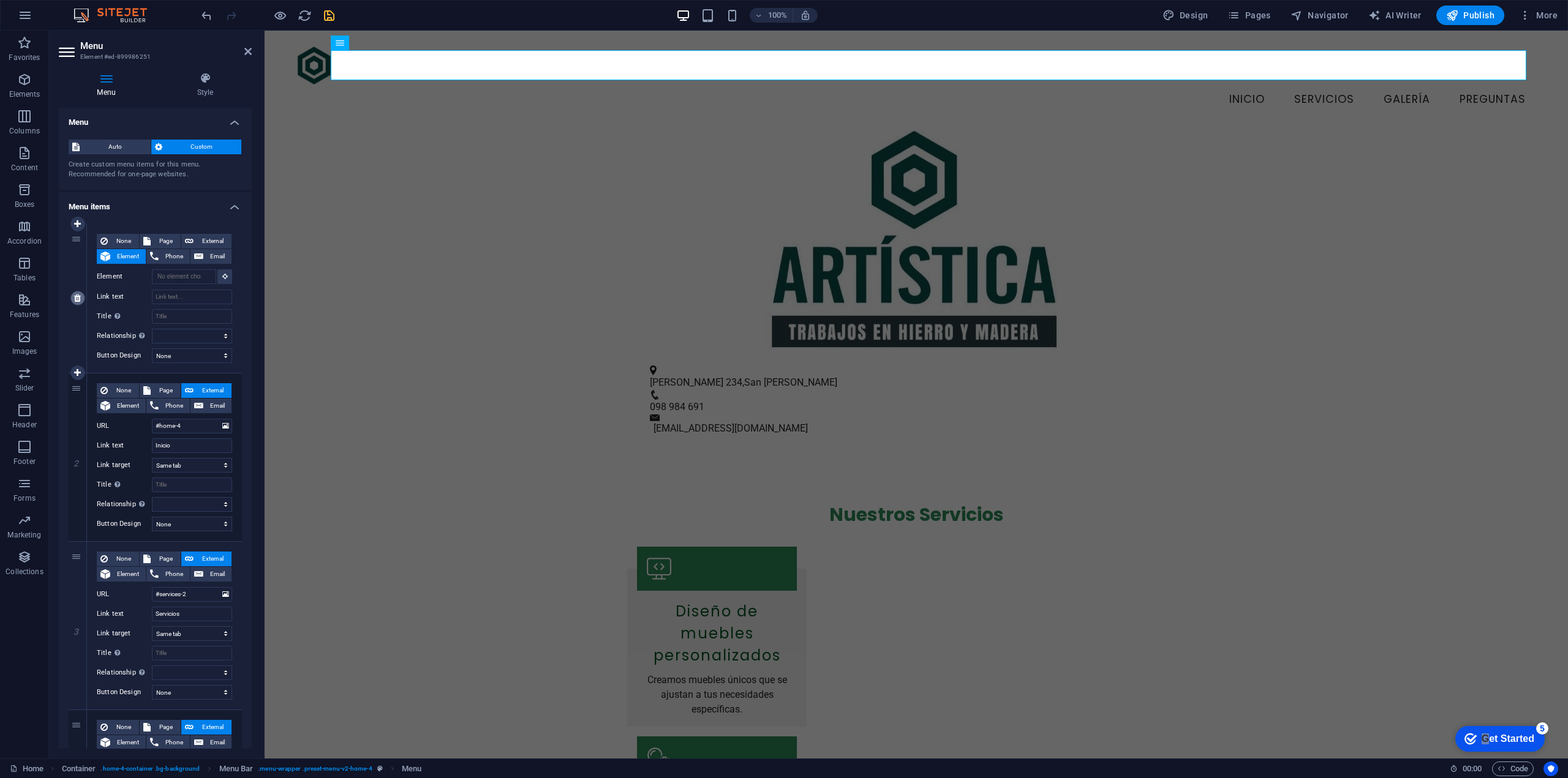
type input "#faq"
type input "Preguntas"
select select
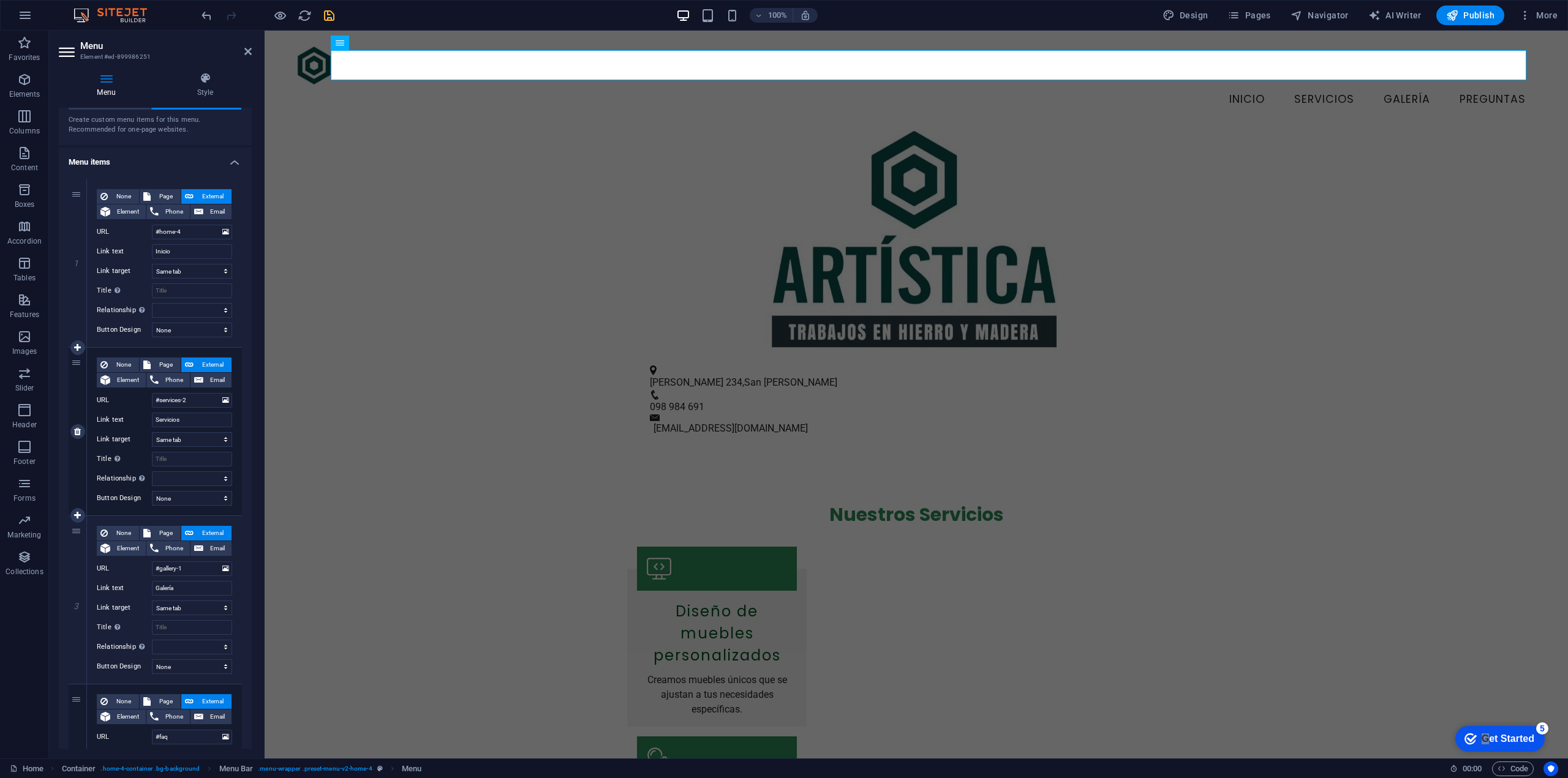
scroll to position [182, 0]
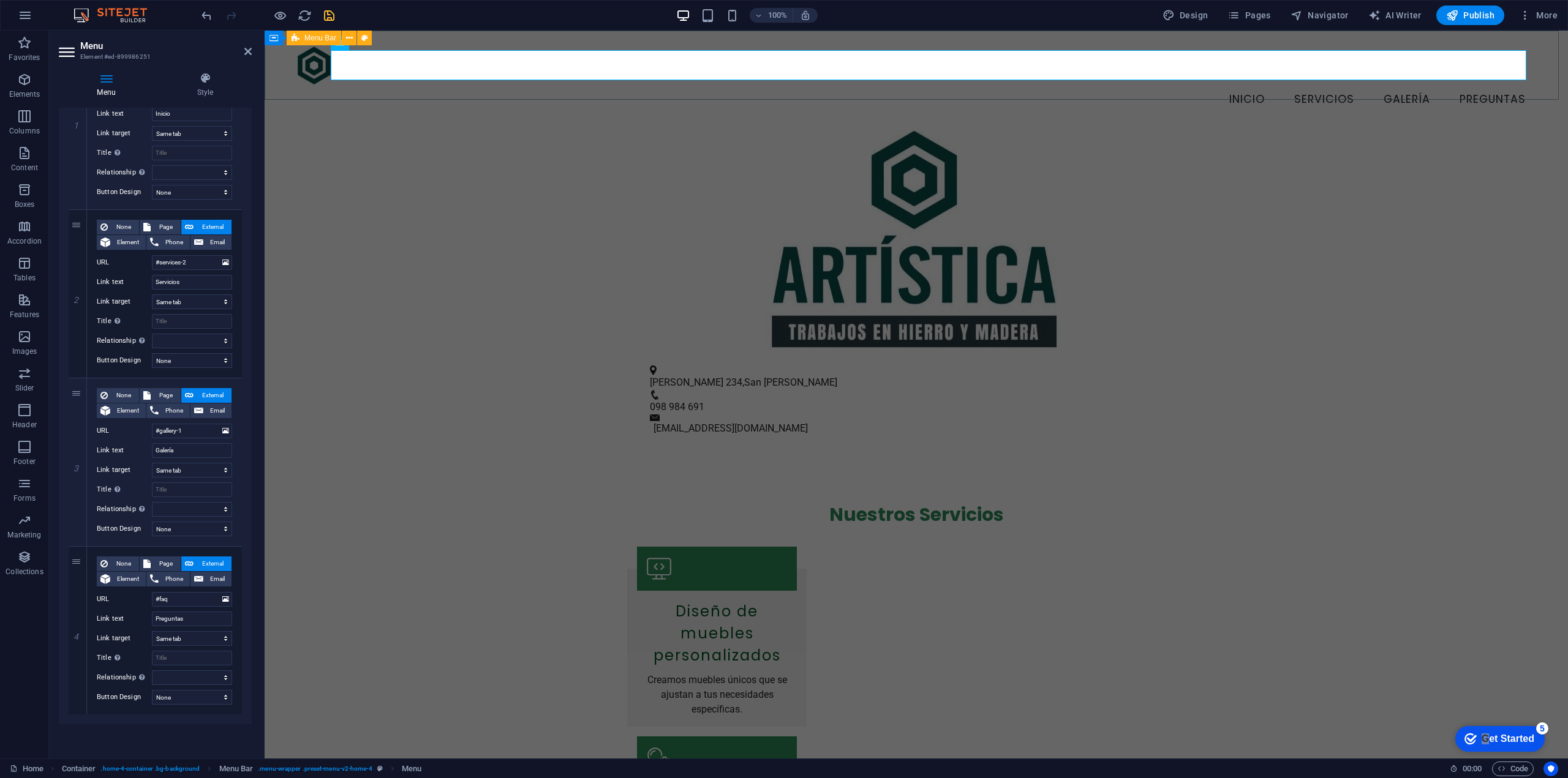
click at [299, 94] on div "Menu Inicio Servicios Galería Preguntas" at bounding box center [916, 81] width 1303 height 100
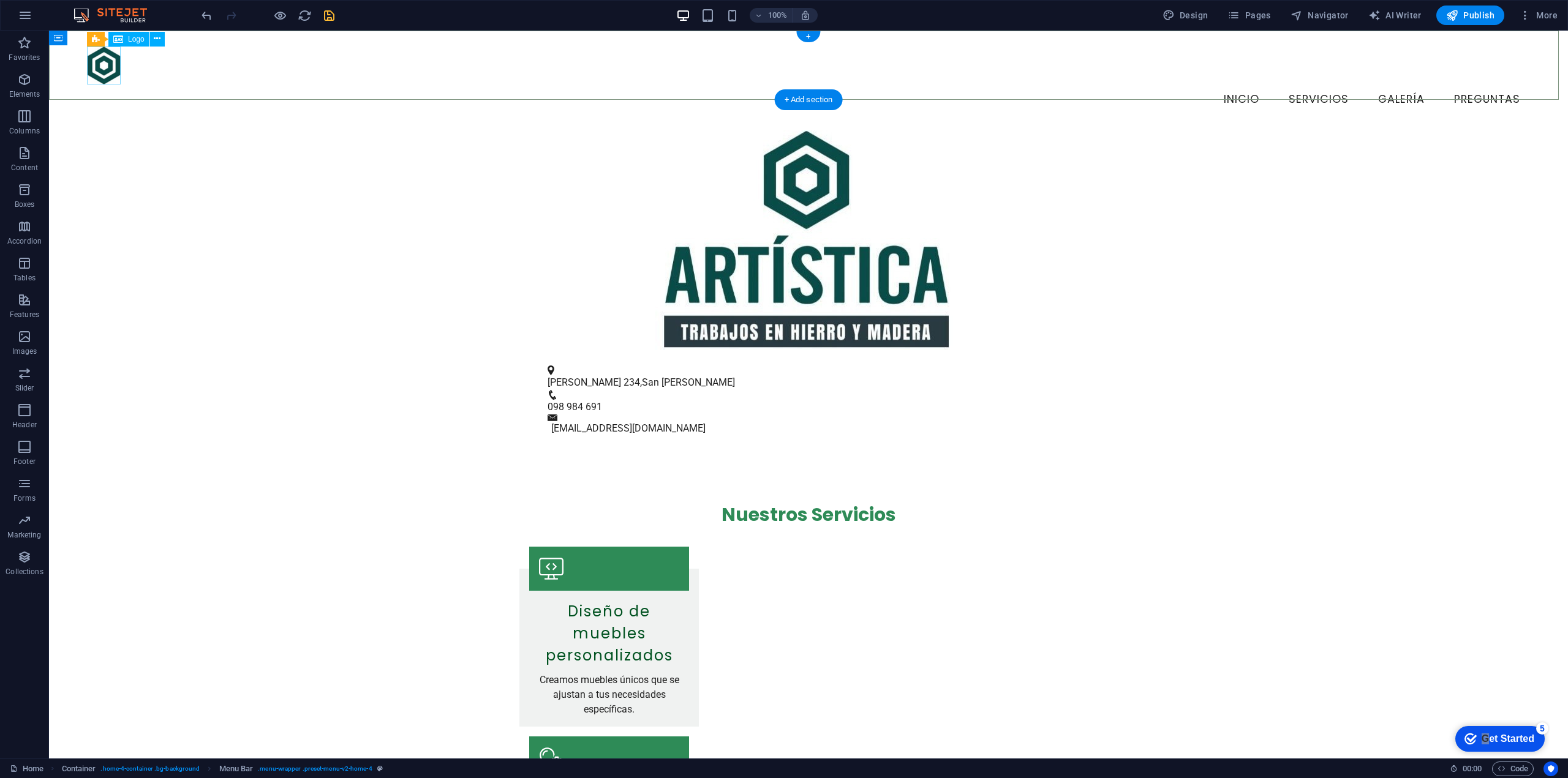
click at [110, 76] on div at bounding box center [808, 65] width 1443 height 38
click at [78, 65] on div "Menu Inicio Servicios Galería Preguntas" at bounding box center [808, 81] width 1519 height 100
click at [108, 67] on div at bounding box center [808, 65] width 1443 height 38
click at [127, 85] on nav "Inicio Servicios Galería Preguntas" at bounding box center [808, 100] width 1443 height 31
click at [111, 64] on div at bounding box center [808, 65] width 1443 height 38
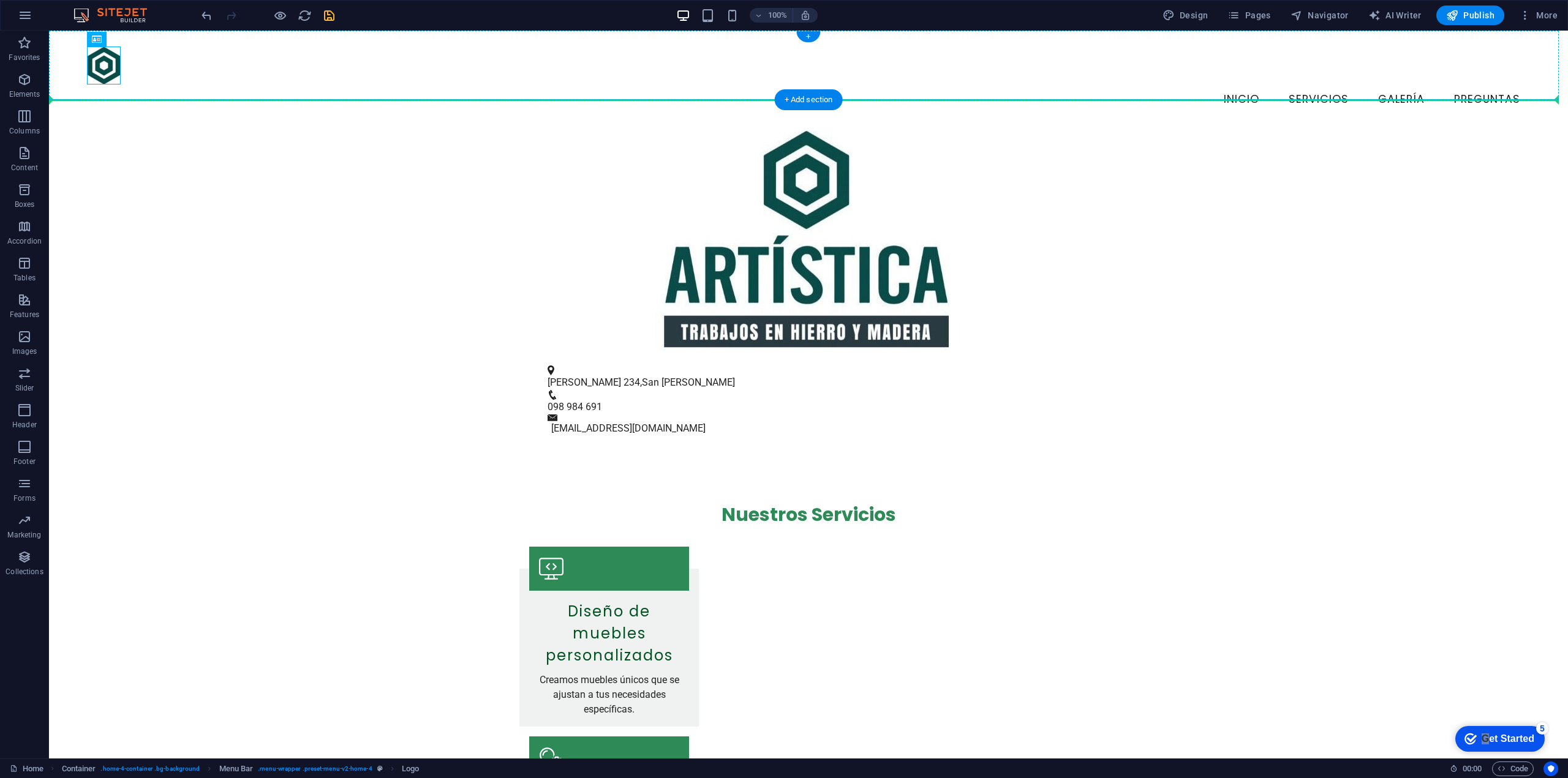
drag, startPoint x: 105, startPoint y: 67, endPoint x: 75, endPoint y: 67, distance: 30.0
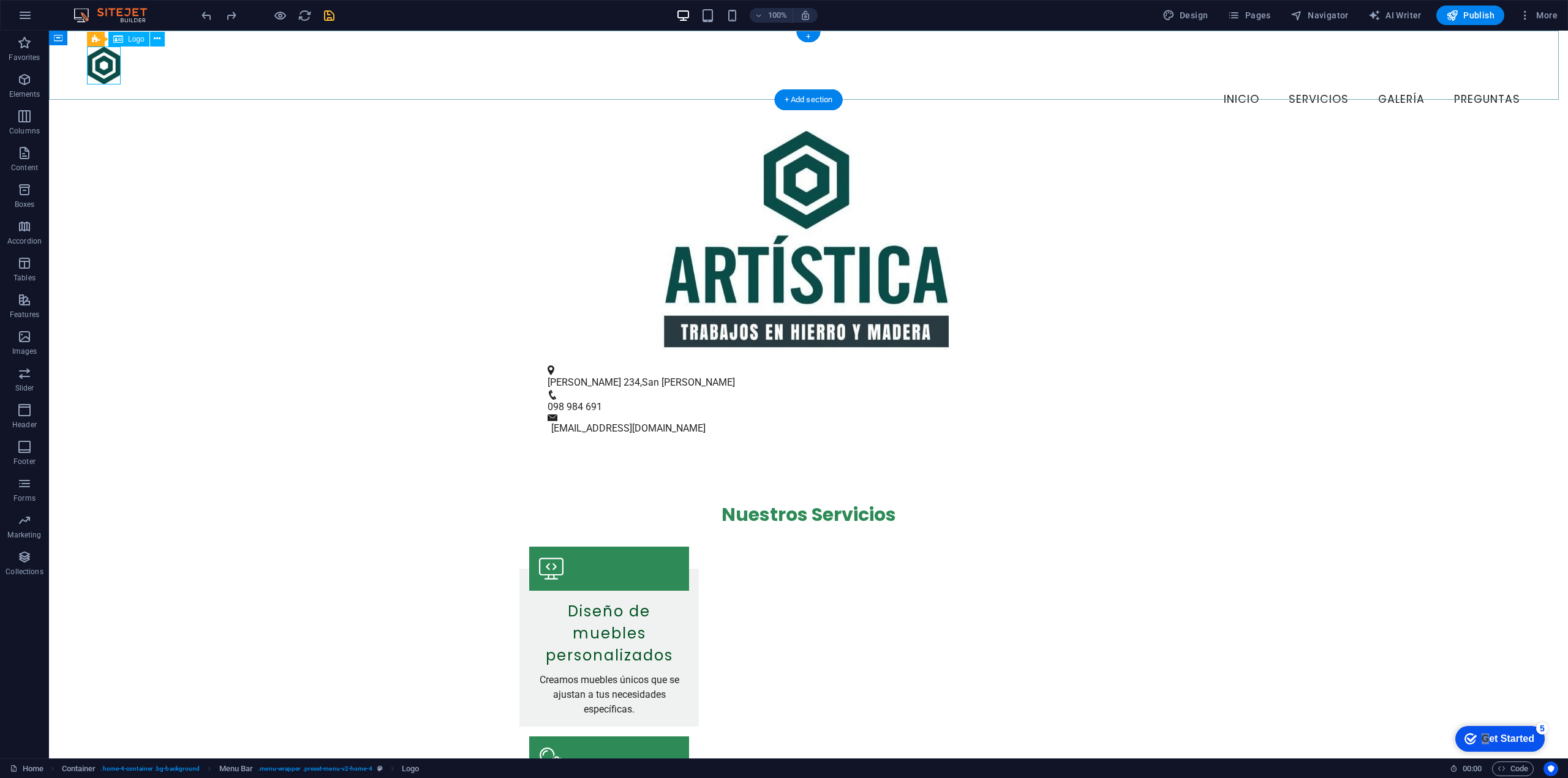
click at [111, 64] on div at bounding box center [808, 65] width 1443 height 38
select select "px"
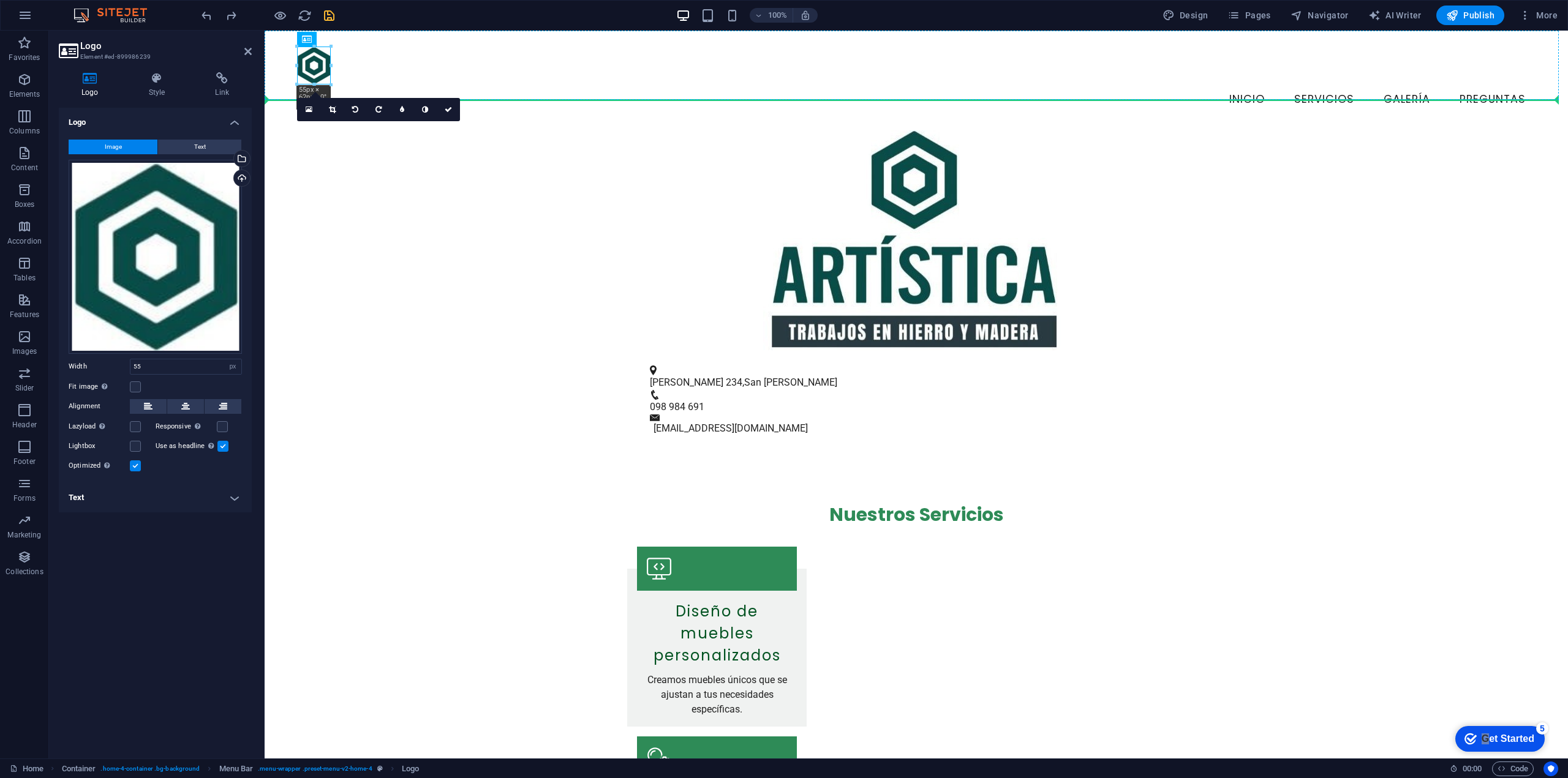
drag, startPoint x: 312, startPoint y: 67, endPoint x: 291, endPoint y: 65, distance: 21.1
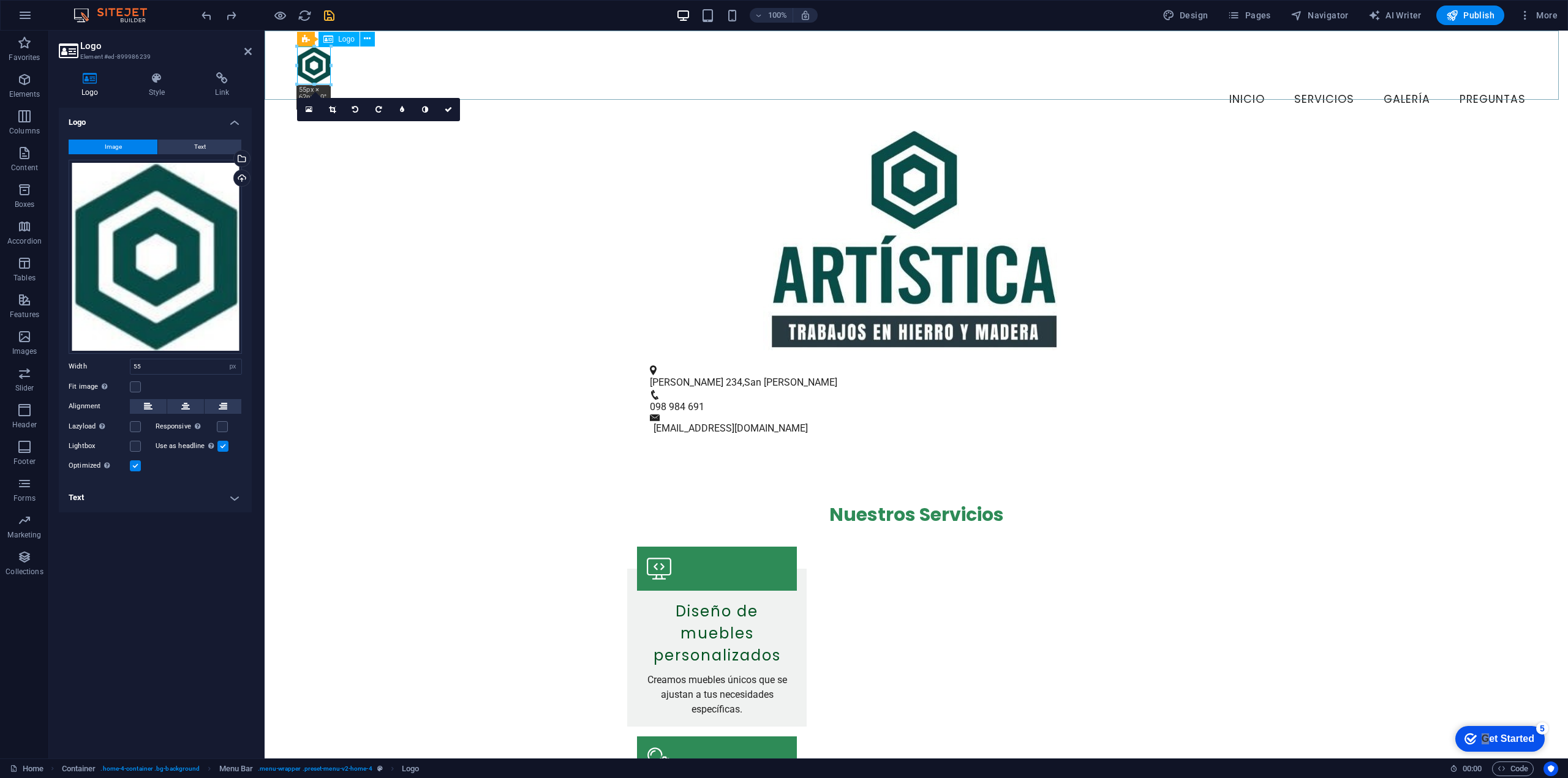
click at [326, 65] on div at bounding box center [916, 65] width 1239 height 38
click at [350, 85] on nav "Inicio Servicios Galería Preguntas" at bounding box center [916, 100] width 1239 height 31
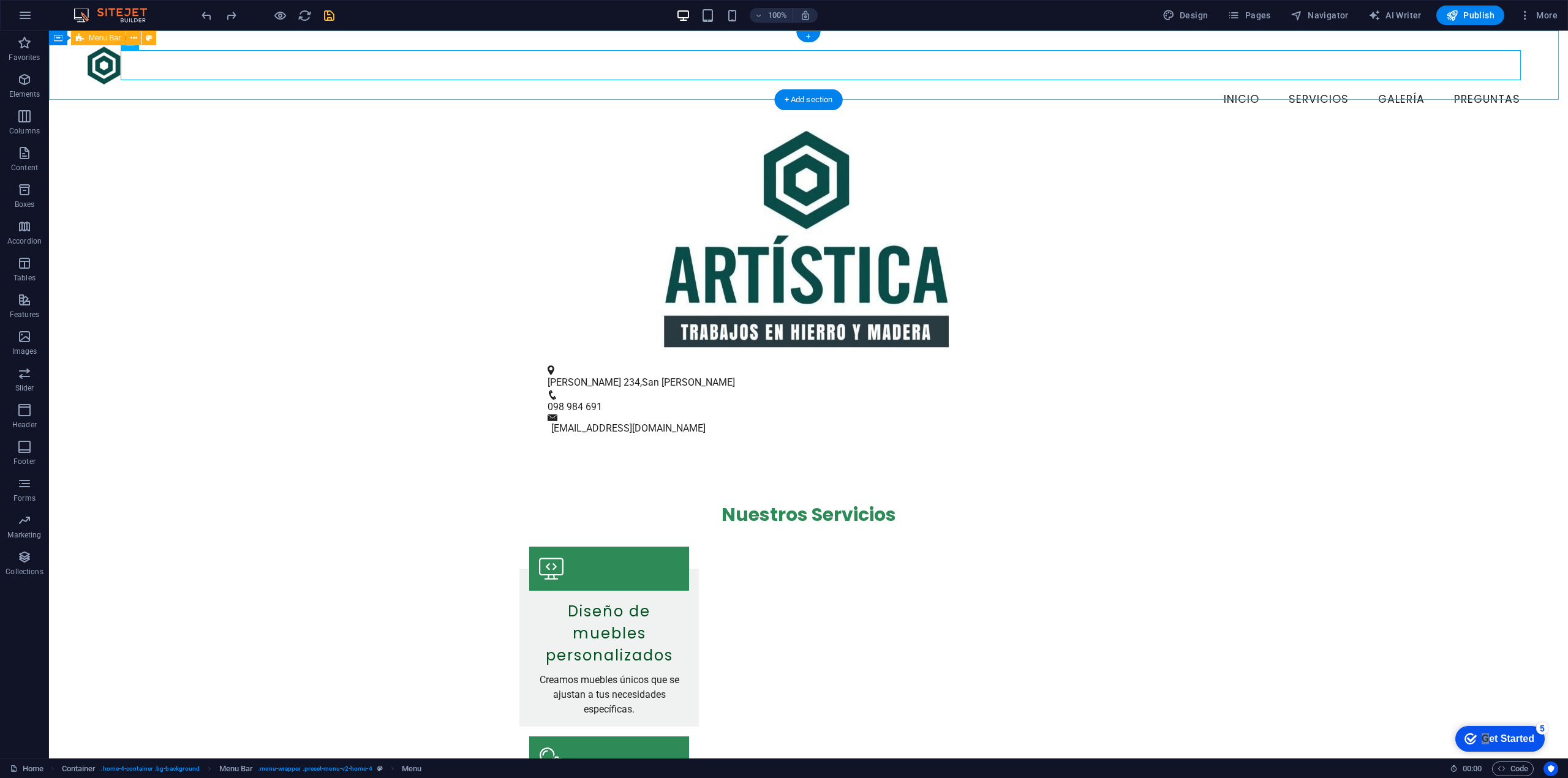
click at [194, 42] on div "Menu Inicio Servicios Galería Preguntas" at bounding box center [808, 81] width 1519 height 100
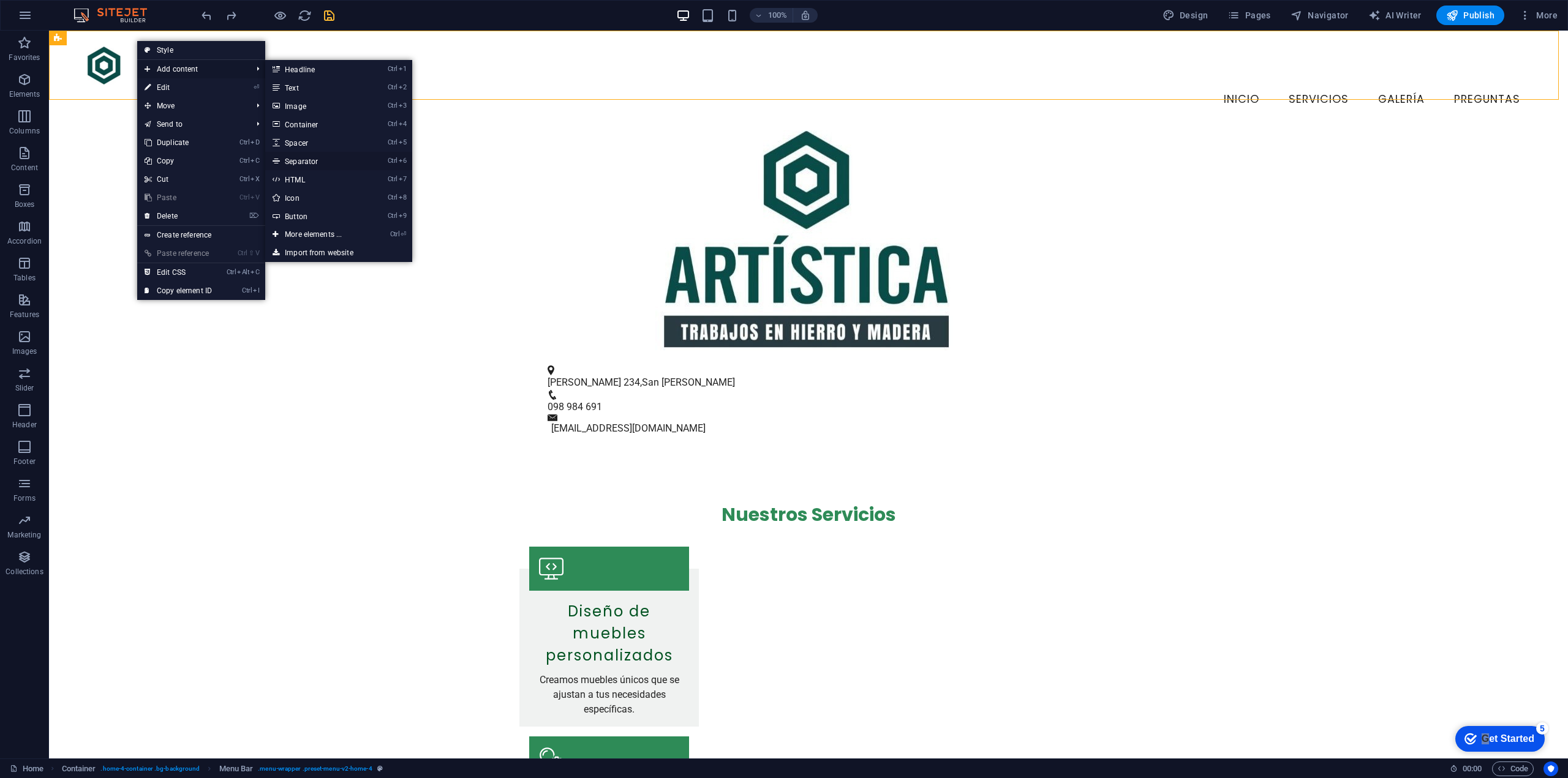
click at [329, 158] on link "Ctrl 6 Separator" at bounding box center [315, 161] width 101 height 18
select select "%"
select select "px"
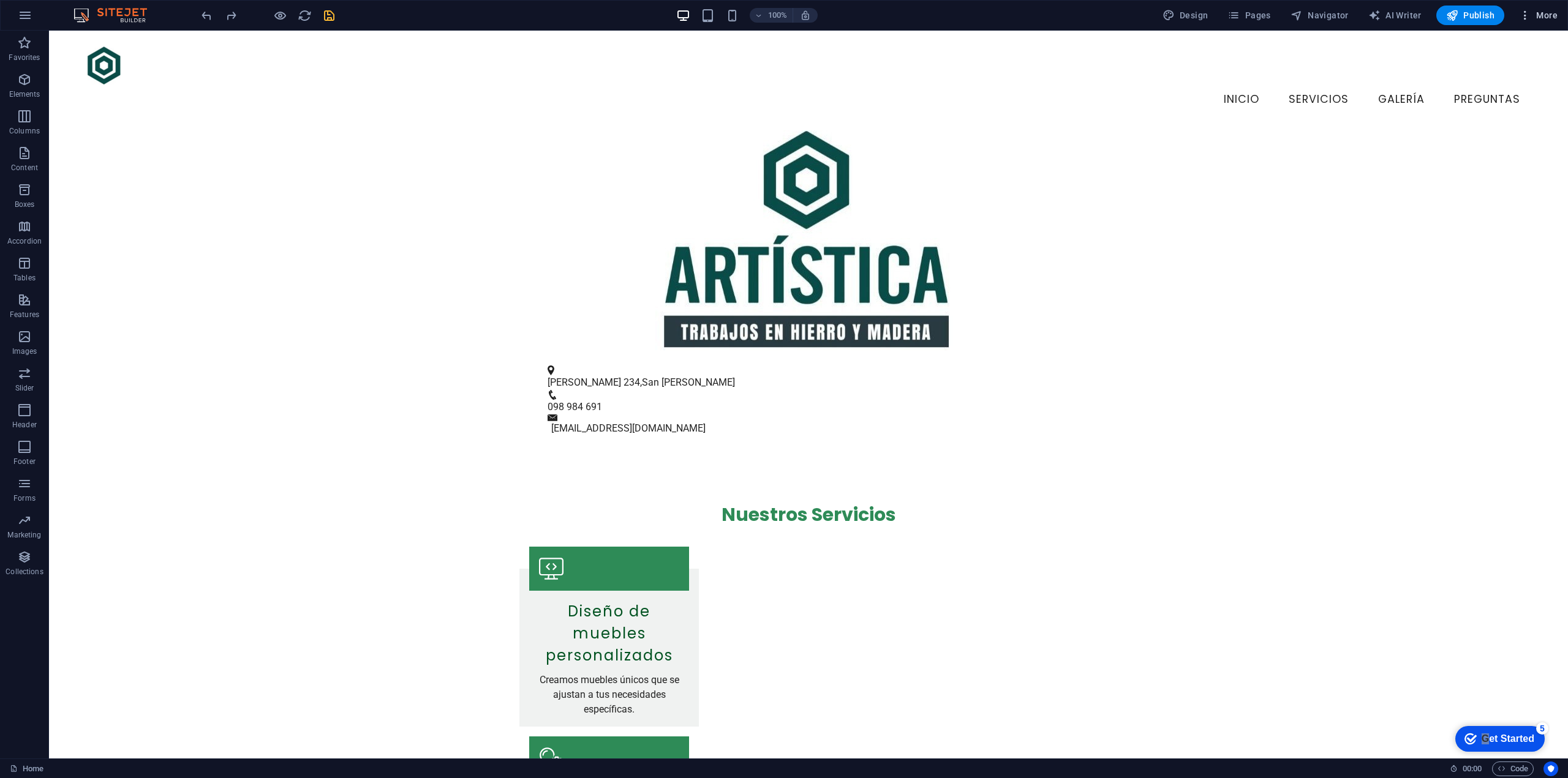
click at [1533, 11] on span "More" at bounding box center [1538, 15] width 38 height 12
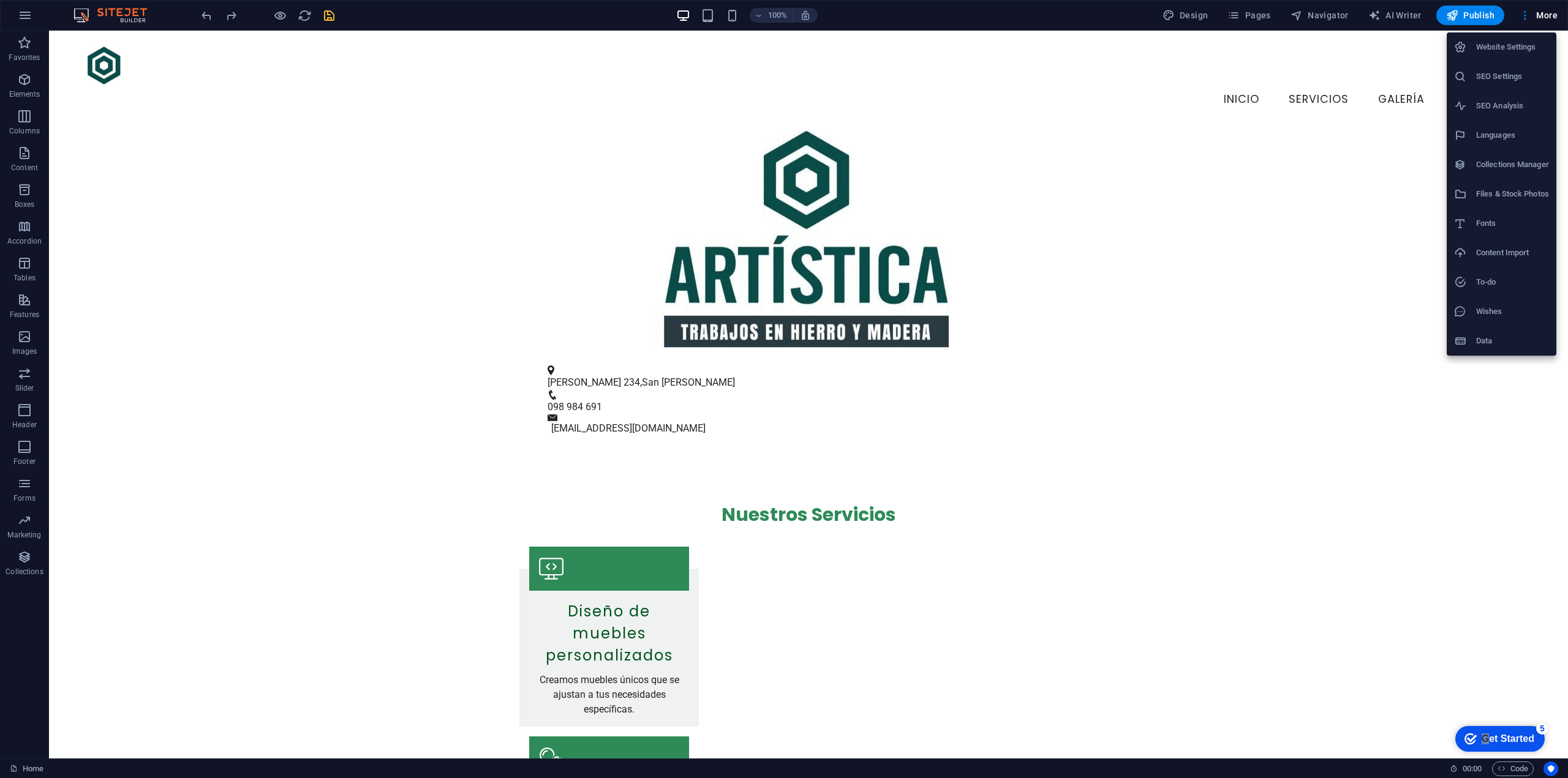
click at [1330, 19] on div at bounding box center [784, 389] width 1568 height 778
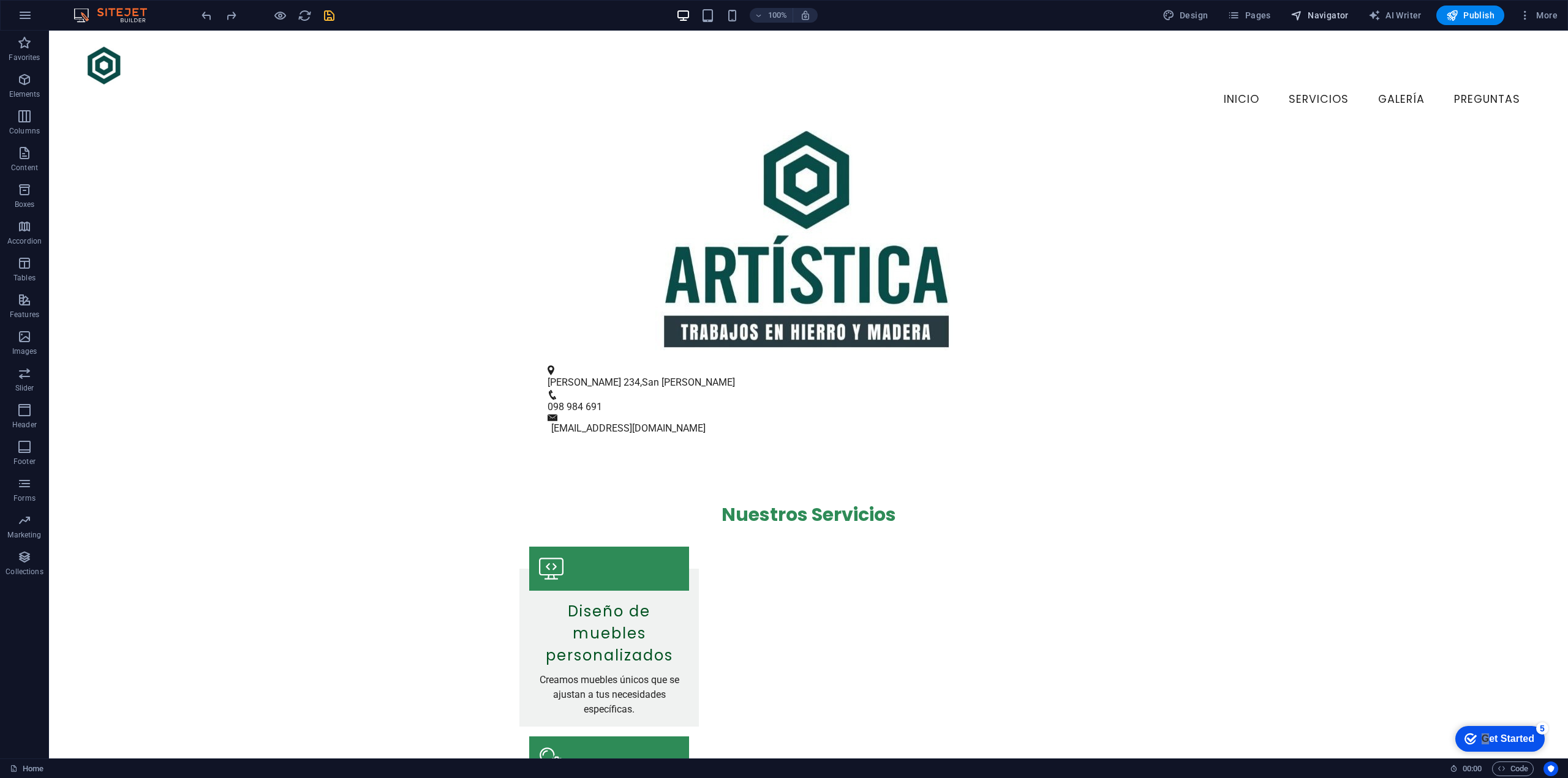
click at [1323, 18] on span "Navigator" at bounding box center [1320, 15] width 58 height 12
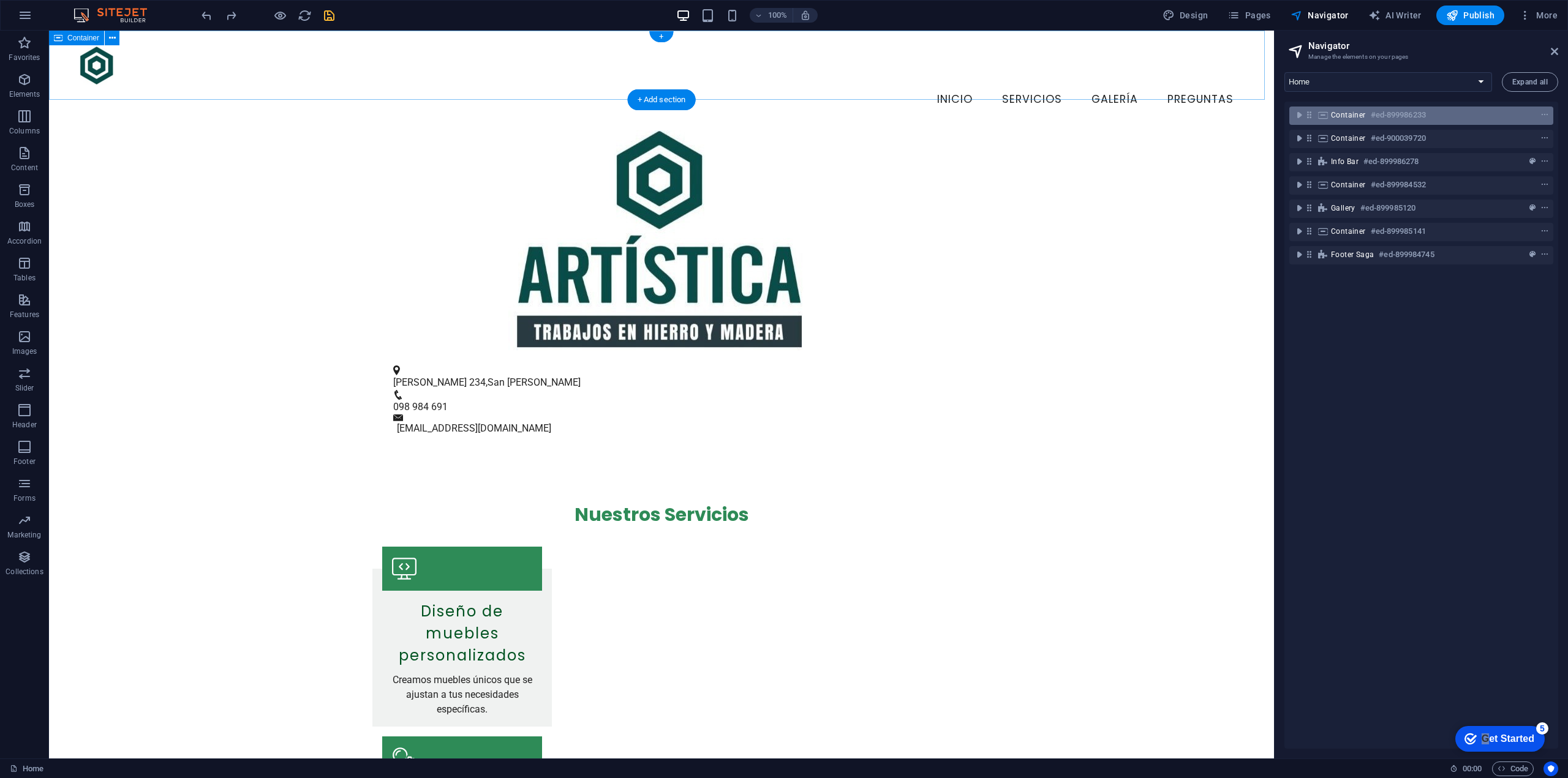
click at [1324, 115] on icon at bounding box center [1323, 115] width 14 height 10
click at [1296, 112] on icon "toggle-expand" at bounding box center [1299, 115] width 12 height 12
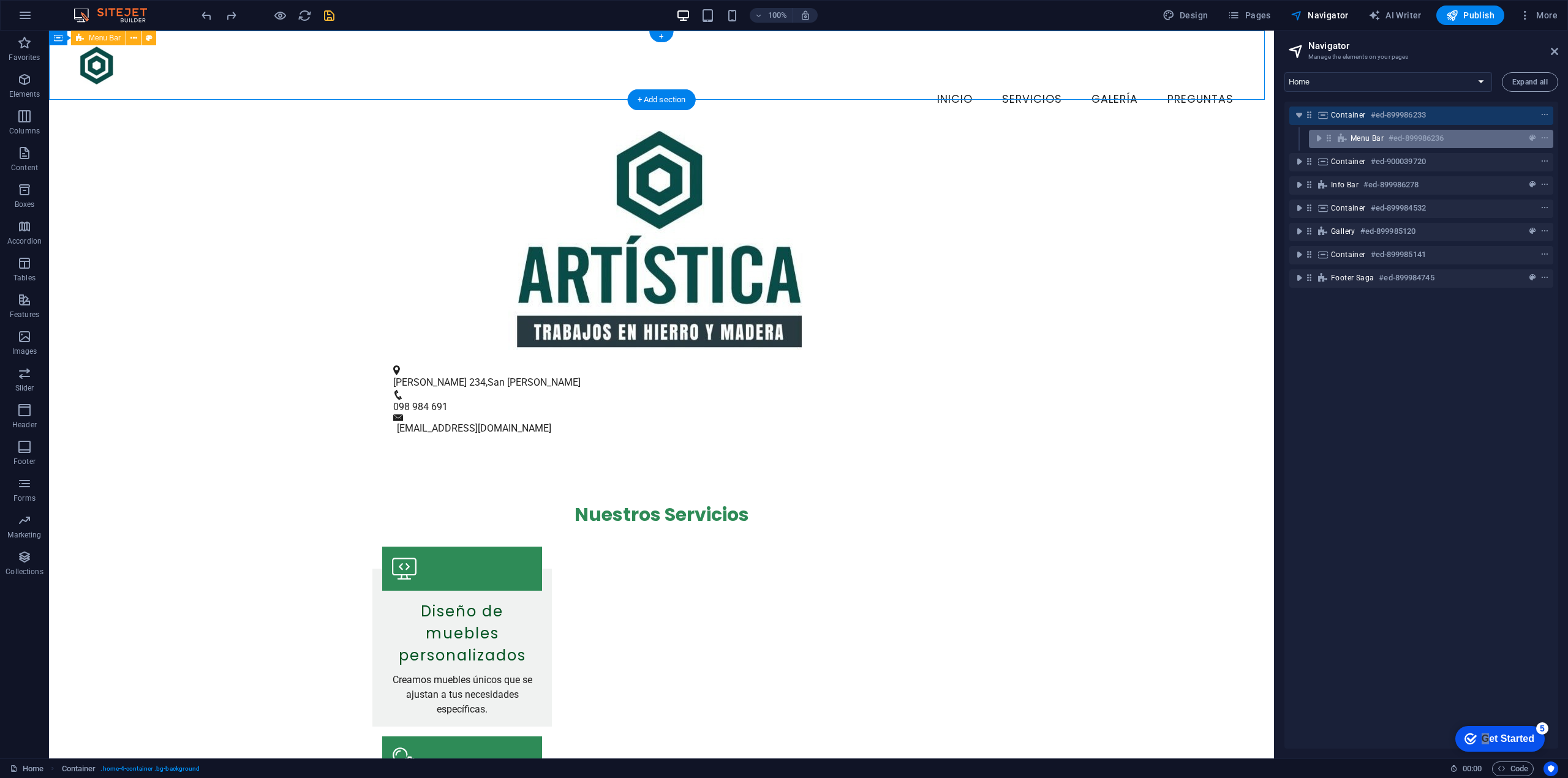
click at [1339, 134] on icon at bounding box center [1343, 138] width 14 height 10
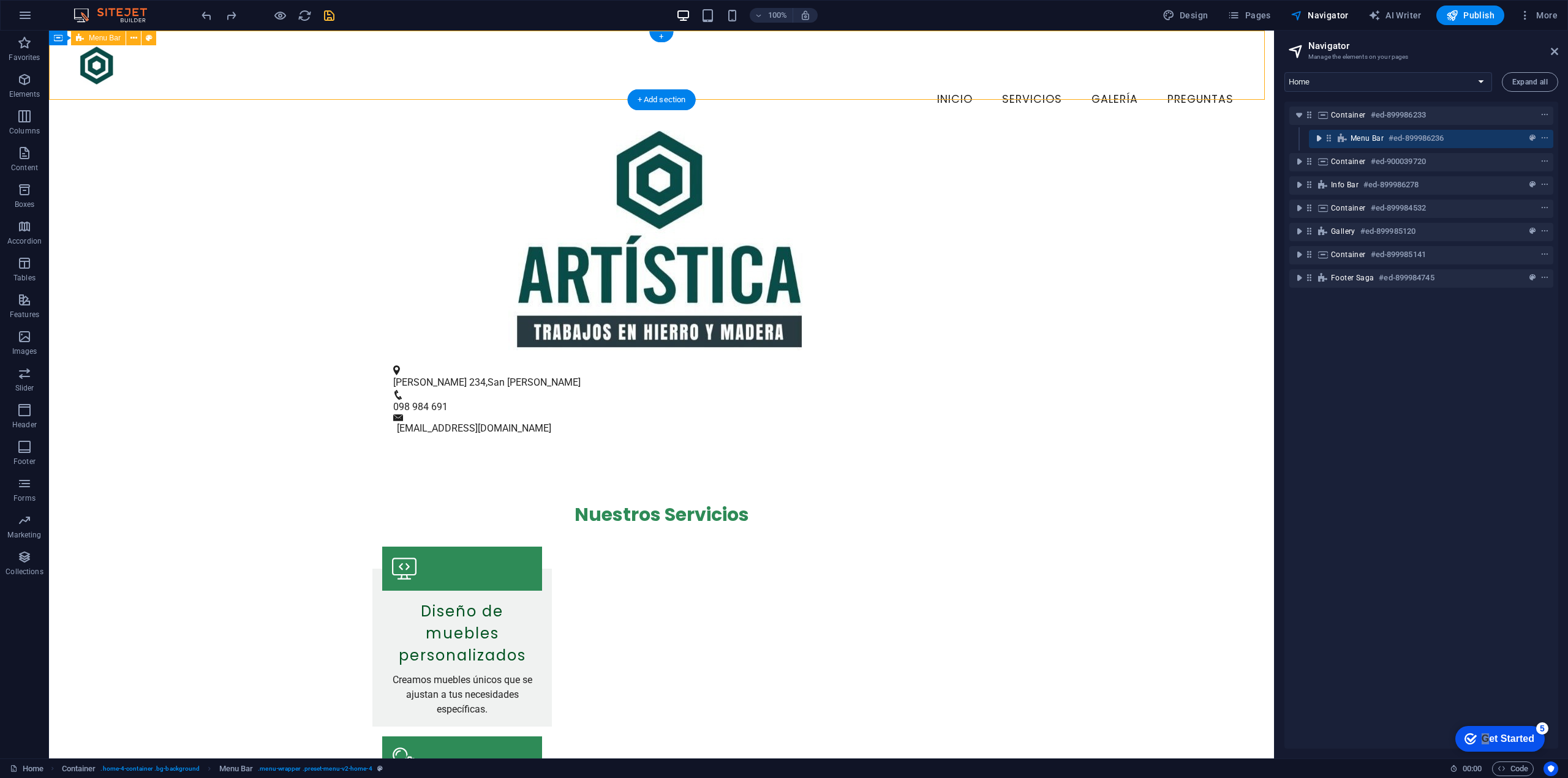
click at [1323, 139] on icon "toggle-expand" at bounding box center [1319, 138] width 12 height 12
click at [1543, 140] on icon "context-menu" at bounding box center [1544, 138] width 8 height 8
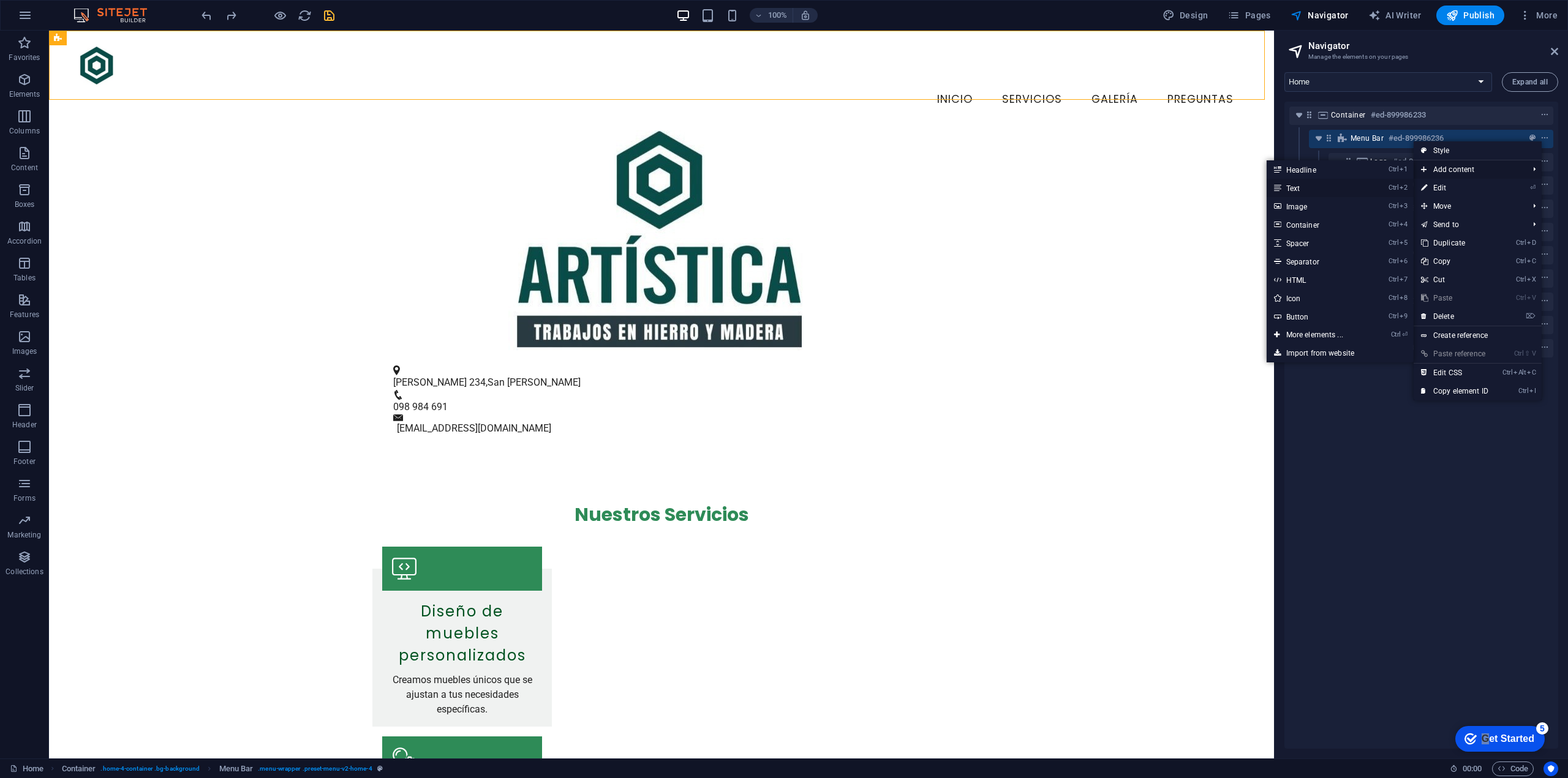
click at [1344, 190] on link "Ctrl 2 Text" at bounding box center [1317, 188] width 101 height 18
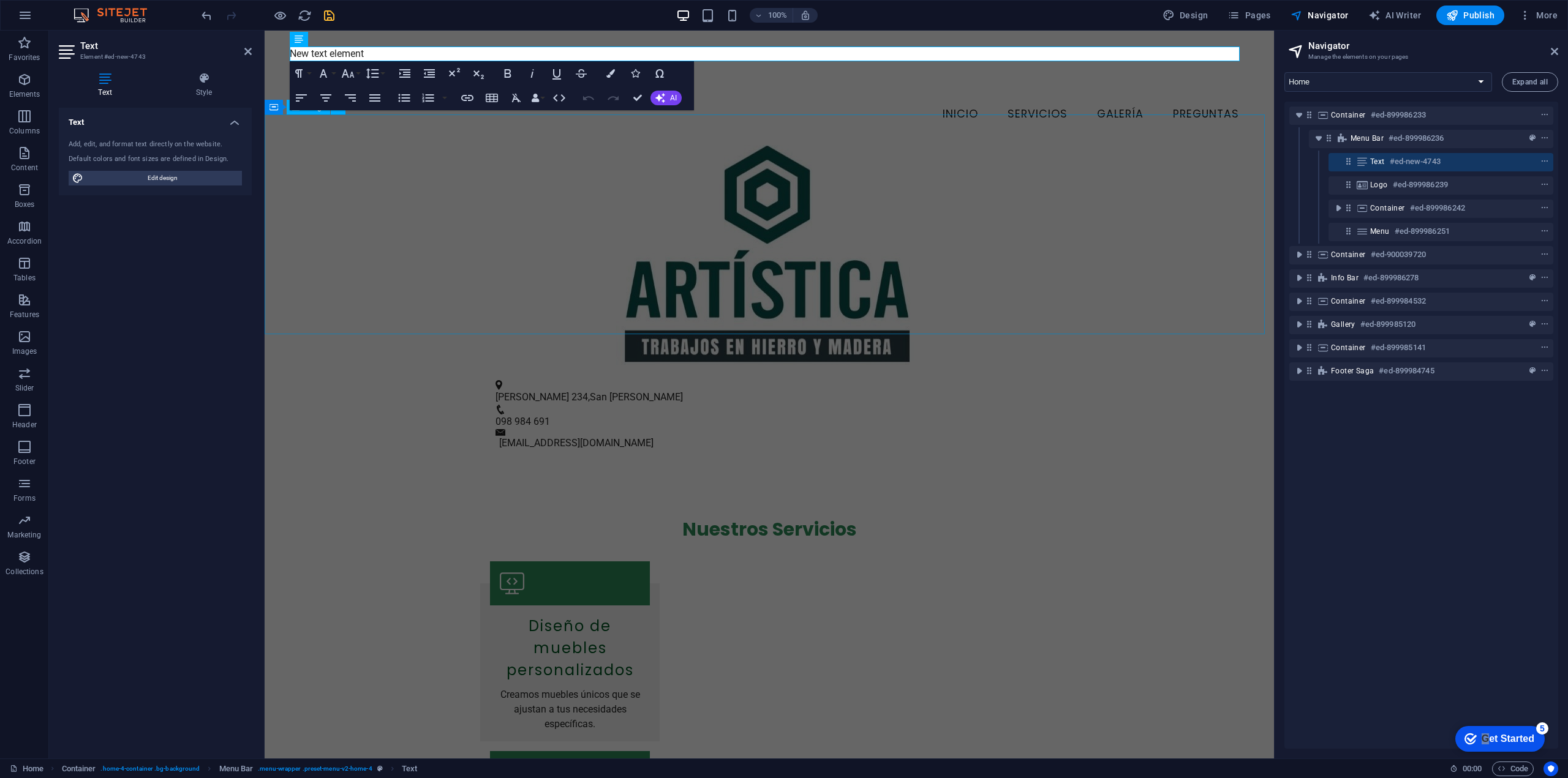
click at [459, 248] on figure at bounding box center [769, 255] width 1010 height 220
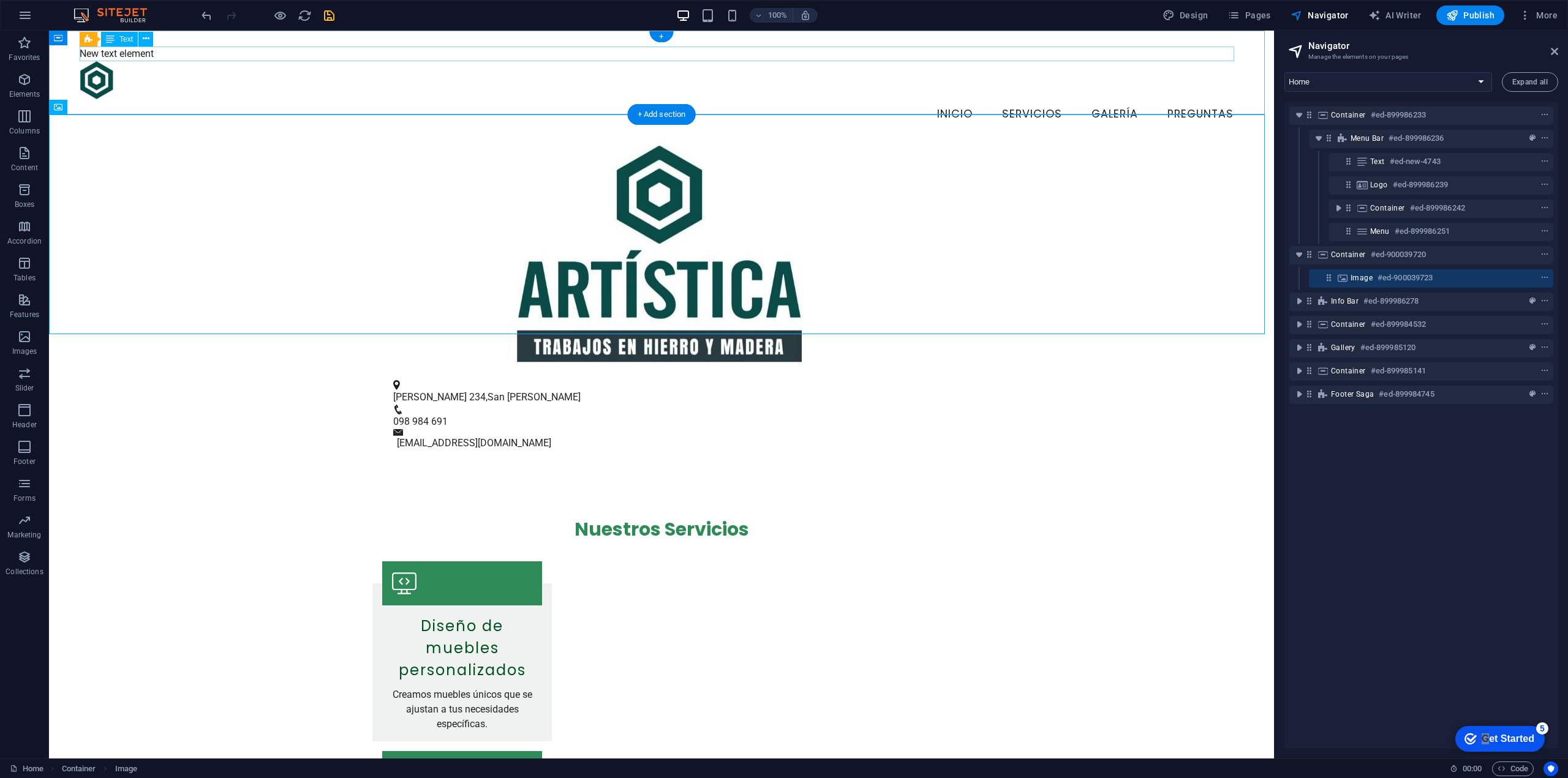
click at [102, 54] on div "New text element" at bounding box center [661, 54] width 1164 height 15
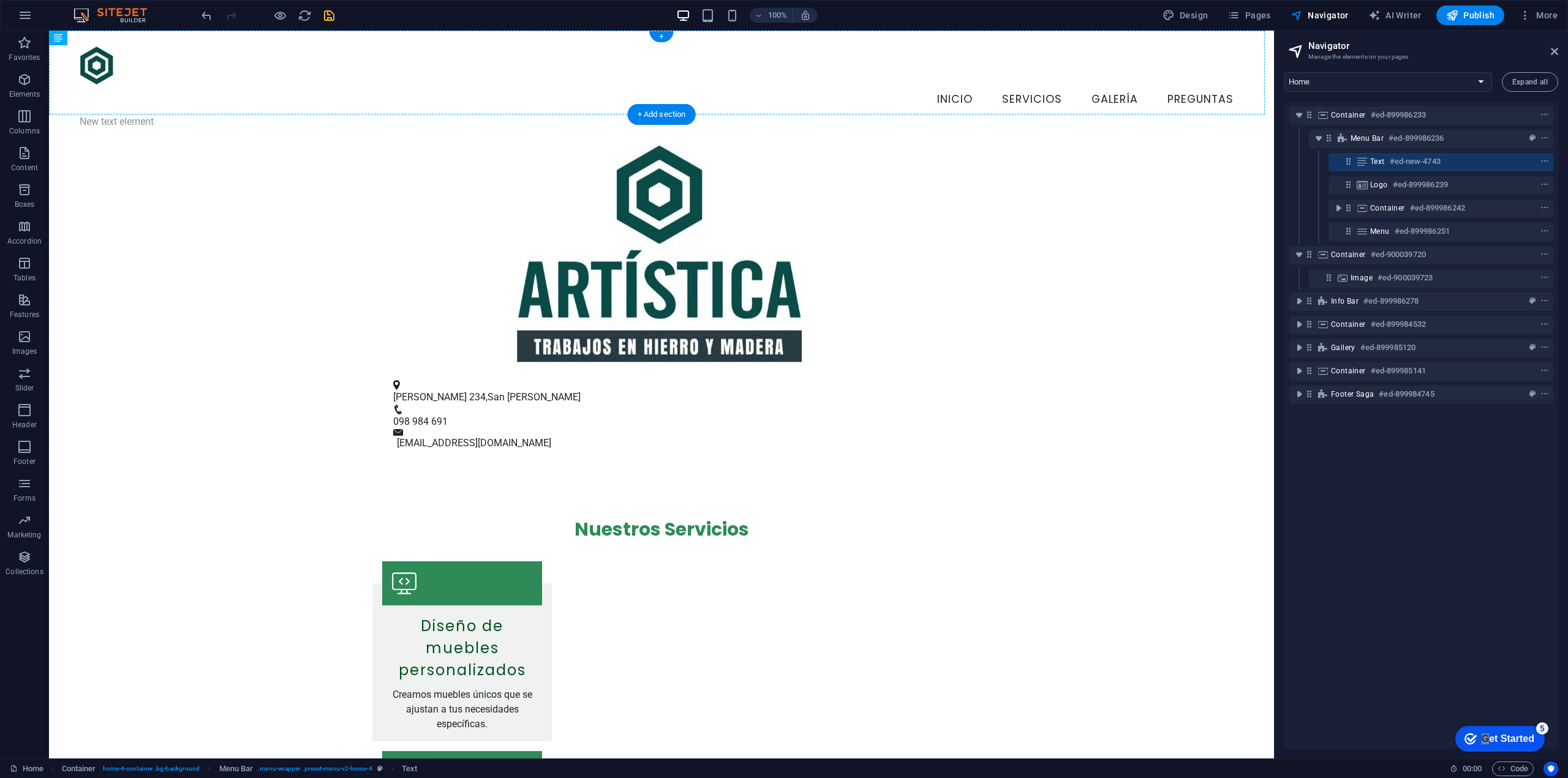
drag, startPoint x: 102, startPoint y: 55, endPoint x: 125, endPoint y: 63, distance: 24.4
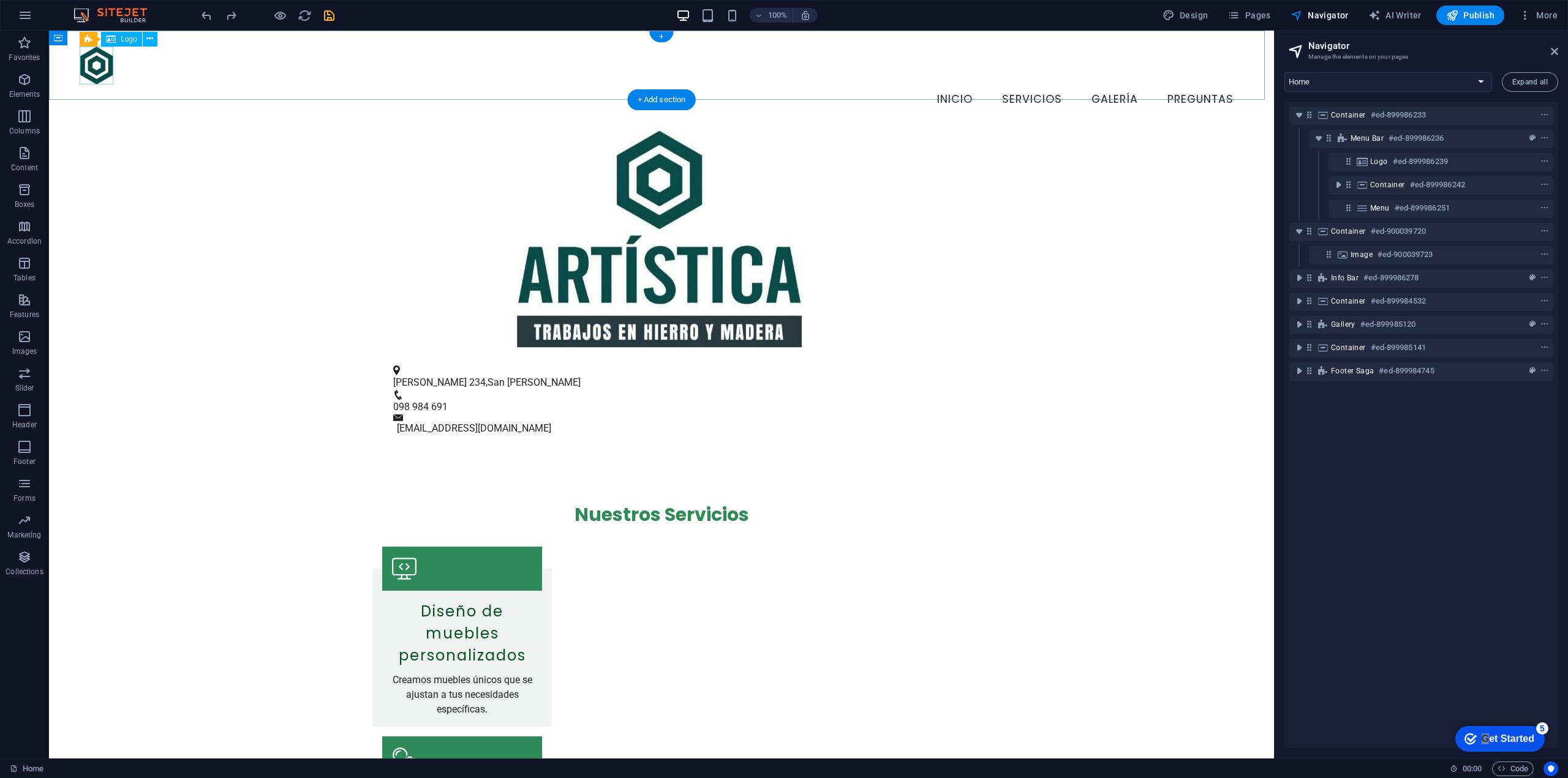
click at [102, 74] on div at bounding box center [661, 65] width 1164 height 38
click at [125, 83] on div "Menu Inicio Servicios Galería Preguntas" at bounding box center [661, 81] width 1225 height 100
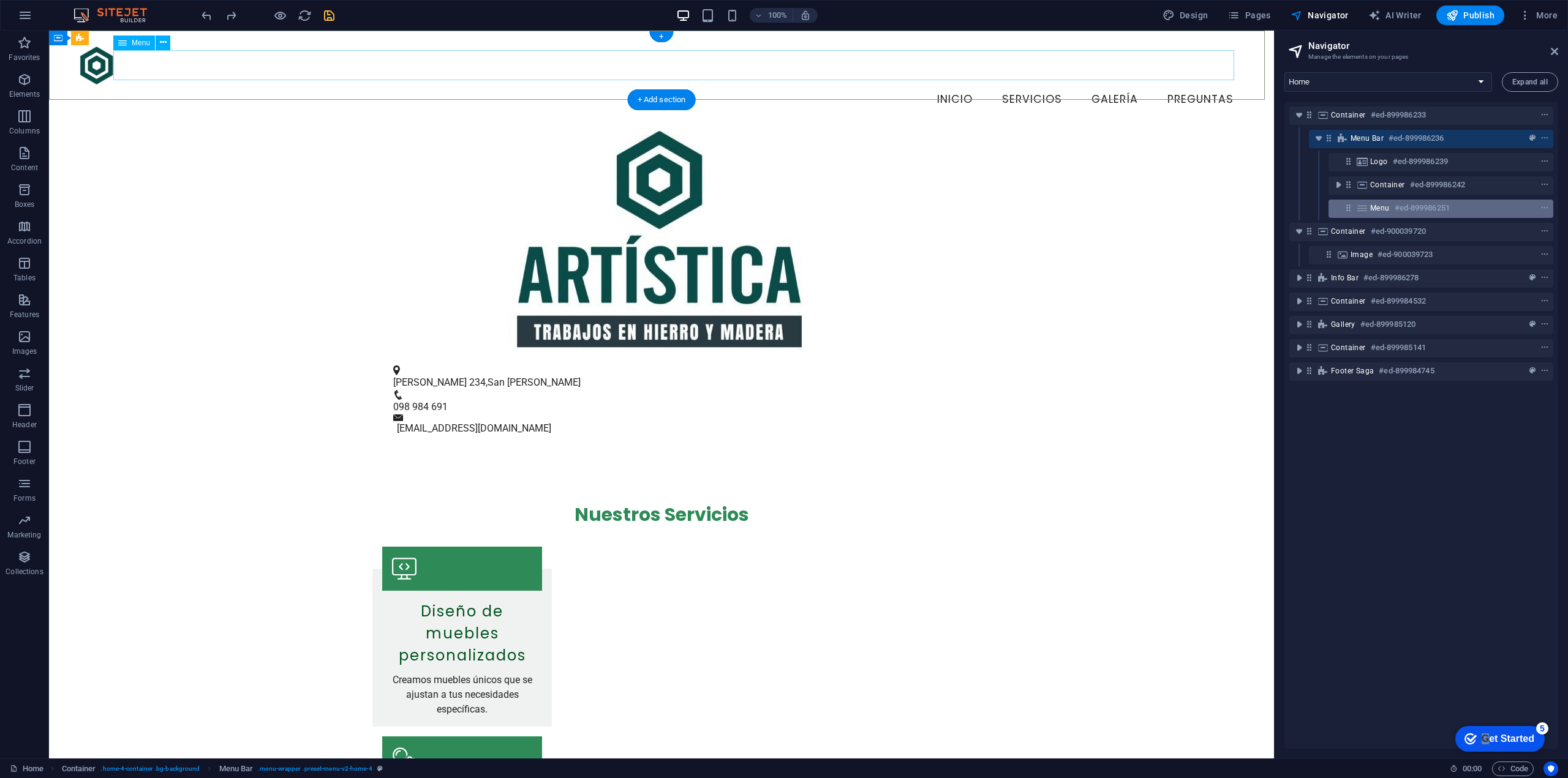
click at [1391, 204] on div "Menu #ed-899986251" at bounding box center [1431, 208] width 122 height 15
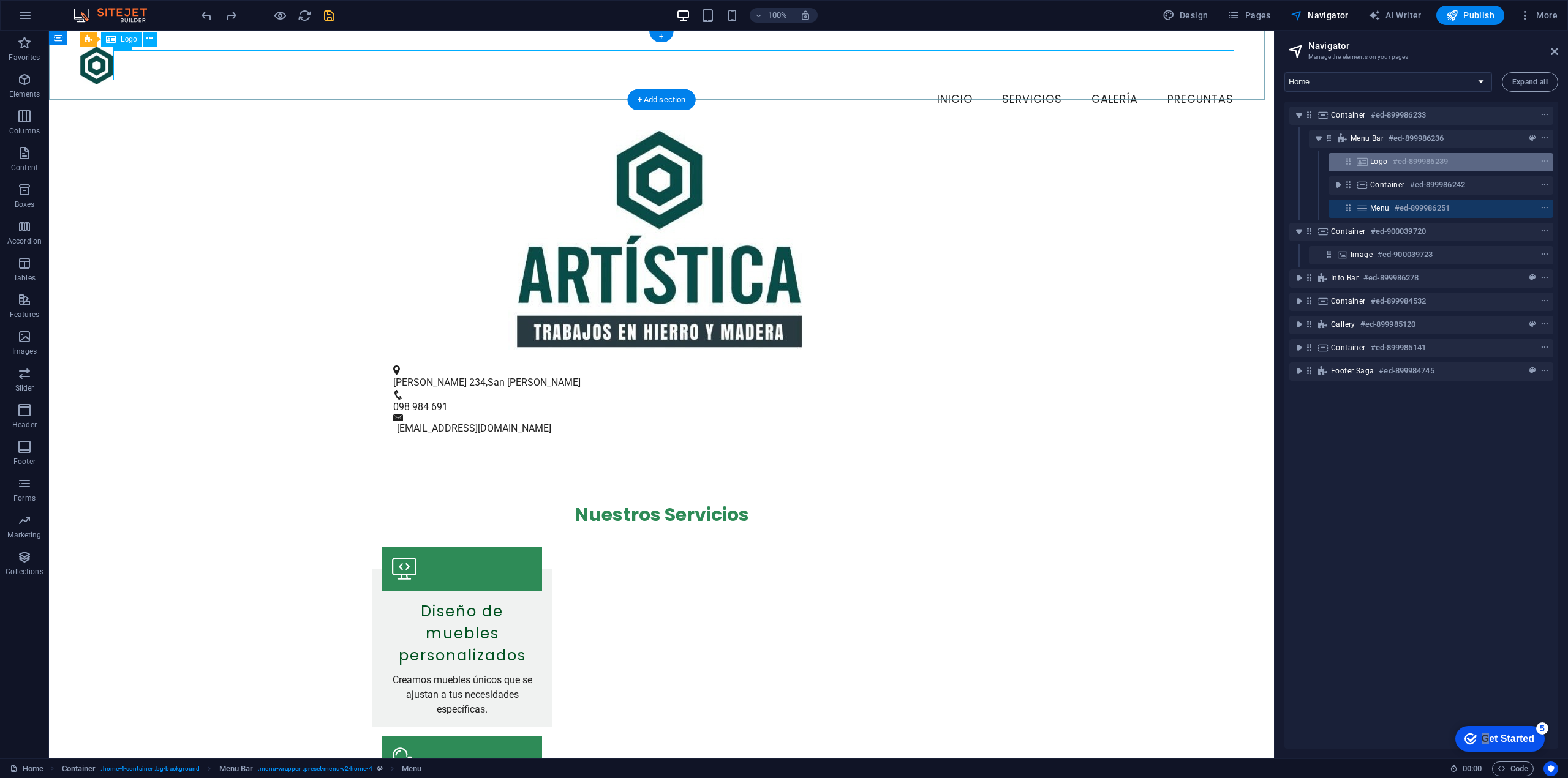
click at [1397, 167] on h6 "#ed-899986239" at bounding box center [1420, 161] width 55 height 15
click at [1544, 161] on icon "context-menu" at bounding box center [1544, 161] width 8 height 8
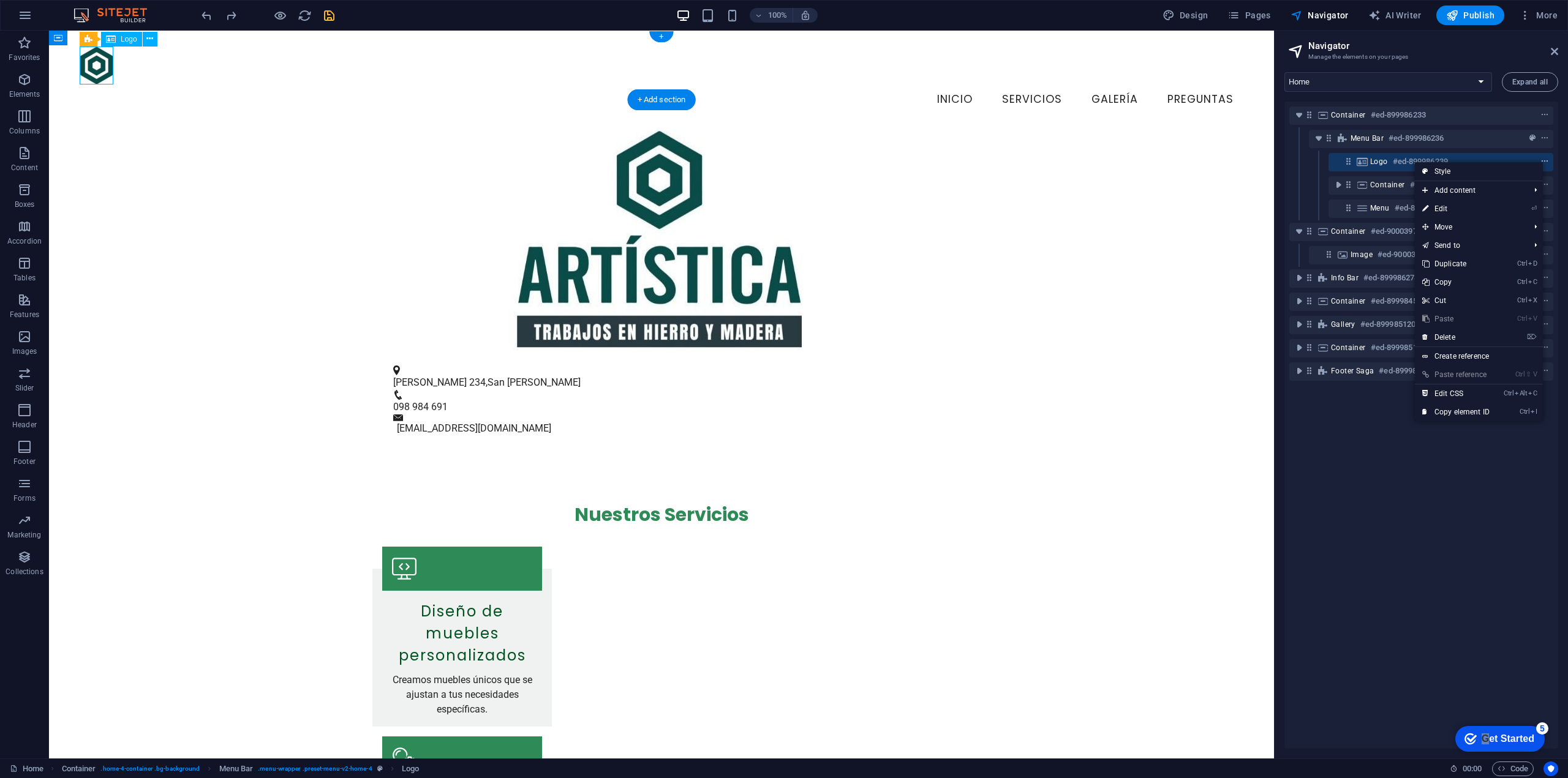
click at [1544, 161] on icon "context-menu" at bounding box center [1544, 161] width 8 height 8
click at [1390, 164] on div "Logo #ed-899986239" at bounding box center [1431, 161] width 122 height 15
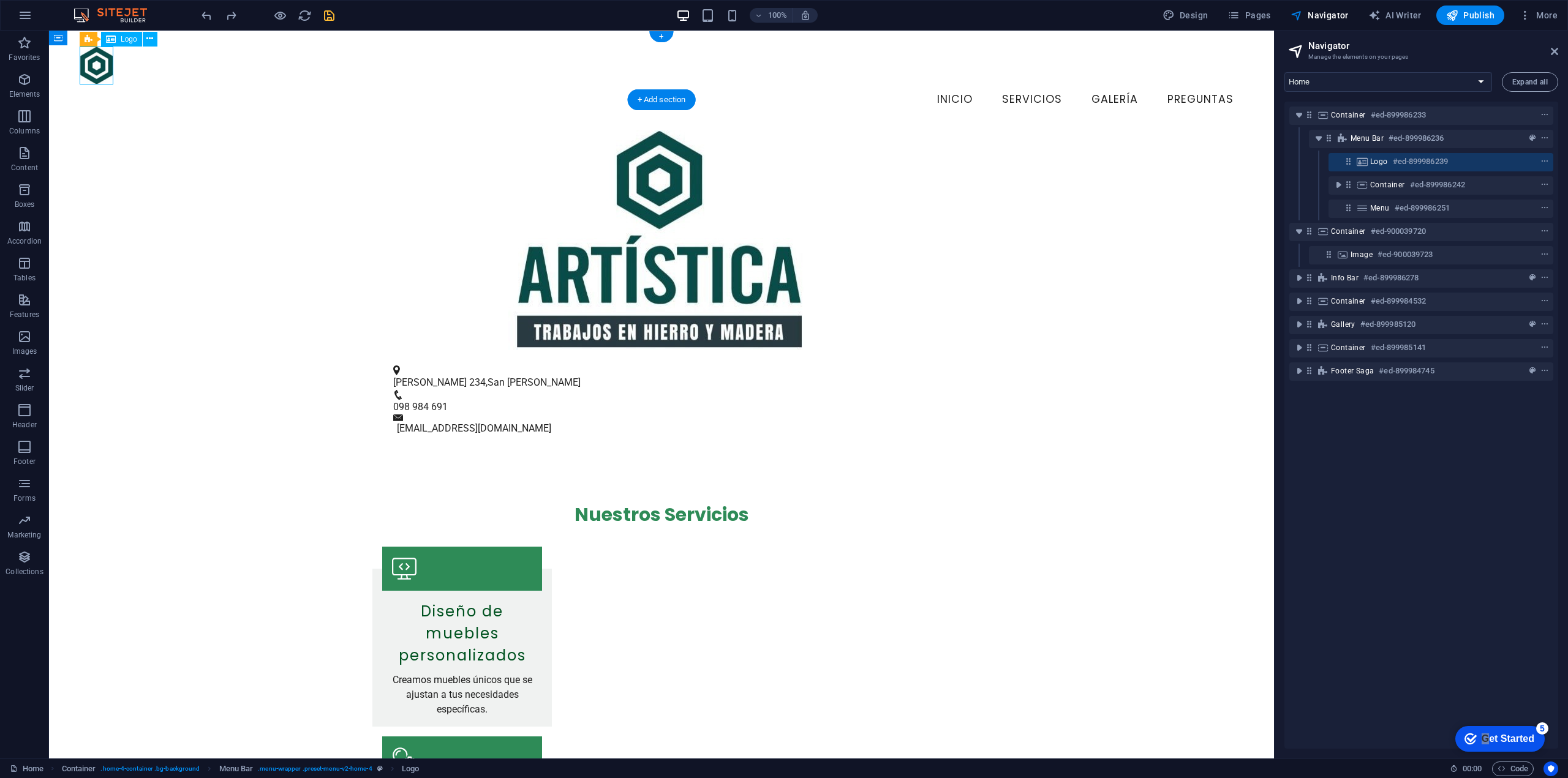
click at [1390, 164] on div "Logo #ed-899986239" at bounding box center [1431, 161] width 122 height 15
select select "px"
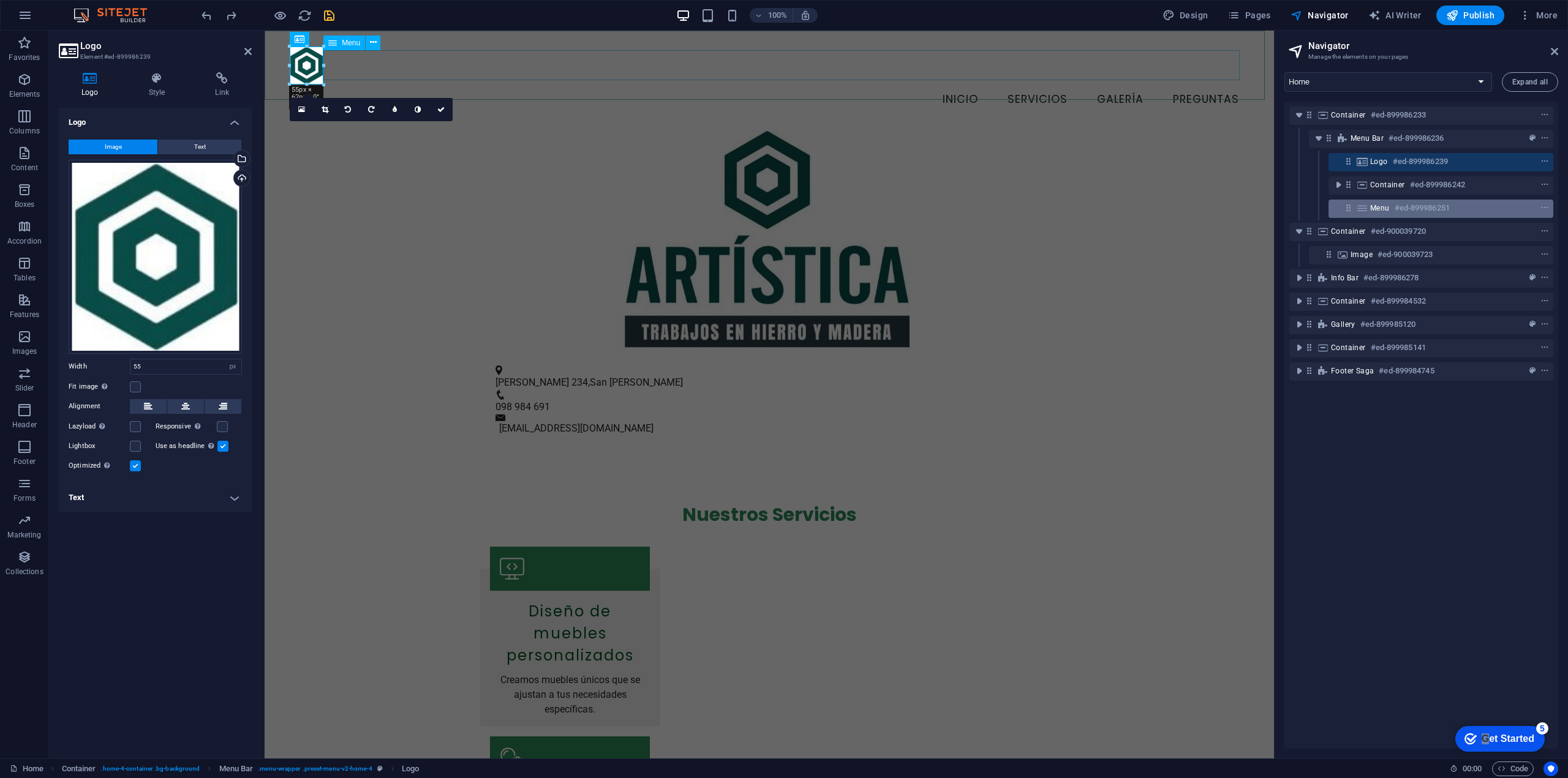
click at [1393, 208] on div "Menu #ed-899986251" at bounding box center [1431, 208] width 122 height 15
select select
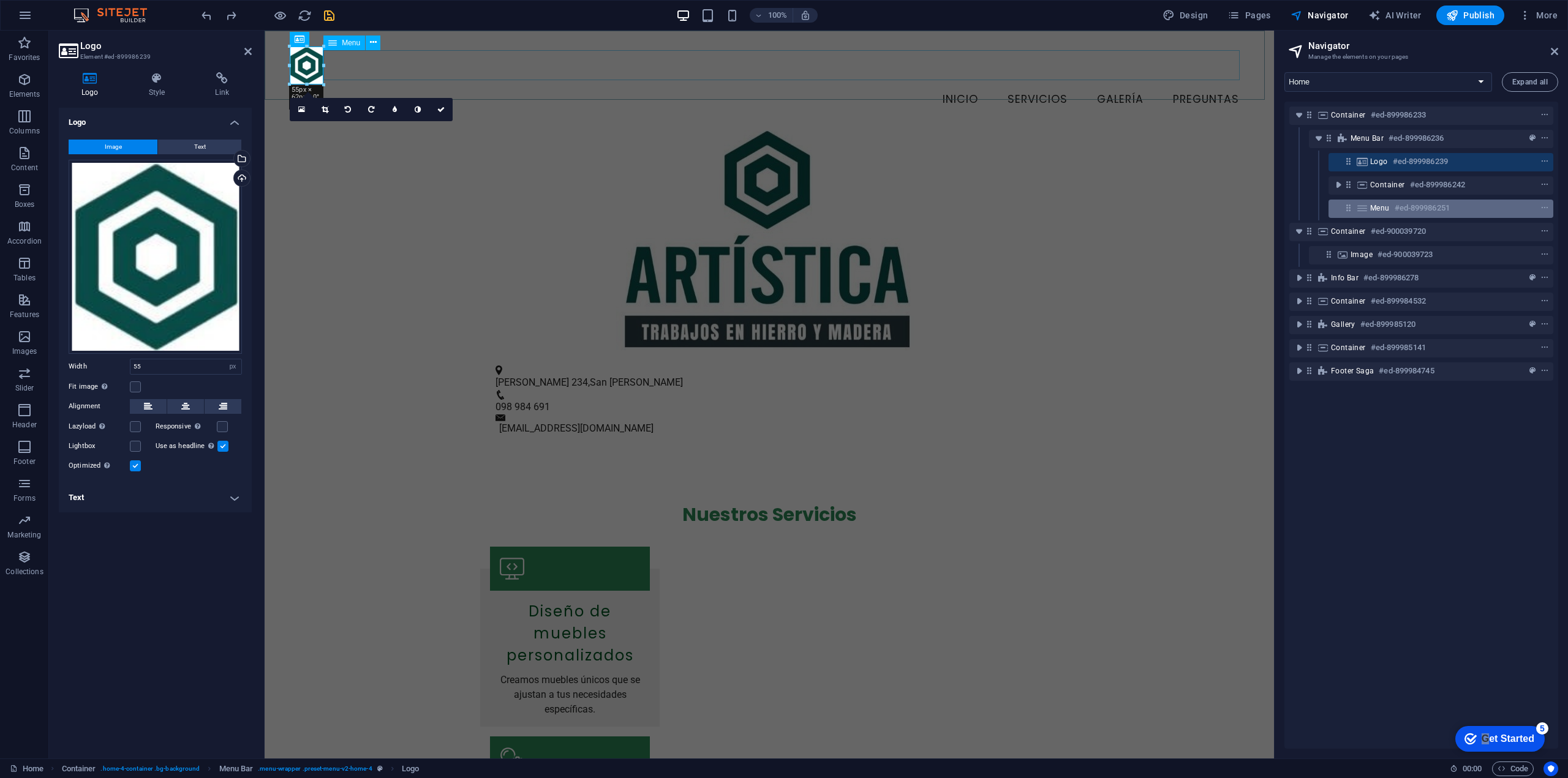
select select
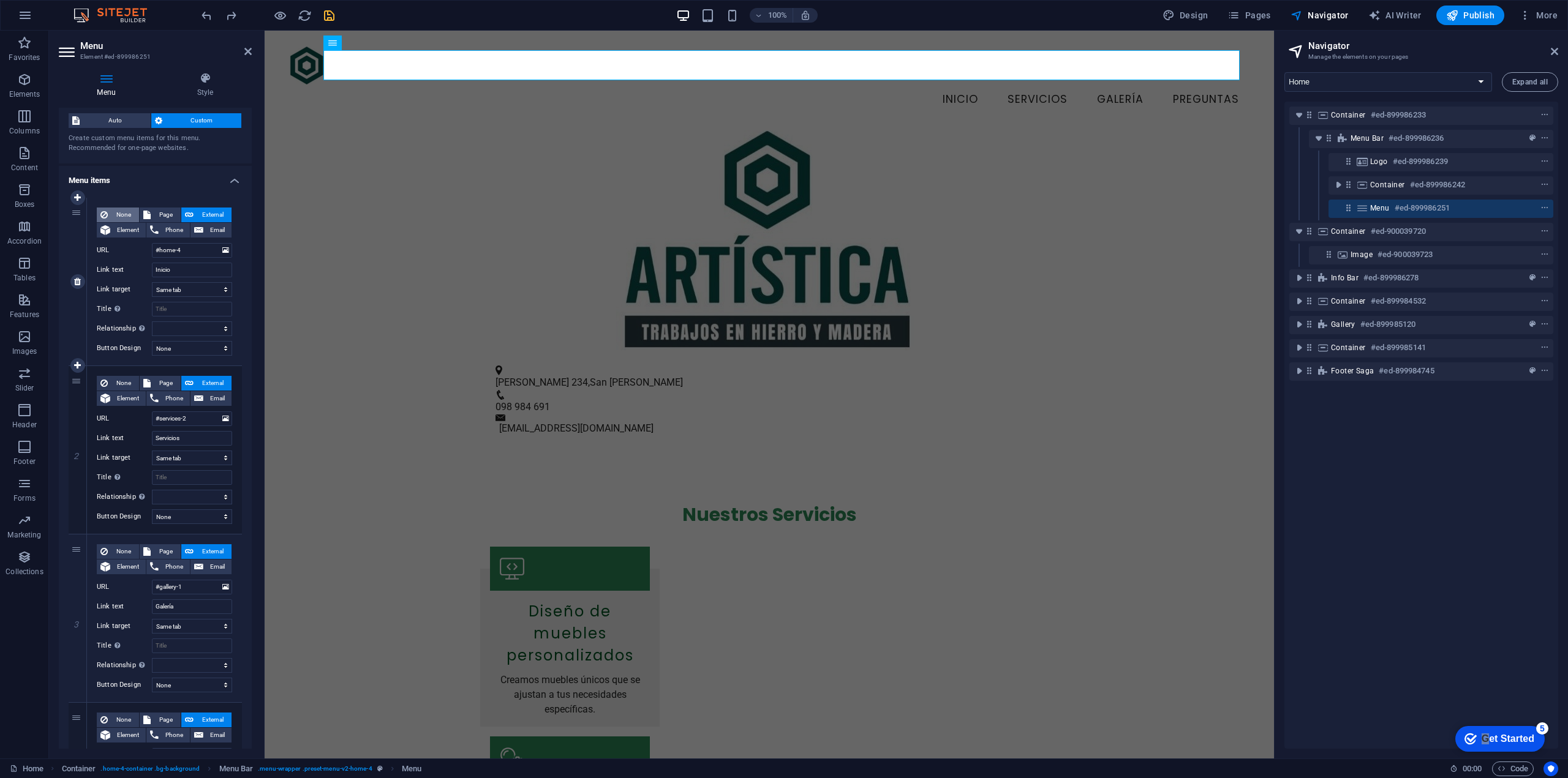
scroll to position [0, 0]
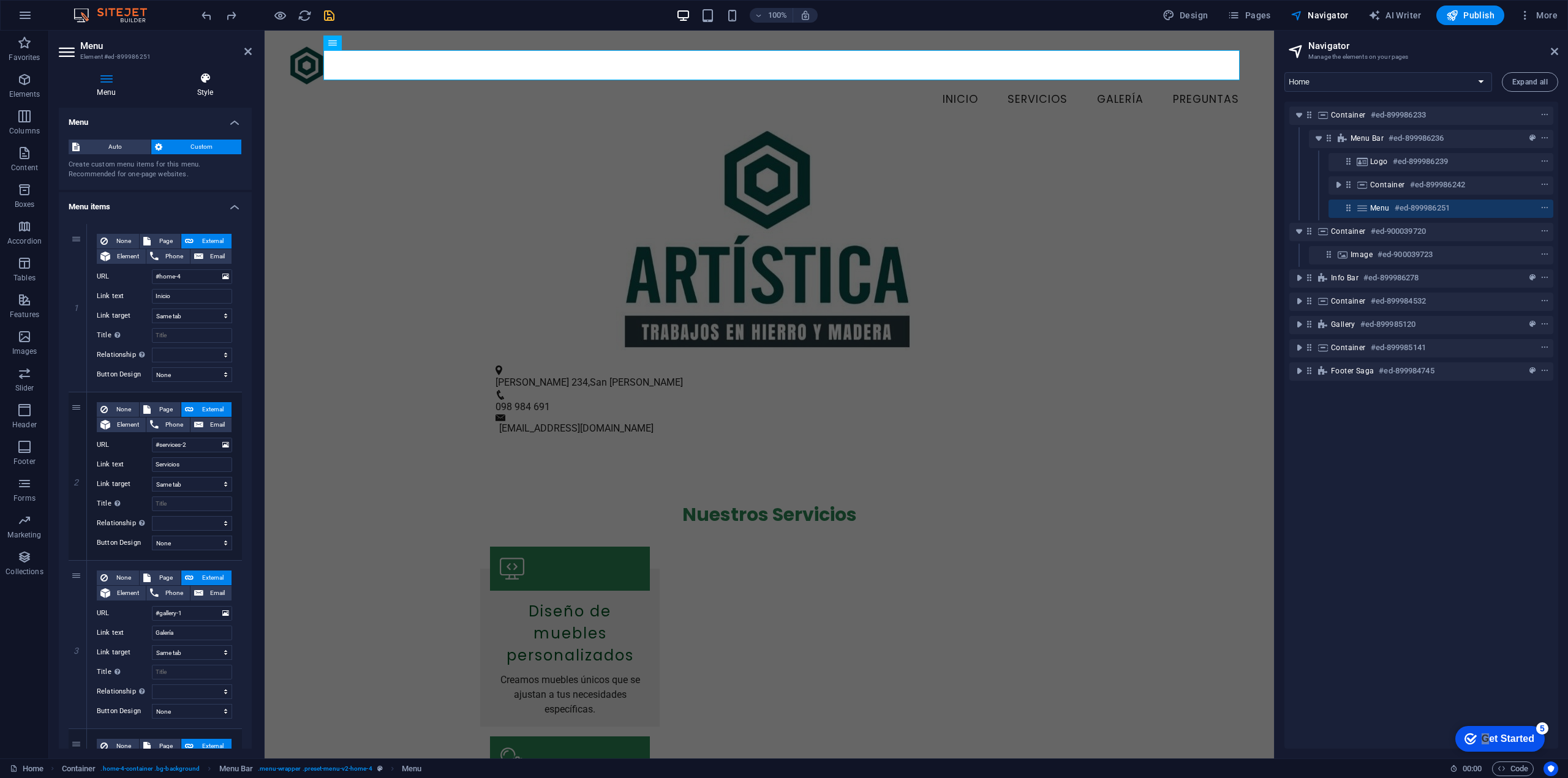
click at [194, 76] on icon at bounding box center [205, 78] width 93 height 12
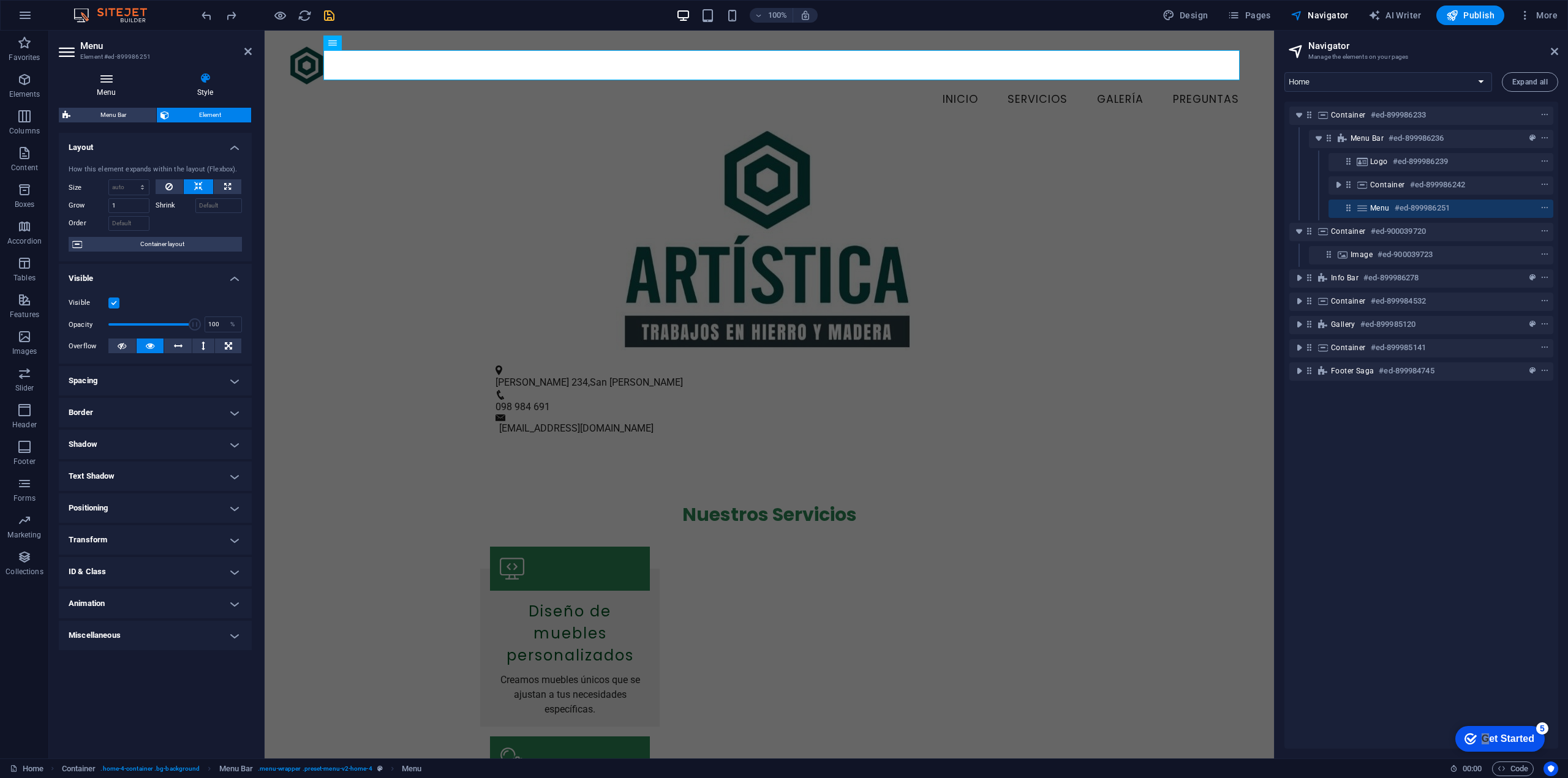
click at [128, 80] on icon at bounding box center [105, 78] width 95 height 12
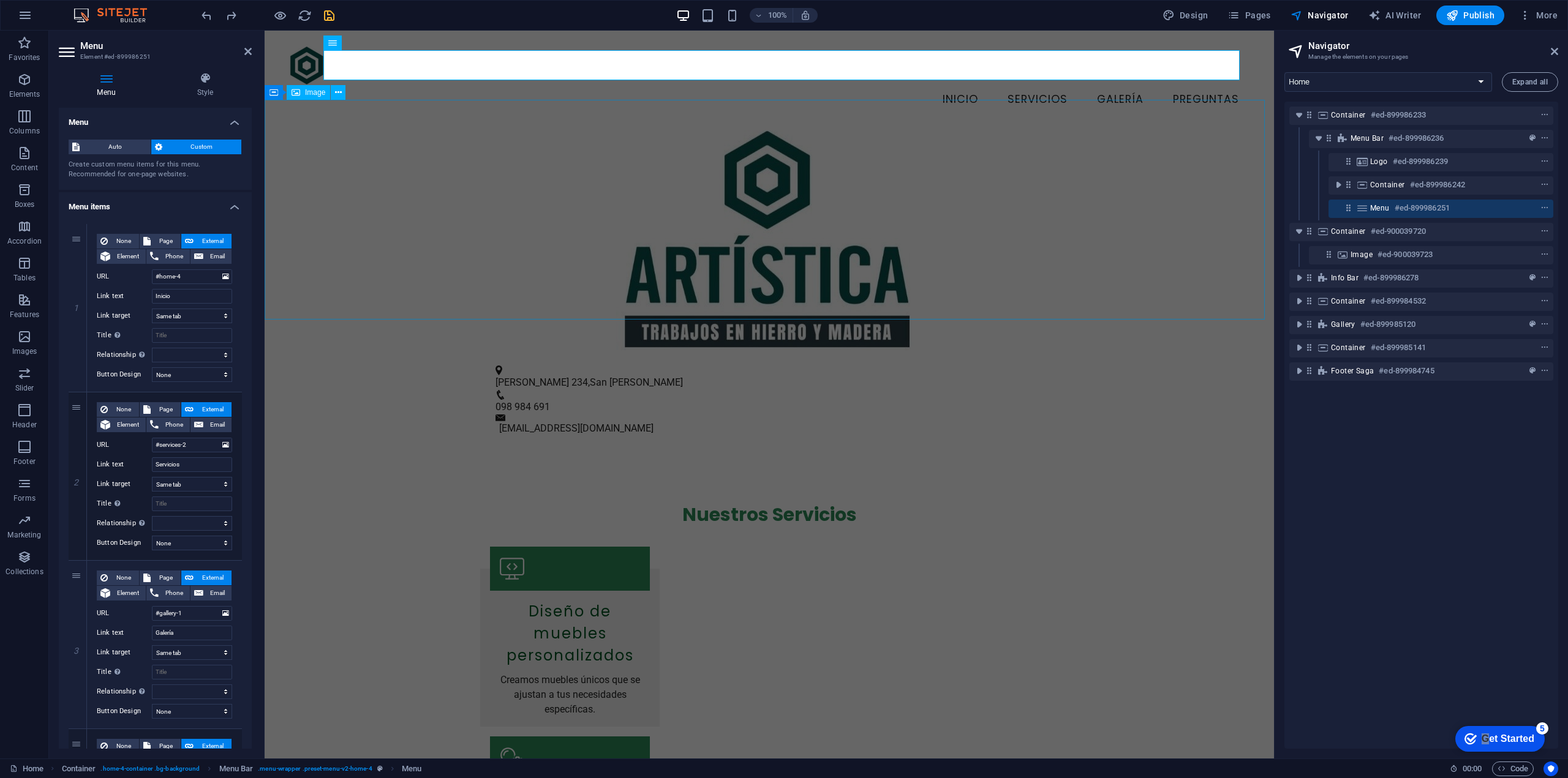
click at [354, 170] on figure at bounding box center [769, 241] width 1010 height 220
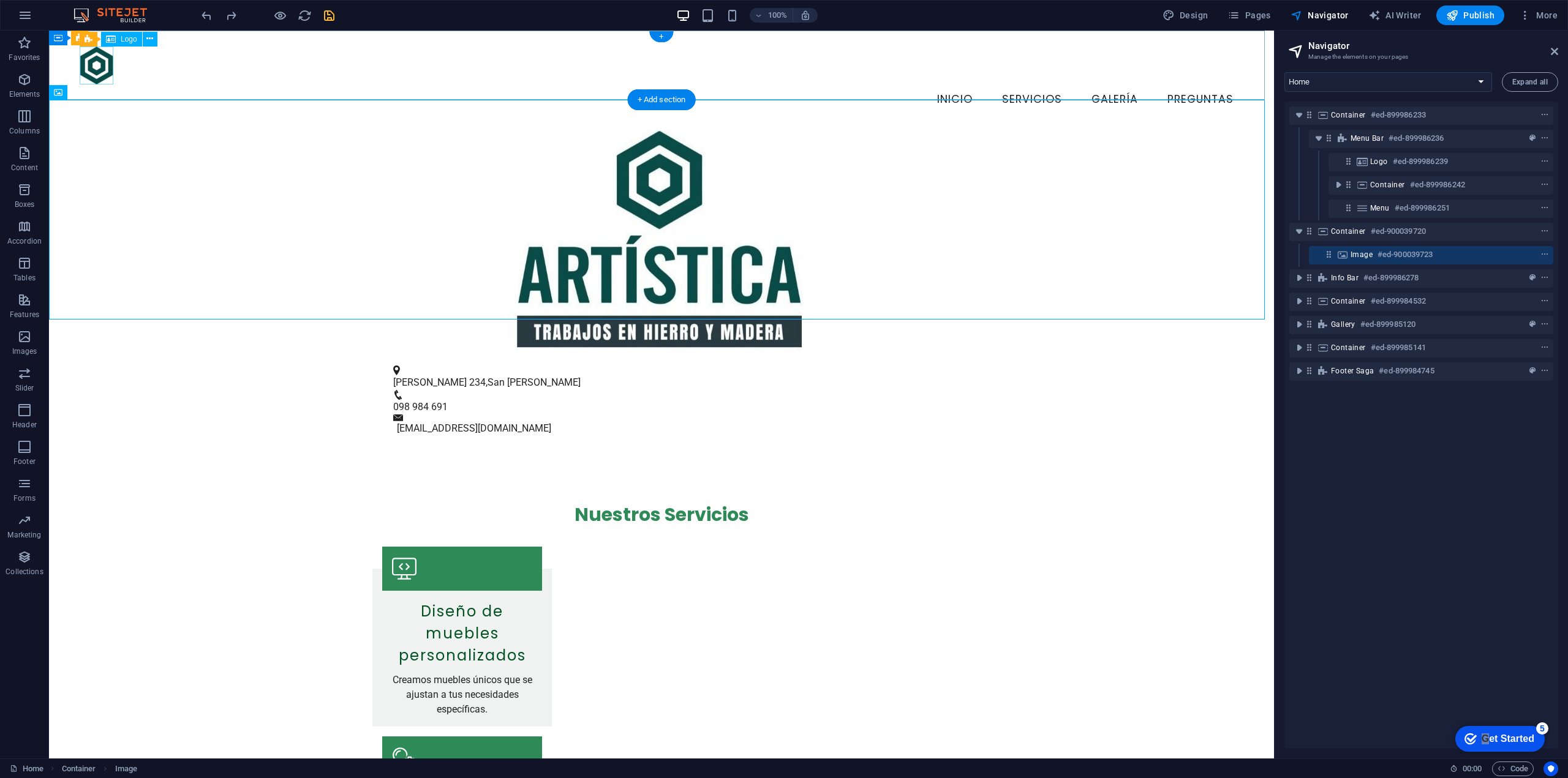
click at [109, 75] on div at bounding box center [661, 65] width 1164 height 38
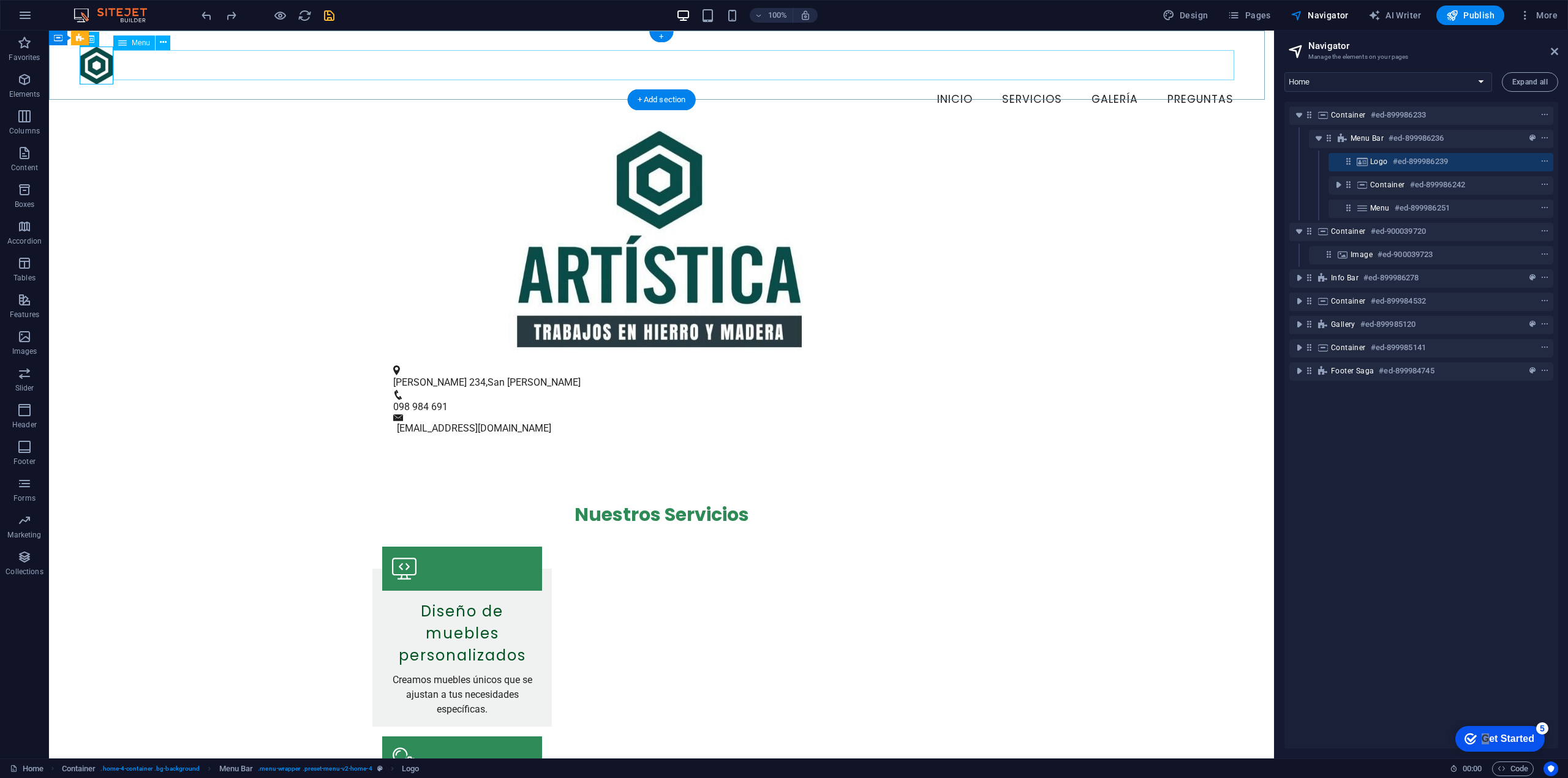
click at [137, 85] on nav "Inicio Servicios Galería Preguntas" at bounding box center [661, 100] width 1164 height 31
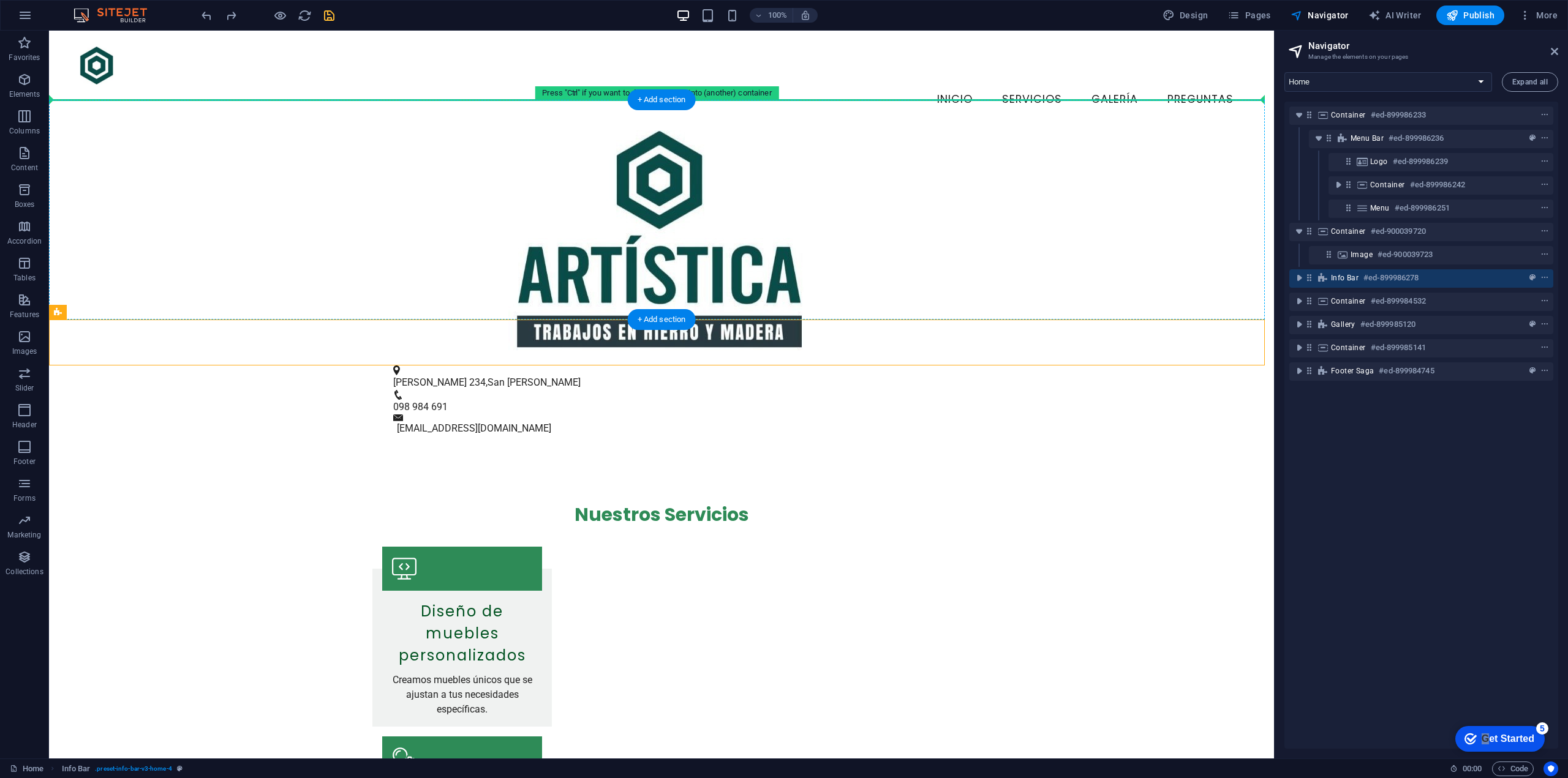
drag, startPoint x: 985, startPoint y: 348, endPoint x: 964, endPoint y: 101, distance: 247.9
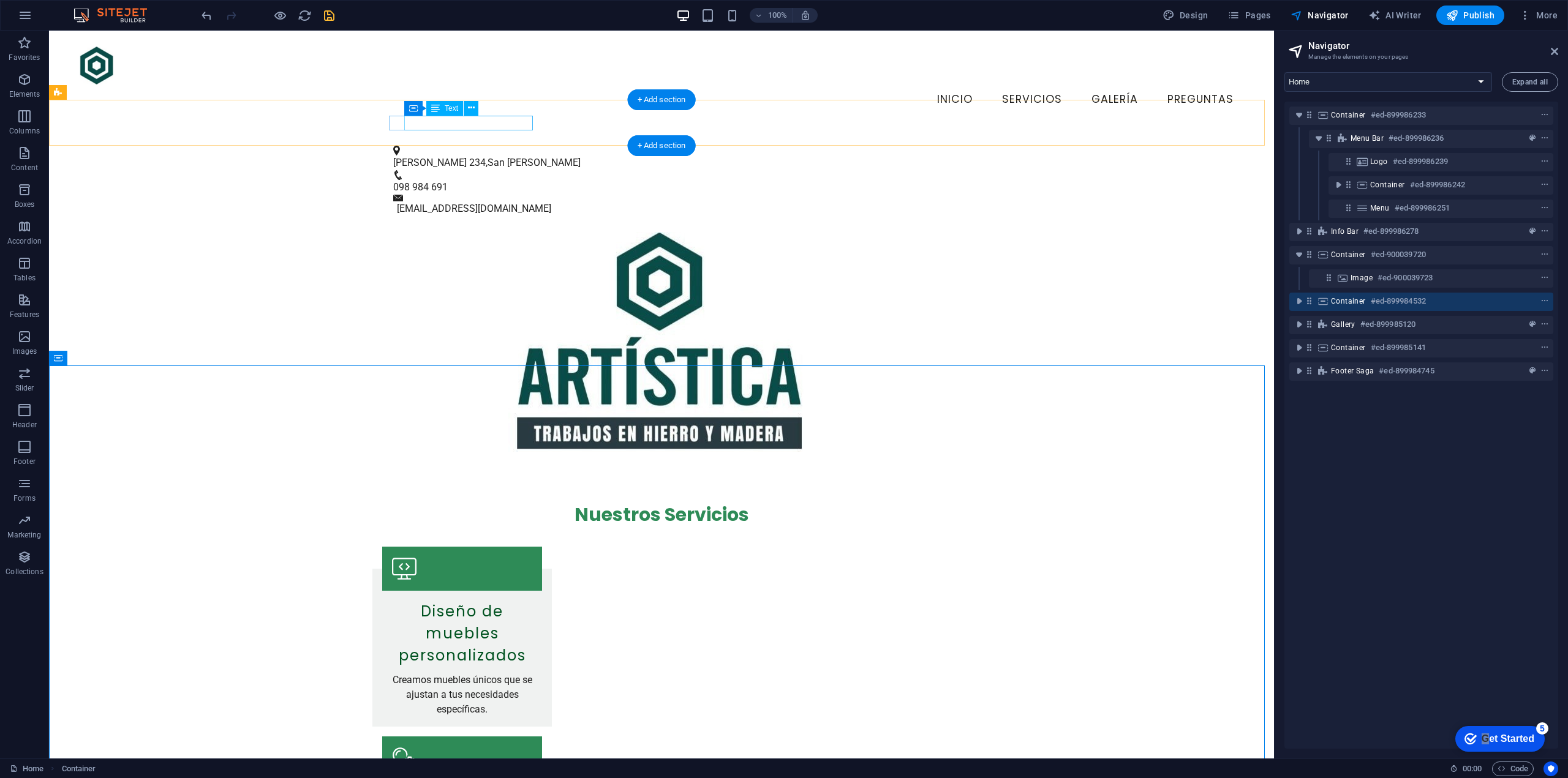
click at [493, 157] on span "San [PERSON_NAME]" at bounding box center [534, 162] width 93 height 12
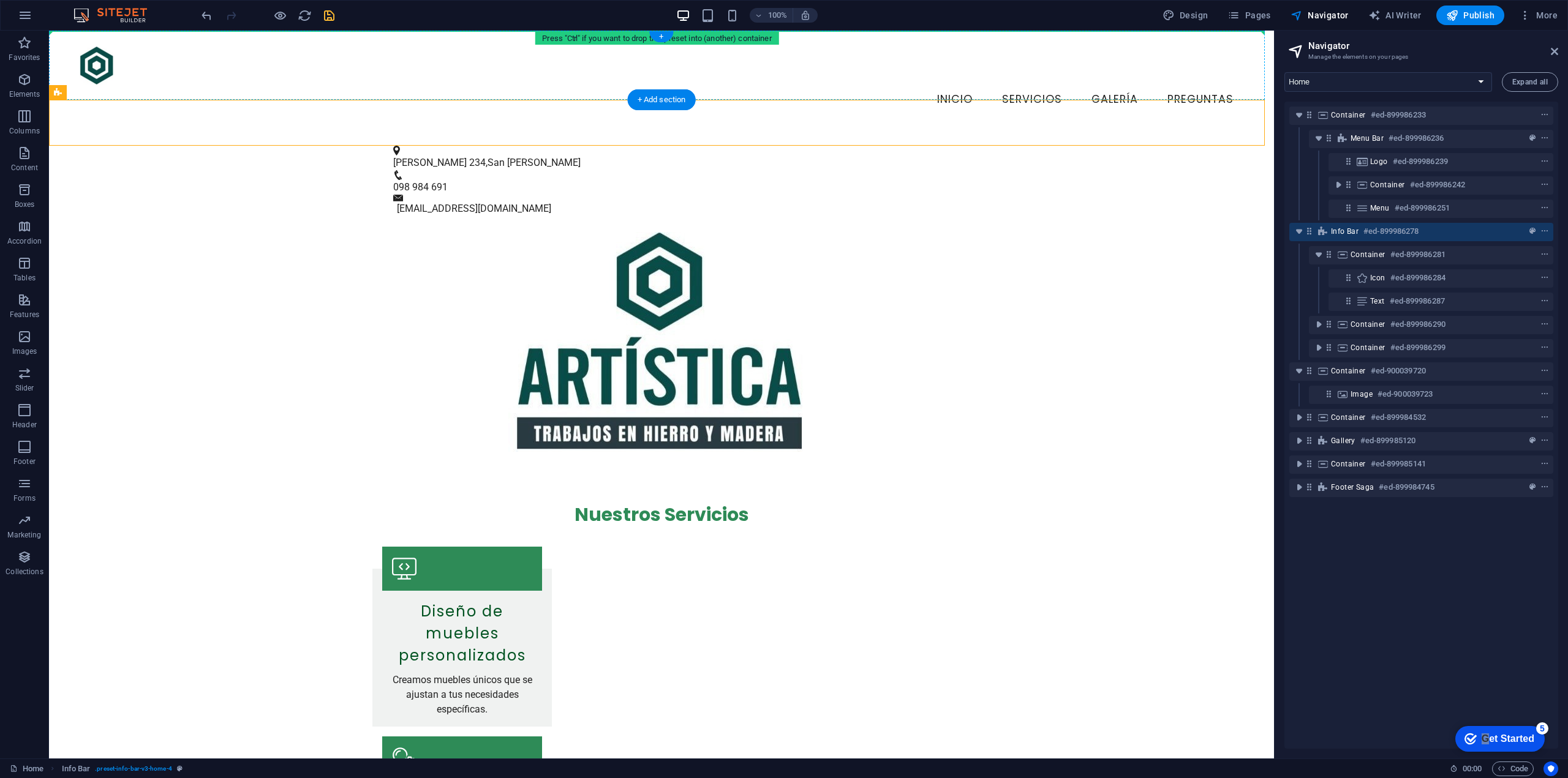
drag, startPoint x: 577, startPoint y: 112, endPoint x: 566, endPoint y: 34, distance: 78.8
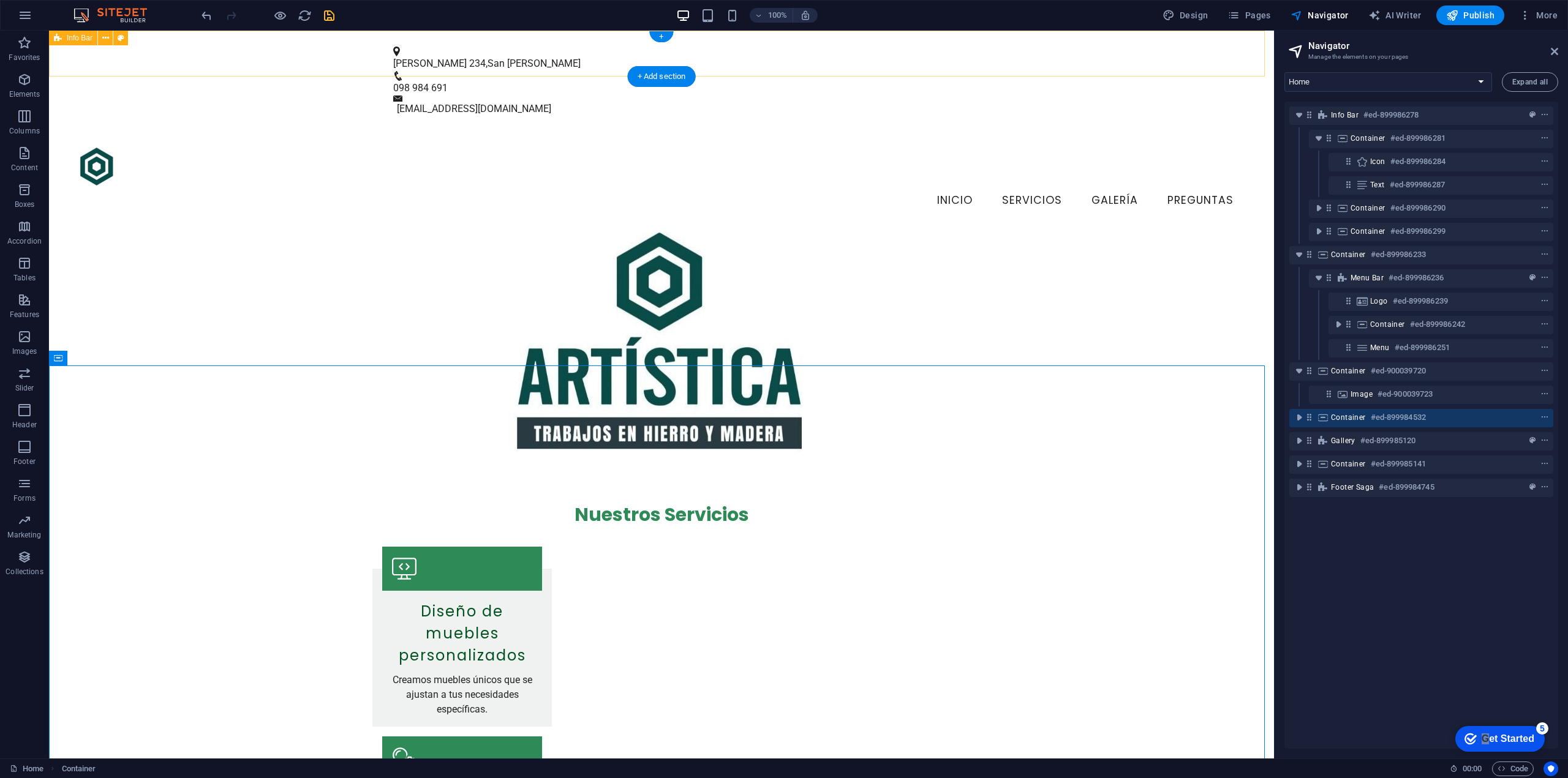
click at [351, 59] on div "Colón 234 , San José de Mayo 098 984 691 info@artisticahierroymadera.uy" at bounding box center [661, 81] width 1225 height 101
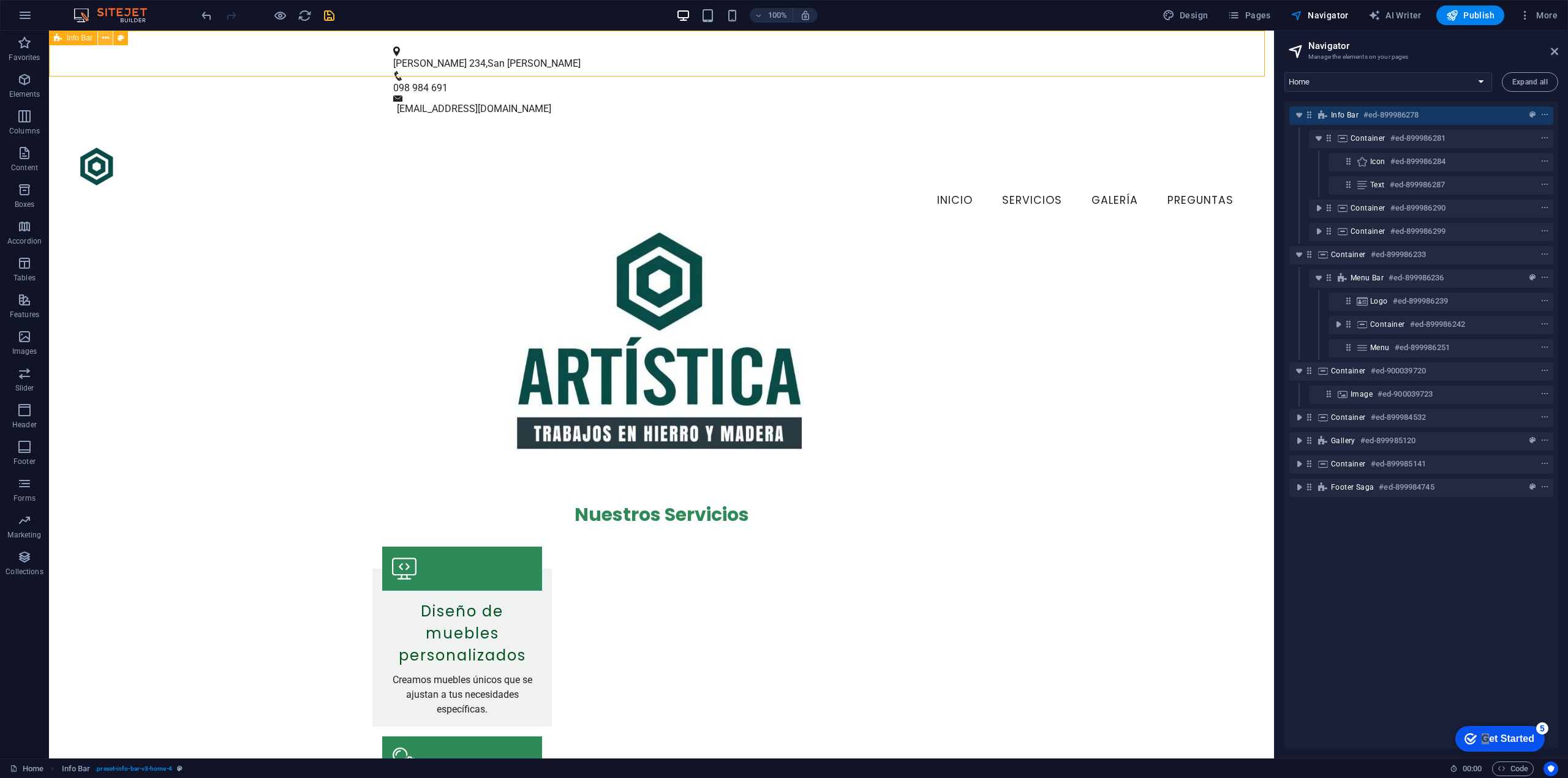
drag, startPoint x: 105, startPoint y: 36, endPoint x: 107, endPoint y: 43, distance: 7.3
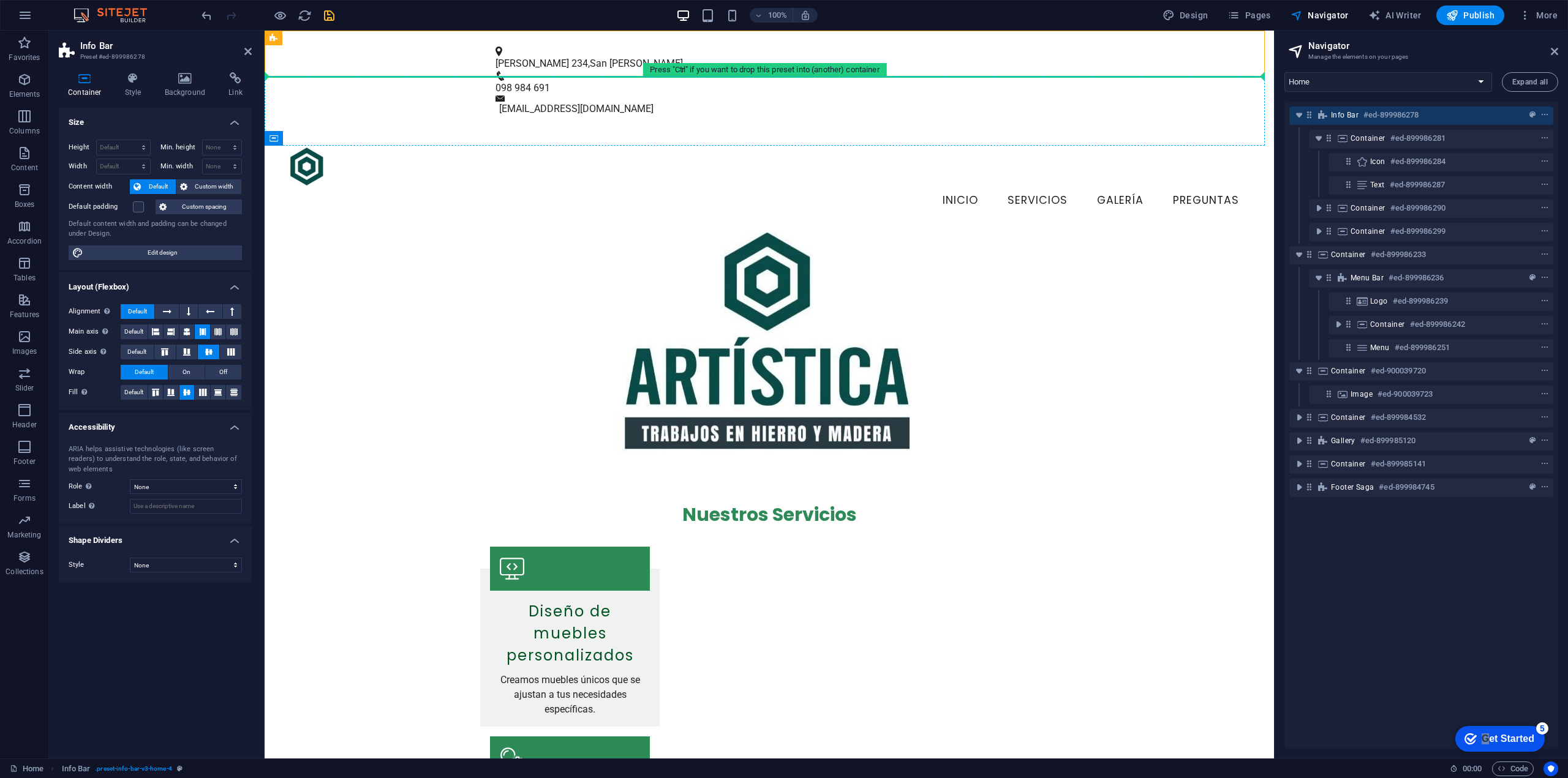
drag, startPoint x: 538, startPoint y: 73, endPoint x: 354, endPoint y: 98, distance: 185.7
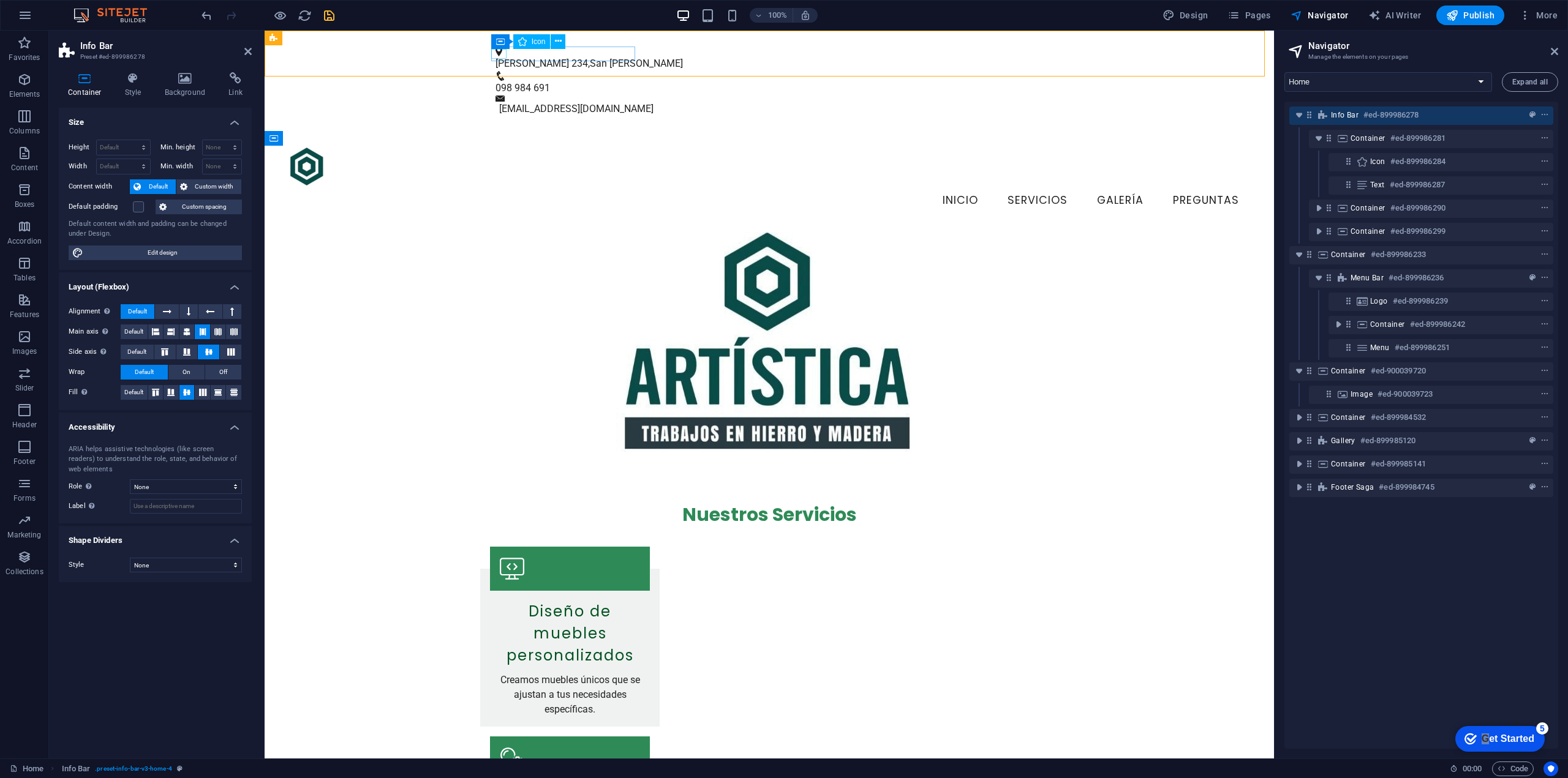
click at [495, 53] on figure at bounding box center [764, 52] width 538 height 10
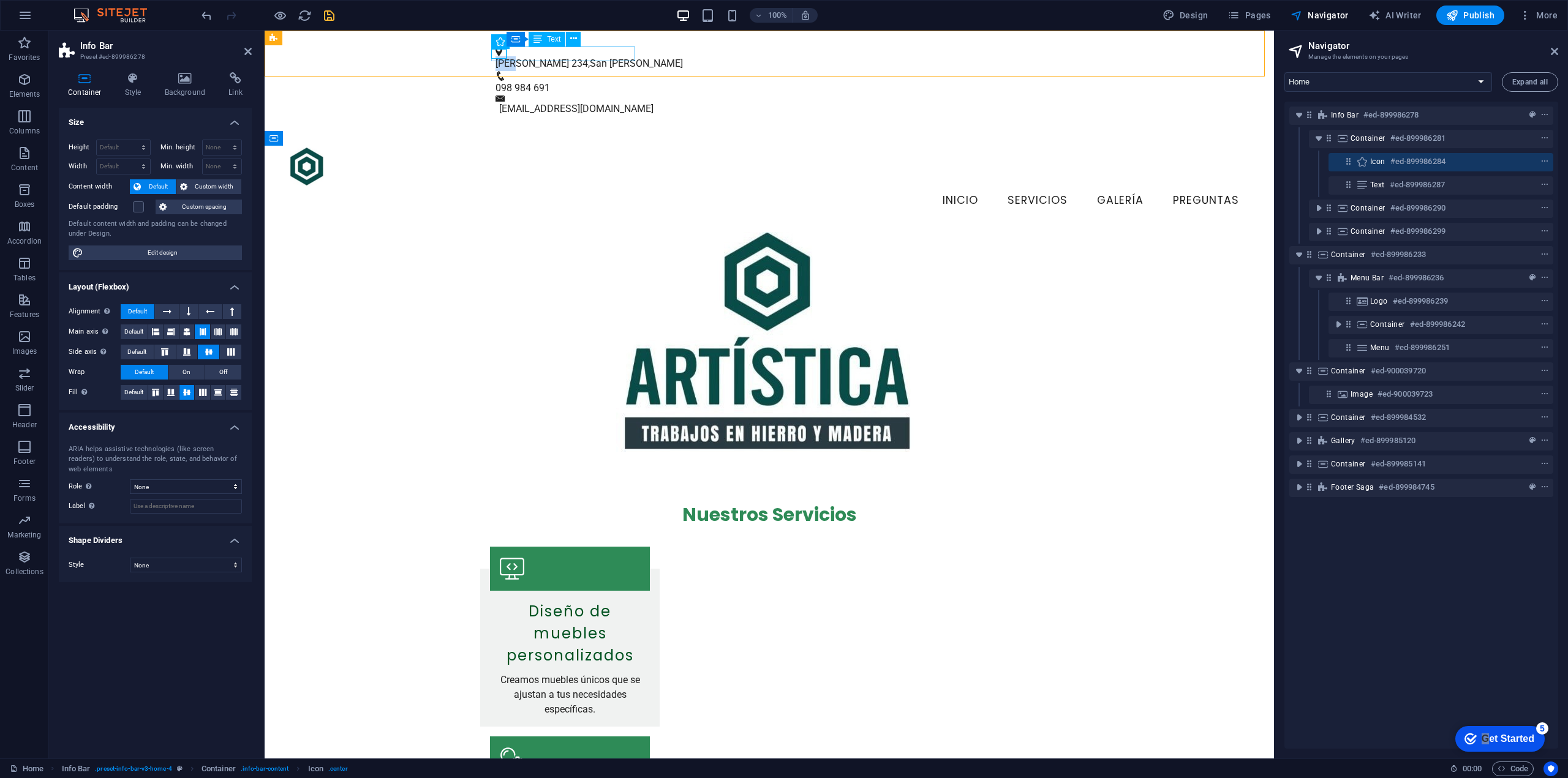
click at [525, 58] on span "[PERSON_NAME] 234" at bounding box center [541, 63] width 92 height 12
click at [634, 58] on span "San [PERSON_NAME]" at bounding box center [636, 63] width 93 height 12
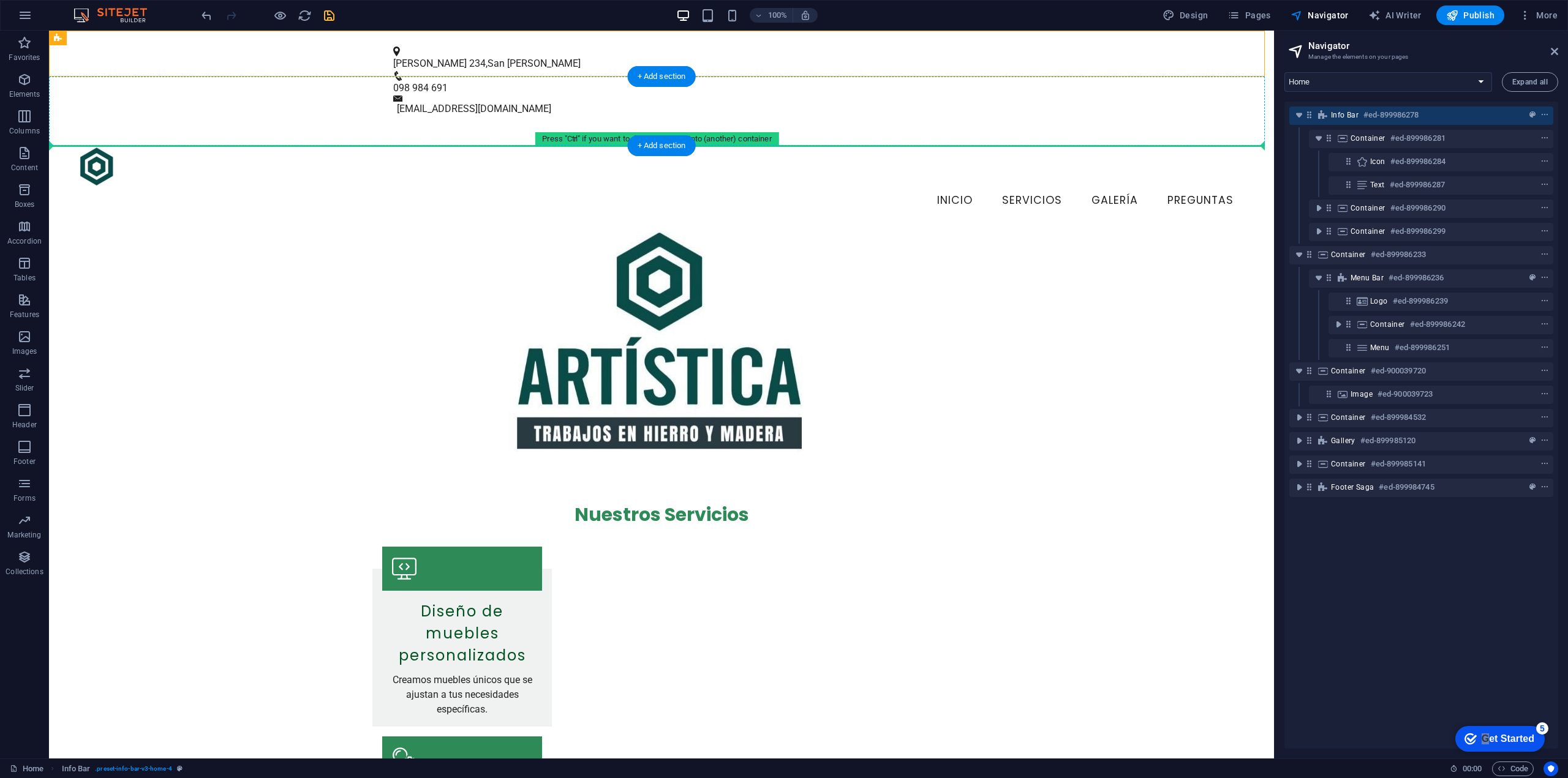
drag, startPoint x: 161, startPoint y: 38, endPoint x: 157, endPoint y: 122, distance: 84.1
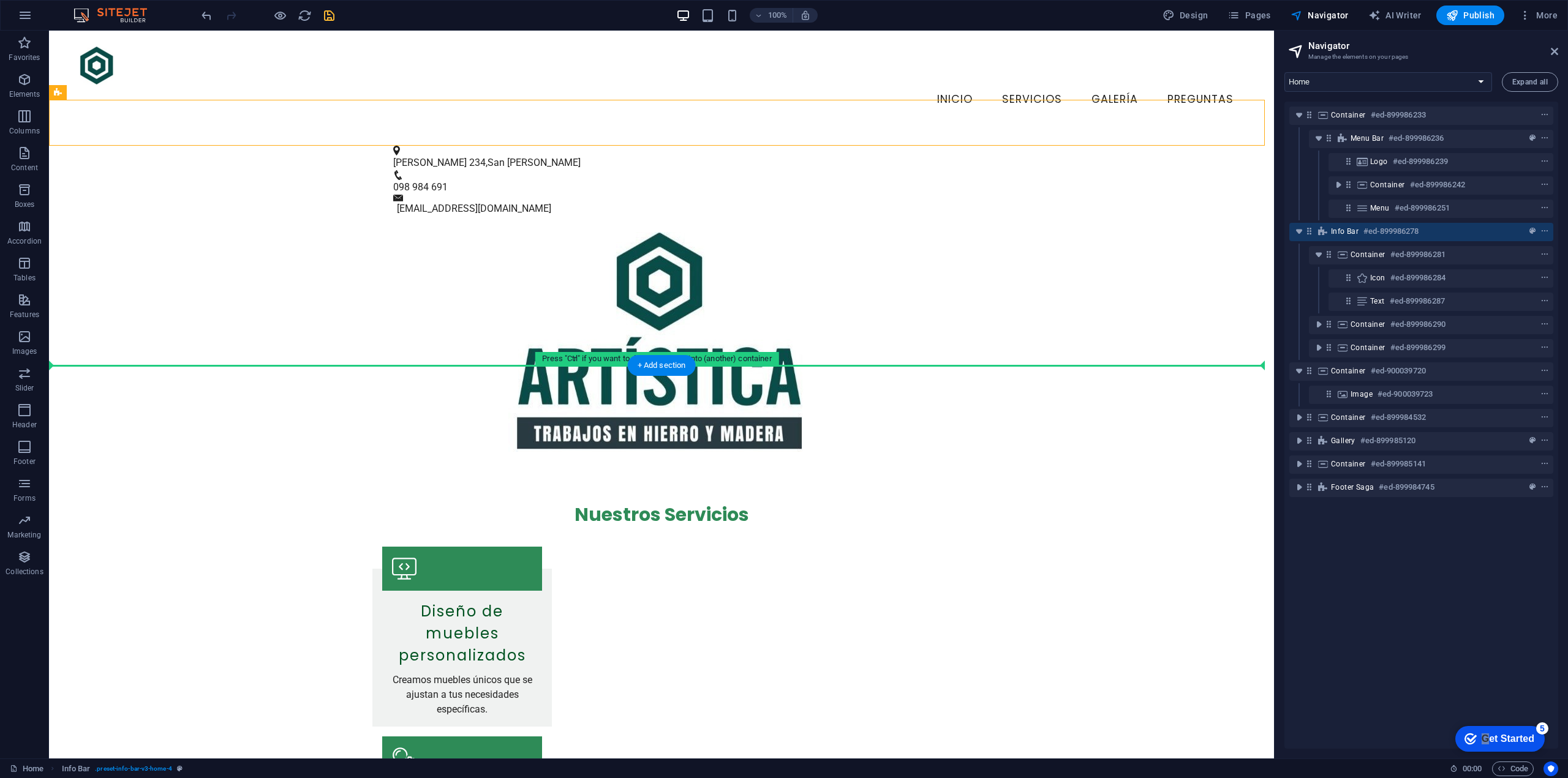
drag, startPoint x: 314, startPoint y: 119, endPoint x: 296, endPoint y: 386, distance: 267.6
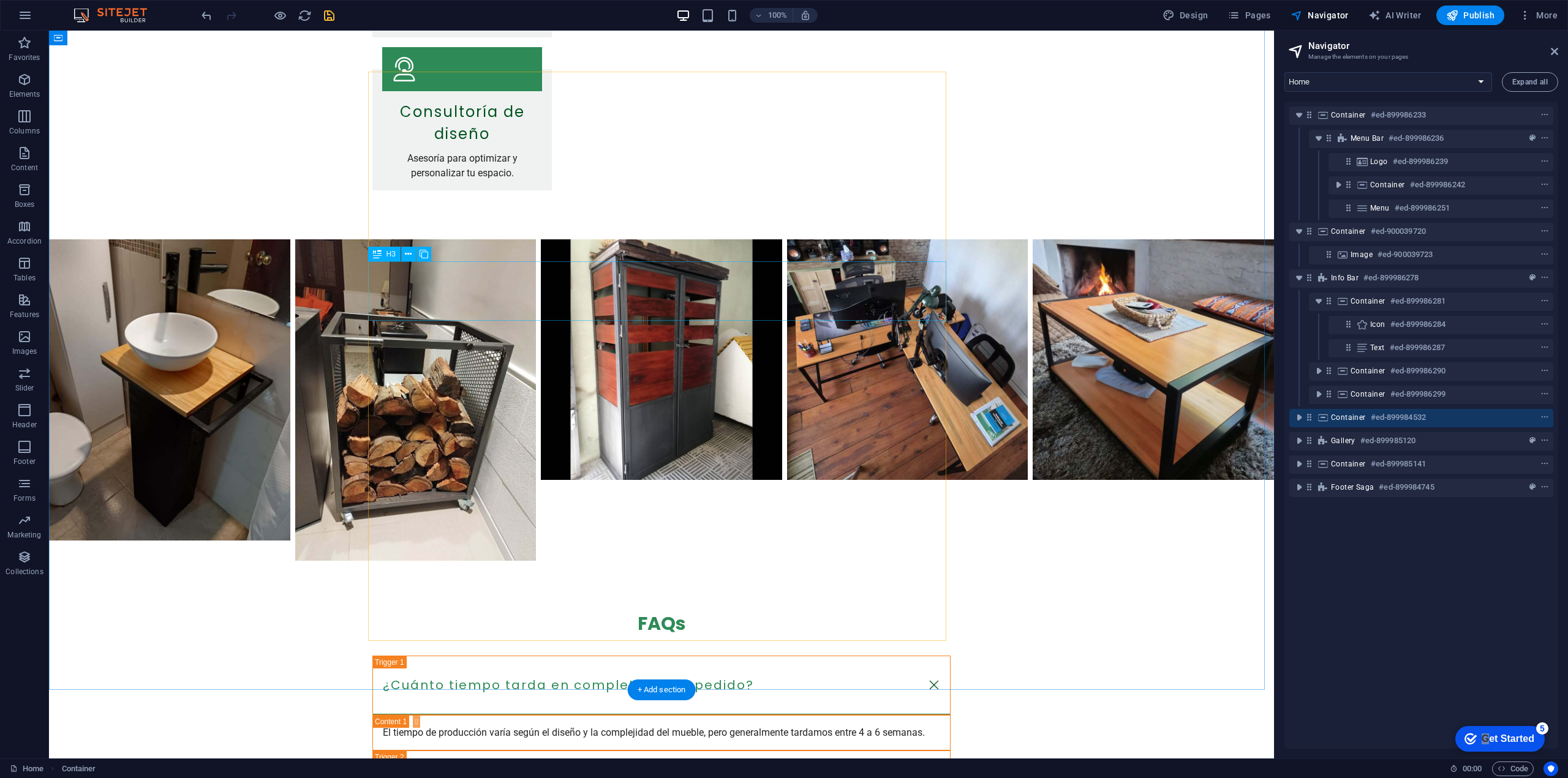
scroll to position [1352, 0]
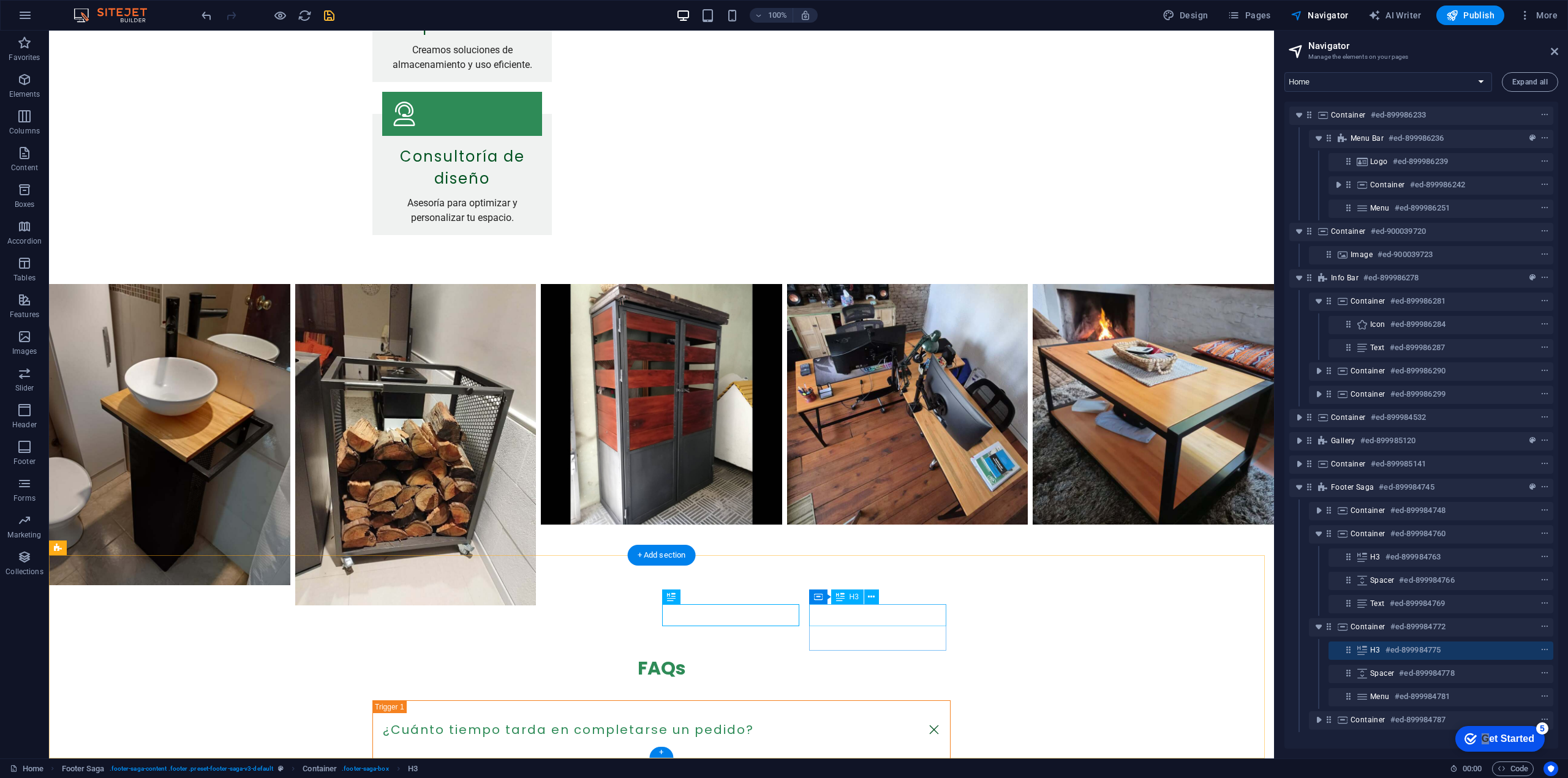
scroll to position [1352, 0]
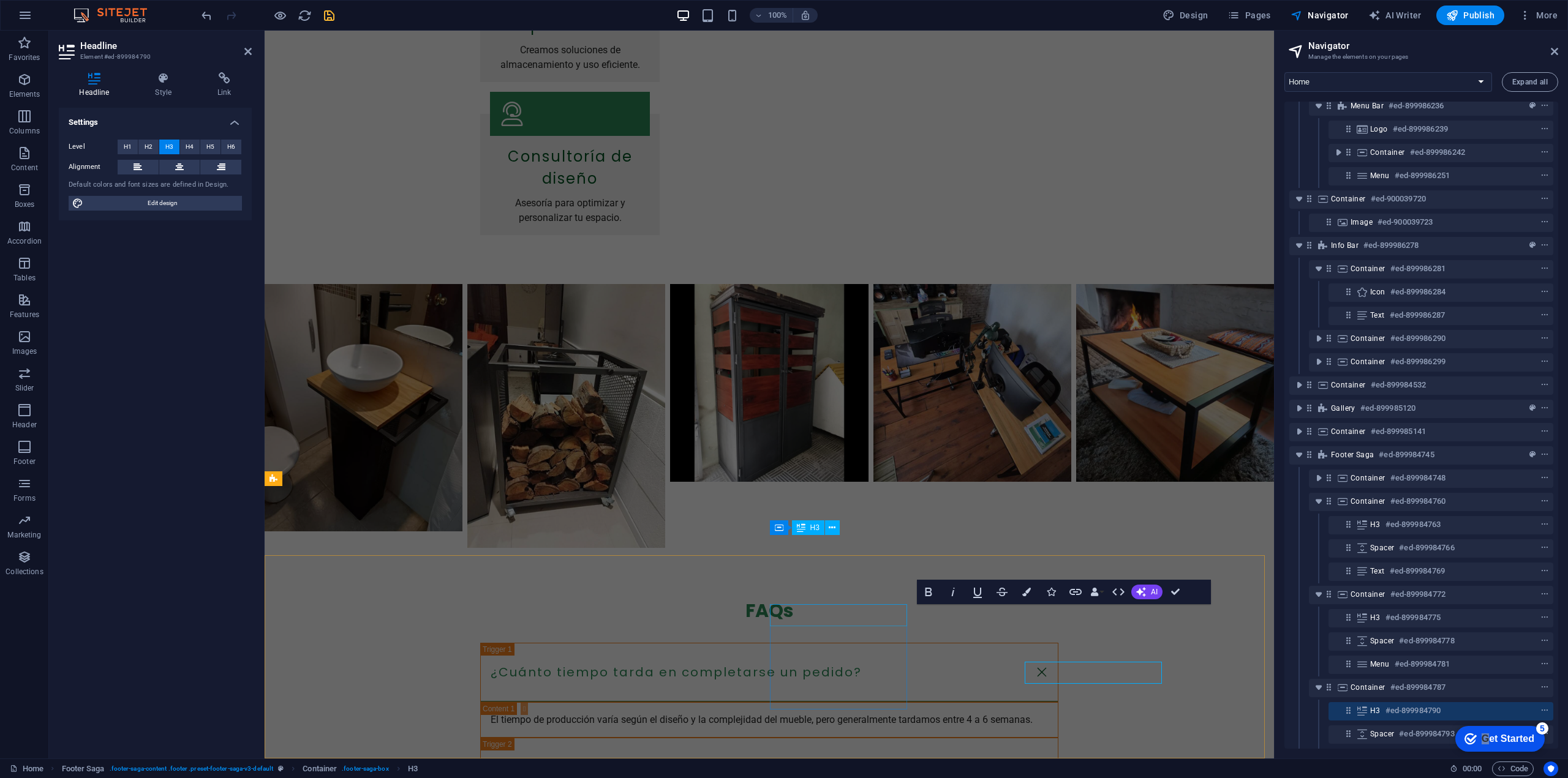
scroll to position [88, 0]
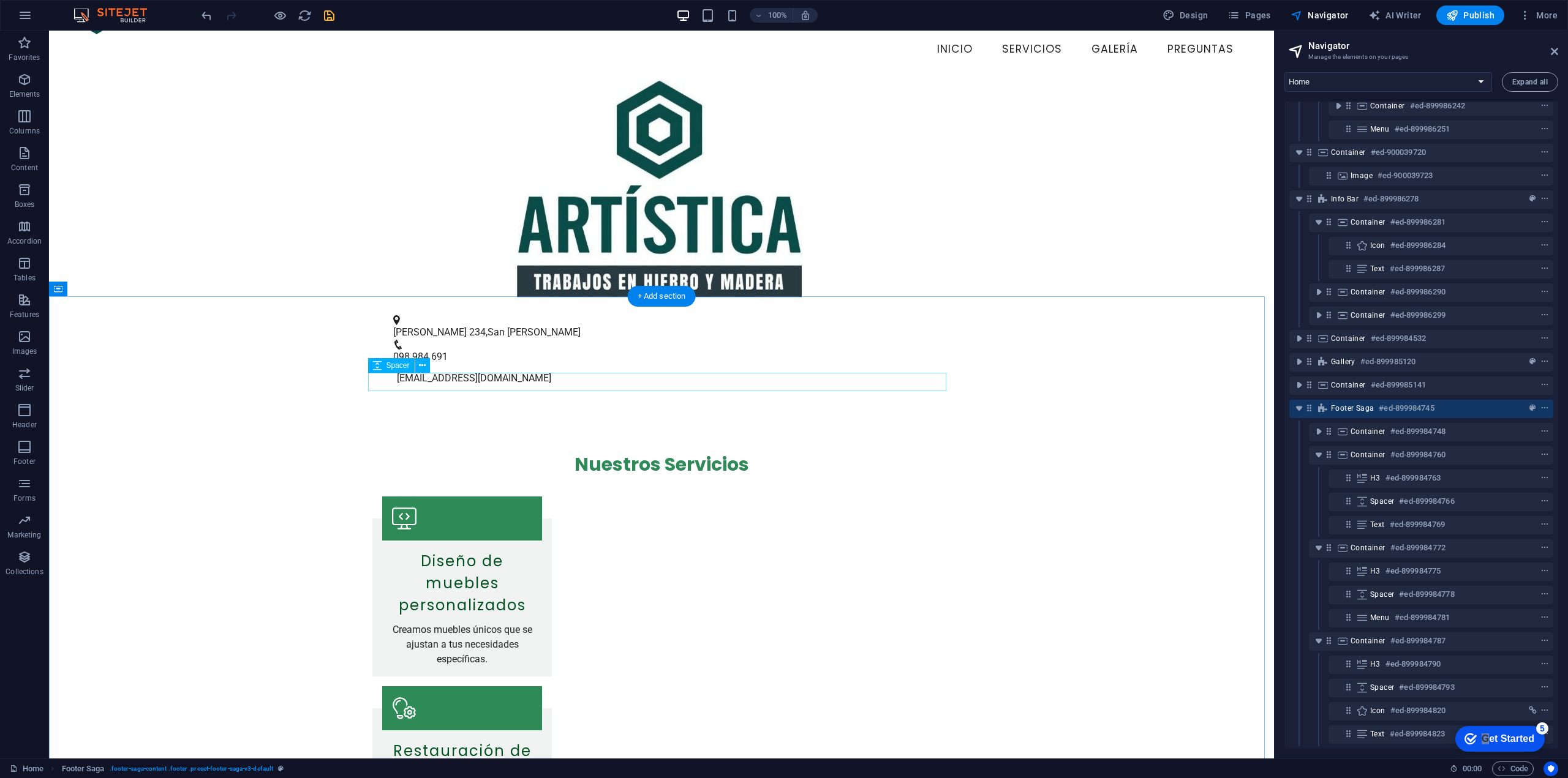
scroll to position [0, 0]
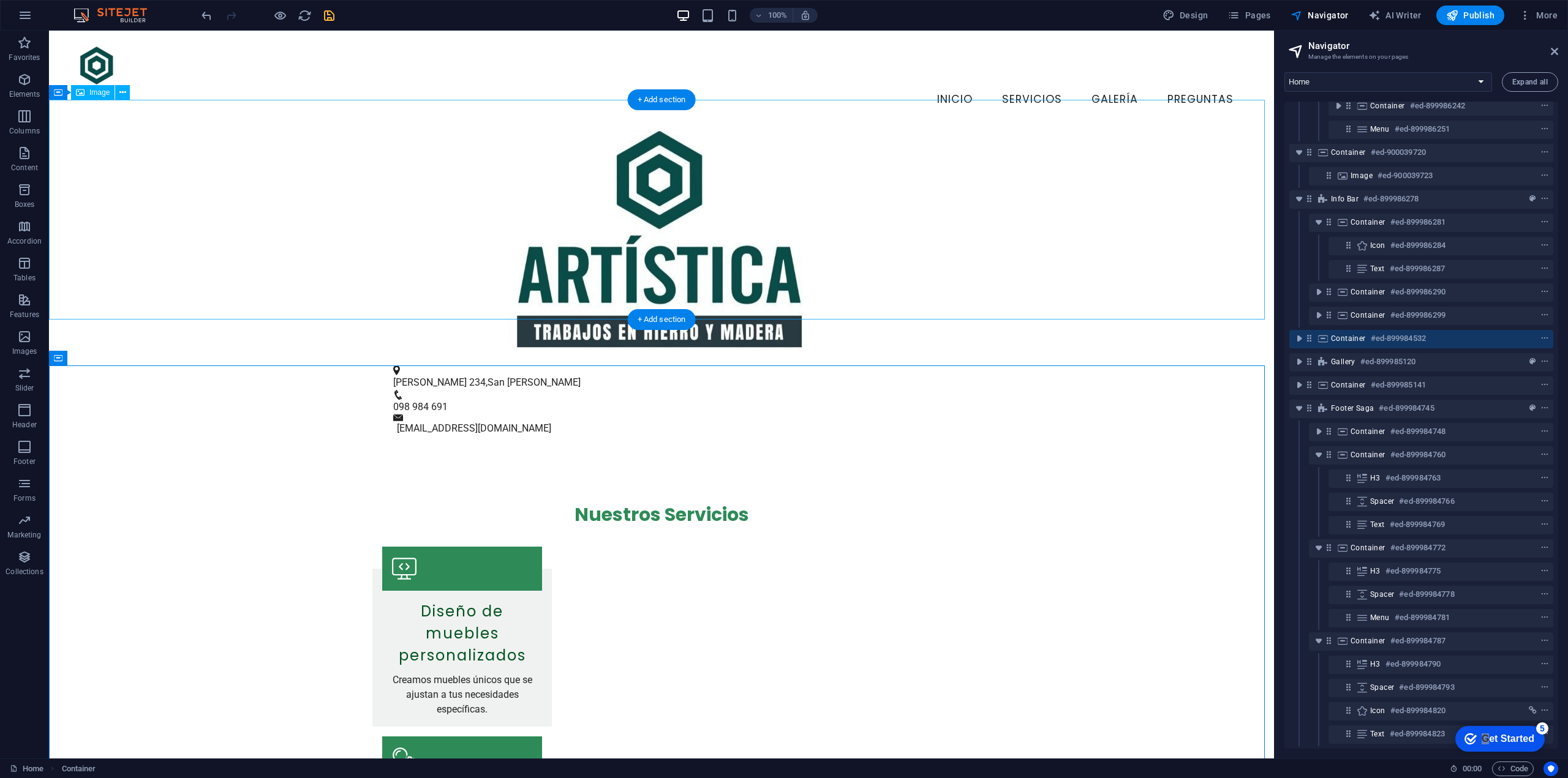
click at [877, 277] on figure at bounding box center [661, 241] width 1225 height 220
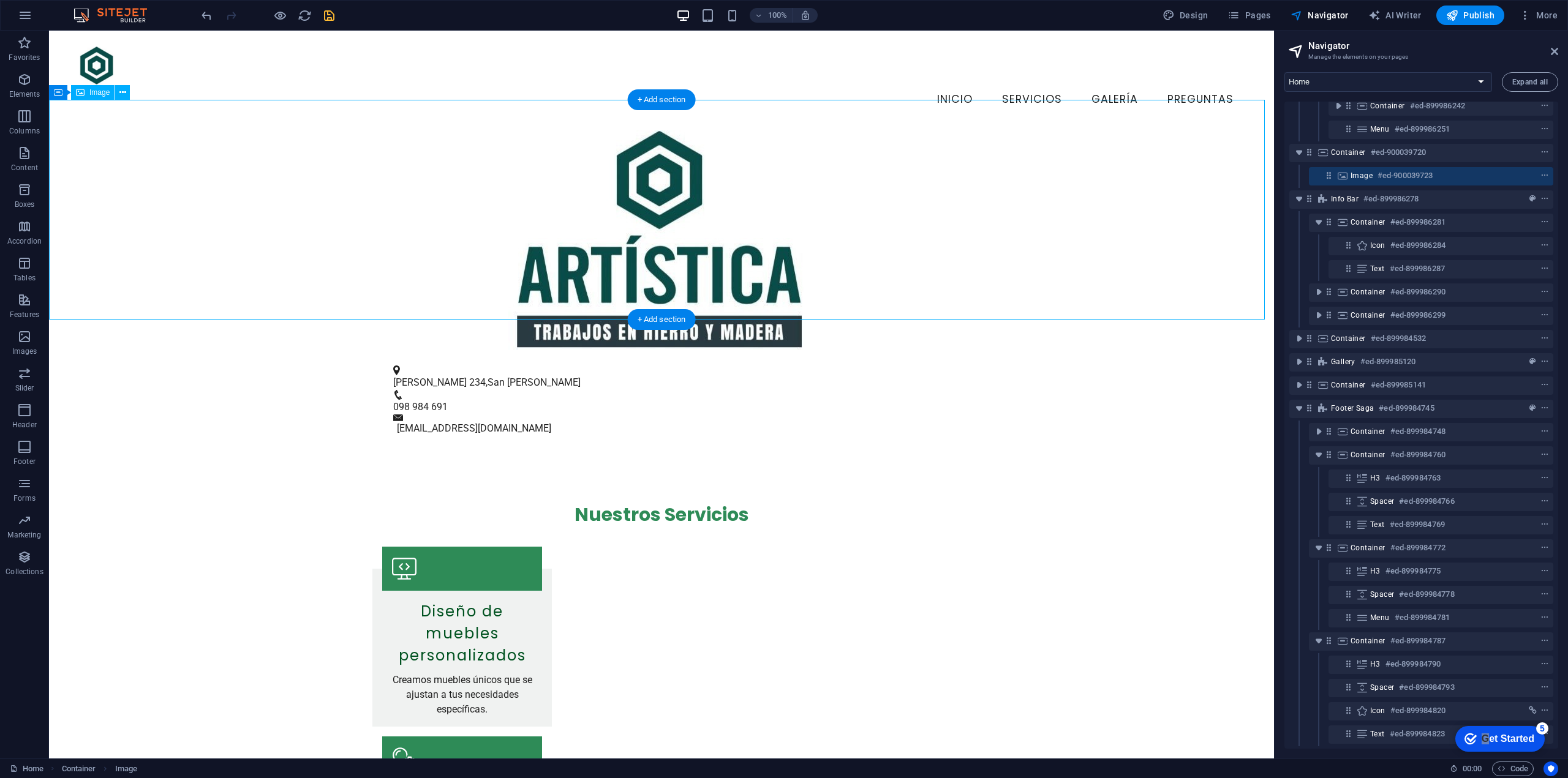
click at [877, 277] on figure at bounding box center [661, 241] width 1225 height 220
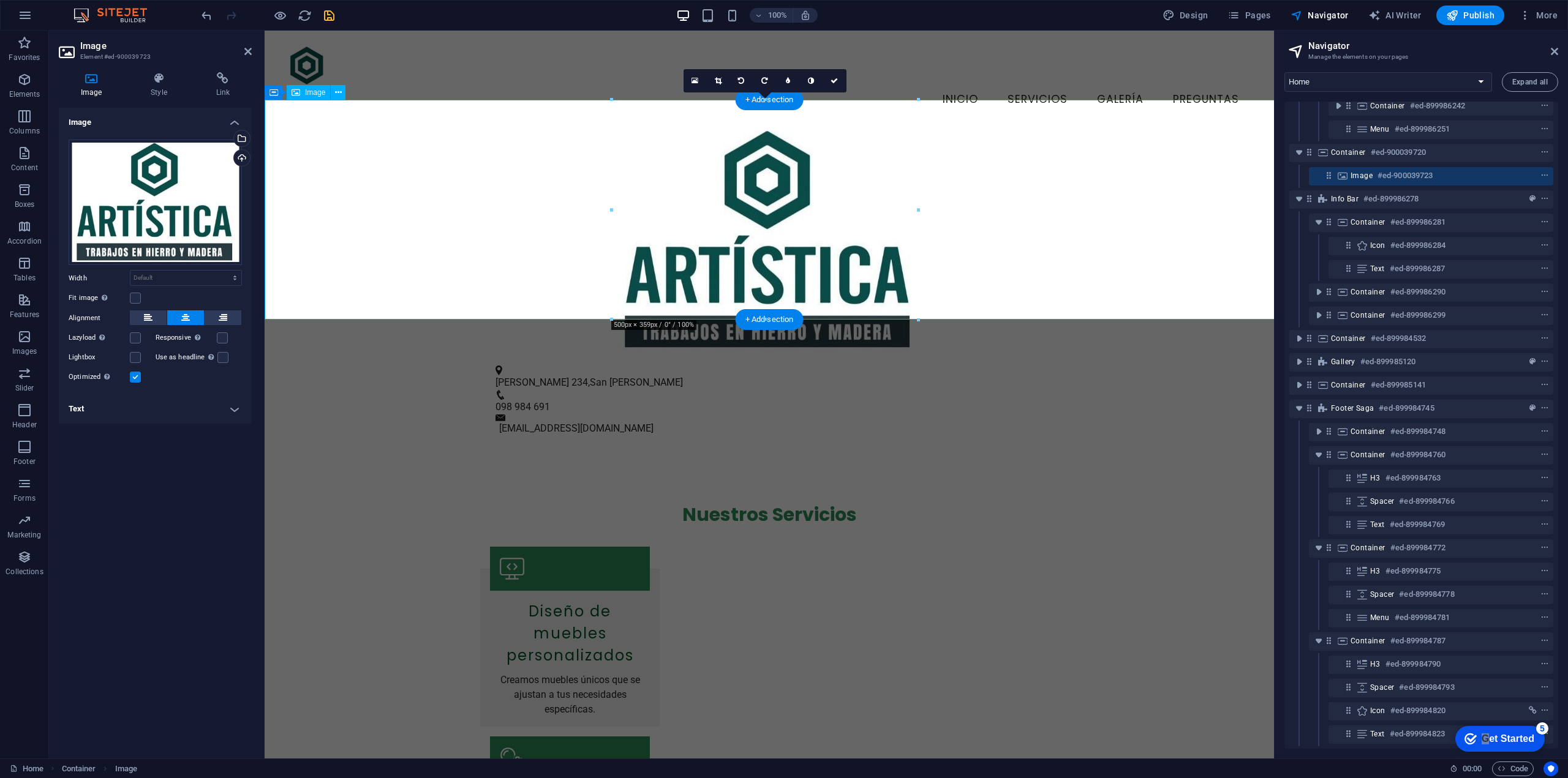
click at [877, 277] on figure at bounding box center [769, 241] width 1010 height 220
click at [161, 74] on icon at bounding box center [158, 78] width 60 height 12
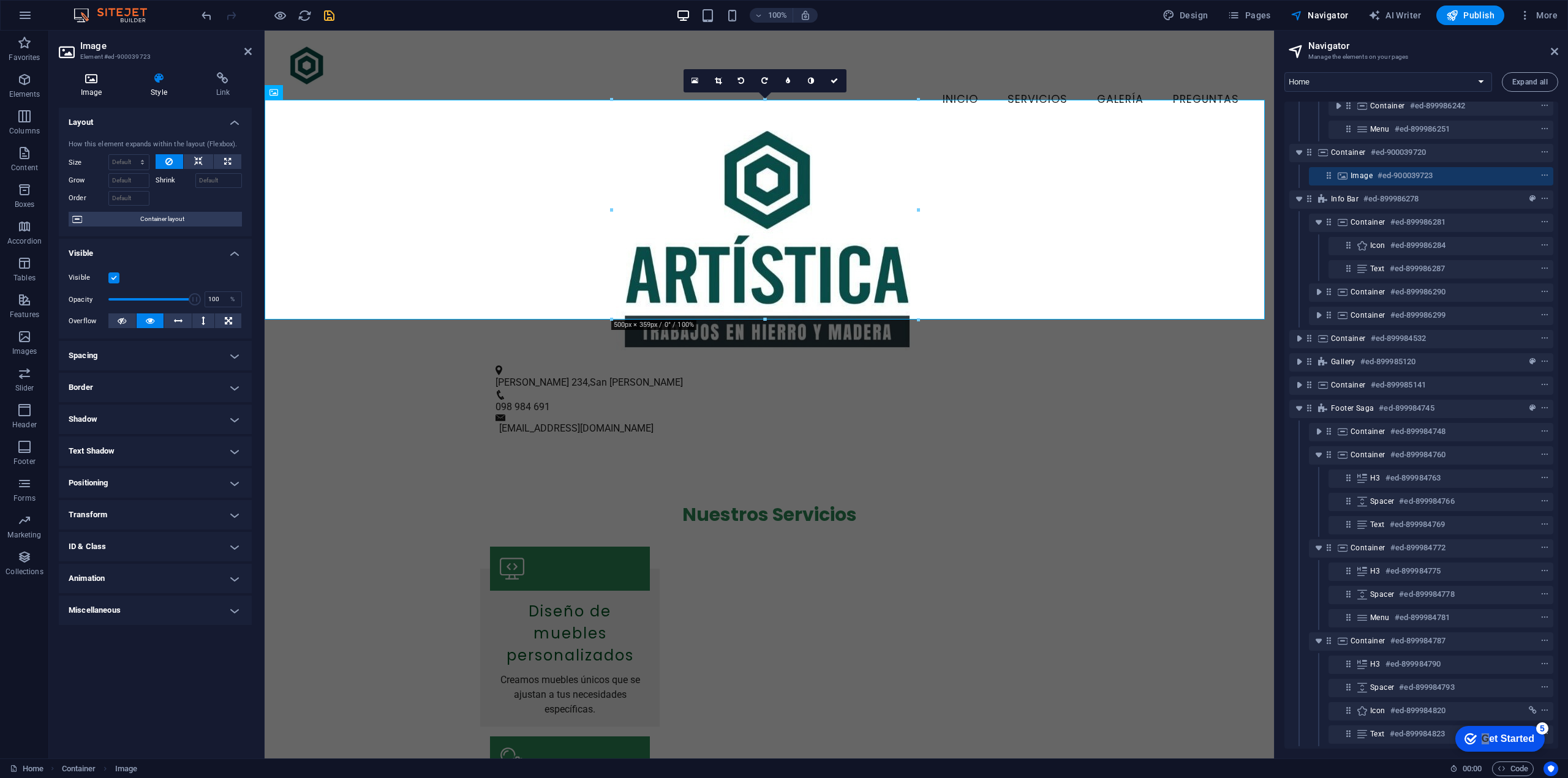
click at [90, 81] on icon at bounding box center [91, 78] width 65 height 12
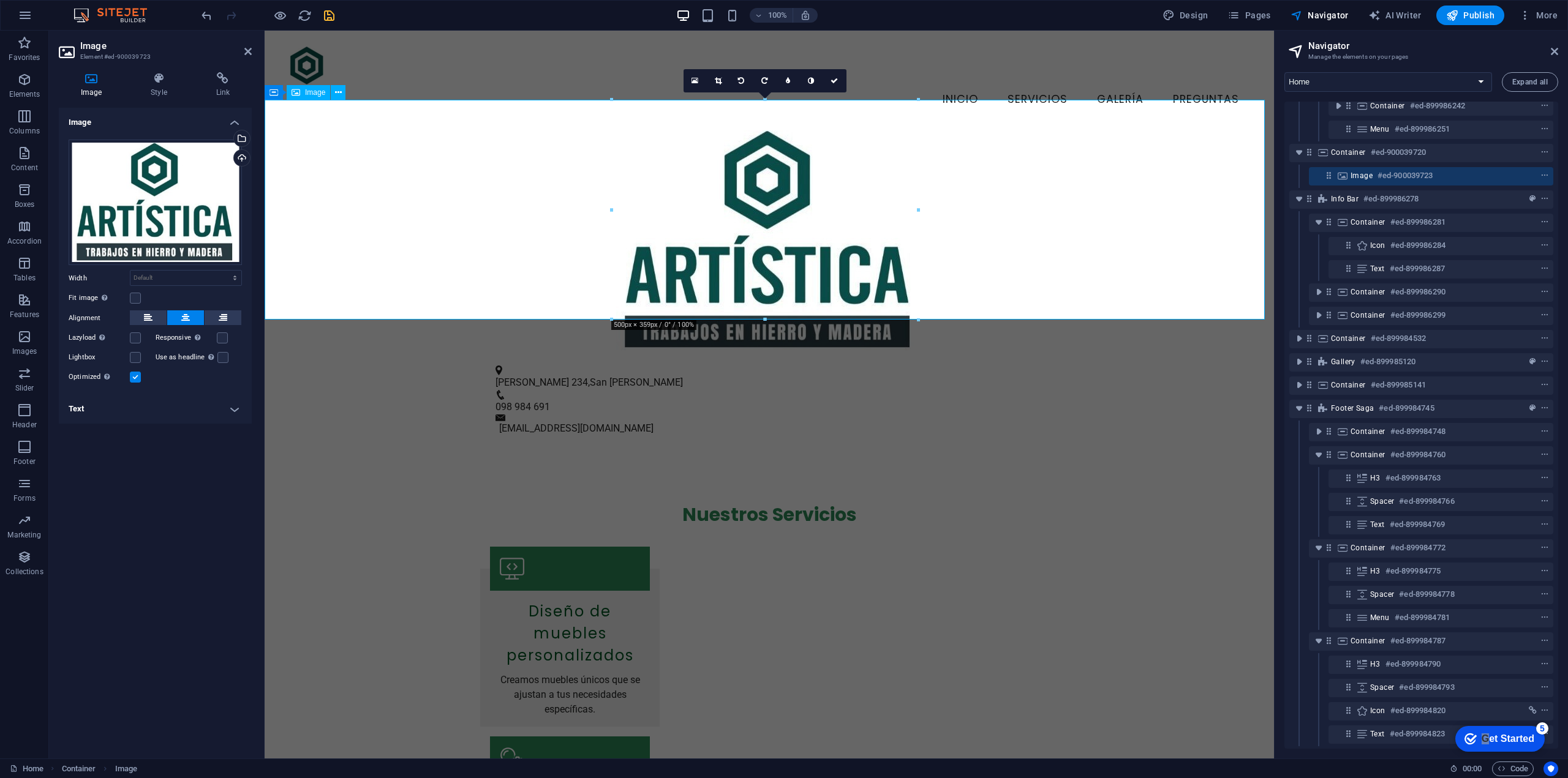
click at [350, 135] on figure at bounding box center [769, 241] width 1010 height 220
click at [301, 131] on figure at bounding box center [769, 241] width 1010 height 220
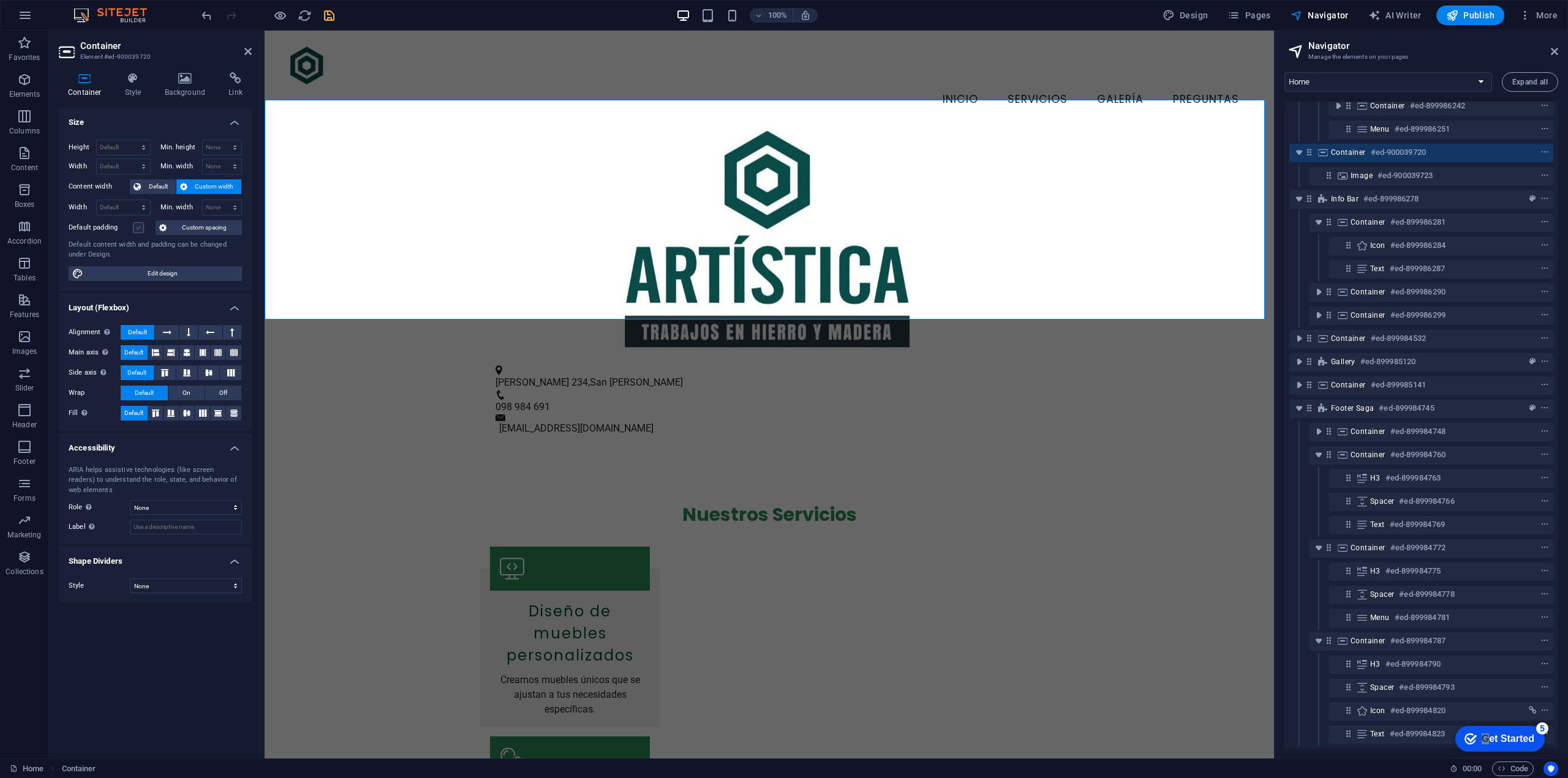
click at [141, 228] on label at bounding box center [138, 228] width 11 height 11
click at [0, 0] on input "Default padding" at bounding box center [0, 0] width 0 height 0
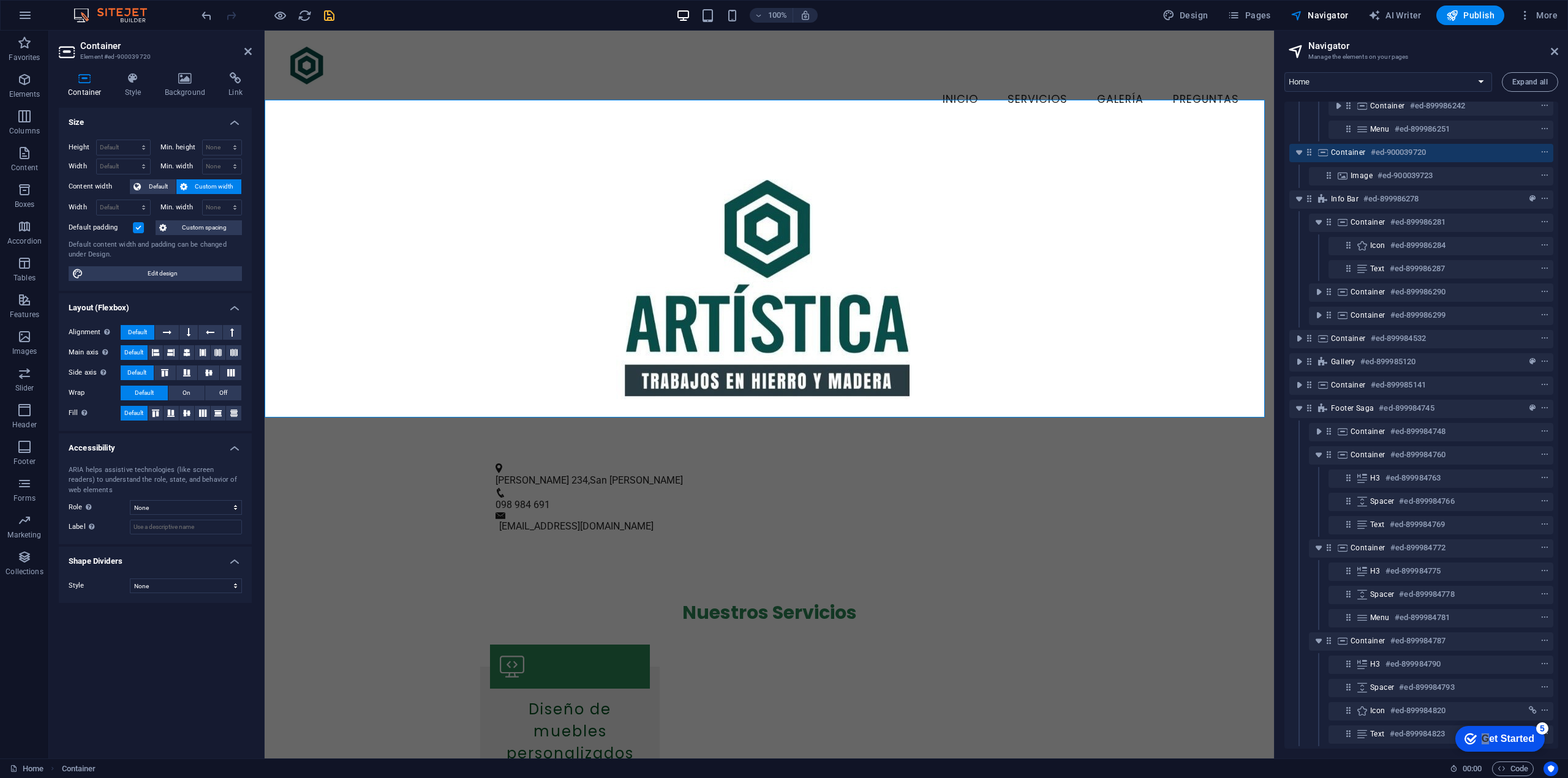
click at [140, 228] on label at bounding box center [138, 228] width 11 height 11
click at [0, 0] on input "Default padding" at bounding box center [0, 0] width 0 height 0
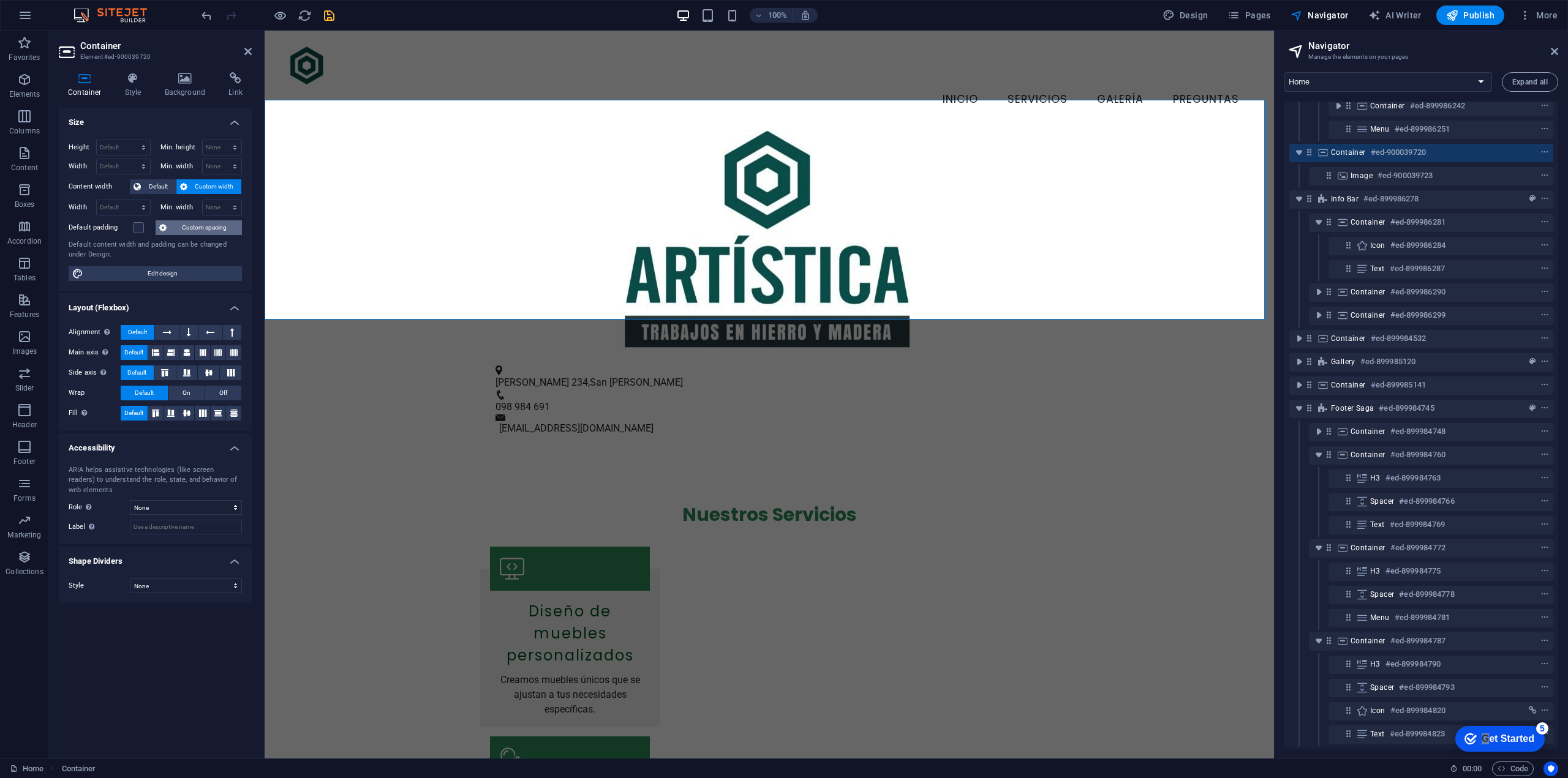
click at [178, 230] on span "Custom spacing" at bounding box center [204, 228] width 68 height 15
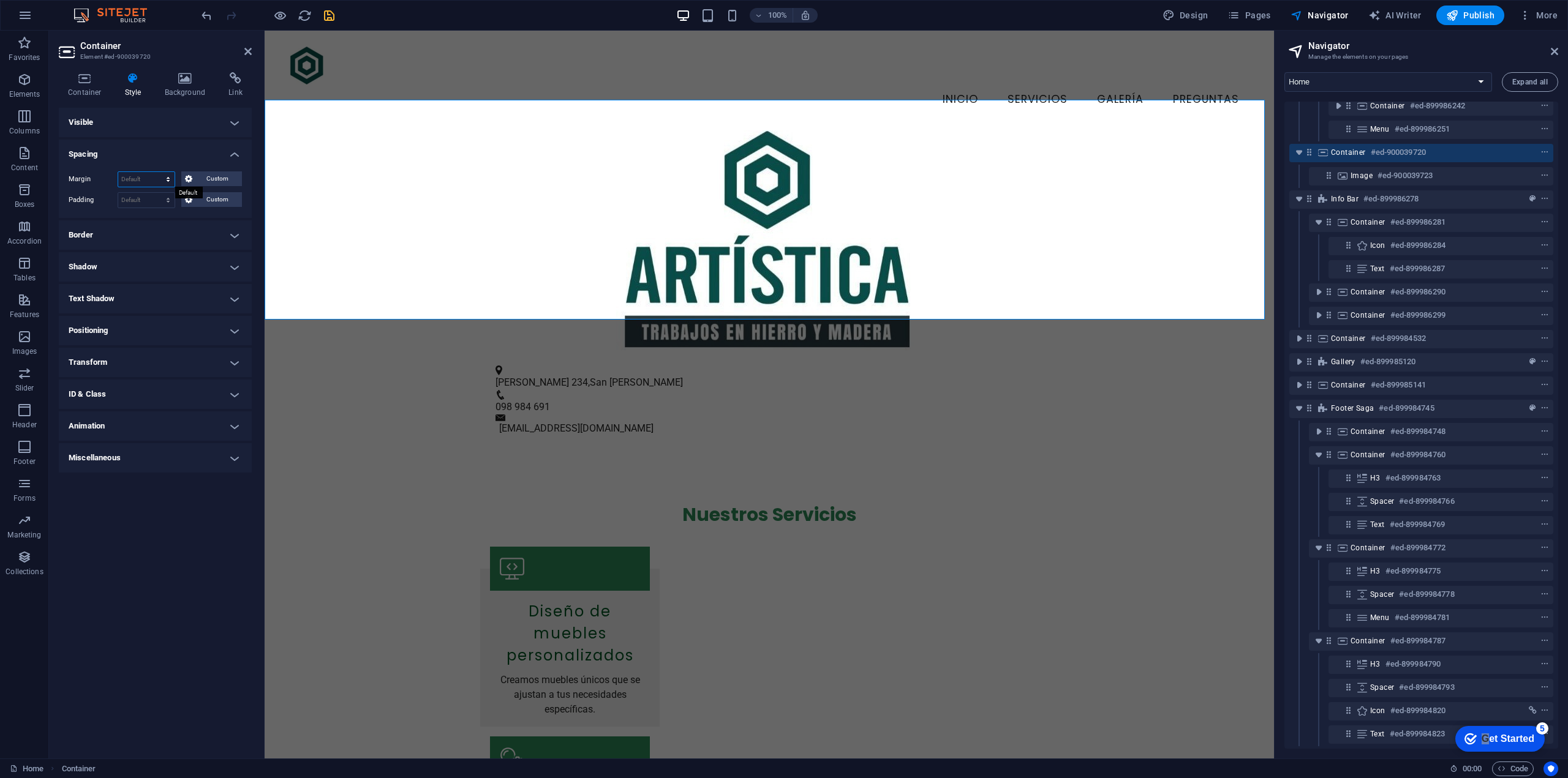
click at [168, 181] on select "Default auto px % rem vw vh Custom" at bounding box center [146, 179] width 56 height 15
select select "px"
click at [158, 172] on select "Default auto px % rem vw vh Custom" at bounding box center [146, 179] width 56 height 15
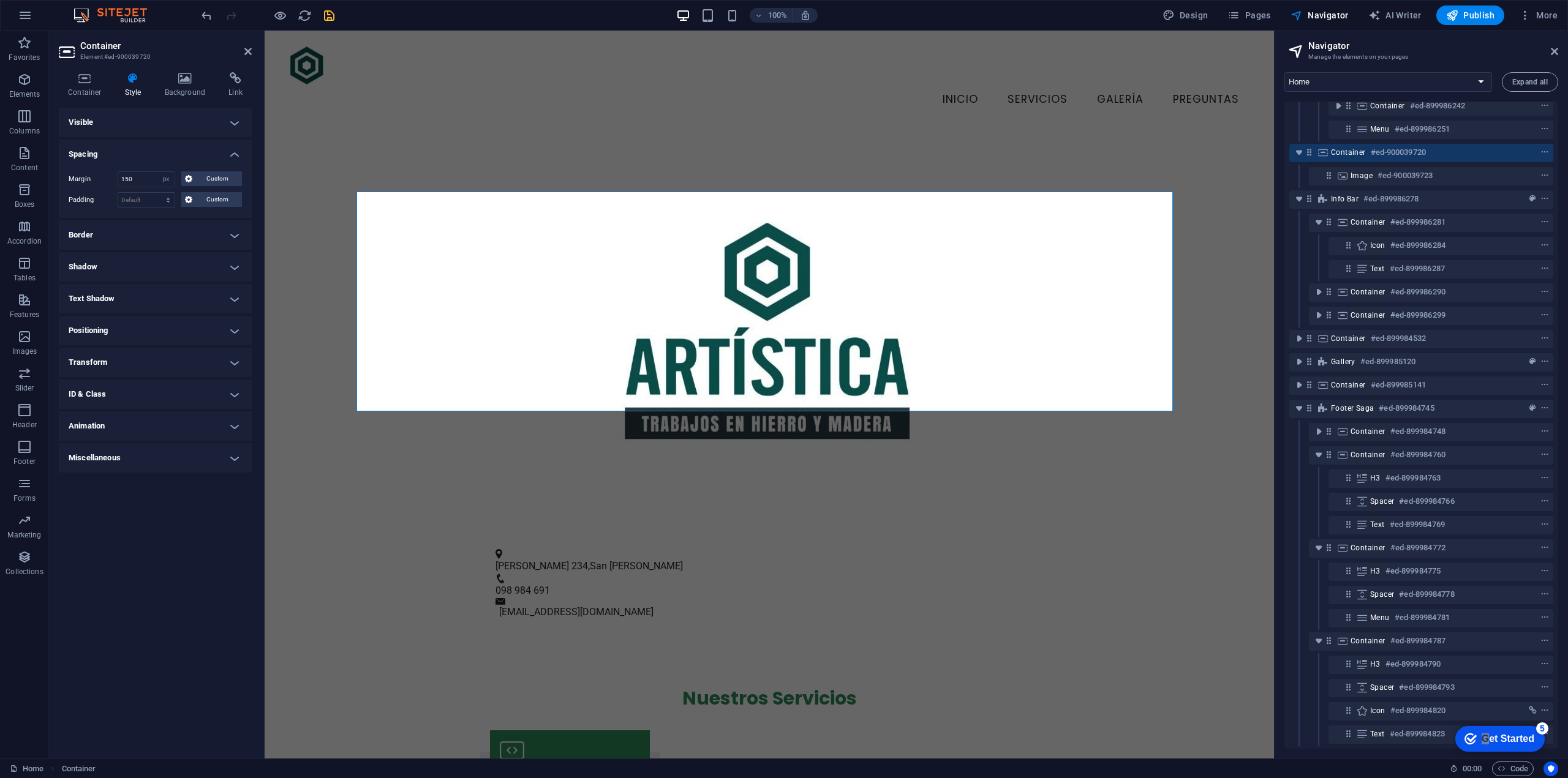
type input "0"
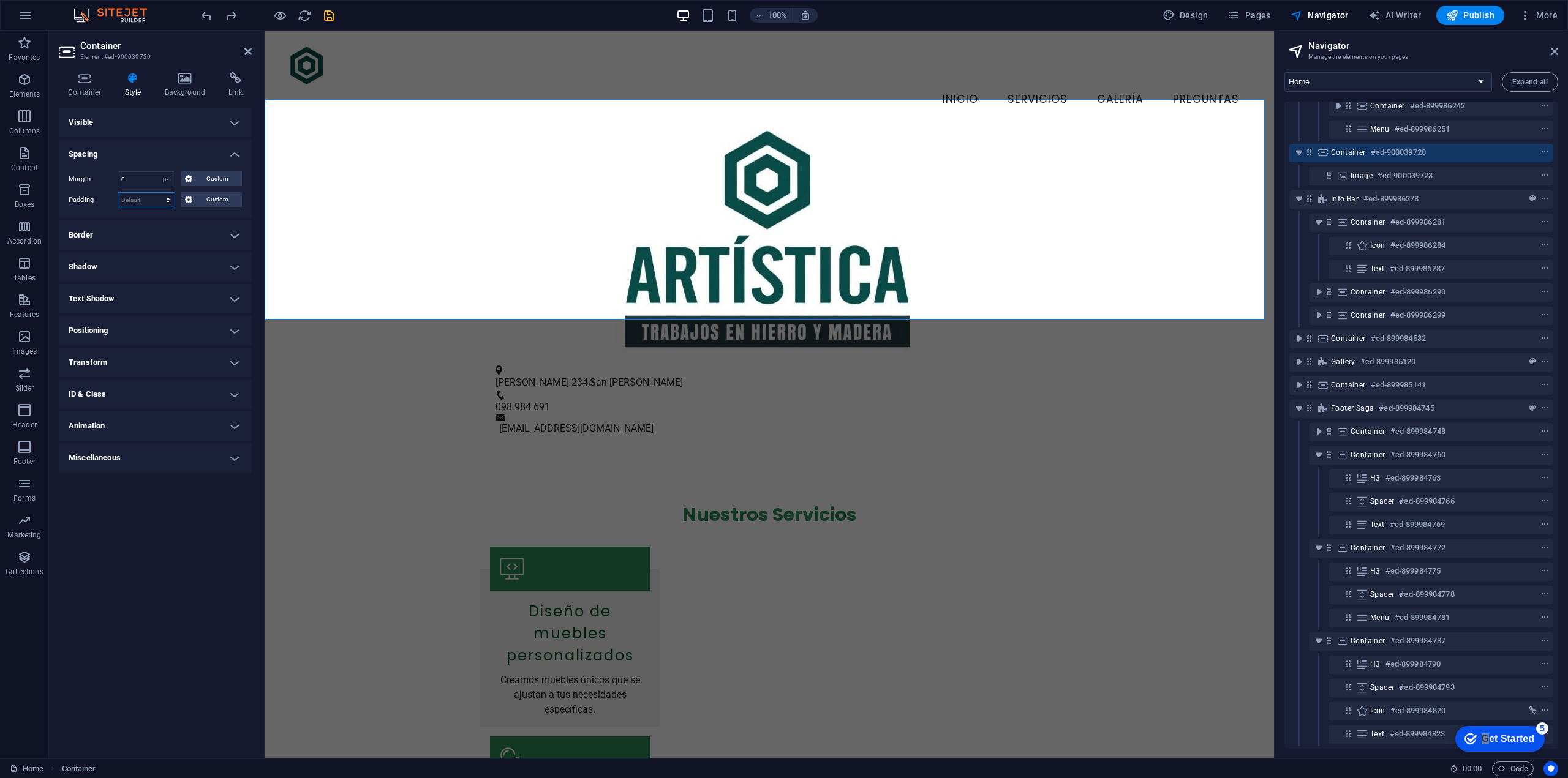
click at [137, 197] on select "Default px rem % vh vw Custom" at bounding box center [146, 200] width 56 height 15
click at [147, 177] on input "0" at bounding box center [146, 179] width 56 height 15
click at [138, 194] on select "Default px rem % vh vw Custom" at bounding box center [146, 200] width 56 height 15
select select "px"
click at [158, 193] on select "Default px rem % vh vw Custom" at bounding box center [146, 200] width 56 height 15
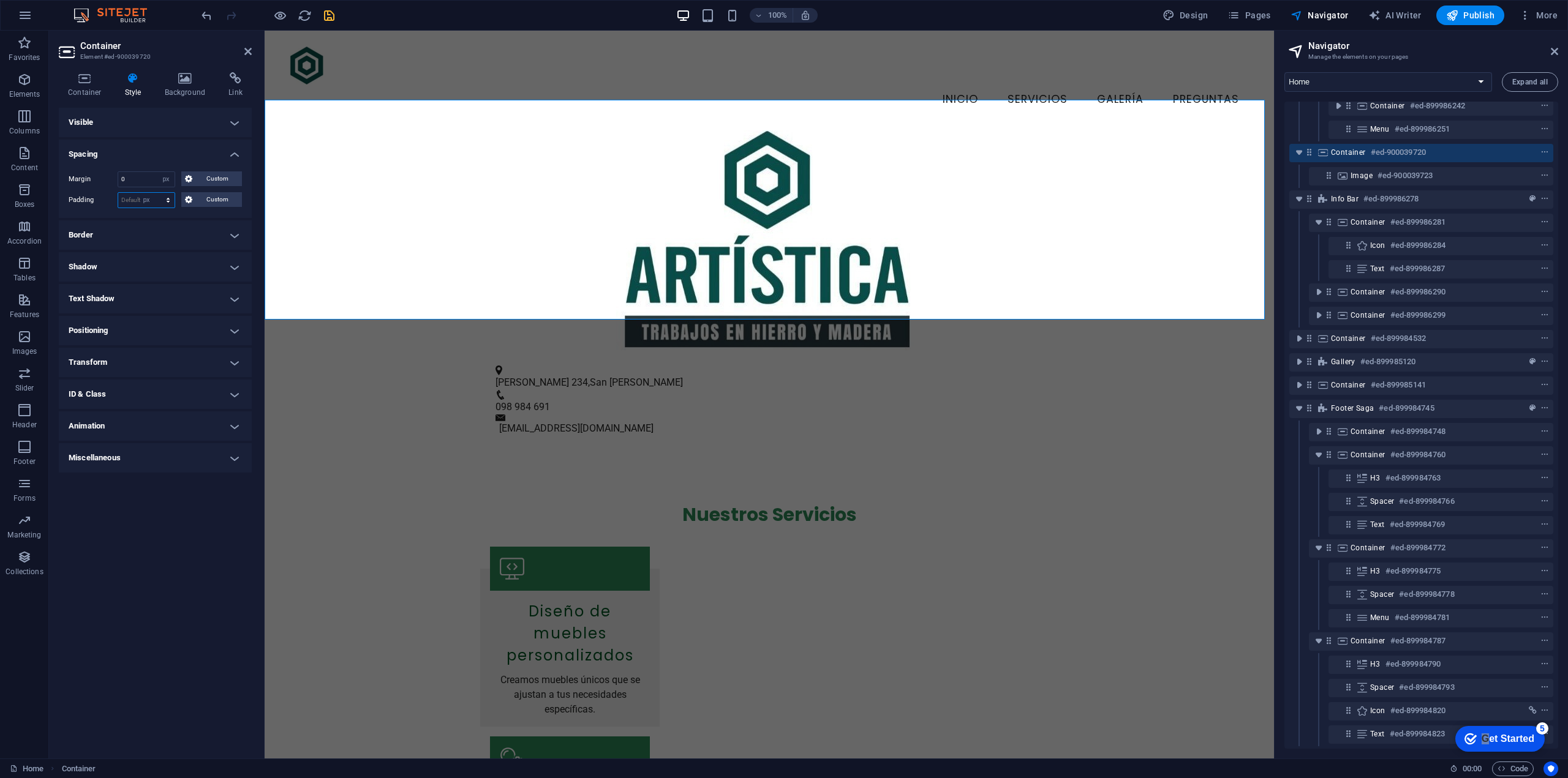
type input "0"
click at [141, 201] on input "0" at bounding box center [146, 200] width 56 height 15
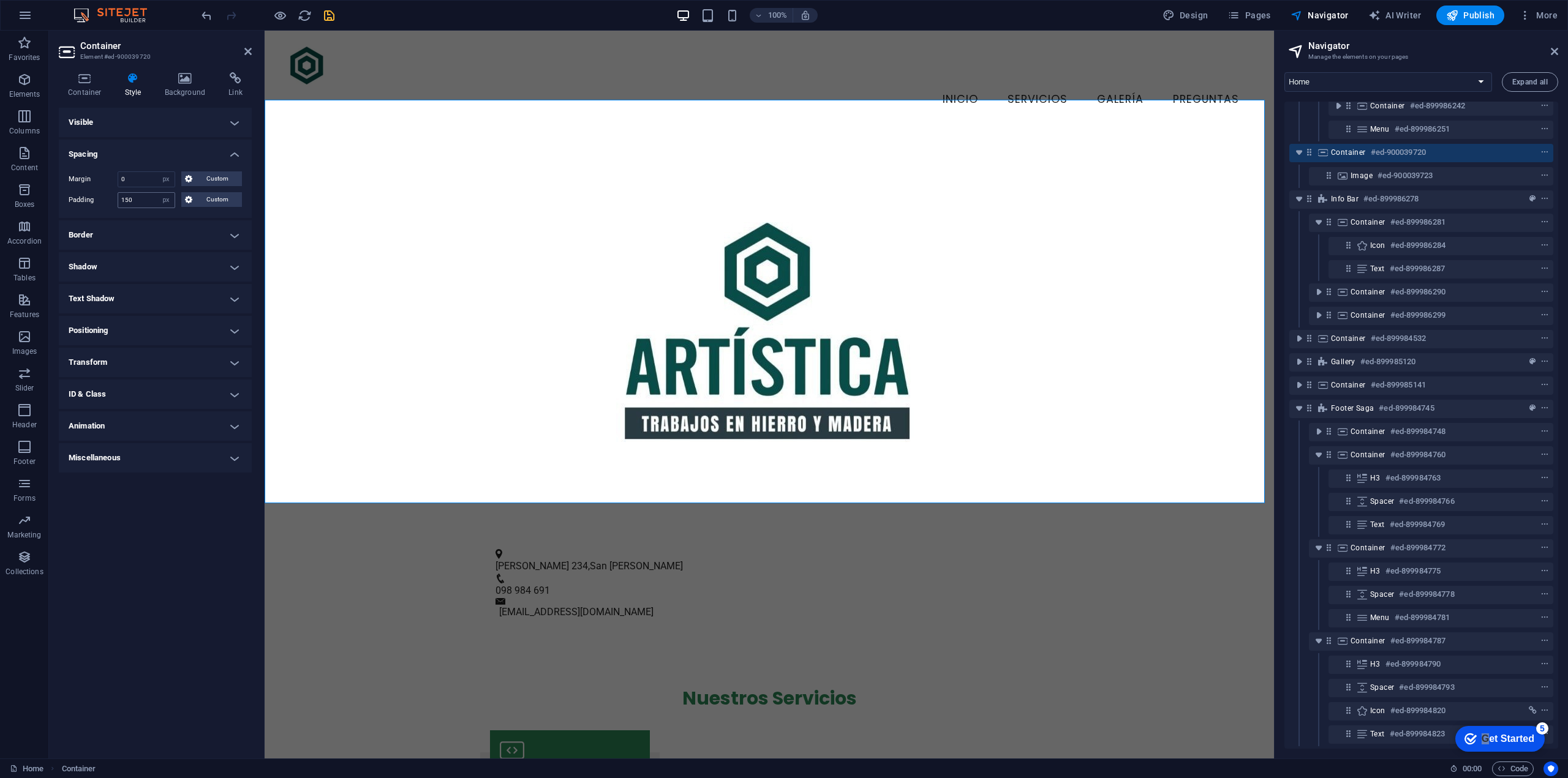
type input "0"
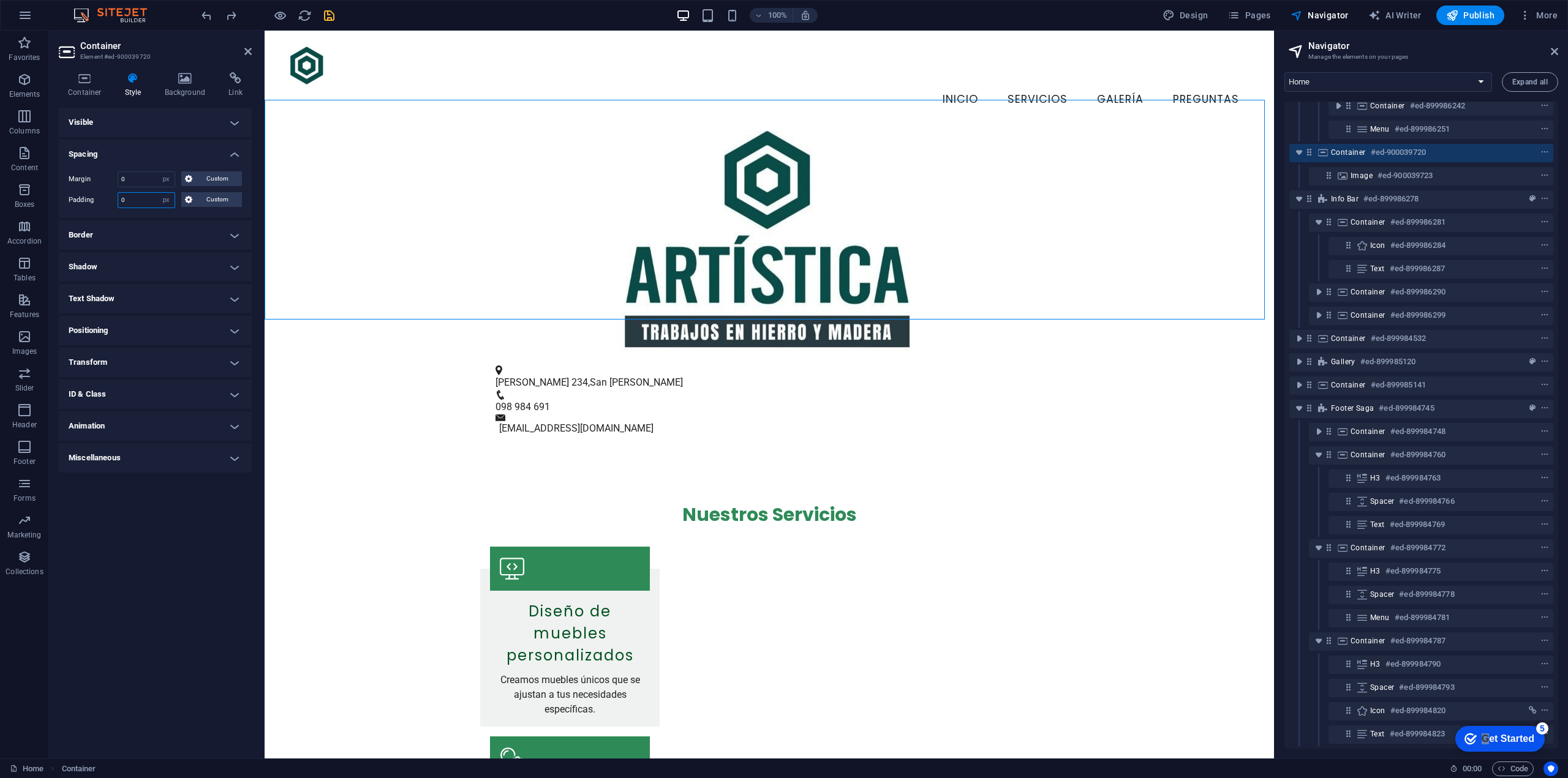
click at [129, 201] on input "0" at bounding box center [146, 200] width 56 height 15
type input "20"
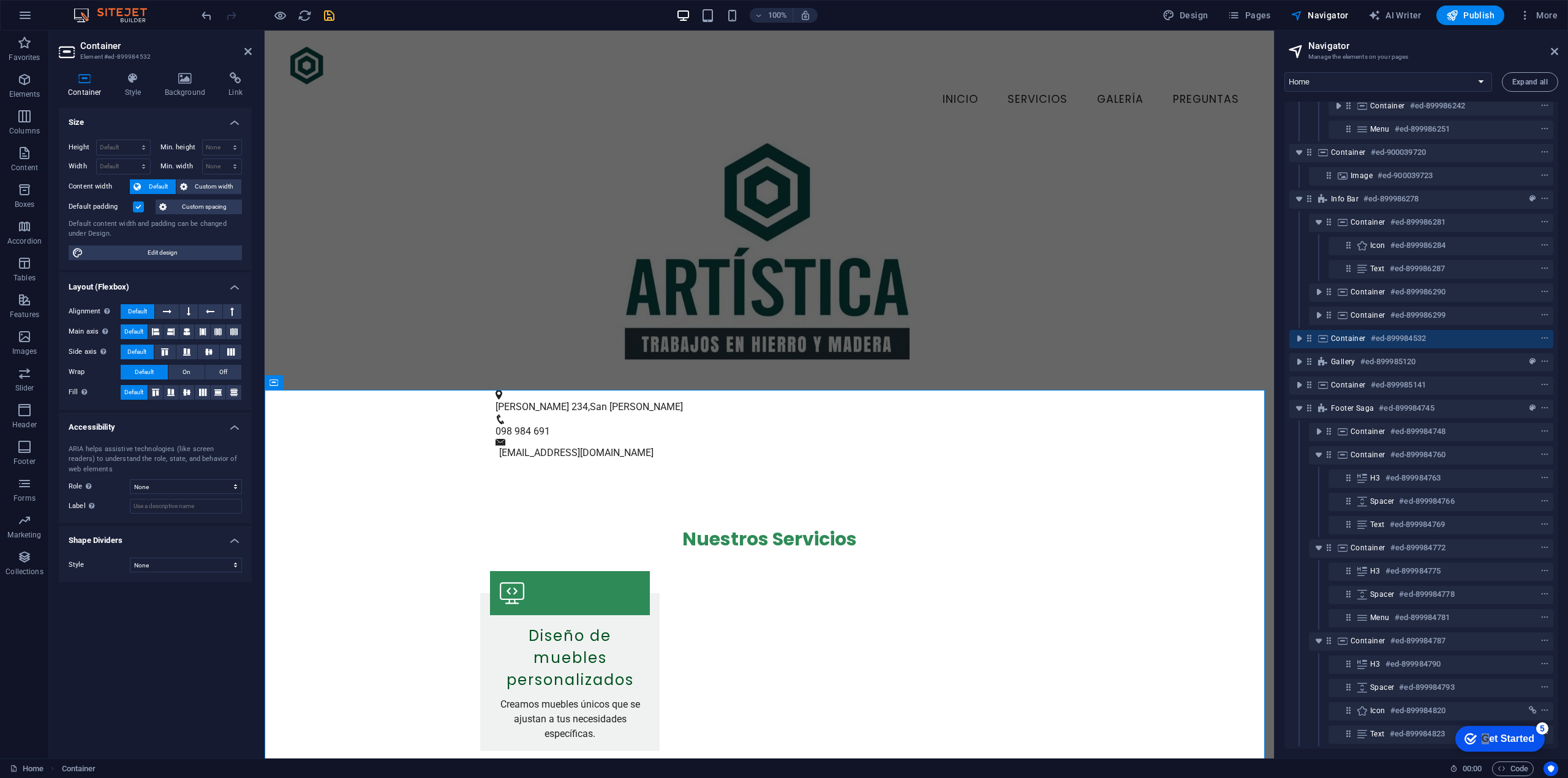
click at [138, 208] on label at bounding box center [138, 207] width 11 height 11
click at [0, 0] on input "Default padding" at bounding box center [0, 0] width 0 height 0
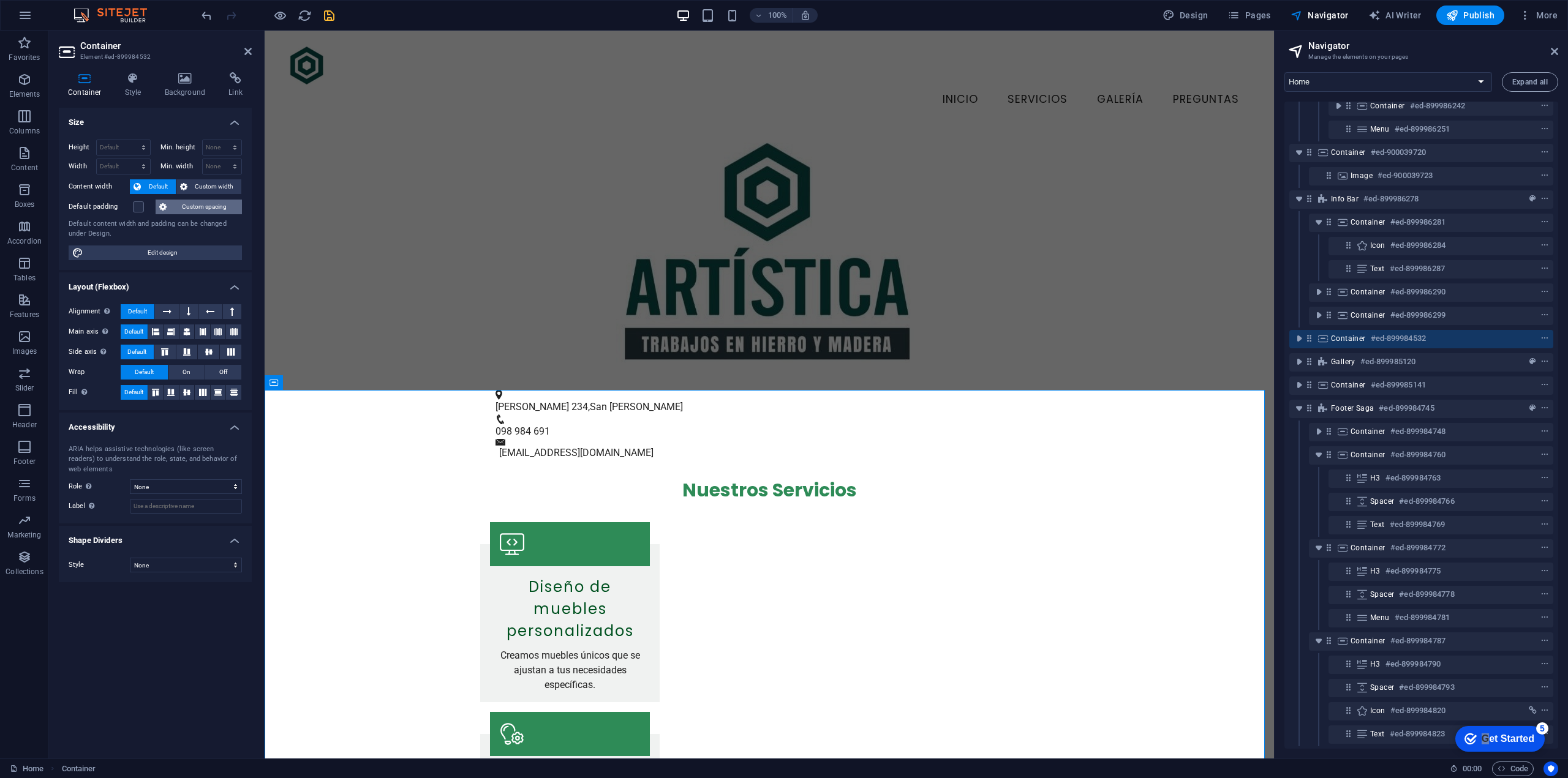
click at [178, 211] on span "Custom spacing" at bounding box center [204, 207] width 68 height 15
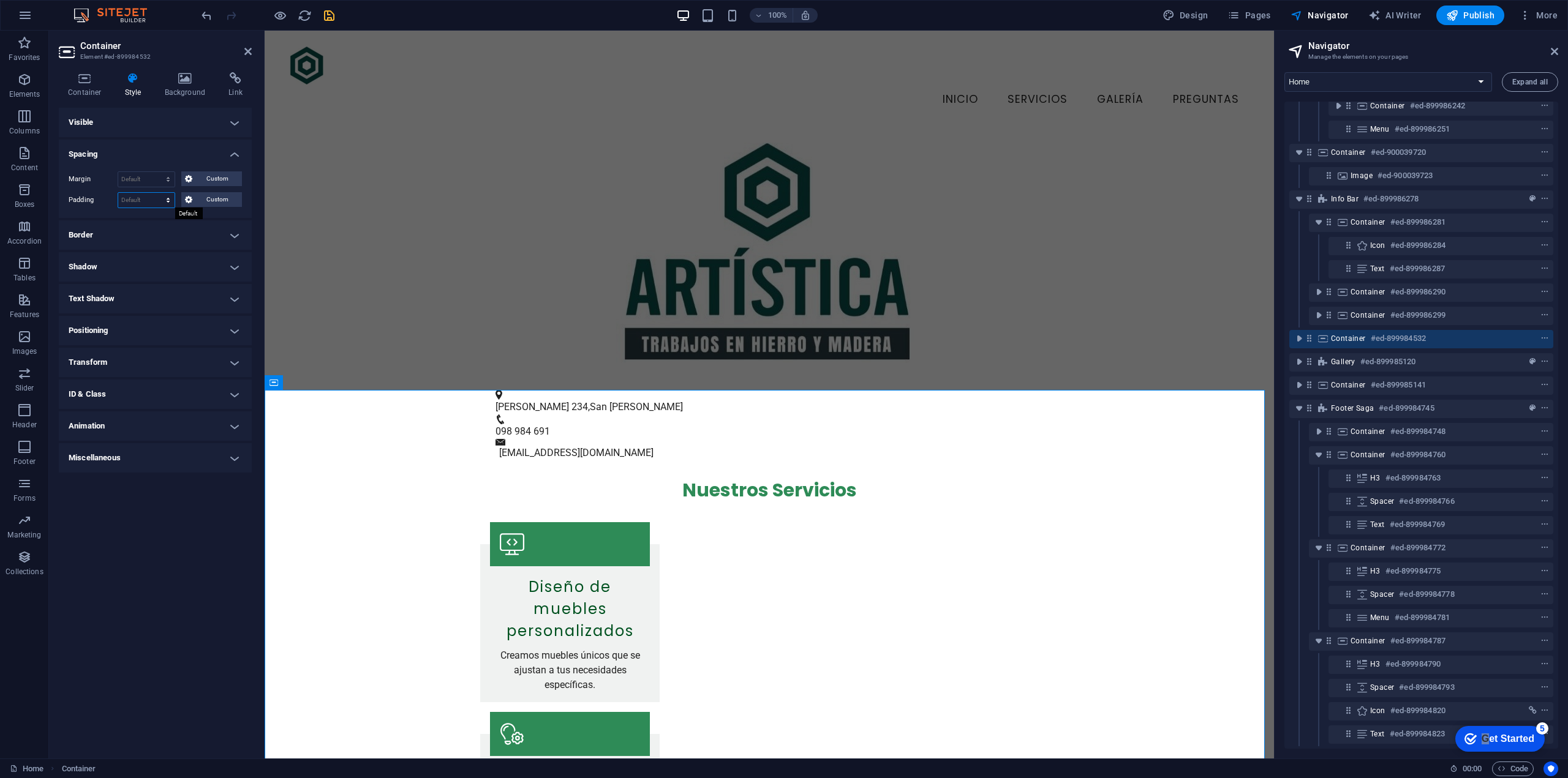
click at [142, 200] on select "Default px rem % vh vw Custom" at bounding box center [146, 200] width 56 height 15
select select "px"
click at [158, 193] on select "Default px rem % vh vw Custom" at bounding box center [146, 200] width 56 height 15
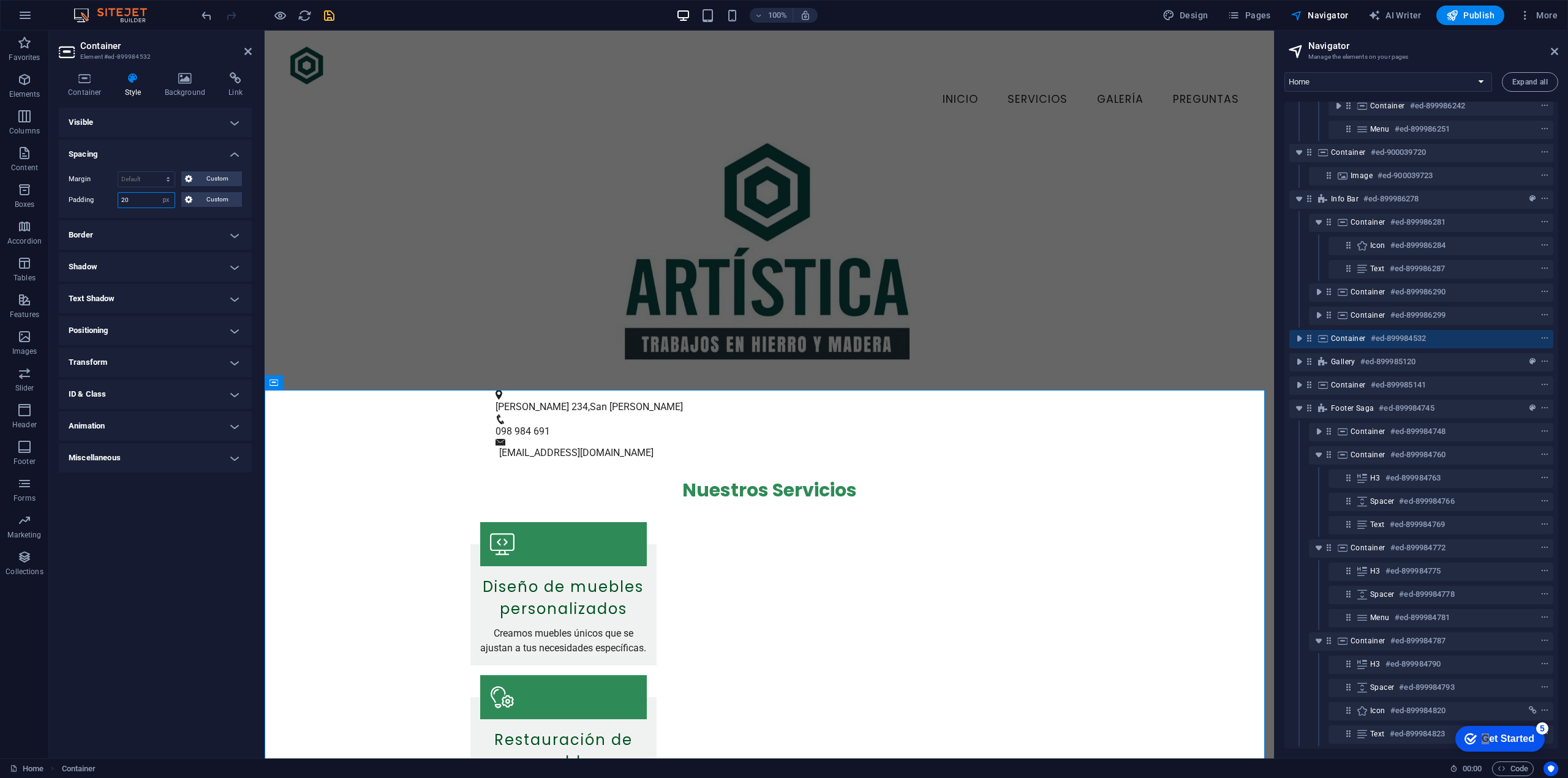
type input "20"
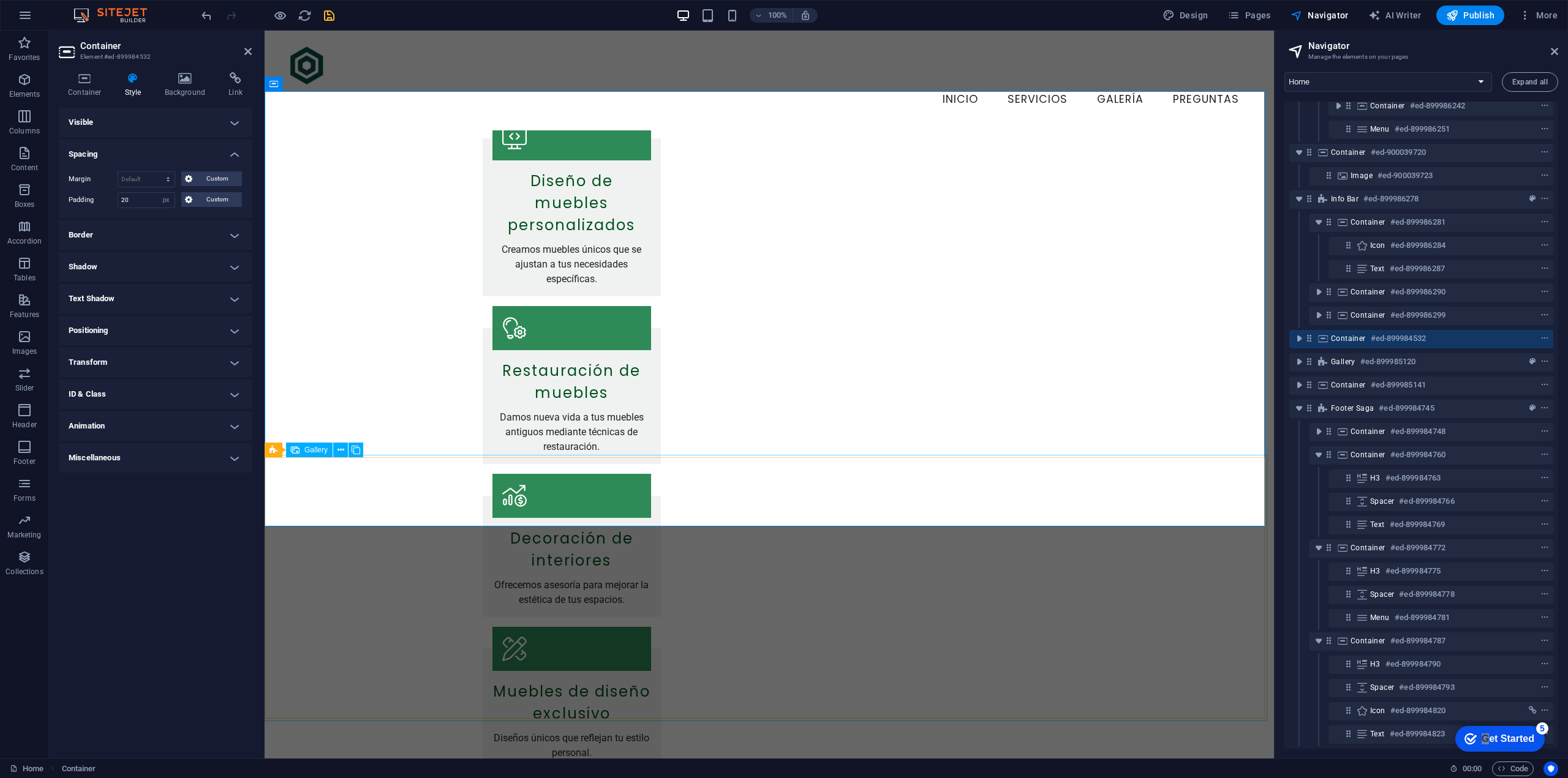
scroll to position [298, 0]
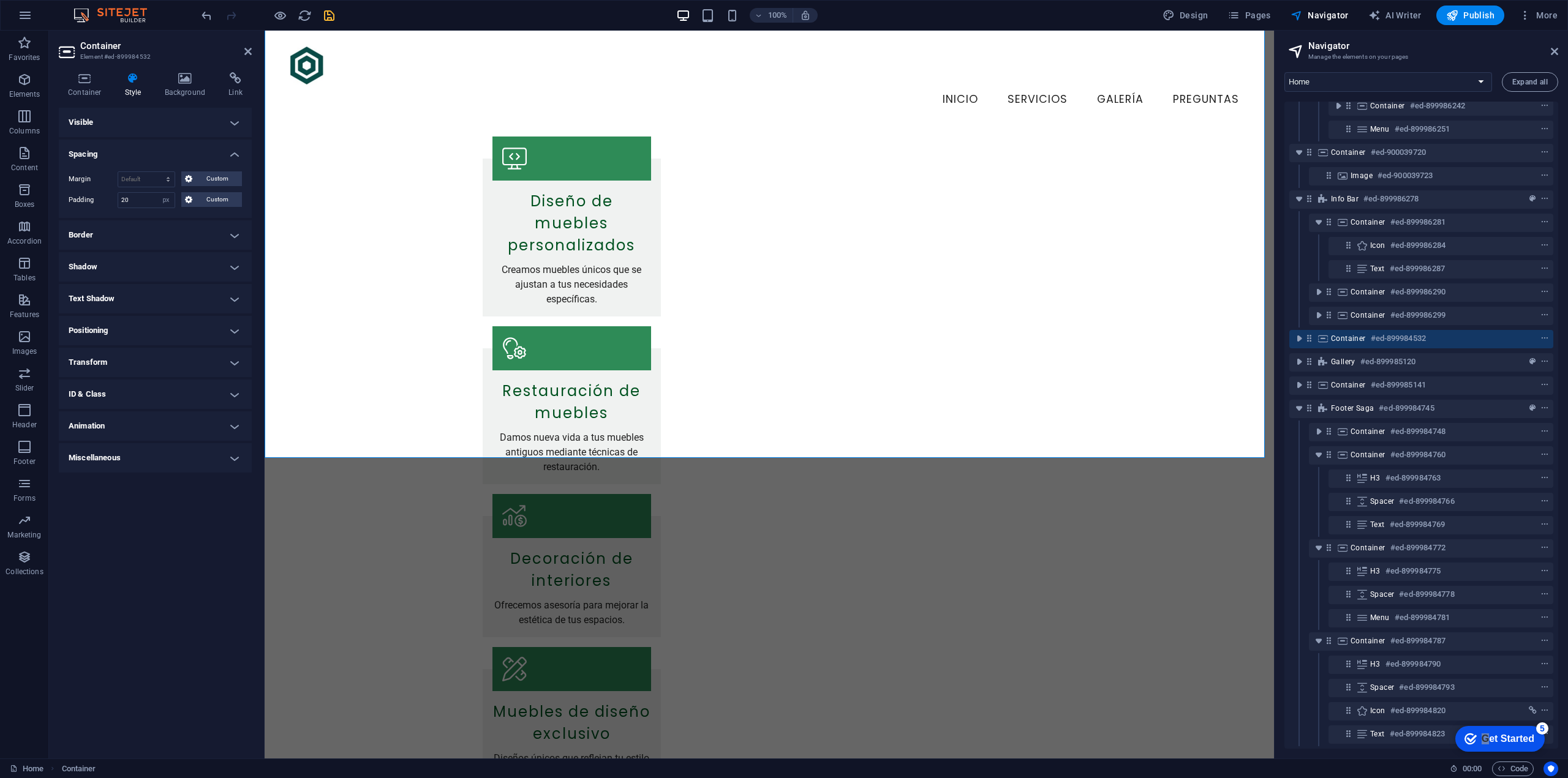
click at [127, 87] on h4 "Style" at bounding box center [136, 85] width 40 height 25
click at [101, 87] on h4 "Container" at bounding box center [87, 85] width 57 height 25
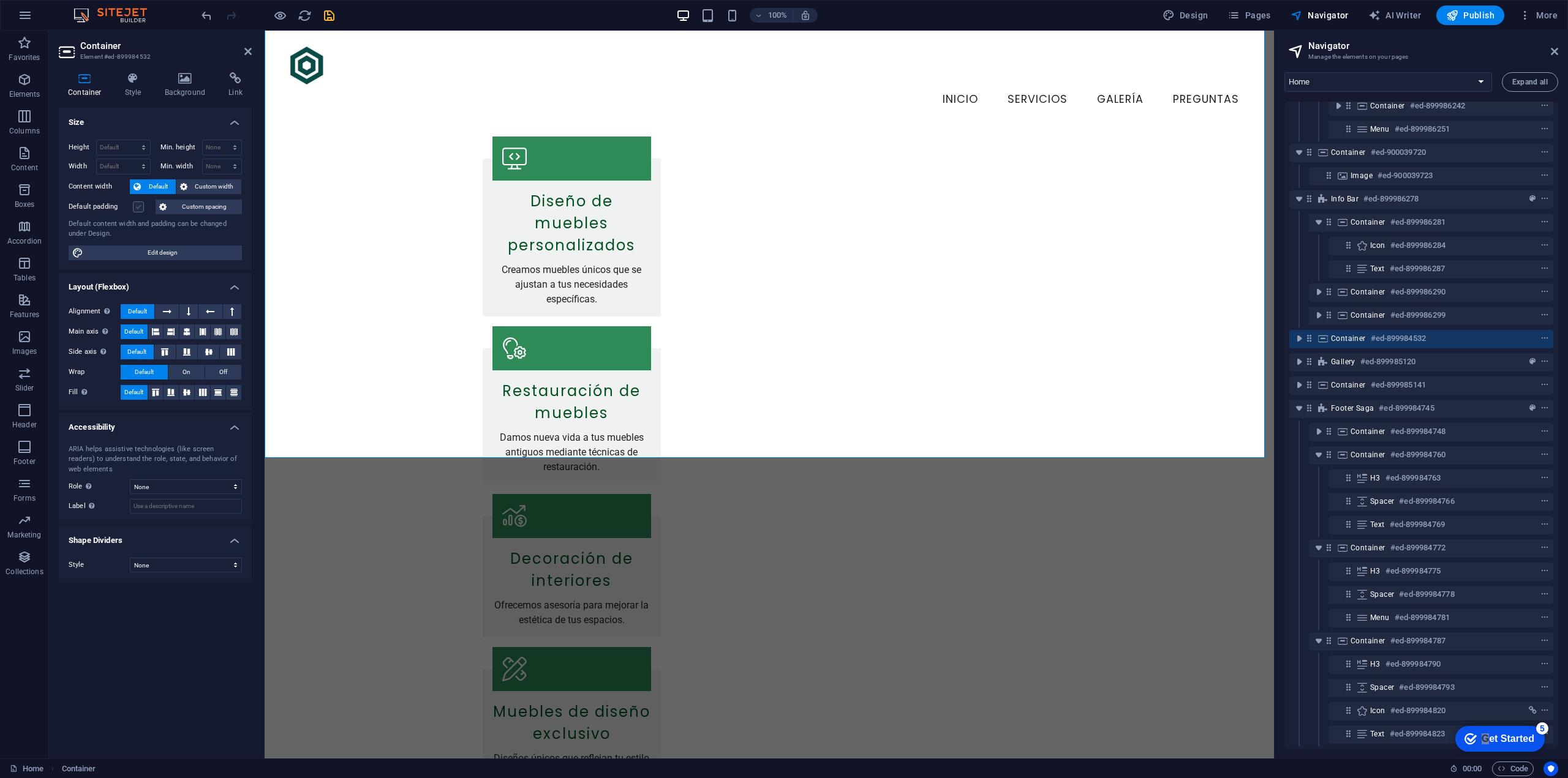
click at [139, 204] on label at bounding box center [138, 207] width 11 height 11
click at [0, 0] on input "Default padding" at bounding box center [0, 0] width 0 height 0
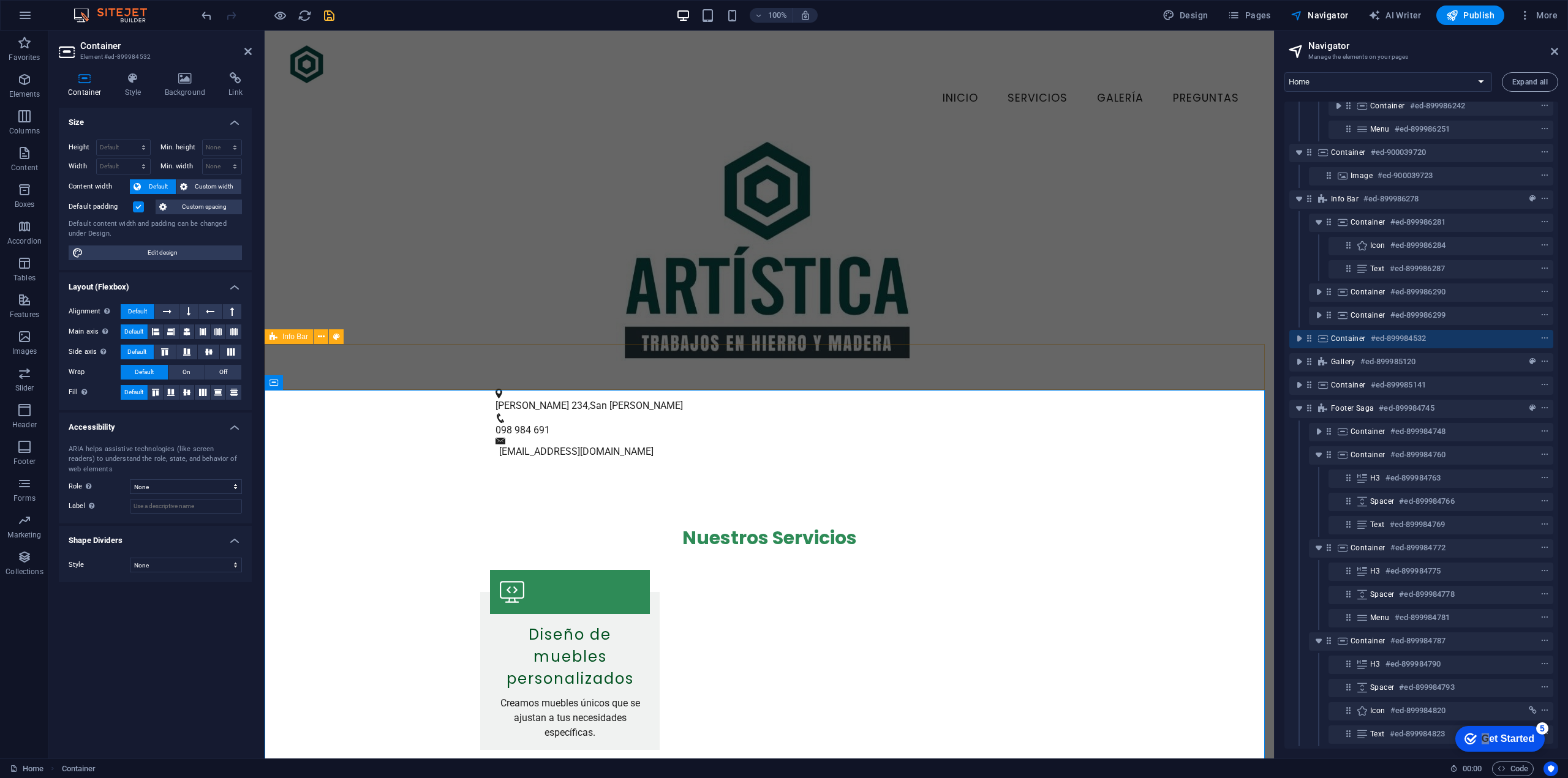
scroll to position [0, 0]
click at [328, 16] on icon "save" at bounding box center [329, 15] width 14 height 14
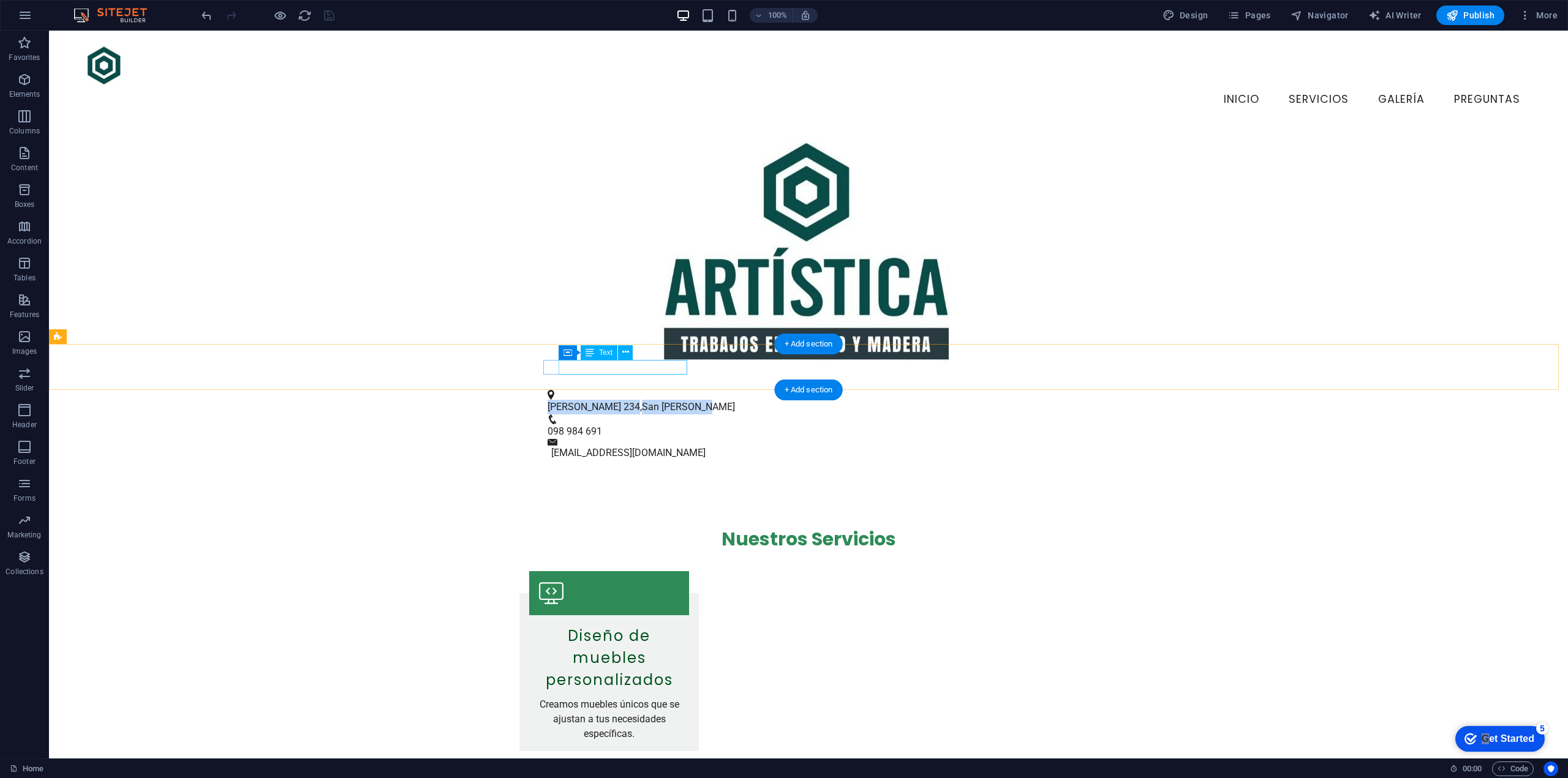
drag, startPoint x: 558, startPoint y: 368, endPoint x: 673, endPoint y: 374, distance: 115.2
click at [673, 400] on p "Colón 234 , San José de Mayo" at bounding box center [804, 407] width 512 height 15
click at [444, 374] on div "Colón 234 , San José de Mayo 098 984 691 info@artisticahierroymadera.uy" at bounding box center [808, 425] width 1519 height 101
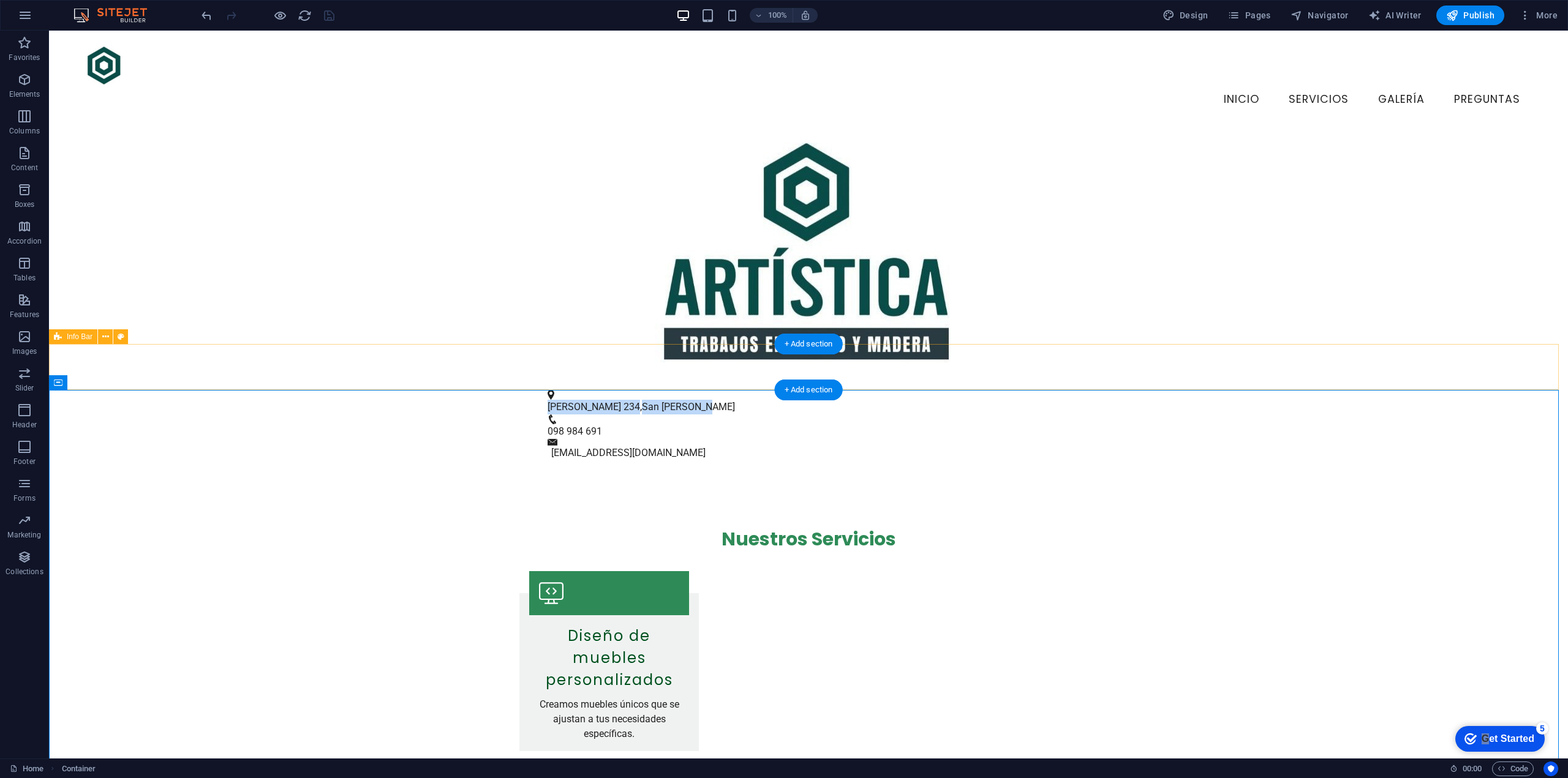
click at [516, 378] on div "Colón 234 , San José de Mayo 098 984 691 info@artisticahierroymadera.uy" at bounding box center [808, 425] width 1519 height 101
click at [591, 400] on div "Colón 234 , San José de Mayo" at bounding box center [804, 407] width 512 height 15
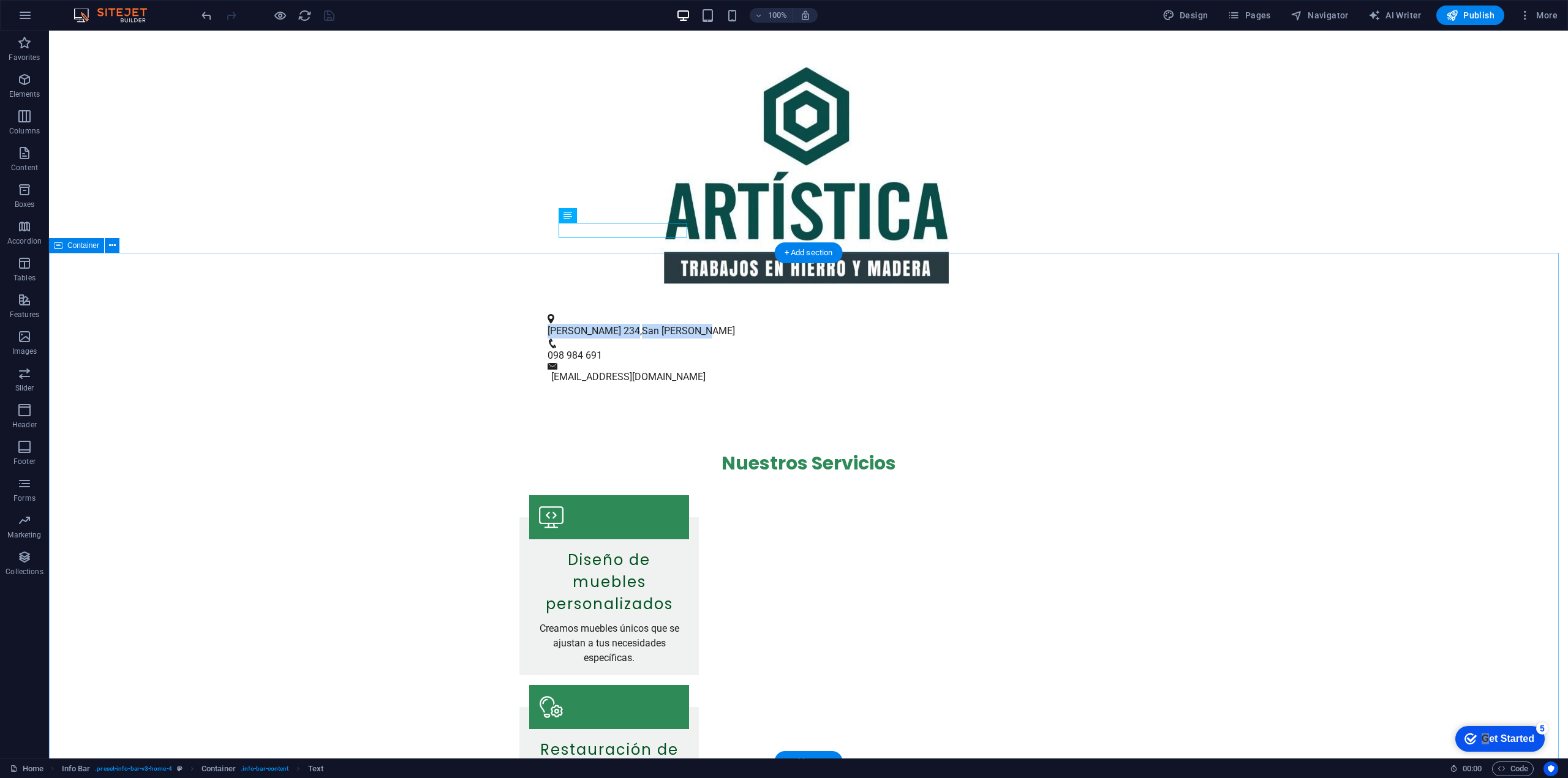
scroll to position [69, 0]
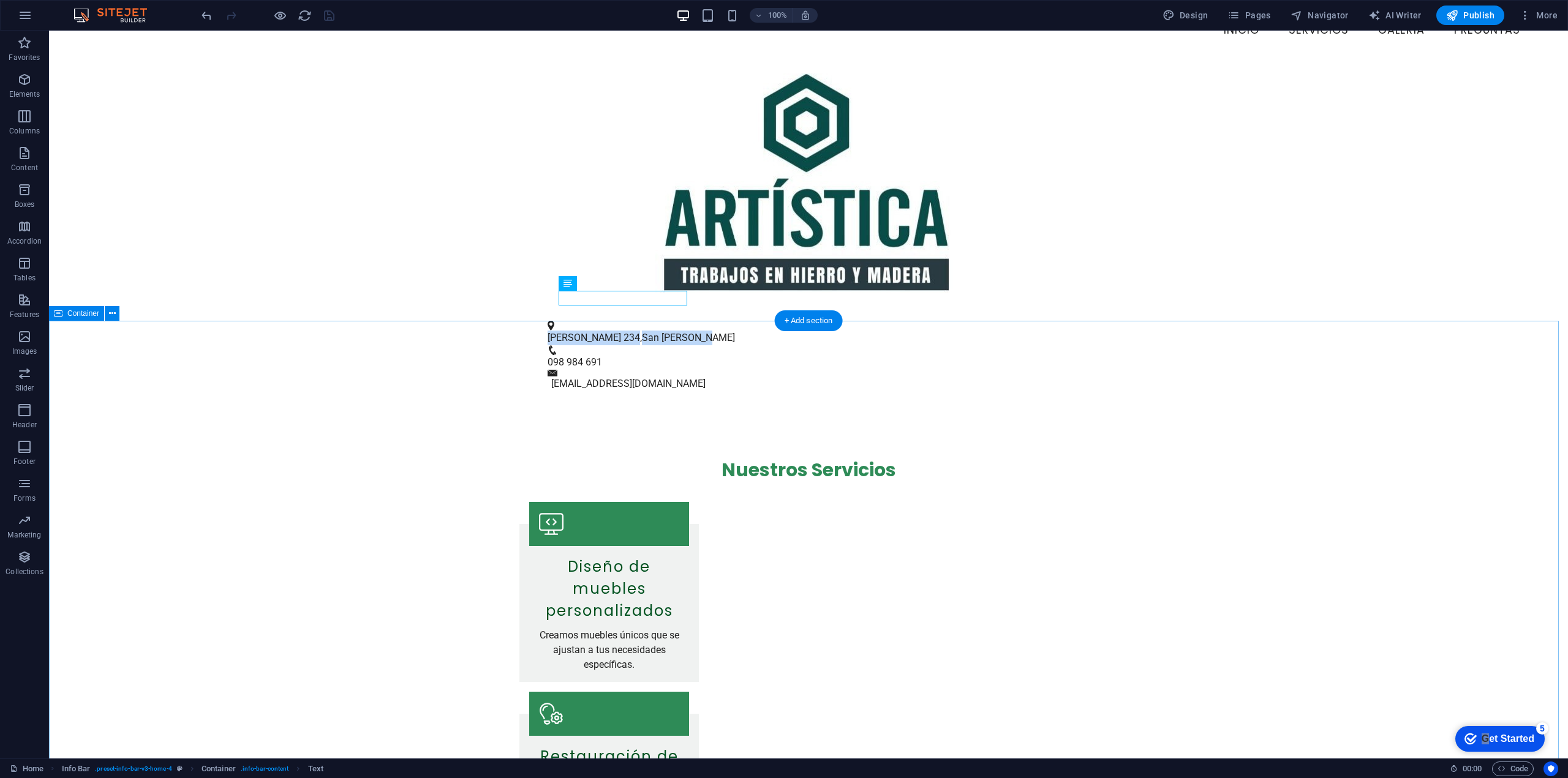
click at [580, 332] on span "[PERSON_NAME] 234" at bounding box center [594, 337] width 92 height 12
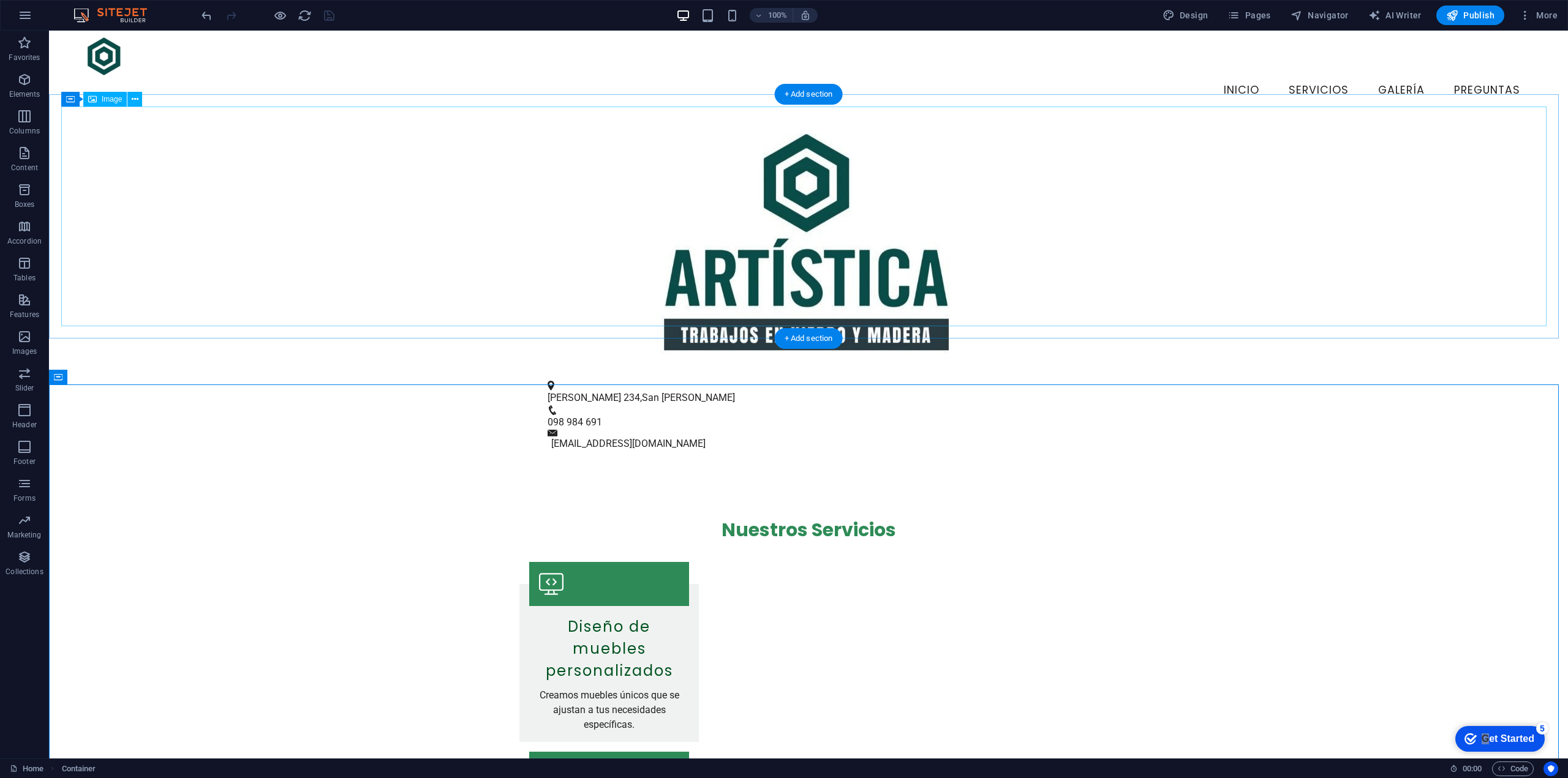
scroll to position [0, 0]
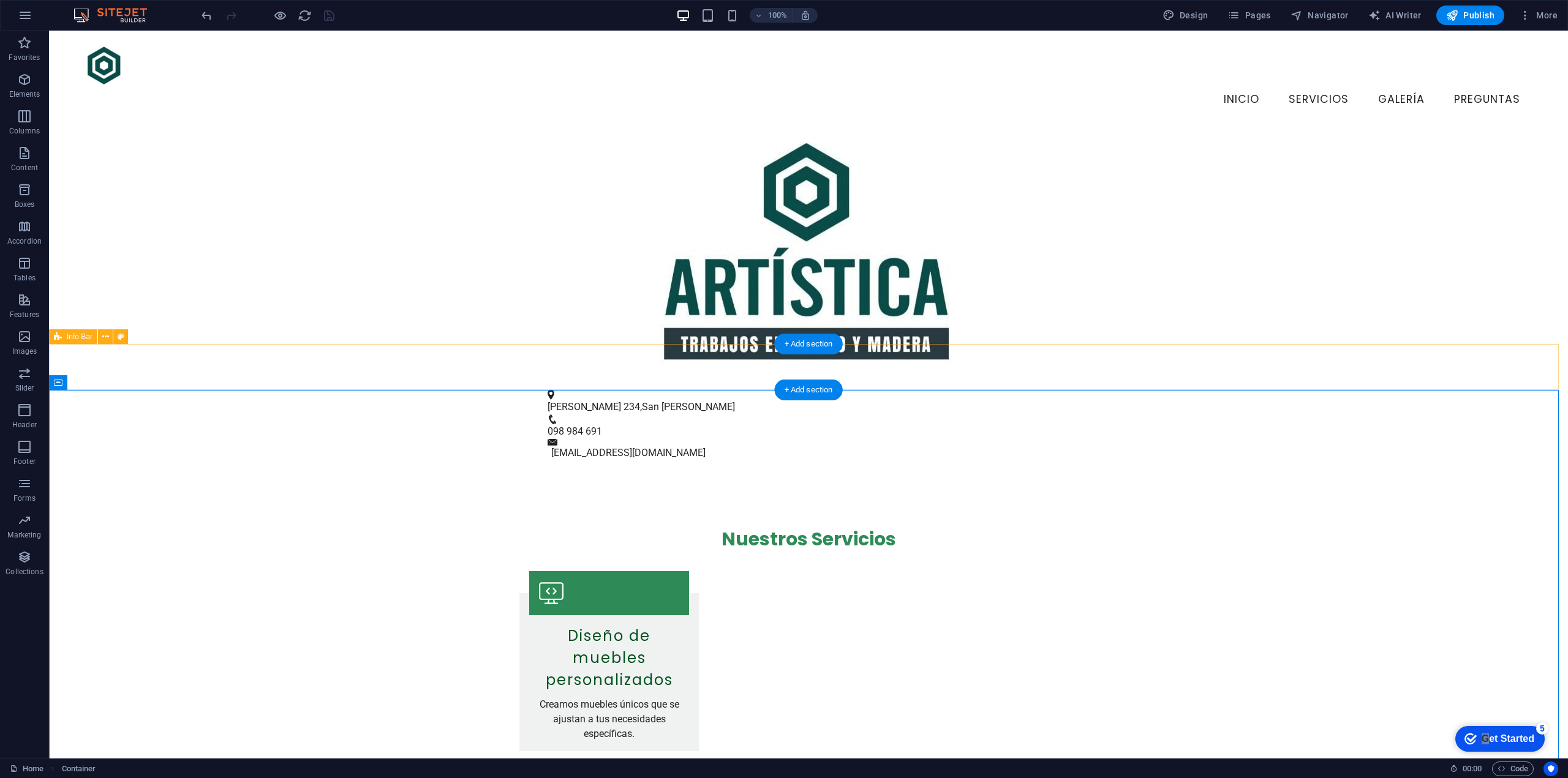
click at [388, 374] on div "Colón 234 , San José de Mayo 098 984 691 info@artisticahierroymadera.uy" at bounding box center [808, 425] width 1519 height 101
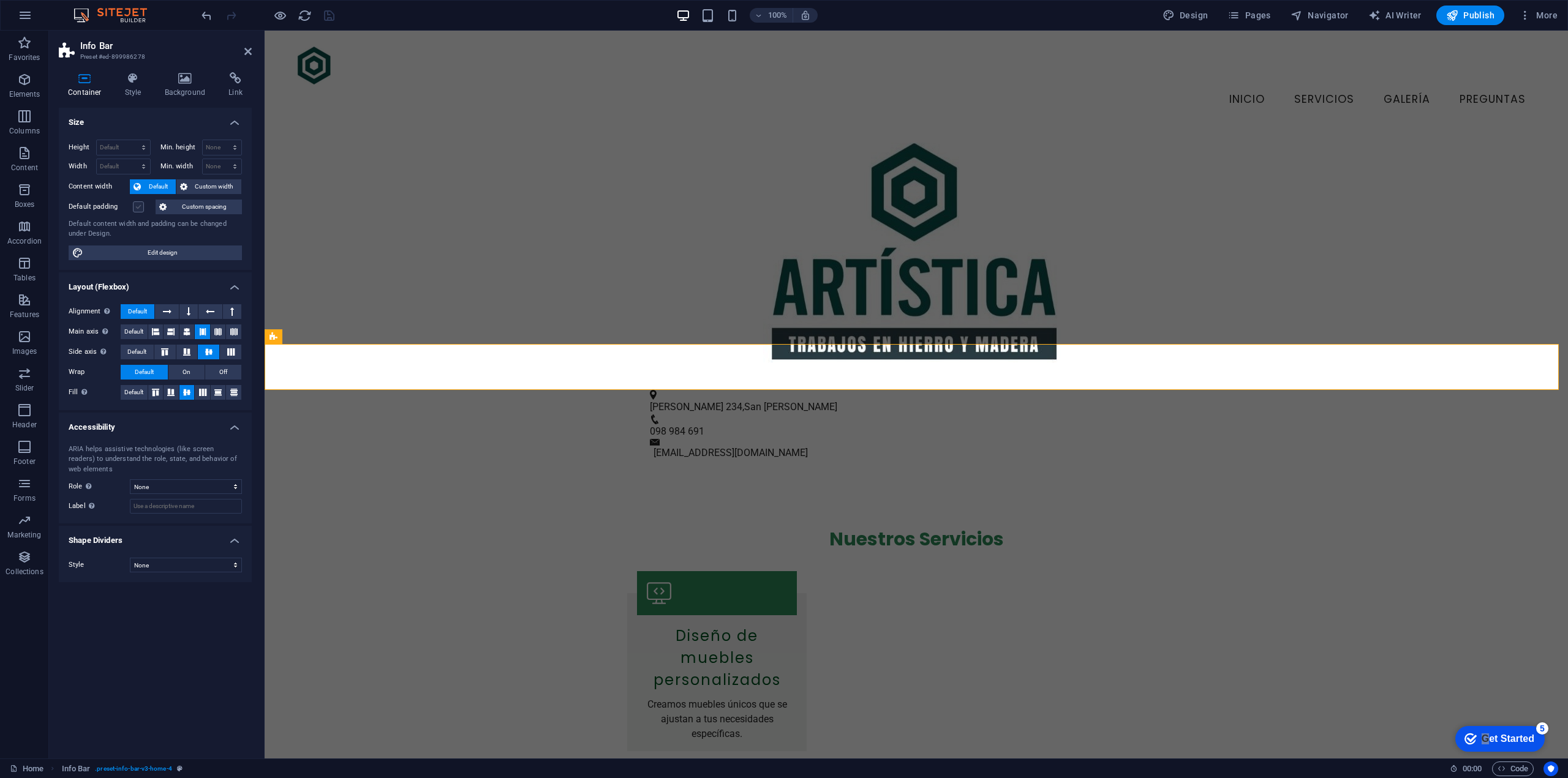
click at [136, 208] on label at bounding box center [138, 207] width 11 height 11
click at [0, 0] on input "Default padding" at bounding box center [0, 0] width 0 height 0
click at [136, 208] on label at bounding box center [138, 207] width 11 height 11
click at [0, 0] on input "Default padding" at bounding box center [0, 0] width 0 height 0
click at [136, 208] on label at bounding box center [138, 207] width 11 height 11
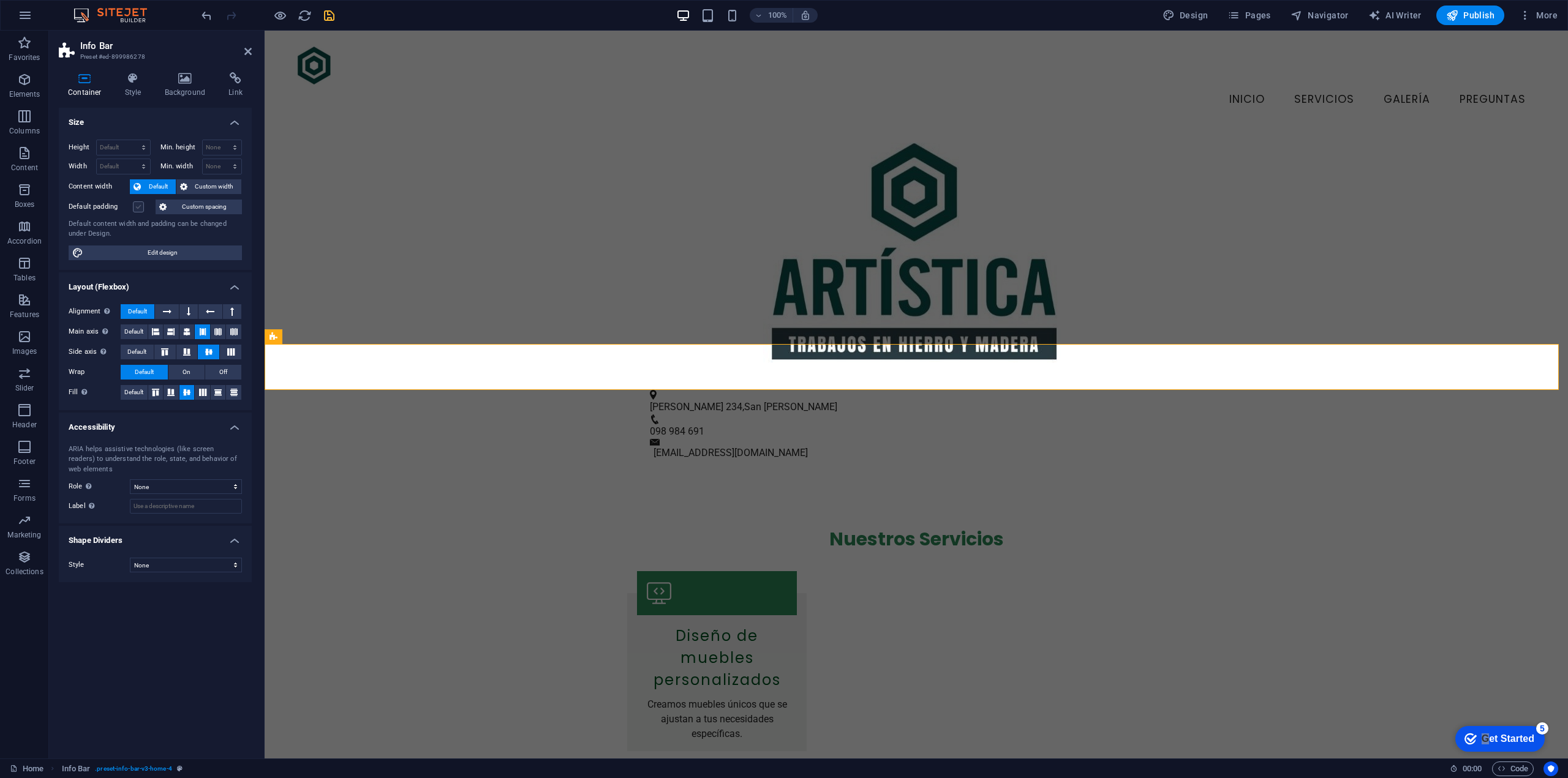
click at [0, 0] on input "Default padding" at bounding box center [0, 0] width 0 height 0
click at [384, 374] on div "Colón 234 , San José de Mayo 098 984 691 info@artisticahierroymadera.uy" at bounding box center [916, 425] width 1303 height 101
click at [378, 374] on div "Colón 234 , San José de Mayo 098 984 691 info@artisticahierroymadera.uy" at bounding box center [916, 425] width 1303 height 101
click at [219, 205] on span "Custom spacing" at bounding box center [204, 207] width 68 height 15
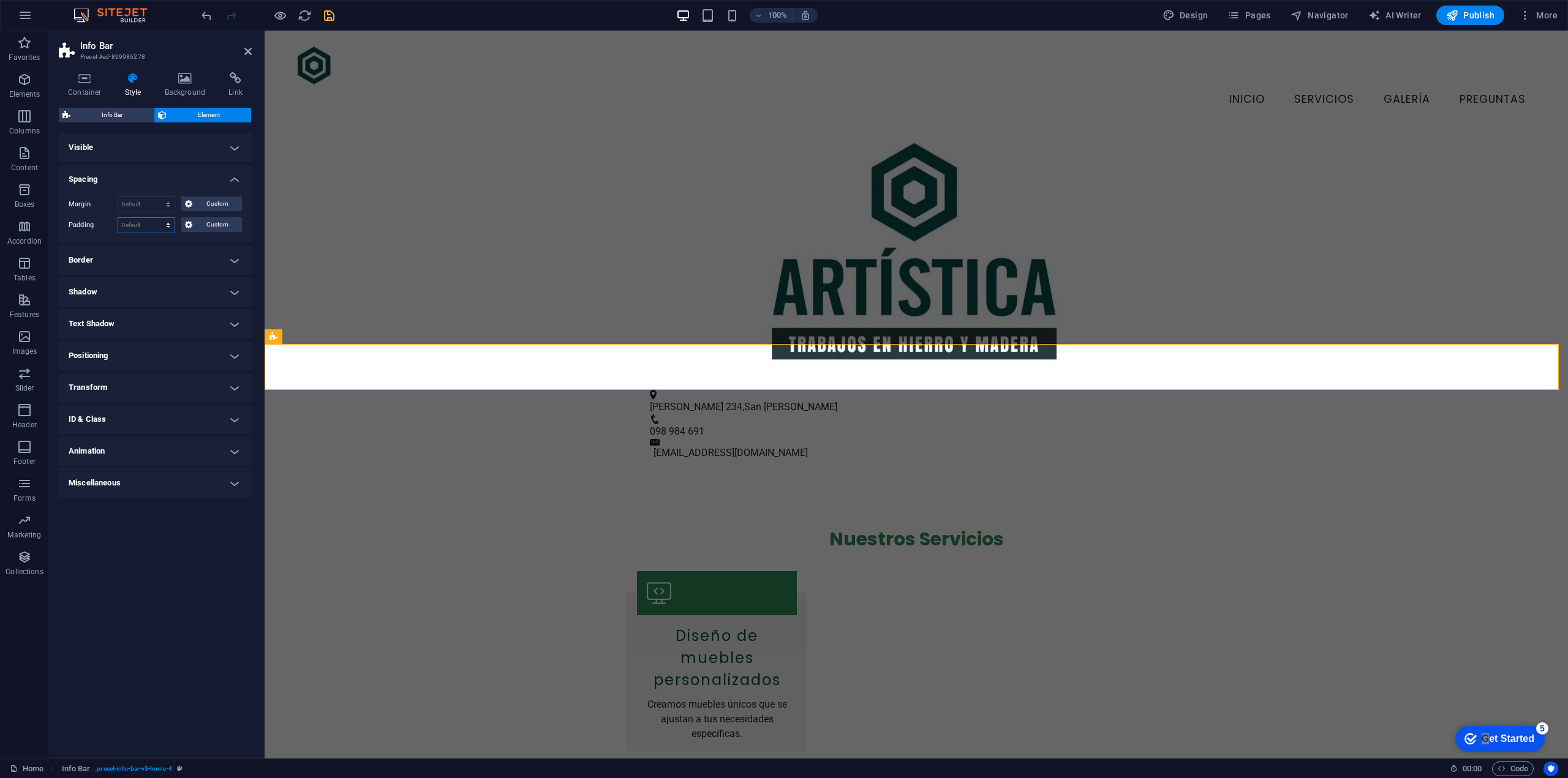
click at [129, 223] on select "Default px rem % vh vw Custom" at bounding box center [146, 225] width 56 height 15
select select "px"
click at [158, 218] on select "Default px rem % vh vw Custom" at bounding box center [146, 225] width 56 height 15
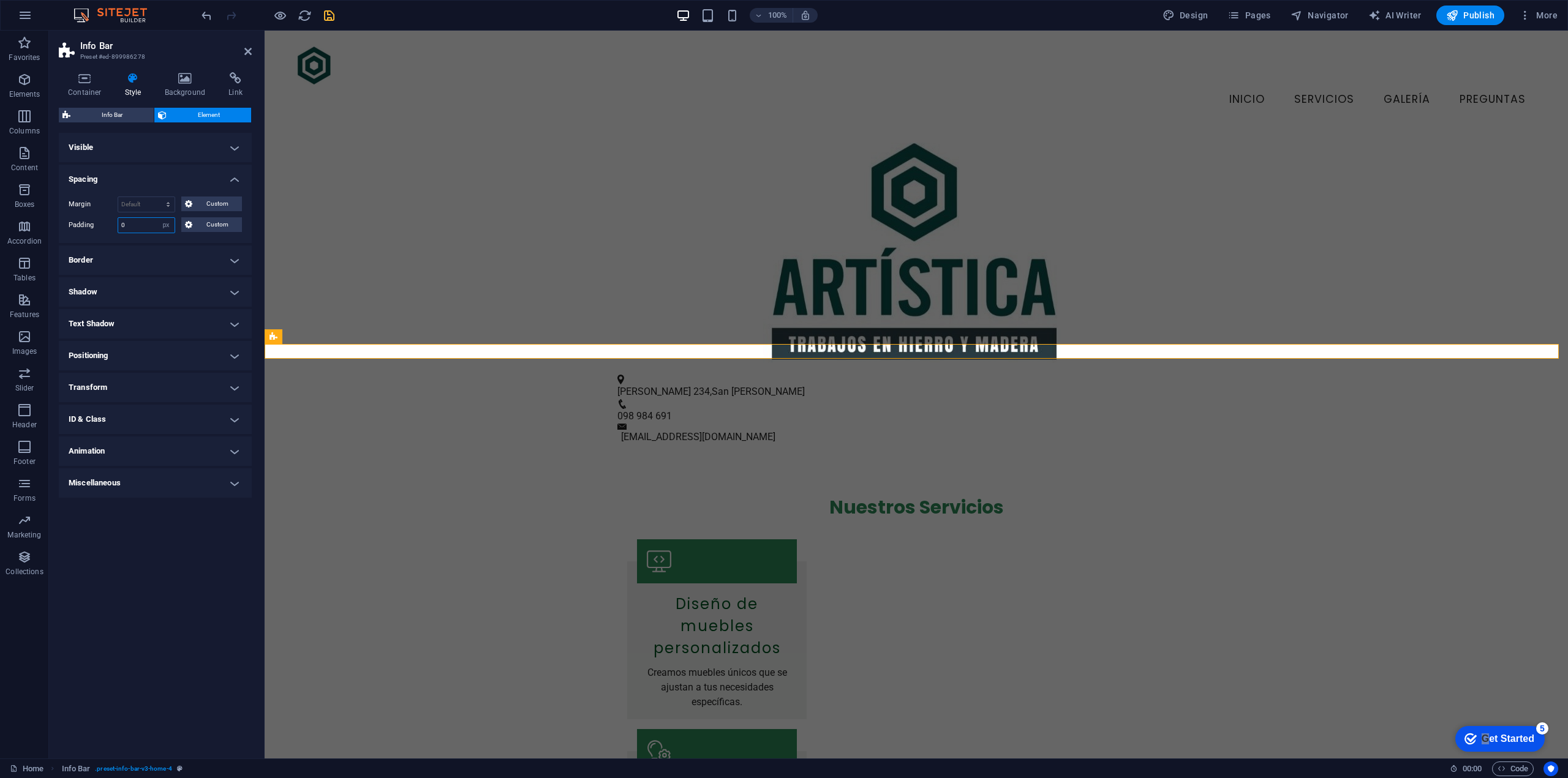
click at [140, 227] on input "0" at bounding box center [146, 225] width 56 height 15
drag, startPoint x: 140, startPoint y: 227, endPoint x: 104, endPoint y: 221, distance: 36.5
click at [104, 221] on div "Padding 0 Default px rem % vh vw Custom Custom" at bounding box center [155, 225] width 173 height 16
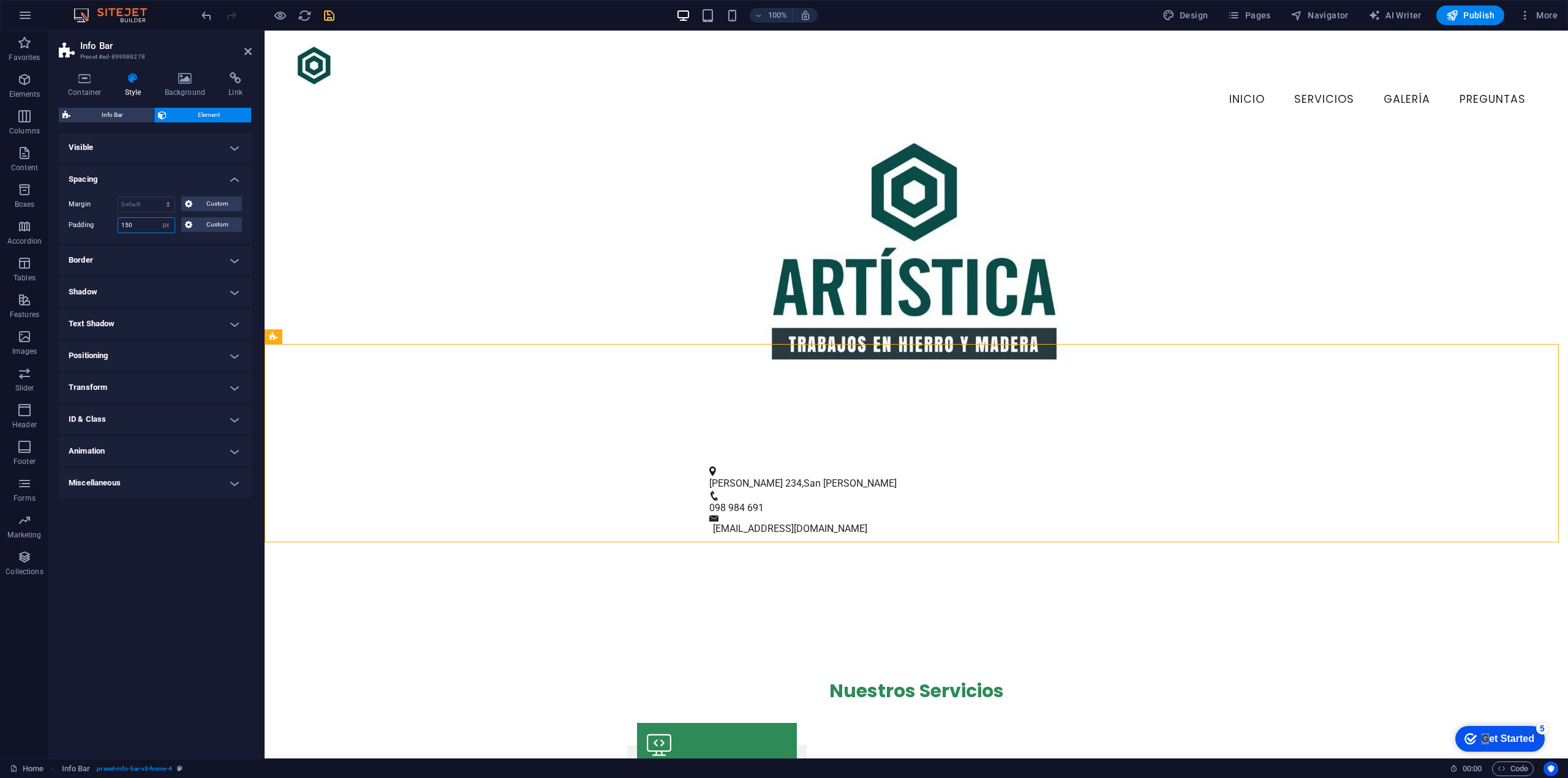
click at [136, 225] on input "150" at bounding box center [146, 225] width 56 height 15
drag, startPoint x: 143, startPoint y: 225, endPoint x: 105, endPoint y: 218, distance: 38.6
click at [105, 218] on div "Padding 150 Default px rem % vh vw Custom Custom" at bounding box center [155, 225] width 173 height 16
type input "30"
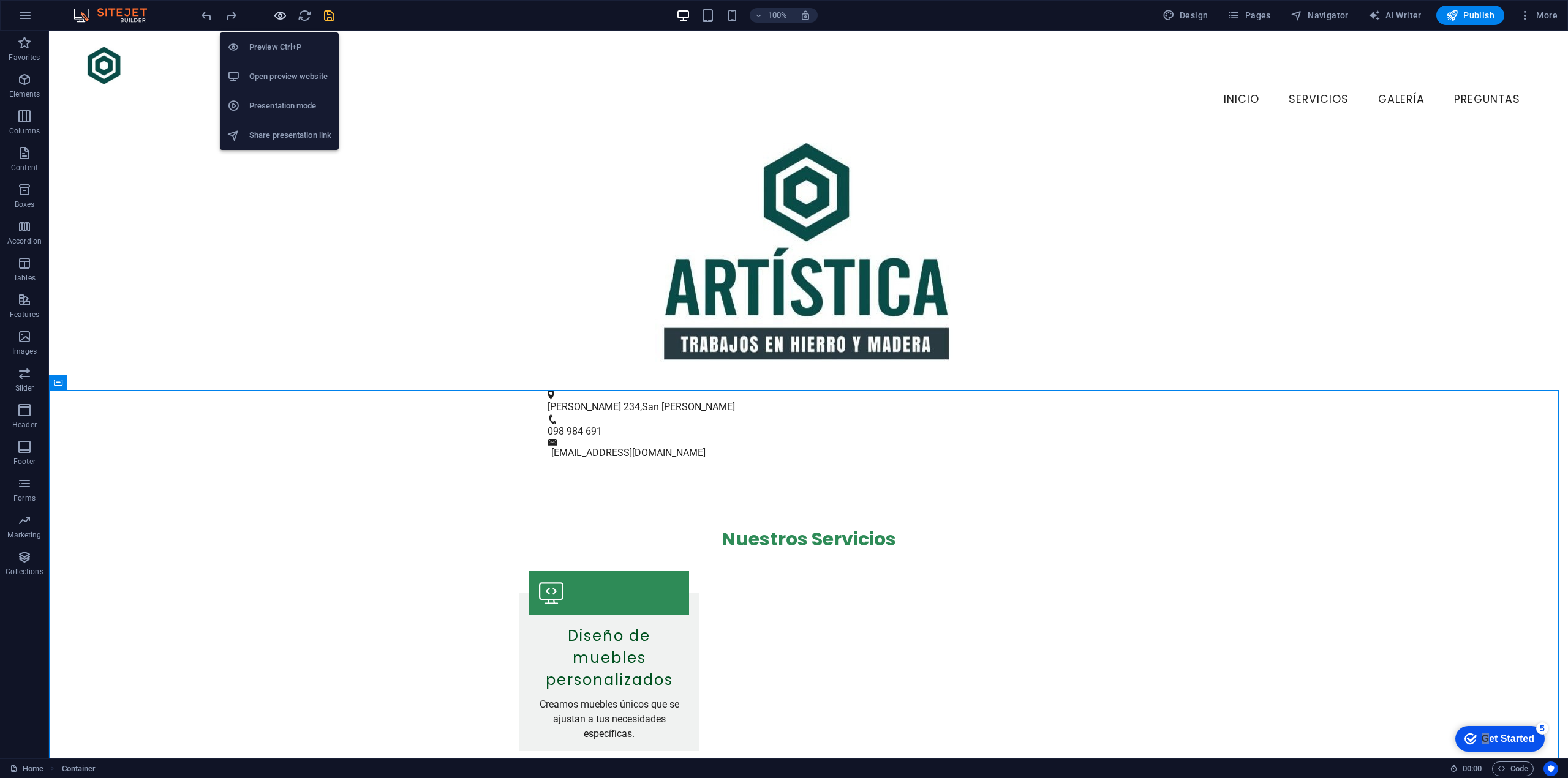
click at [278, 15] on icon "button" at bounding box center [280, 15] width 14 height 14
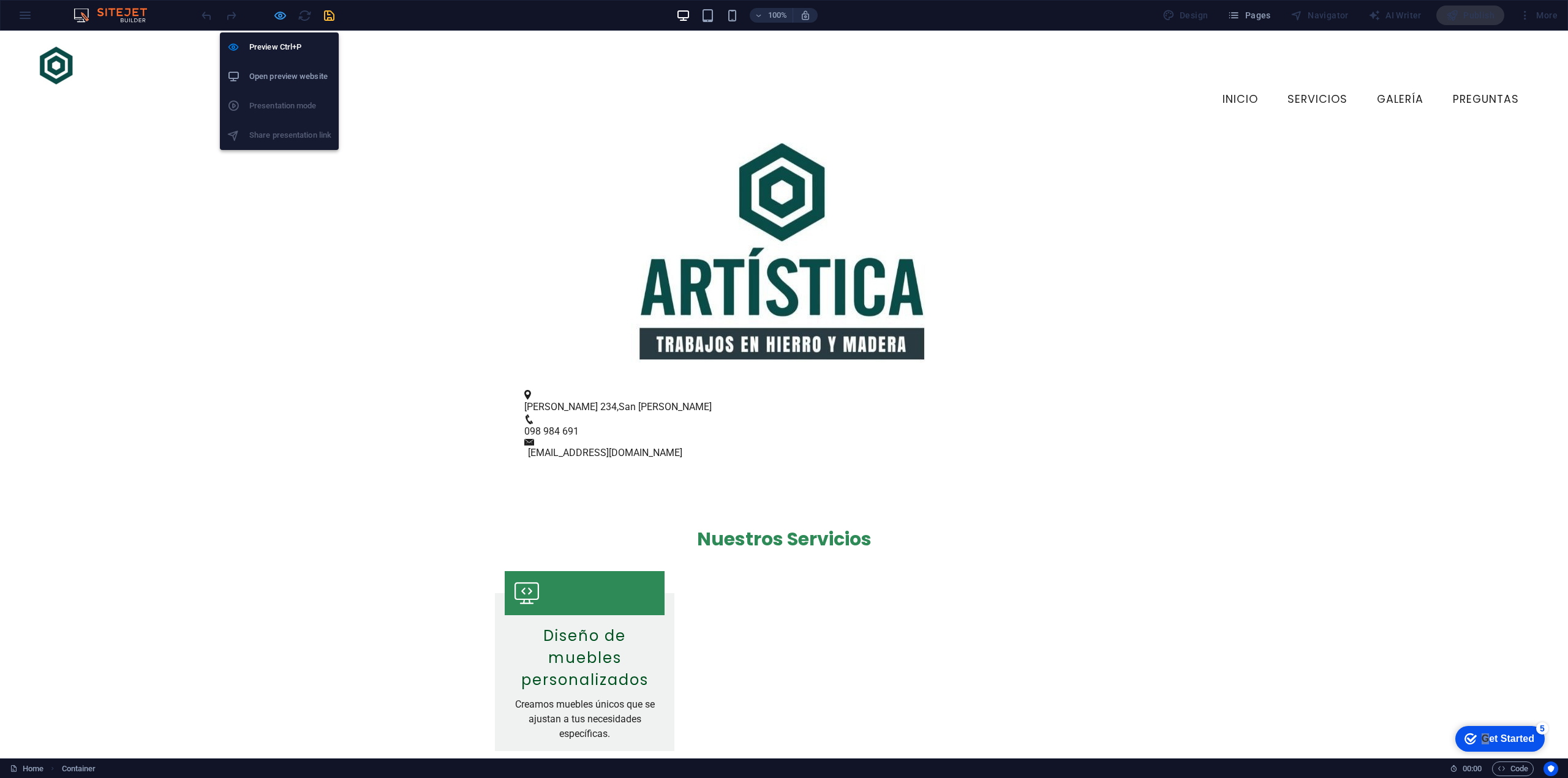
click at [278, 15] on icon "button" at bounding box center [280, 15] width 14 height 14
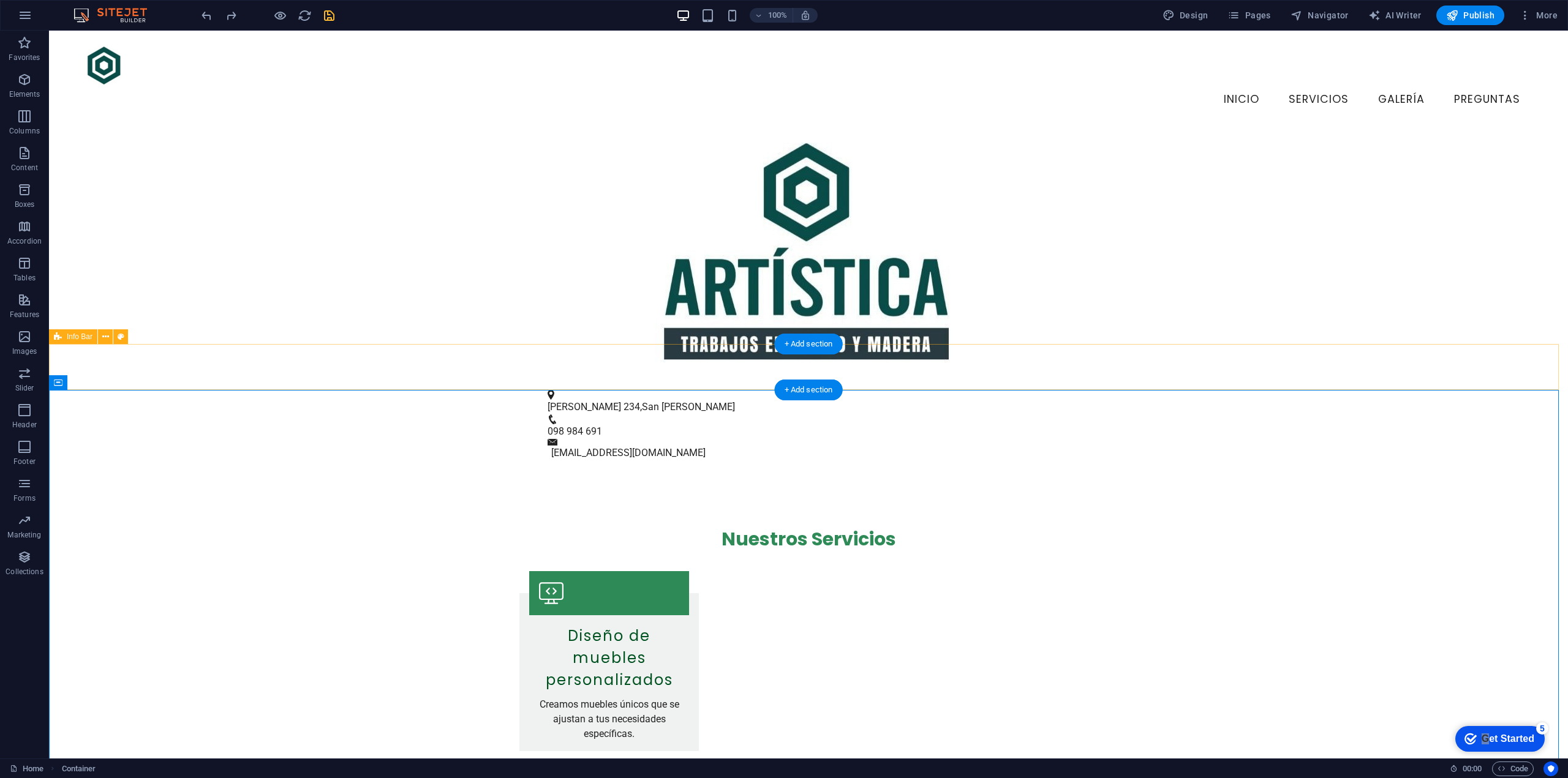
click at [418, 377] on div "Colón 234 , San José de Mayo 098 984 691 info@artisticahierroymadera.uy" at bounding box center [808, 425] width 1519 height 101
click at [421, 374] on div "Colón 234 , San José de Mayo 098 984 691 info@artisticahierroymadera.uy" at bounding box center [808, 425] width 1519 height 101
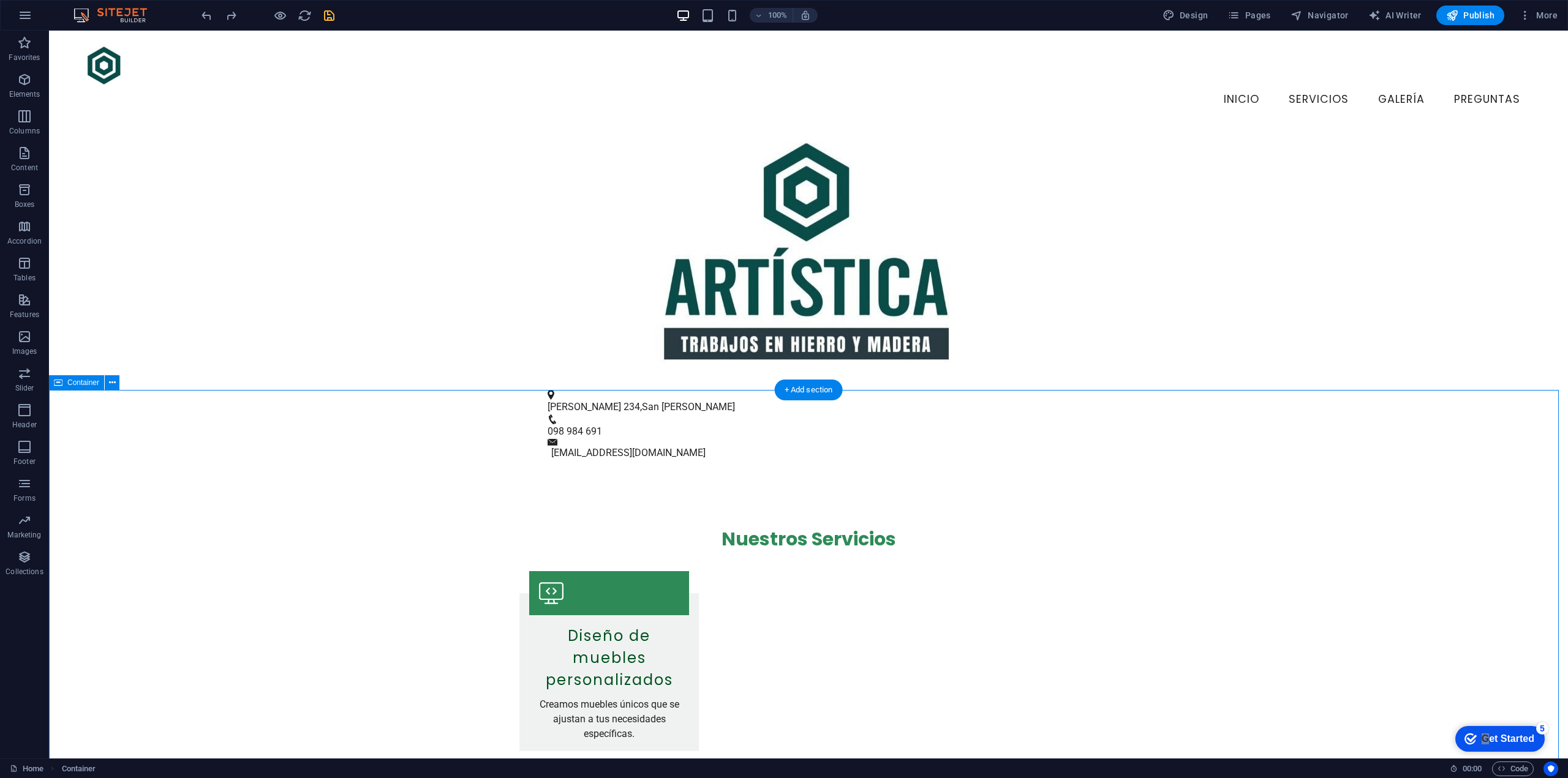
click at [604, 400] on div "Colón 234 , San José de Mayo" at bounding box center [804, 407] width 512 height 15
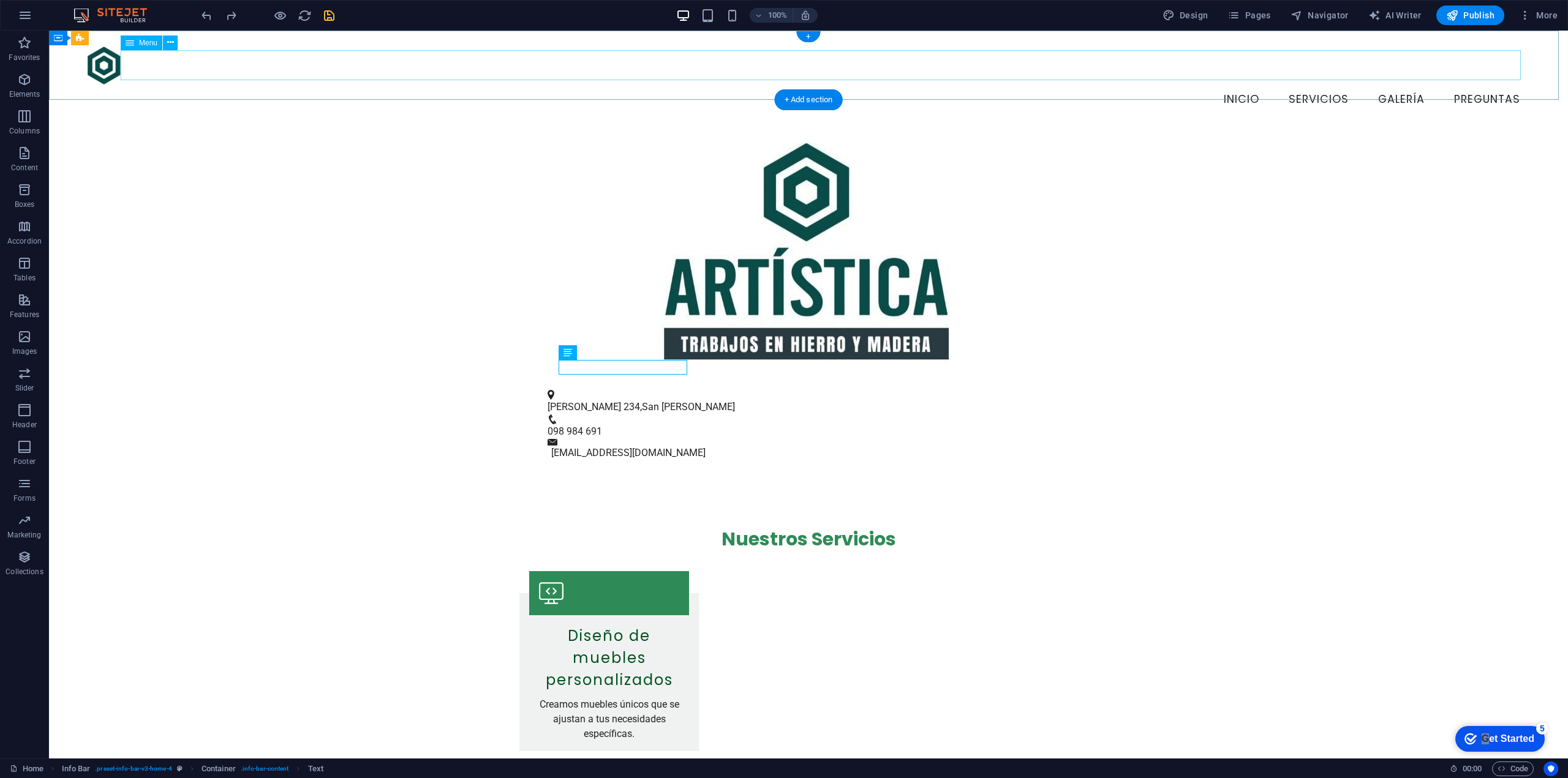
click at [276, 85] on nav "Inicio Servicios Galería Preguntas" at bounding box center [808, 100] width 1443 height 31
click at [172, 46] on icon at bounding box center [170, 42] width 7 height 13
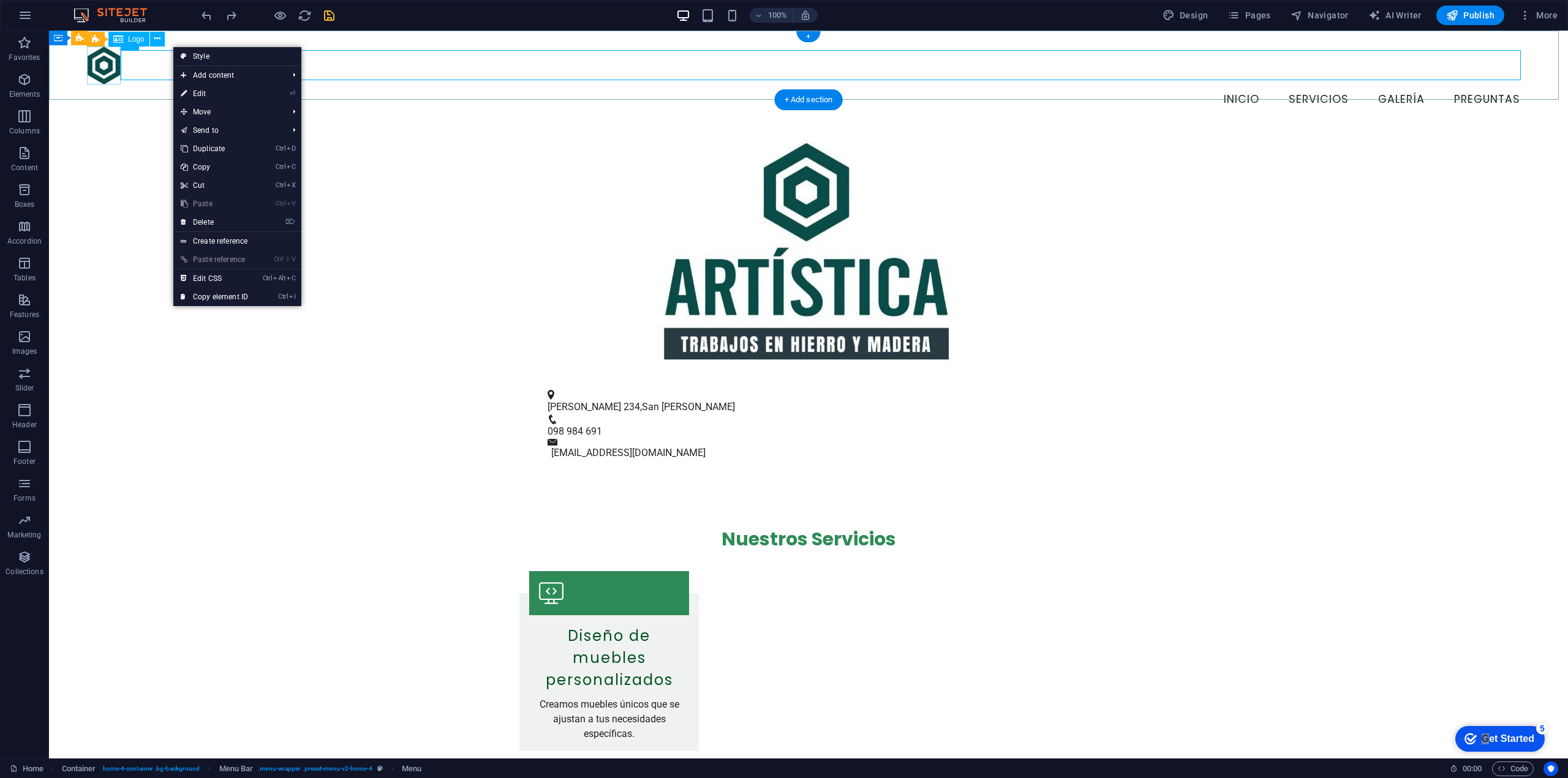
click at [98, 72] on div at bounding box center [808, 65] width 1443 height 38
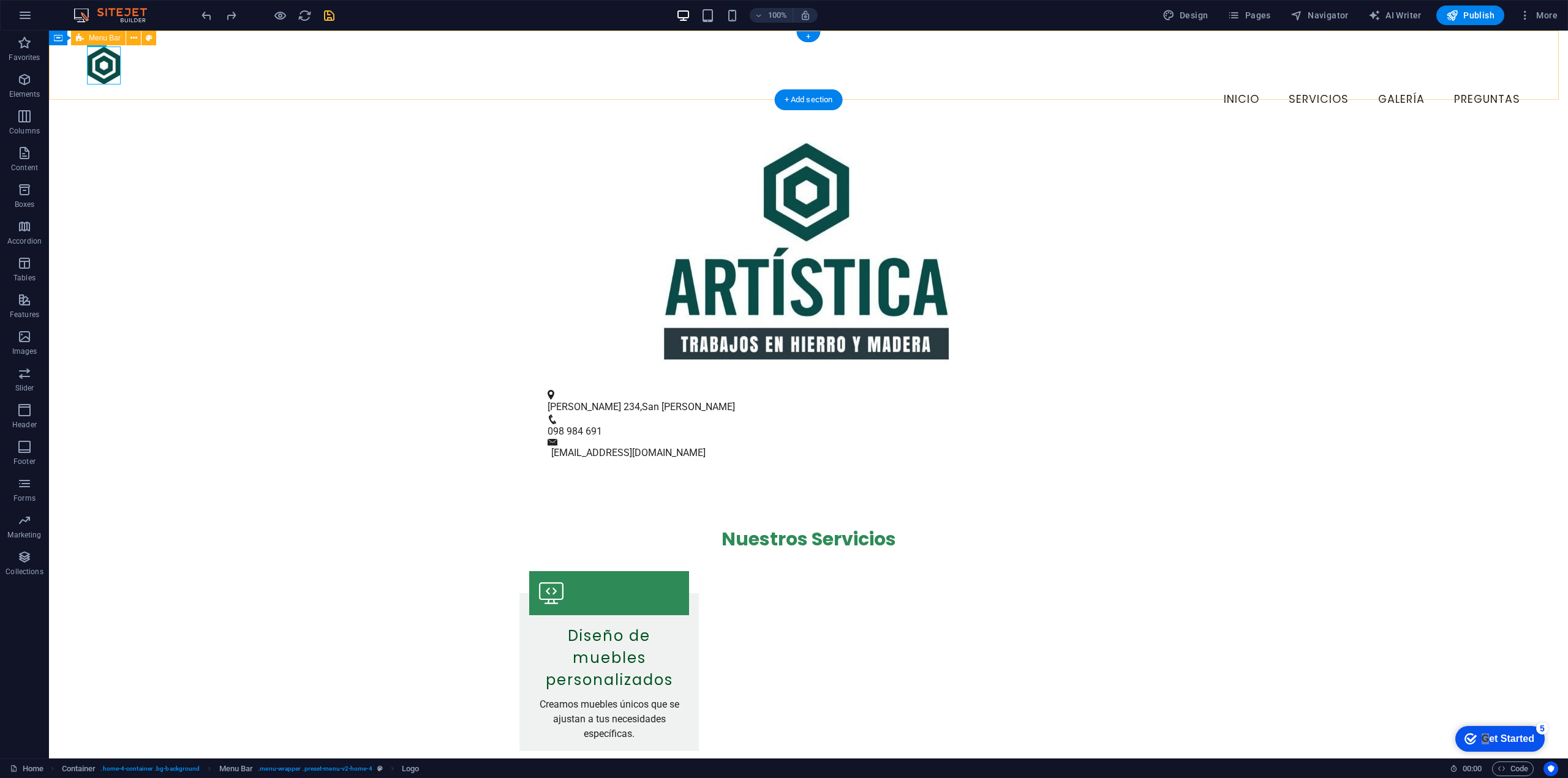
click at [78, 71] on div "Menu Inicio Servicios Galería Preguntas" at bounding box center [808, 81] width 1519 height 100
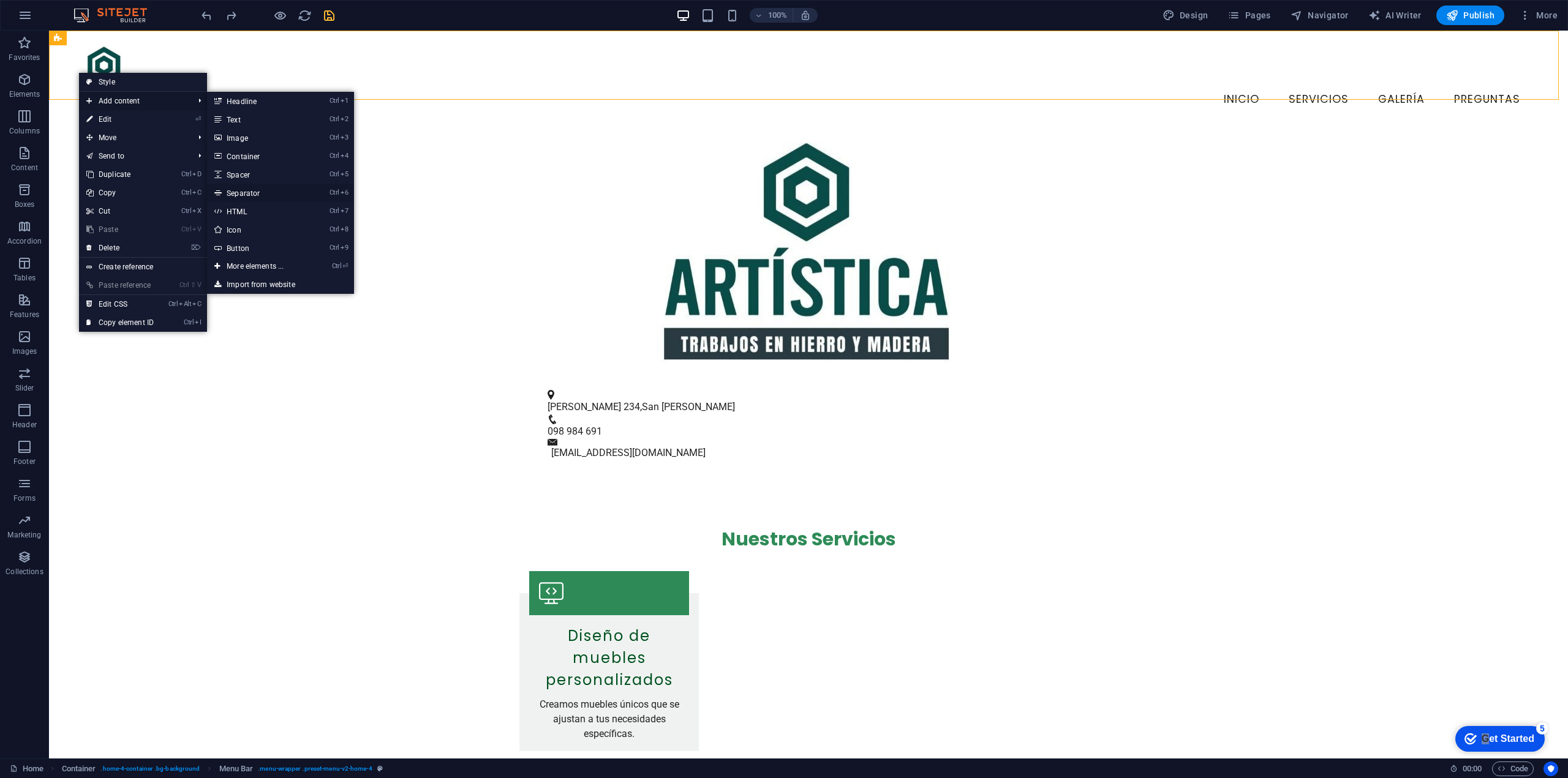
click at [247, 193] on link "Ctrl 6 Separator" at bounding box center [257, 193] width 101 height 18
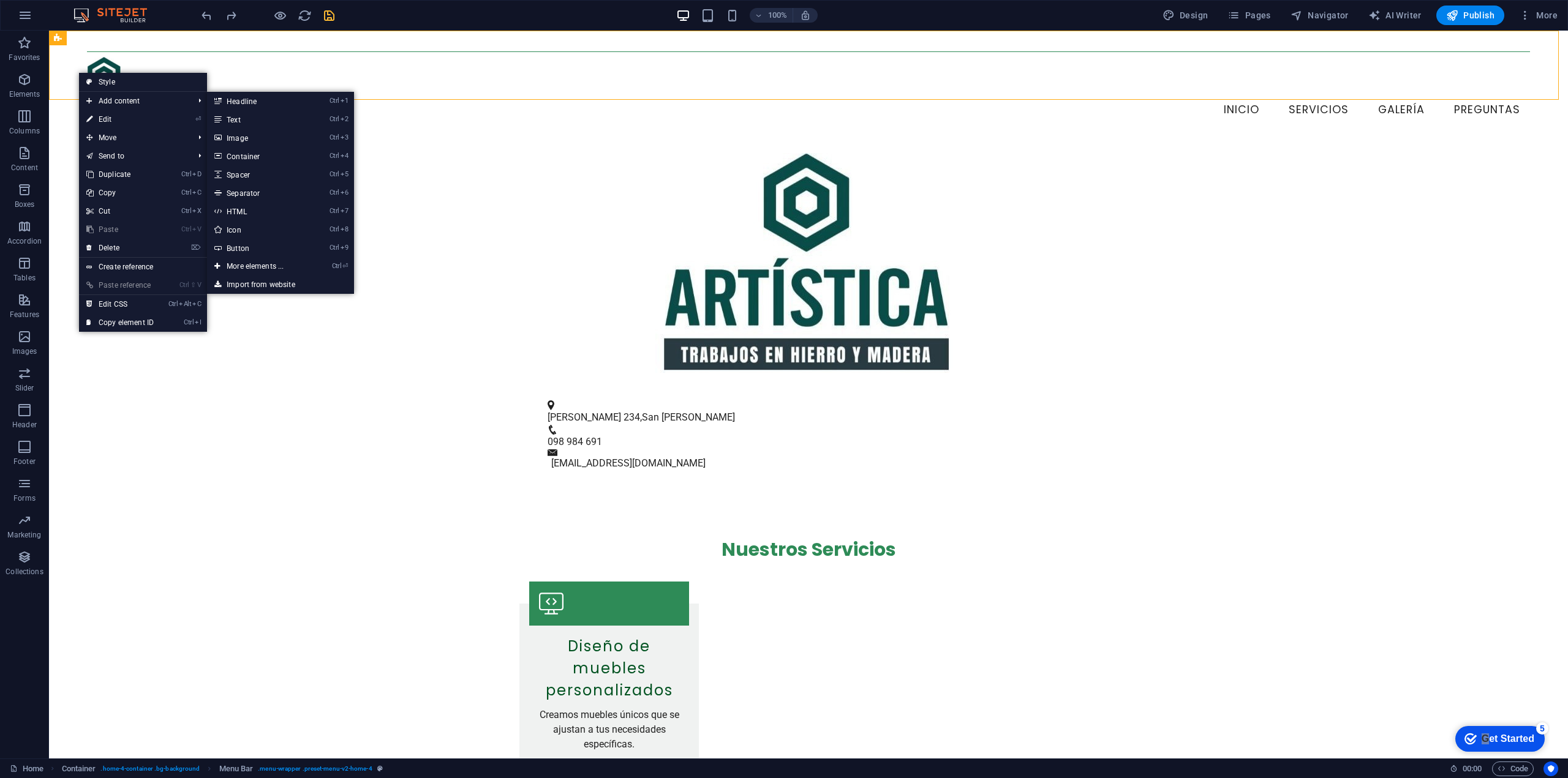
select select "%"
select select "px"
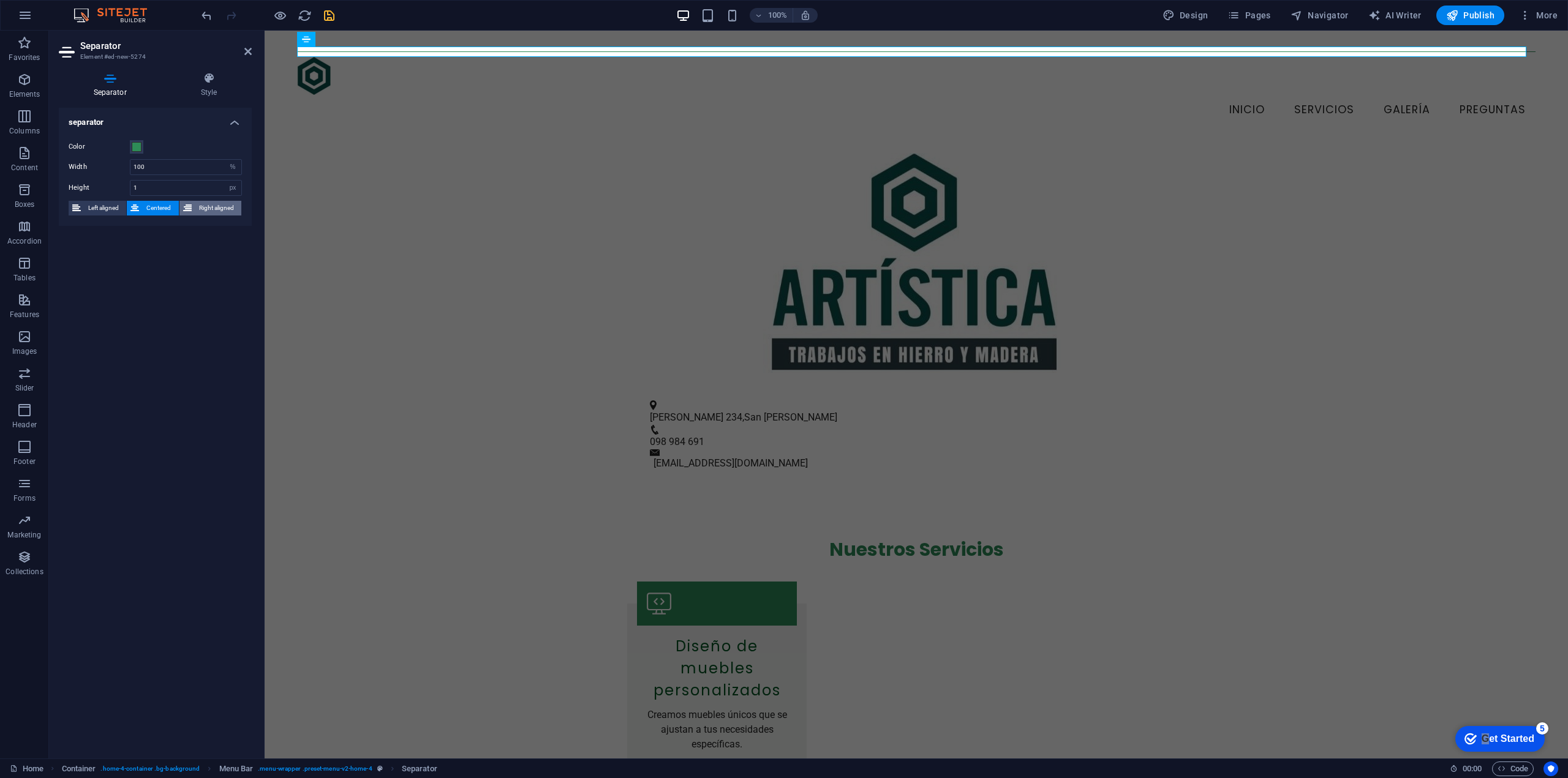
click at [203, 209] on span "Right aligned" at bounding box center [216, 208] width 42 height 15
click at [158, 207] on span "Centered" at bounding box center [158, 208] width 32 height 15
click at [95, 205] on span "Left aligned" at bounding box center [103, 208] width 38 height 15
click at [401, 229] on figure at bounding box center [916, 263] width 1279 height 220
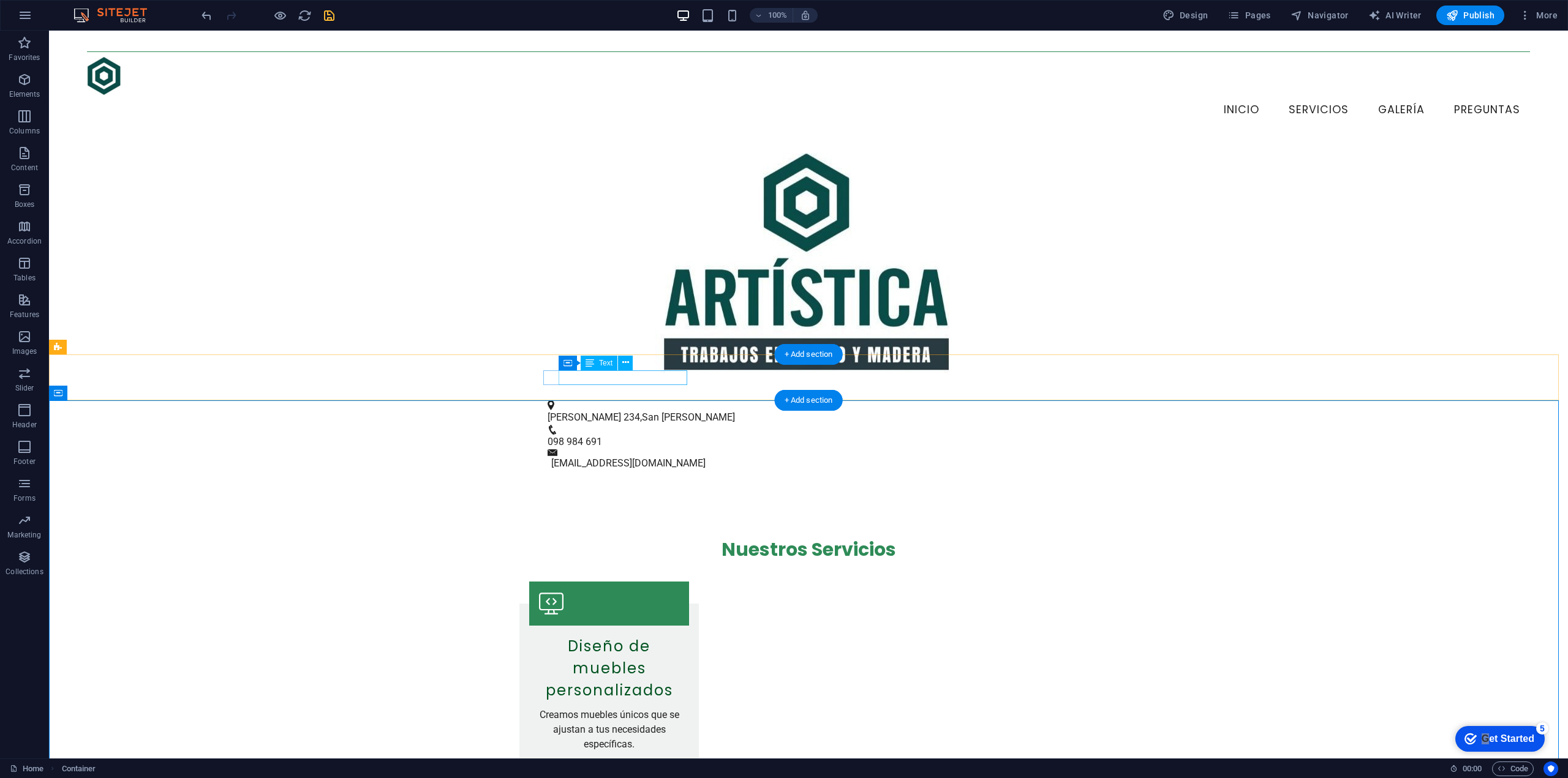
click at [597, 411] on span "[PERSON_NAME] 234" at bounding box center [594, 417] width 92 height 12
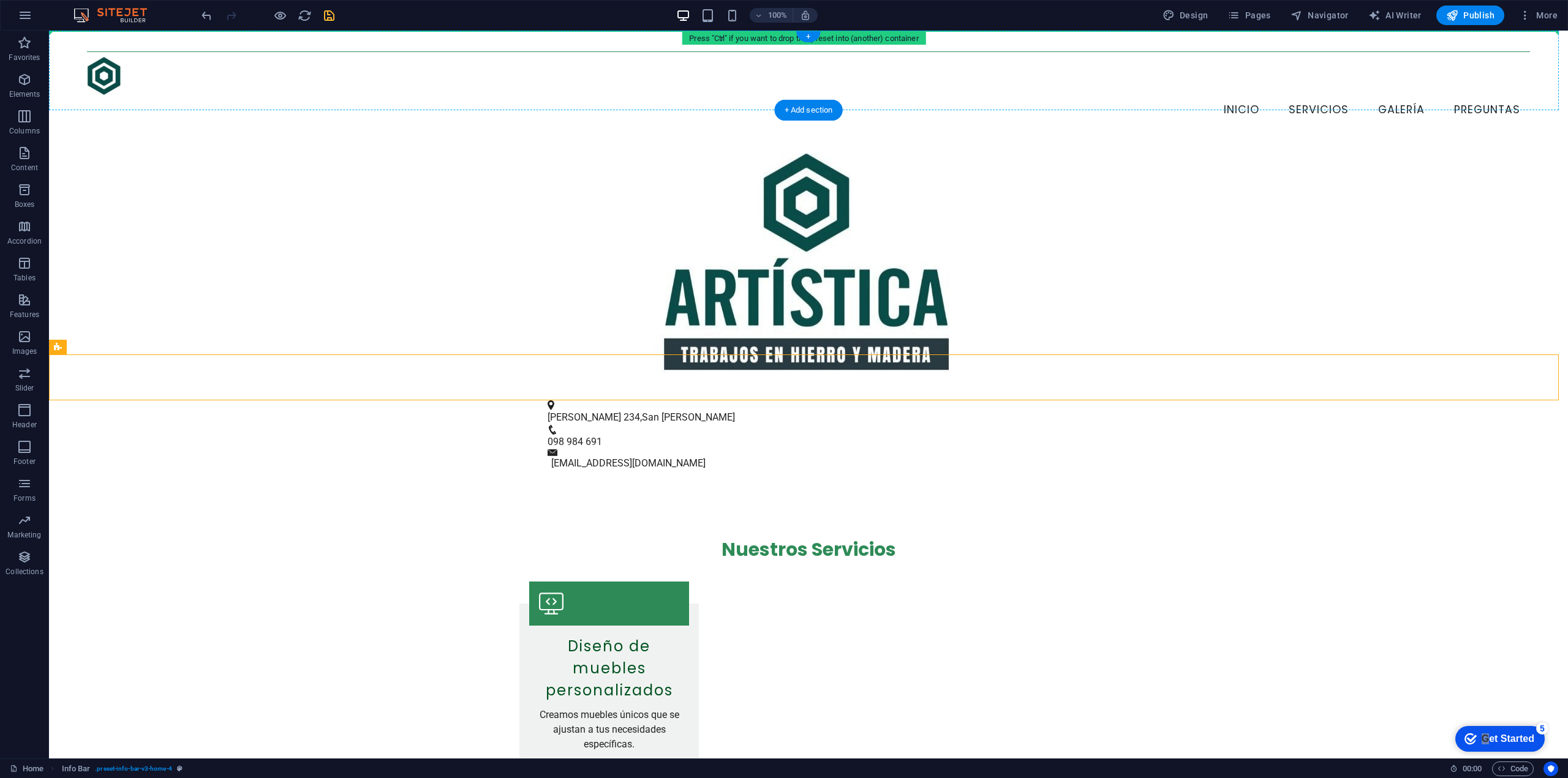
drag, startPoint x: 715, startPoint y: 378, endPoint x: 712, endPoint y: 38, distance: 340.0
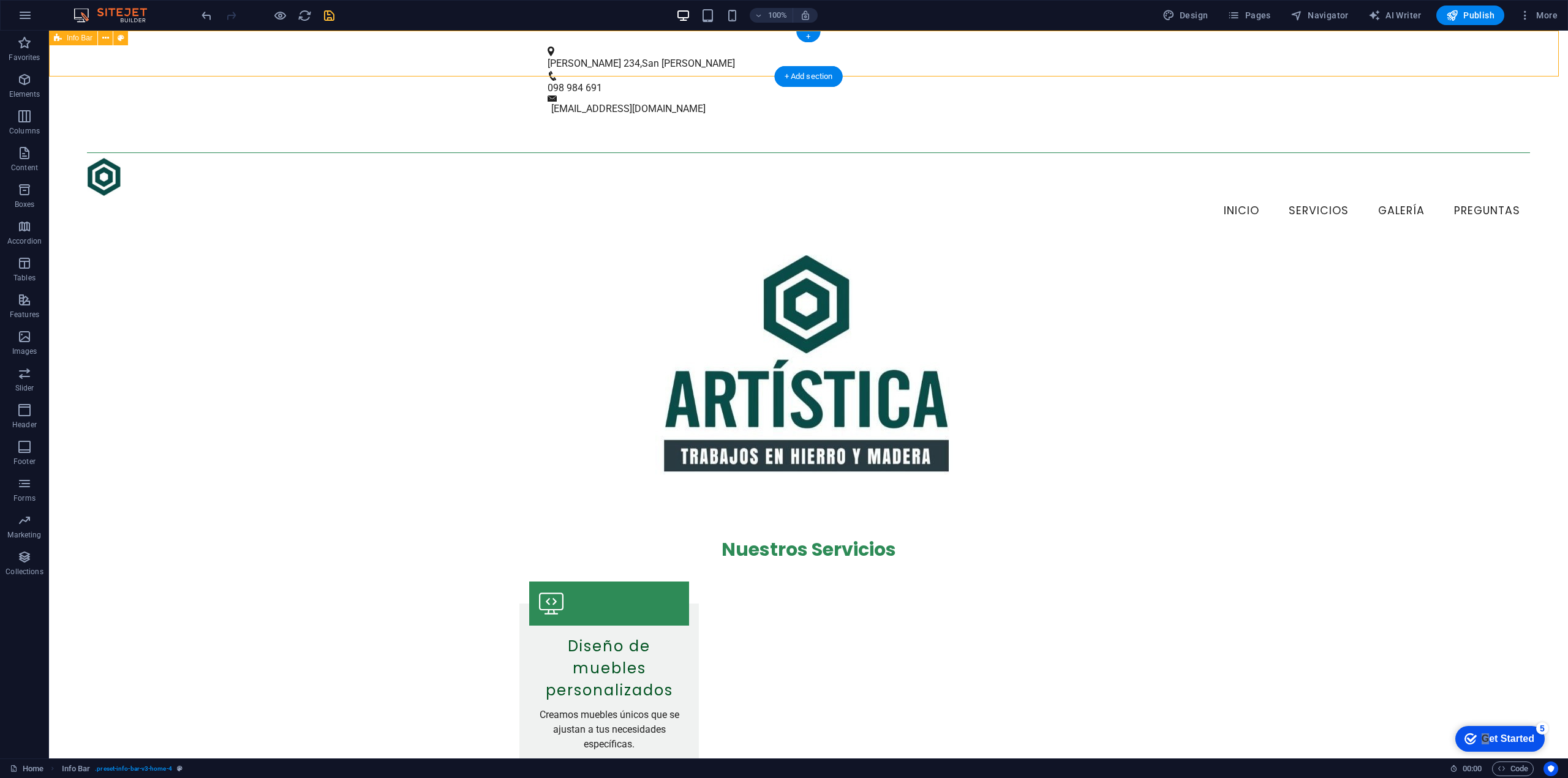
click at [706, 65] on div "Colón 234 , San José de Mayo 098 984 691 info@artisticahierroymadera.uy" at bounding box center [808, 81] width 1519 height 101
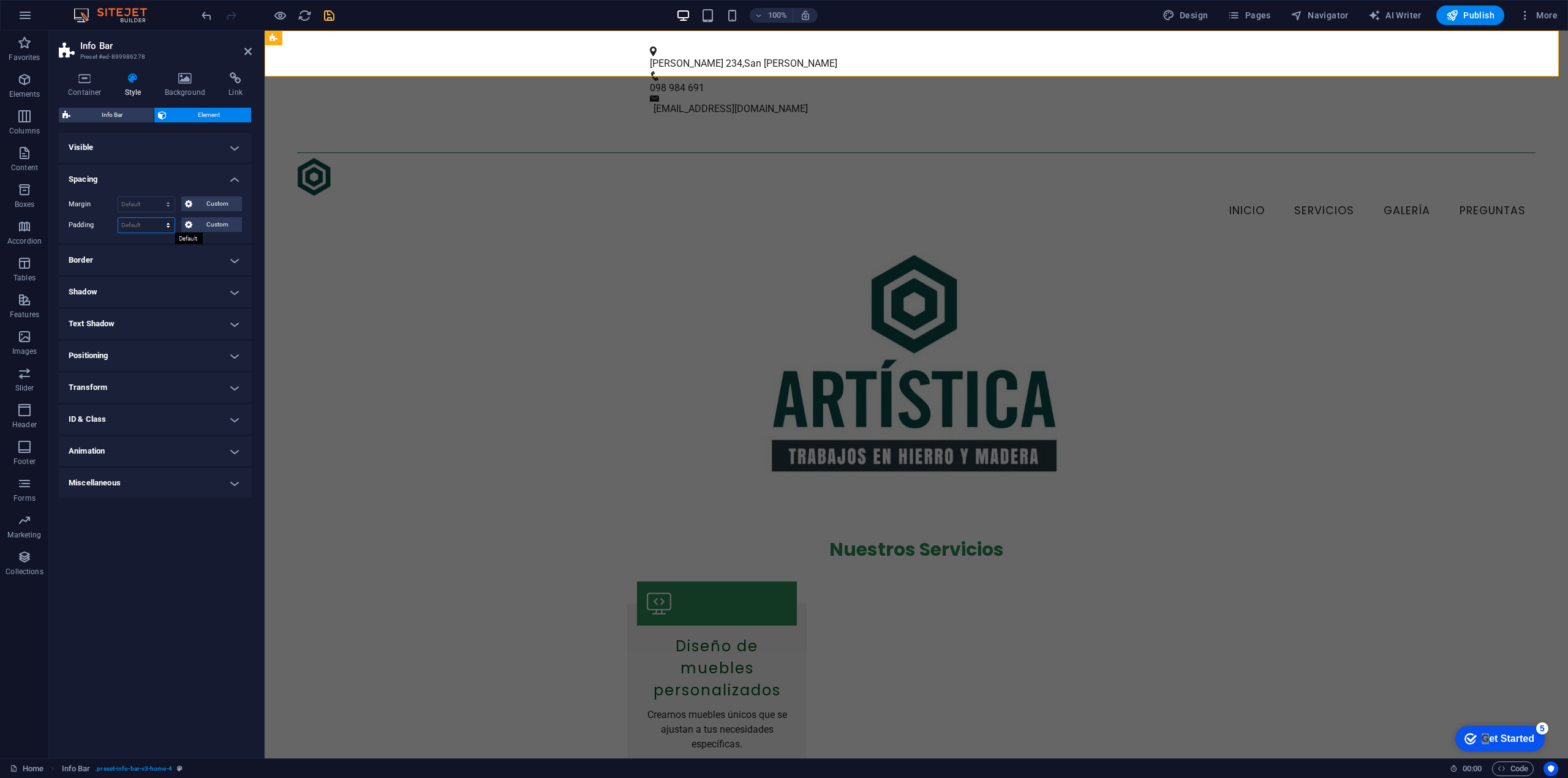
click at [129, 221] on select "Default px rem % vh vw Custom" at bounding box center [146, 225] width 56 height 15
select select "px"
click at [158, 218] on select "Default px rem % vh vw Custom" at bounding box center [146, 225] width 56 height 15
type input "0"
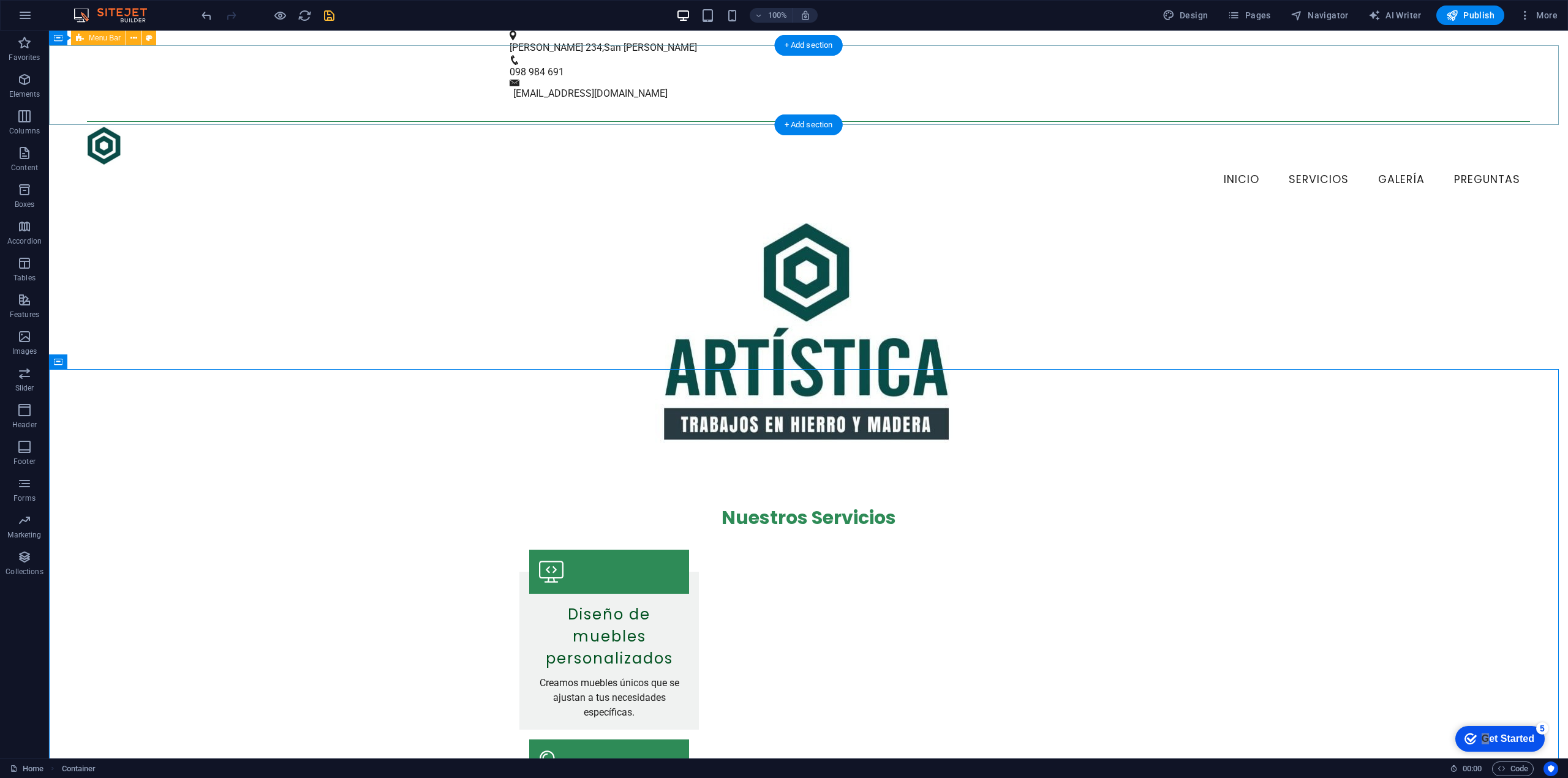
click at [558, 101] on div "Menu Inicio Servicios Galería Preguntas" at bounding box center [808, 155] width 1519 height 110
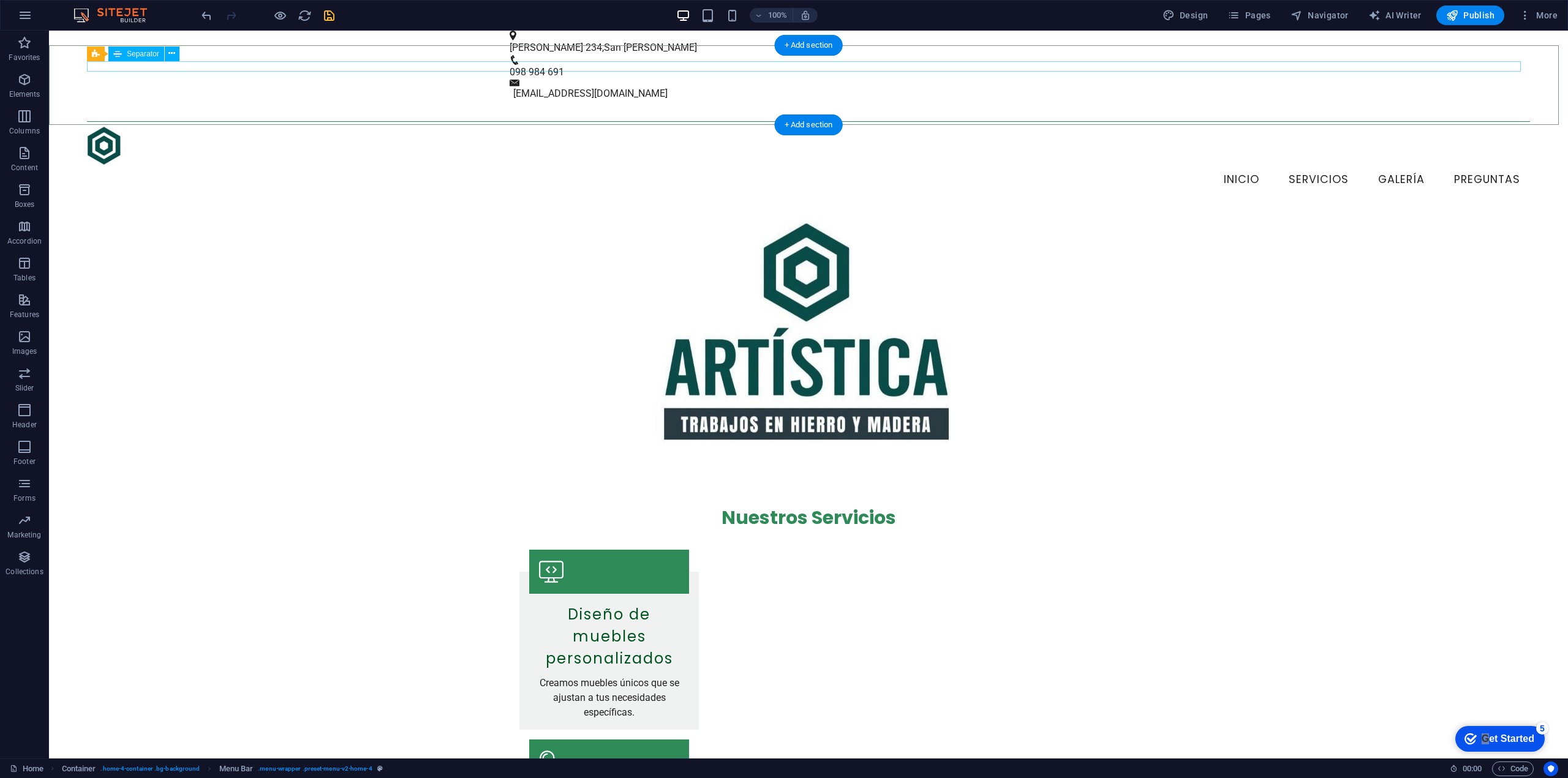
click at [552, 121] on div at bounding box center [808, 121] width 1443 height 1
select select "%"
select select "px"
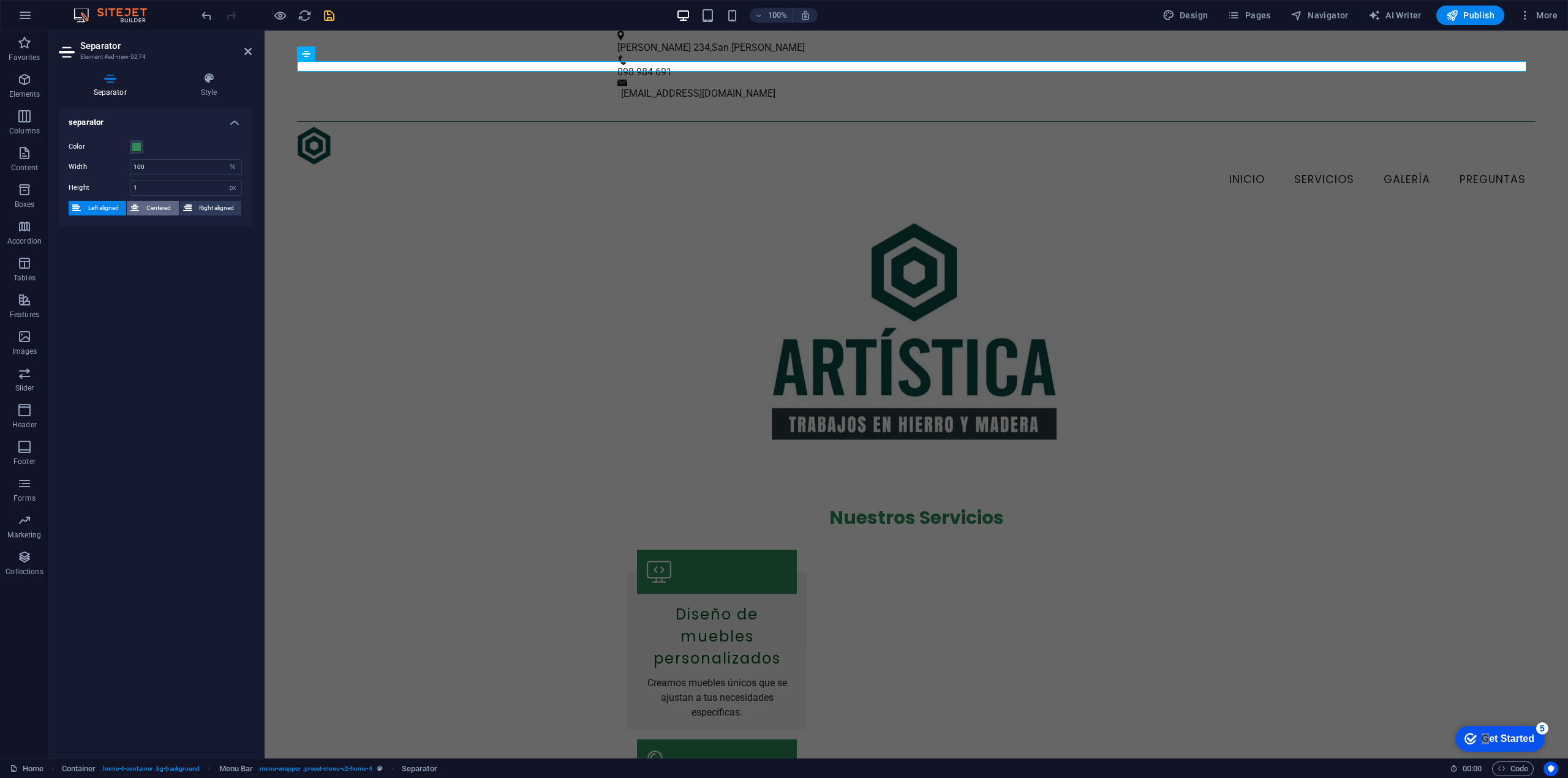
click at [159, 214] on span "Centered" at bounding box center [158, 208] width 32 height 15
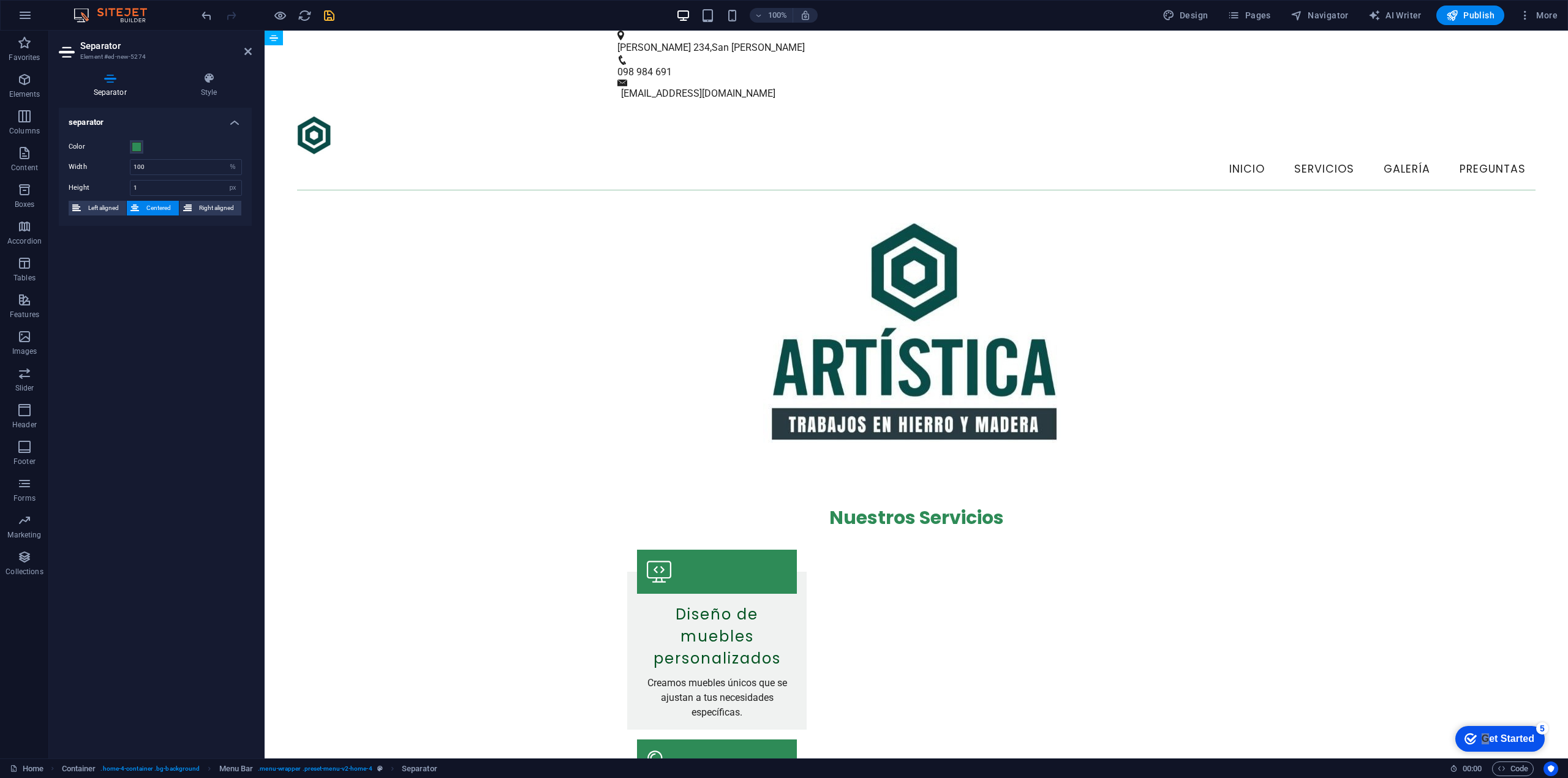
drag, startPoint x: 484, startPoint y: 68, endPoint x: 486, endPoint y: 107, distance: 39.1
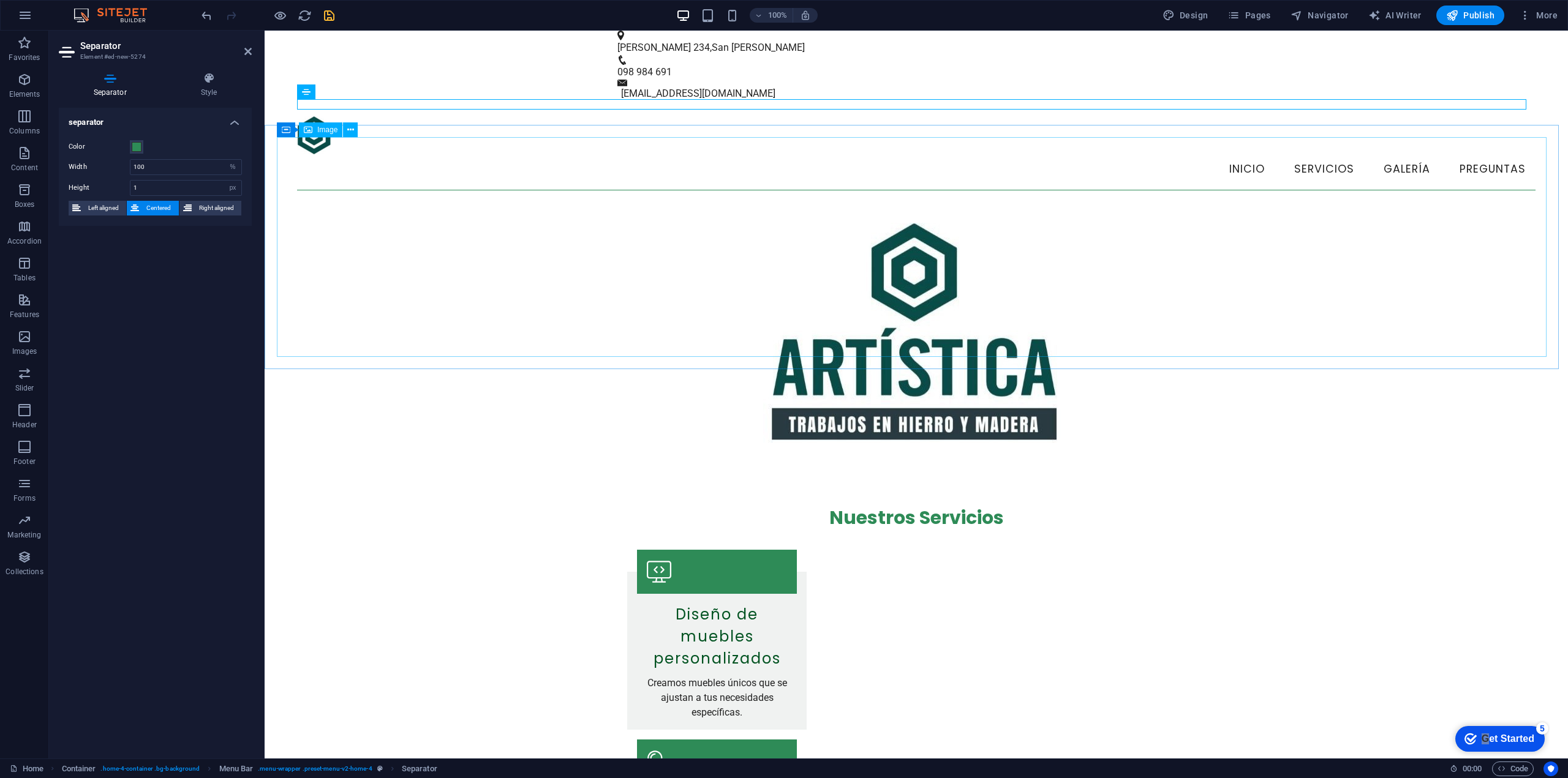
click at [439, 276] on figure at bounding box center [916, 333] width 1279 height 220
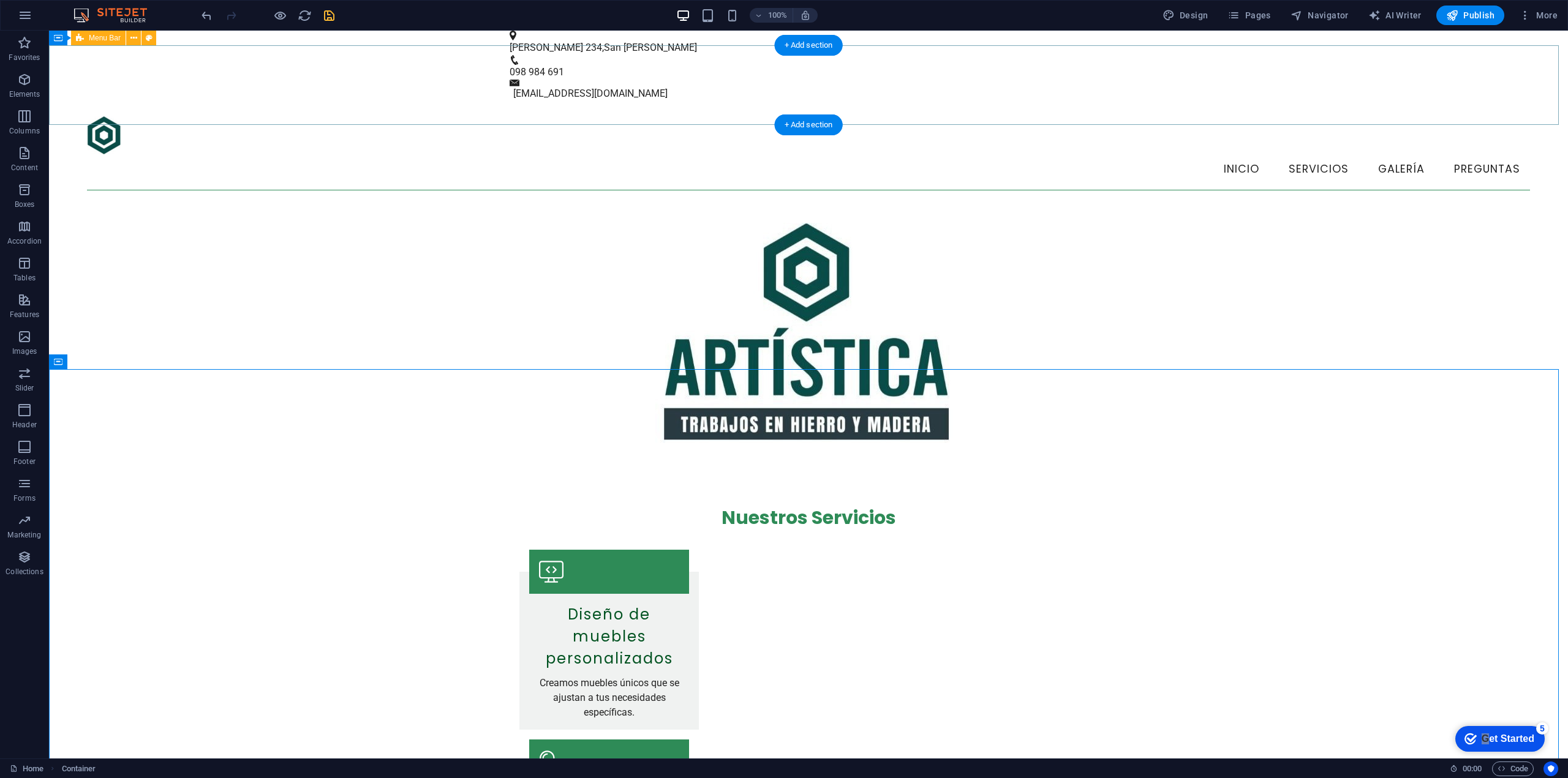
click at [496, 101] on div "Menu Inicio Servicios Galería Preguntas" at bounding box center [808, 155] width 1519 height 110
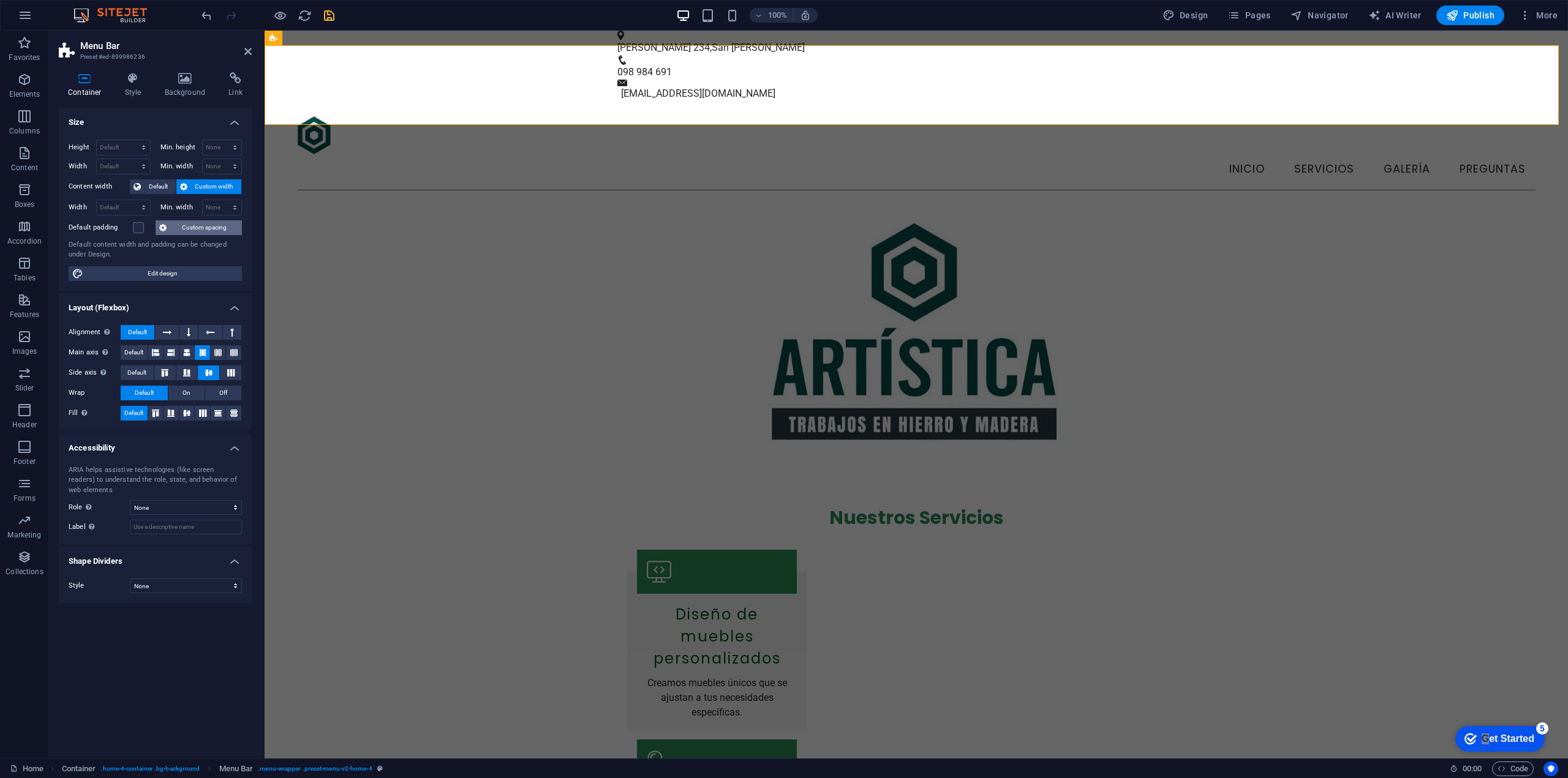
click at [215, 224] on span "Custom spacing" at bounding box center [204, 228] width 68 height 15
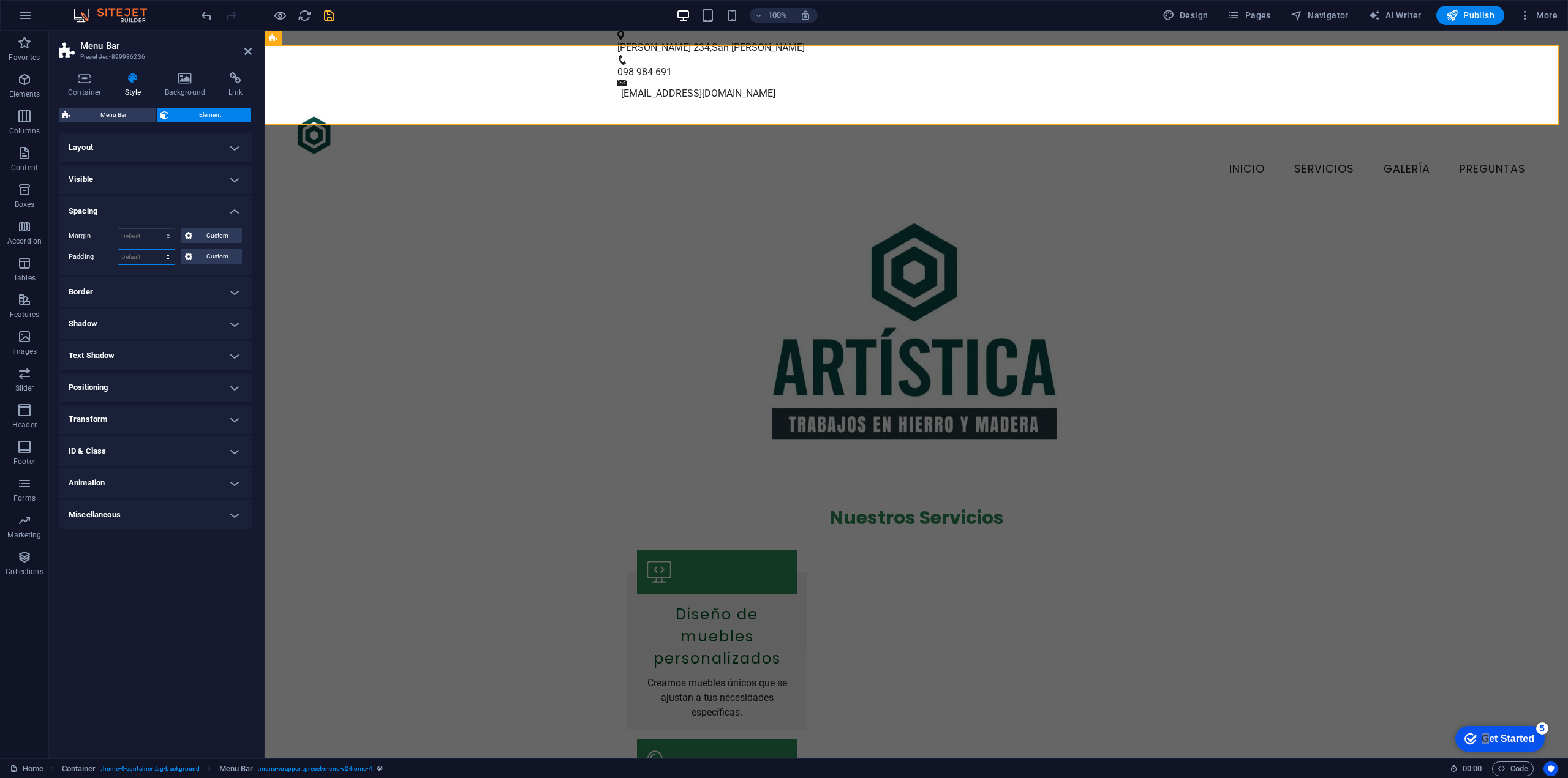
click at [140, 260] on select "Default px rem % vh vw Custom" at bounding box center [146, 257] width 56 height 15
select select "px"
click at [158, 250] on select "Default px rem % vh vw Custom" at bounding box center [146, 257] width 56 height 15
type input "0"
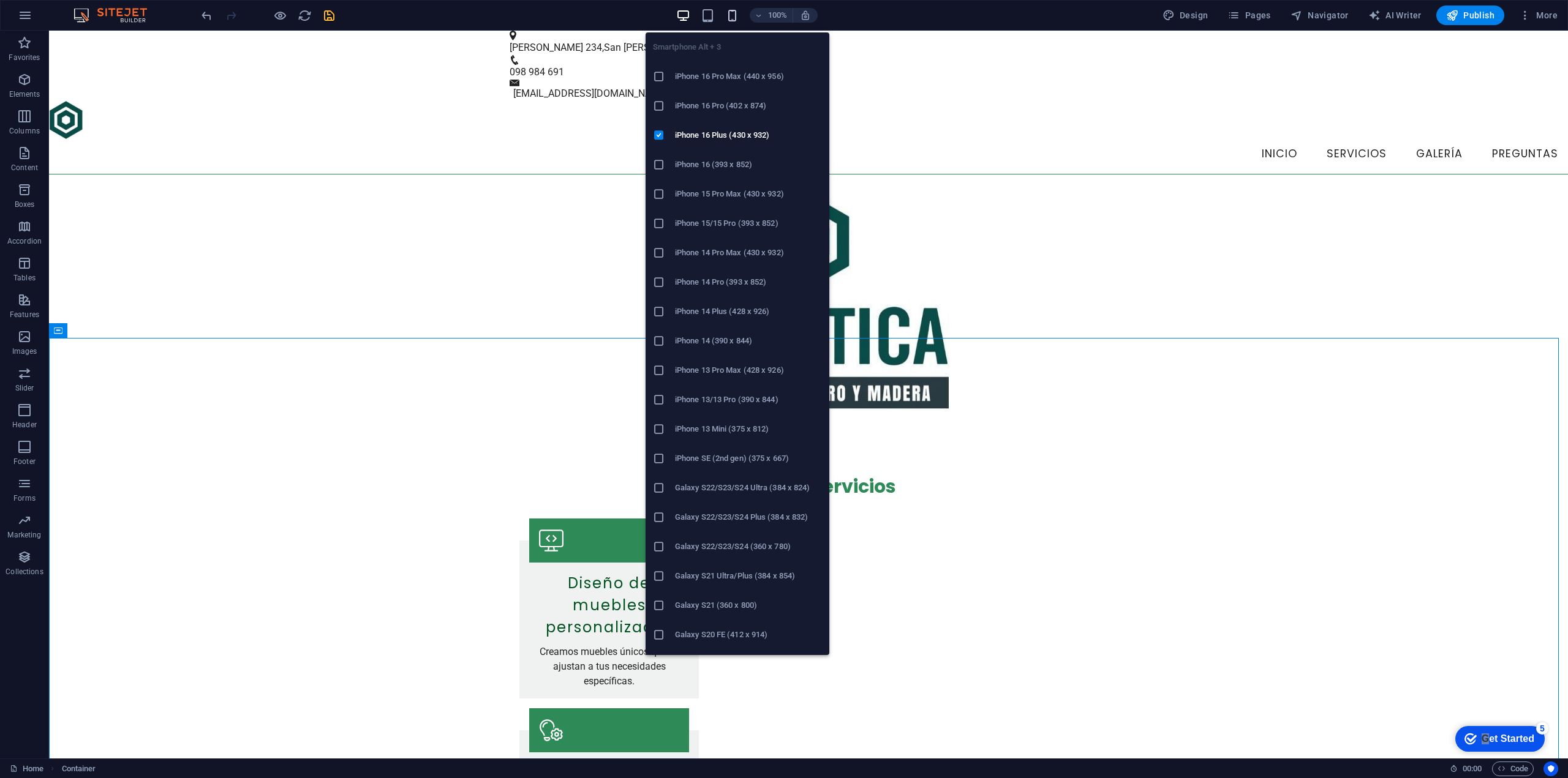
click at [727, 20] on icon "button" at bounding box center [732, 15] width 14 height 14
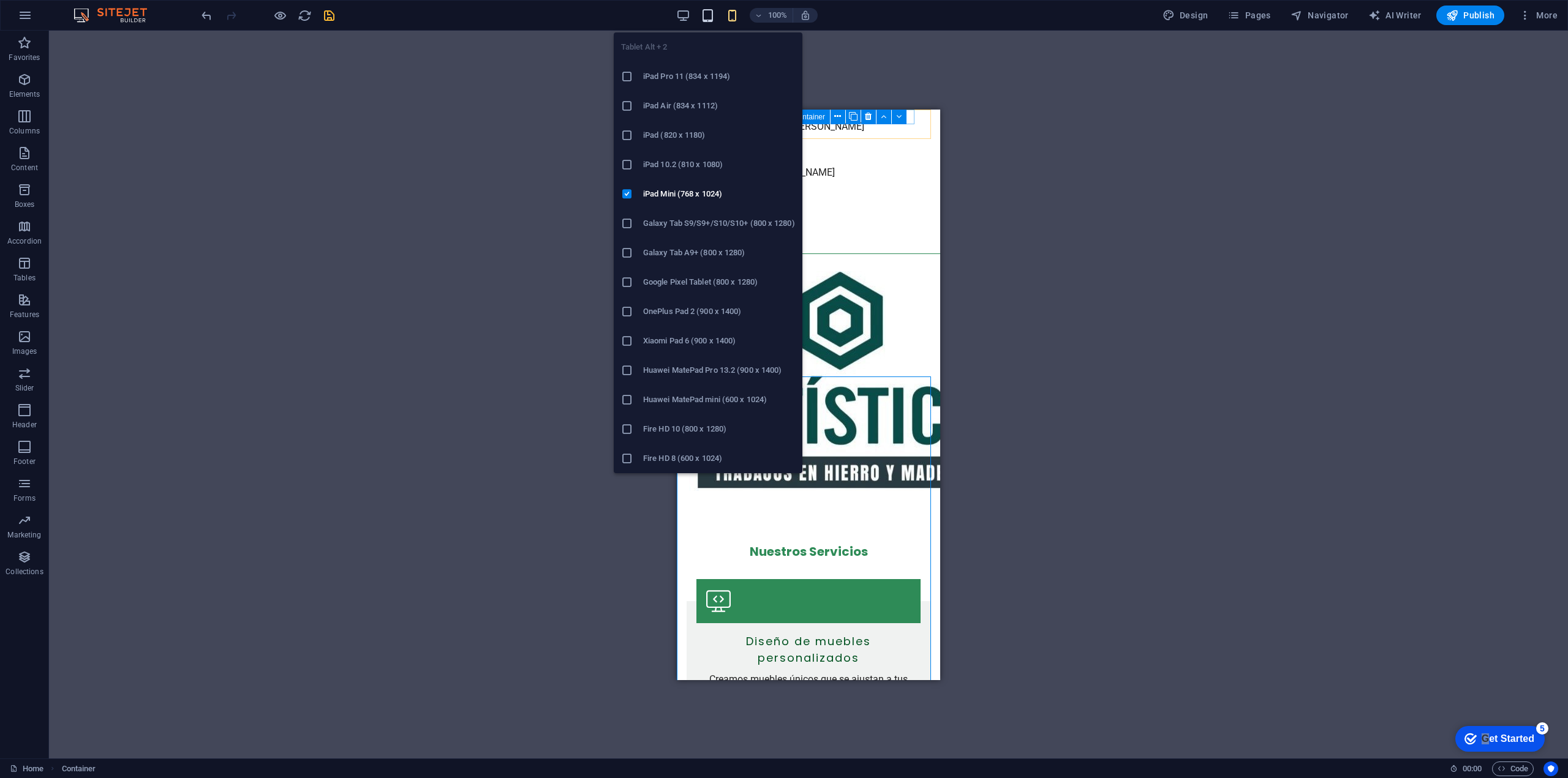
click at [708, 17] on icon "button" at bounding box center [707, 15] width 14 height 14
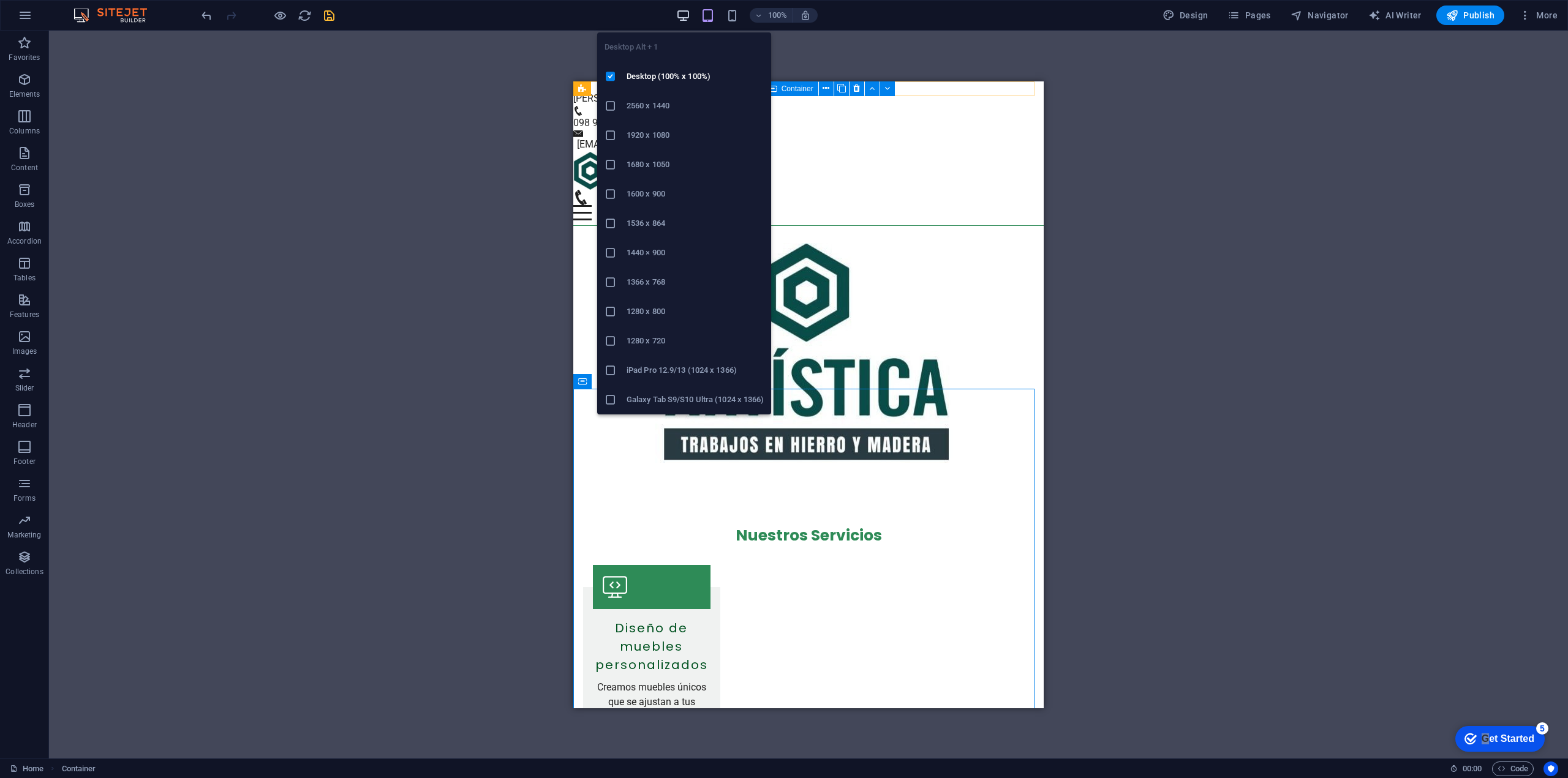
click at [680, 14] on icon "button" at bounding box center [683, 15] width 14 height 14
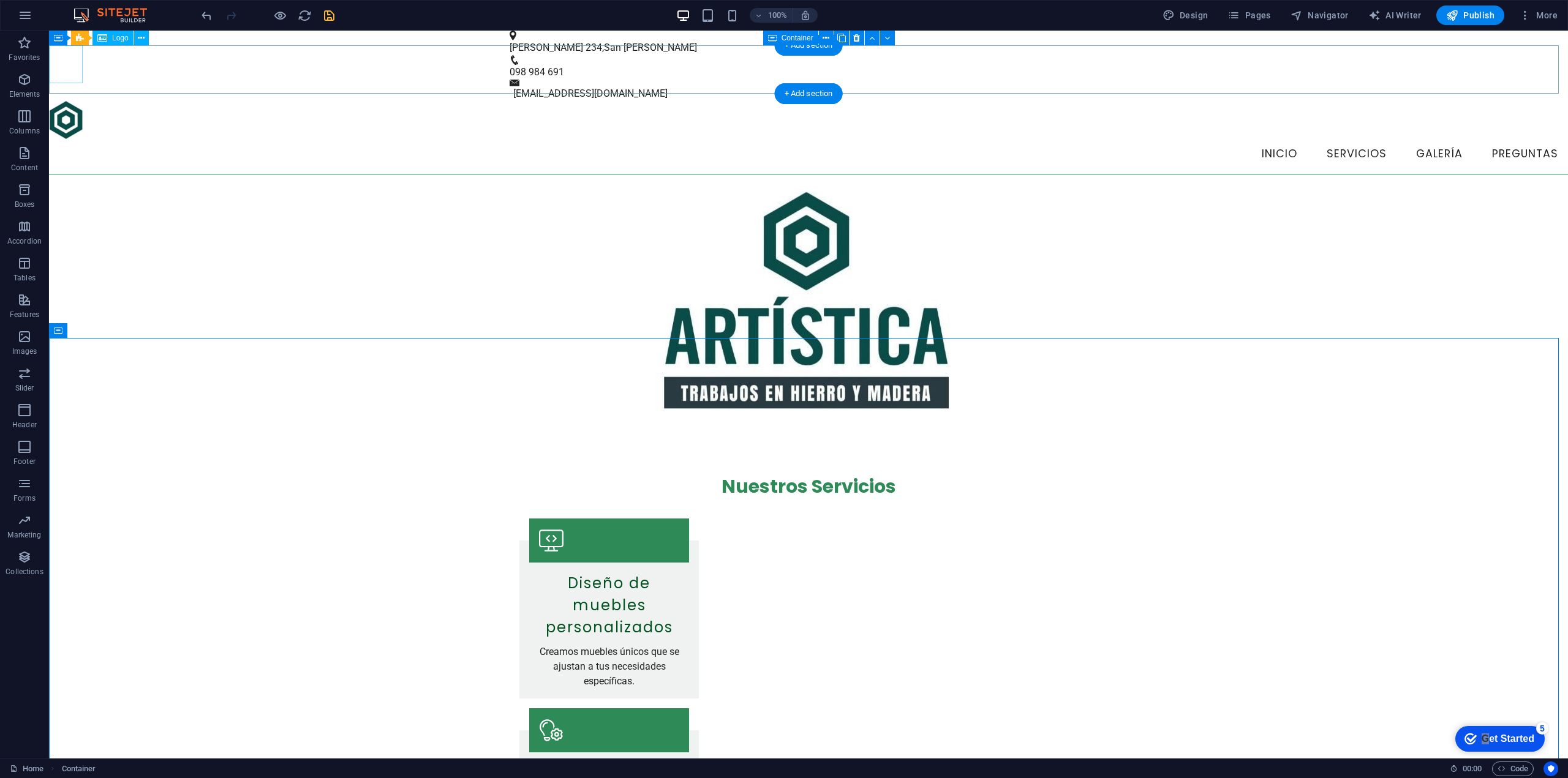
click at [76, 101] on div at bounding box center [808, 119] width 1519 height 38
click at [77, 101] on div at bounding box center [808, 119] width 1519 height 38
select select "px"
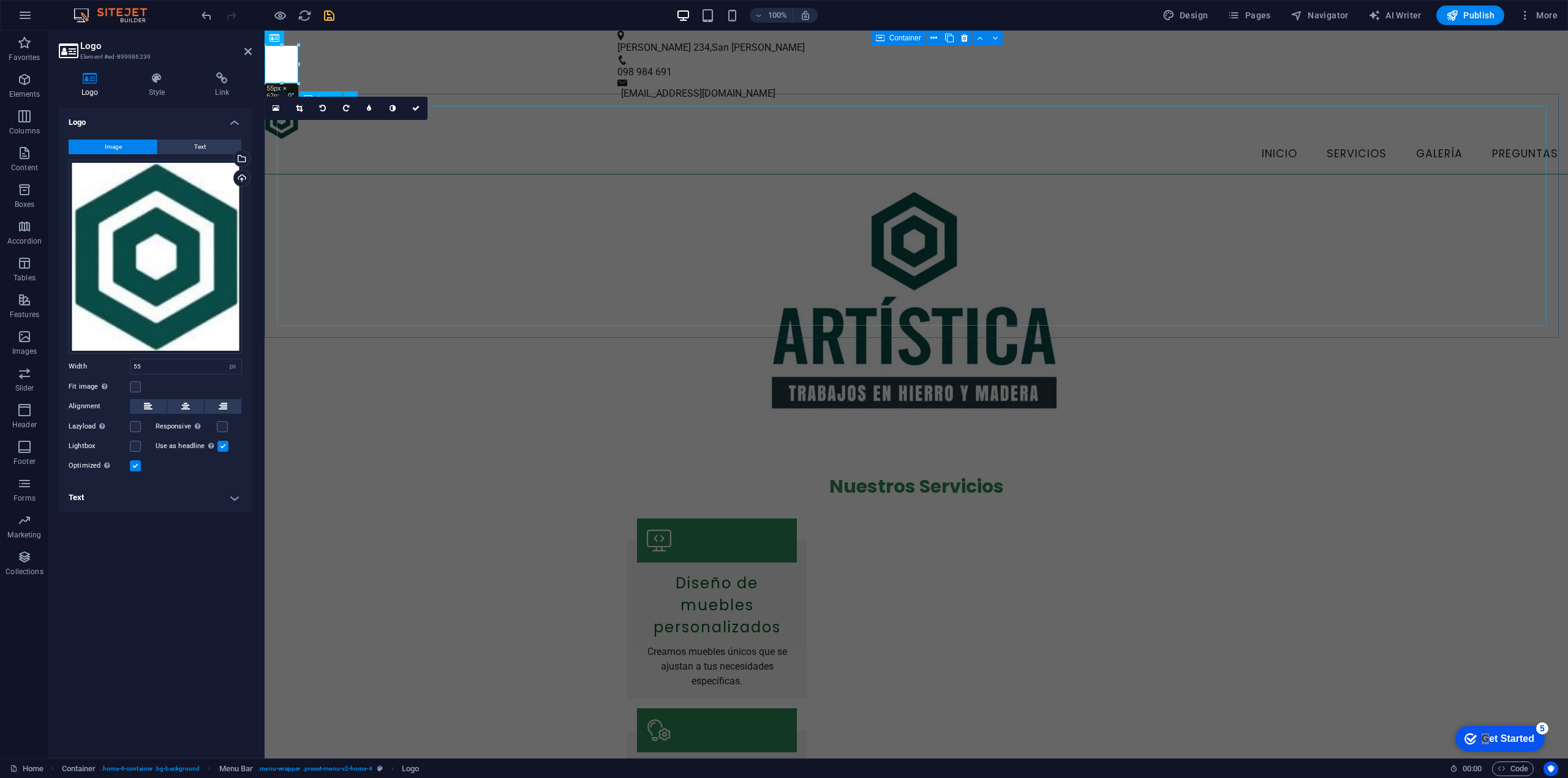
click at [374, 198] on figure at bounding box center [916, 301] width 1279 height 220
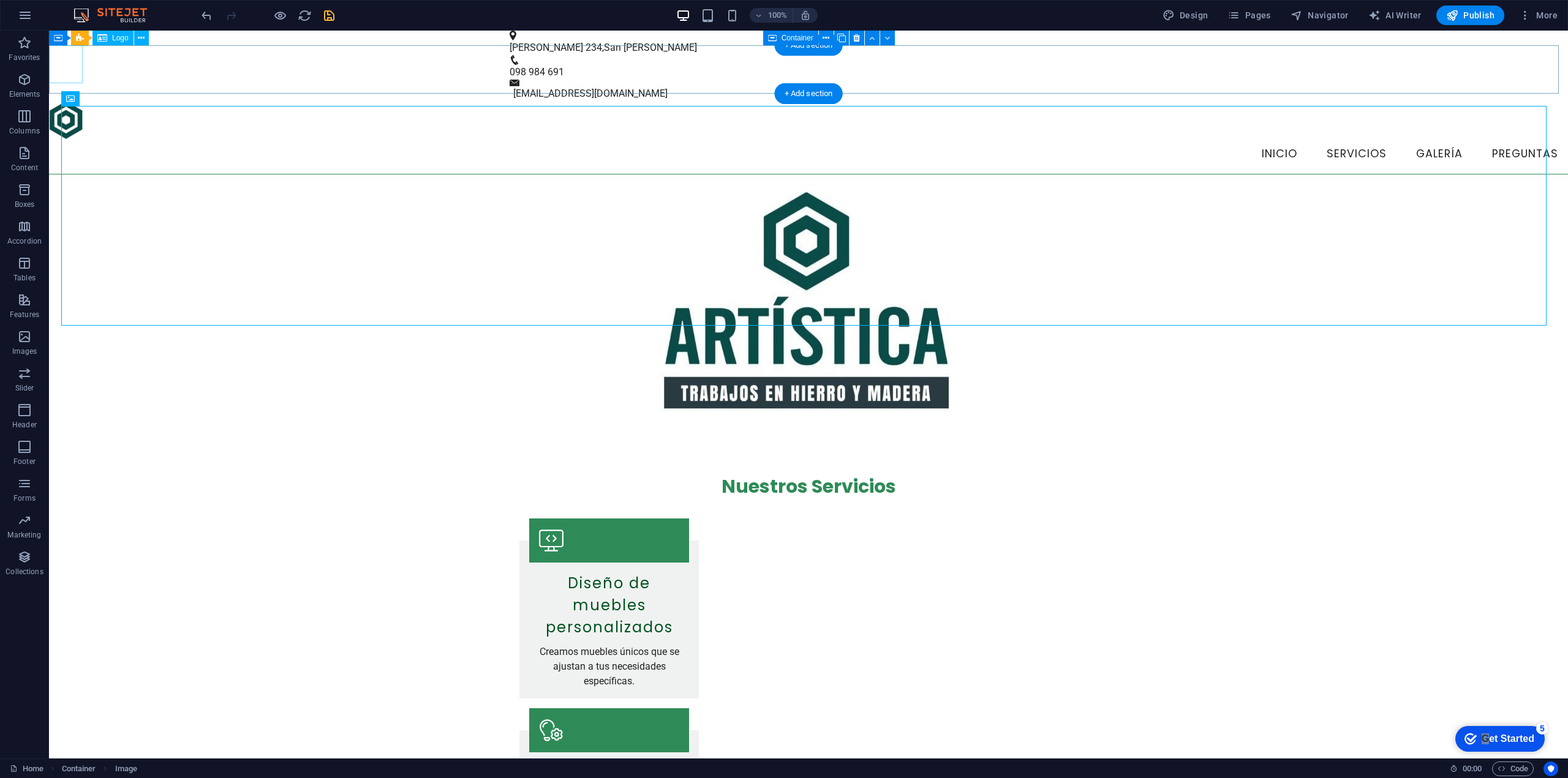
click at [68, 101] on div at bounding box center [808, 119] width 1519 height 38
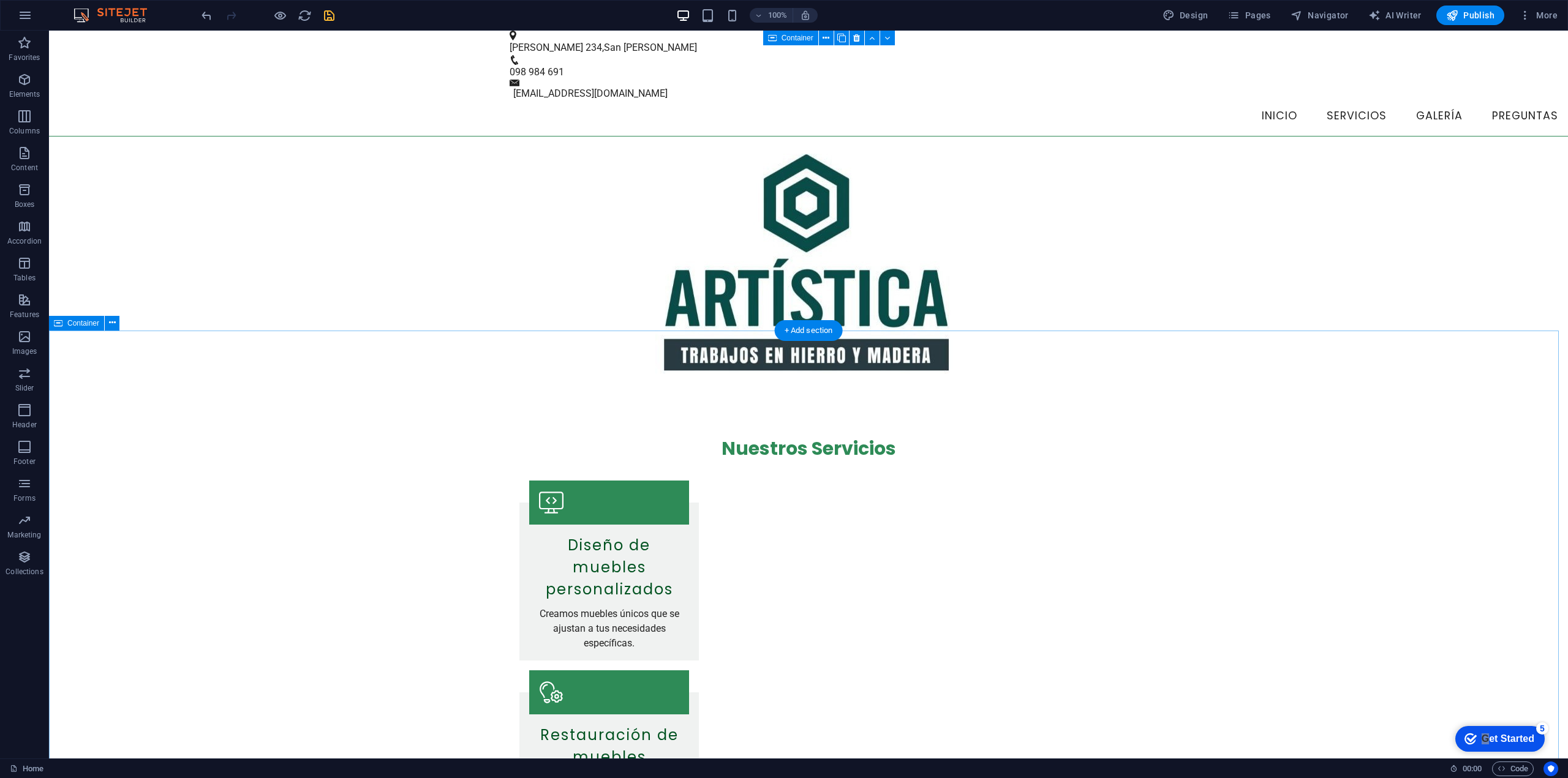
click at [327, 17] on icon "save" at bounding box center [329, 15] width 14 height 14
click at [271, 16] on div at bounding box center [268, 15] width 137 height 19
click at [275, 16] on icon "button" at bounding box center [280, 15] width 14 height 14
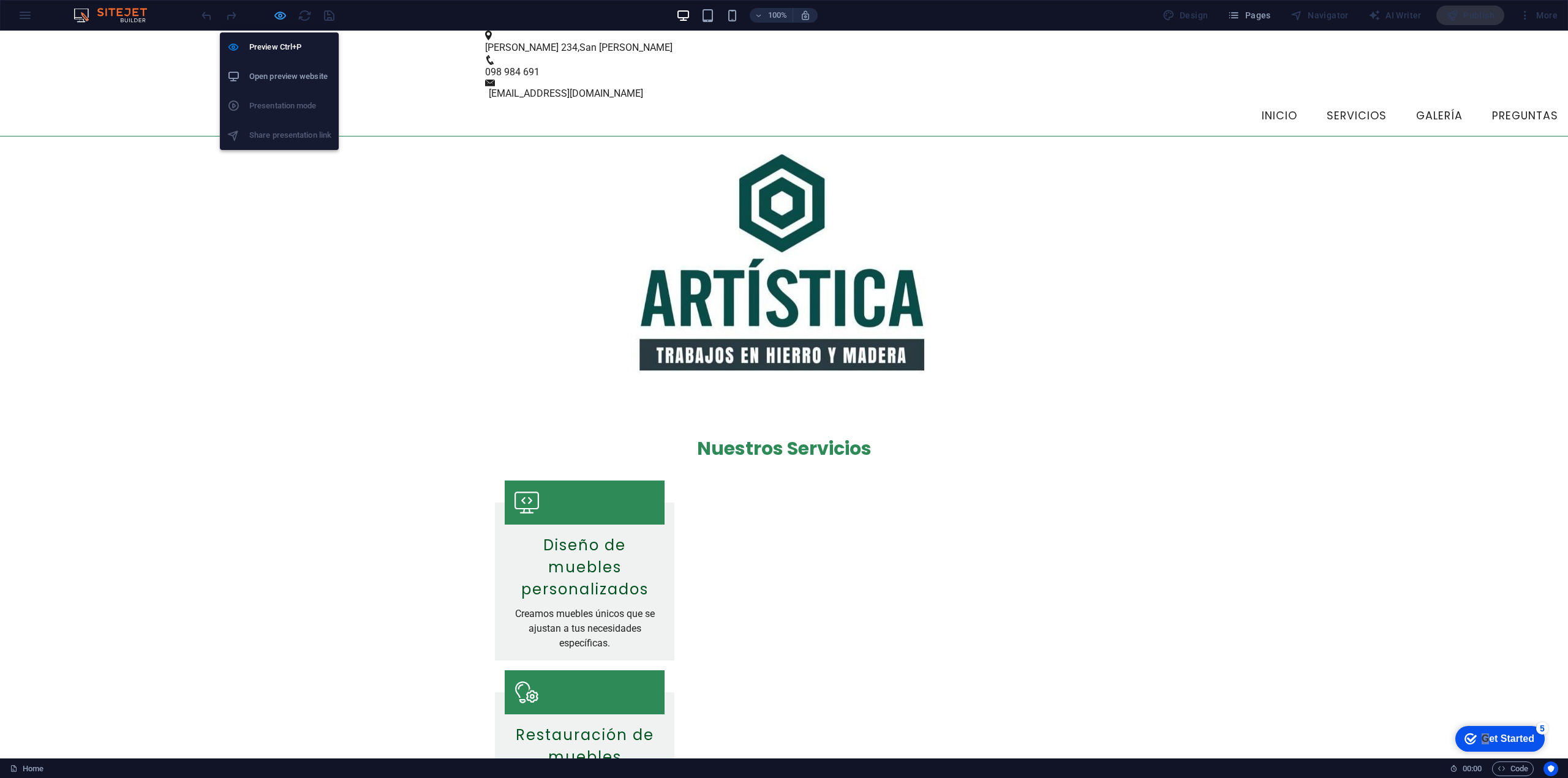
click at [275, 16] on icon "button" at bounding box center [280, 15] width 14 height 14
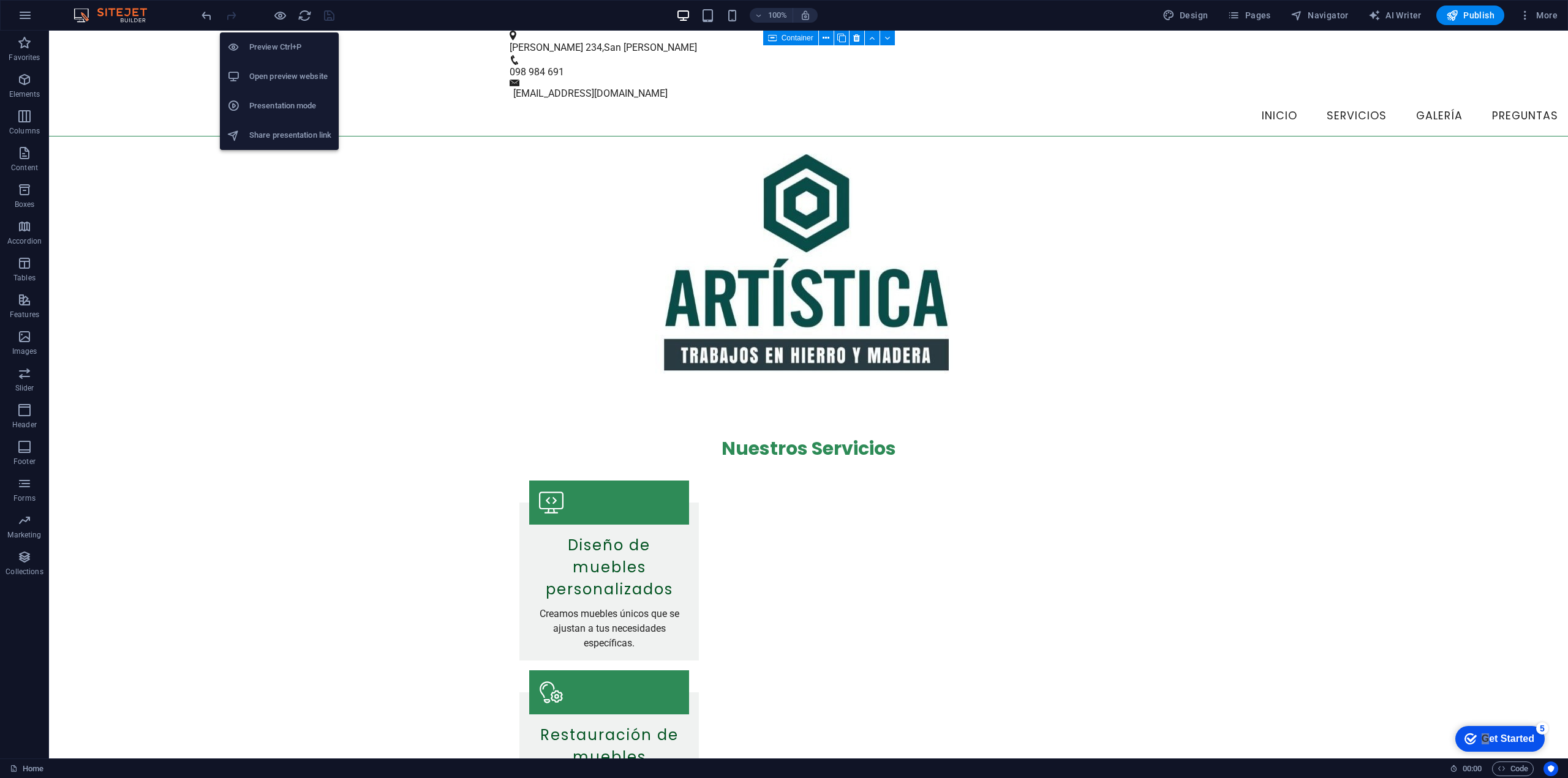
click at [285, 81] on h6 "Open preview website" at bounding box center [290, 76] width 82 height 15
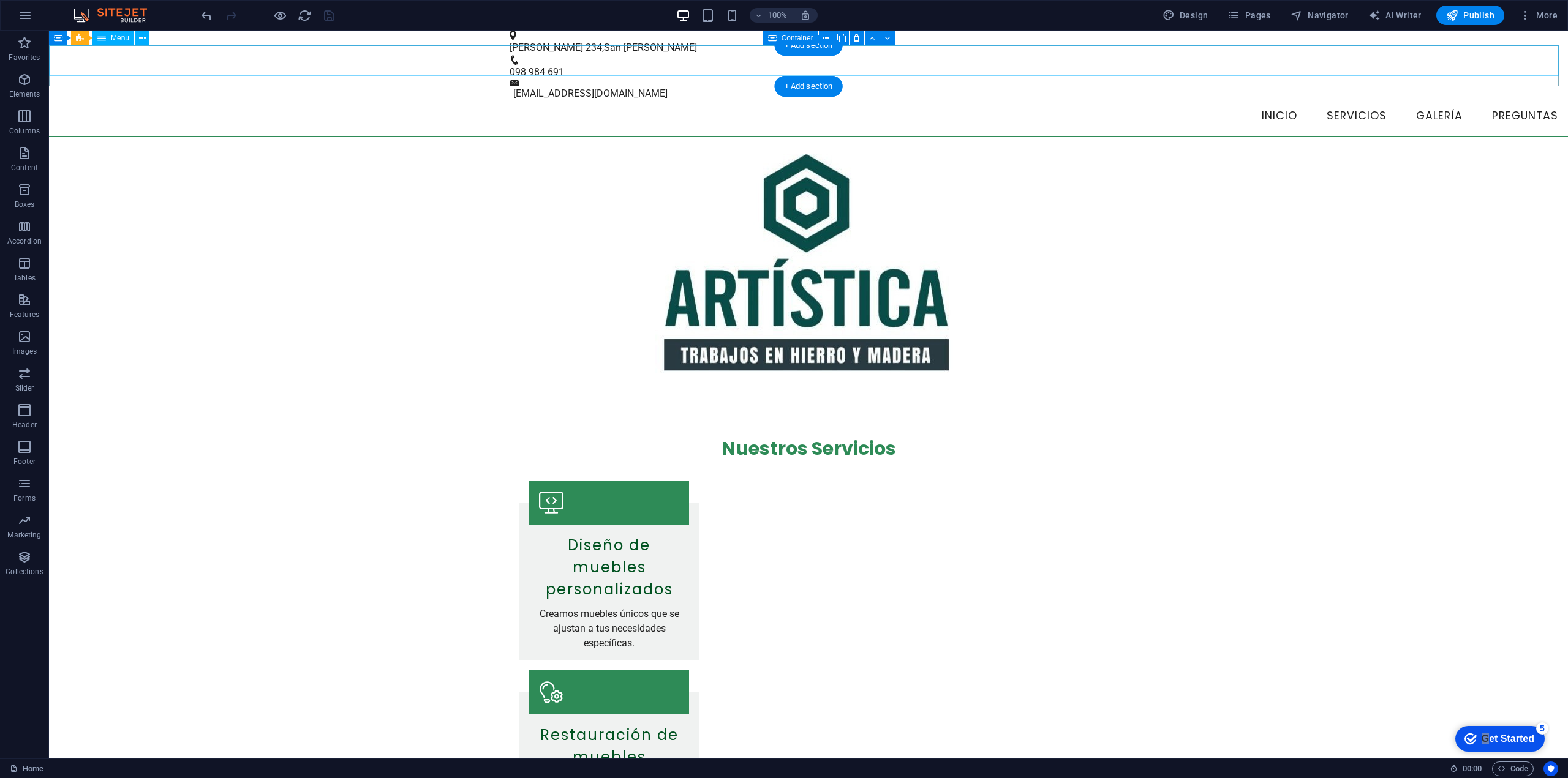
click at [120, 101] on nav "Inicio Servicios Galería Preguntas" at bounding box center [808, 116] width 1519 height 31
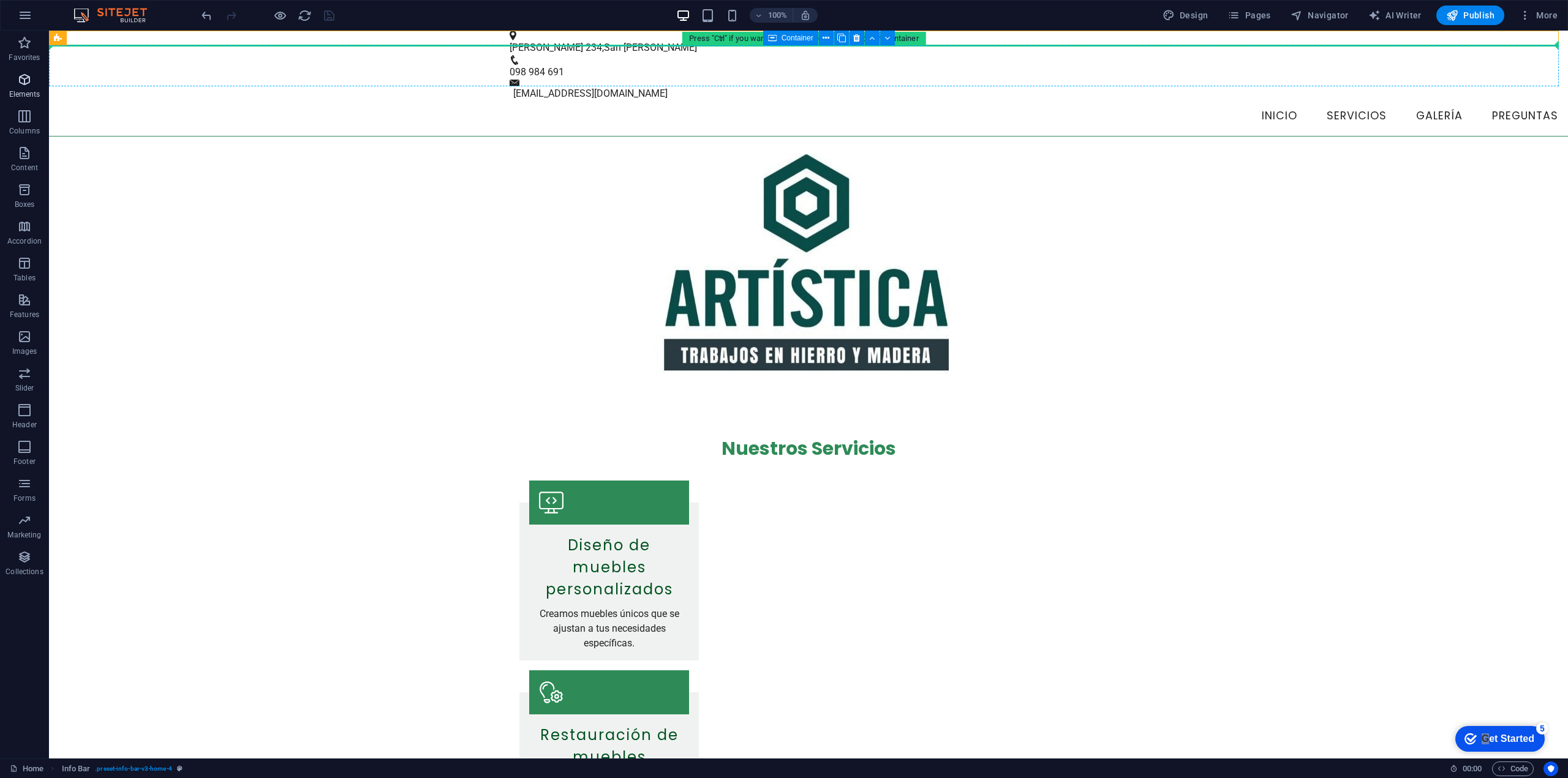
drag, startPoint x: 72, startPoint y: 40, endPoint x: 47, endPoint y: 68, distance: 37.5
click at [47, 68] on section "Favorites Elements Columns Content Boxes Accordion Tables Features Images Slide…" at bounding box center [784, 394] width 1568 height 728
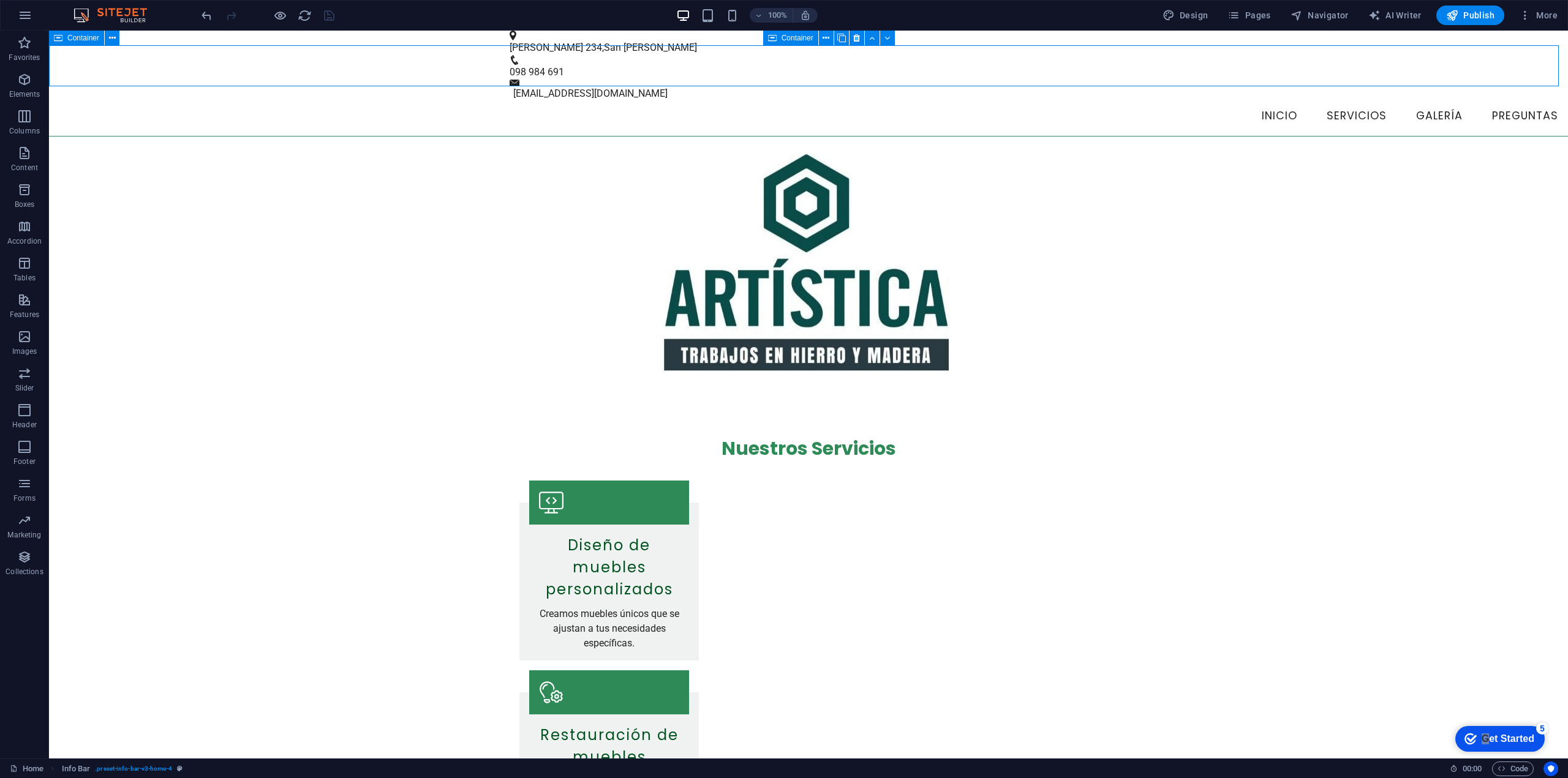
click at [61, 41] on icon at bounding box center [58, 38] width 8 height 15
click at [110, 39] on icon at bounding box center [112, 38] width 7 height 13
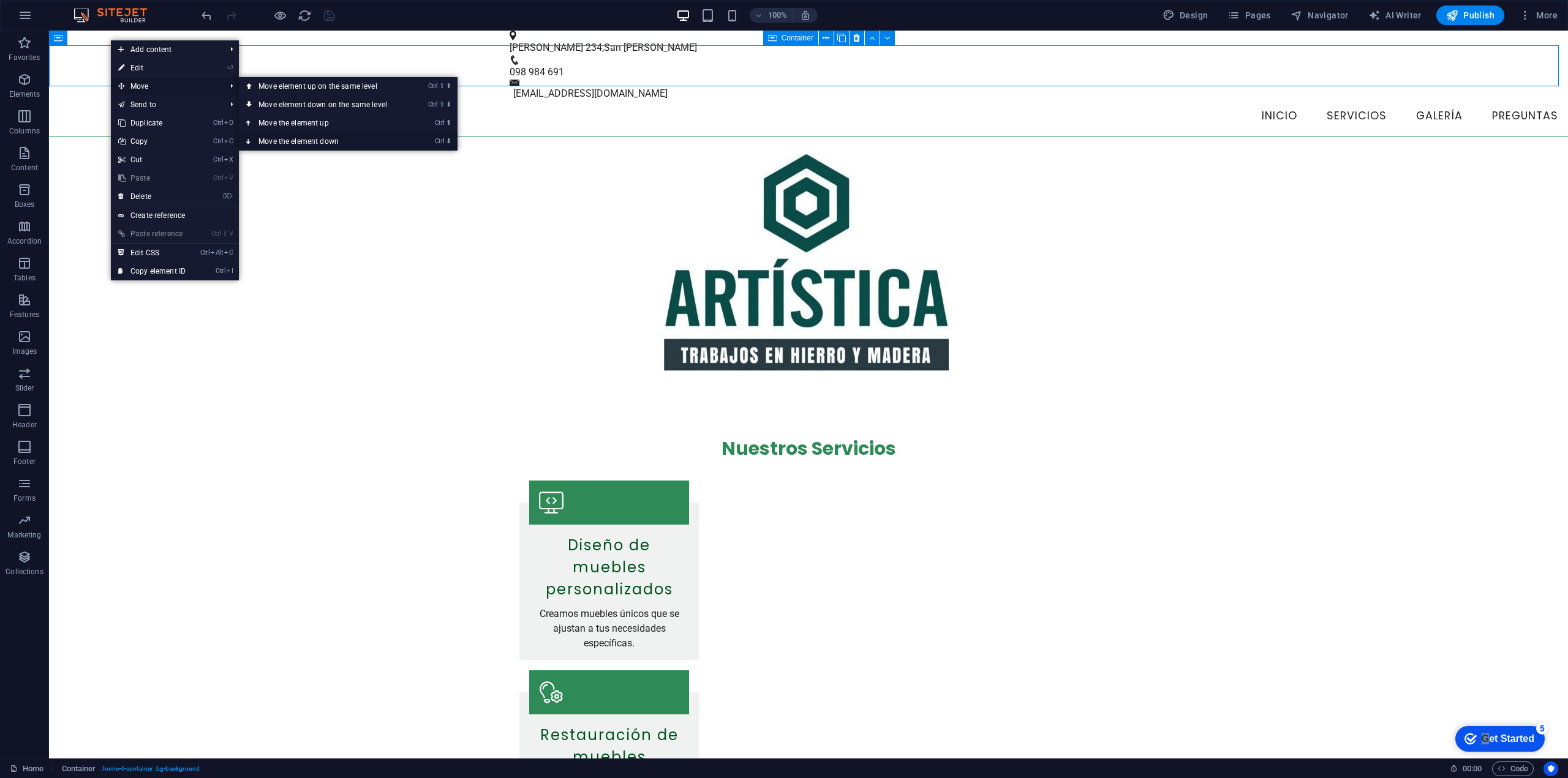
click at [276, 138] on link "Ctrl ⬇ Move the element down" at bounding box center [325, 141] width 173 height 18
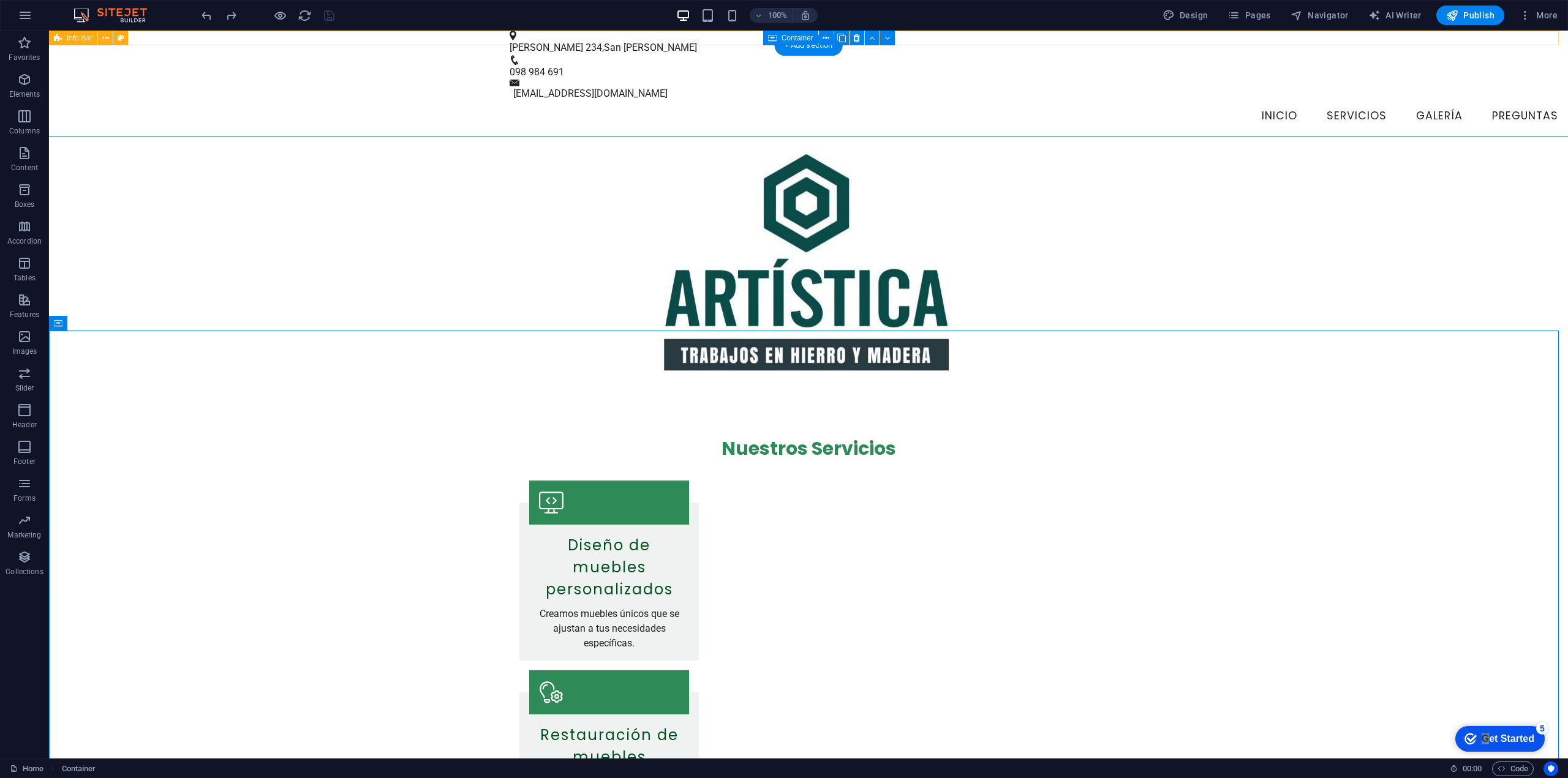
click at [170, 38] on div "Colón 234 , San José de Mayo 098 984 691 info@artisticahierroymadera.uy" at bounding box center [808, 66] width 1519 height 71
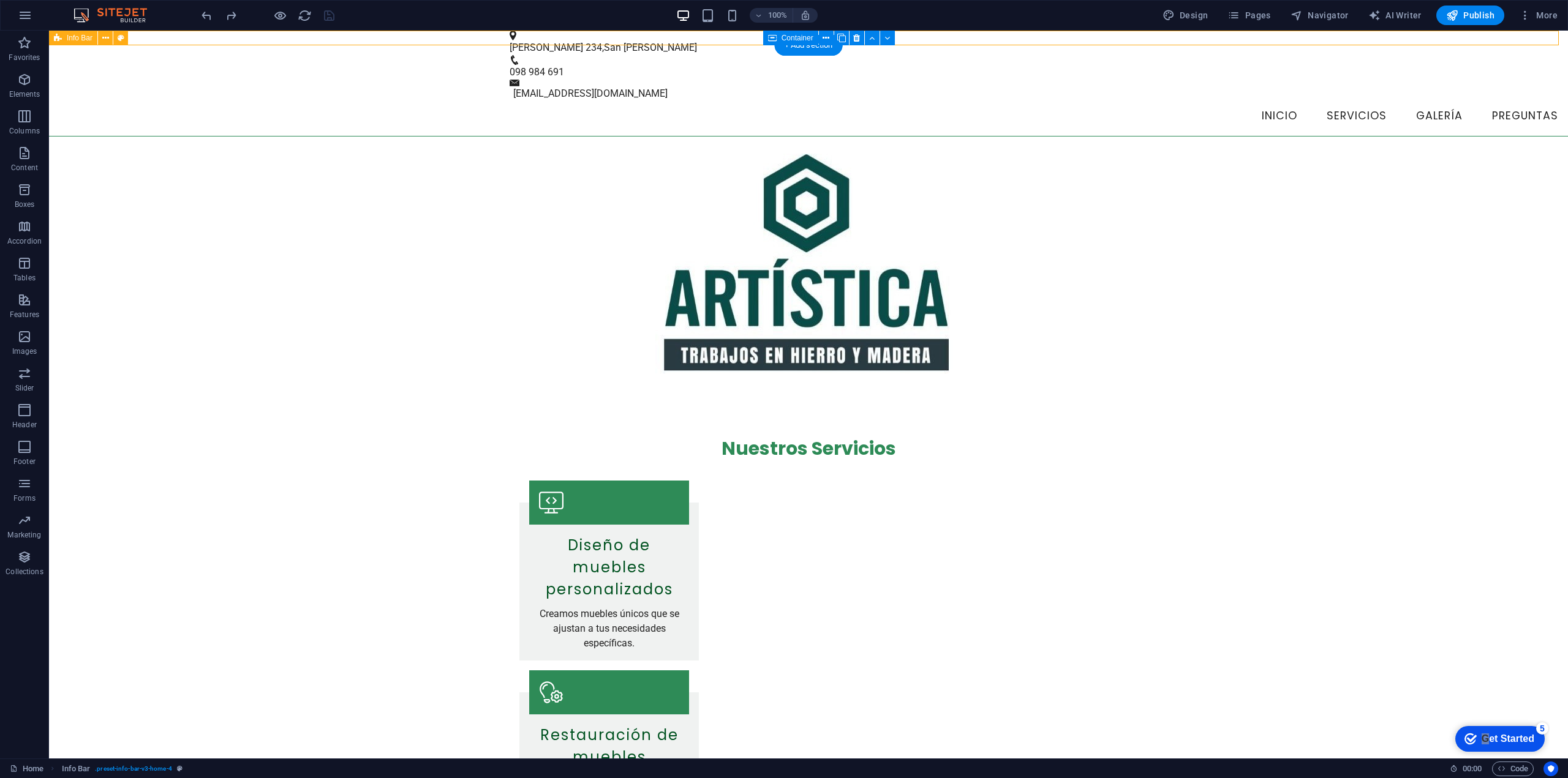
click at [149, 38] on div "Colón 234 , San José de Mayo 098 984 691 info@artisticahierroymadera.uy" at bounding box center [808, 66] width 1519 height 71
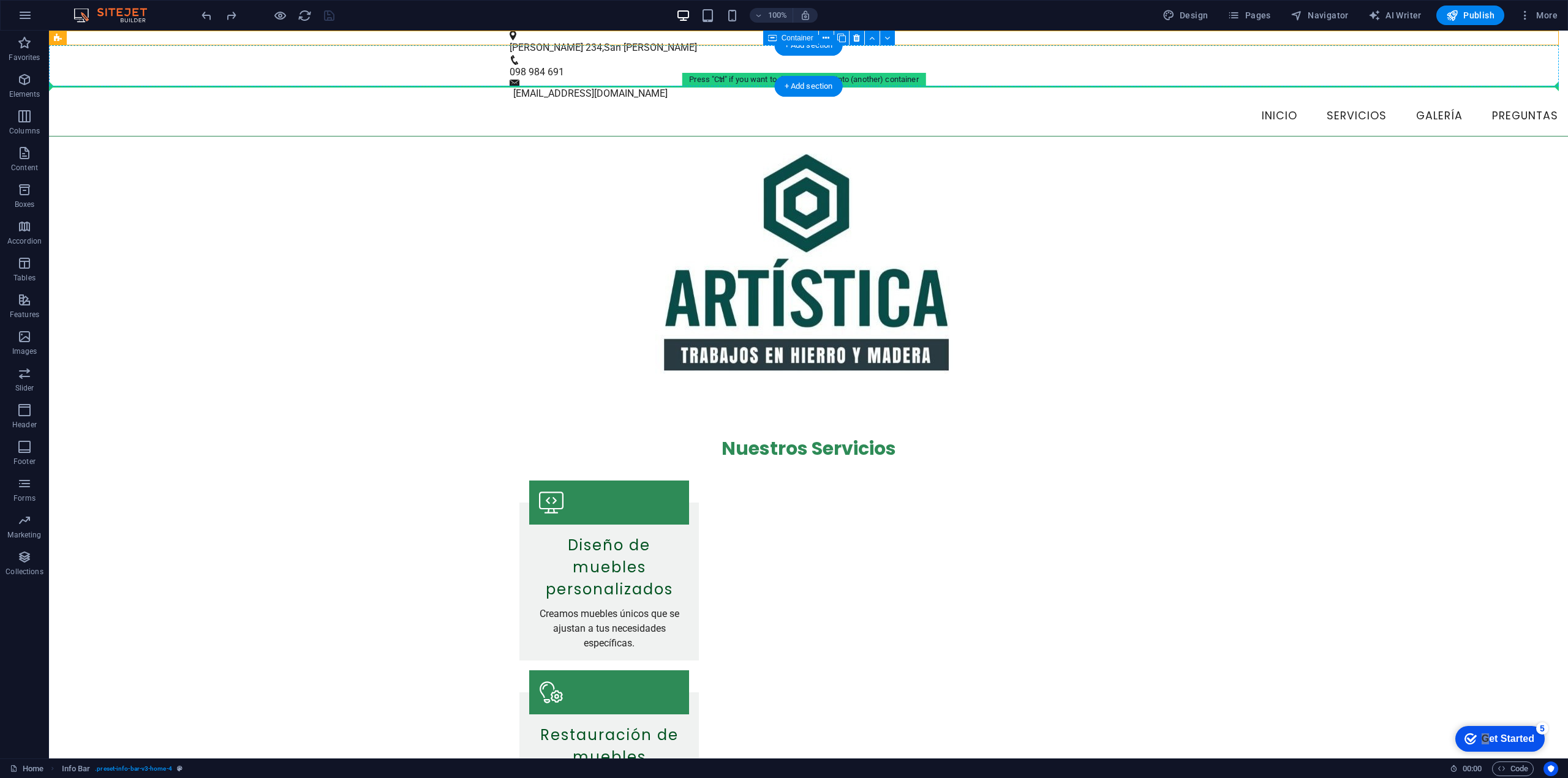
drag, startPoint x: 403, startPoint y: 41, endPoint x: 399, endPoint y: 83, distance: 42.2
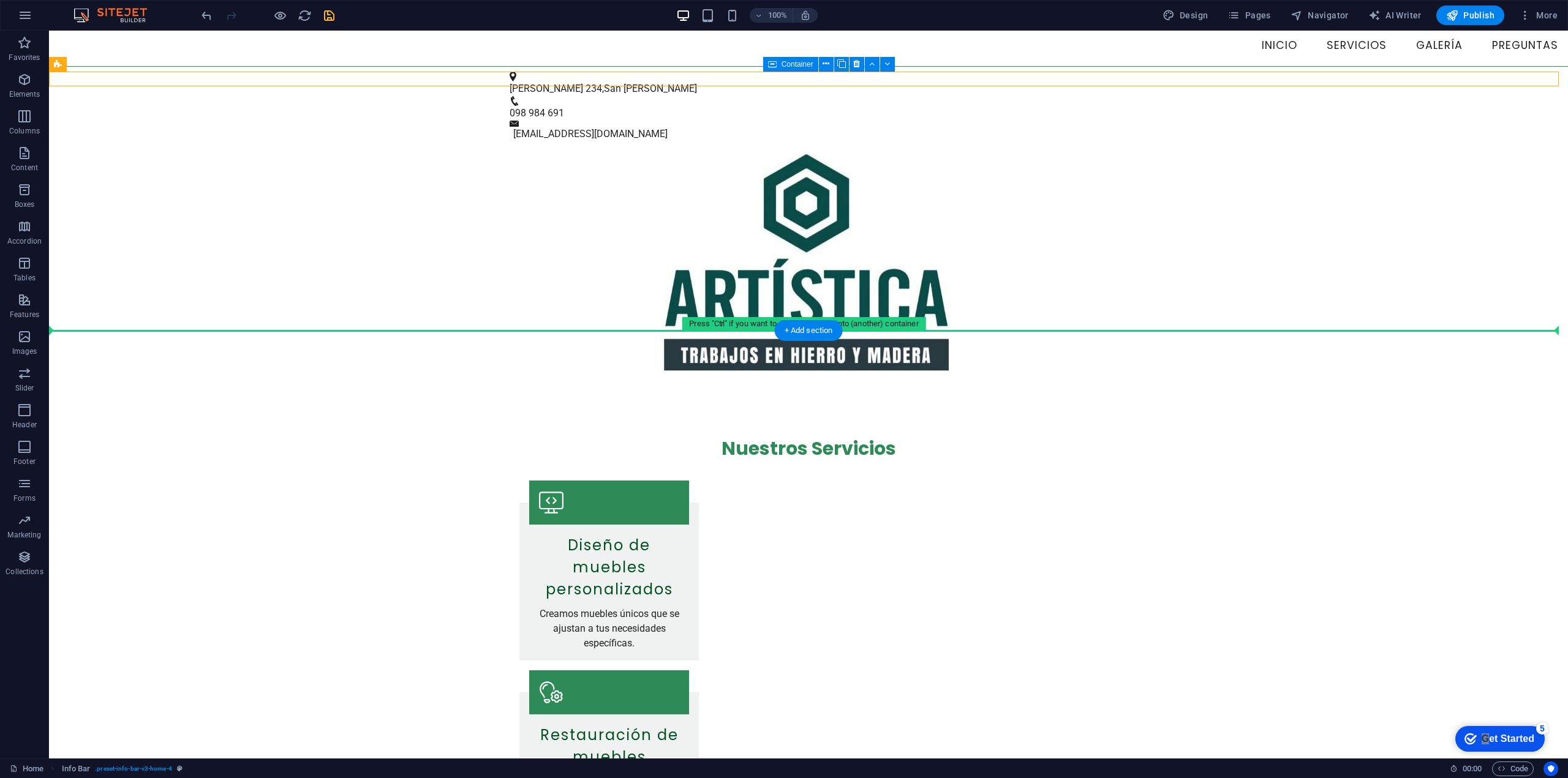
drag, startPoint x: 134, startPoint y: 98, endPoint x: 158, endPoint y: 375, distance: 278.0
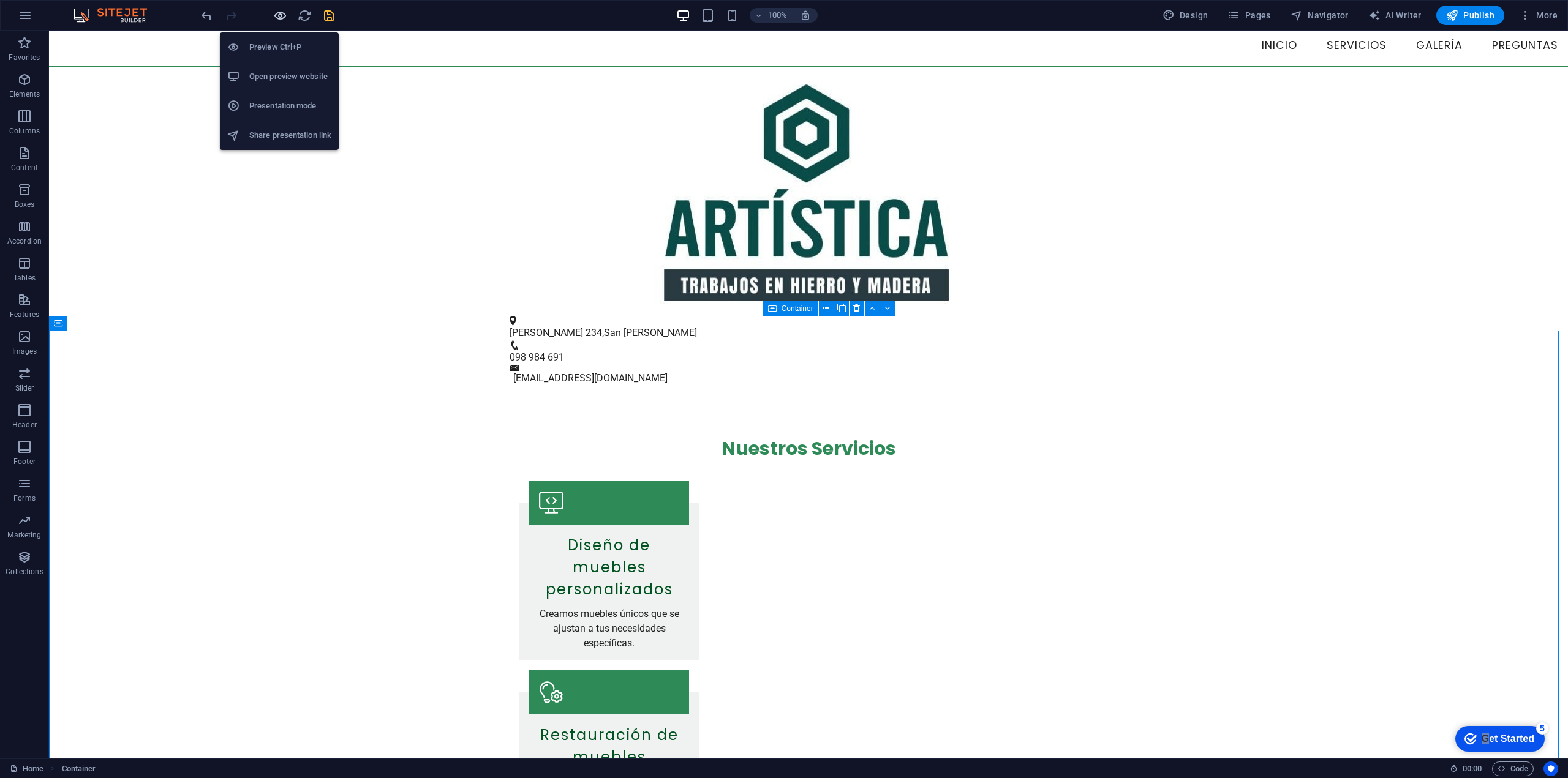
click at [281, 17] on icon "button" at bounding box center [280, 15] width 14 height 14
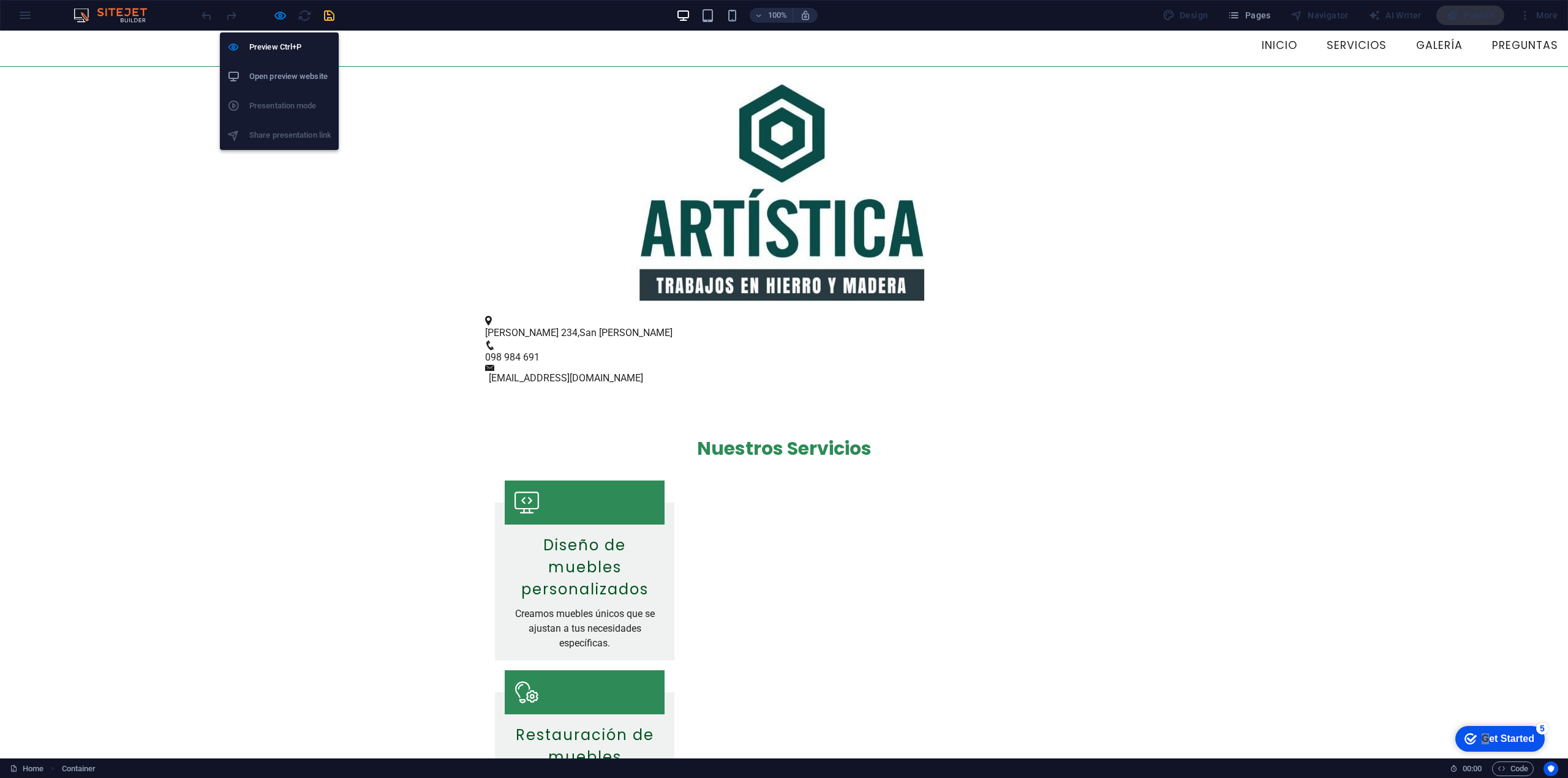
click at [278, 80] on h6 "Open preview website" at bounding box center [290, 76] width 82 height 15
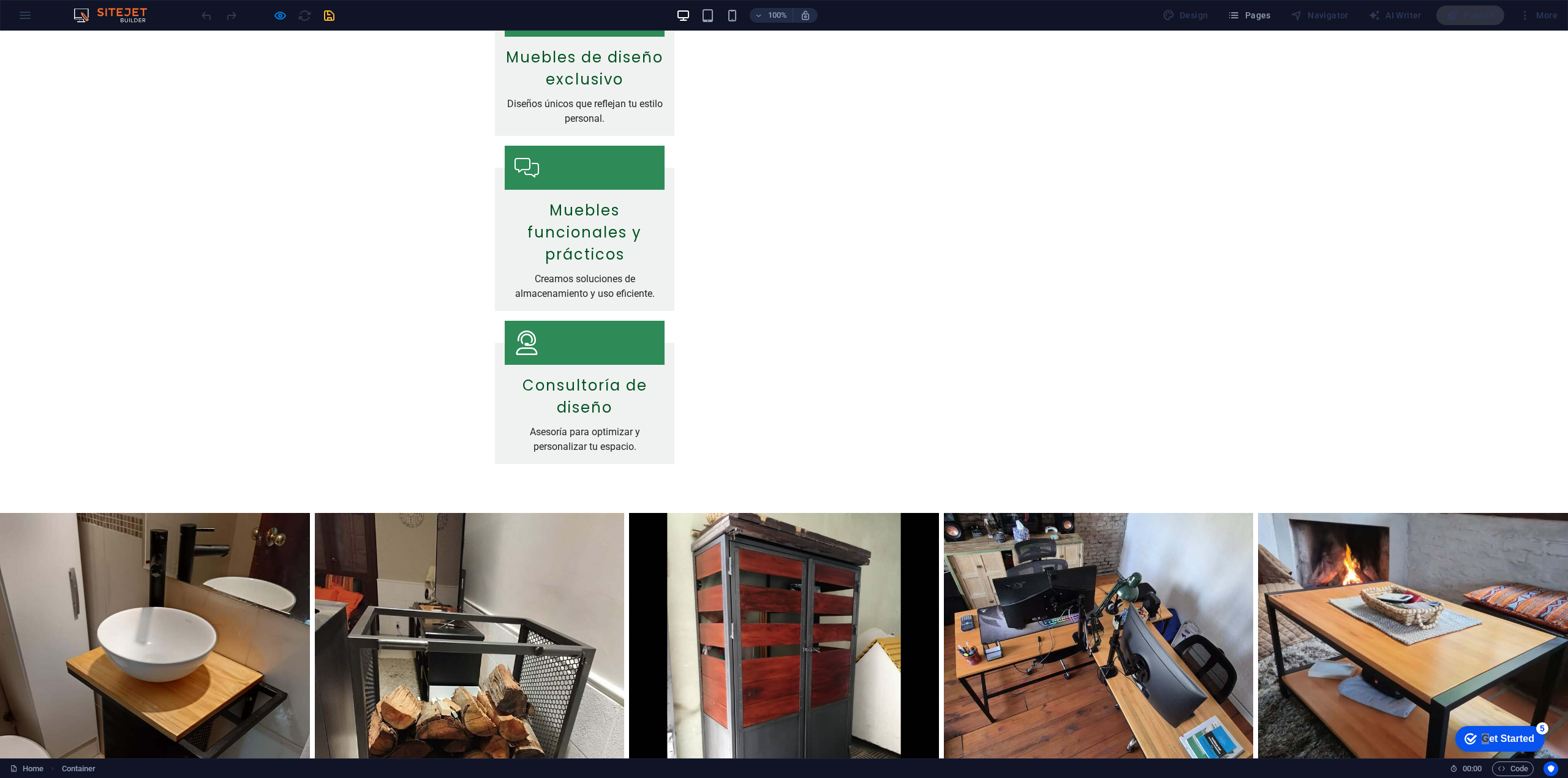
scroll to position [1041, 0]
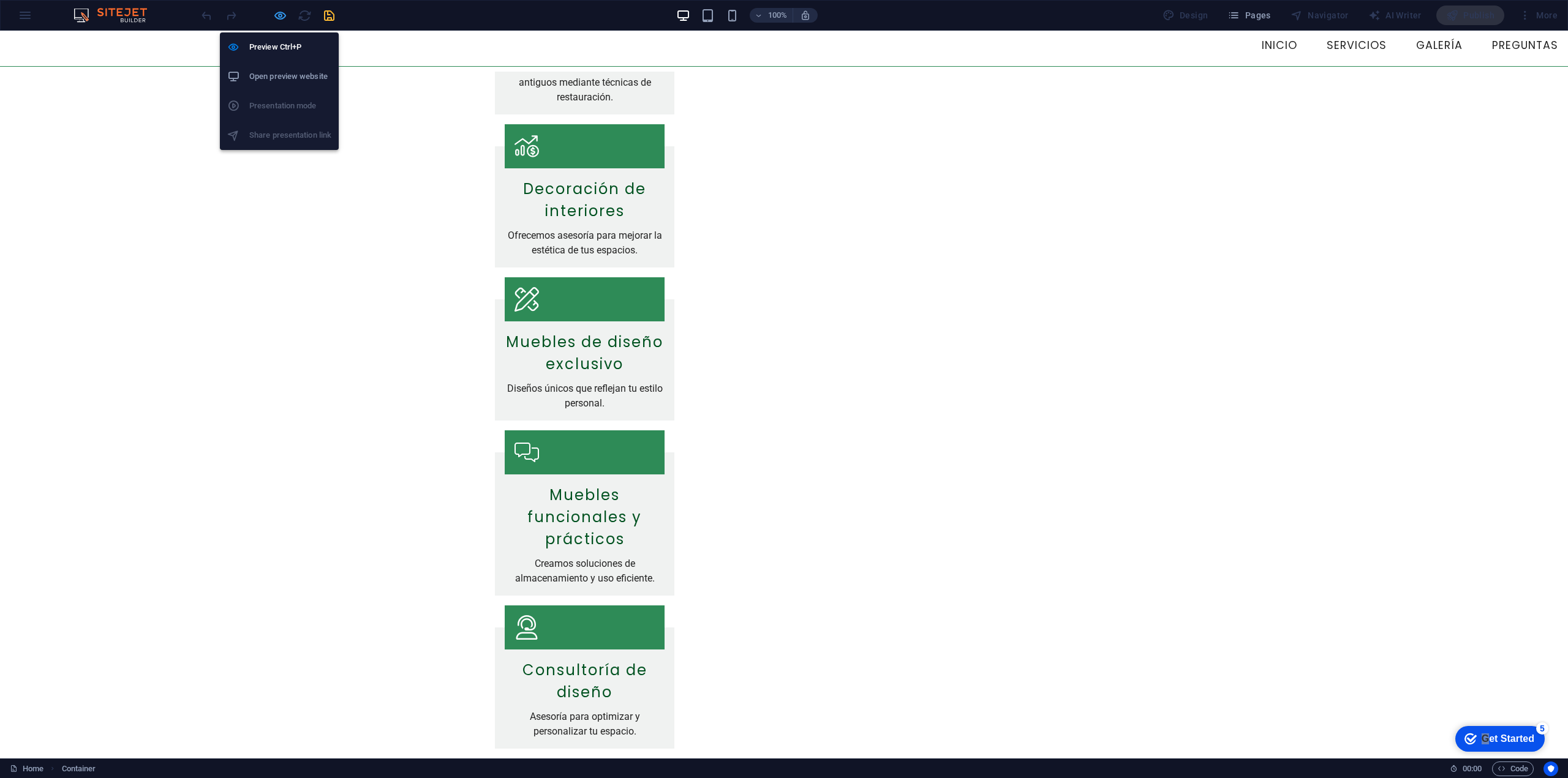
click at [285, 13] on icon "button" at bounding box center [280, 15] width 14 height 14
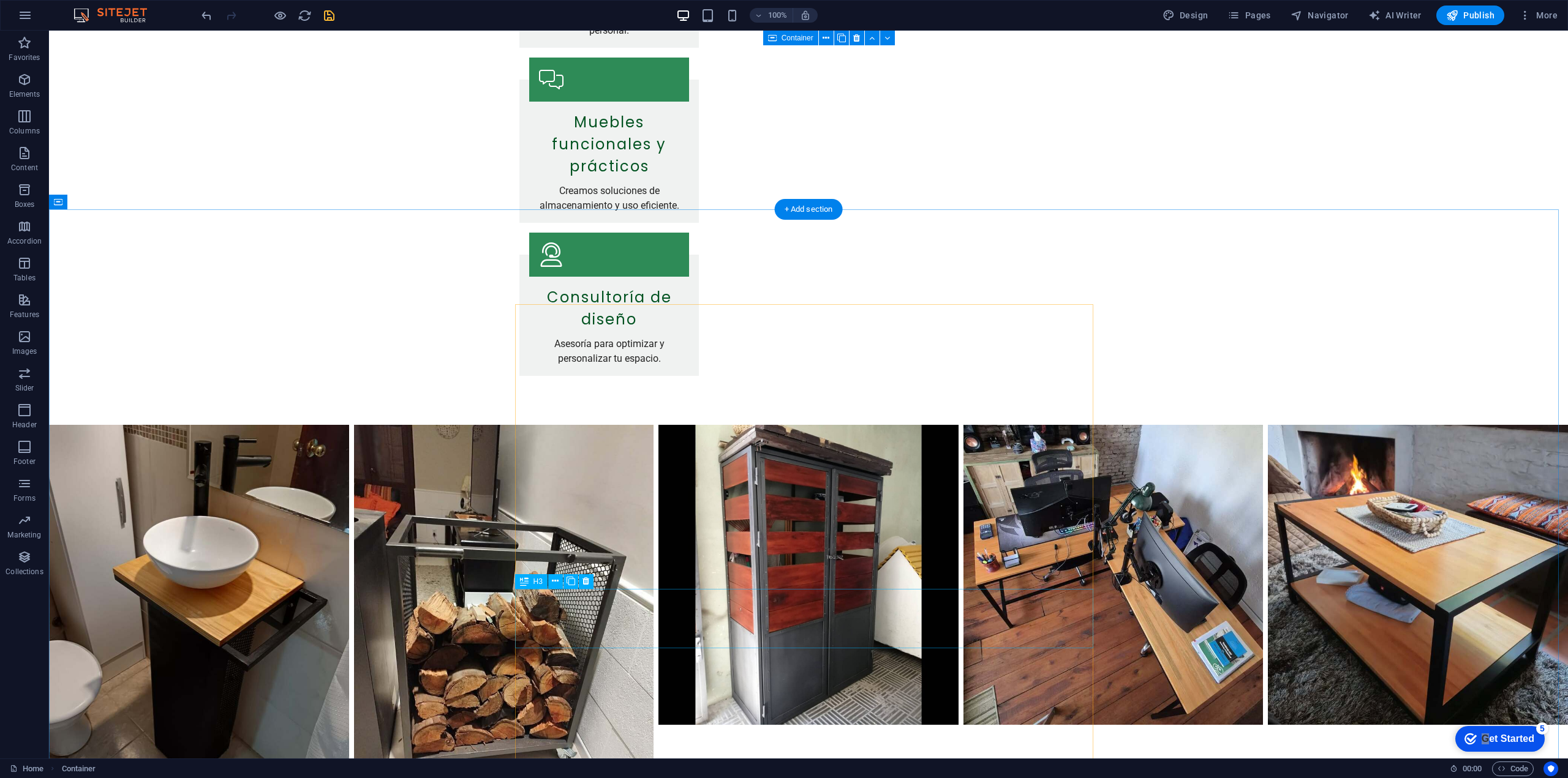
scroll to position [1109, 0]
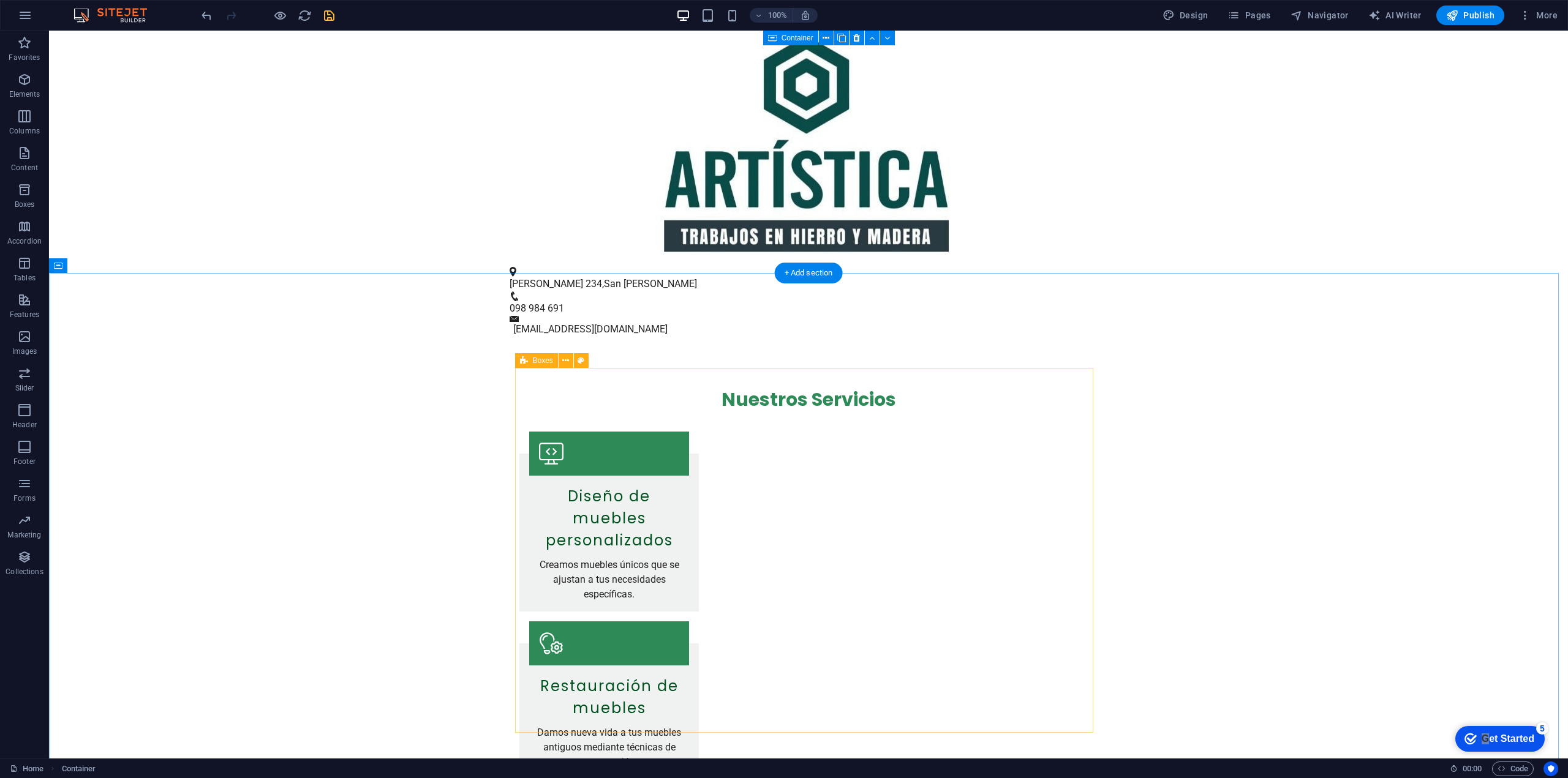
scroll to position [0, 0]
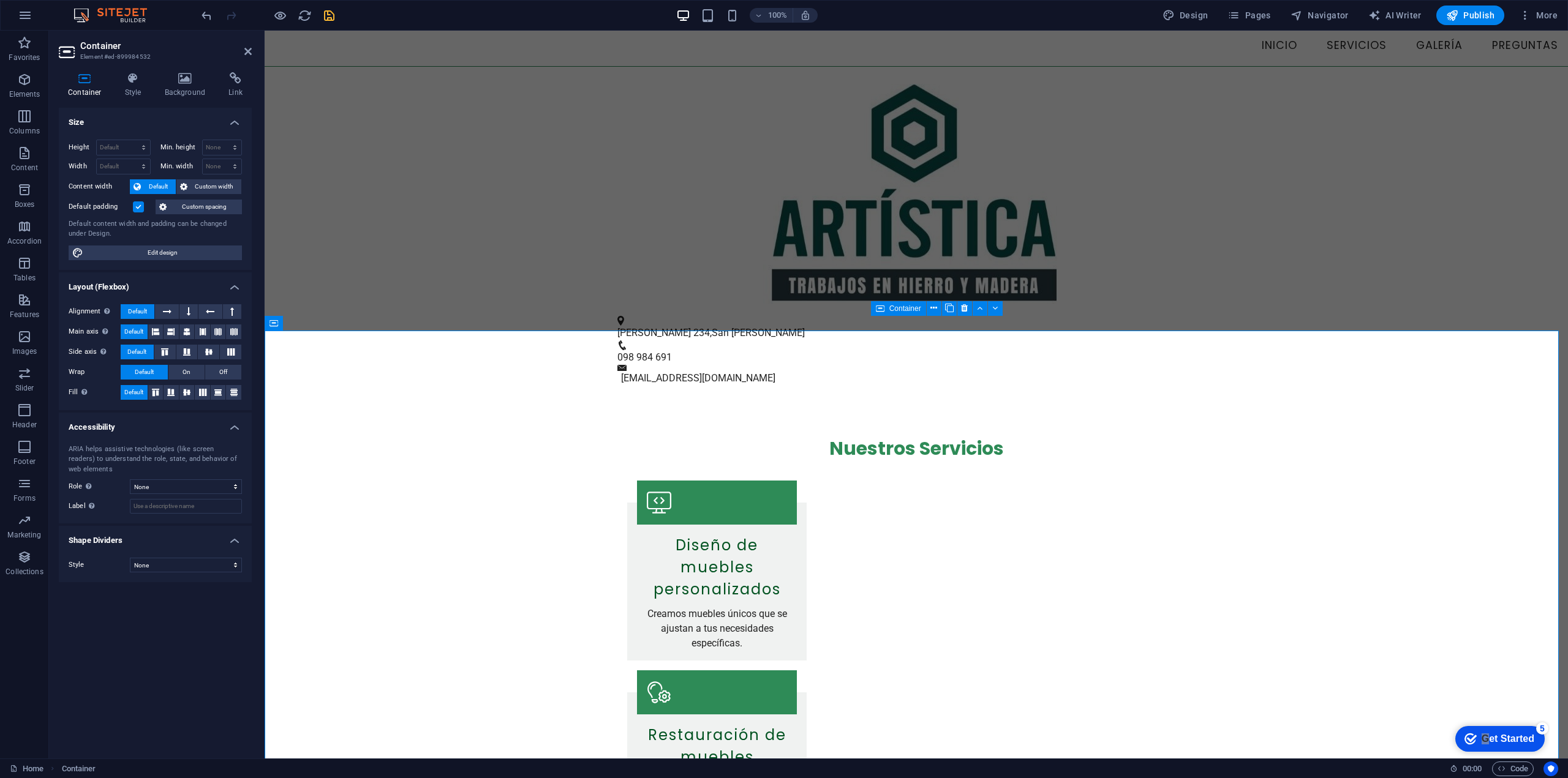
click at [137, 208] on label at bounding box center [138, 207] width 11 height 11
click at [0, 0] on input "Default padding" at bounding box center [0, 0] width 0 height 0
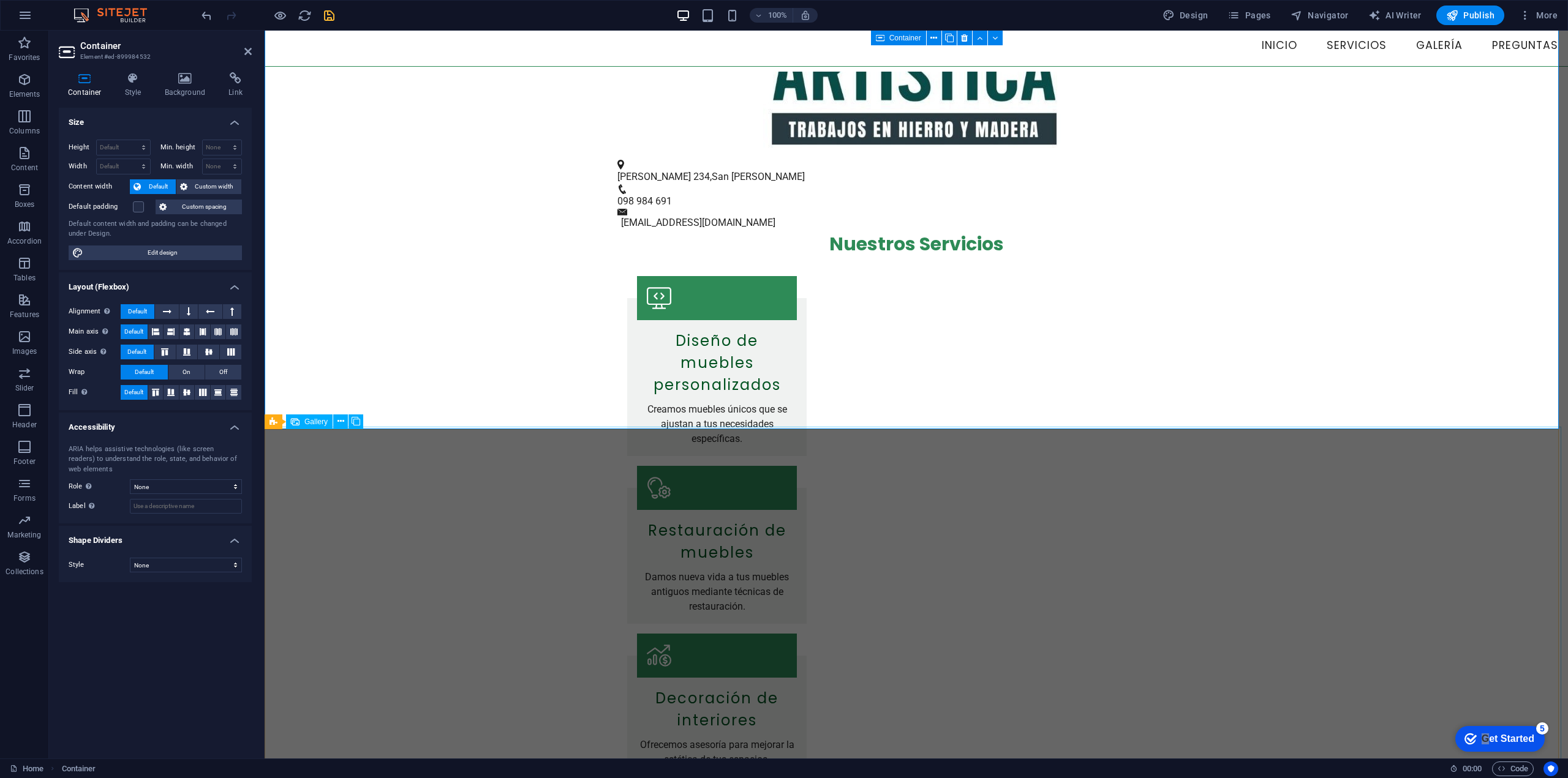
scroll to position [81, 0]
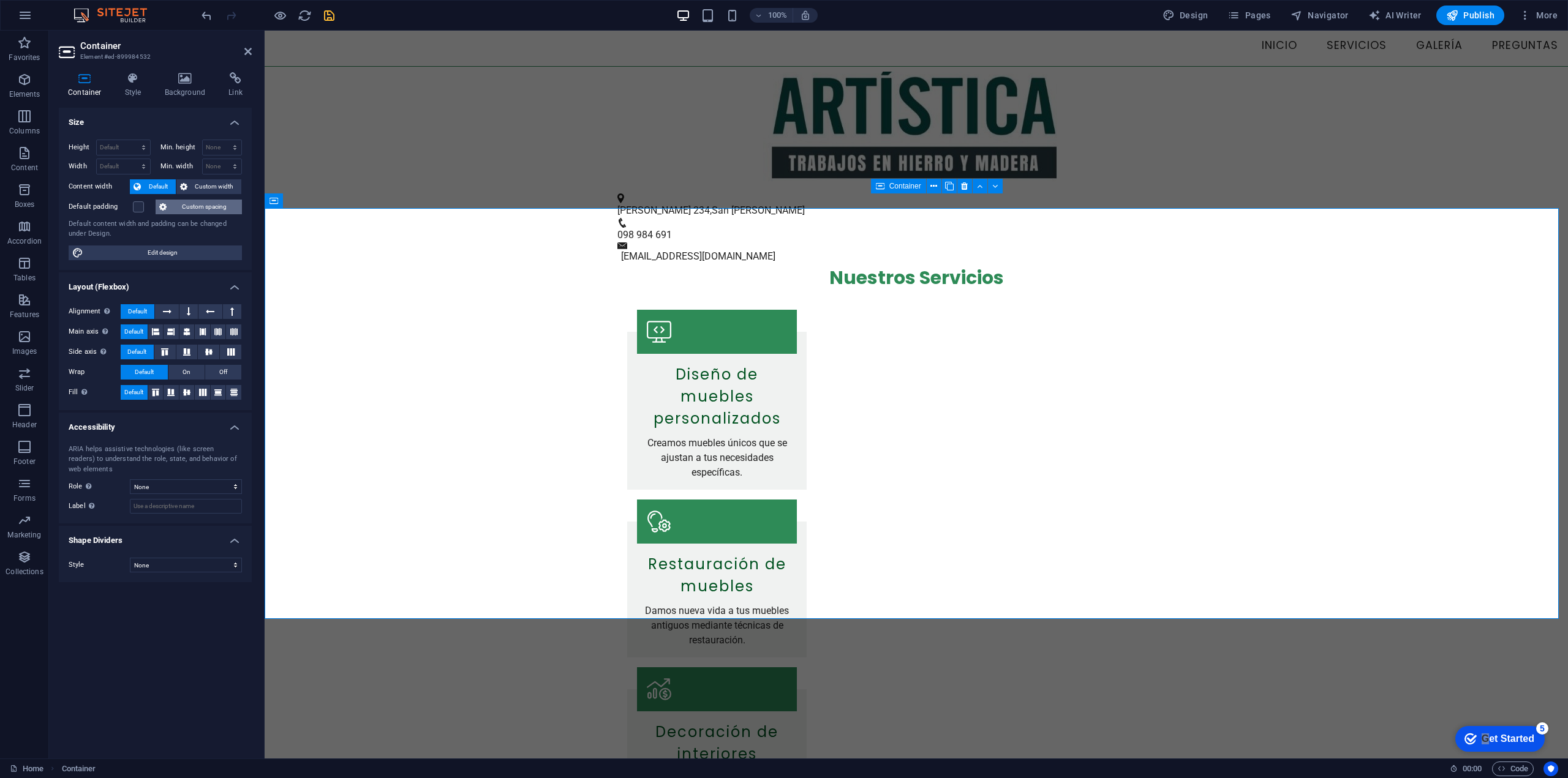
click at [205, 207] on span "Custom spacing" at bounding box center [204, 207] width 68 height 15
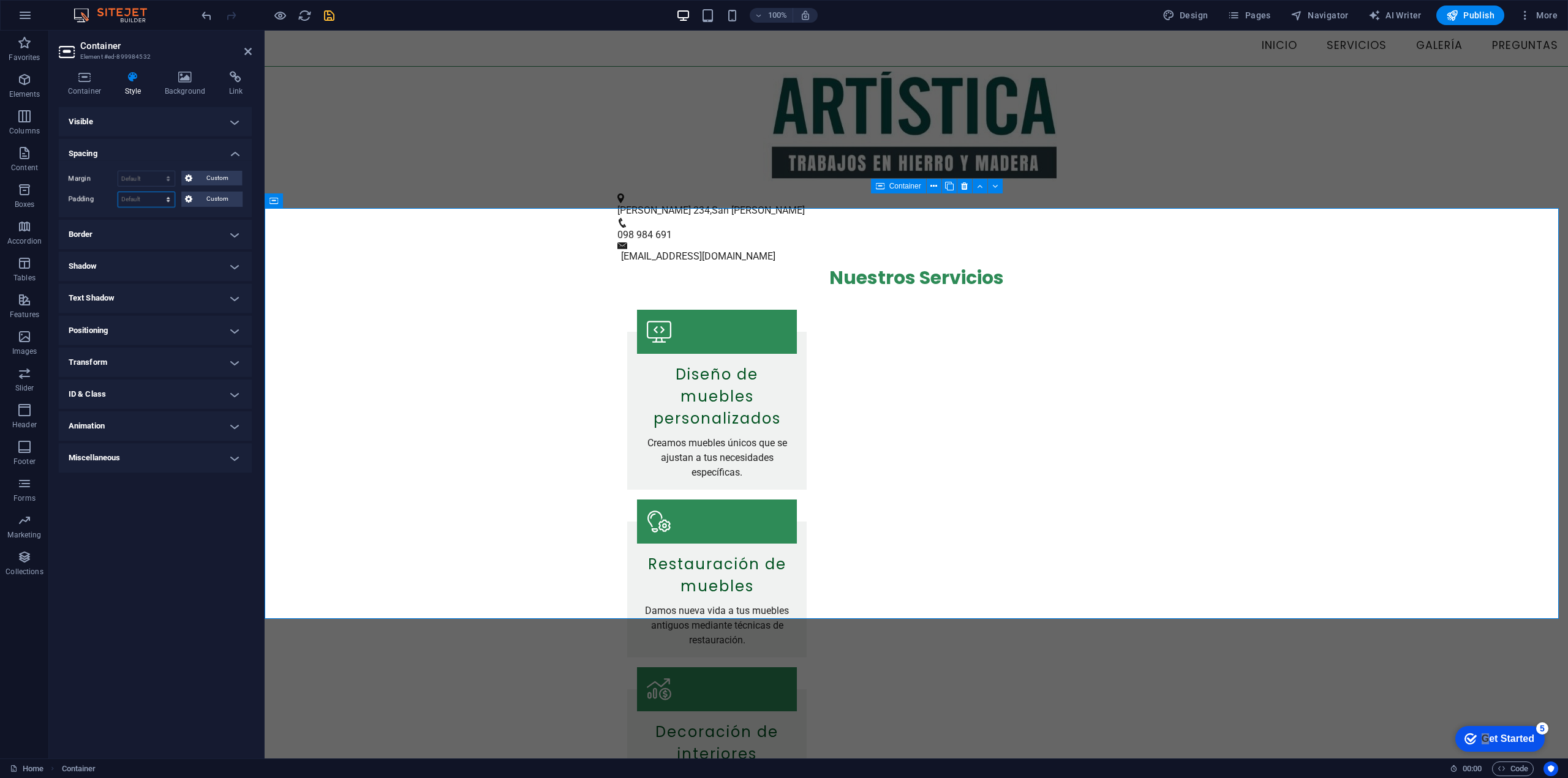
click at [131, 197] on select "Default px rem % vh vw Custom" at bounding box center [146, 200] width 56 height 15
select select "px"
click at [158, 193] on select "Default px rem % vh vw Custom" at bounding box center [146, 200] width 56 height 15
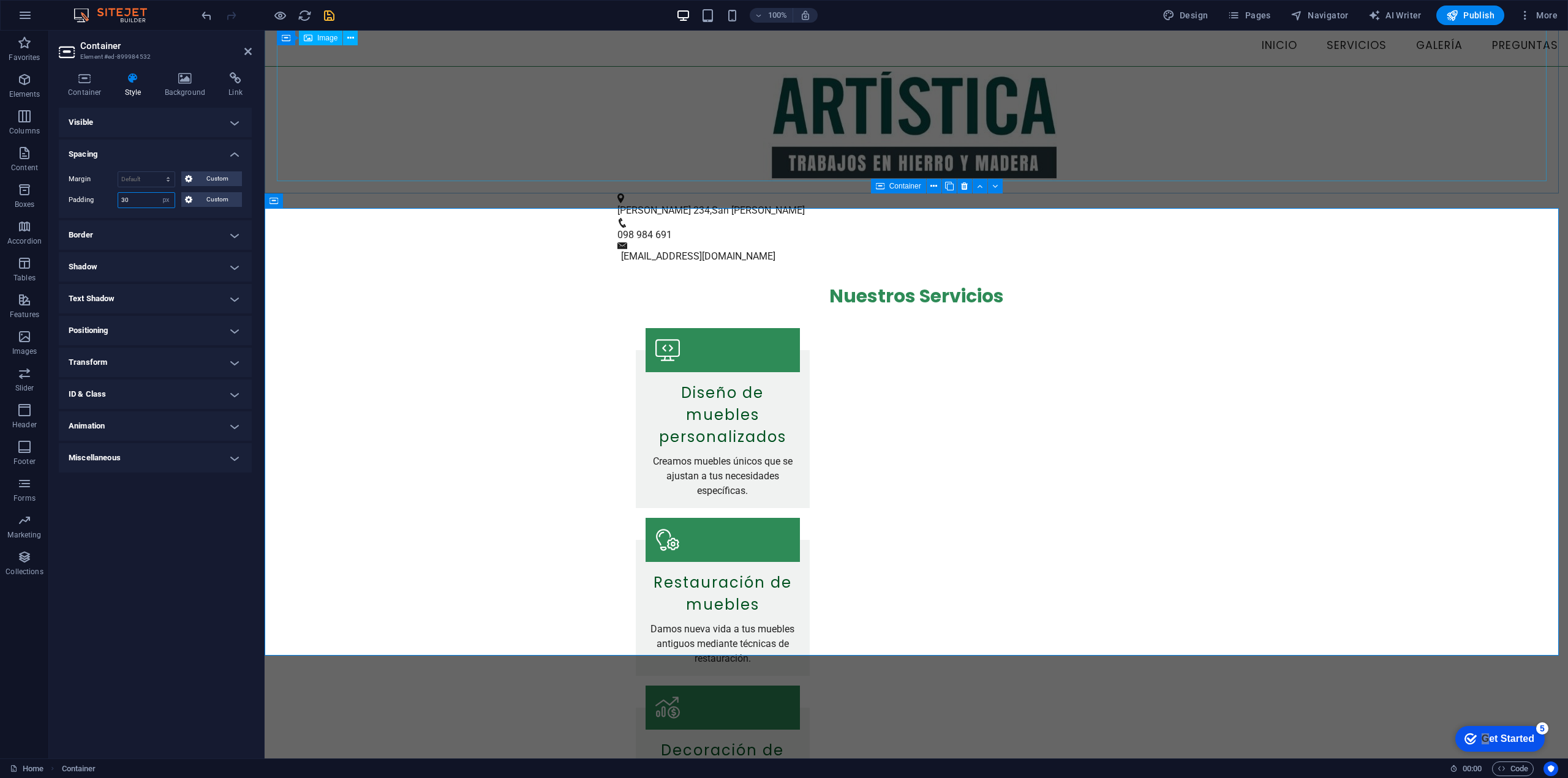
type input "30"
click at [396, 113] on figure at bounding box center [916, 71] width 1279 height 220
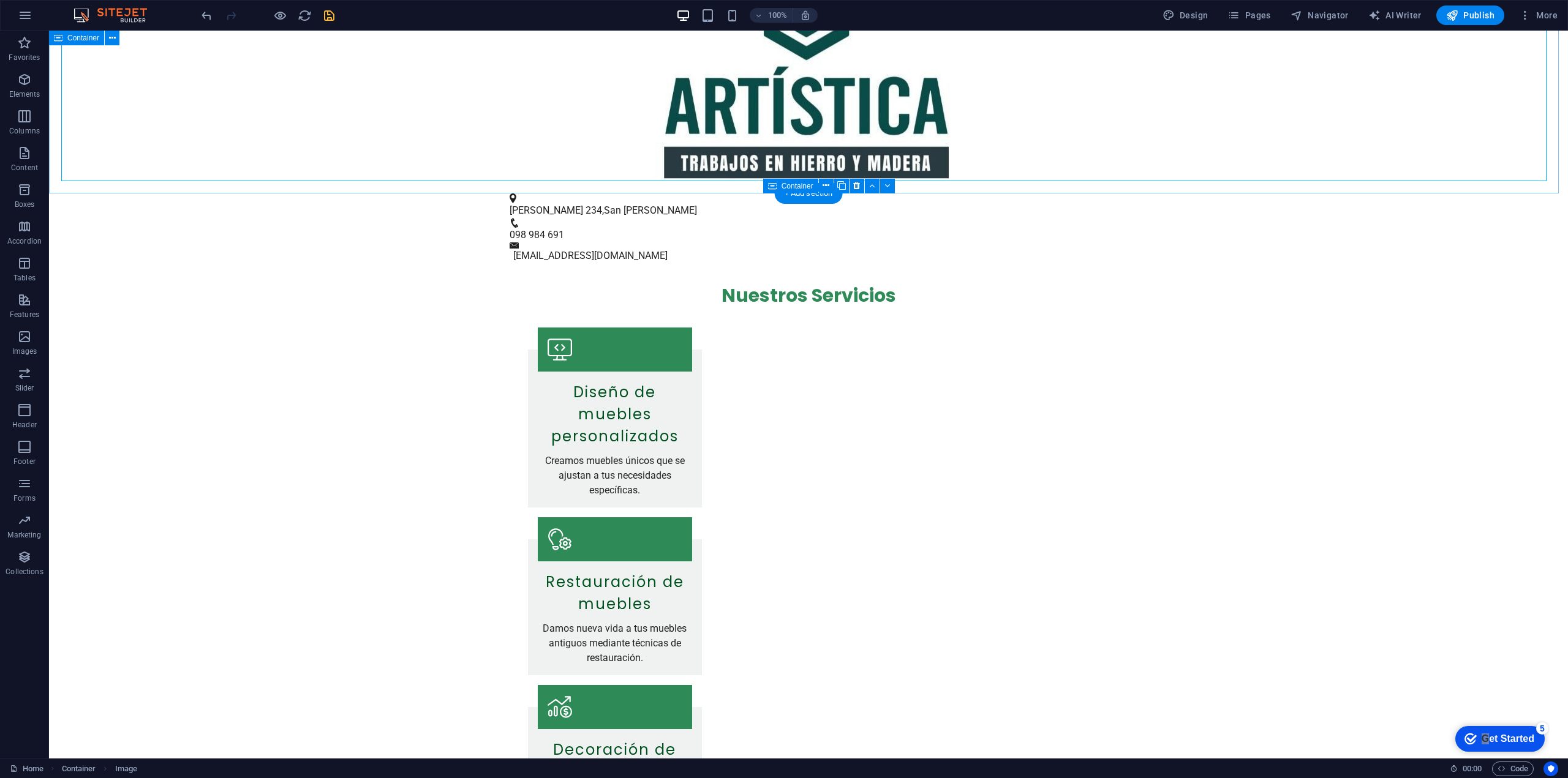
click at [391, 185] on div at bounding box center [808, 71] width 1519 height 244
select select "px"
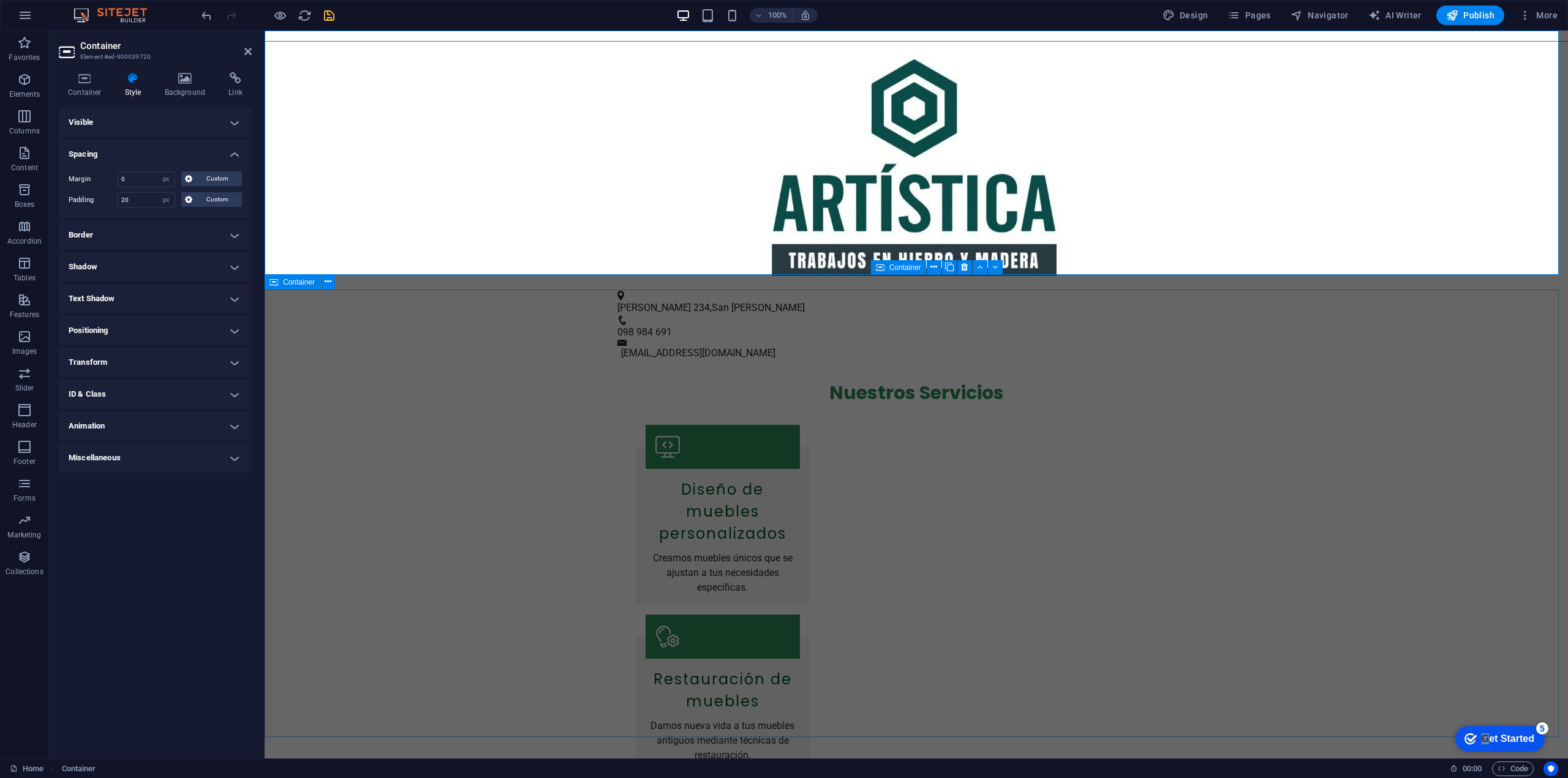
scroll to position [0, 0]
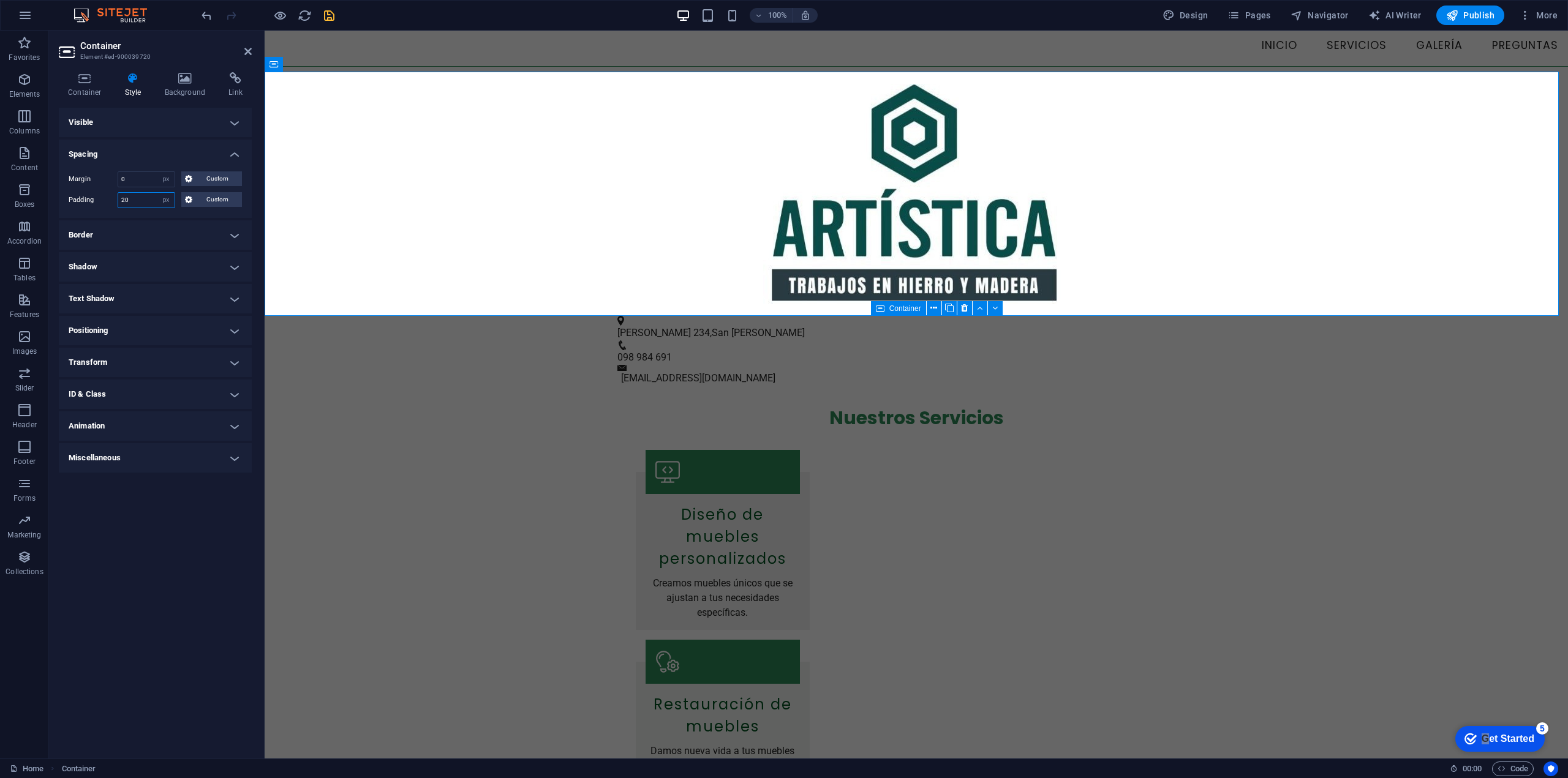
drag, startPoint x: 128, startPoint y: 198, endPoint x: 102, endPoint y: 197, distance: 26.0
click at [102, 197] on div "Padding 20 Default px rem % vh vw Custom Custom" at bounding box center [155, 200] width 173 height 16
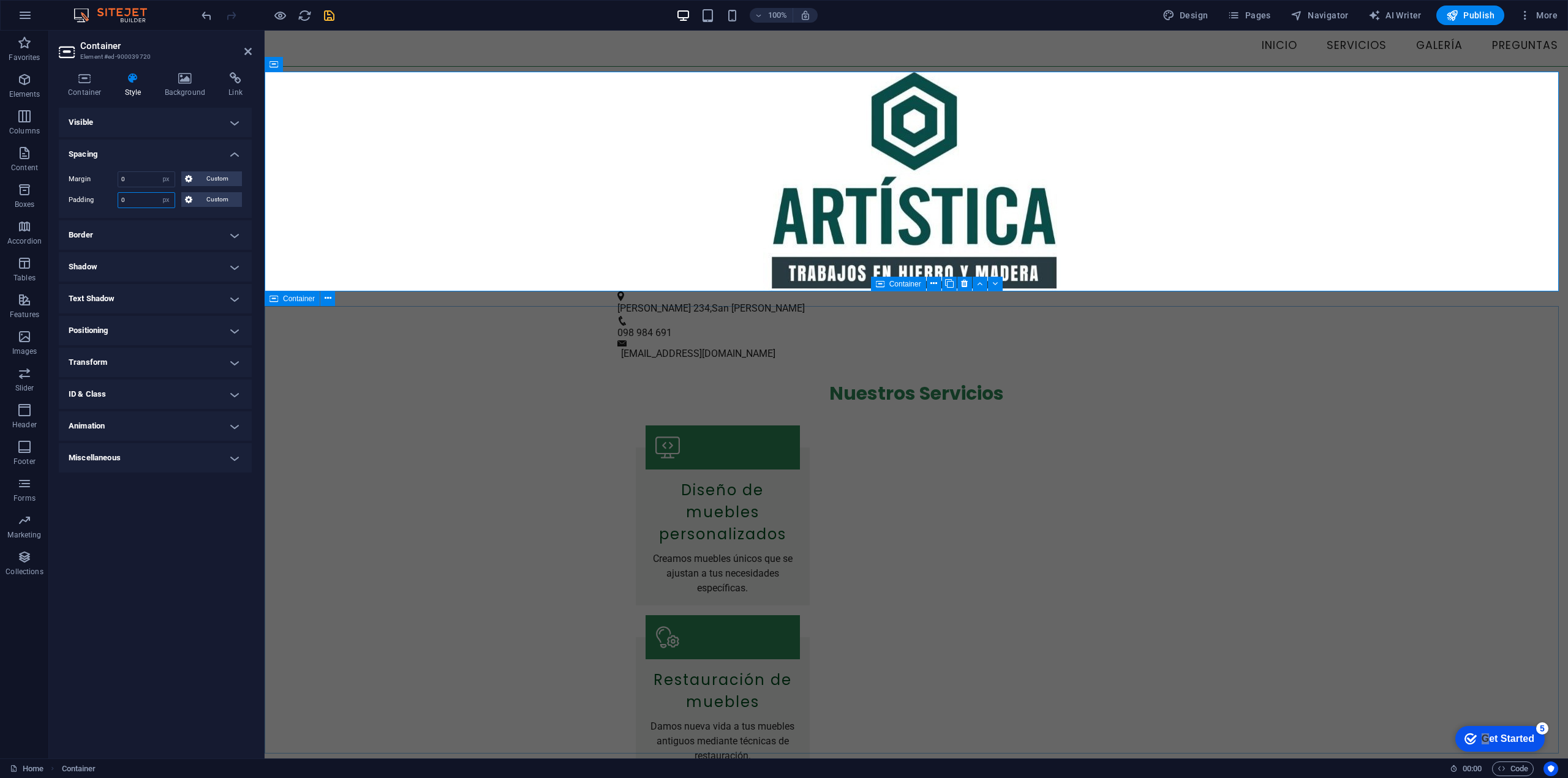
type input "0"
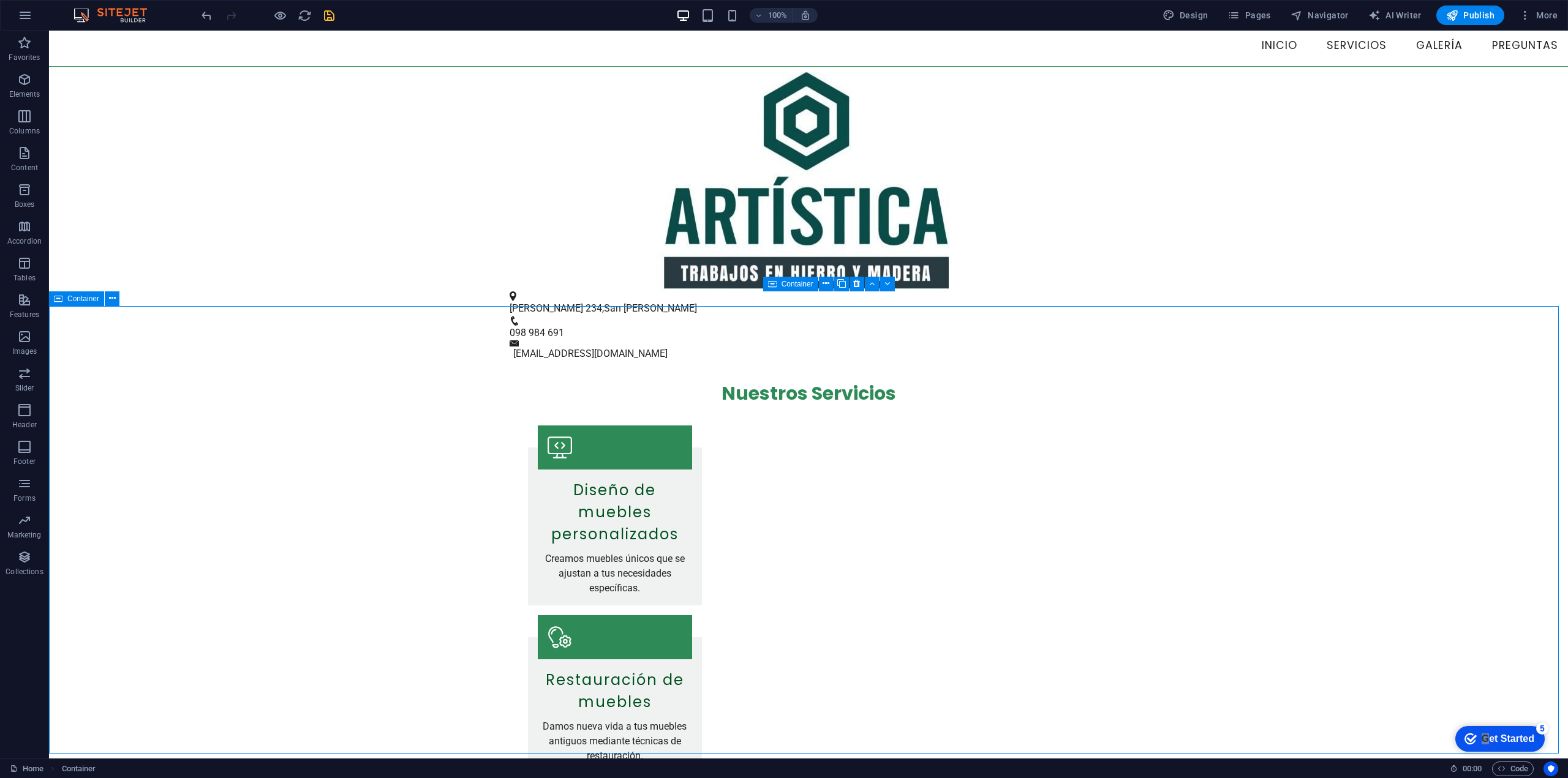
click at [386, 234] on figure at bounding box center [808, 181] width 1519 height 220
click at [328, 14] on icon "save" at bounding box center [329, 15] width 14 height 14
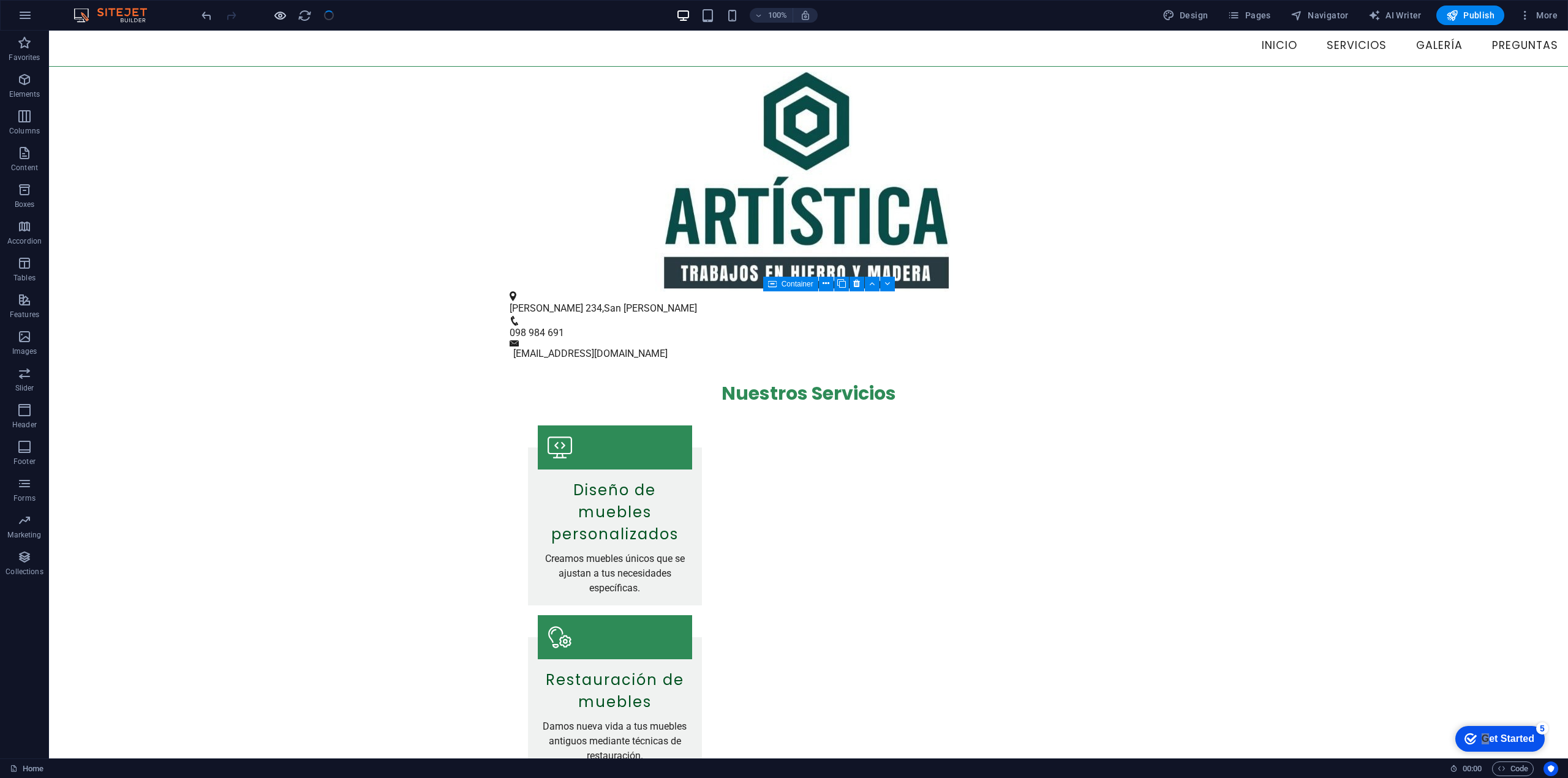
click at [281, 15] on icon "button" at bounding box center [280, 15] width 14 height 14
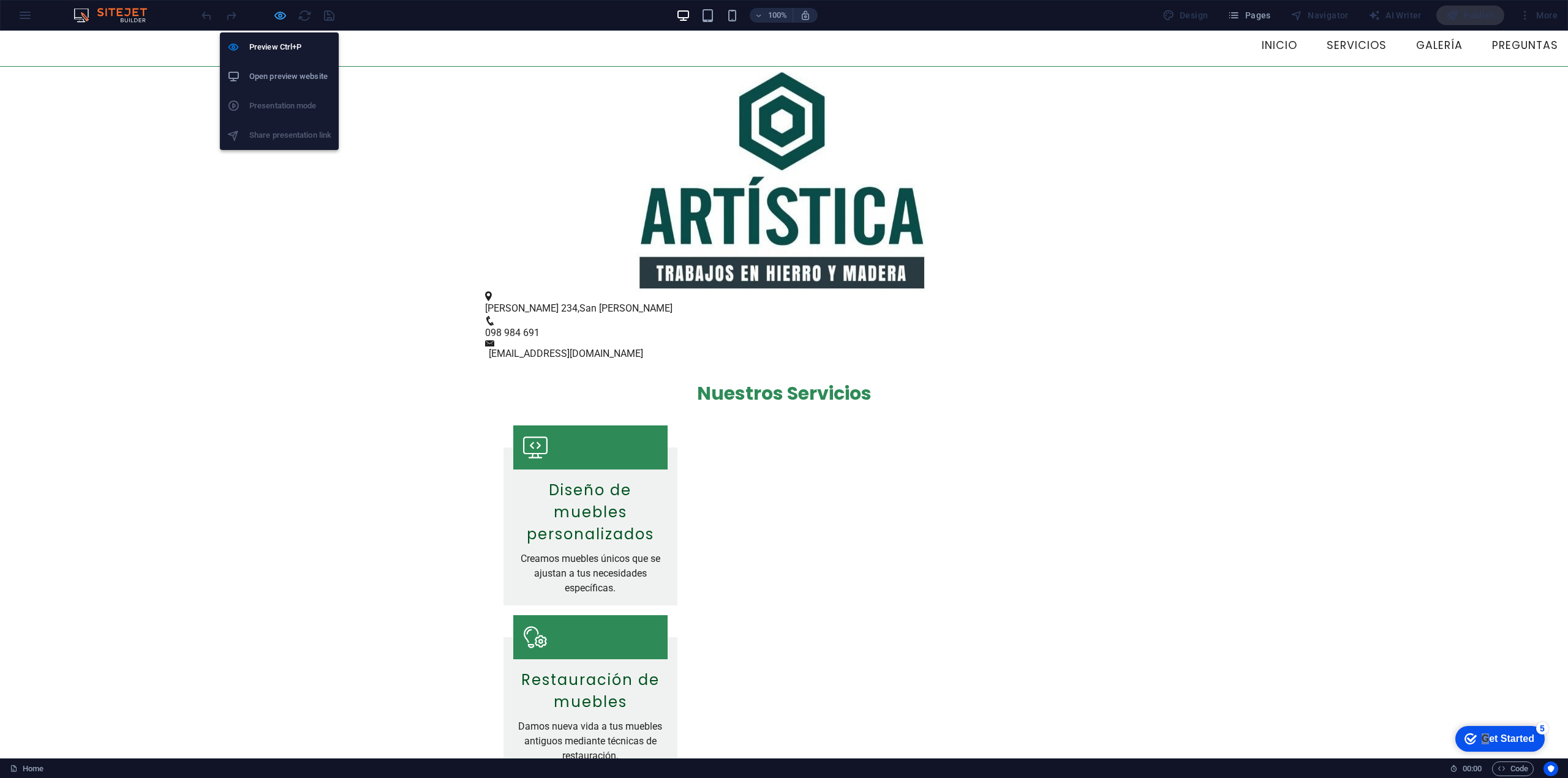
click at [278, 15] on icon "button" at bounding box center [280, 15] width 14 height 14
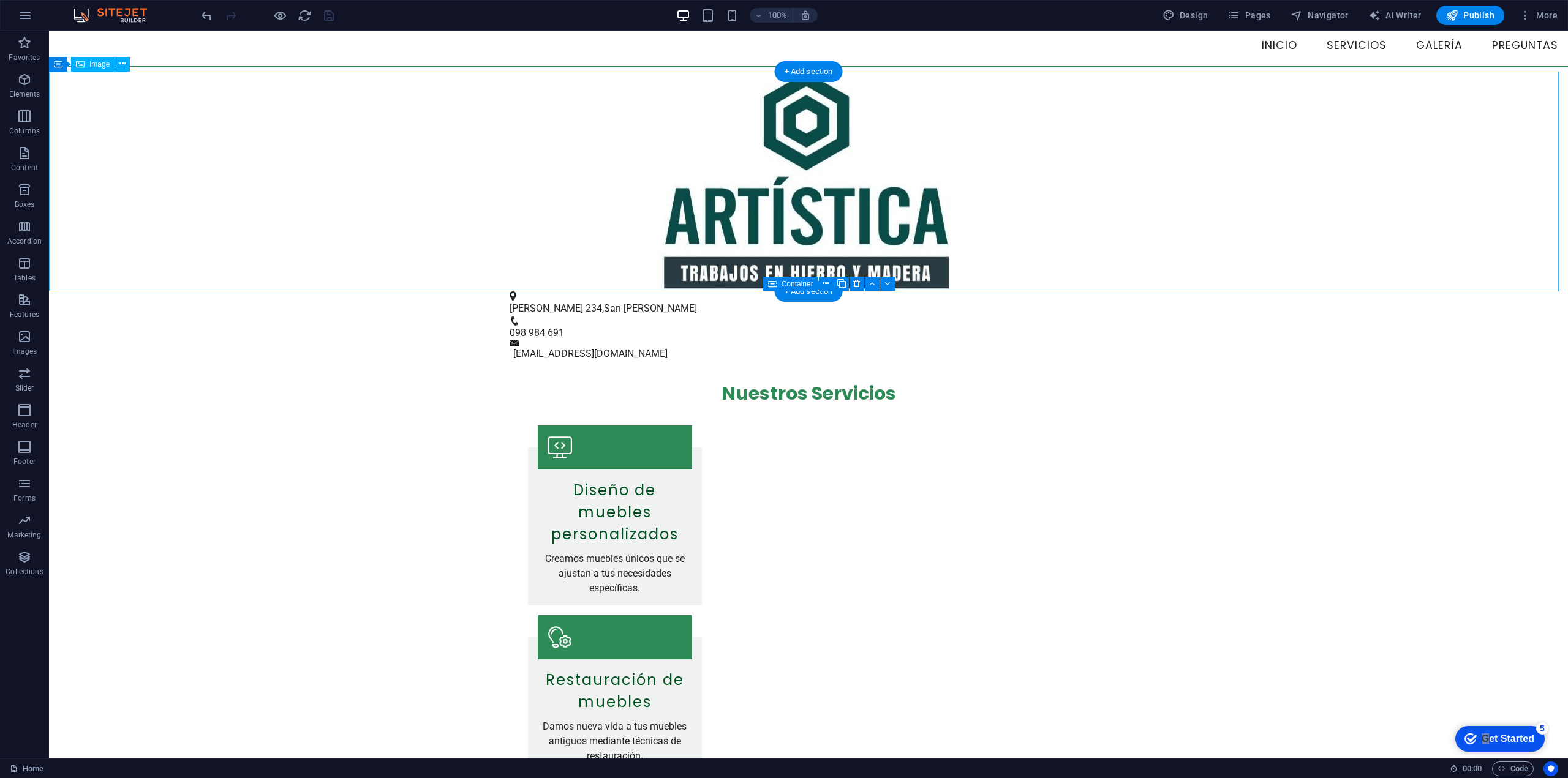
click at [431, 256] on figure at bounding box center [808, 181] width 1519 height 220
click at [304, 238] on figure at bounding box center [808, 181] width 1519 height 220
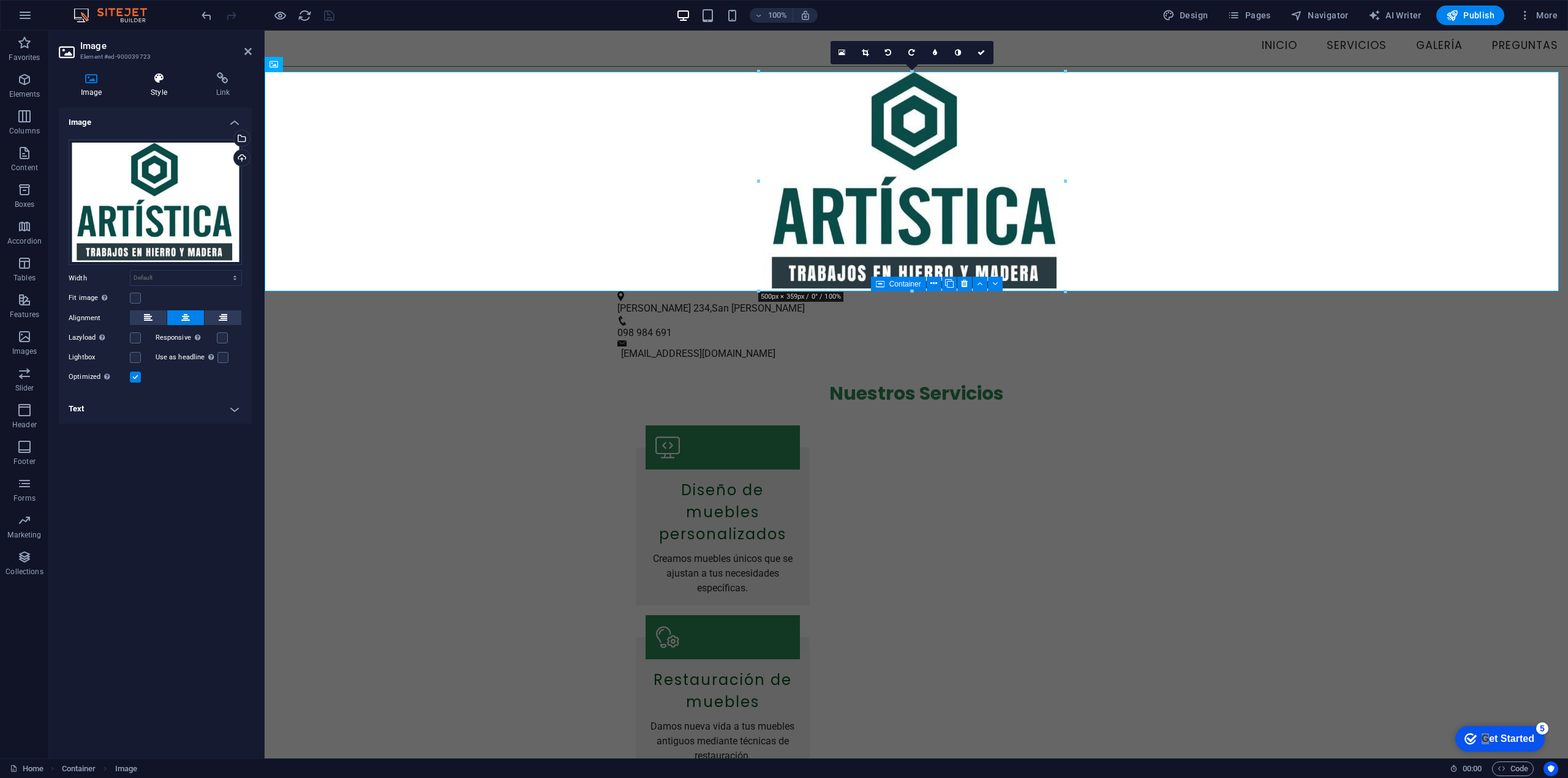
click at [158, 72] on icon at bounding box center [158, 78] width 60 height 12
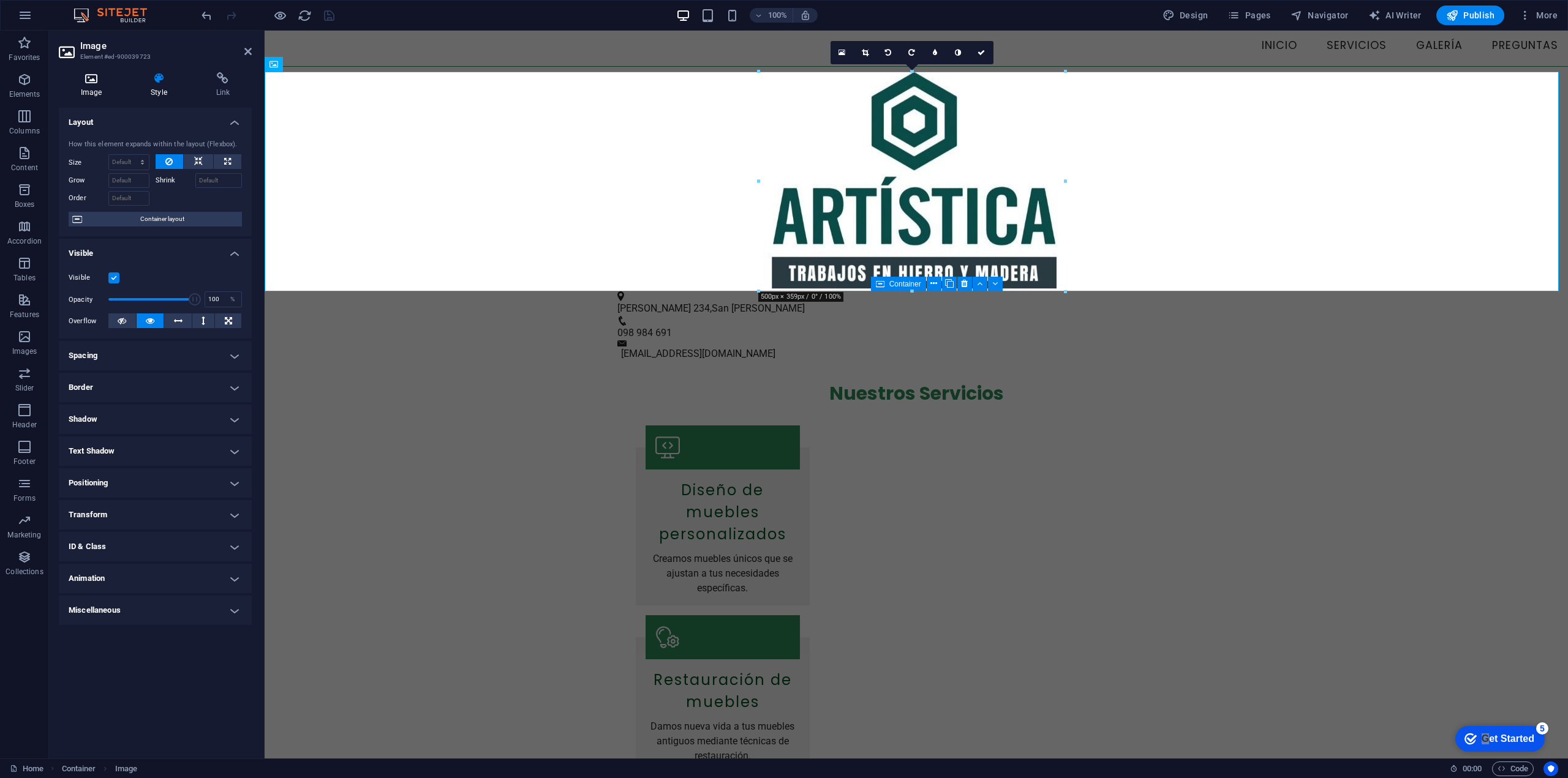
click at [112, 77] on icon at bounding box center [91, 78] width 65 height 12
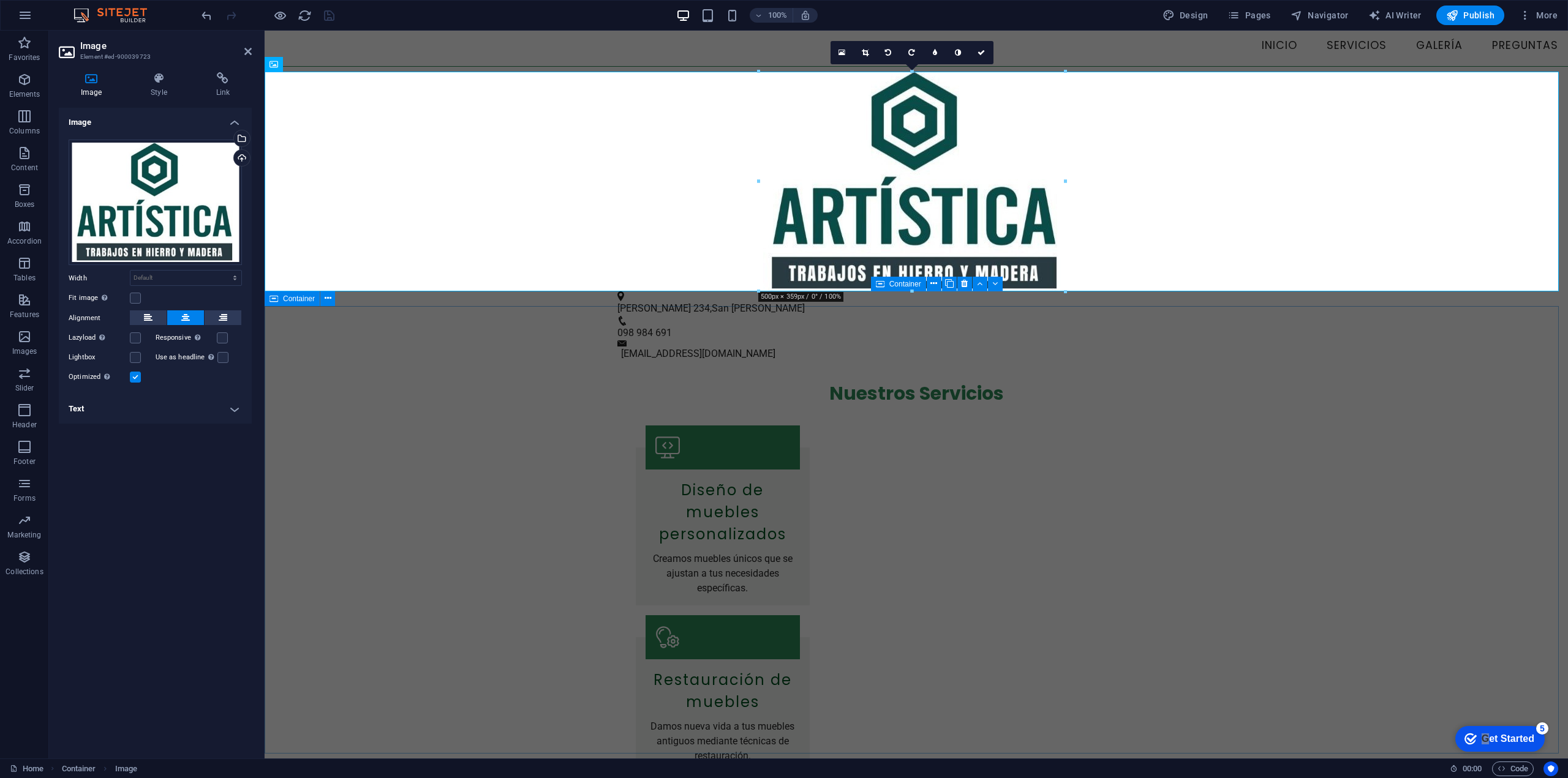
drag, startPoint x: 341, startPoint y: 426, endPoint x: 341, endPoint y: 419, distance: 7.0
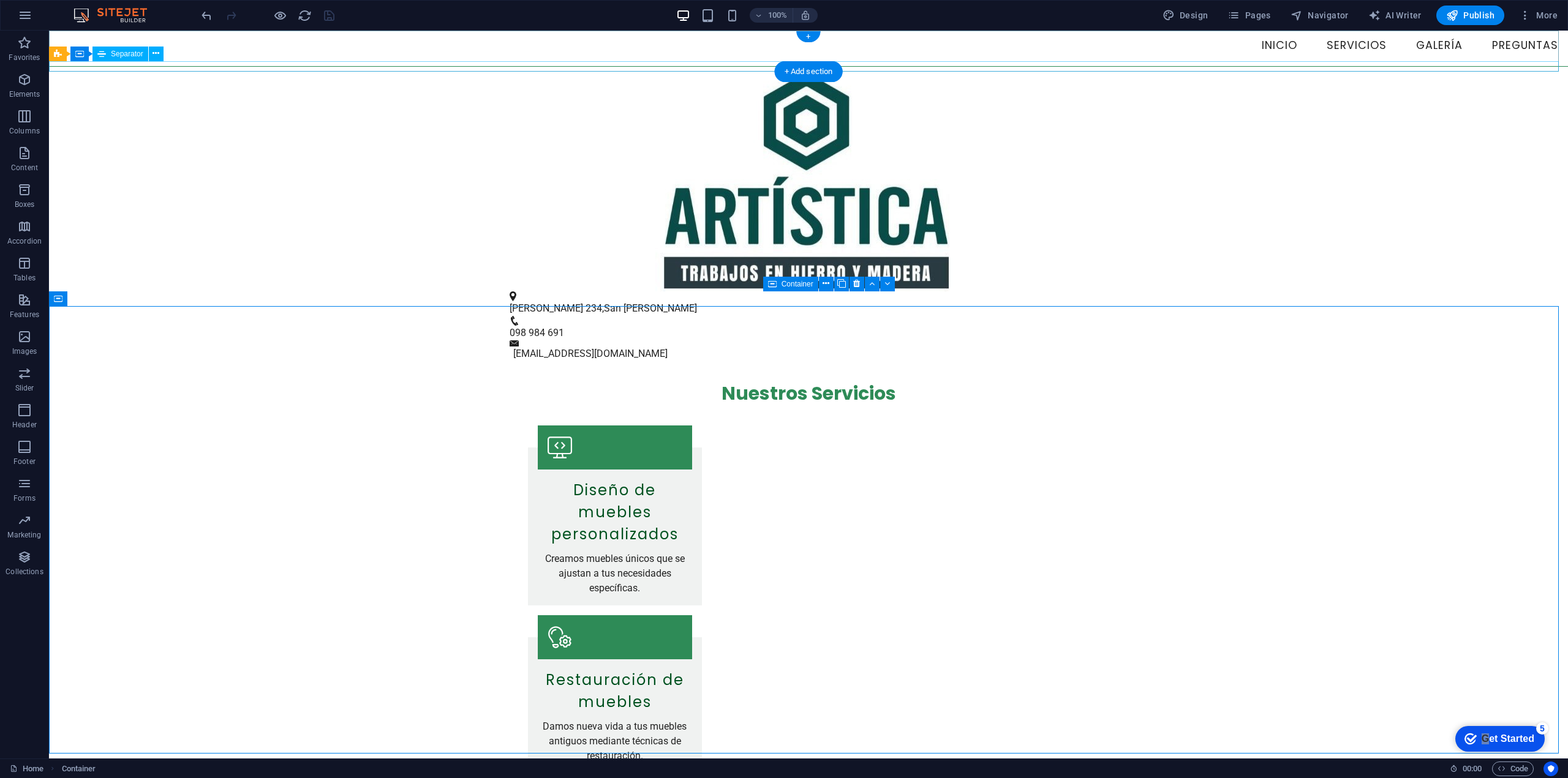
click at [76, 66] on div at bounding box center [808, 66] width 1519 height 1
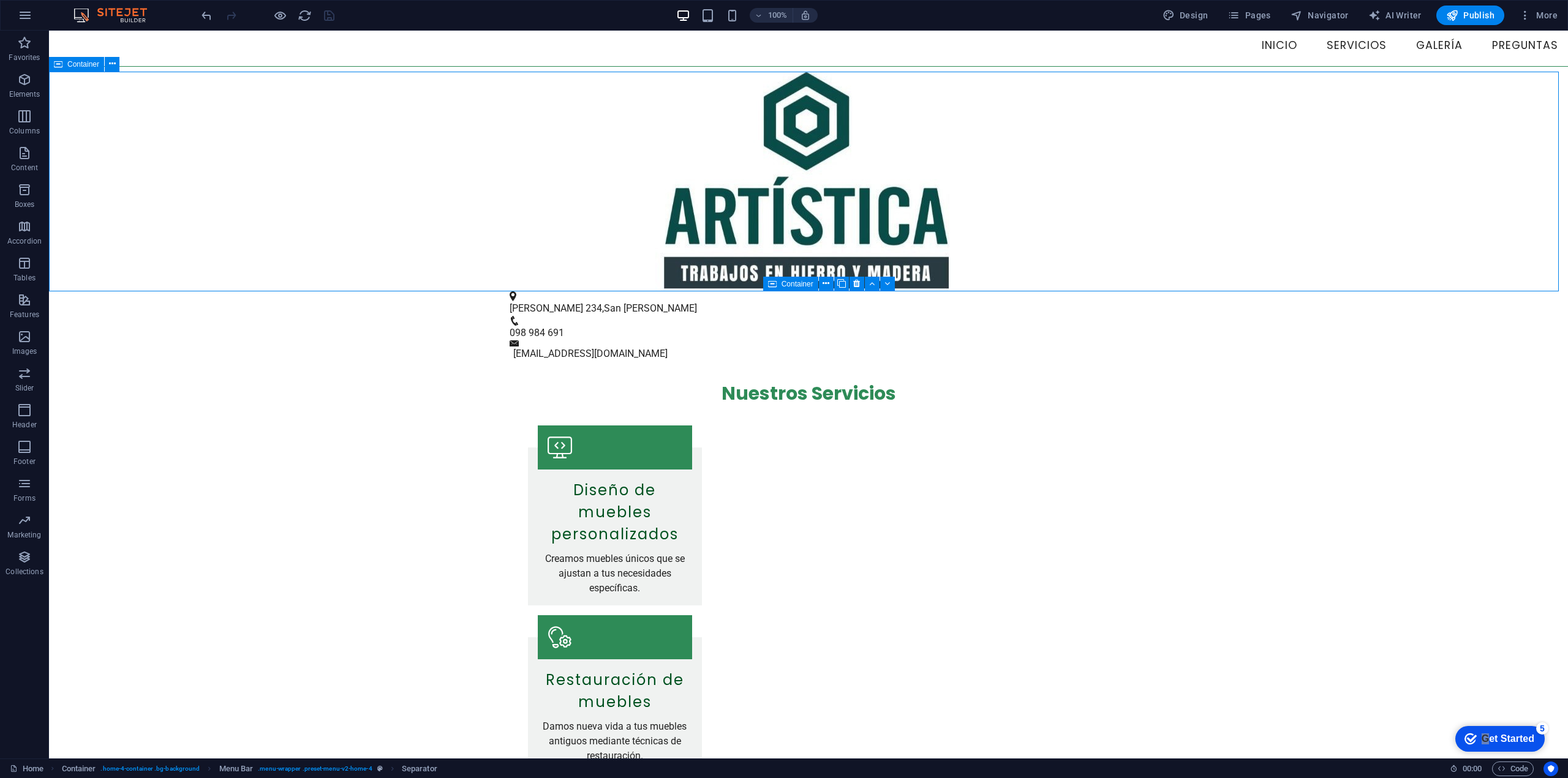
select select "px"
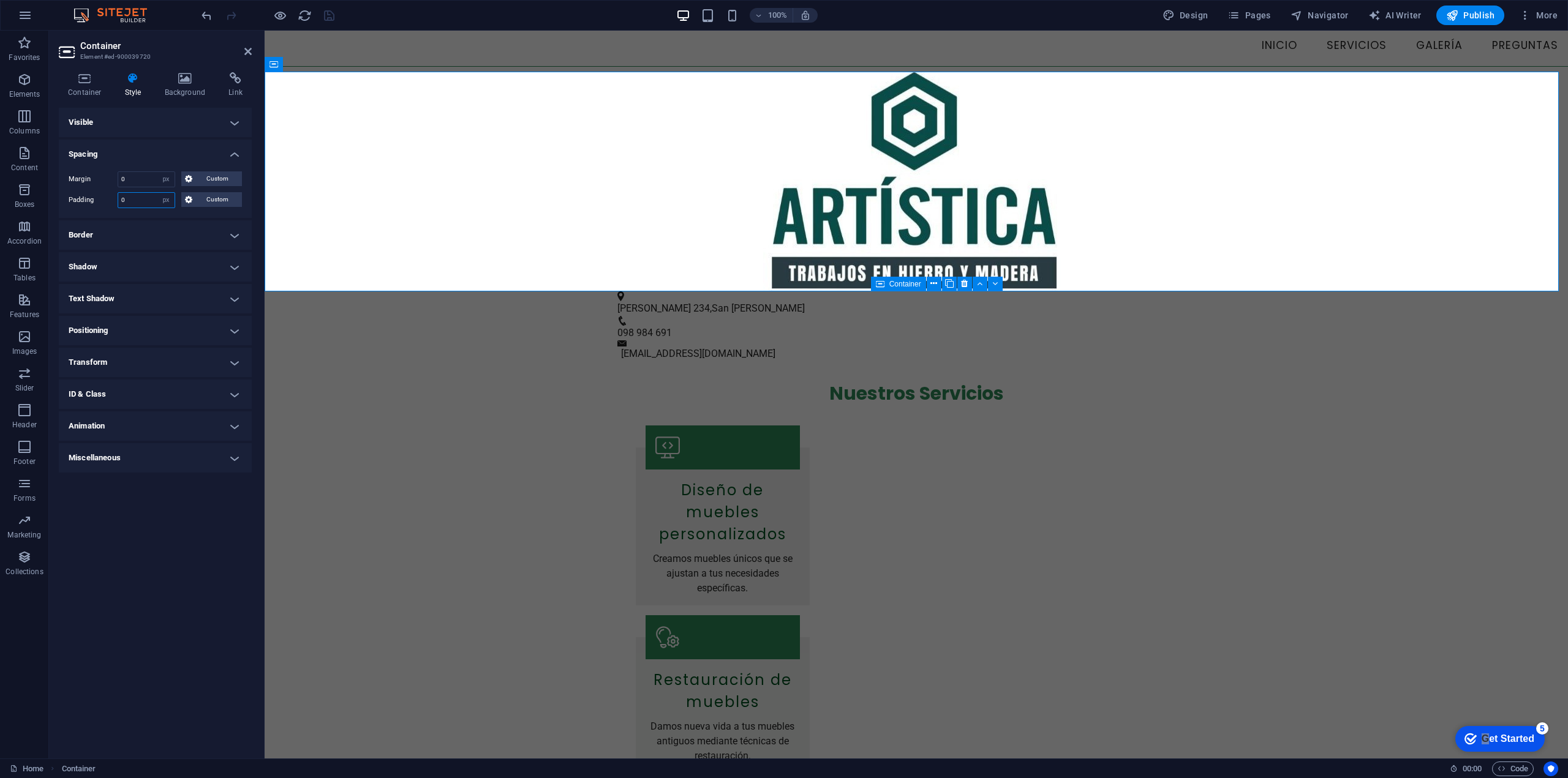
click at [126, 200] on input "0" at bounding box center [146, 200] width 56 height 15
drag, startPoint x: 135, startPoint y: 201, endPoint x: 69, endPoint y: 186, distance: 67.7
click at [72, 188] on div "Margin 0 Default auto px % rem vw vh Custom Custom 0 auto px % rem vw vh 0 auto…" at bounding box center [155, 189] width 193 height 56
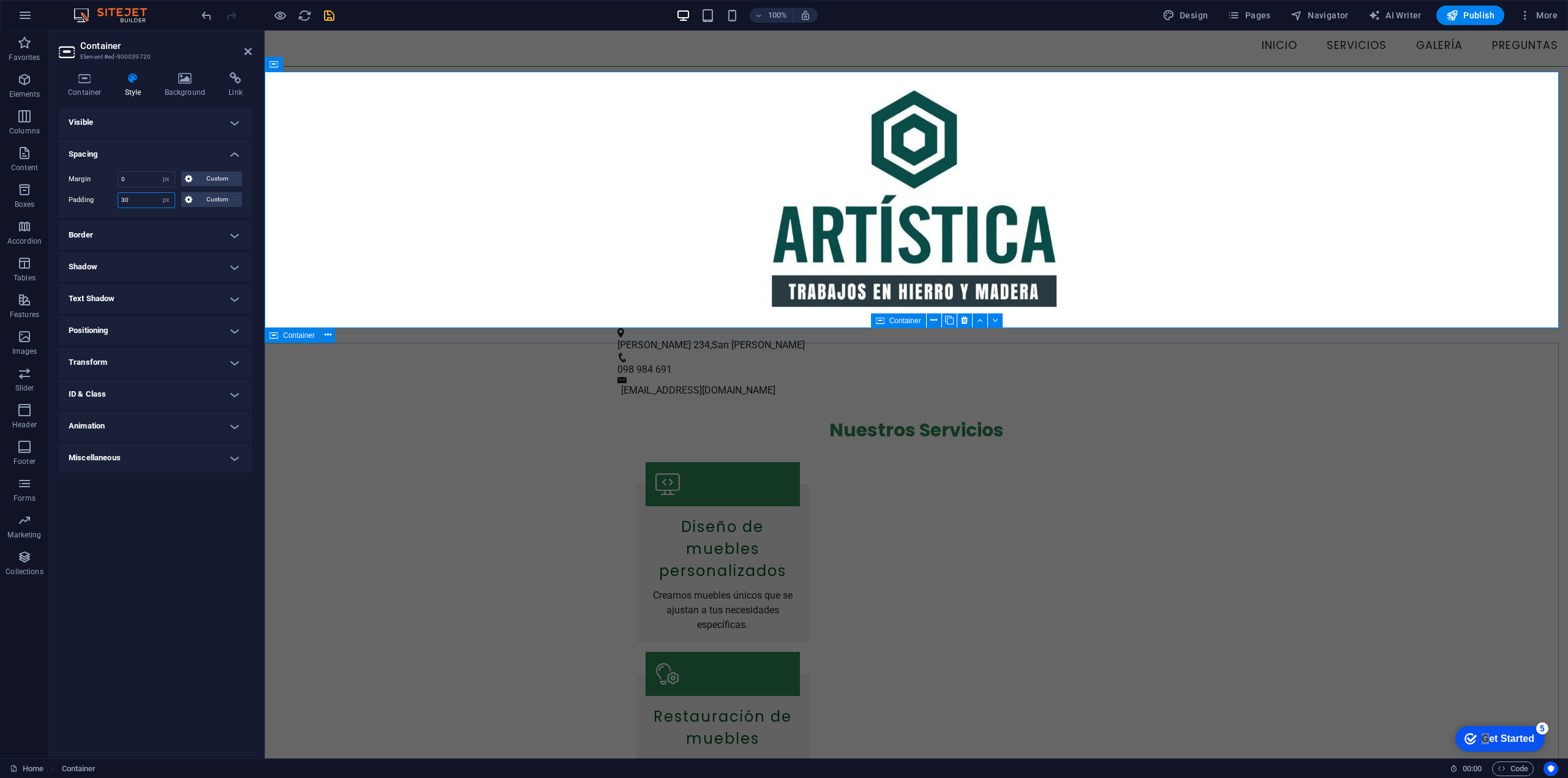
type input "30"
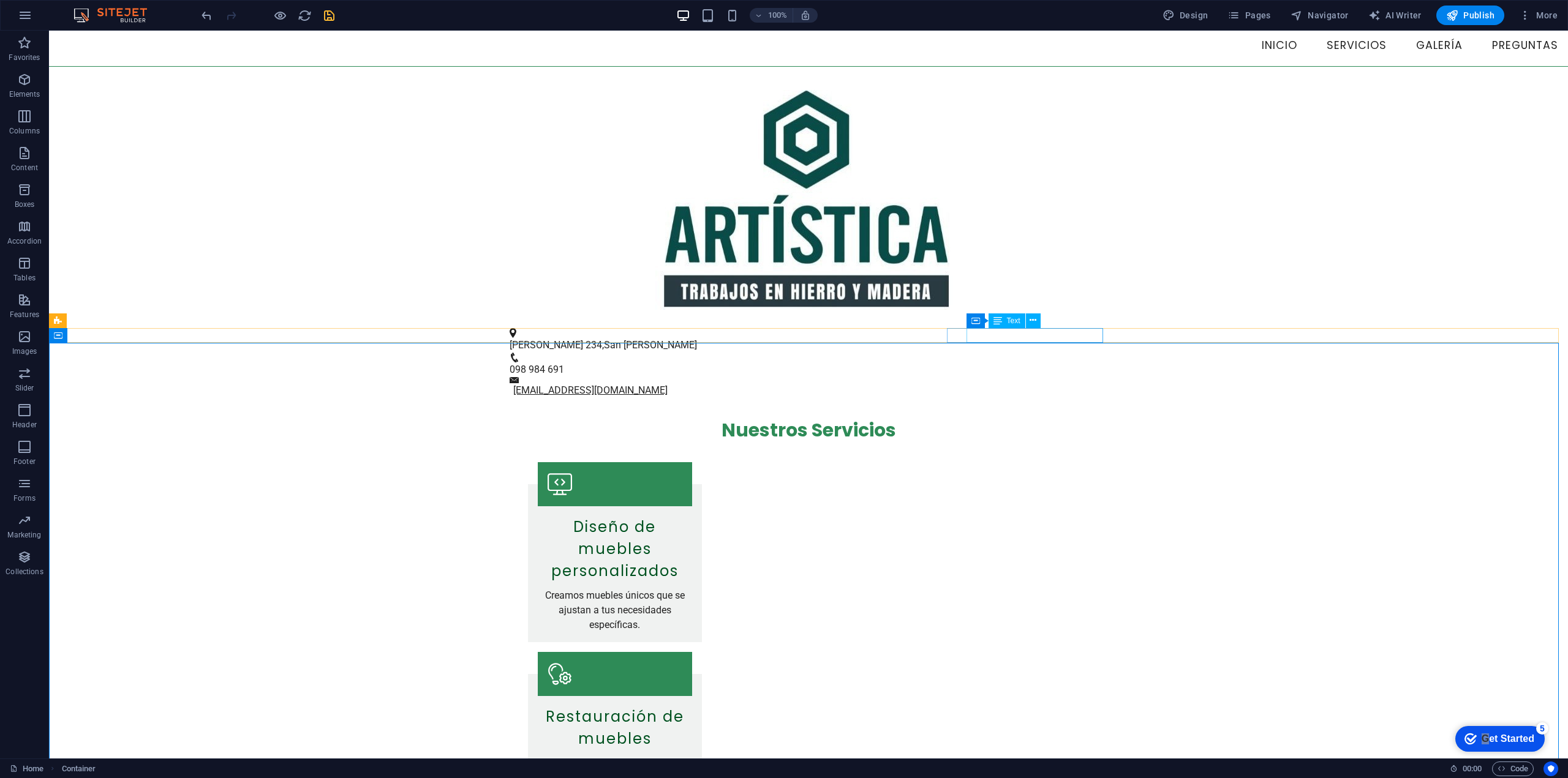
click at [667, 384] on link "[EMAIL_ADDRESS][DOMAIN_NAME]" at bounding box center [590, 390] width 155 height 12
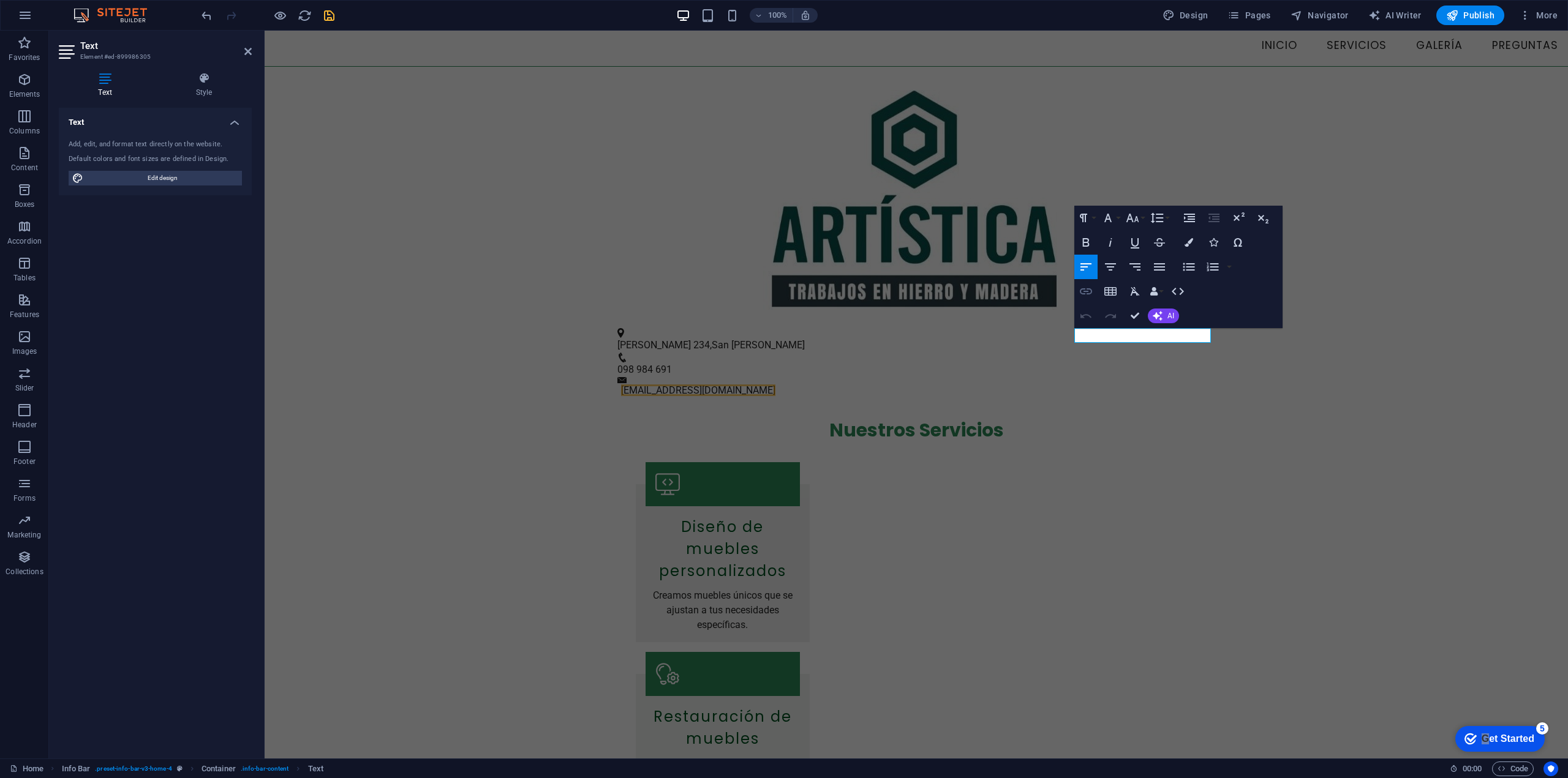
click at [1087, 292] on icon "button" at bounding box center [1086, 291] width 15 height 15
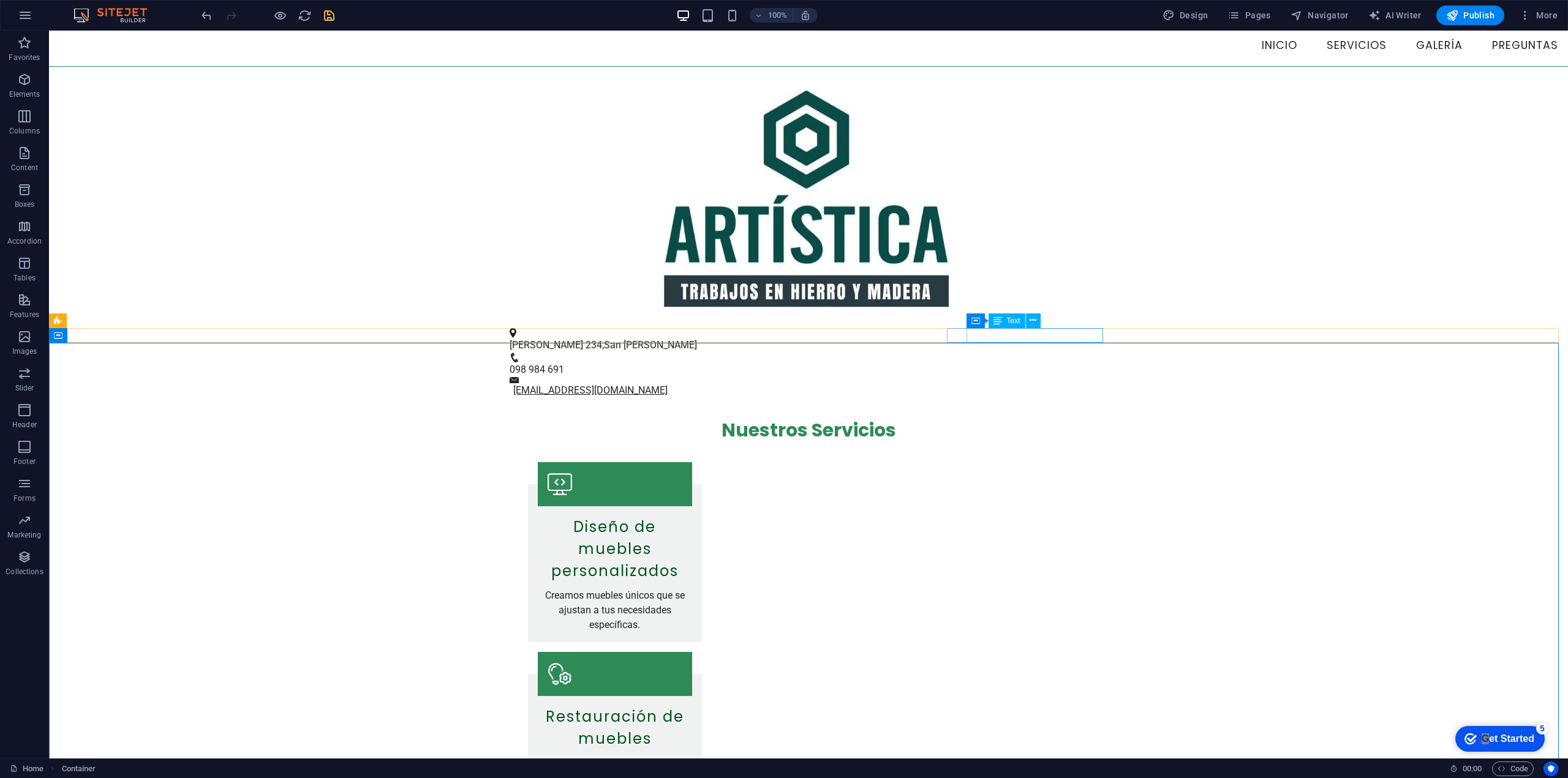
click at [667, 384] on link "[EMAIL_ADDRESS][DOMAIN_NAME]" at bounding box center [590, 390] width 155 height 12
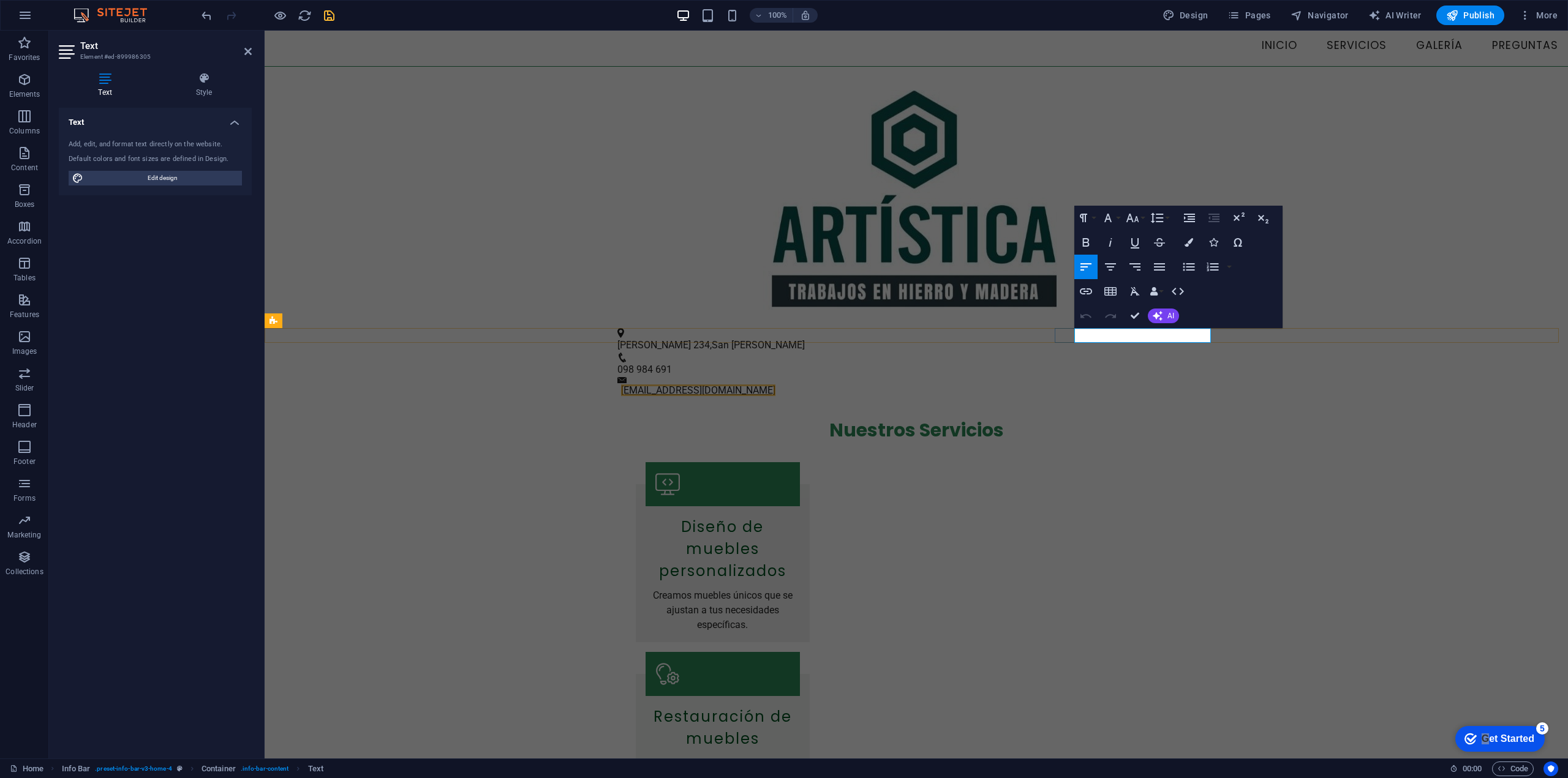
click at [775, 384] on link "[EMAIL_ADDRESS][DOMAIN_NAME]" at bounding box center [698, 390] width 155 height 12
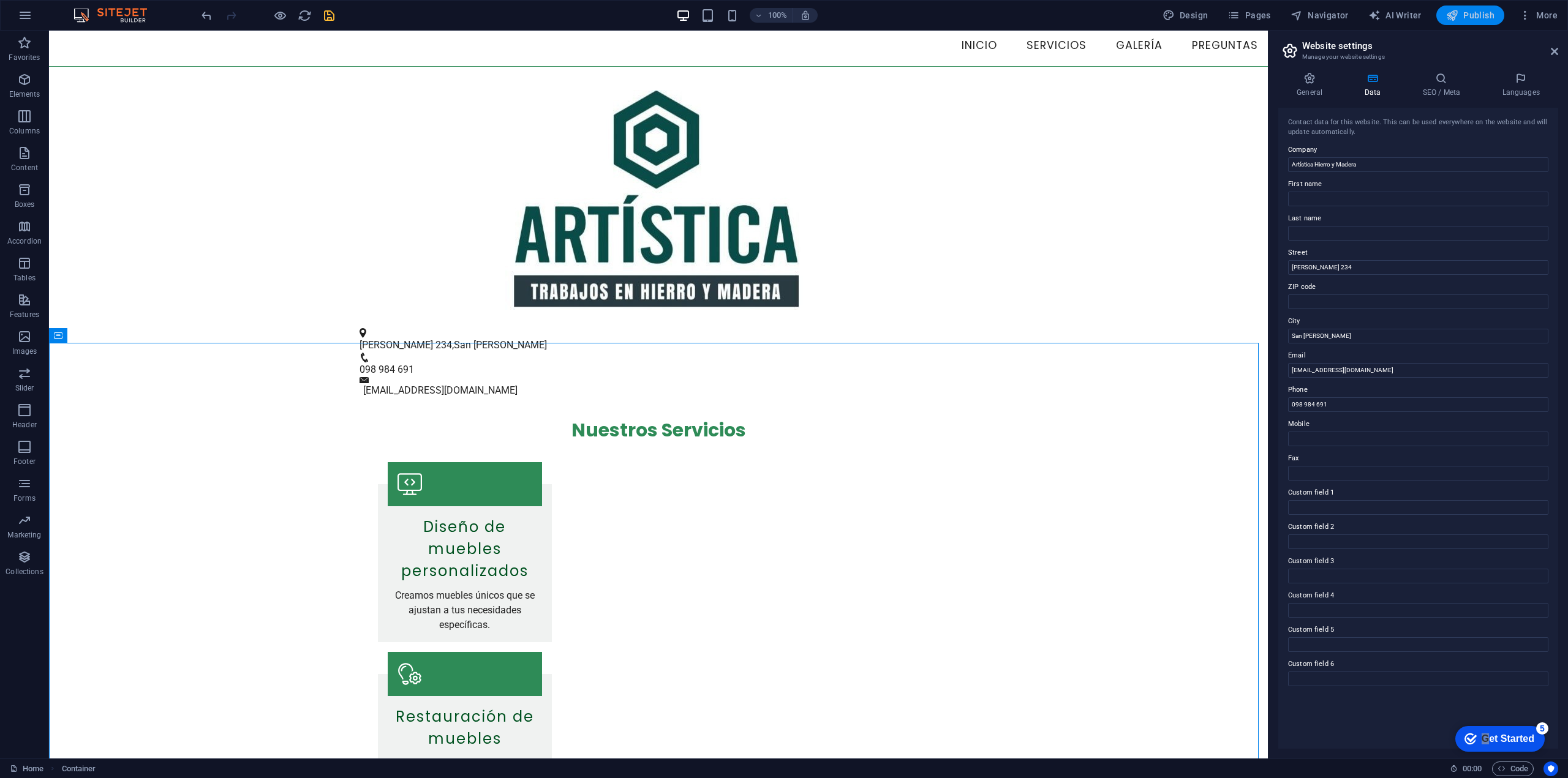
click at [1478, 14] on span "Publish" at bounding box center [1470, 15] width 48 height 12
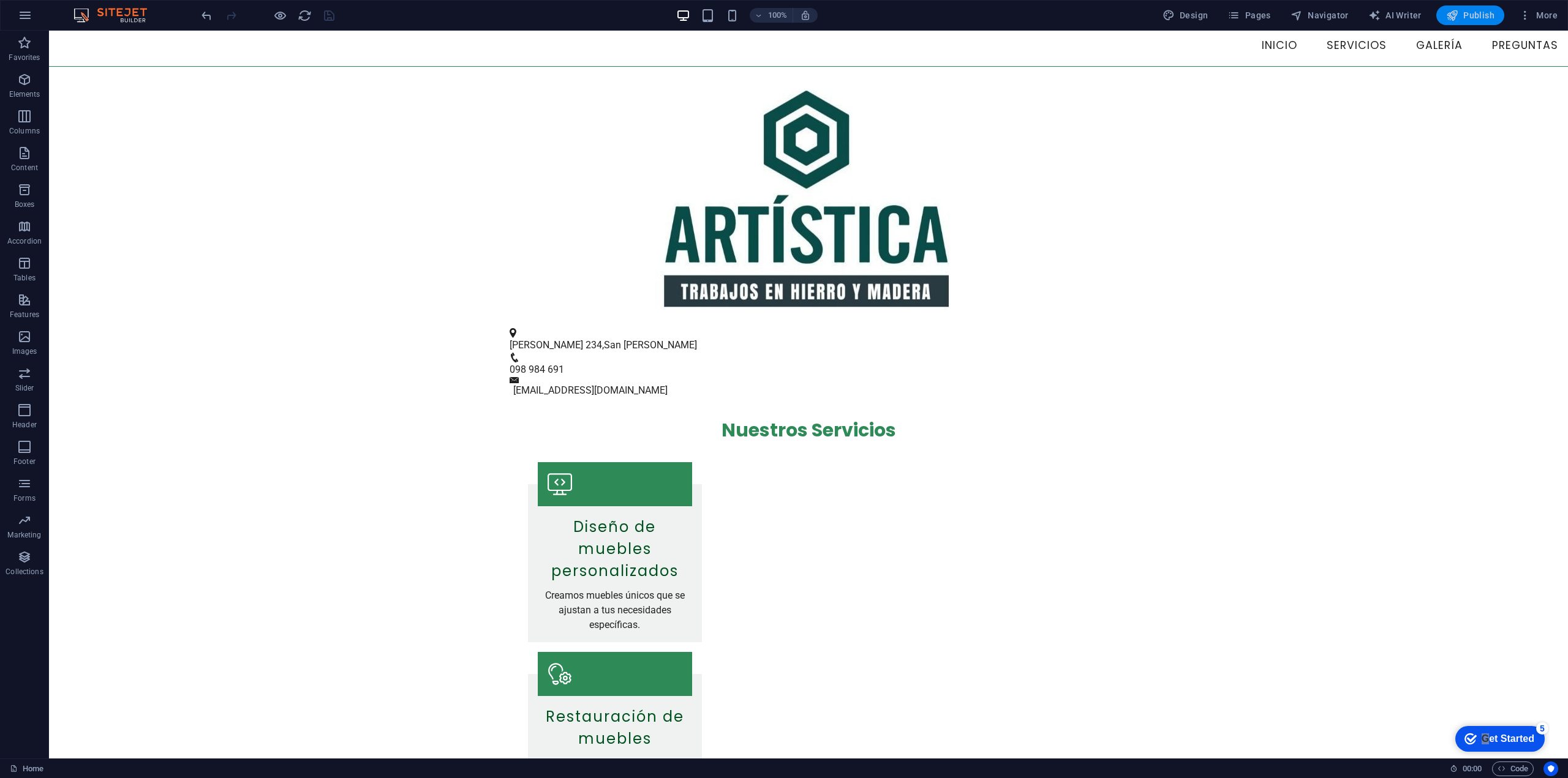
click at [1475, 13] on span "Publish" at bounding box center [1470, 15] width 48 height 12
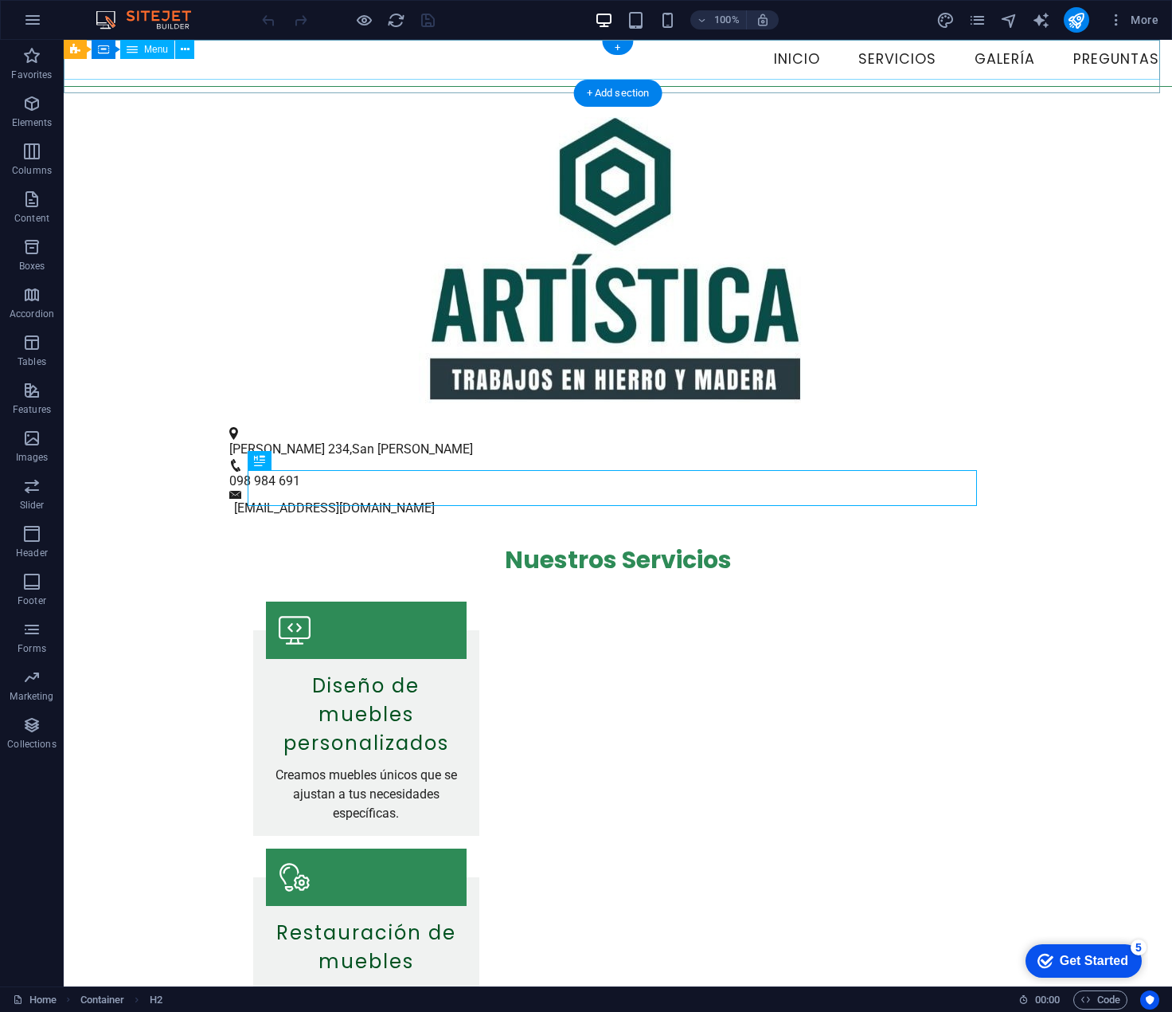
click at [440, 59] on nav "Inicio Servicios Galería Preguntas" at bounding box center [618, 60] width 1109 height 40
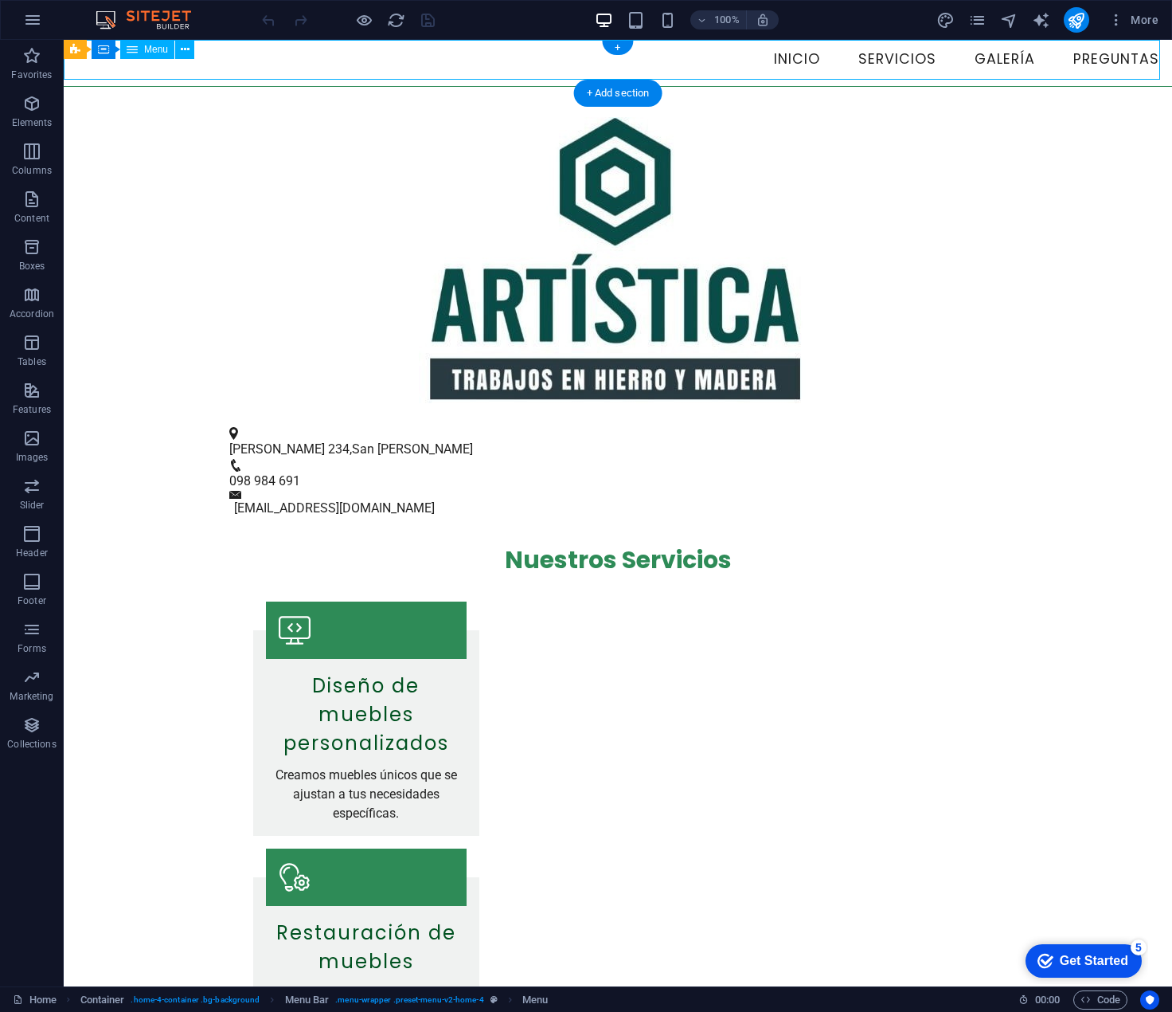
click at [440, 59] on nav "Inicio Servicios Galería Preguntas" at bounding box center [618, 60] width 1109 height 40
select select
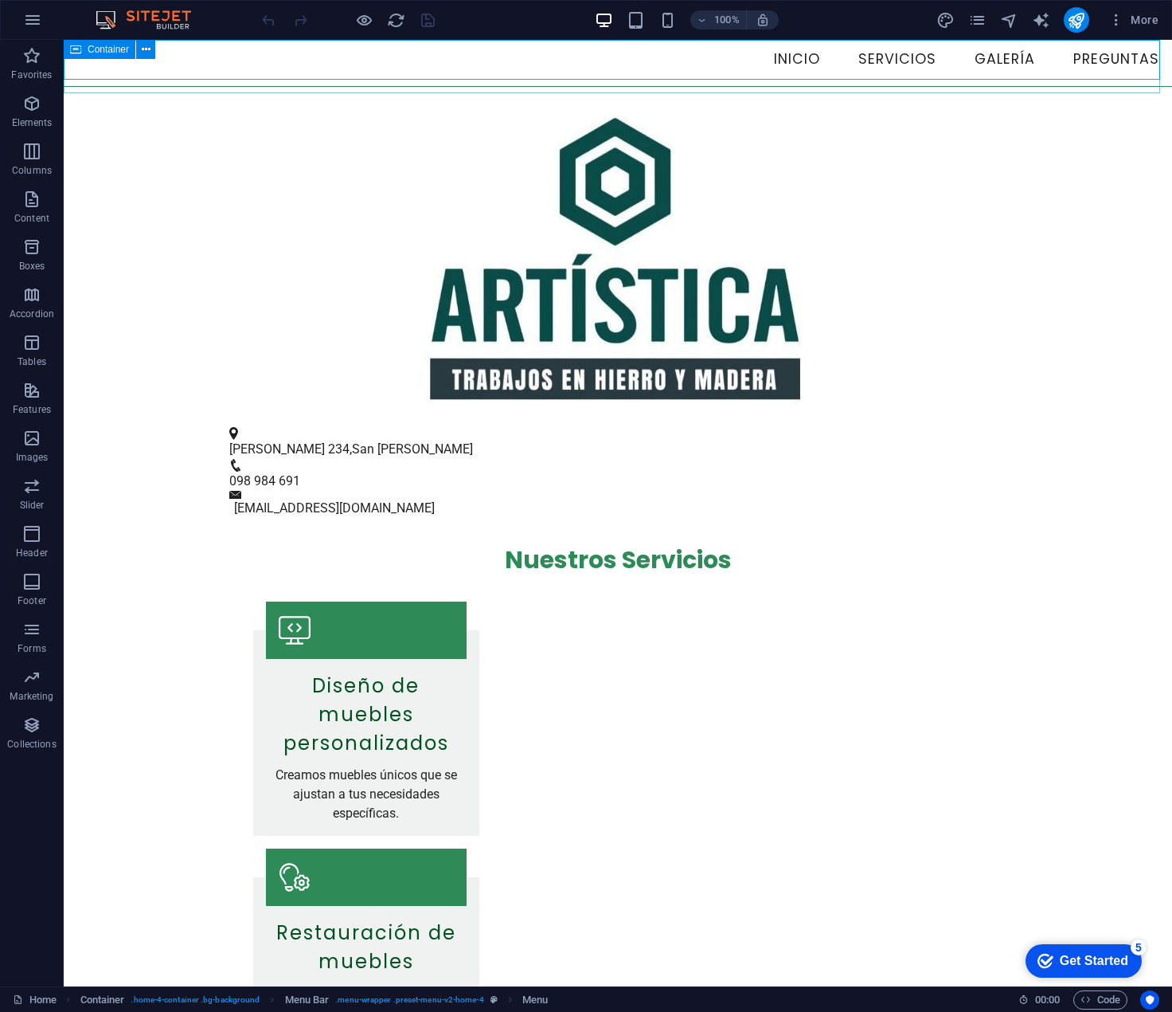
click at [88, 49] on span "Container" at bounding box center [108, 50] width 41 height 10
click at [88, 50] on span "Container" at bounding box center [108, 50] width 41 height 10
select select "header"
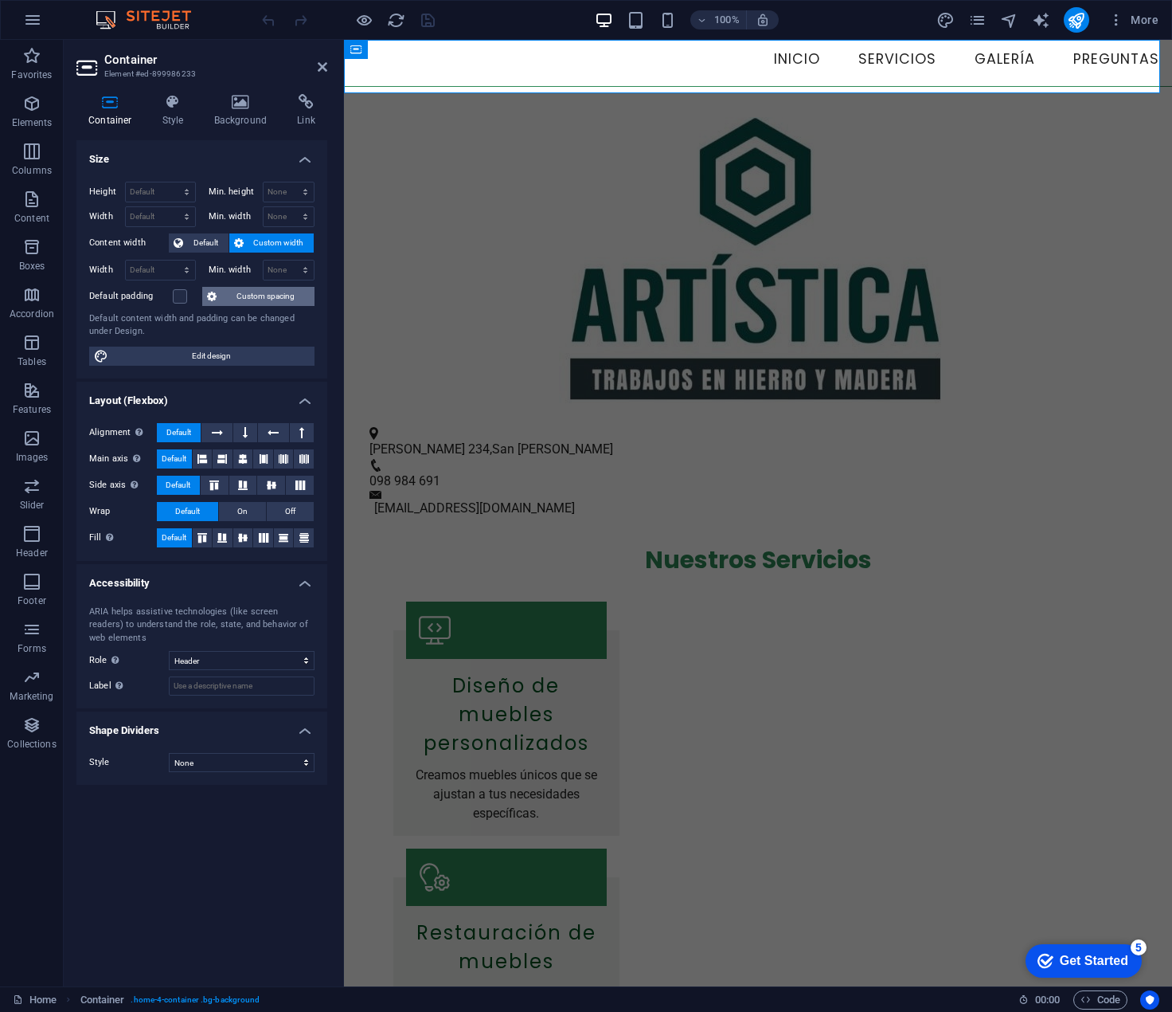
click at [272, 291] on span "Custom spacing" at bounding box center [265, 296] width 88 height 19
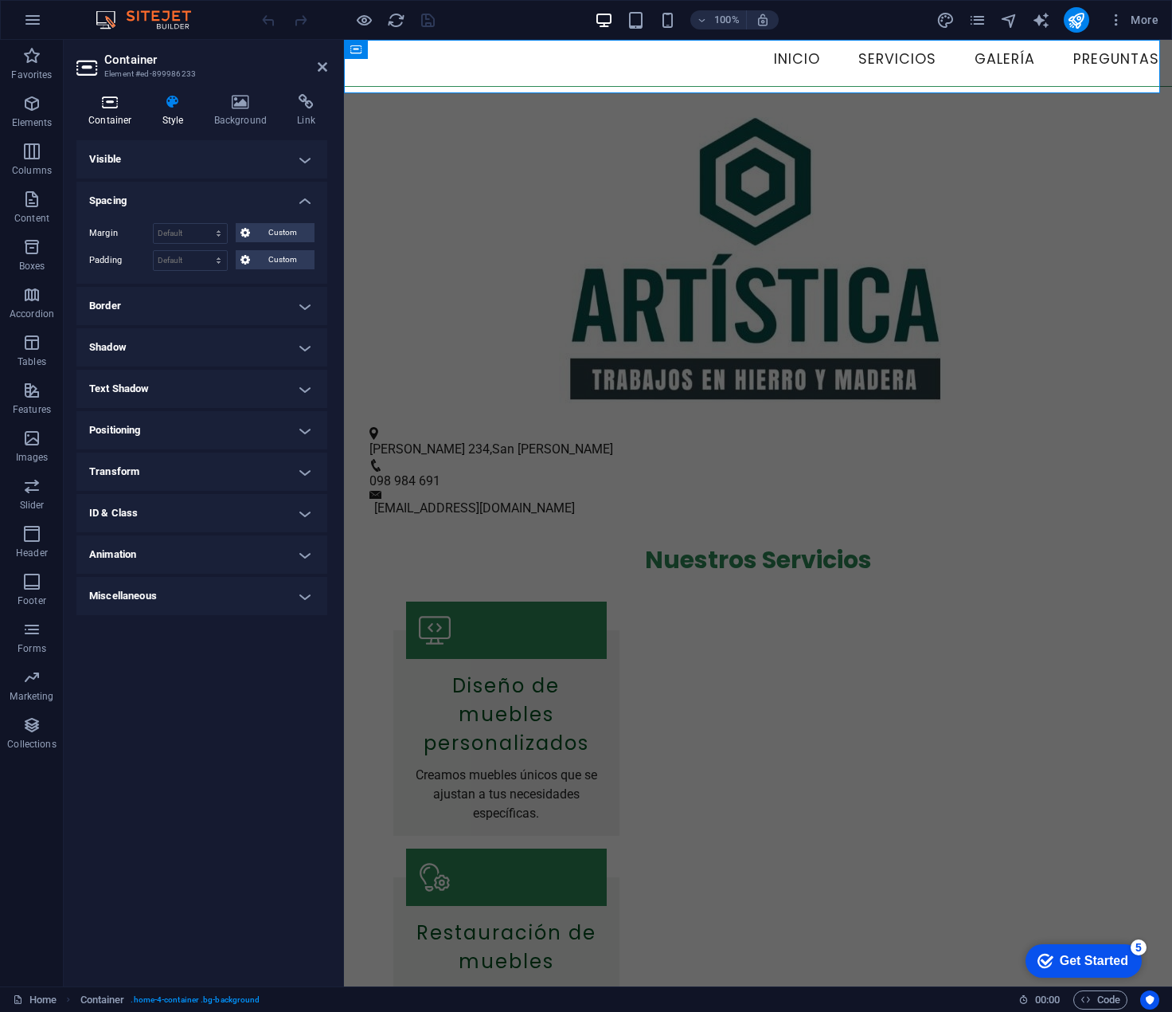
click at [121, 106] on icon at bounding box center [110, 102] width 68 height 16
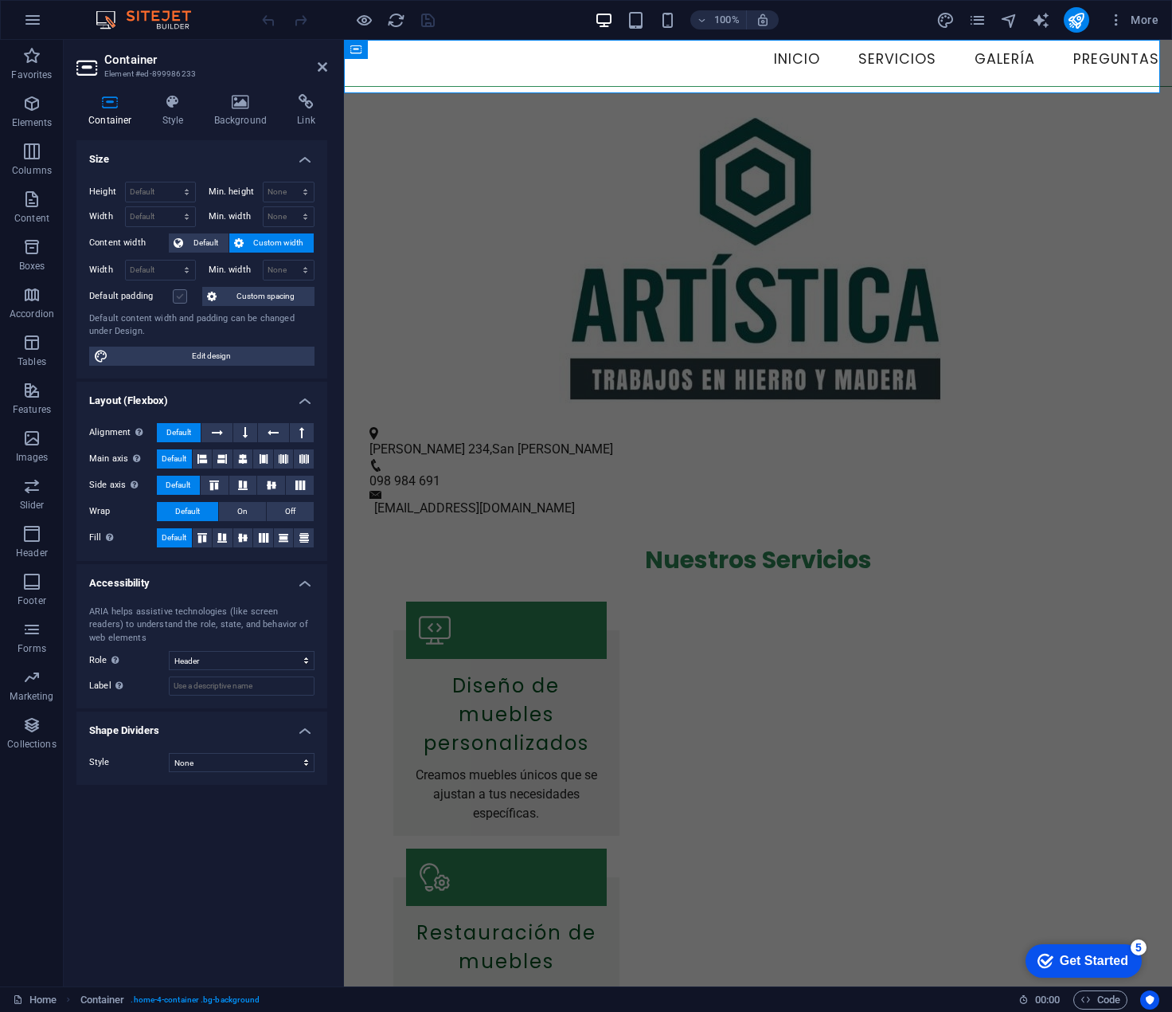
click at [177, 295] on label at bounding box center [180, 296] width 14 height 14
click at [0, 0] on input "Default padding" at bounding box center [0, 0] width 0 height 0
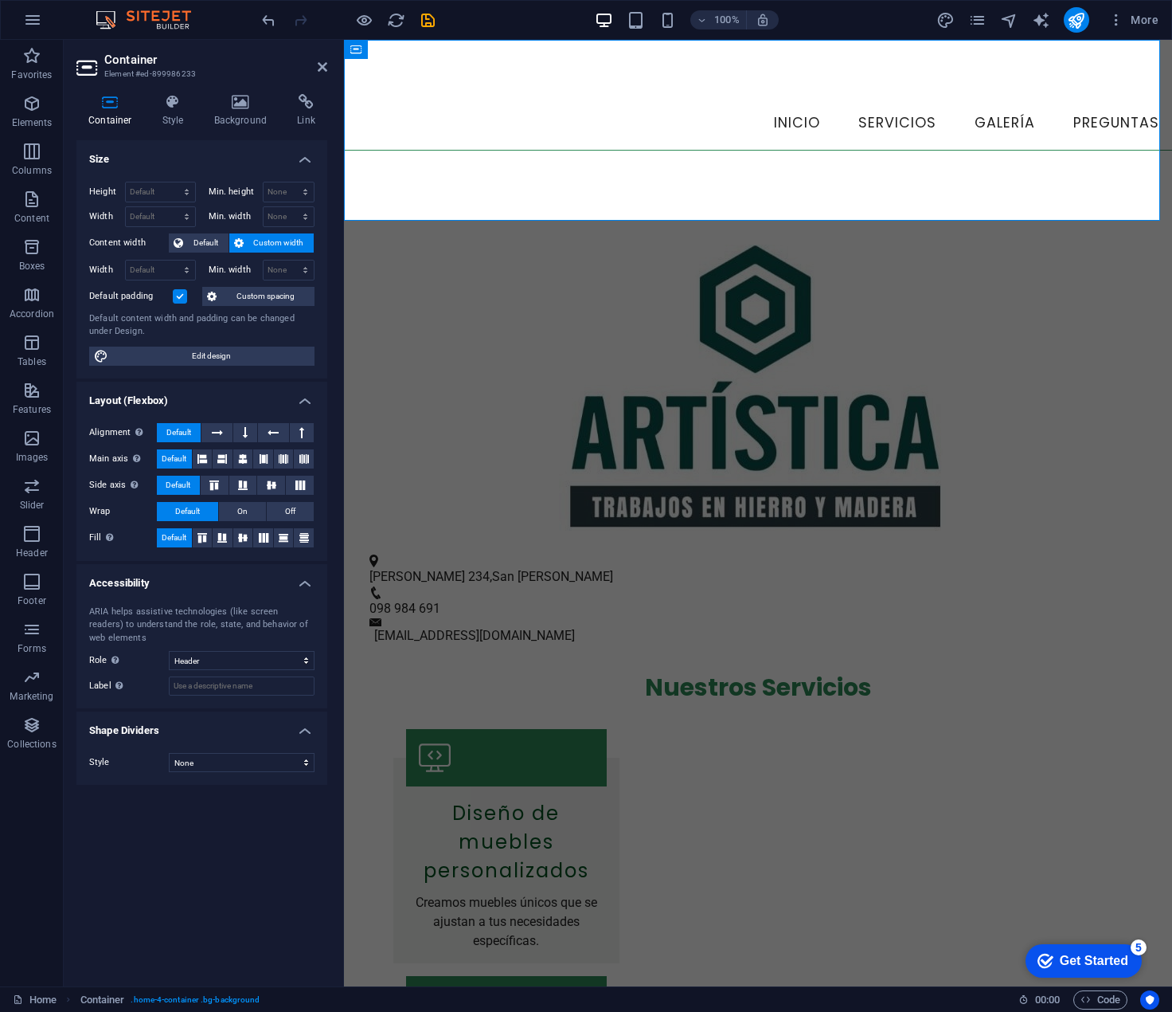
click at [177, 295] on label at bounding box center [180, 296] width 14 height 14
click at [0, 0] on input "Default padding" at bounding box center [0, 0] width 0 height 0
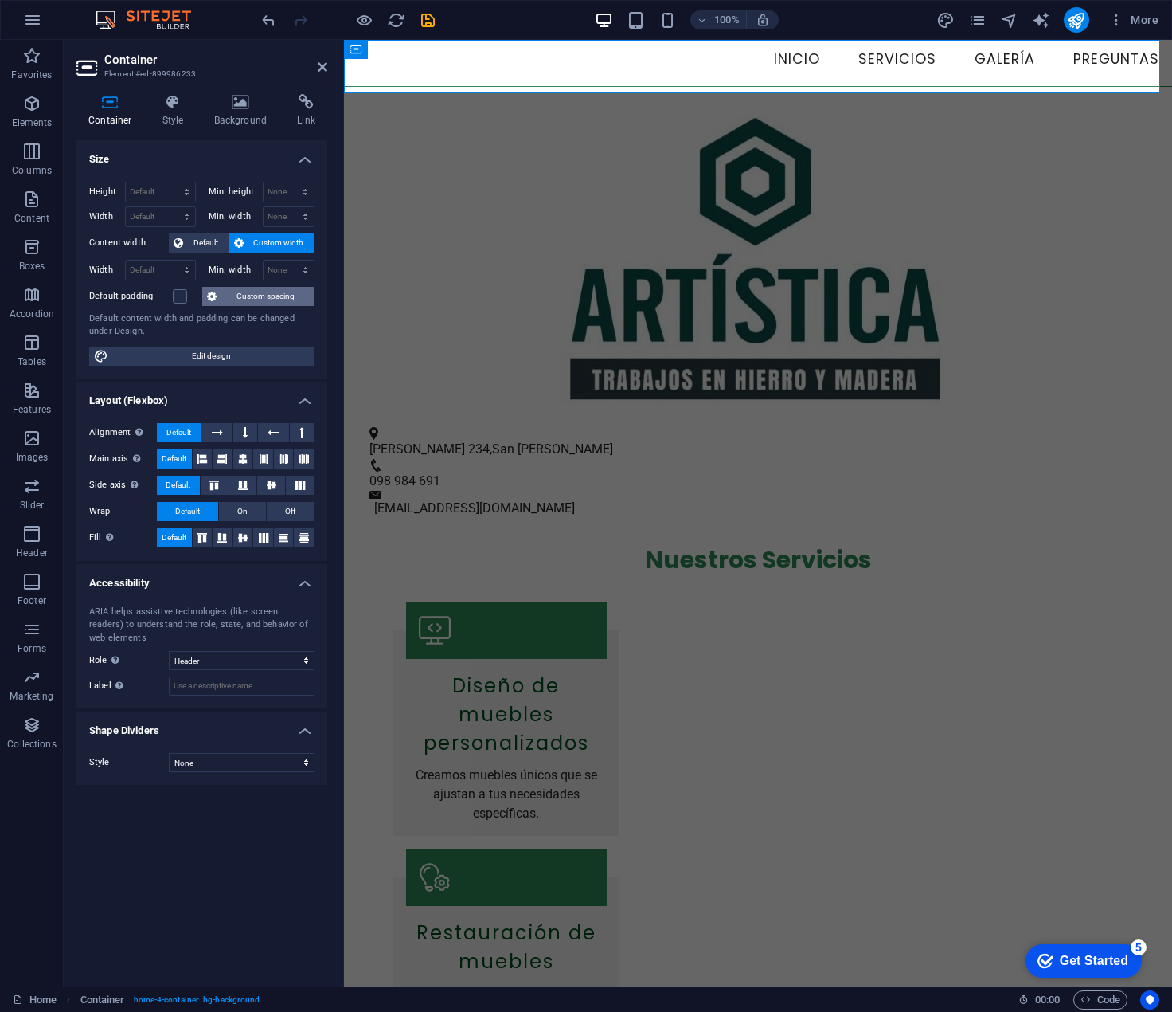
click at [217, 296] on icon at bounding box center [212, 296] width 10 height 19
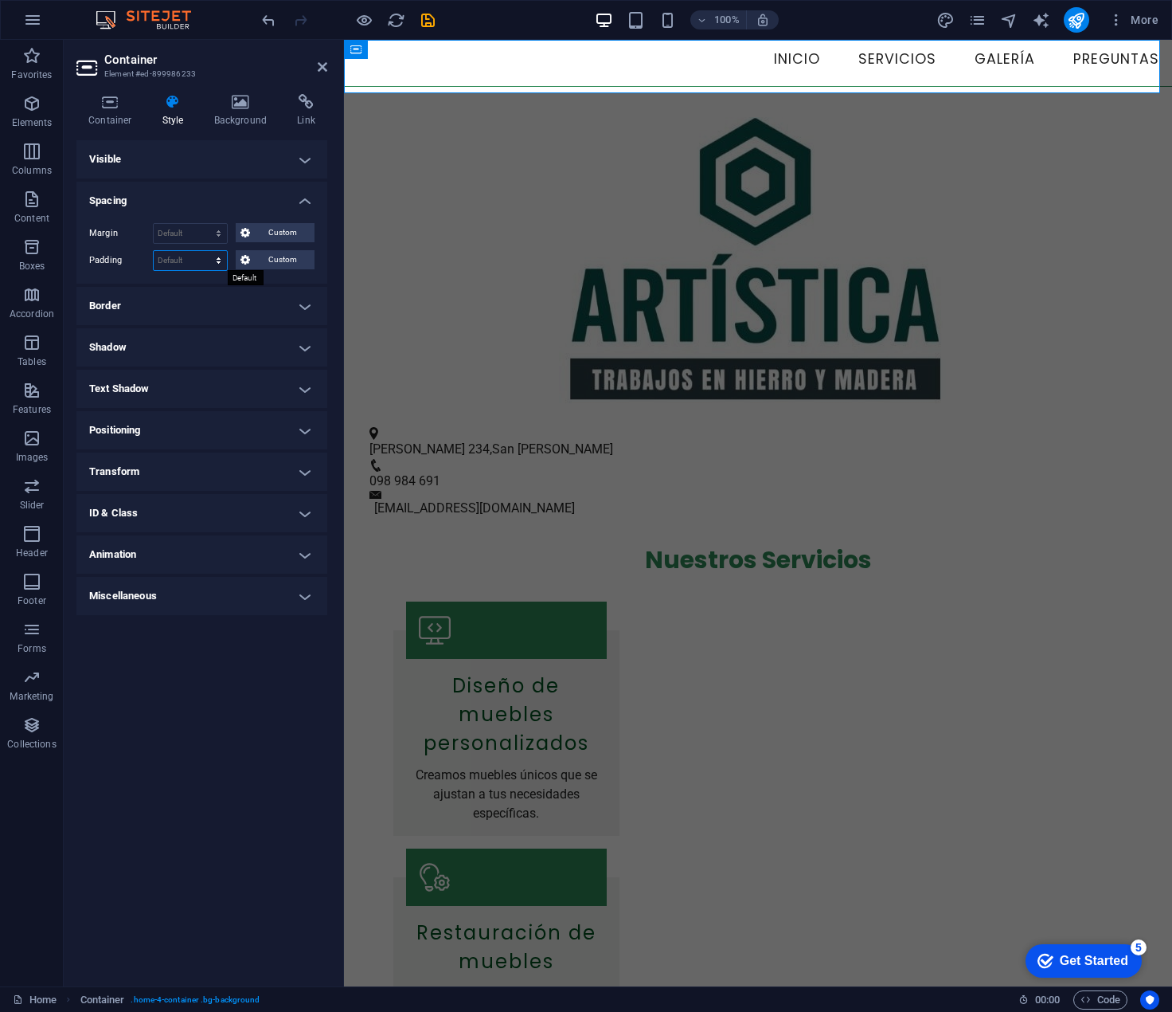
click at [175, 259] on select "Default px rem % vh vw Custom" at bounding box center [190, 260] width 73 height 19
select select "px"
click at [205, 251] on select "Default px rem % vh vw Custom" at bounding box center [190, 260] width 73 height 19
click at [176, 260] on input "0" at bounding box center [190, 260] width 73 height 19
drag, startPoint x: 181, startPoint y: 260, endPoint x: 136, endPoint y: 251, distance: 45.5
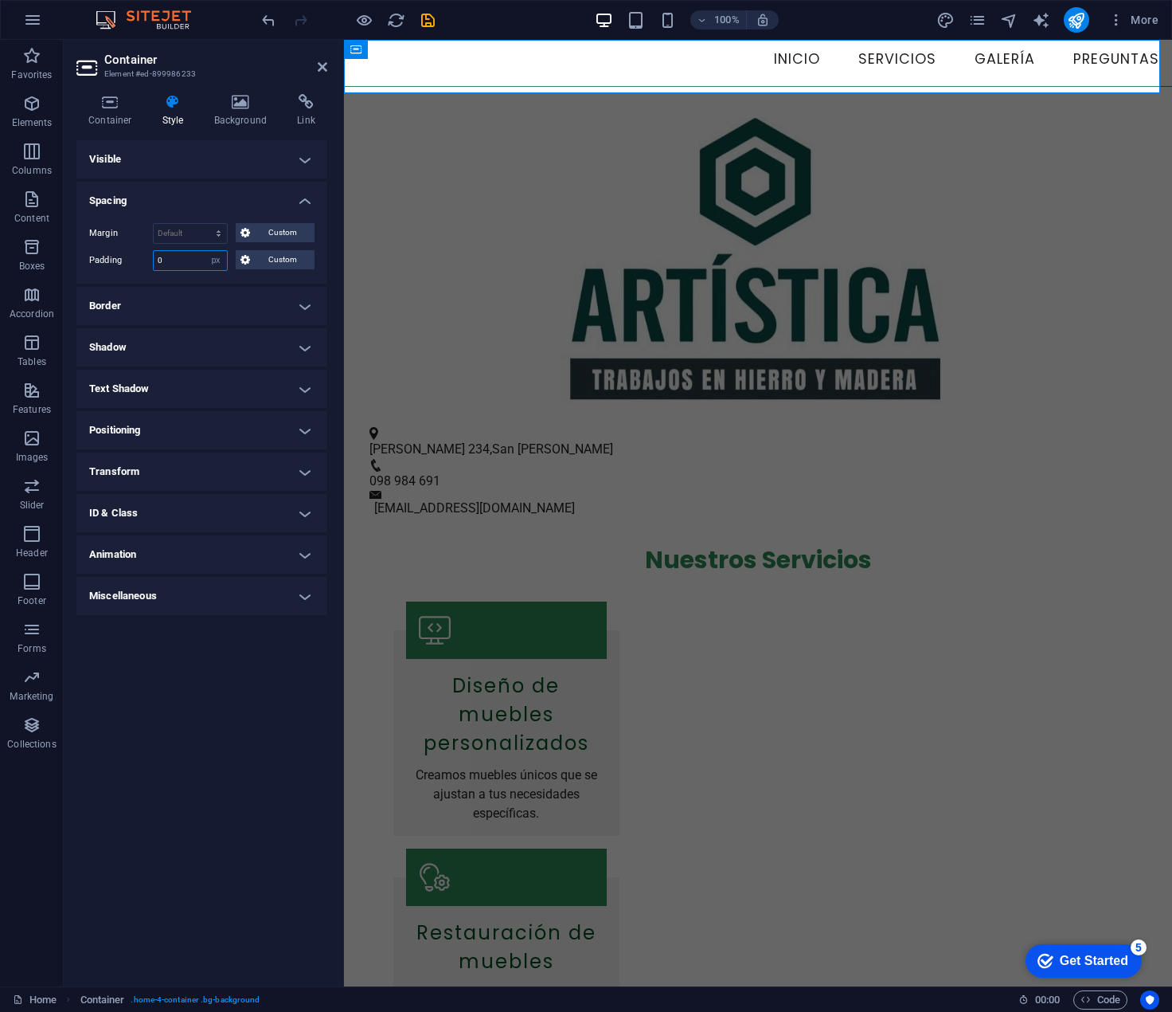
click at [137, 251] on div "Padding 0 Default px rem % vh vw Custom Custom" at bounding box center [201, 260] width 225 height 21
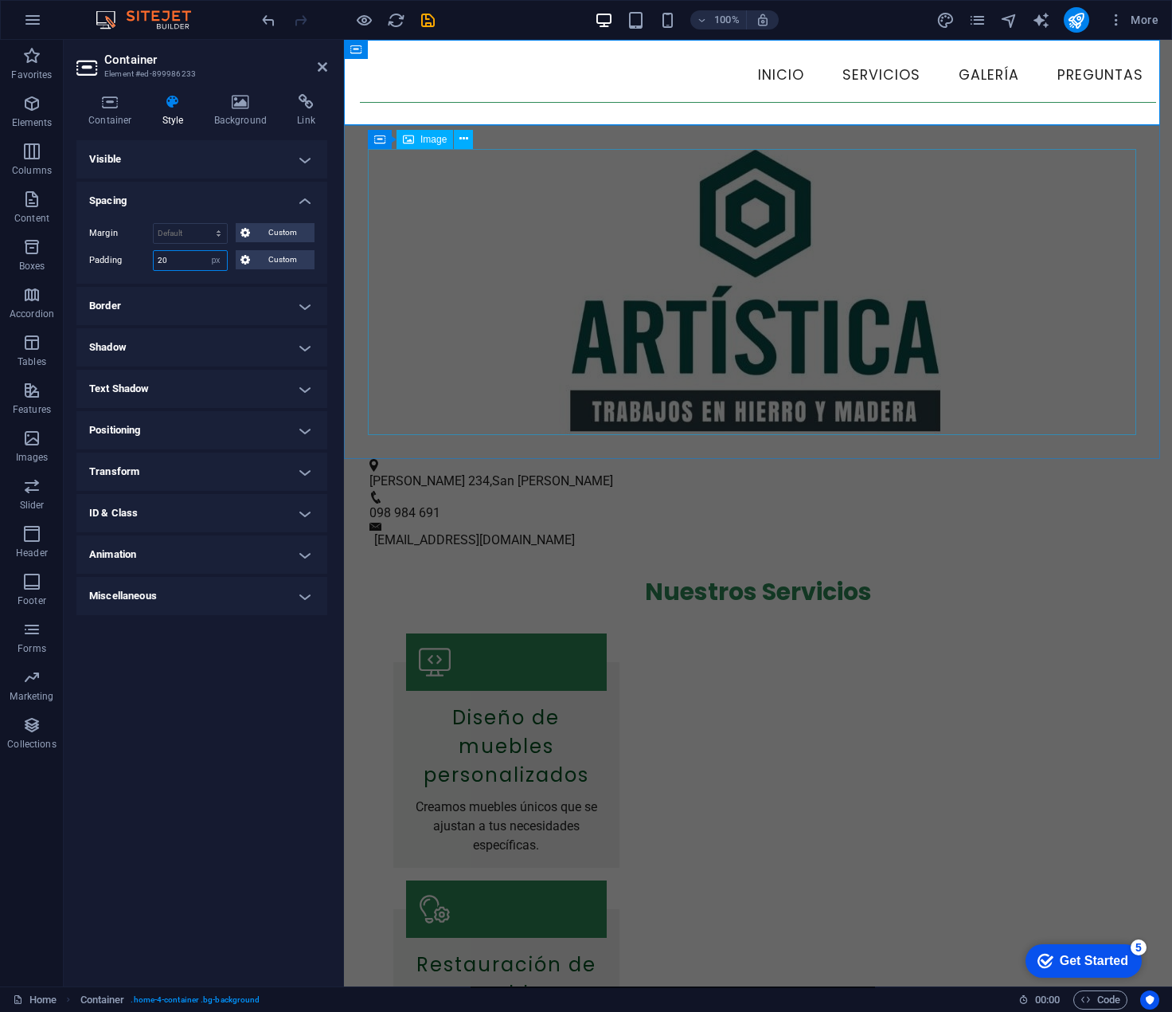
type input "20"
click at [439, 339] on figure at bounding box center [758, 292] width 781 height 286
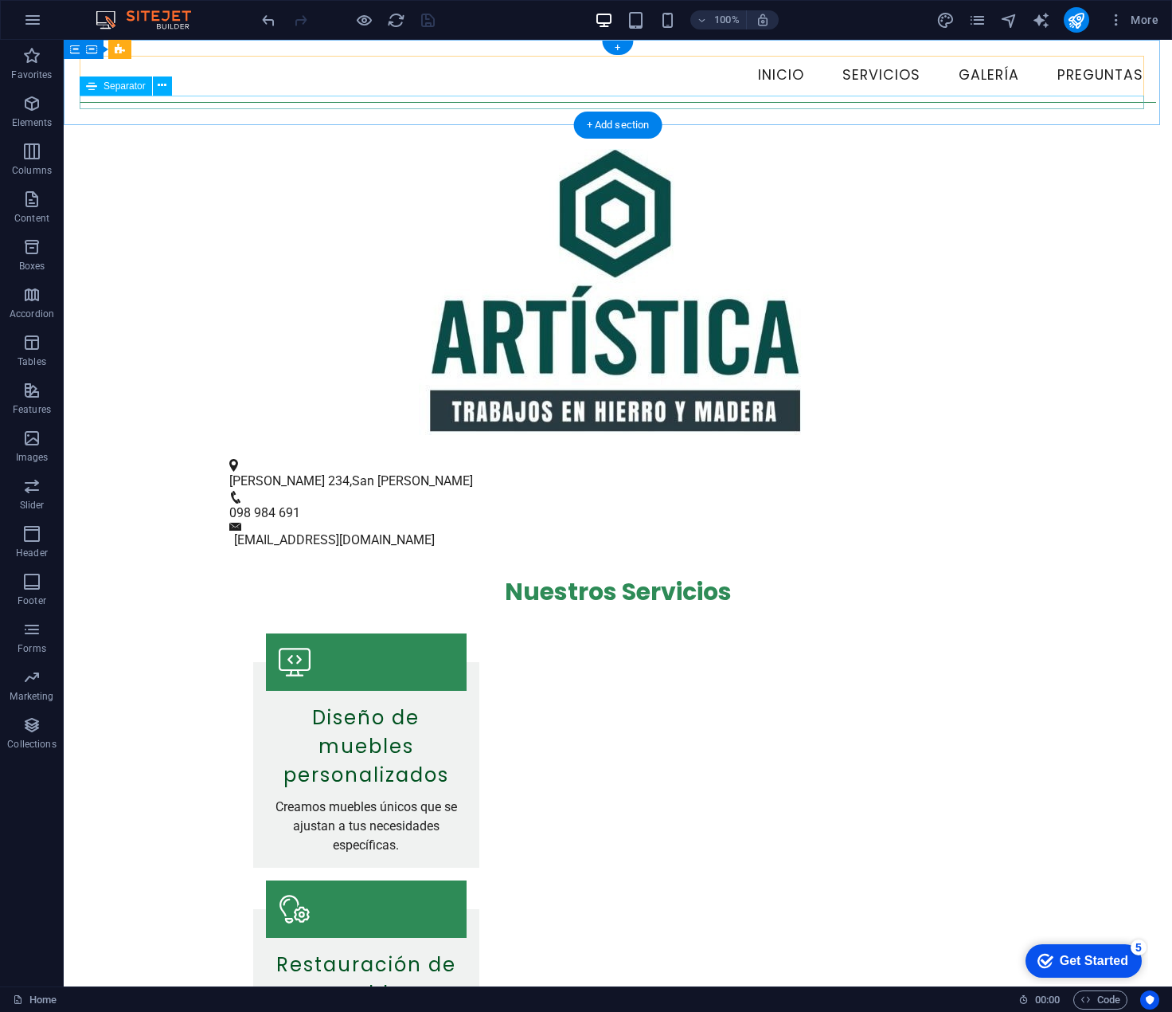
click at [400, 103] on div at bounding box center [618, 102] width 1077 height 1
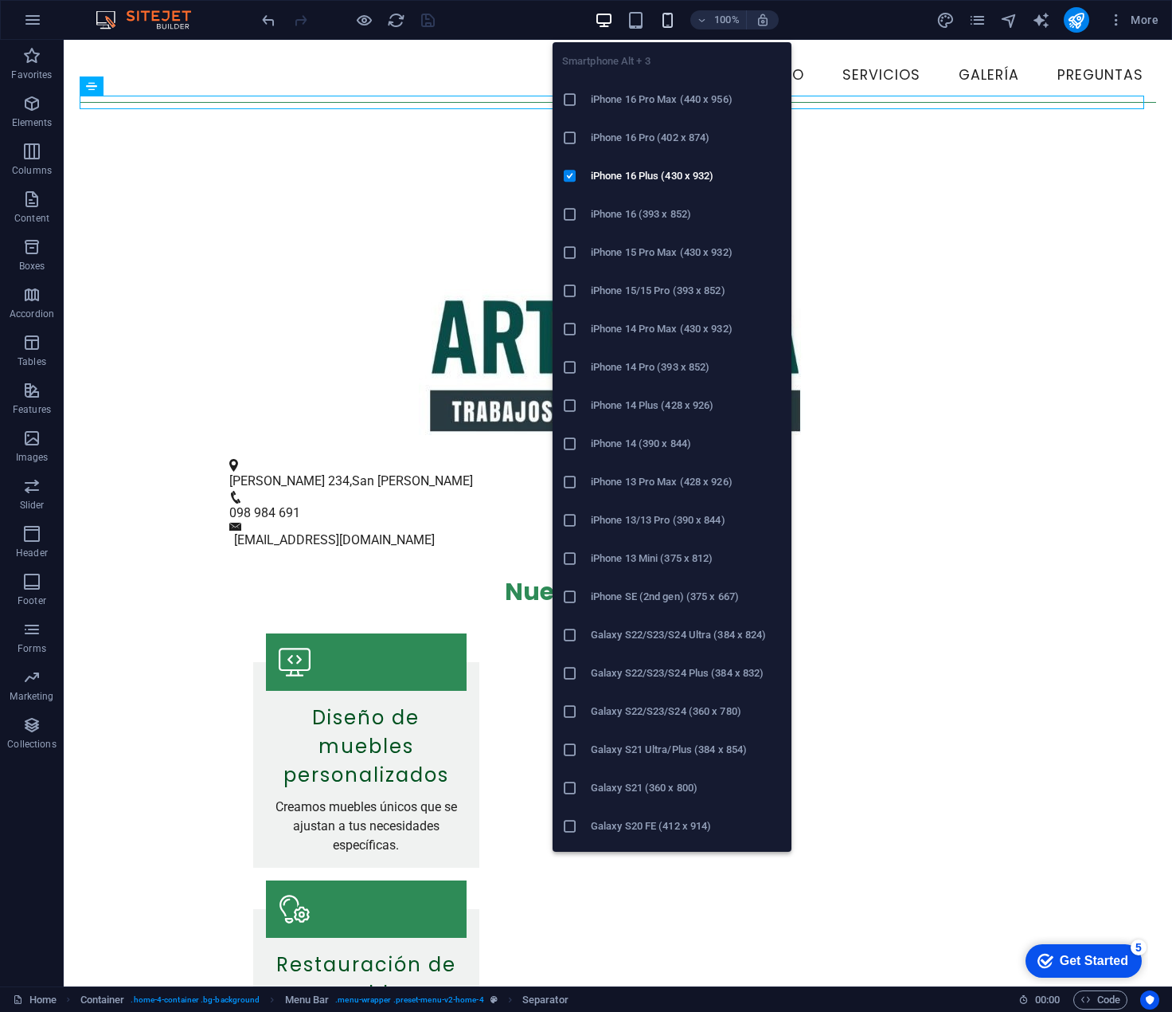
click at [663, 21] on icon "button" at bounding box center [668, 20] width 18 height 18
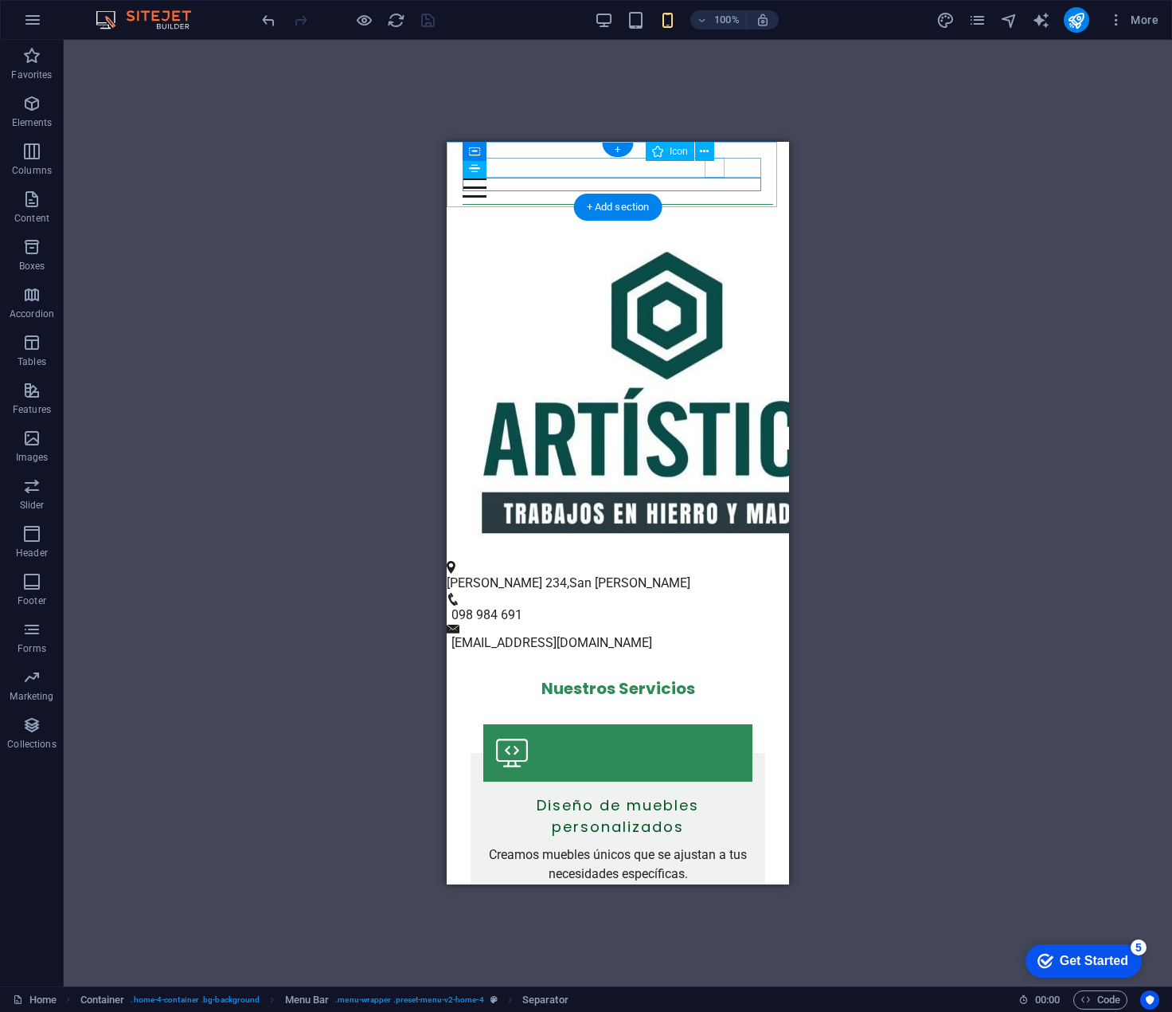
click at [717, 166] on figure at bounding box center [612, 168] width 298 height 20
click at [714, 167] on figure at bounding box center [612, 168] width 298 height 20
select select "xMidYMid"
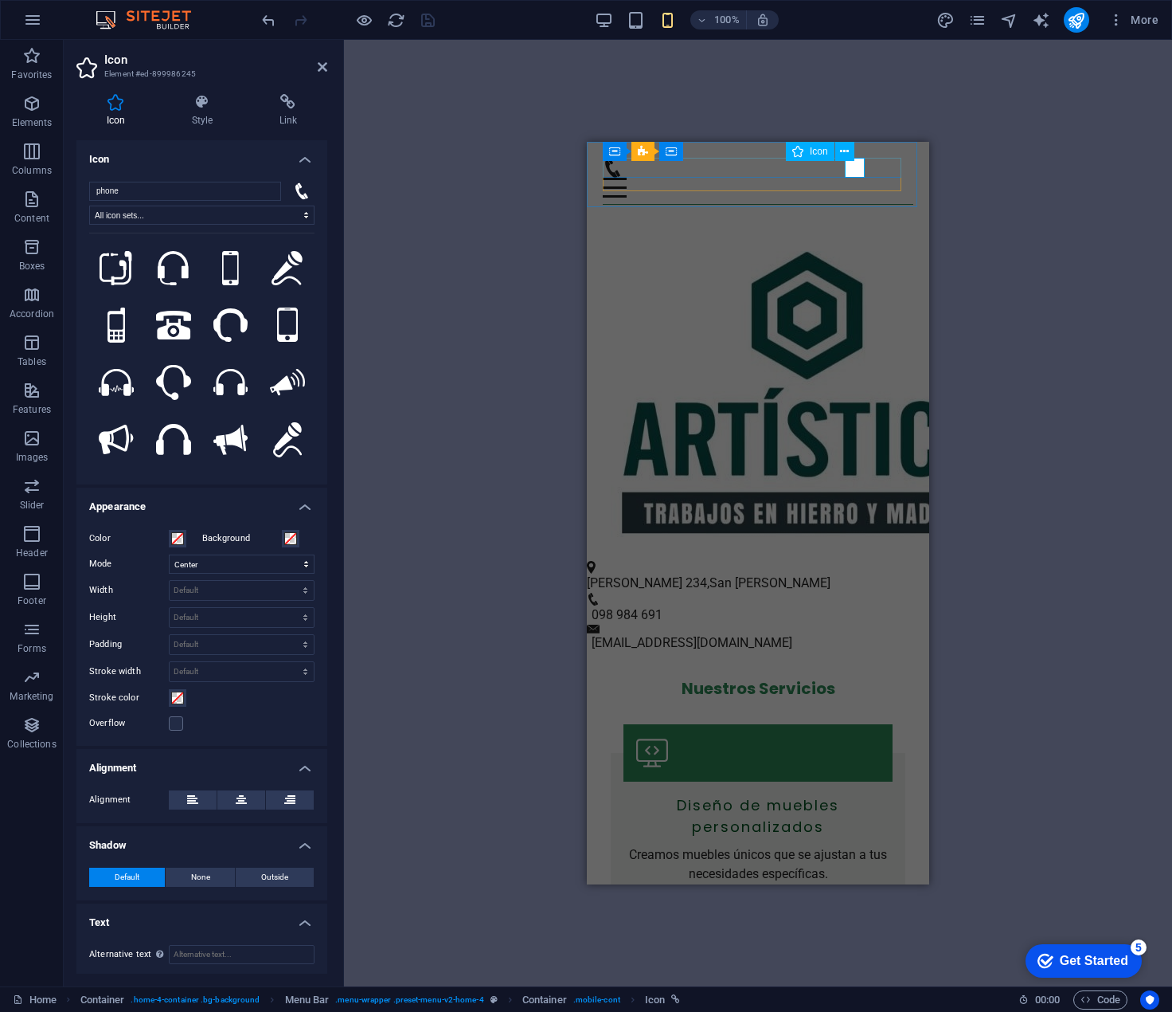
click at [853, 171] on figure at bounding box center [752, 168] width 298 height 20
click at [309, 104] on icon at bounding box center [288, 102] width 78 height 16
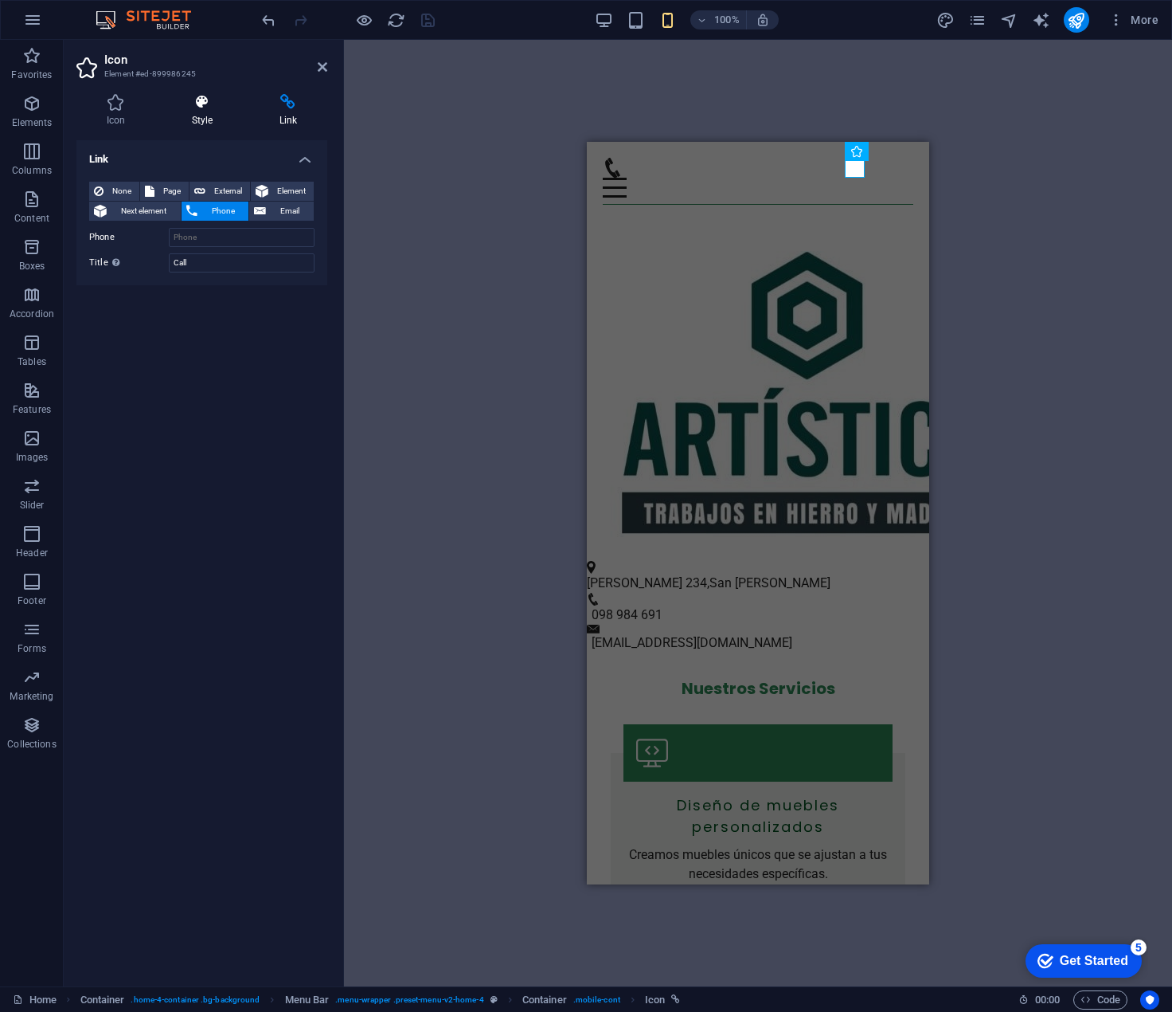
click at [231, 108] on icon at bounding box center [202, 102] width 81 height 16
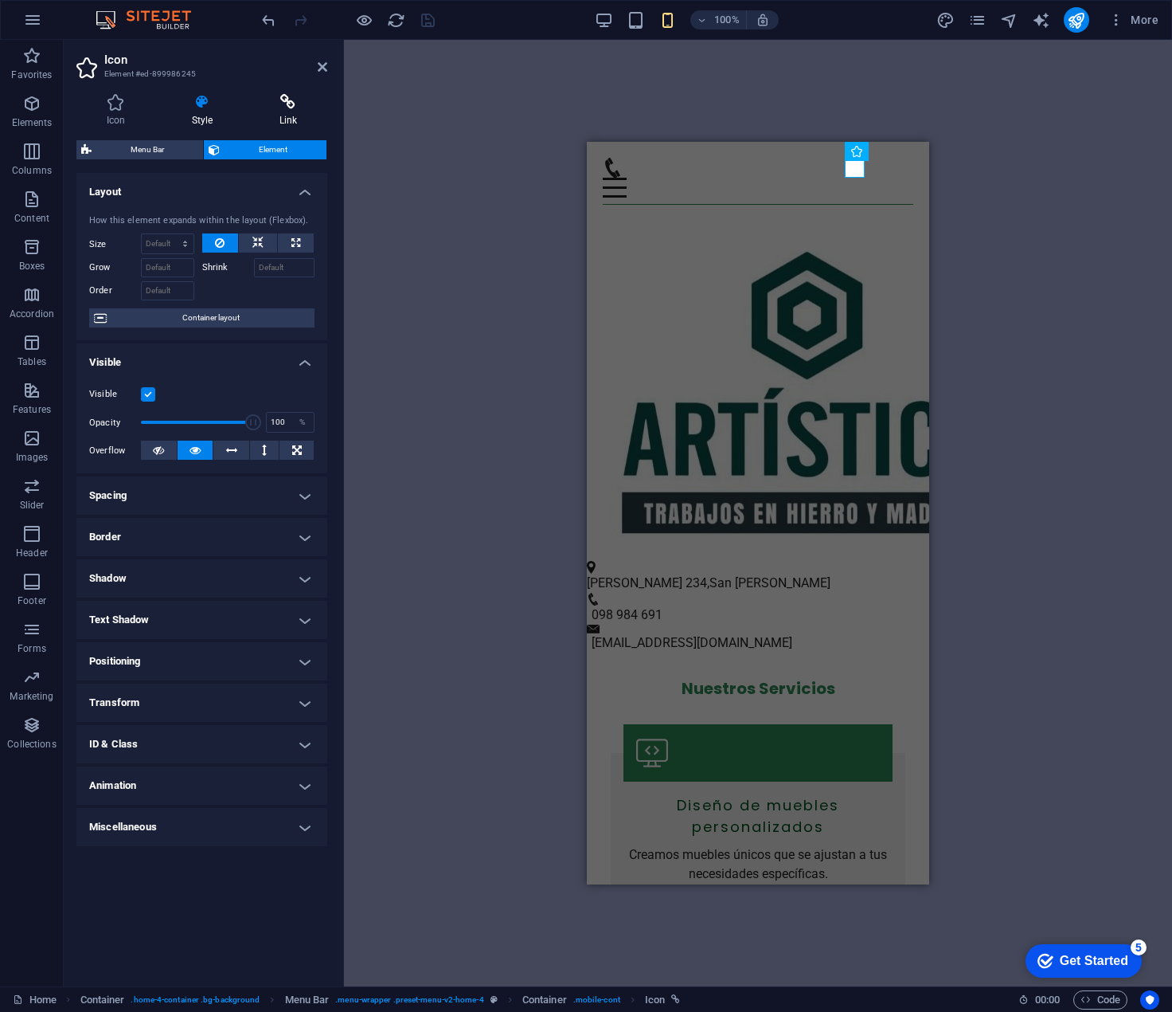
click at [269, 107] on icon at bounding box center [288, 102] width 78 height 16
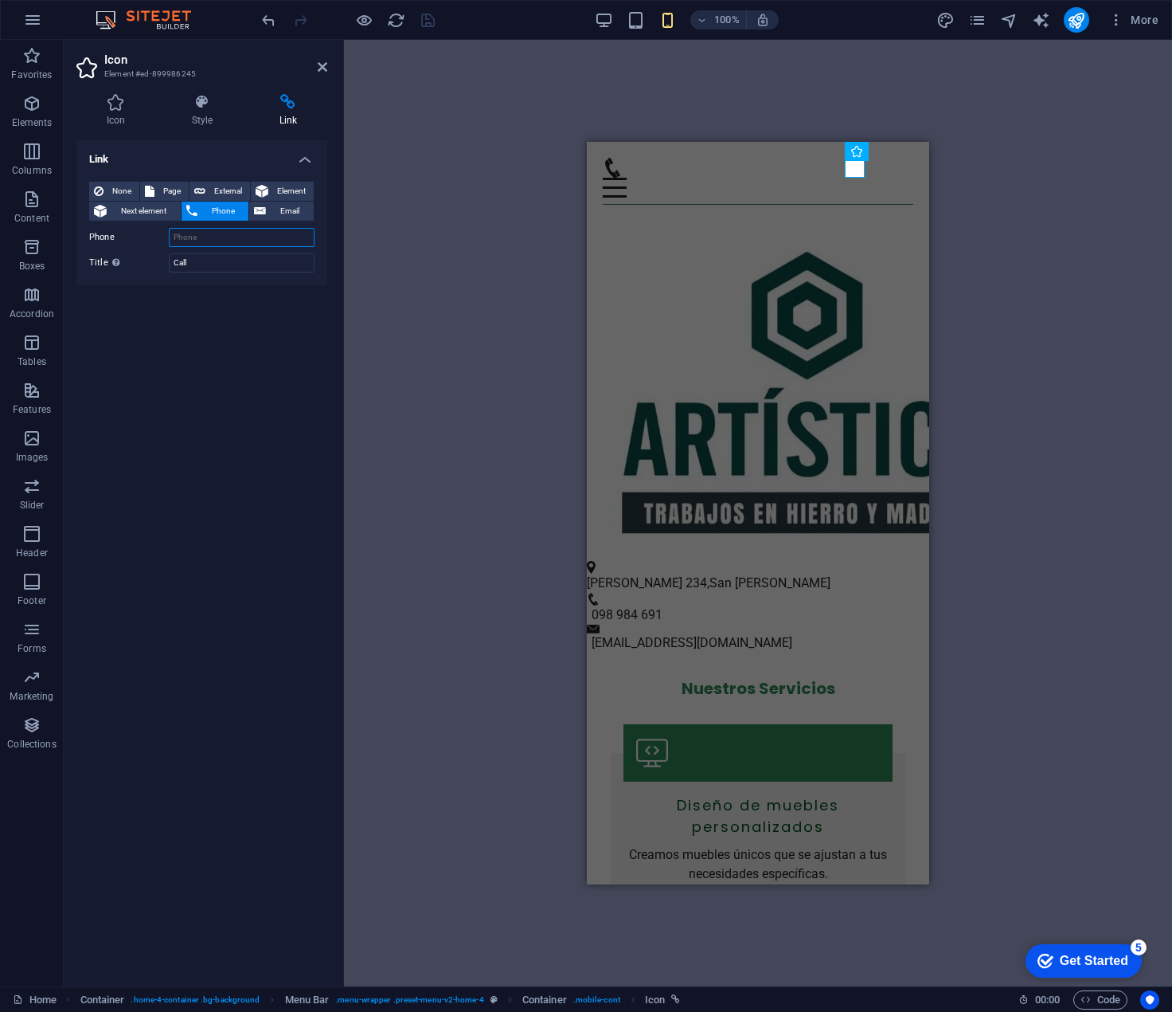
click at [209, 240] on input "Phone" at bounding box center [242, 237] width 146 height 19
type input "[PHONE_NUMBER]"
click at [282, 389] on div "Link None Page External Element Next element Phone Email Page Home Subpage Lega…" at bounding box center [201, 556] width 251 height 833
click at [428, 18] on icon "save" at bounding box center [428, 20] width 18 height 18
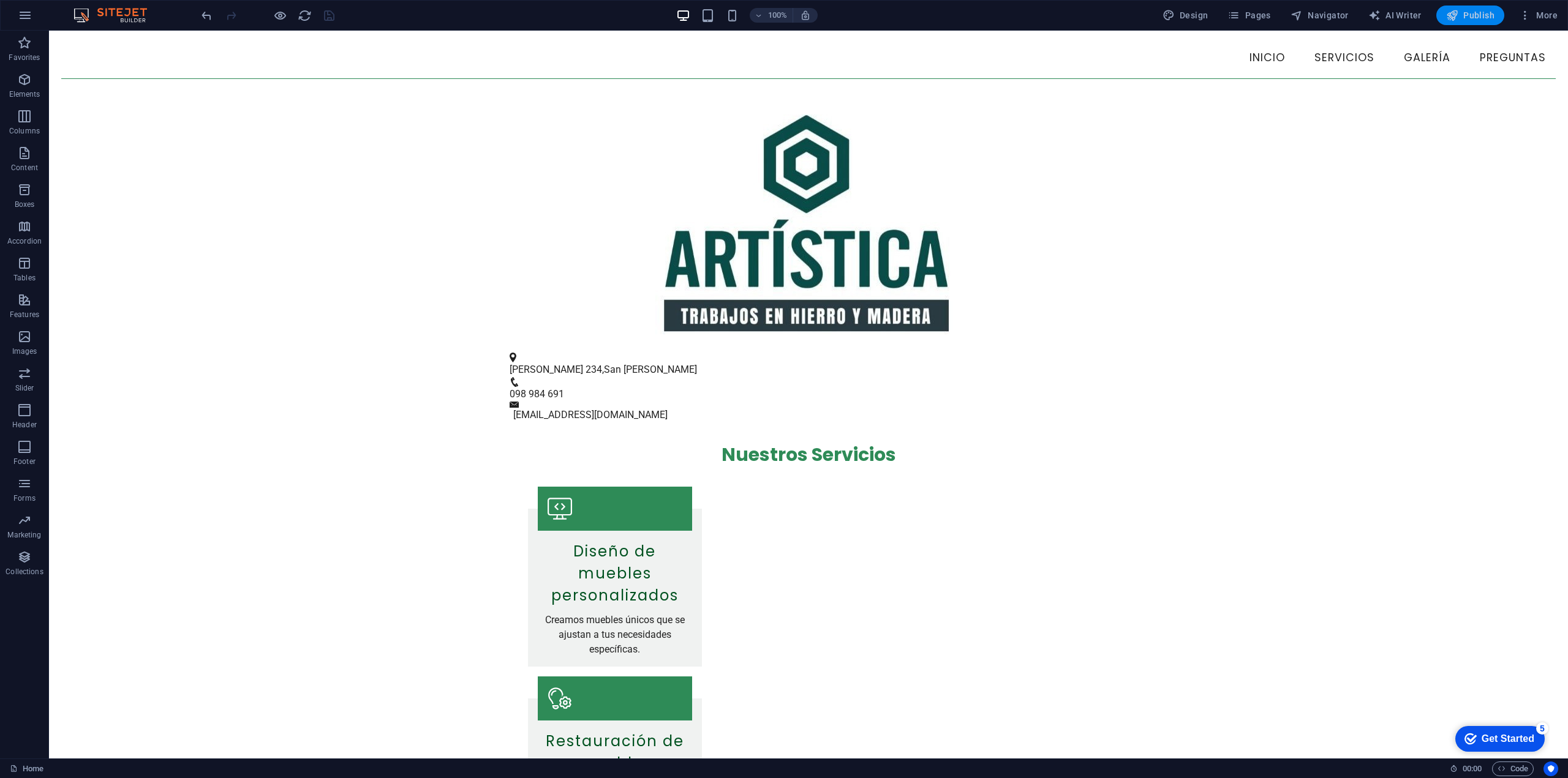
click at [782, 15] on span "Publish" at bounding box center [1470, 15] width 48 height 12
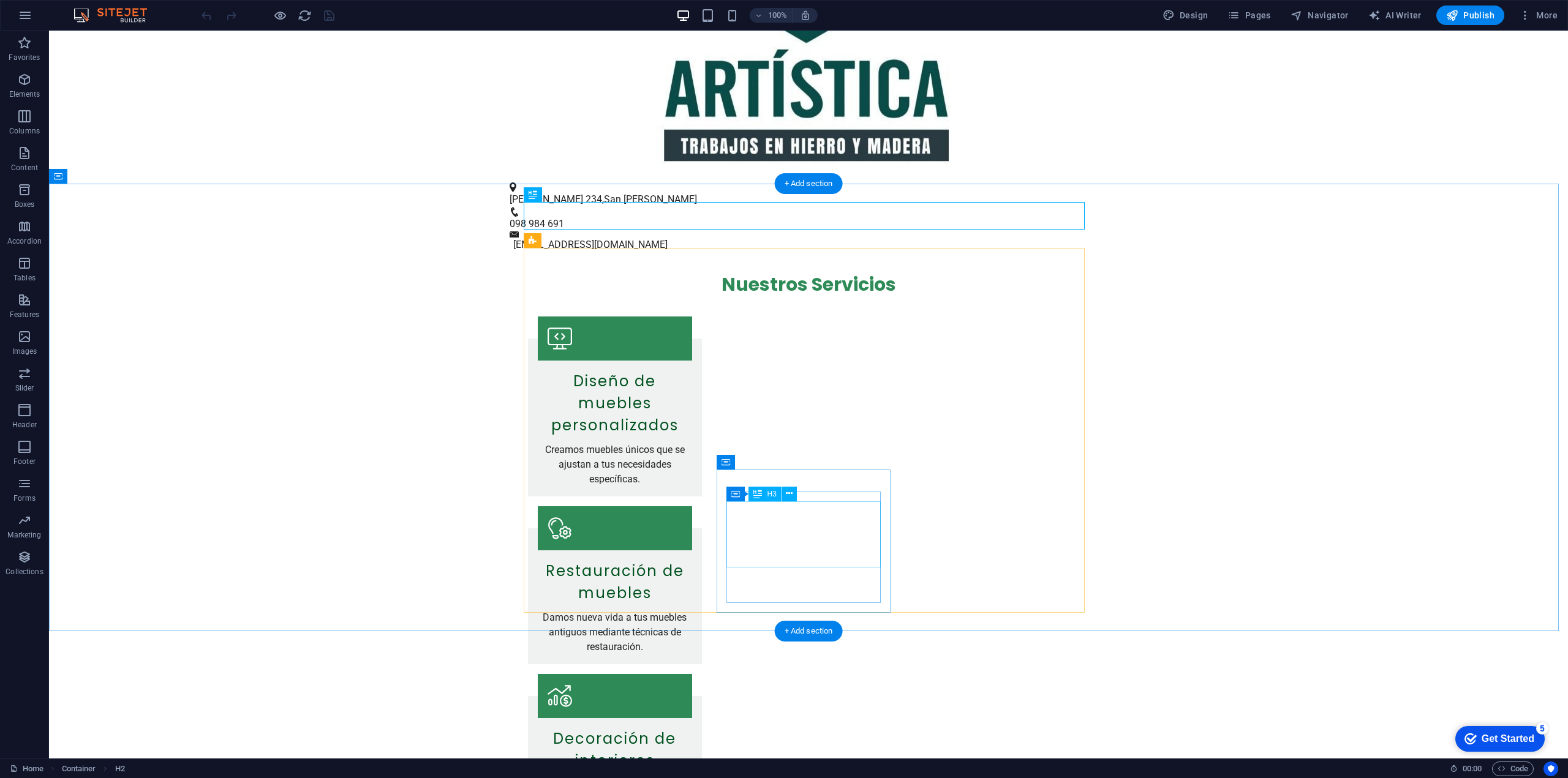
scroll to position [184, 0]
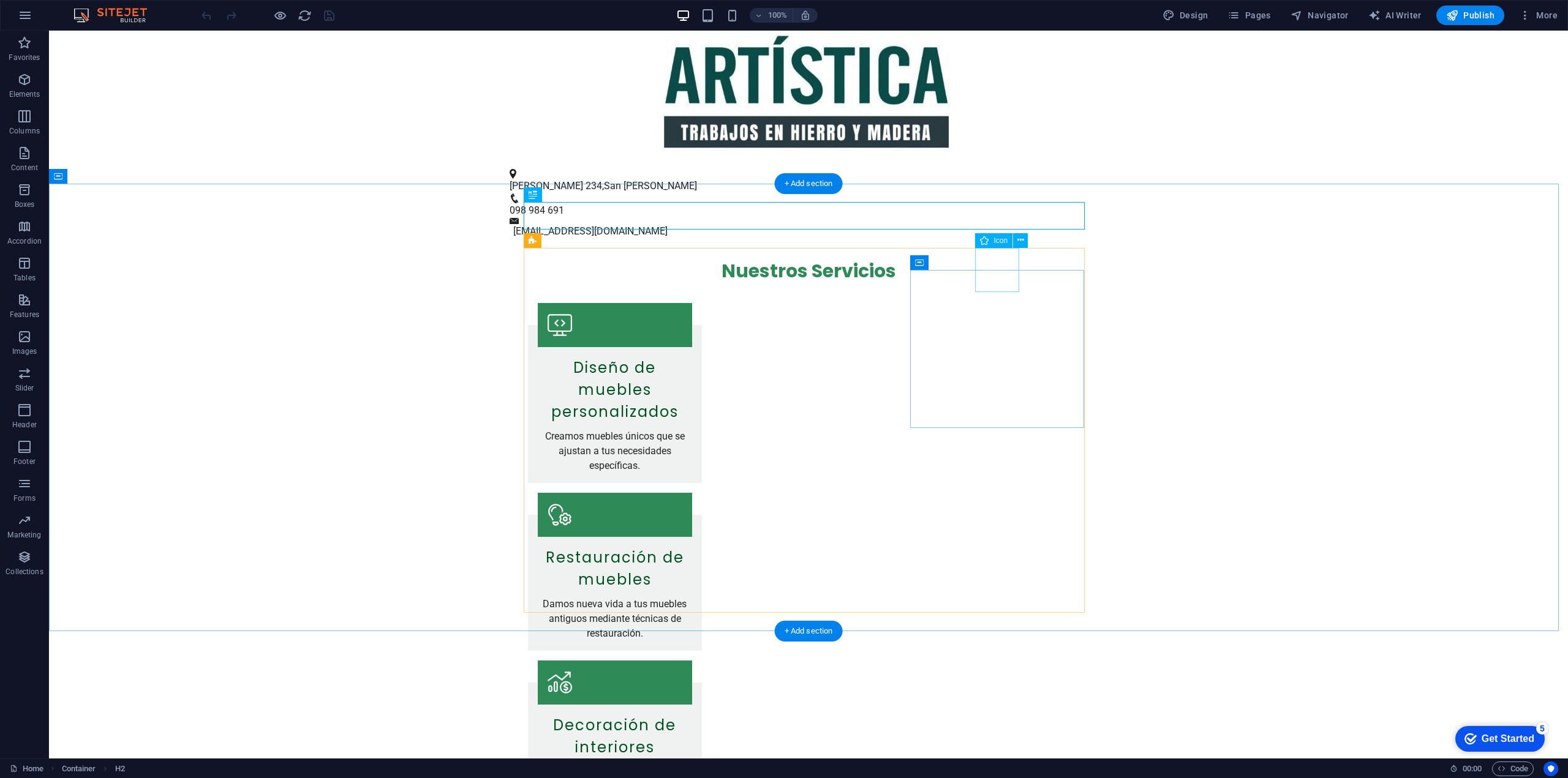
click at [692, 660] on figure at bounding box center [614, 682] width 155 height 44
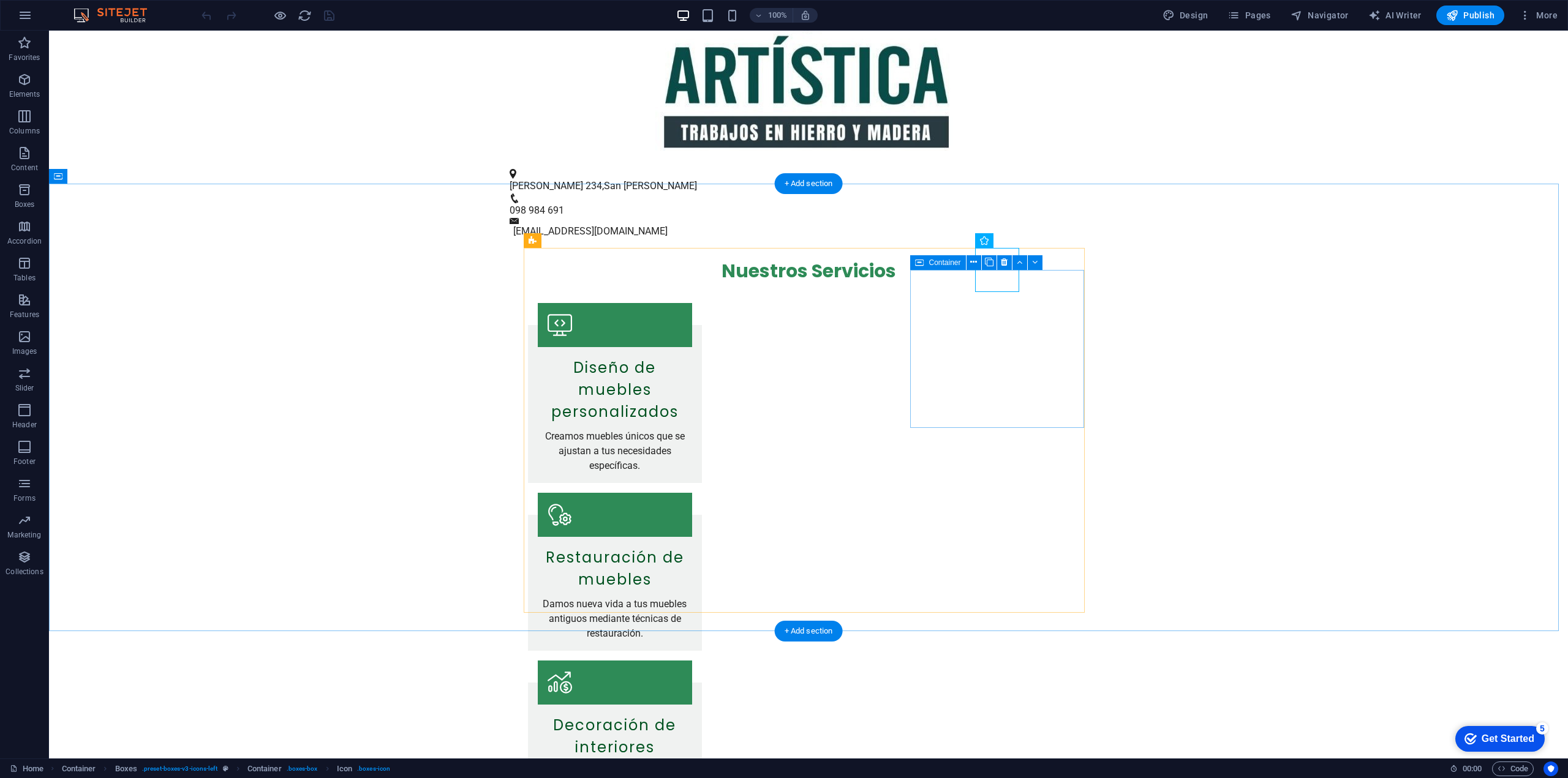
click at [702, 683] on div "Decoración de interiores Ofrecemos asesoría para mejorar la estética de tus esp…" at bounding box center [615, 743] width 174 height 121
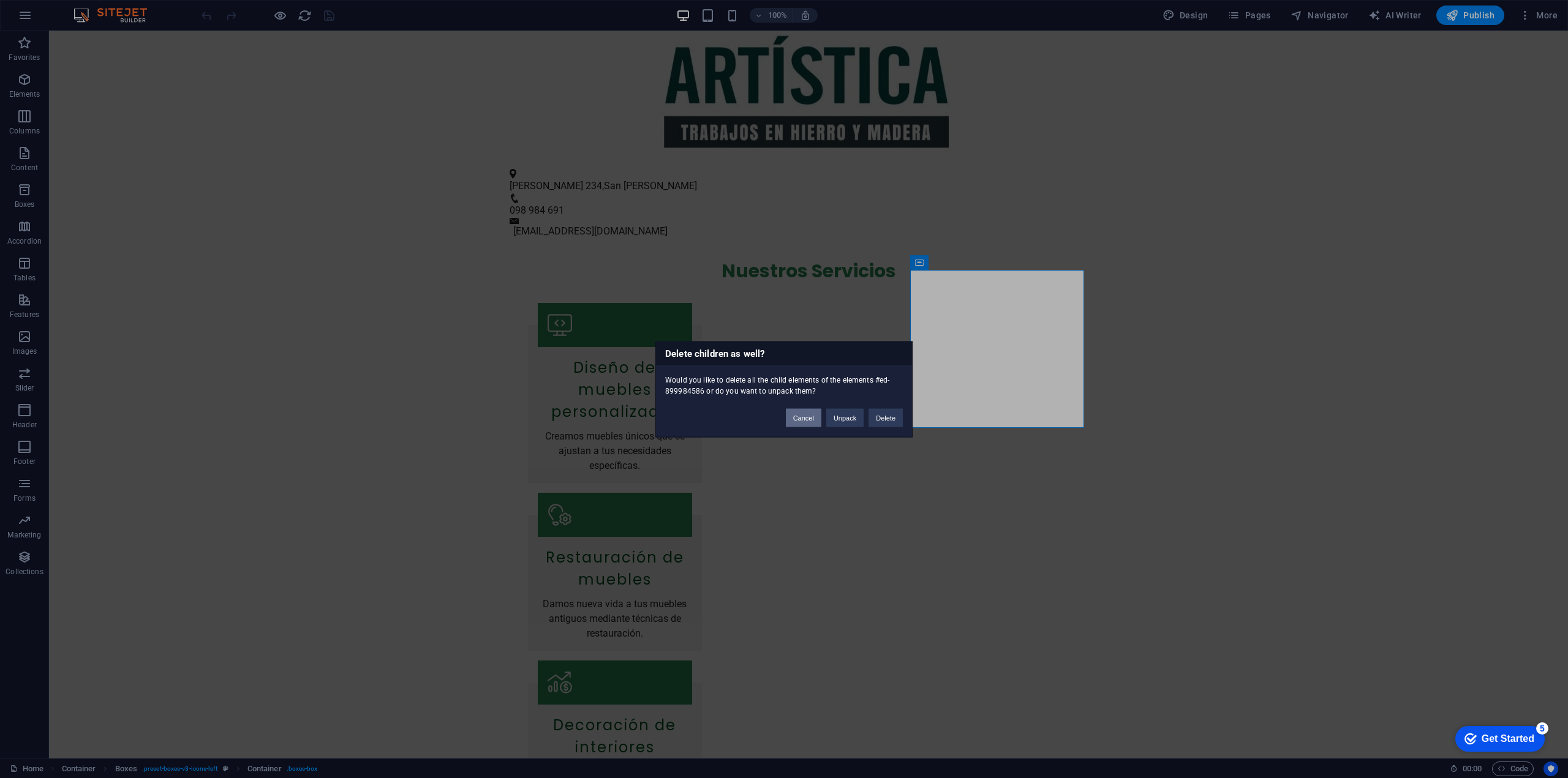
click at [805, 417] on button "Cancel" at bounding box center [804, 417] width 35 height 18
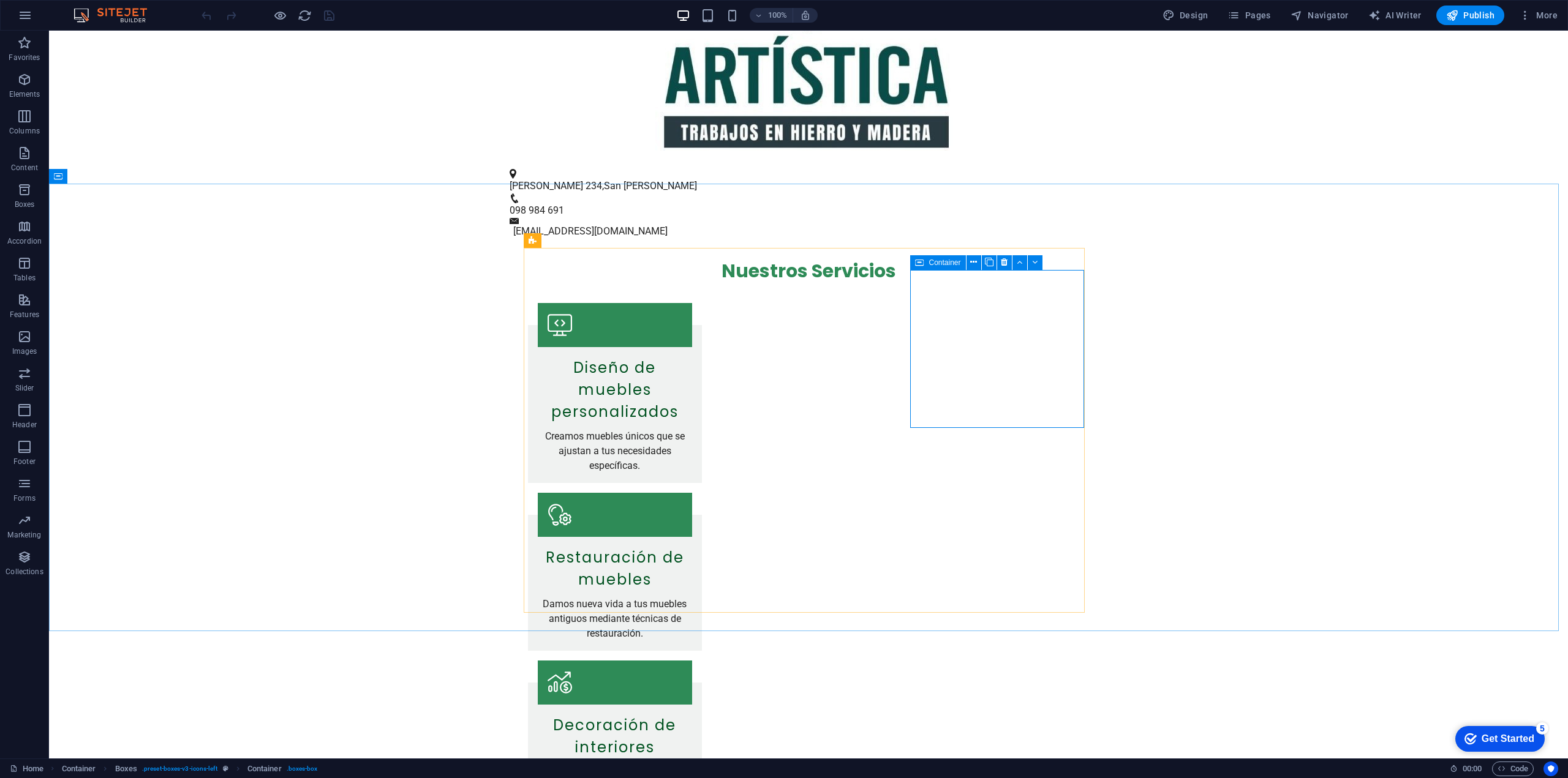
click at [917, 268] on icon at bounding box center [919, 262] width 8 height 15
click at [1007, 262] on icon at bounding box center [1004, 262] width 7 height 13
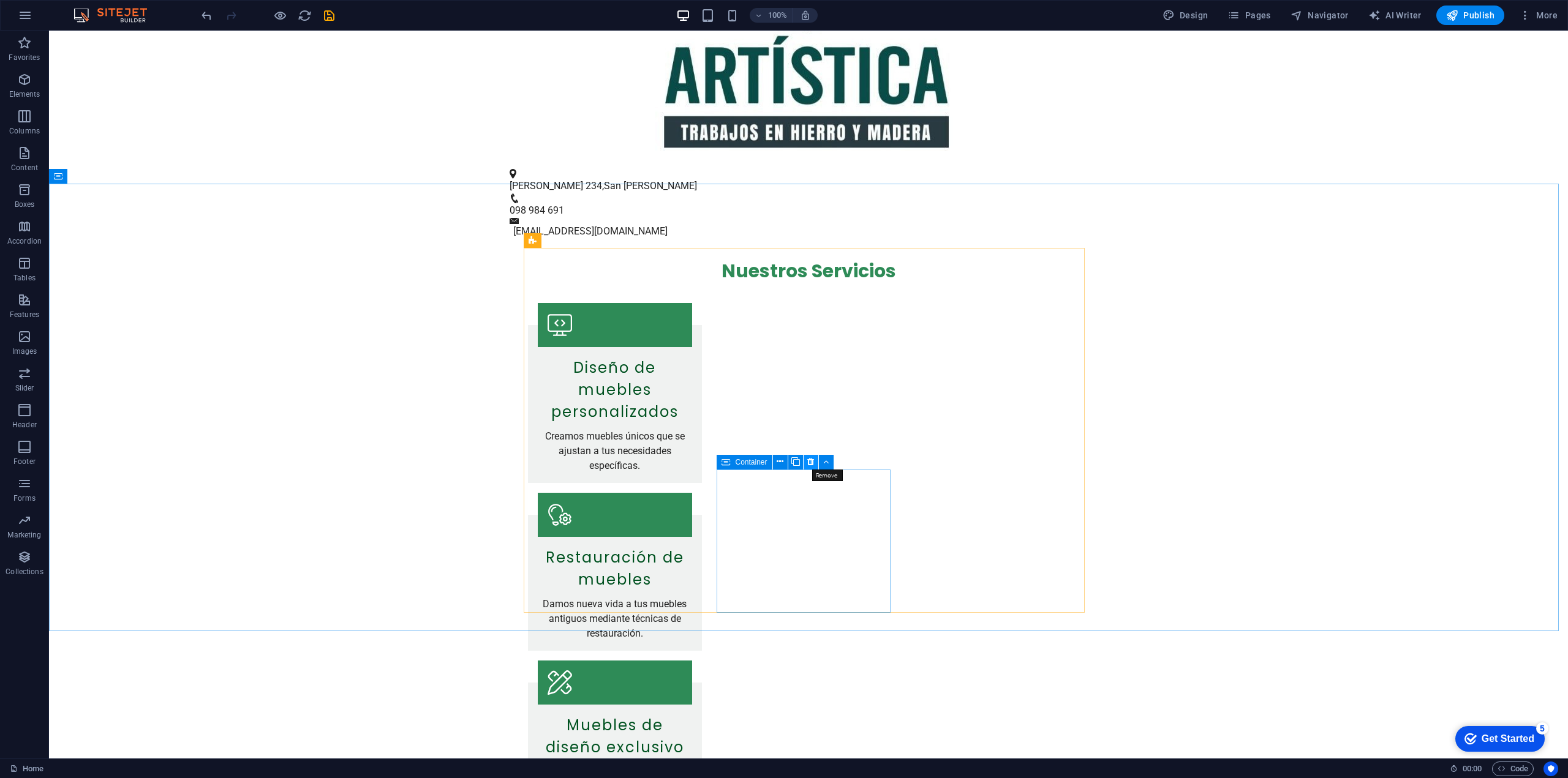
click at [808, 463] on icon at bounding box center [811, 462] width 7 height 13
click at [748, 498] on div "Diseño de muebles personalizados Creamos muebles únicos que se ajustan a tus ne…" at bounding box center [809, 640] width 561 height 676
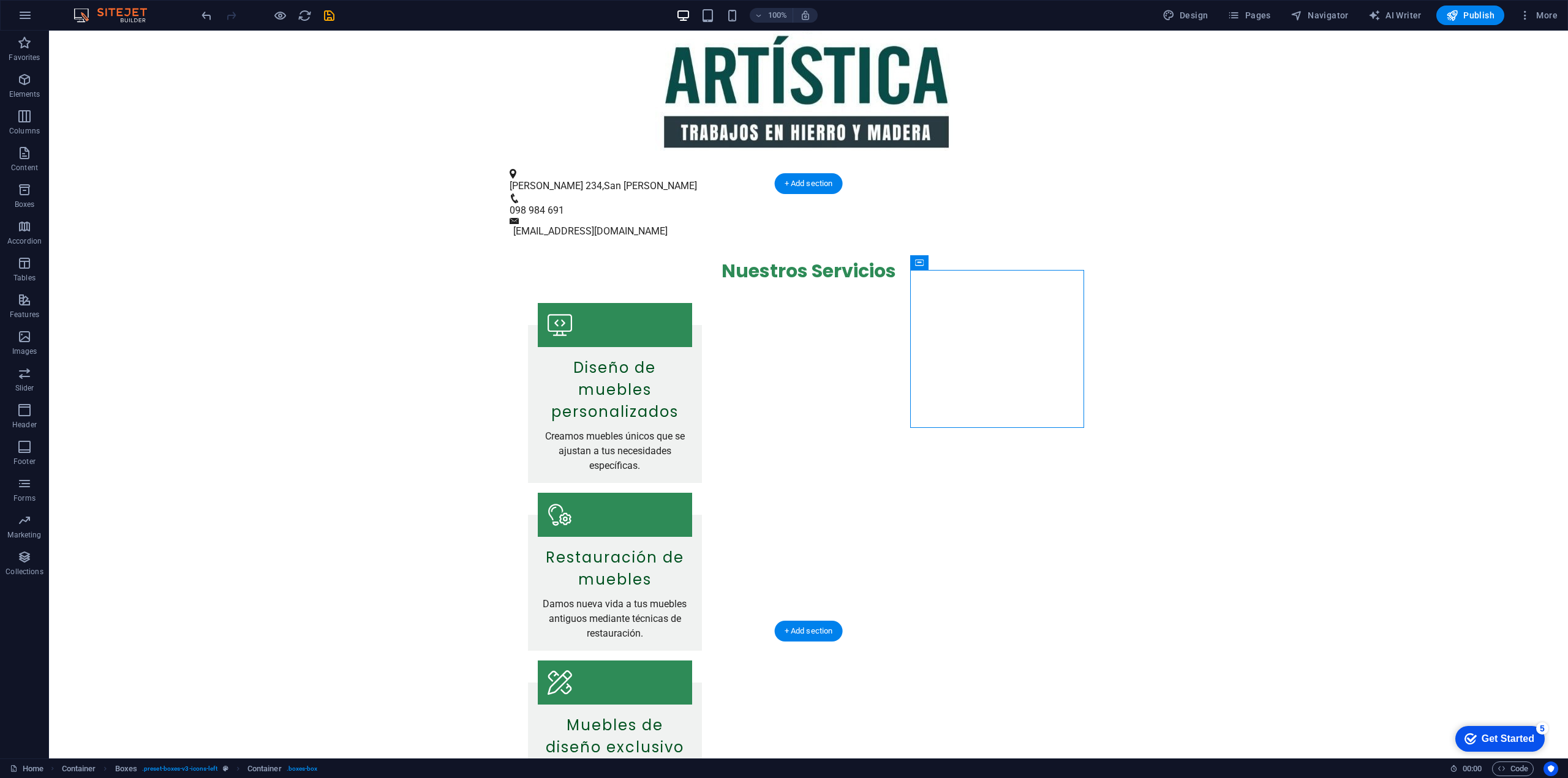
drag, startPoint x: 970, startPoint y: 294, endPoint x: 978, endPoint y: 361, distance: 67.5
click at [906, 507] on div "Diseño de muebles personalizados Creamos muebles únicos que se ajustan a tus ne…" at bounding box center [809, 640] width 561 height 676
click at [886, 303] on div "Diseño de muebles personalizados Creamos muebles únicos que se ajustan a tus ne…" at bounding box center [809, 640] width 561 height 676
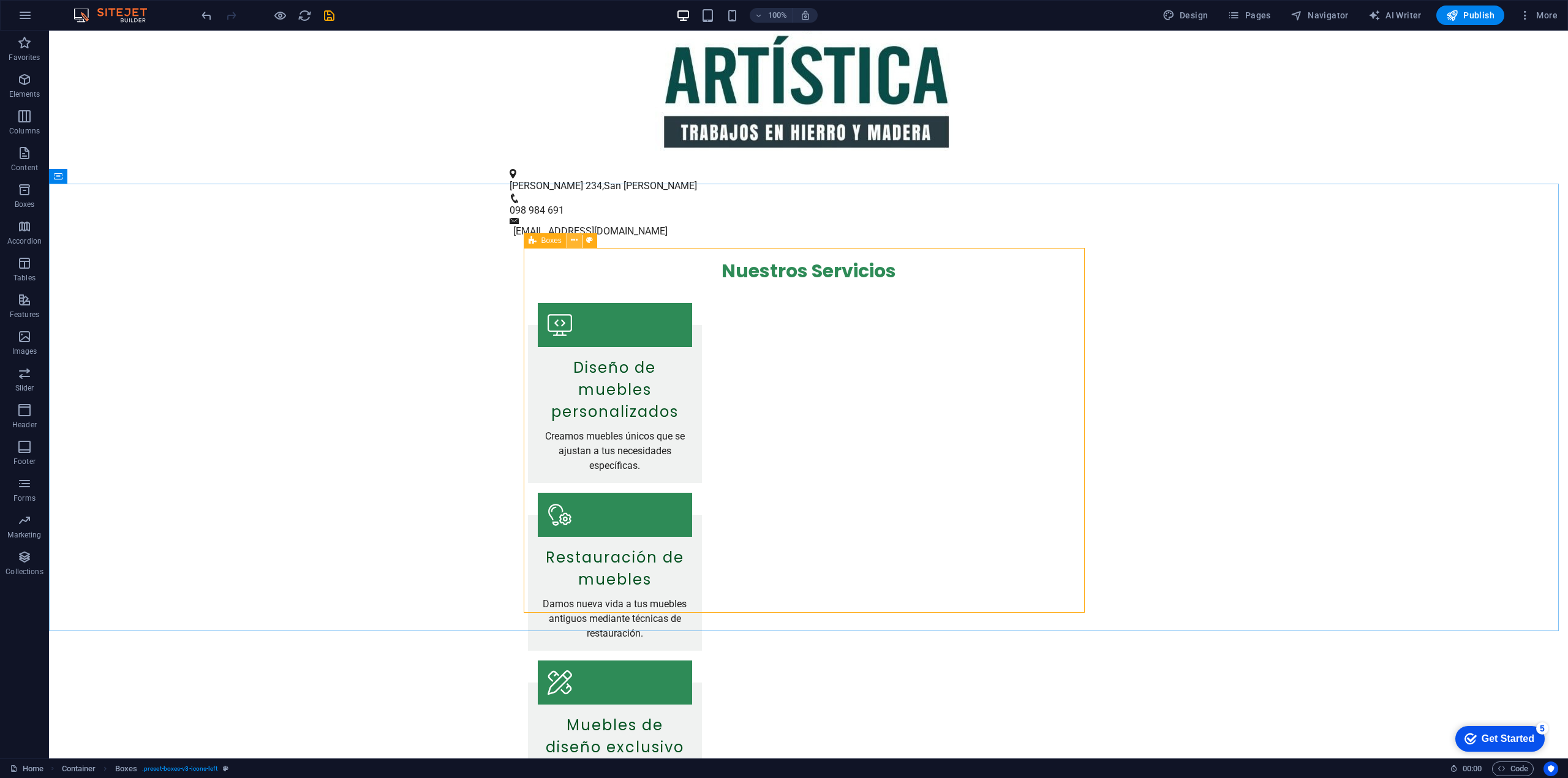
click at [573, 242] on icon at bounding box center [574, 240] width 7 height 13
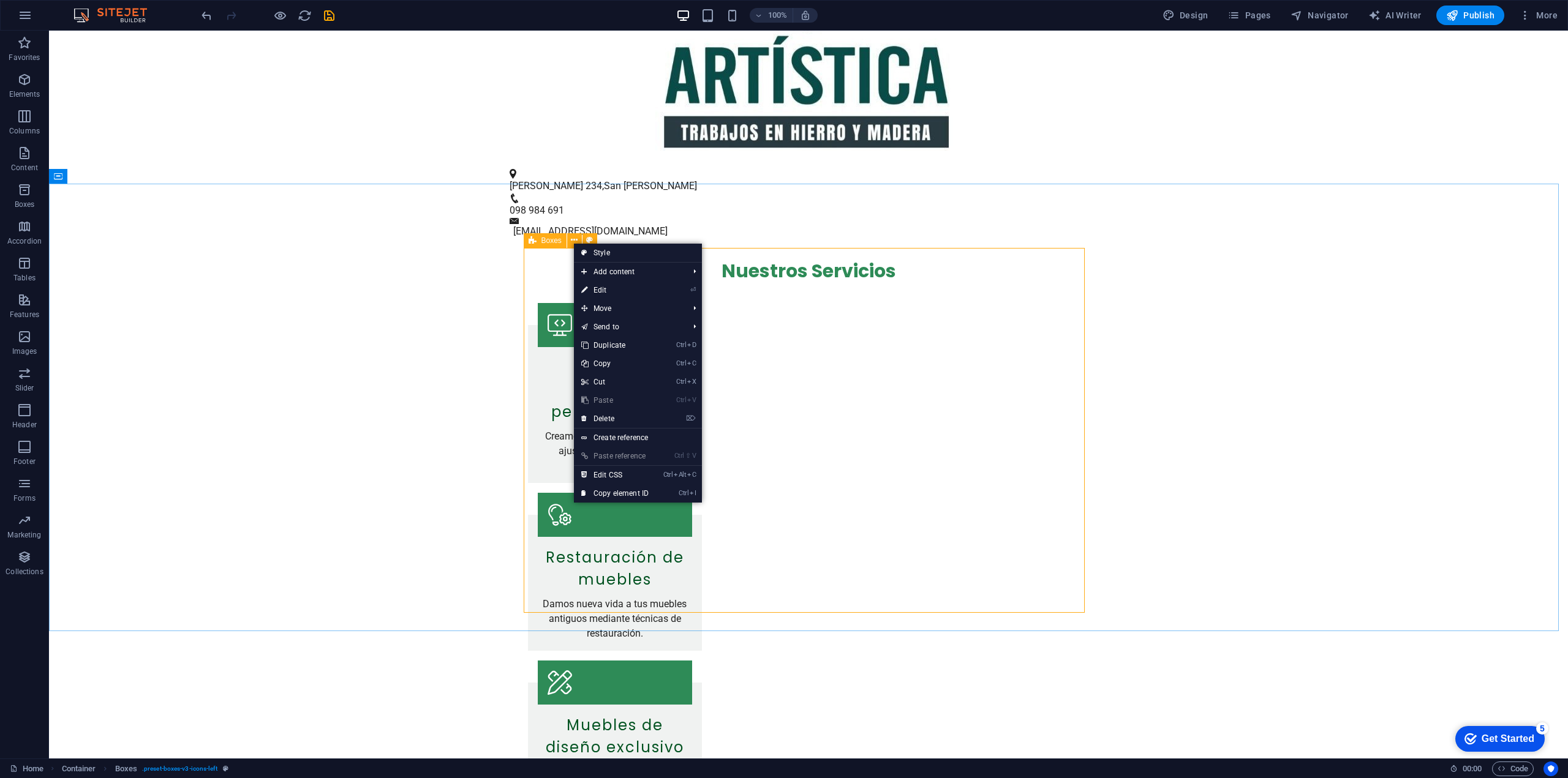
click at [552, 241] on span "Boxes" at bounding box center [551, 241] width 20 height 8
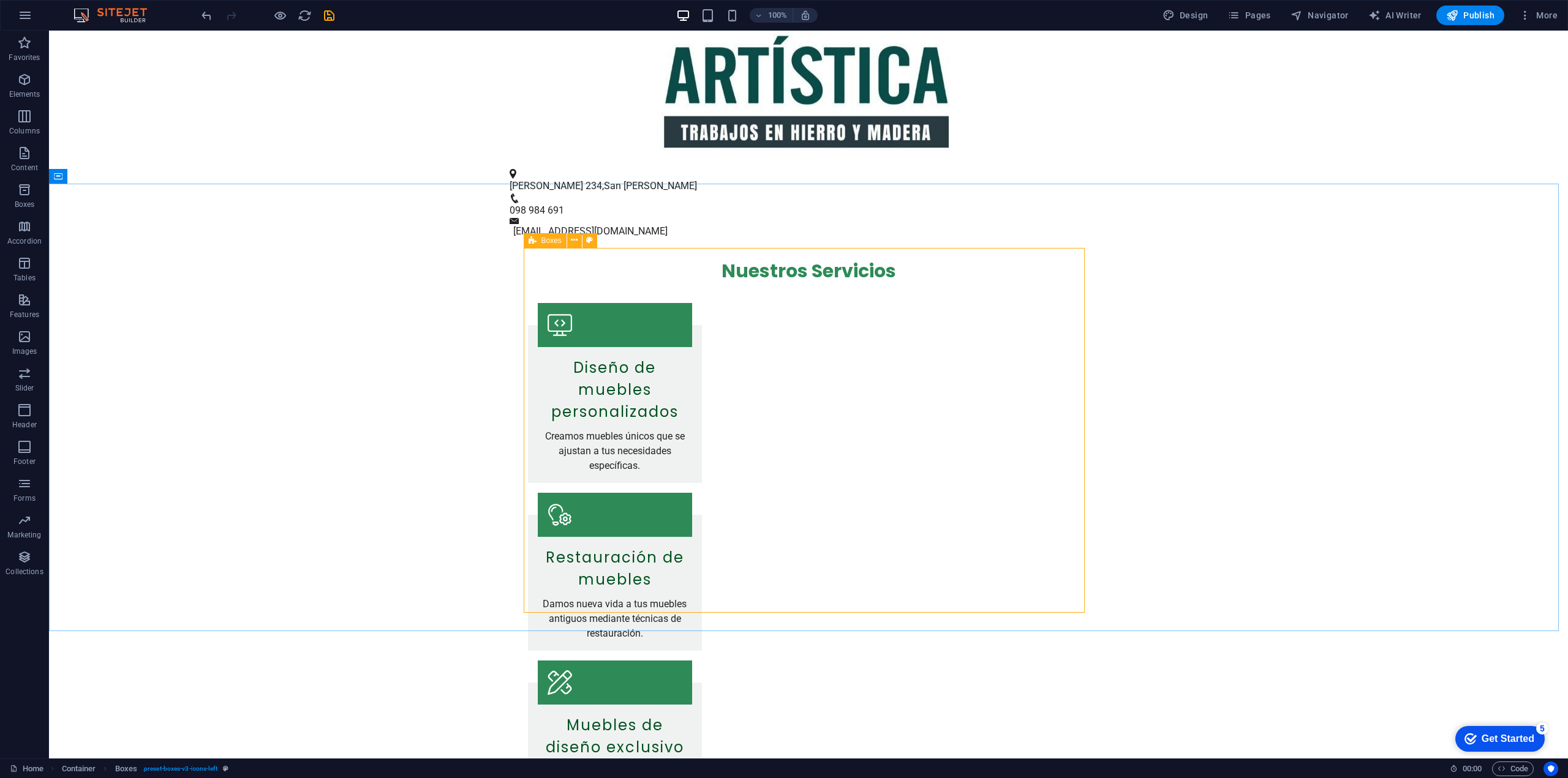
click at [552, 241] on span "Boxes" at bounding box center [551, 241] width 20 height 8
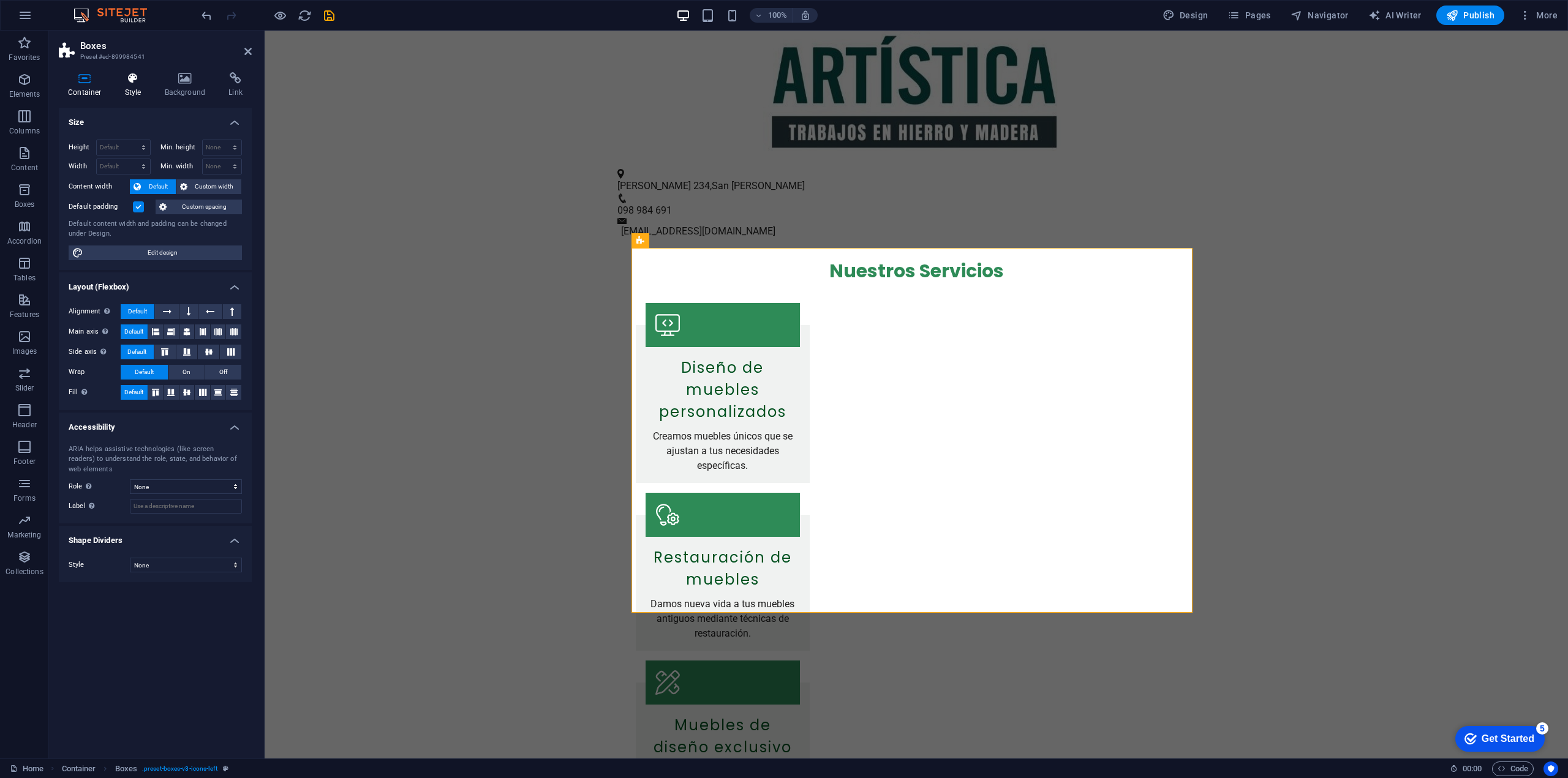
click at [131, 79] on icon at bounding box center [133, 78] width 35 height 12
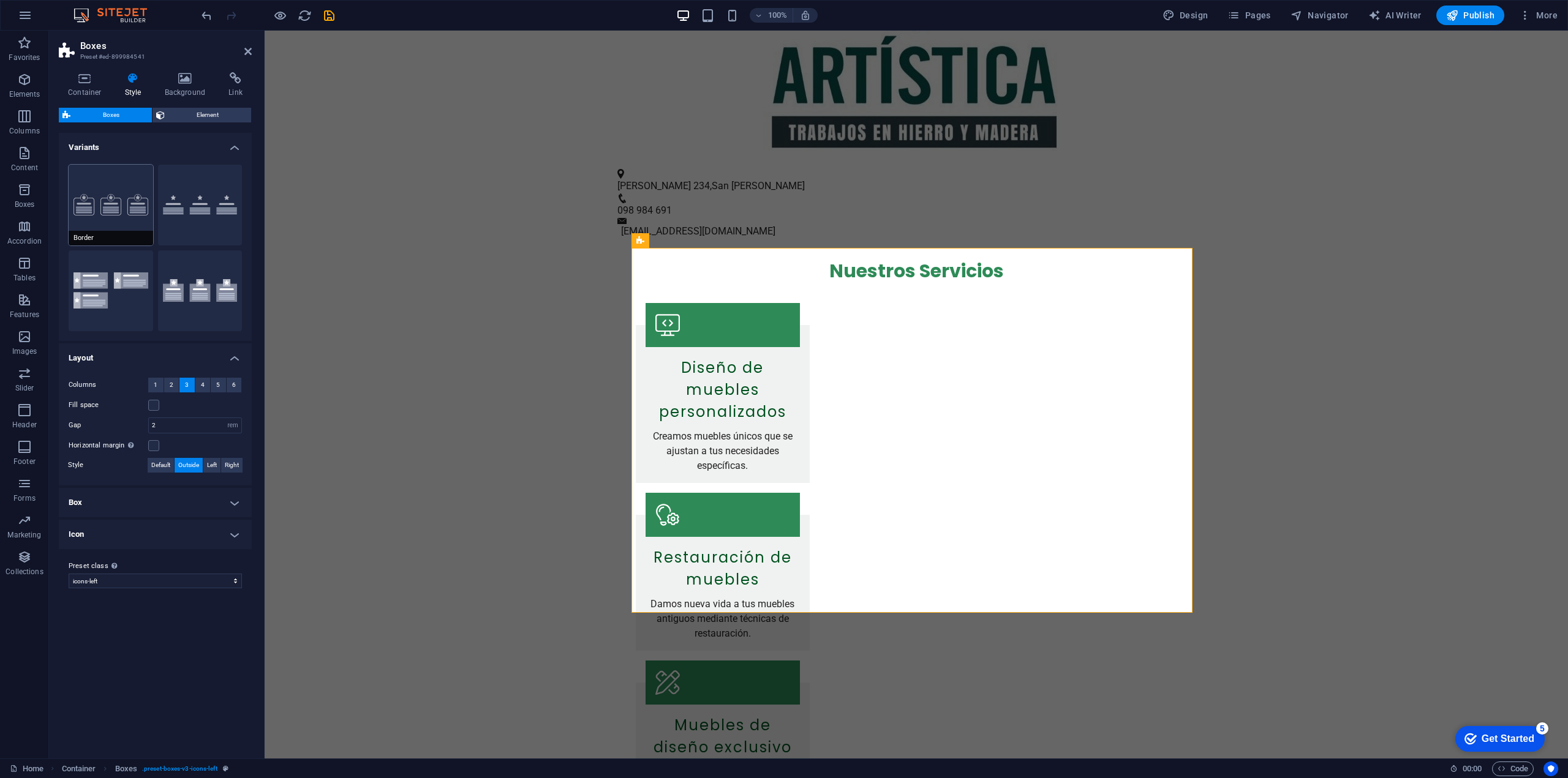
click at [97, 200] on button "Border" at bounding box center [111, 204] width 85 height 81
click at [134, 275] on button "Icons left" at bounding box center [111, 291] width 85 height 81
click at [194, 285] on button "Icons outside" at bounding box center [200, 291] width 85 height 81
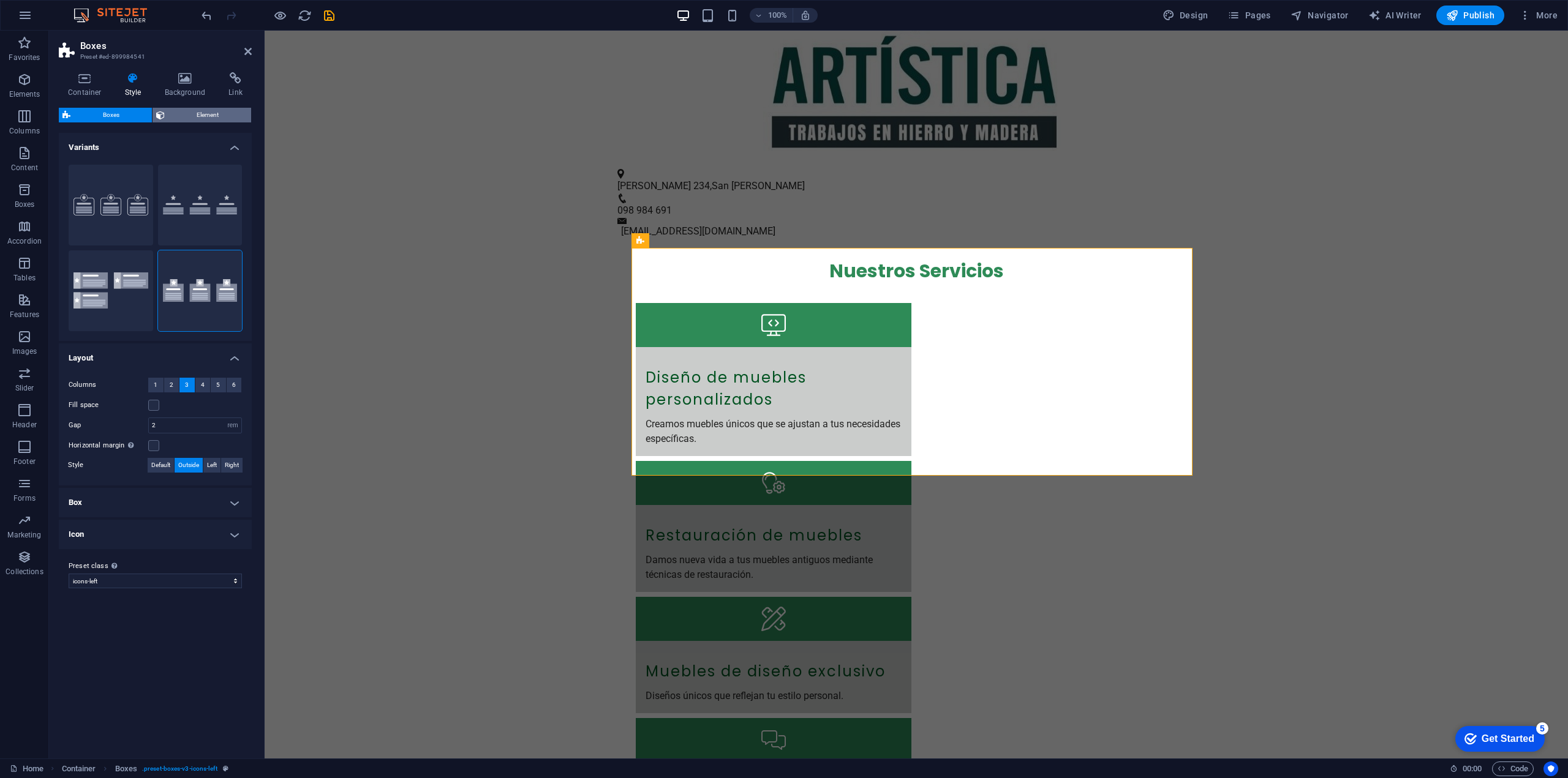
click at [190, 119] on span "Element" at bounding box center [208, 115] width 80 height 15
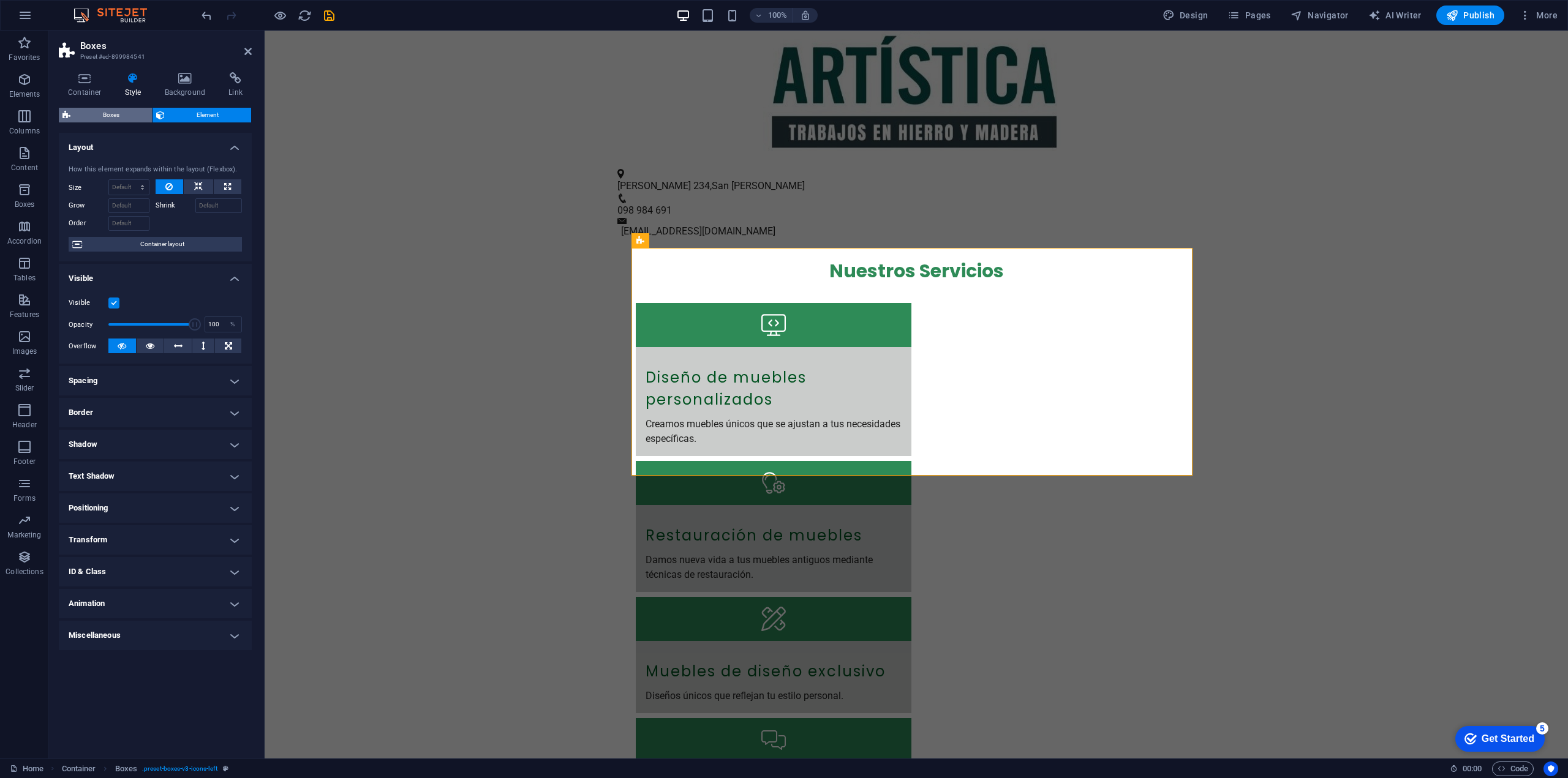
click at [104, 119] on span "Boxes" at bounding box center [111, 115] width 74 height 15
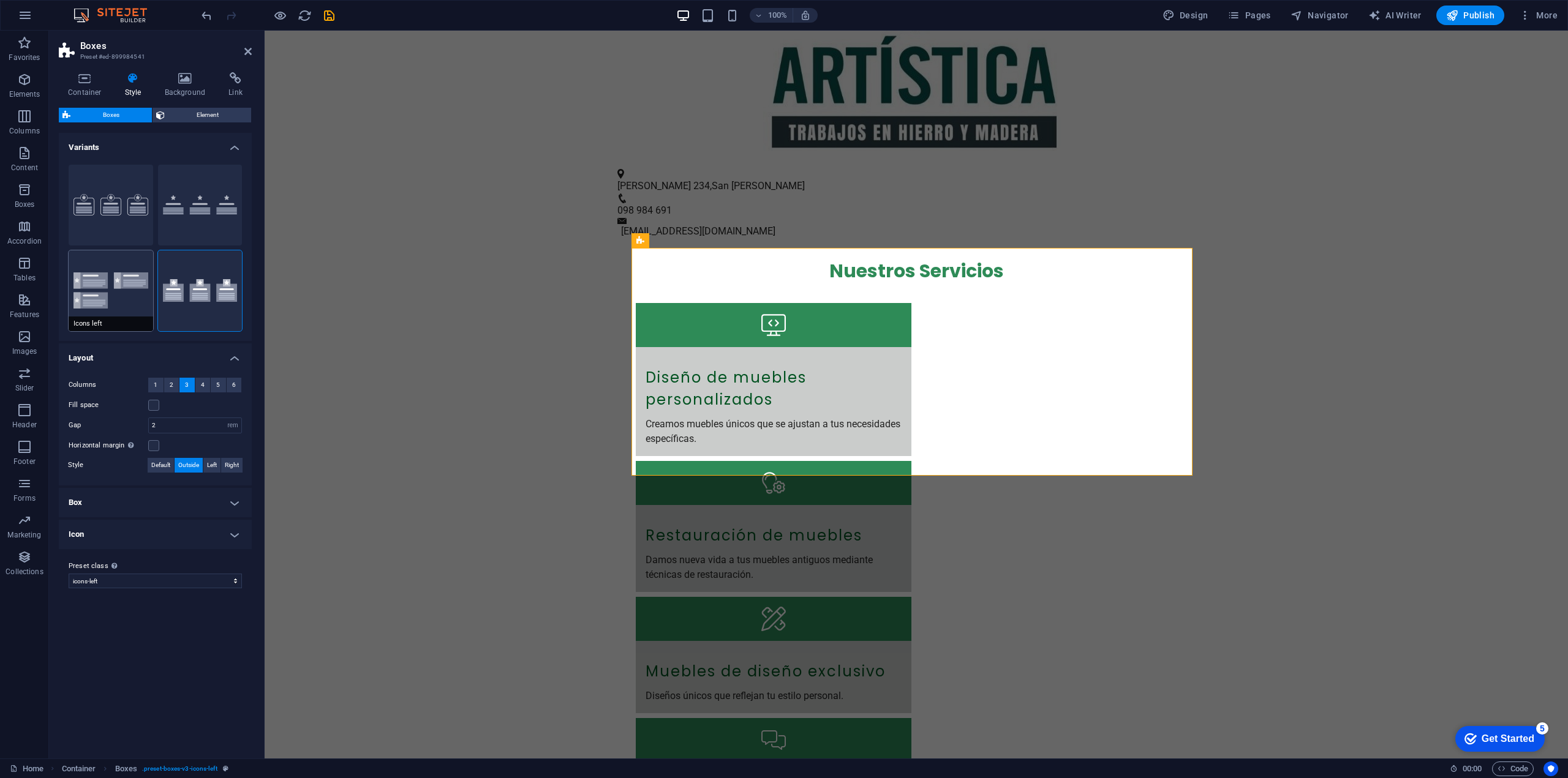
click at [121, 294] on button "Icons left" at bounding box center [111, 291] width 85 height 81
click at [110, 204] on button "Border" at bounding box center [111, 204] width 85 height 81
type input "2"
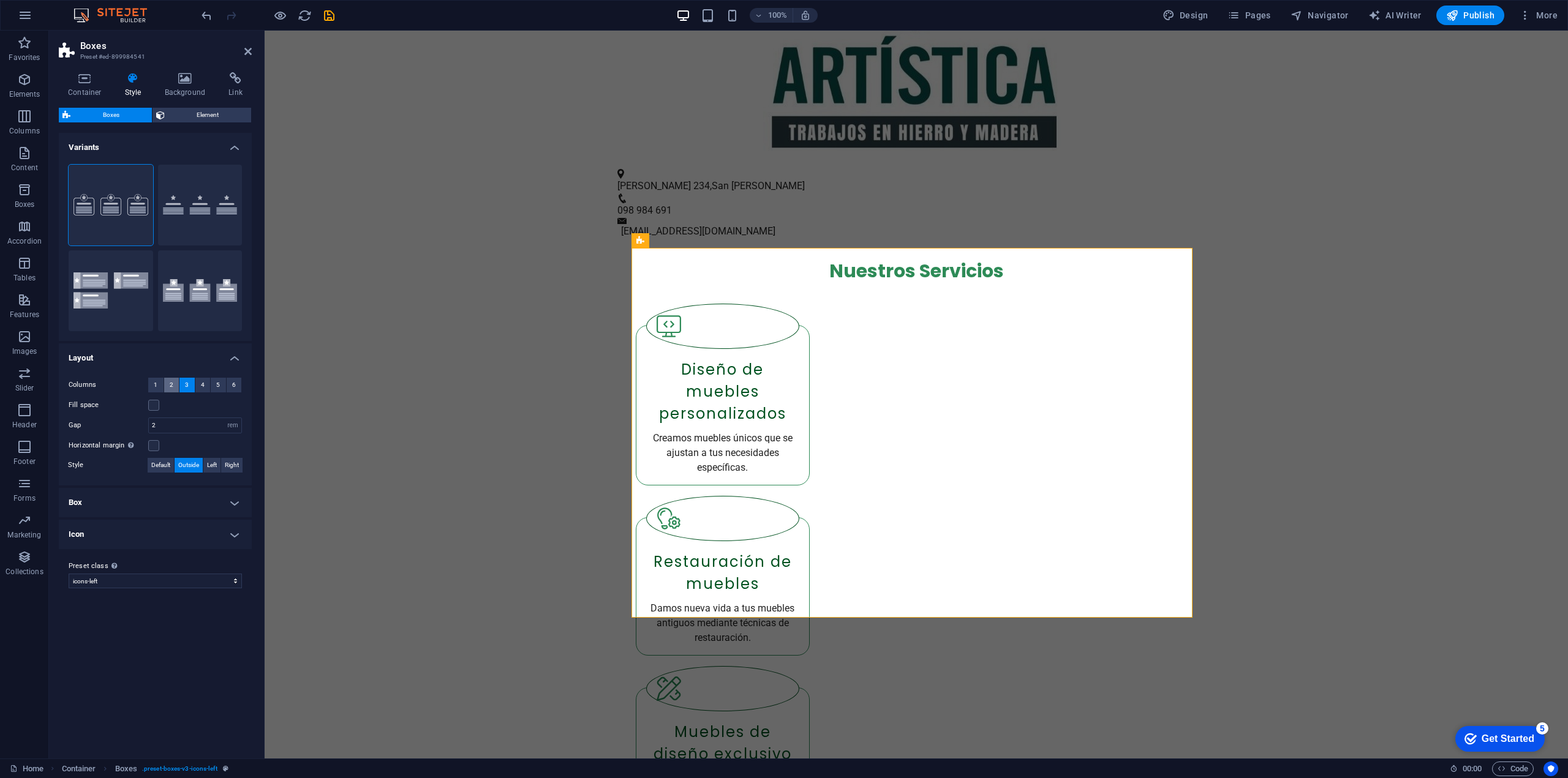
click at [174, 384] on button "2" at bounding box center [171, 384] width 15 height 15
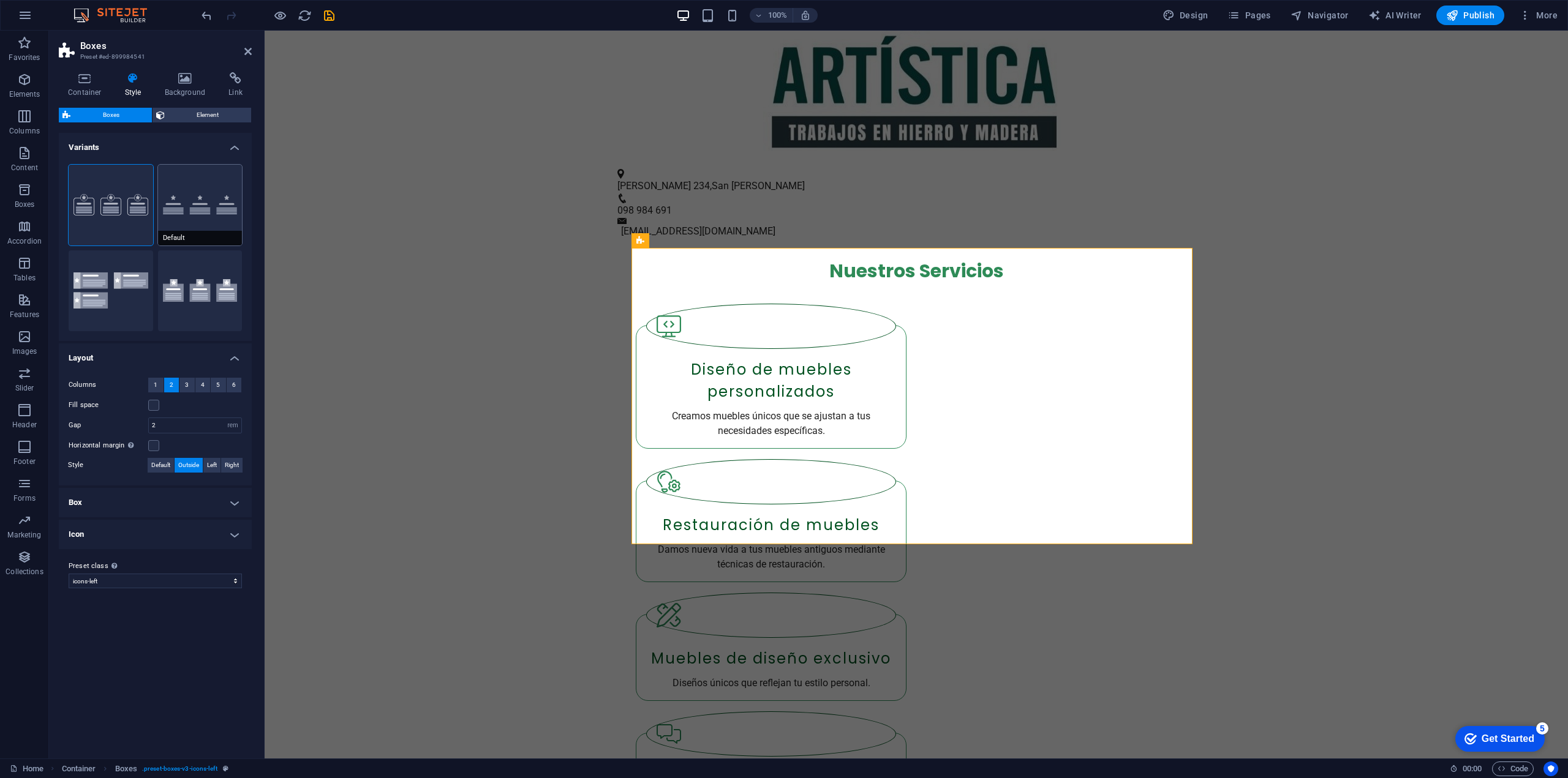
click at [225, 206] on button "Default" at bounding box center [200, 204] width 85 height 81
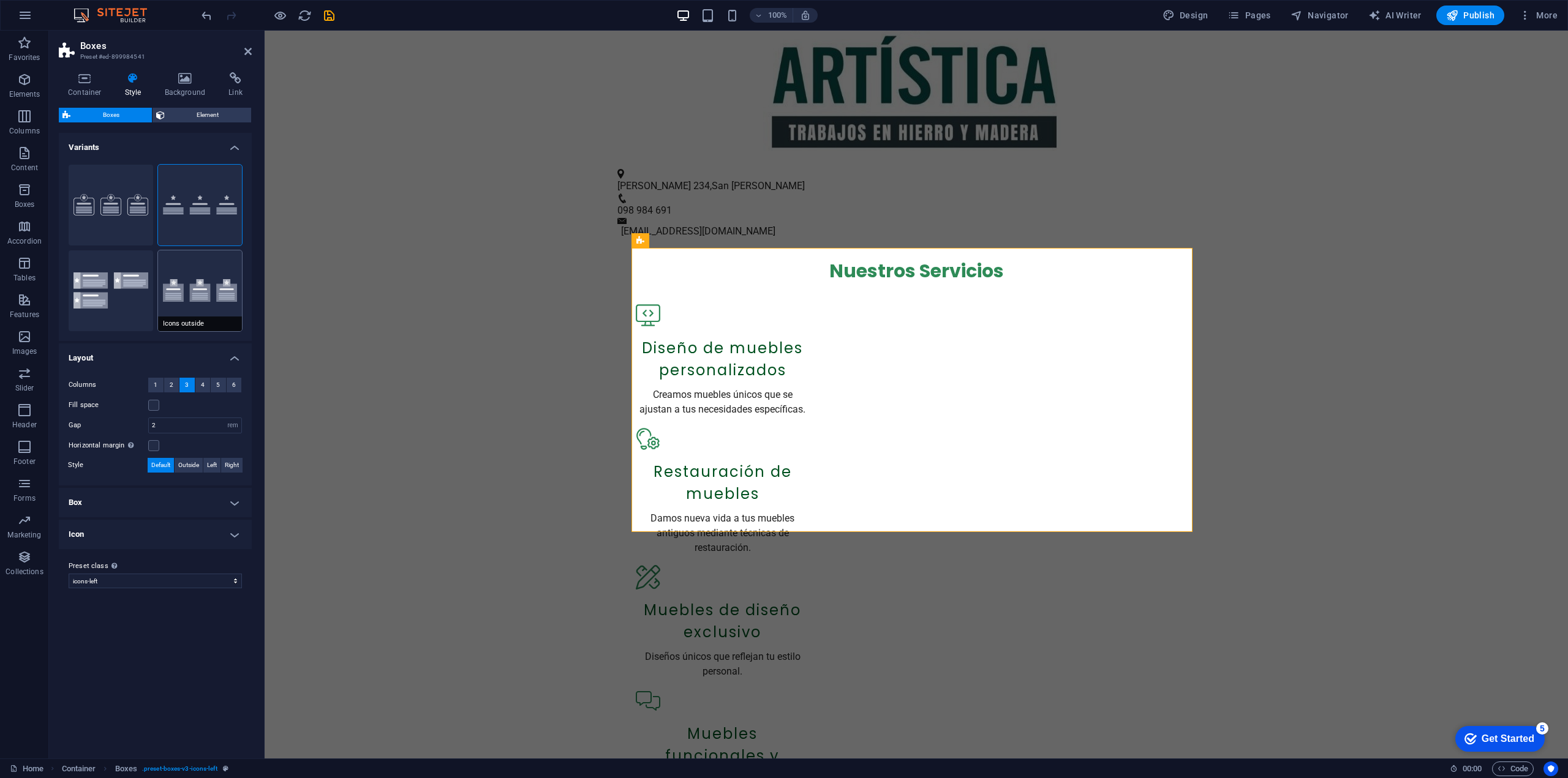
click at [202, 281] on button "Icons outside" at bounding box center [200, 291] width 85 height 81
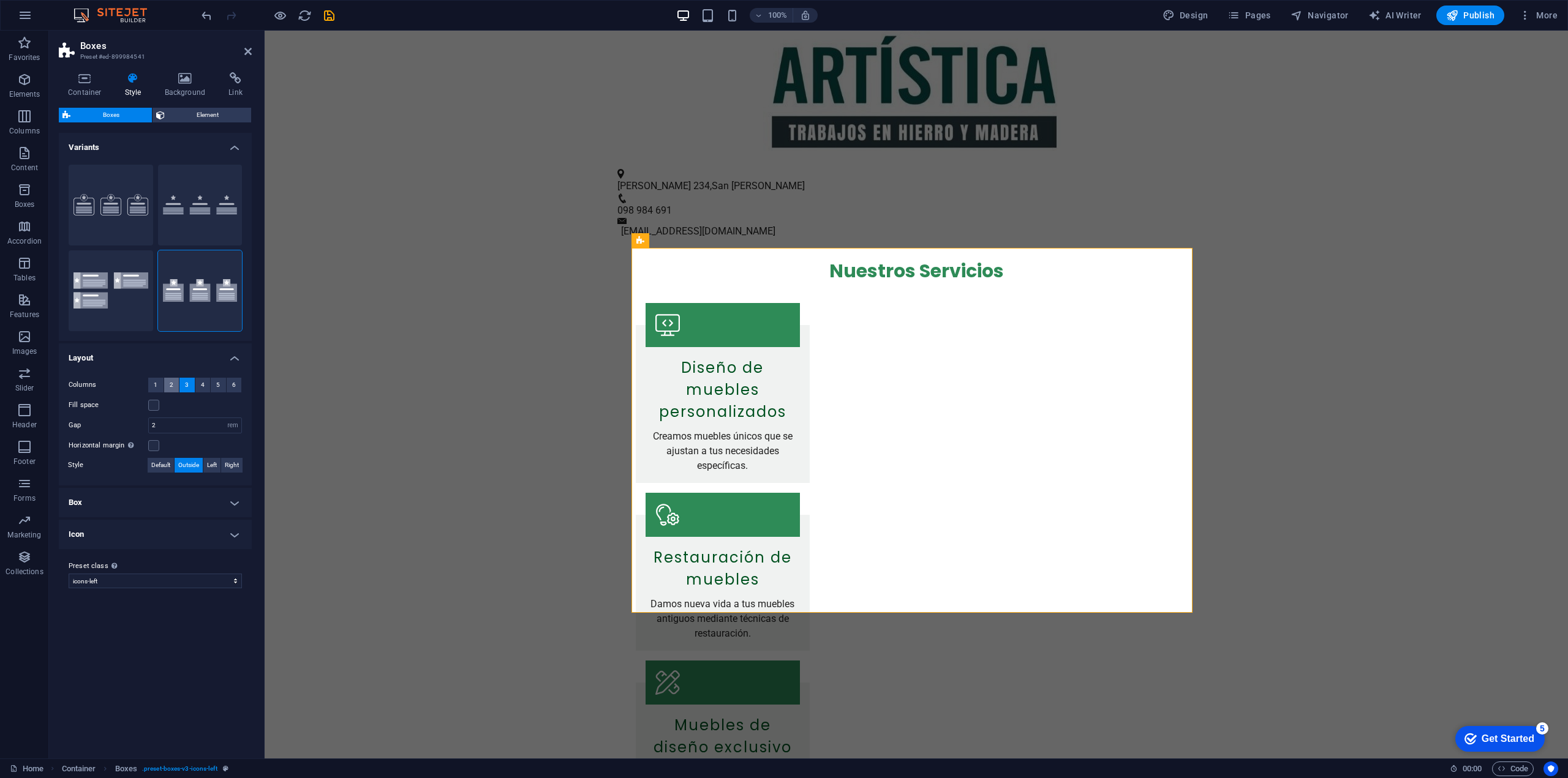
click at [176, 380] on button "2" at bounding box center [171, 384] width 15 height 15
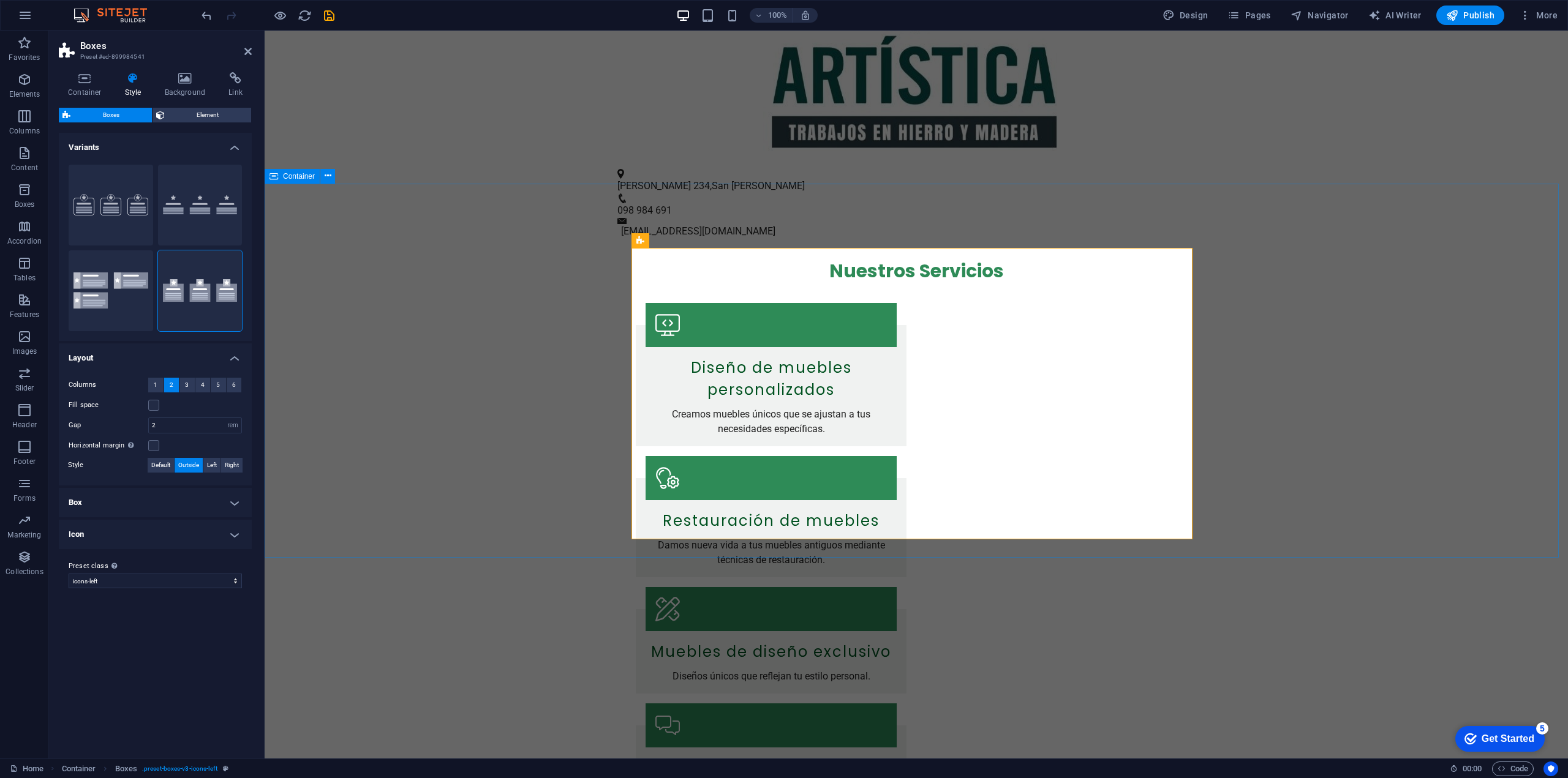
click at [431, 326] on div "Nuestros Servicios Diseño de muebles personalizados Creamos muebles únicos que …" at bounding box center [916, 545] width 1303 height 612
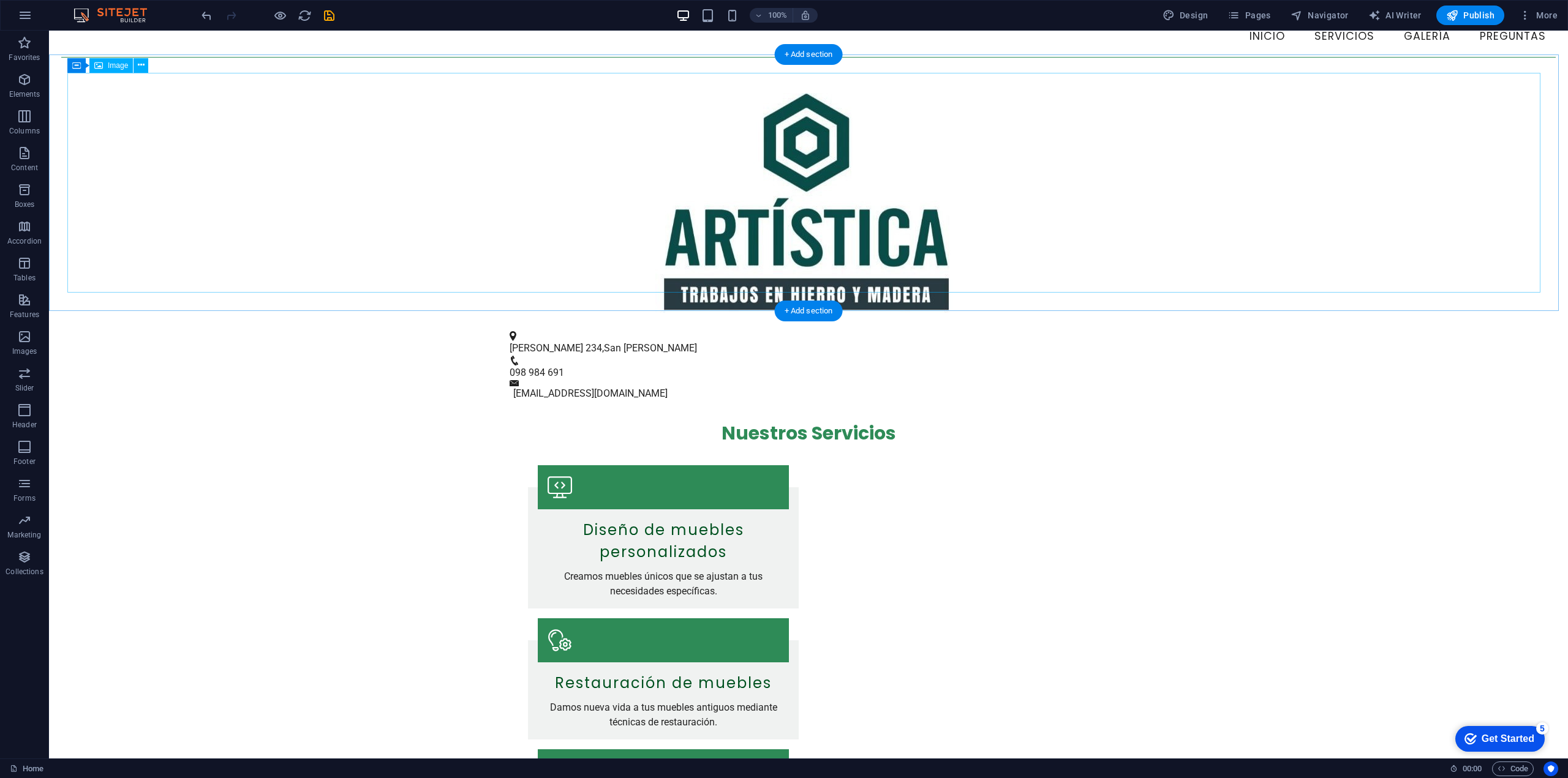
scroll to position [0, 0]
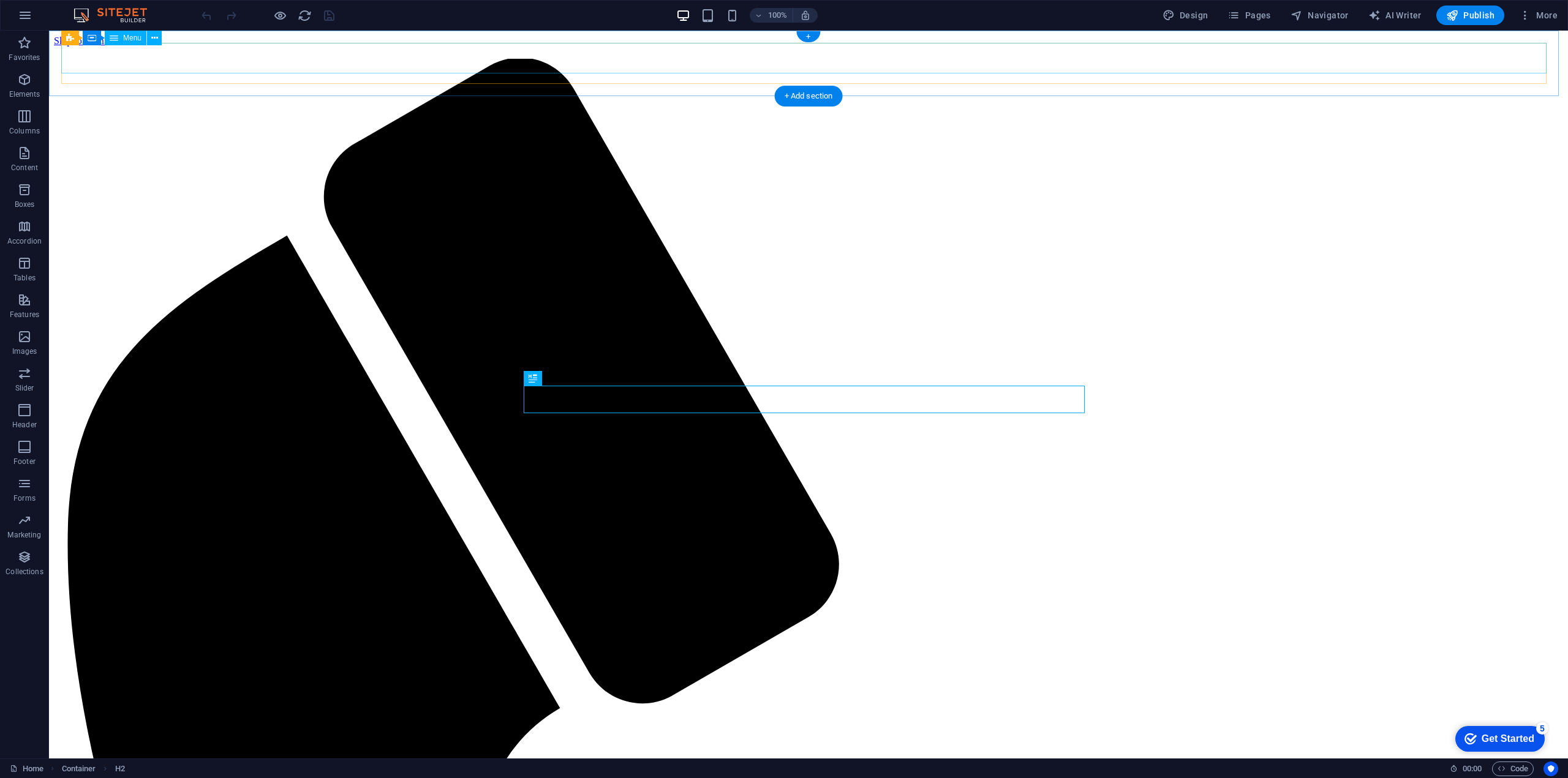
select select
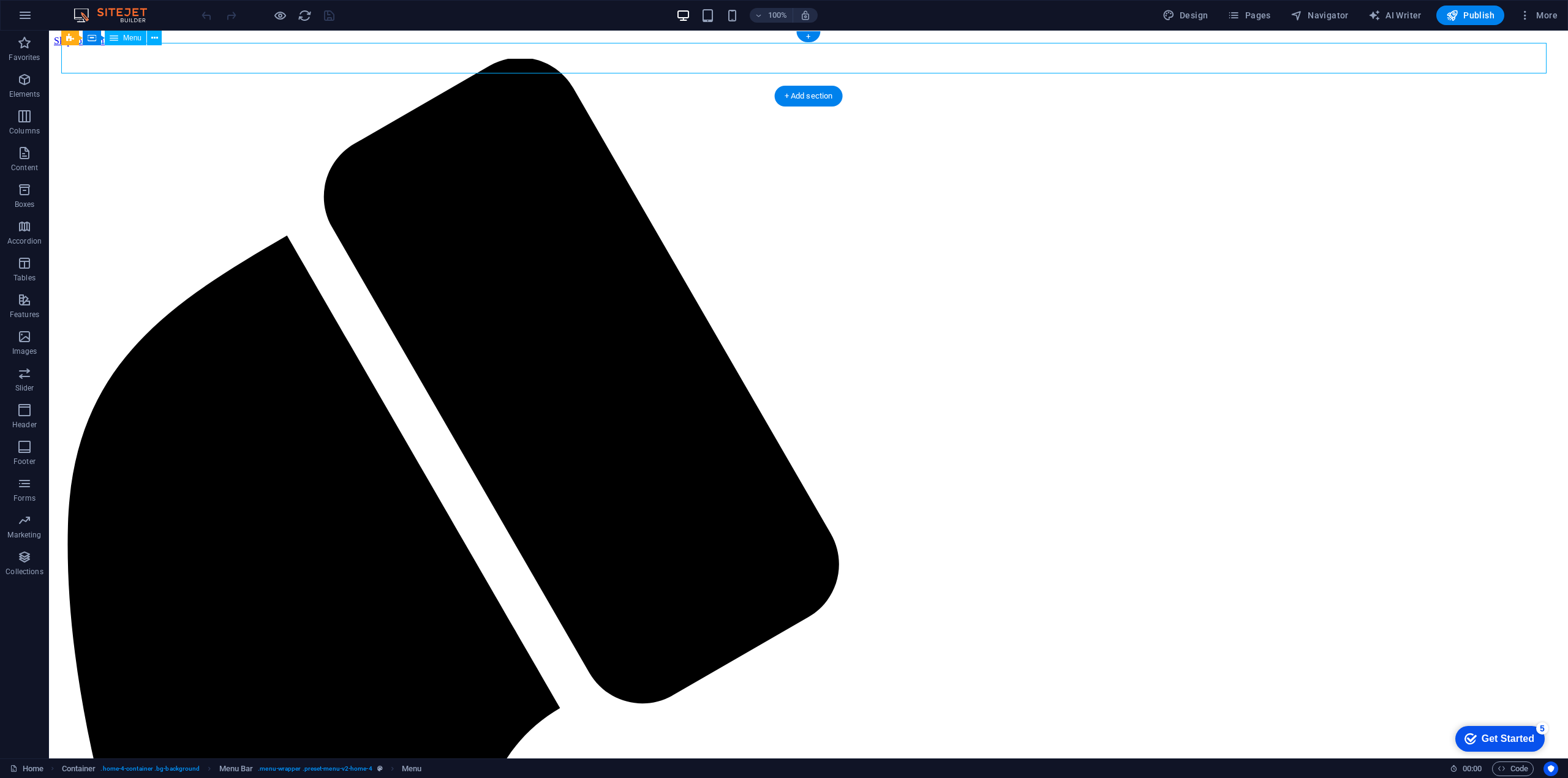
select select
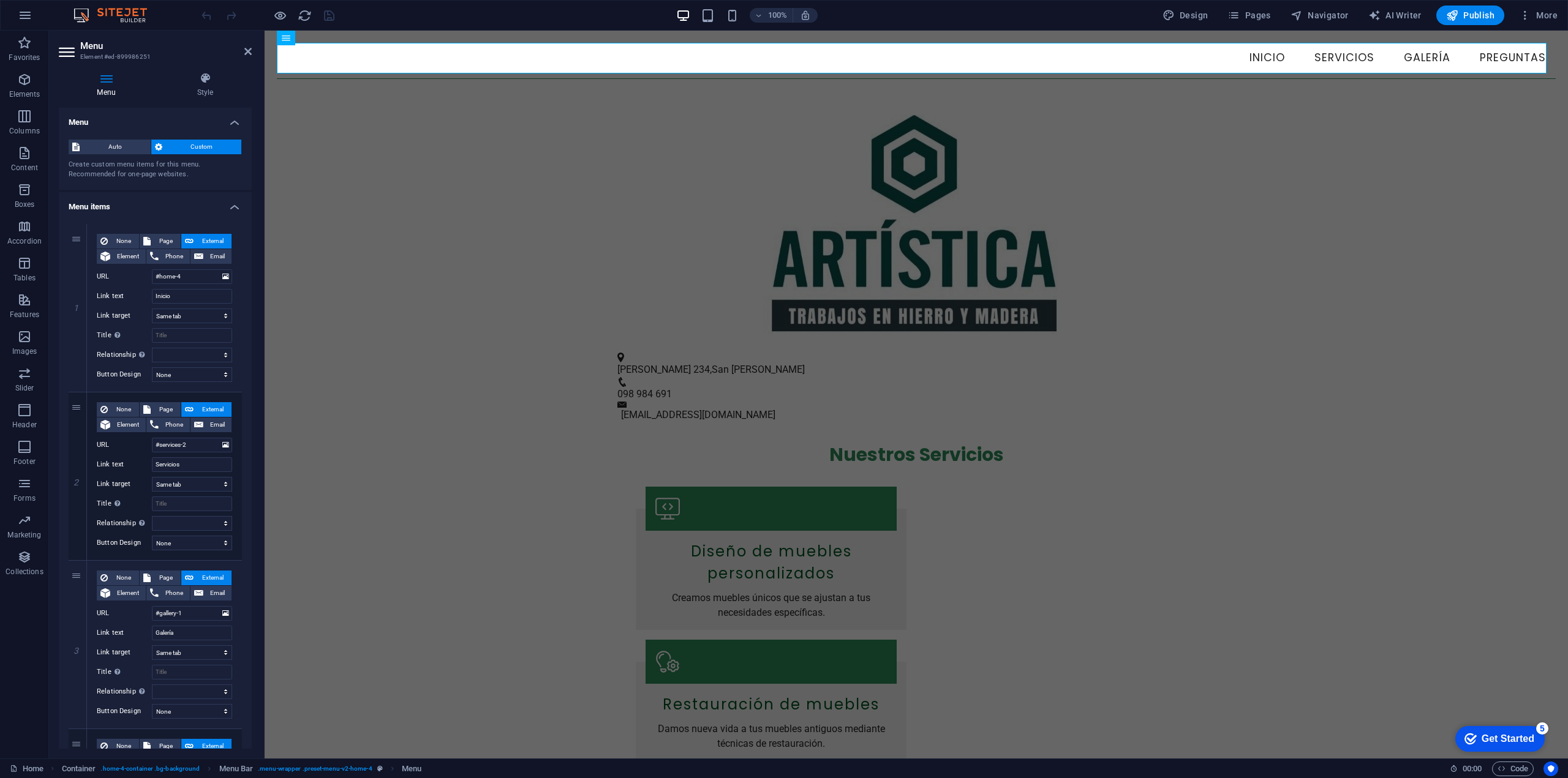
click at [115, 85] on h4 "Menu" at bounding box center [108, 85] width 100 height 25
click at [188, 83] on icon at bounding box center [205, 78] width 93 height 12
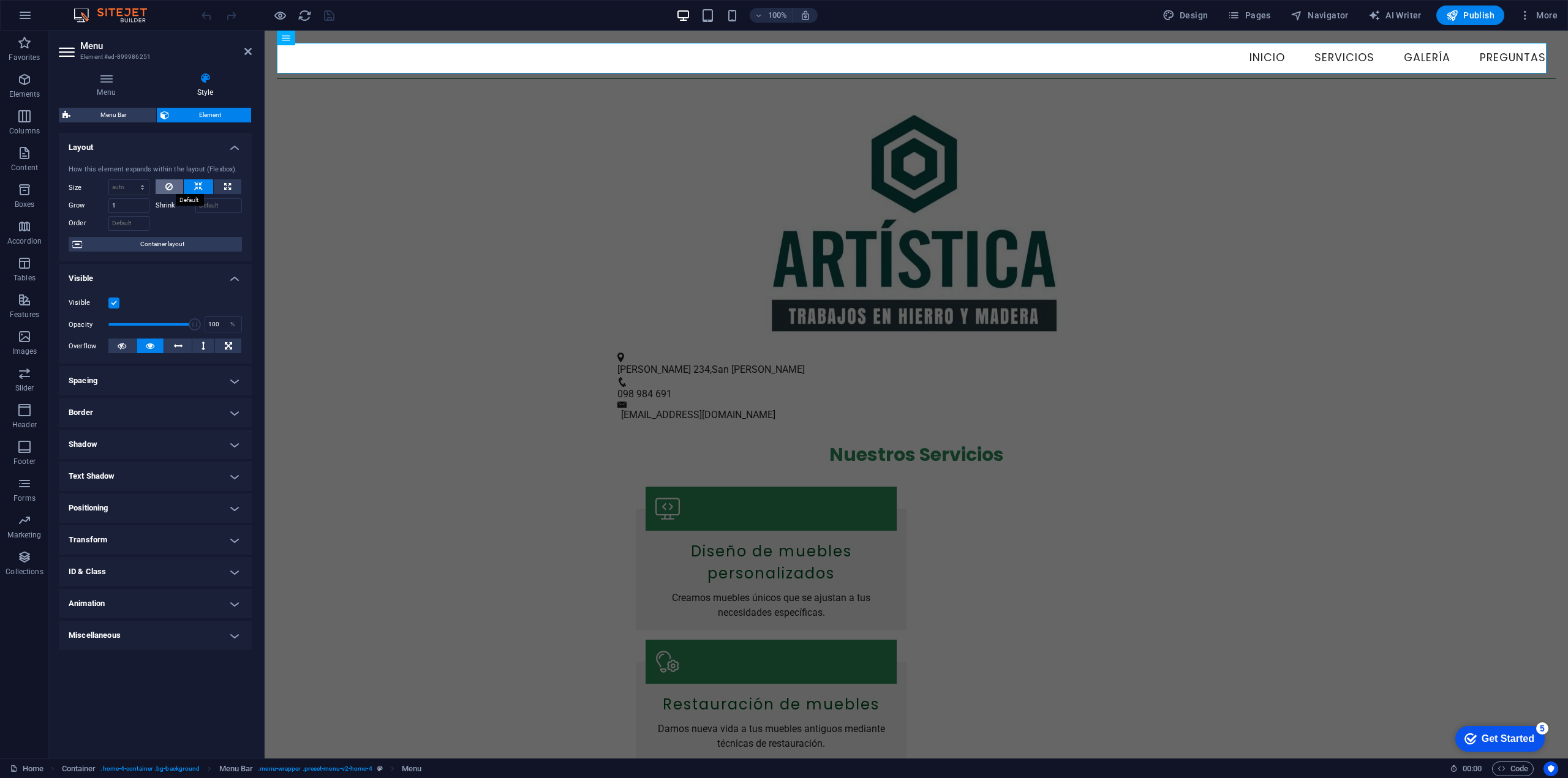
click at [171, 188] on icon at bounding box center [169, 186] width 8 height 15
click at [228, 188] on icon at bounding box center [228, 186] width 7 height 15
type input "100"
select select "%"
drag, startPoint x: 126, startPoint y: 187, endPoint x: 95, endPoint y: 186, distance: 31.0
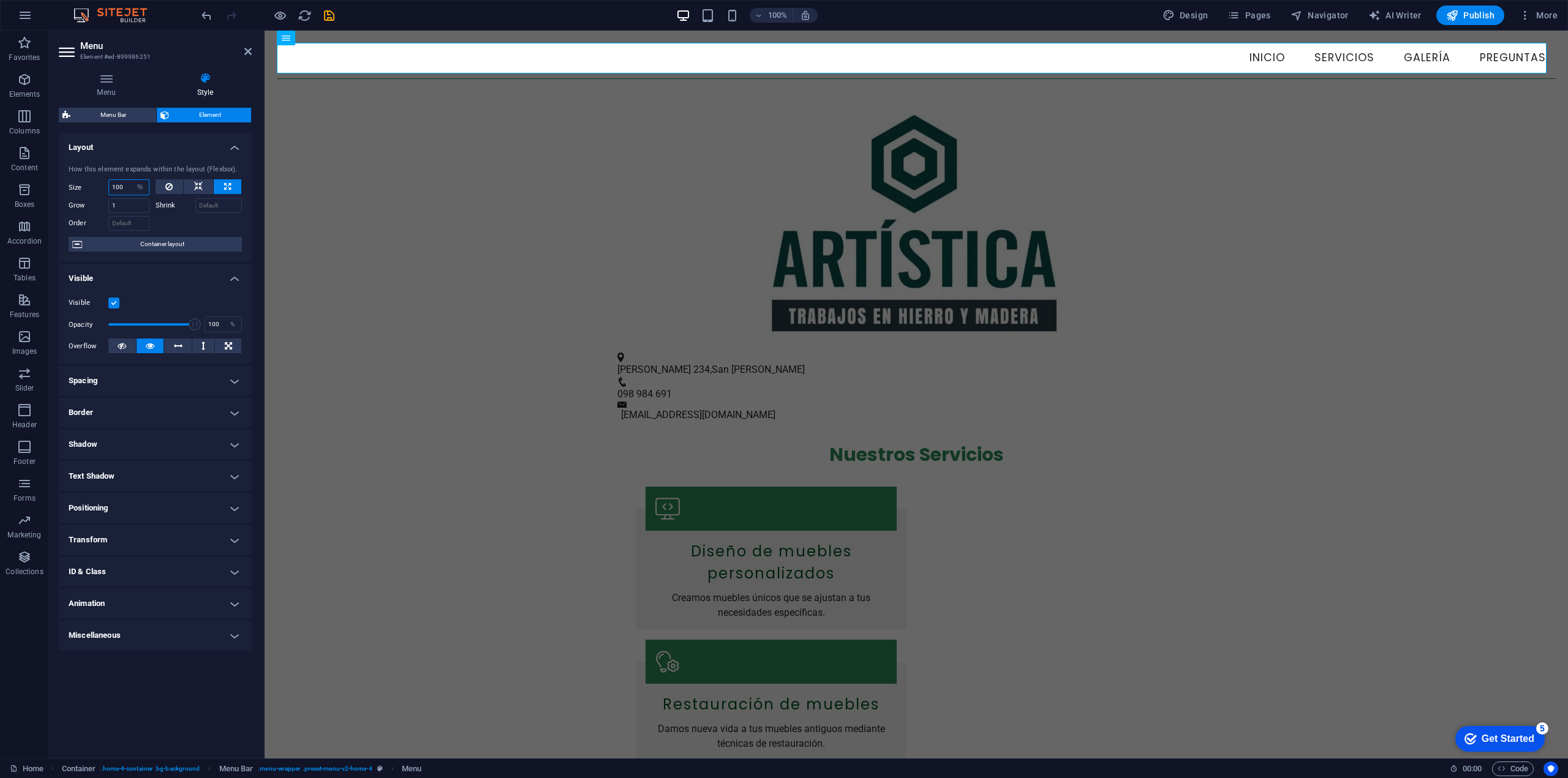
click at [95, 186] on div "Size 100 Default auto px % 1/1 1/2 1/3 1/4 1/5 1/6 1/7 1/8 1/9 1/10" at bounding box center [108, 187] width 81 height 16
type input "100"
click at [171, 186] on icon at bounding box center [169, 186] width 8 height 15
click at [128, 188] on select "Default auto px % 1/1 1/2 1/3 1/4 1/5 1/6 1/7 1/8 1/9 1/10" at bounding box center [129, 187] width 40 height 15
select select "px"
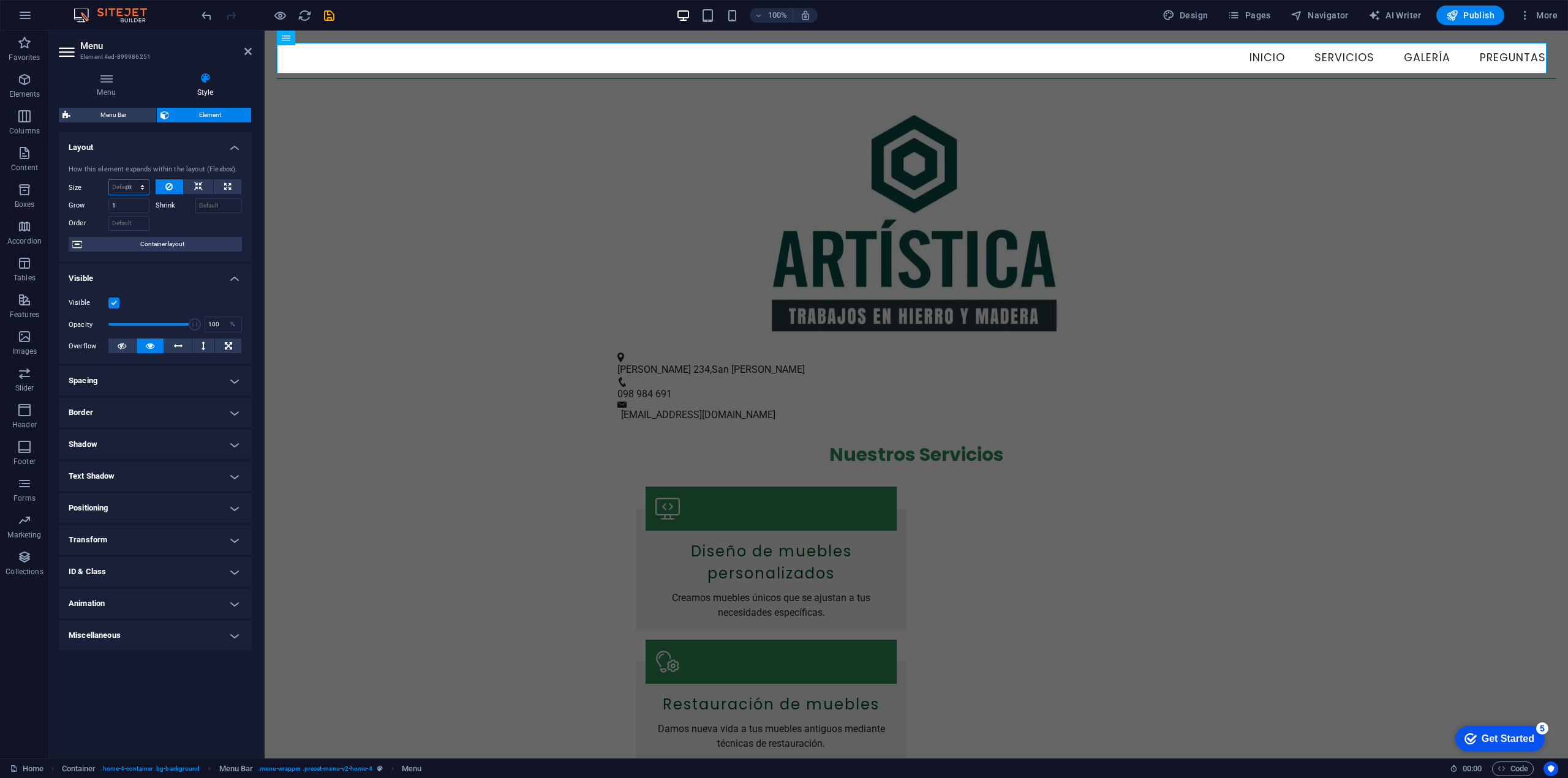
click at [131, 180] on select "Default auto px % 1/1 1/2 1/3 1/4 1/5 1/6 1/7 1/8 1/9 1/10" at bounding box center [129, 187] width 40 height 15
type input "0"
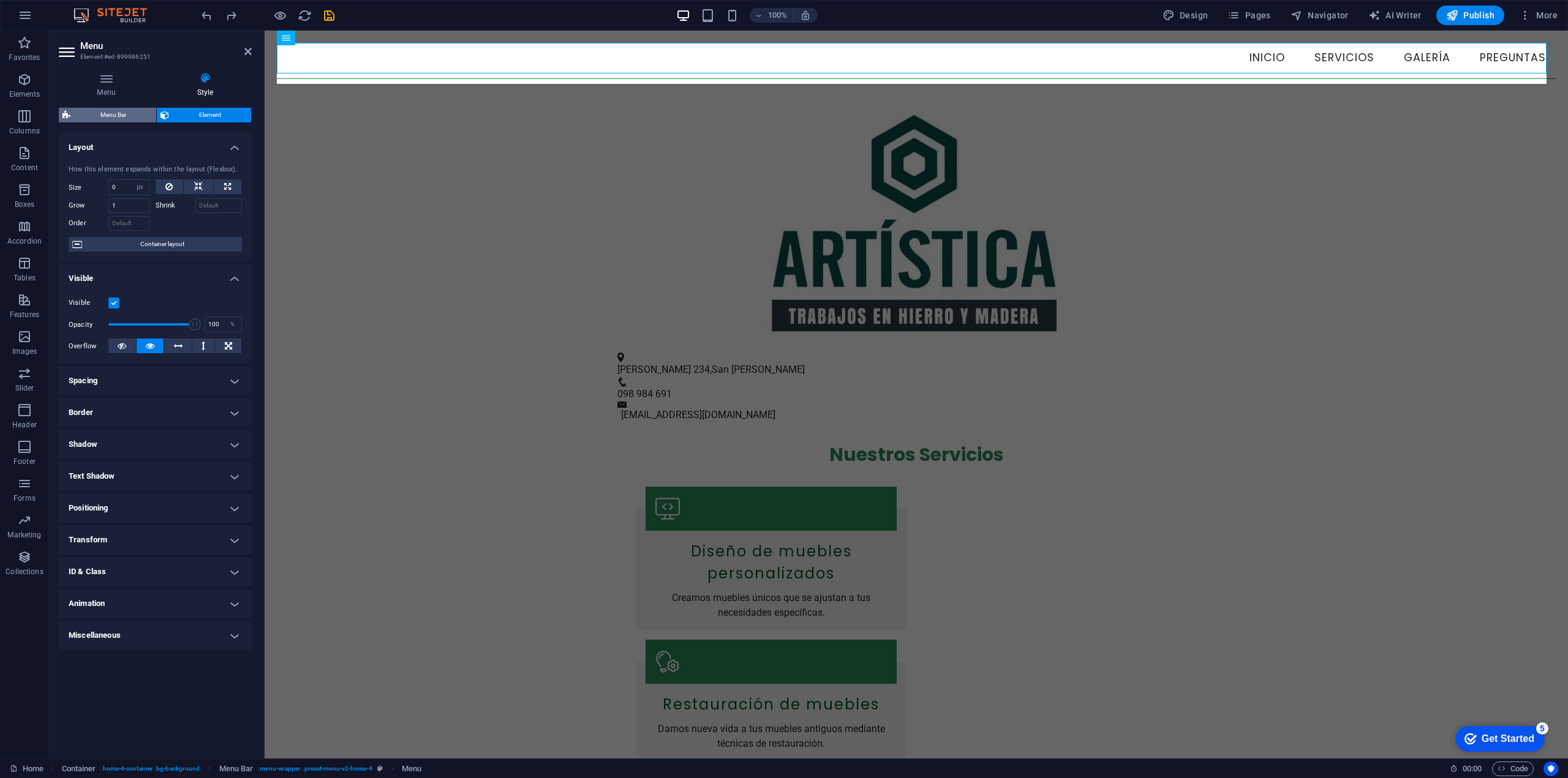
select select "DISABLED_OPTION_VALUE"
type input "100"
select select "%"
select select "DISABLED_OPTION_VALUE"
click at [123, 118] on span "Menu Bar" at bounding box center [113, 115] width 78 height 15
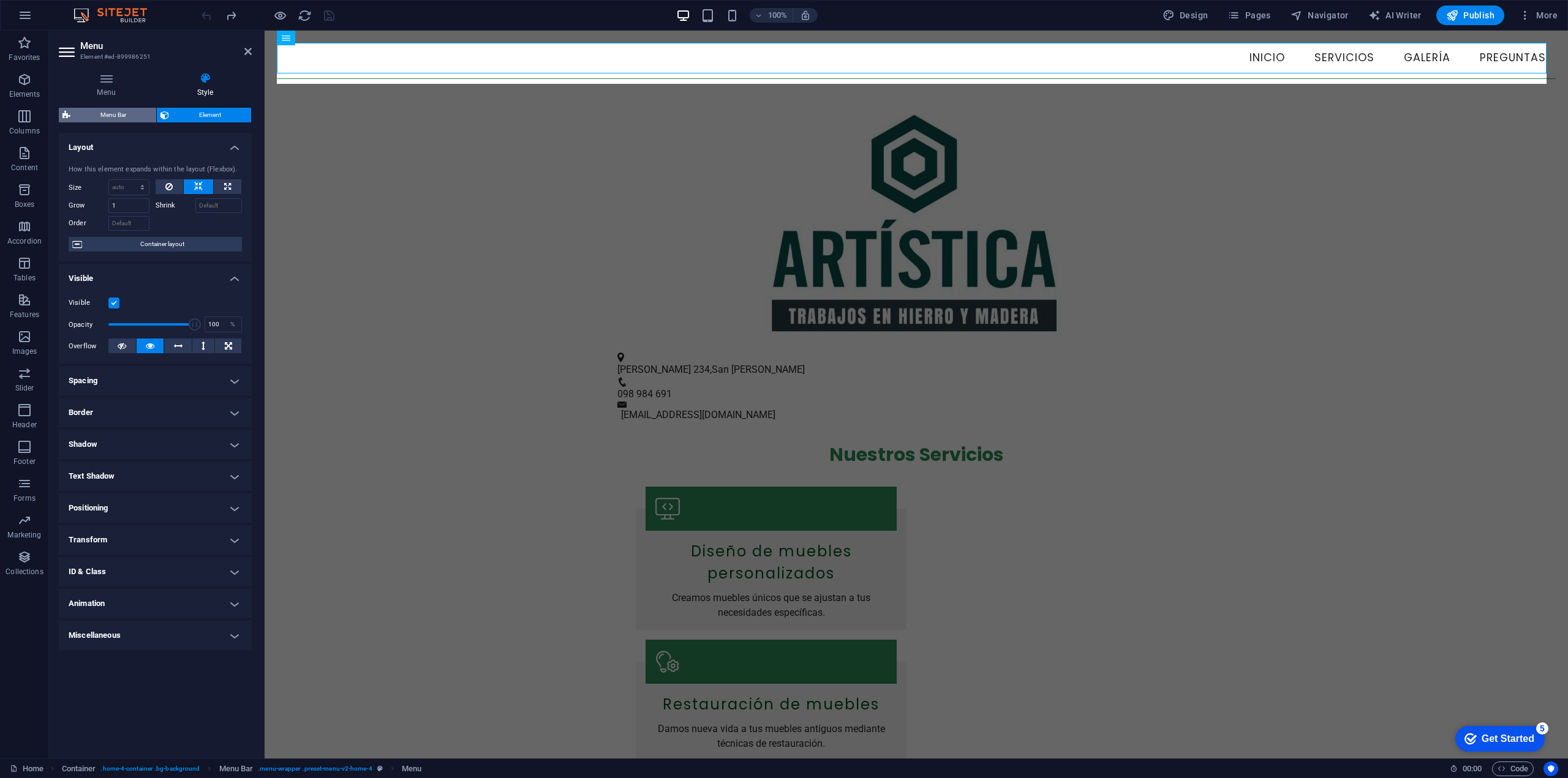
select select "vw"
select select "rem"
select select "vw"
select select "preset-menu-v2-home-4"
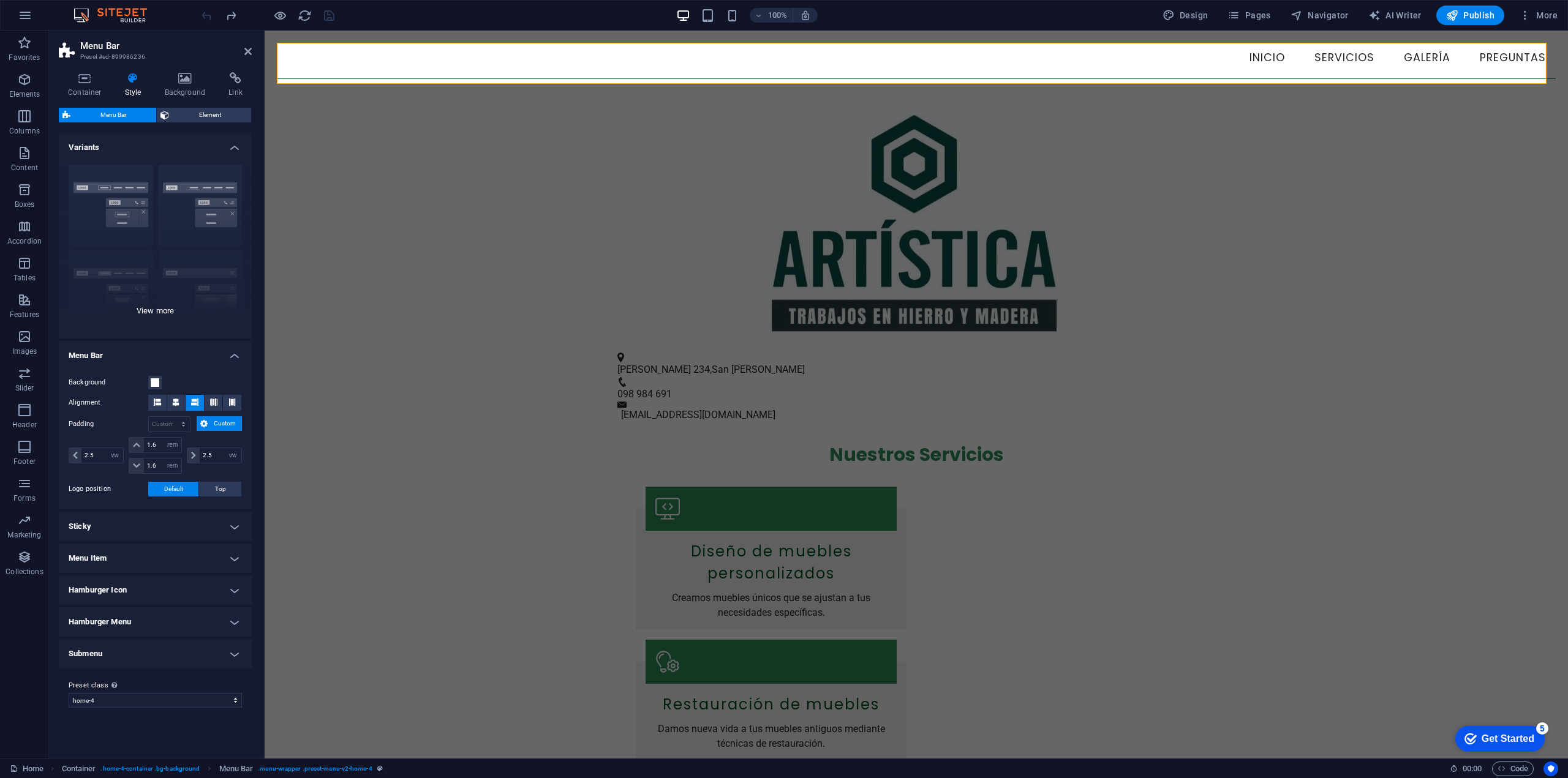
click at [154, 309] on div "Border Centered Default Fixed Loki Trigger Wide XXL" at bounding box center [155, 247] width 193 height 184
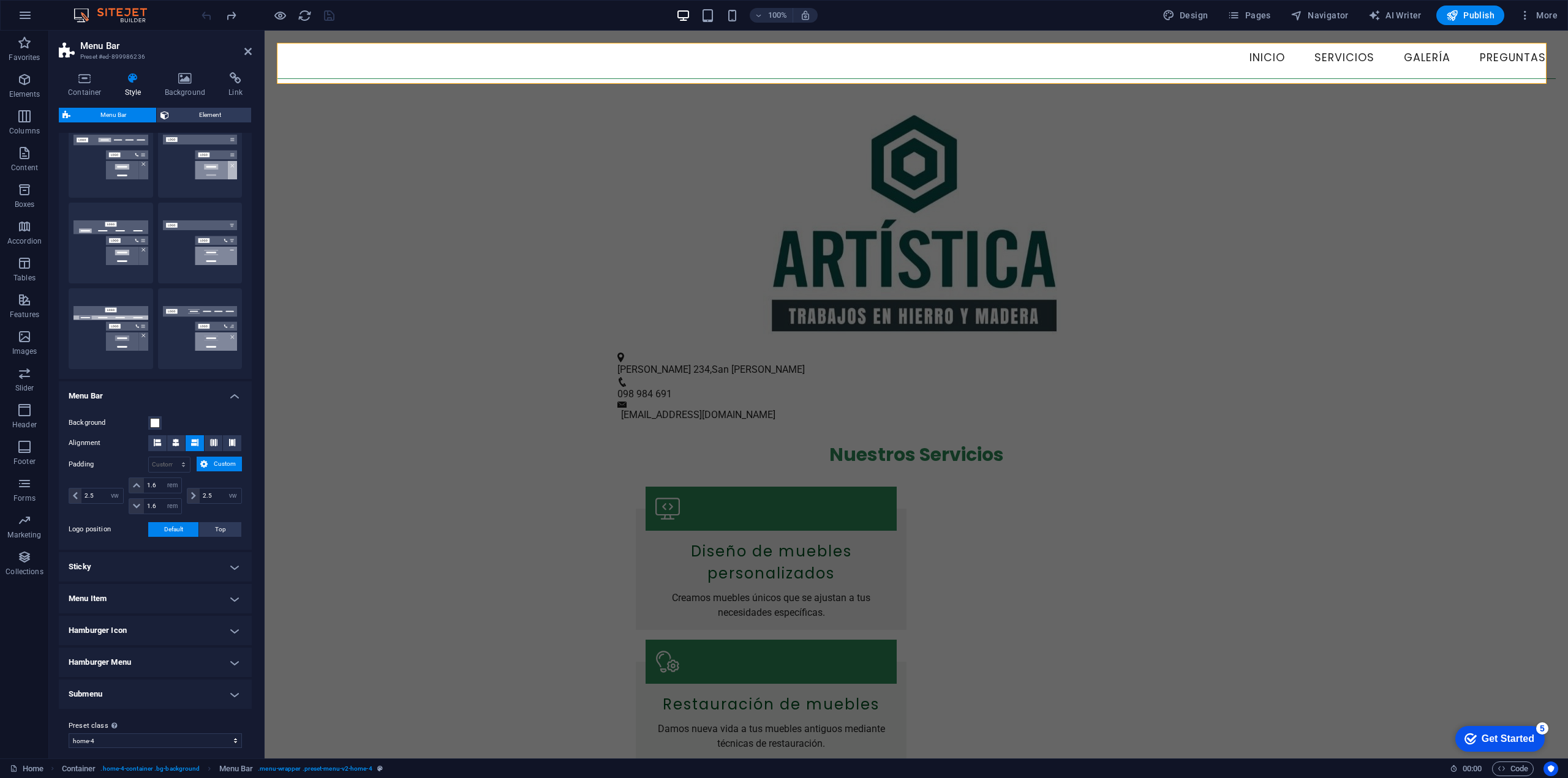
scroll to position [143, 0]
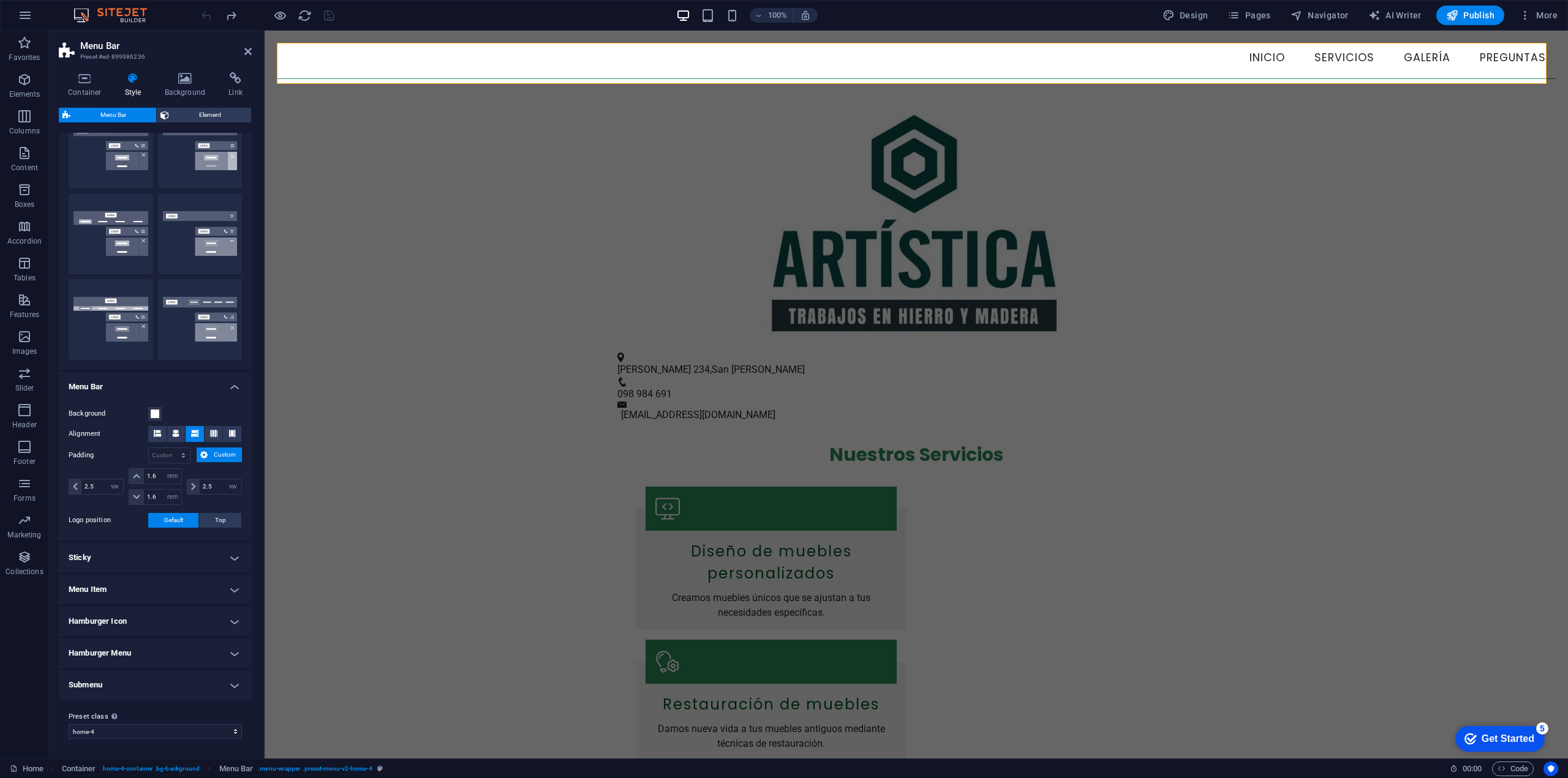
click at [211, 455] on span "Custom" at bounding box center [225, 454] width 27 height 15
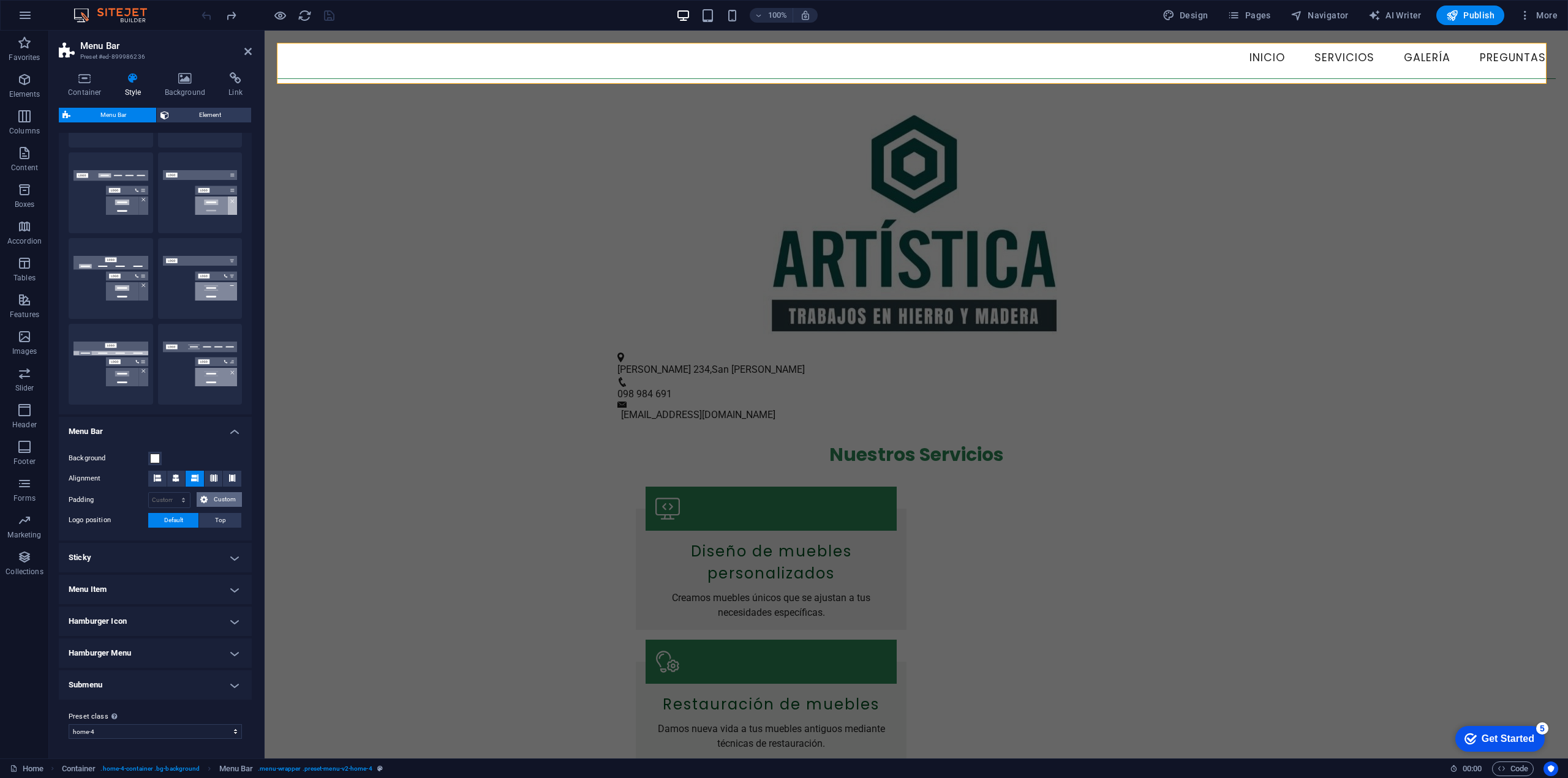
click at [212, 500] on span "Custom" at bounding box center [225, 499] width 27 height 15
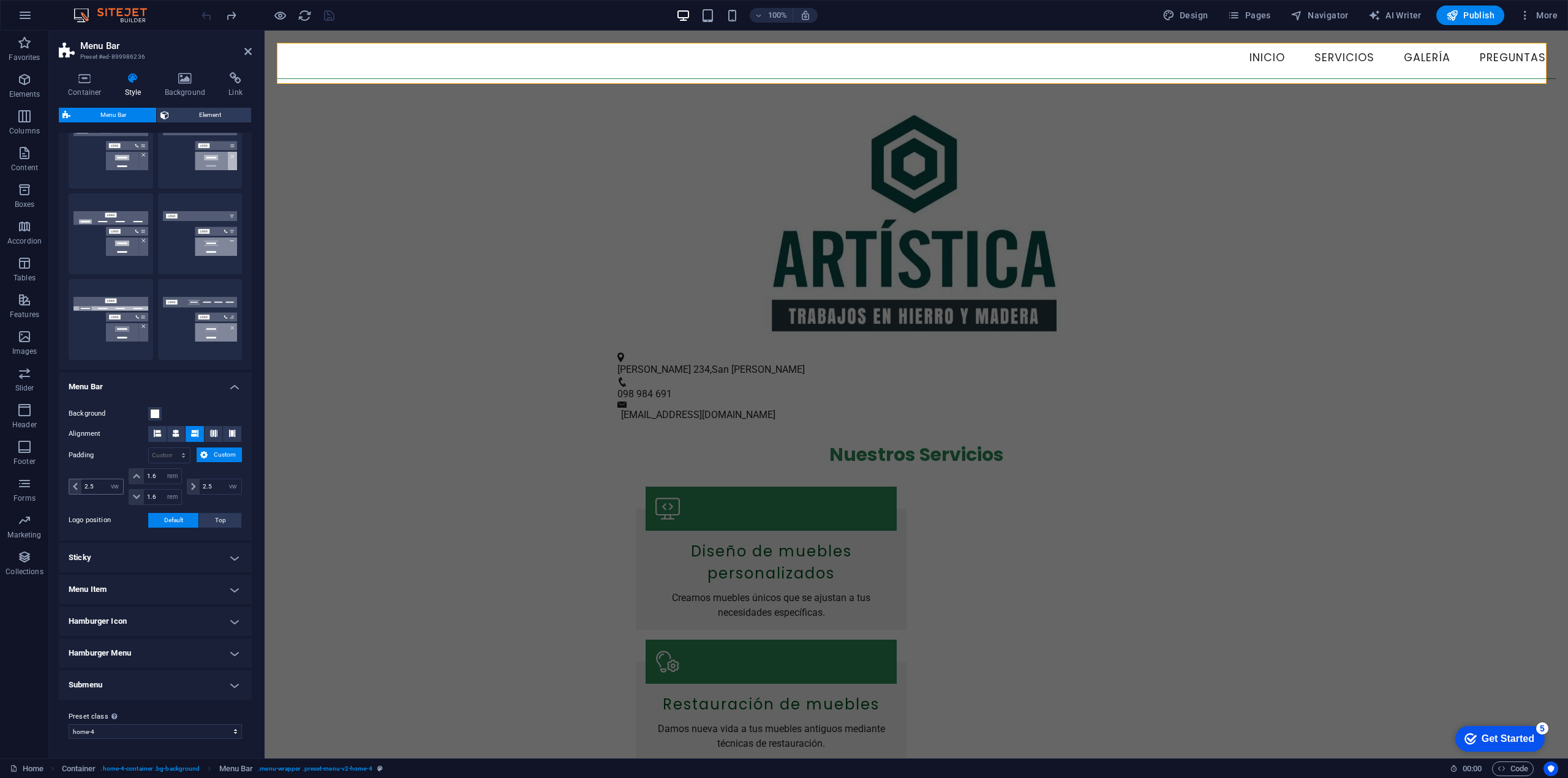
click at [74, 489] on icon at bounding box center [75, 487] width 5 height 8
click at [161, 584] on h4 "Menu Item" at bounding box center [155, 590] width 193 height 29
click at [161, 584] on h4 "Menu Item" at bounding box center [155, 586] width 193 height 22
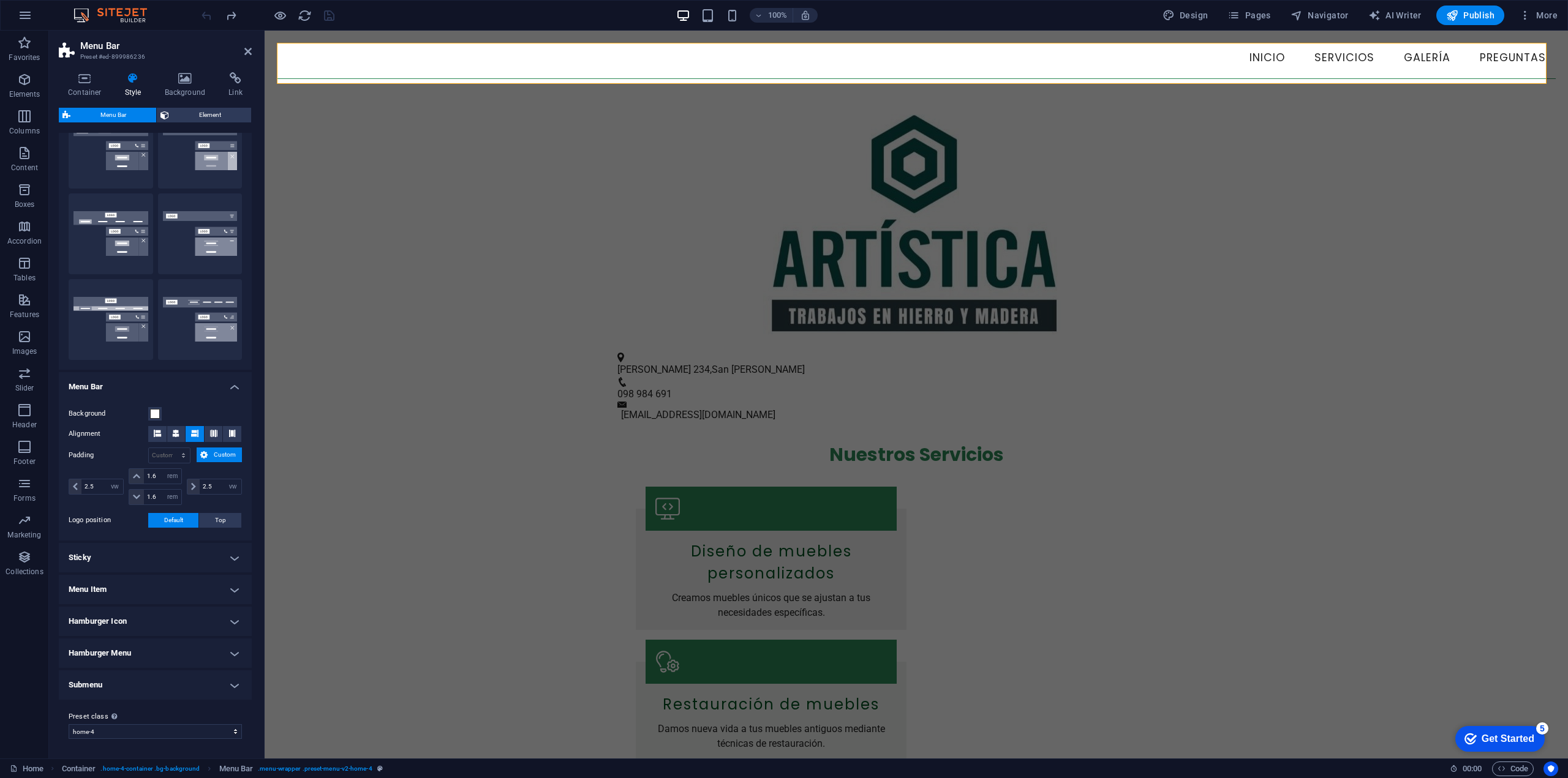
click at [102, 525] on label "Logo position" at bounding box center [108, 520] width 80 height 15
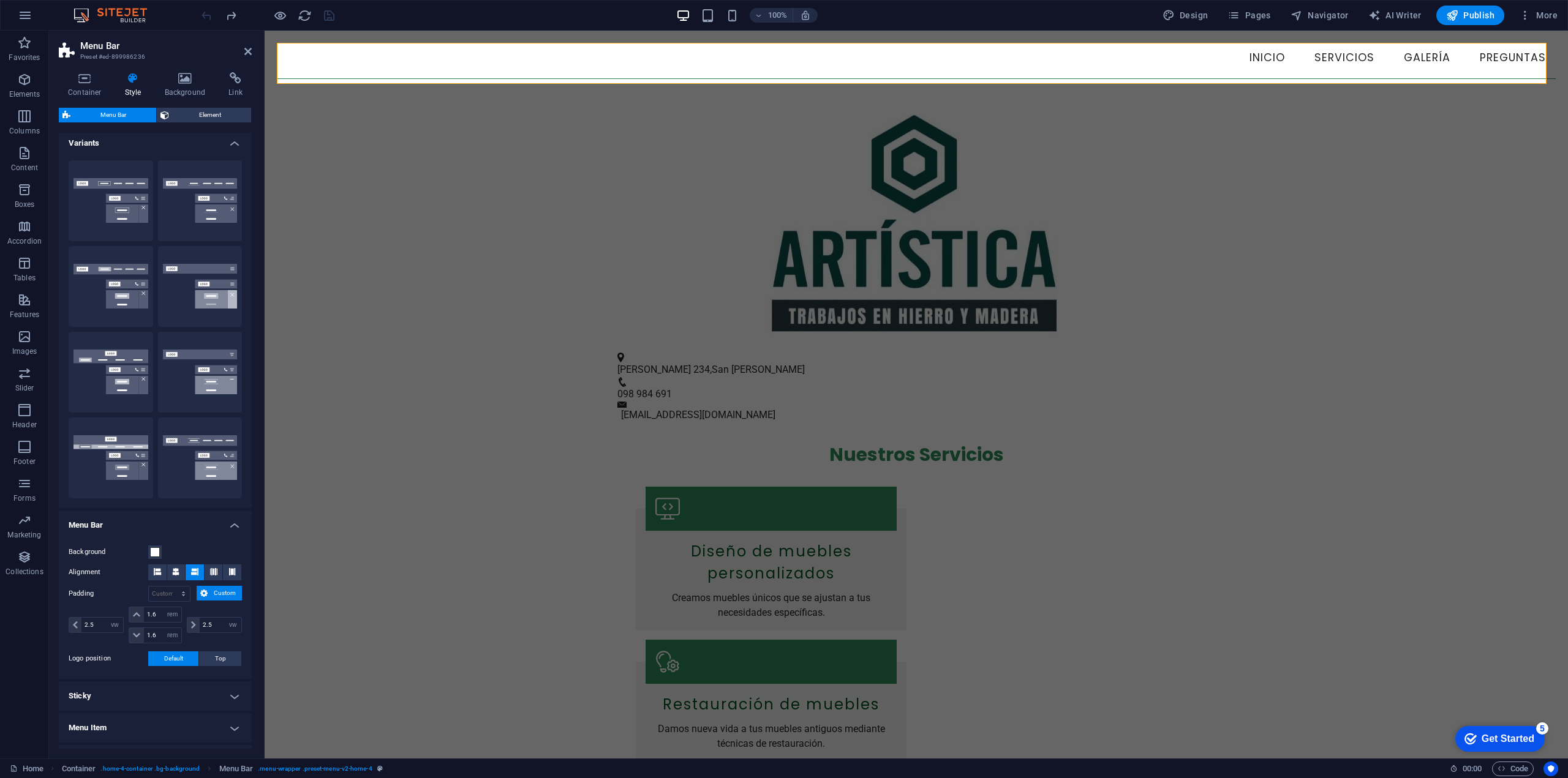
scroll to position [0, 0]
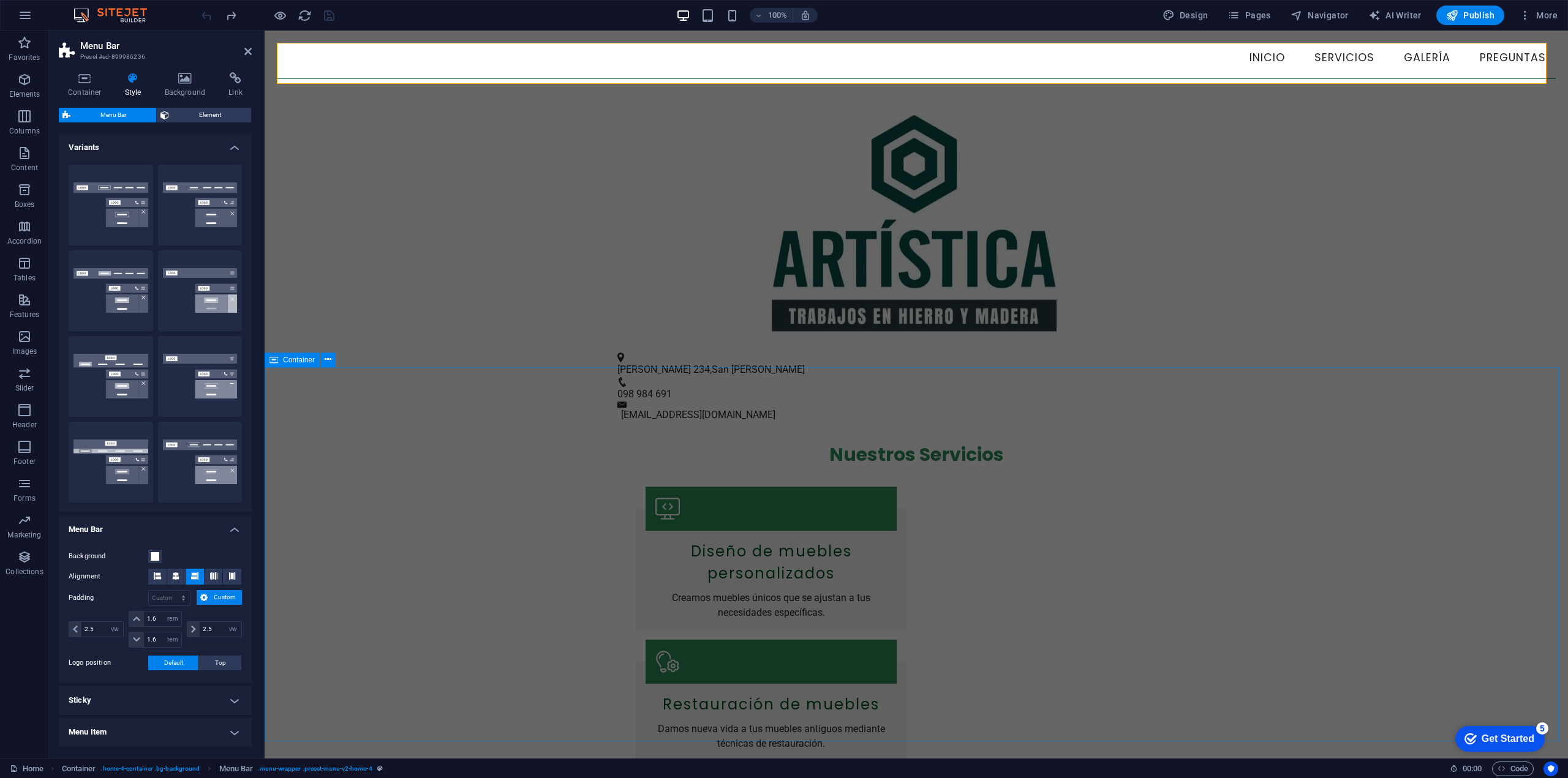
click at [454, 570] on div "Nuestros Servicios Diseño de muebles personalizados Creamos muebles únicos que …" at bounding box center [916, 729] width 1303 height 612
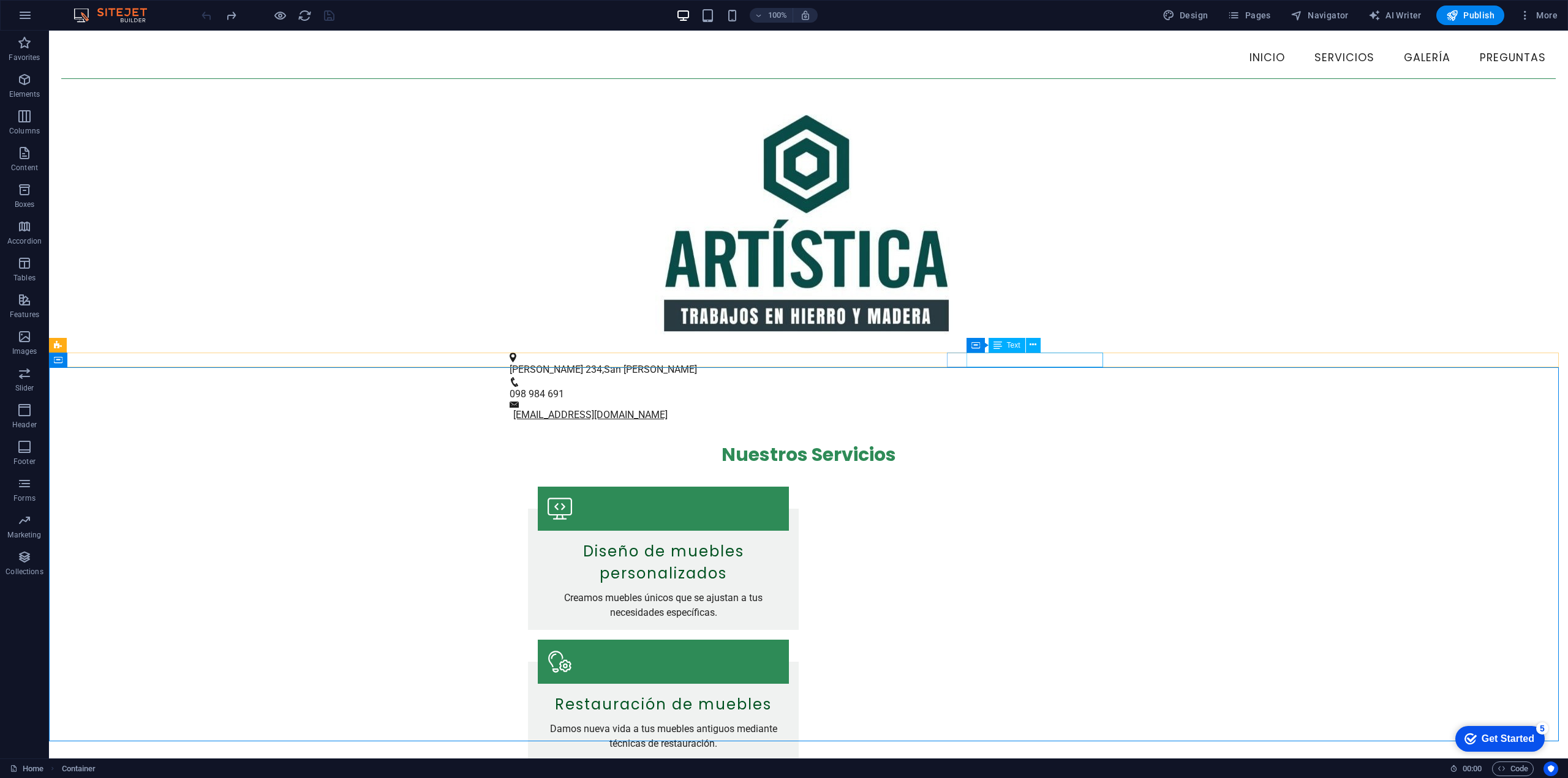
click at [667, 409] on link "[EMAIL_ADDRESS][DOMAIN_NAME]" at bounding box center [590, 414] width 155 height 12
click at [910, 48] on nav "Inicio Servicios Galería Preguntas" at bounding box center [808, 58] width 1494 height 31
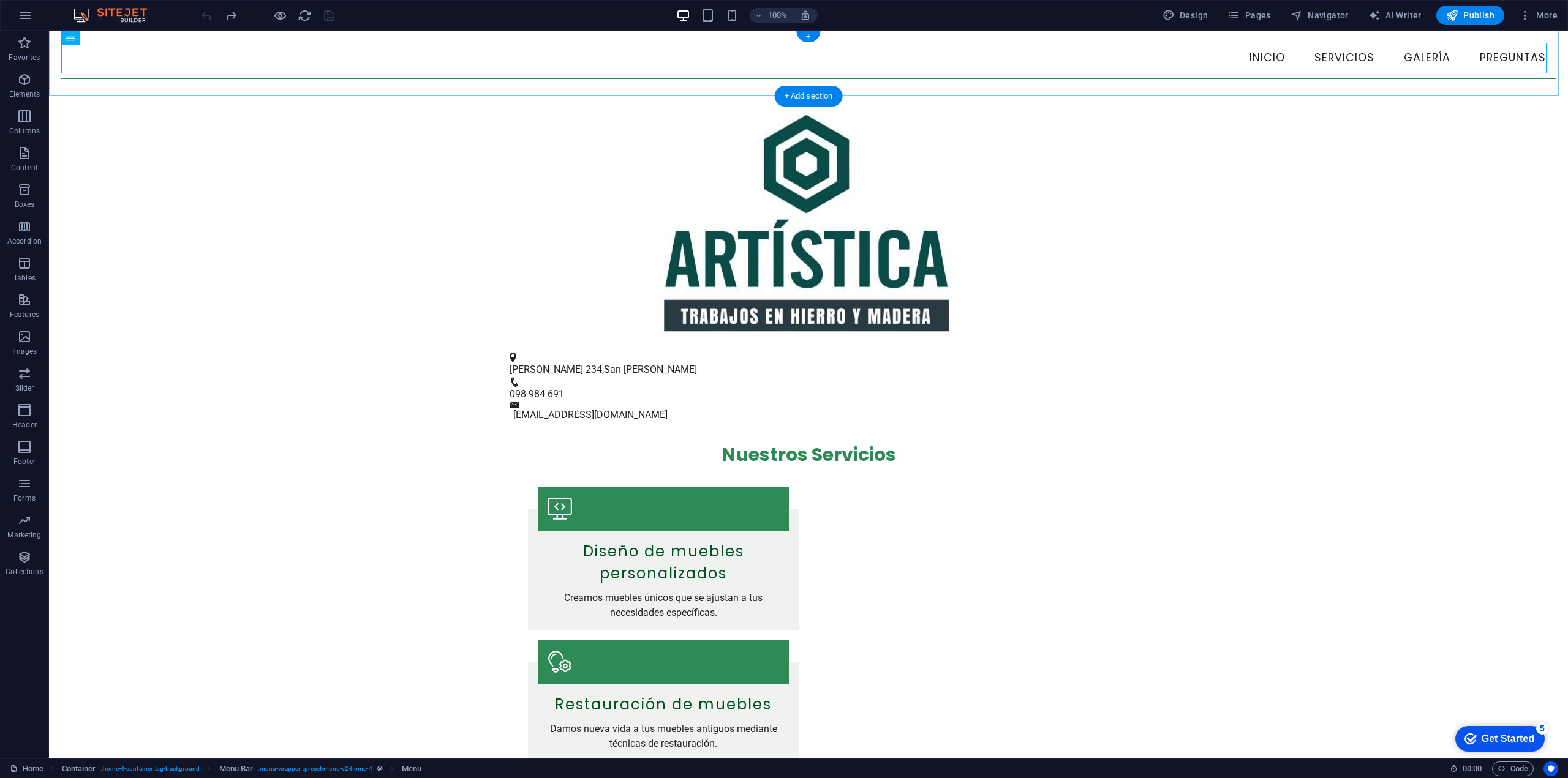
click at [810, 38] on div "+" at bounding box center [807, 37] width 24 height 11
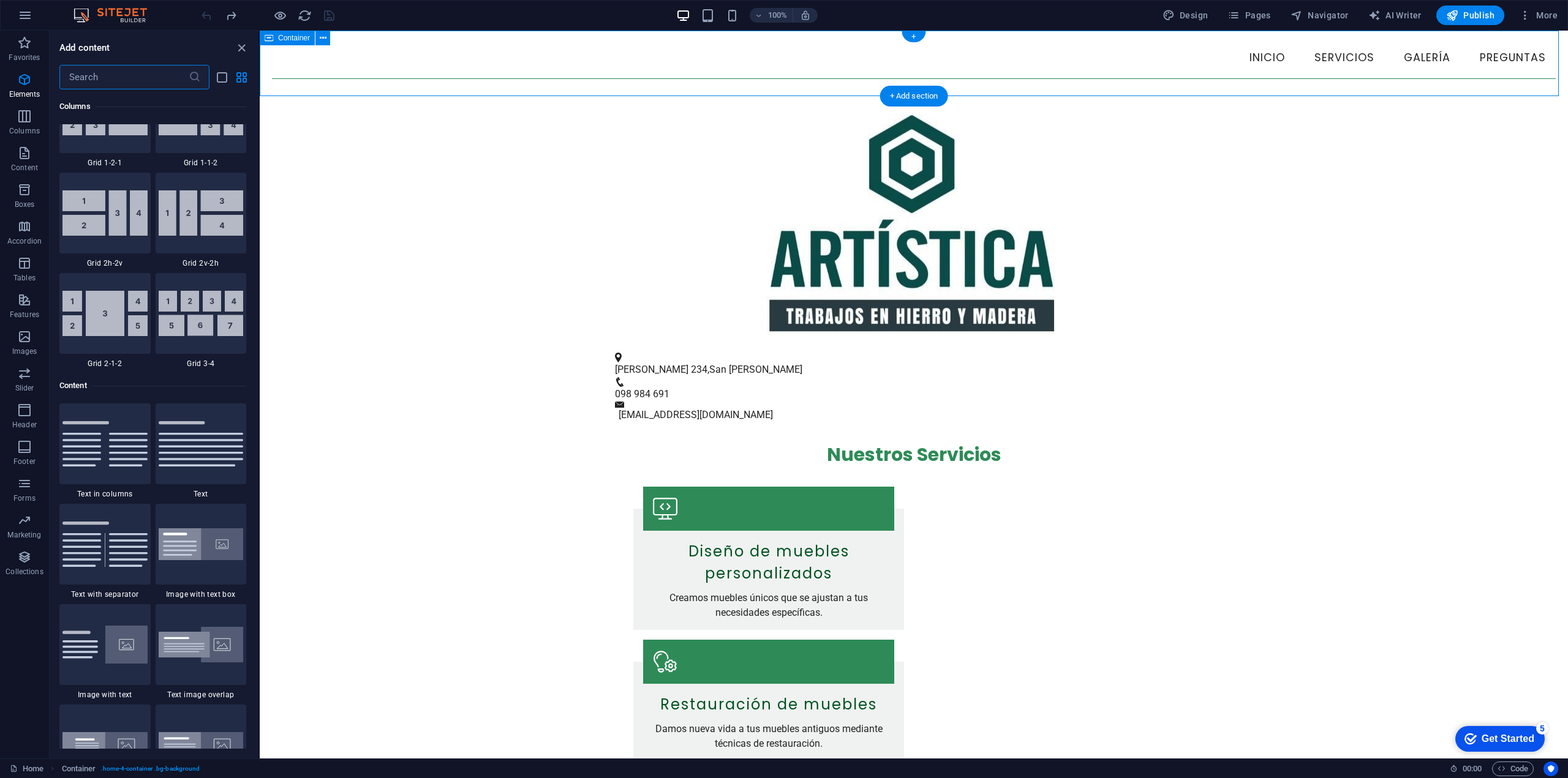
scroll to position [2143, 0]
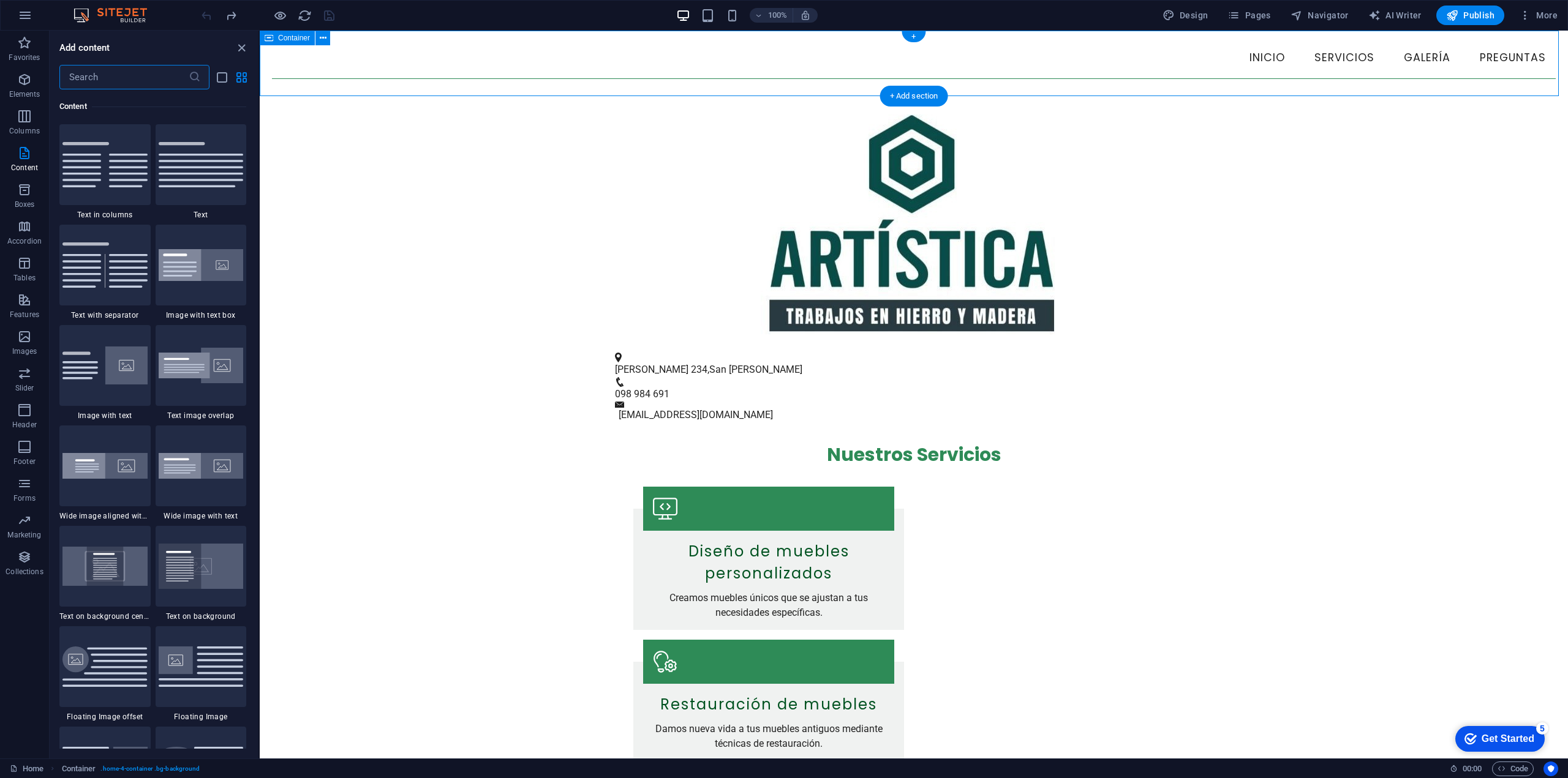
click at [265, 65] on div "Menu Inicio Servicios Galería Preguntas" at bounding box center [914, 63] width 1308 height 65
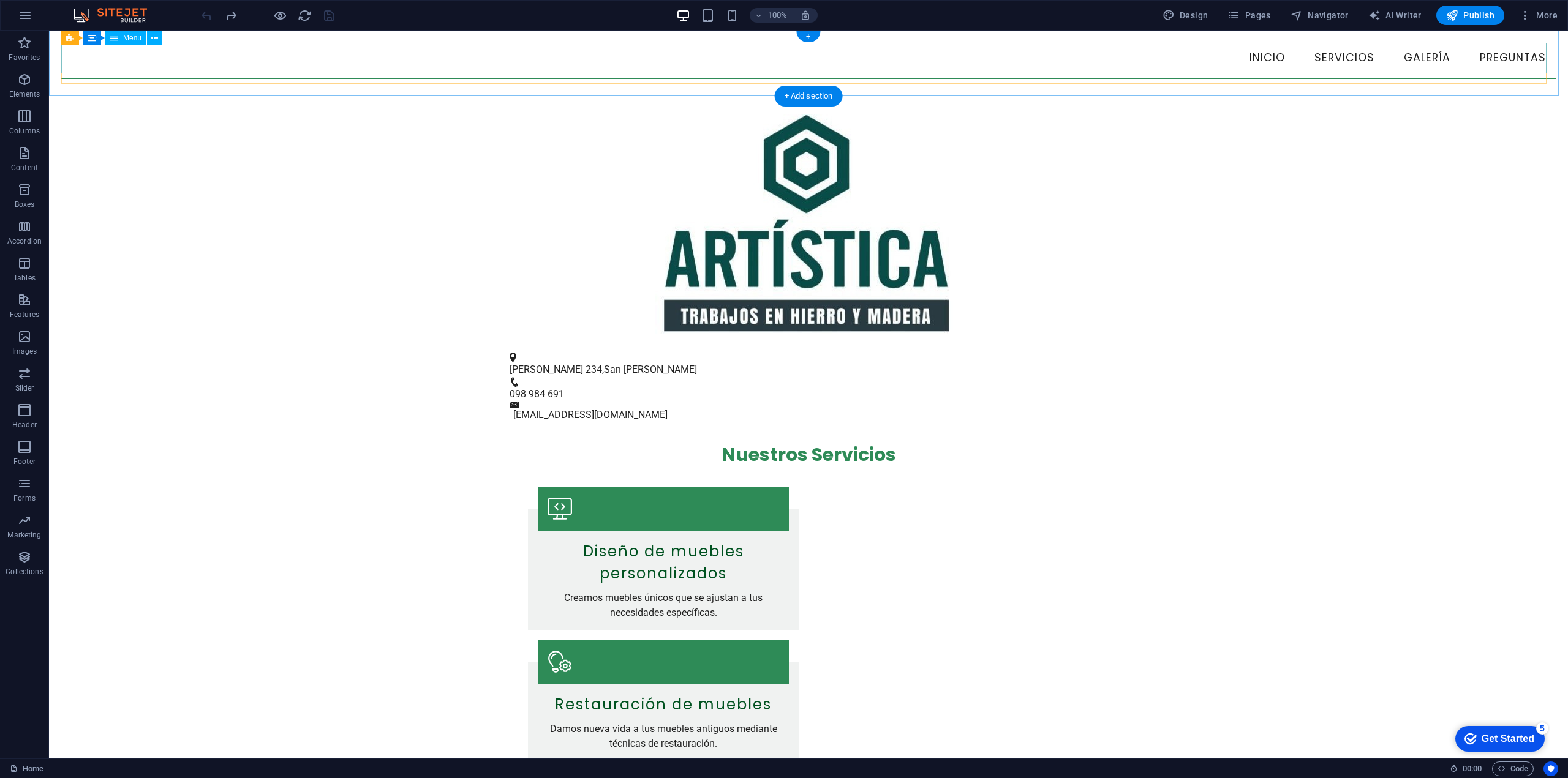
click at [657, 63] on nav "Inicio Servicios Galería Preguntas" at bounding box center [808, 58] width 1494 height 31
click at [62, 41] on icon at bounding box center [58, 38] width 8 height 15
click at [113, 41] on icon at bounding box center [112, 38] width 7 height 13
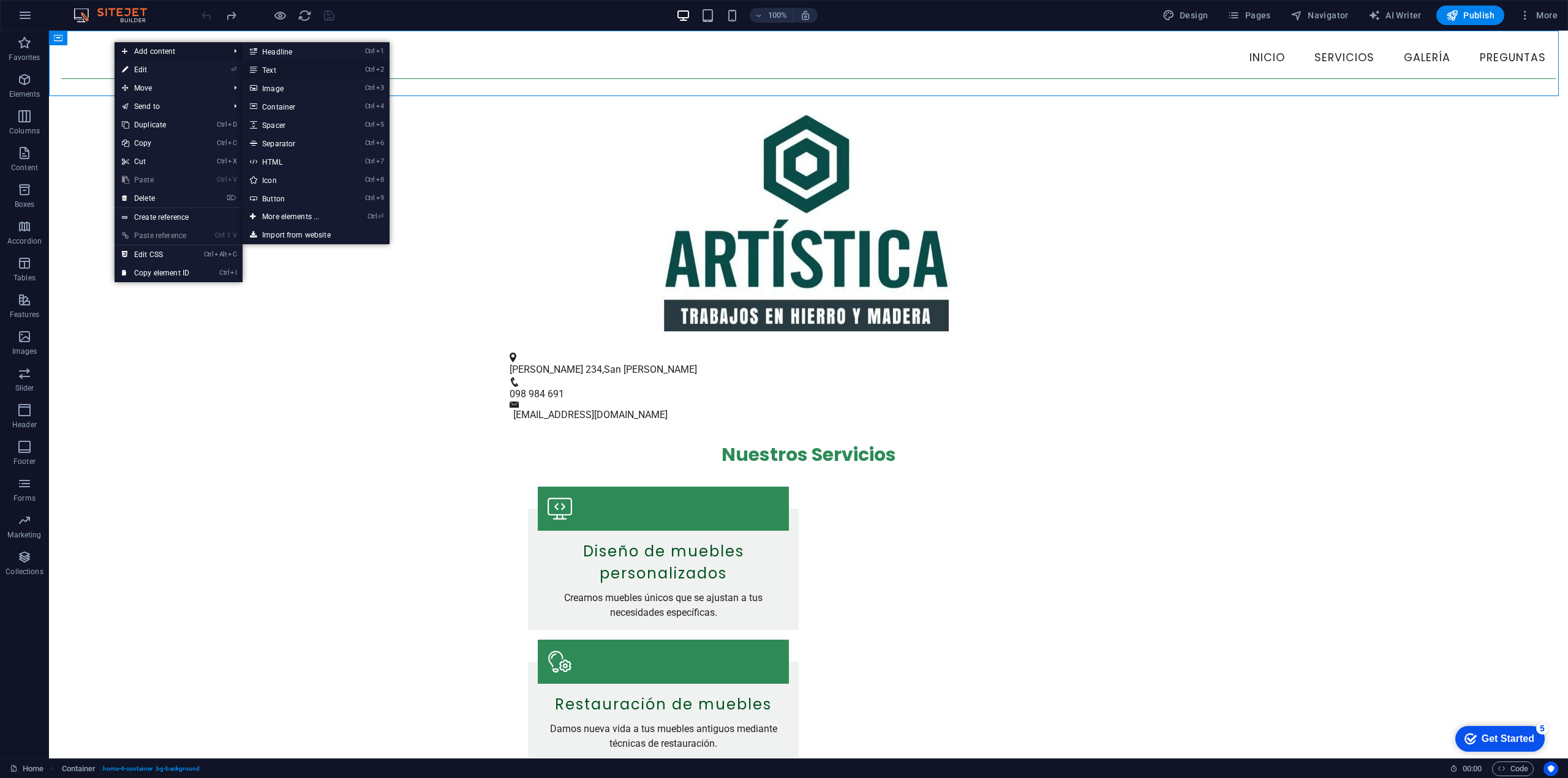
click at [290, 71] on link "Ctrl 2 Text" at bounding box center [292, 70] width 101 height 18
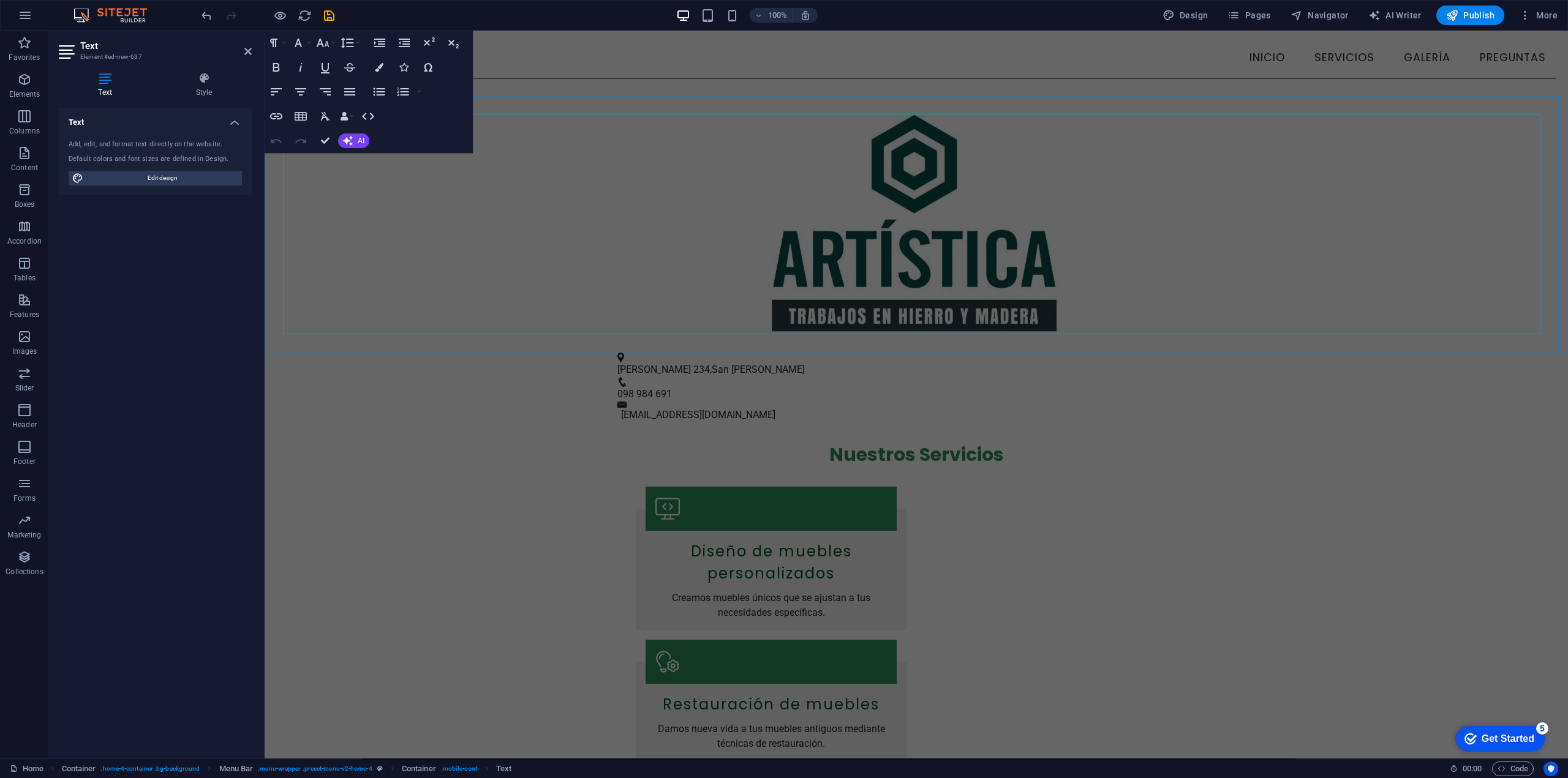
click at [301, 211] on figure at bounding box center [916, 224] width 1267 height 220
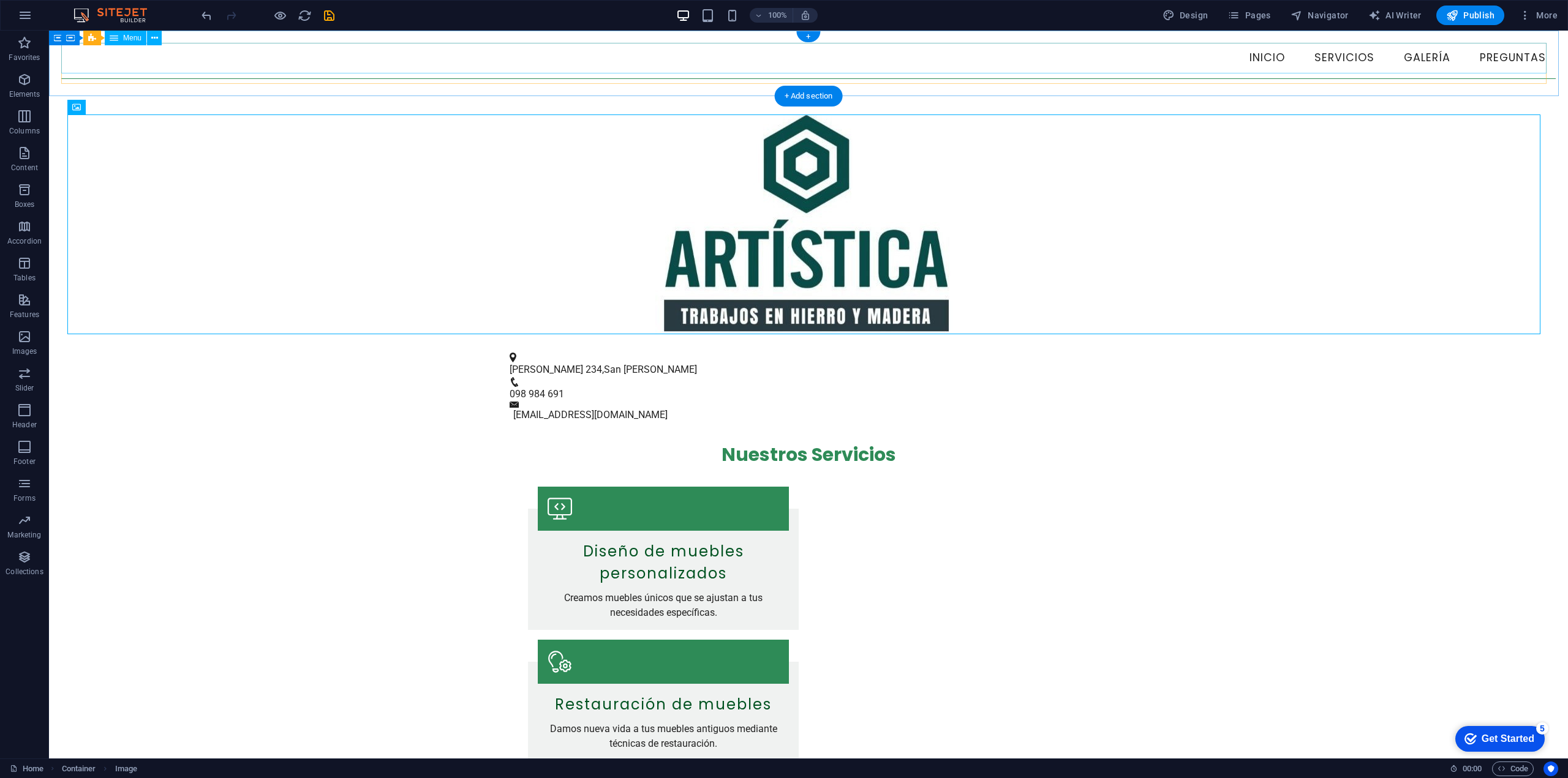
click at [127, 52] on nav "Inicio Servicios Galería Preguntas" at bounding box center [808, 58] width 1494 height 31
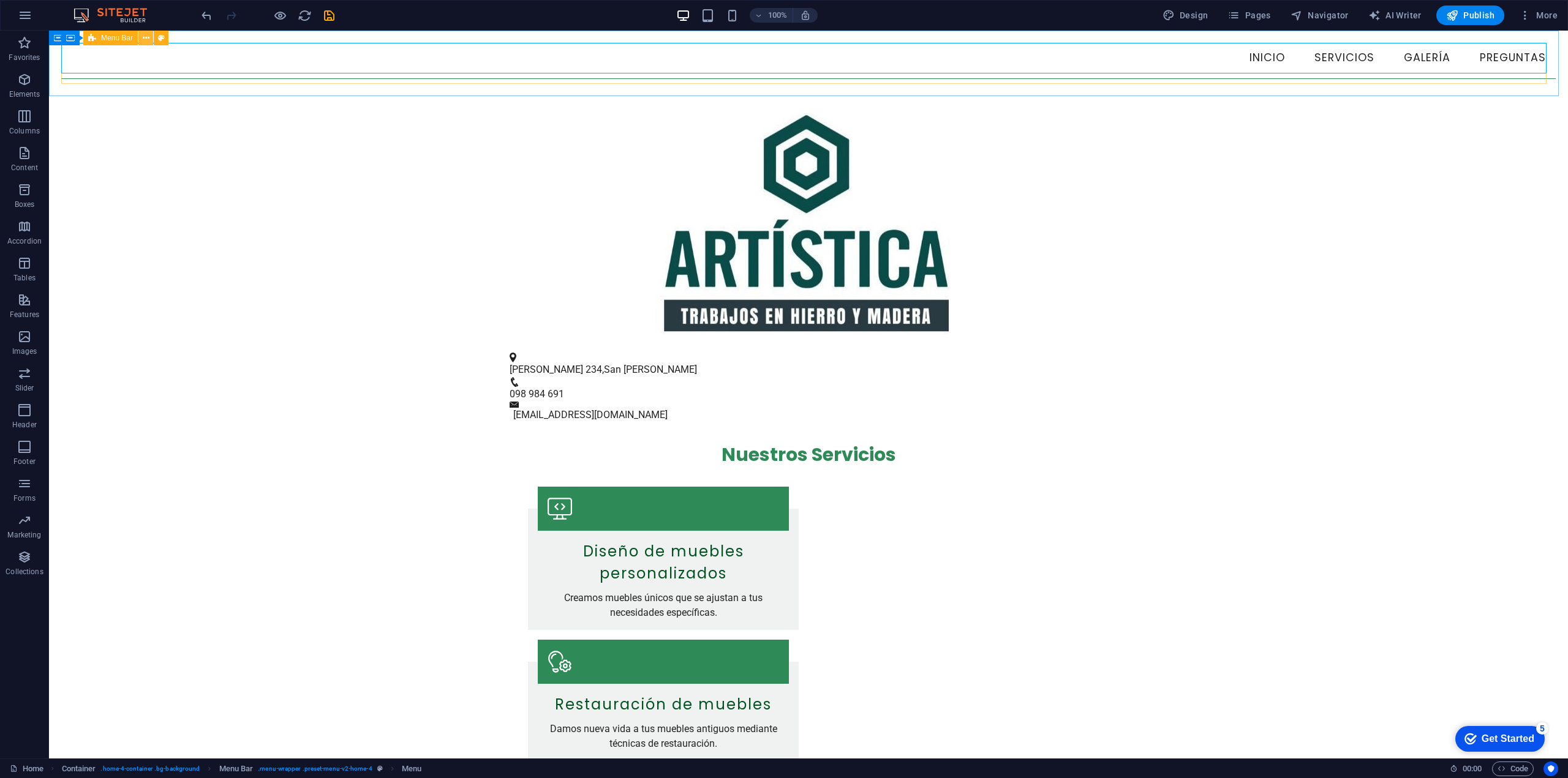
click at [143, 43] on icon at bounding box center [146, 38] width 7 height 13
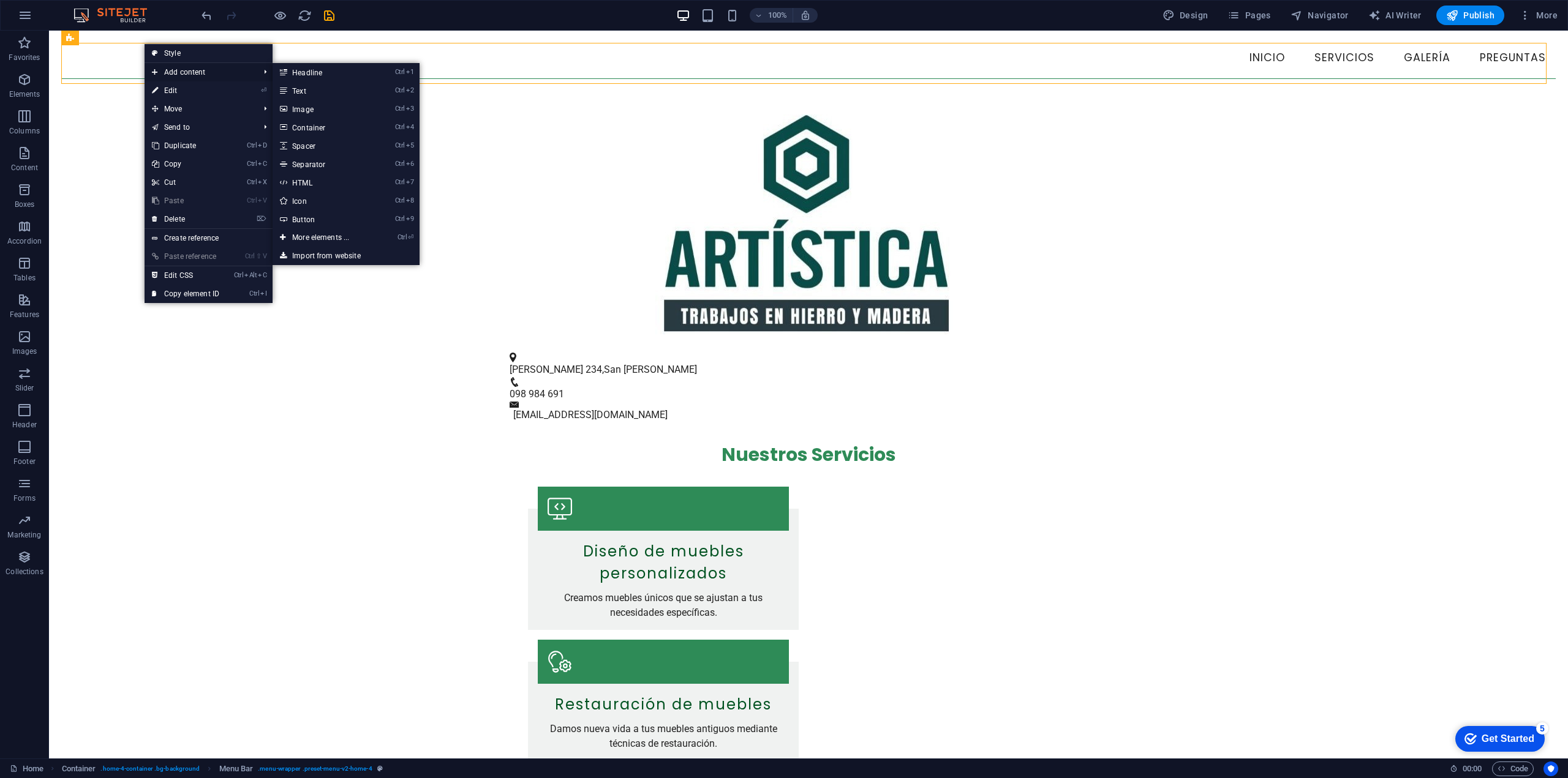
click at [178, 72] on span "Add content" at bounding box center [199, 72] width 110 height 18
click at [286, 85] on icon at bounding box center [283, 91] width 6 height 18
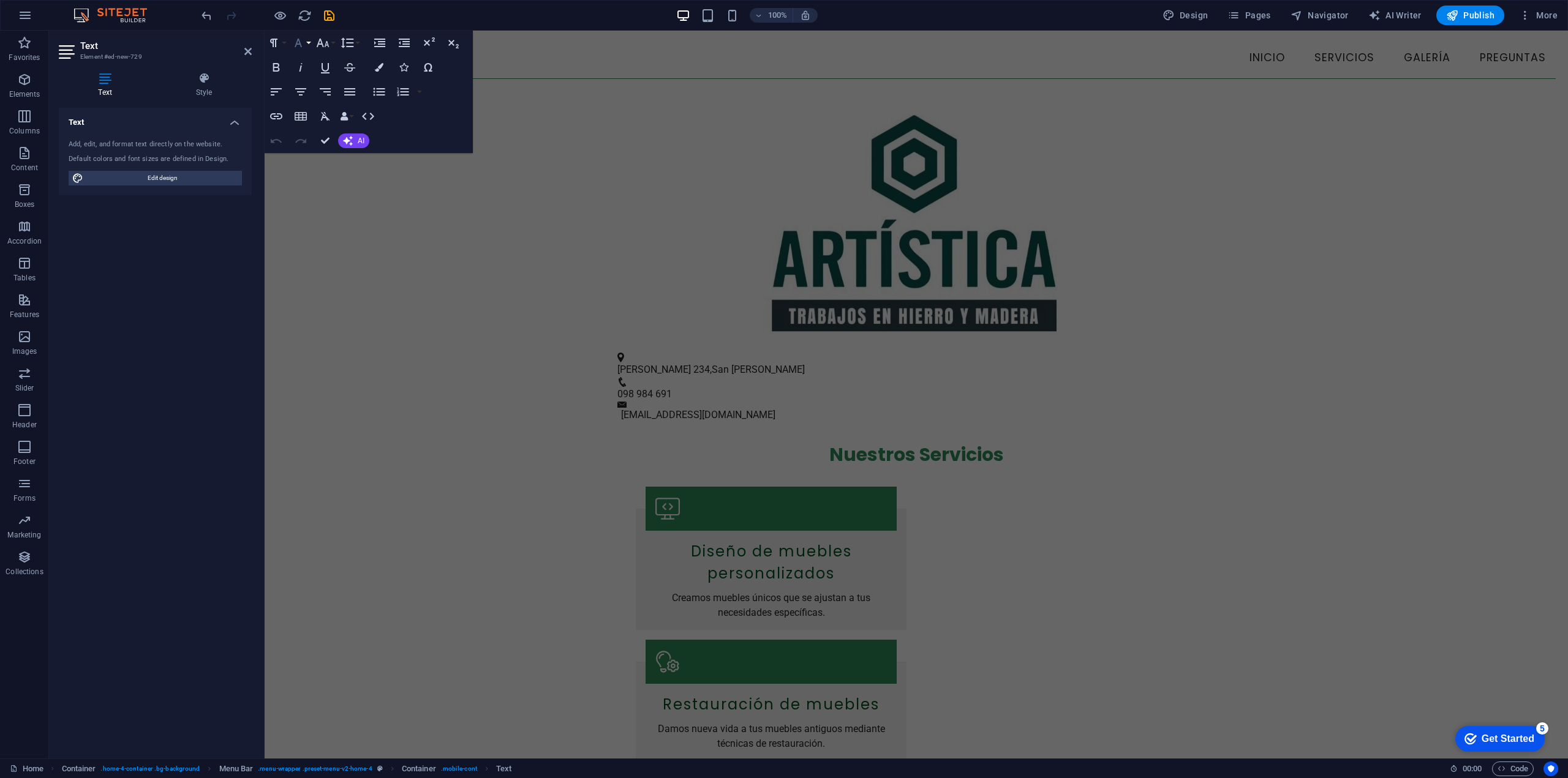
click at [302, 46] on icon "button" at bounding box center [298, 42] width 15 height 15
click at [347, 144] on icon "button" at bounding box center [348, 141] width 10 height 10
click at [355, 160] on link "Improve" at bounding box center [398, 161] width 119 height 18
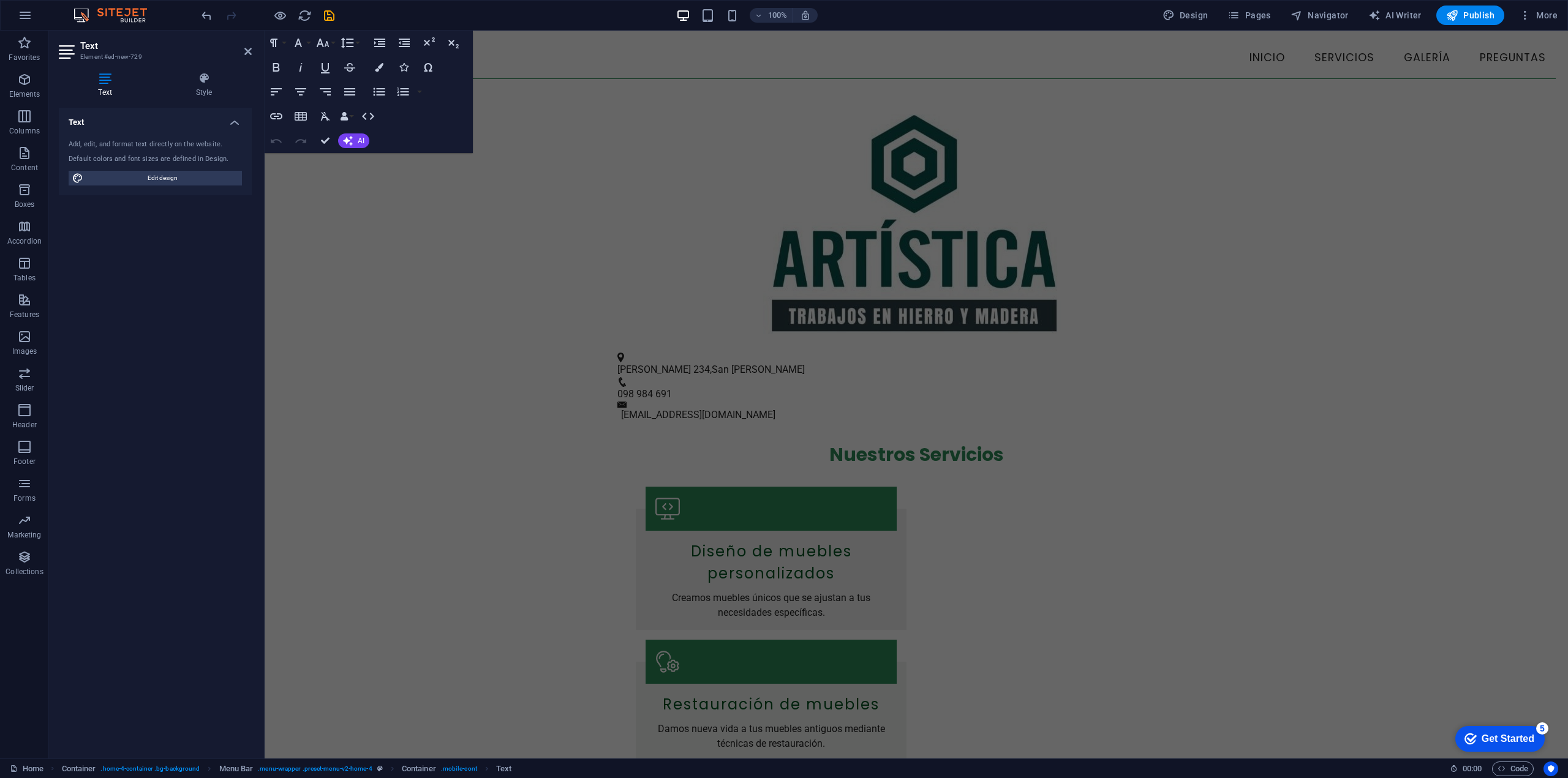
click at [119, 86] on h4 "Text" at bounding box center [107, 85] width 98 height 25
click at [148, 158] on div "Default colors and font sizes are defined in Design." at bounding box center [155, 160] width 173 height 11
click at [557, 168] on figure at bounding box center [916, 224] width 1267 height 220
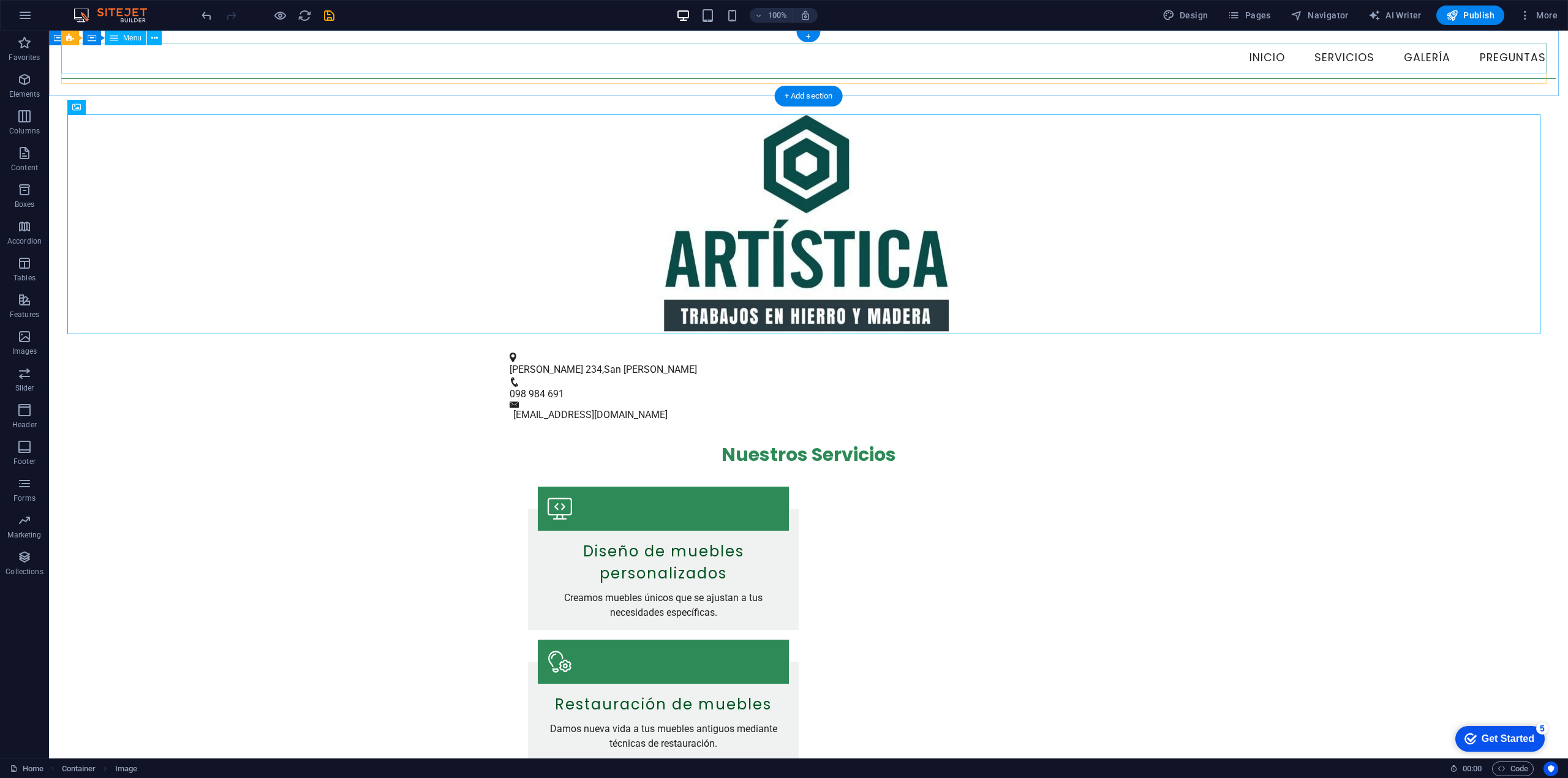
click at [174, 65] on nav "Inicio Servicios Galería Preguntas" at bounding box center [808, 58] width 1494 height 31
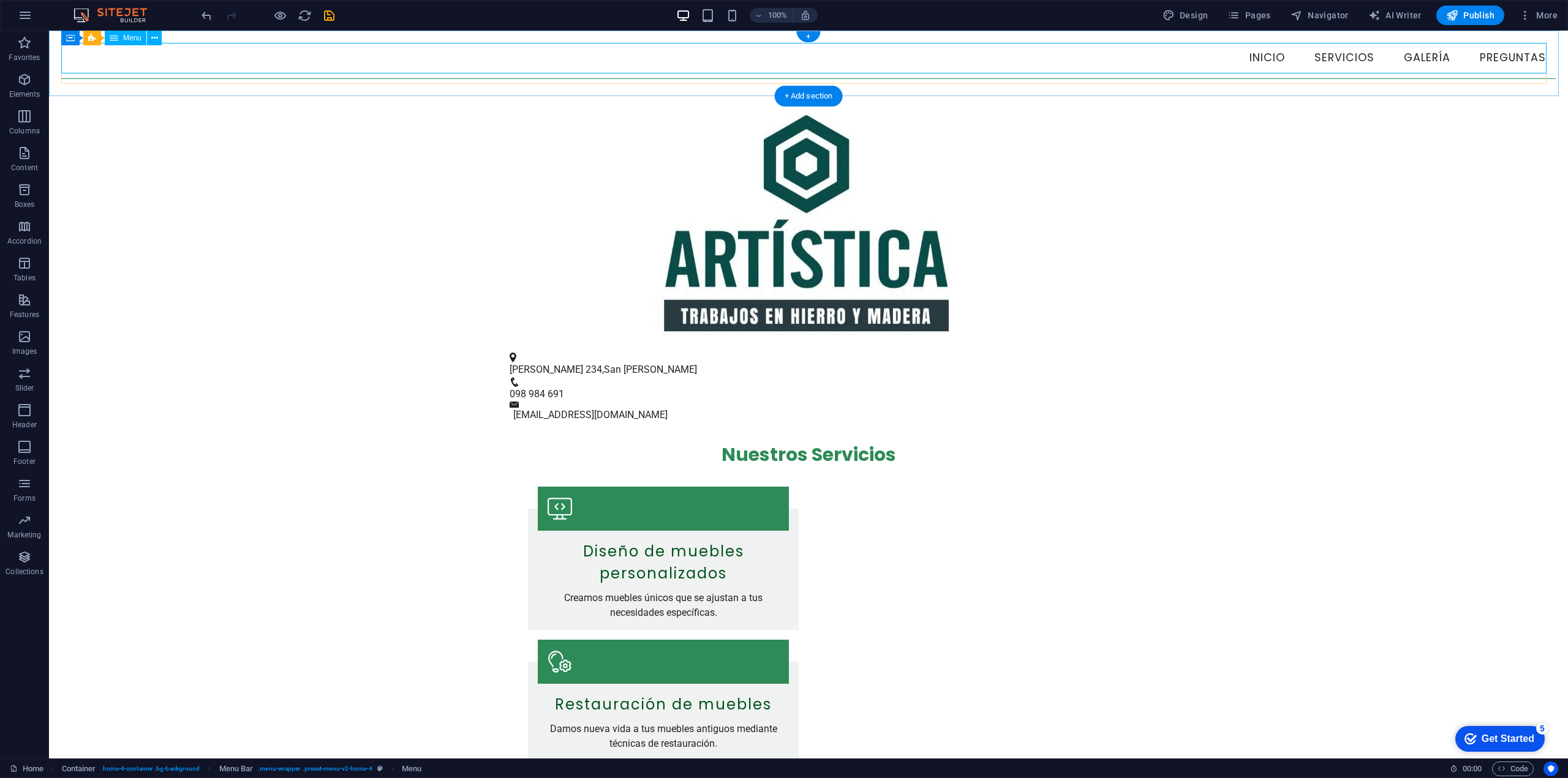
click at [85, 62] on nav "Inicio Servicios Galería Preguntas" at bounding box center [808, 58] width 1494 height 31
click at [25, 156] on icon "button" at bounding box center [24, 153] width 15 height 15
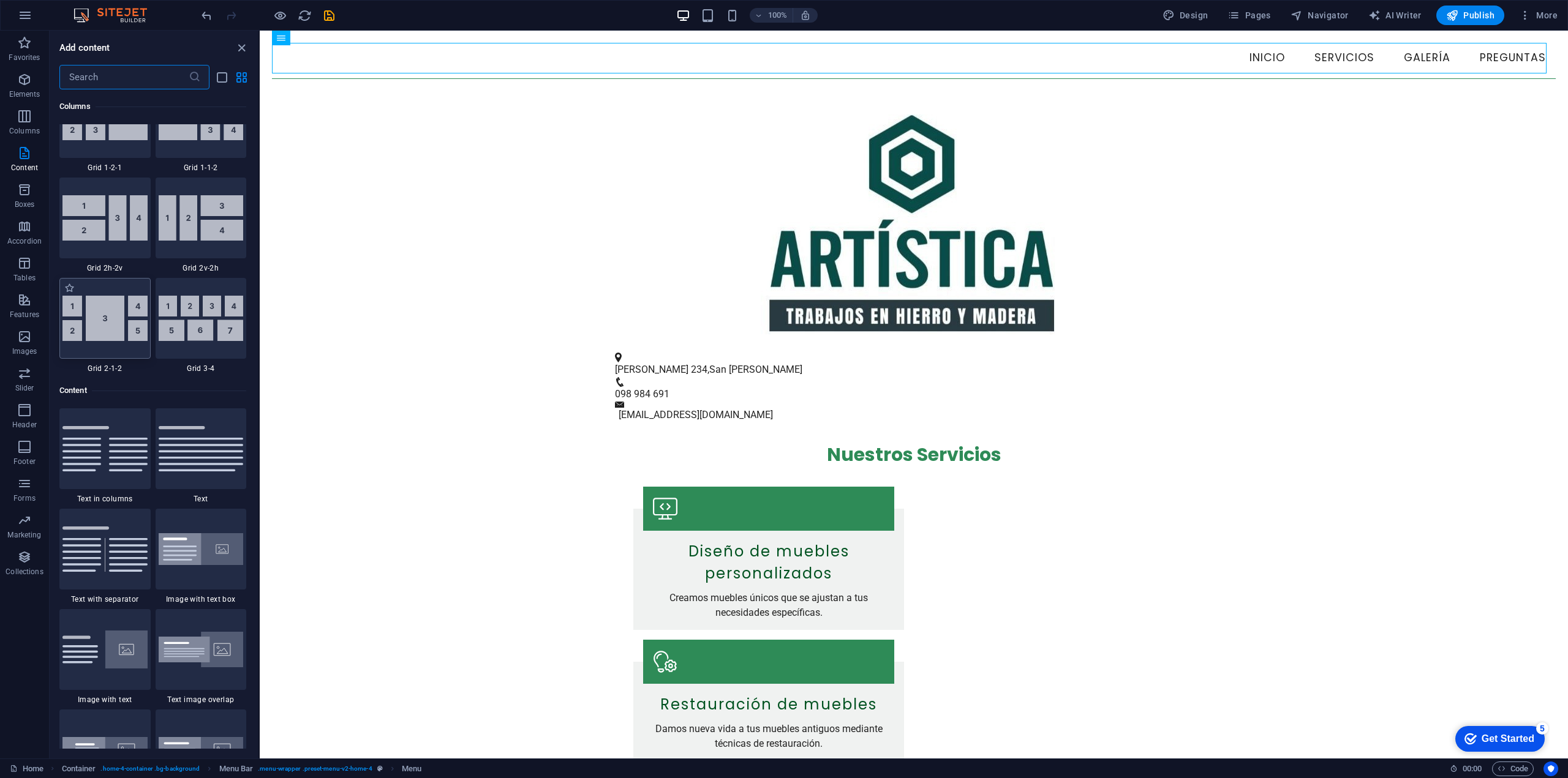
scroll to position [1775, 0]
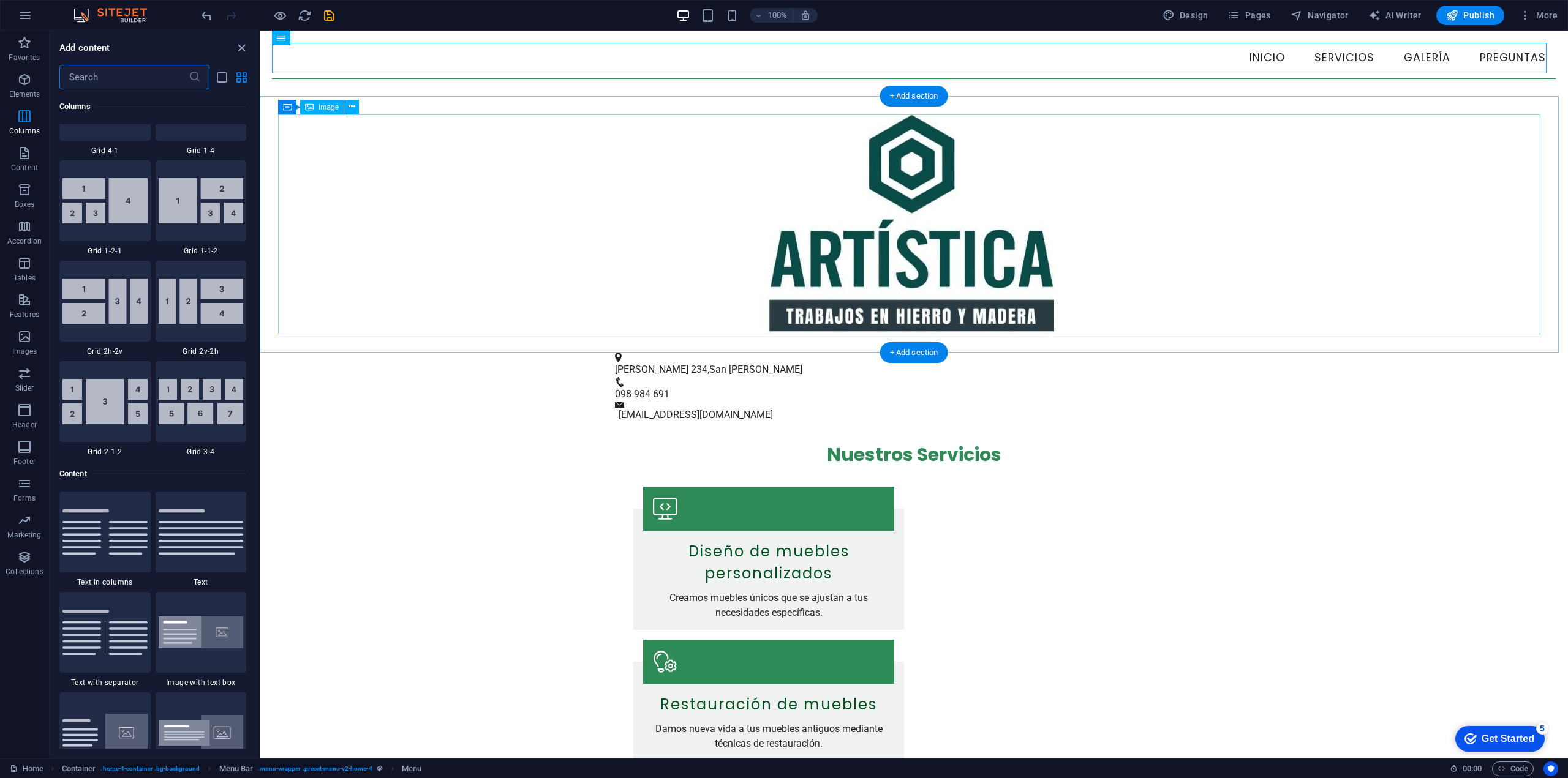
click at [386, 167] on figure at bounding box center [914, 224] width 1272 height 220
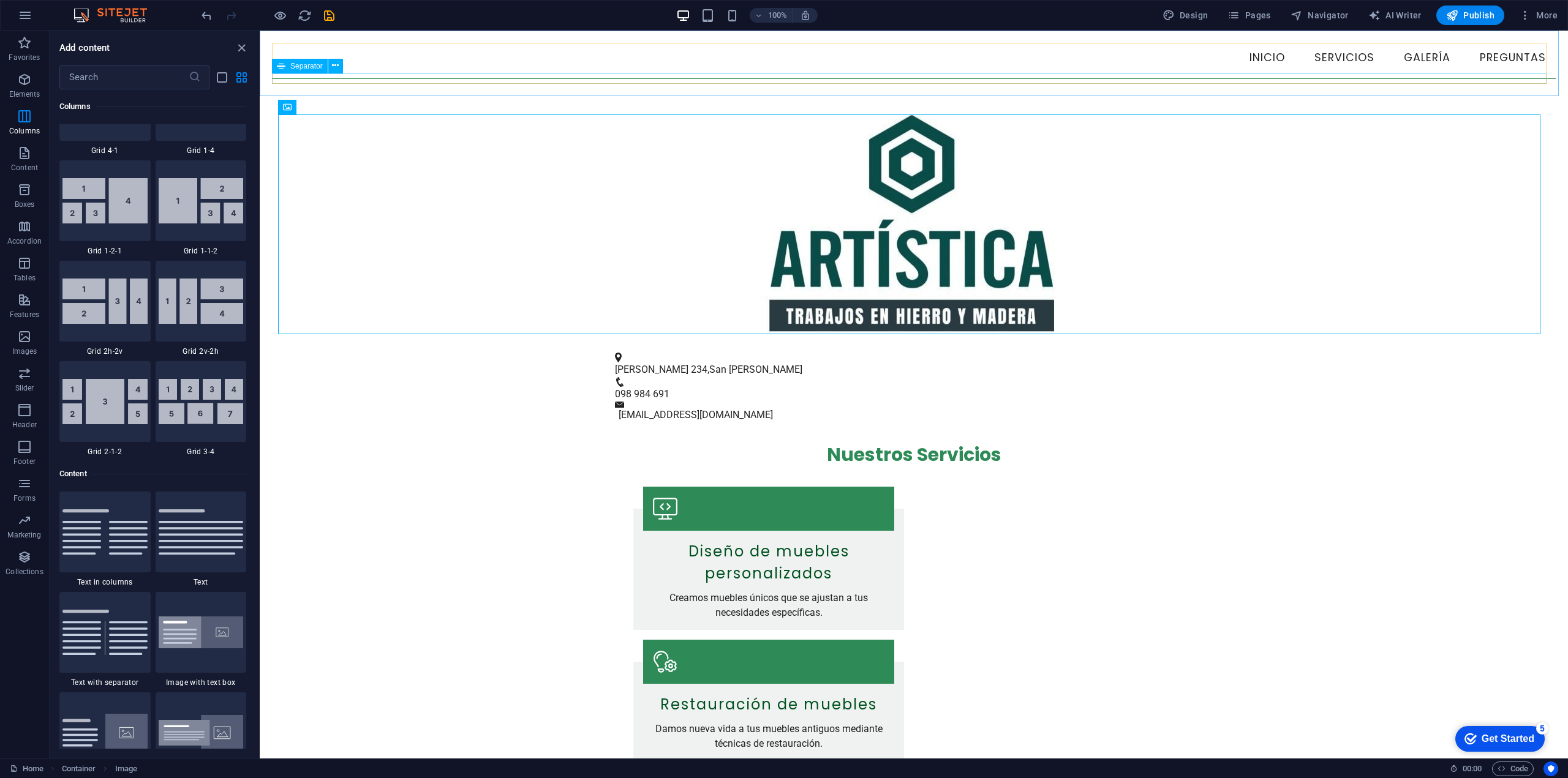
click at [285, 66] on icon at bounding box center [281, 65] width 8 height 15
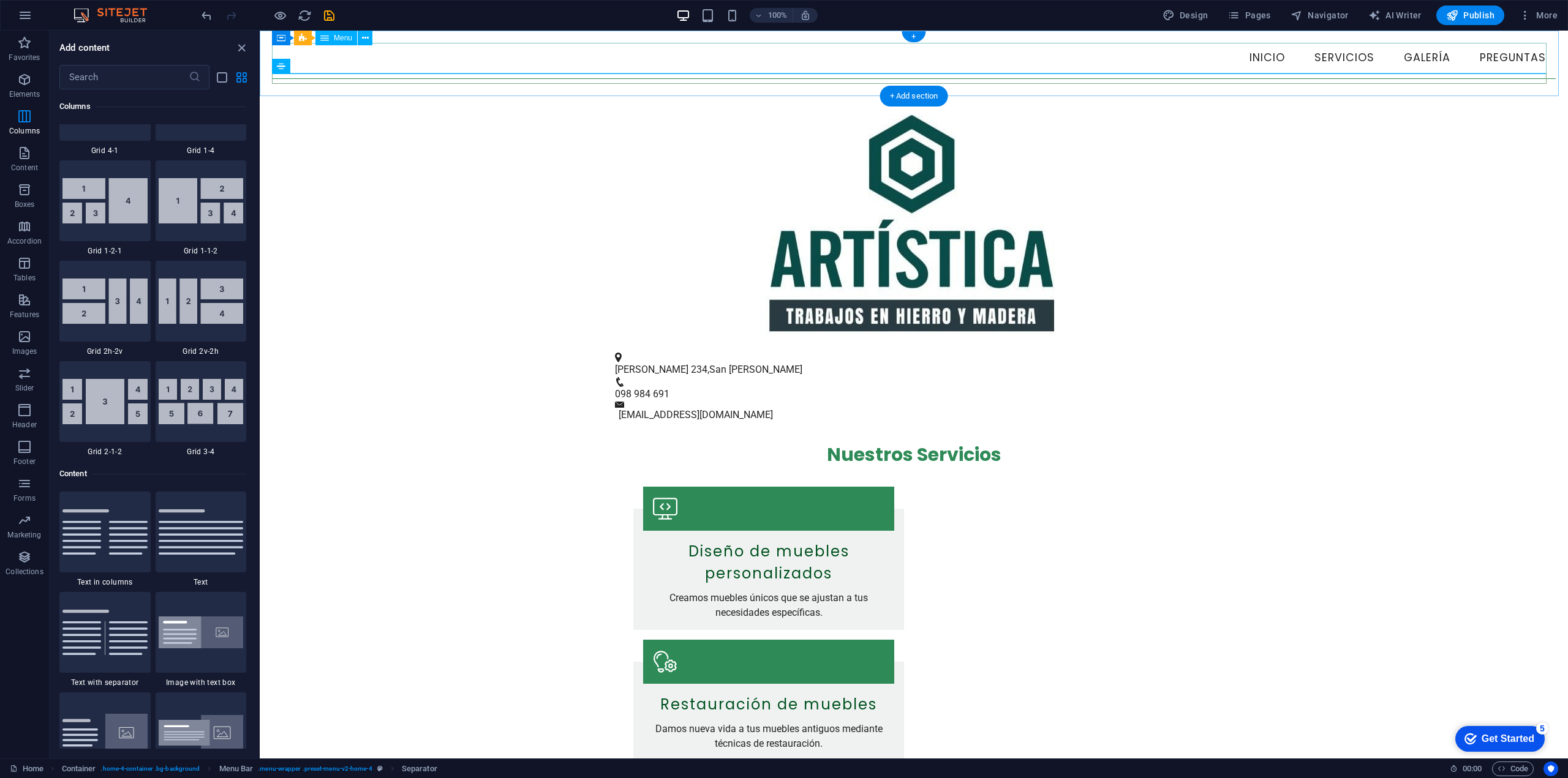
click at [347, 49] on nav "Inicio Servicios Galería Preguntas" at bounding box center [914, 58] width 1283 height 31
click at [358, 40] on button at bounding box center [365, 38] width 15 height 15
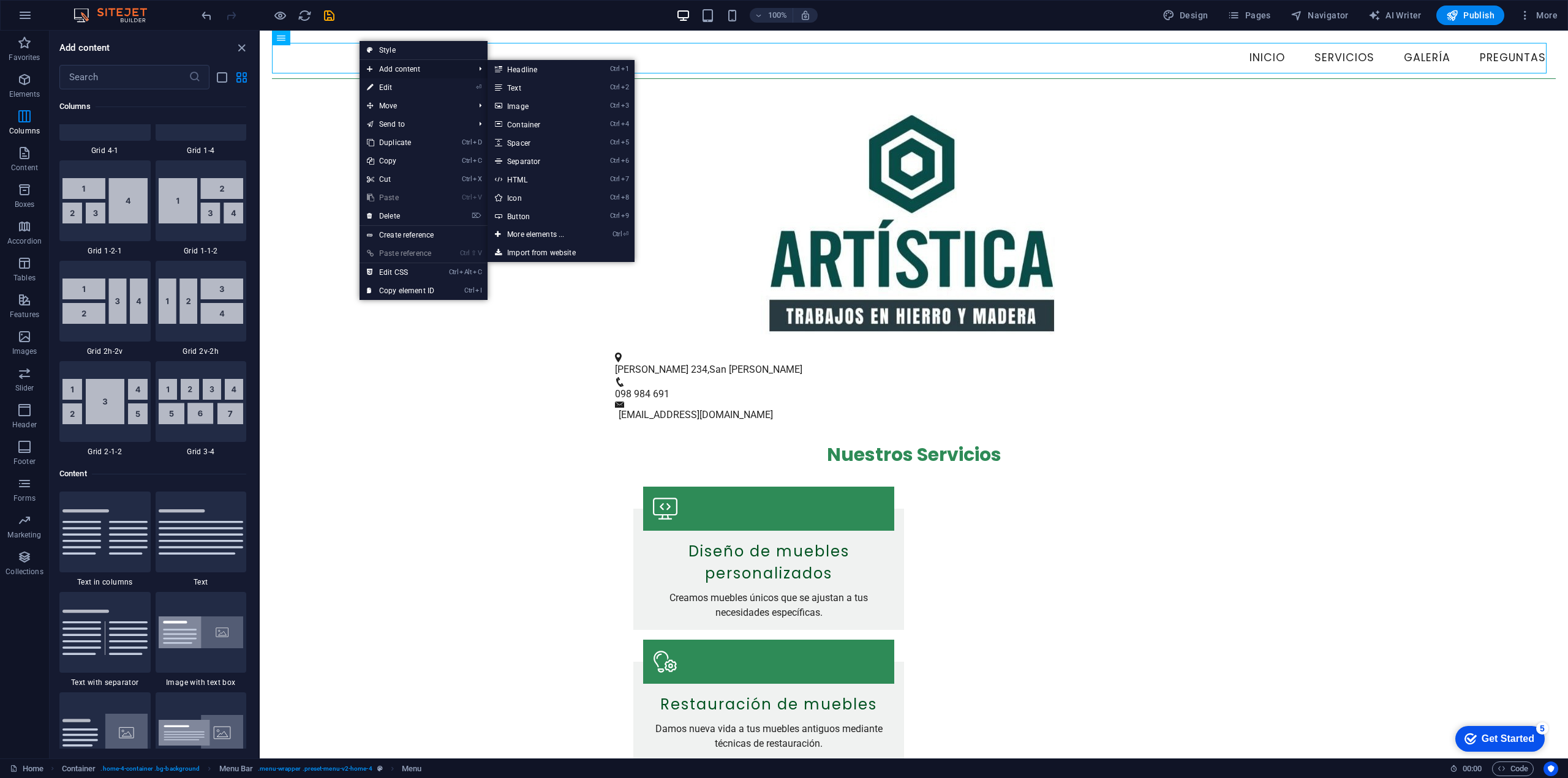
click at [416, 66] on span "Add content" at bounding box center [414, 69] width 110 height 18
click at [524, 85] on link "Ctrl 2 Text" at bounding box center [538, 88] width 101 height 18
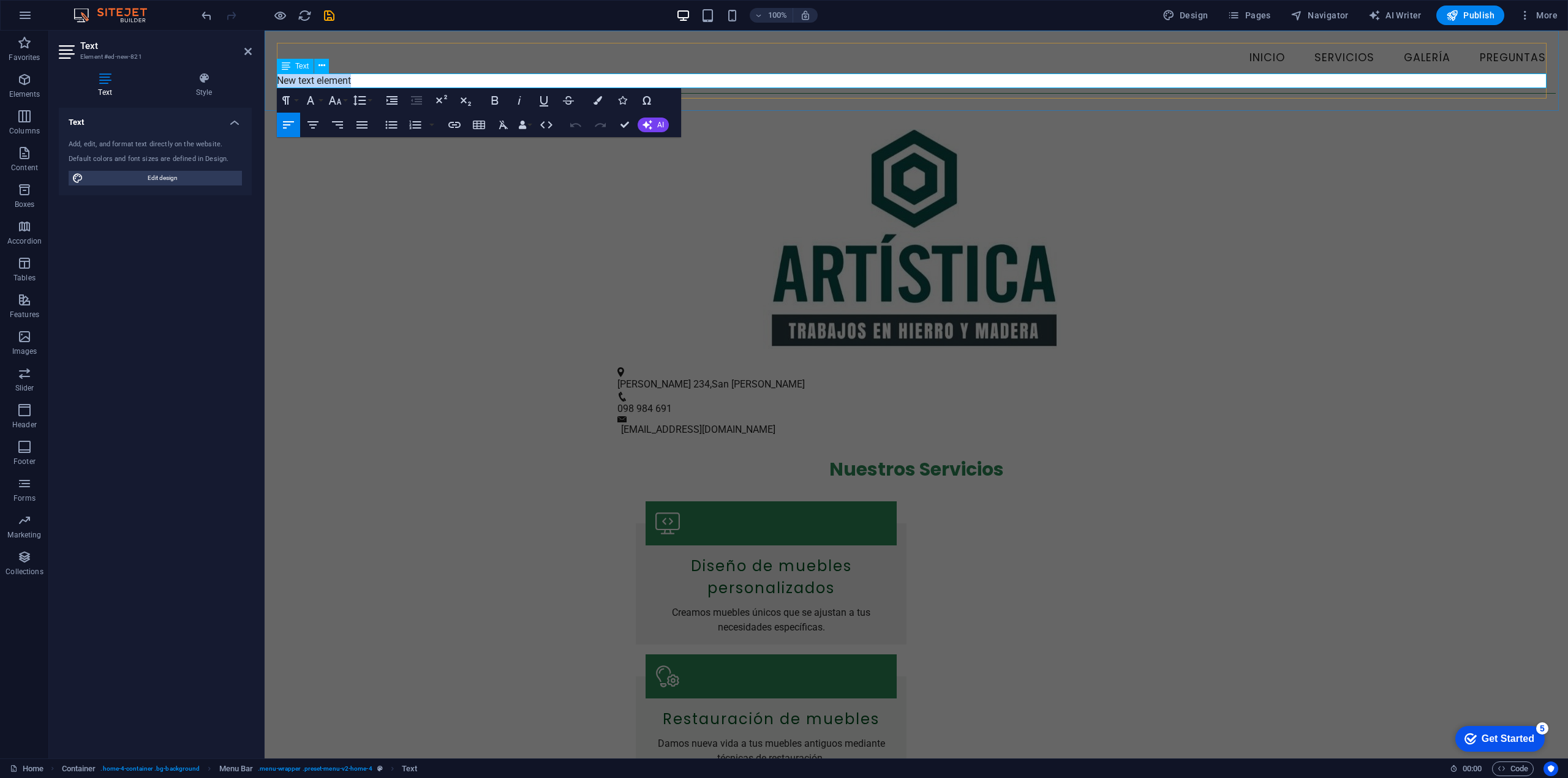
click at [437, 82] on p "New text element" at bounding box center [916, 81] width 1279 height 15
drag, startPoint x: 436, startPoint y: 82, endPoint x: 246, endPoint y: 75, distance: 190.1
click at [408, 437] on div "Nuestros Servicios Diseño de muebles personalizados Creamos muebles únicos que …" at bounding box center [916, 743] width 1303 height 612
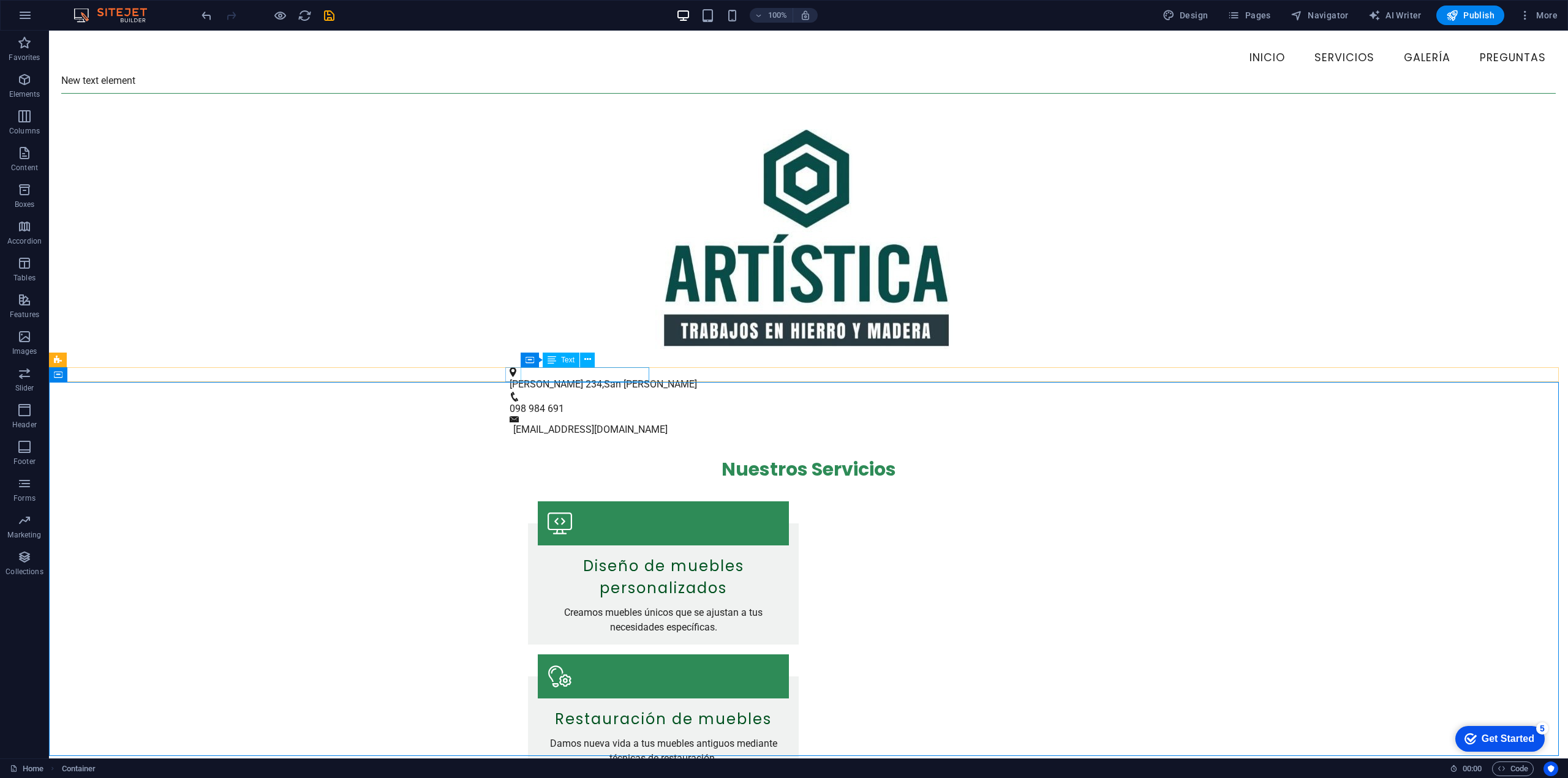
click at [604, 378] on span "San [PERSON_NAME]" at bounding box center [650, 384] width 93 height 12
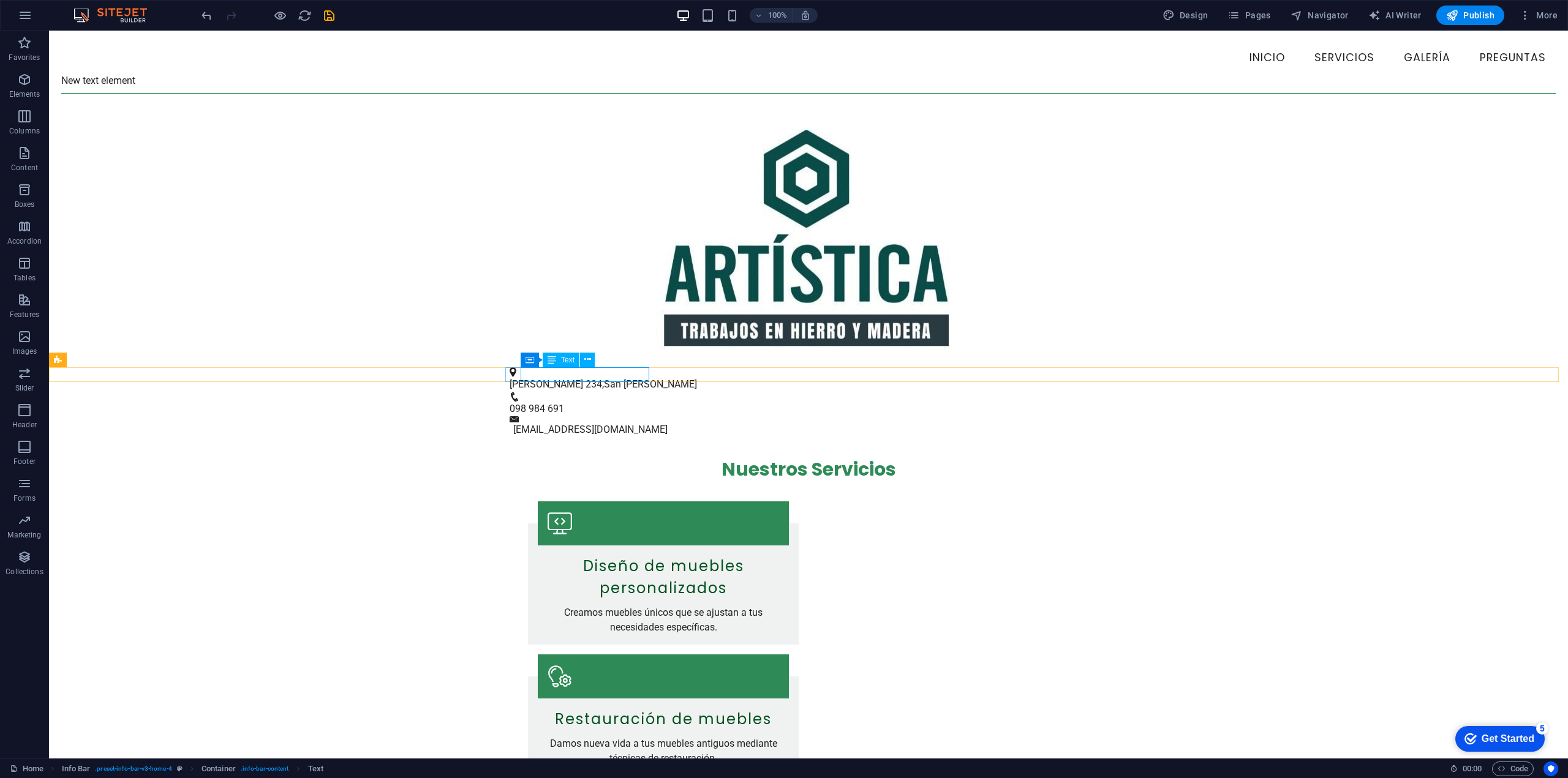
click at [646, 378] on span "San [PERSON_NAME]" at bounding box center [650, 384] width 93 height 12
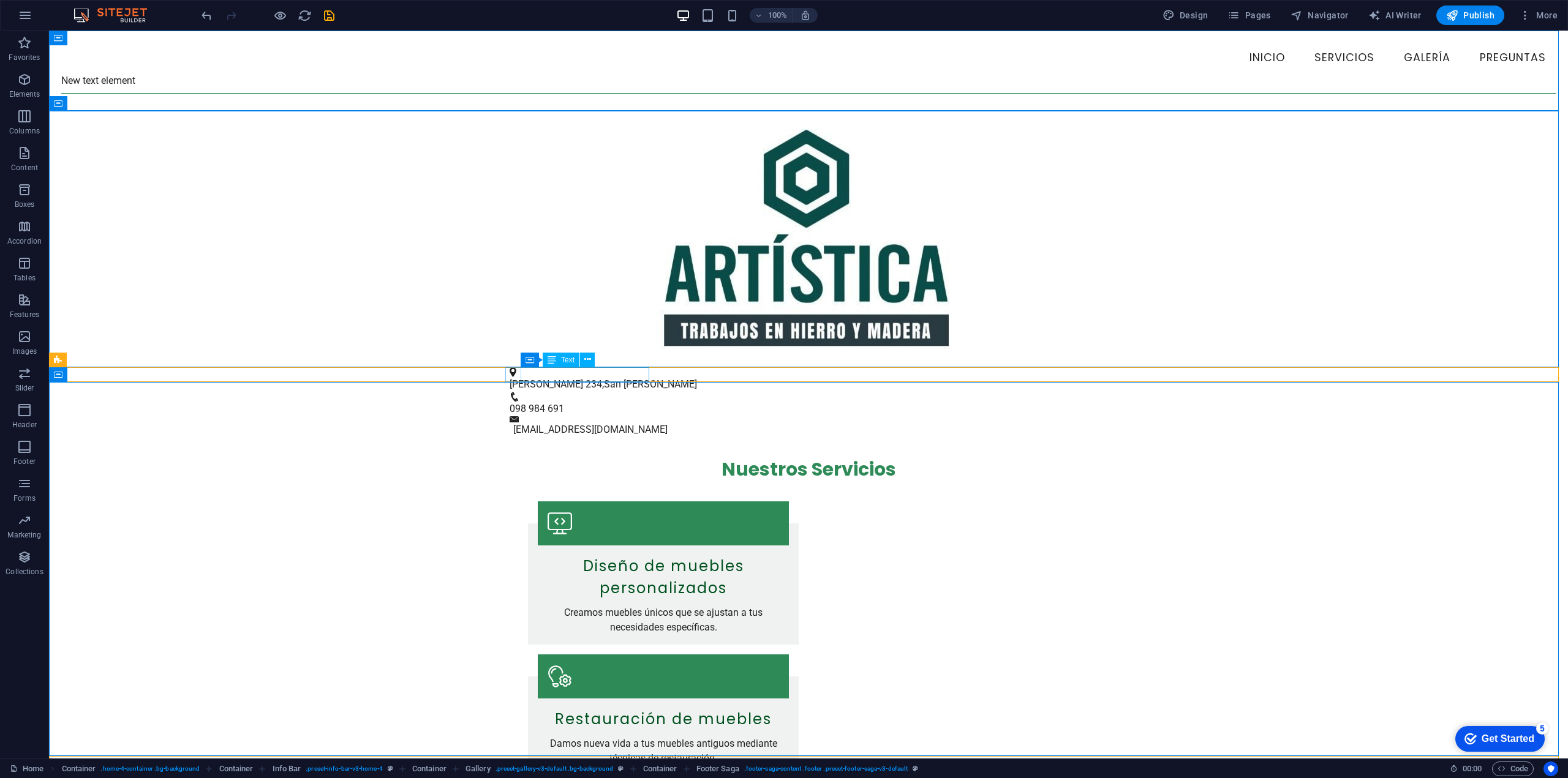
click at [604, 378] on span "San [PERSON_NAME]" at bounding box center [650, 384] width 93 height 12
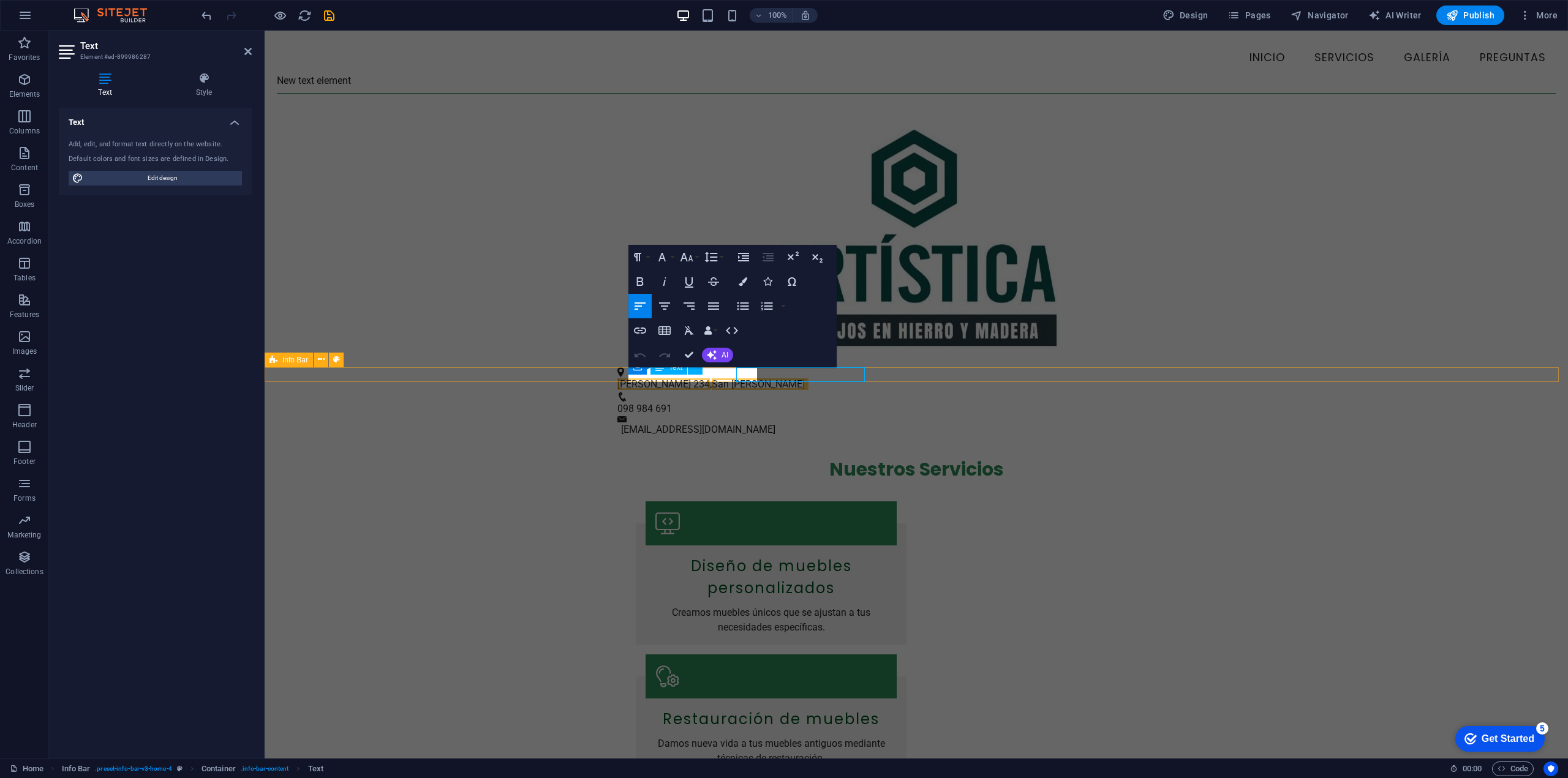
click at [597, 378] on div "[STREET_ADDRESS][PERSON_NAME] 098 984 691 [EMAIL_ADDRESS][DOMAIN_NAME]" at bounding box center [916, 403] width 1303 height 71
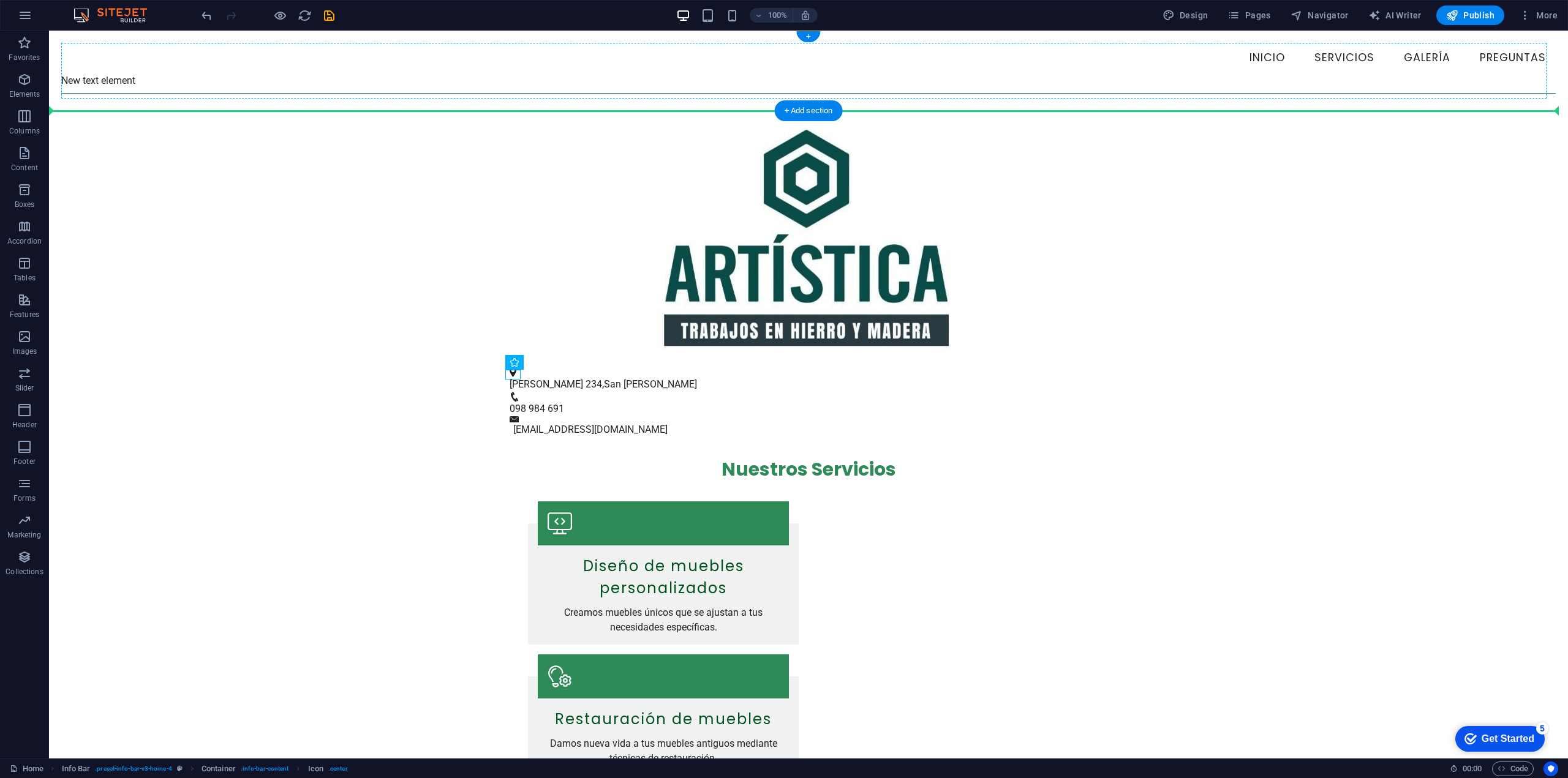
drag, startPoint x: 510, startPoint y: 374, endPoint x: 101, endPoint y: 82, distance: 502.5
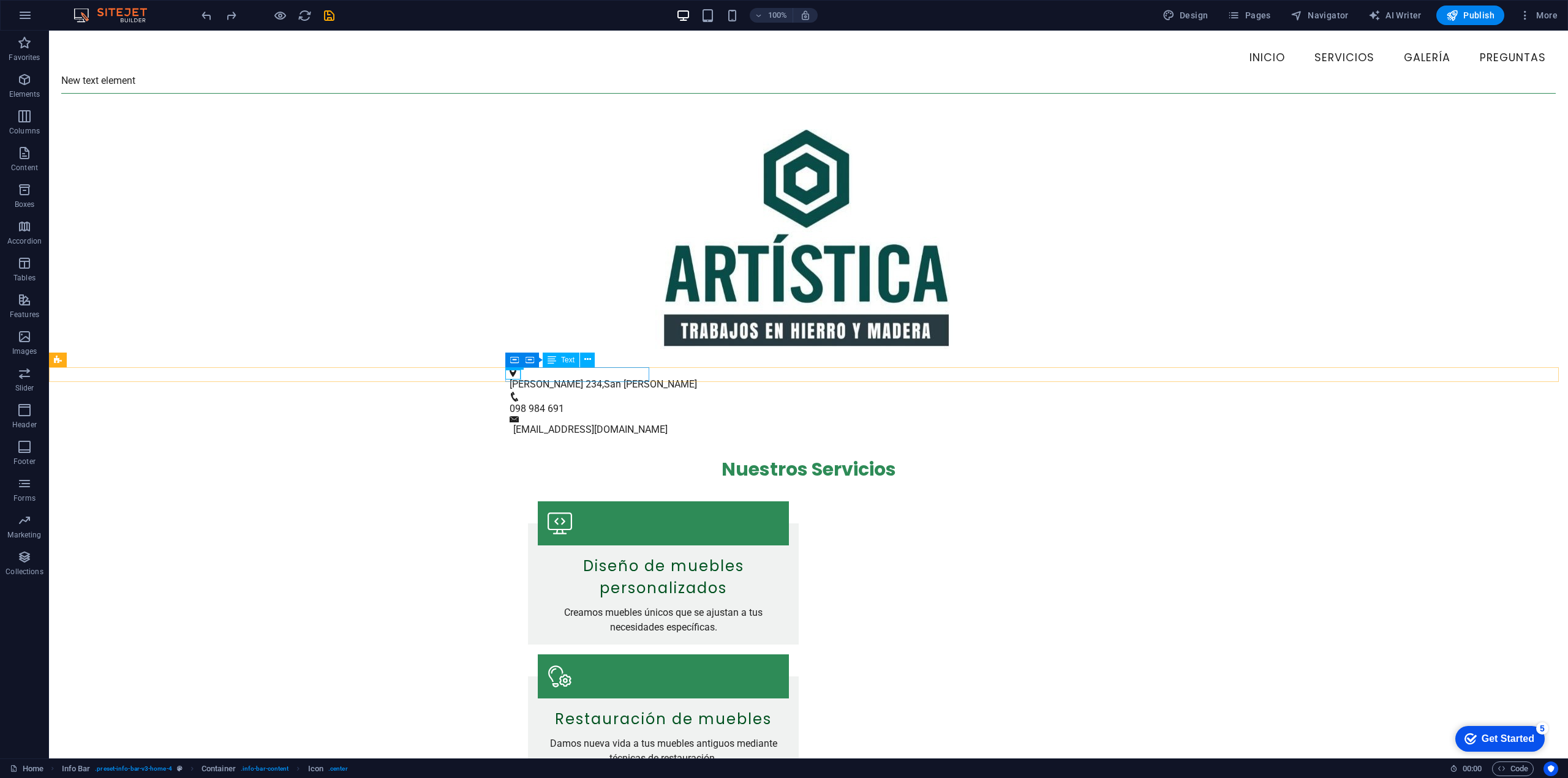
click at [606, 378] on span "San [PERSON_NAME]" at bounding box center [650, 384] width 93 height 12
click at [631, 378] on span "San [PERSON_NAME]" at bounding box center [650, 384] width 93 height 12
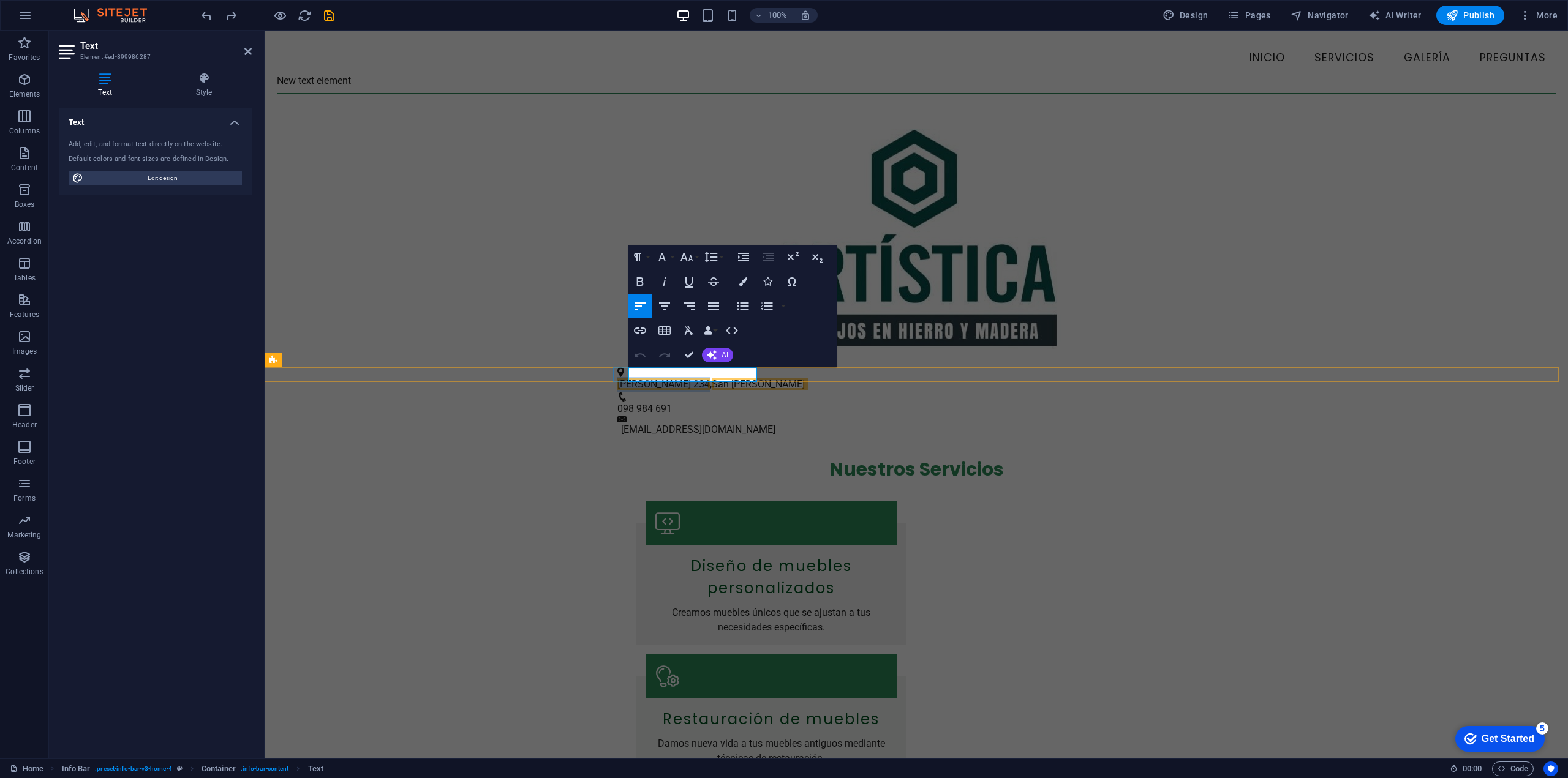
click at [648, 378] on span "[PERSON_NAME] 234" at bounding box center [664, 384] width 92 height 12
click at [648, 377] on div "[STREET_ADDRESS][PERSON_NAME] 098 984 691 [EMAIL_ADDRESS][DOMAIN_NAME]" at bounding box center [916, 403] width 1303 height 71
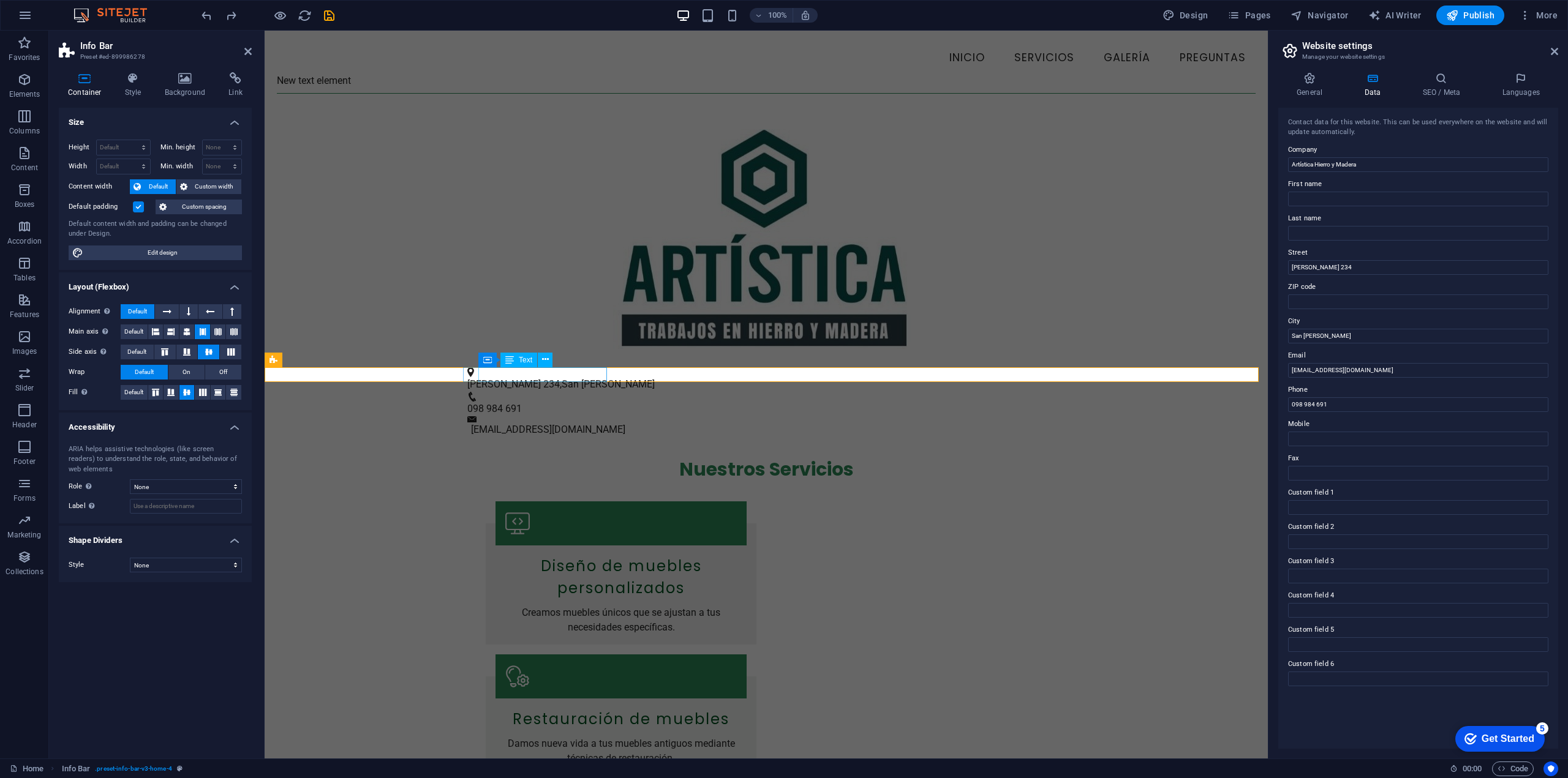
click at [568, 378] on span "San [PERSON_NAME]" at bounding box center [608, 384] width 93 height 12
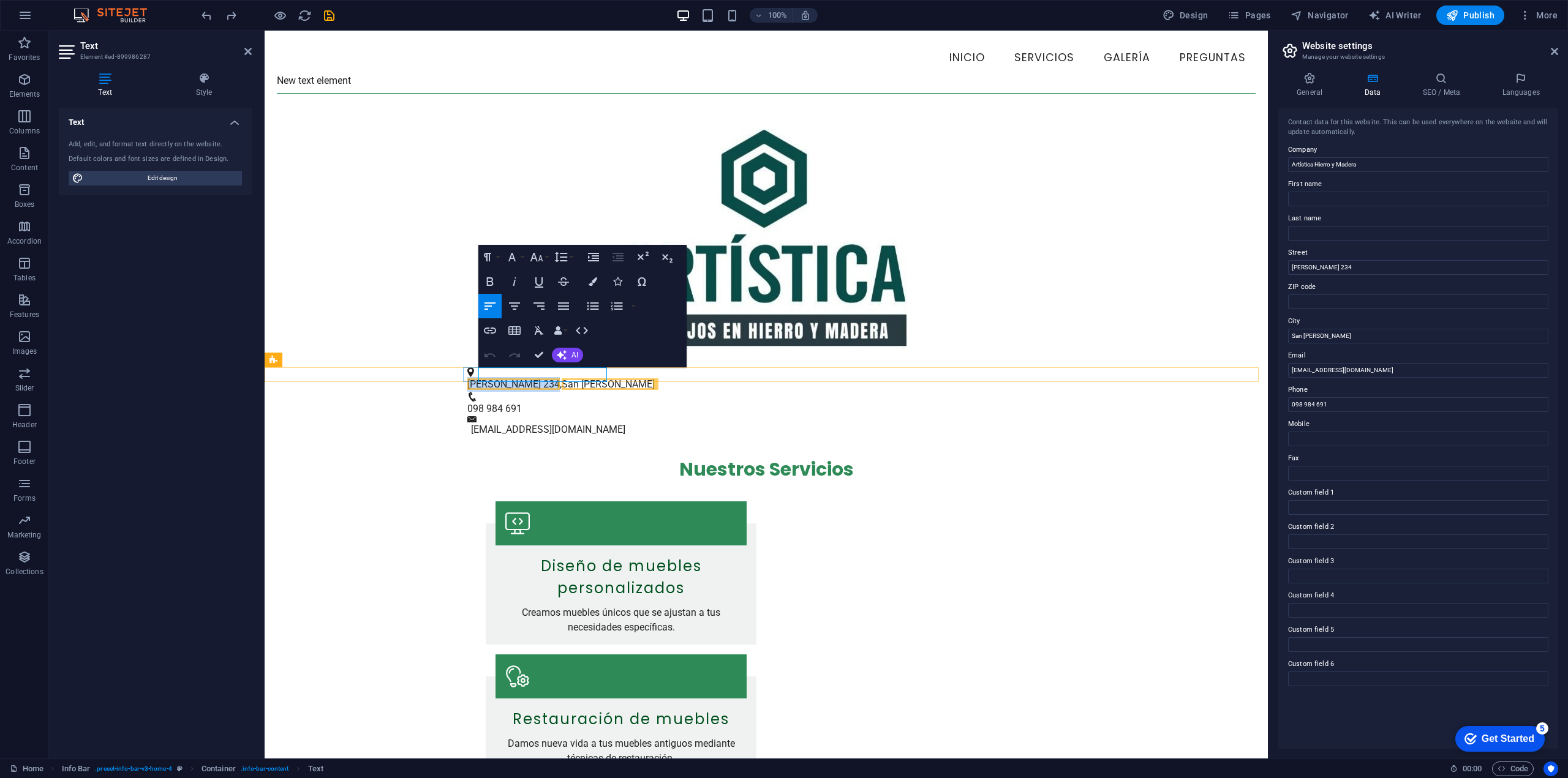
click at [486, 378] on span "[PERSON_NAME] 234" at bounding box center [514, 384] width 92 height 12
click at [598, 378] on span "San [PERSON_NAME]" at bounding box center [608, 384] width 93 height 12
click at [361, 81] on div "New text element" at bounding box center [766, 81] width 979 height 15
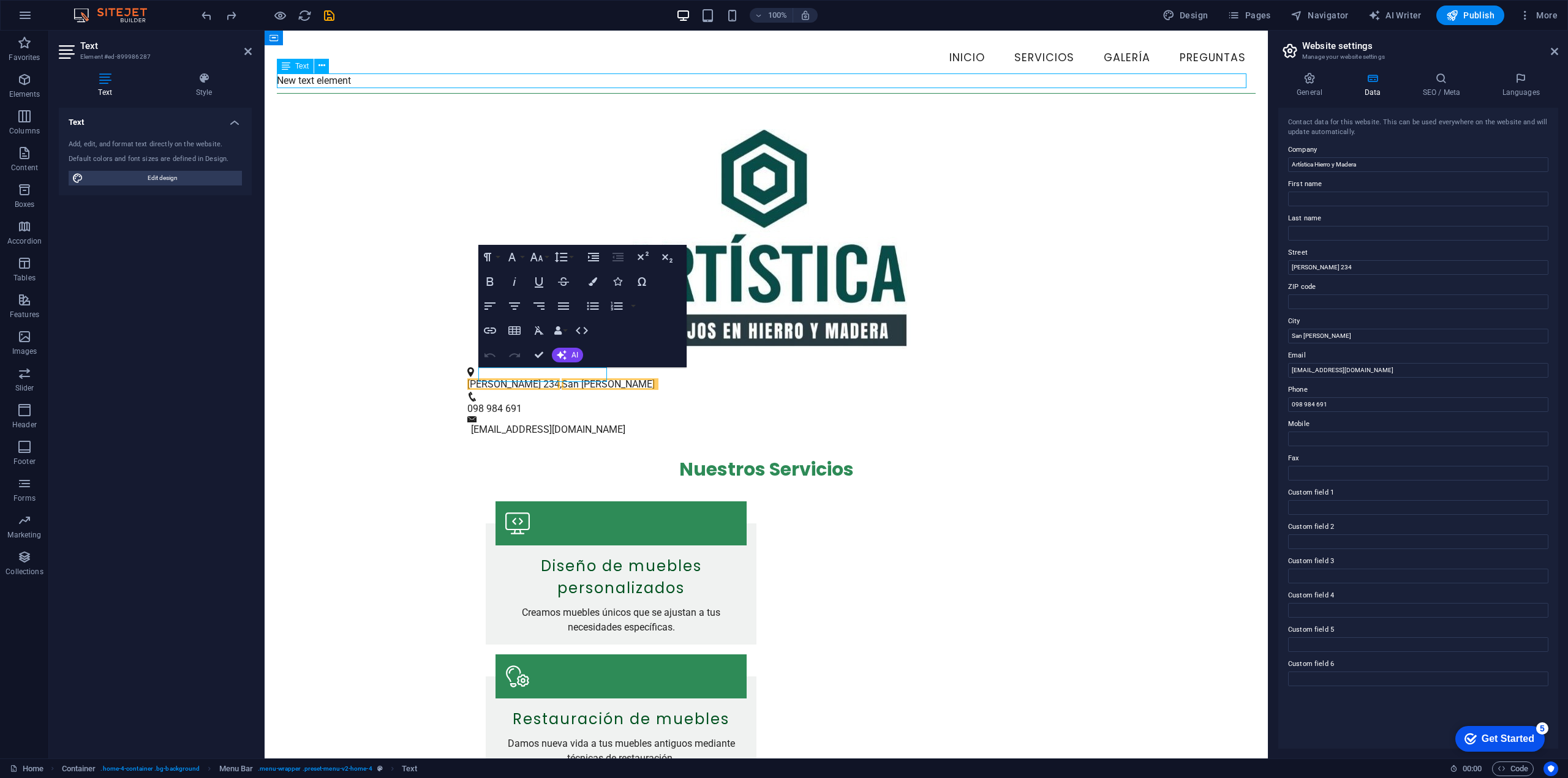
click at [558, 80] on div "New text element" at bounding box center [766, 81] width 979 height 15
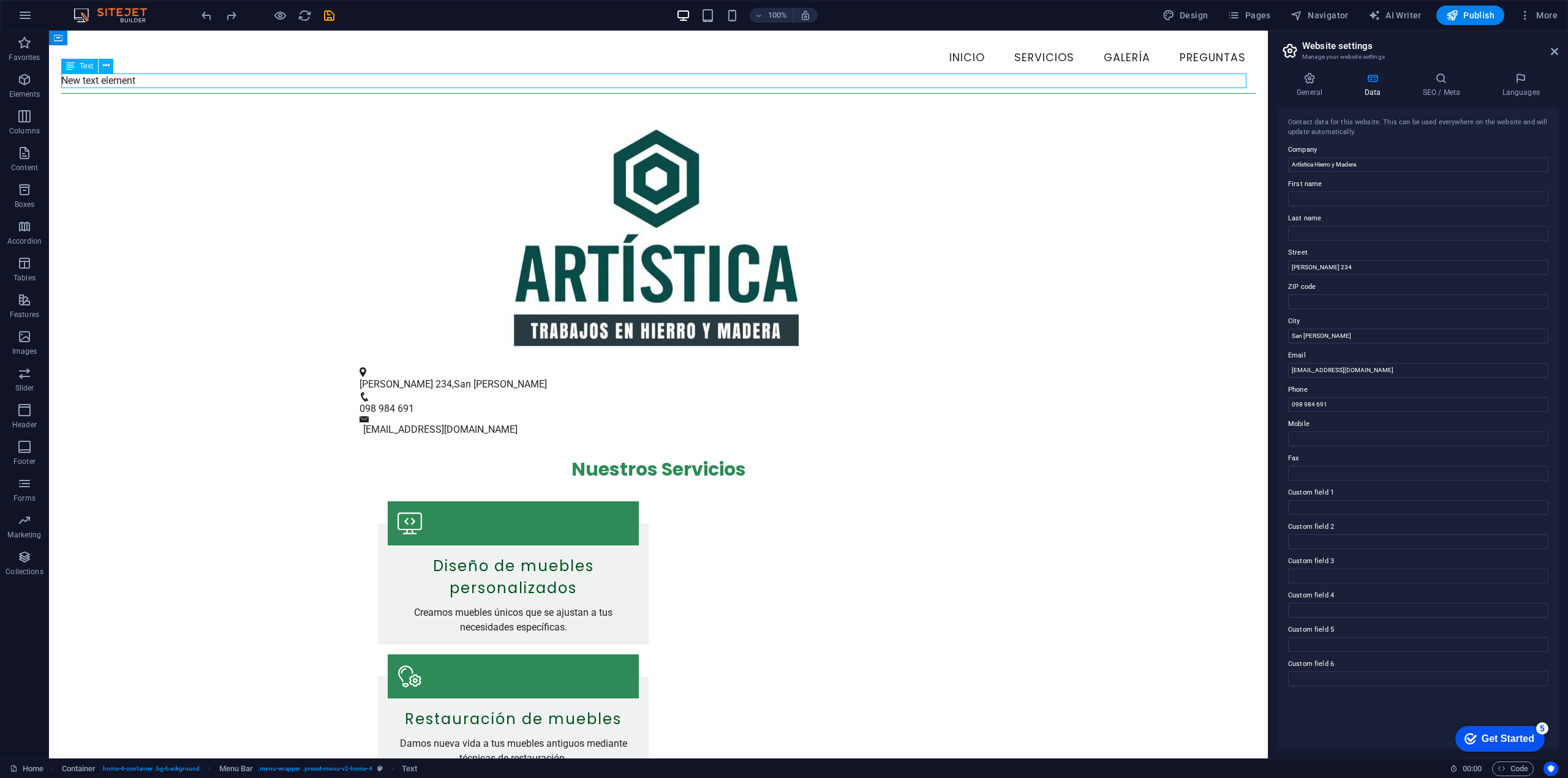
click at [343, 80] on div "New text element" at bounding box center [658, 81] width 1194 height 15
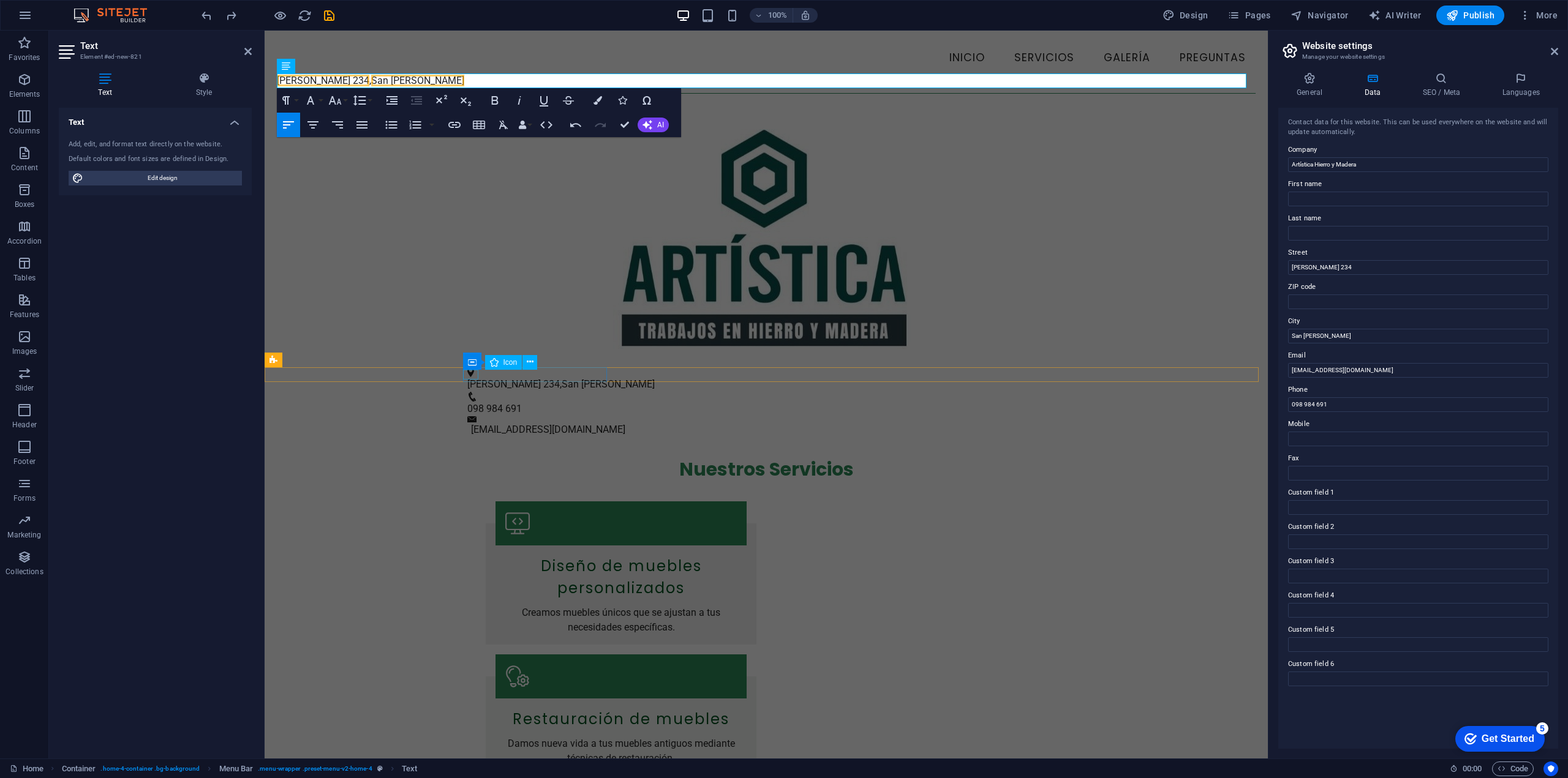
click at [468, 377] on figure at bounding box center [761, 372] width 588 height 10
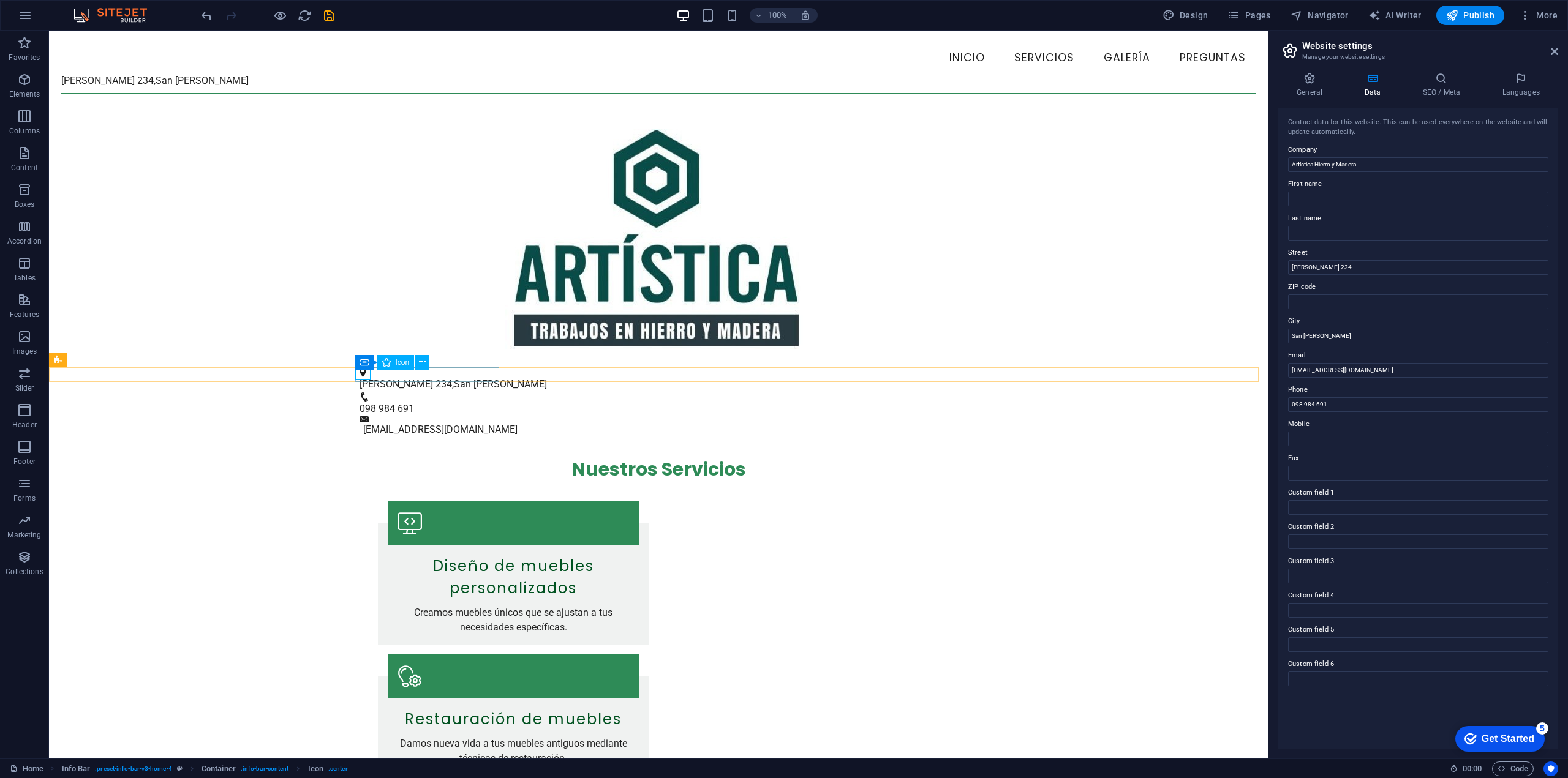
click at [362, 377] on figure at bounding box center [654, 372] width 588 height 10
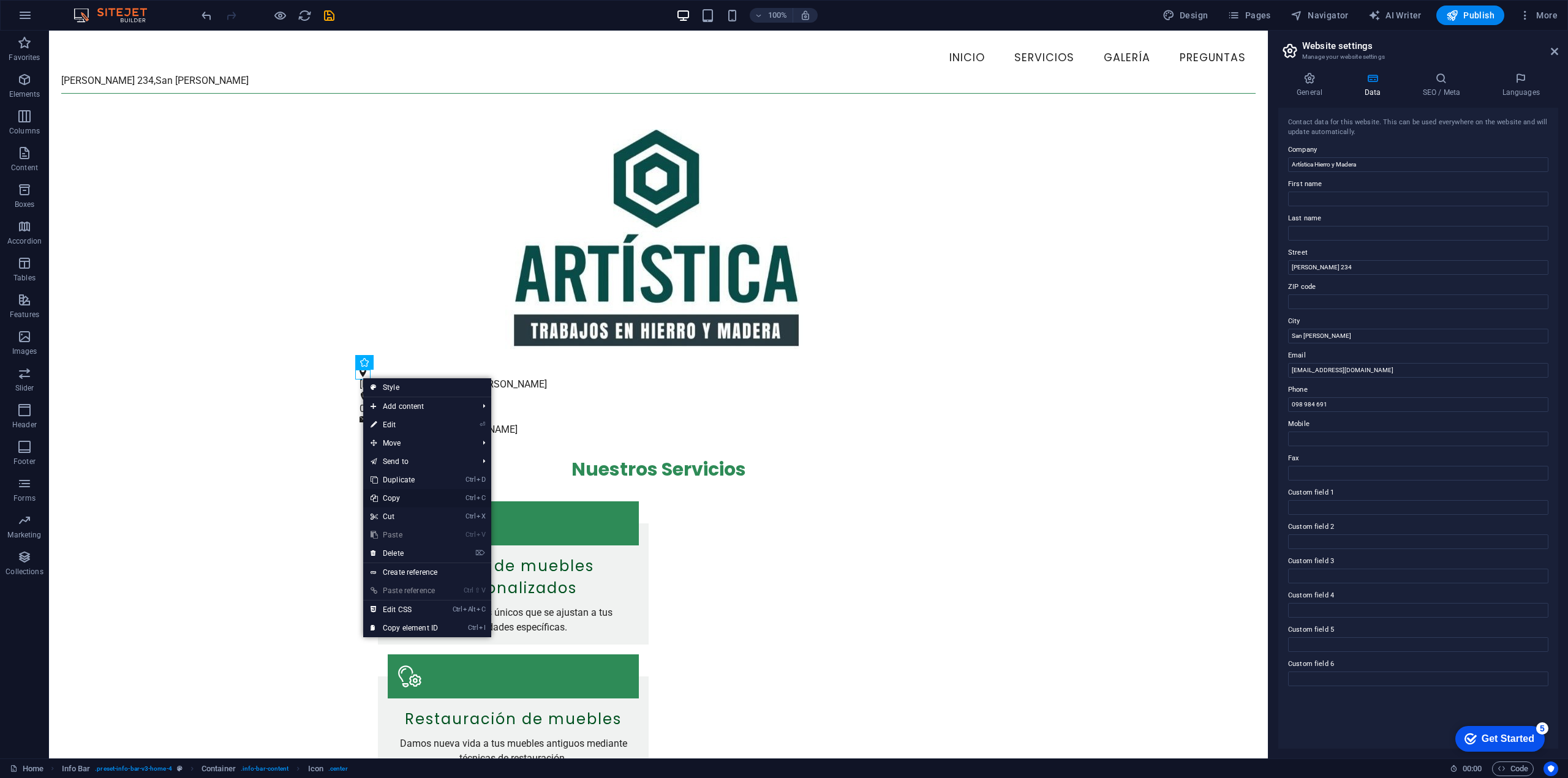
drag, startPoint x: 398, startPoint y: 498, endPoint x: 347, endPoint y: 464, distance: 61.3
click at [398, 498] on link "Ctrl C Copy" at bounding box center [404, 498] width 82 height 18
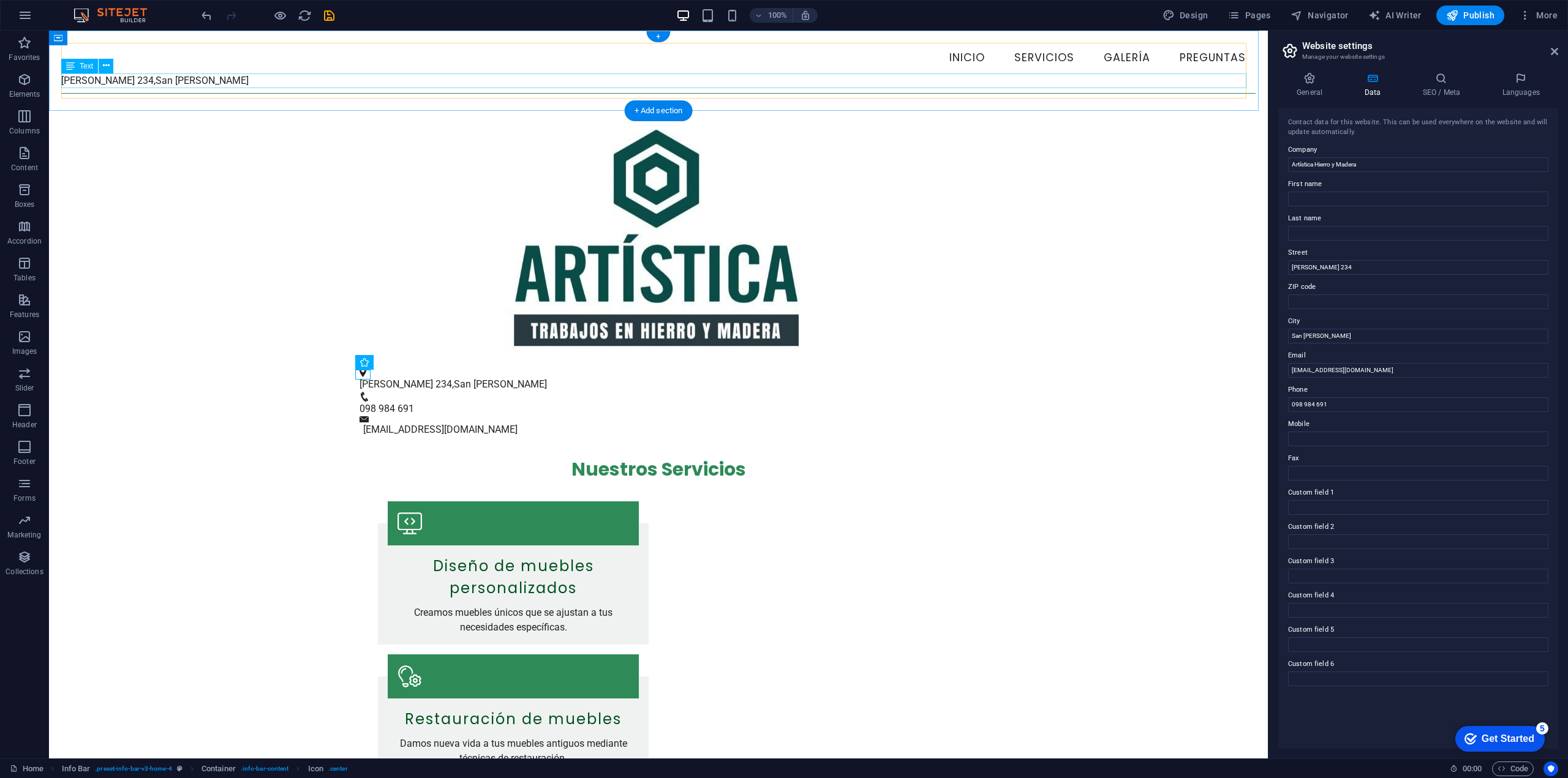
click at [165, 85] on span "San [PERSON_NAME]" at bounding box center [201, 80] width 93 height 12
click at [164, 82] on span "San [PERSON_NAME]" at bounding box center [201, 80] width 93 height 12
click at [64, 81] on span "[PERSON_NAME] 234" at bounding box center [108, 80] width 92 height 12
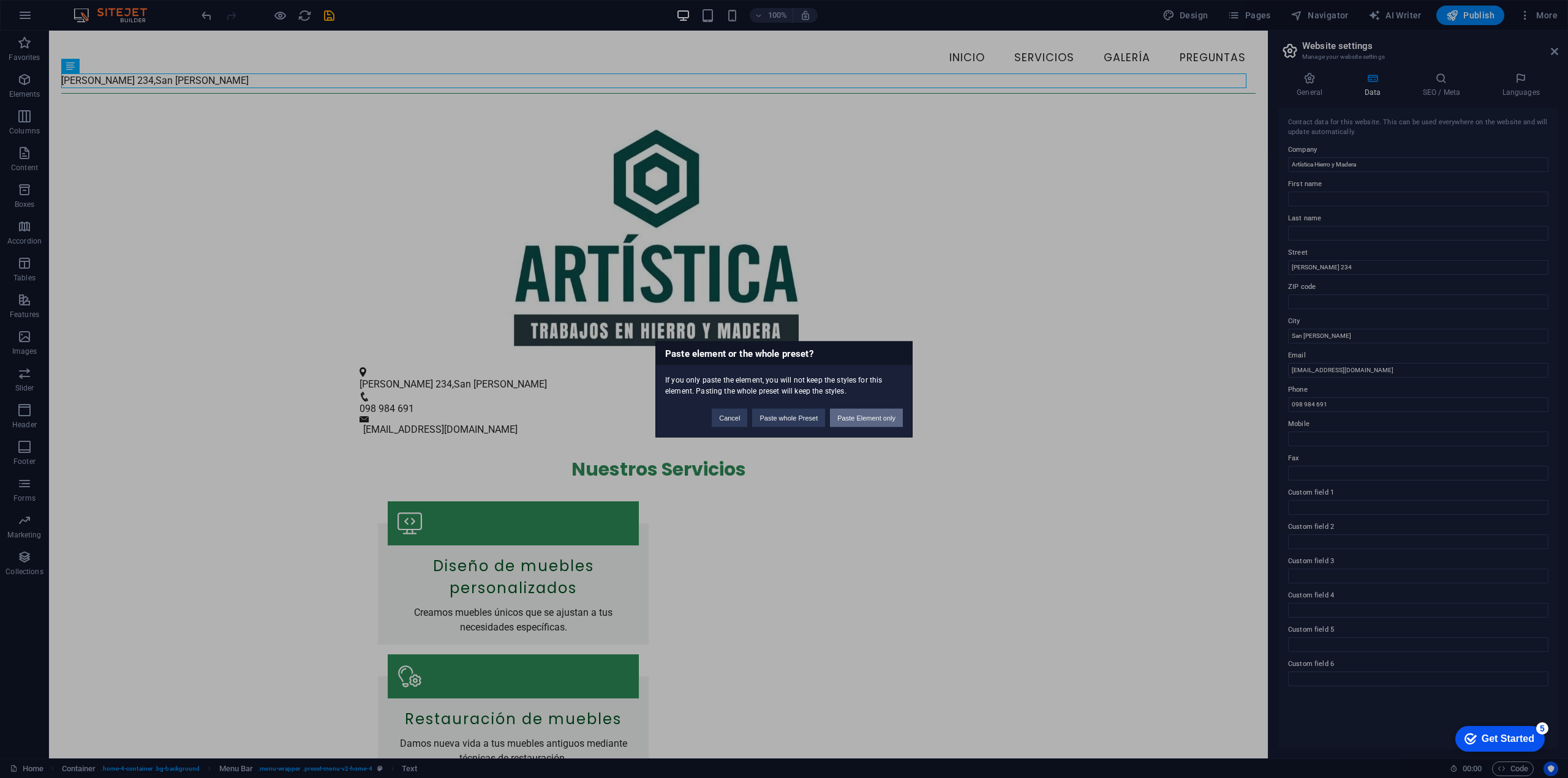
click at [874, 417] on button "Paste Element only" at bounding box center [866, 417] width 73 height 18
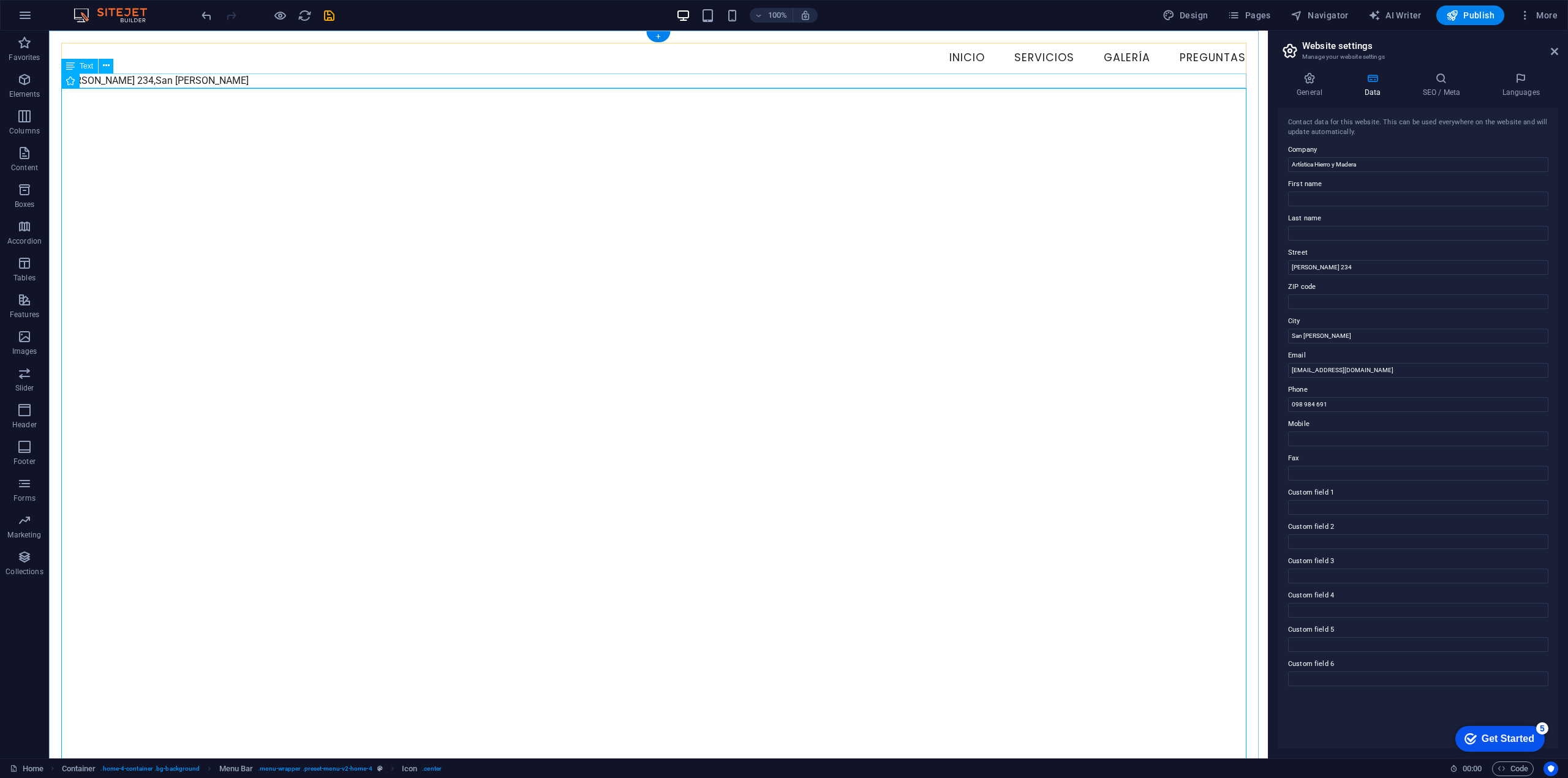
click at [211, 83] on div "[STREET_ADDRESS][PERSON_NAME]" at bounding box center [658, 81] width 1194 height 15
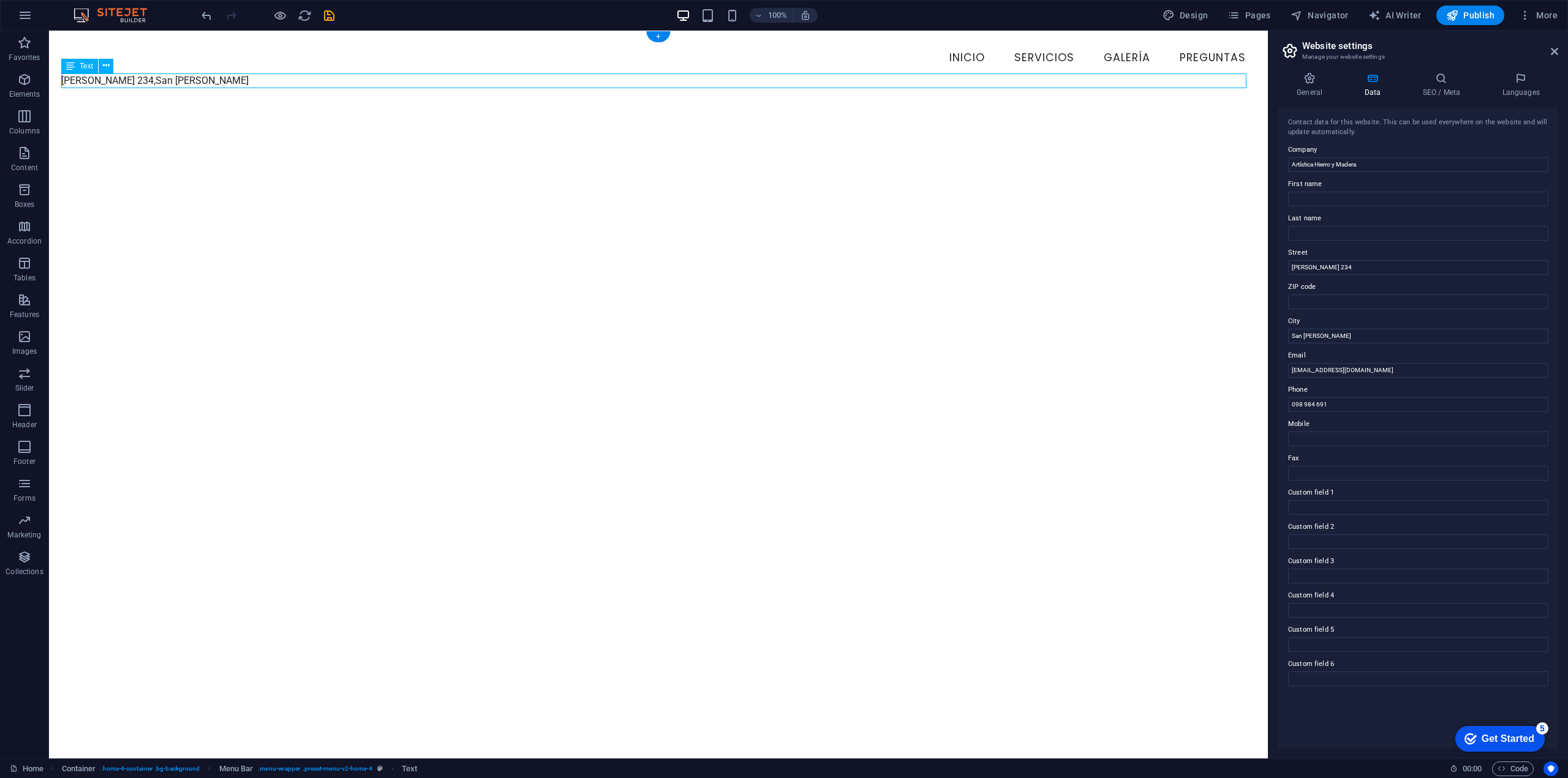
click at [191, 83] on div "[STREET_ADDRESS][PERSON_NAME]" at bounding box center [658, 81] width 1194 height 15
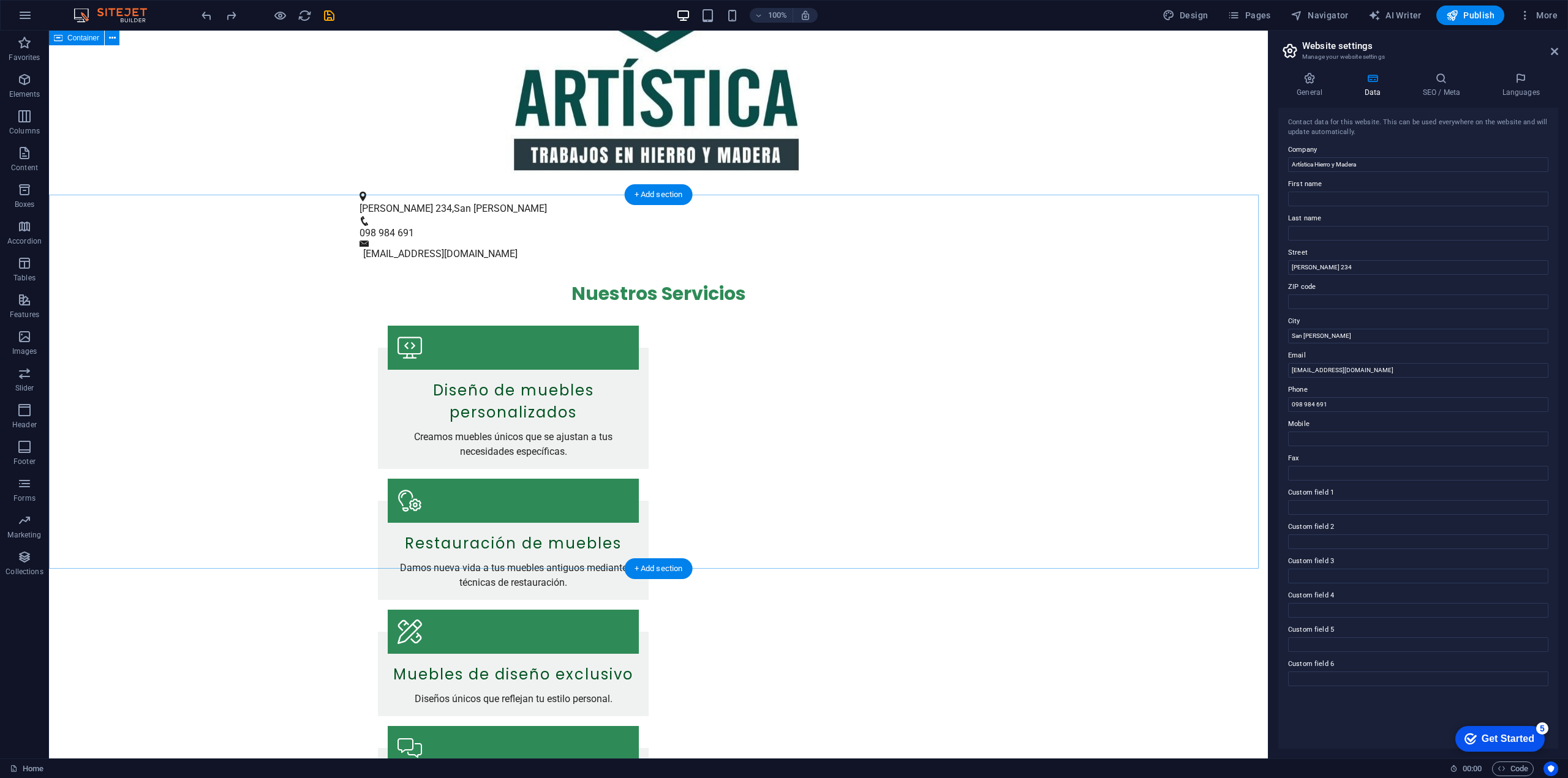
scroll to position [0, 0]
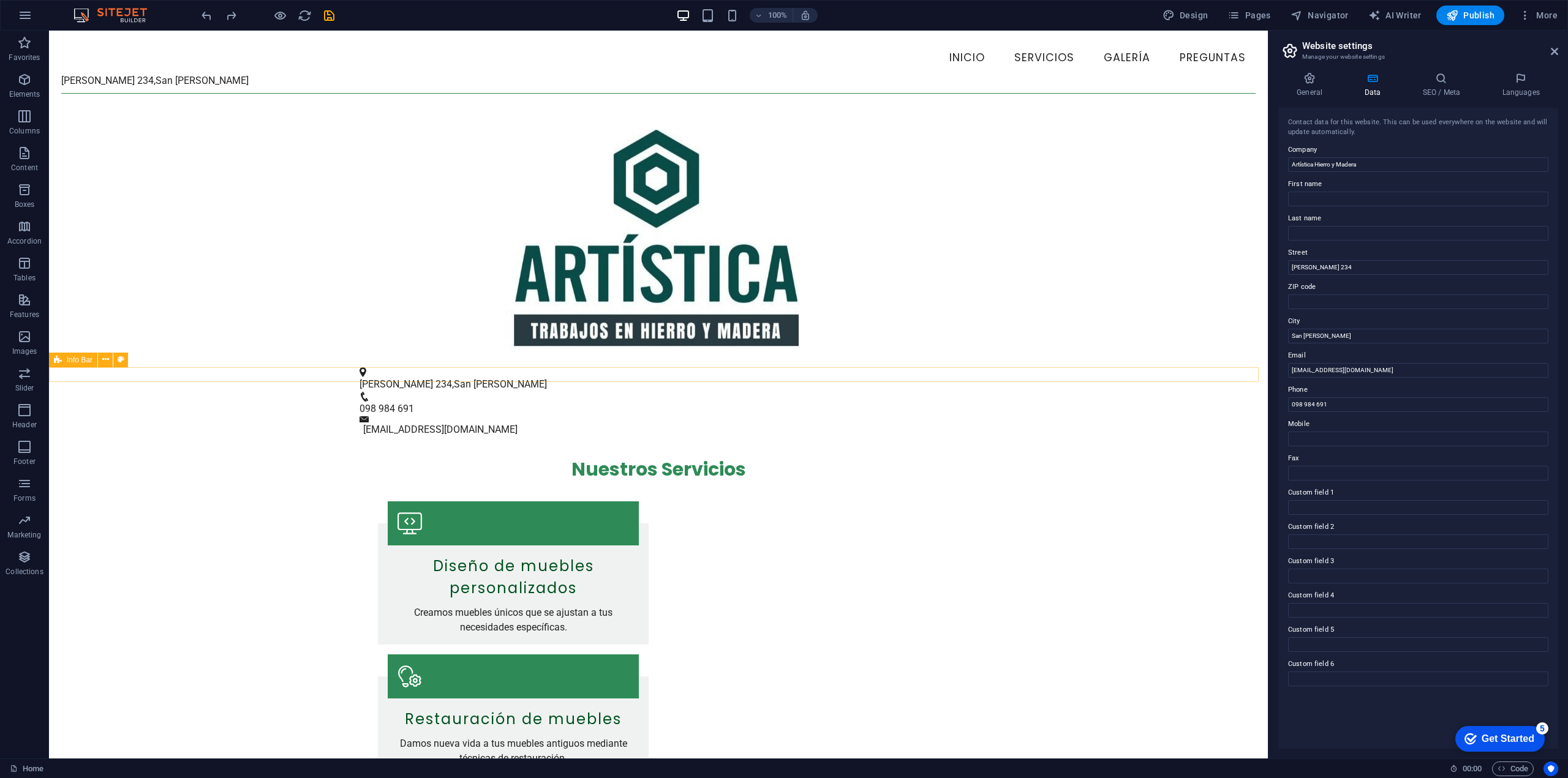
click at [65, 362] on div "Info Bar" at bounding box center [73, 360] width 48 height 15
click at [360, 374] on figure at bounding box center [654, 372] width 588 height 10
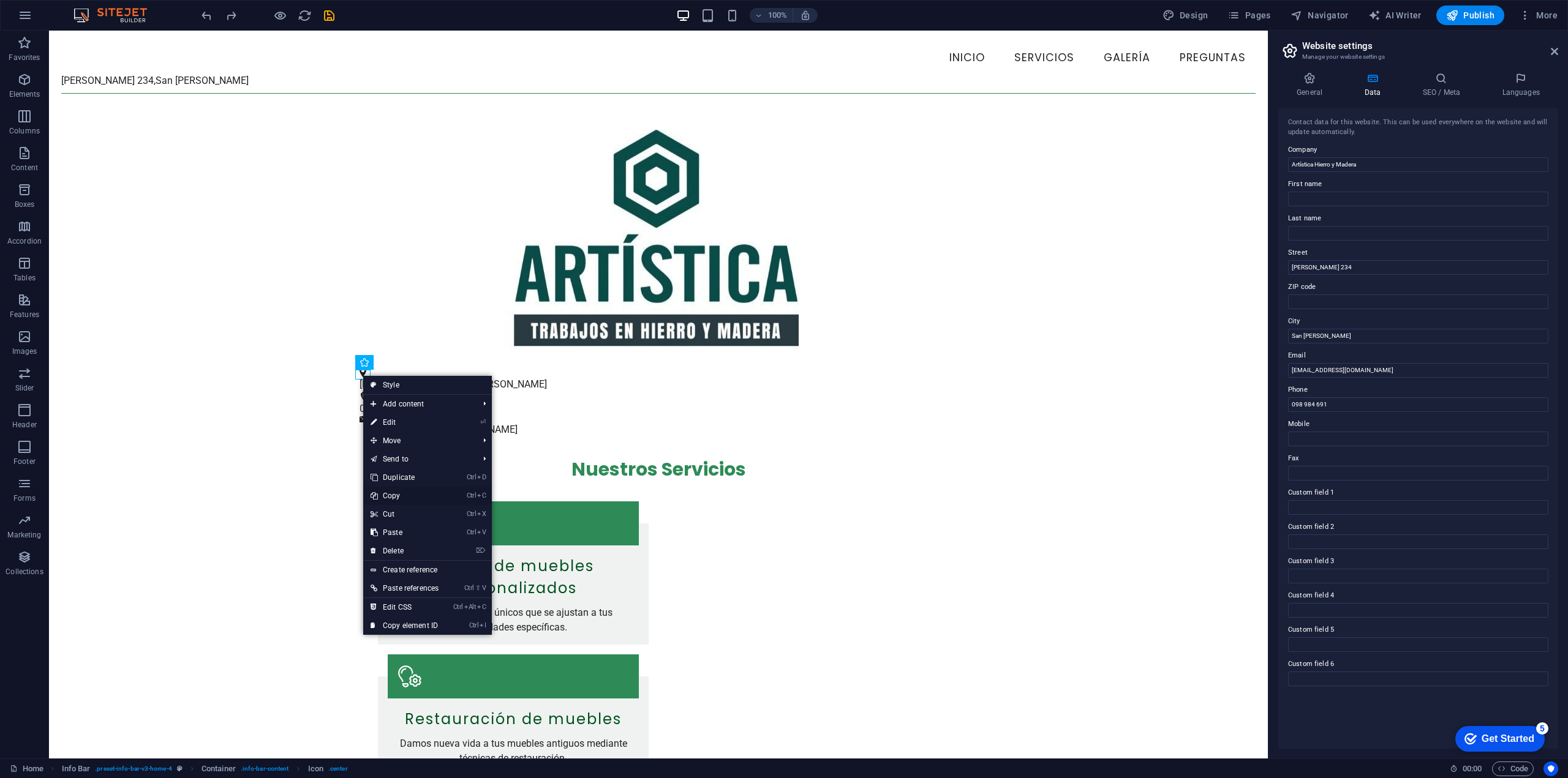
click at [394, 495] on link "Ctrl C Copy" at bounding box center [404, 496] width 83 height 18
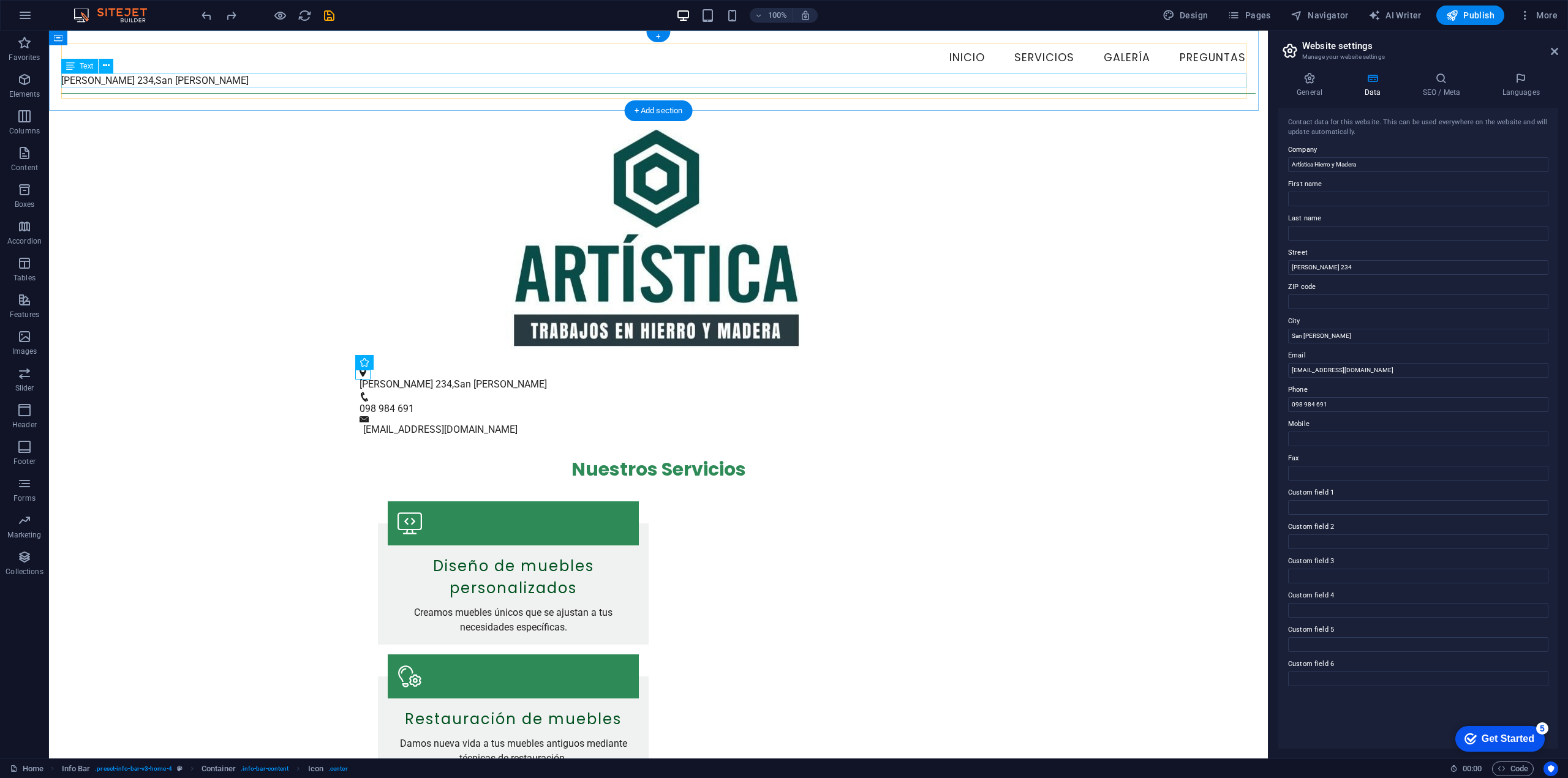
click at [191, 85] on div "[STREET_ADDRESS][PERSON_NAME]" at bounding box center [658, 81] width 1194 height 15
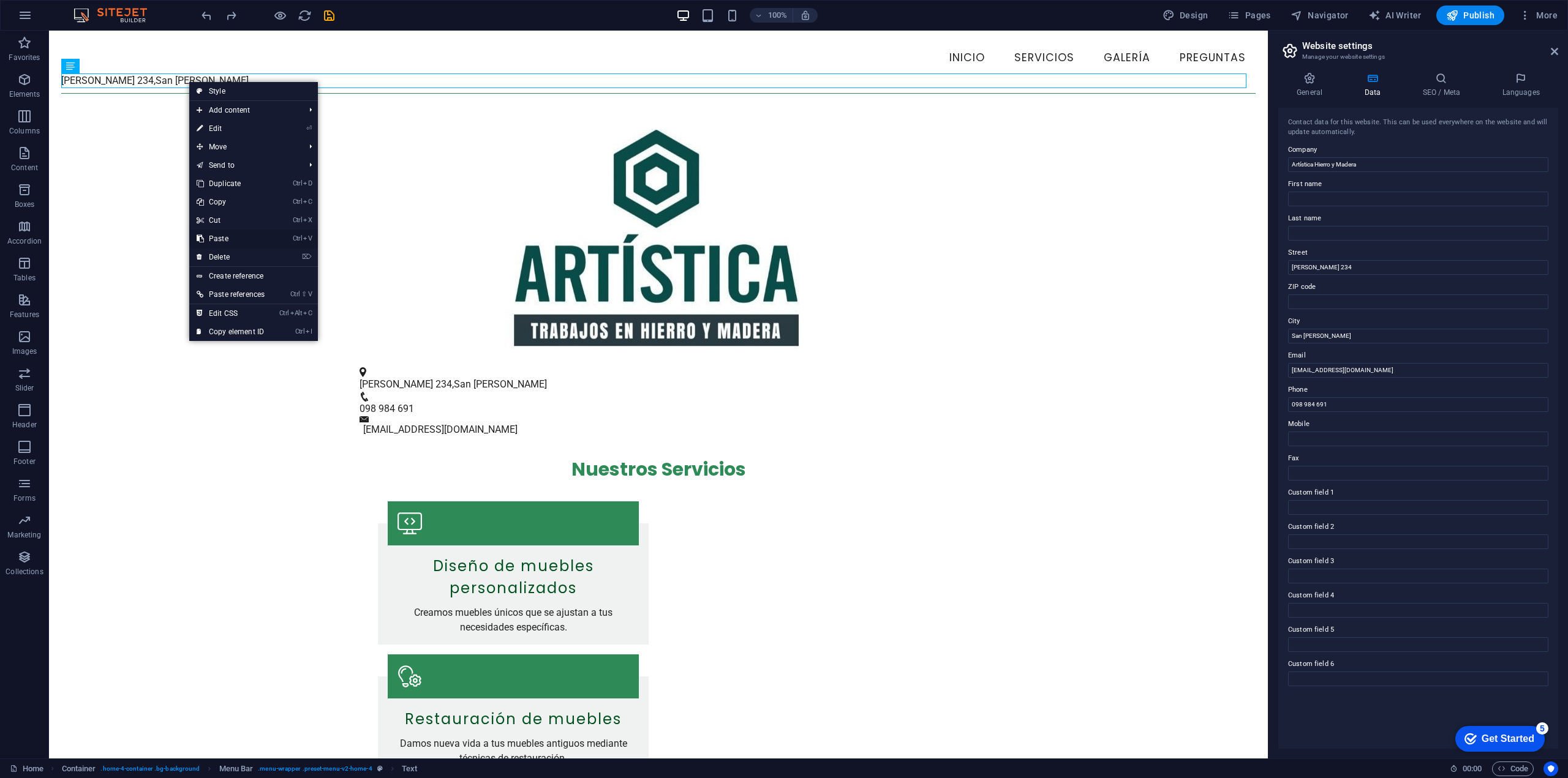
click at [241, 238] on link "Ctrl V Paste" at bounding box center [231, 239] width 83 height 18
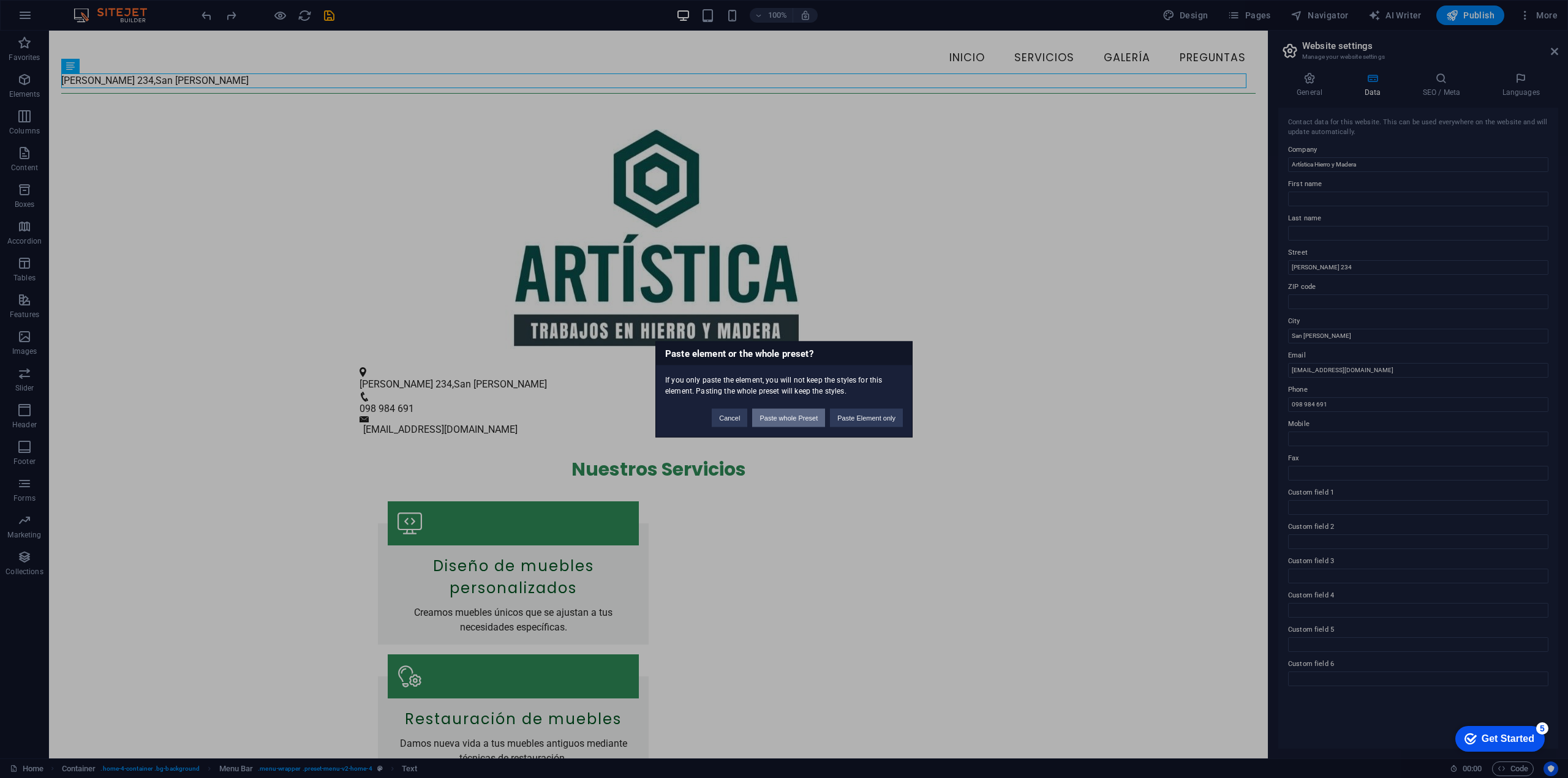
click at [805, 421] on button "Paste whole Preset" at bounding box center [788, 417] width 73 height 18
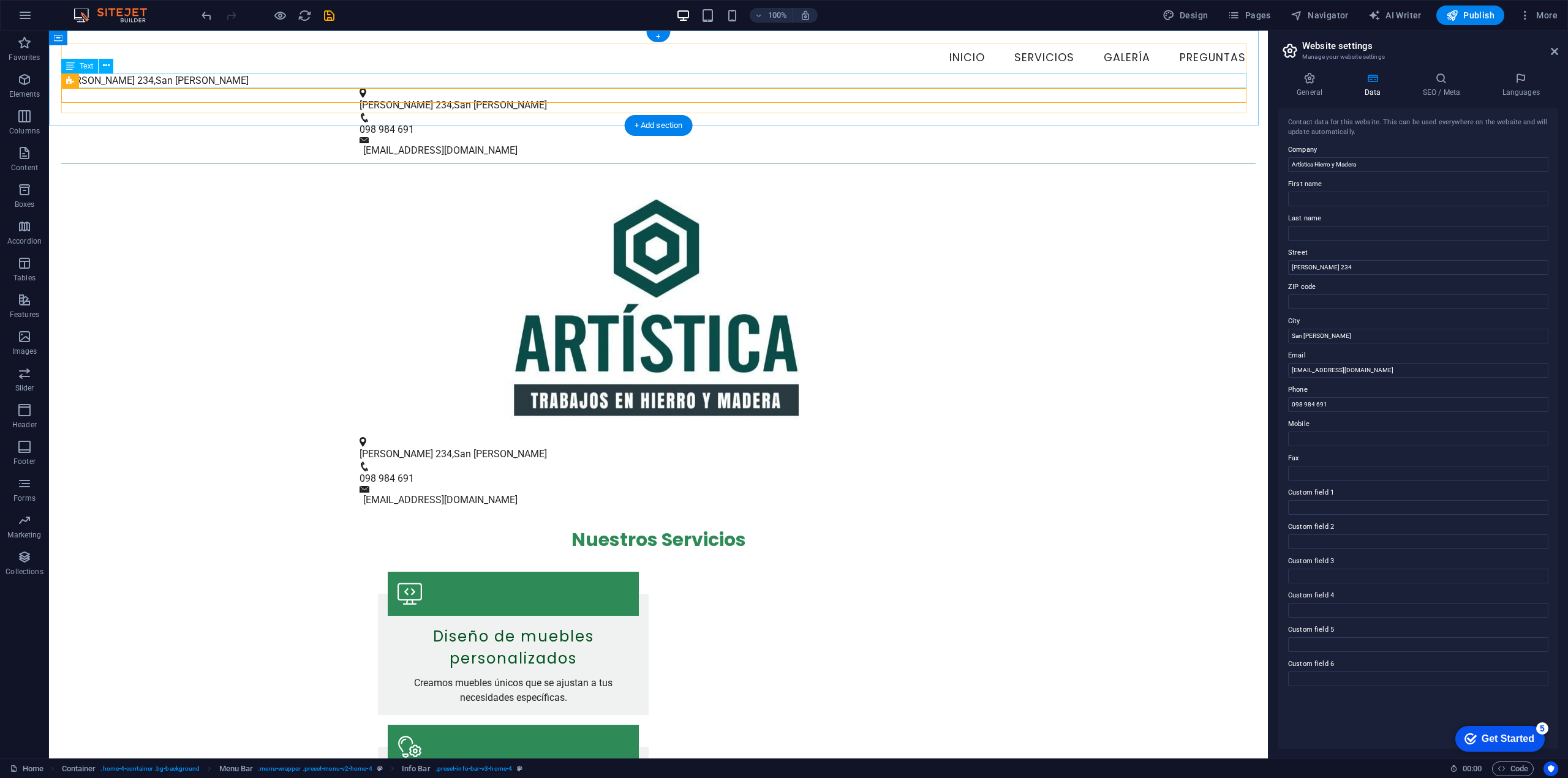
click at [191, 75] on div "[STREET_ADDRESS][PERSON_NAME]" at bounding box center [658, 81] width 1194 height 15
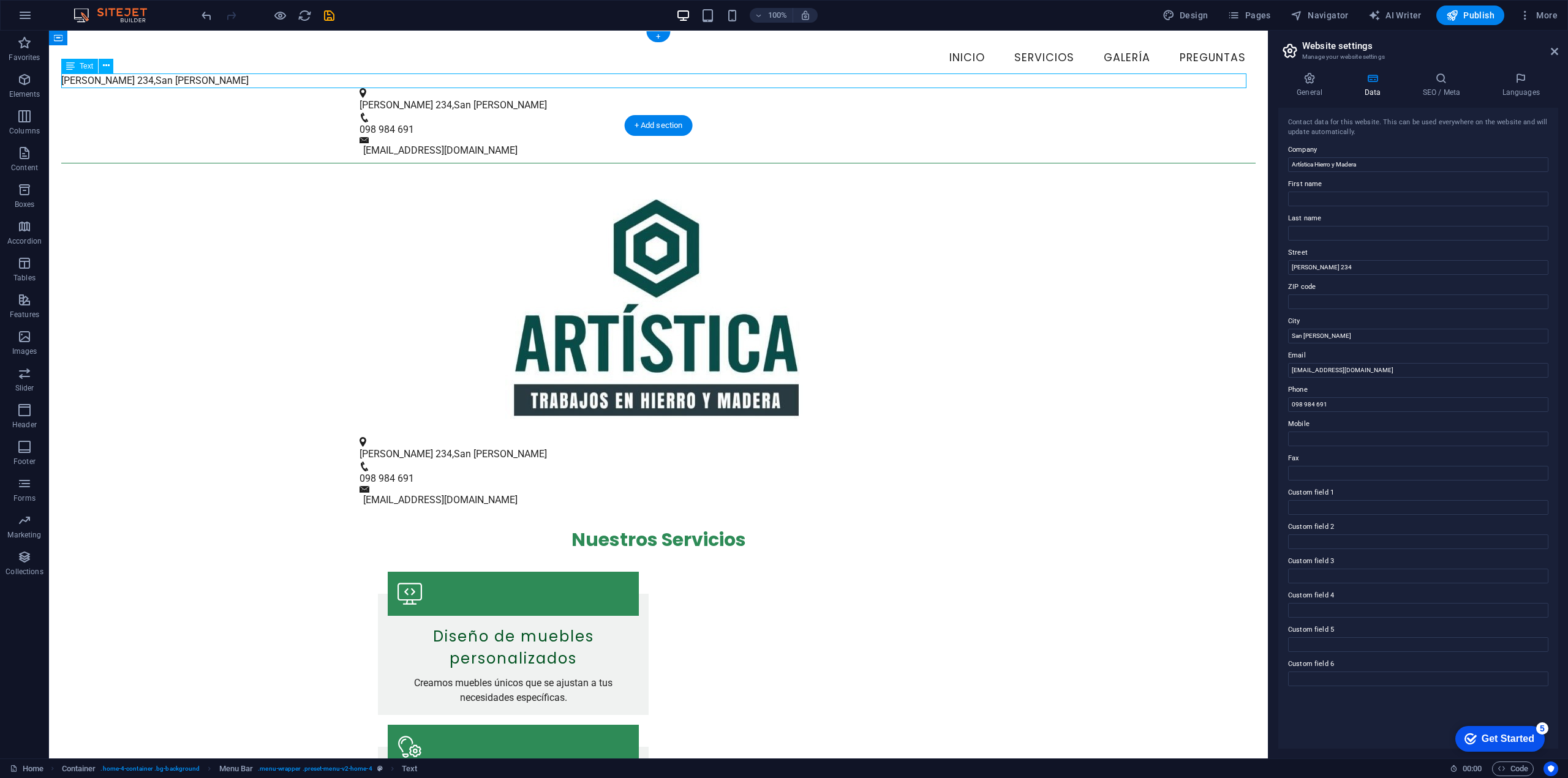
click at [200, 79] on div "[STREET_ADDRESS][PERSON_NAME]" at bounding box center [658, 81] width 1194 height 15
click at [177, 82] on span "San [PERSON_NAME]" at bounding box center [201, 80] width 93 height 12
click at [185, 75] on span "San [PERSON_NAME]" at bounding box center [201, 80] width 93 height 12
click at [198, 83] on div "[STREET_ADDRESS][PERSON_NAME]" at bounding box center [658, 81] width 1194 height 15
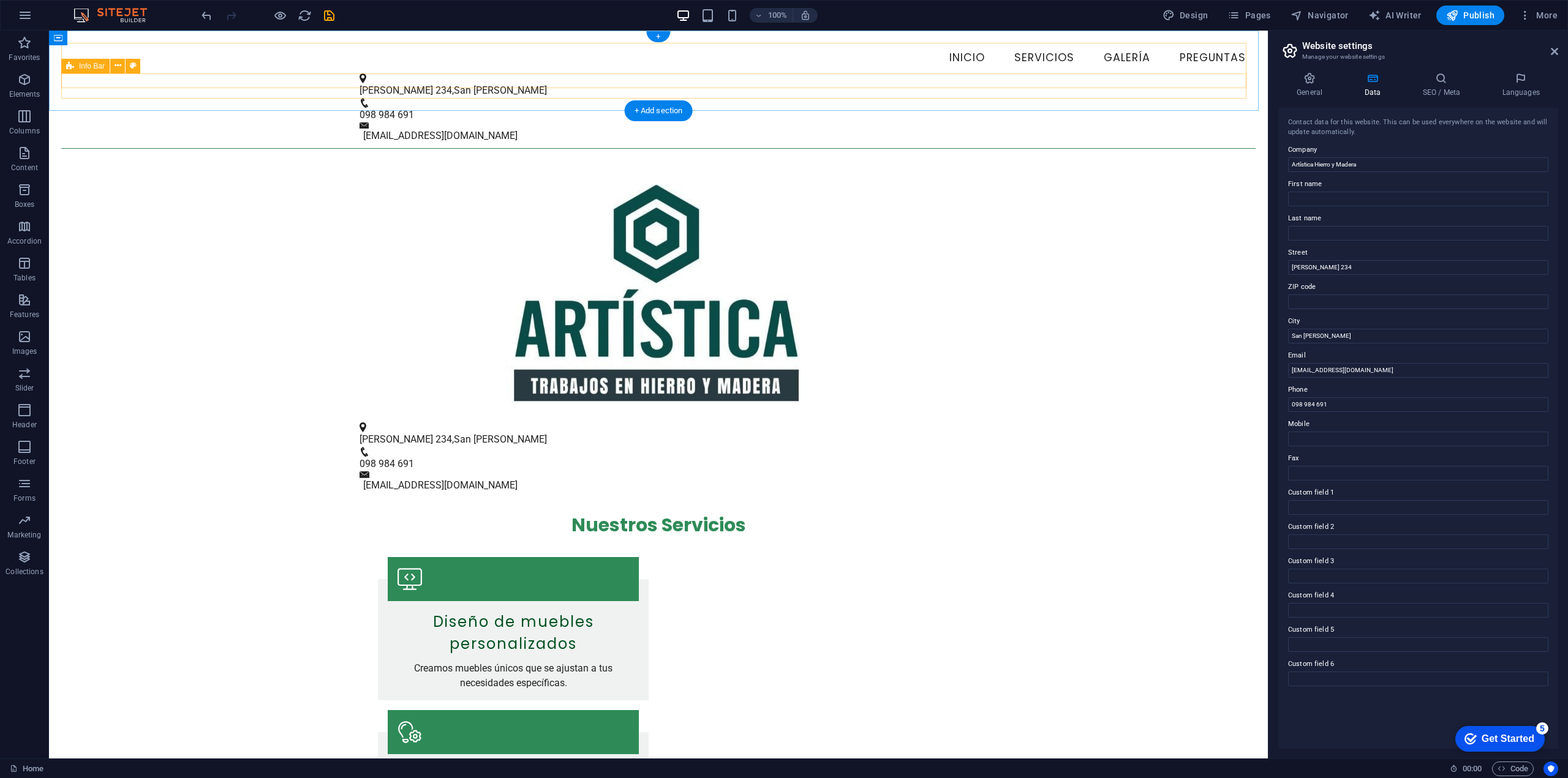
click at [286, 80] on div "[STREET_ADDRESS][PERSON_NAME] 098 984 691 [EMAIL_ADDRESS][DOMAIN_NAME]" at bounding box center [658, 109] width 1194 height 71
click at [117, 77] on div "[STREET_ADDRESS][PERSON_NAME] 098 984 691 [EMAIL_ADDRESS][DOMAIN_NAME]" at bounding box center [658, 109] width 1194 height 71
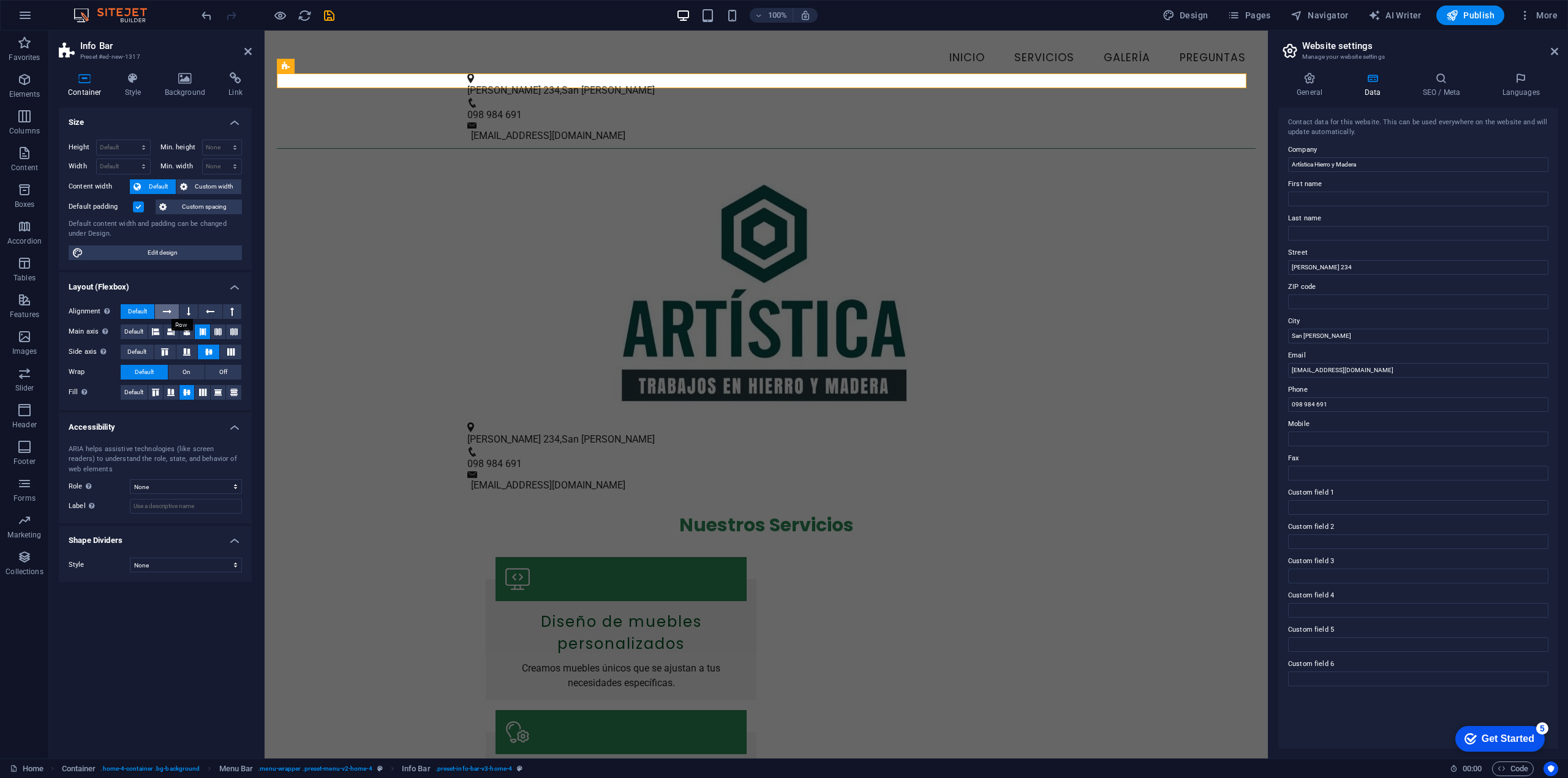
click at [165, 311] on icon at bounding box center [167, 311] width 8 height 15
click at [131, 308] on span "Default" at bounding box center [137, 311] width 19 height 15
click at [139, 332] on span "Default" at bounding box center [134, 331] width 19 height 15
click at [158, 330] on icon at bounding box center [156, 331] width 8 height 15
click at [179, 334] on button at bounding box center [187, 331] width 15 height 15
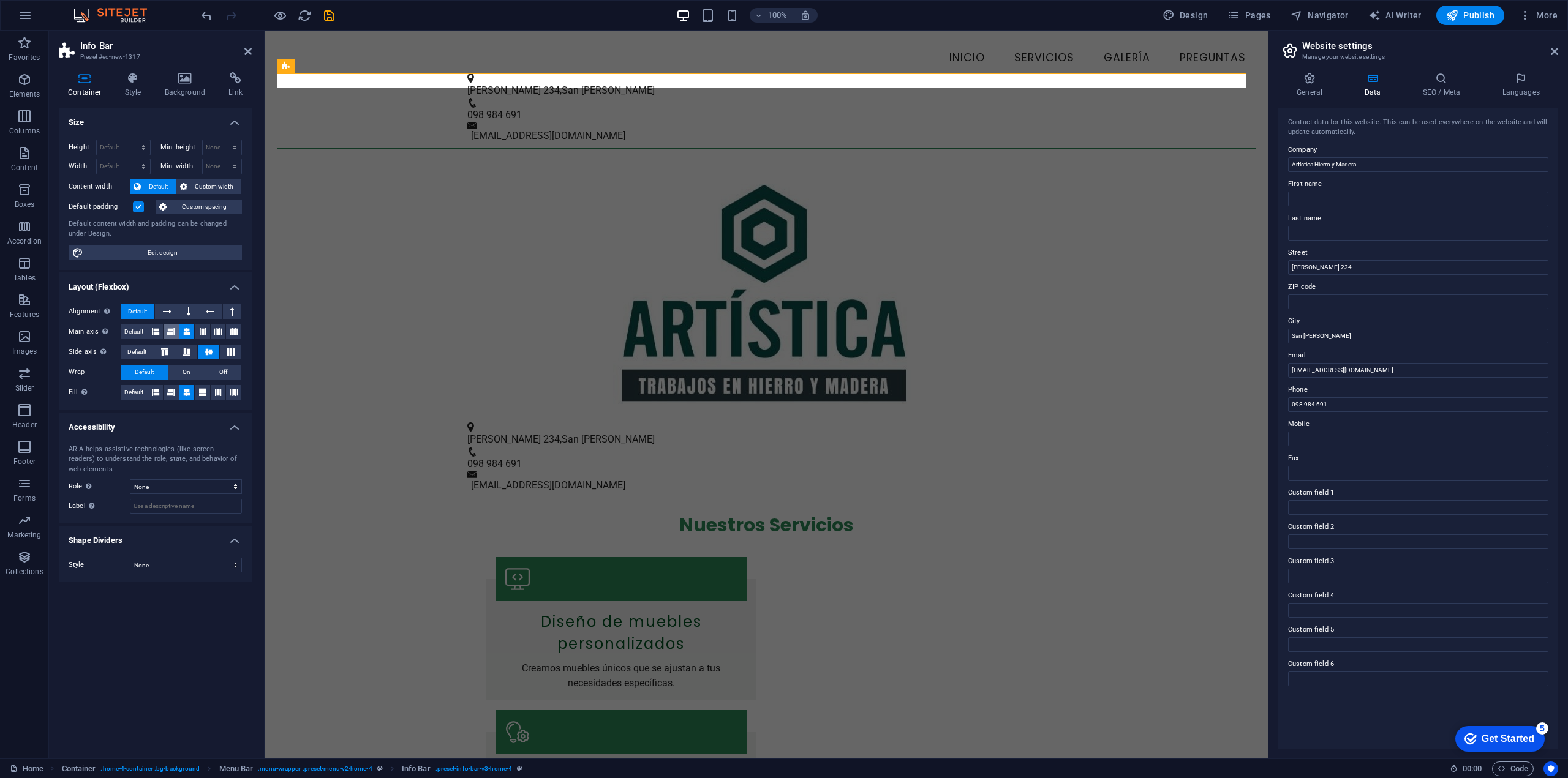
click at [171, 334] on icon at bounding box center [171, 331] width 8 height 15
click at [155, 336] on icon at bounding box center [156, 331] width 8 height 15
click at [158, 334] on icon at bounding box center [156, 331] width 8 height 15
click at [171, 347] on button at bounding box center [165, 351] width 22 height 15
click at [159, 391] on icon at bounding box center [156, 392] width 8 height 15
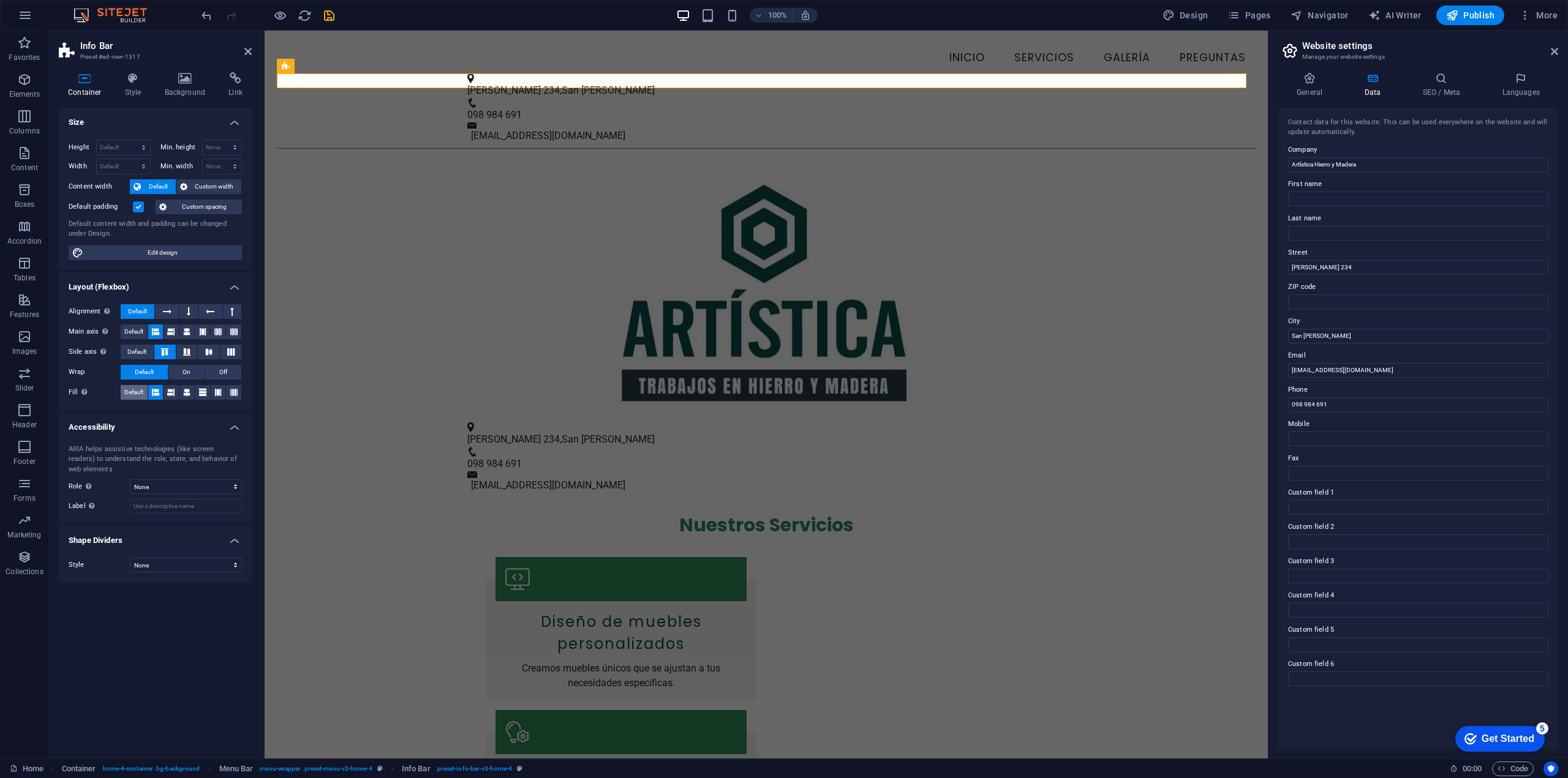
click at [139, 391] on span "Default" at bounding box center [134, 392] width 19 height 15
click at [157, 392] on icon at bounding box center [156, 392] width 8 height 15
click at [140, 354] on span "Default" at bounding box center [137, 351] width 19 height 15
click at [131, 334] on span "Default" at bounding box center [134, 331] width 19 height 15
click at [140, 210] on label at bounding box center [138, 207] width 11 height 11
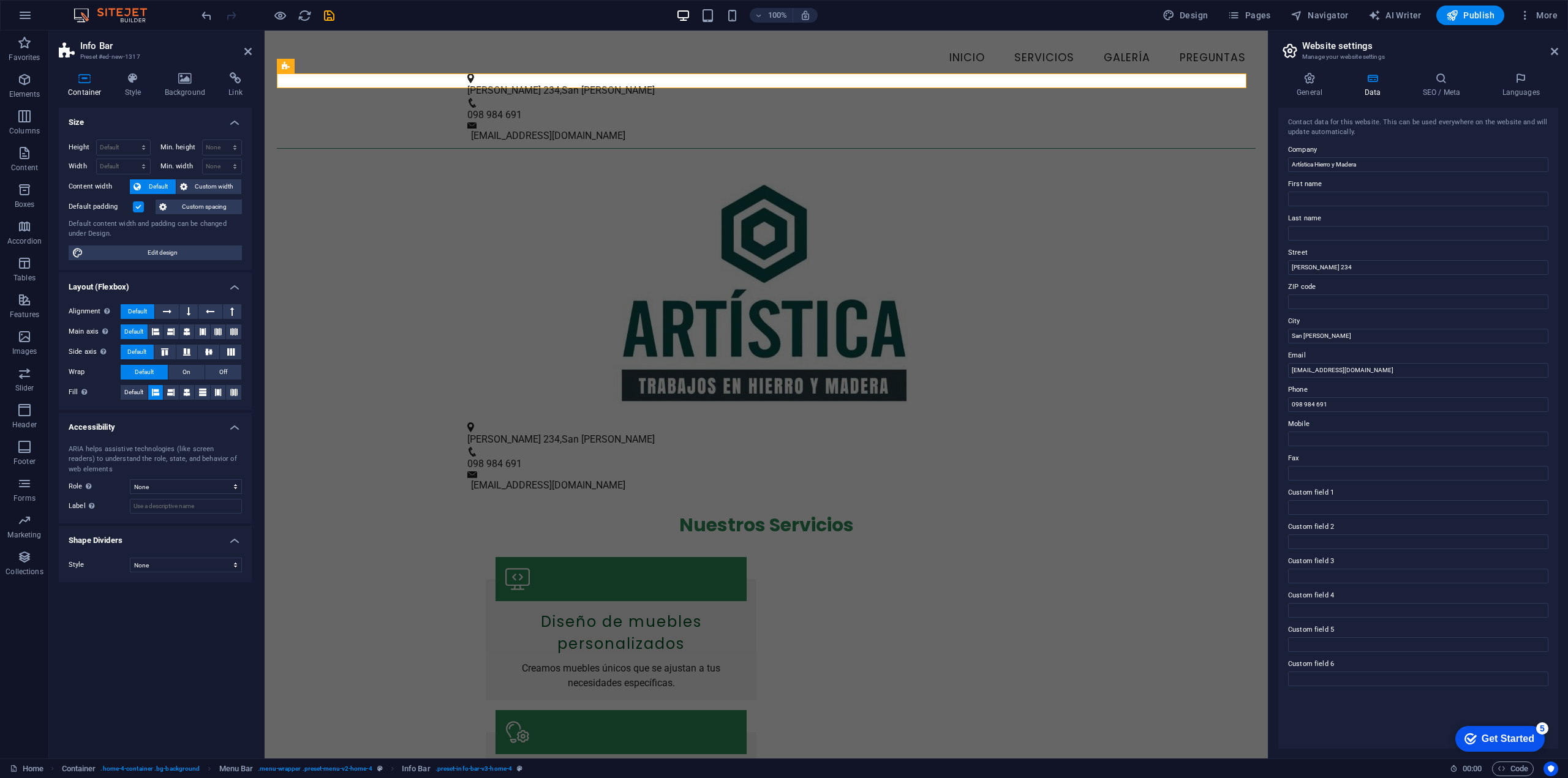
click at [0, 0] on input "Default padding" at bounding box center [0, 0] width 0 height 0
click at [140, 210] on label at bounding box center [138, 207] width 11 height 11
click at [0, 0] on input "Default padding" at bounding box center [0, 0] width 0 height 0
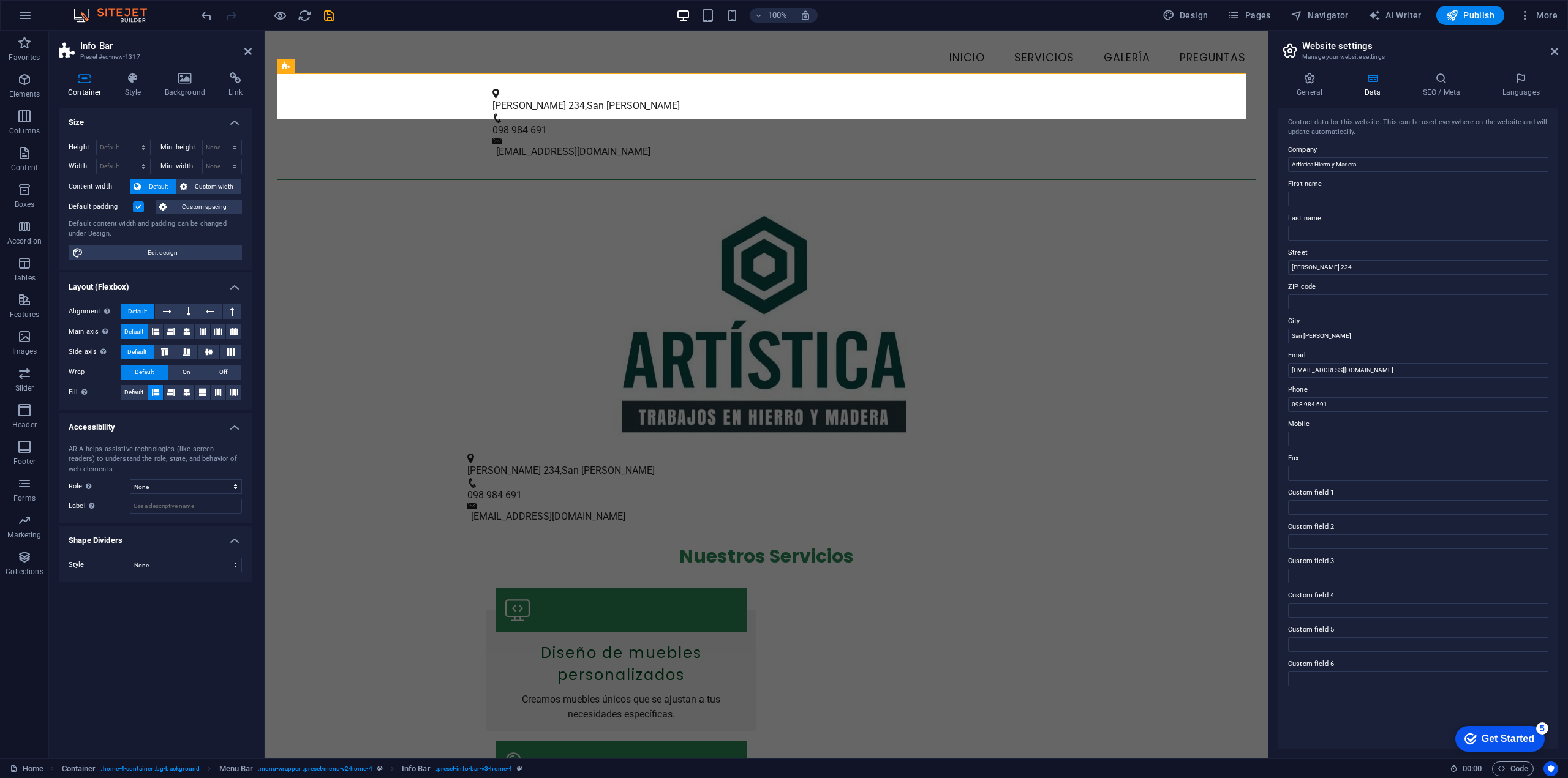
click at [138, 208] on label at bounding box center [138, 207] width 11 height 11
click at [0, 0] on input "Default padding" at bounding box center [0, 0] width 0 height 0
click at [191, 212] on span "Custom spacing" at bounding box center [204, 207] width 68 height 15
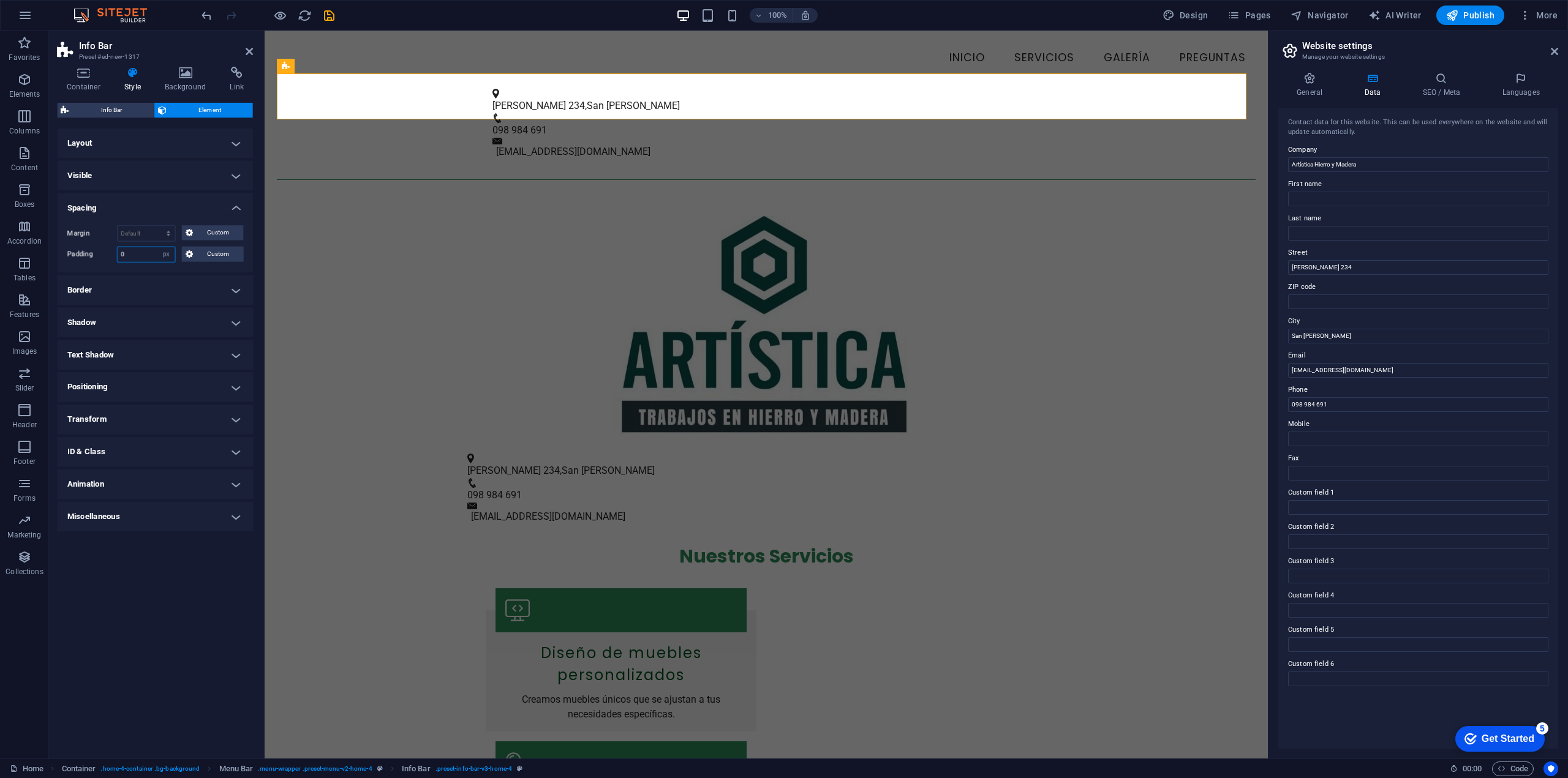
click at [129, 256] on input "0" at bounding box center [146, 257] width 56 height 15
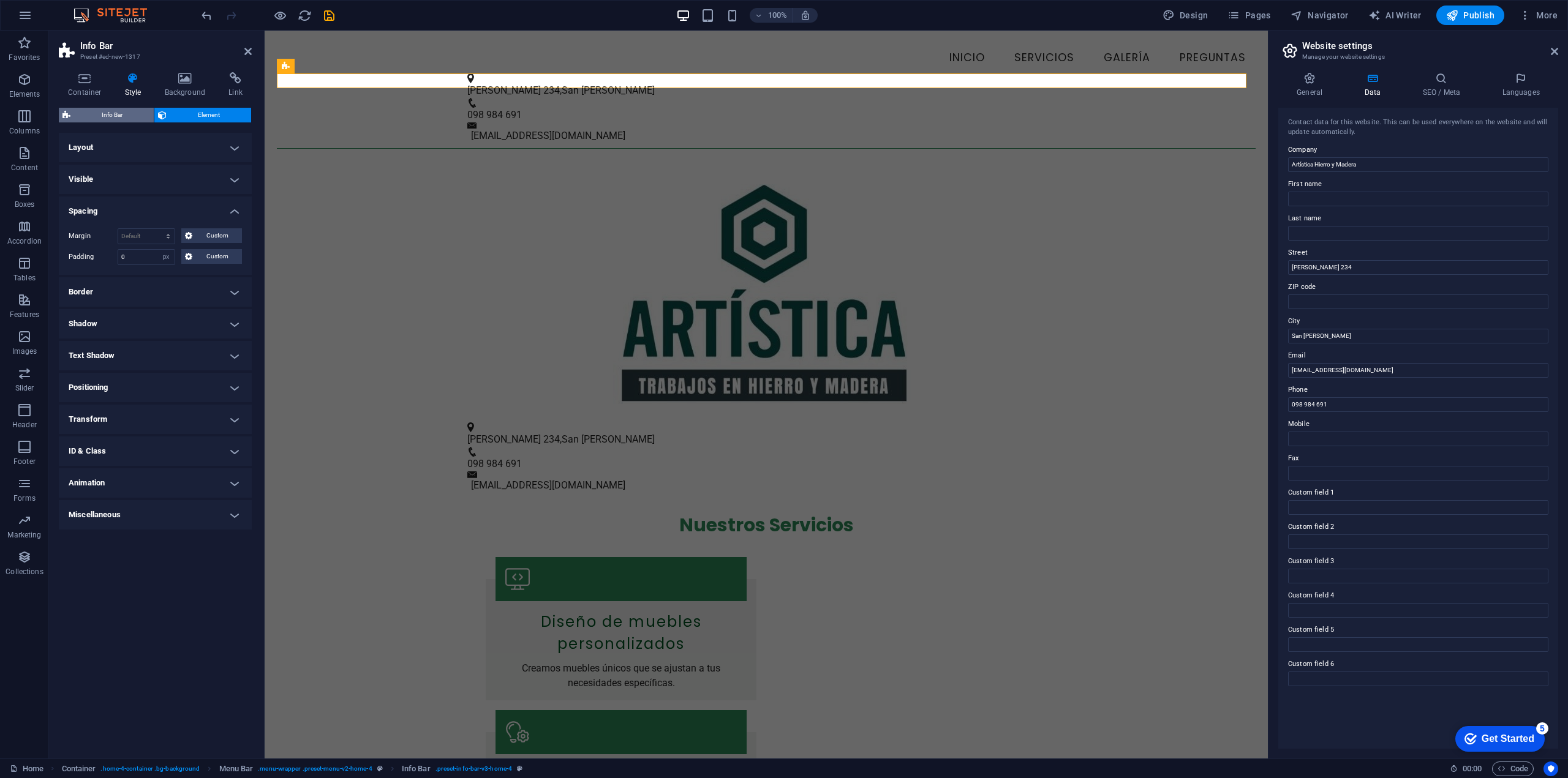
click at [129, 118] on span "Info Bar" at bounding box center [112, 115] width 76 height 15
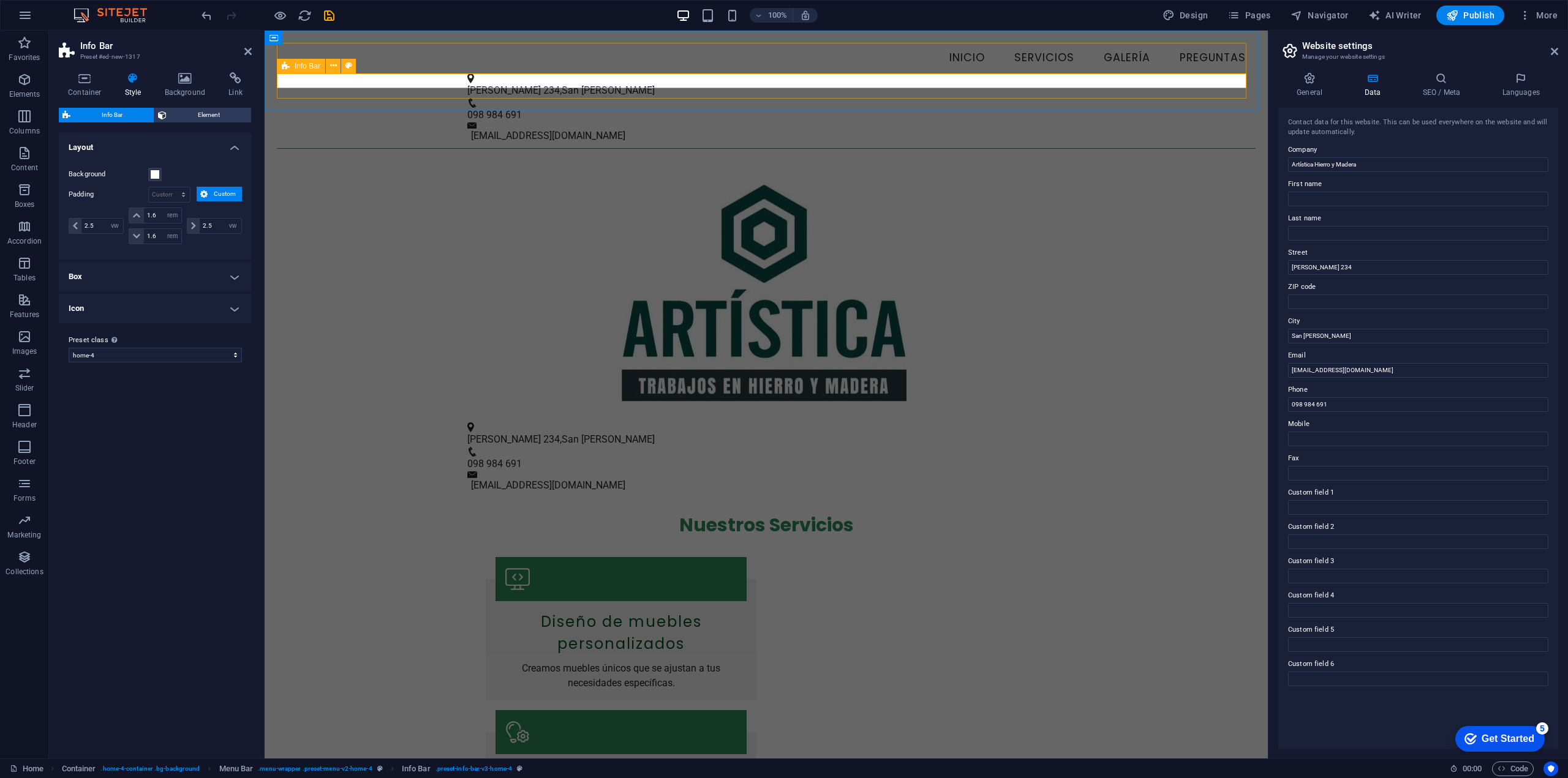
click at [377, 80] on div "[STREET_ADDRESS][PERSON_NAME] 098 984 691 [EMAIL_ADDRESS][DOMAIN_NAME]" at bounding box center [766, 109] width 979 height 71
click at [89, 86] on h4 "Container" at bounding box center [87, 85] width 57 height 25
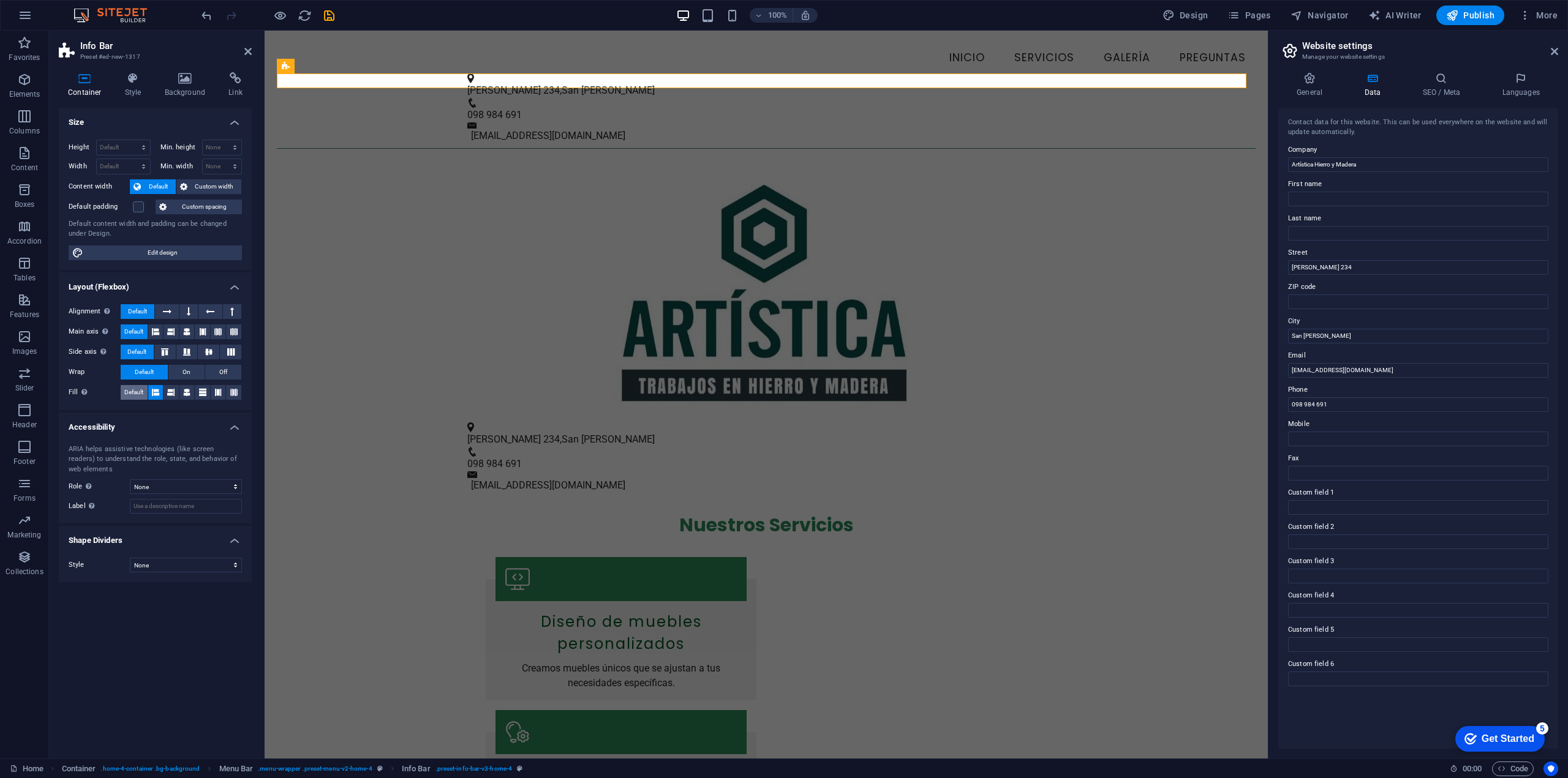
click at [131, 394] on span "Default" at bounding box center [134, 392] width 19 height 15
click at [185, 391] on icon at bounding box center [187, 392] width 8 height 15
click at [221, 390] on icon at bounding box center [218, 392] width 8 height 15
click at [190, 354] on icon at bounding box center [186, 352] width 15 height 8
click at [181, 327] on button at bounding box center [187, 331] width 15 height 15
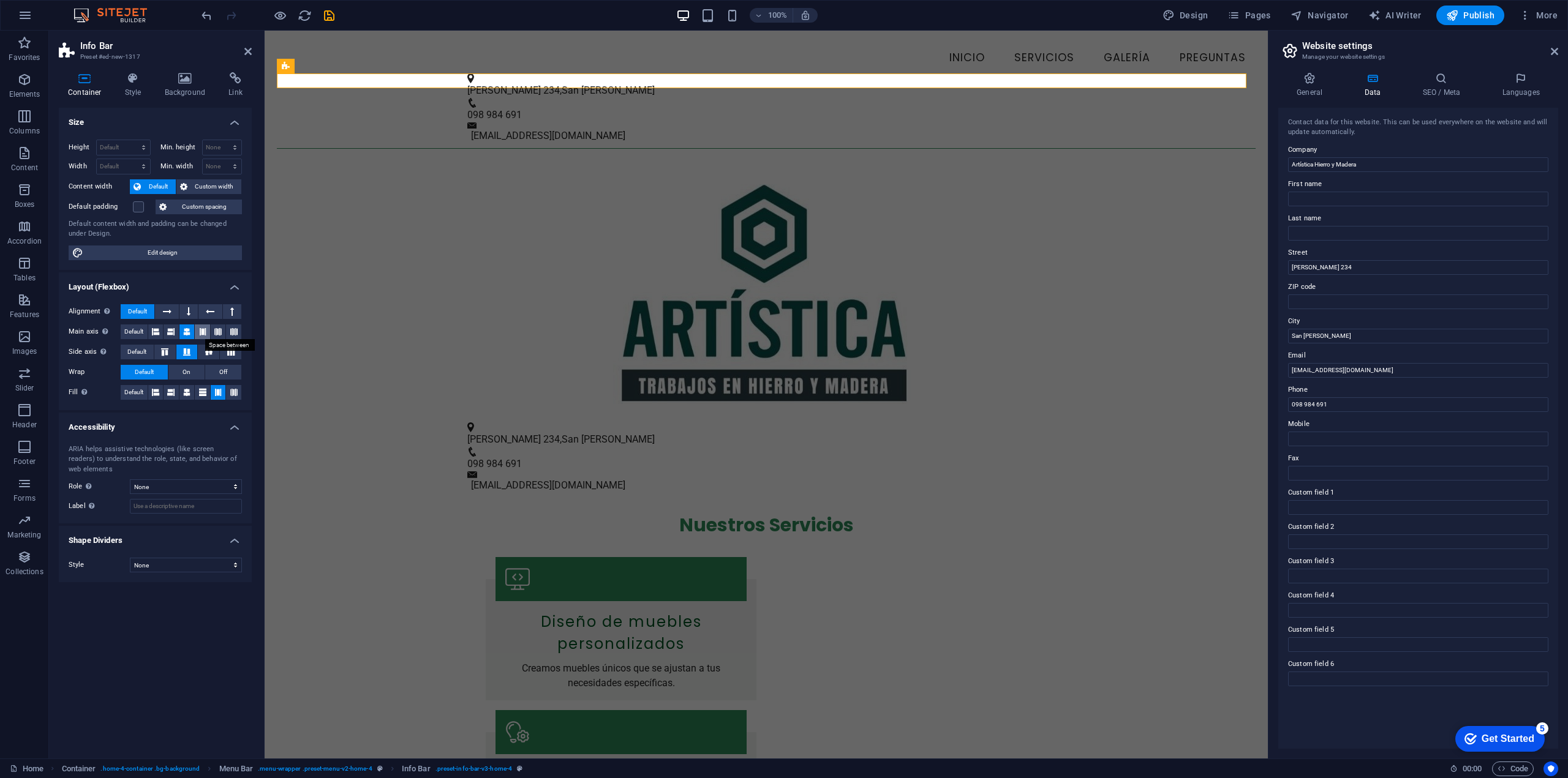
click at [209, 330] on button at bounding box center [202, 331] width 15 height 15
click at [218, 332] on icon at bounding box center [218, 331] width 8 height 15
click at [238, 334] on button at bounding box center [234, 331] width 15 height 15
click at [158, 336] on icon at bounding box center [156, 331] width 8 height 15
click at [177, 333] on button at bounding box center [171, 331] width 15 height 15
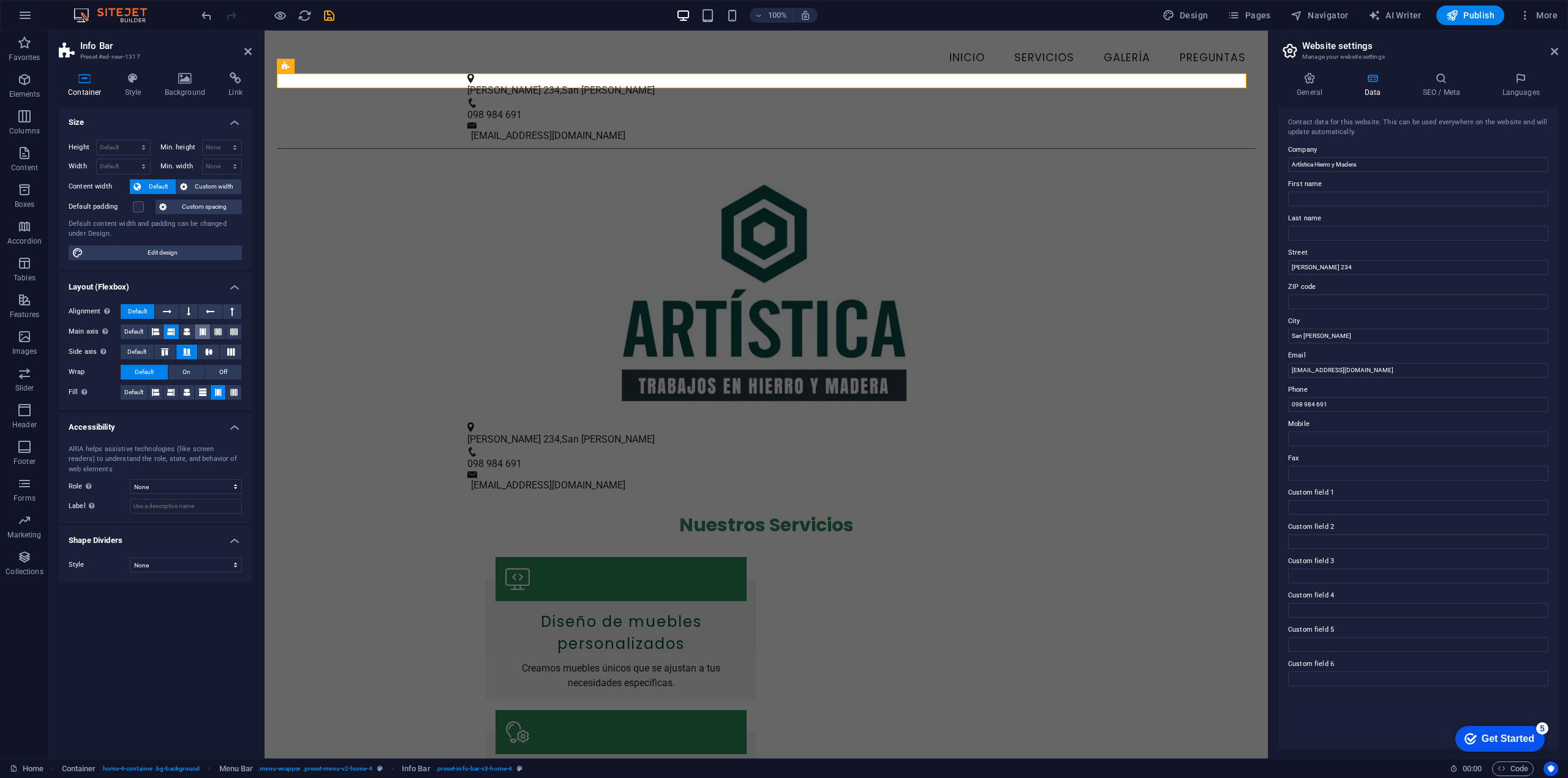
click at [205, 332] on icon at bounding box center [203, 331] width 8 height 15
click at [171, 331] on icon at bounding box center [171, 331] width 8 height 15
click at [199, 330] on icon at bounding box center [203, 331] width 8 height 15
click at [176, 330] on button at bounding box center [171, 331] width 15 height 15
click at [161, 330] on button at bounding box center [156, 331] width 15 height 15
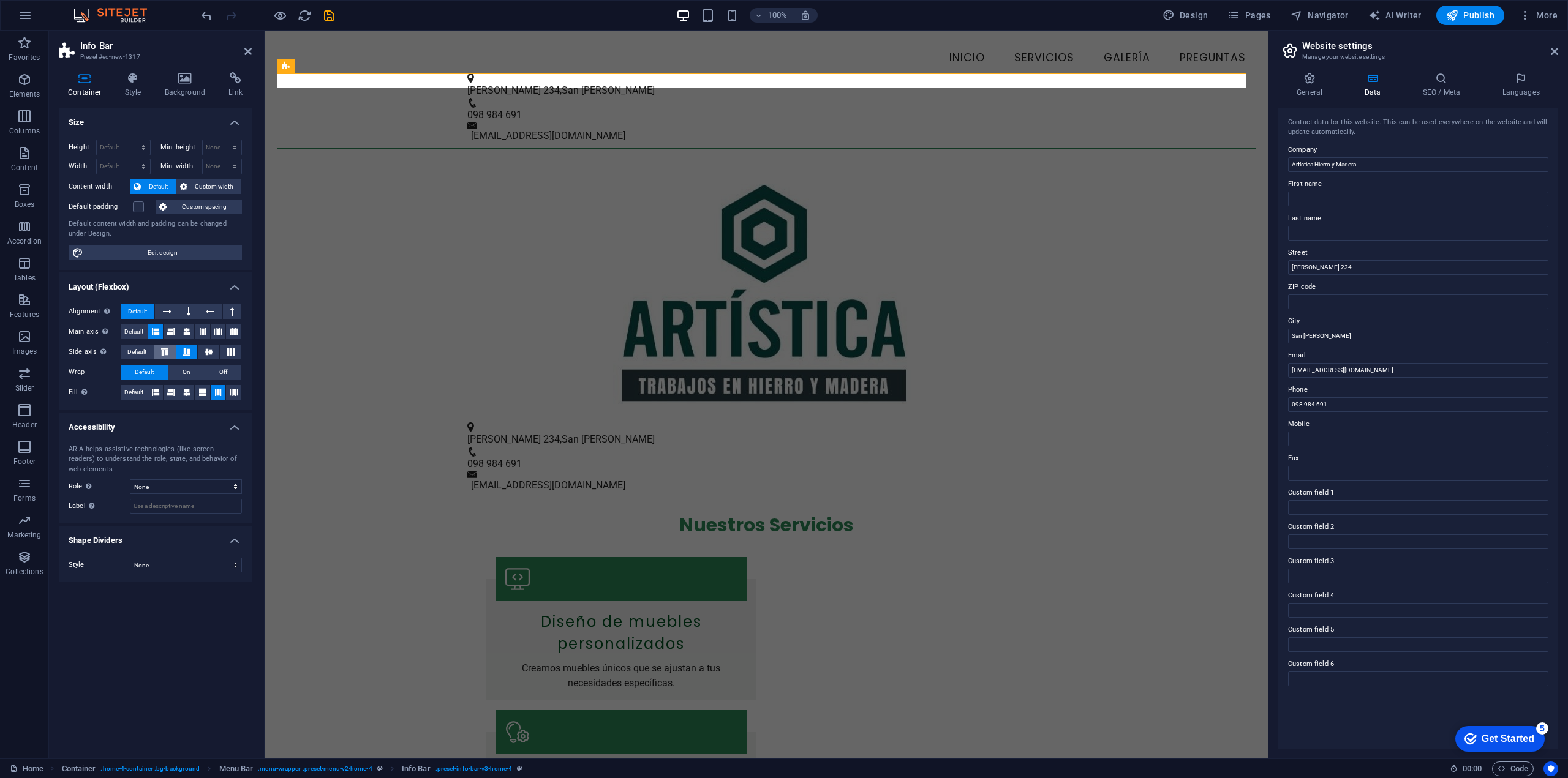
click at [161, 351] on icon at bounding box center [165, 352] width 15 height 8
click at [190, 353] on icon at bounding box center [186, 352] width 15 height 8
click at [209, 354] on icon at bounding box center [208, 352] width 15 height 8
click at [228, 354] on icon at bounding box center [231, 352] width 15 height 8
click at [168, 332] on icon at bounding box center [171, 331] width 8 height 15
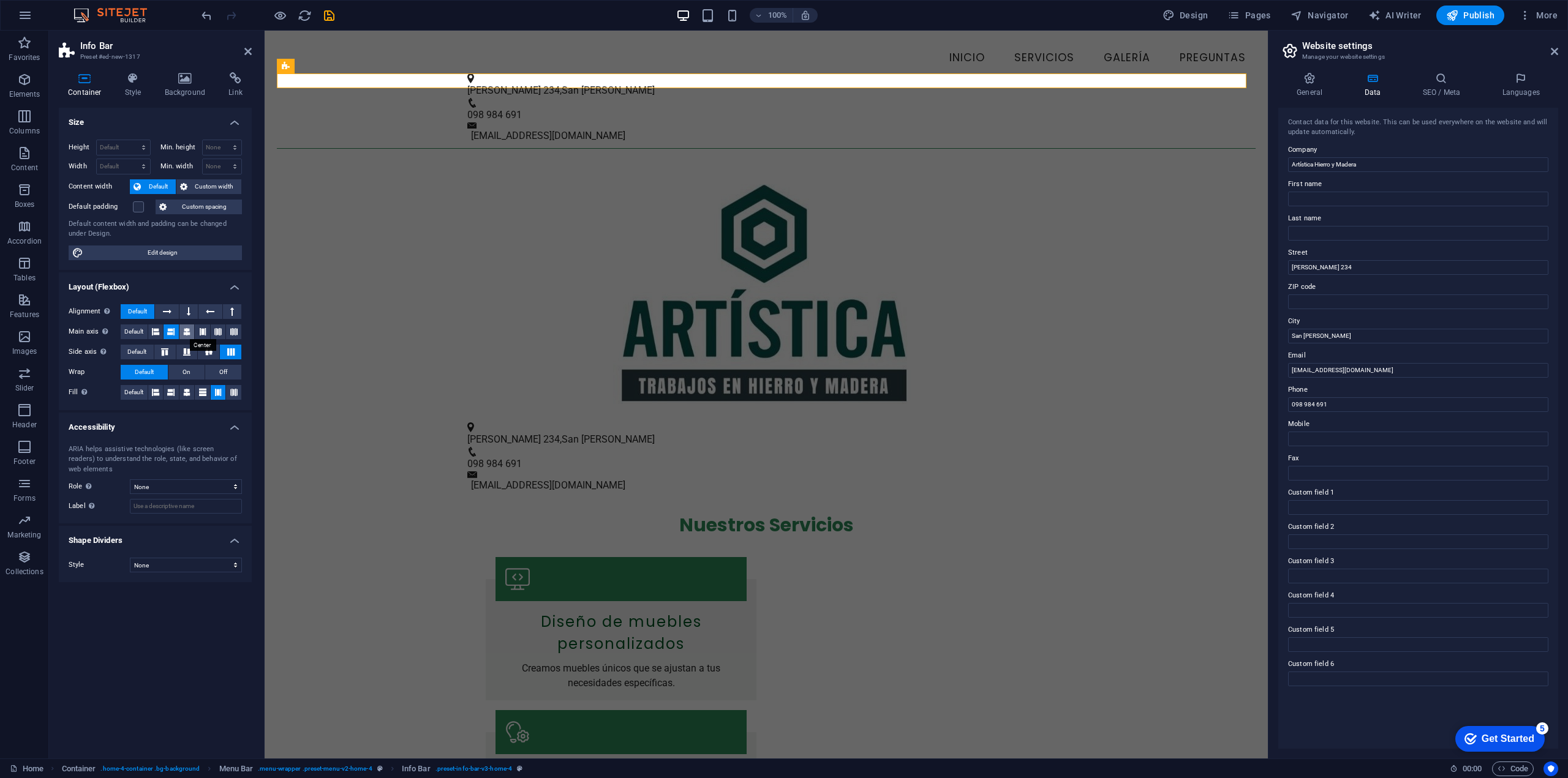
click at [188, 333] on icon at bounding box center [187, 331] width 8 height 15
click at [185, 314] on button at bounding box center [188, 311] width 18 height 15
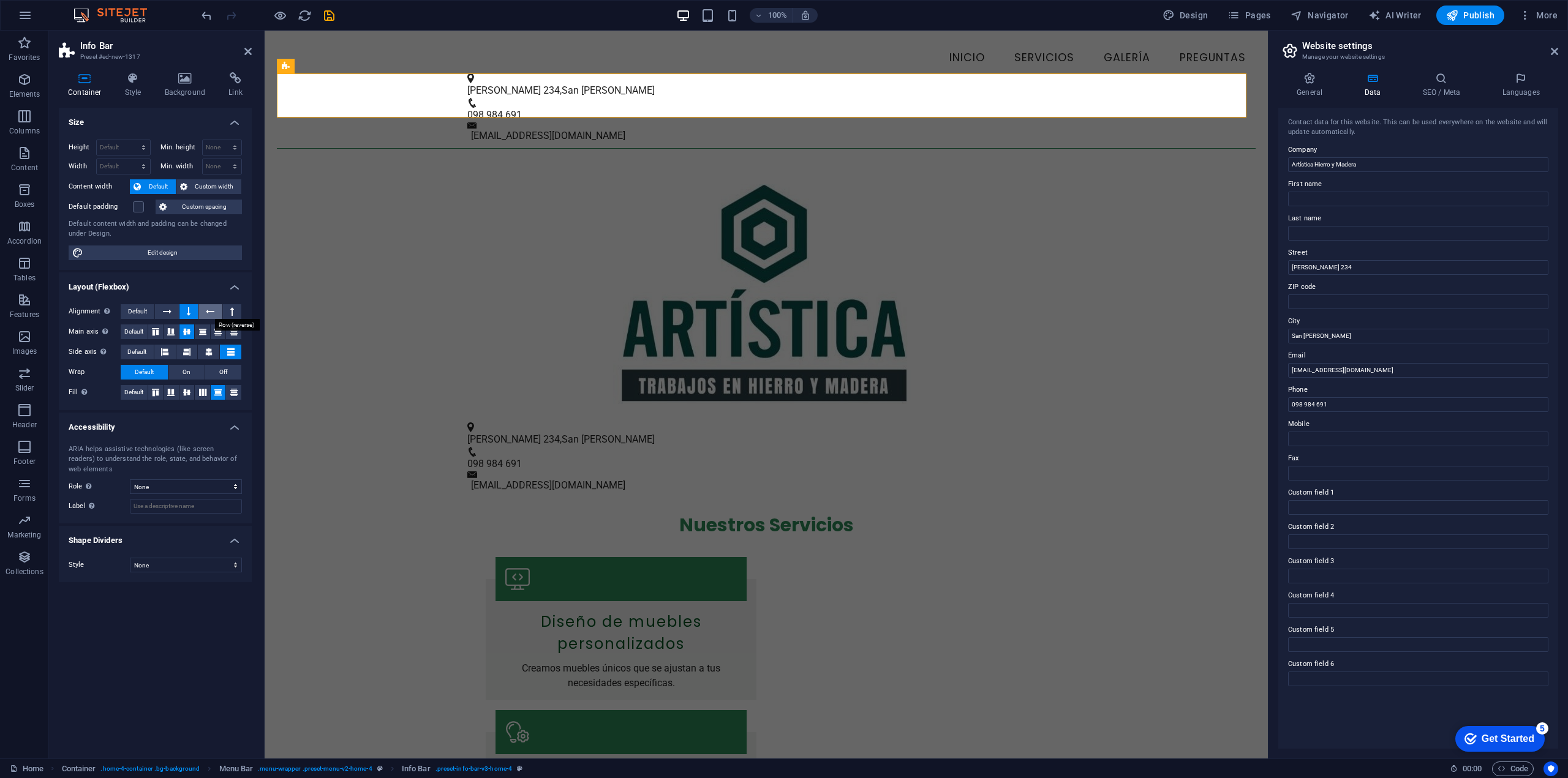
click at [205, 316] on button at bounding box center [210, 311] width 23 height 15
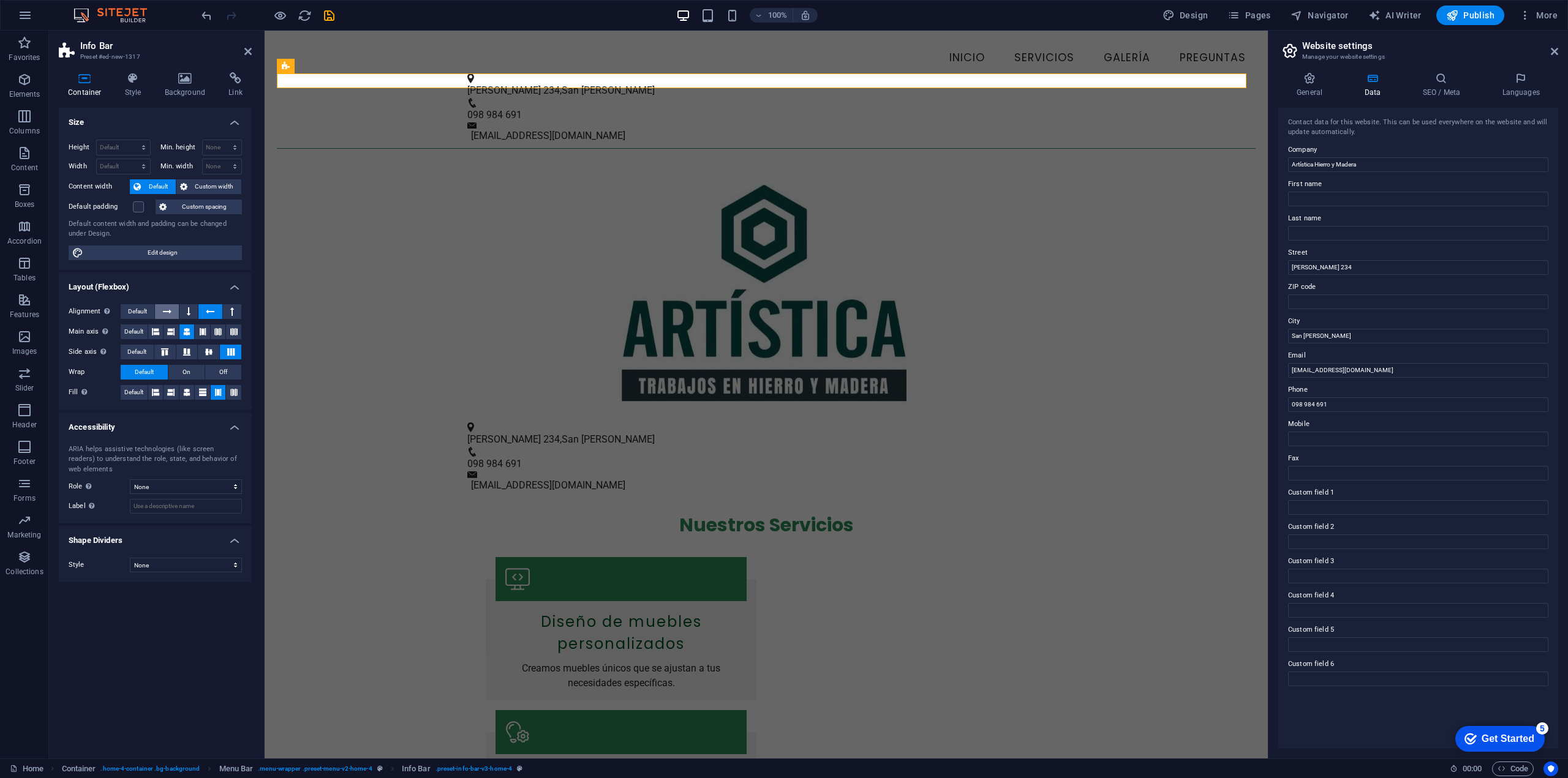
click at [171, 314] on icon at bounding box center [167, 311] width 8 height 15
click at [140, 85] on h4 "Style" at bounding box center [136, 85] width 40 height 25
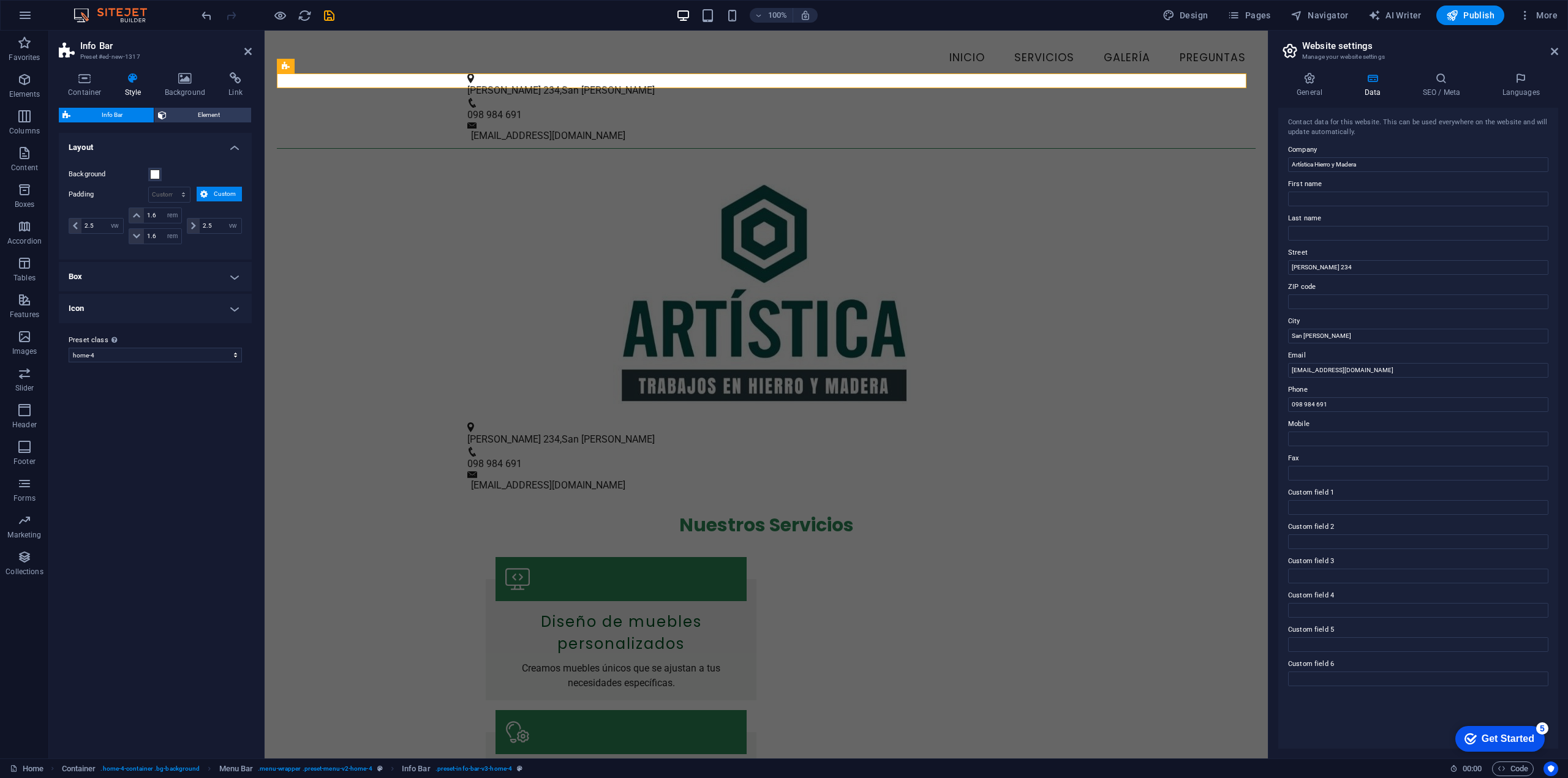
click at [221, 194] on span "Custom" at bounding box center [225, 194] width 27 height 15
click at [180, 194] on select "px rem % vh vw Custom" at bounding box center [169, 194] width 41 height 15
select select "px"
click at [173, 188] on select "px rem % vh vw Custom" at bounding box center [169, 194] width 41 height 15
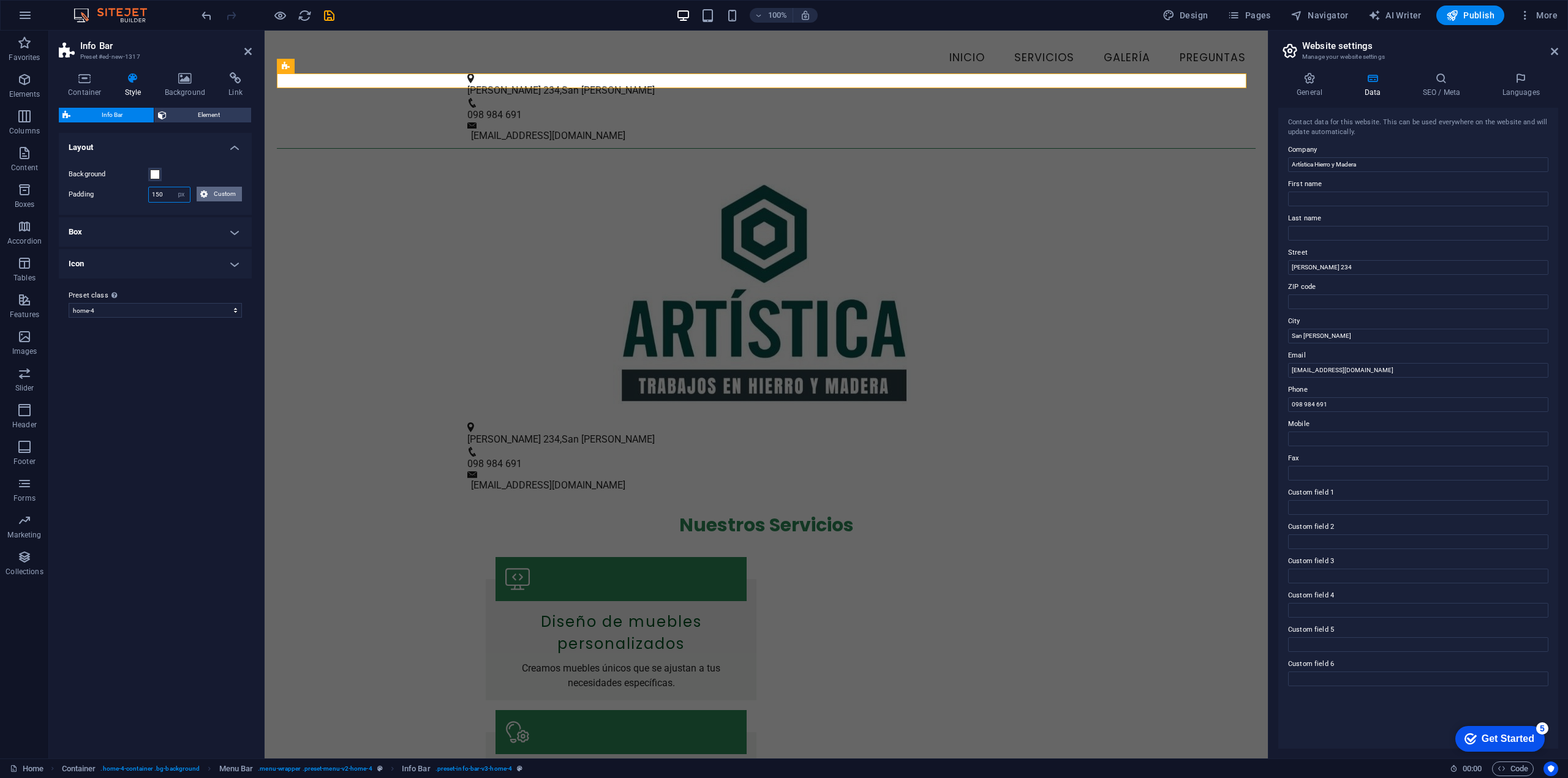
type input "150"
click at [213, 192] on span "Custom" at bounding box center [225, 194] width 27 height 15
click at [196, 115] on span "Element" at bounding box center [208, 115] width 77 height 15
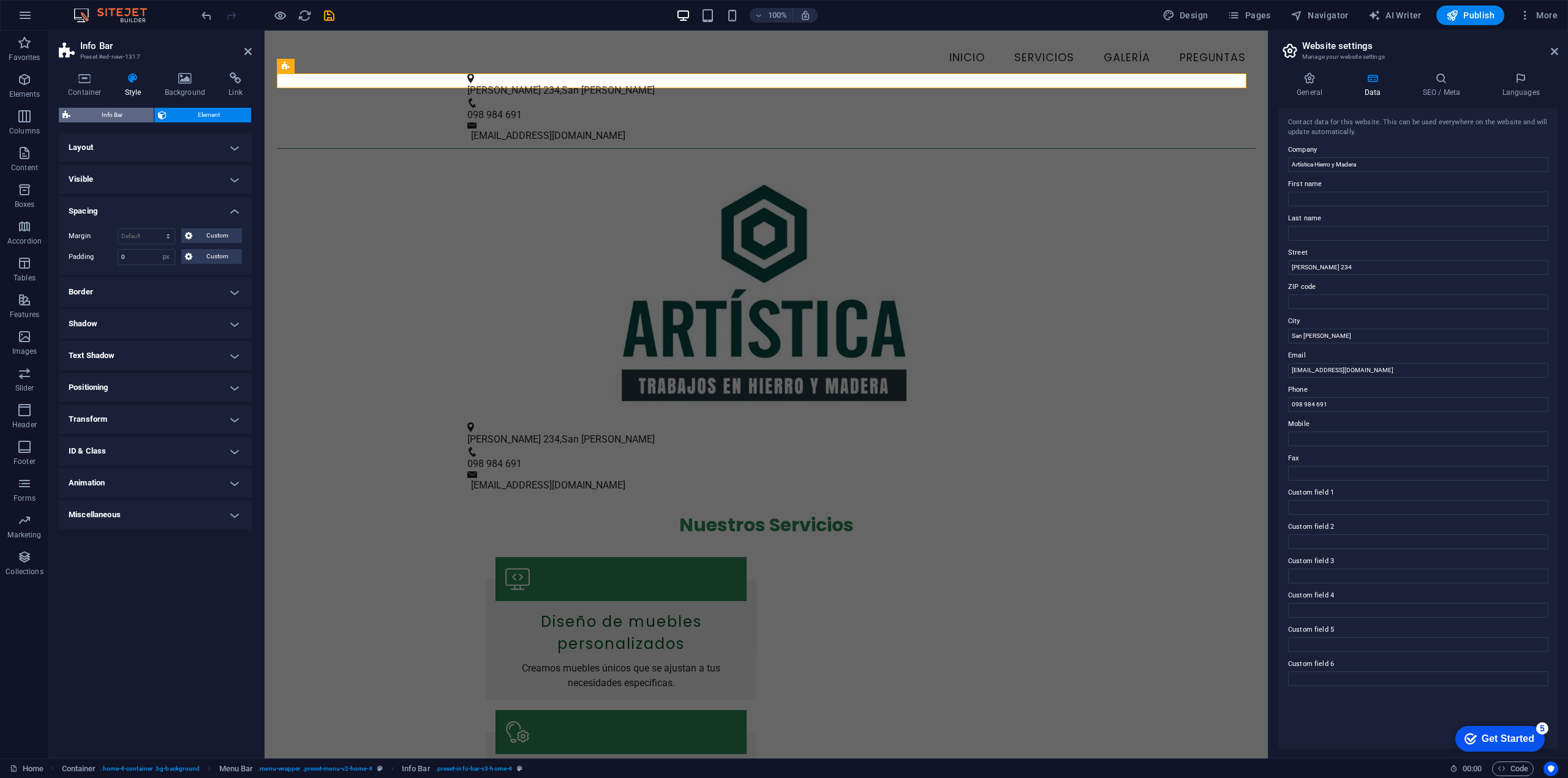
click at [118, 118] on span "Info Bar" at bounding box center [112, 115] width 76 height 15
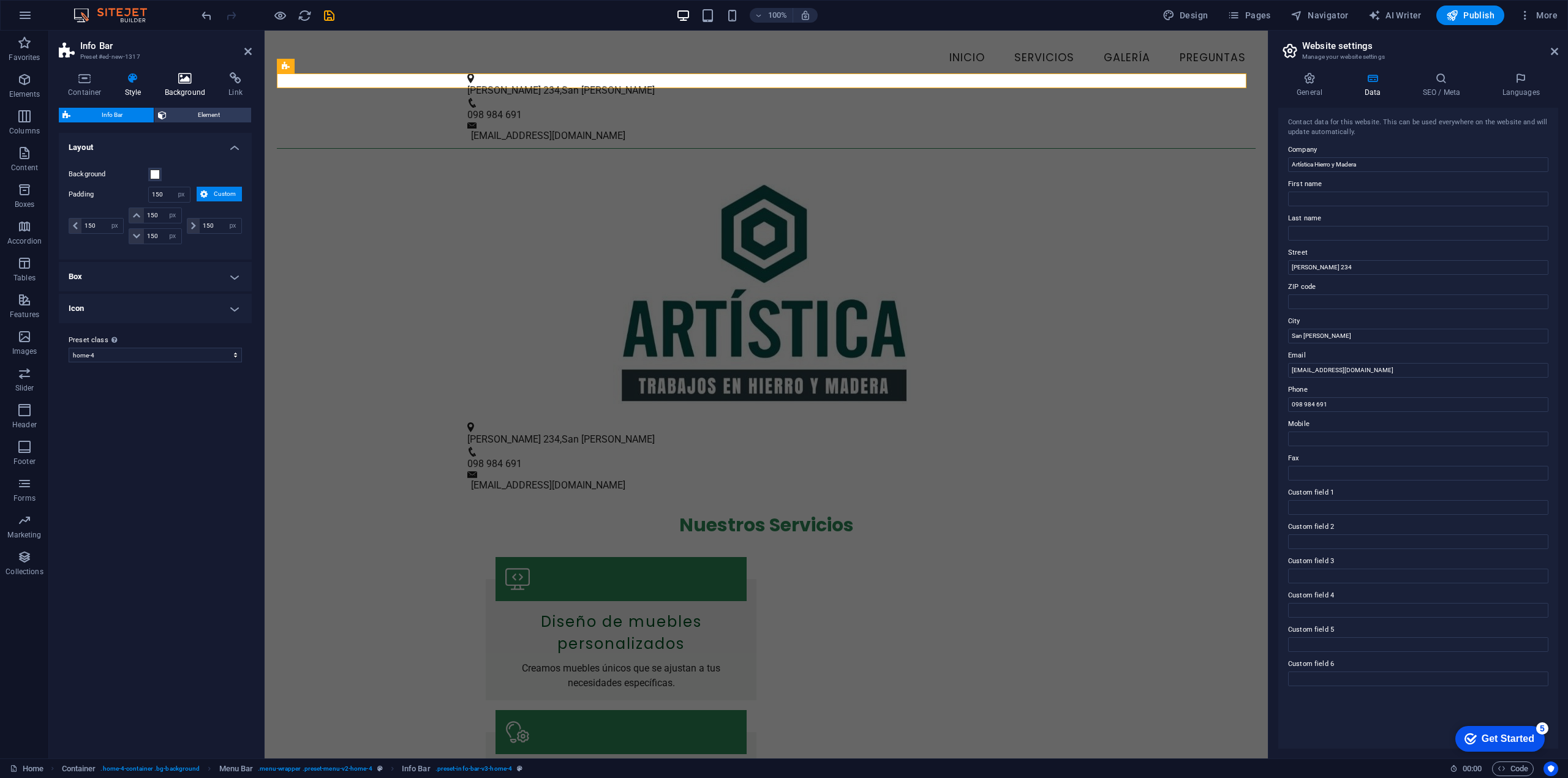
click at [175, 92] on h4 "Background" at bounding box center [188, 85] width 65 height 25
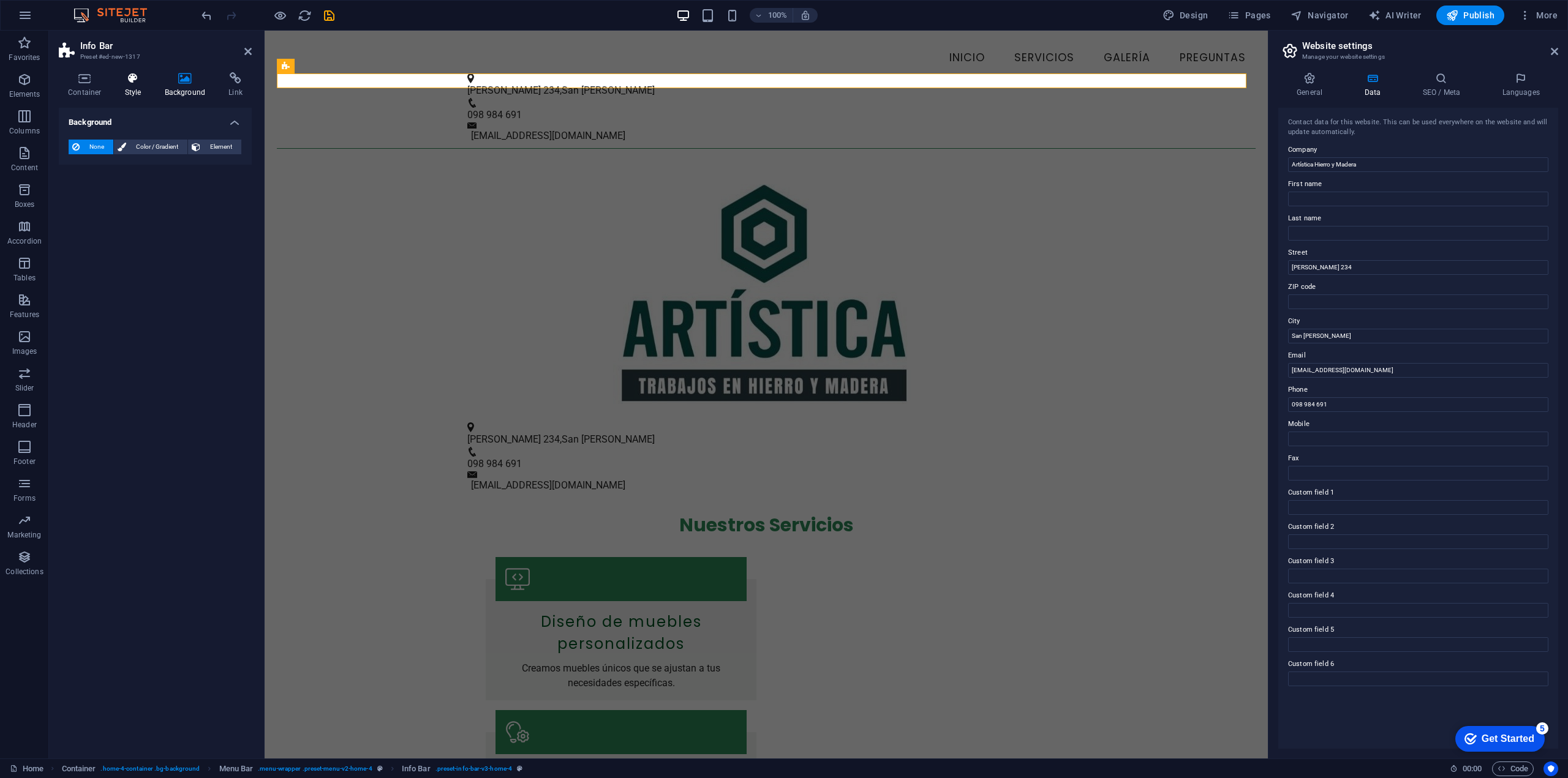
click at [138, 97] on h4 "Style" at bounding box center [136, 85] width 40 height 25
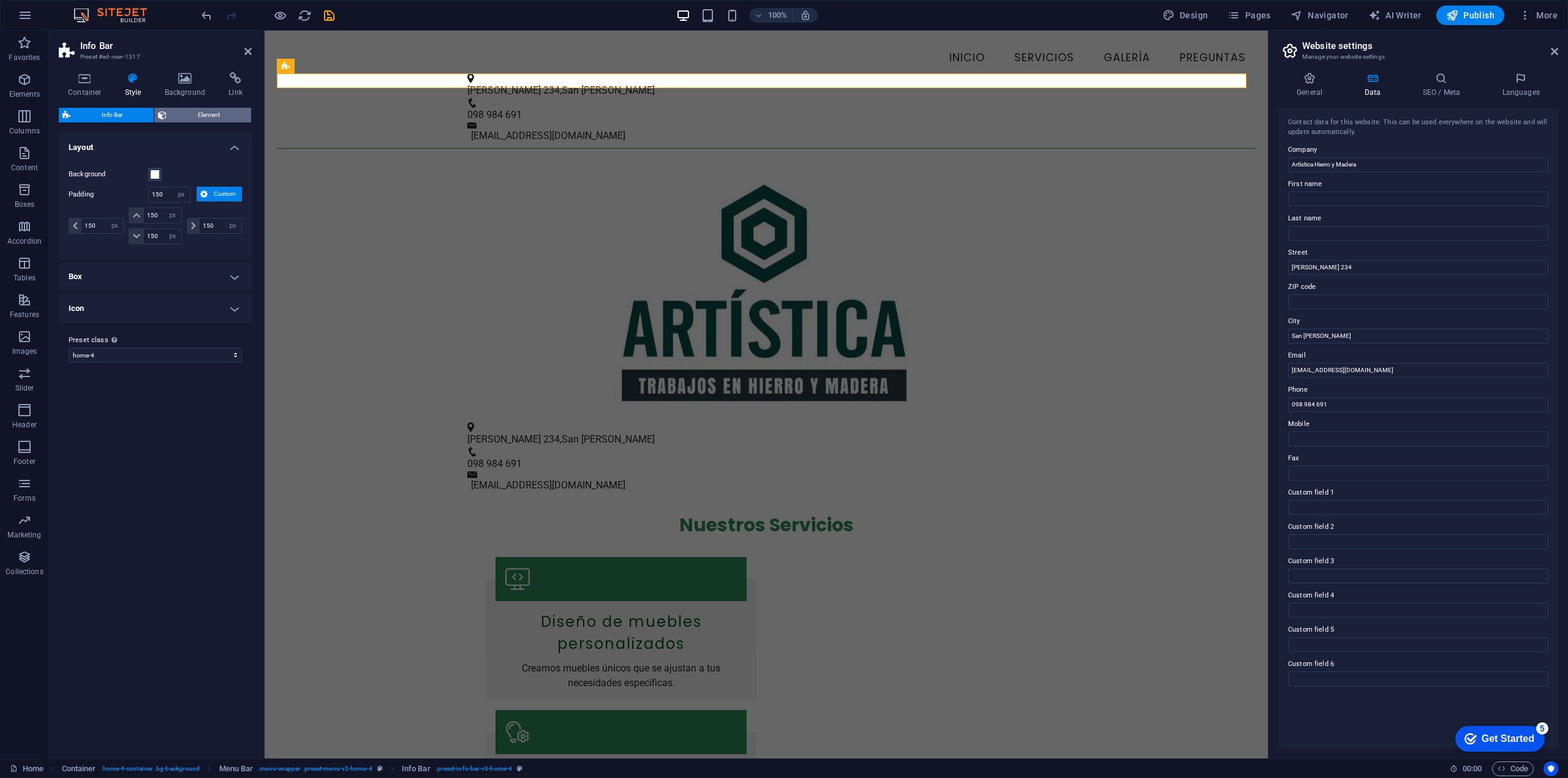
click at [159, 113] on icon at bounding box center [161, 115] width 8 height 15
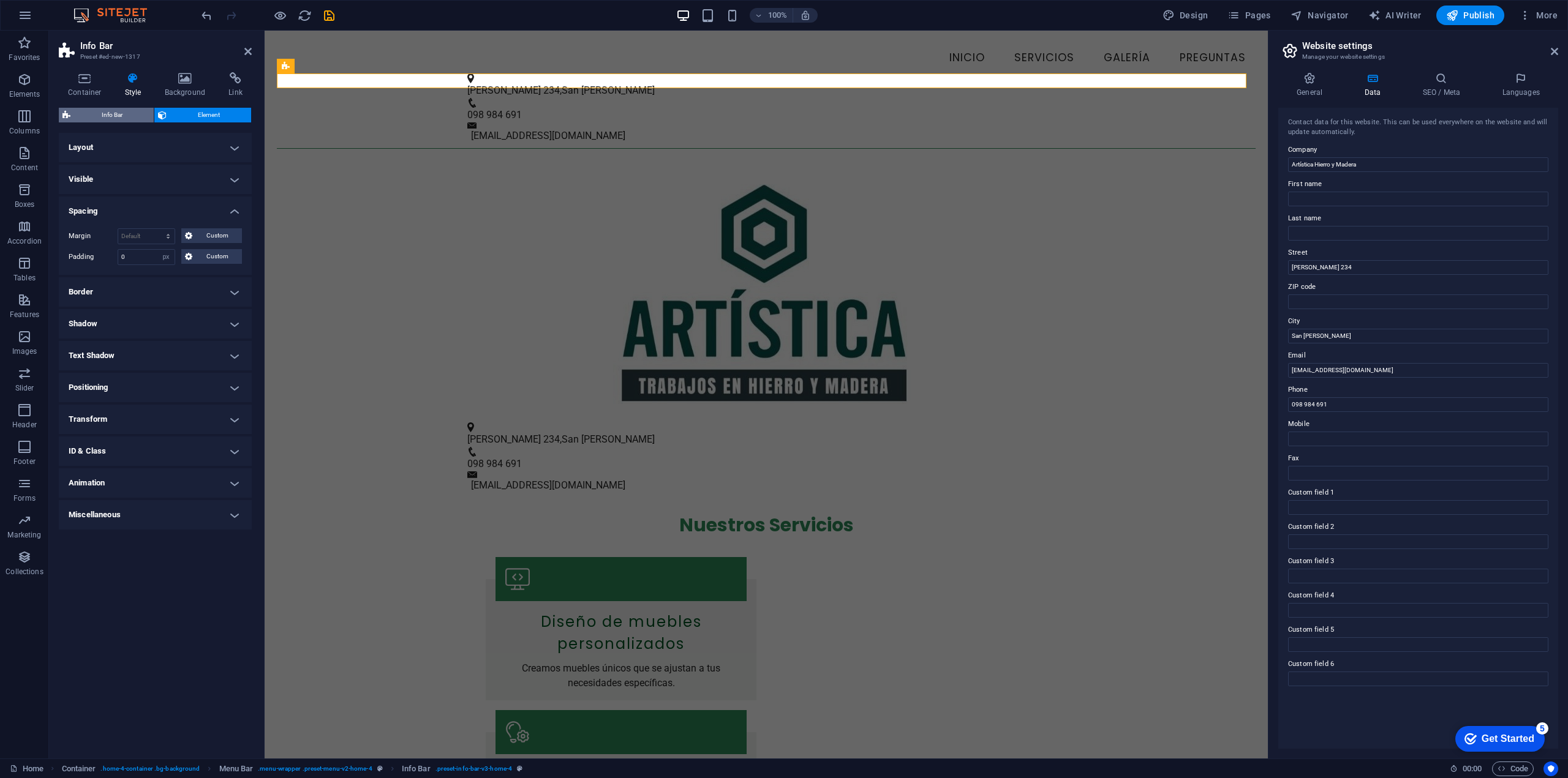
click at [125, 114] on span "Info Bar" at bounding box center [112, 115] width 76 height 15
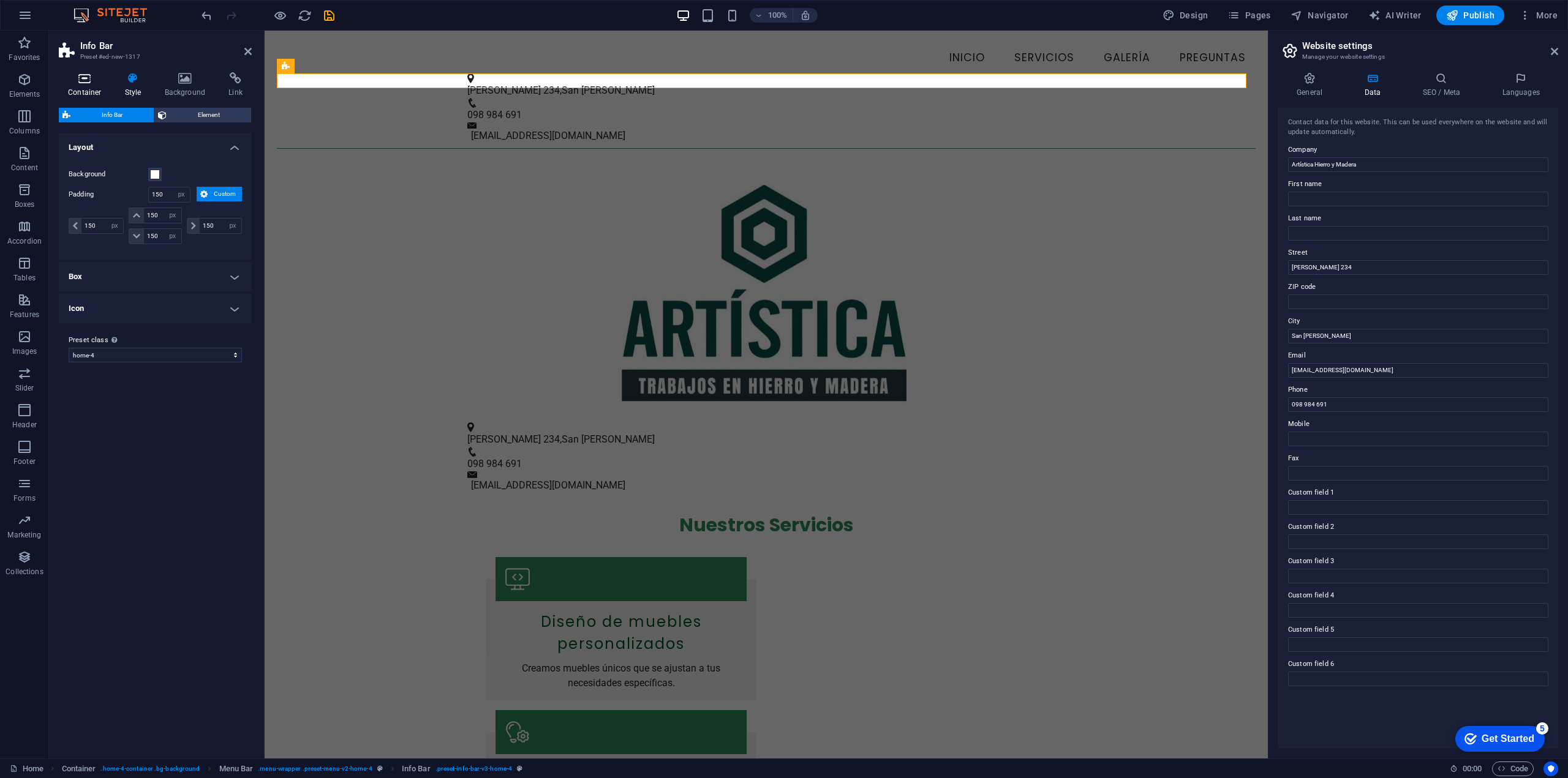
click at [78, 83] on icon at bounding box center [85, 78] width 52 height 12
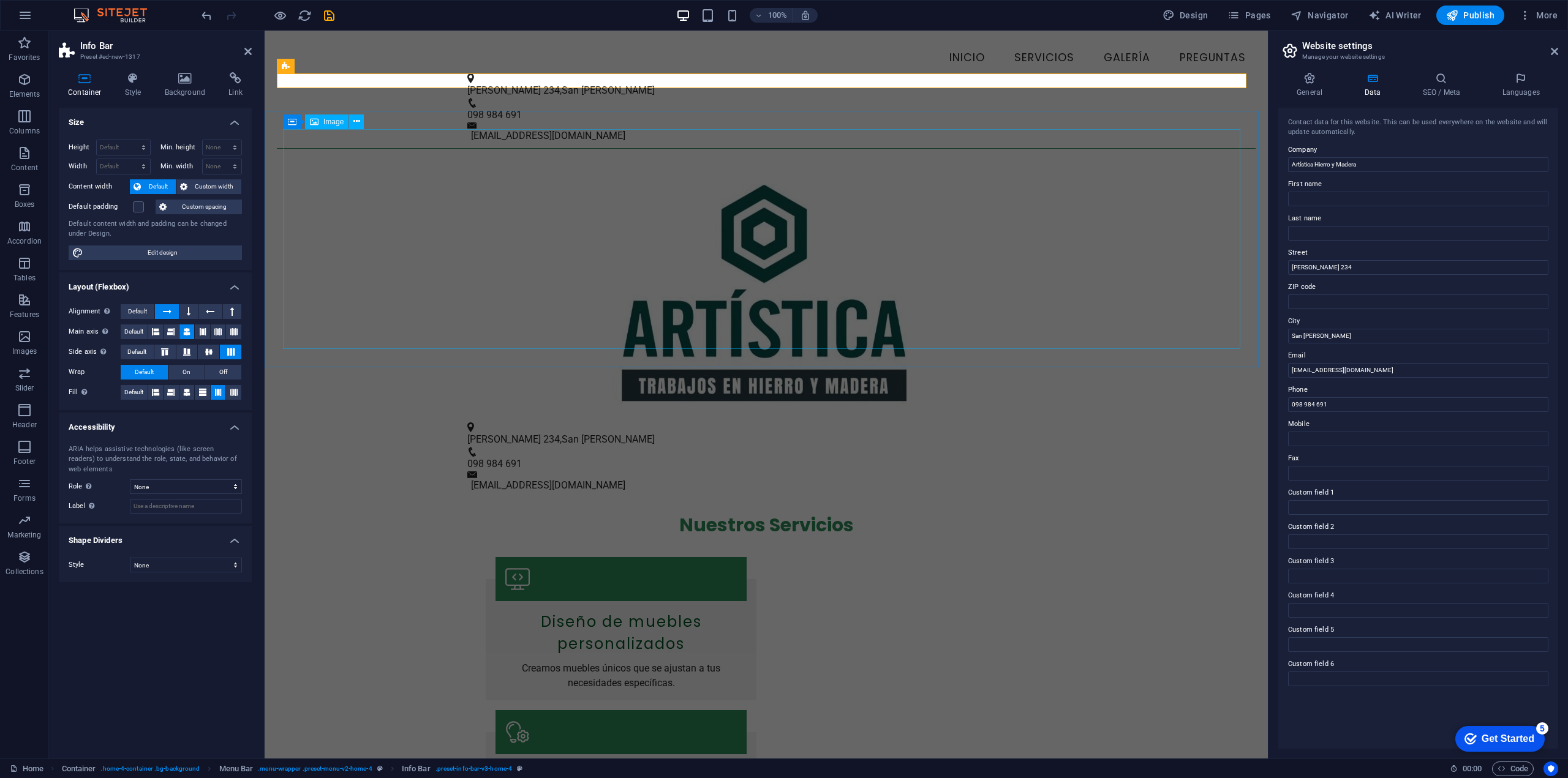
click at [336, 186] on figure at bounding box center [766, 294] width 967 height 220
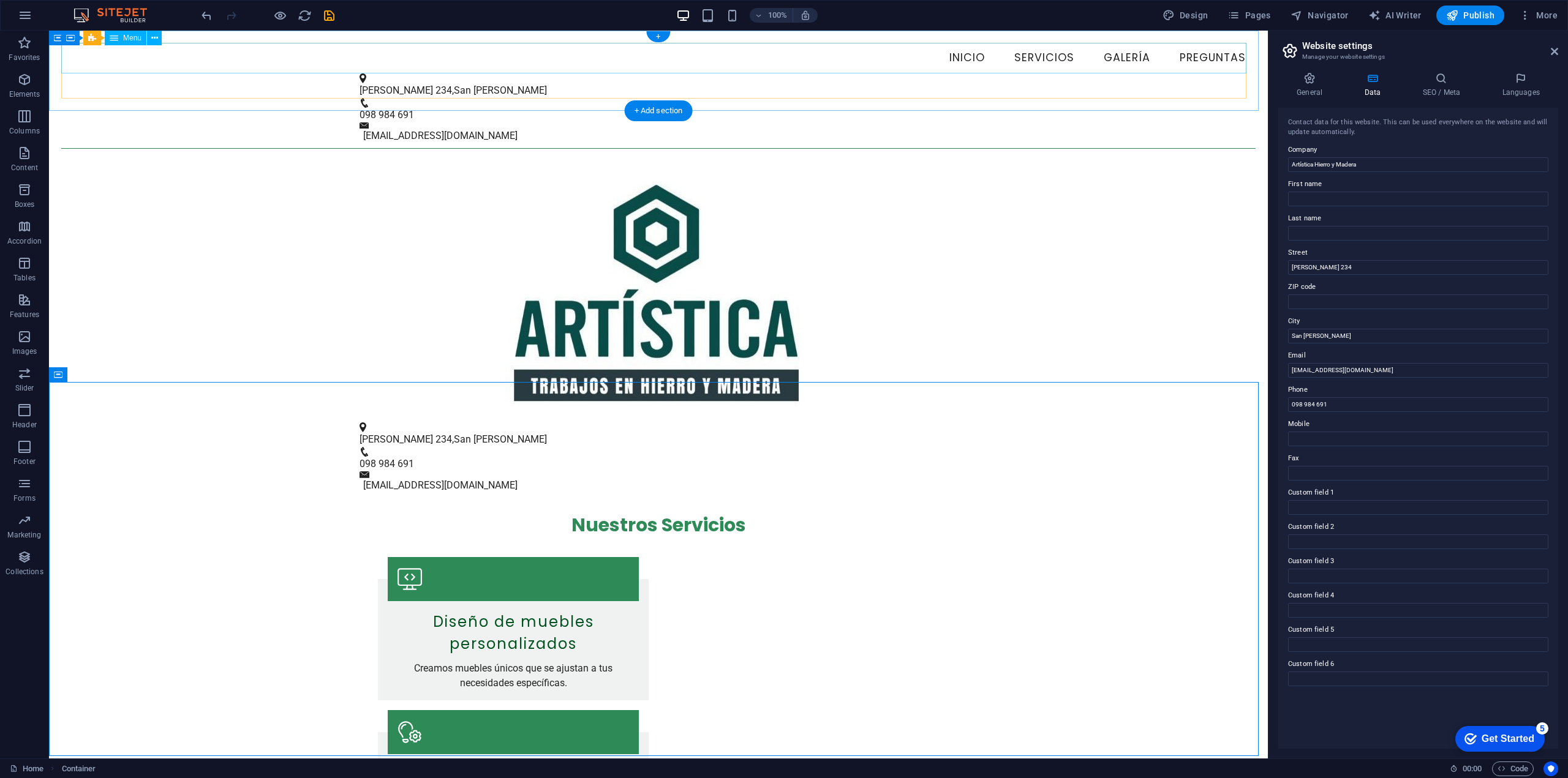
click at [507, 62] on nav "Inicio Servicios Galería Preguntas" at bounding box center [658, 58] width 1194 height 31
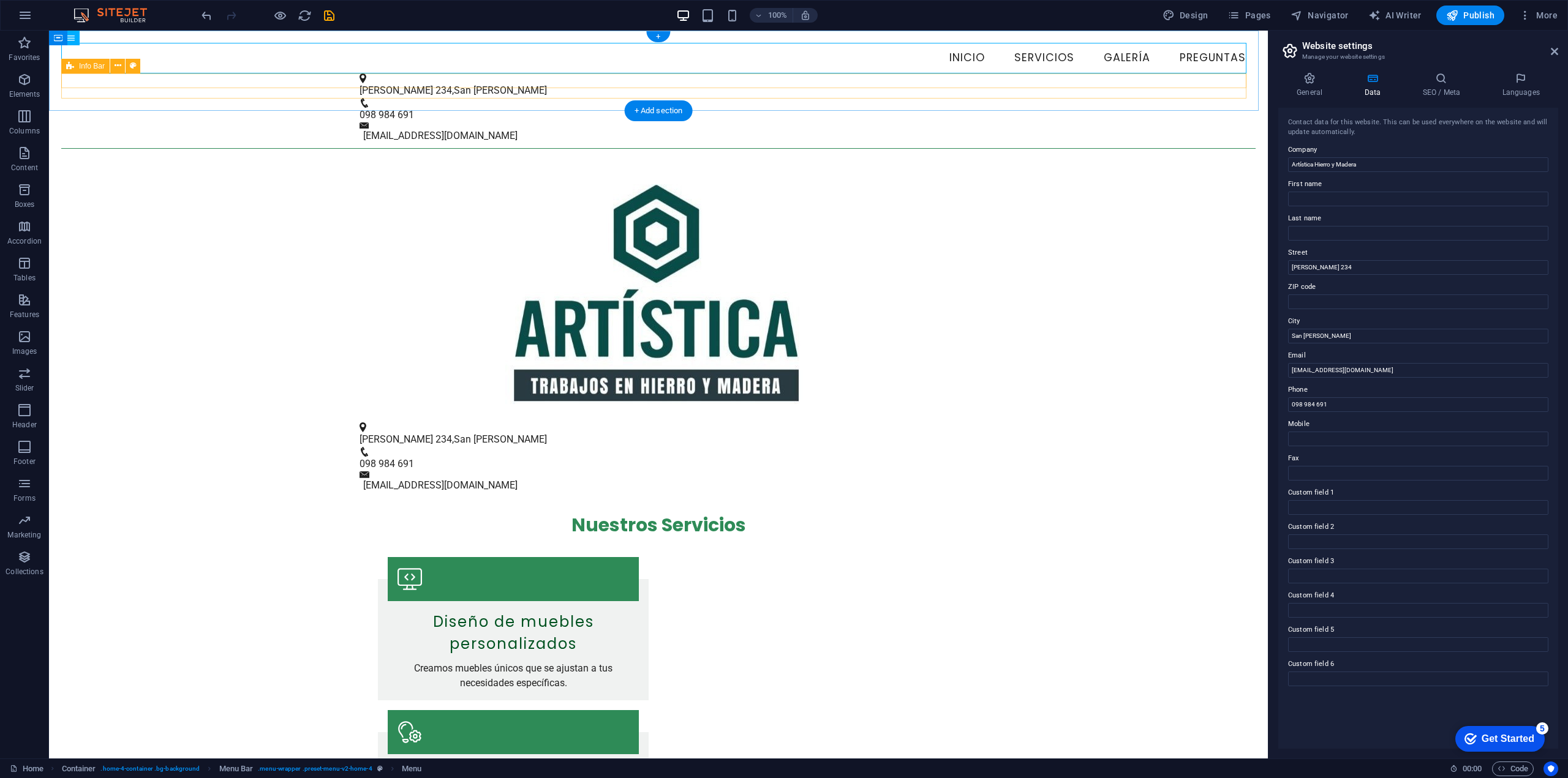
click at [434, 85] on div "[STREET_ADDRESS][PERSON_NAME] 098 984 691 [EMAIL_ADDRESS][DOMAIN_NAME]" at bounding box center [658, 109] width 1194 height 71
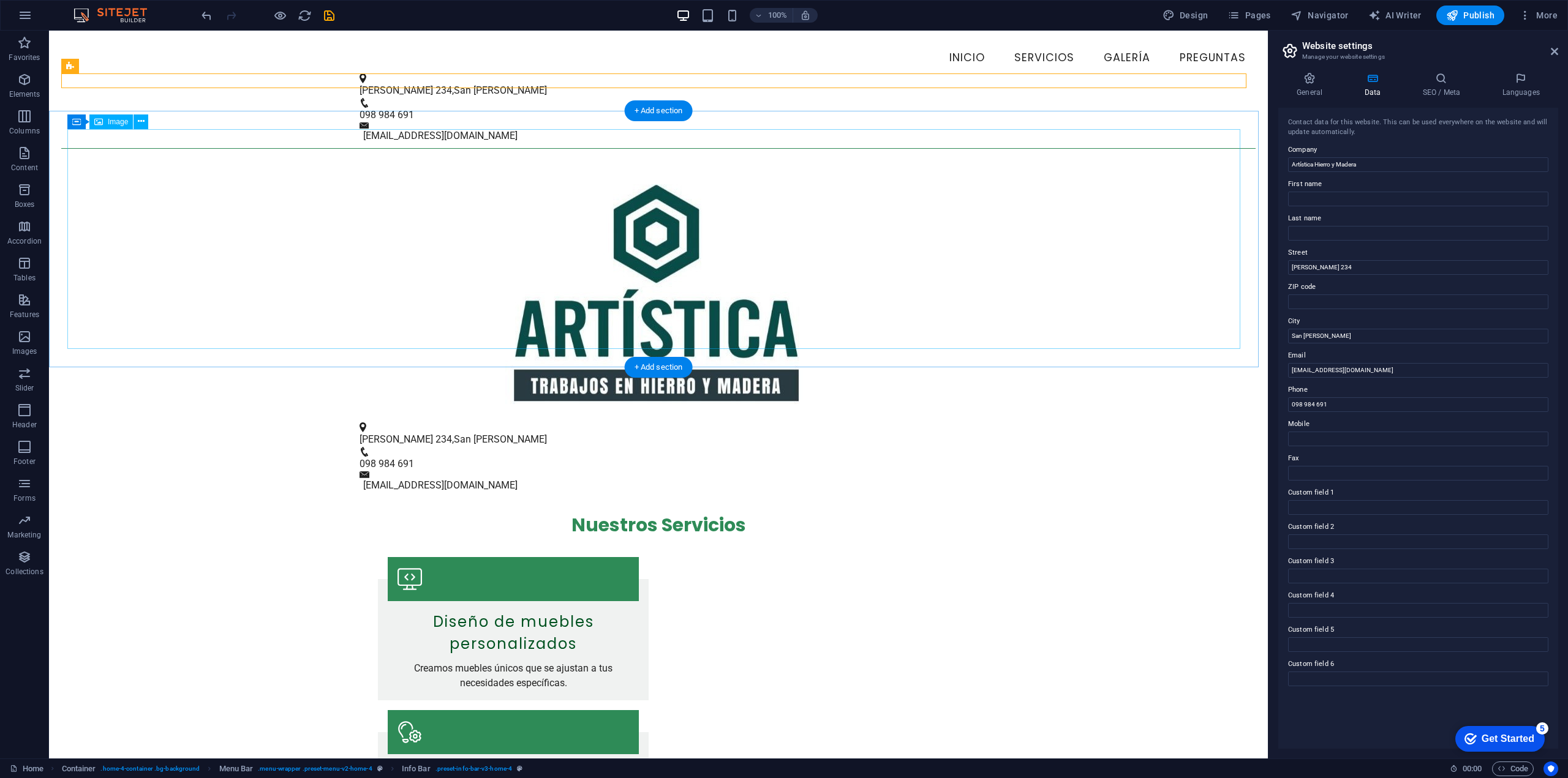
click at [332, 248] on figure at bounding box center [658, 294] width 1182 height 220
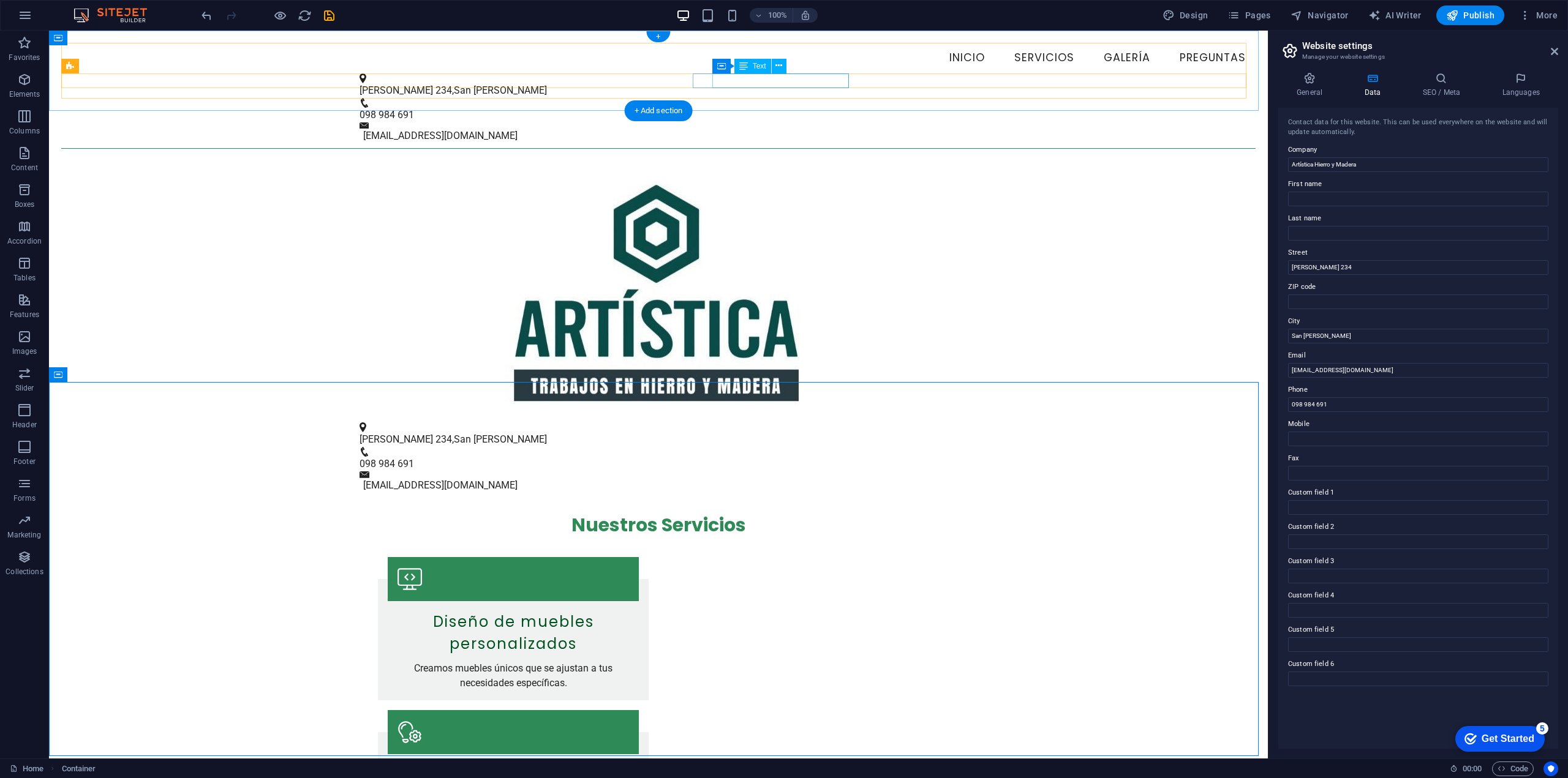
click at [797, 128] on div "[EMAIL_ADDRESS][DOMAIN_NAME]" at bounding box center [660, 135] width 594 height 15
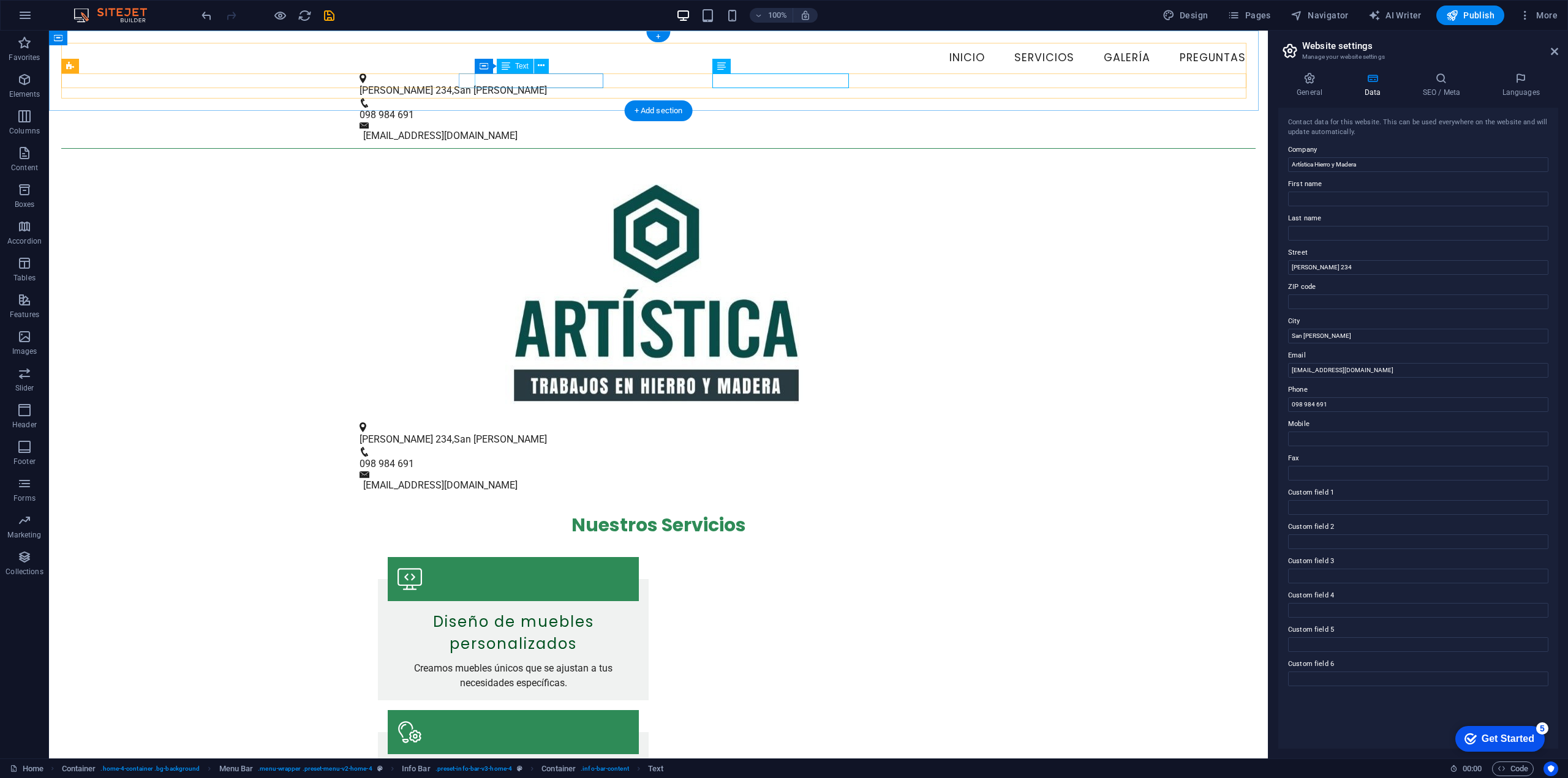
click at [528, 83] on div "[STREET_ADDRESS][PERSON_NAME]" at bounding box center [654, 90] width 588 height 15
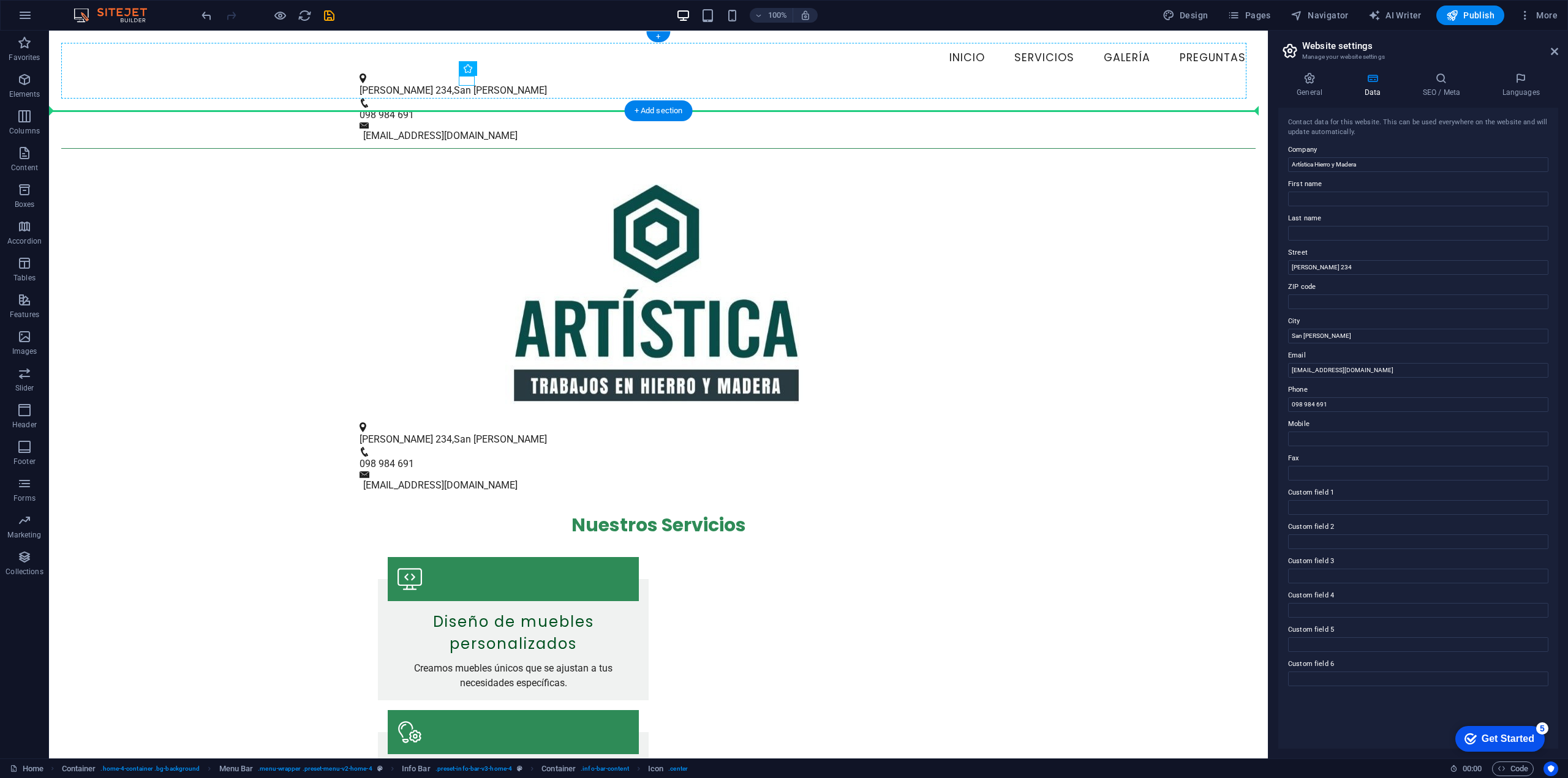
drag, startPoint x: 465, startPoint y: 81, endPoint x: 122, endPoint y: 83, distance: 343.0
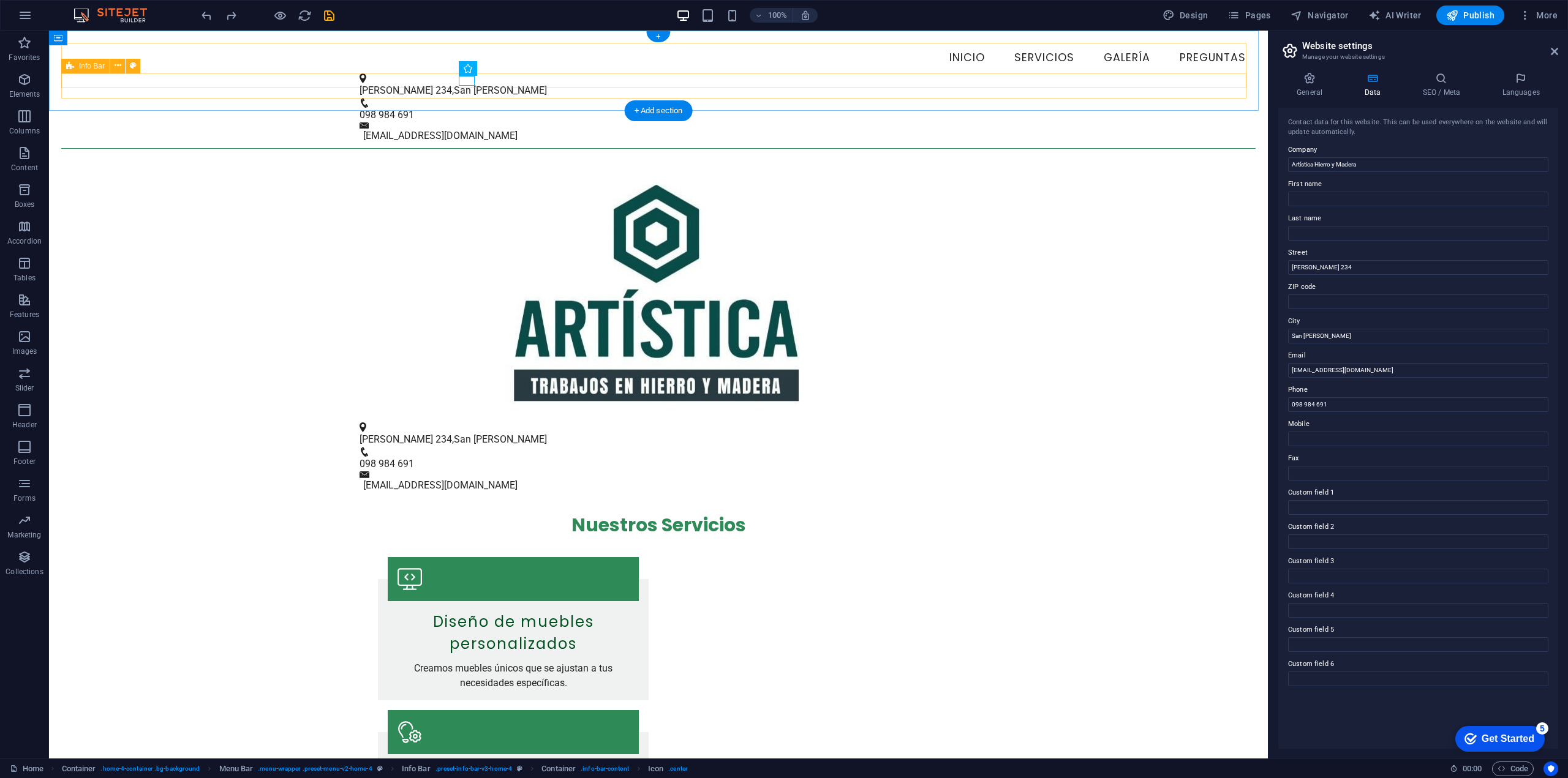
click at [375, 78] on div "[STREET_ADDRESS][PERSON_NAME] 098 984 691 [EMAIL_ADDRESS][DOMAIN_NAME]" at bounding box center [658, 109] width 1194 height 71
click at [134, 71] on icon at bounding box center [133, 65] width 7 height 13
select select "px"
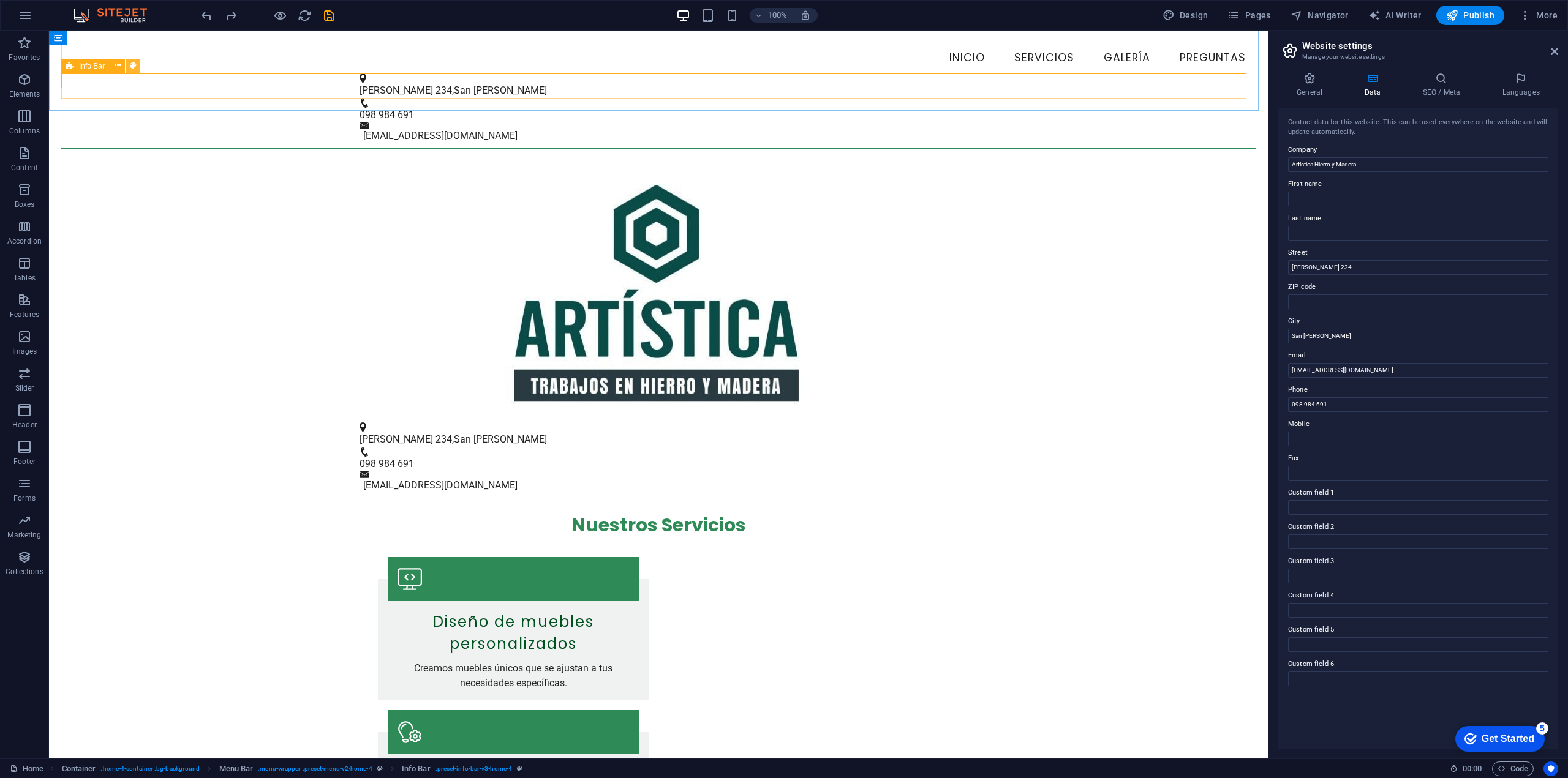
select select "px"
select select "preset-info-bar-v3-home-4"
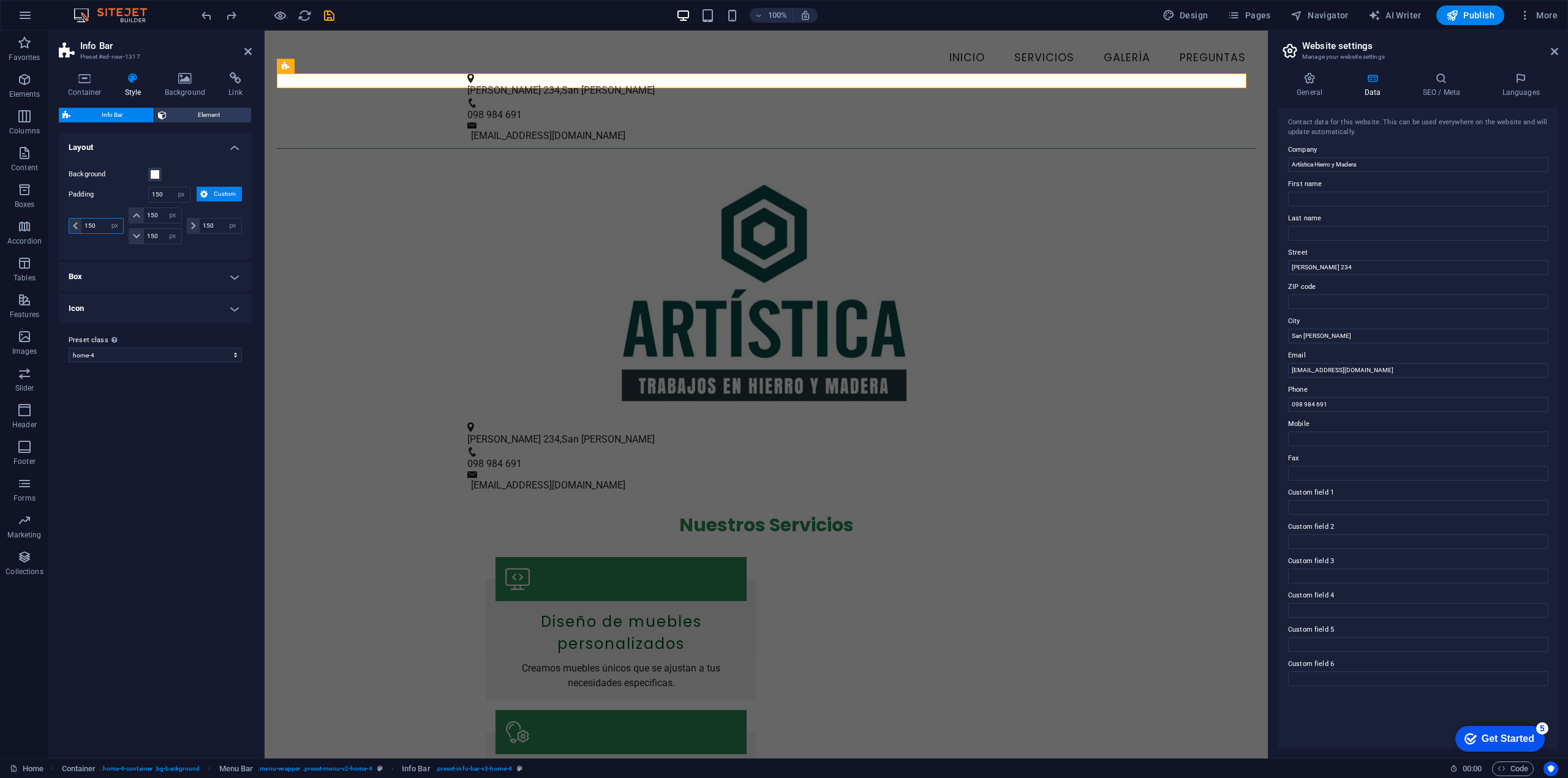
drag, startPoint x: 95, startPoint y: 224, endPoint x: 78, endPoint y: 224, distance: 17.0
click at [78, 224] on div "150 px rem % vh vw" at bounding box center [96, 226] width 55 height 16
type input "0"
select select "DISABLED_OPTION_VALUE"
type input "0"
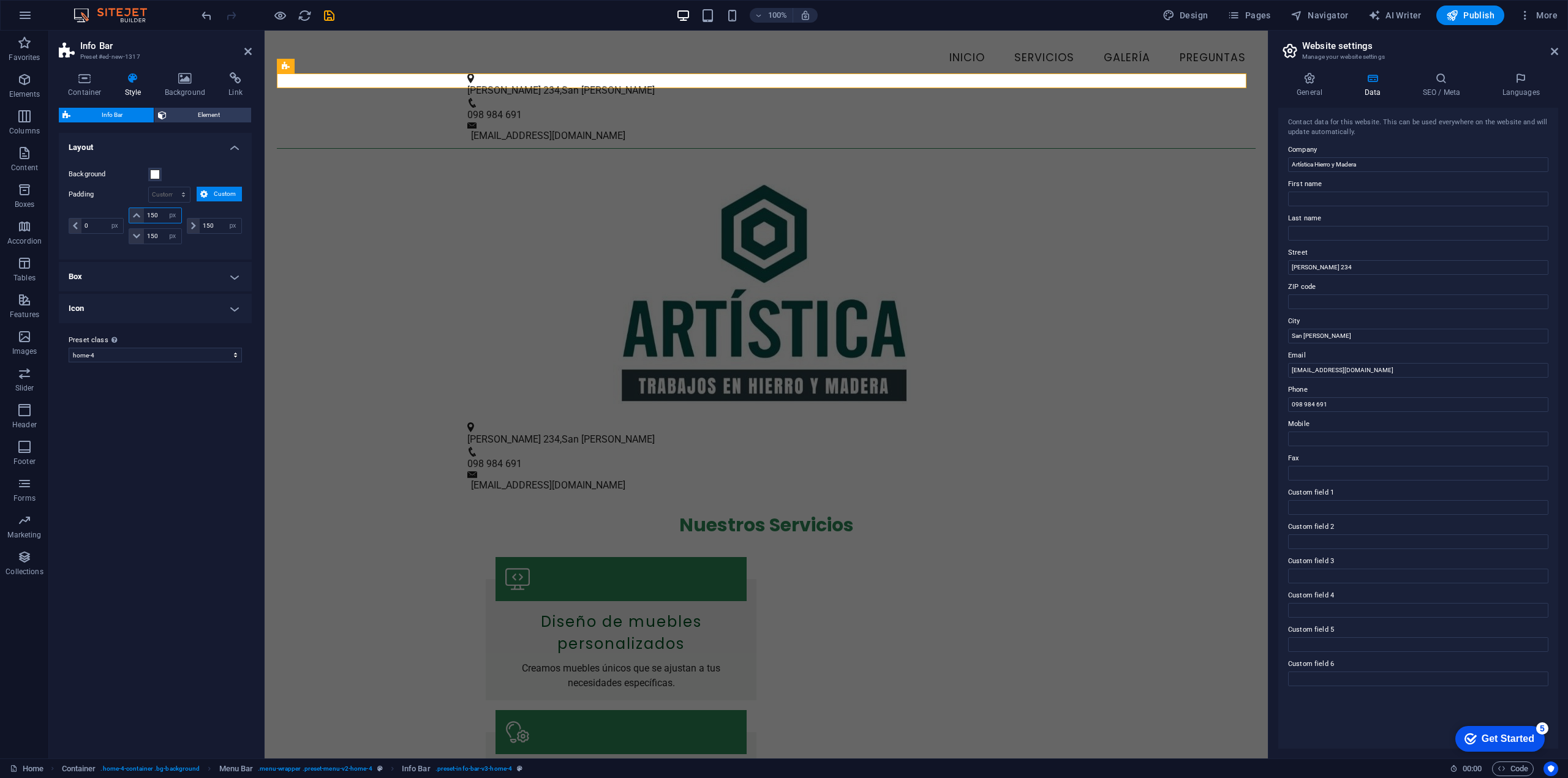
click at [157, 218] on input "150" at bounding box center [162, 215] width 37 height 15
drag, startPoint x: 161, startPoint y: 215, endPoint x: 124, endPoint y: 207, distance: 37.9
click at [124, 208] on div "0 px rem % vh vw 150 px rem % vh vw 150 px rem % vh vw 150 px rem % vh vw" at bounding box center [155, 226] width 173 height 37
type input "0"
drag, startPoint x: 165, startPoint y: 237, endPoint x: 144, endPoint y: 235, distance: 21.1
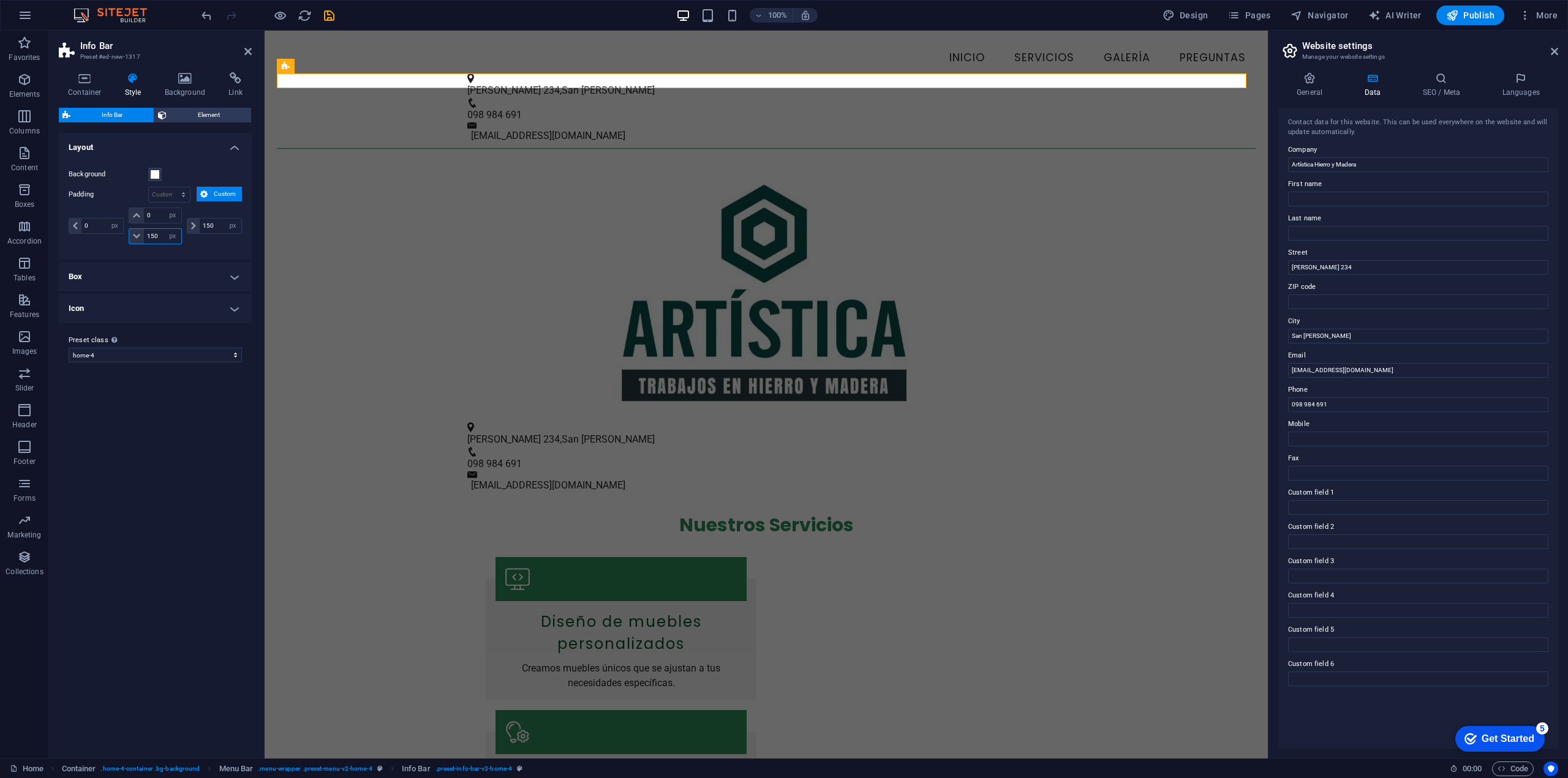
click at [144, 235] on div "150 px rem % vh vw" at bounding box center [155, 236] width 52 height 16
click at [154, 236] on input "150" at bounding box center [162, 236] width 37 height 15
type input "0"
click at [207, 227] on input "150" at bounding box center [221, 225] width 42 height 15
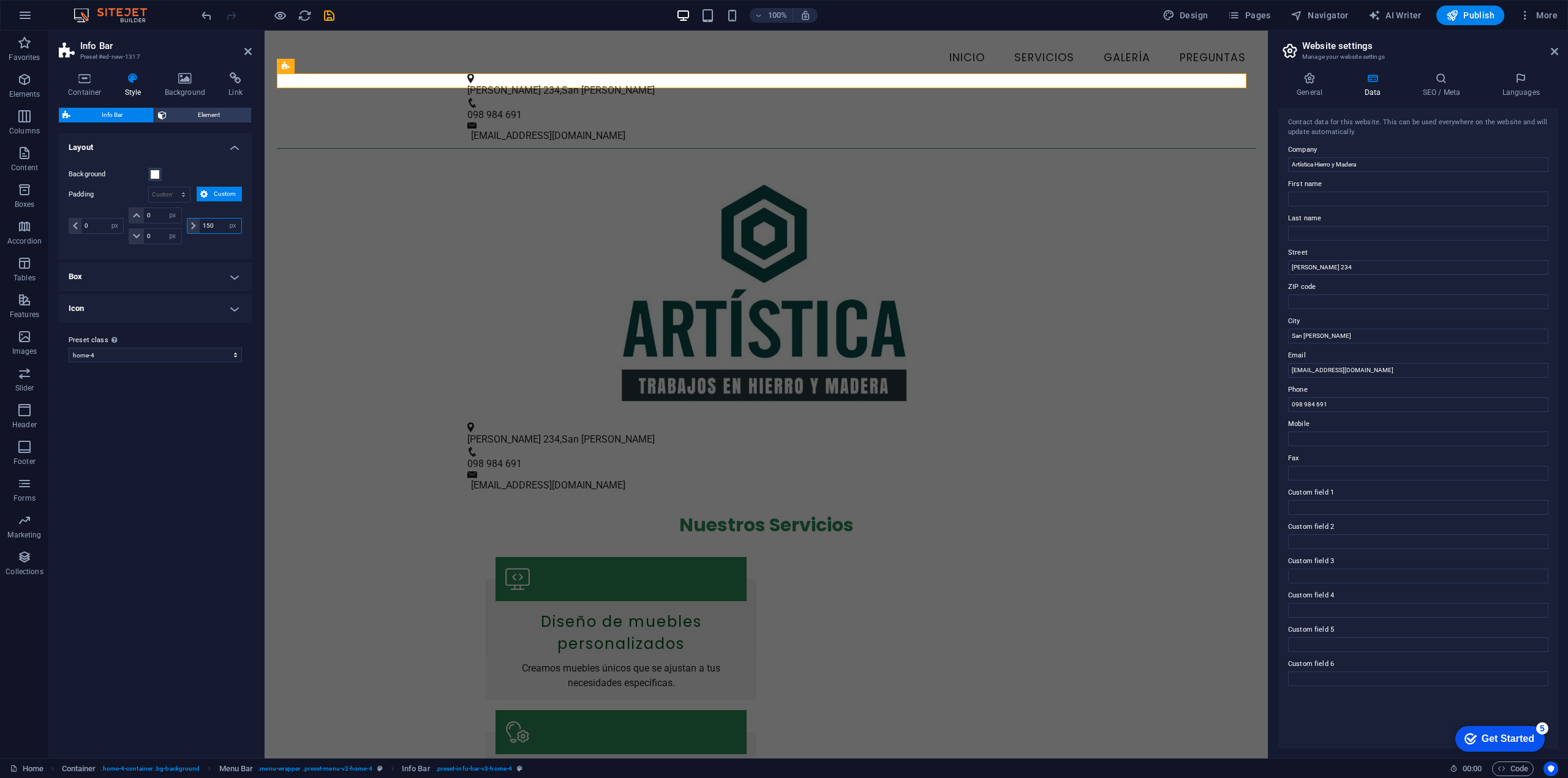
click at [207, 227] on input "150" at bounding box center [221, 225] width 42 height 15
type input "0"
select select "px"
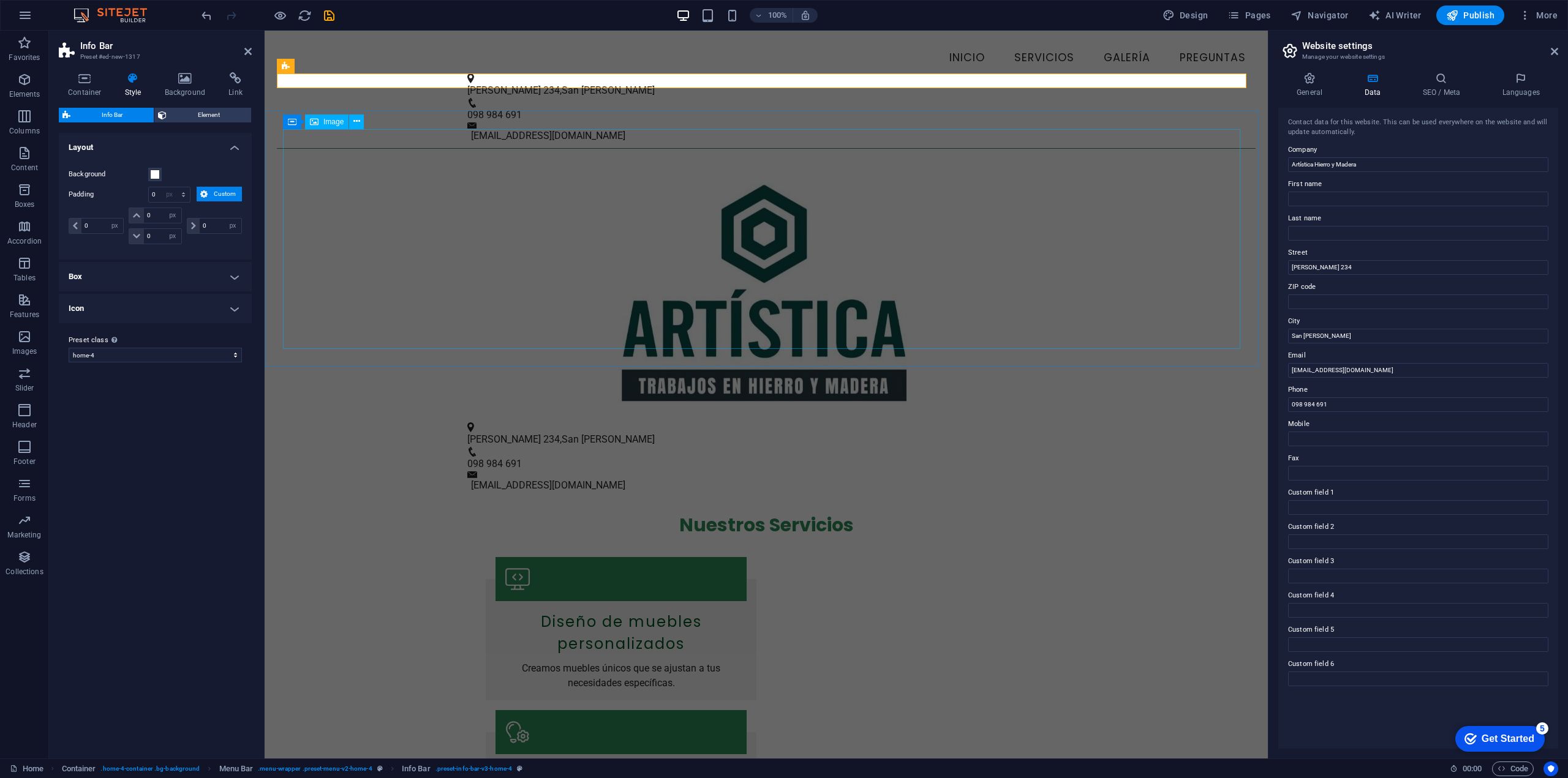
click at [365, 201] on figure at bounding box center [766, 294] width 967 height 220
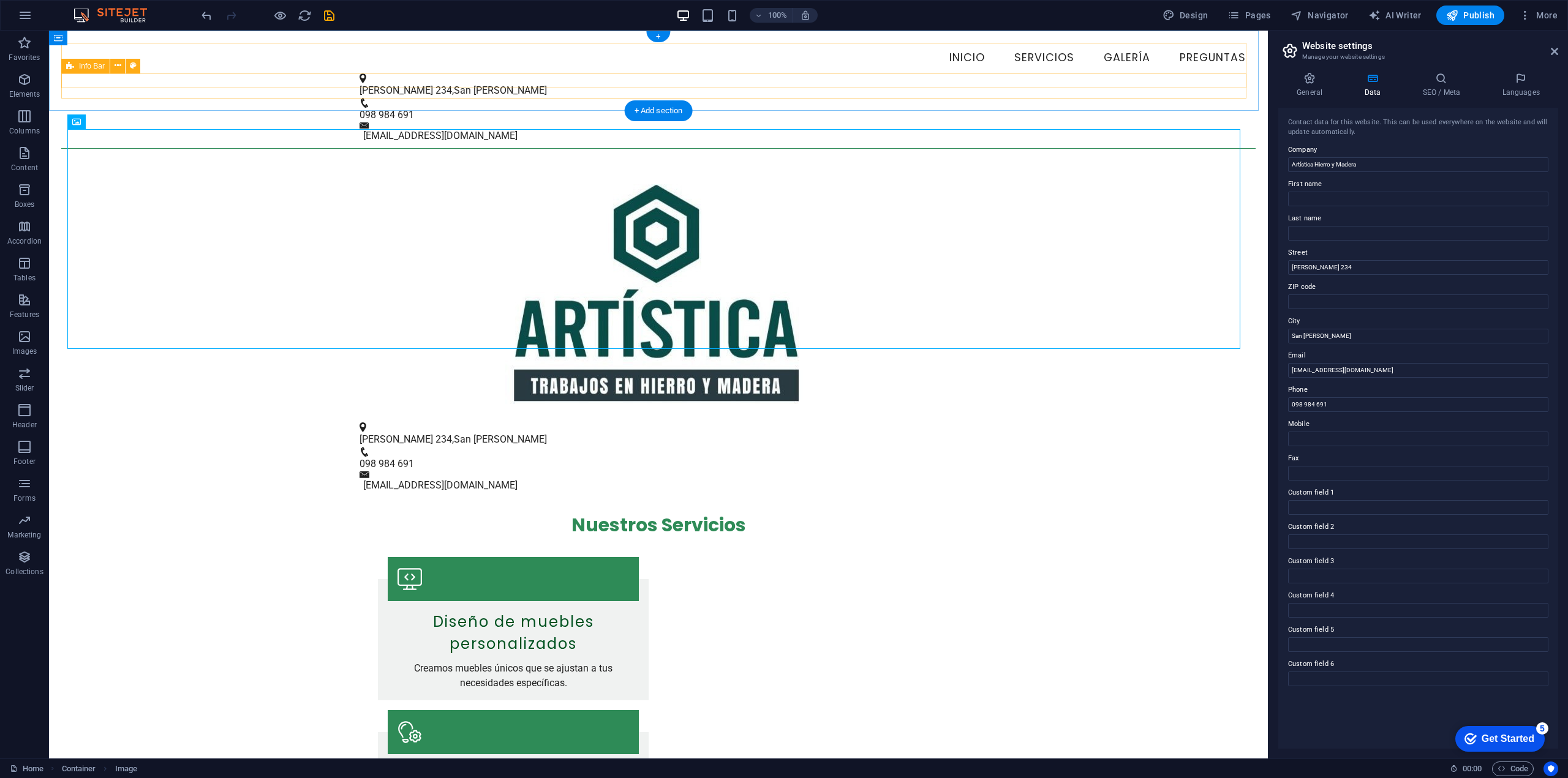
click at [408, 77] on div "[STREET_ADDRESS][PERSON_NAME] 098 984 691 [EMAIL_ADDRESS][DOMAIN_NAME]" at bounding box center [658, 109] width 1194 height 71
click at [115, 66] on icon at bounding box center [118, 65] width 7 height 13
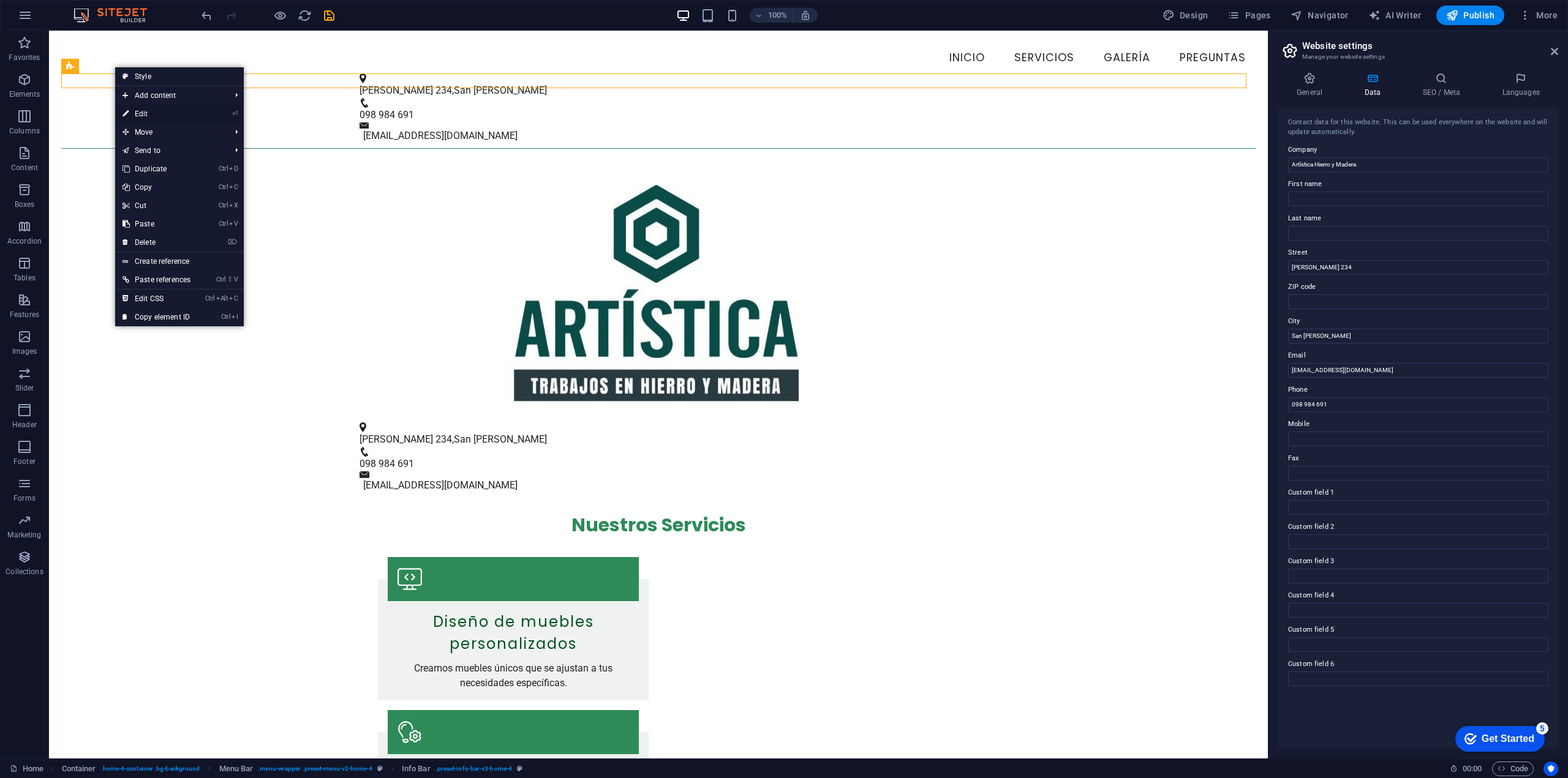
click at [182, 111] on link "⏎ Edit" at bounding box center [157, 114] width 83 height 18
select select "px"
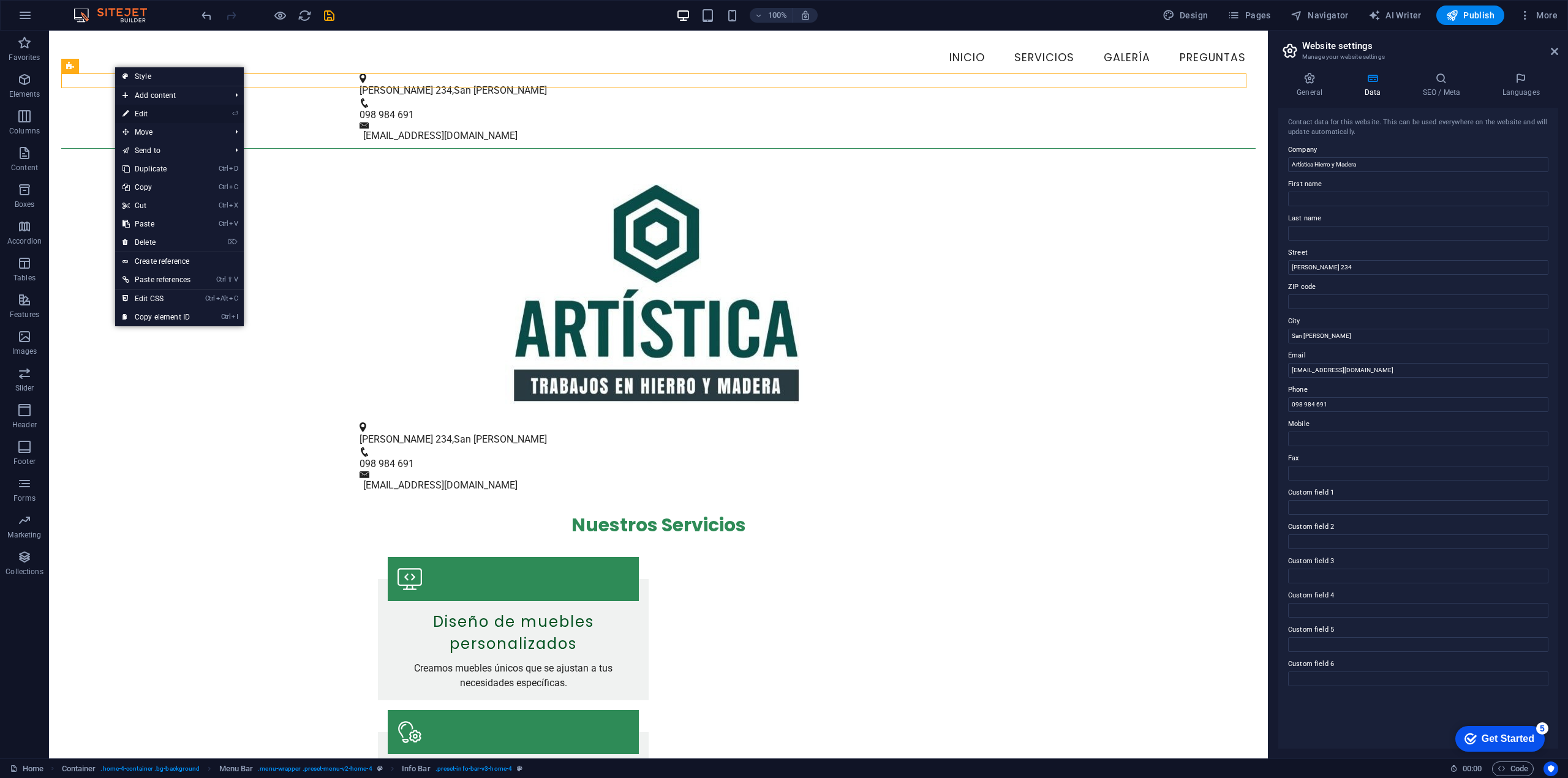
select select "px"
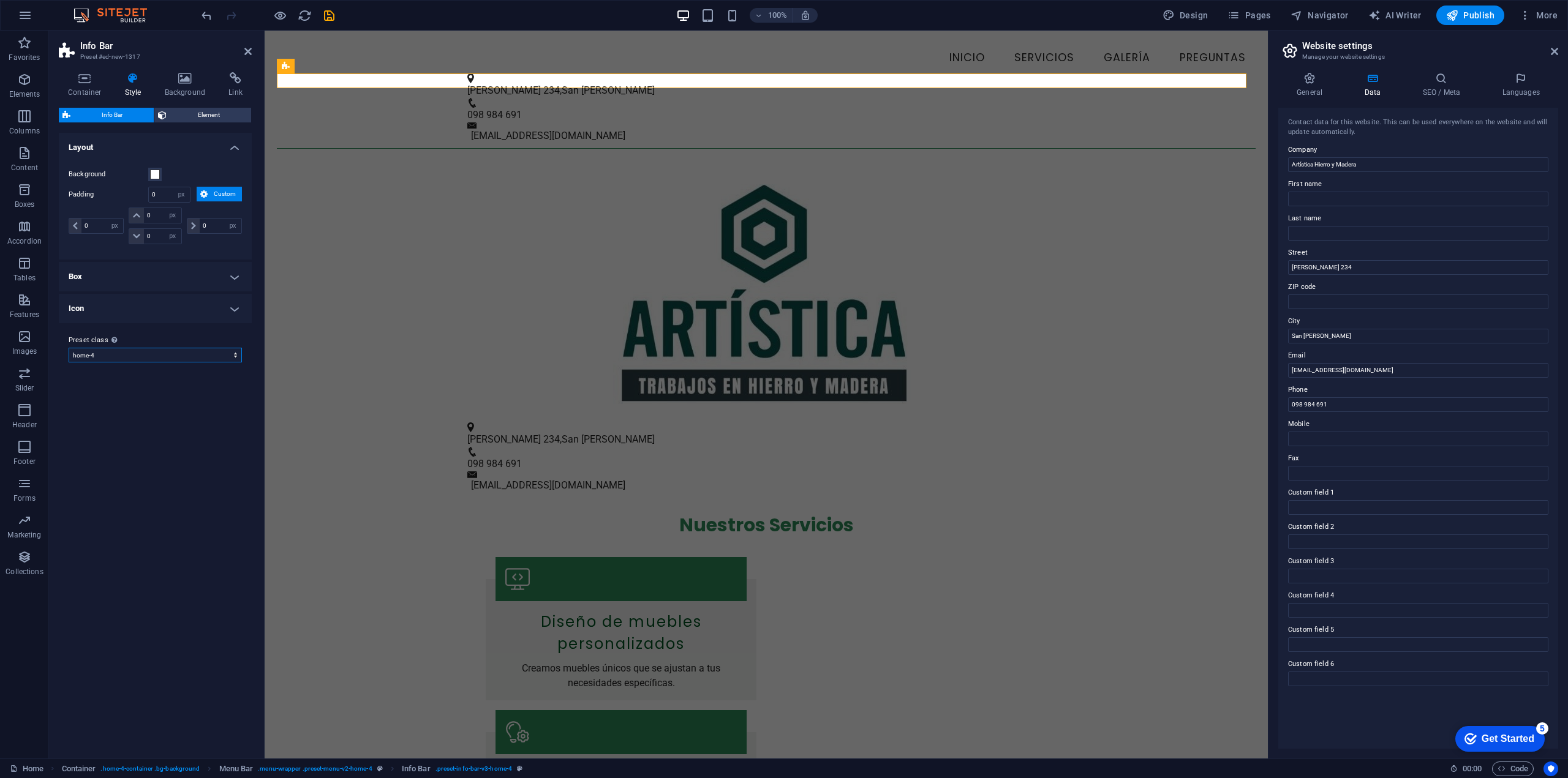
click at [235, 357] on select "default home-4 Add preset class" at bounding box center [155, 354] width 173 height 15
click at [68, 347] on select "default home-4 Add preset class" at bounding box center [155, 354] width 173 height 15
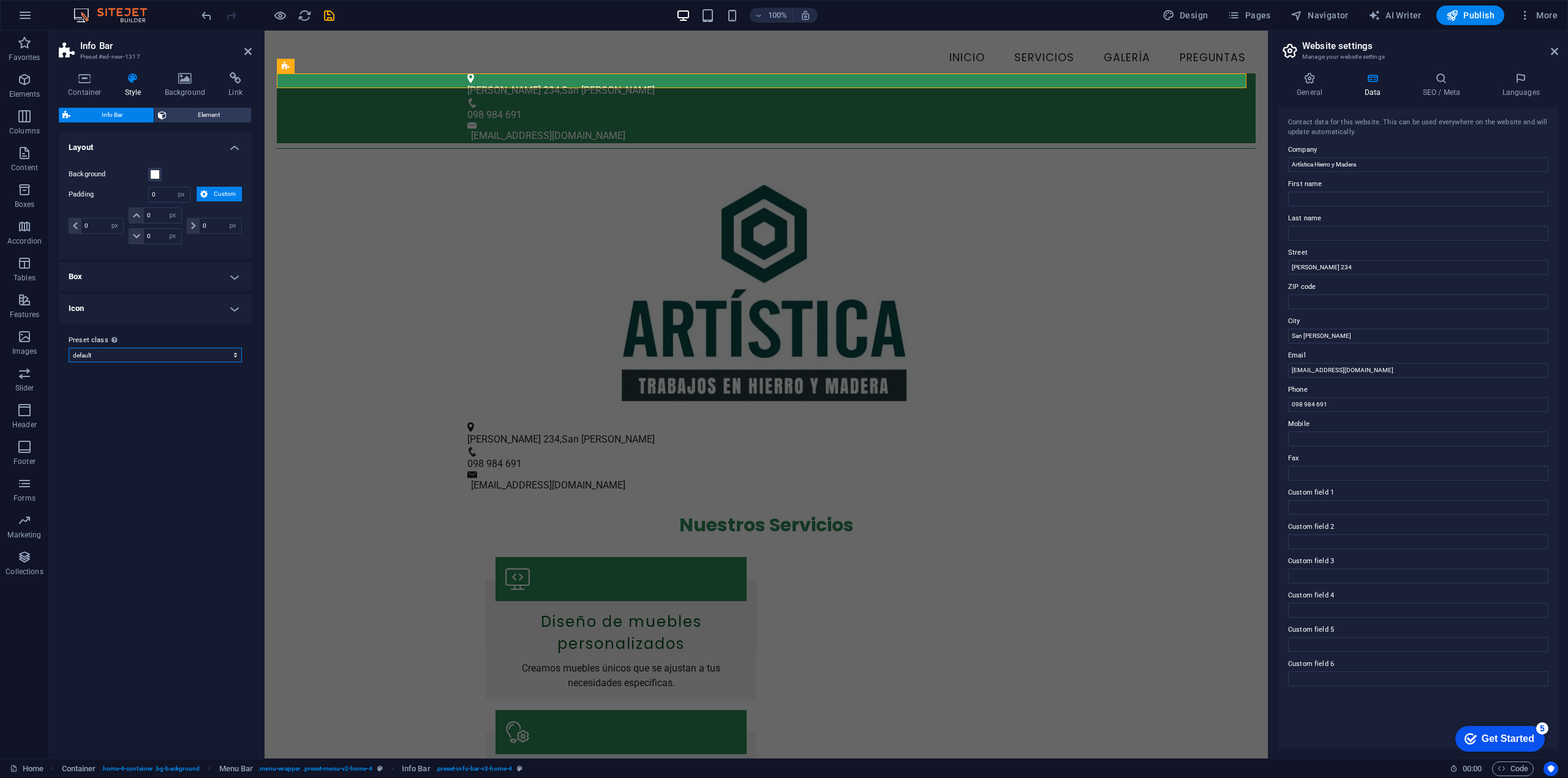
click at [232, 356] on select "default home-4 Add preset class" at bounding box center [155, 354] width 173 height 15
click at [68, 347] on select "default home-4 Add preset class" at bounding box center [155, 354] width 173 height 15
select select "preset-info-bar-v3-home-4"
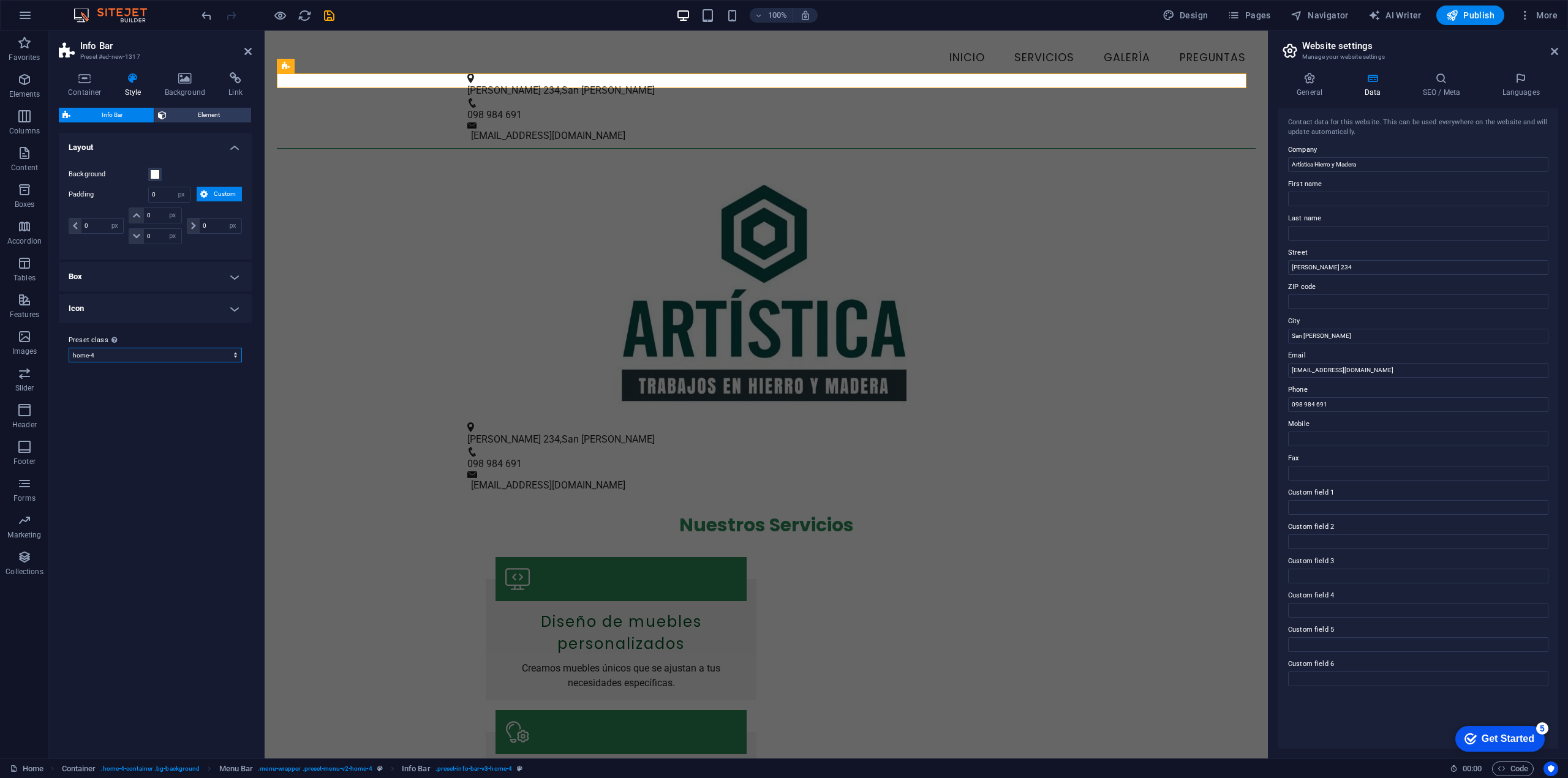
click at [236, 354] on select "default home-4 Add preset class" at bounding box center [155, 354] width 173 height 15
click at [127, 483] on div "Variants Default Layout Background Padding 0 px rem % vh vw Custom Custom 0 px …" at bounding box center [155, 441] width 193 height 616
click at [91, 146] on h4 "Layout" at bounding box center [155, 144] width 193 height 22
click at [91, 146] on h4 "Layout" at bounding box center [155, 148] width 193 height 29
click at [86, 275] on h4 "Box" at bounding box center [155, 277] width 193 height 29
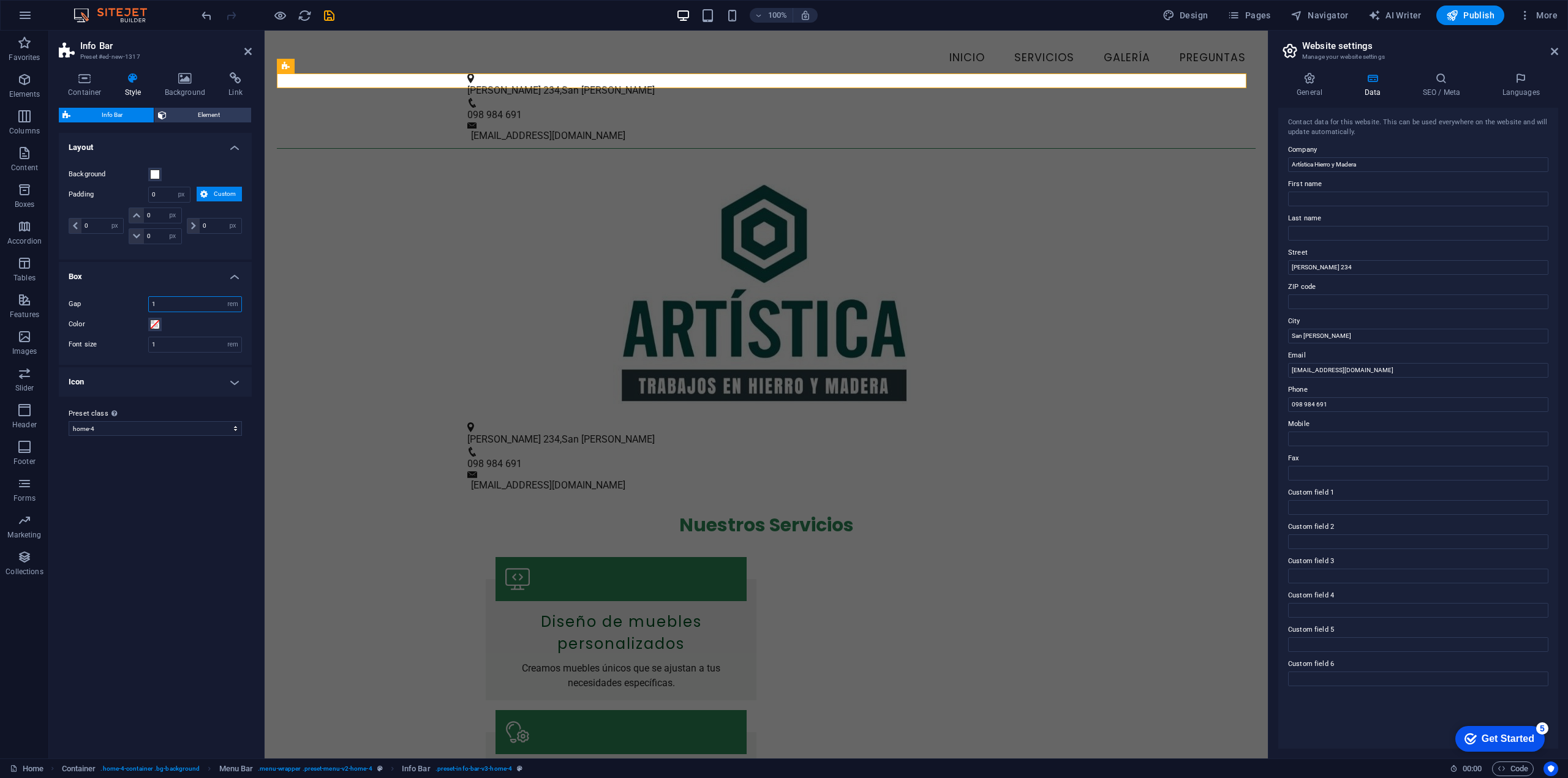
drag, startPoint x: 215, startPoint y: 302, endPoint x: 153, endPoint y: 304, distance: 62.0
click at [153, 304] on input "1" at bounding box center [195, 304] width 92 height 15
click at [197, 308] on input "0" at bounding box center [195, 304] width 92 height 15
click at [191, 347] on input "1" at bounding box center [195, 344] width 92 height 15
click at [89, 384] on h4 "Icon" at bounding box center [155, 382] width 193 height 29
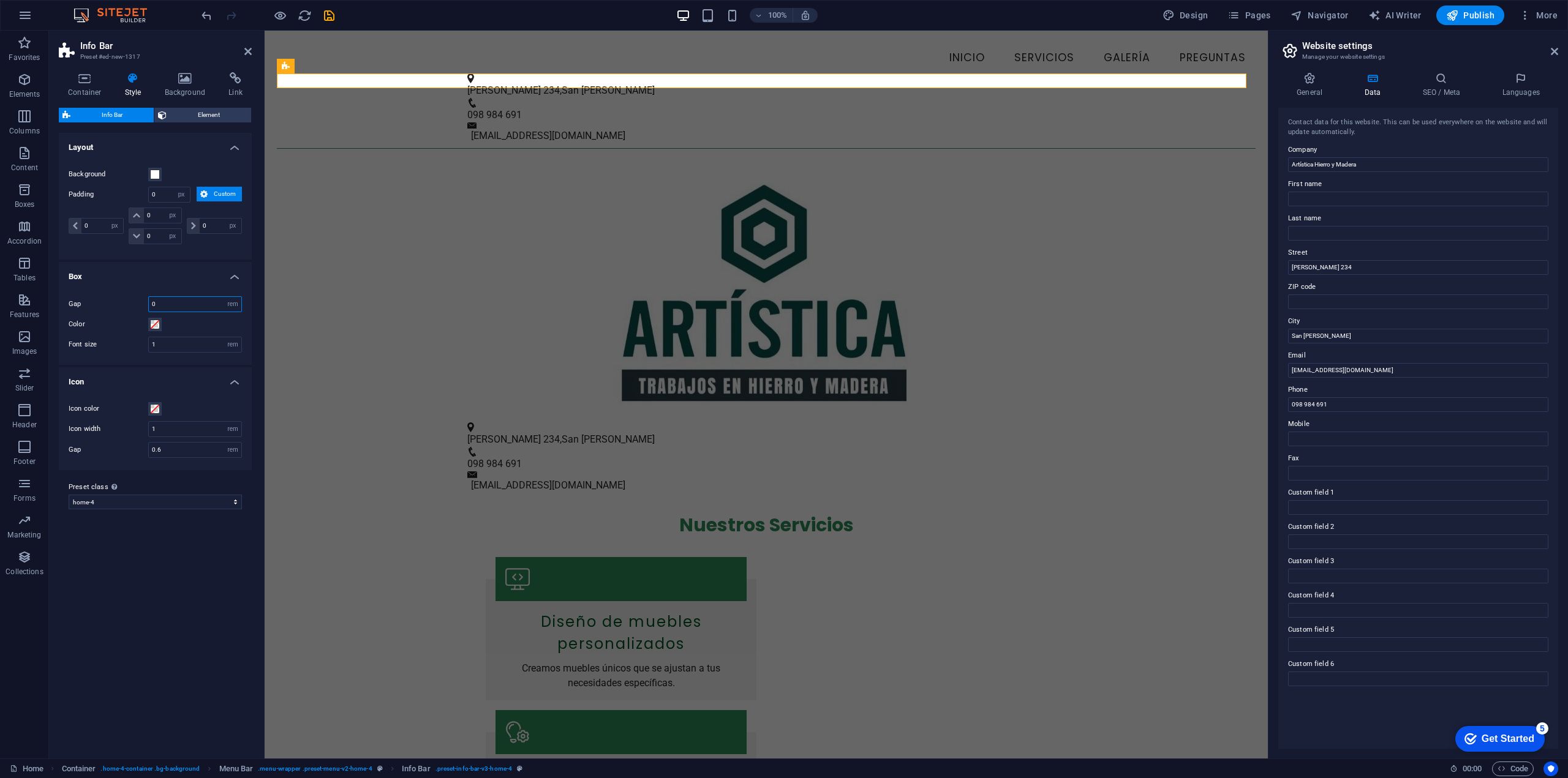
drag, startPoint x: 163, startPoint y: 302, endPoint x: 146, endPoint y: 301, distance: 17.0
click at [147, 302] on div "Gap 0 px rem % vh vw" at bounding box center [155, 304] width 173 height 16
type input "1"
click at [107, 224] on select "px rem % vh vw" at bounding box center [115, 225] width 17 height 15
click at [106, 218] on select "px rem % vh vw" at bounding box center [115, 225] width 17 height 15
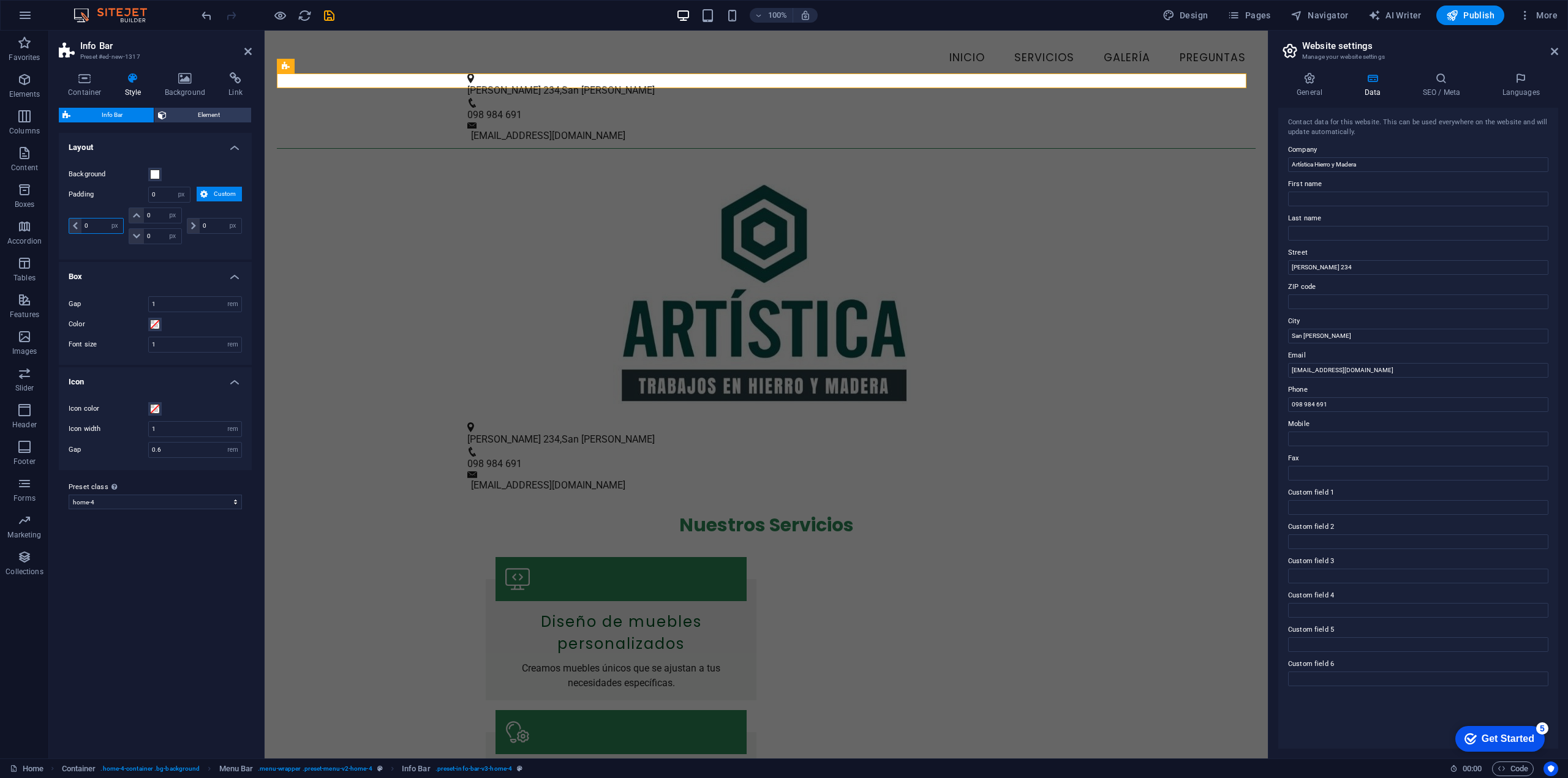
drag, startPoint x: 92, startPoint y: 228, endPoint x: 58, endPoint y: 220, distance: 34.9
click at [62, 220] on div "Background Padding 0 px rem % vh vw Custom Custom 0 px rem % vh vw 0 px rem % v…" at bounding box center [155, 208] width 198 height 105
type input "150"
select select "DISABLED_OPTION_VALUE"
click at [150, 218] on input "0" at bounding box center [162, 215] width 37 height 15
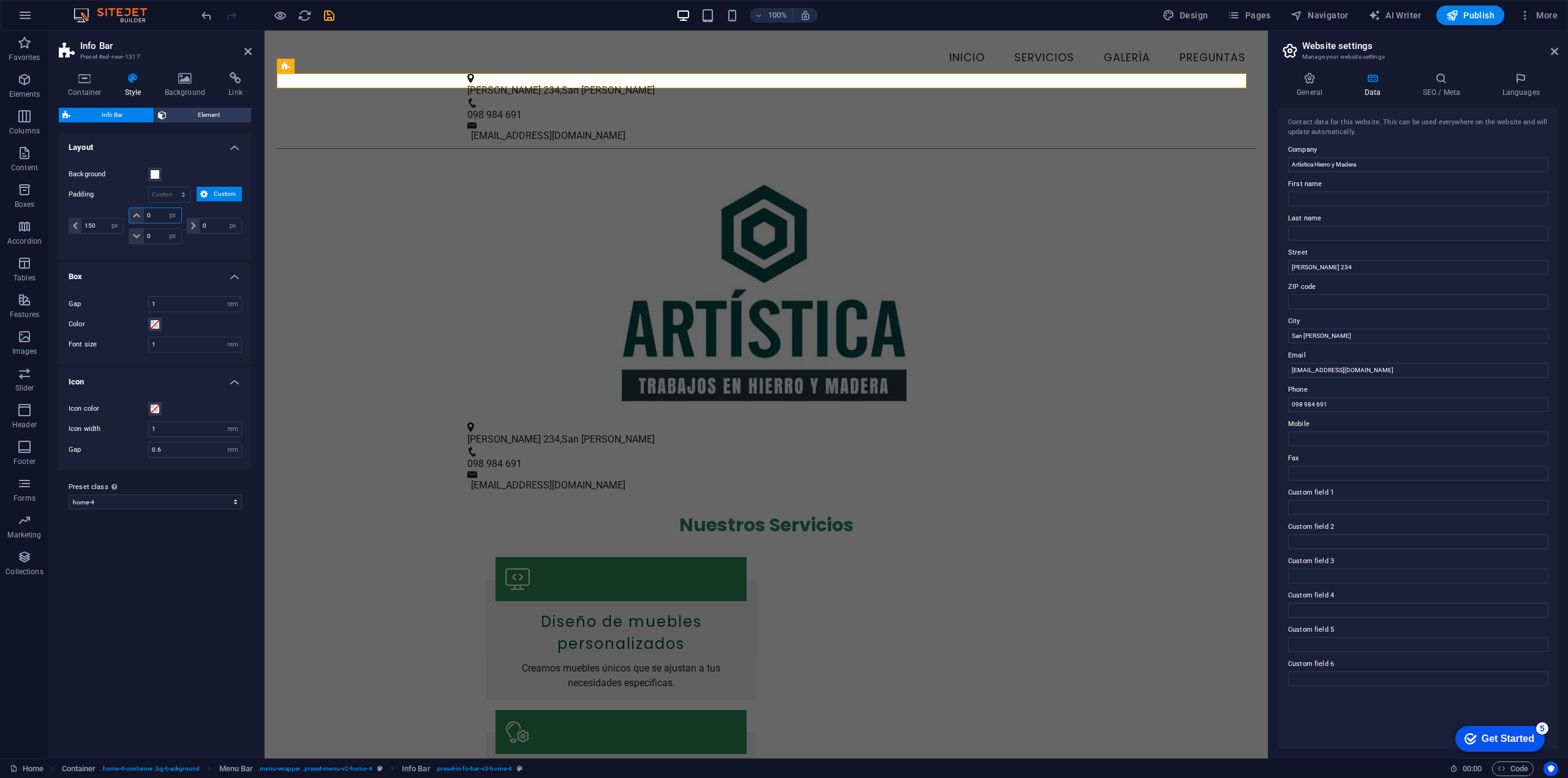
drag, startPoint x: 154, startPoint y: 218, endPoint x: 124, endPoint y: 211, distance: 30.8
click at [128, 212] on div "0 px rem % vh vw 0 px rem % vh vw" at bounding box center [155, 226] width 58 height 37
type input "150"
click at [152, 235] on input "0" at bounding box center [162, 236] width 37 height 15
drag, startPoint x: 157, startPoint y: 236, endPoint x: 140, endPoint y: 236, distance: 17.0
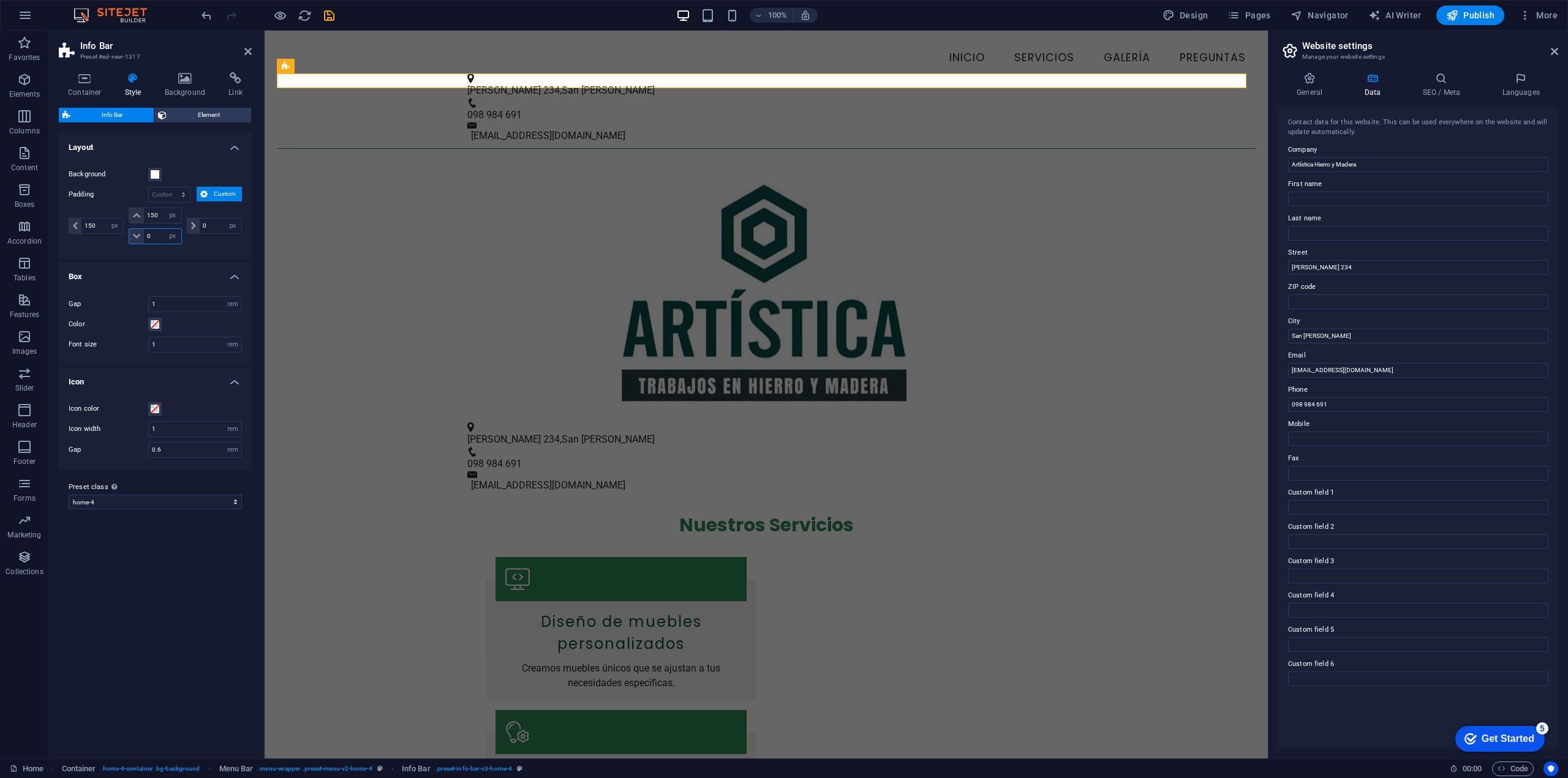
click at [141, 236] on div "0 px rem % vh vw" at bounding box center [155, 236] width 52 height 16
type input "150"
drag, startPoint x: 208, startPoint y: 226, endPoint x: 181, endPoint y: 223, distance: 27.2
click at [181, 223] on div "150 px rem % vh vw 150 px rem % vh vw 150 px rem % vh vw 0 px rem % vh vw" at bounding box center [155, 226] width 173 height 37
type input "150"
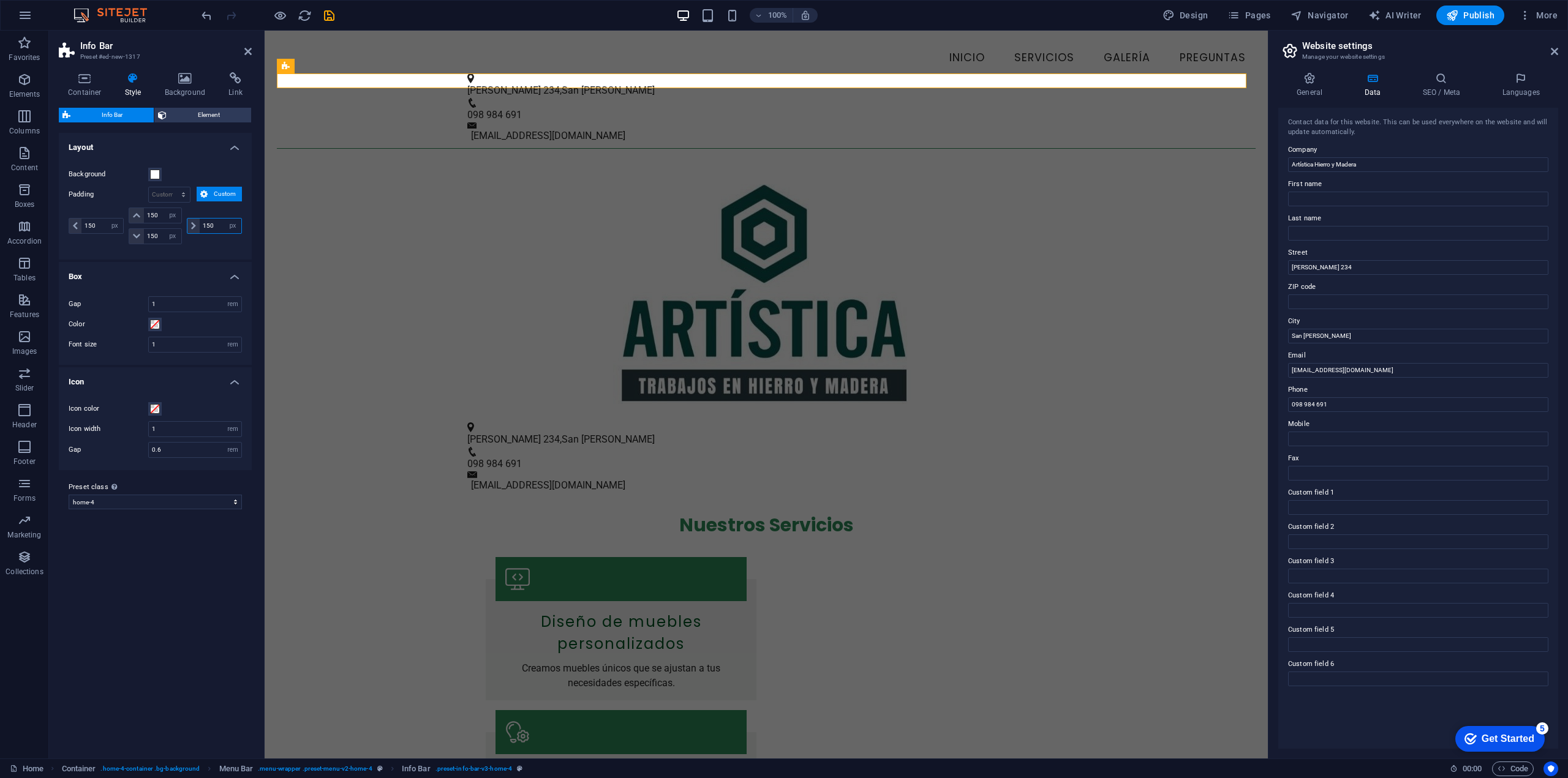
type input "150"
select select "px"
type input "150"
click at [205, 240] on div "150 px rem % vh vw" at bounding box center [213, 226] width 58 height 37
drag, startPoint x: 162, startPoint y: 194, endPoint x: 110, endPoint y: 193, distance: 52.0
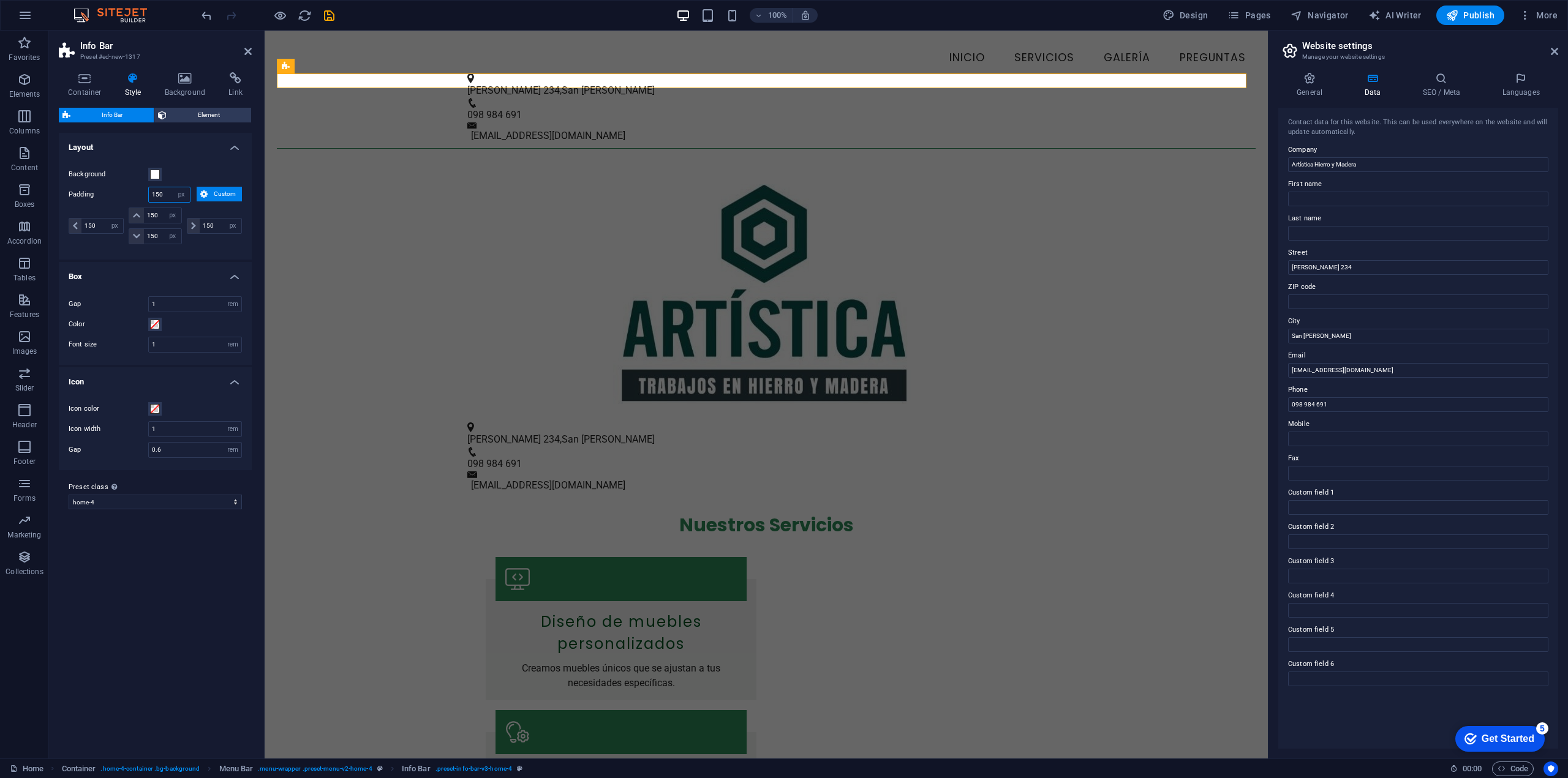
click at [110, 193] on div "Padding 150 px rem % vh vw Custom Custom" at bounding box center [155, 194] width 173 height 16
click at [164, 193] on input "0" at bounding box center [169, 194] width 41 height 15
type input "0"
click at [218, 197] on span "Custom" at bounding box center [225, 194] width 27 height 15
click at [200, 117] on span "Element" at bounding box center [208, 115] width 77 height 15
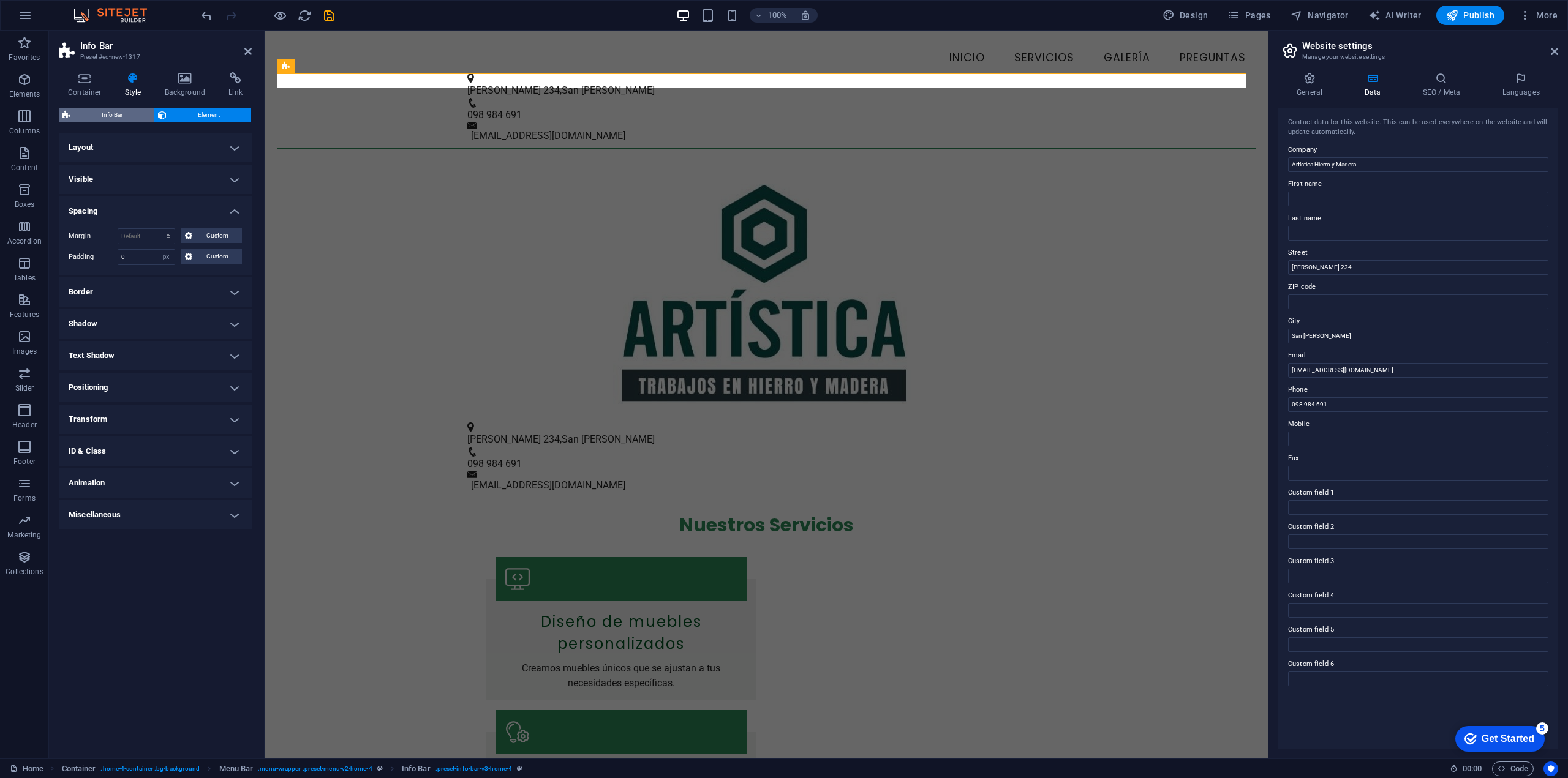
click at [104, 115] on span "Info Bar" at bounding box center [112, 115] width 76 height 15
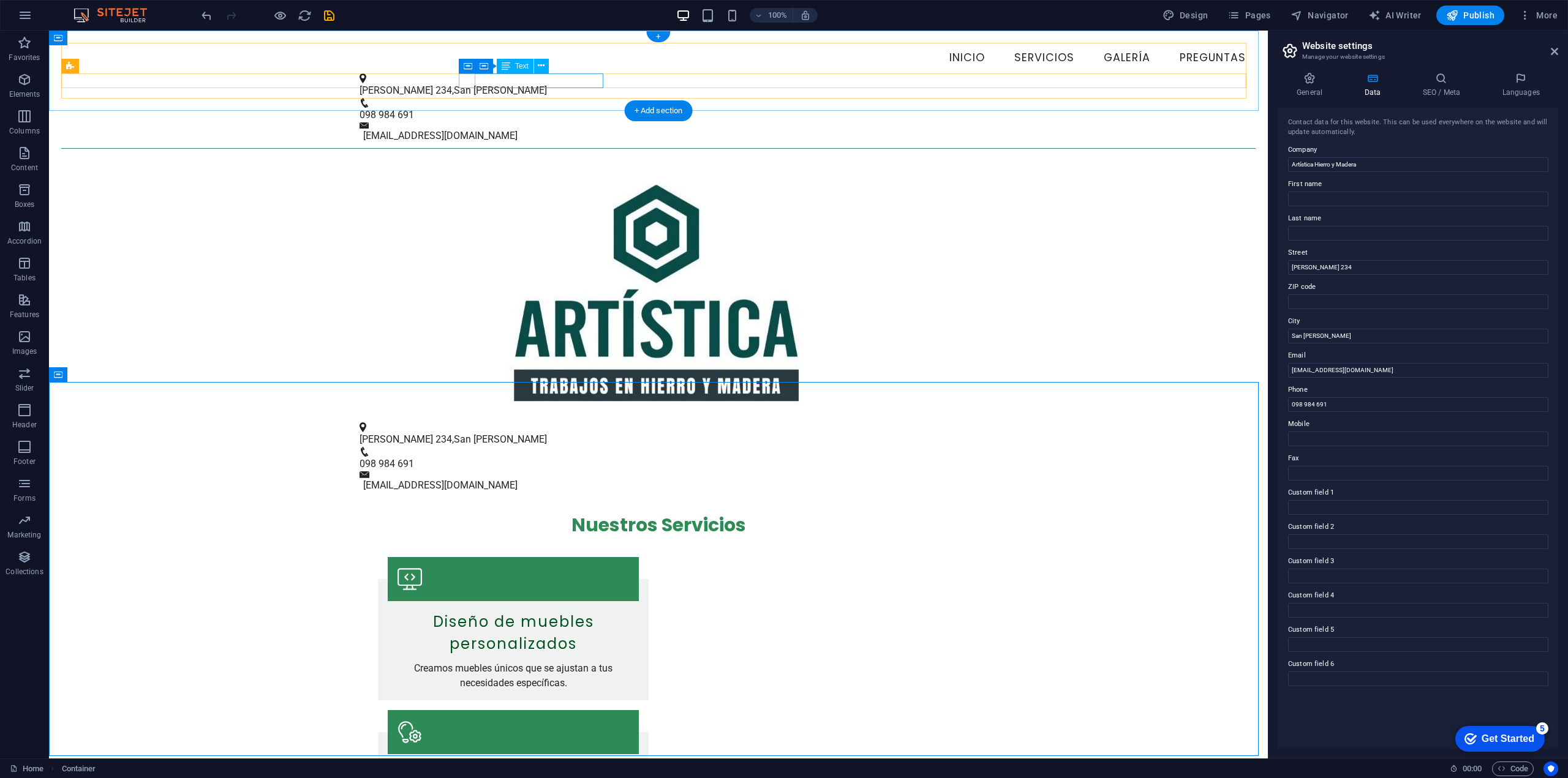
click at [592, 85] on div "[STREET_ADDRESS][PERSON_NAME]" at bounding box center [654, 90] width 588 height 15
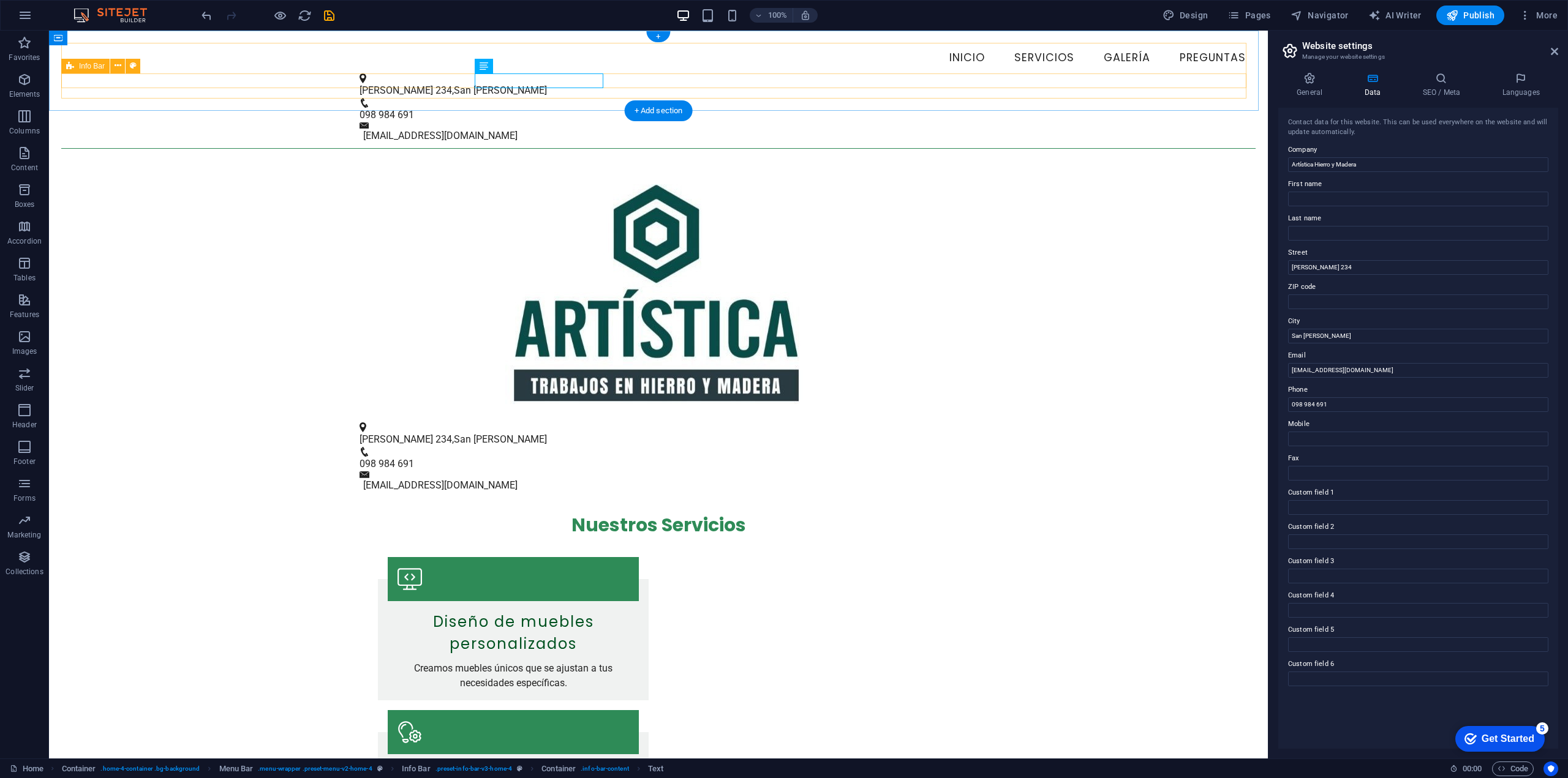
click at [877, 80] on div "[STREET_ADDRESS][PERSON_NAME] 098 984 691 [EMAIL_ADDRESS][DOMAIN_NAME]" at bounding box center [658, 109] width 1194 height 71
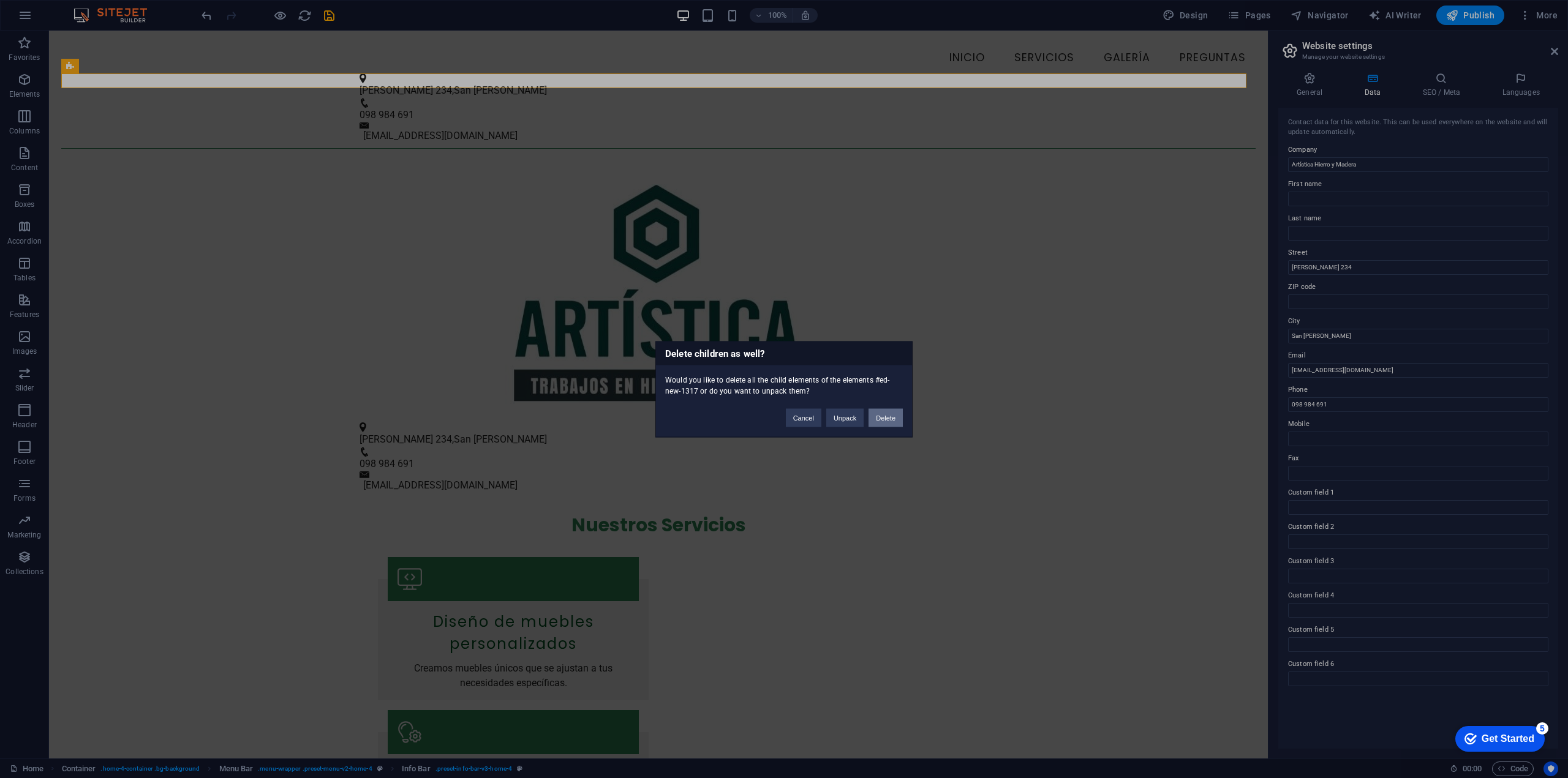
drag, startPoint x: 892, startPoint y: 420, endPoint x: 797, endPoint y: 368, distance: 108.3
click at [892, 420] on button "Delete" at bounding box center [885, 417] width 35 height 18
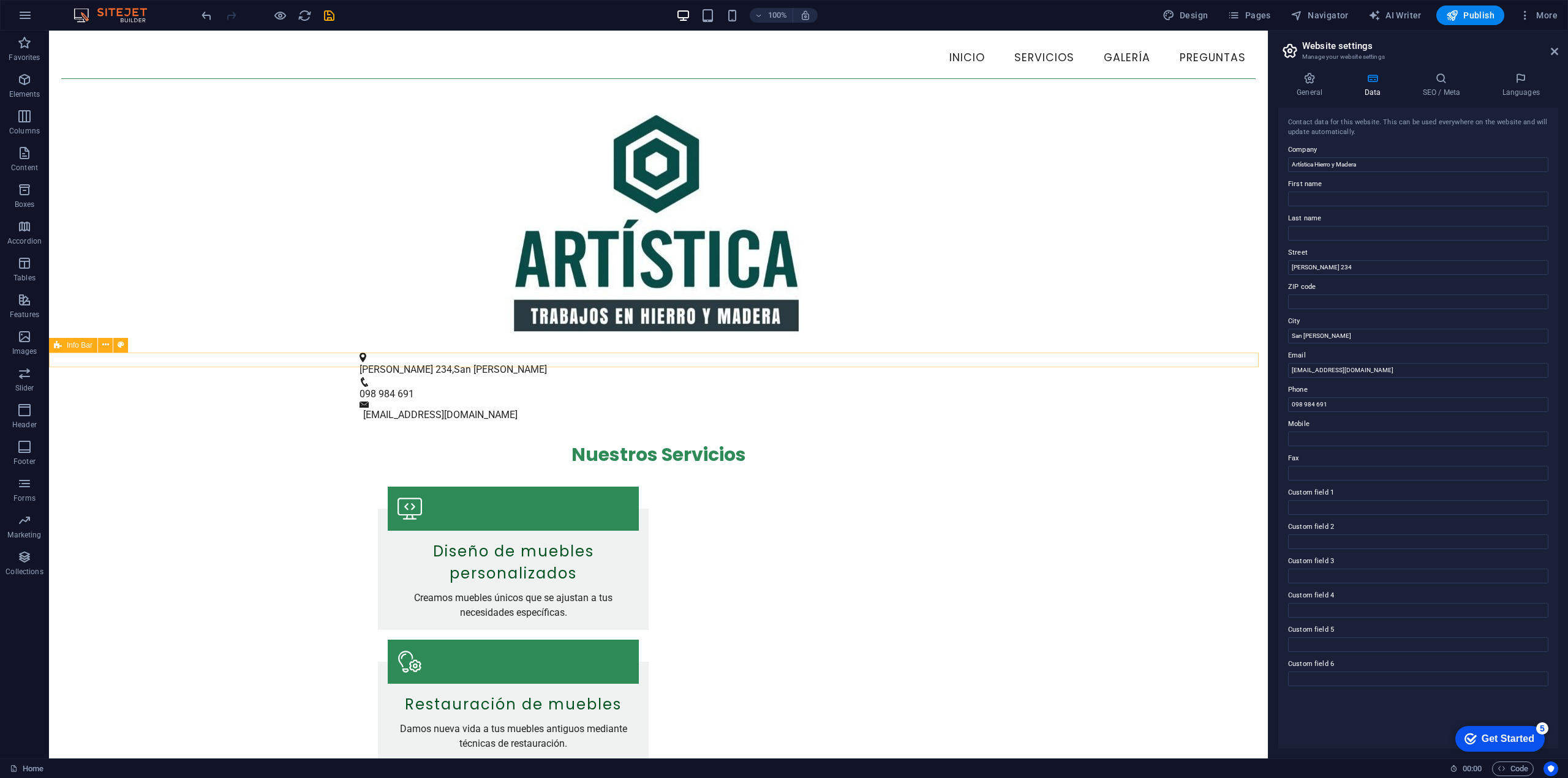
click at [555, 363] on div "[STREET_ADDRESS][PERSON_NAME] 098 984 691 [EMAIL_ADDRESS][DOMAIN_NAME]" at bounding box center [658, 388] width 1219 height 71
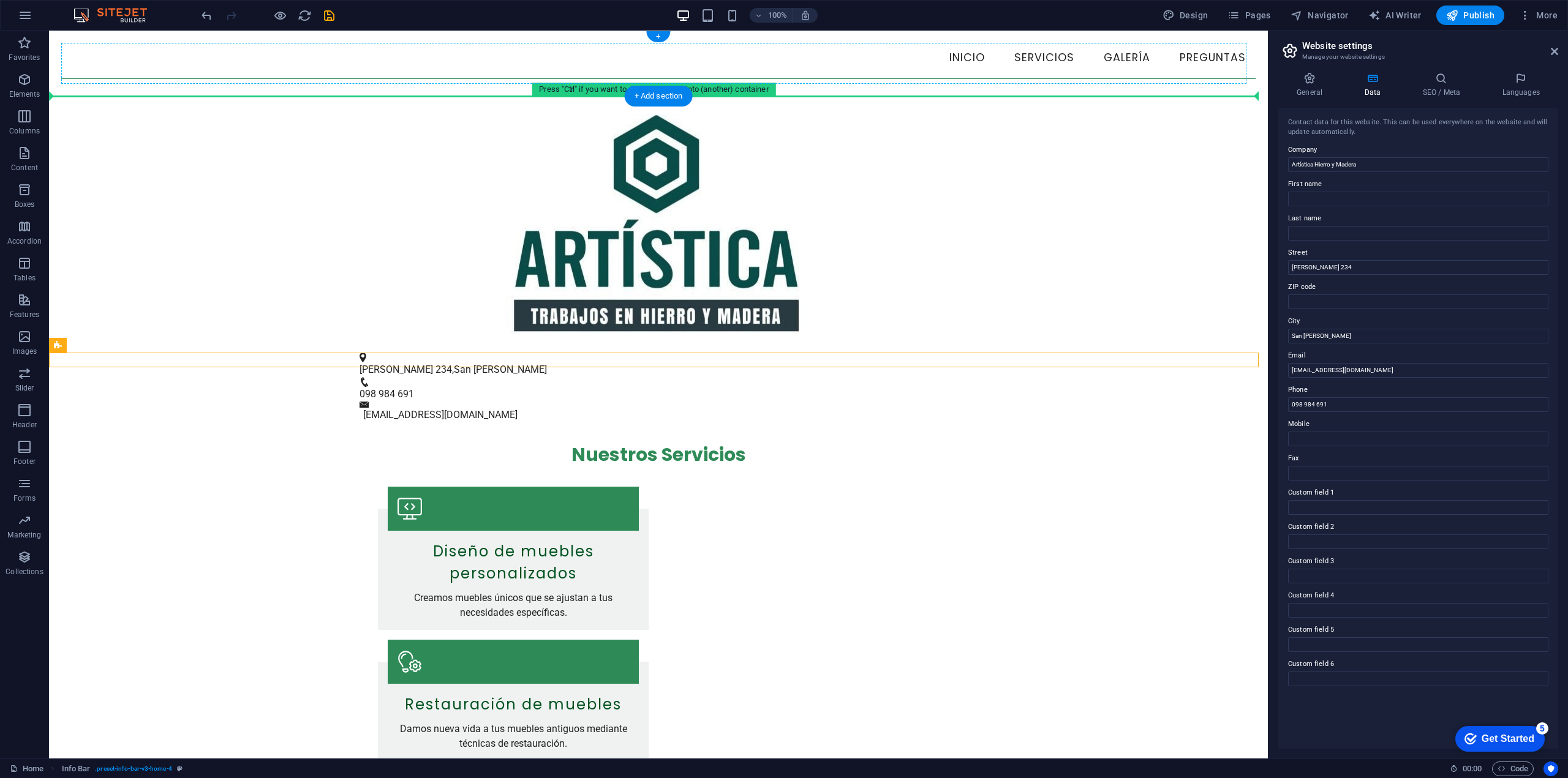
drag, startPoint x: 554, startPoint y: 362, endPoint x: 278, endPoint y: 65, distance: 405.4
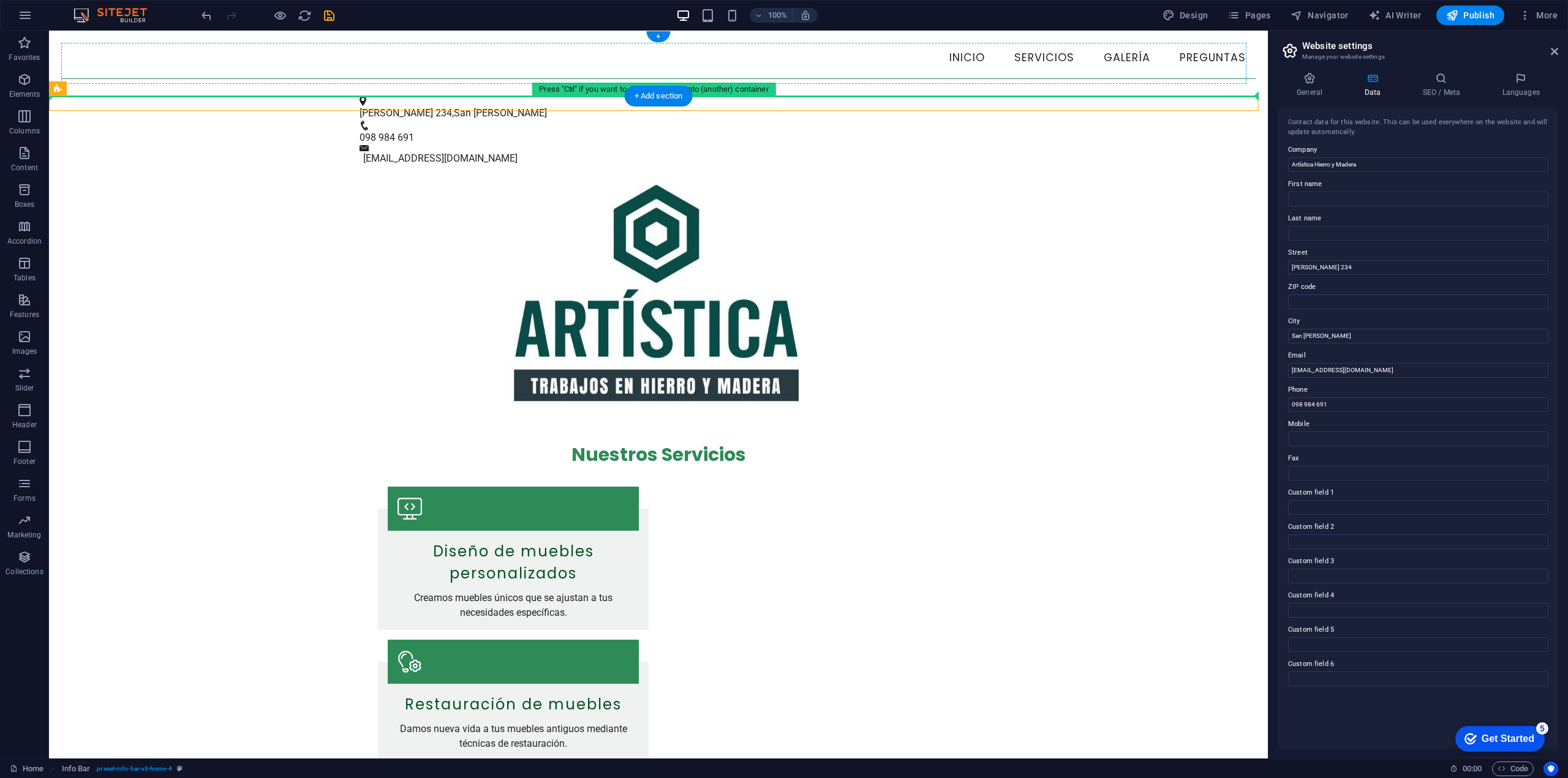
drag, startPoint x: 522, startPoint y: 106, endPoint x: 464, endPoint y: 65, distance: 71.0
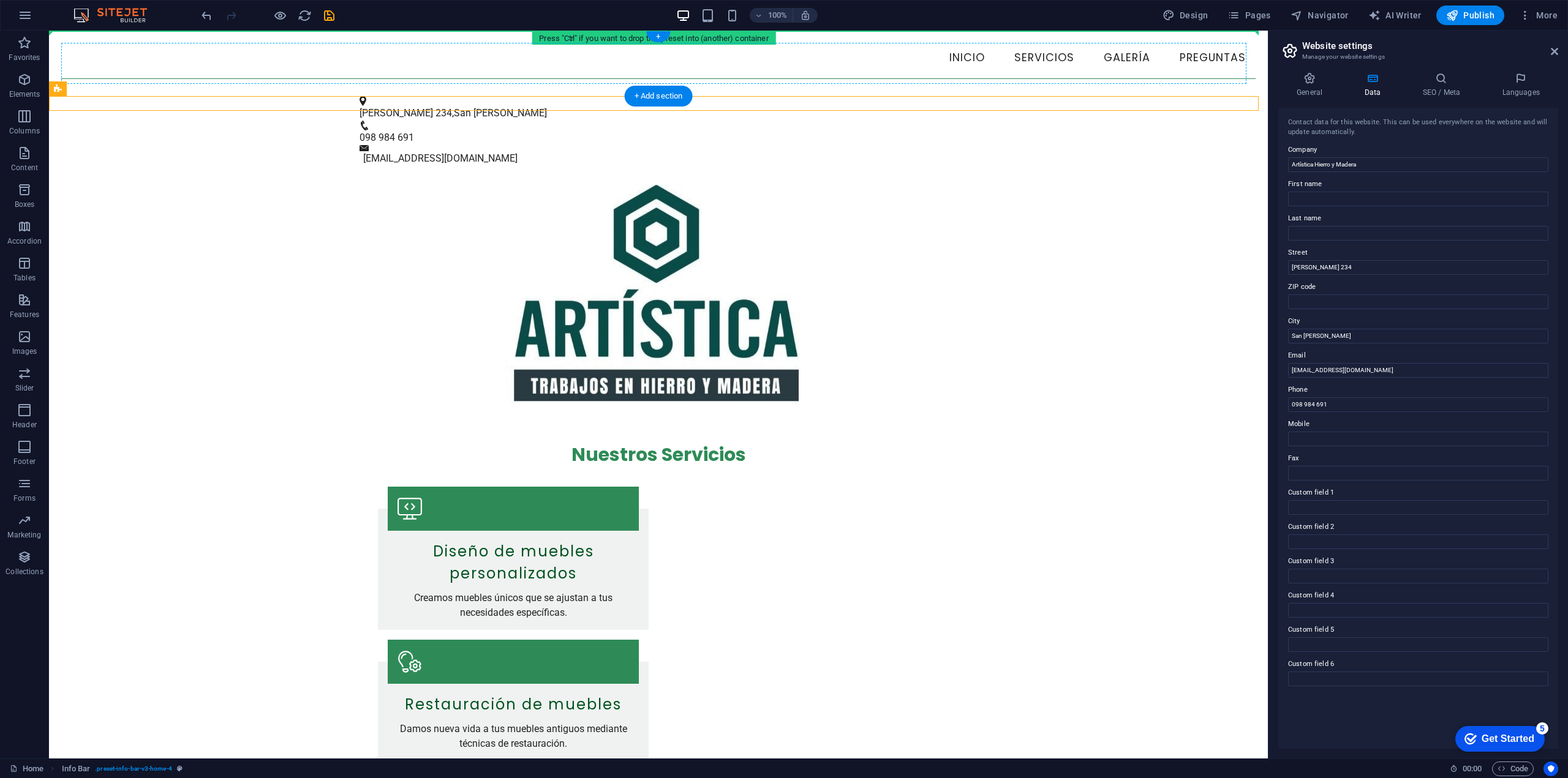
drag, startPoint x: 519, startPoint y: 105, endPoint x: 420, endPoint y: 50, distance: 113.3
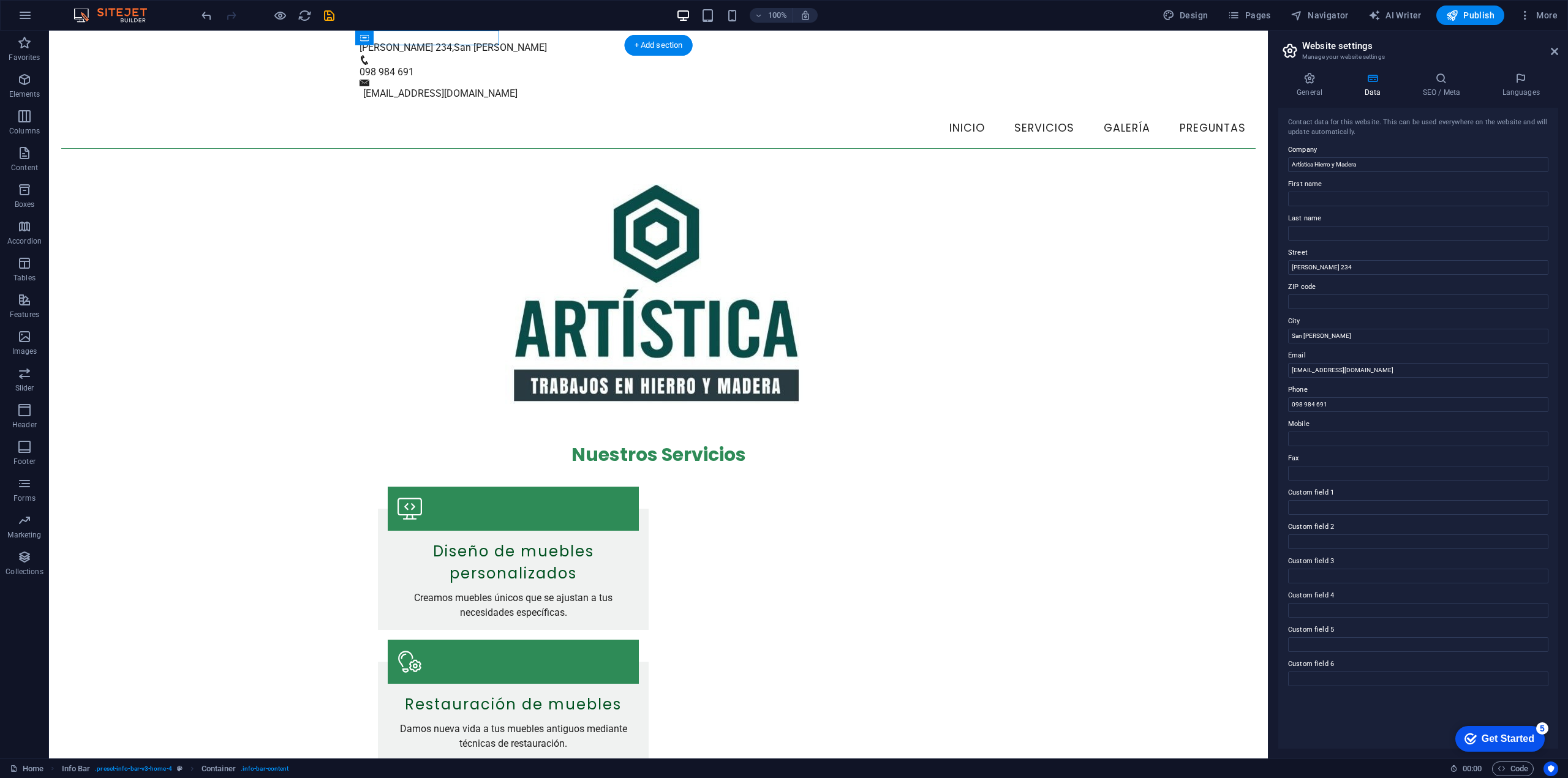
drag, startPoint x: 411, startPoint y: 66, endPoint x: 255, endPoint y: 41, distance: 158.0
click at [255, 41] on div "[STREET_ADDRESS][PERSON_NAME] 098 984 691 [EMAIL_ADDRESS][DOMAIN_NAME]" at bounding box center [658, 66] width 1219 height 71
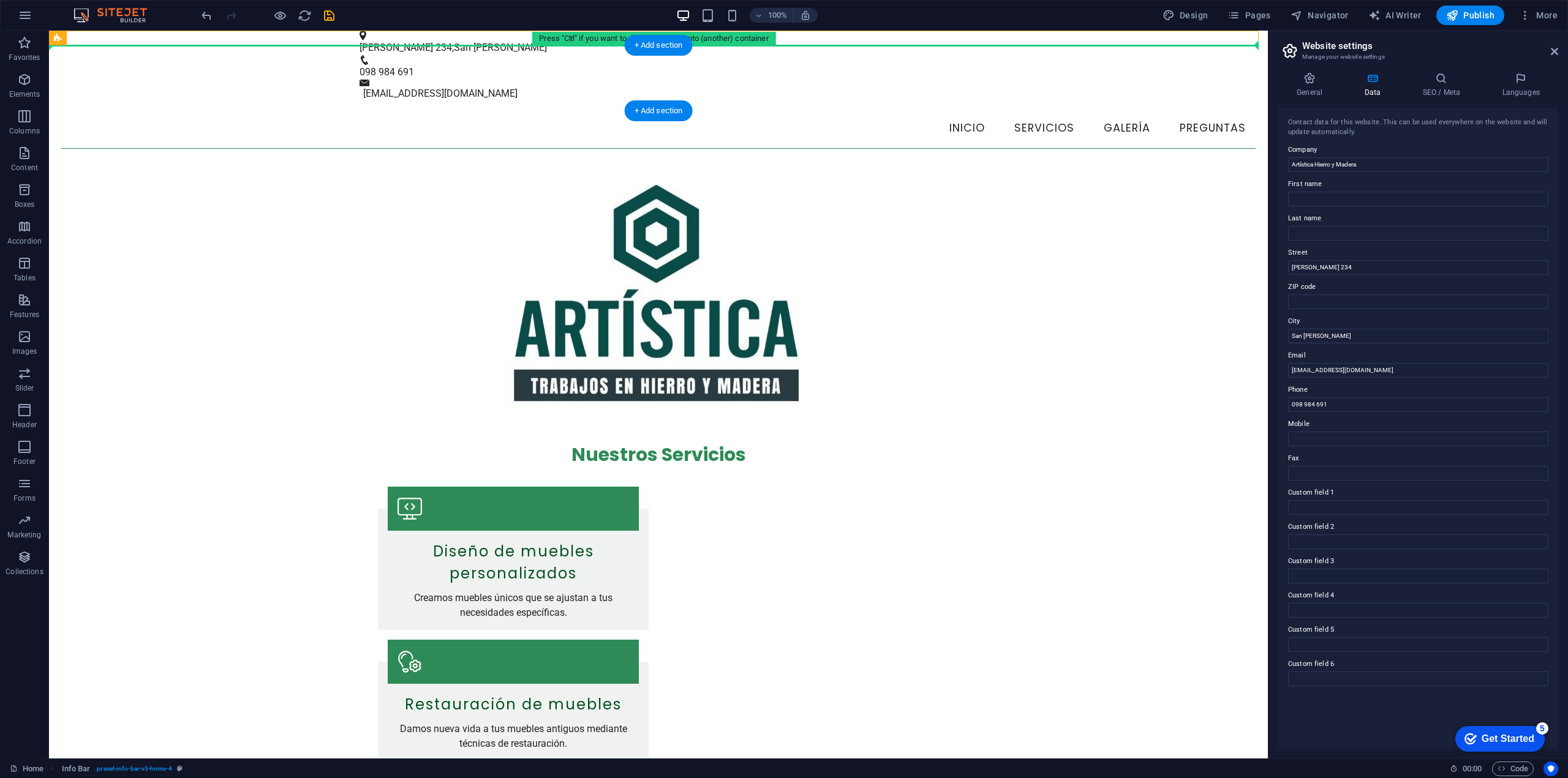
drag, startPoint x: 269, startPoint y: 35, endPoint x: 55, endPoint y: 74, distance: 217.5
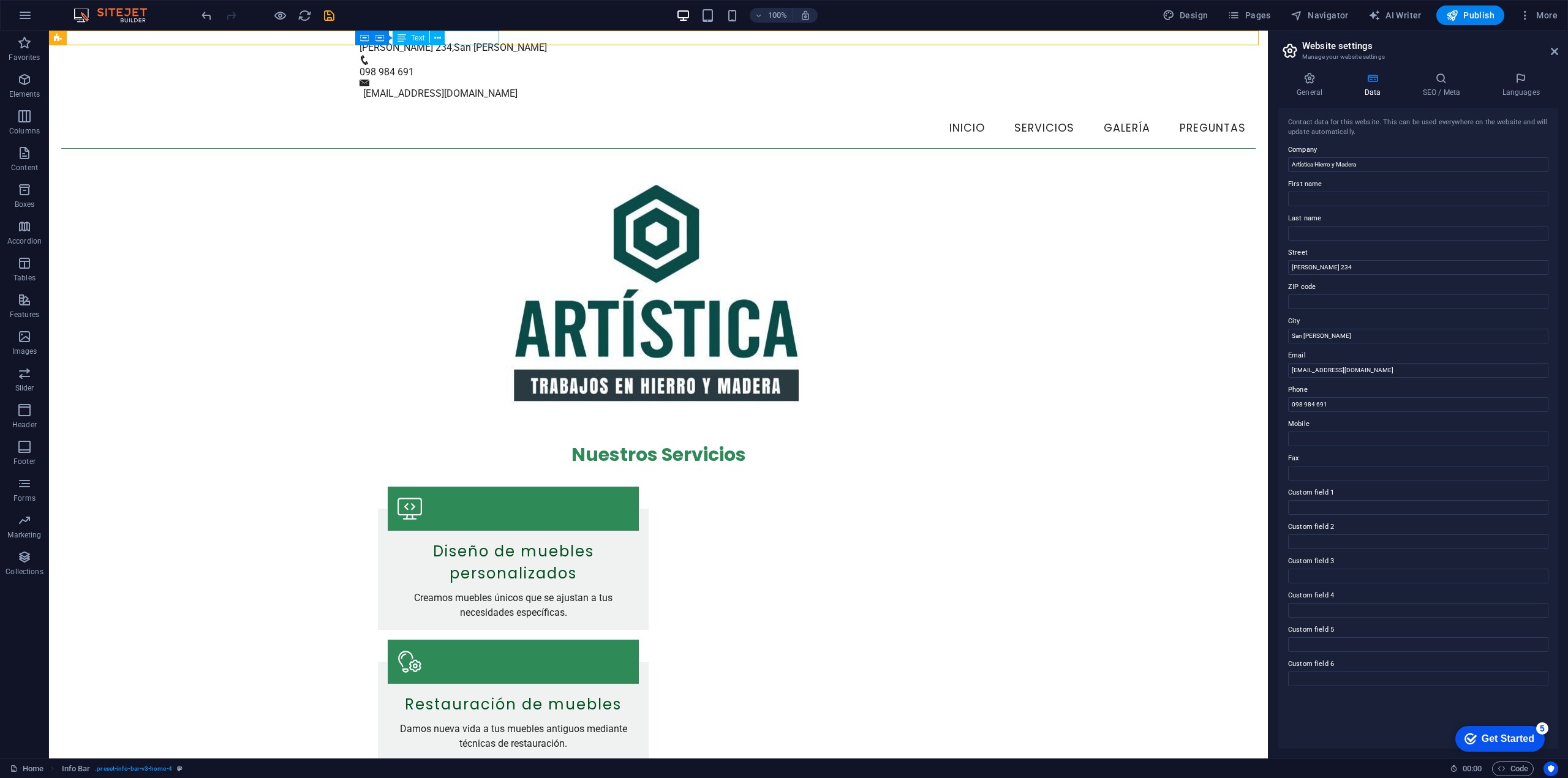
click at [402, 35] on icon at bounding box center [401, 38] width 8 height 15
click at [206, 41] on div "[STREET_ADDRESS][PERSON_NAME] 098 984 691 [EMAIL_ADDRESS][DOMAIN_NAME]" at bounding box center [658, 66] width 1219 height 71
click at [590, 41] on div "[STREET_ADDRESS][PERSON_NAME] 098 984 691 [EMAIL_ADDRESS][DOMAIN_NAME]" at bounding box center [658, 66] width 1219 height 71
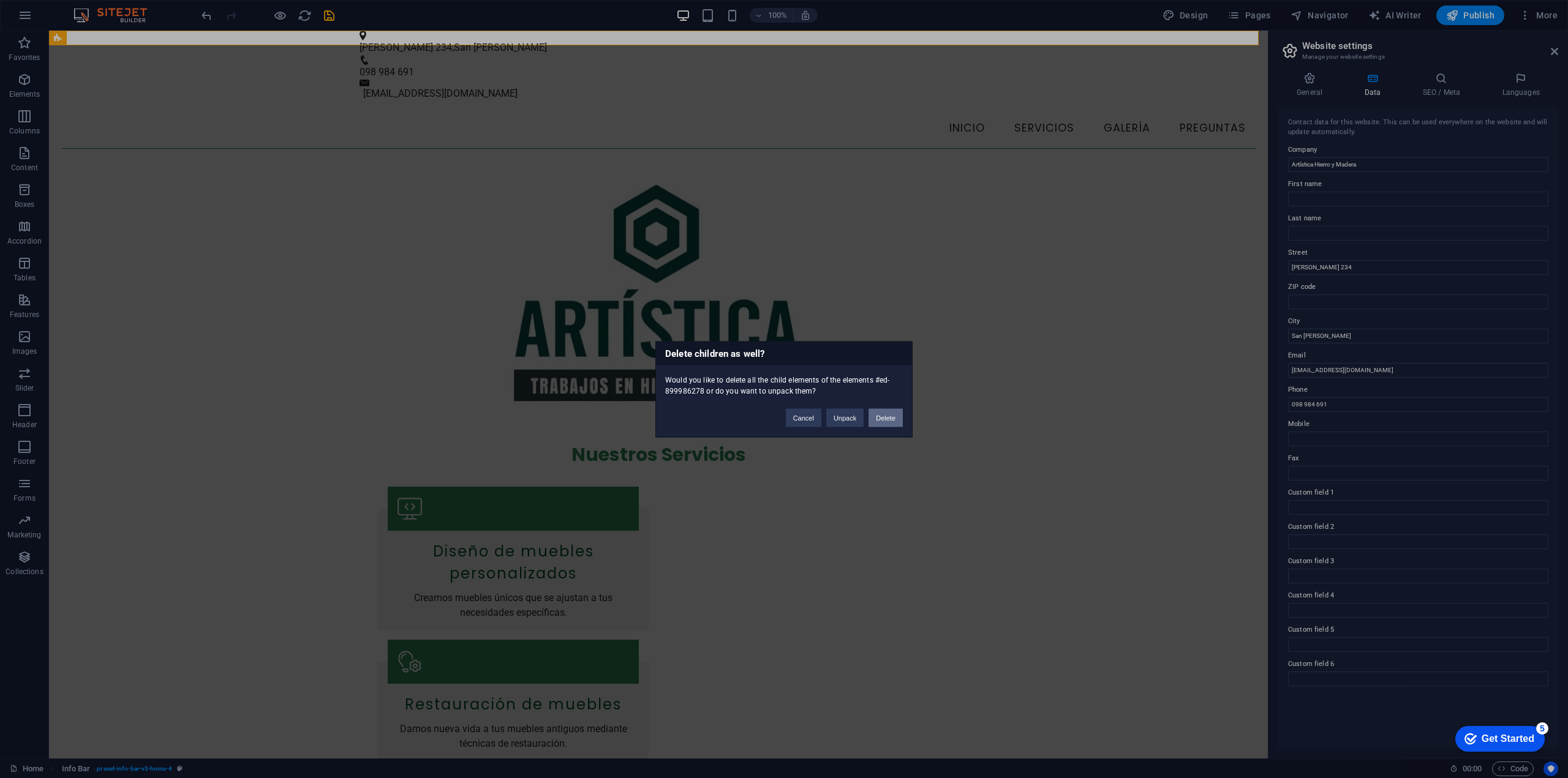
click at [889, 418] on button "Delete" at bounding box center [885, 417] width 35 height 18
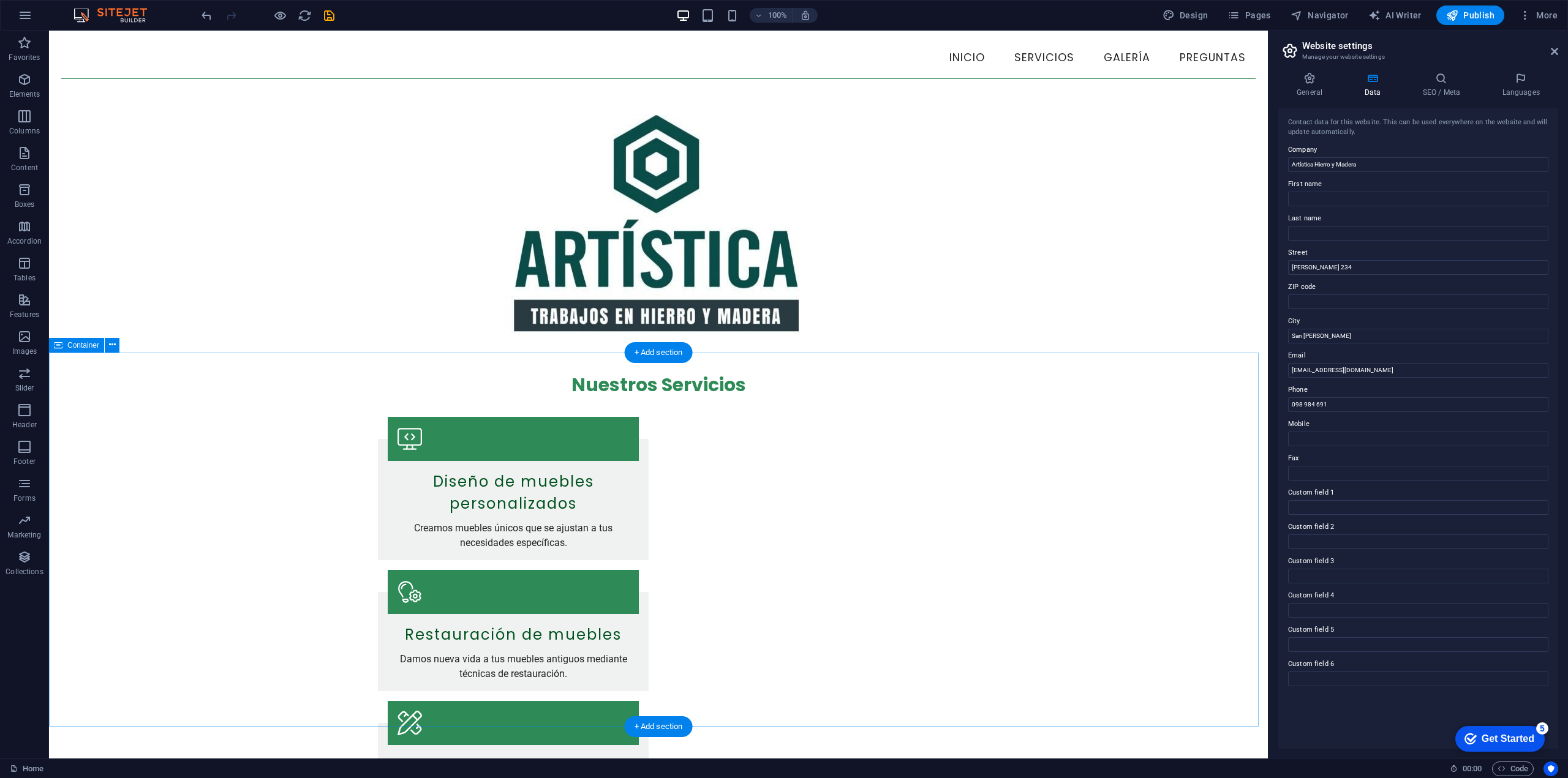
click at [1109, 518] on div "Nuestros Servicios Diseño de muebles personalizados Creamos muebles únicos que …" at bounding box center [658, 659] width 1219 height 612
click at [1139, 542] on div "Nuestros Servicios Diseño de muebles personalizados Creamos muebles únicos que …" at bounding box center [658, 659] width 1219 height 612
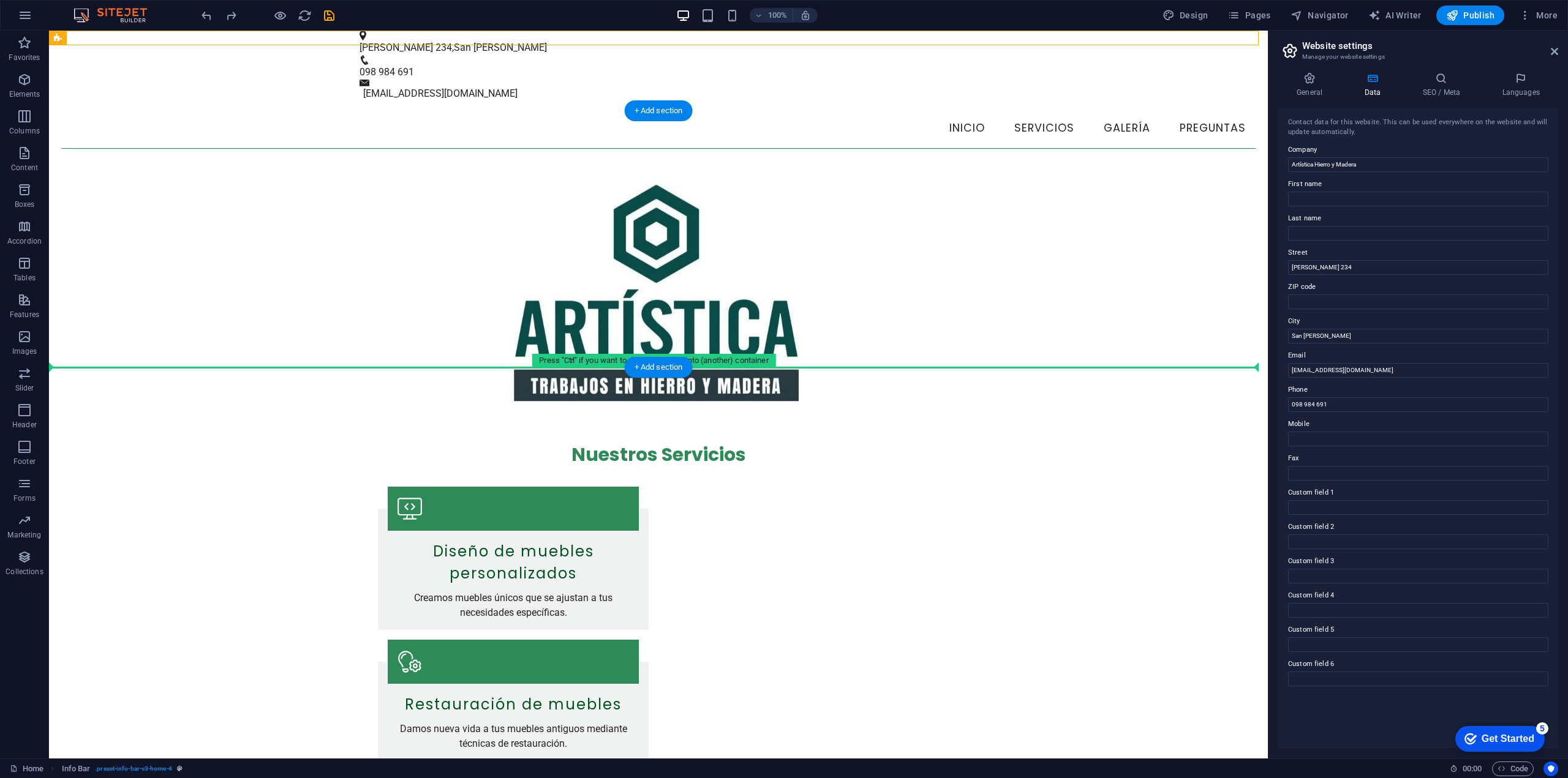
drag, startPoint x: 748, startPoint y: 38, endPoint x: 771, endPoint y: 368, distance: 330.8
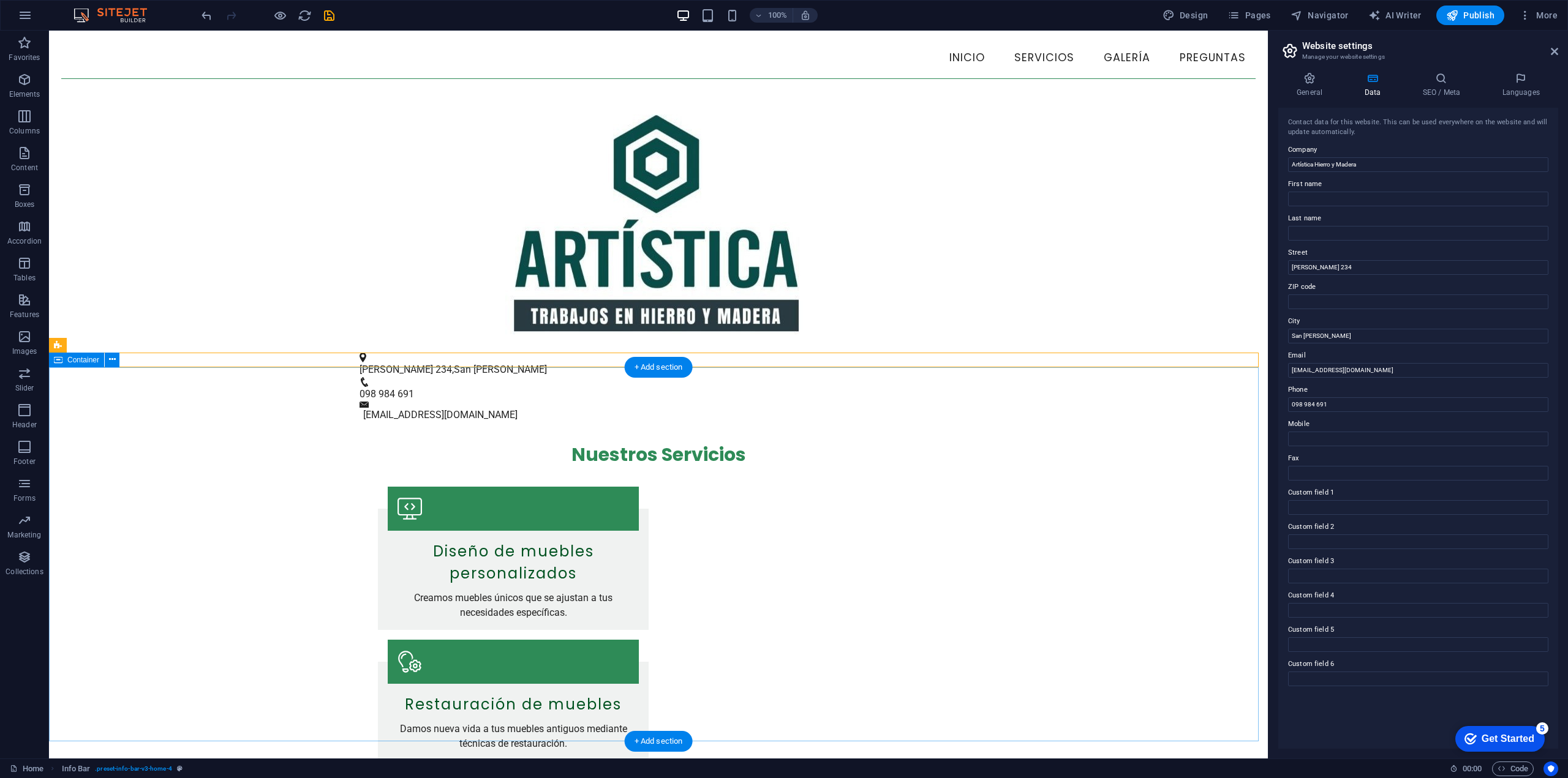
click at [1087, 508] on div "Nuestros Servicios Diseño de muebles personalizados Creamos muebles únicos que …" at bounding box center [658, 729] width 1219 height 612
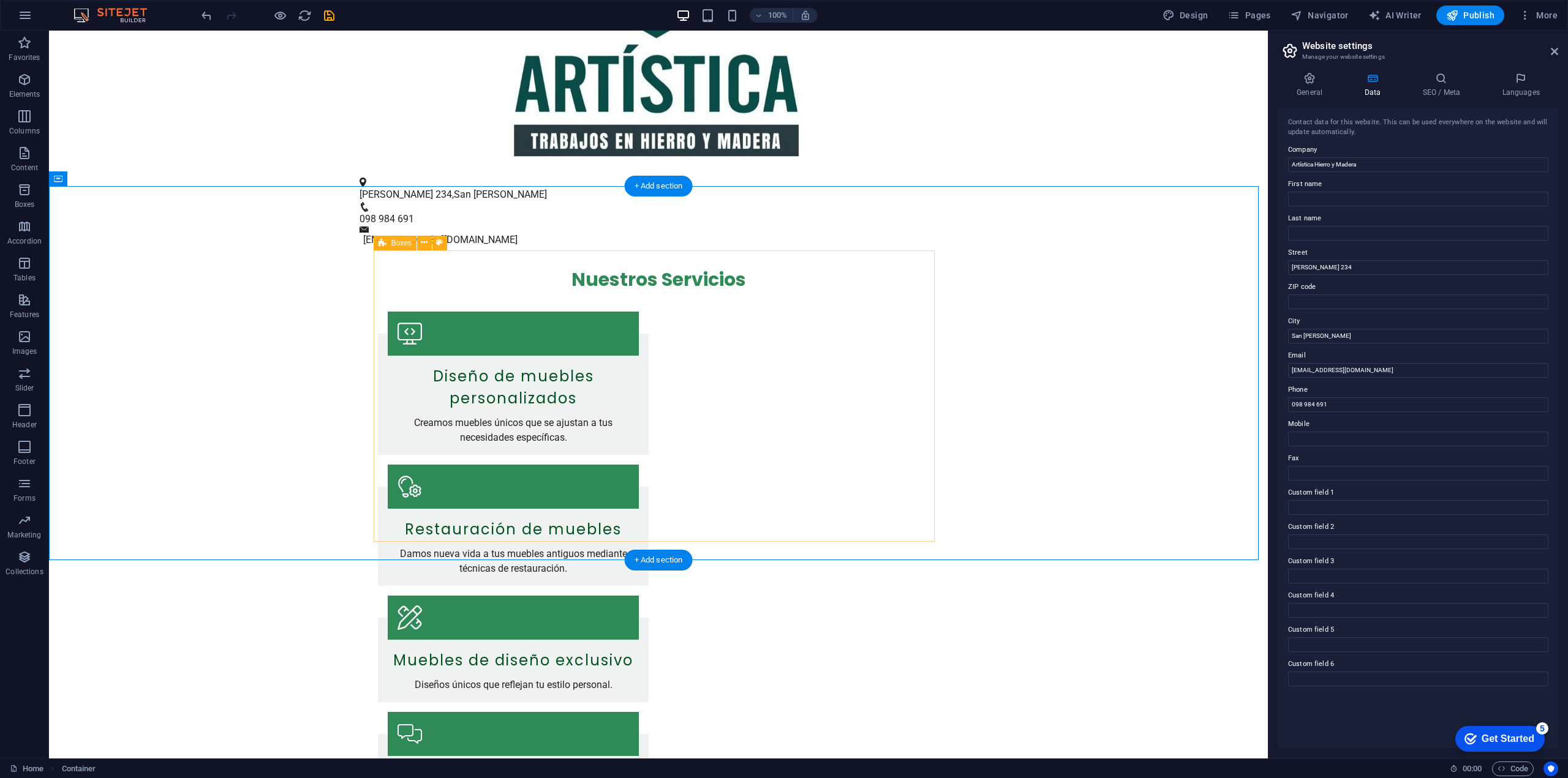
scroll to position [184, 0]
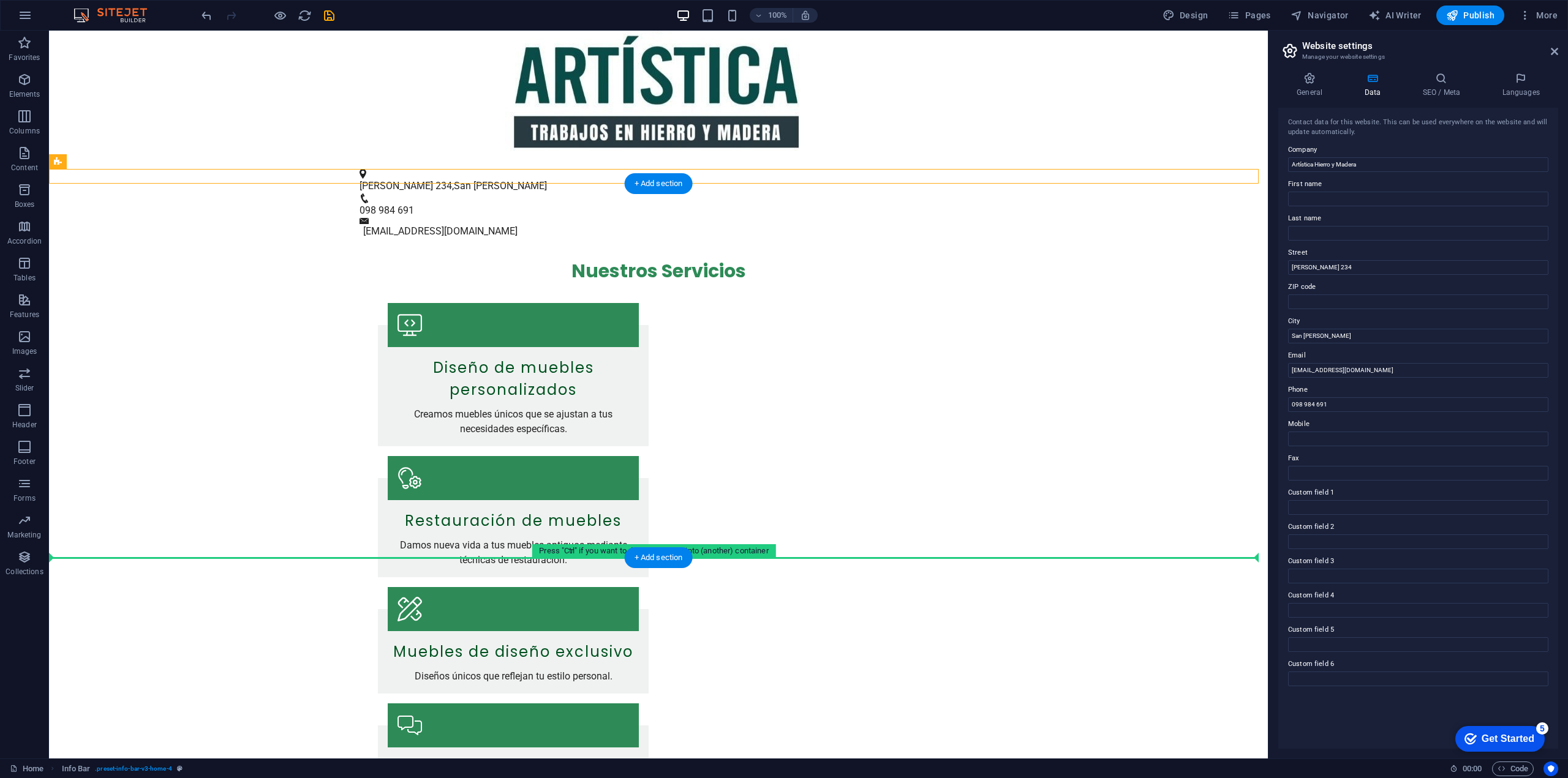
drag, startPoint x: 261, startPoint y: 178, endPoint x: 246, endPoint y: 542, distance: 364.3
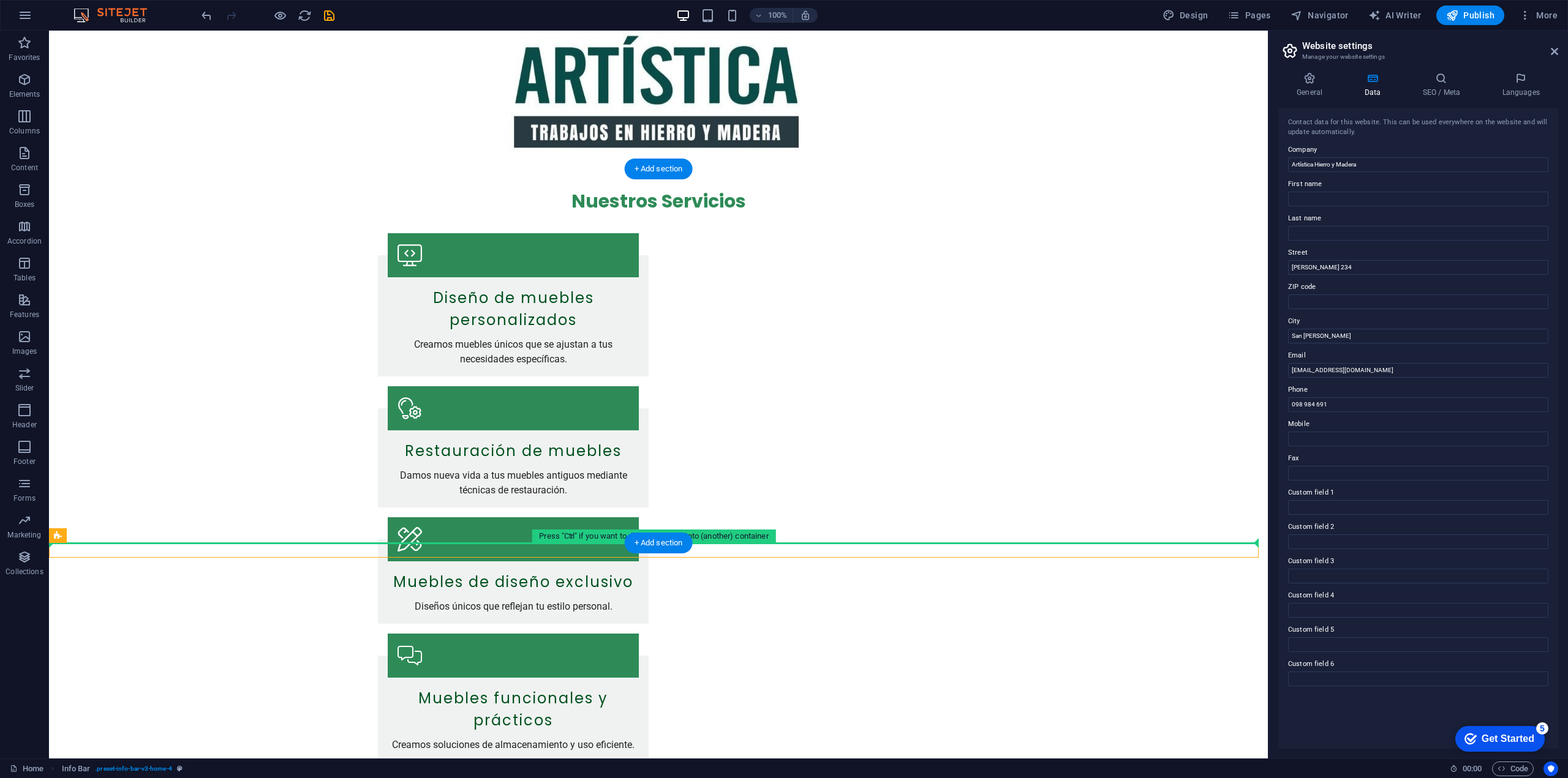
drag, startPoint x: 995, startPoint y: 549, endPoint x: 995, endPoint y: 535, distance: 14.0
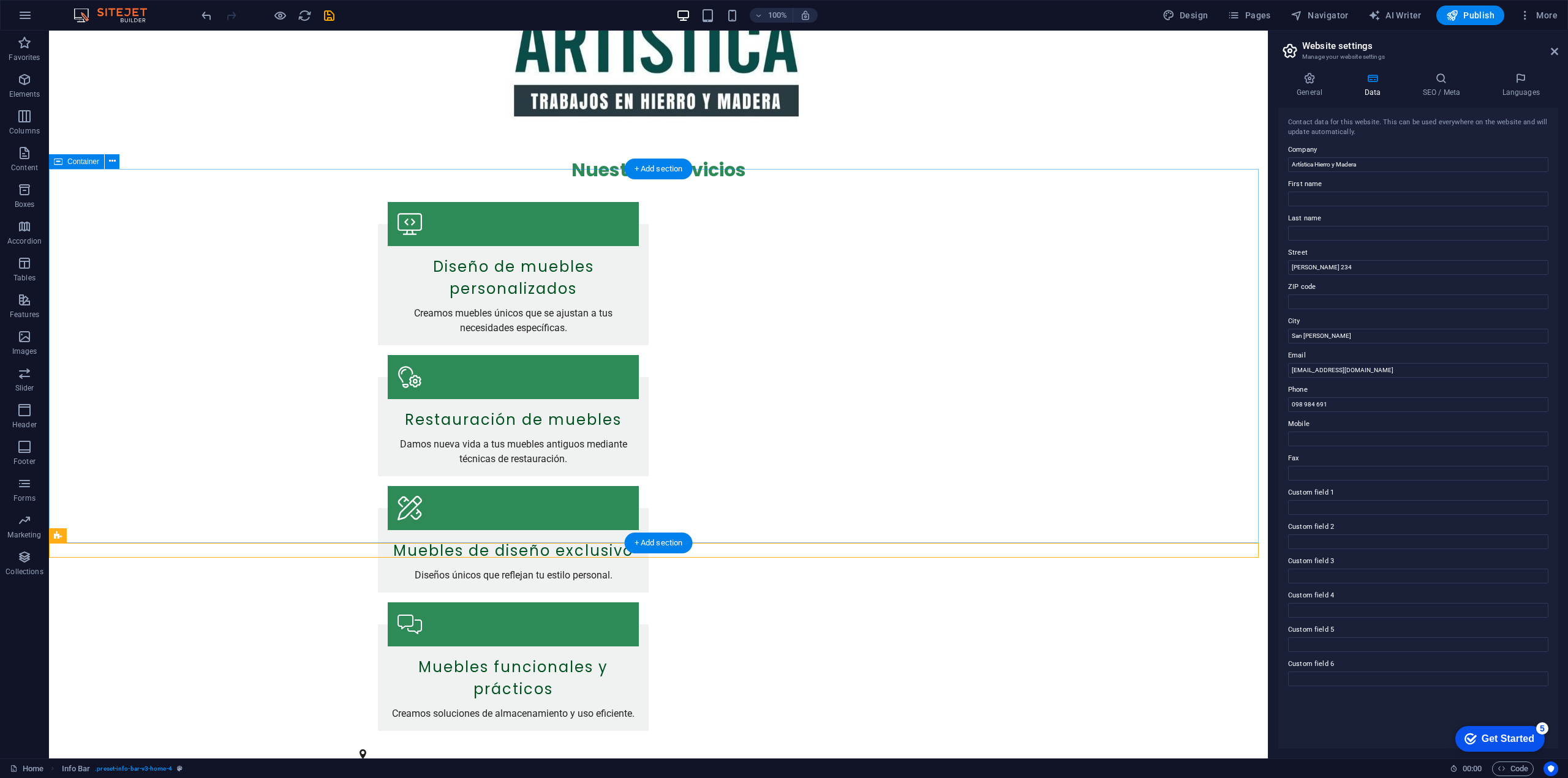
scroll to position [367, 0]
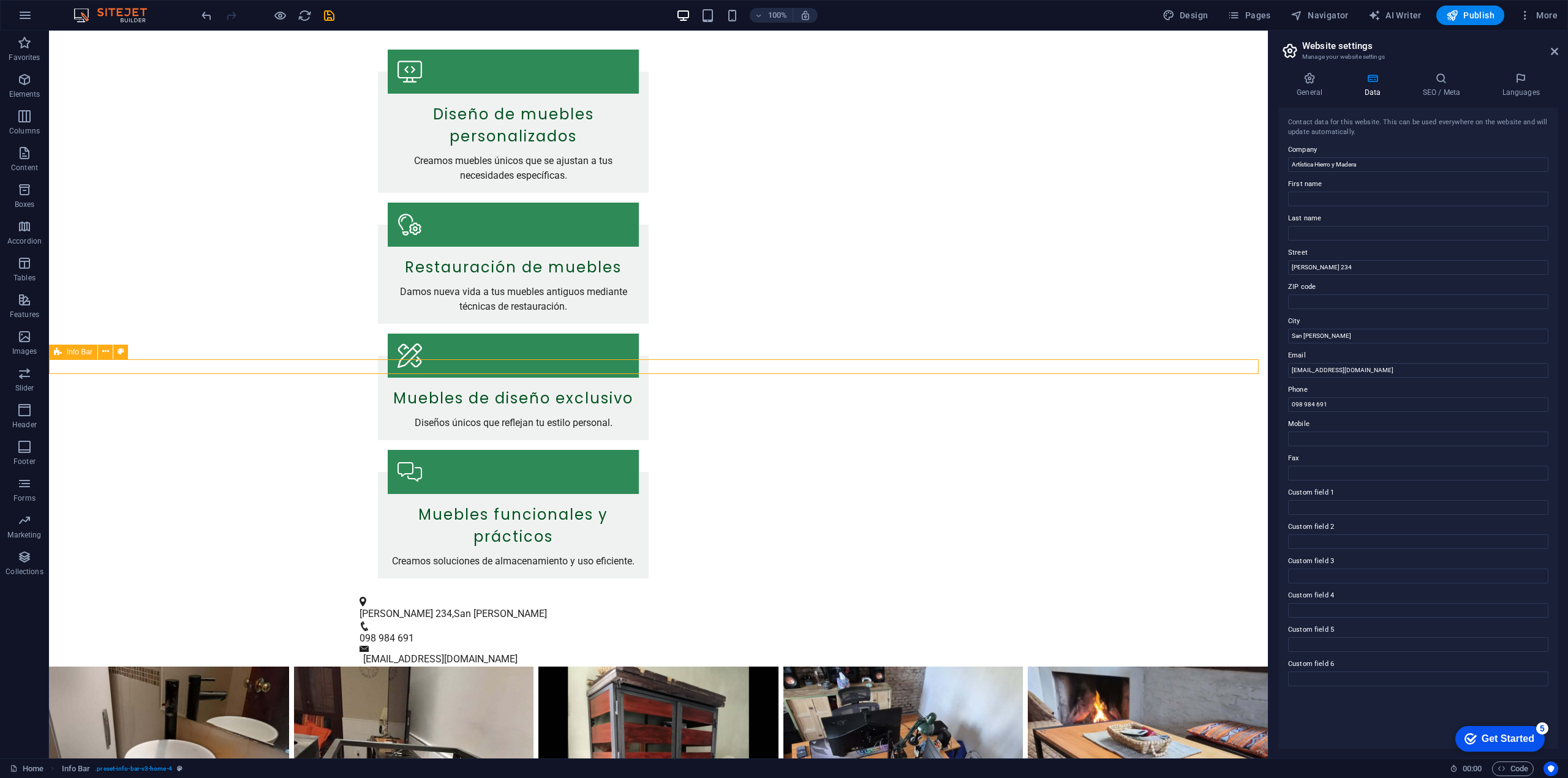
click at [986, 597] on div "[STREET_ADDRESS][PERSON_NAME] 098 984 691 [EMAIL_ADDRESS][DOMAIN_NAME]" at bounding box center [658, 633] width 1219 height 71
click at [993, 597] on div "[STREET_ADDRESS][PERSON_NAME] 098 984 691 [EMAIL_ADDRESS][DOMAIN_NAME]" at bounding box center [658, 633] width 1219 height 71
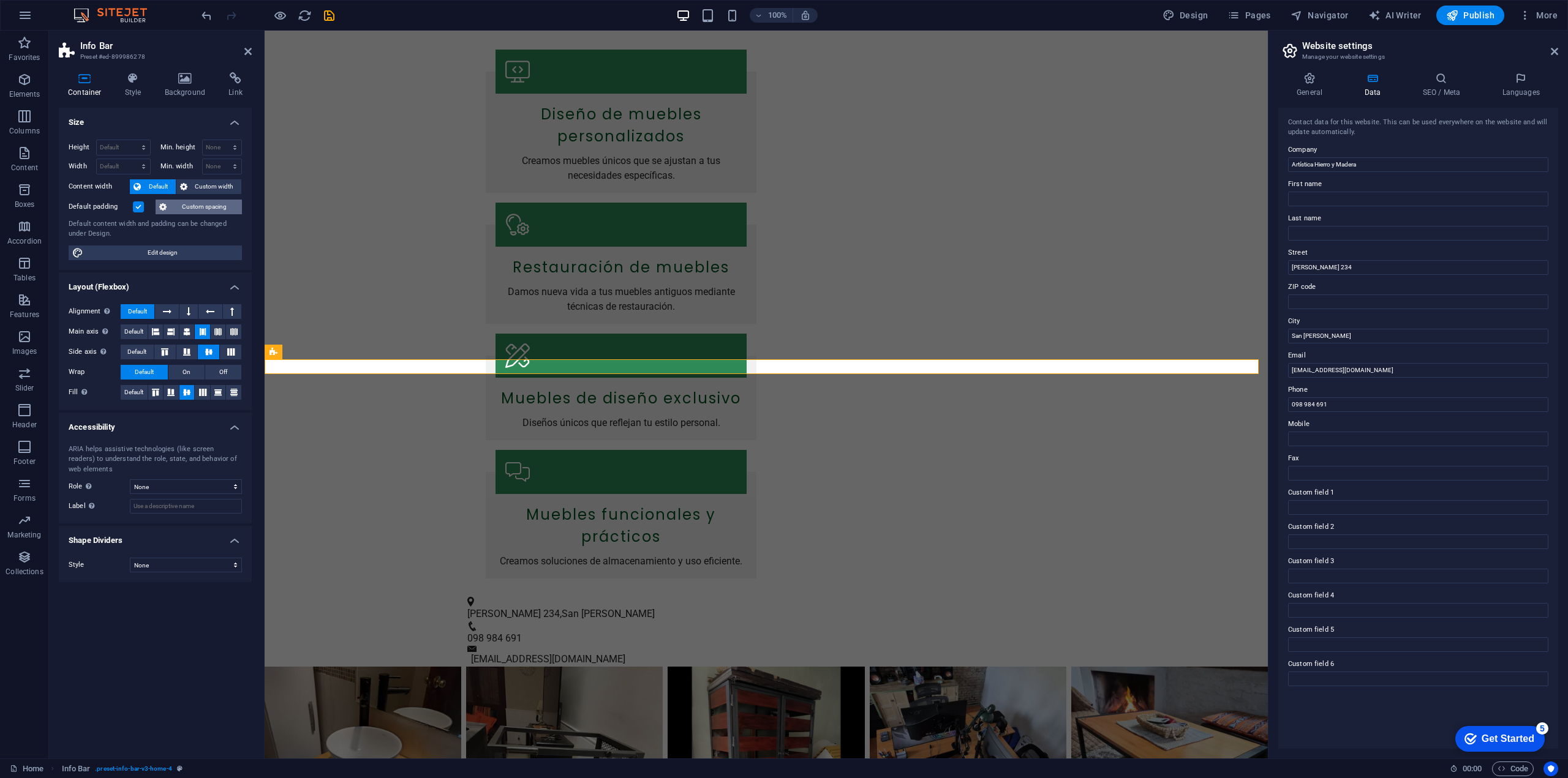
click at [188, 211] on span "Custom spacing" at bounding box center [204, 207] width 68 height 15
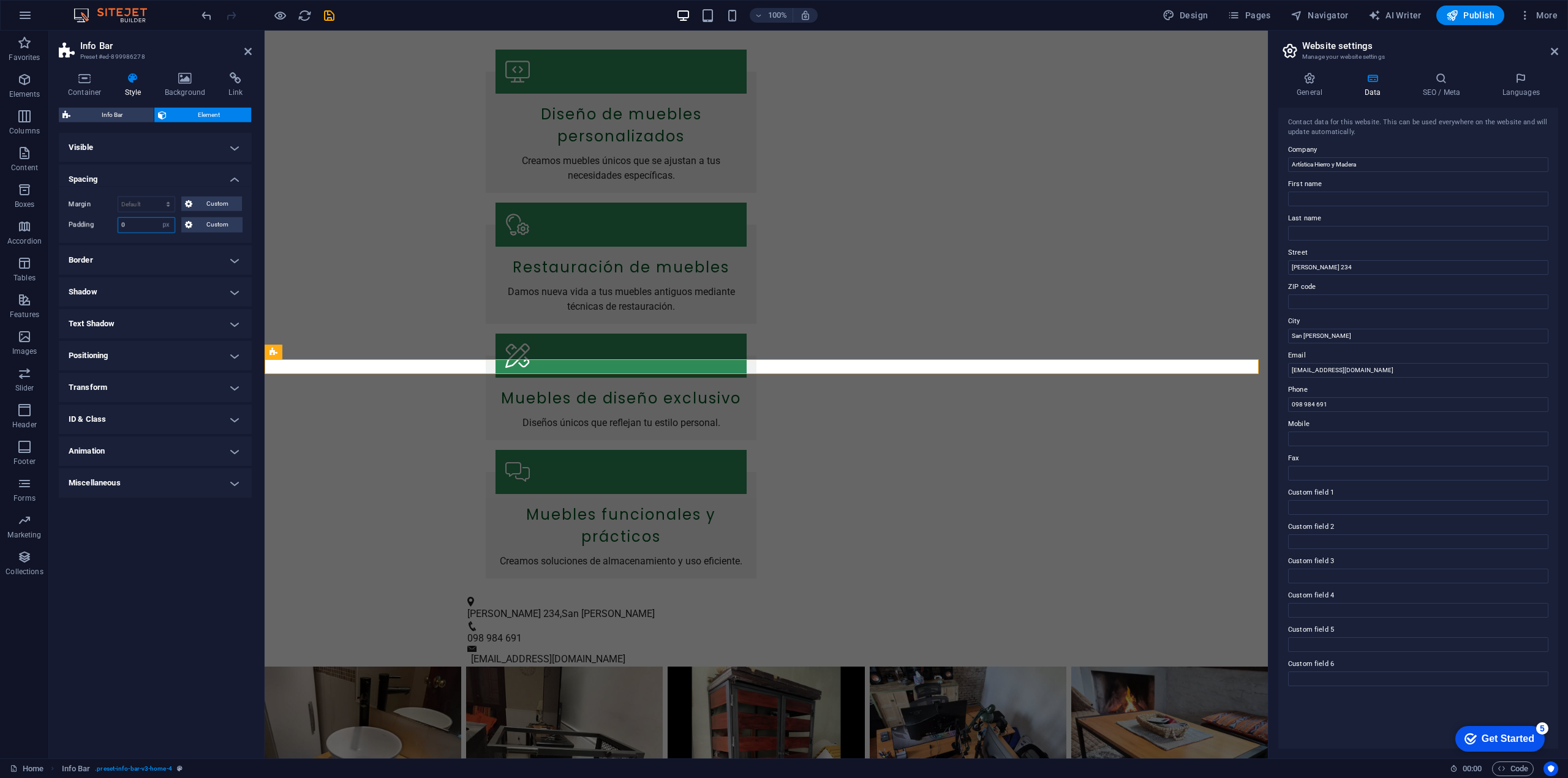
click at [128, 224] on input "0" at bounding box center [146, 225] width 56 height 15
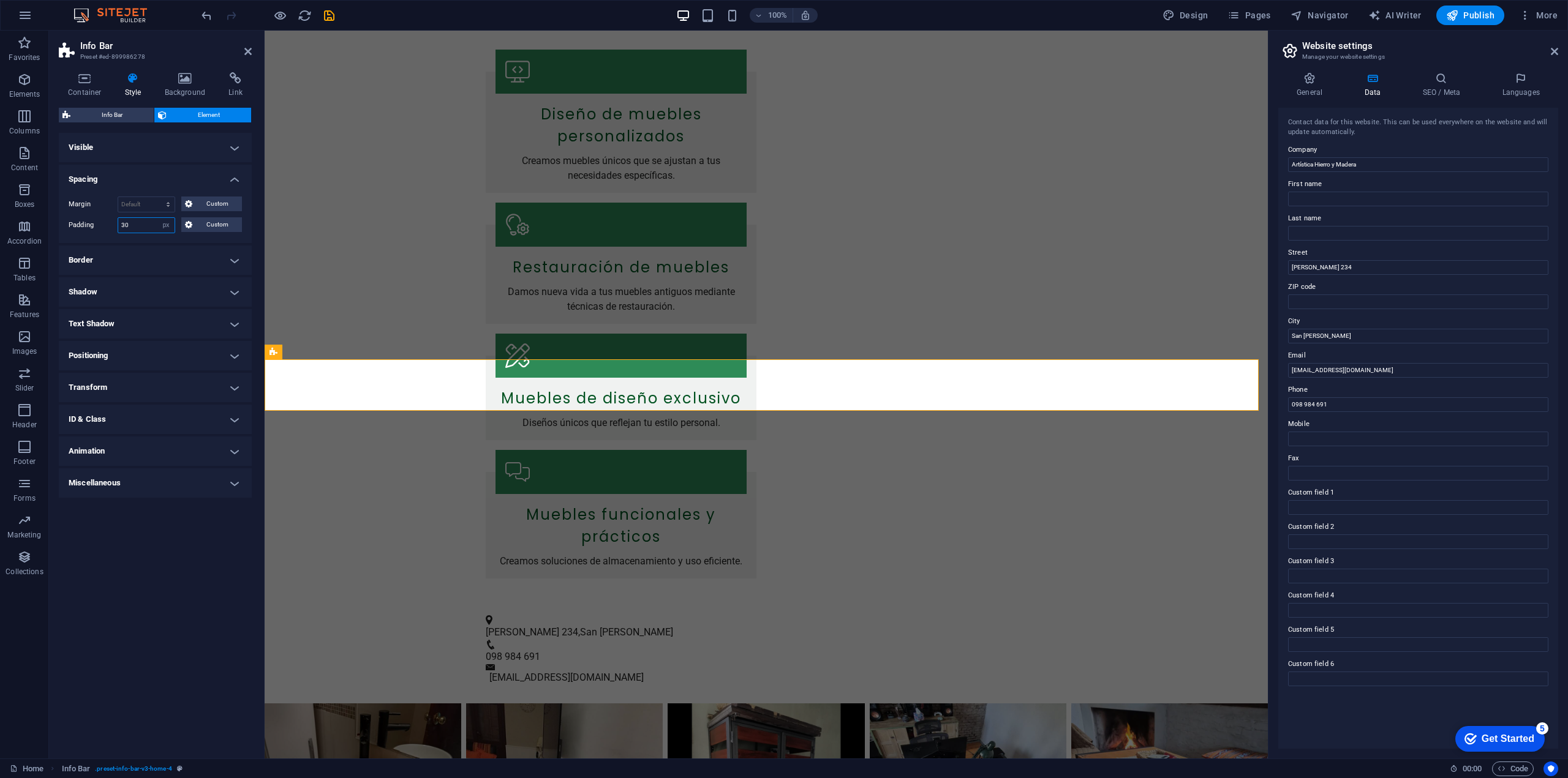
type input "3"
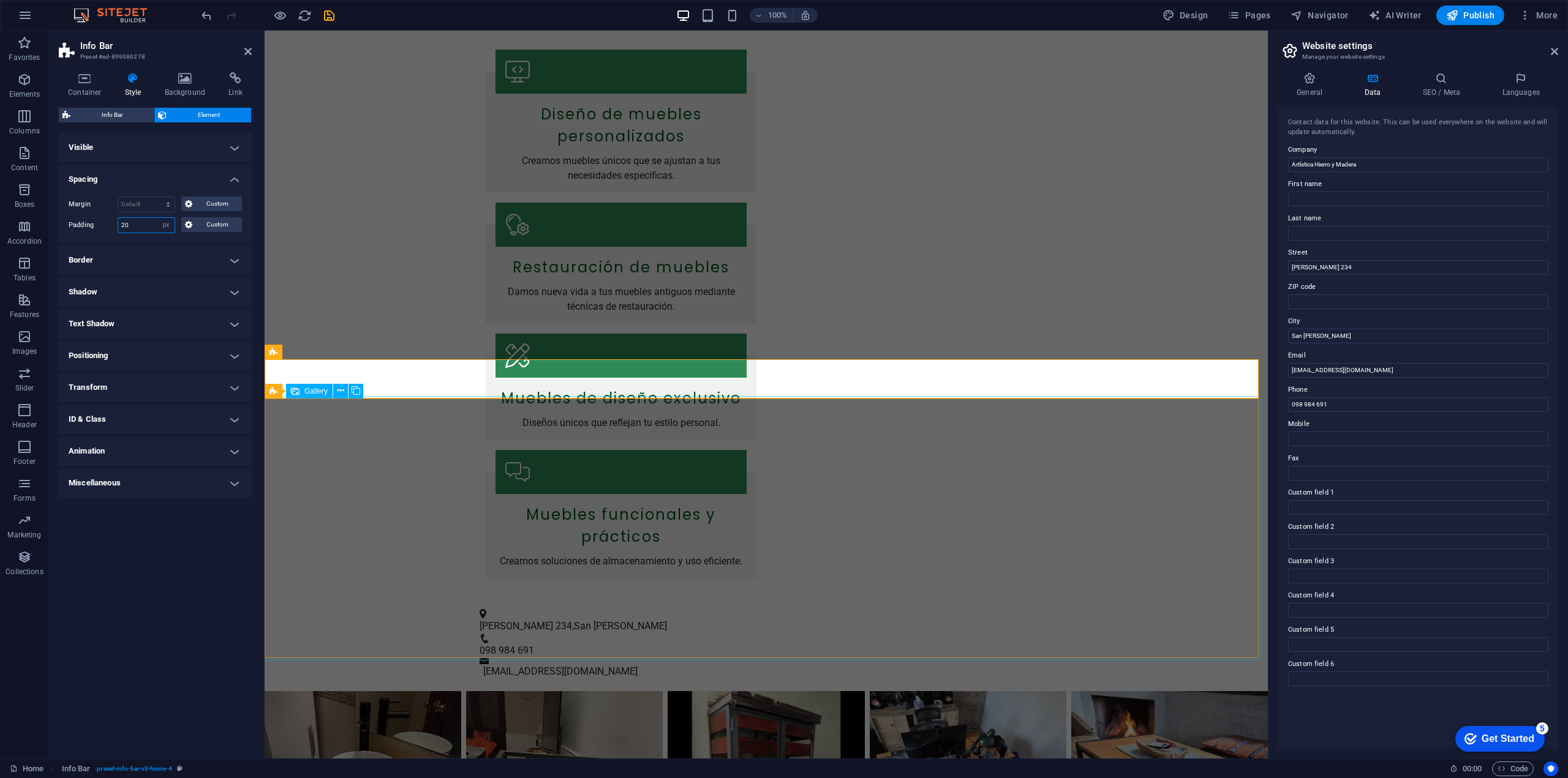
type input "20"
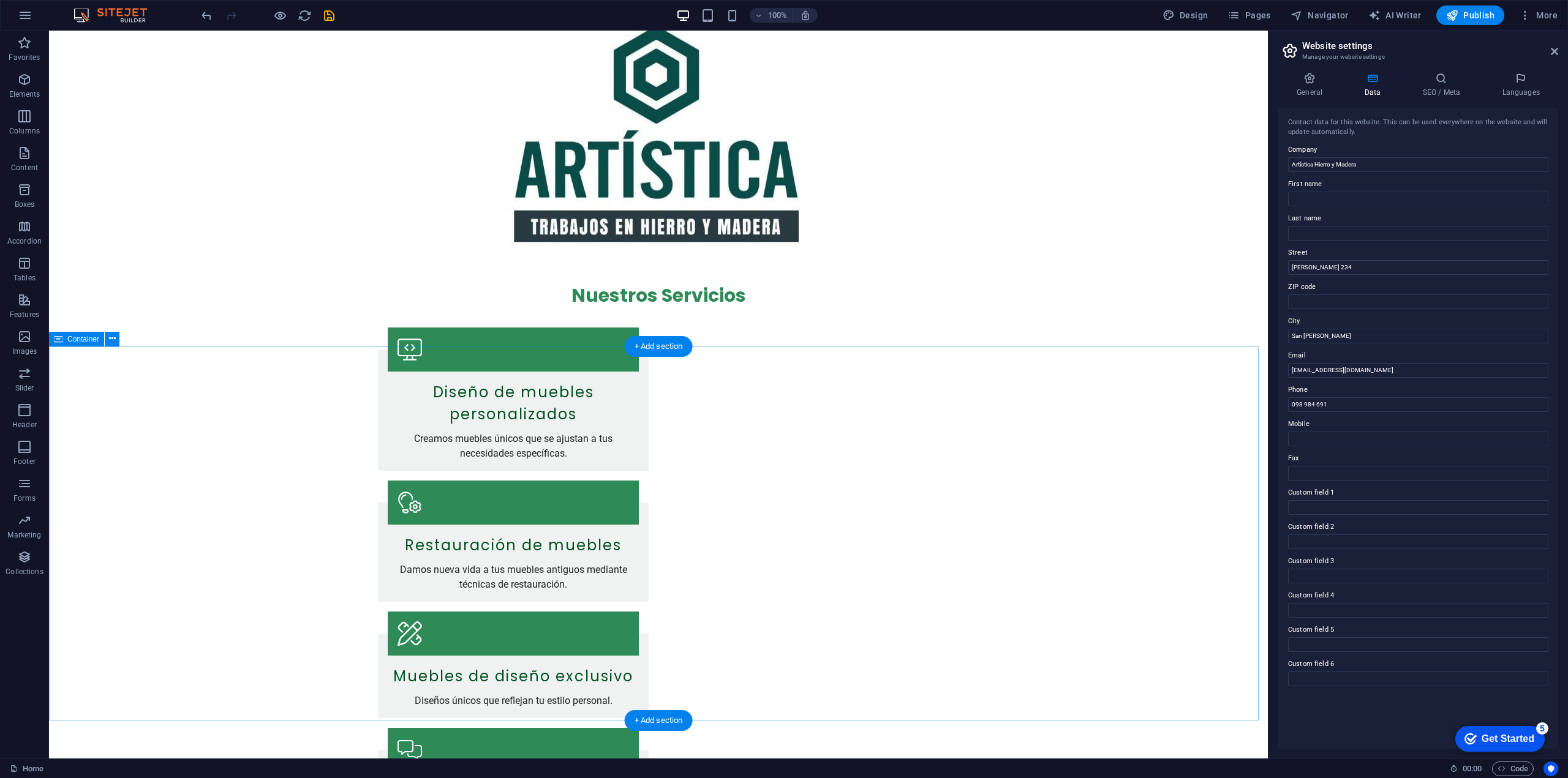
scroll to position [122, 0]
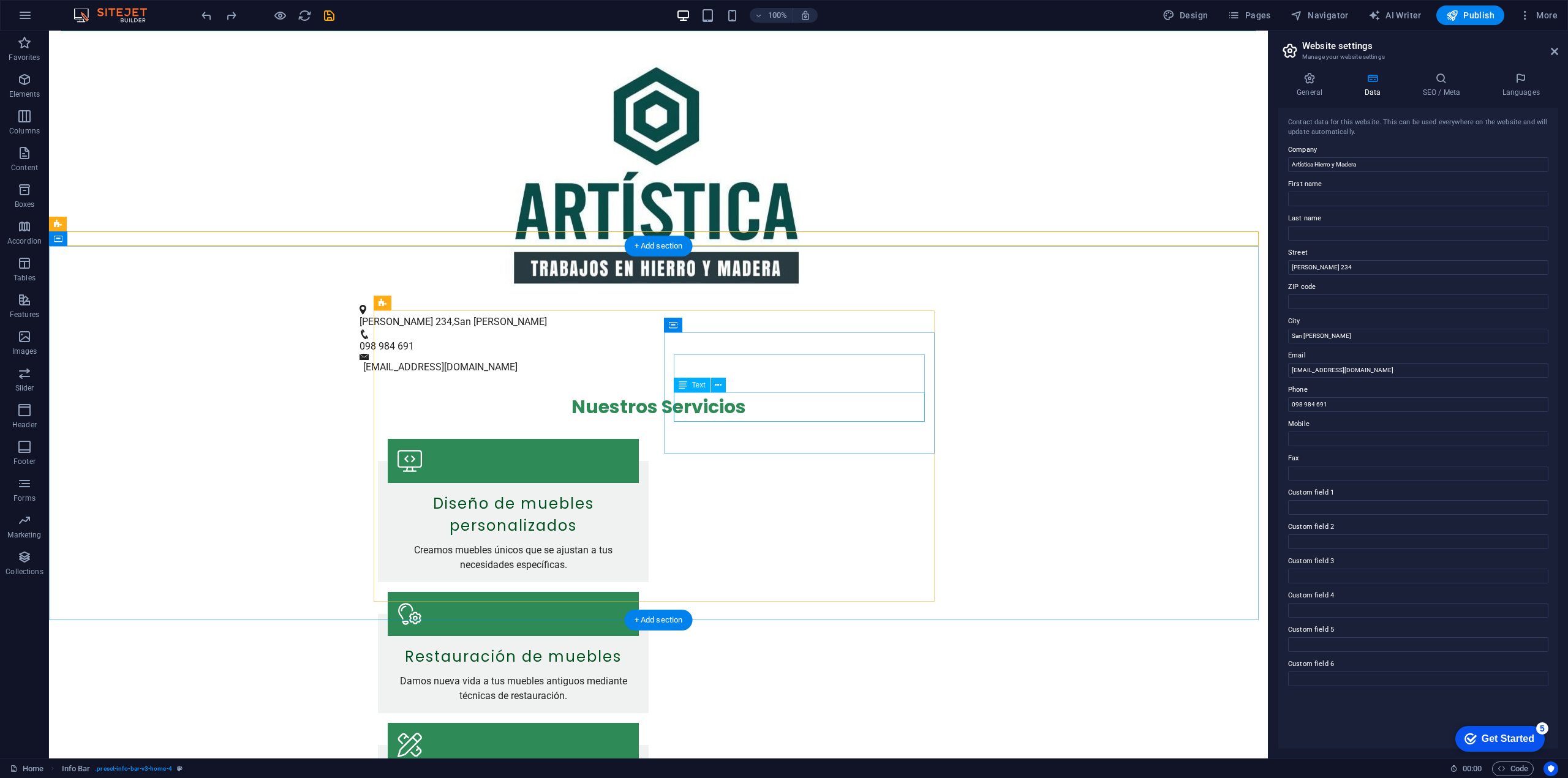
scroll to position [41, 0]
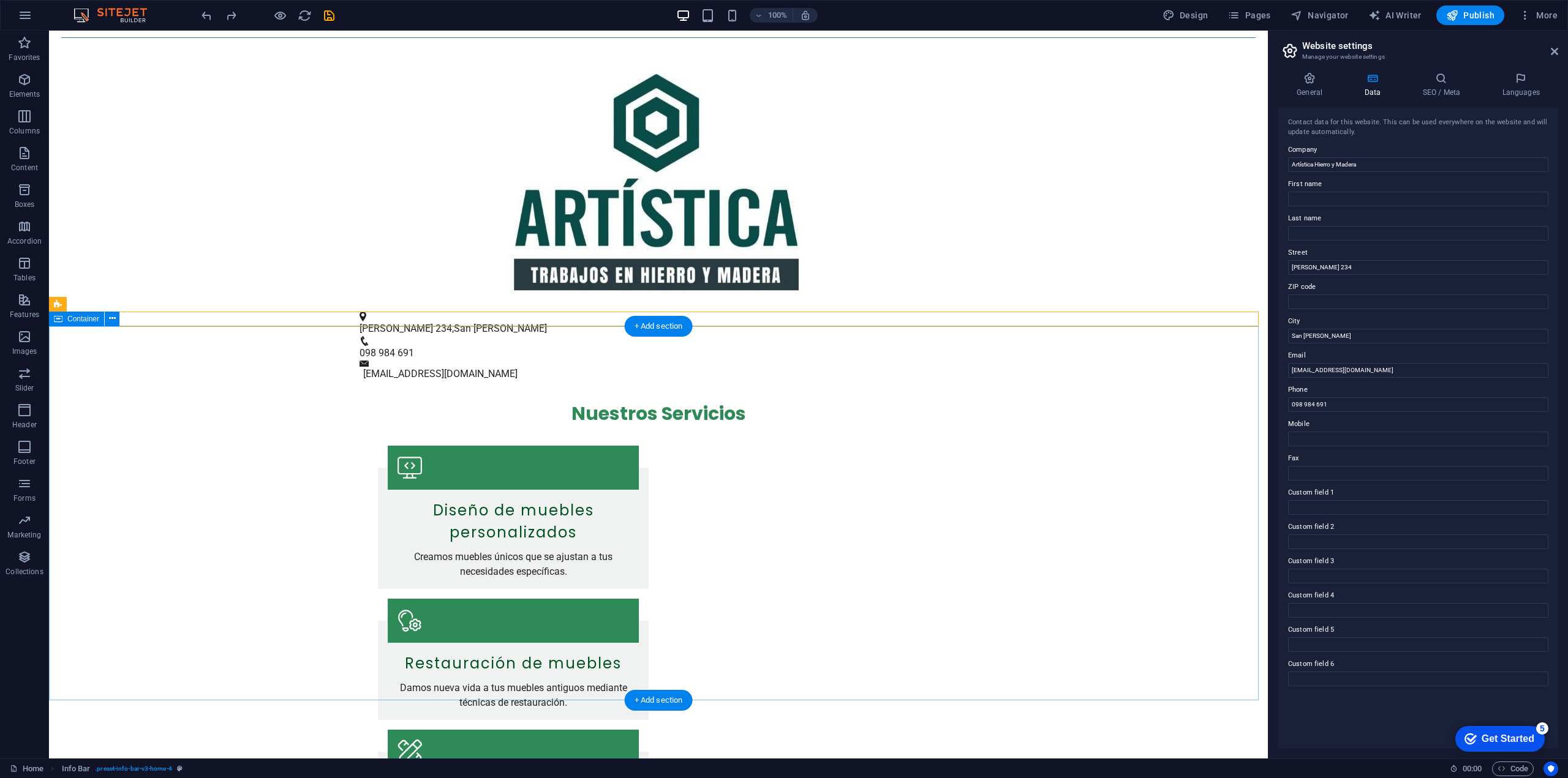
click at [1088, 522] on div "Nuestros Servicios Diseño de muebles personalizados Creamos muebles únicos que …" at bounding box center [658, 687] width 1219 height 612
click at [1003, 318] on div "[STREET_ADDRESS][PERSON_NAME] 098 984 691 [EMAIL_ADDRESS][DOMAIN_NAME]" at bounding box center [658, 347] width 1219 height 71
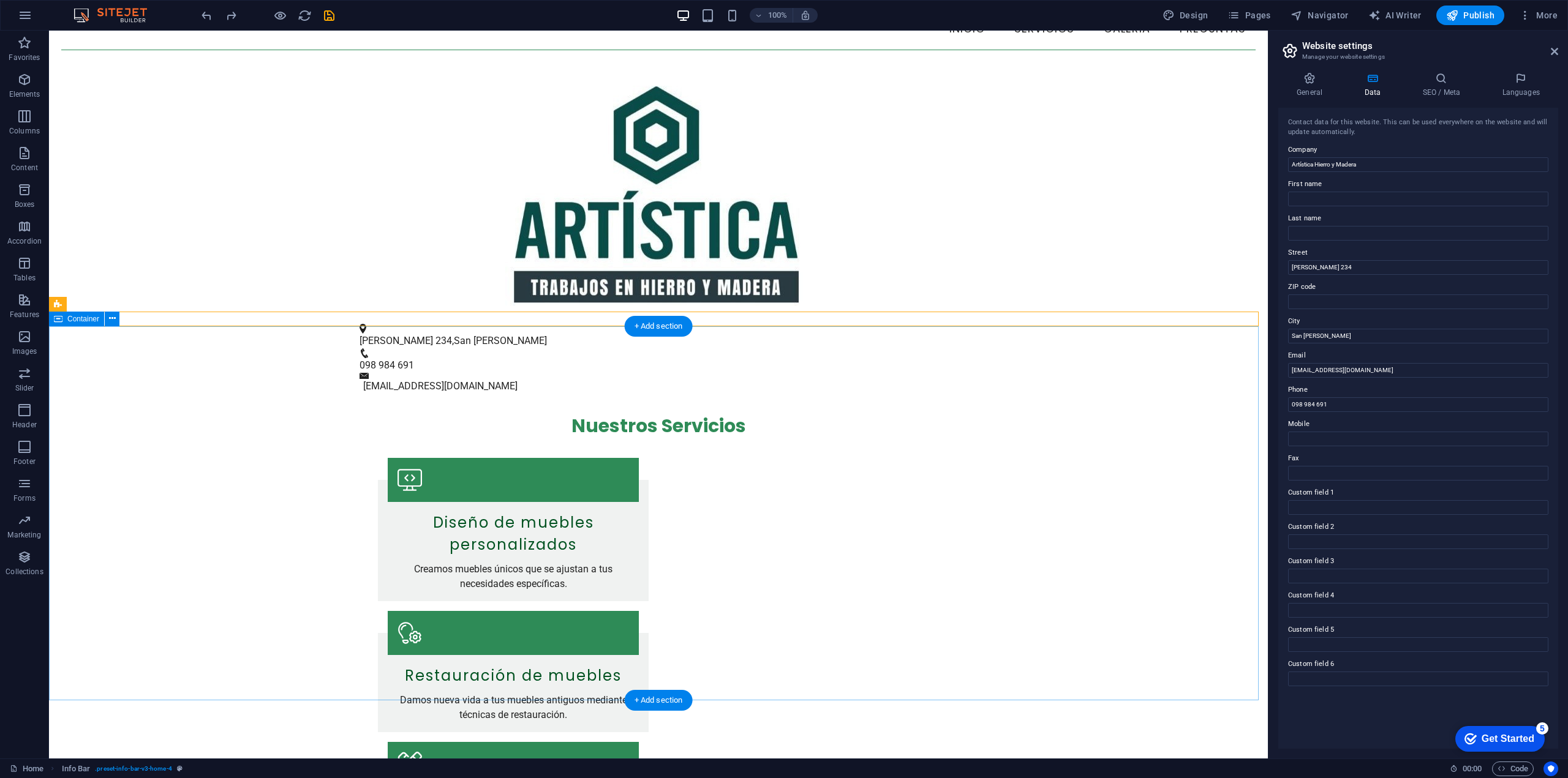
scroll to position [0, 0]
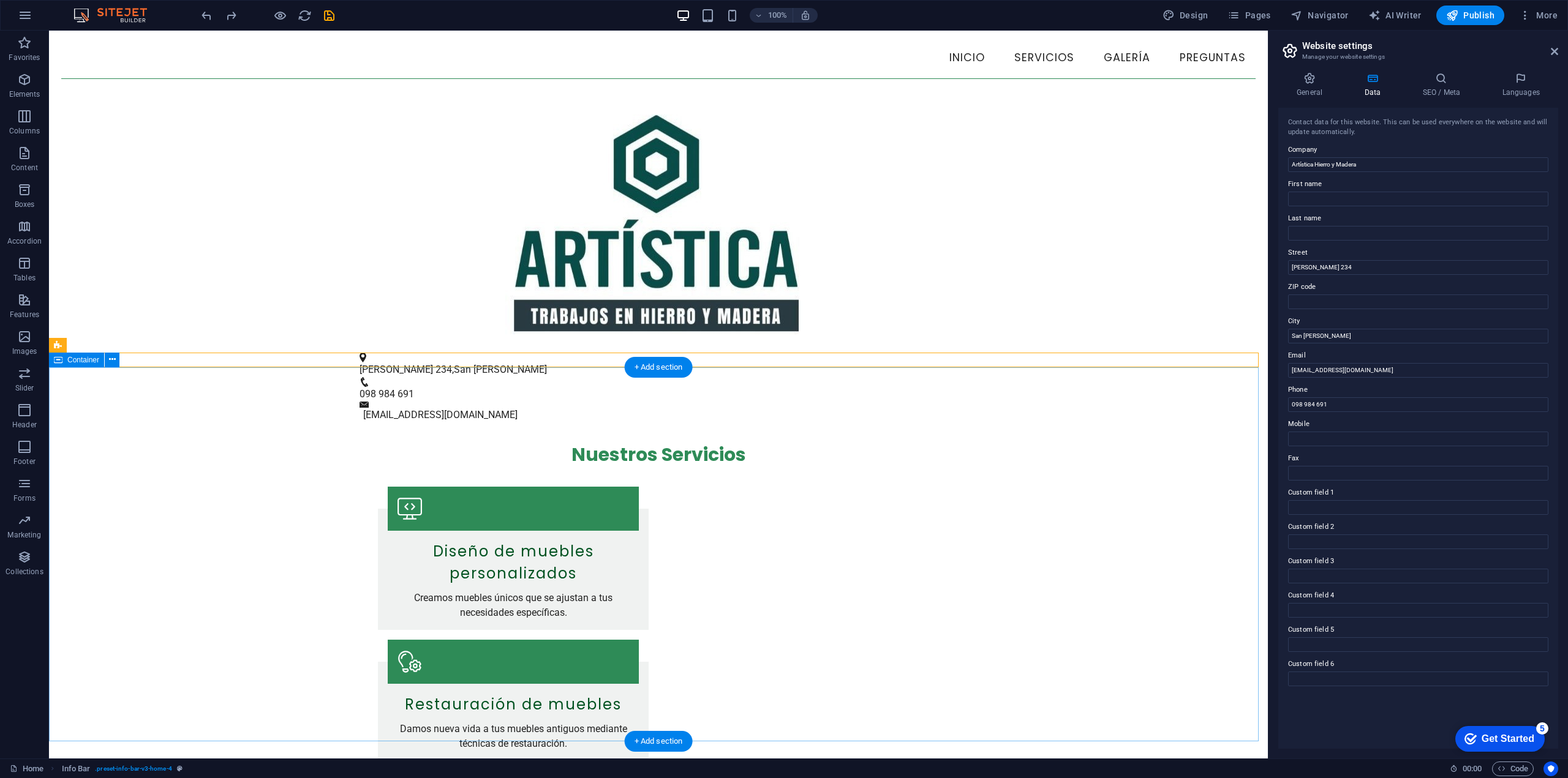
click at [1048, 510] on div "Nuestros Servicios Diseño de muebles personalizados Creamos muebles únicos que …" at bounding box center [658, 729] width 1219 height 612
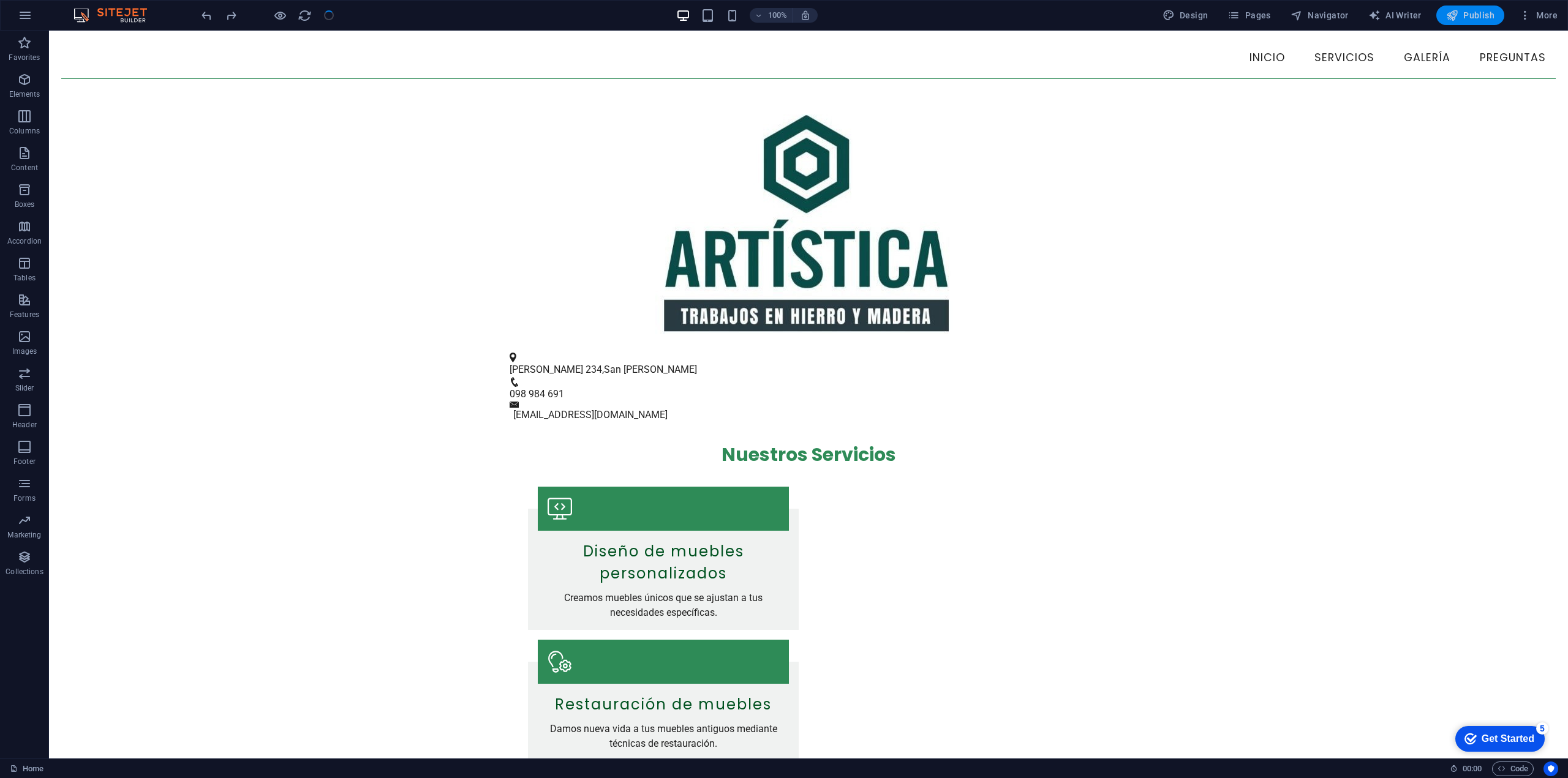
click at [0, 0] on span "Publish" at bounding box center [0, 0] width 0 height 0
click at [398, 555] on div "Nuestros Servicios Diseño de muebles personalizados Creamos muebles únicos que …" at bounding box center [808, 729] width 1519 height 612
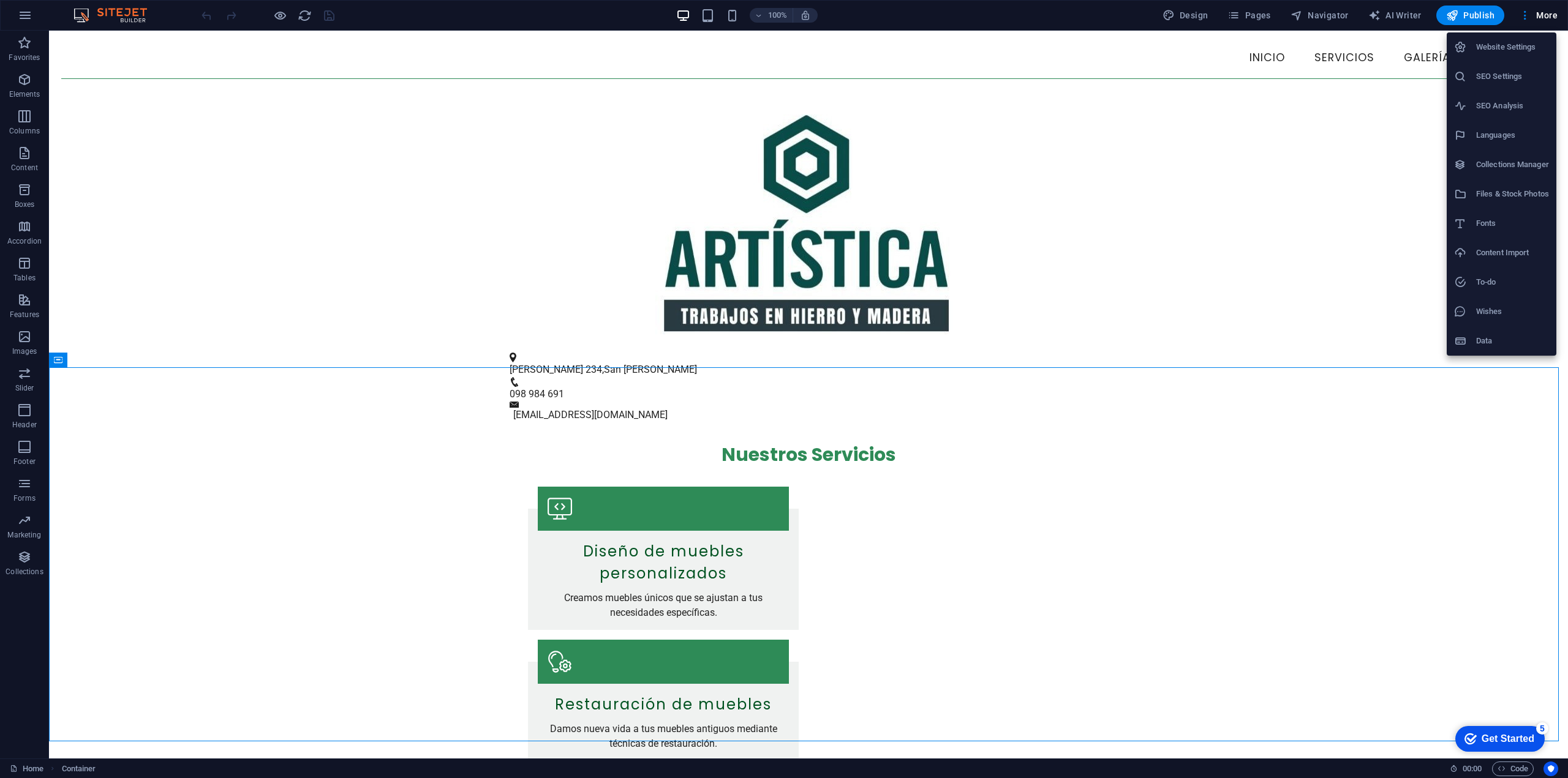
click at [1530, 52] on h6 "Website Settings" at bounding box center [1513, 47] width 73 height 15
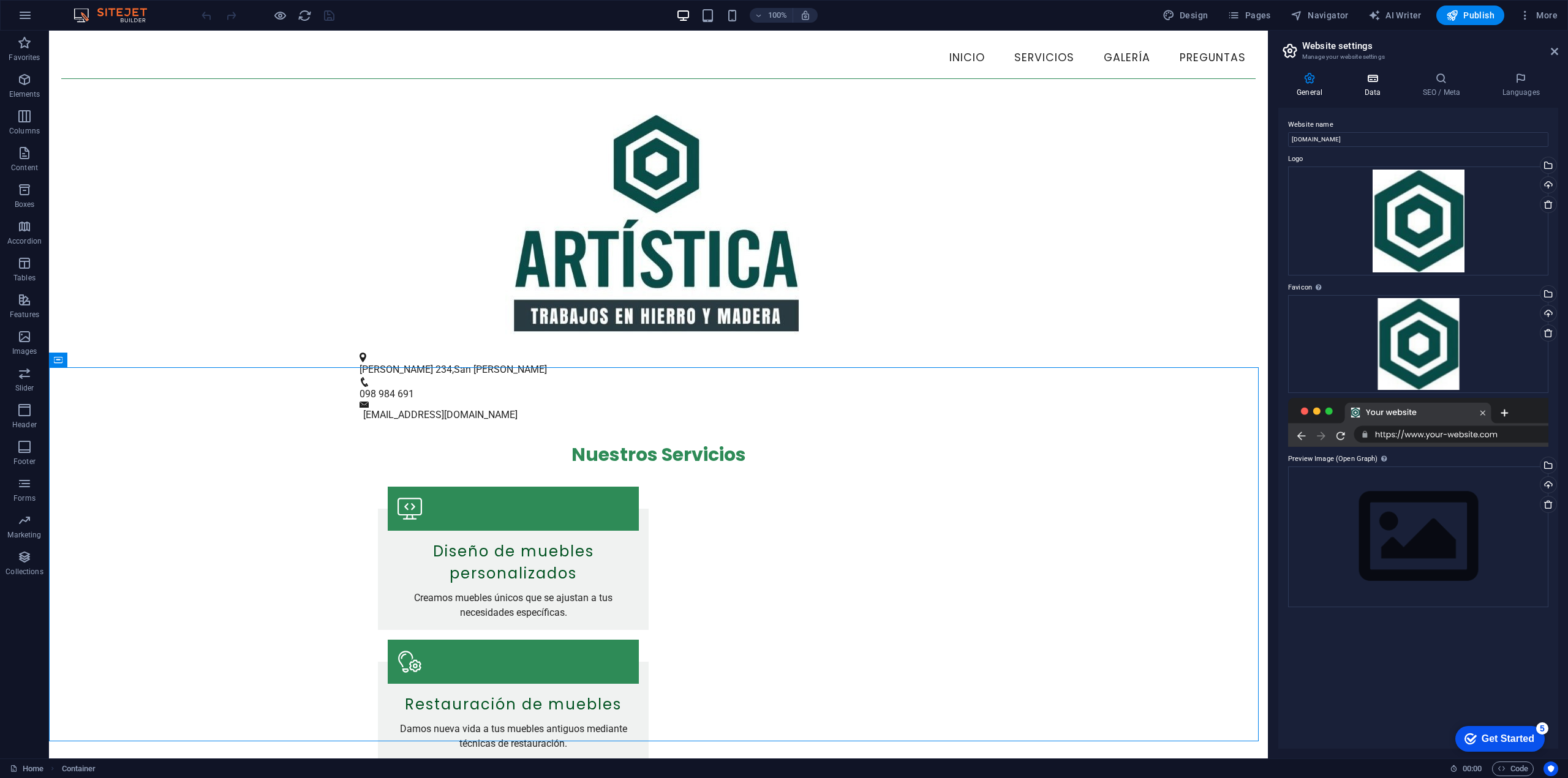
click at [1371, 79] on icon at bounding box center [1372, 78] width 53 height 12
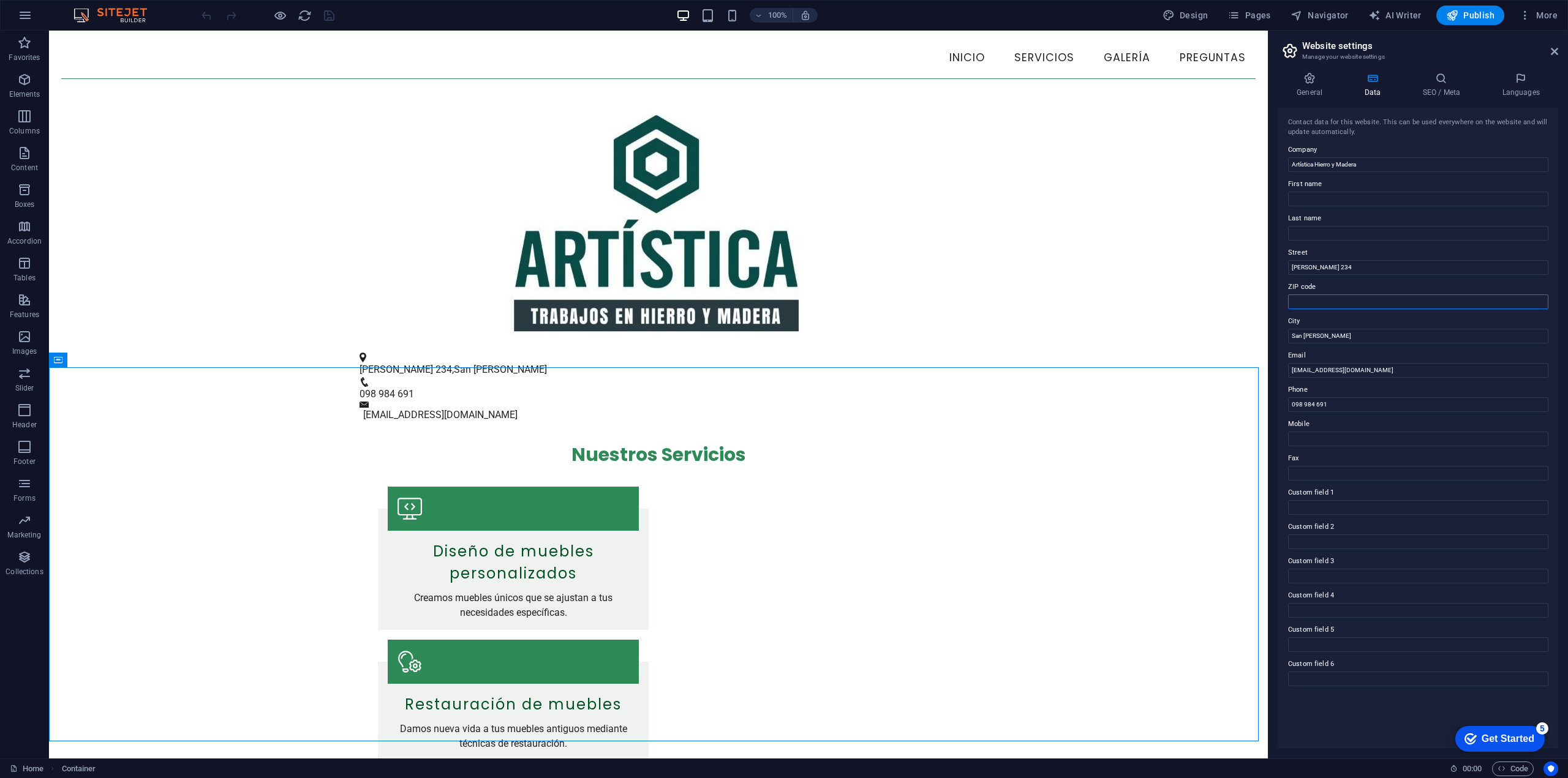
click at [1384, 298] on input "ZIP code" at bounding box center [1418, 301] width 261 height 15
type input "80000"
type input "[PERSON_NAME]"
click at [1467, 88] on h4 "SEO / Meta" at bounding box center [1444, 85] width 80 height 25
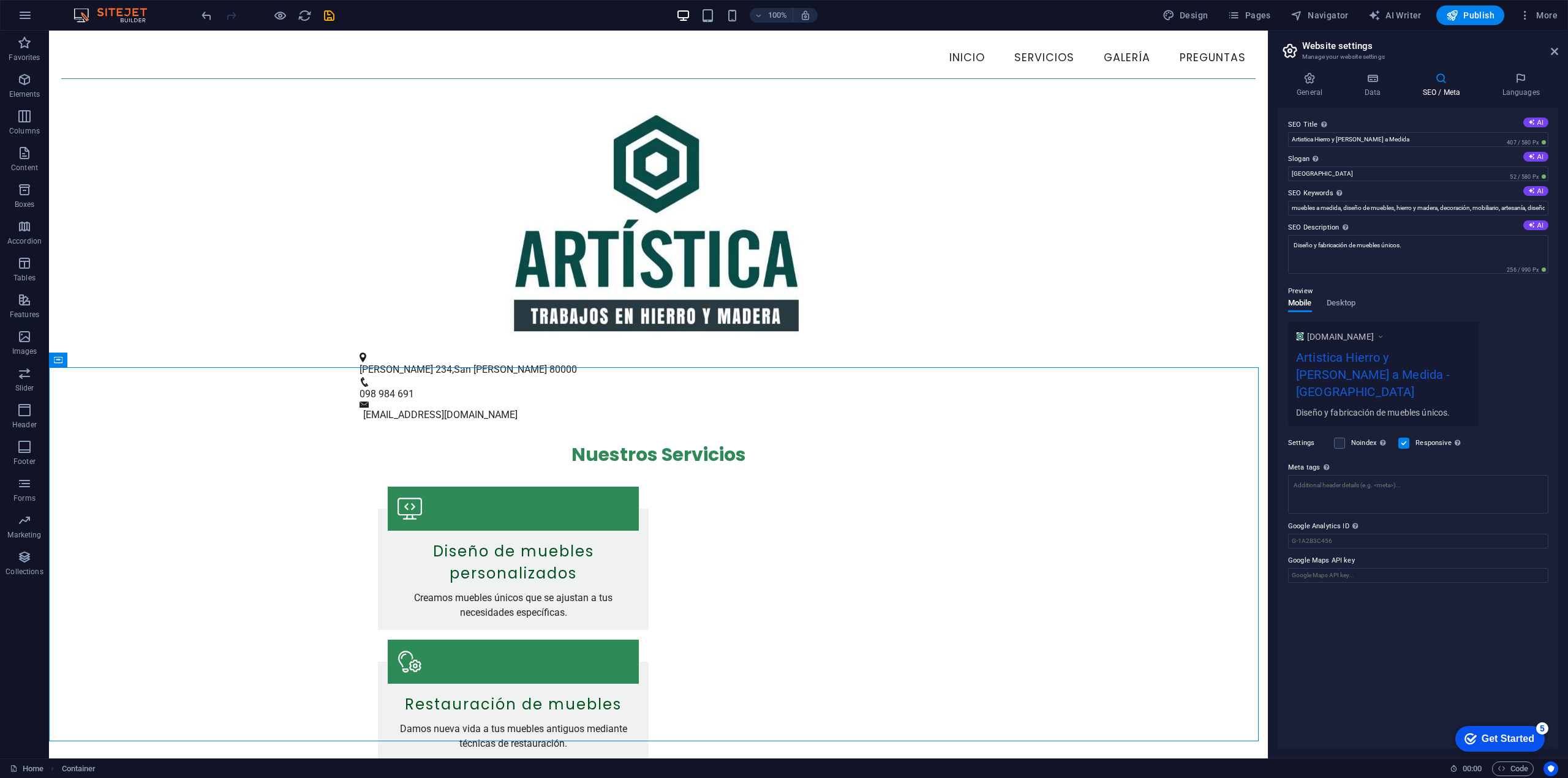
click at [1425, 375] on div "Artistica Hierro y [PERSON_NAME] a Medida - [GEOGRAPHIC_DATA]" at bounding box center [1383, 377] width 175 height 58
drag, startPoint x: 1410, startPoint y: 374, endPoint x: 1427, endPoint y: 374, distance: 17.0
click at [1427, 374] on div "Artistica Hierro y [PERSON_NAME] a Medida - [GEOGRAPHIC_DATA]" at bounding box center [1383, 377] width 175 height 58
click at [1363, 170] on input "[GEOGRAPHIC_DATA]" at bounding box center [1418, 174] width 261 height 15
drag, startPoint x: 1422, startPoint y: 204, endPoint x: 1230, endPoint y: 167, distance: 195.5
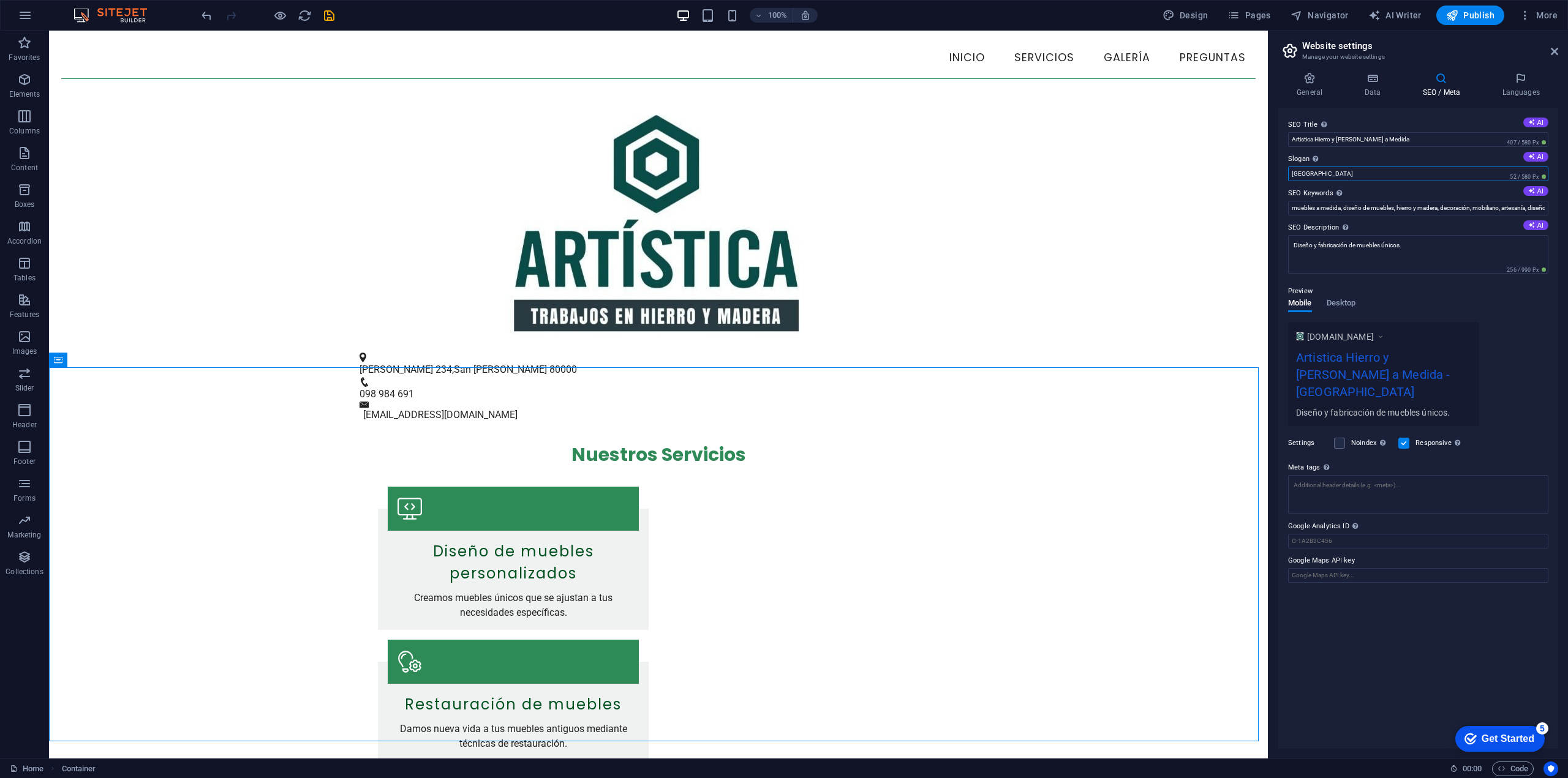
click at [1328, 170] on input "[GEOGRAPHIC_DATA]" at bounding box center [1418, 174] width 261 height 15
drag, startPoint x: 1413, startPoint y: 141, endPoint x: 1363, endPoint y: 138, distance: 50.1
click at [1363, 138] on input "Artistica Hierro y [PERSON_NAME] a Medida" at bounding box center [1418, 139] width 261 height 15
type input "Artistica Hierro y [PERSON_NAME]"
drag, startPoint x: 1313, startPoint y: 176, endPoint x: 1292, endPoint y: 175, distance: 21.0
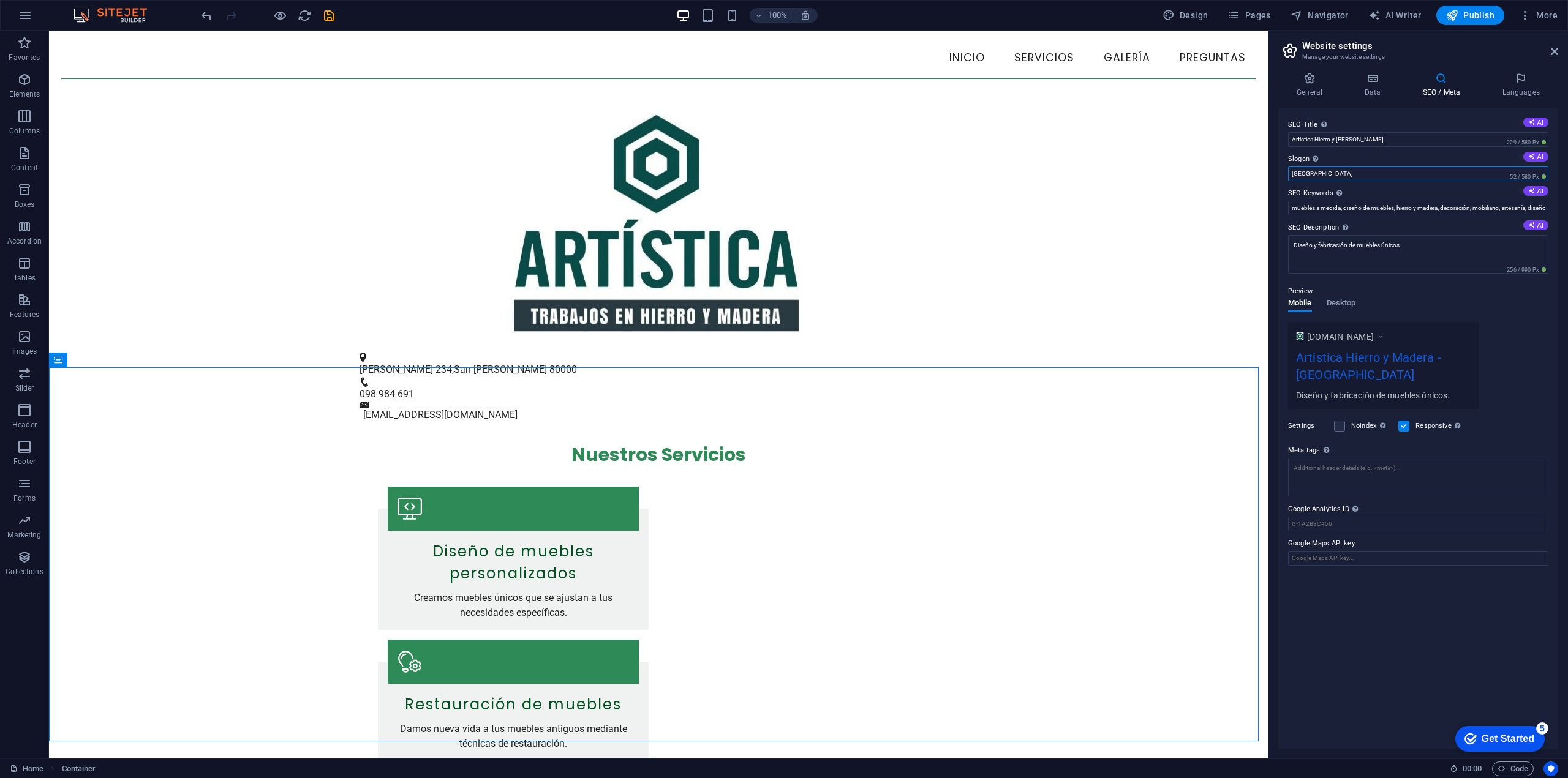
click at [1292, 175] on input "[GEOGRAPHIC_DATA]" at bounding box center [1418, 174] width 261 height 15
click at [1317, 85] on h4 "General" at bounding box center [1312, 85] width 68 height 25
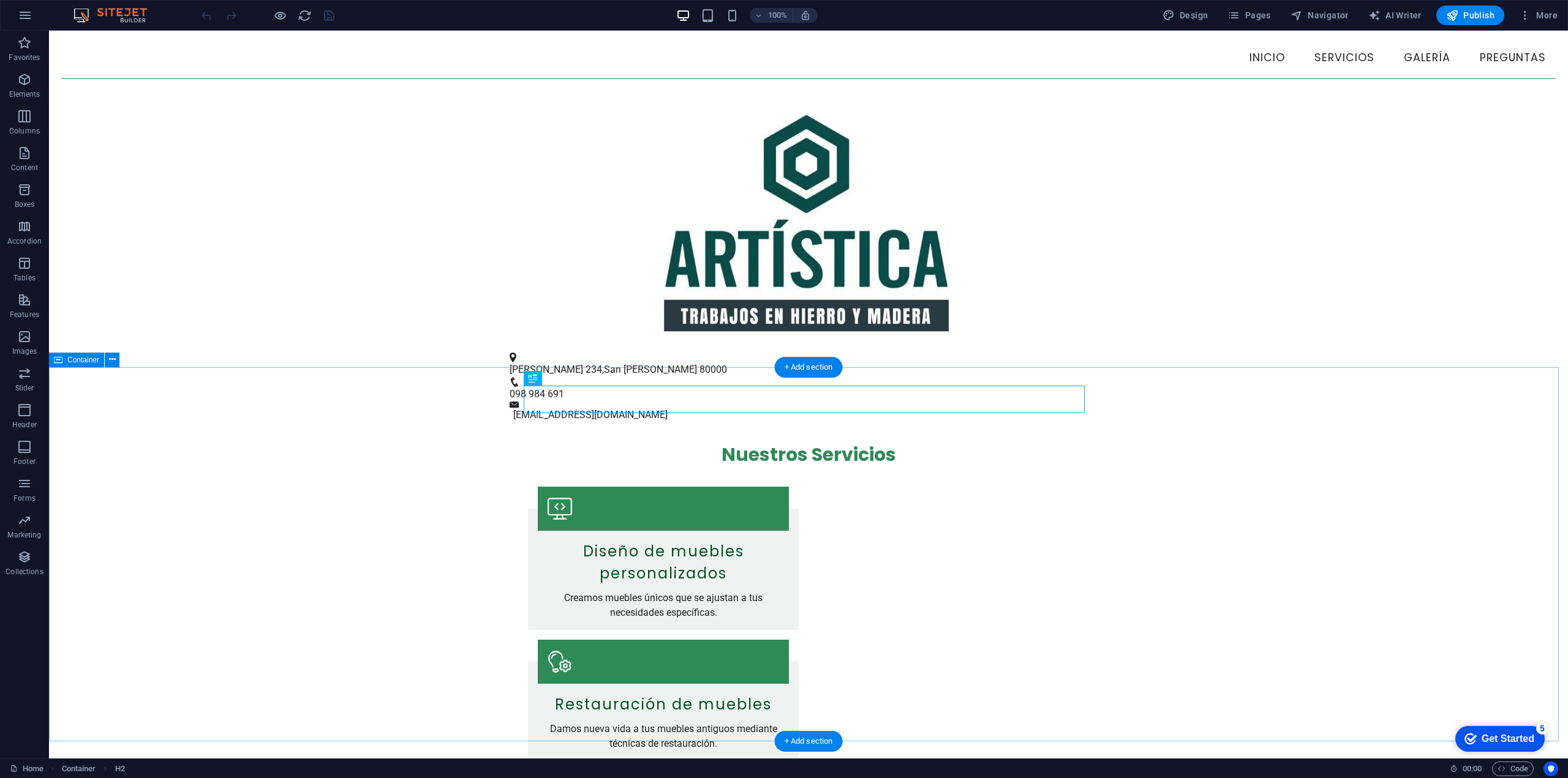
click at [1506, 441] on div "Nuestros Servicios Diseño de muebles personalizados Creamos muebles únicos que …" at bounding box center [808, 729] width 1519 height 612
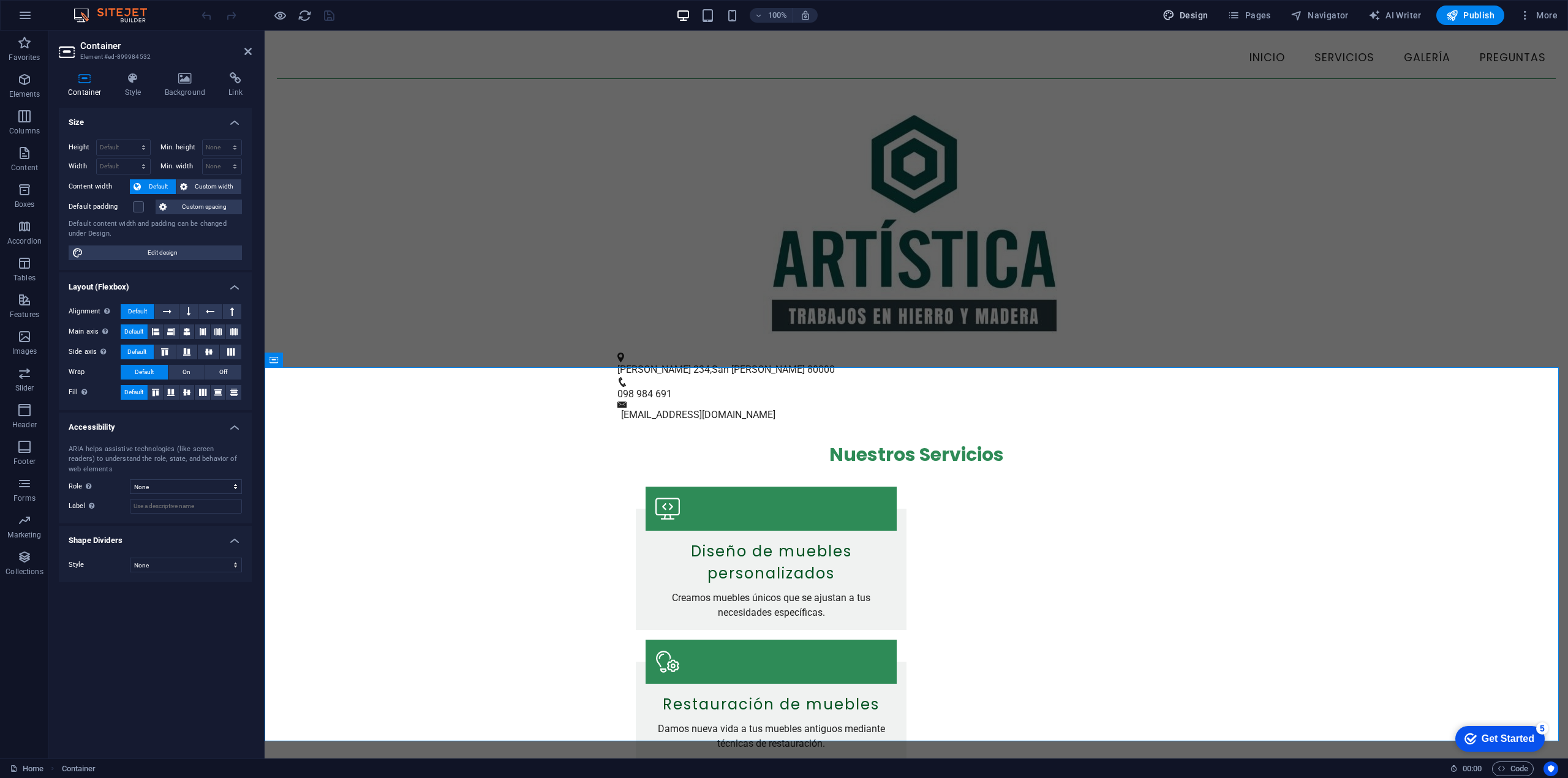
select select "px"
select select "200"
select select "px"
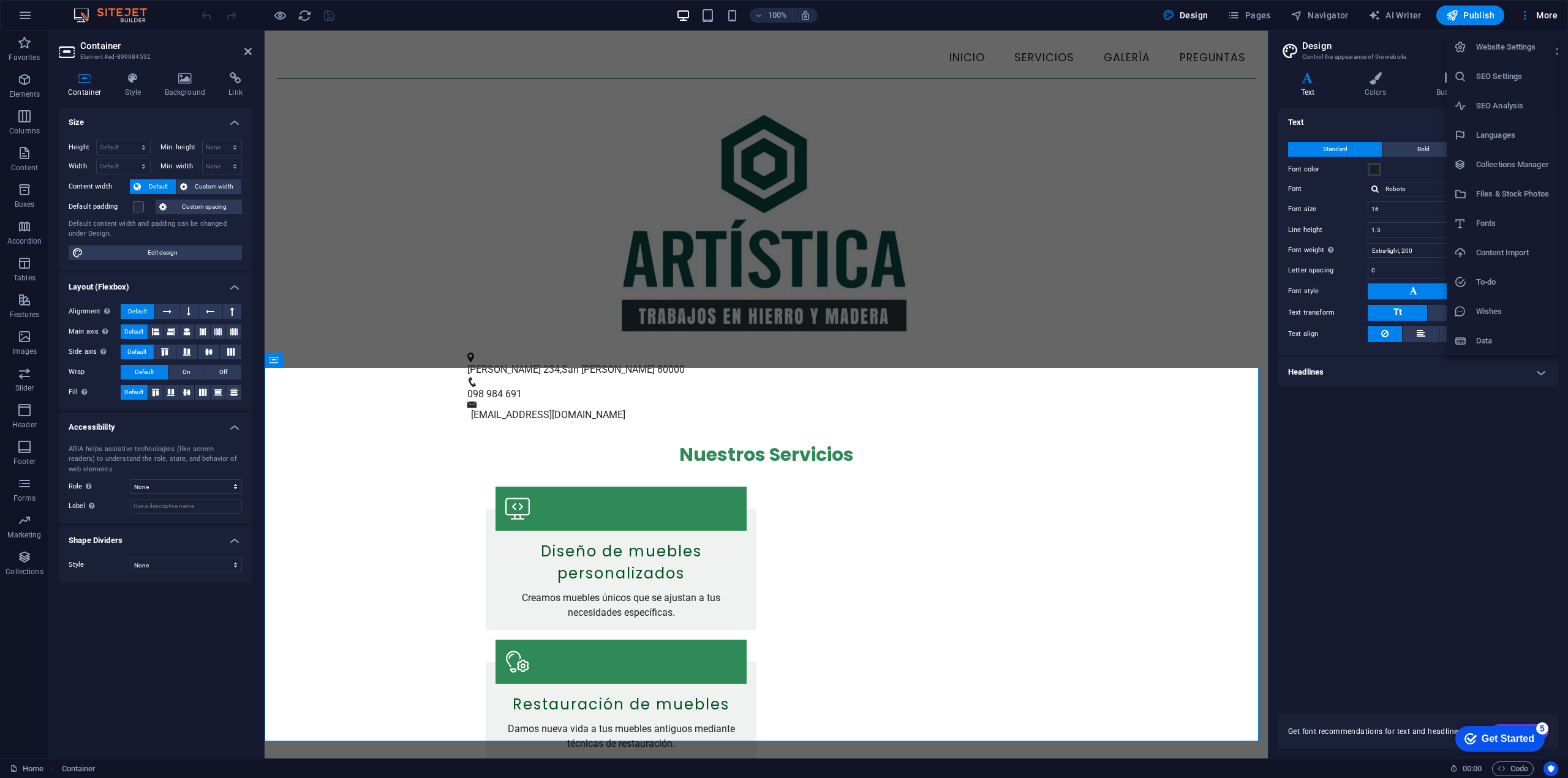
click at [1499, 50] on h6 "Website Settings" at bounding box center [1513, 47] width 73 height 15
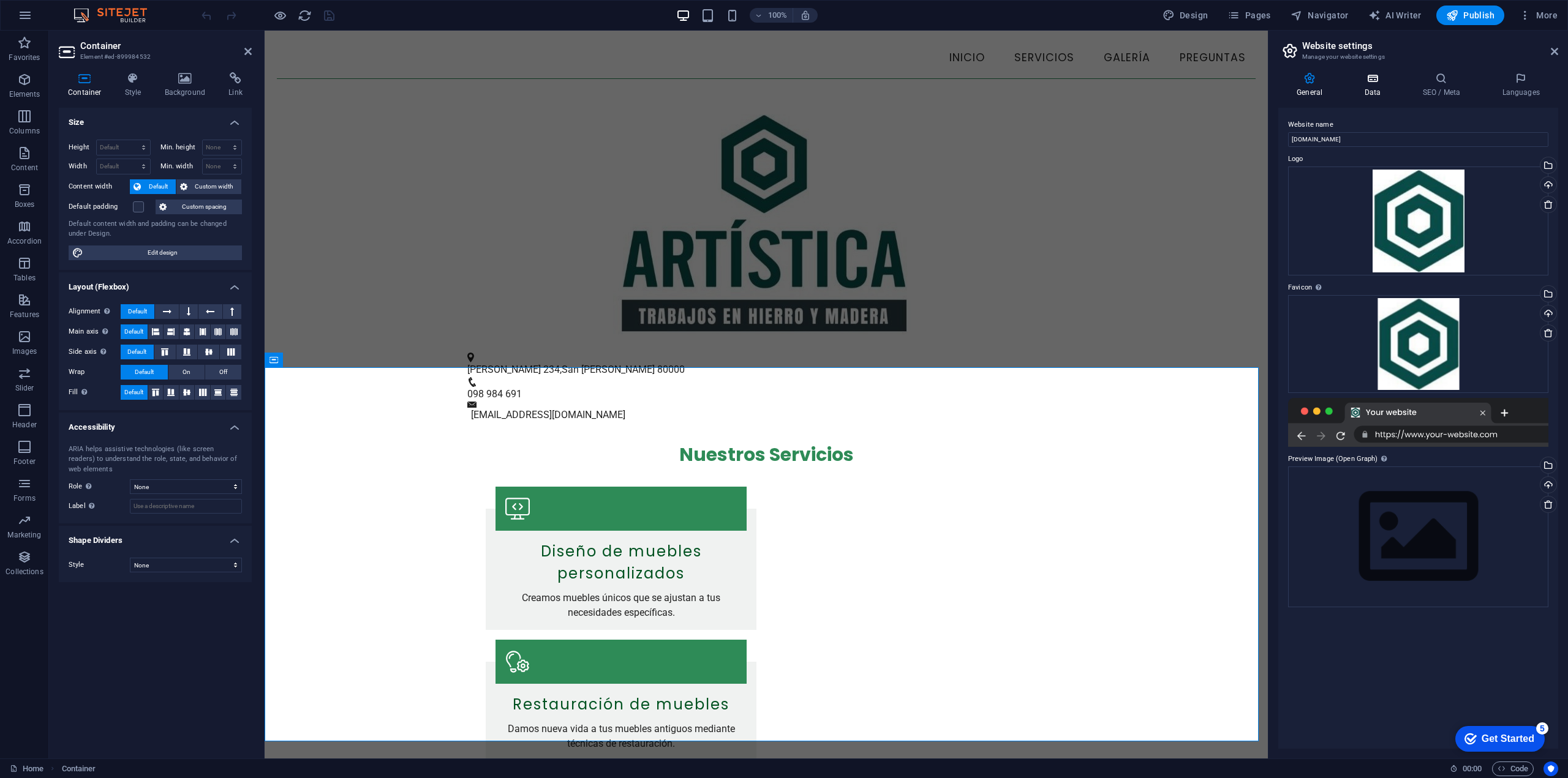
click at [1383, 88] on h4 "Data" at bounding box center [1375, 85] width 58 height 25
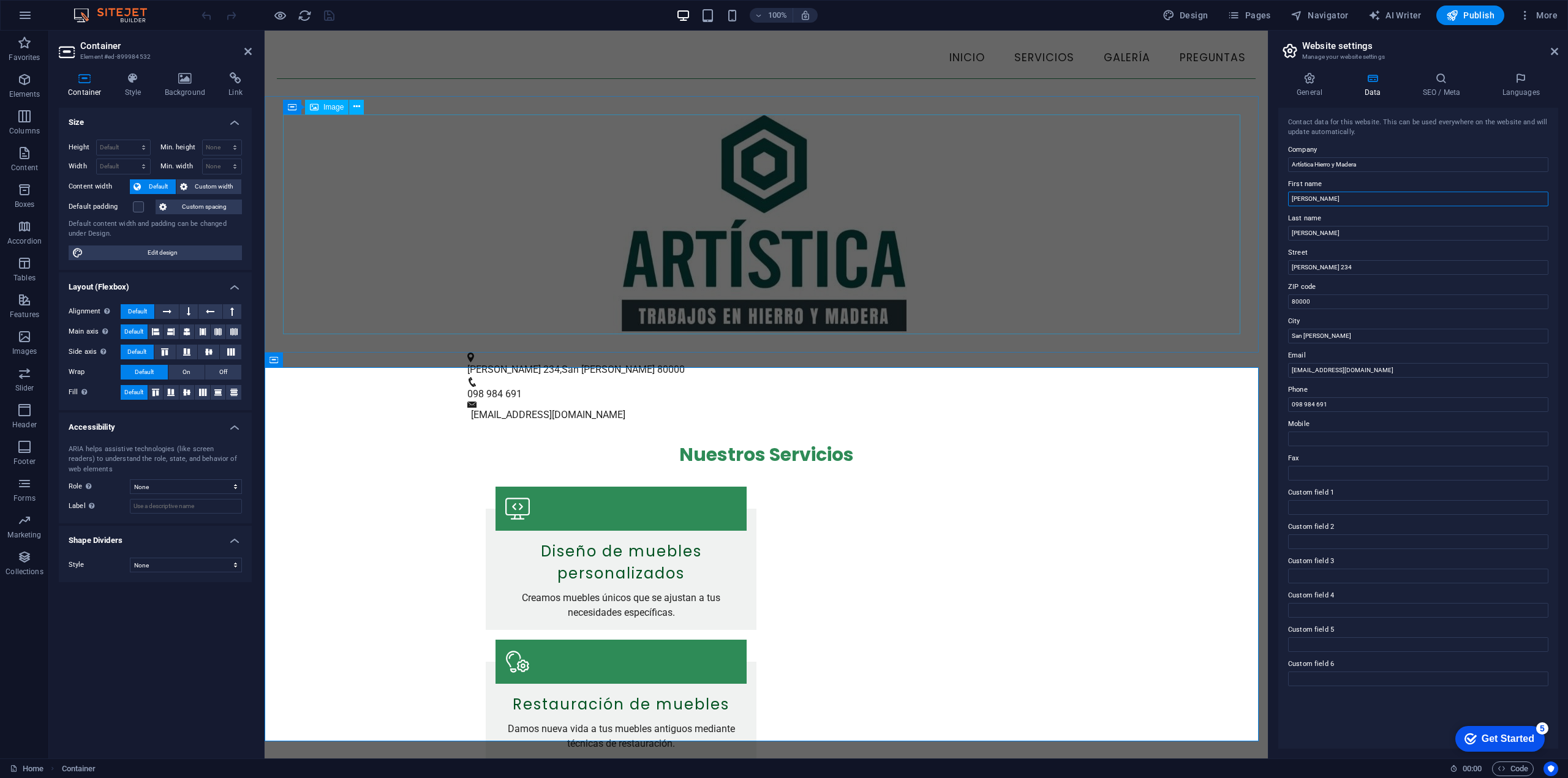
drag, startPoint x: 1600, startPoint y: 230, endPoint x: 1224, endPoint y: 189, distance: 378.2
click at [1389, 194] on input "Ismael" at bounding box center [1418, 198] width 261 height 15
drag, startPoint x: 1627, startPoint y: 233, endPoint x: 1233, endPoint y: 184, distance: 397.0
type input "Santiago"
type input "Rosatti"
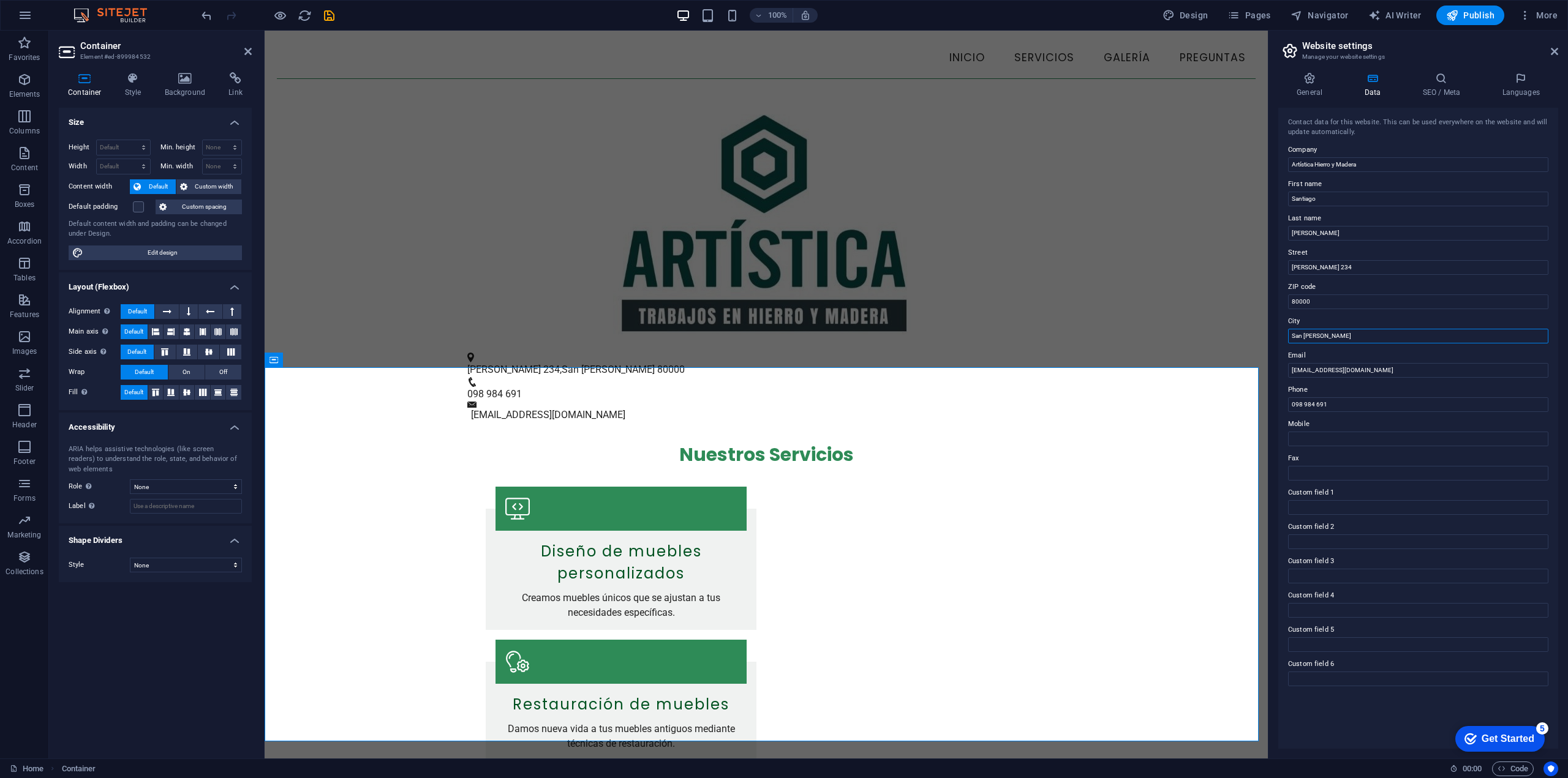
click at [1389, 337] on input "San [PERSON_NAME]" at bounding box center [1418, 336] width 261 height 15
click at [1393, 370] on input "[EMAIL_ADDRESS][DOMAIN_NAME]" at bounding box center [1418, 370] width 261 height 15
click at [1352, 403] on input "098 984 691" at bounding box center [1418, 404] width 261 height 15
click at [1363, 163] on input "Artística Hierro y Madera" at bounding box center [1418, 165] width 261 height 15
click at [1304, 168] on input "Artística Hierro y Madera" at bounding box center [1418, 165] width 261 height 15
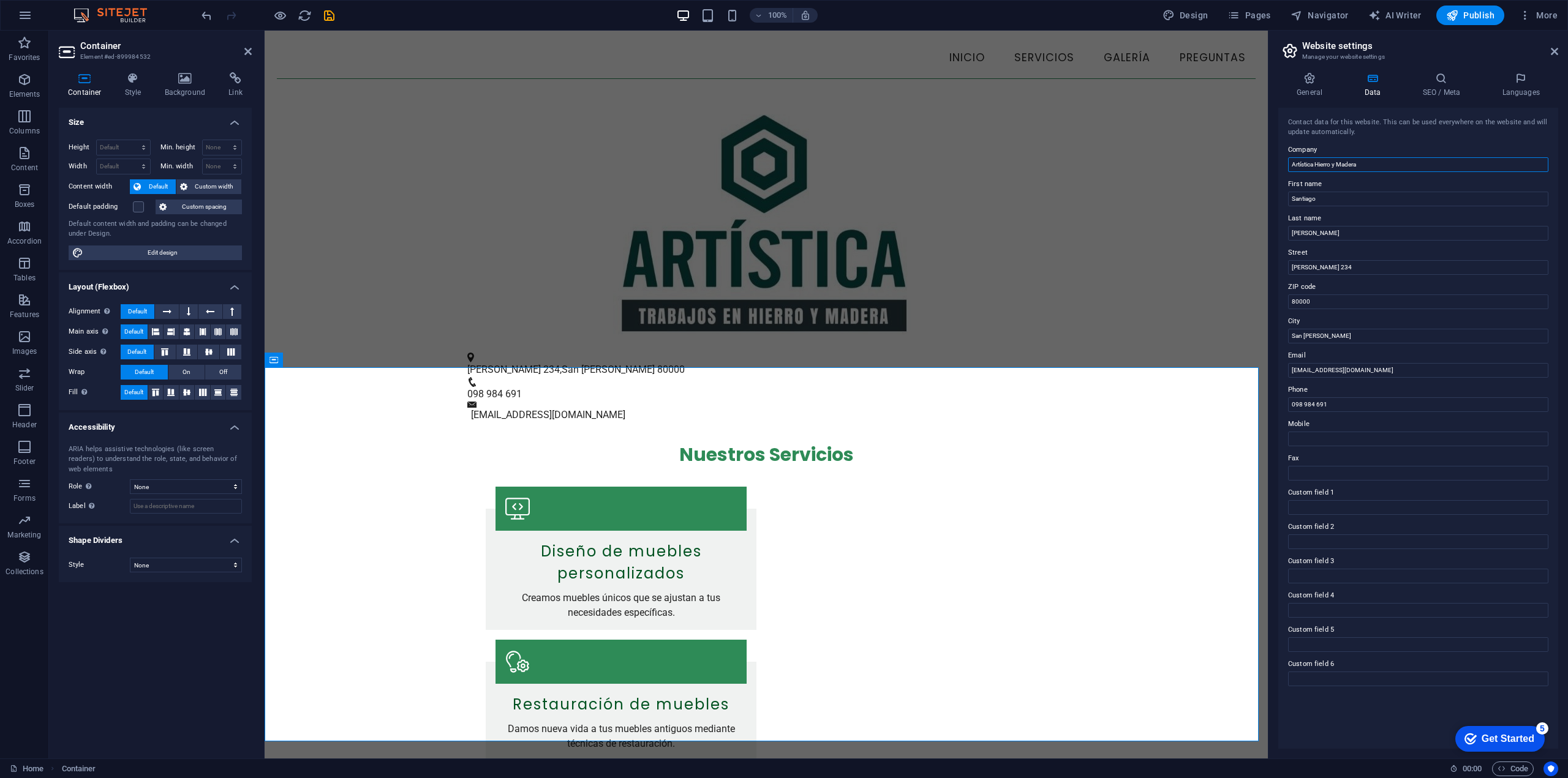
drag, startPoint x: 1579, startPoint y: 198, endPoint x: 1242, endPoint y: 162, distance: 338.9
type input "Artística Hierro y Madera"
click at [1443, 93] on h4 "SEO / Meta" at bounding box center [1444, 85] width 80 height 25
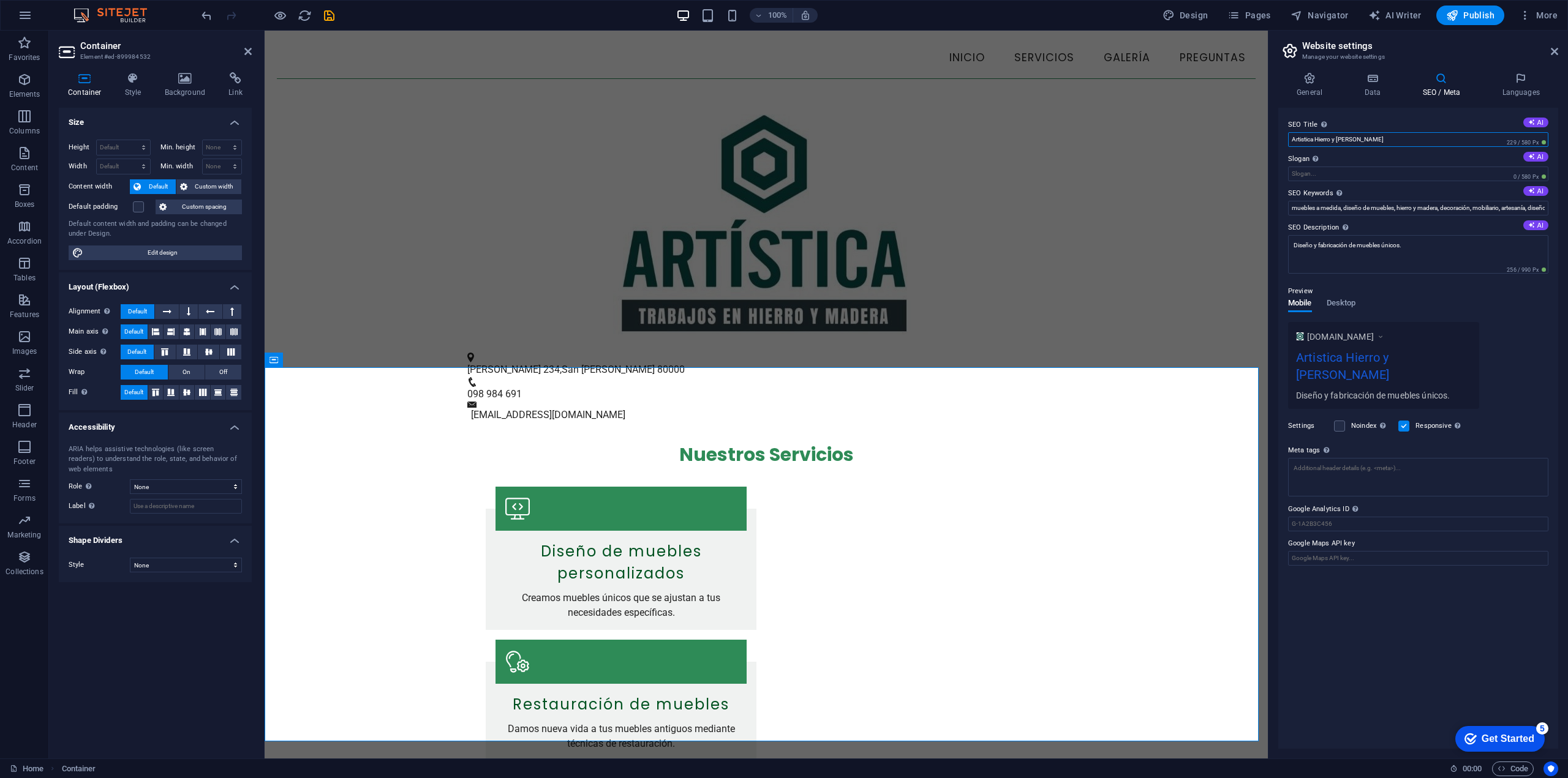
drag, startPoint x: 1646, startPoint y: 168, endPoint x: 1179, endPoint y: 126, distance: 468.9
paste input "ística Hierro y Madera"
type input "Artística Hierro y Madera"
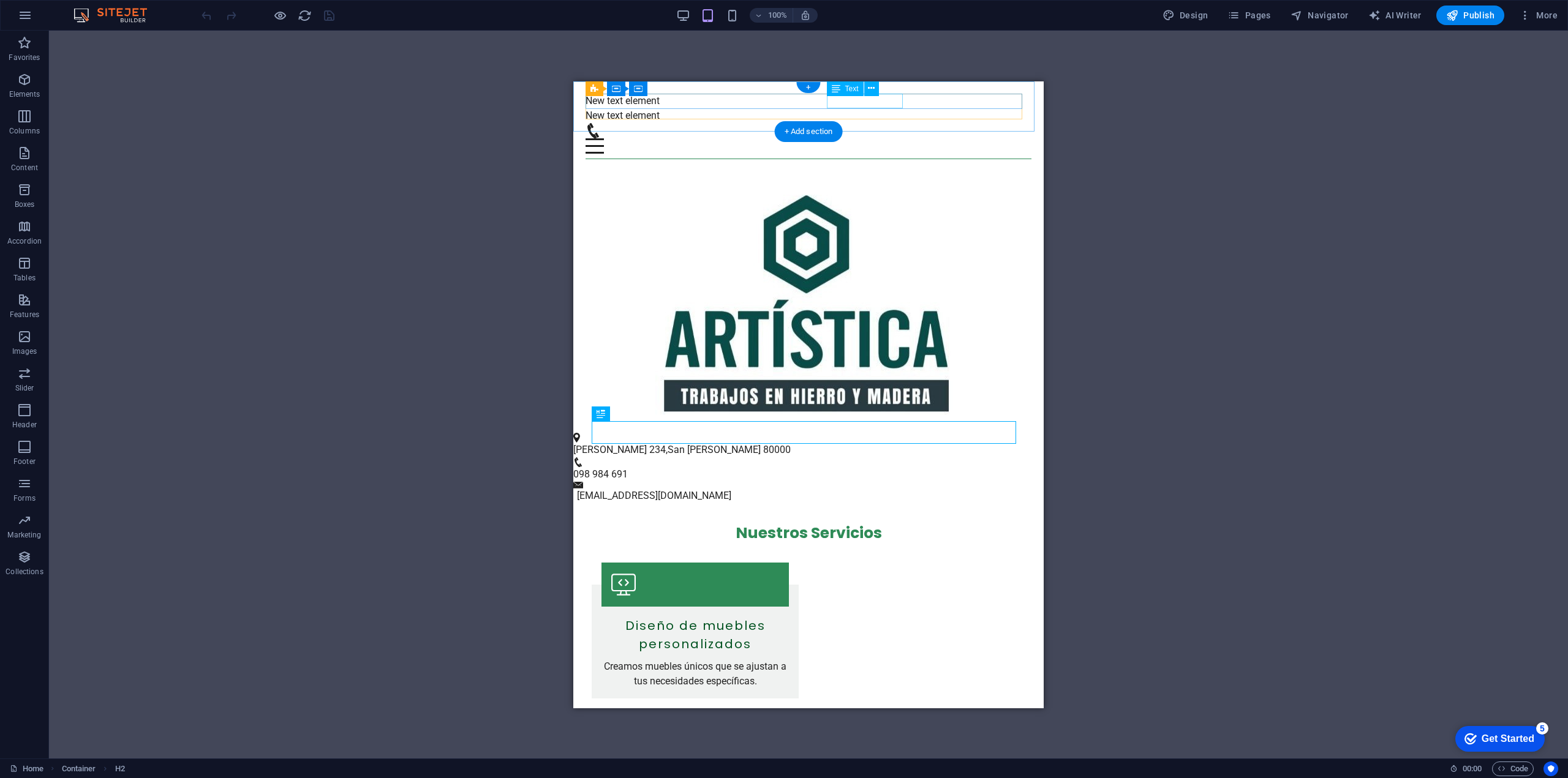
click at [854, 101] on div "New text element" at bounding box center [808, 100] width 446 height 15
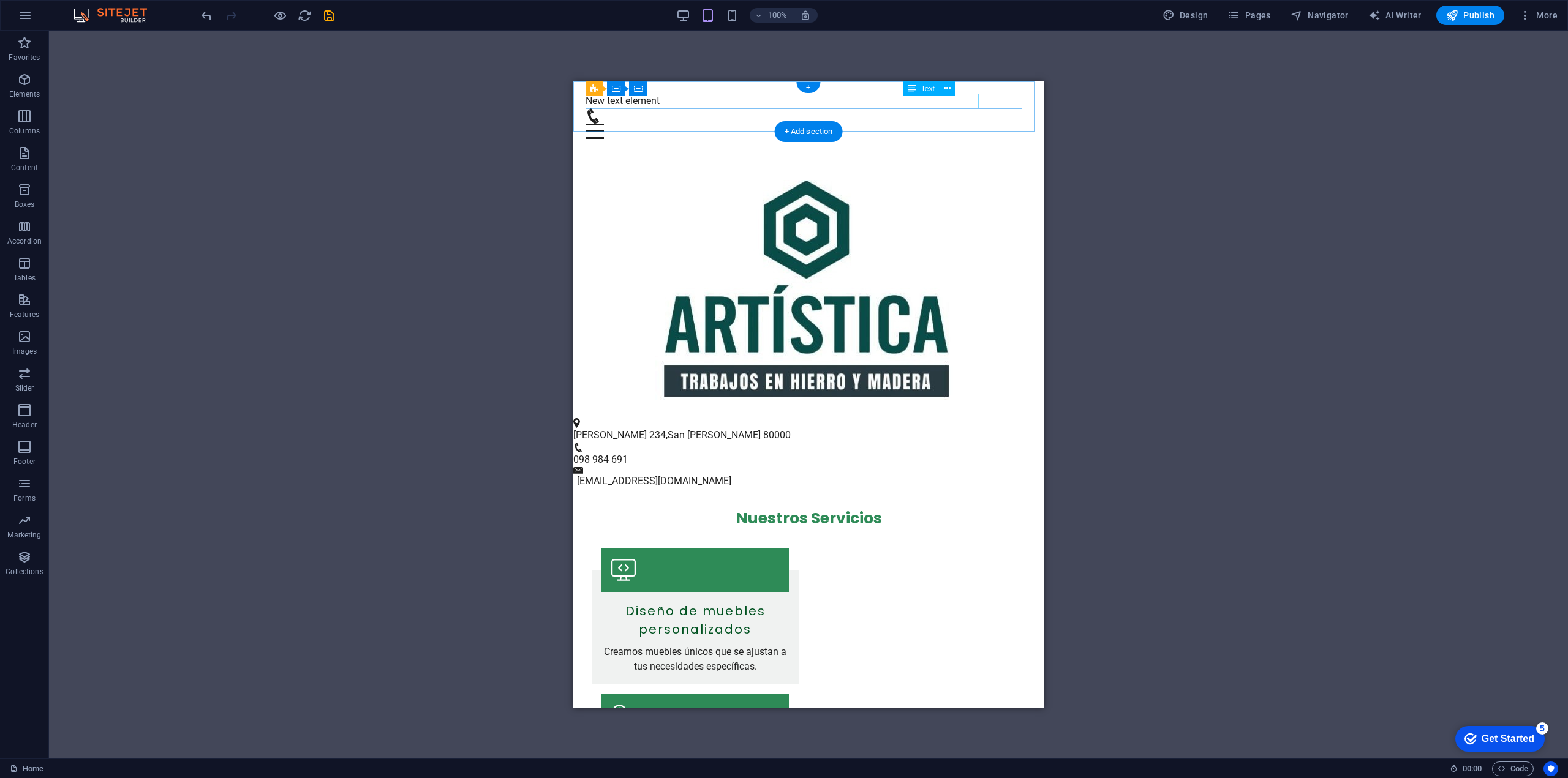
click at [923, 104] on div "New text element" at bounding box center [808, 100] width 446 height 15
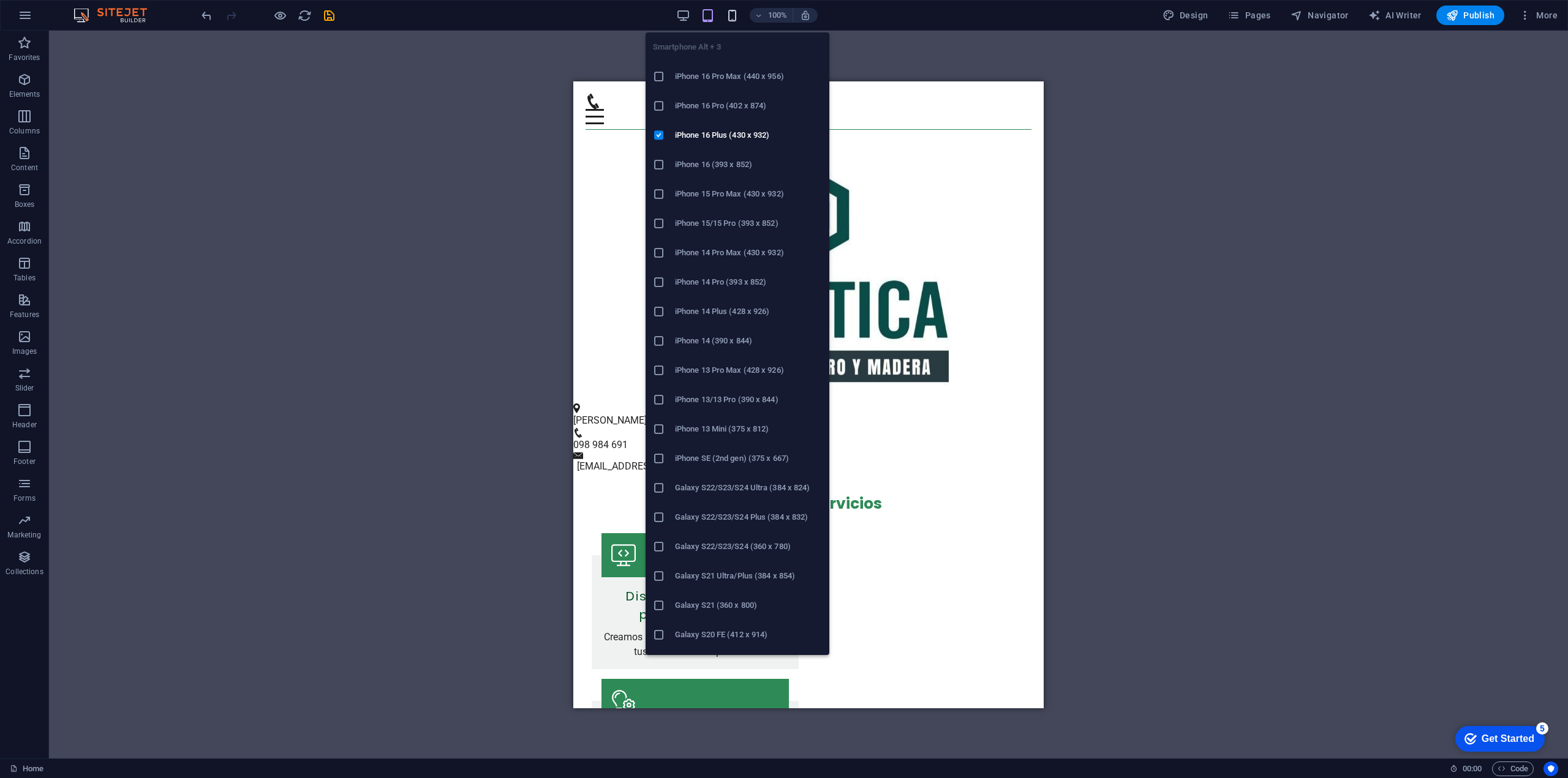
click at [733, 17] on icon "button" at bounding box center [732, 15] width 14 height 14
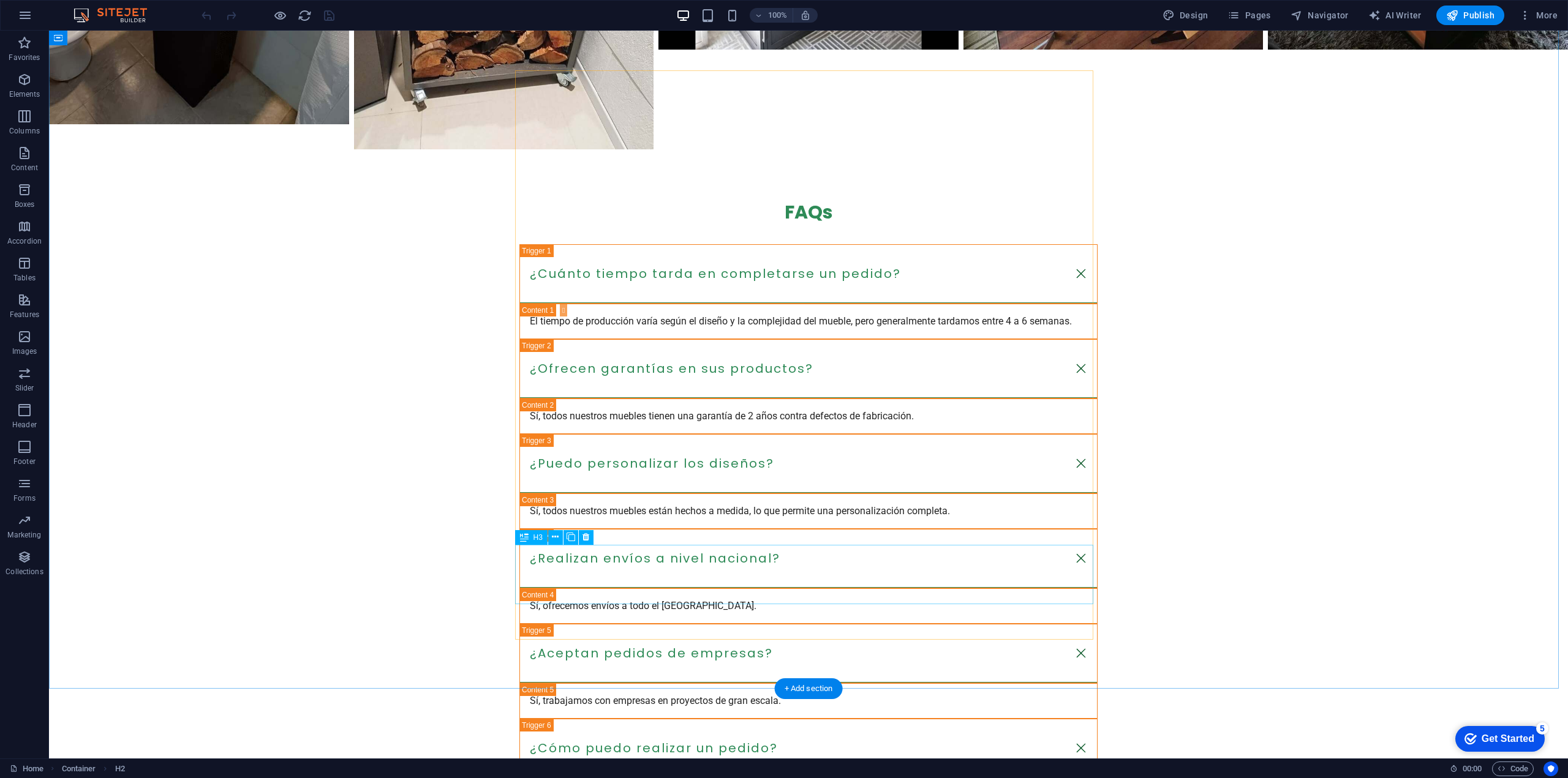
scroll to position [1297, 0]
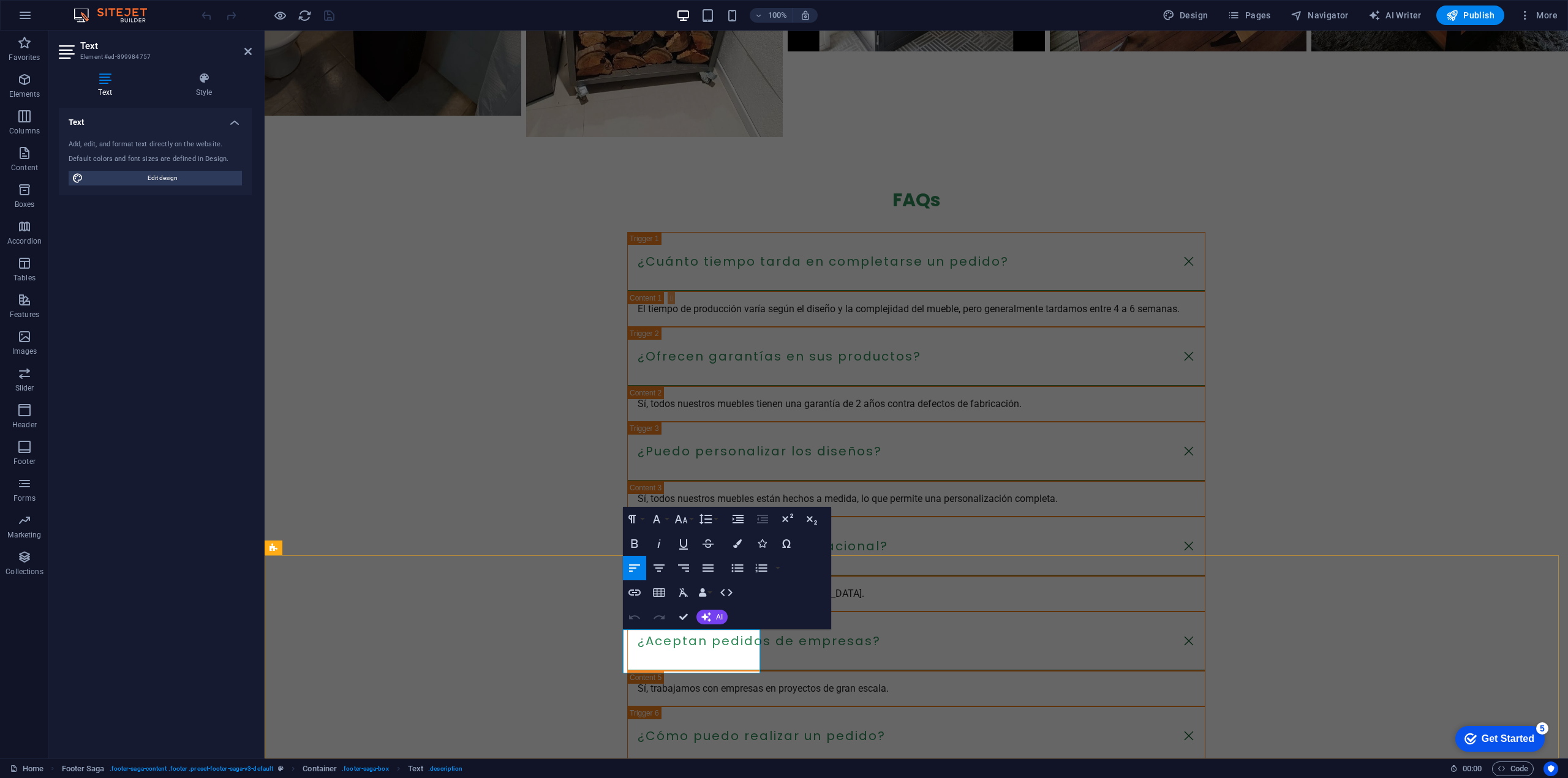
drag, startPoint x: 737, startPoint y: 661, endPoint x: 598, endPoint y: 608, distance: 148.8
drag, startPoint x: 736, startPoint y: 667, endPoint x: 623, endPoint y: 653, distance: 113.9
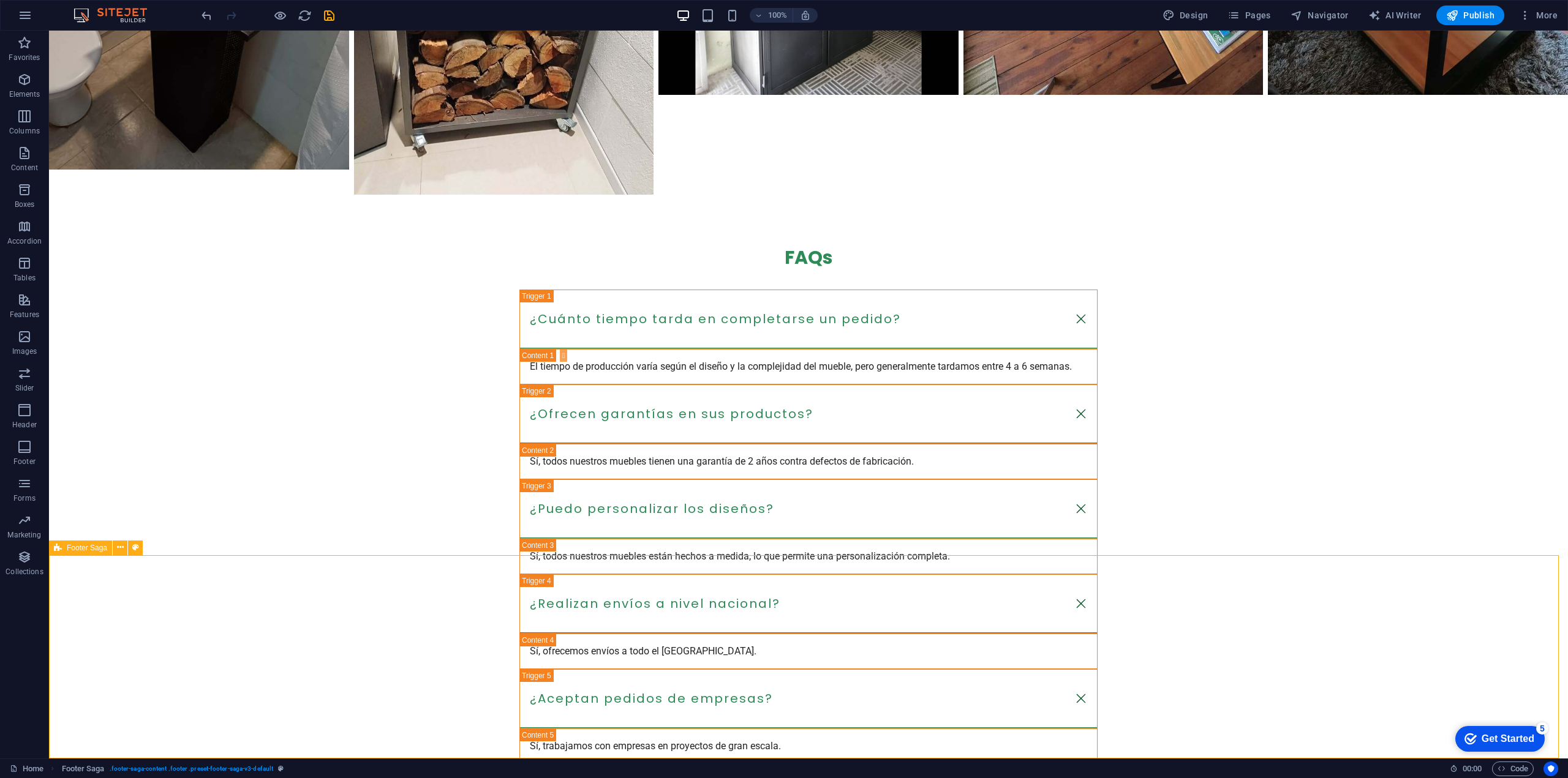
scroll to position [1297, 0]
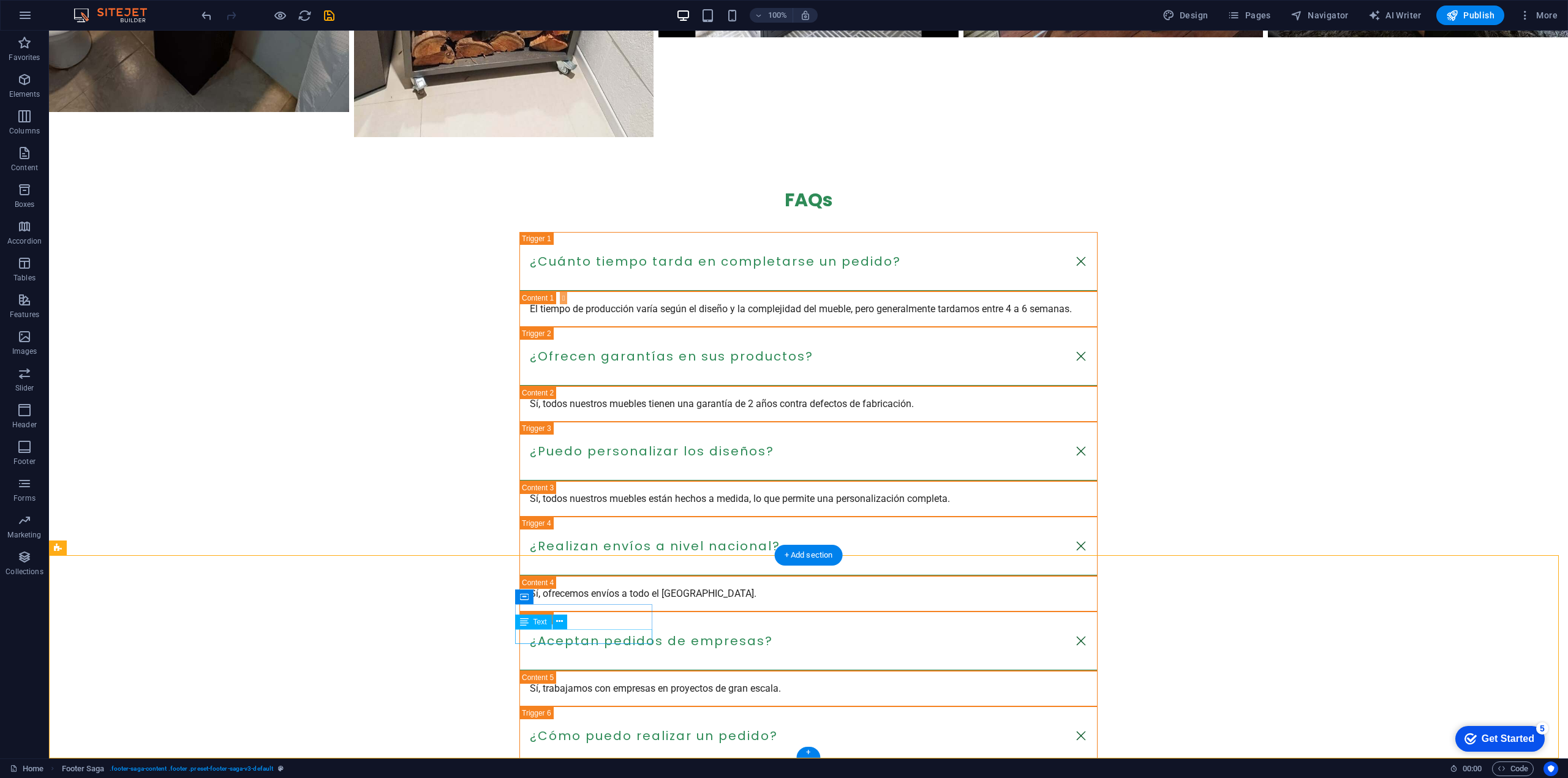
drag, startPoint x: 618, startPoint y: 611, endPoint x: 609, endPoint y: 640, distance: 30.4
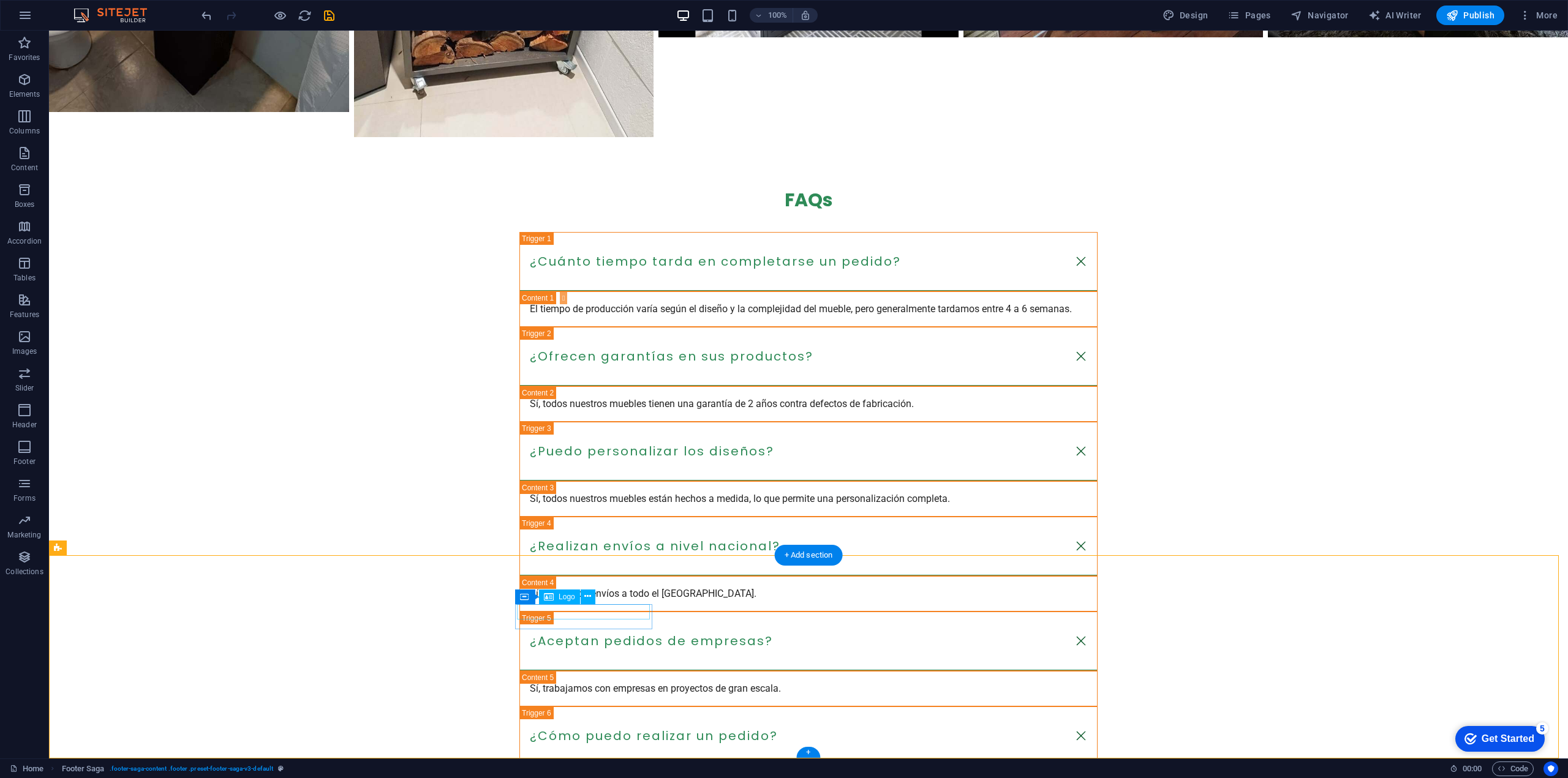
drag, startPoint x: 559, startPoint y: 610, endPoint x: 544, endPoint y: 628, distance: 23.4
drag, startPoint x: 564, startPoint y: 623, endPoint x: 541, endPoint y: 696, distance: 76.5
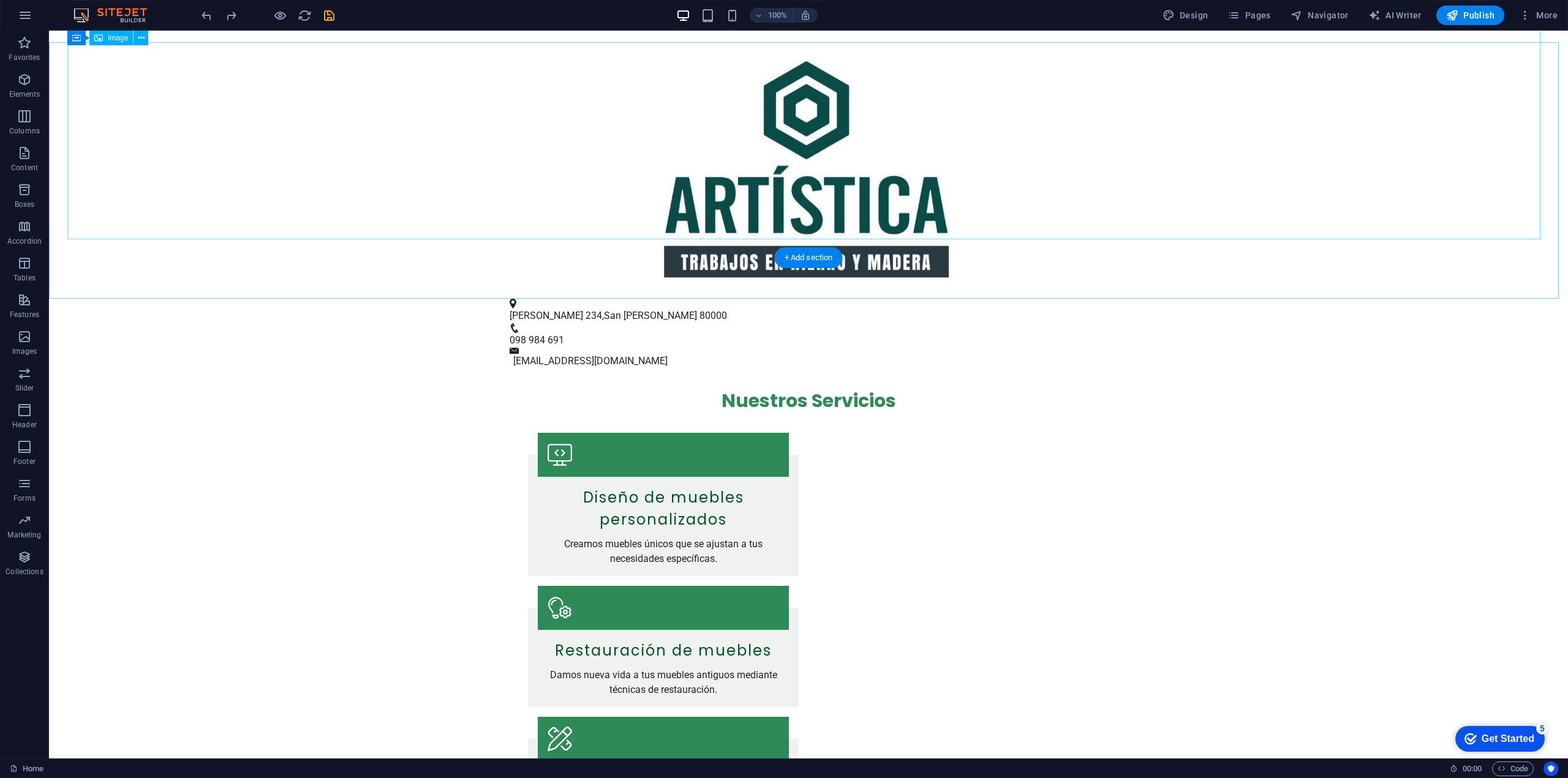
scroll to position [41, 0]
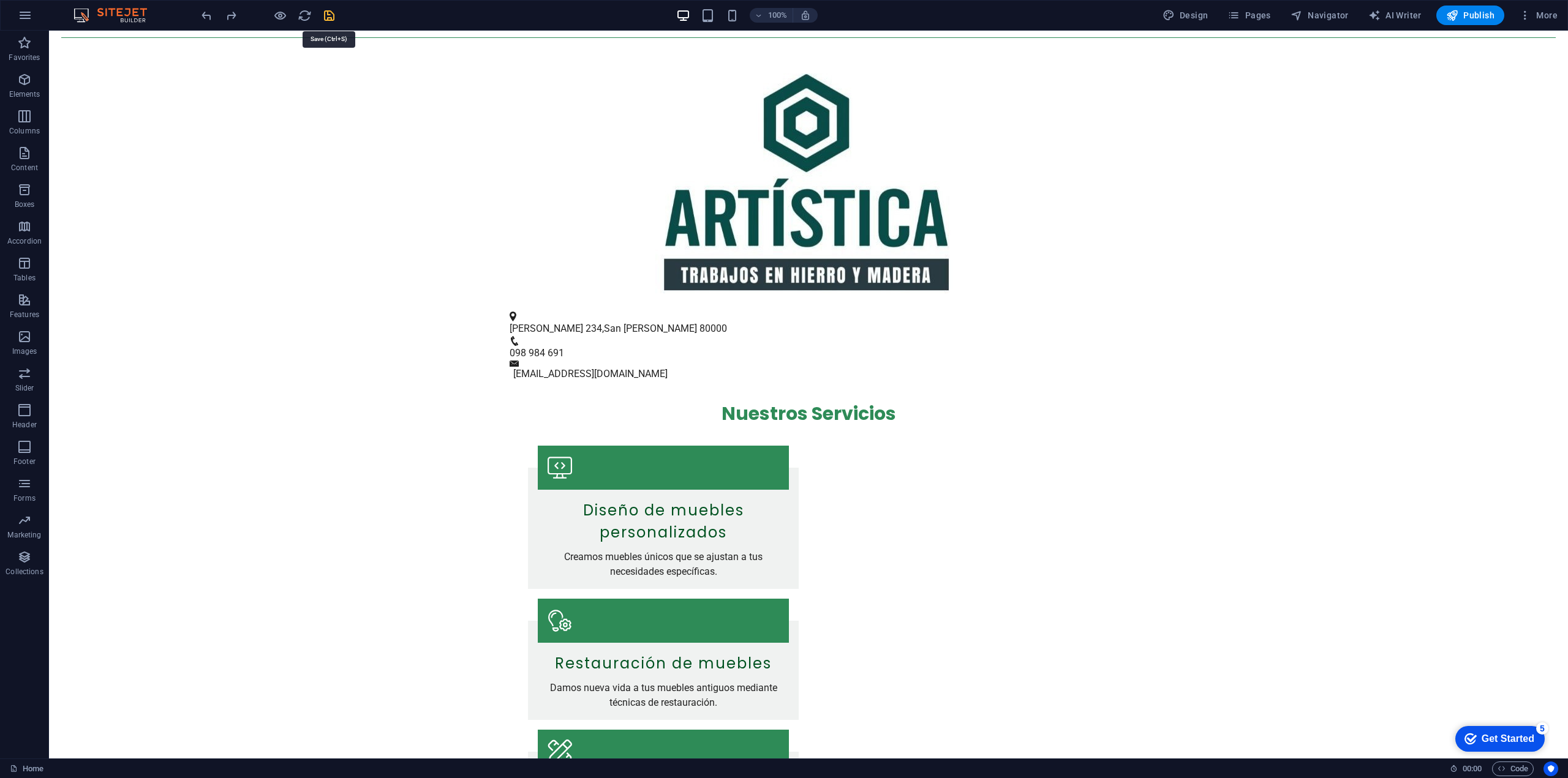
click at [325, 15] on icon "save" at bounding box center [329, 15] width 14 height 14
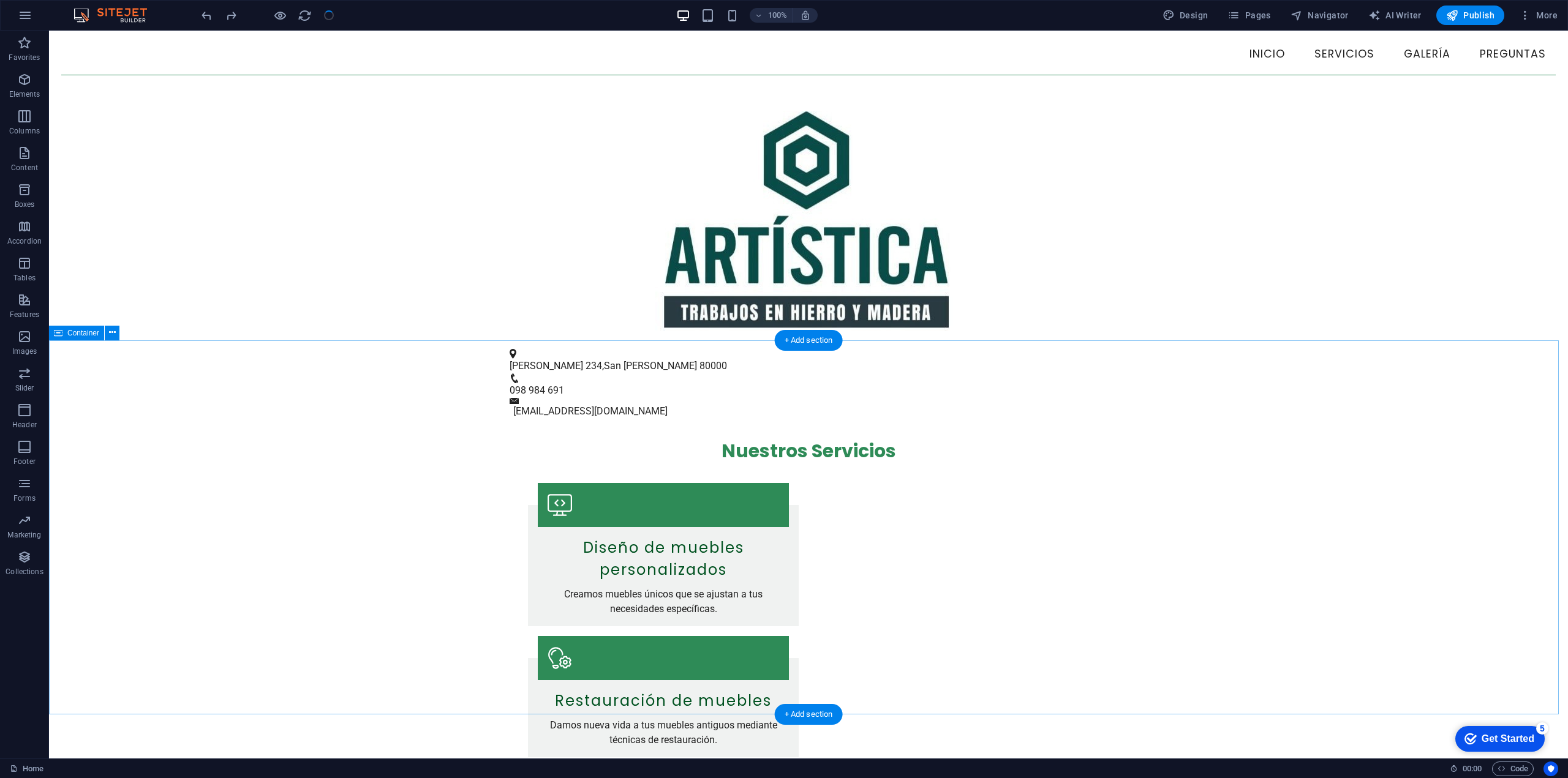
scroll to position [0, 0]
